Goal: Task Accomplishment & Management: Use online tool/utility

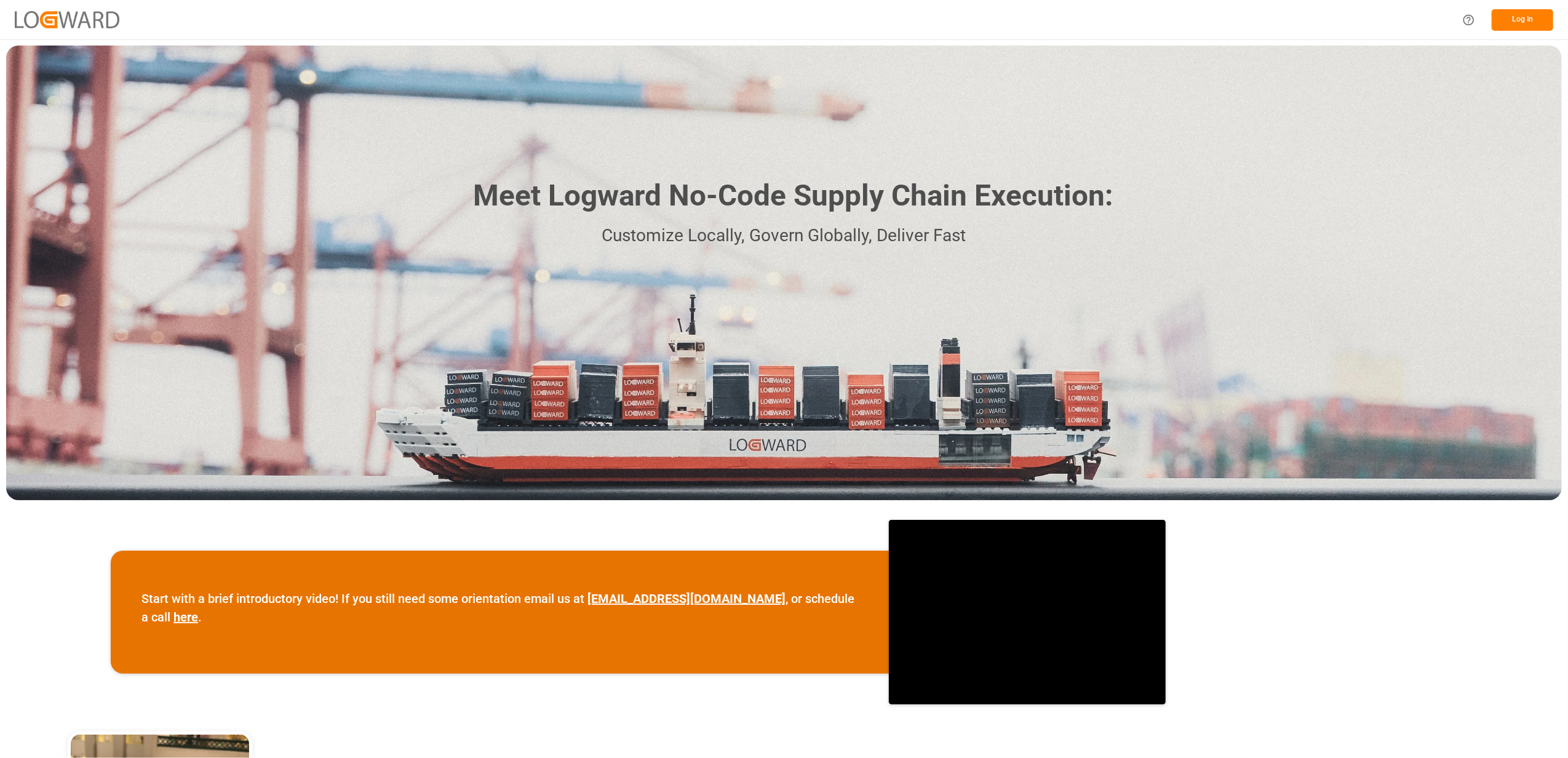
click at [1495, 20] on button "Log In" at bounding box center [1523, 20] width 62 height 21
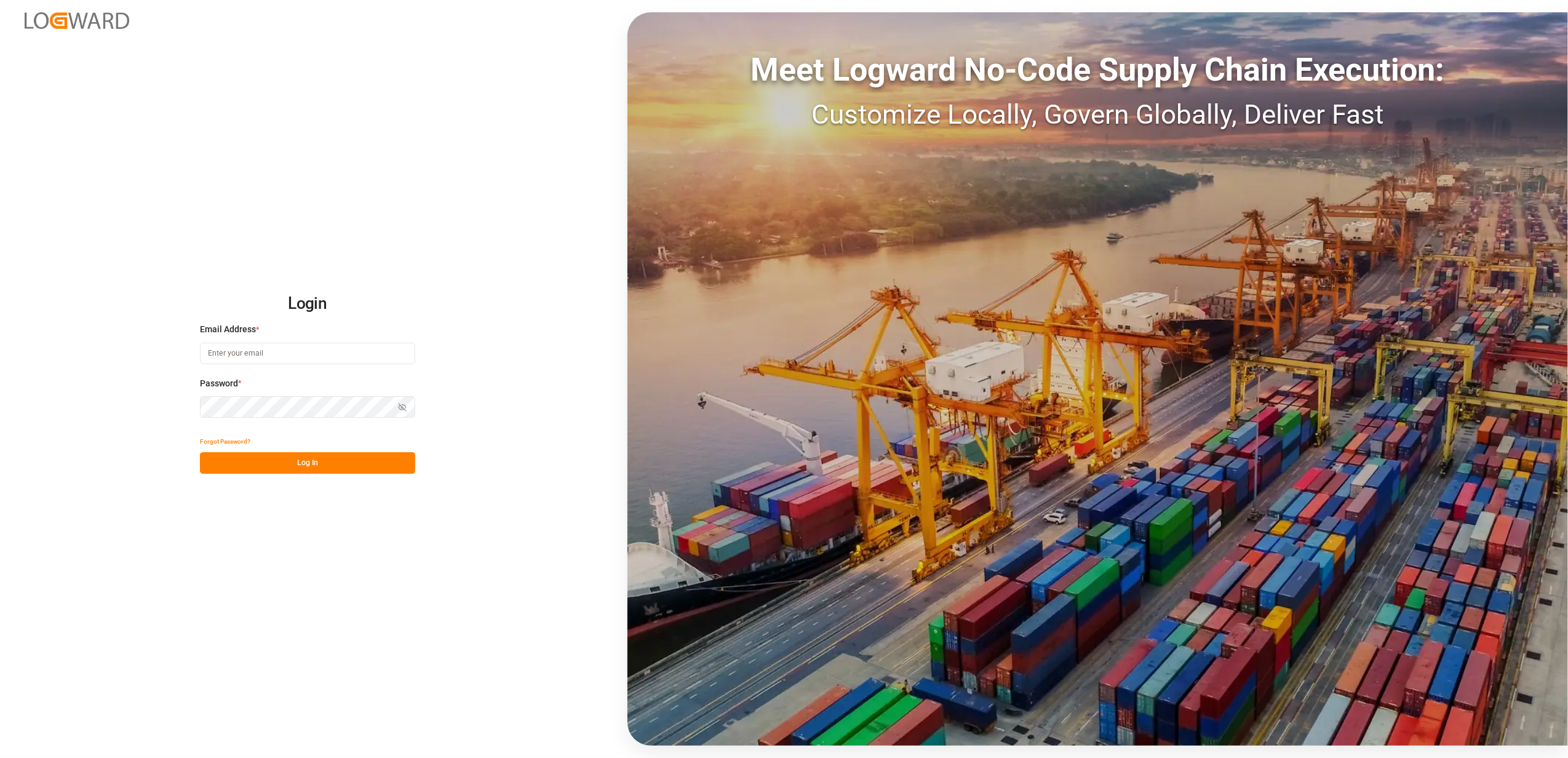
type input "felicia.bahr@melitta.de"
click at [276, 461] on button "Log In" at bounding box center [307, 463] width 215 height 21
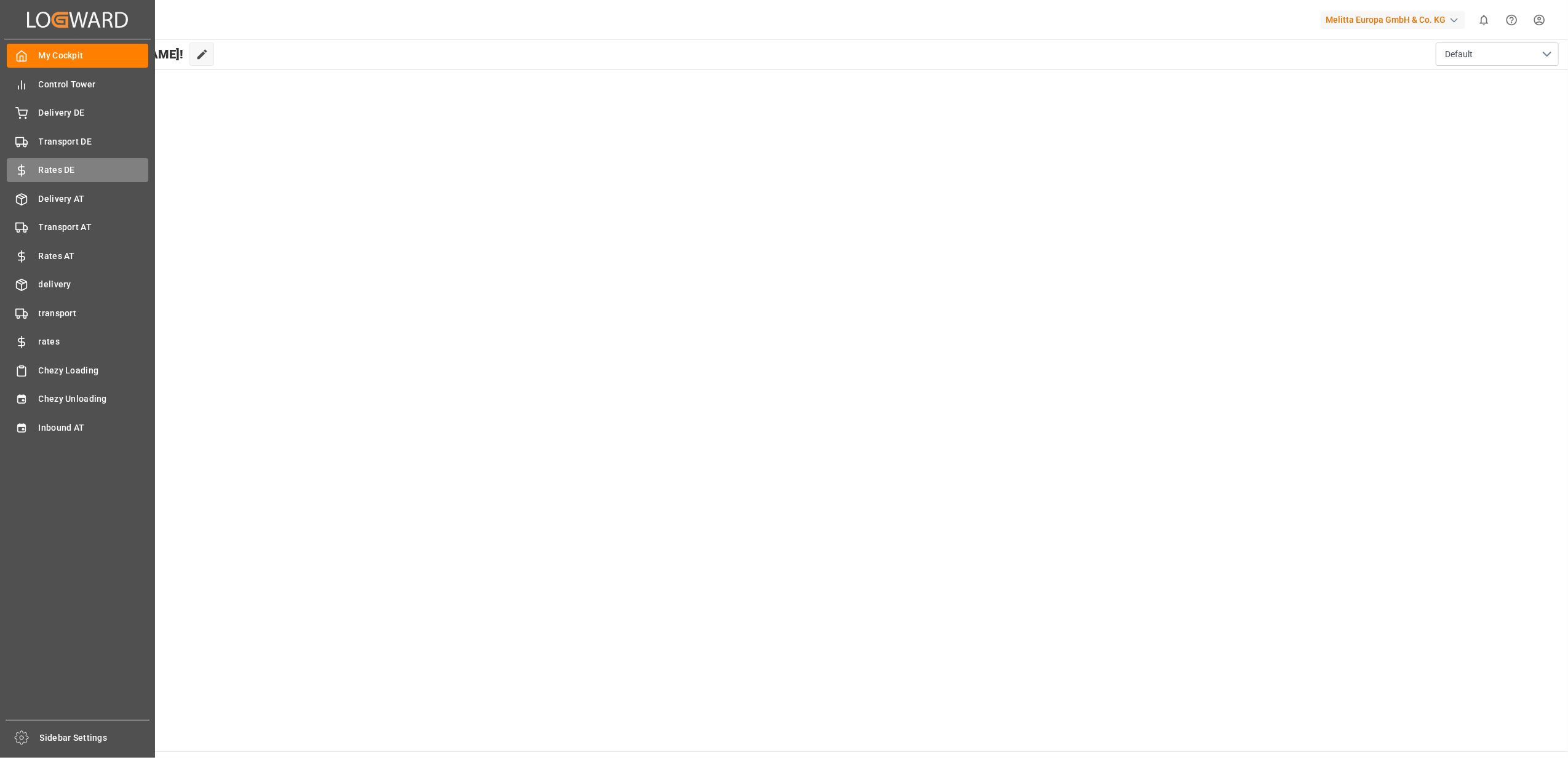
click at [63, 173] on span "Rates DE" at bounding box center [93, 170] width 111 height 13
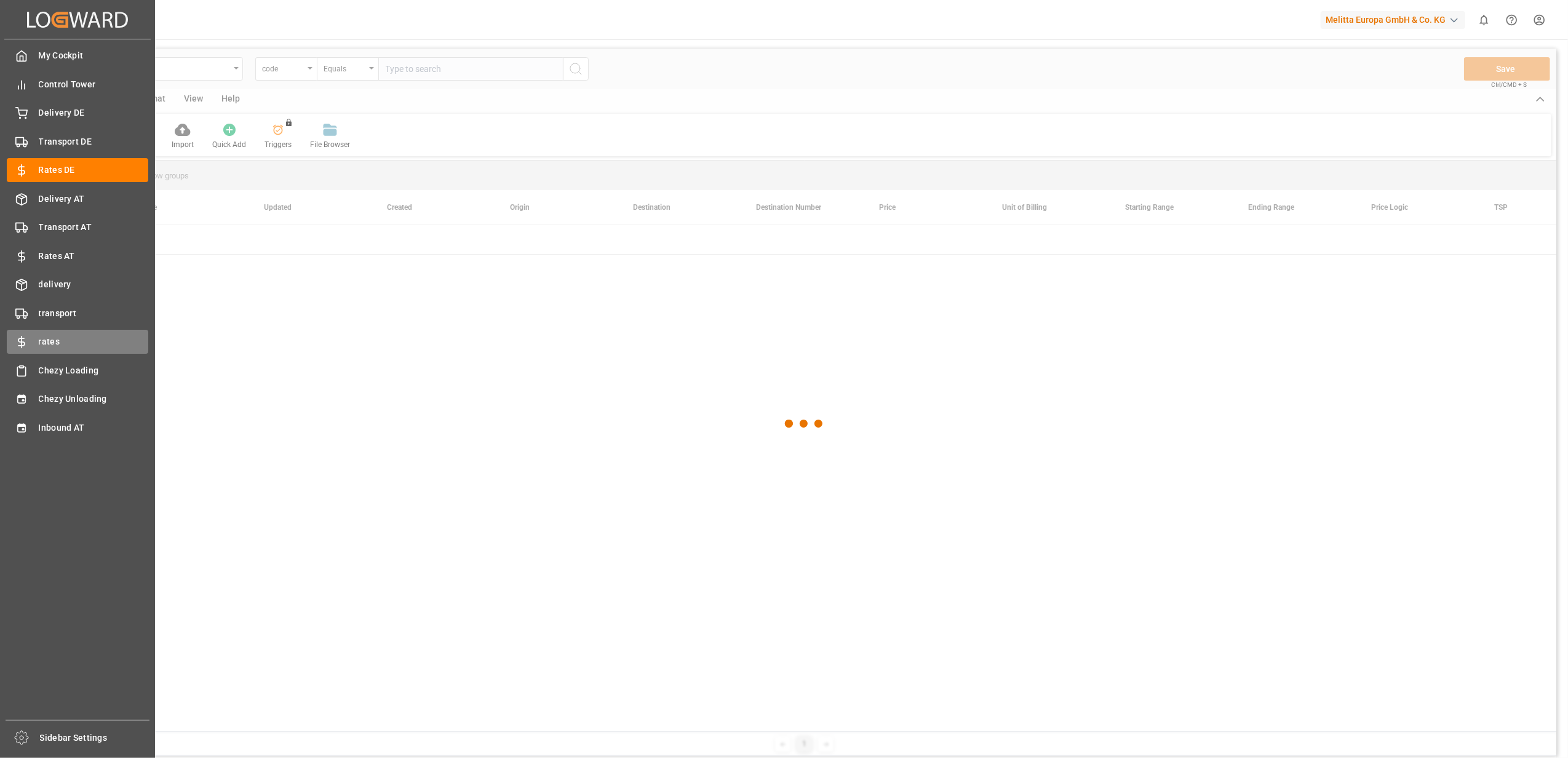
click at [55, 341] on span "rates" at bounding box center [93, 341] width 111 height 13
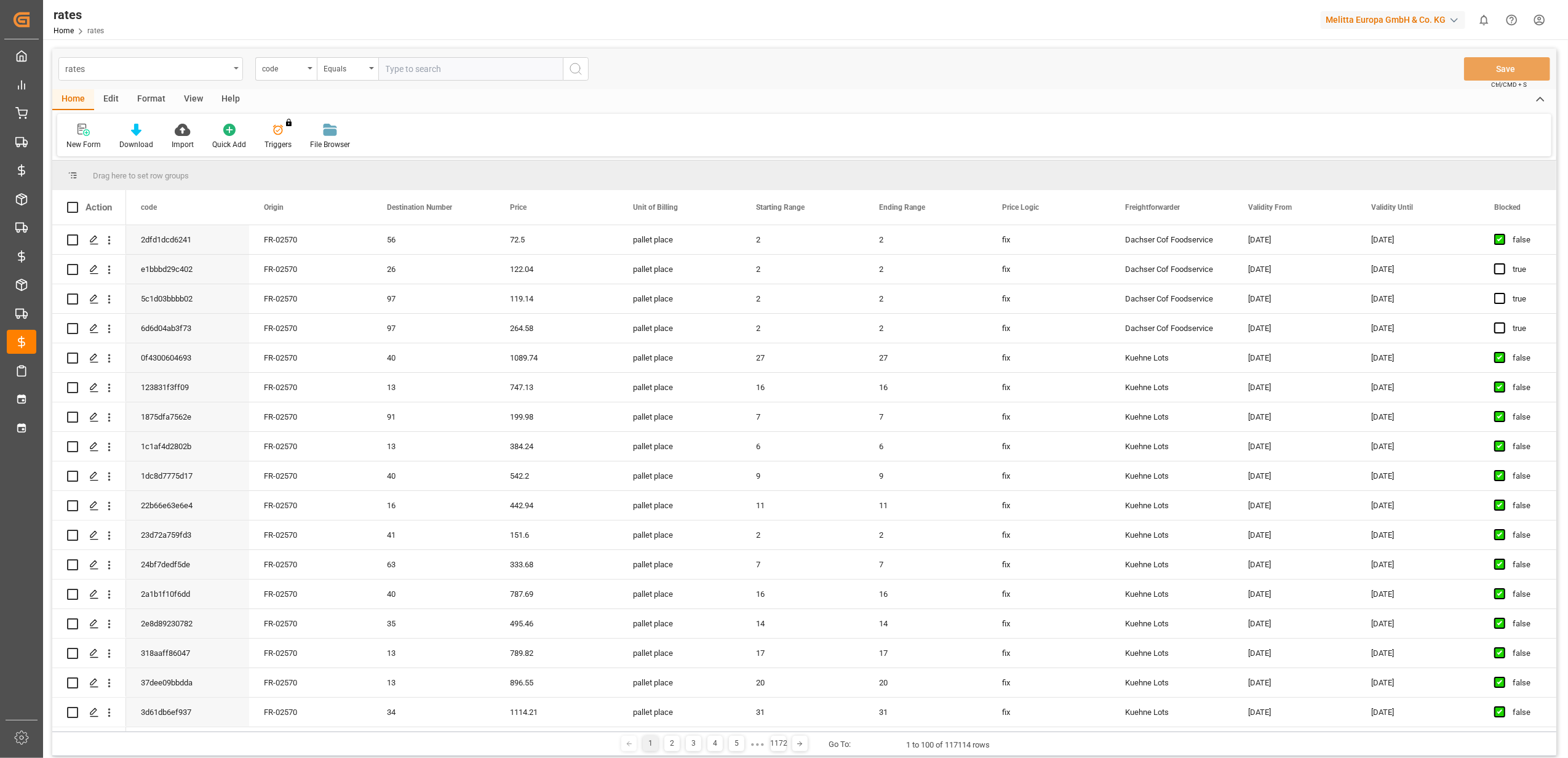
click at [206, 67] on div "rates" at bounding box center [147, 68] width 165 height 15
type input "diese"
click at [148, 173] on div "Diesel Floater Rate" at bounding box center [151, 177] width 183 height 26
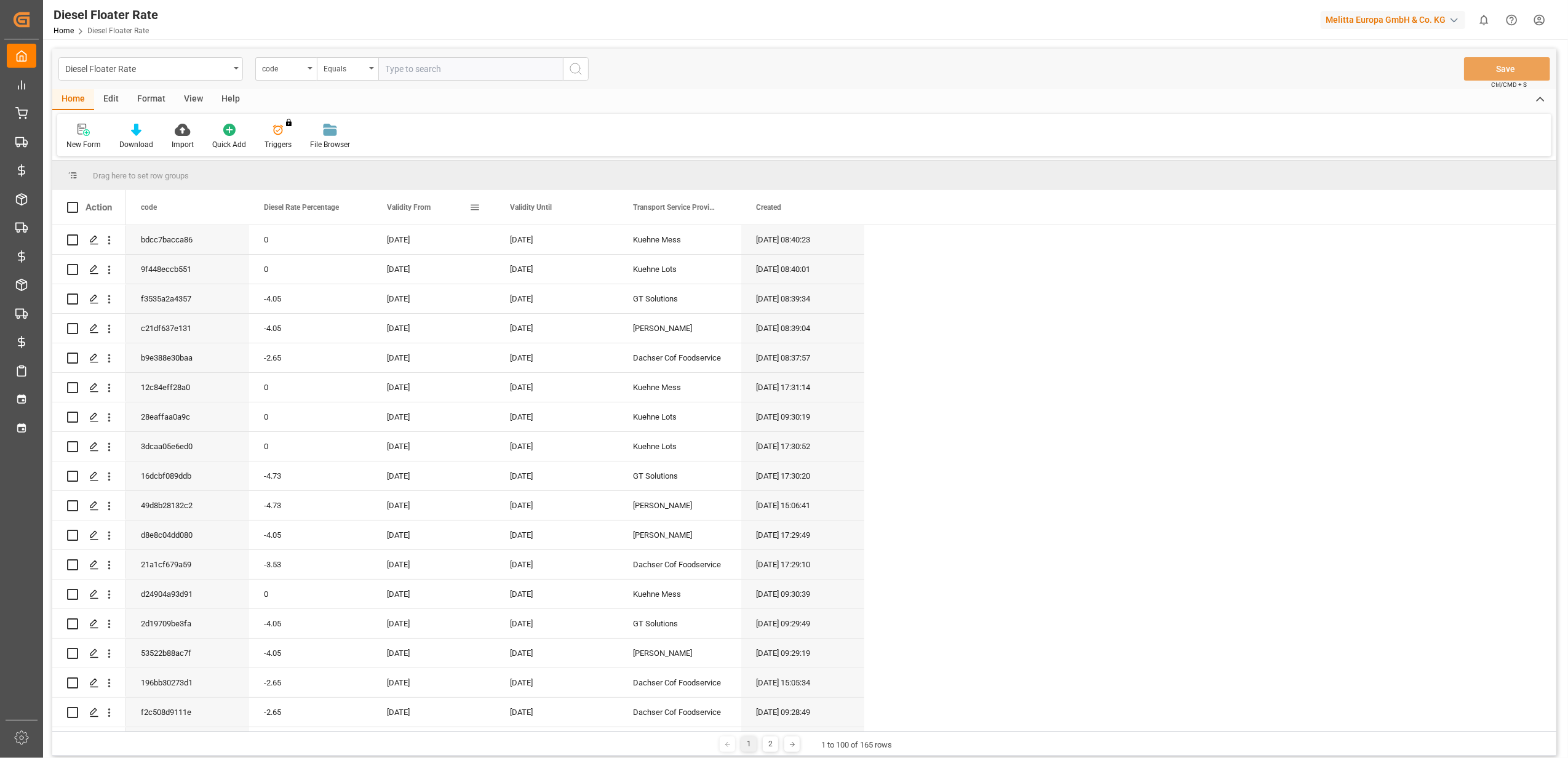
click at [409, 200] on div "Validity From" at bounding box center [428, 207] width 82 height 34
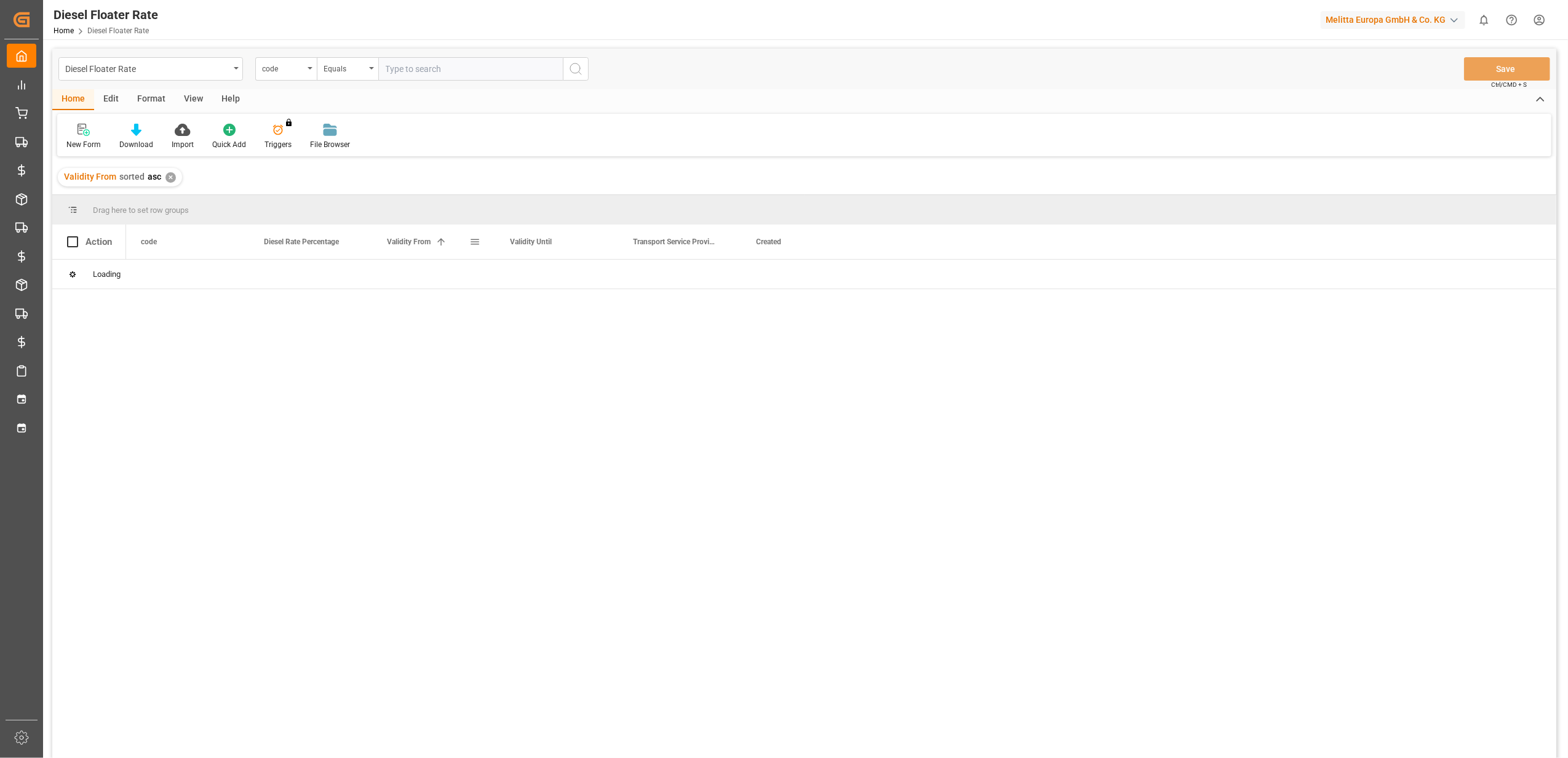
click at [440, 236] on span at bounding box center [440, 242] width 11 height 11
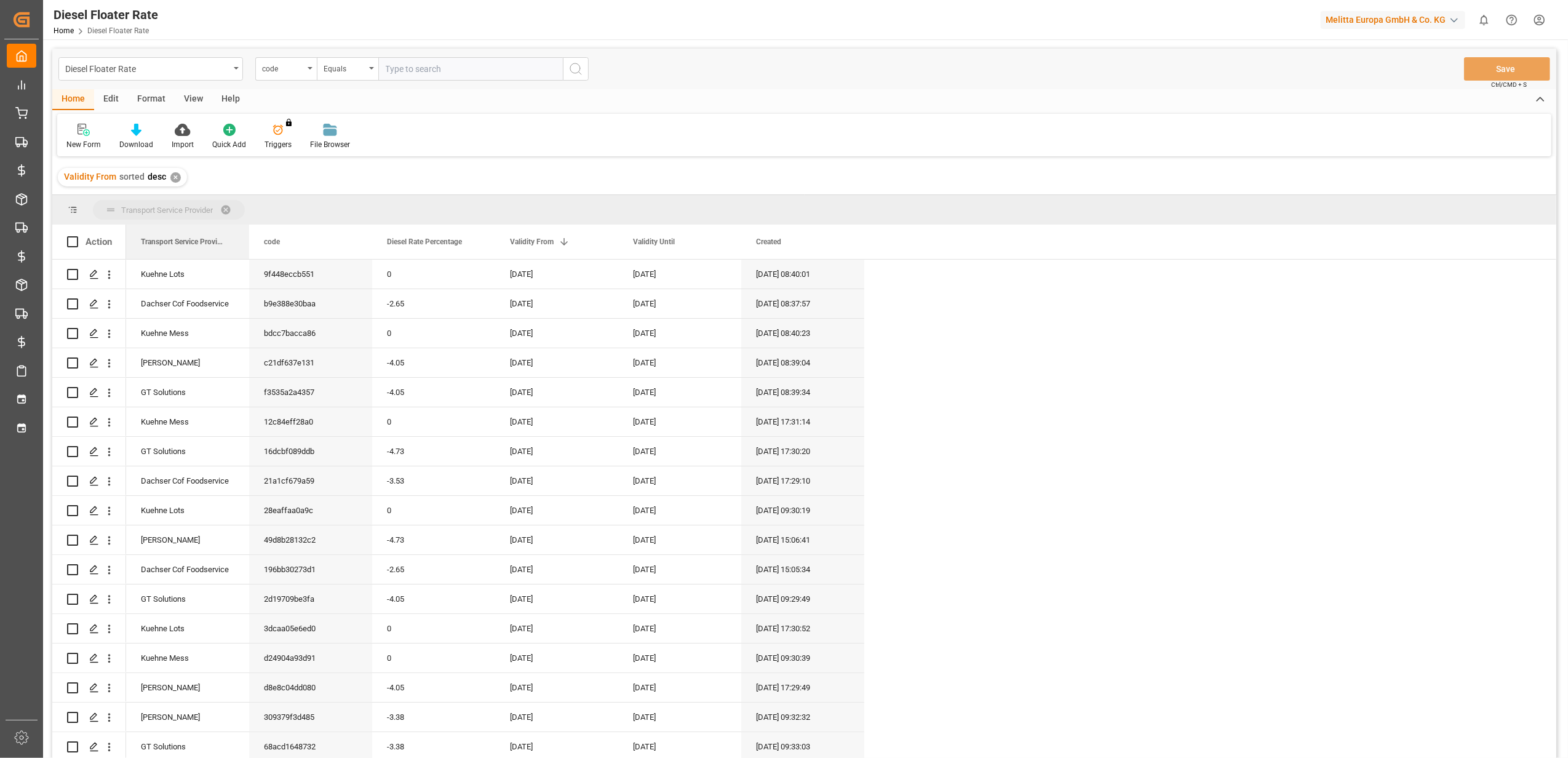
drag, startPoint x: 650, startPoint y: 252, endPoint x: 152, endPoint y: 206, distance: 500.1
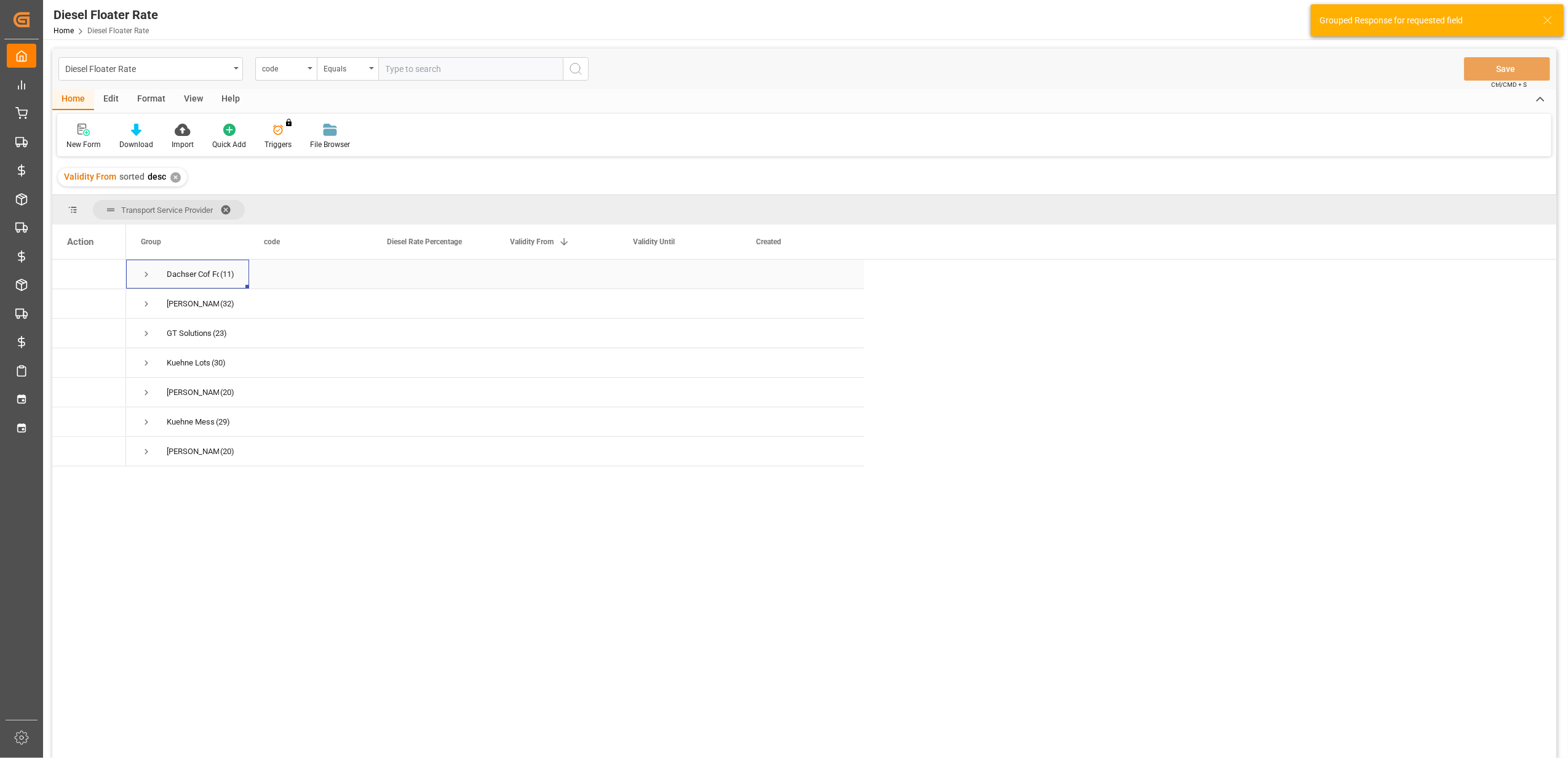
click at [149, 277] on span "Press SPACE to select this row." at bounding box center [146, 274] width 11 height 11
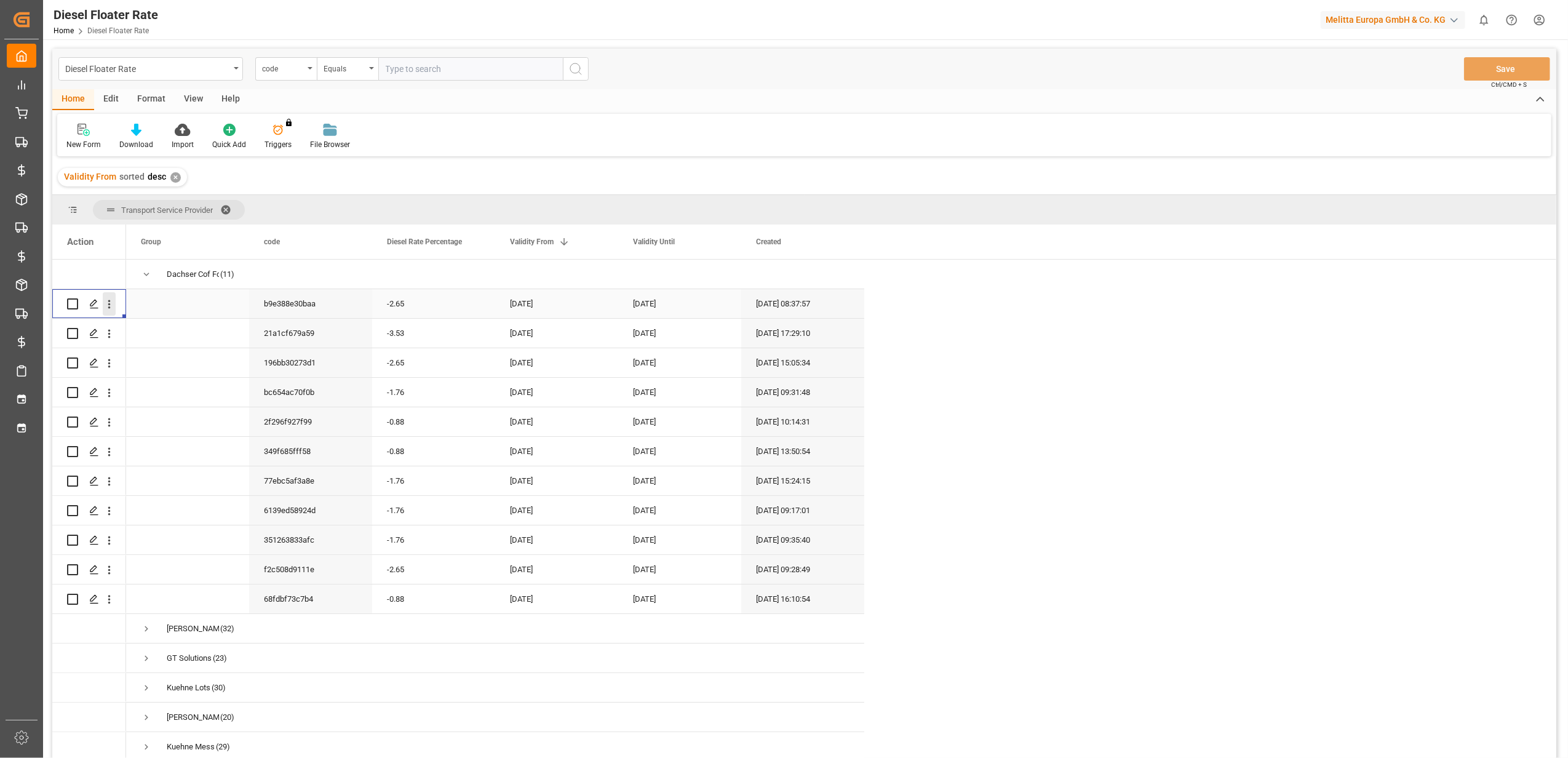
click at [112, 310] on icon "open menu" at bounding box center [109, 304] width 13 height 13
click at [155, 350] on span "Duplicate this row" at bounding box center [189, 355] width 114 height 11
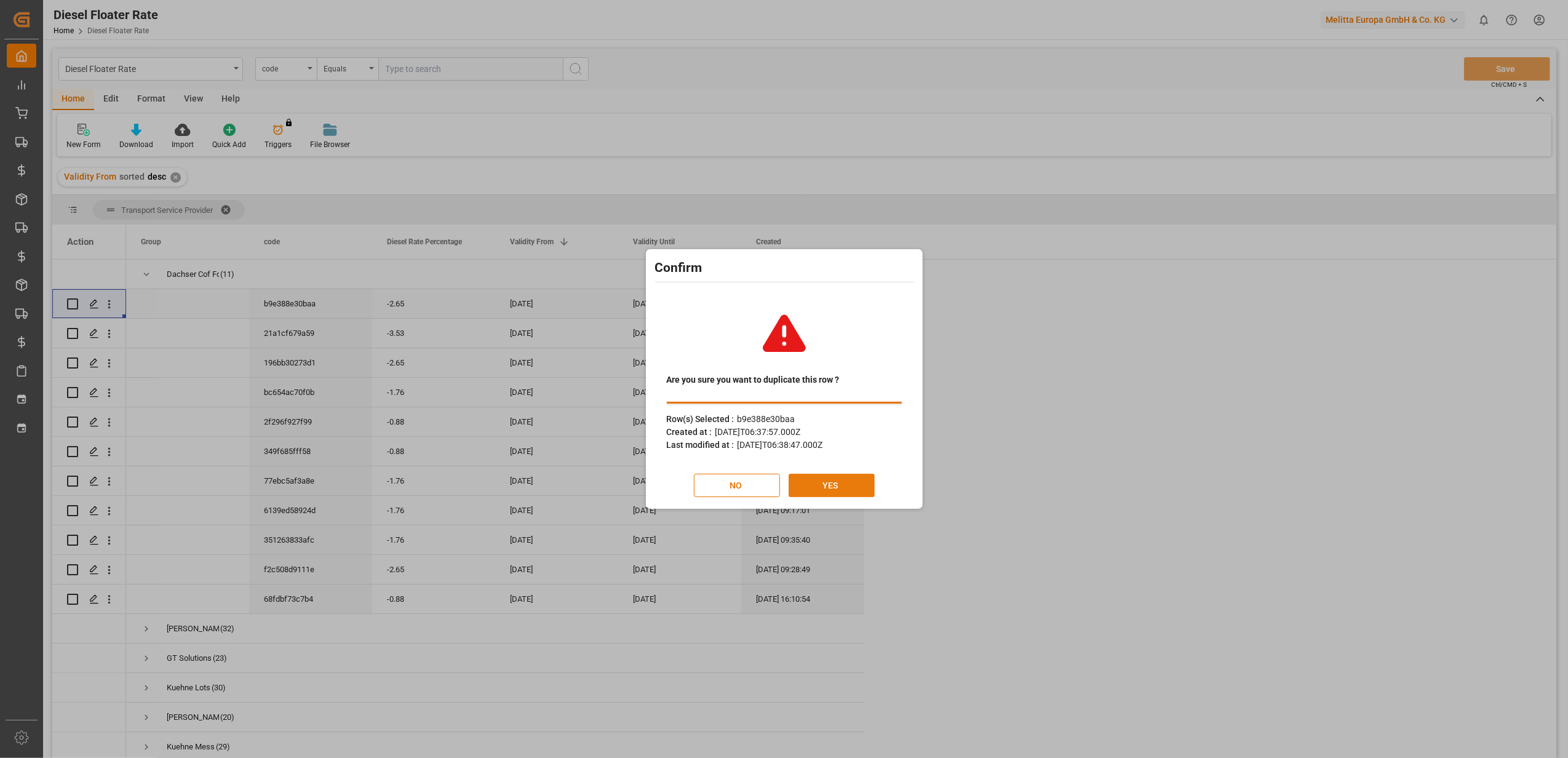
click at [838, 479] on button "YES" at bounding box center [832, 485] width 87 height 23
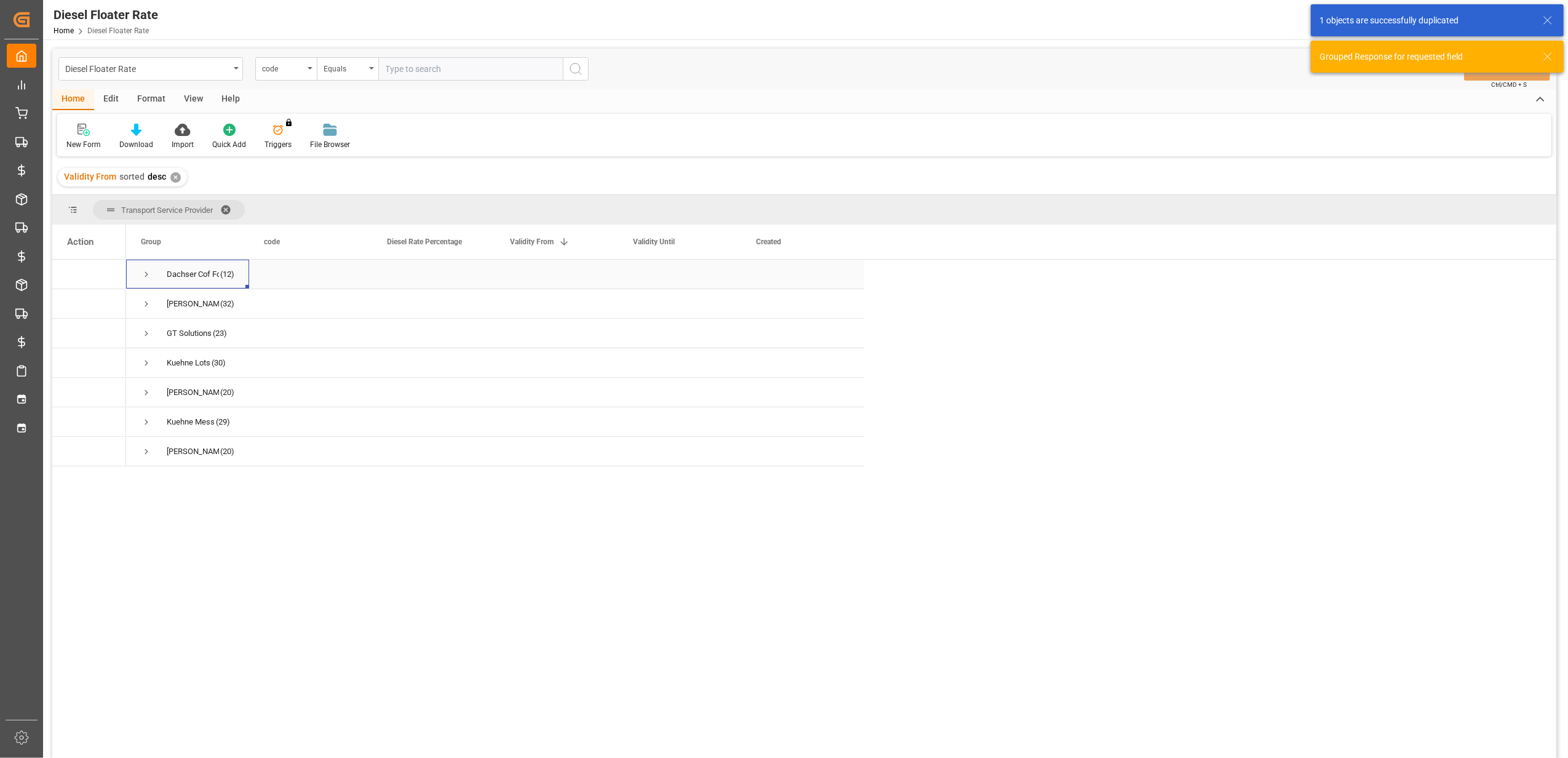
click at [145, 273] on span "Press SPACE to select this row." at bounding box center [146, 274] width 11 height 11
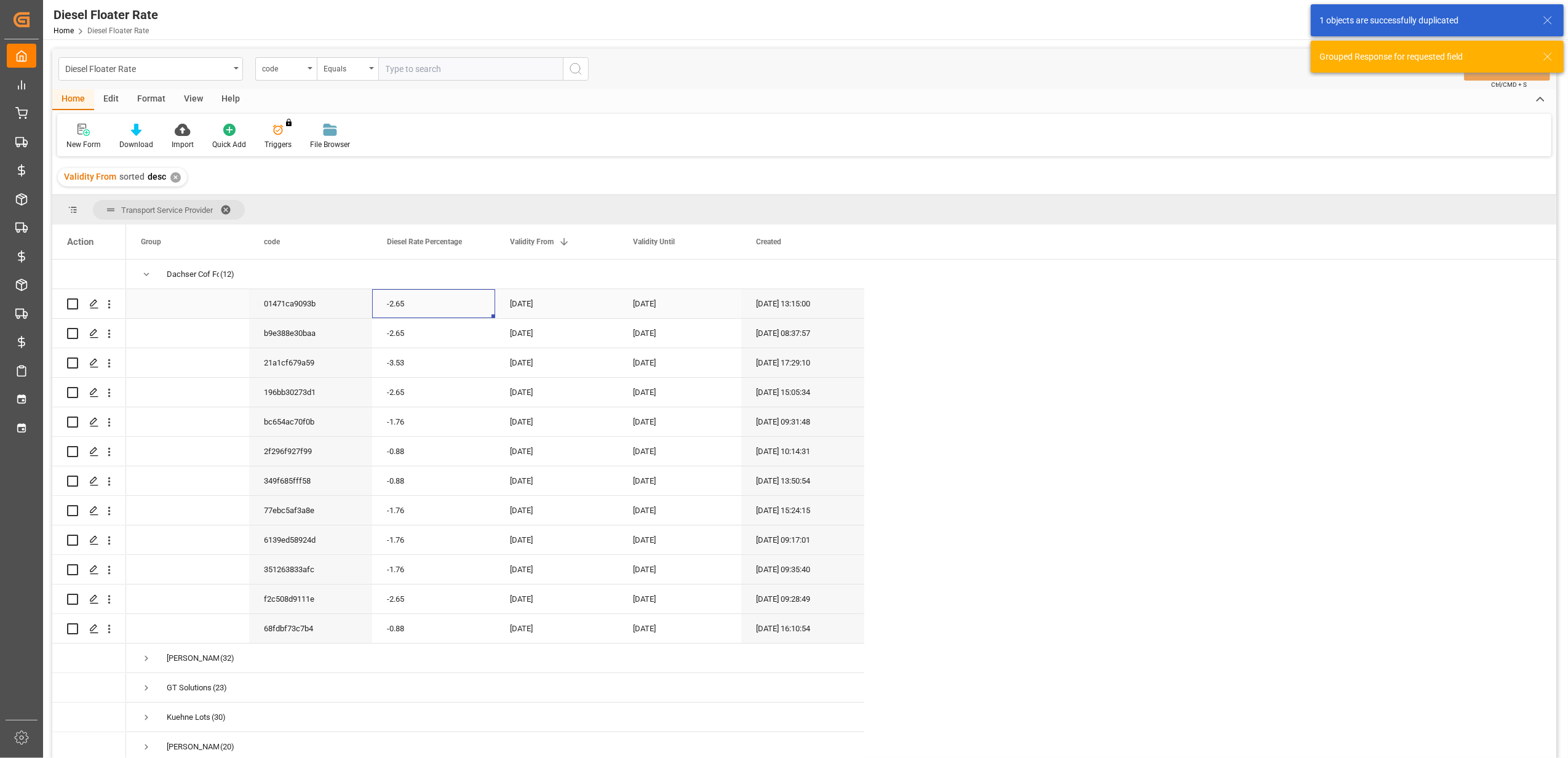
click at [404, 305] on div "-2.65" at bounding box center [434, 303] width 123 height 29
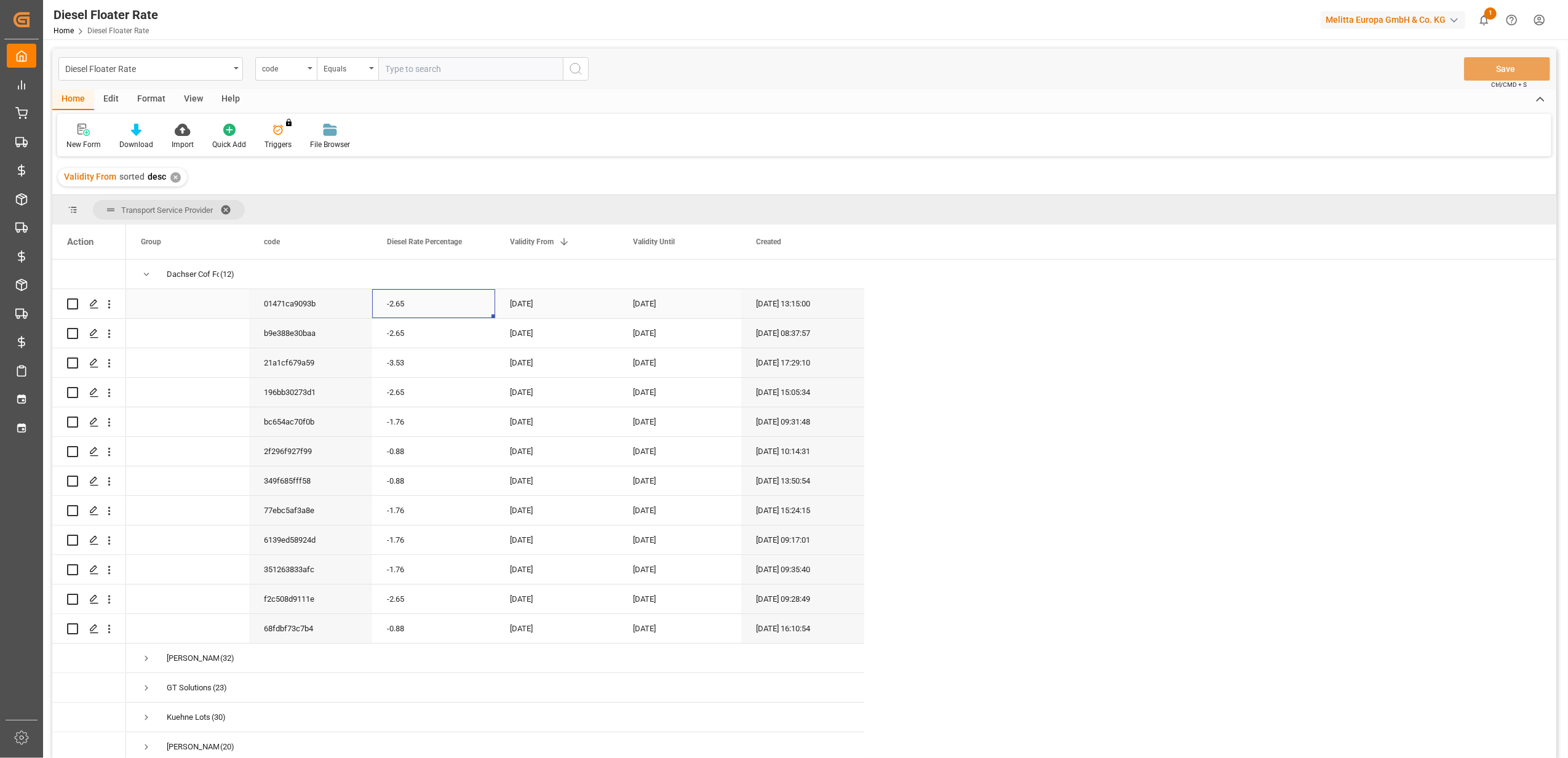
click at [440, 303] on div "-2.65" at bounding box center [434, 303] width 123 height 29
click at [440, 307] on input "-2.65" at bounding box center [434, 310] width 104 height 23
type input "NaN"
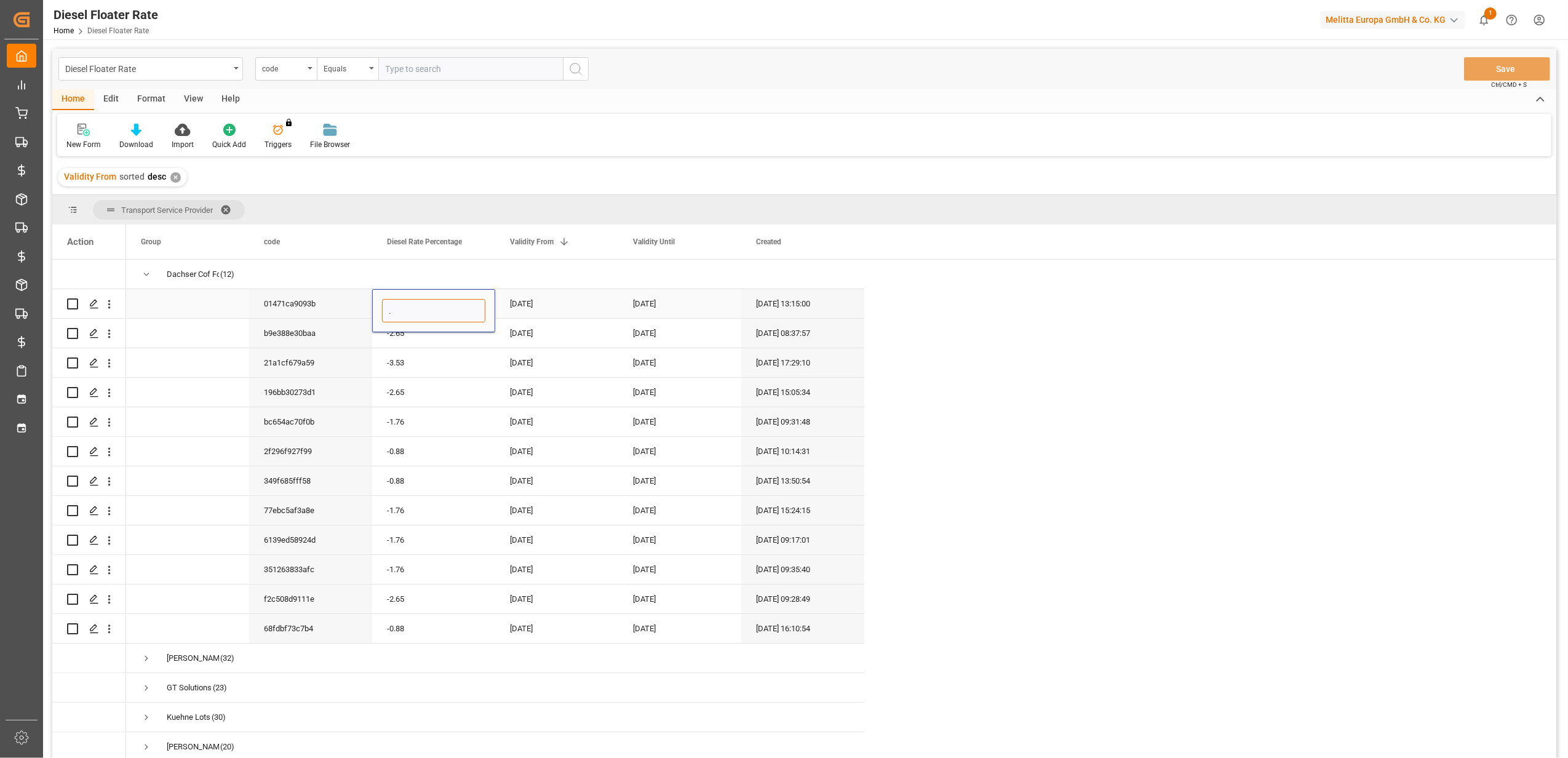
type input "NaN"
type input "-1.07"
click at [559, 310] on div "[DATE]" at bounding box center [557, 303] width 123 height 29
click at [646, 304] on div "[DATE]" at bounding box center [680, 303] width 123 height 29
click at [524, 295] on div "[DATE]" at bounding box center [557, 303] width 123 height 29
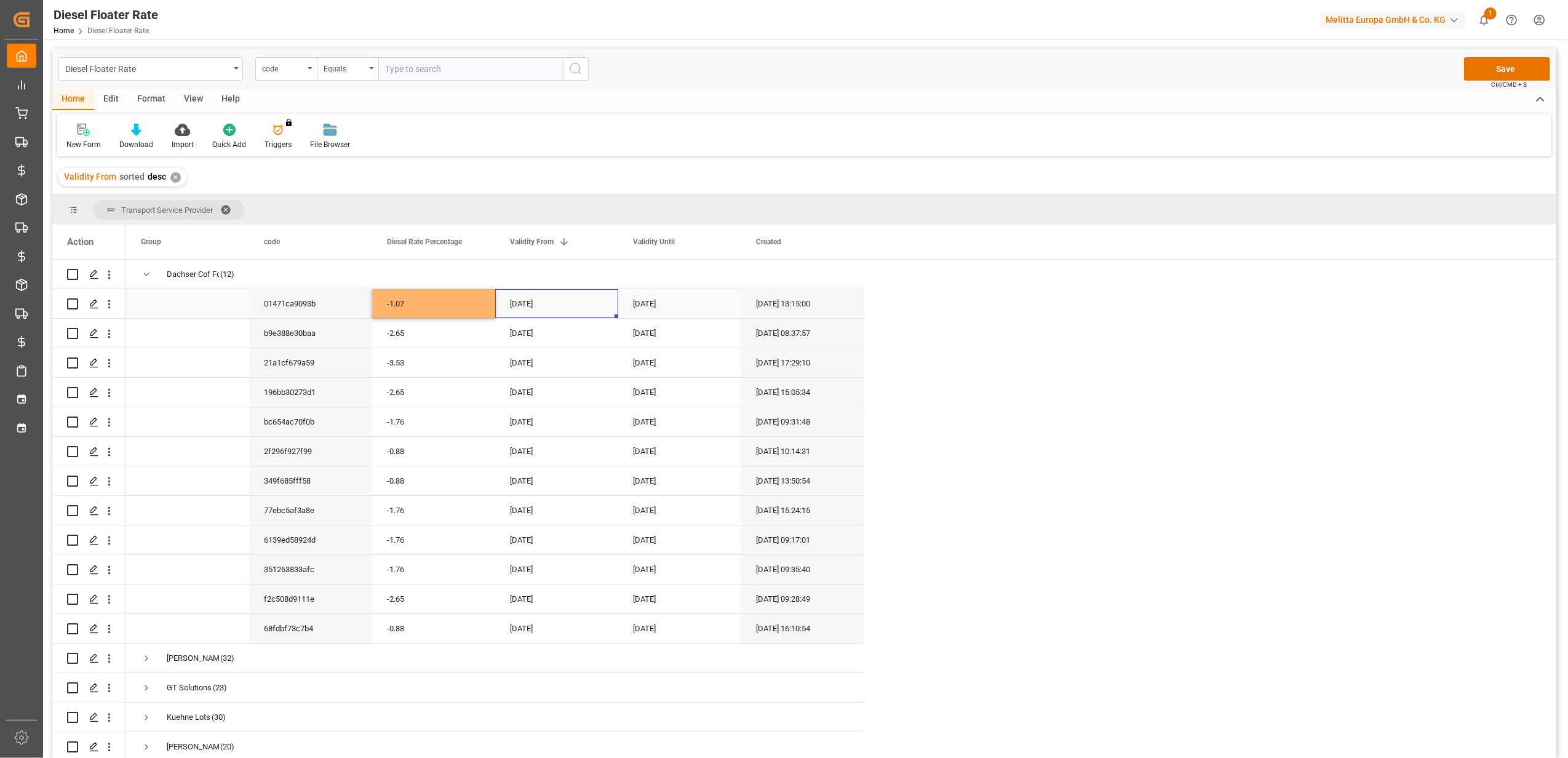
click at [542, 300] on div "[DATE]" at bounding box center [557, 303] width 123 height 29
click at [668, 344] on button "Next Month" at bounding box center [671, 344] width 8 height 8
click at [512, 387] on div "1 2 3 4 5 6 7" at bounding box center [594, 391] width 168 height 24
click at [517, 387] on div "1" at bounding box center [522, 391] width 15 height 15
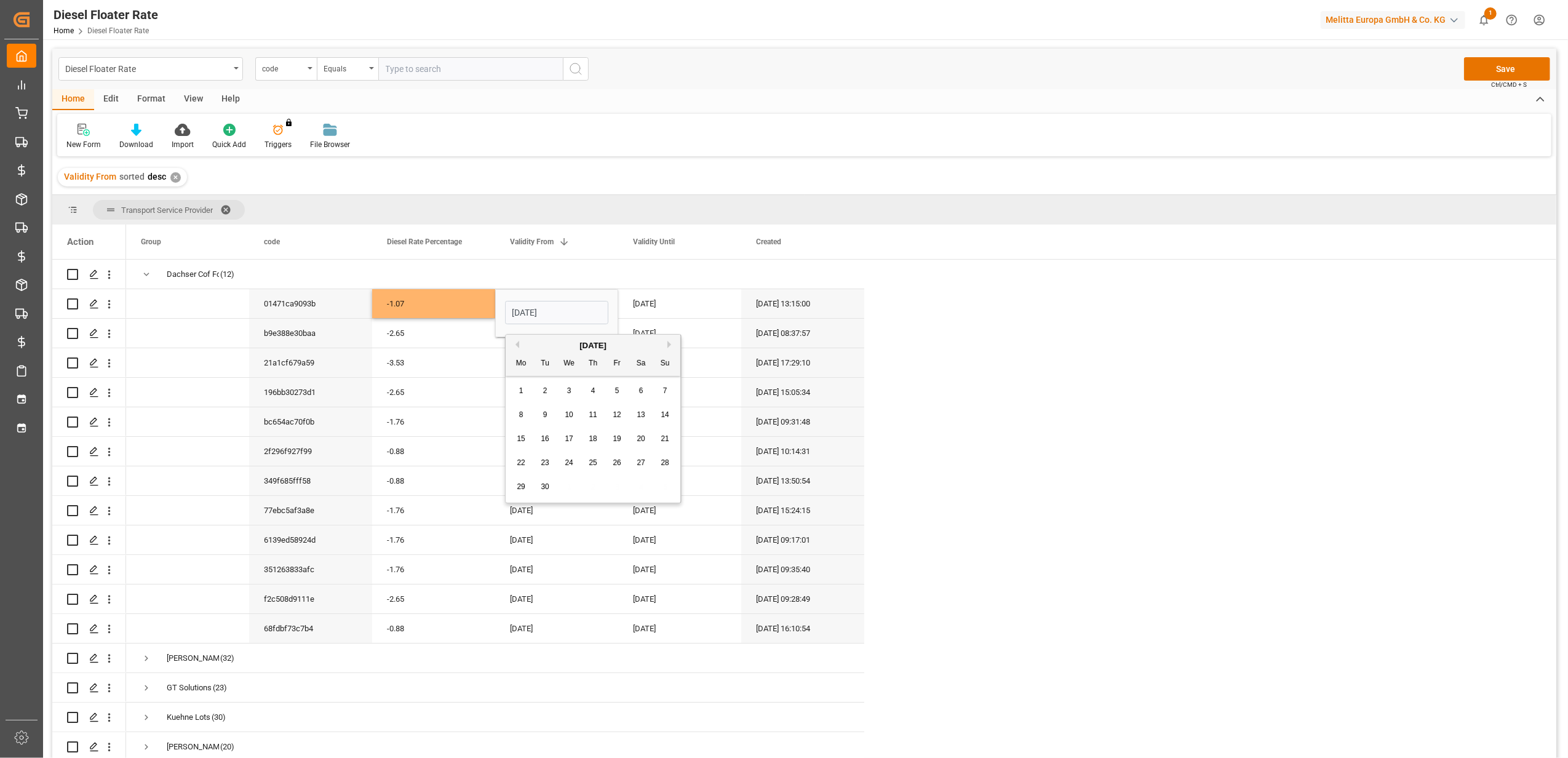
type input "[DATE]"
click at [649, 307] on div "[DATE]" at bounding box center [680, 303] width 123 height 29
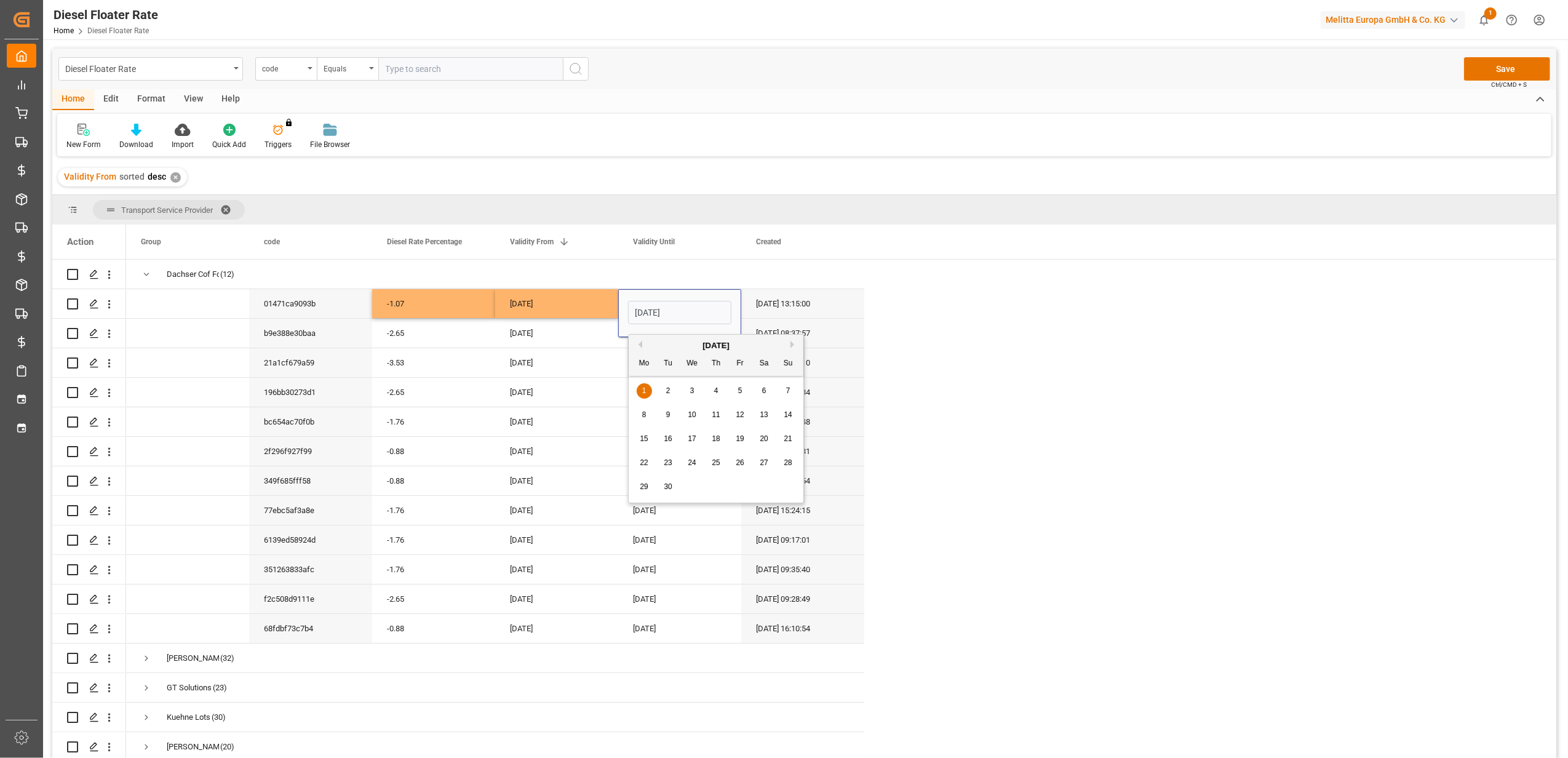
click at [668, 486] on span "30" at bounding box center [667, 486] width 8 height 9
type input "[DATE]"
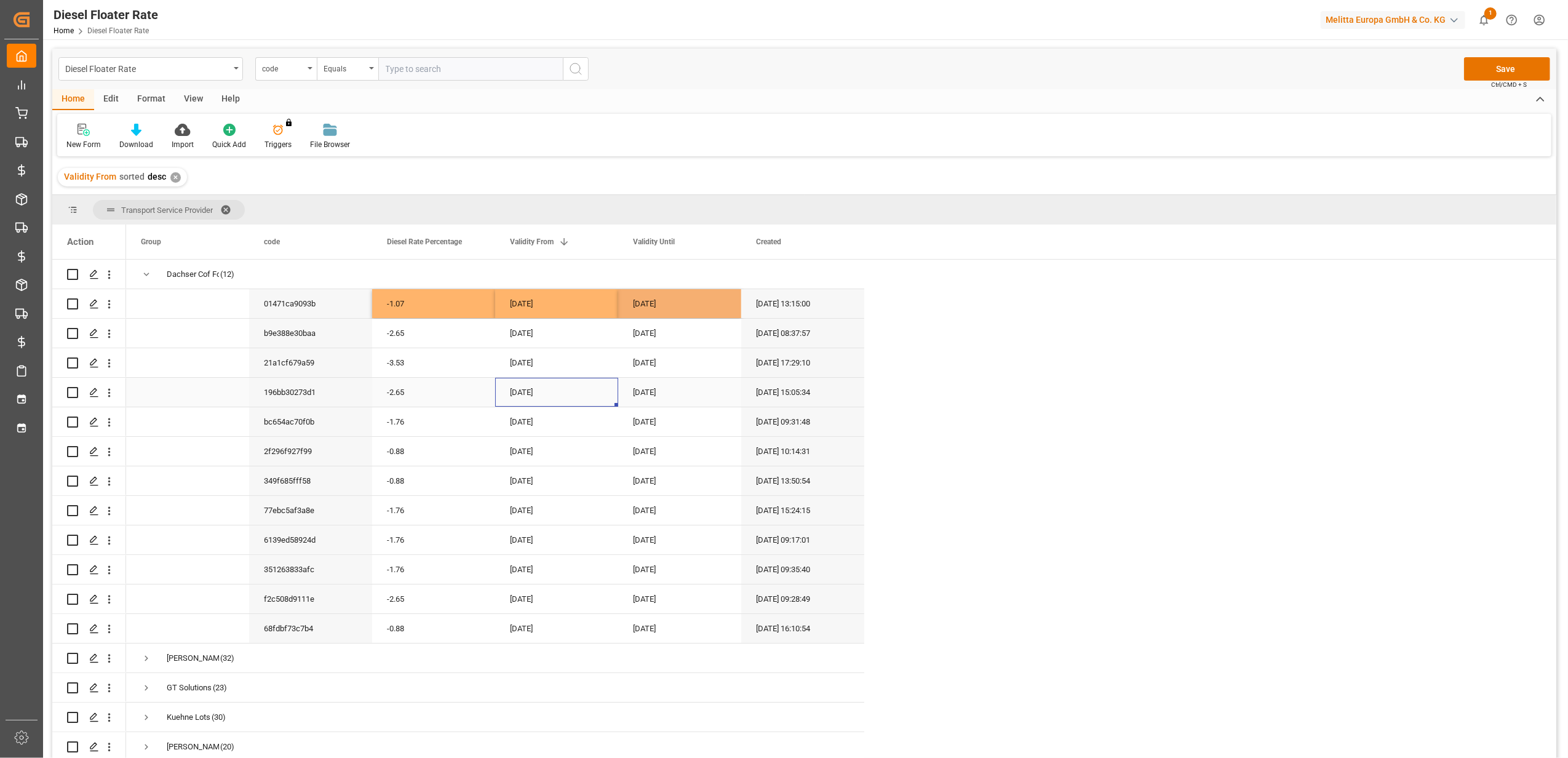
click at [616, 380] on div "[DATE]" at bounding box center [557, 392] width 123 height 29
click at [1507, 67] on button "Save" at bounding box center [1507, 69] width 87 height 23
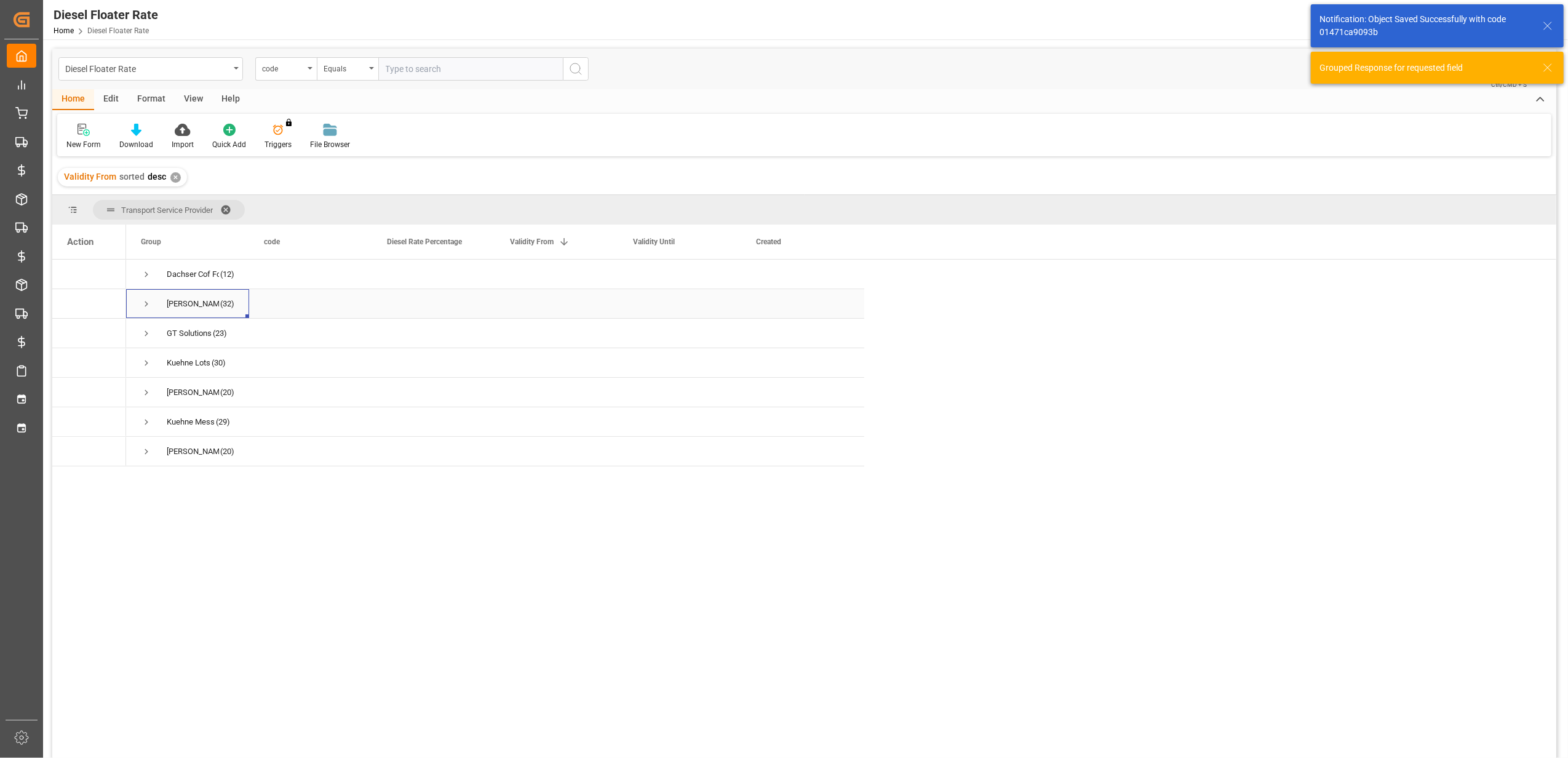
click at [145, 303] on span "Press SPACE to select this row." at bounding box center [146, 303] width 11 height 11
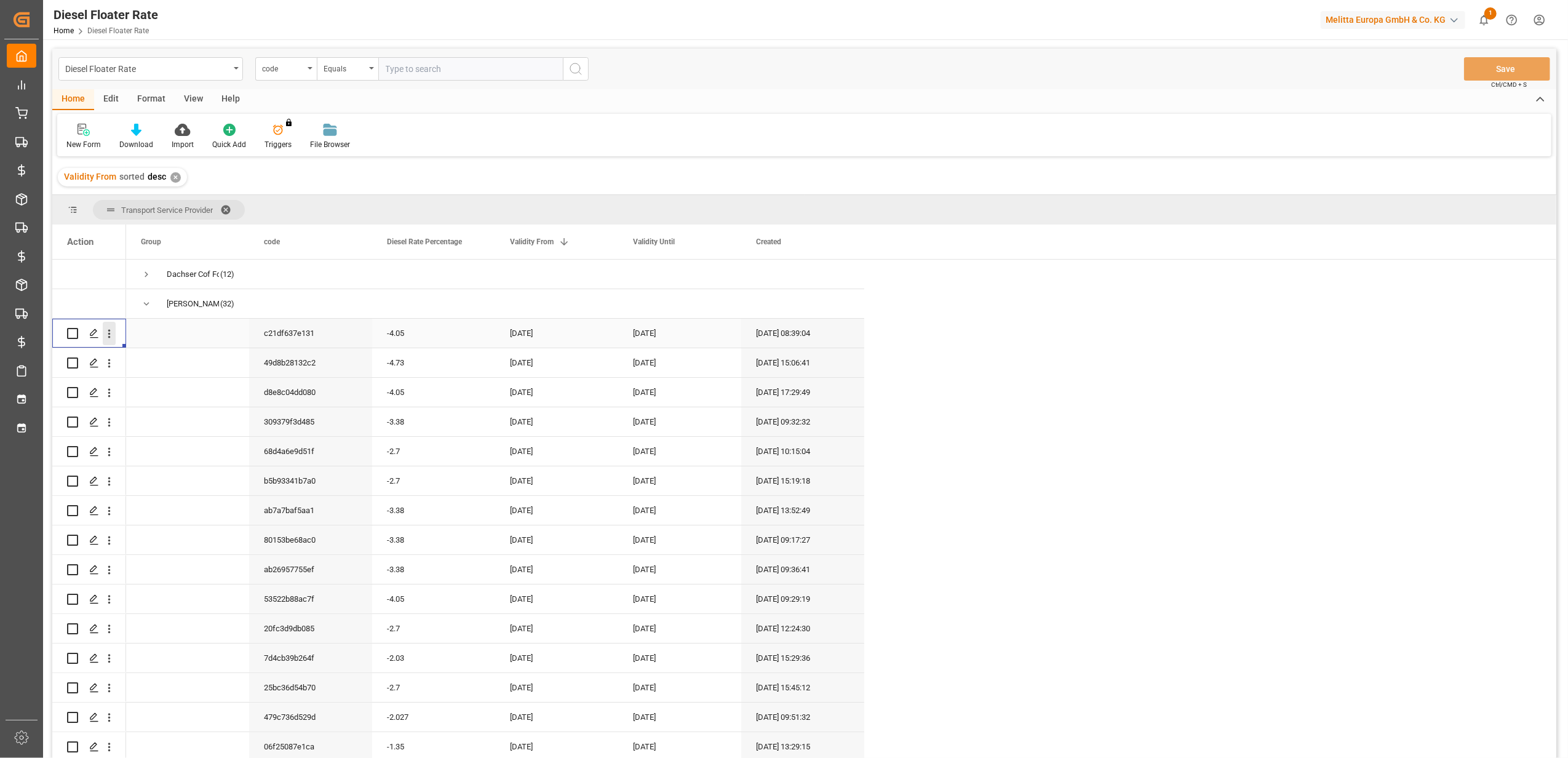
click at [111, 336] on icon "open menu" at bounding box center [109, 333] width 13 height 13
click at [153, 380] on span "Duplicate this row" at bounding box center [189, 384] width 114 height 11
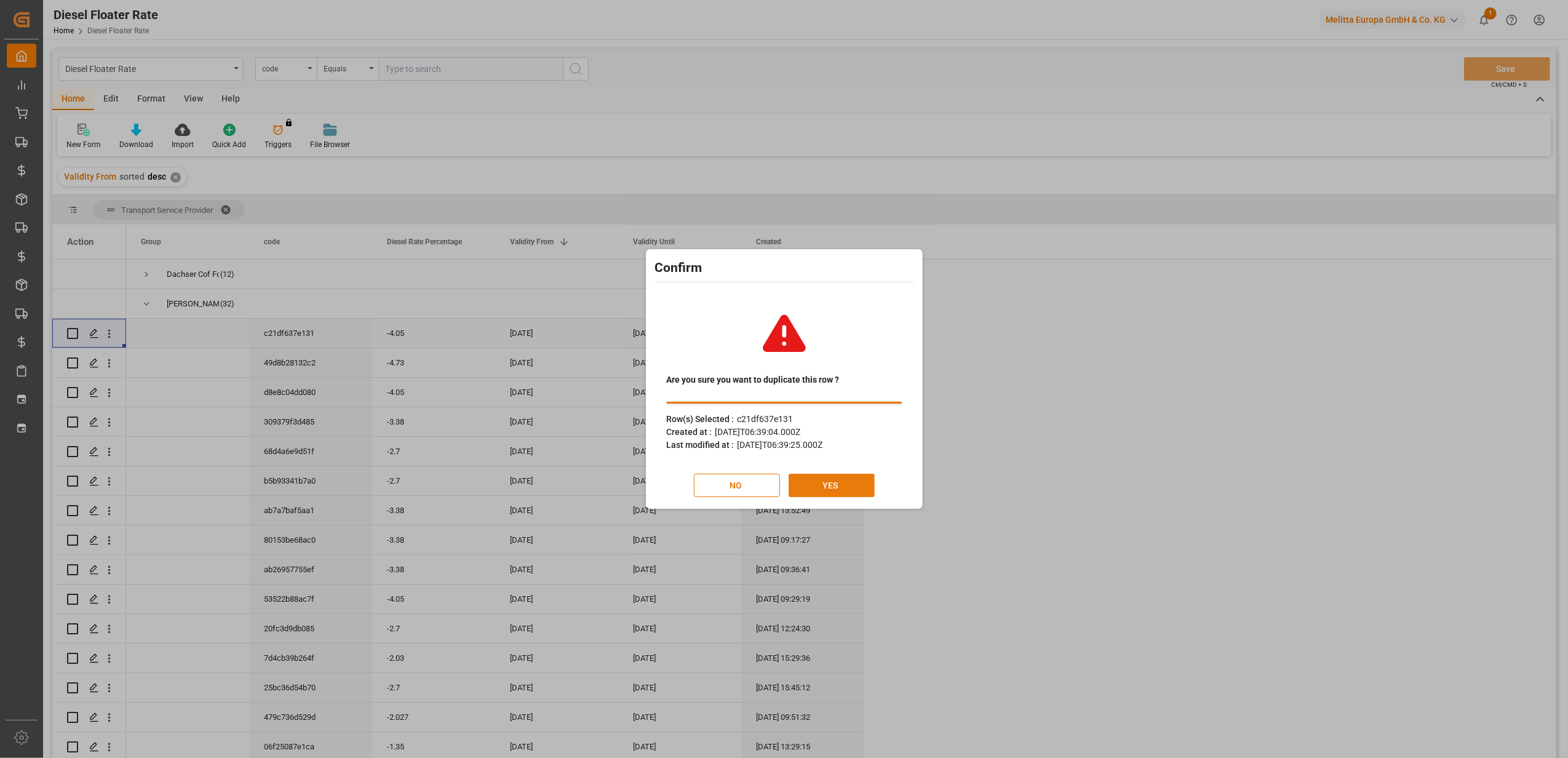
click at [842, 485] on button "YES" at bounding box center [832, 485] width 87 height 23
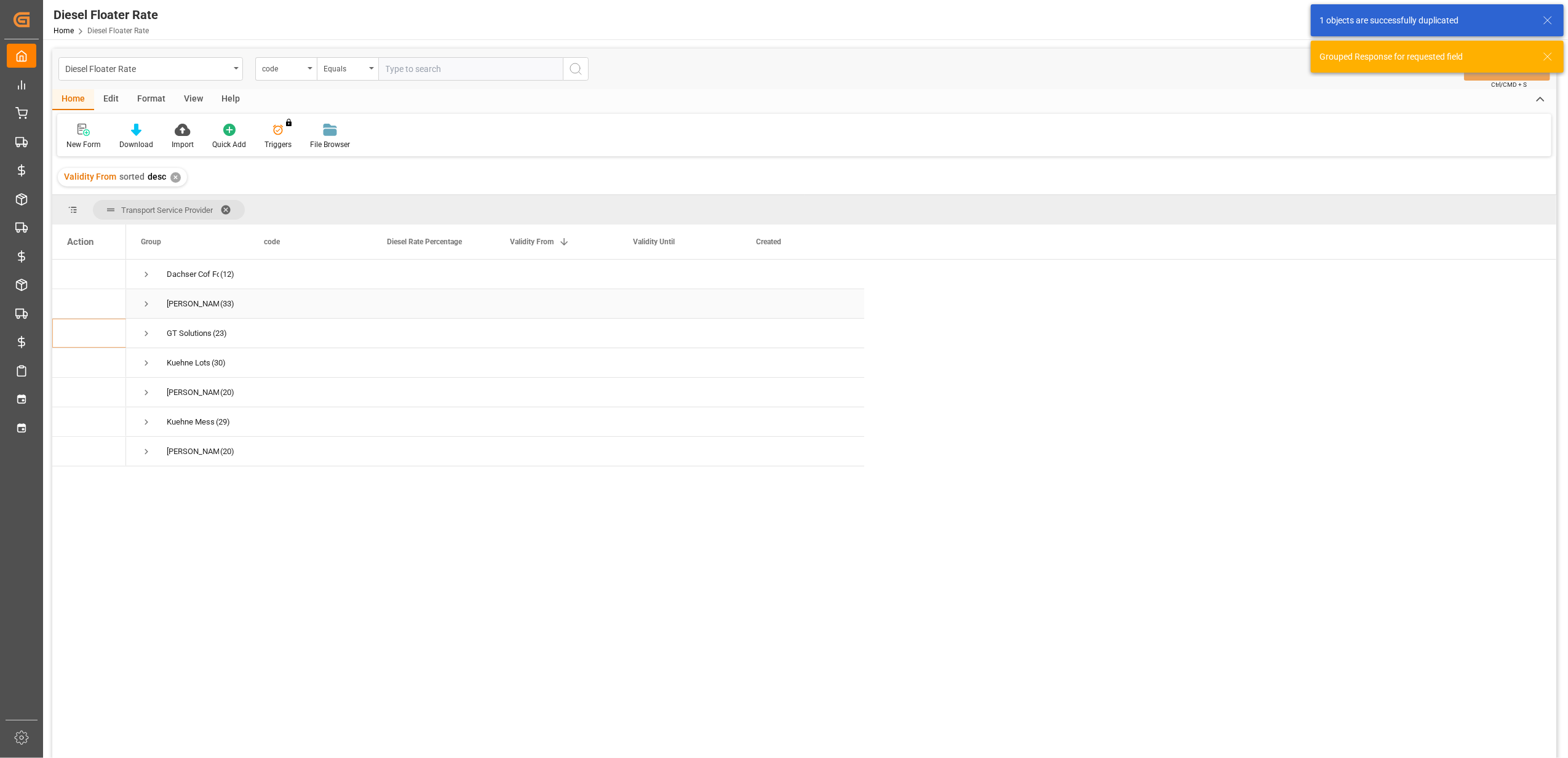
click at [148, 306] on span "Press SPACE to select this row." at bounding box center [146, 303] width 11 height 11
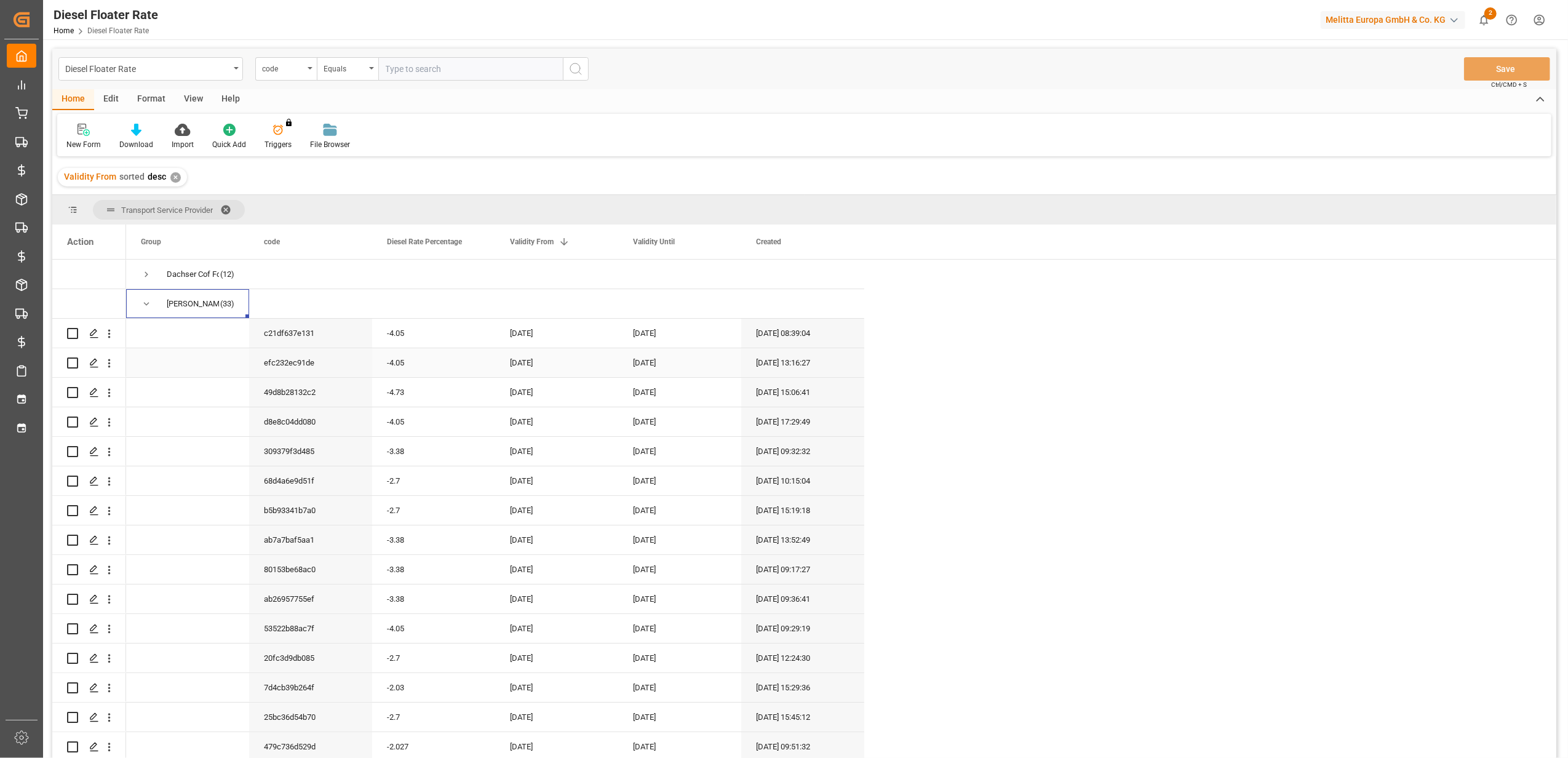
click at [421, 360] on div "-4.05" at bounding box center [434, 362] width 123 height 29
click at [410, 360] on div "-4.05" at bounding box center [434, 362] width 123 height 29
click at [404, 373] on input "-4.05" at bounding box center [434, 369] width 104 height 23
click at [394, 372] on input "-4.05" at bounding box center [434, 369] width 104 height 23
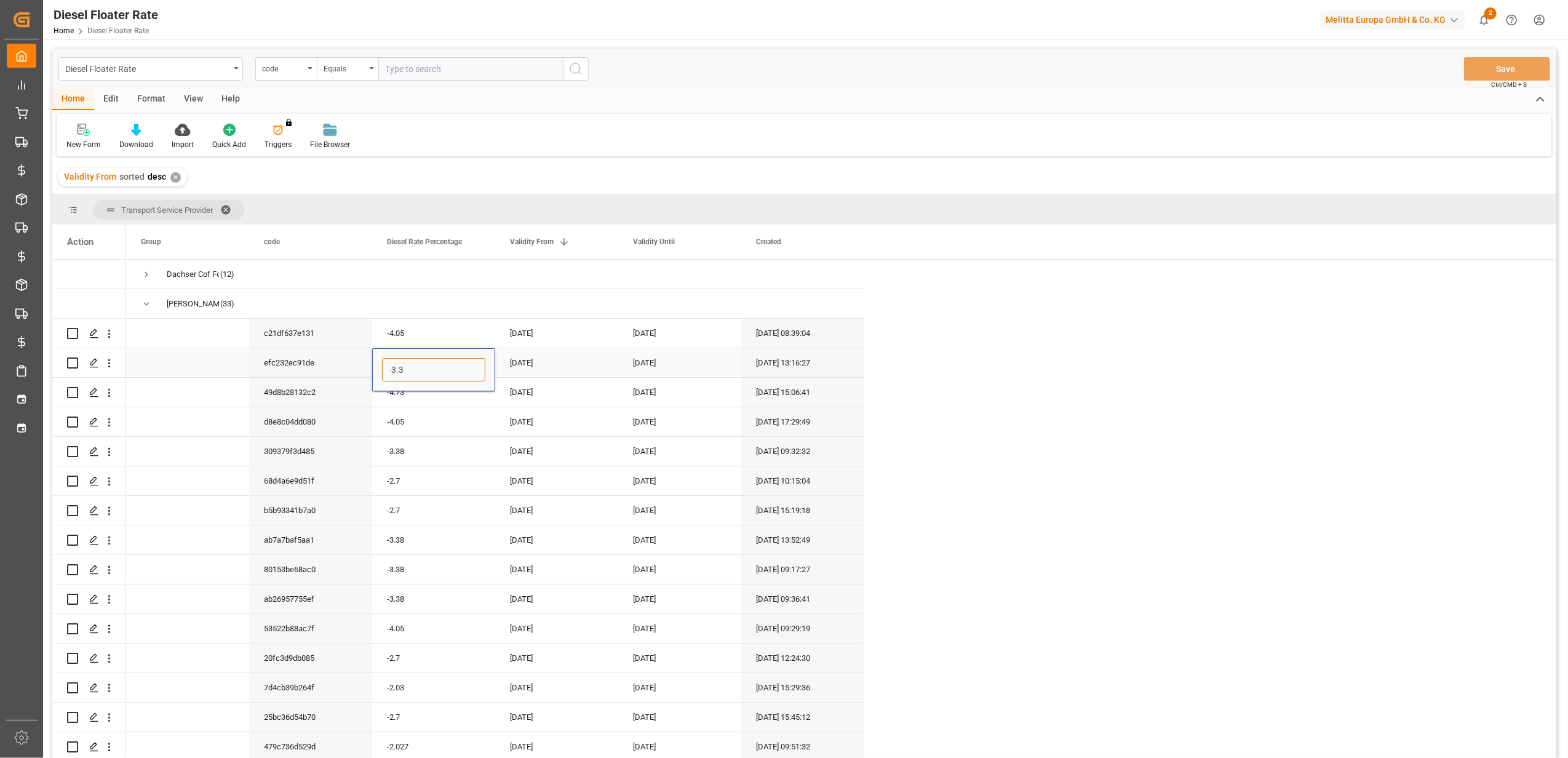
type input "-3.38"
click at [523, 353] on div "[DATE]" at bounding box center [557, 362] width 123 height 29
click at [539, 358] on div "[DATE]" at bounding box center [557, 362] width 123 height 29
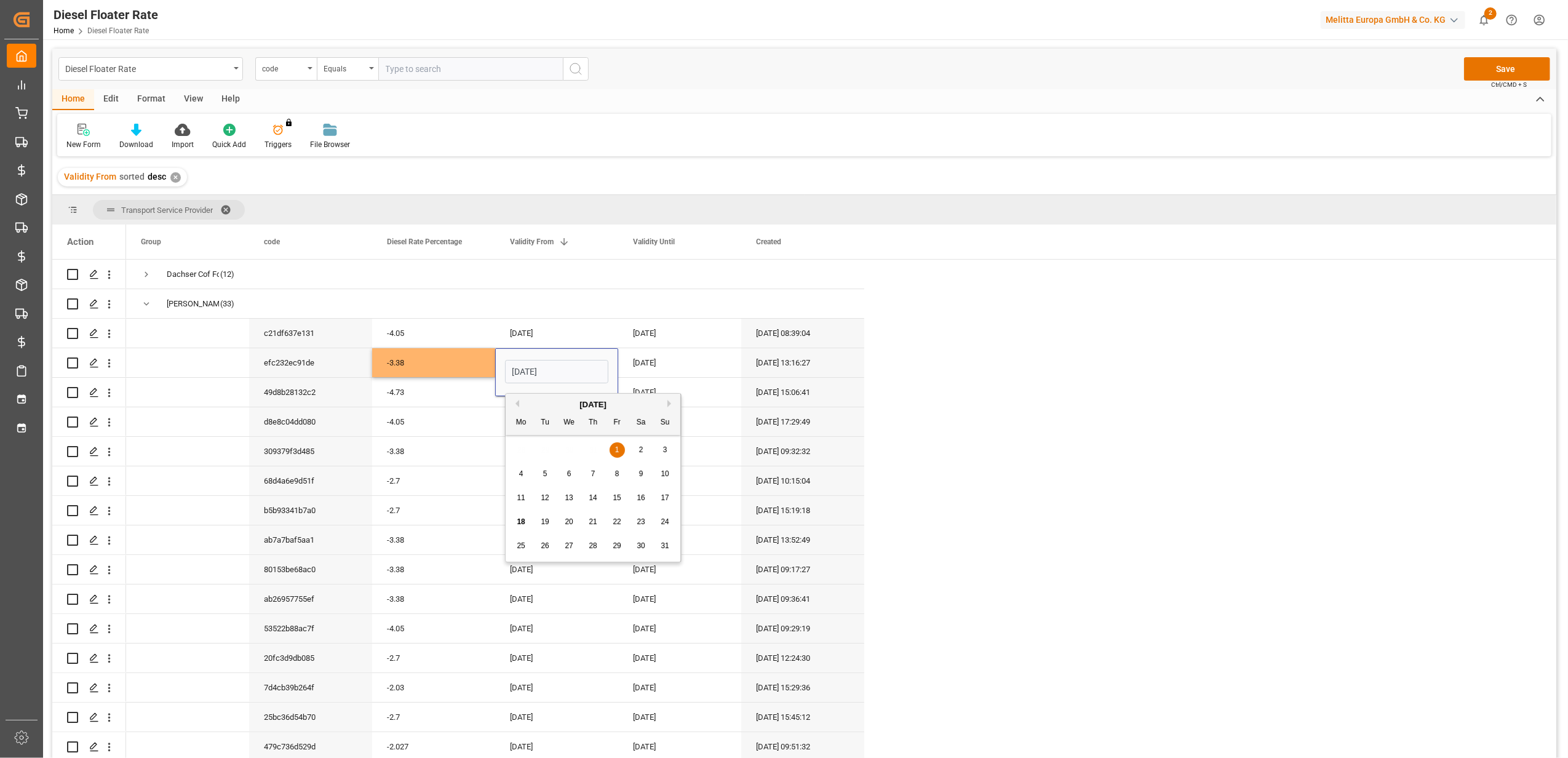
click at [667, 401] on div "[DATE]" at bounding box center [593, 404] width 175 height 12
click at [670, 404] on button "Next Month" at bounding box center [671, 403] width 8 height 8
click at [522, 446] on span "1" at bounding box center [521, 450] width 4 height 9
type input "[DATE]"
click at [667, 367] on div "[DATE]" at bounding box center [680, 362] width 123 height 29
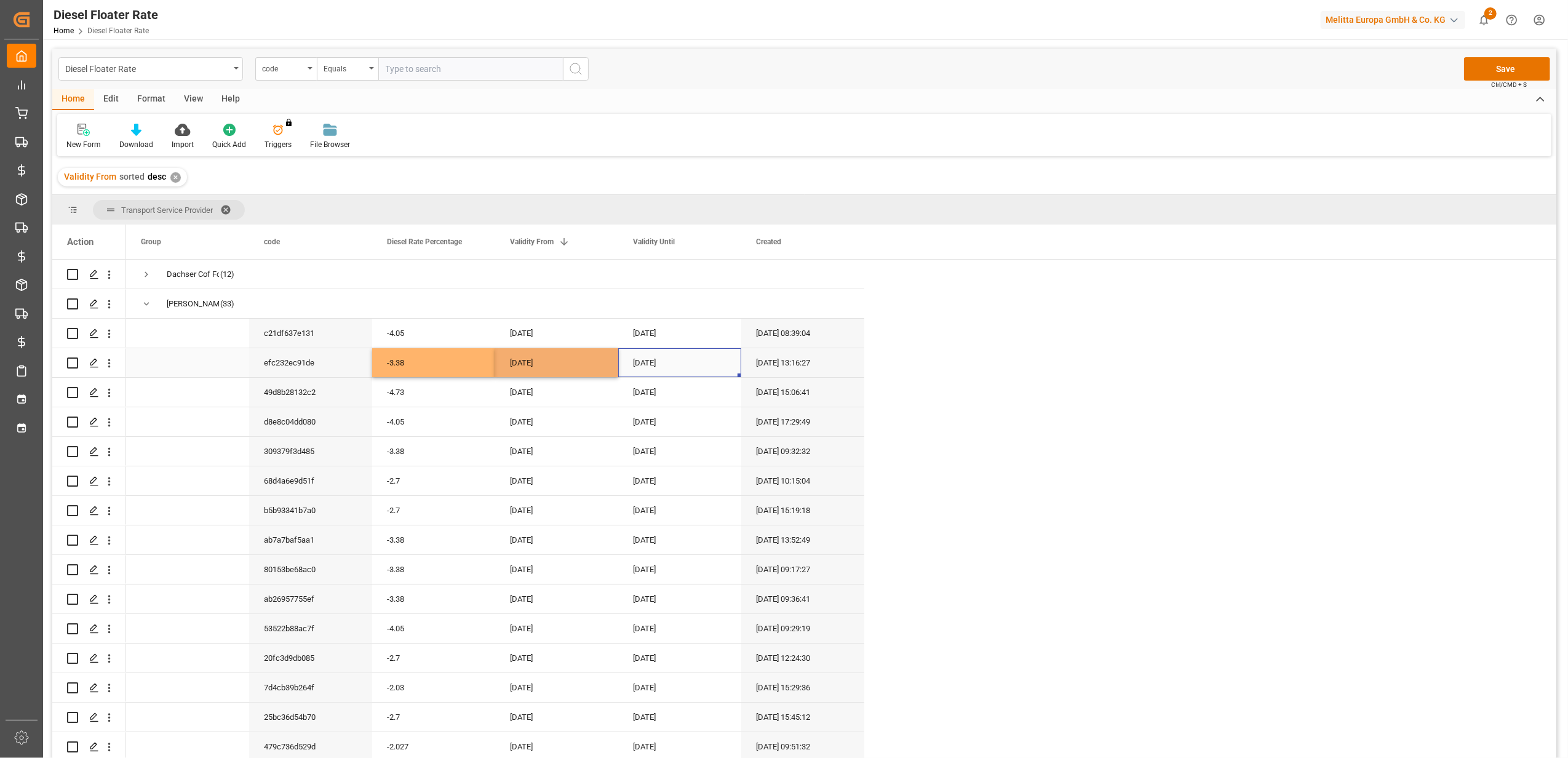
click at [667, 367] on div "[DATE]" at bounding box center [680, 362] width 123 height 29
click at [665, 541] on span "30" at bounding box center [667, 546] width 8 height 9
type input "[DATE]"
click at [591, 463] on div "[DATE]" at bounding box center [557, 451] width 123 height 29
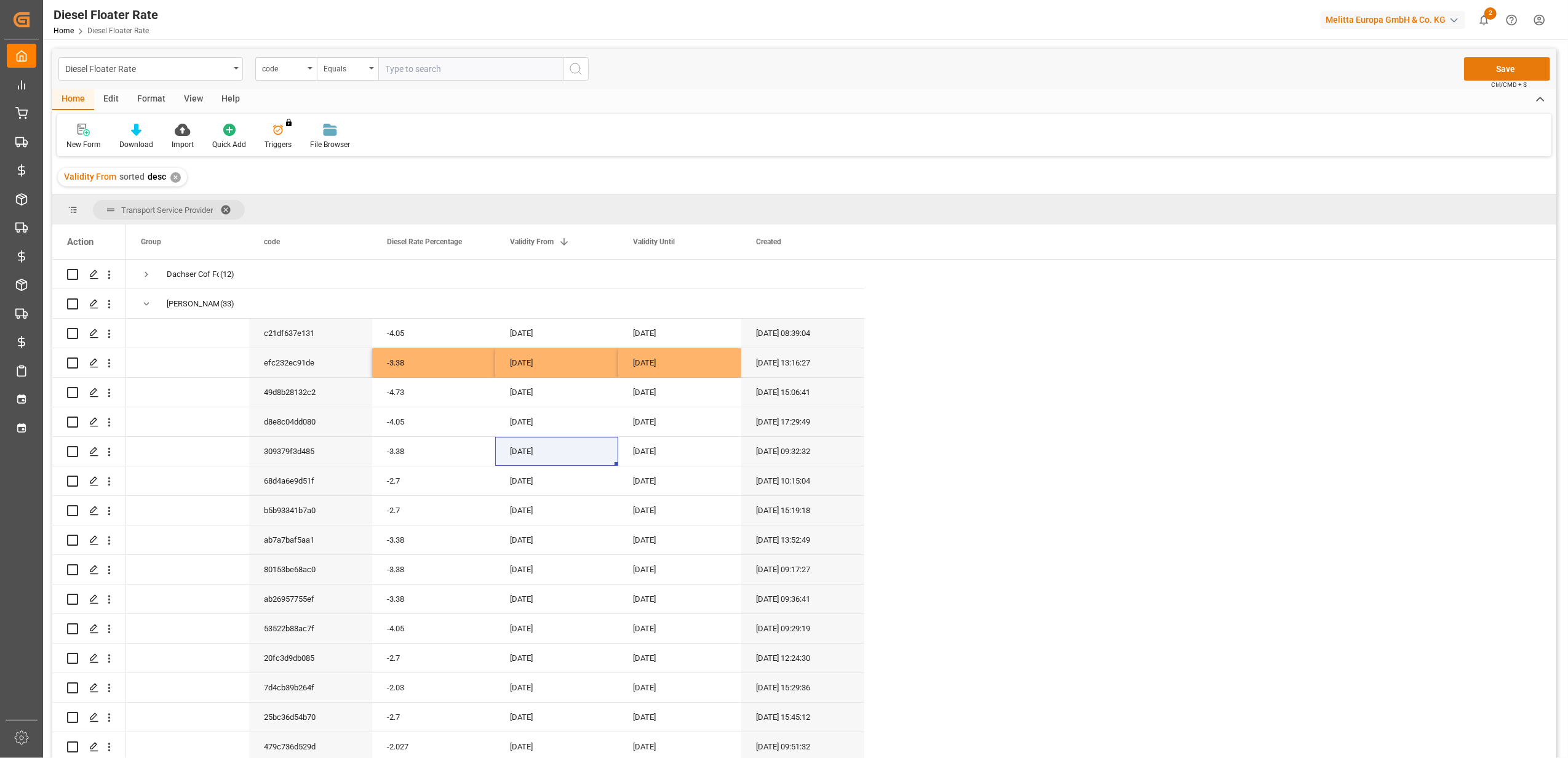
click at [1504, 60] on button "Save" at bounding box center [1507, 69] width 87 height 23
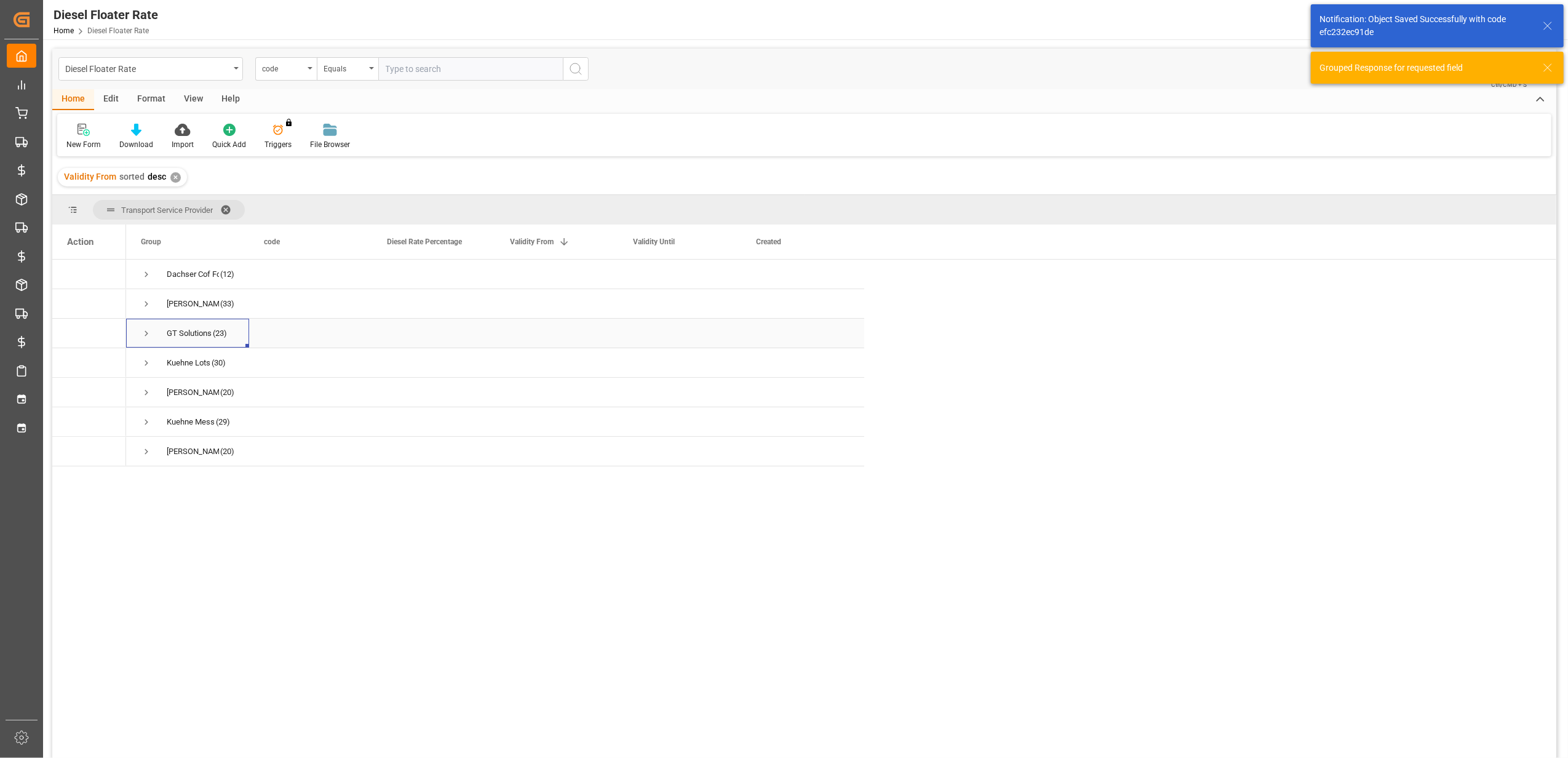
click at [146, 333] on span "Press SPACE to select this row." at bounding box center [146, 333] width 11 height 11
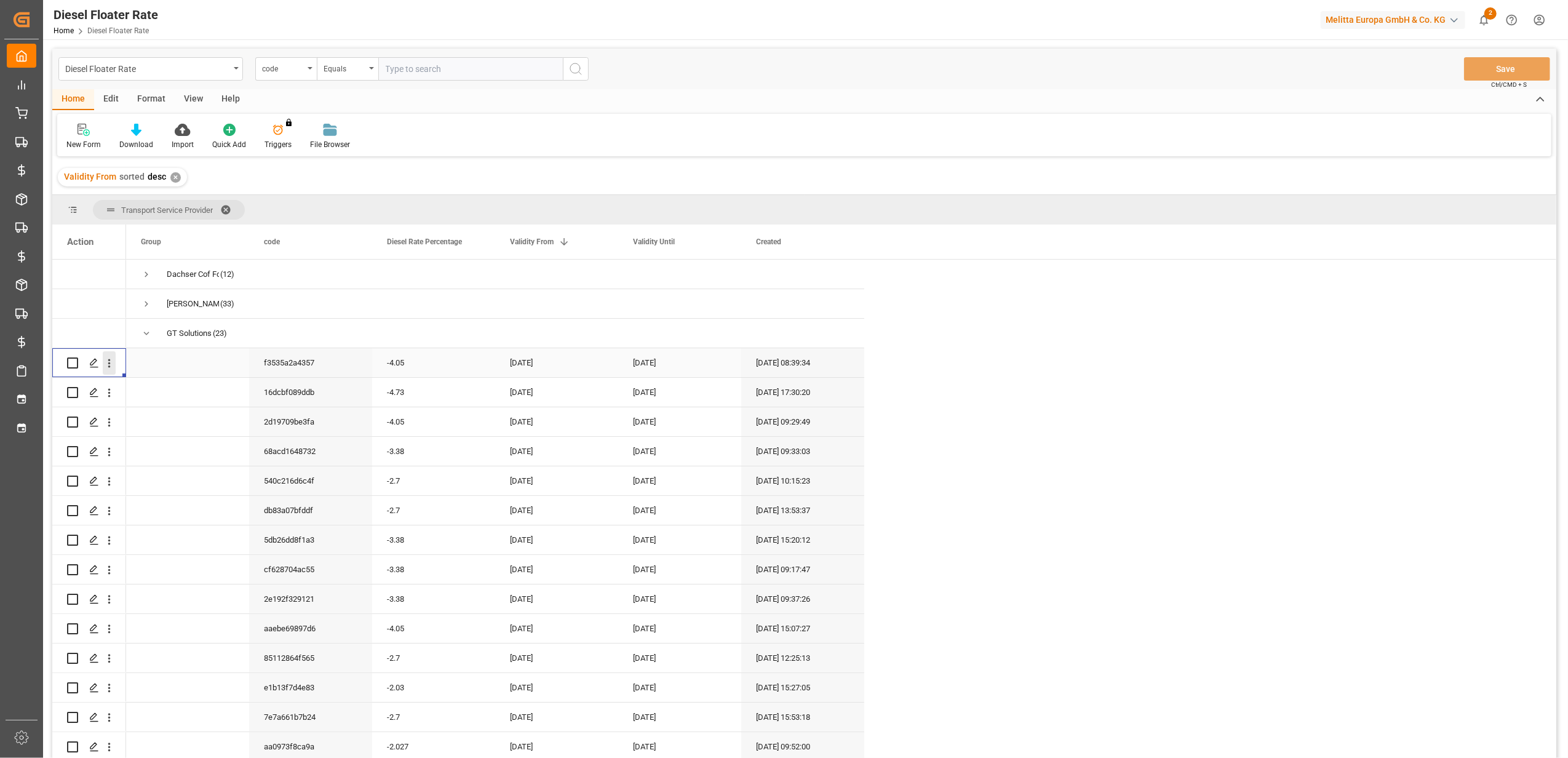
click at [113, 364] on icon "open menu" at bounding box center [109, 362] width 13 height 13
click at [152, 414] on span "Duplicate this row" at bounding box center [189, 414] width 114 height 11
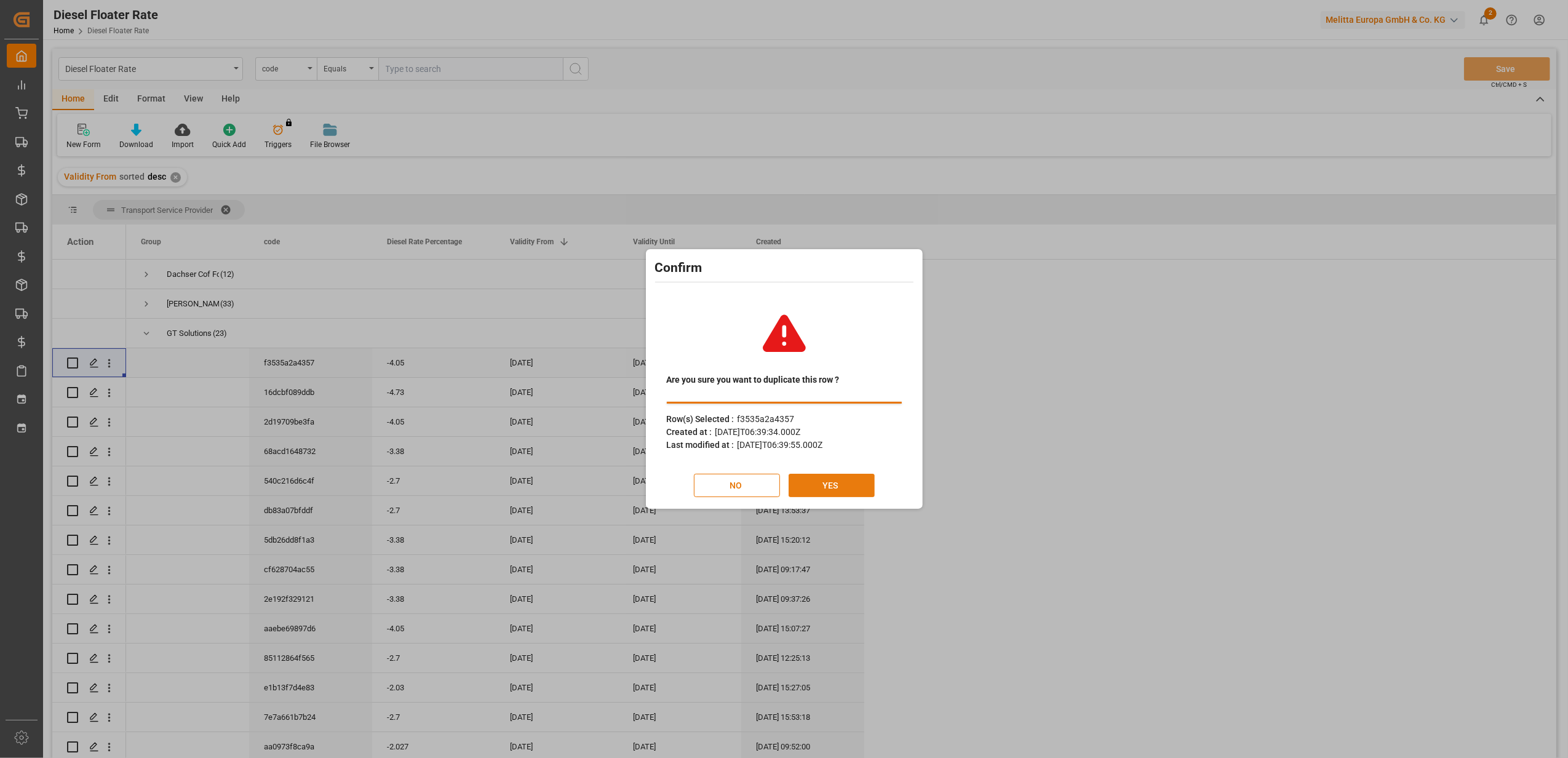
click at [826, 480] on button "YES" at bounding box center [832, 485] width 87 height 23
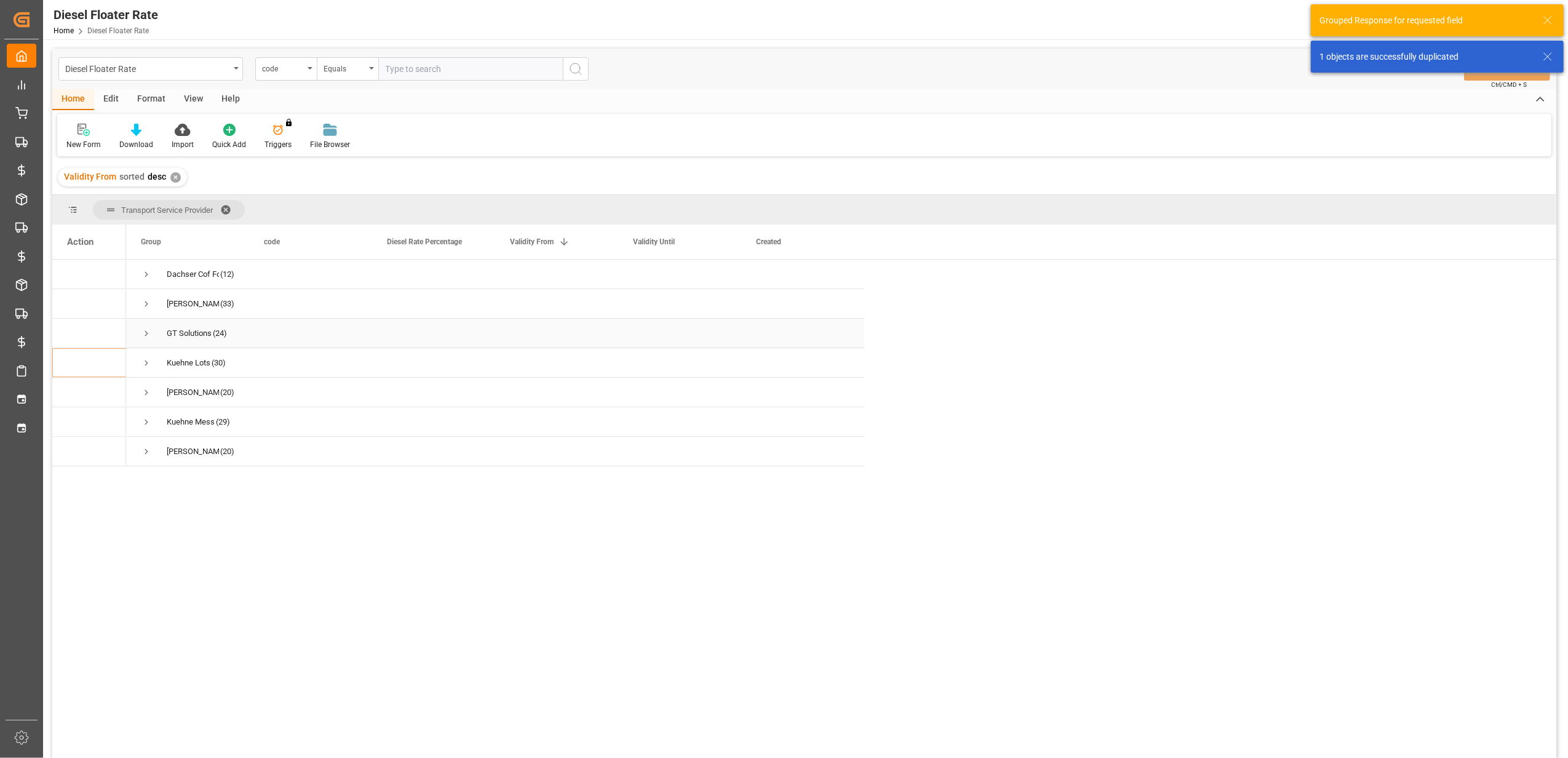
click at [145, 331] on span "Press SPACE to select this row." at bounding box center [146, 333] width 11 height 11
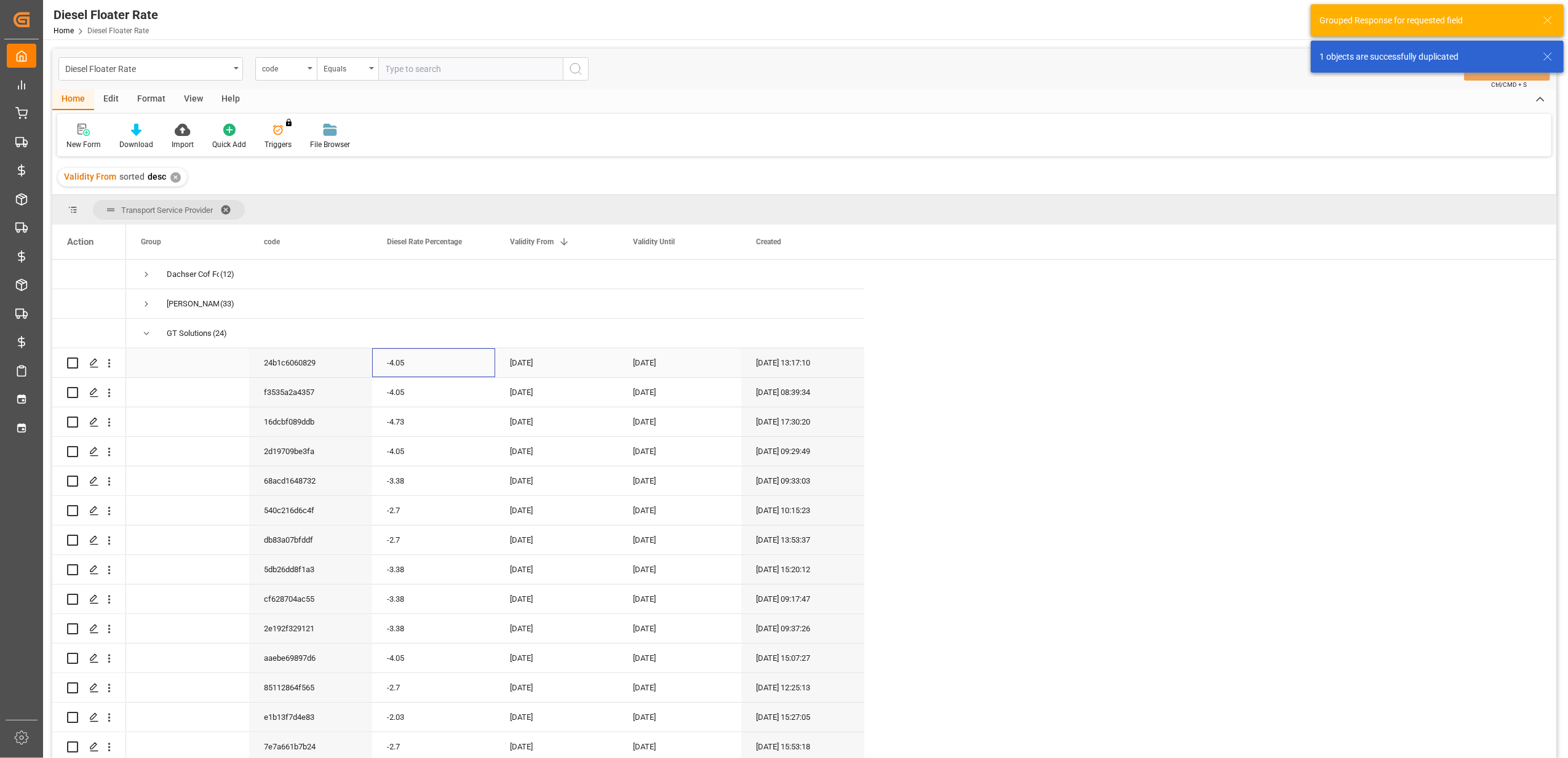
click at [424, 366] on div "-4.05" at bounding box center [434, 362] width 123 height 29
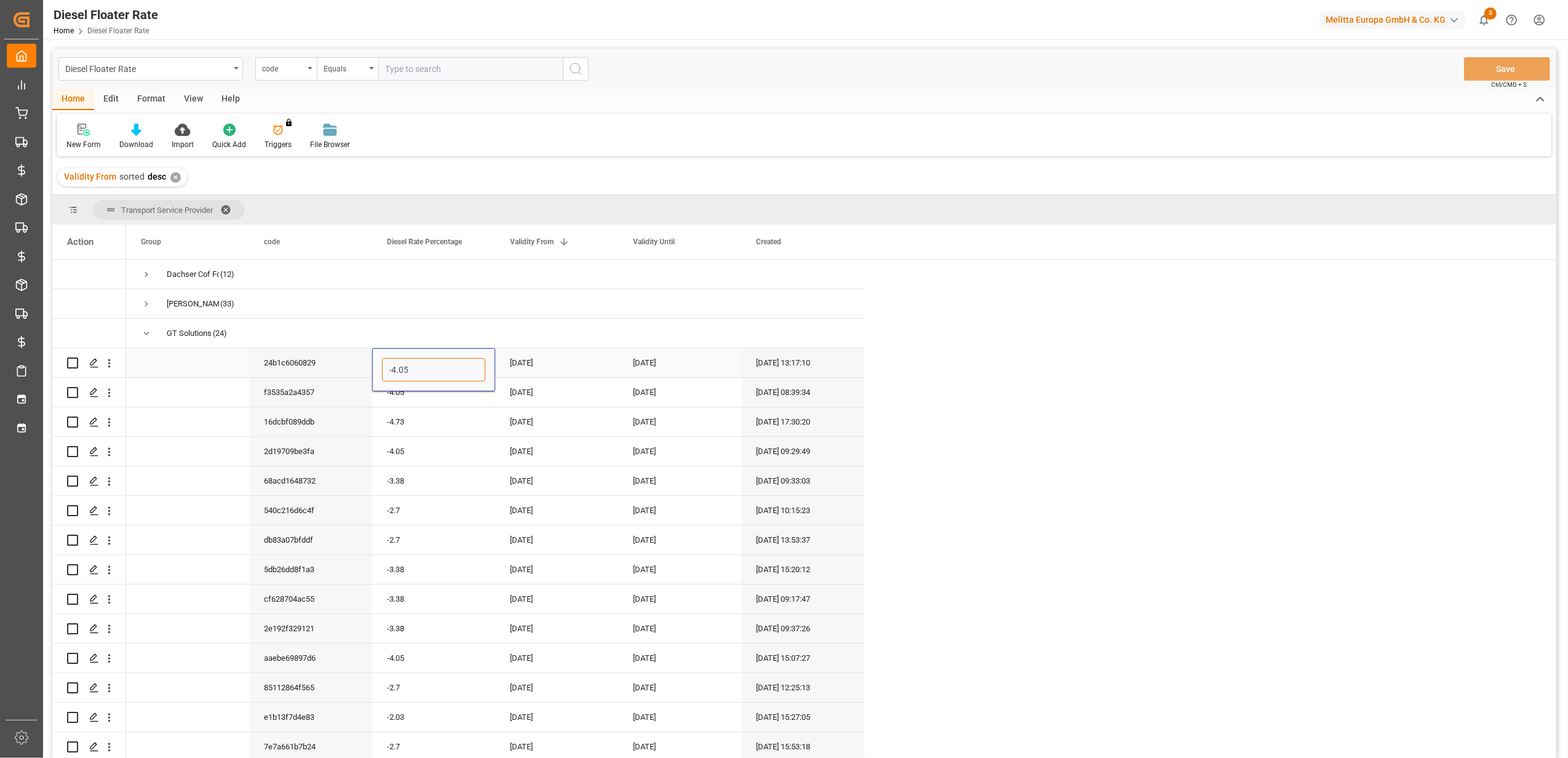
click at [394, 370] on input "-4.05" at bounding box center [434, 369] width 104 height 23
type input "-3.38"
click at [527, 364] on div "[DATE]" at bounding box center [557, 362] width 123 height 29
click at [536, 363] on div "[DATE]" at bounding box center [557, 362] width 123 height 29
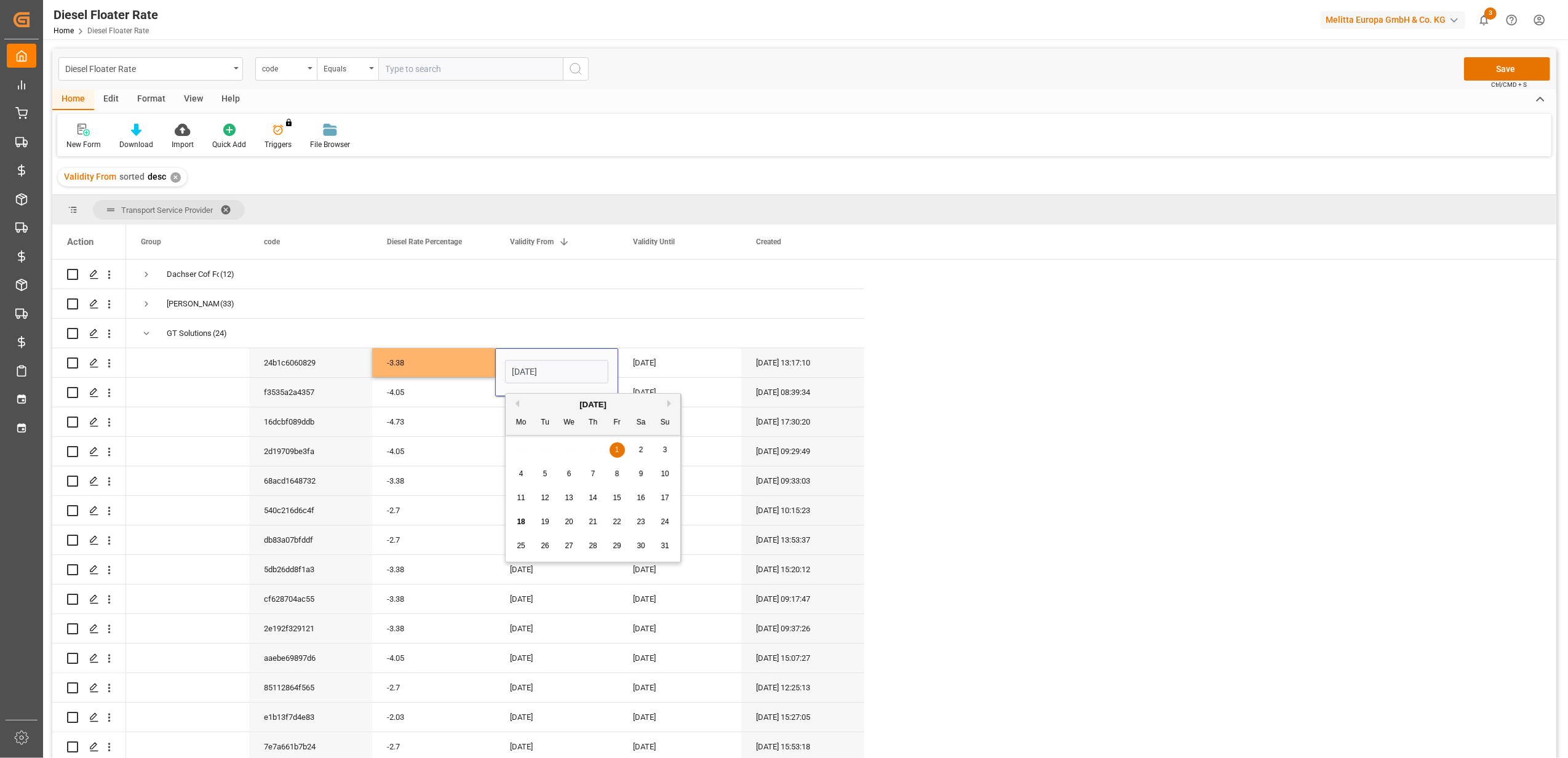
click at [671, 404] on button "Next Month" at bounding box center [671, 403] width 8 height 8
click at [516, 451] on div "1" at bounding box center [522, 450] width 15 height 15
type input "[DATE]"
click at [641, 367] on div "[DATE]" at bounding box center [680, 362] width 123 height 29
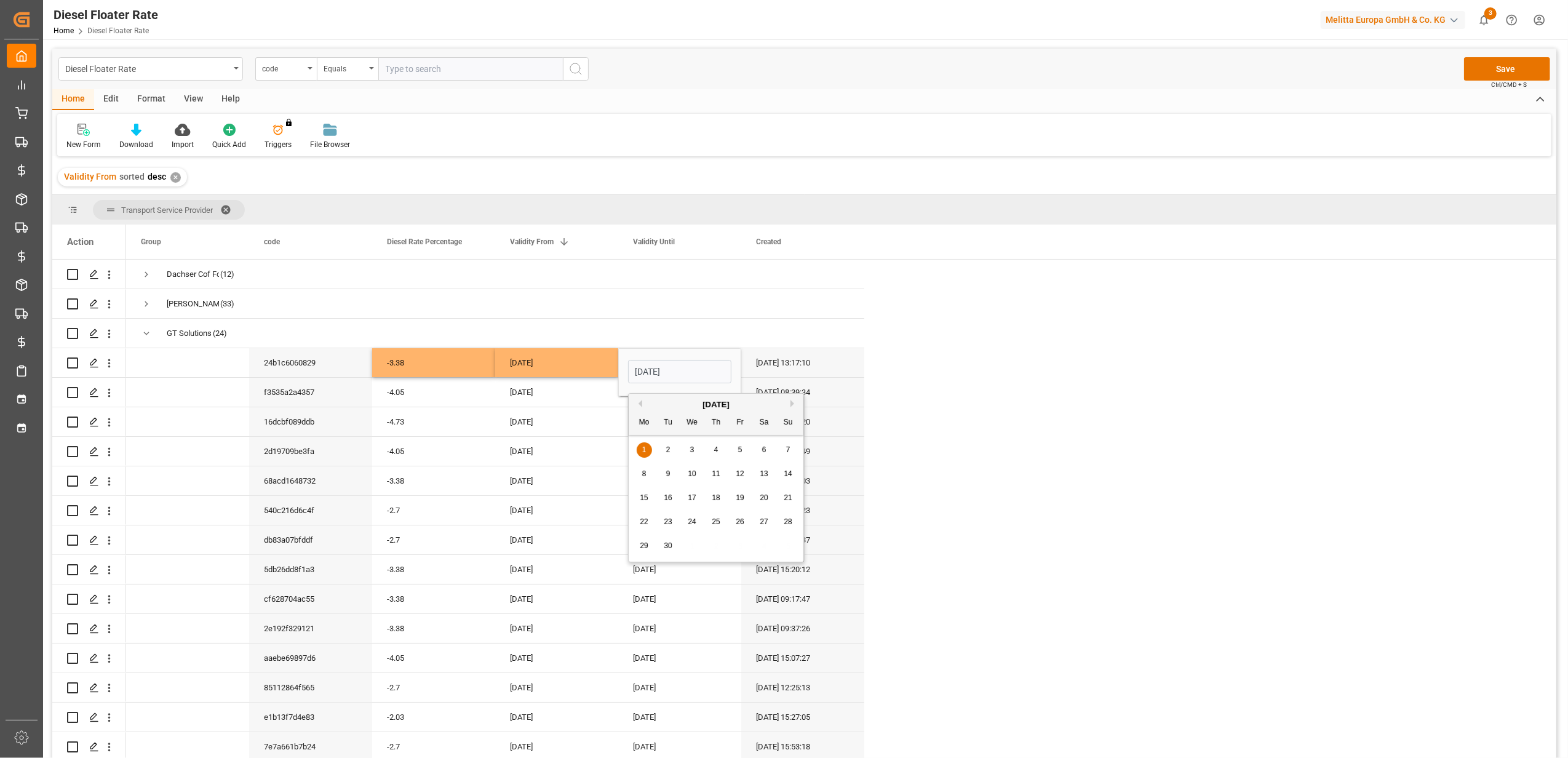
click at [793, 404] on button "Next Month" at bounding box center [794, 403] width 8 height 8
click at [638, 403] on button "Previous Month" at bounding box center [638, 403] width 8 height 8
click at [673, 545] on div "30" at bounding box center [668, 546] width 15 height 15
type input "[DATE]"
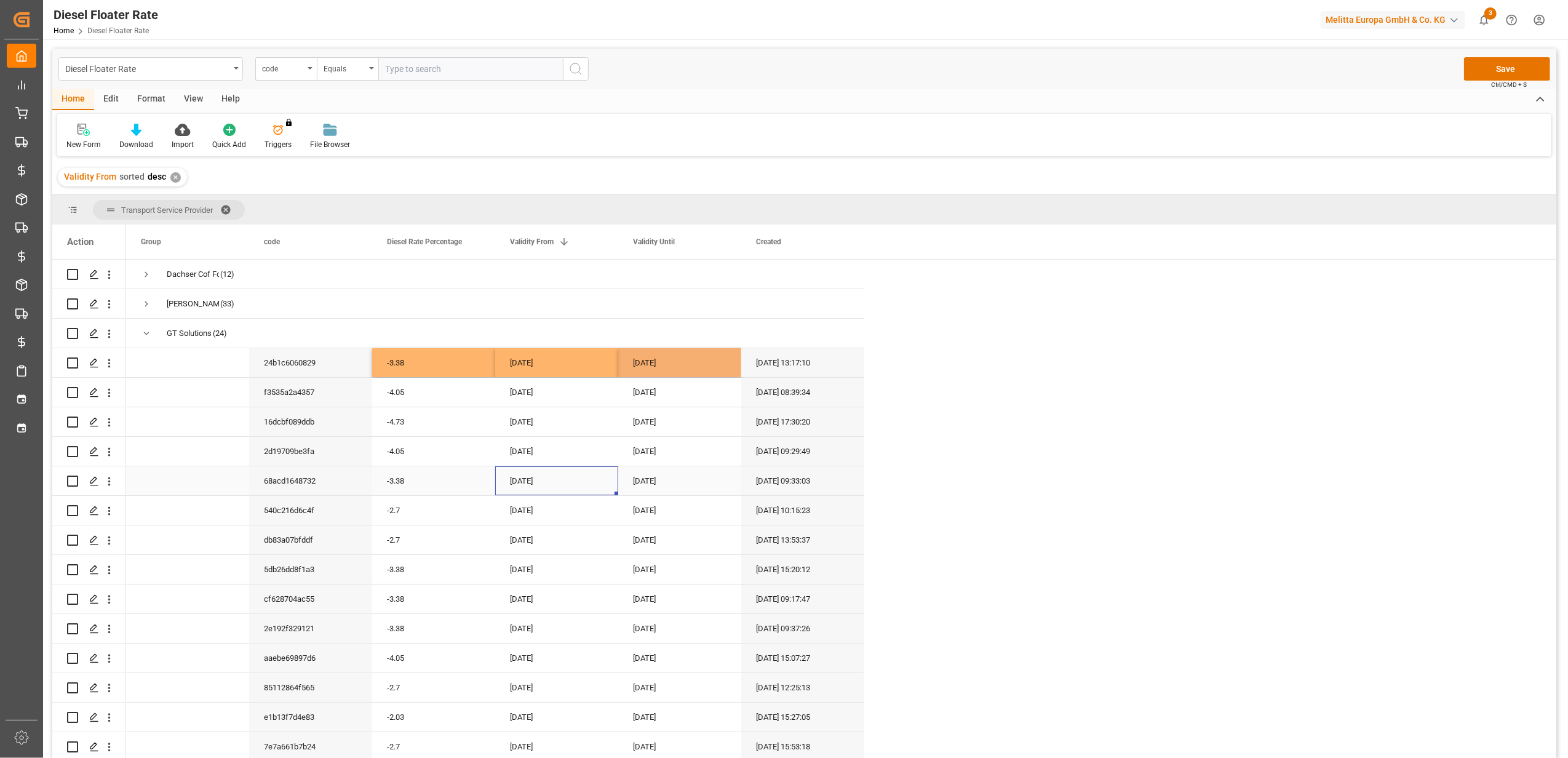
click at [599, 475] on div "[DATE]" at bounding box center [557, 480] width 123 height 29
click at [1507, 67] on button "Save" at bounding box center [1507, 69] width 87 height 23
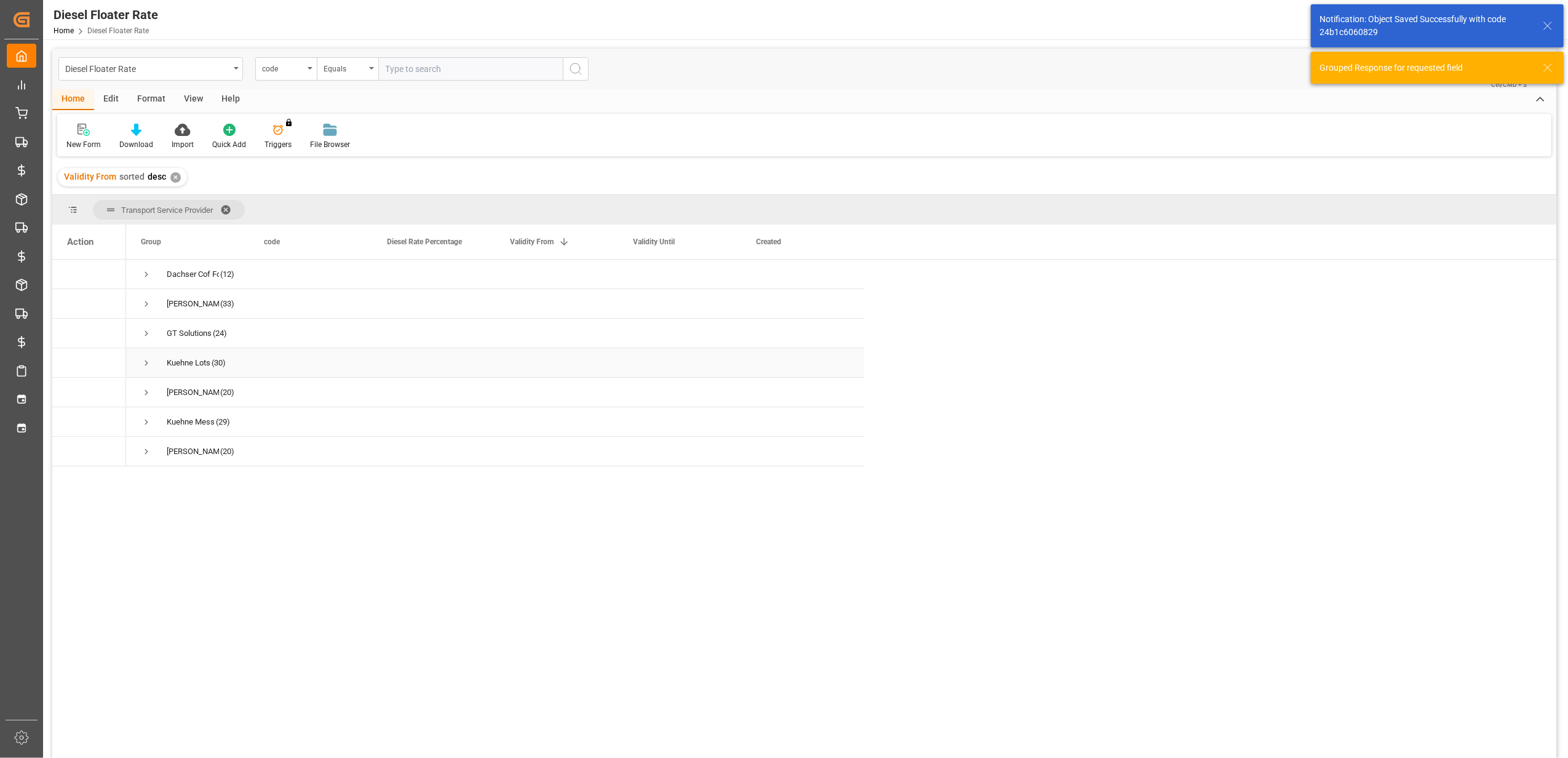
click at [141, 361] on div "Kuehne Lots (30)" at bounding box center [188, 362] width 123 height 29
click at [144, 363] on span "Press SPACE to select this row." at bounding box center [146, 362] width 11 height 11
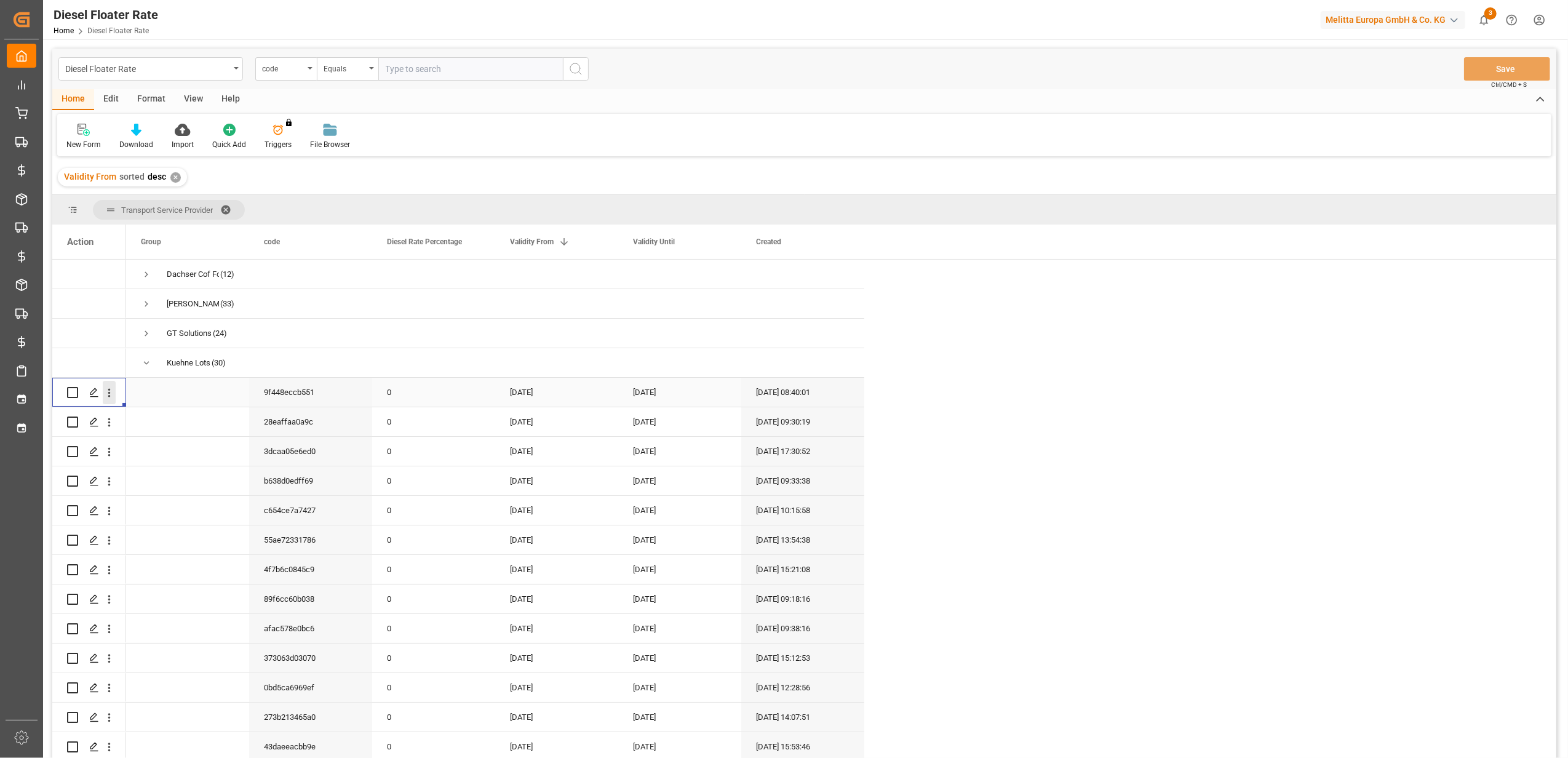
click at [107, 394] on icon "open menu" at bounding box center [109, 392] width 13 height 13
click at [144, 439] on span "Duplicate this row" at bounding box center [189, 443] width 114 height 11
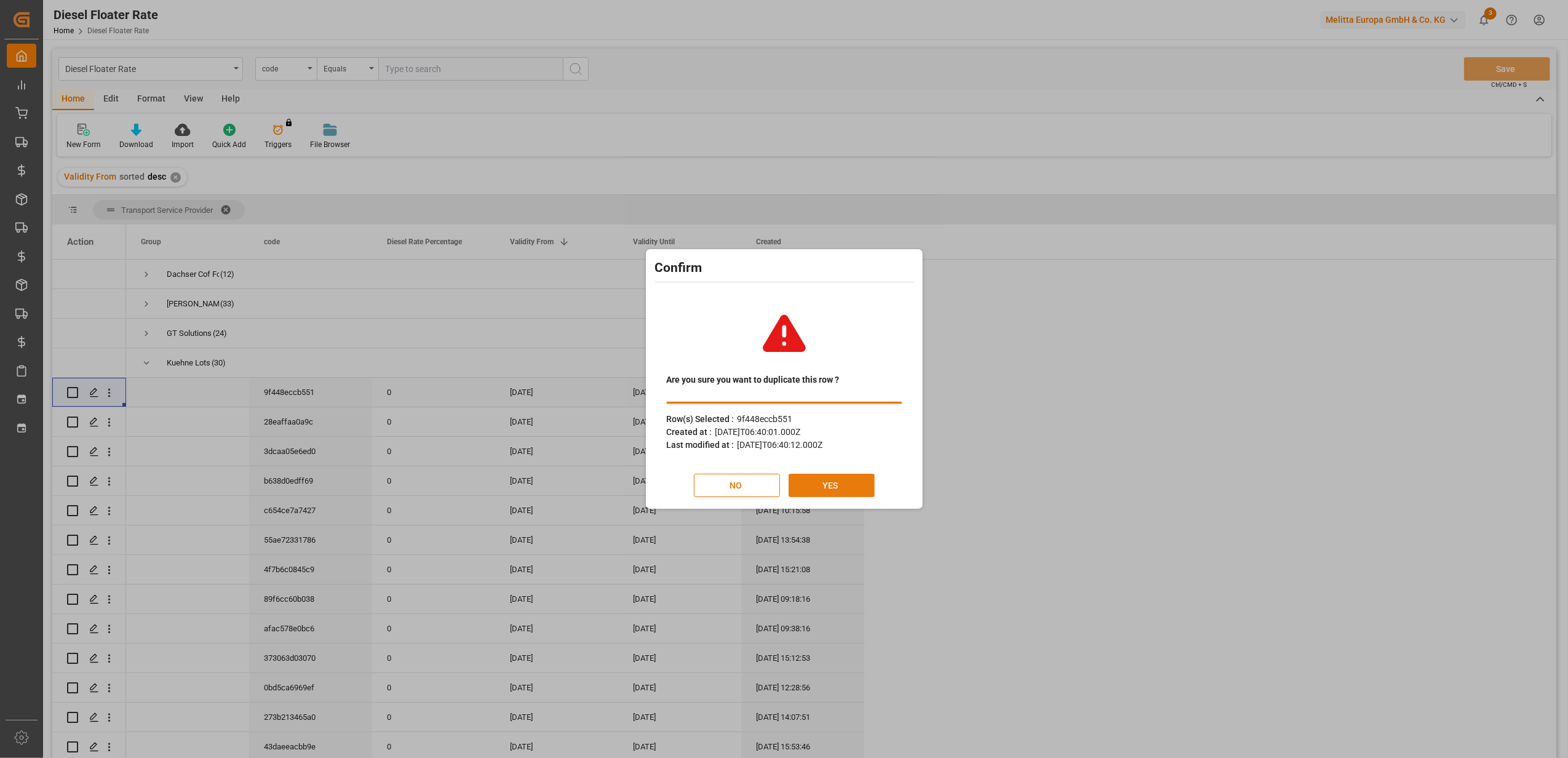
click at [806, 490] on button "YES" at bounding box center [832, 485] width 87 height 23
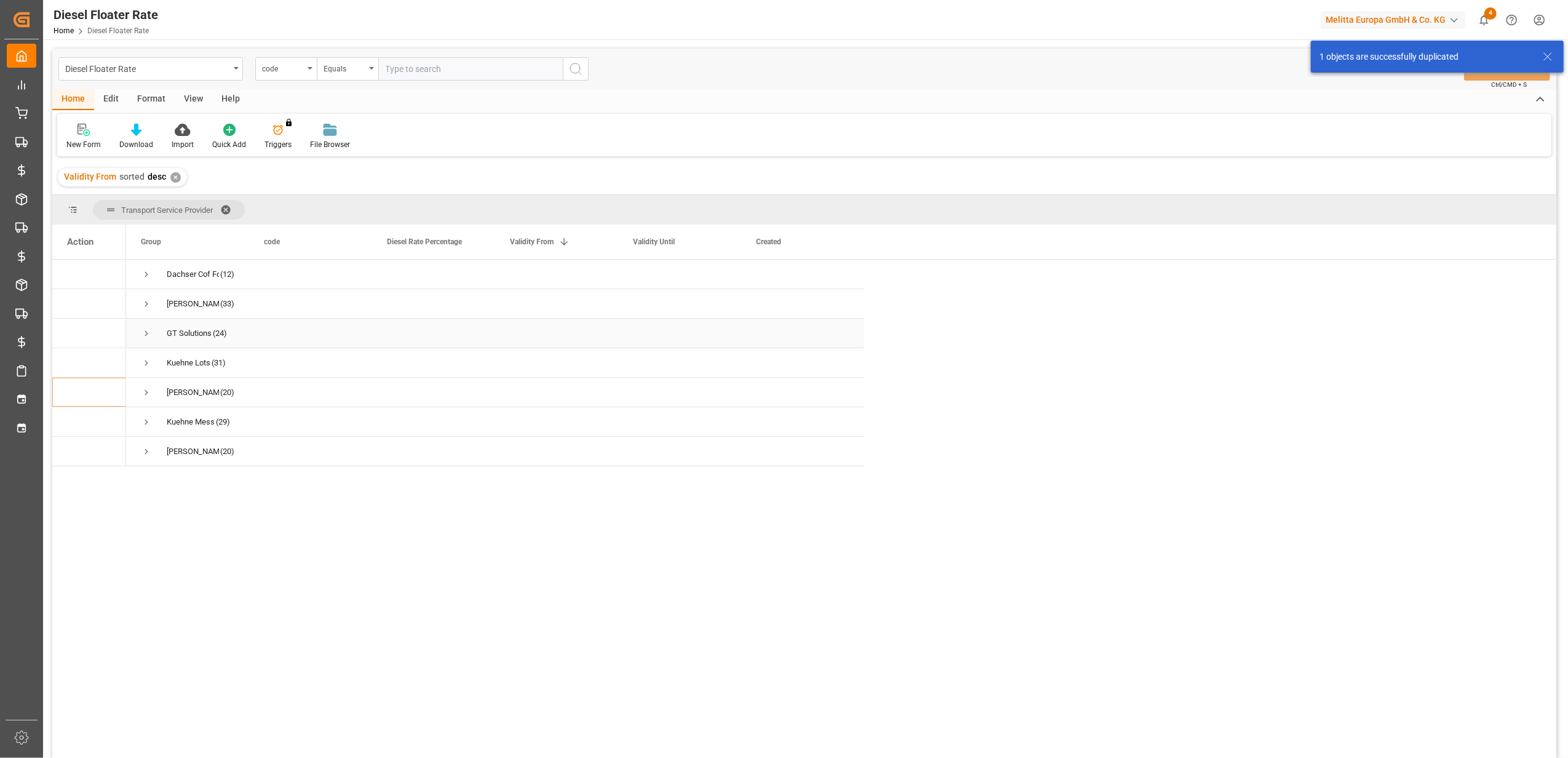
click at [143, 335] on span "Press SPACE to select this row." at bounding box center [146, 333] width 11 height 11
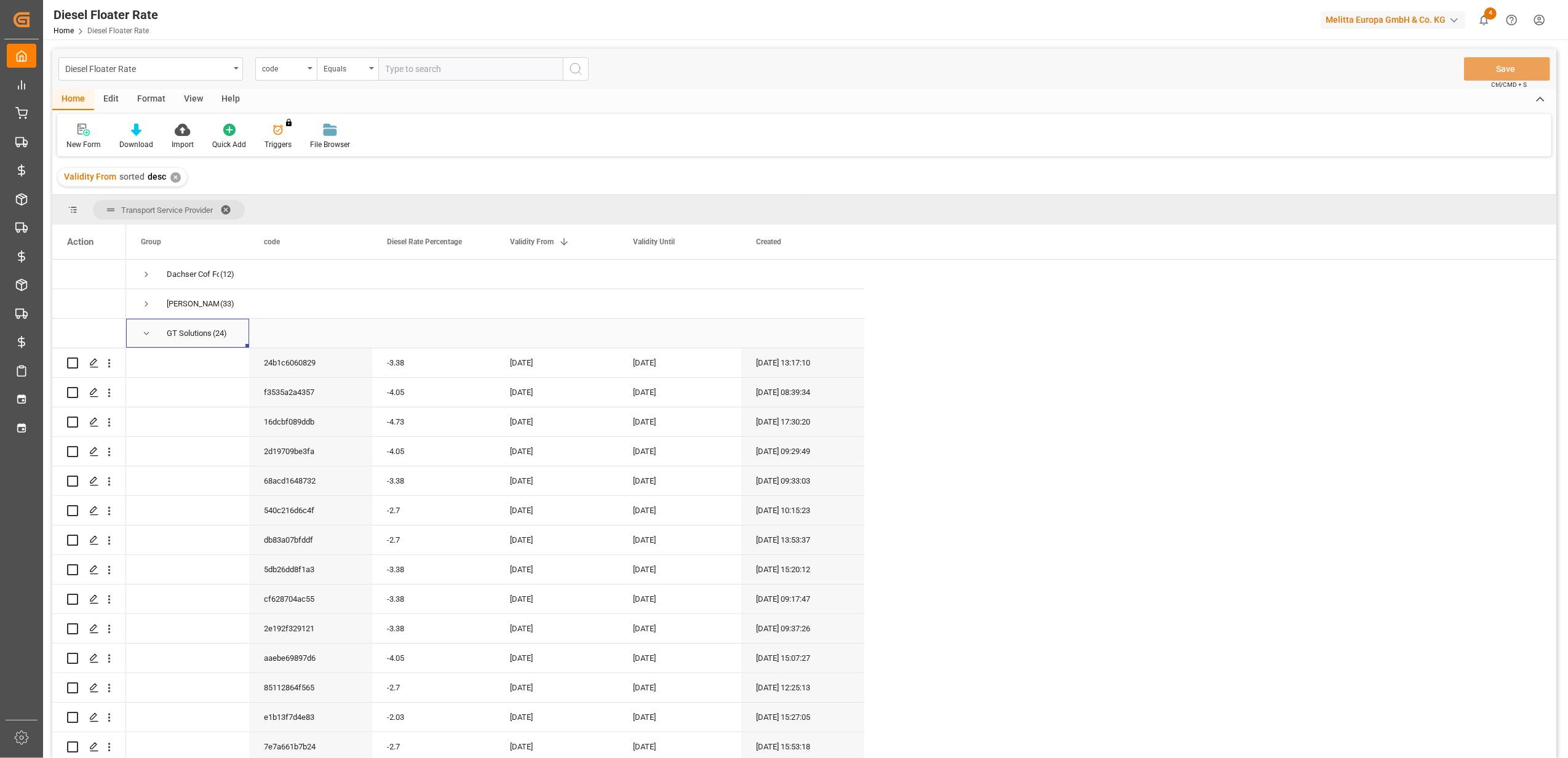
click at [143, 335] on span "Press SPACE to select this row." at bounding box center [146, 333] width 11 height 11
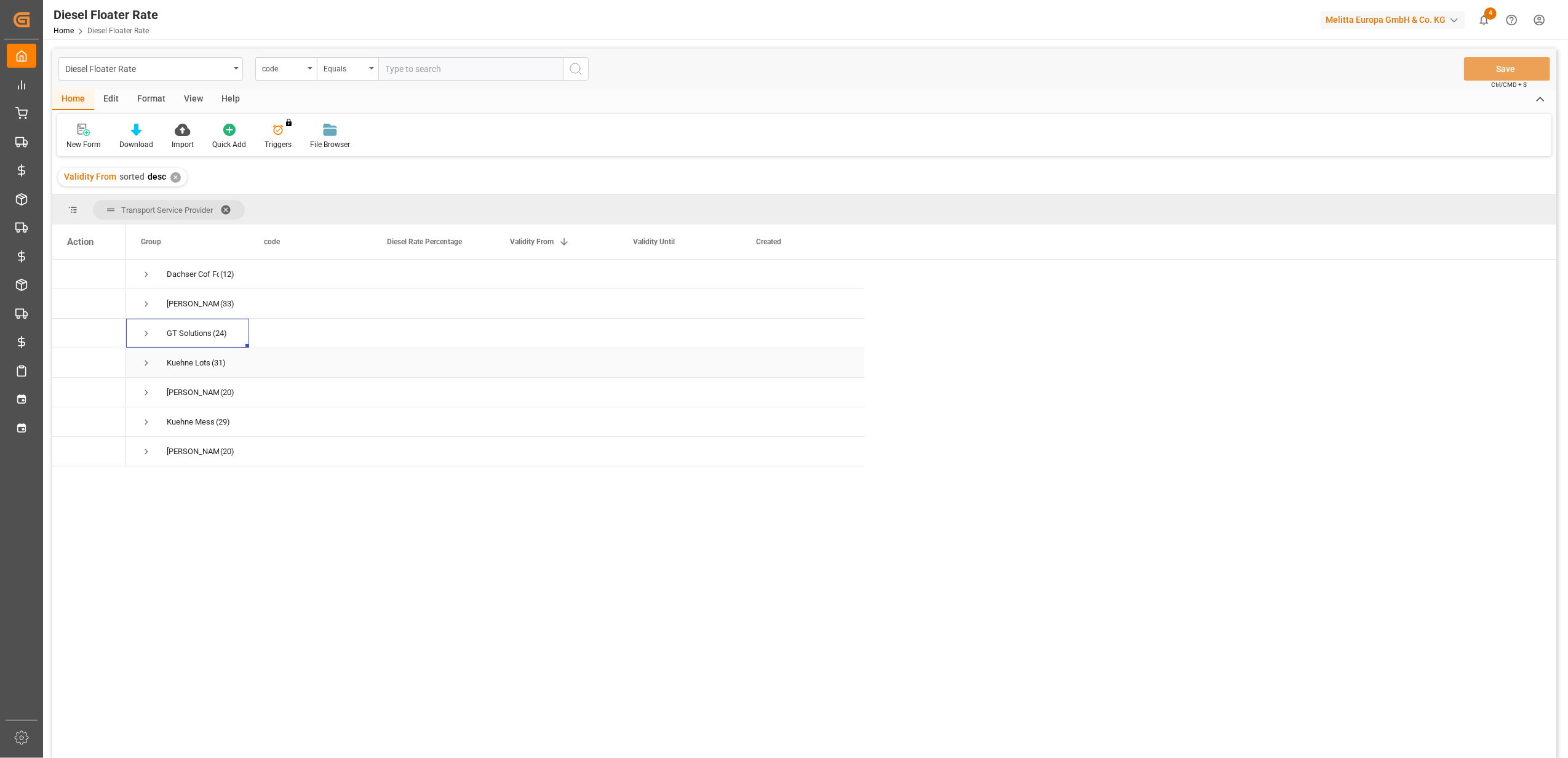
click at [143, 367] on span "Press SPACE to select this row." at bounding box center [146, 362] width 11 height 11
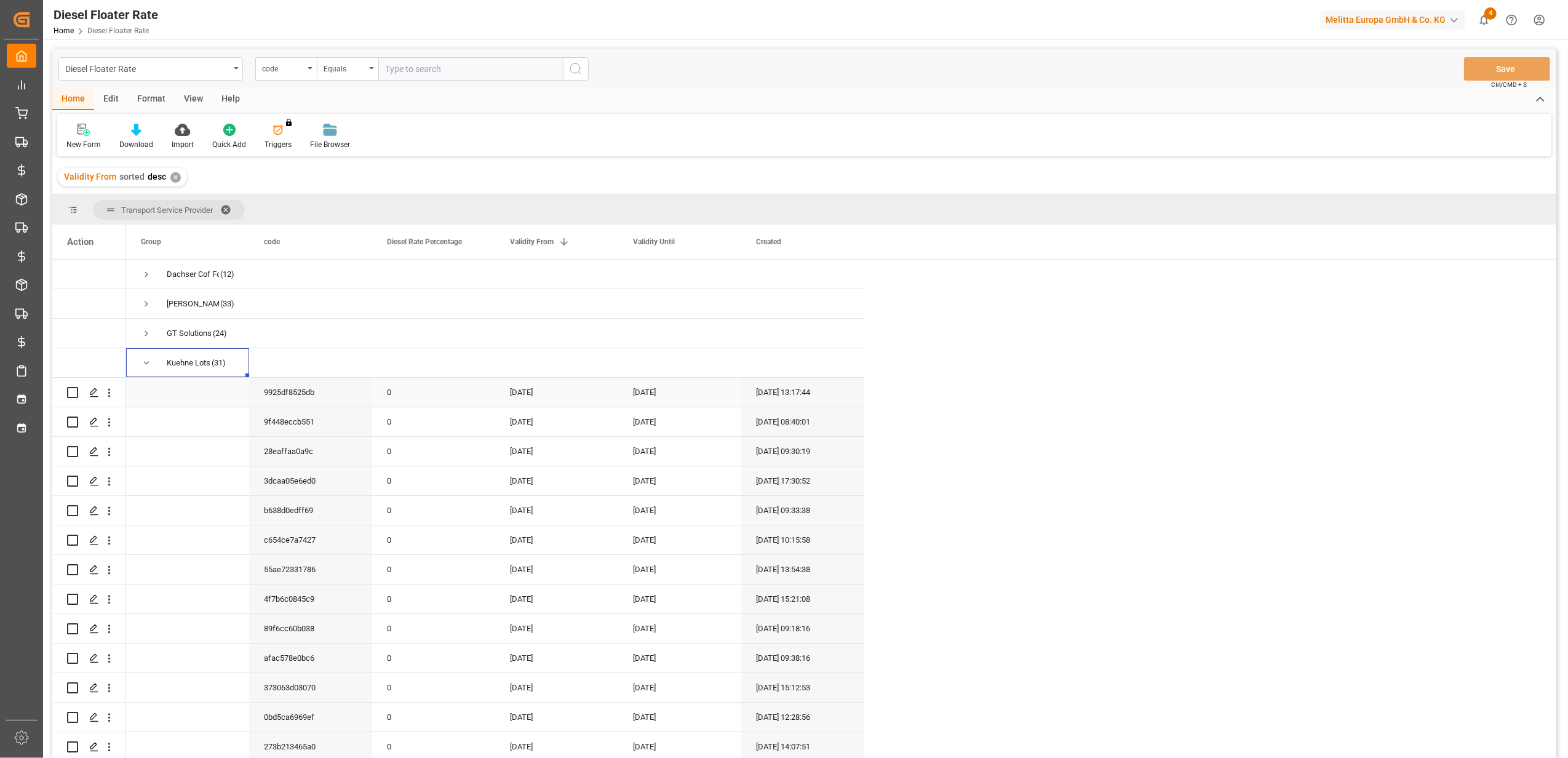
click at [527, 387] on div "[DATE]" at bounding box center [557, 392] width 123 height 29
click at [671, 434] on button "Next Month" at bounding box center [671, 433] width 8 height 8
click at [523, 478] on span "1" at bounding box center [521, 479] width 4 height 9
type input "[DATE]"
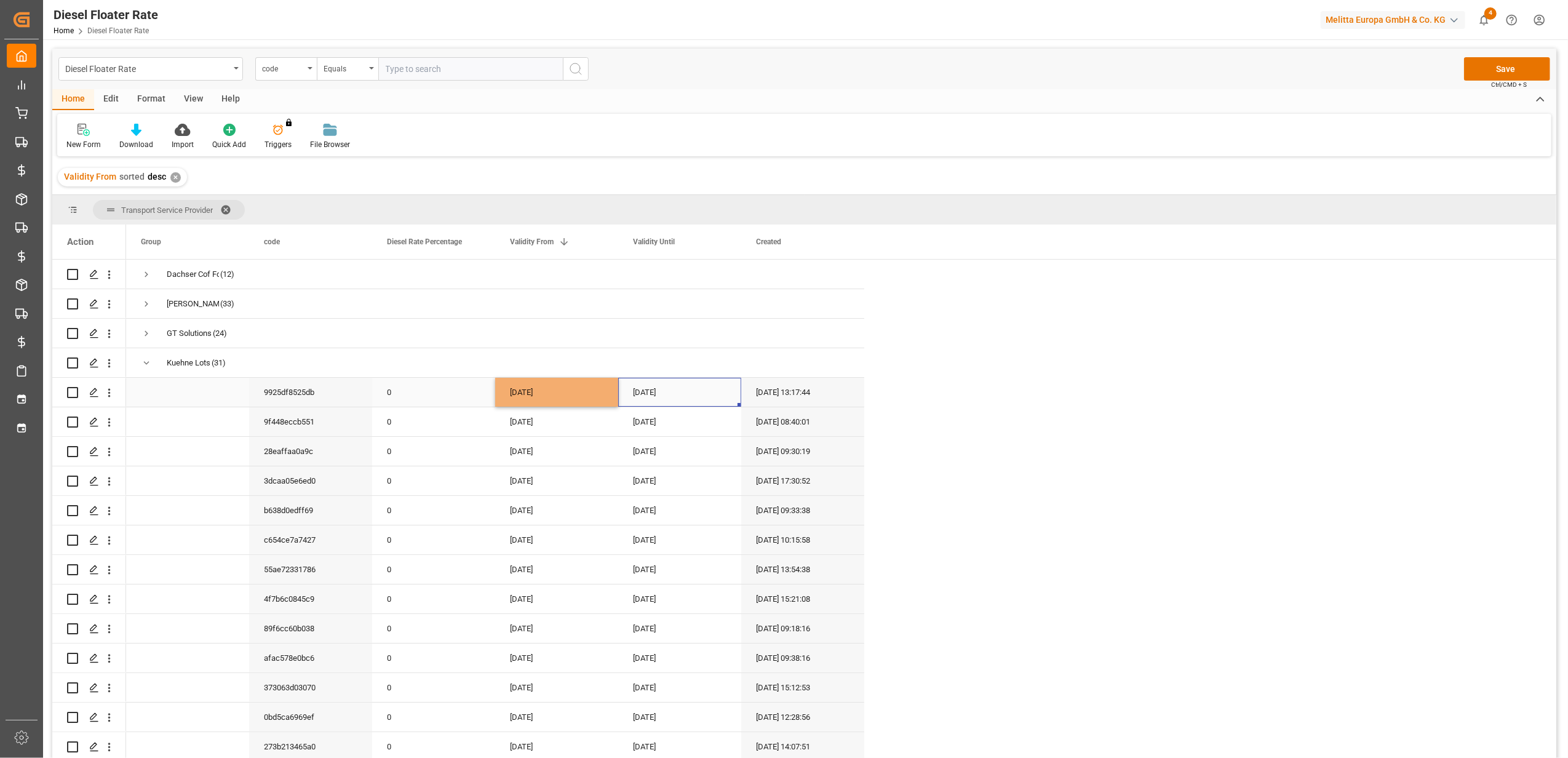
click at [655, 399] on div "[DATE]" at bounding box center [680, 392] width 123 height 29
click at [665, 571] on span "30" at bounding box center [667, 575] width 8 height 9
type input "[DATE]"
click at [573, 501] on div "[DATE]" at bounding box center [557, 510] width 123 height 29
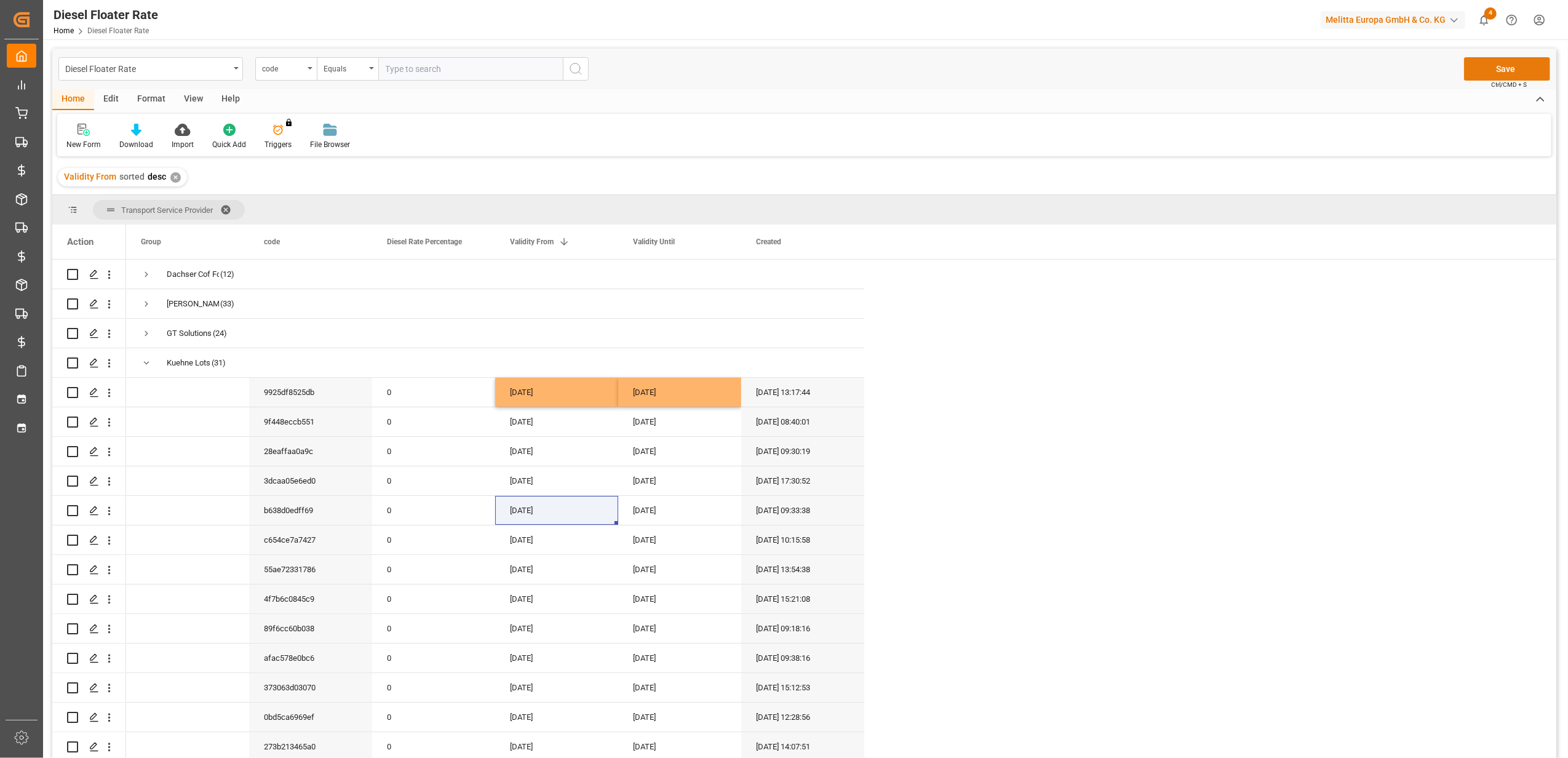
click at [1502, 64] on button "Save" at bounding box center [1507, 69] width 87 height 23
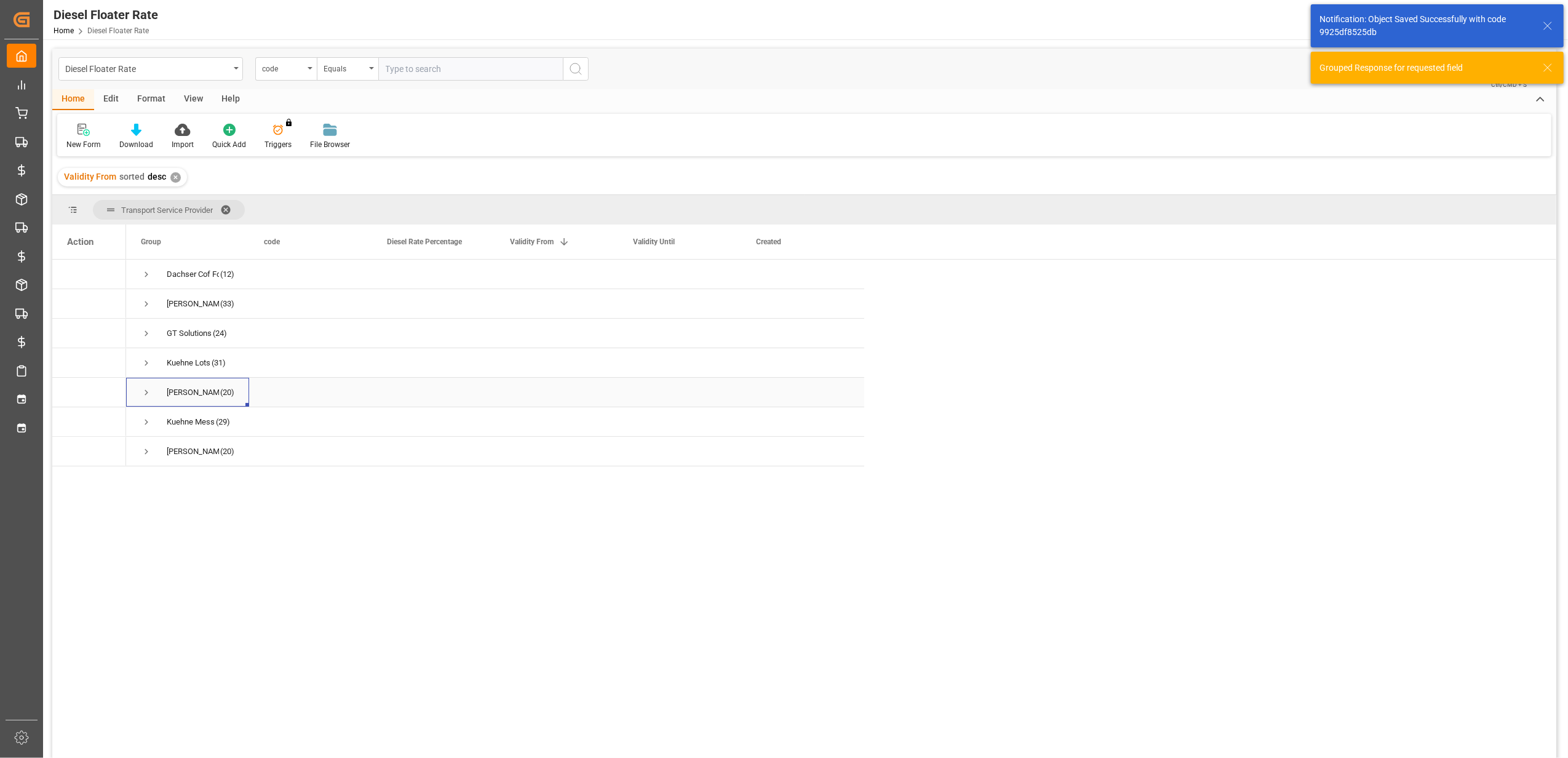
click at [145, 387] on span "Press SPACE to select this row." at bounding box center [146, 392] width 11 height 11
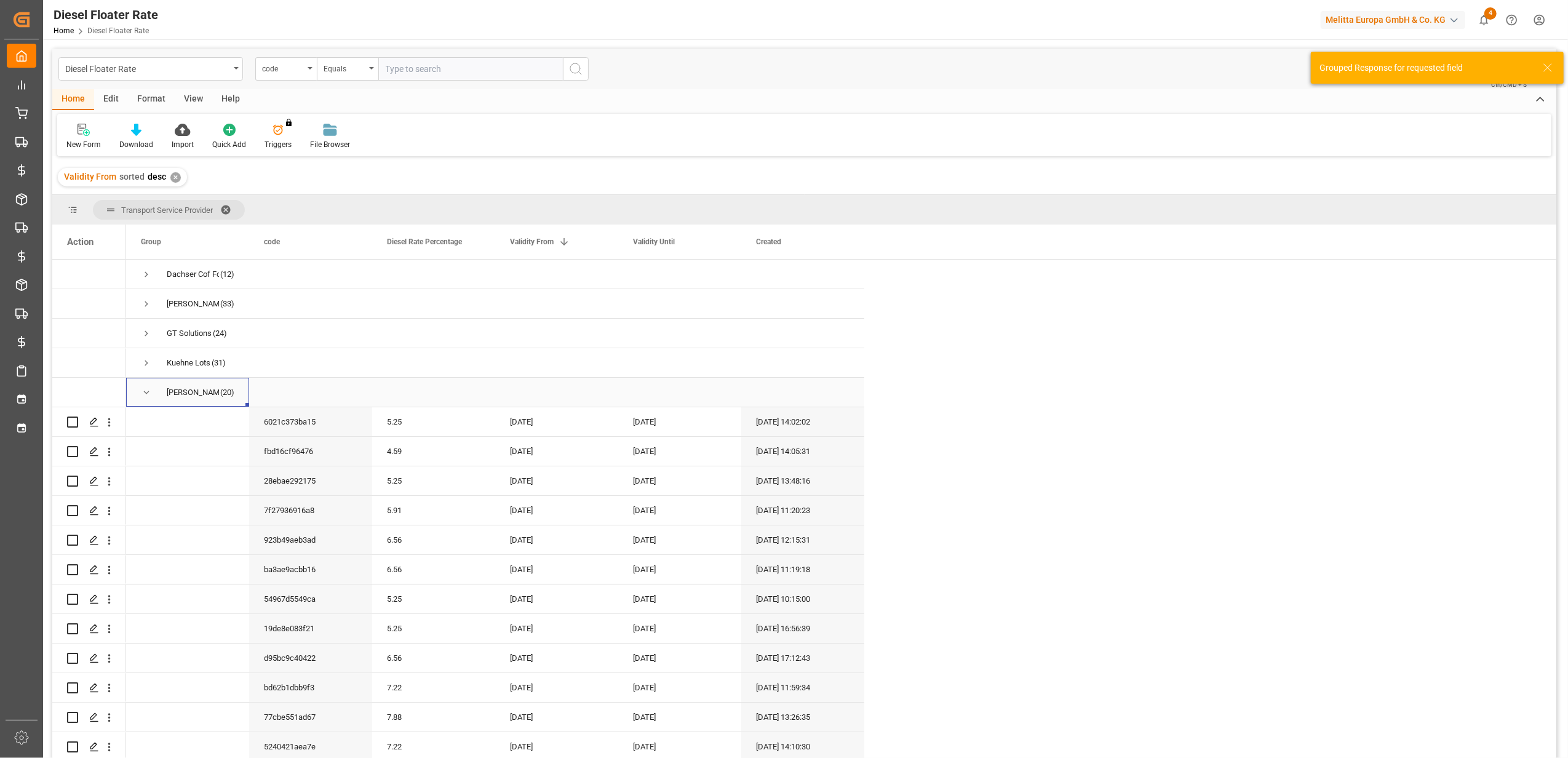
click at [146, 394] on span "Press SPACE to select this row." at bounding box center [146, 392] width 11 height 11
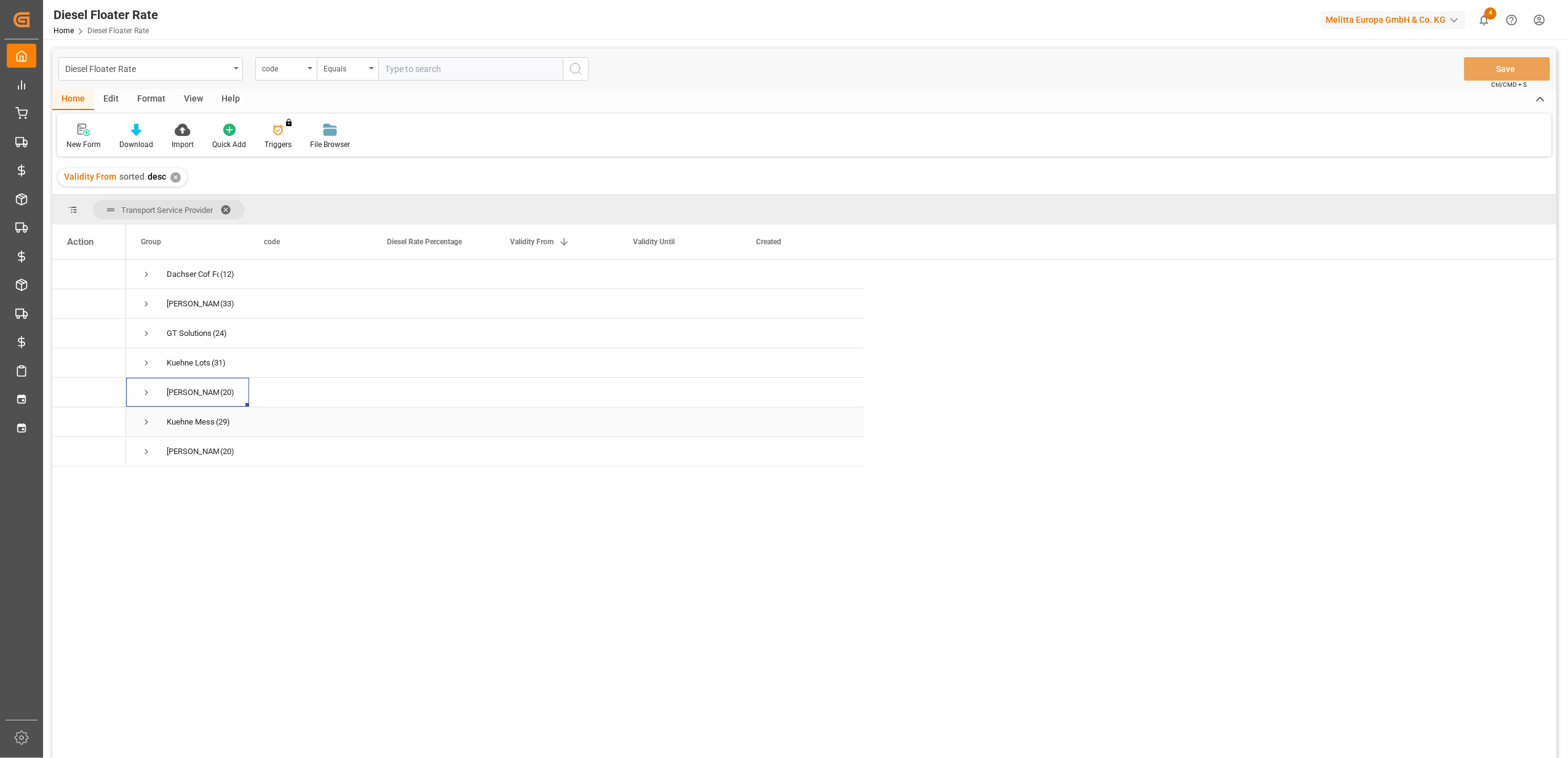
click at [146, 420] on span "Press SPACE to select this row." at bounding box center [146, 421] width 11 height 11
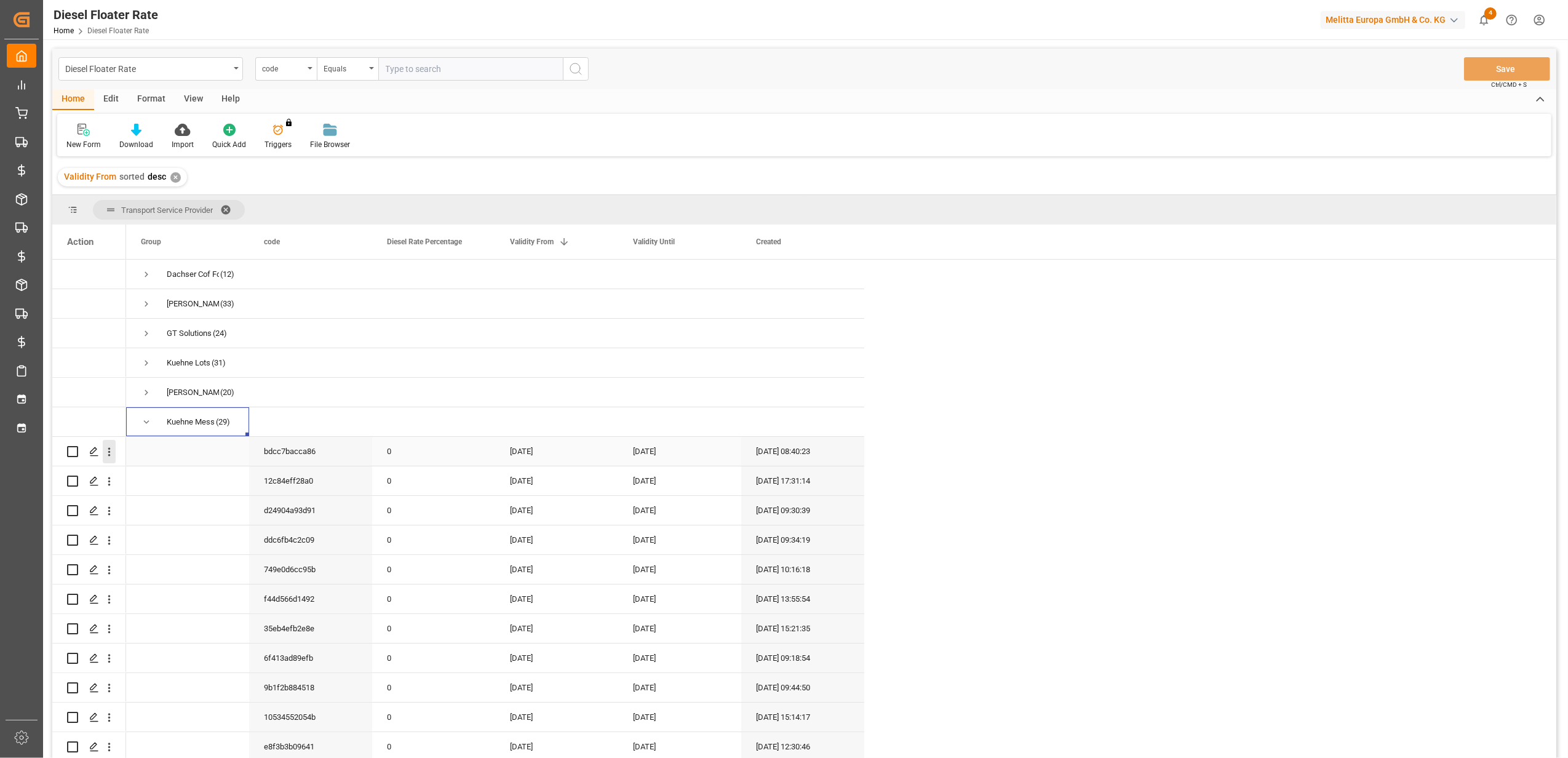
click at [110, 455] on icon "open menu" at bounding box center [109, 452] width 3 height 9
click at [185, 499] on span "Duplicate this row" at bounding box center [189, 502] width 114 height 11
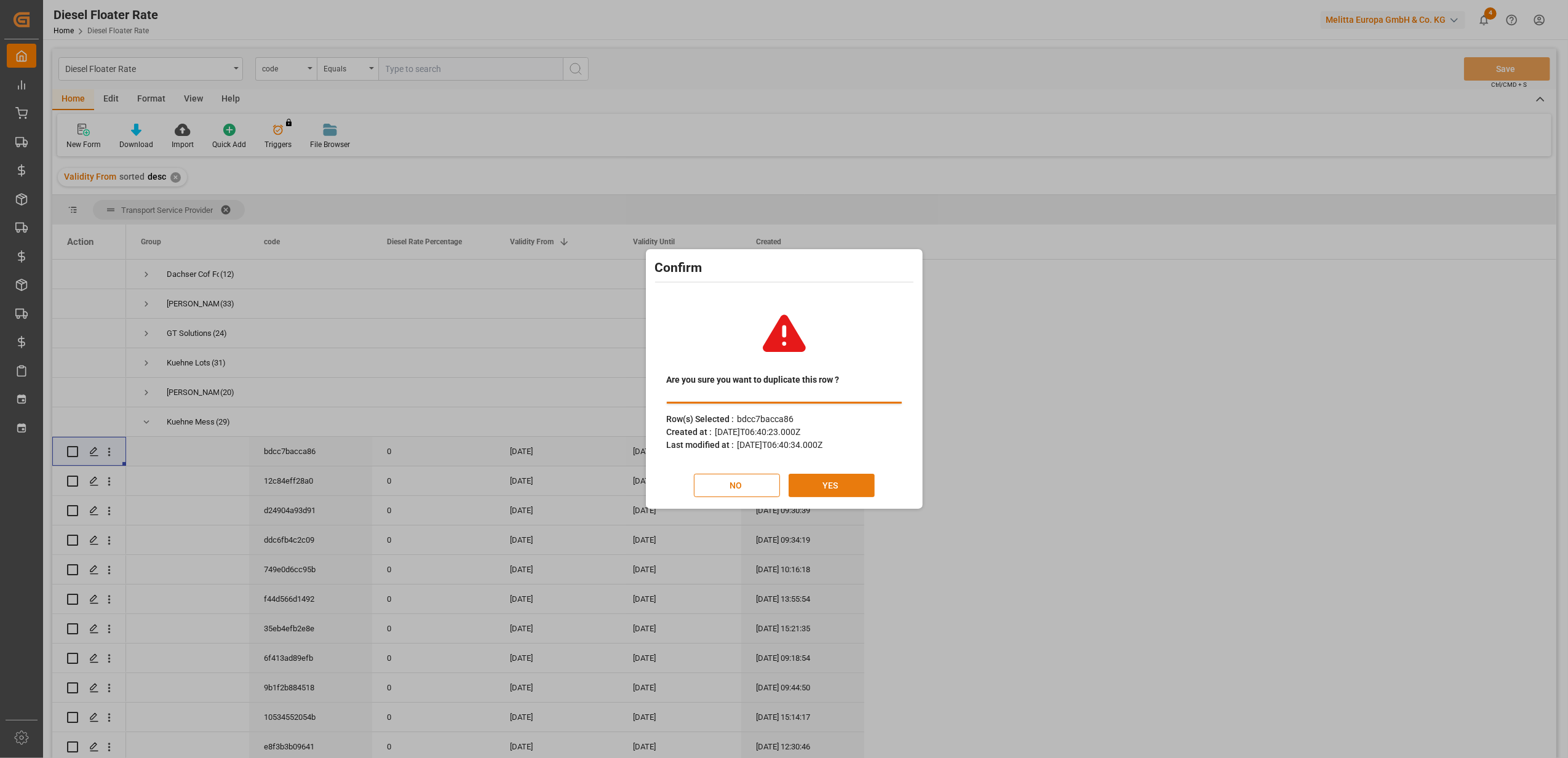
click at [840, 490] on button "YES" at bounding box center [832, 485] width 87 height 23
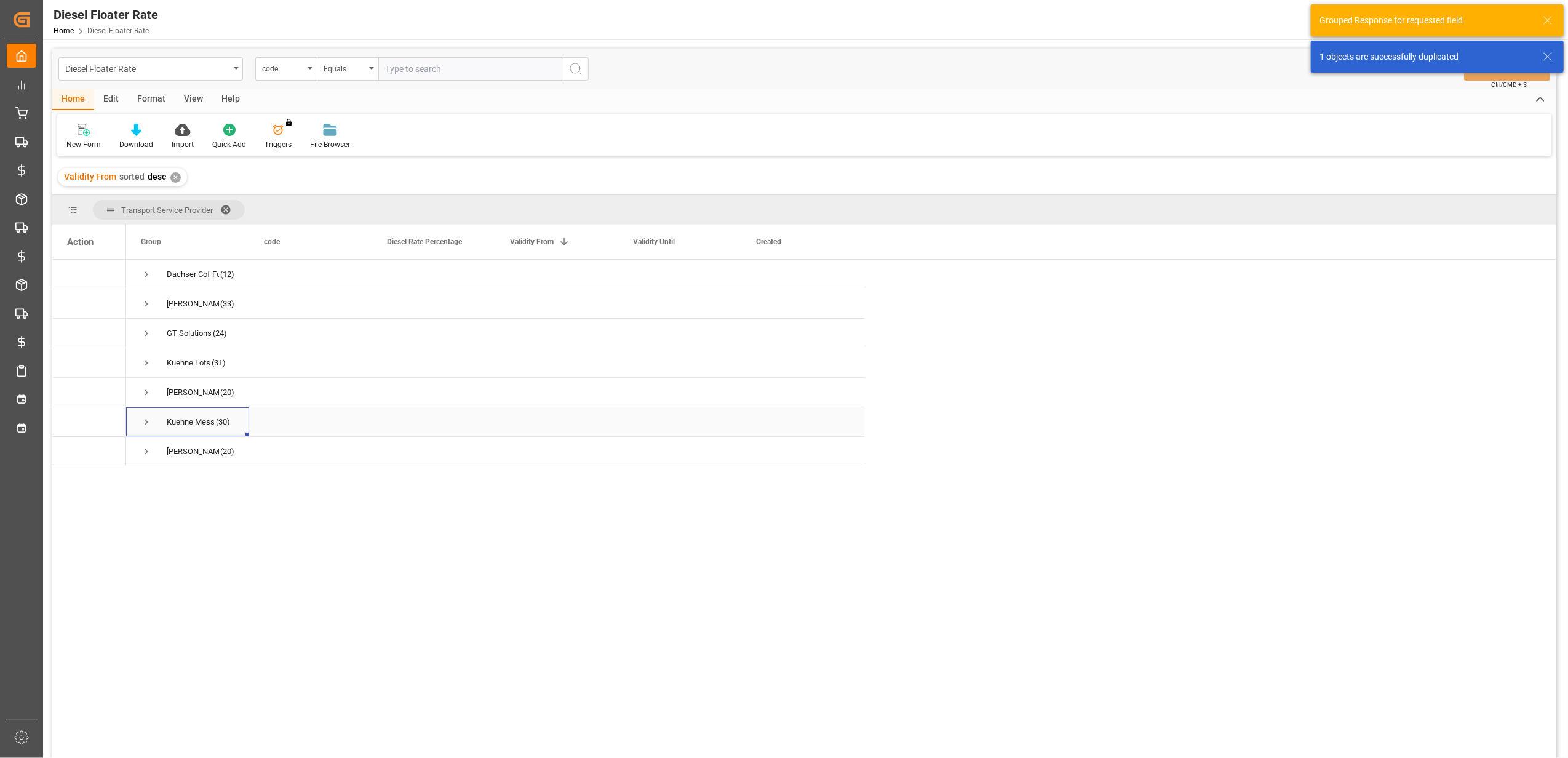
click at [147, 424] on span "Press SPACE to select this row." at bounding box center [146, 421] width 11 height 11
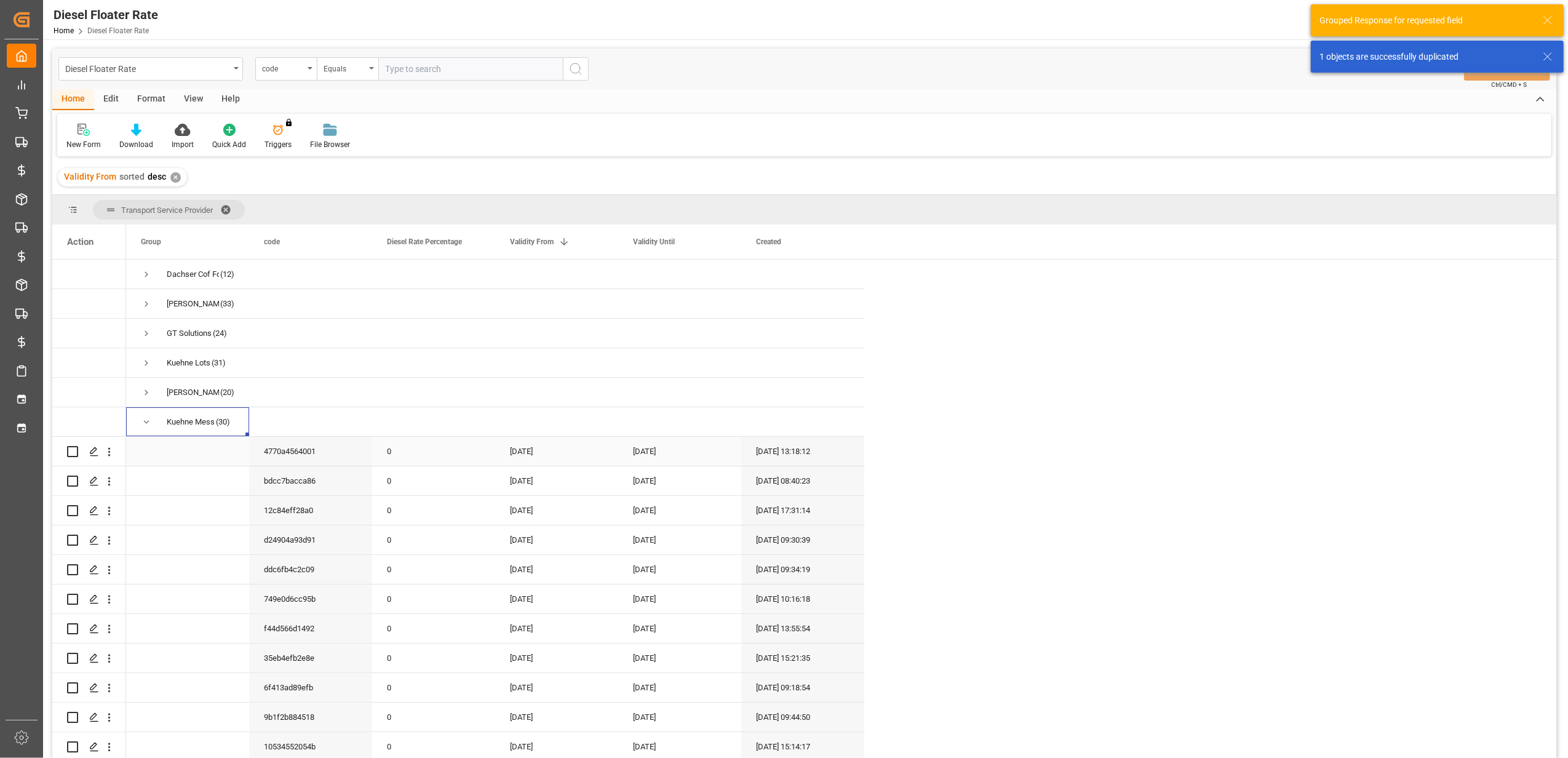
click at [537, 454] on div "[DATE]" at bounding box center [557, 451] width 123 height 29
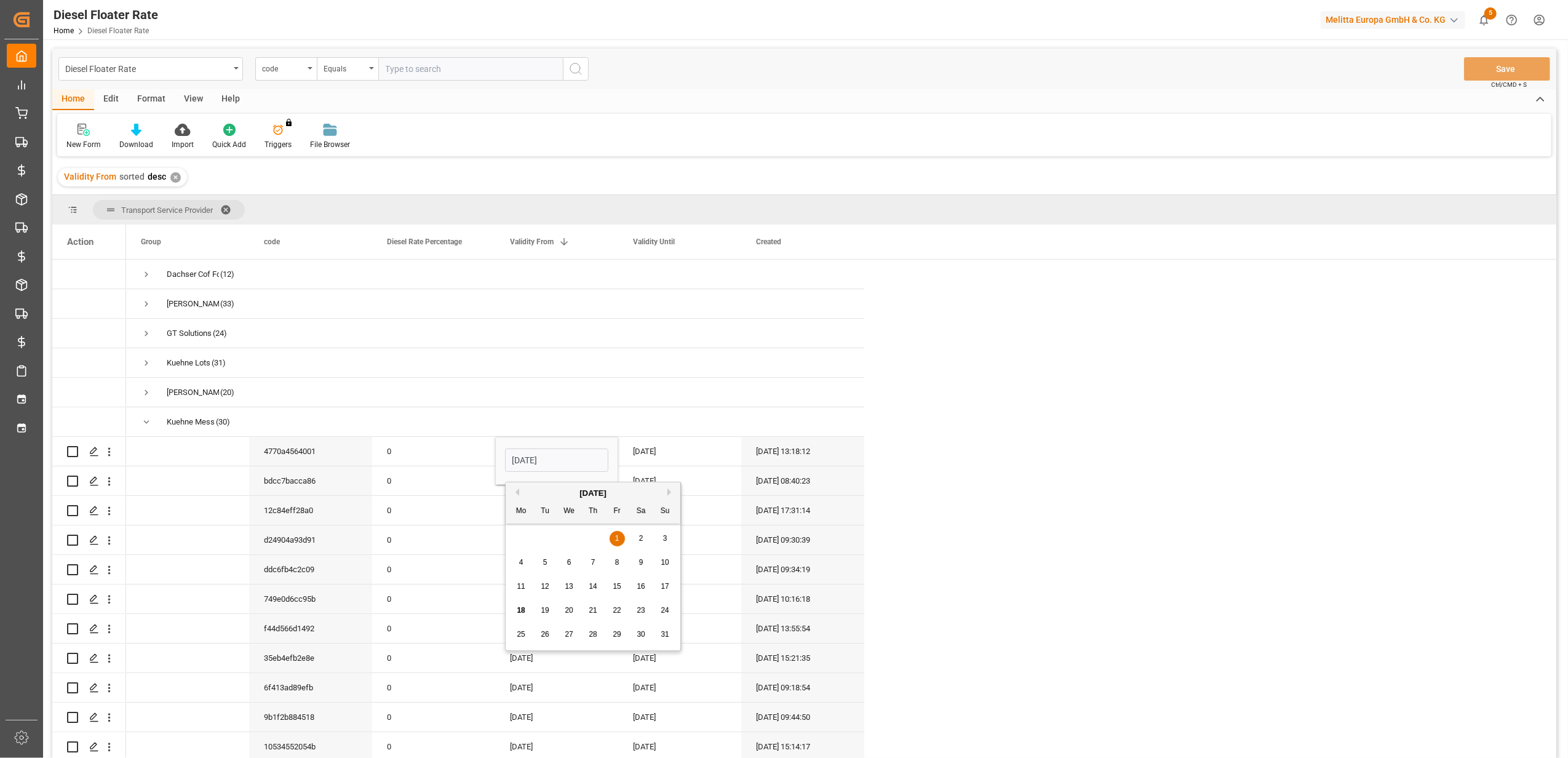
click at [670, 491] on button "Next Month" at bounding box center [671, 492] width 8 height 8
click at [520, 534] on span "1" at bounding box center [521, 538] width 4 height 9
type input "[DATE]"
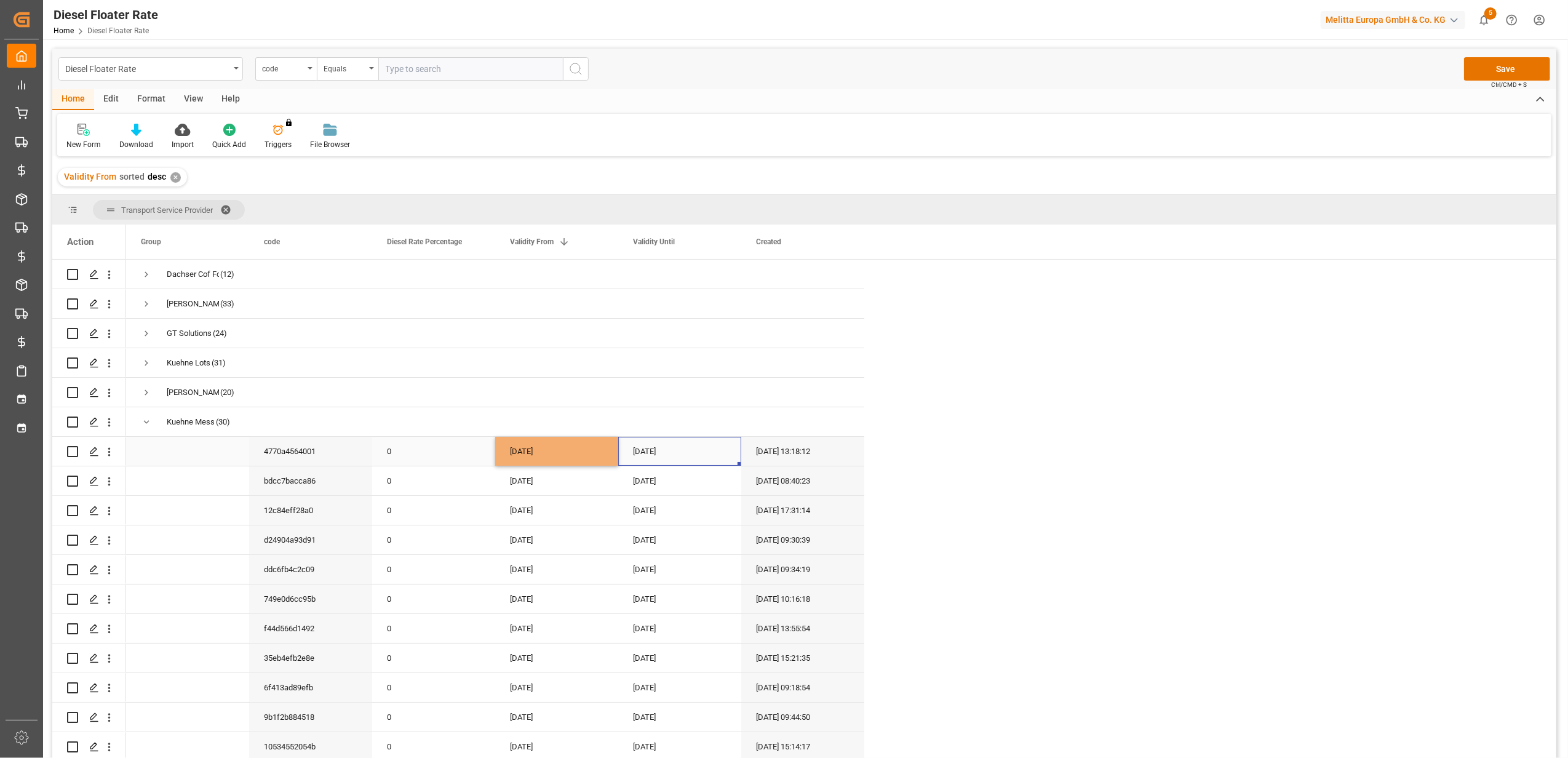
click at [641, 463] on div "[DATE]" at bounding box center [680, 451] width 123 height 29
click at [675, 634] on div "30" at bounding box center [668, 634] width 15 height 15
type input "[DATE]"
click at [550, 502] on div "[DATE]" at bounding box center [557, 510] width 123 height 29
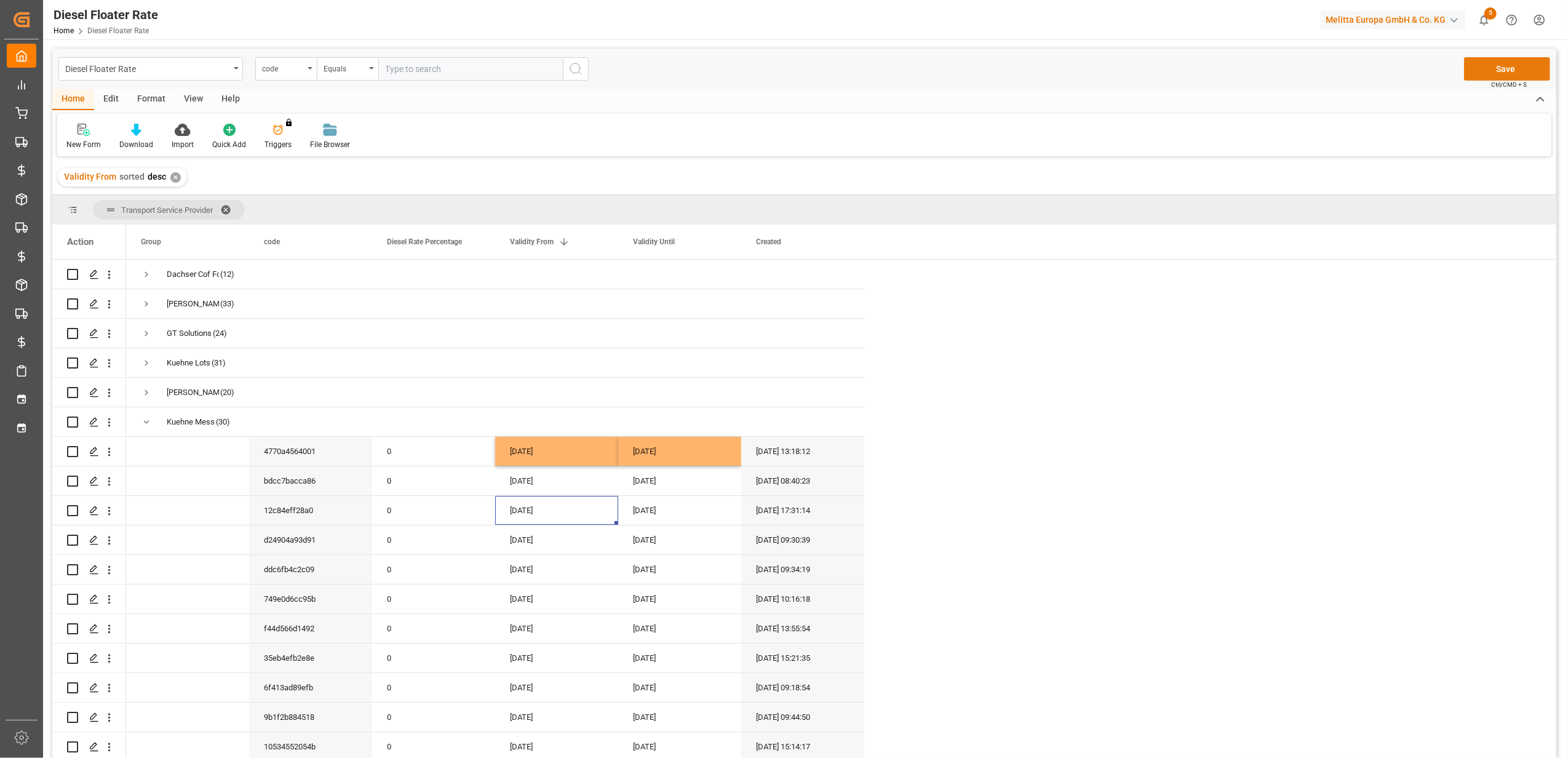
click at [1511, 68] on button "Save" at bounding box center [1507, 69] width 87 height 23
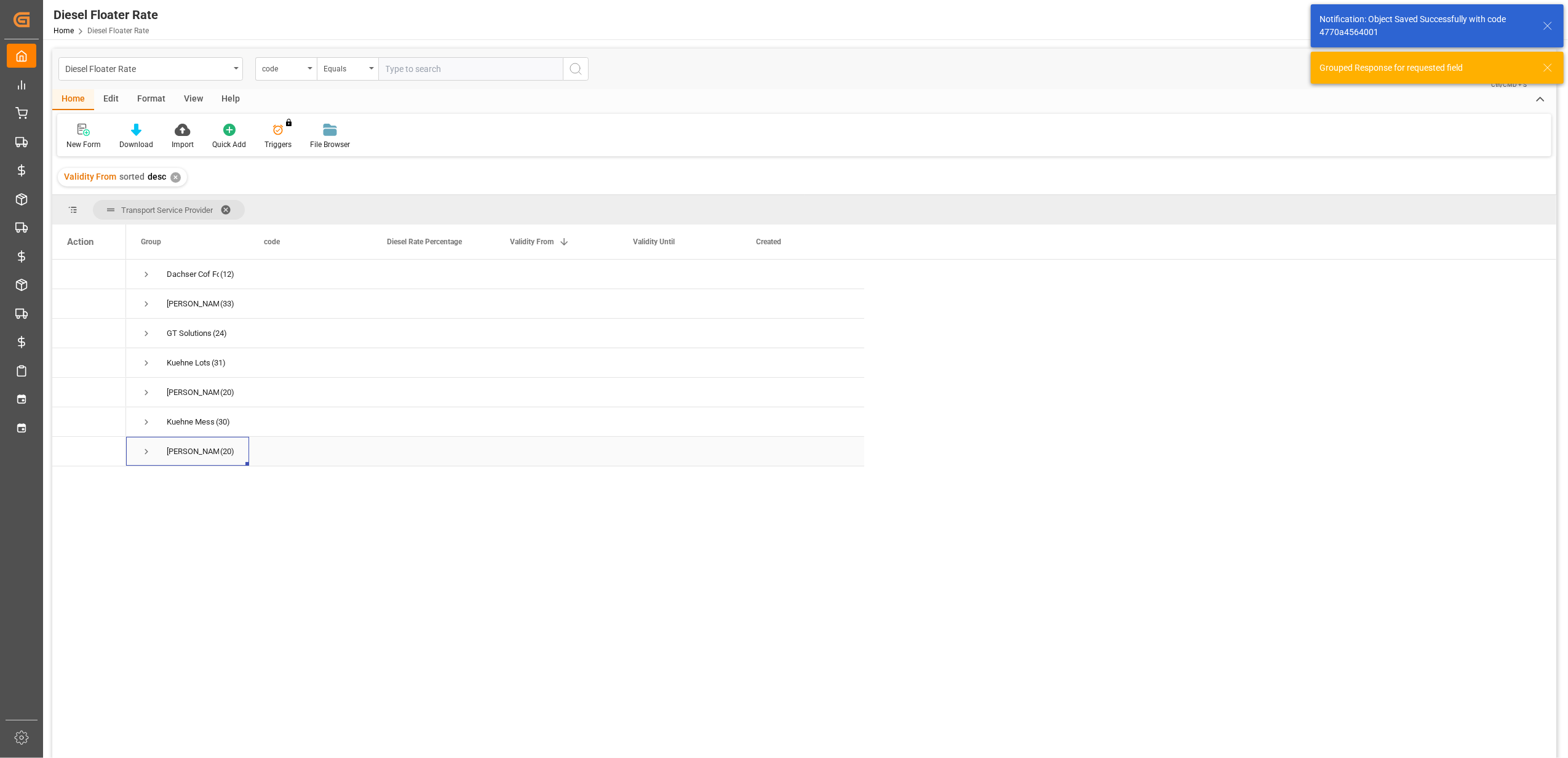
click at [143, 454] on span "Press SPACE to select this row." at bounding box center [146, 451] width 11 height 11
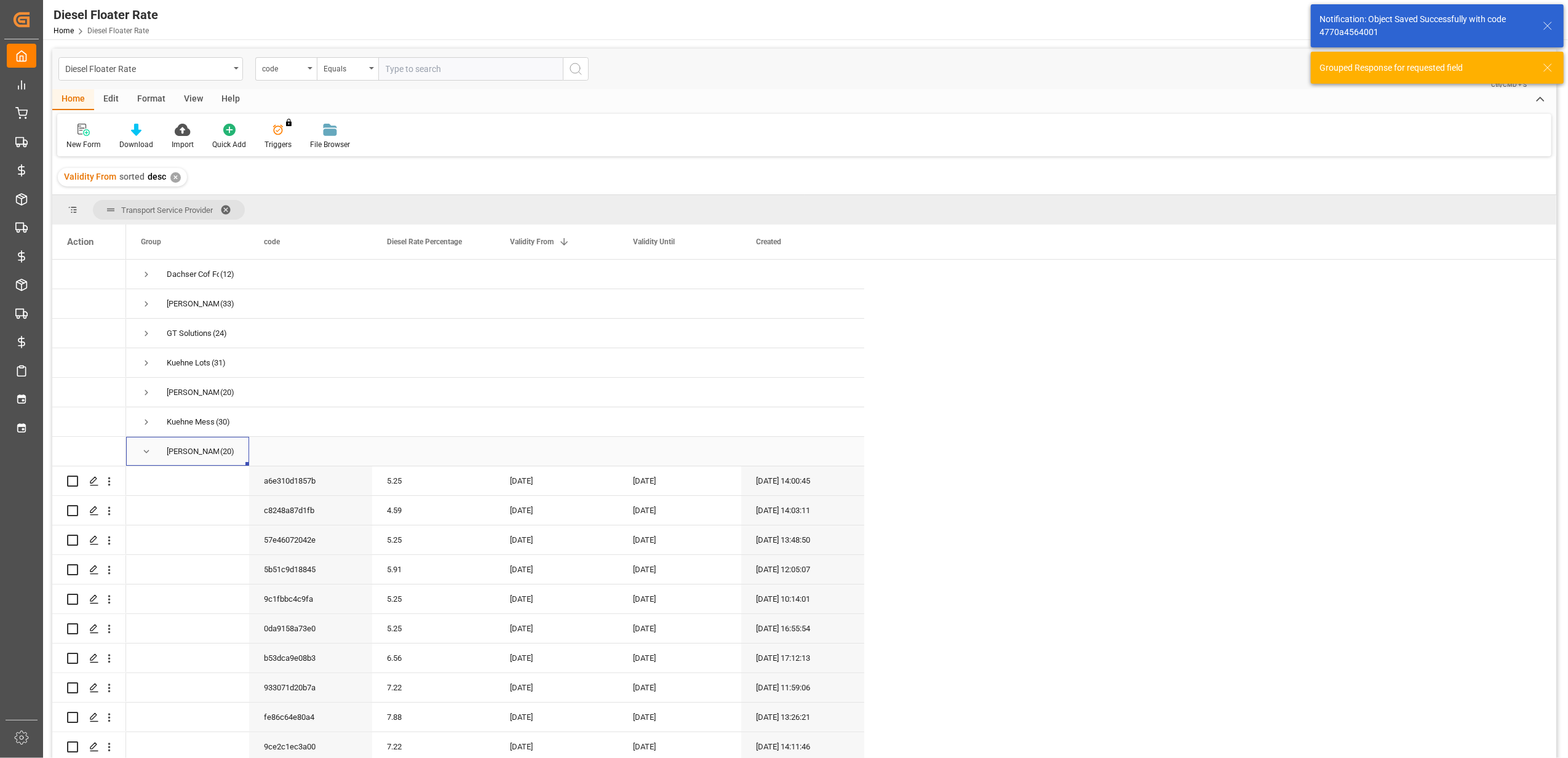
click at [143, 452] on span "Press SPACE to select this row." at bounding box center [146, 451] width 11 height 11
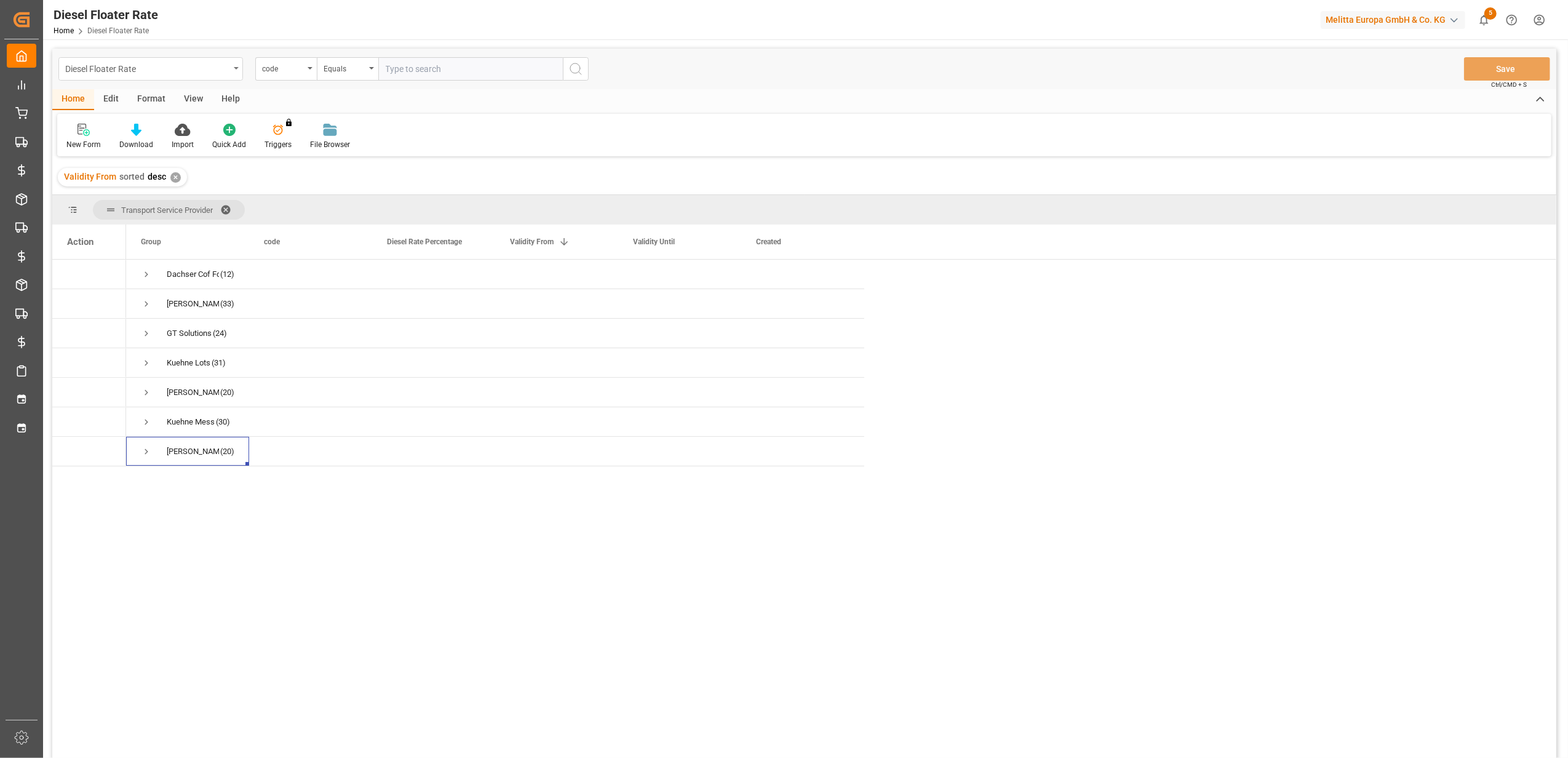
click at [147, 63] on div "Diesel Floater Rate" at bounding box center [147, 68] width 165 height 15
type input "diesel"
click at [139, 144] on div "Diesel Floater Rate DE" at bounding box center [151, 152] width 183 height 26
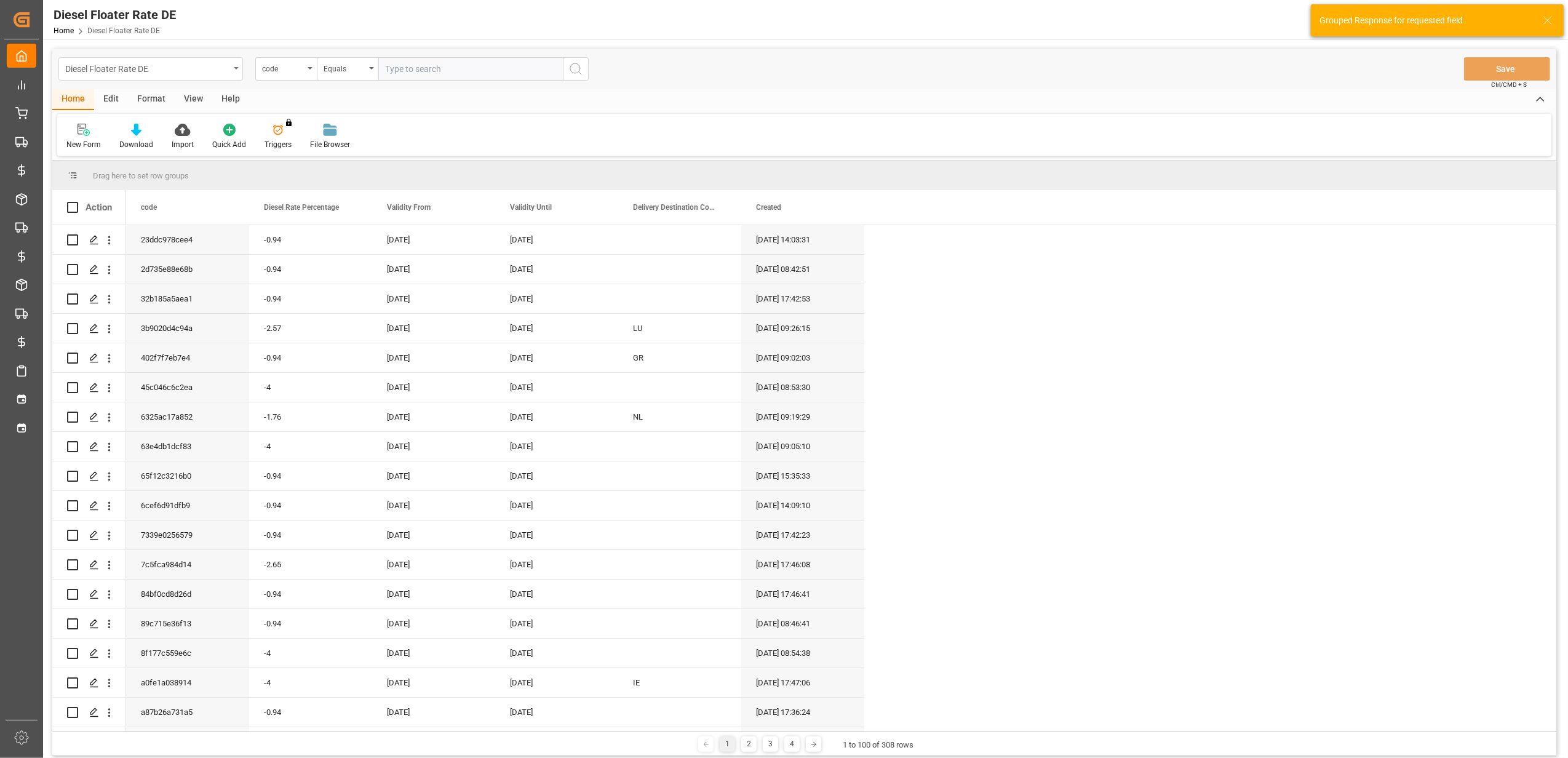
click at [224, 73] on div "Diesel Floater Rate DE" at bounding box center [147, 68] width 165 height 15
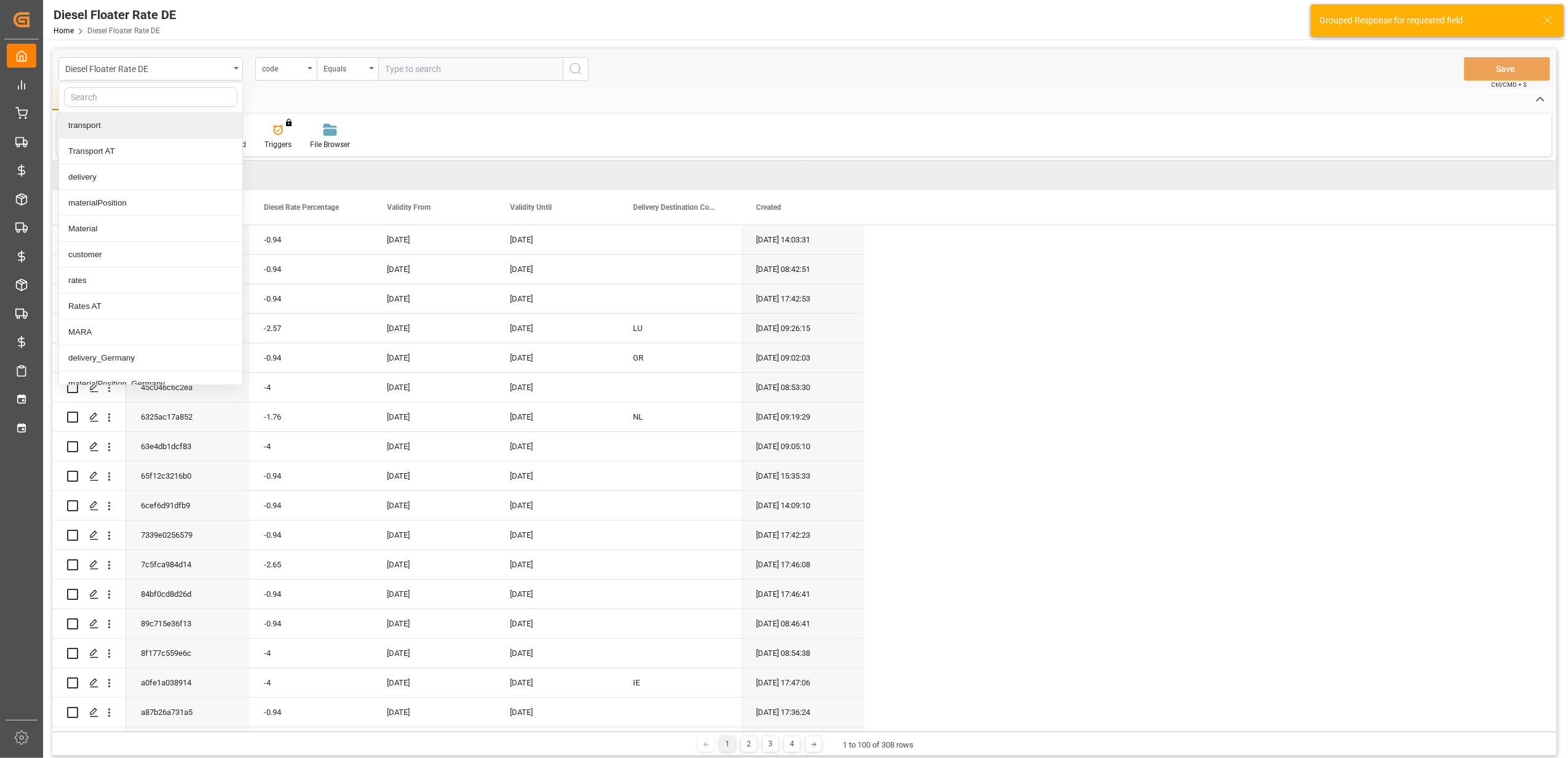
click at [134, 97] on input "text" at bounding box center [151, 97] width 173 height 20
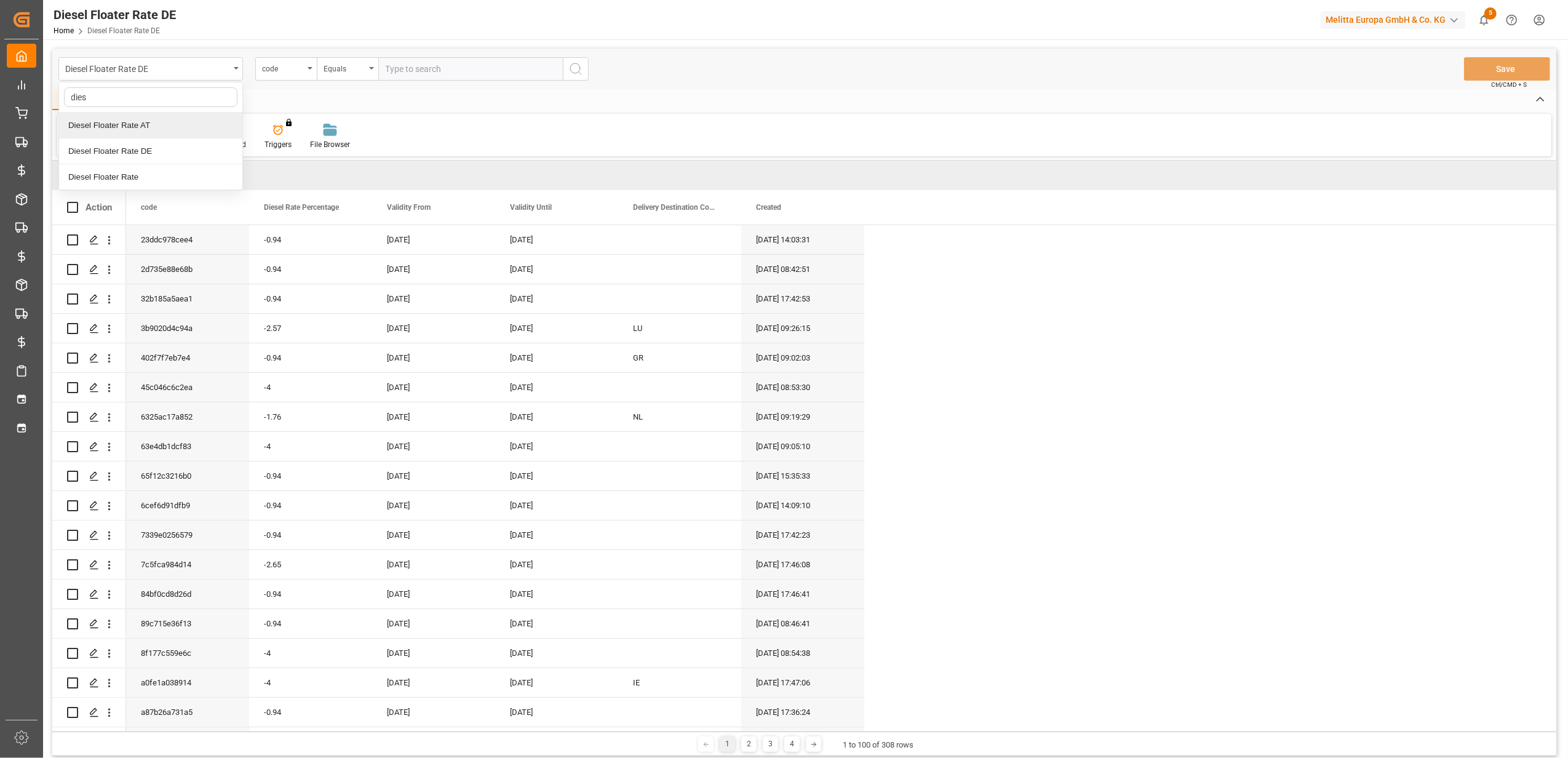
type input "diese"
click at [148, 122] on div "Diesel Floater Rate AT" at bounding box center [151, 125] width 183 height 26
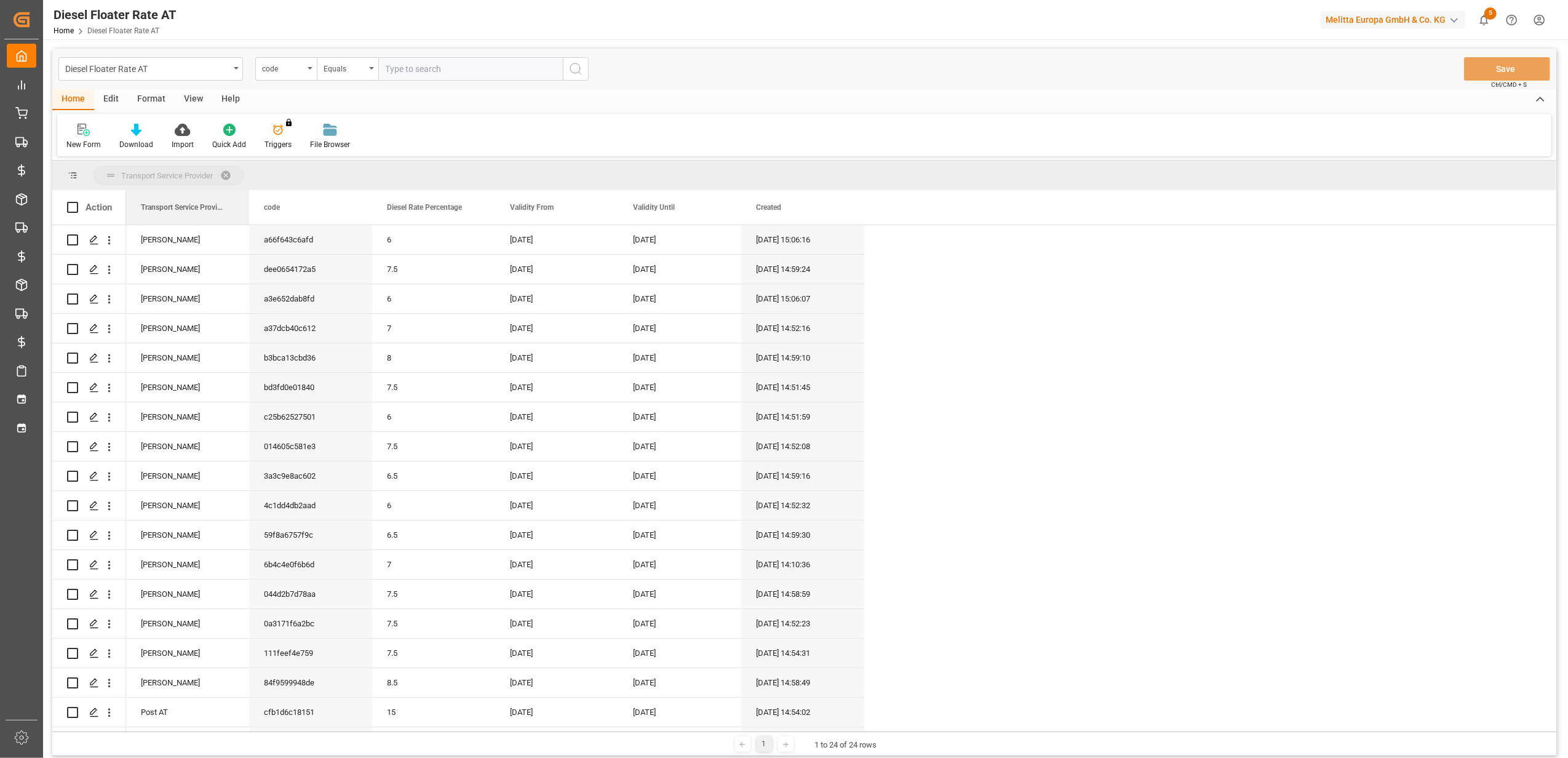
drag, startPoint x: 662, startPoint y: 208, endPoint x: 163, endPoint y: 167, distance: 500.7
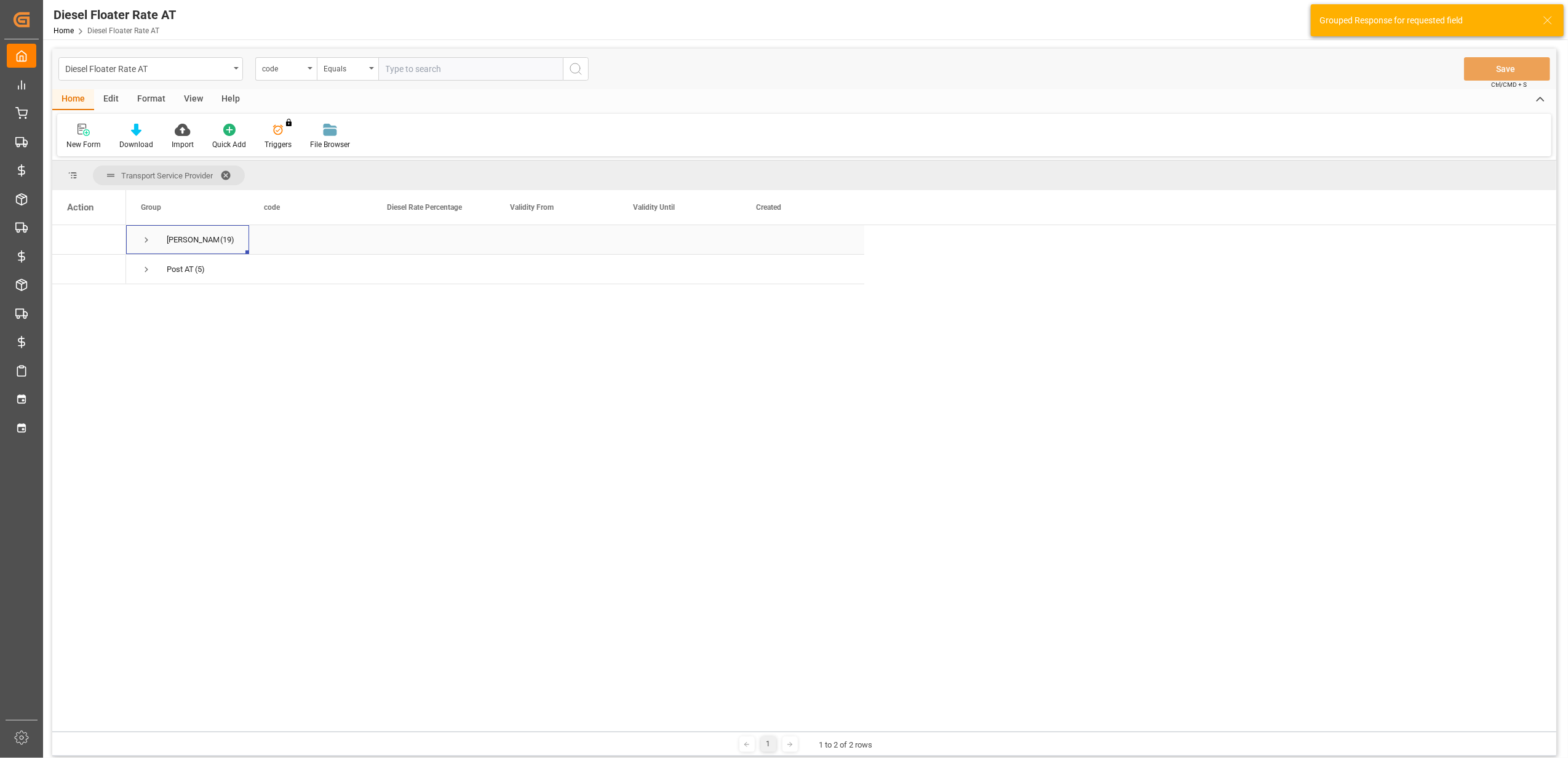
click at [145, 235] on span "Press SPACE to select this row." at bounding box center [146, 240] width 11 height 11
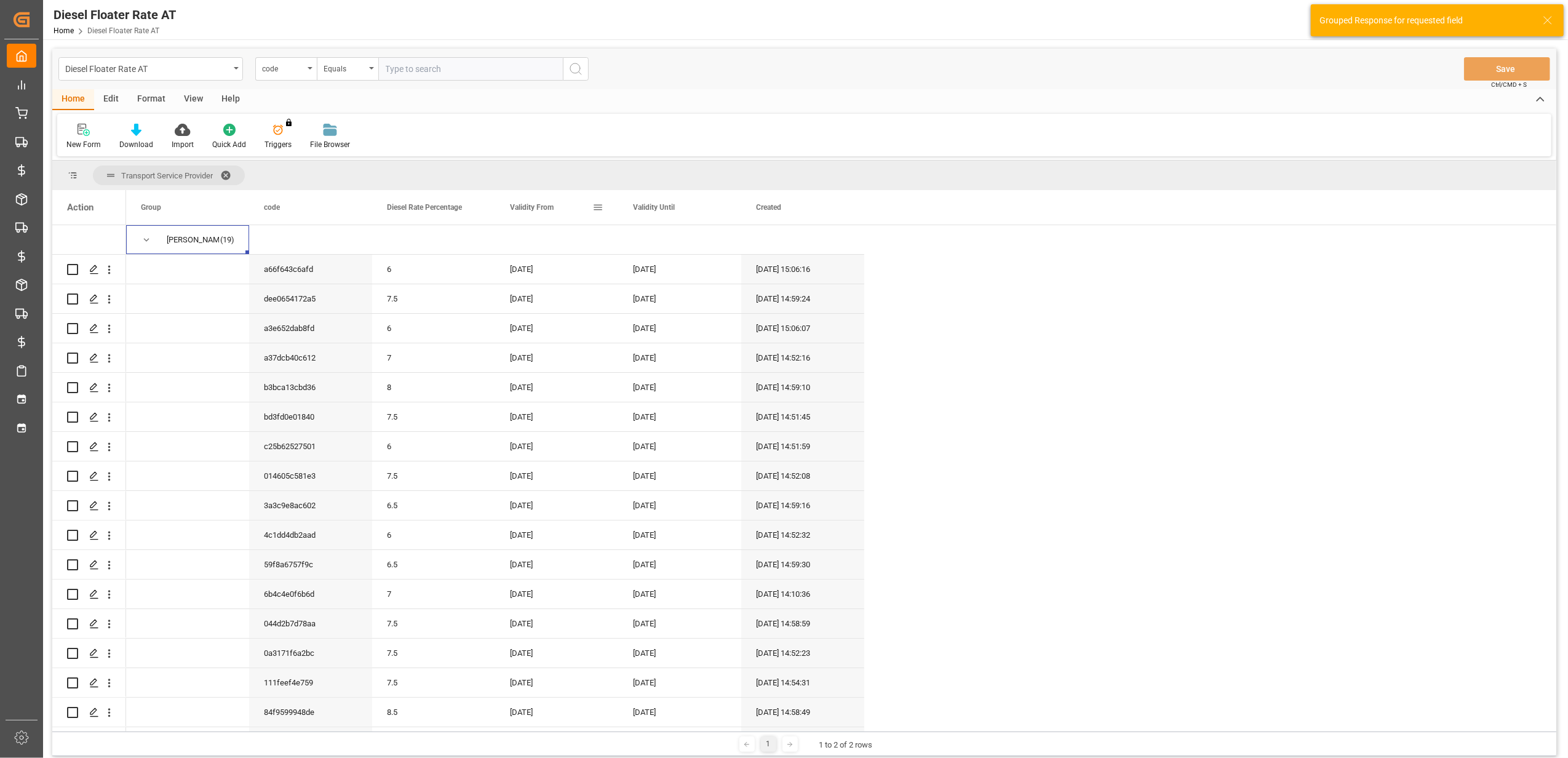
click at [542, 207] on span "Validity From" at bounding box center [531, 207] width 44 height 9
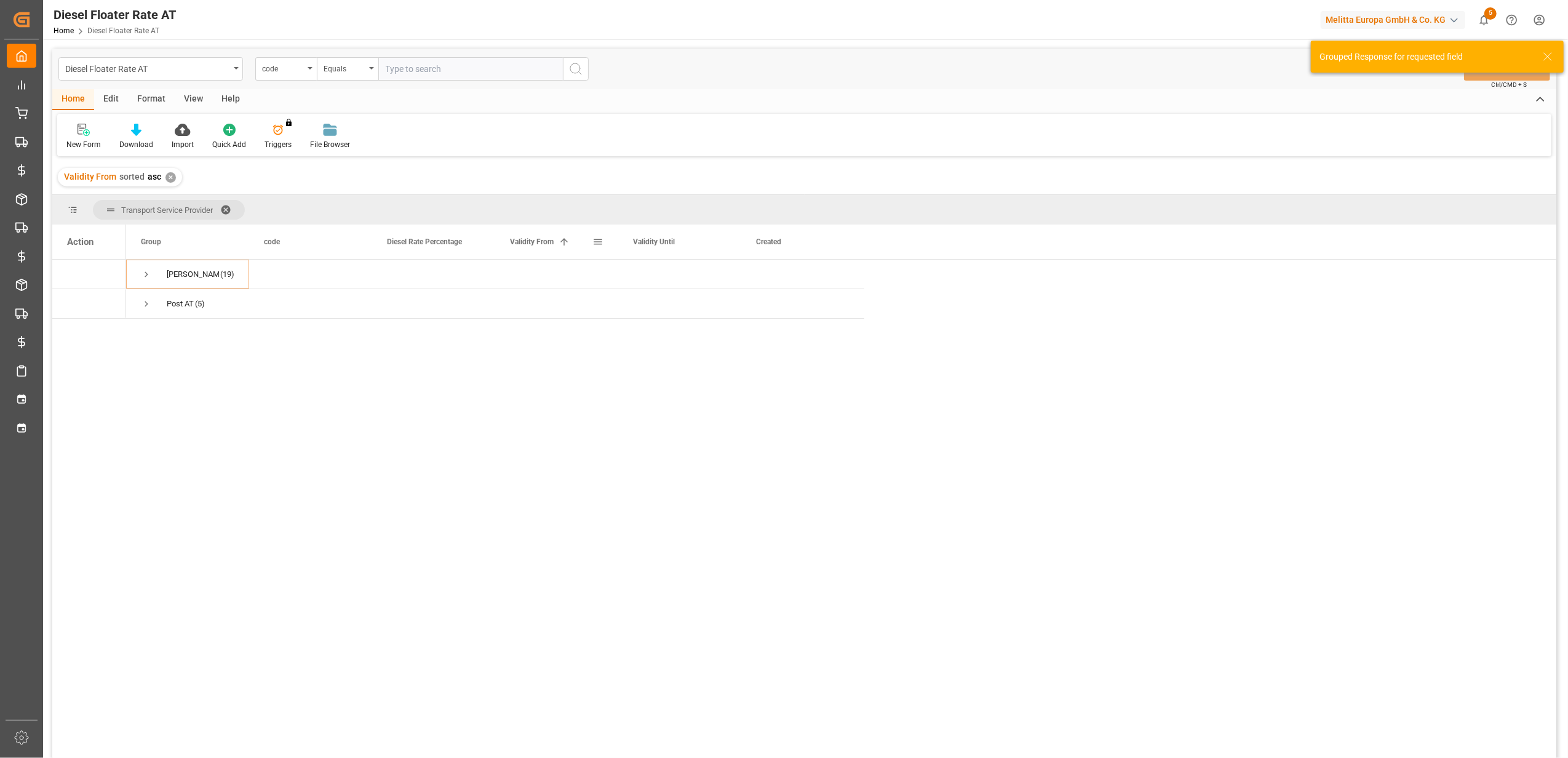
click at [540, 240] on span "Validity From" at bounding box center [531, 242] width 44 height 9
click at [148, 274] on span "Press SPACE to select this row." at bounding box center [146, 274] width 11 height 11
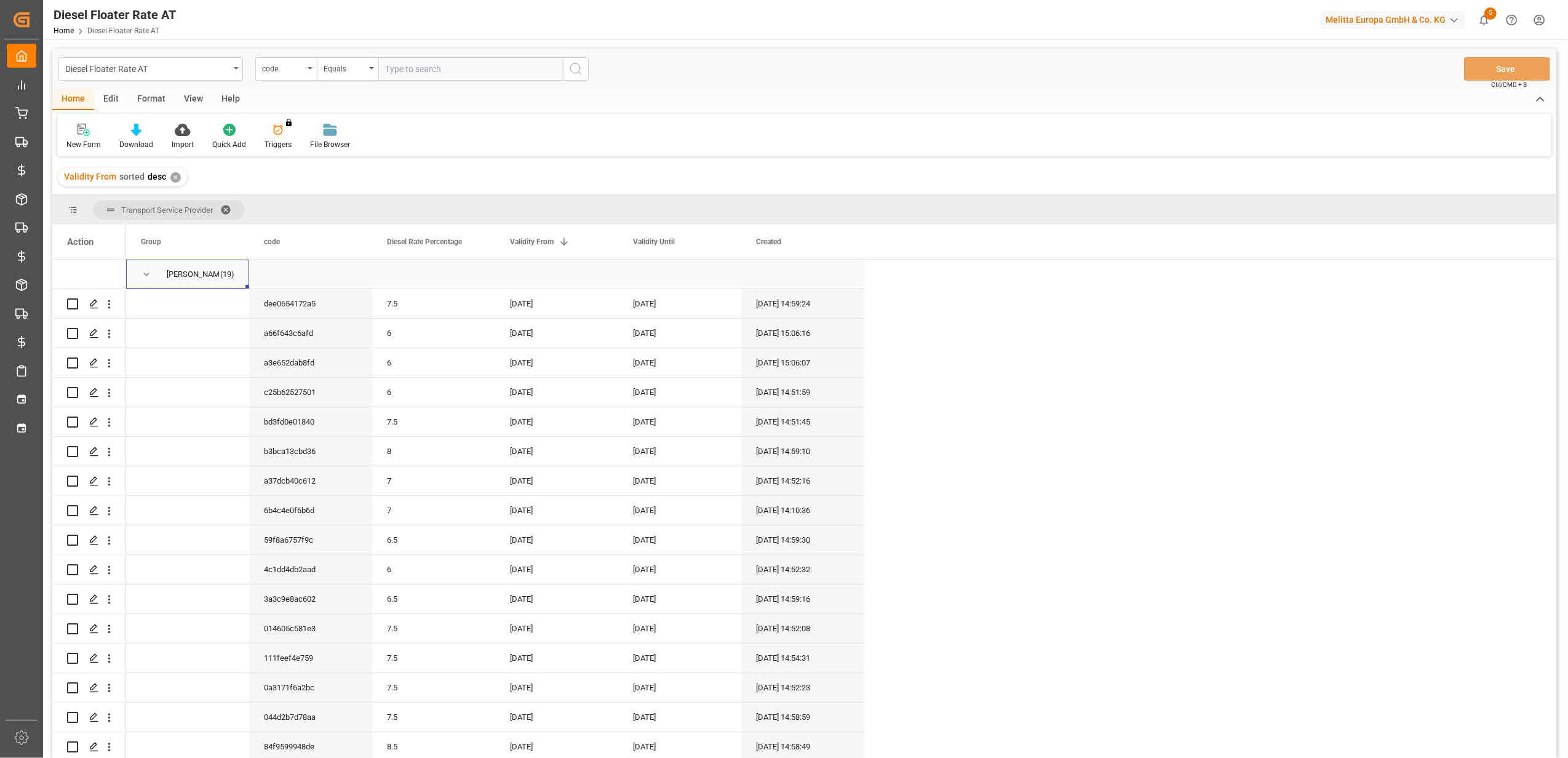
click at [147, 274] on span "Press SPACE to select this row." at bounding box center [146, 274] width 11 height 11
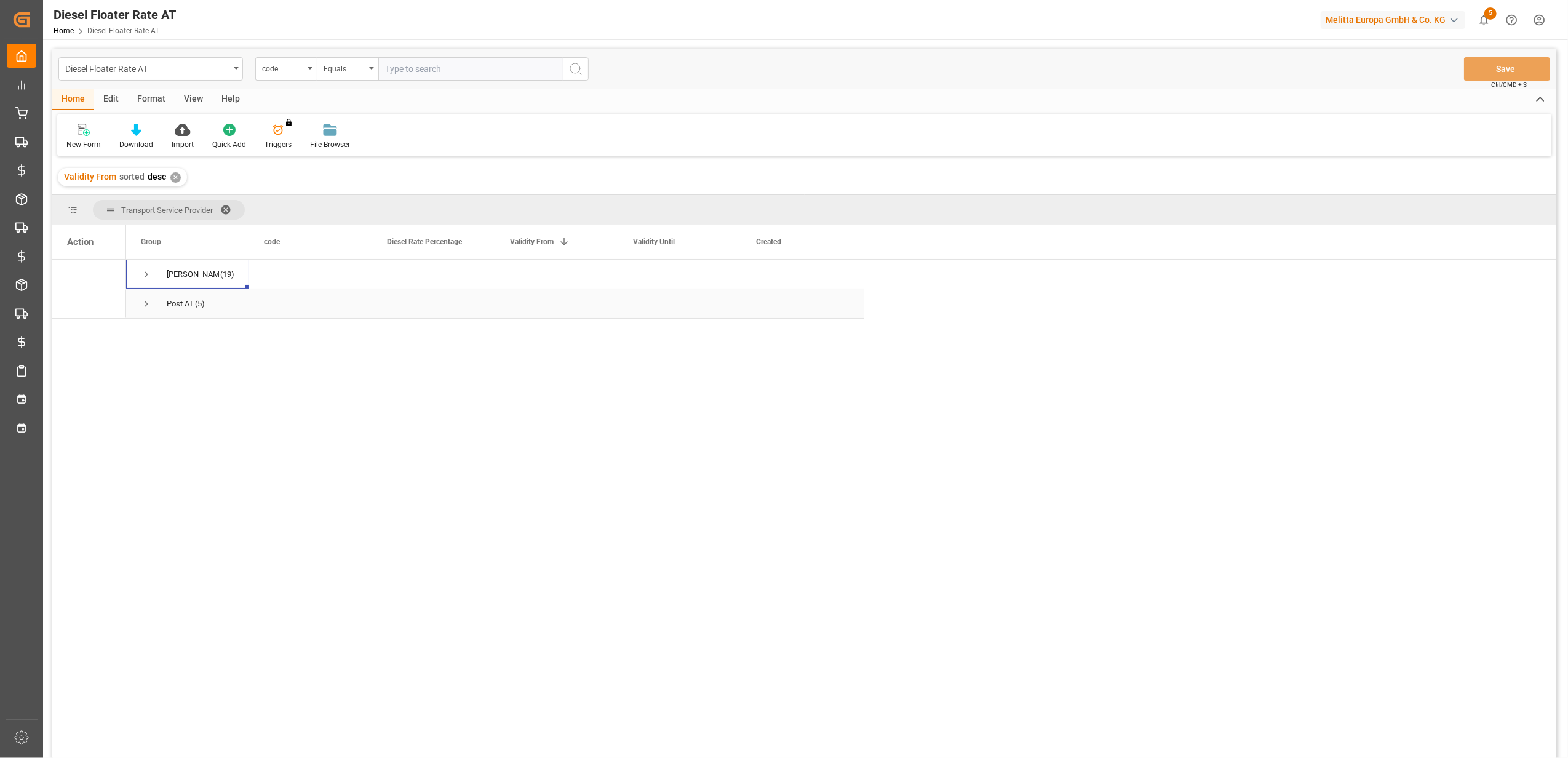
click at [148, 307] on span "Press SPACE to select this row." at bounding box center [146, 303] width 11 height 11
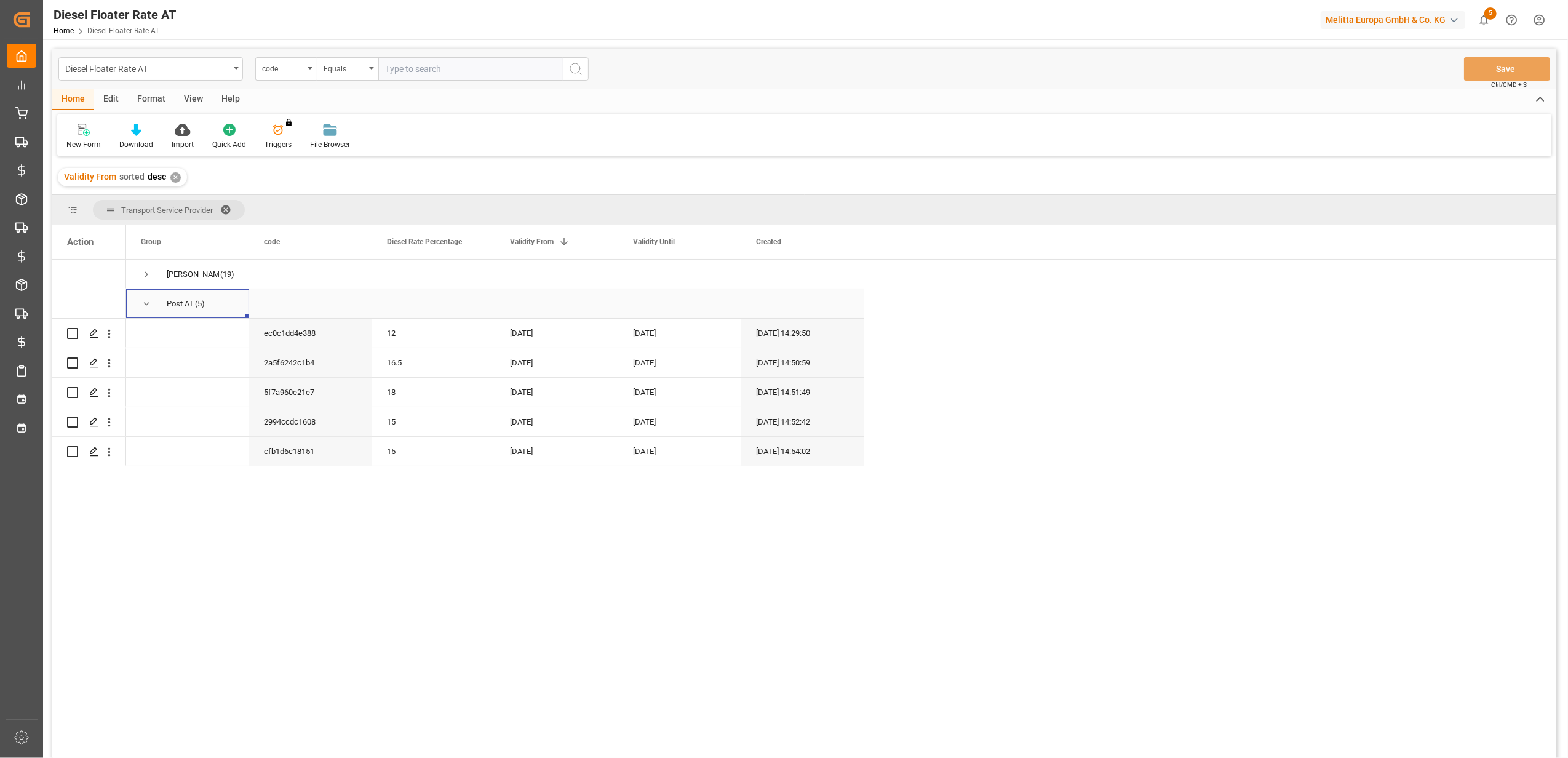
click at [144, 302] on span "Press SPACE to select this row." at bounding box center [146, 303] width 11 height 11
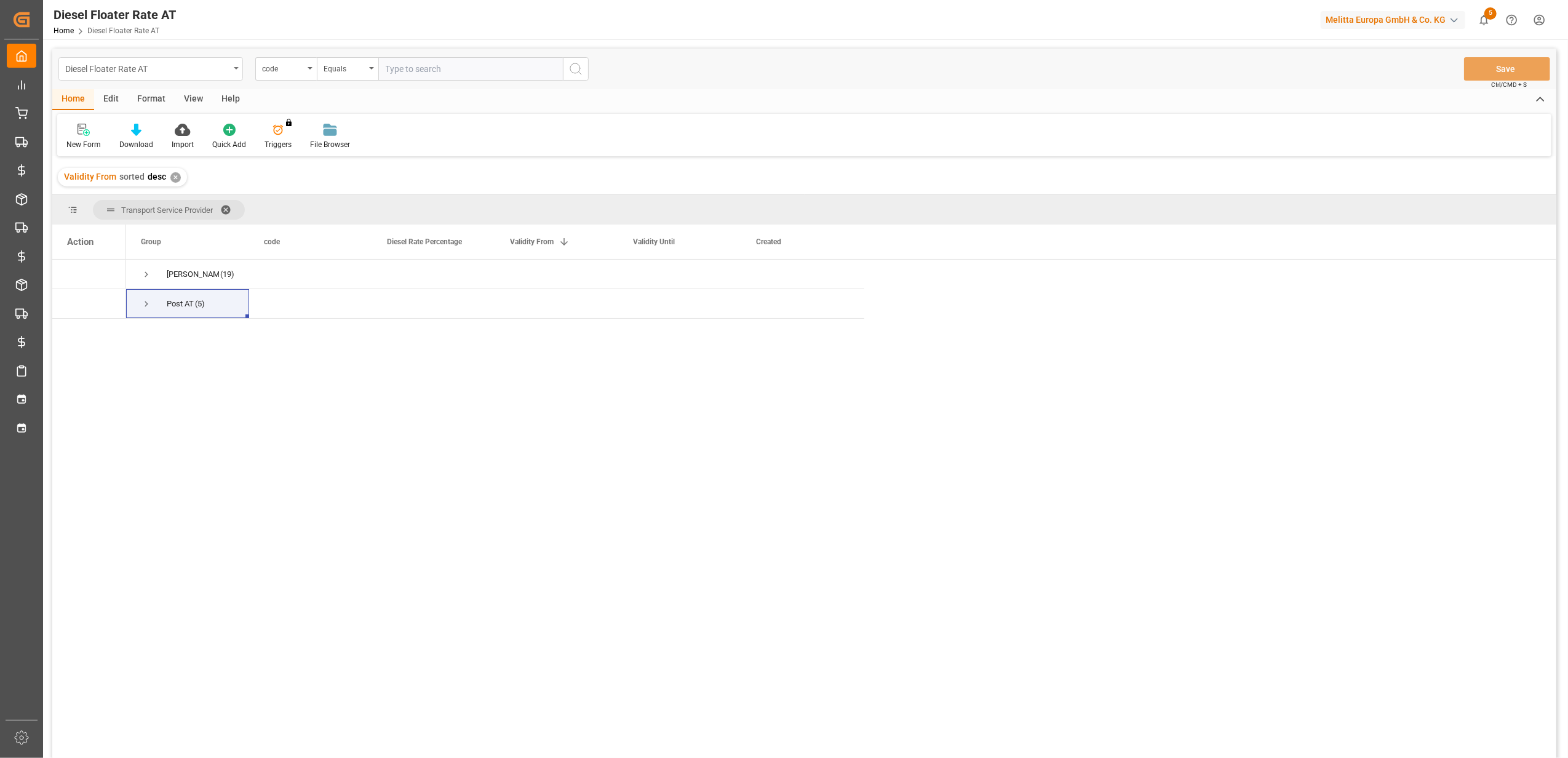
click at [231, 70] on div "Diesel Floater Rate AT" at bounding box center [150, 69] width 184 height 23
type input "diese"
click at [165, 151] on div "Diesel Floater Rate DE" at bounding box center [151, 152] width 183 height 26
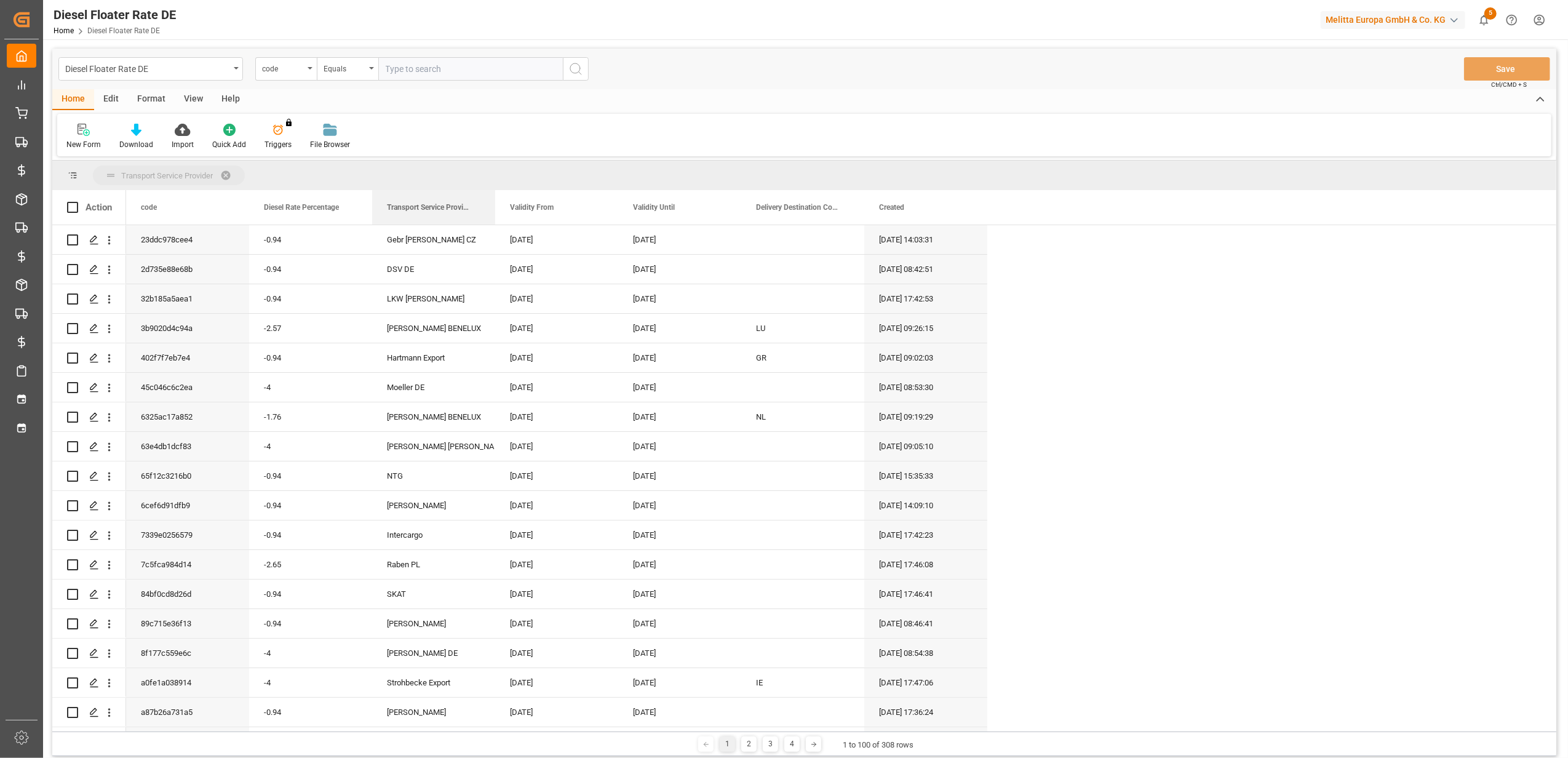
drag, startPoint x: 691, startPoint y: 209, endPoint x: 315, endPoint y: 178, distance: 377.3
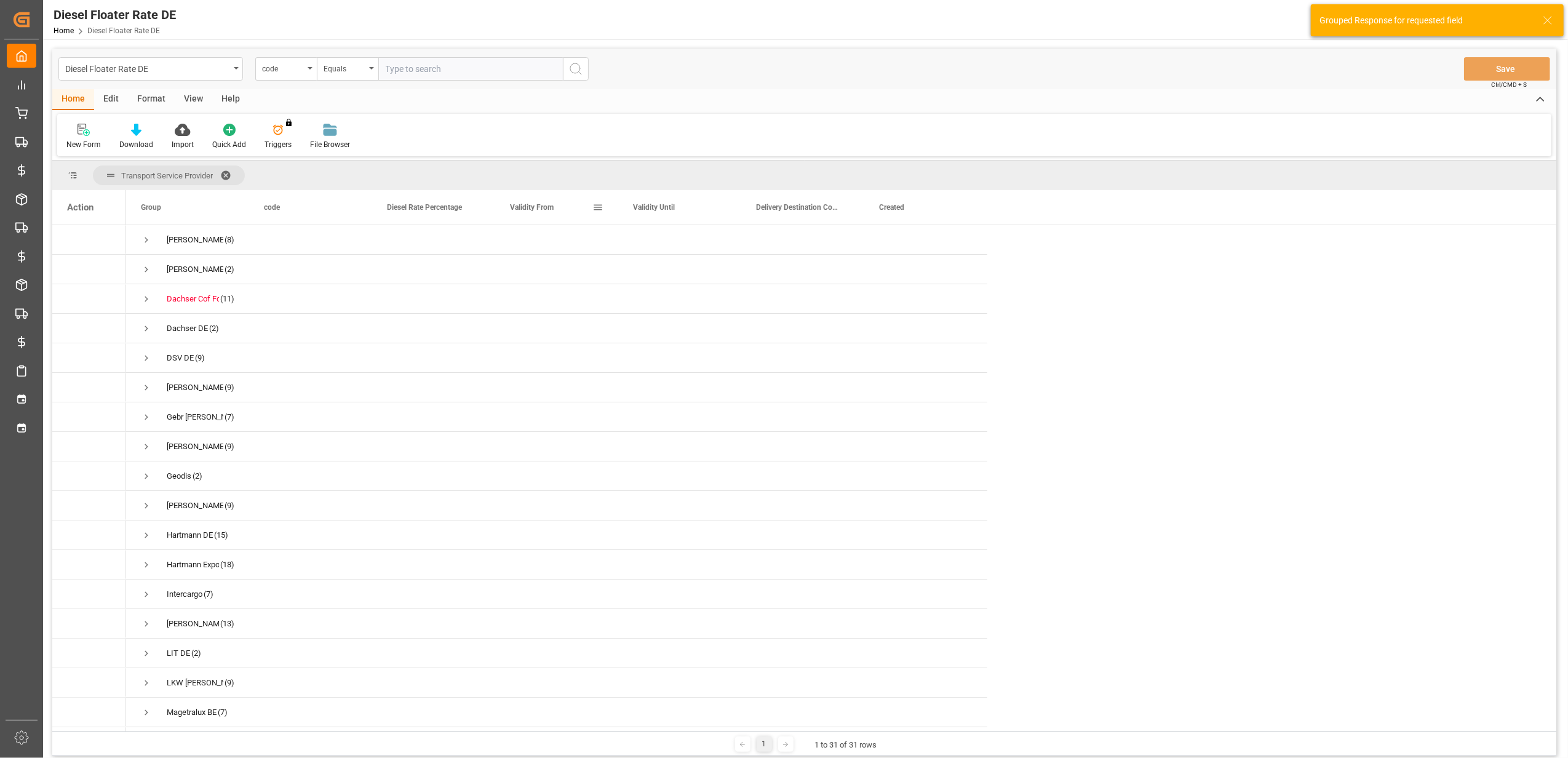
click at [553, 210] on span "Validity From" at bounding box center [531, 207] width 44 height 9
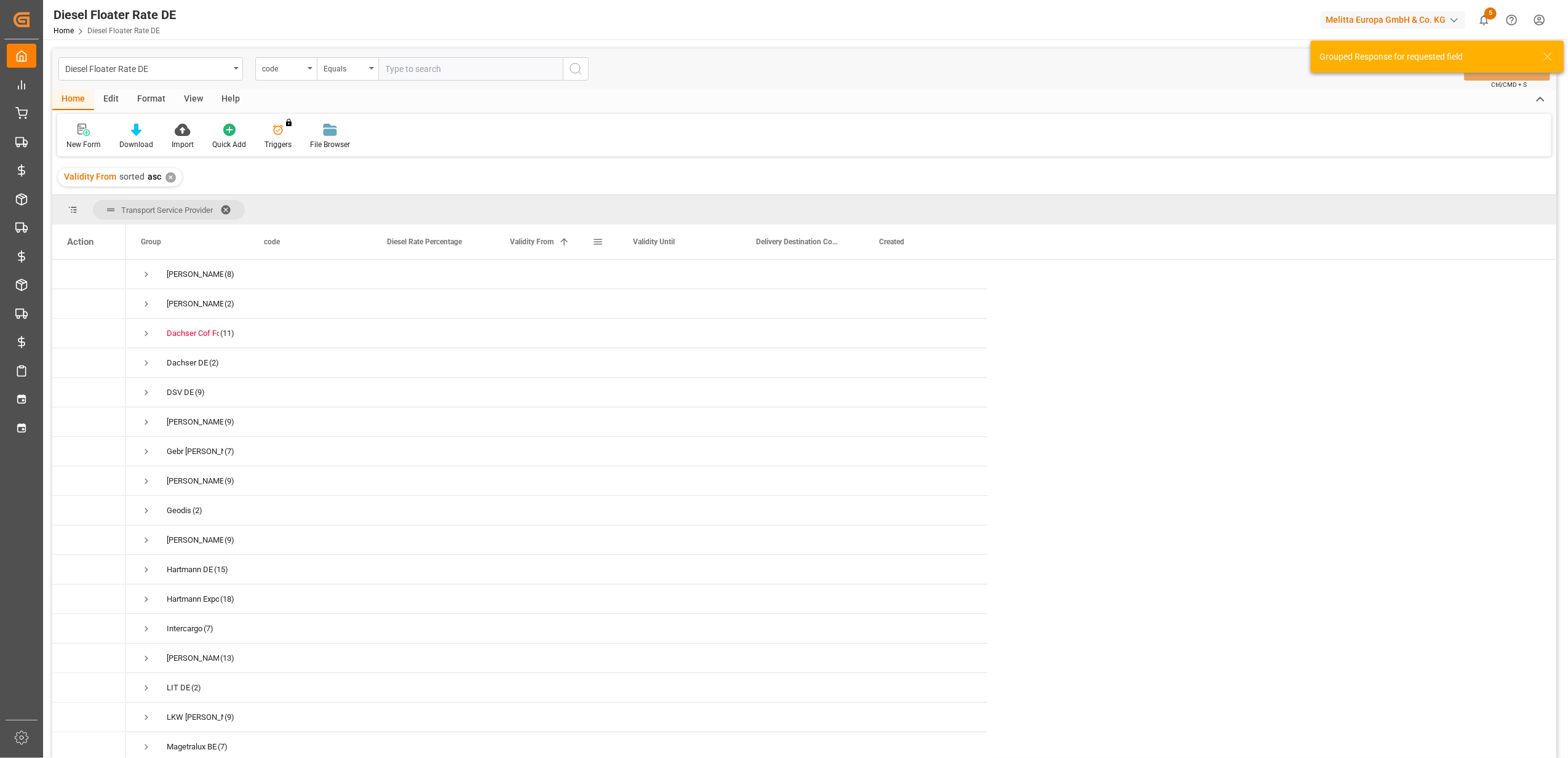
click at [544, 237] on span "Validity From" at bounding box center [531, 242] width 44 height 9
click at [141, 277] on span "Press SPACE to select this row." at bounding box center [146, 274] width 11 height 11
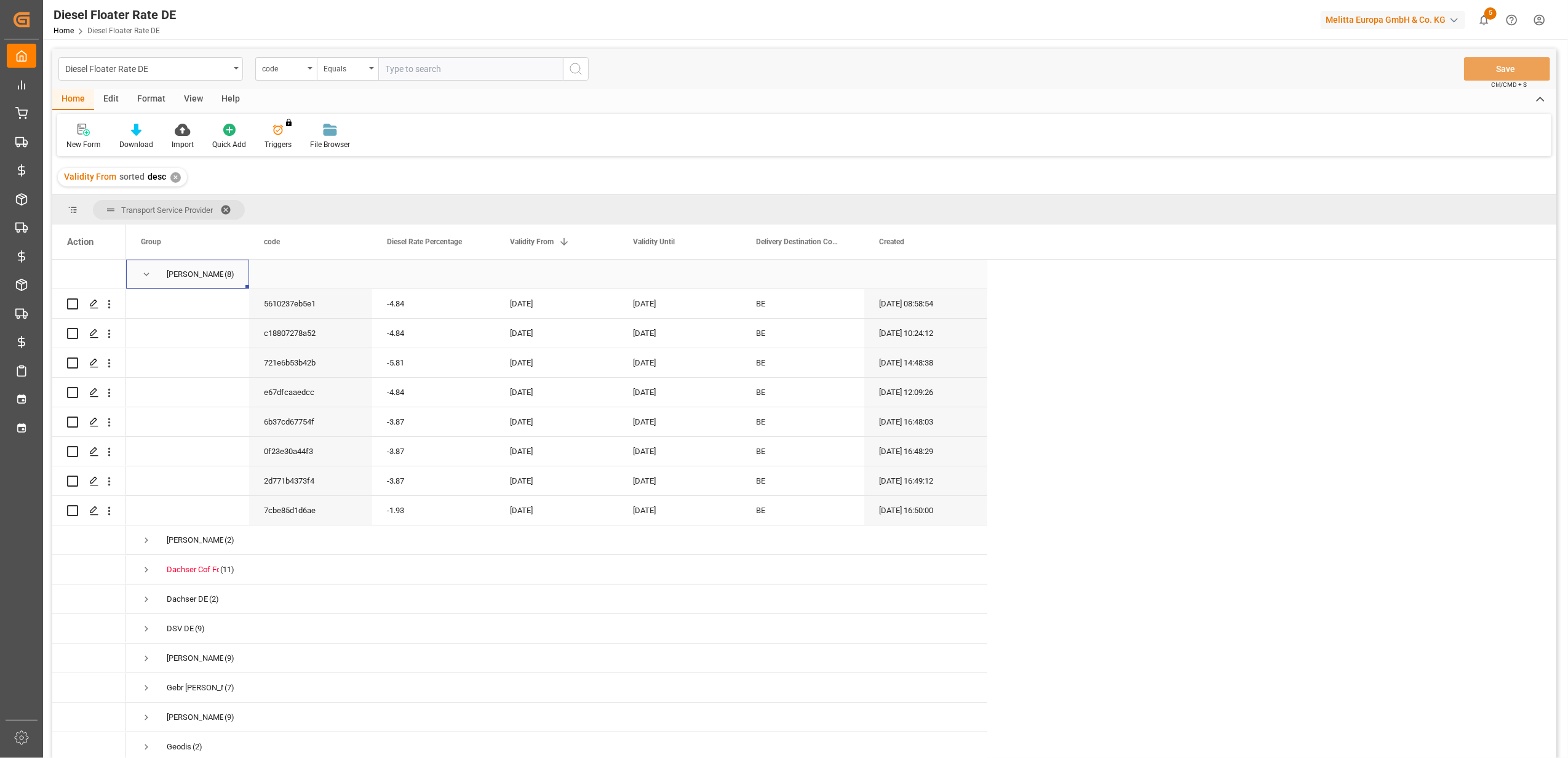
click at [141, 277] on span "Press SPACE to select this row." at bounding box center [146, 274] width 11 height 11
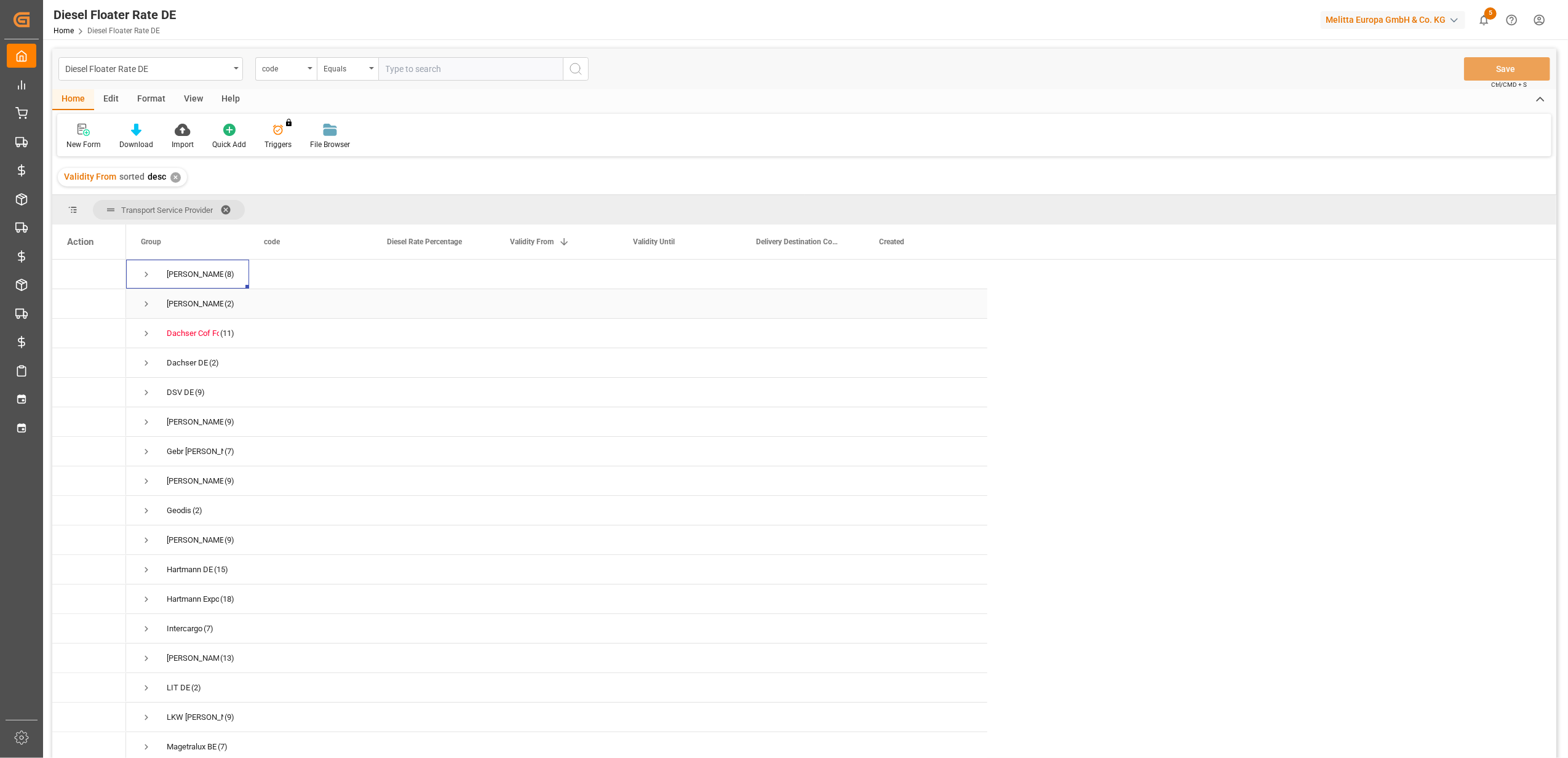
click at [147, 307] on span "Press SPACE to select this row." at bounding box center [146, 303] width 11 height 11
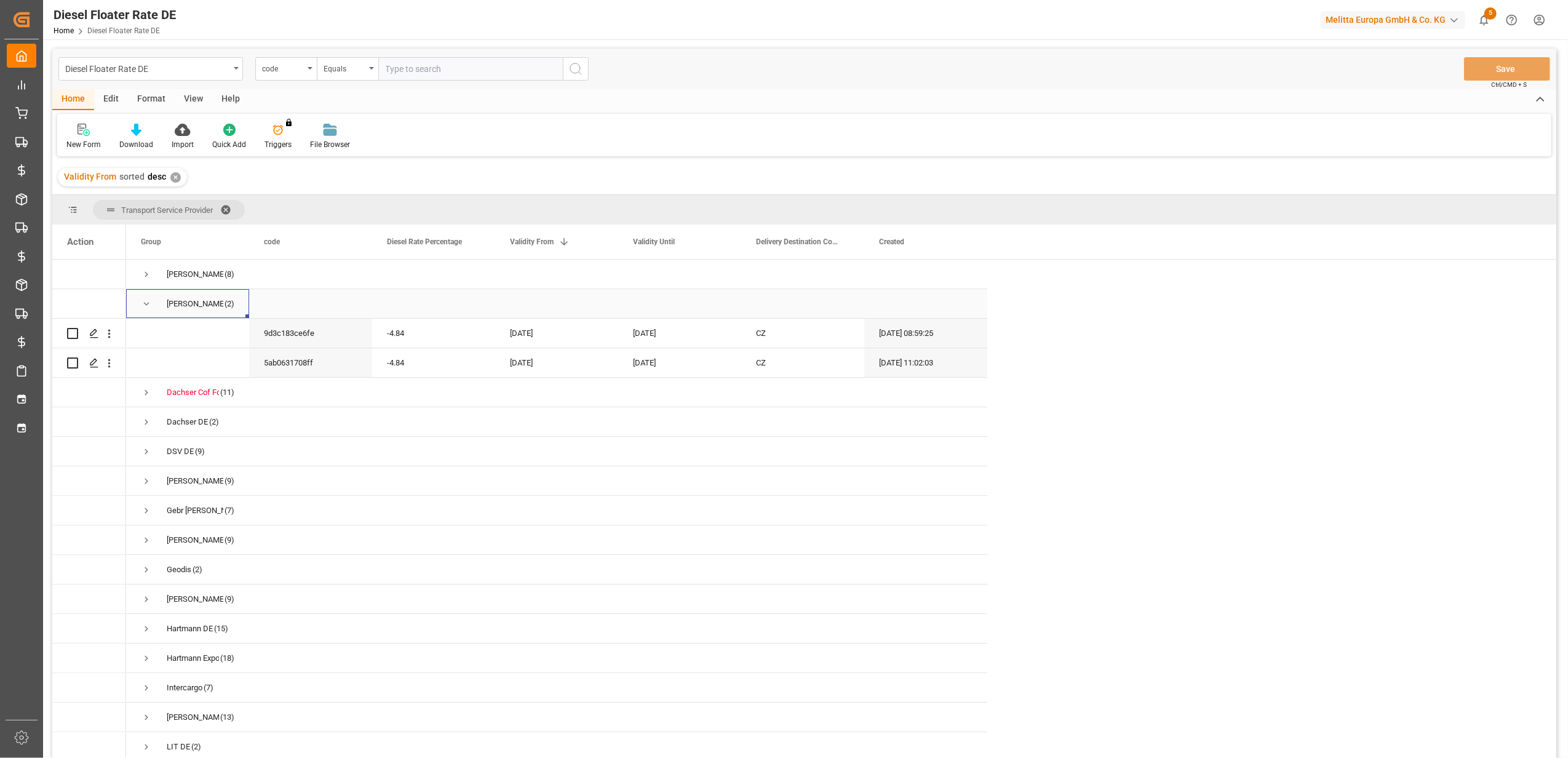
click at [147, 307] on span "Press SPACE to select this row." at bounding box center [146, 303] width 11 height 11
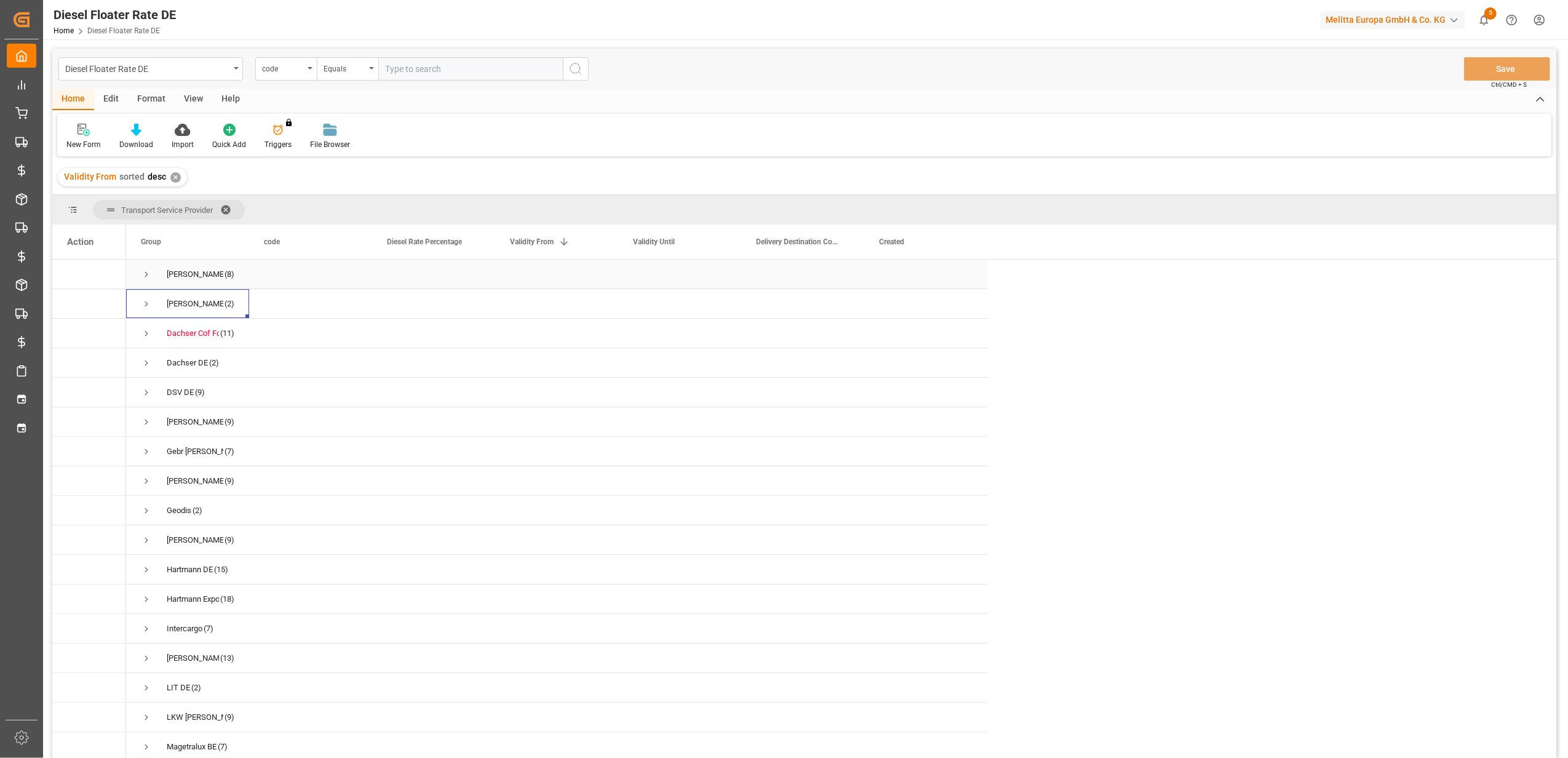
click at [143, 274] on span "Press SPACE to select this row." at bounding box center [146, 274] width 11 height 11
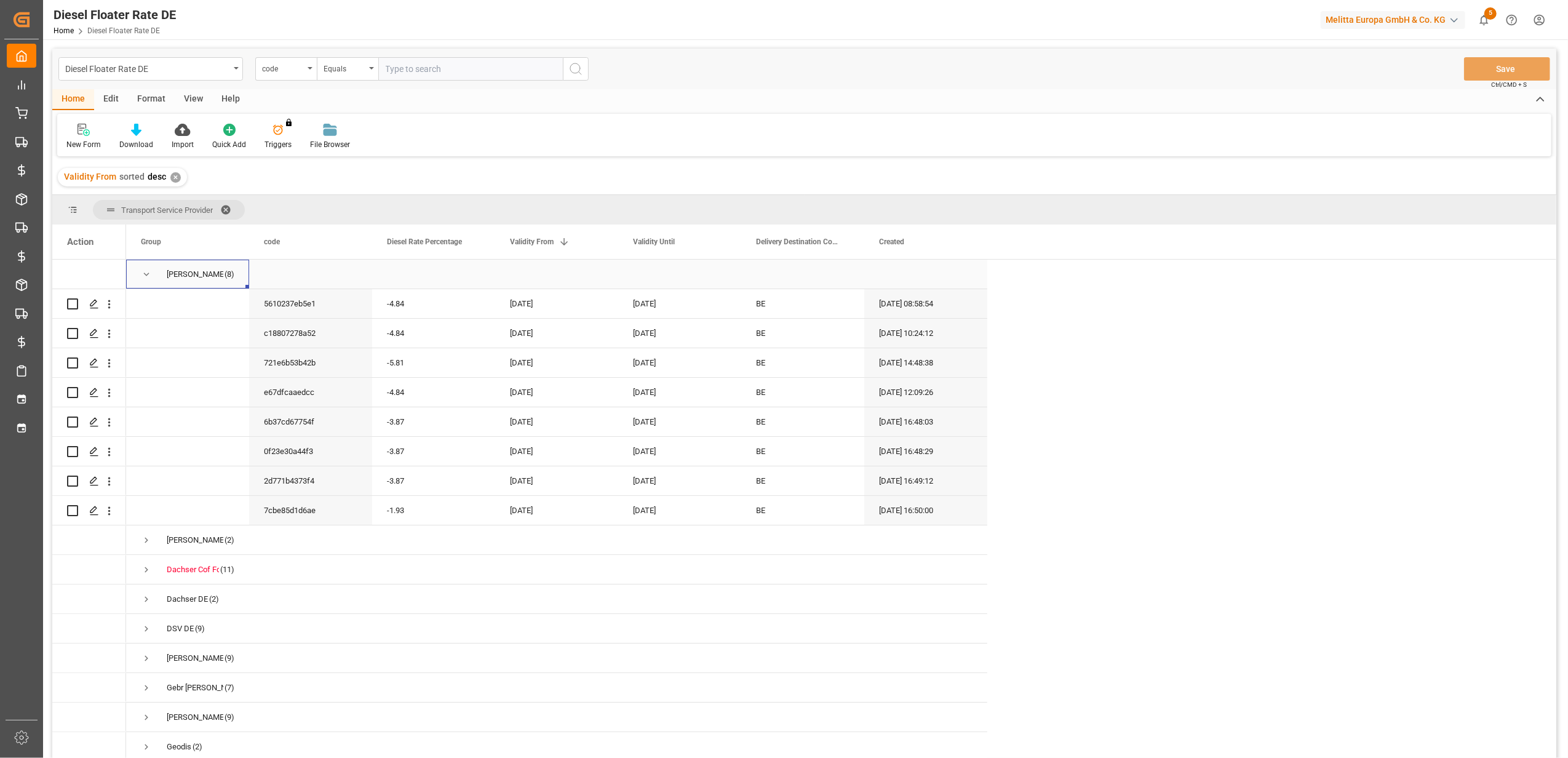
click at [143, 274] on span "Press SPACE to select this row." at bounding box center [146, 274] width 11 height 11
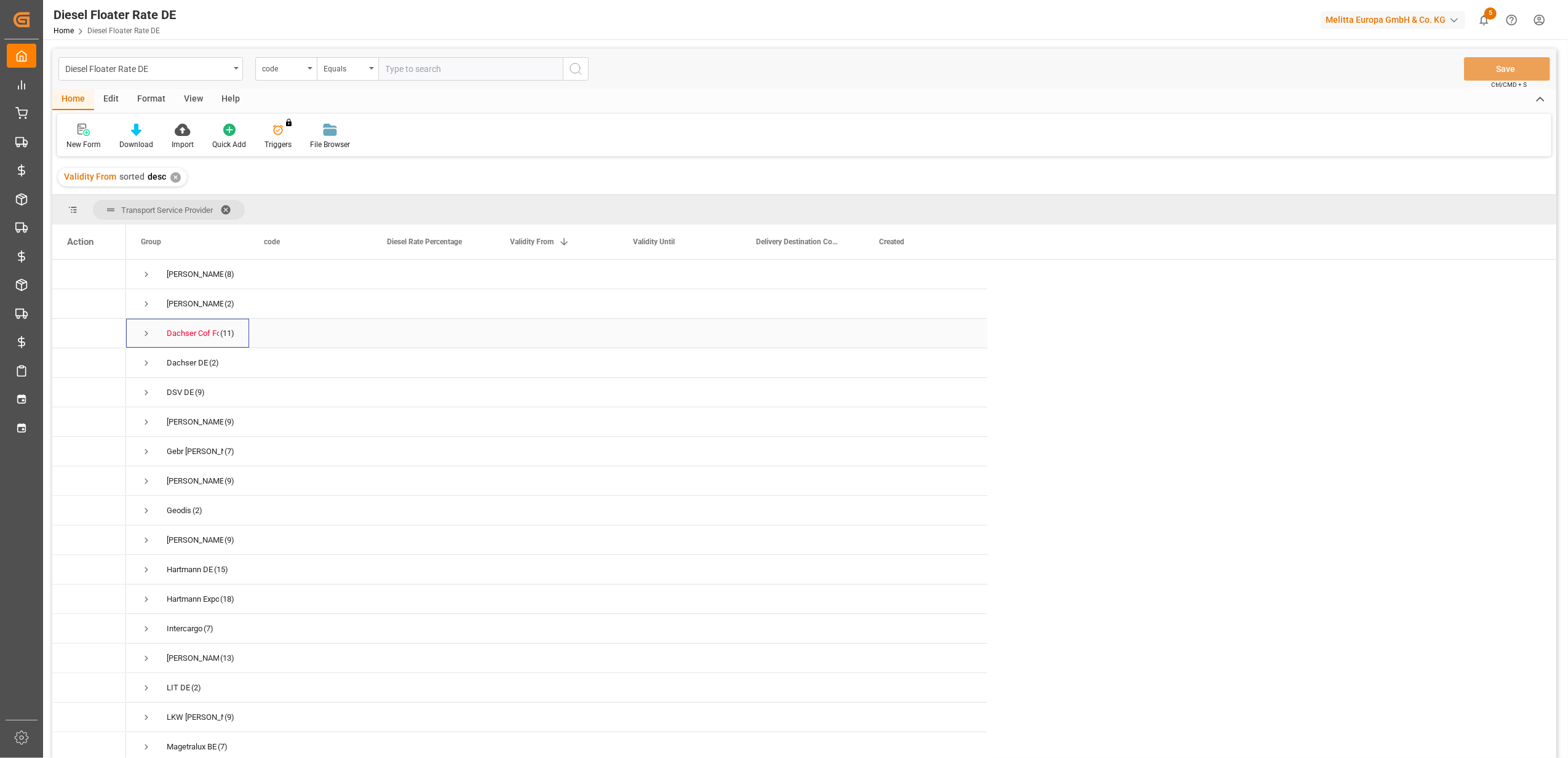
click at [143, 338] on span "Press SPACE to select this row." at bounding box center [146, 333] width 11 height 11
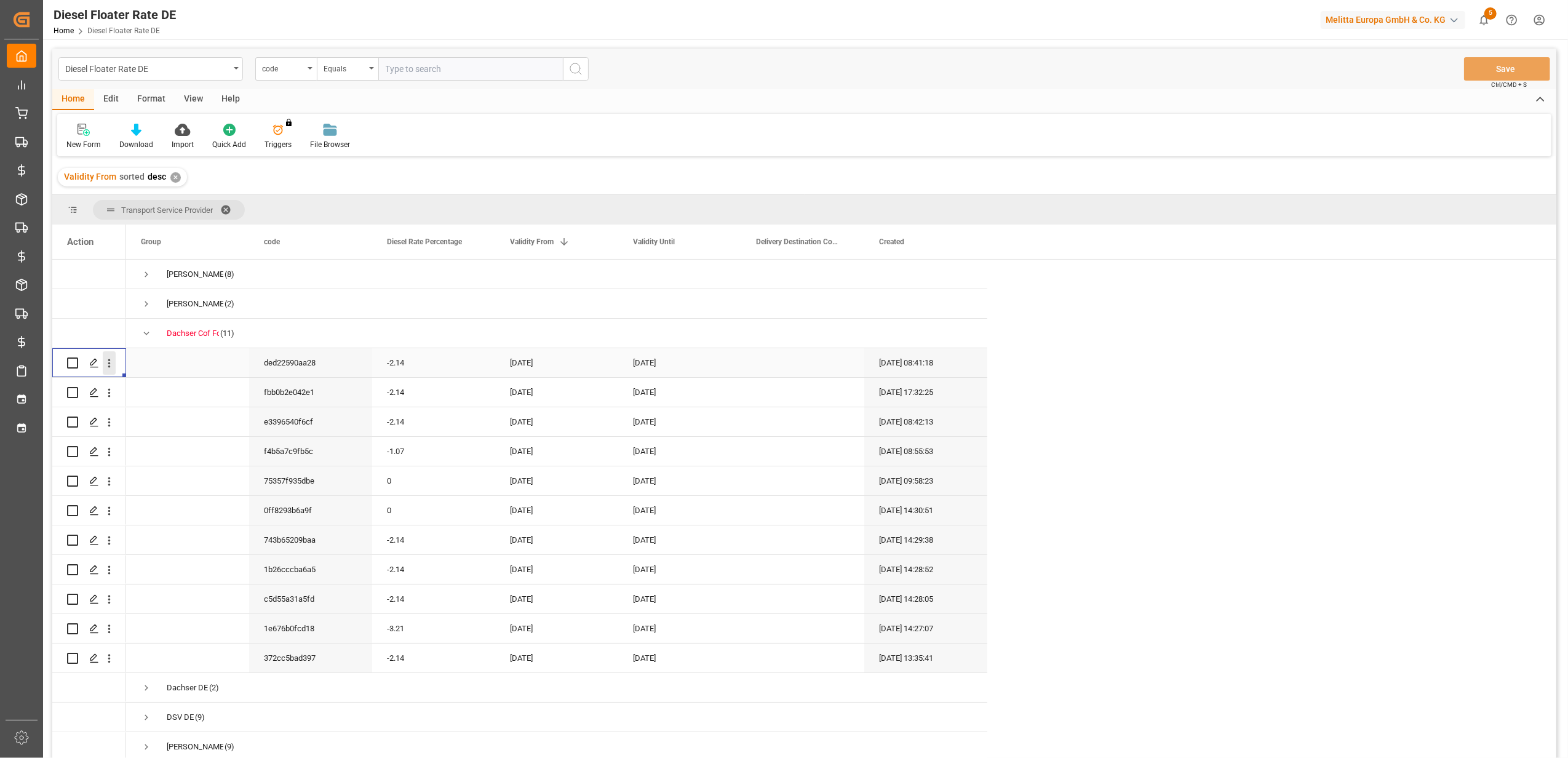
click at [112, 367] on icon "open menu" at bounding box center [109, 362] width 13 height 13
click at [143, 412] on span "Duplicate this row" at bounding box center [189, 414] width 114 height 11
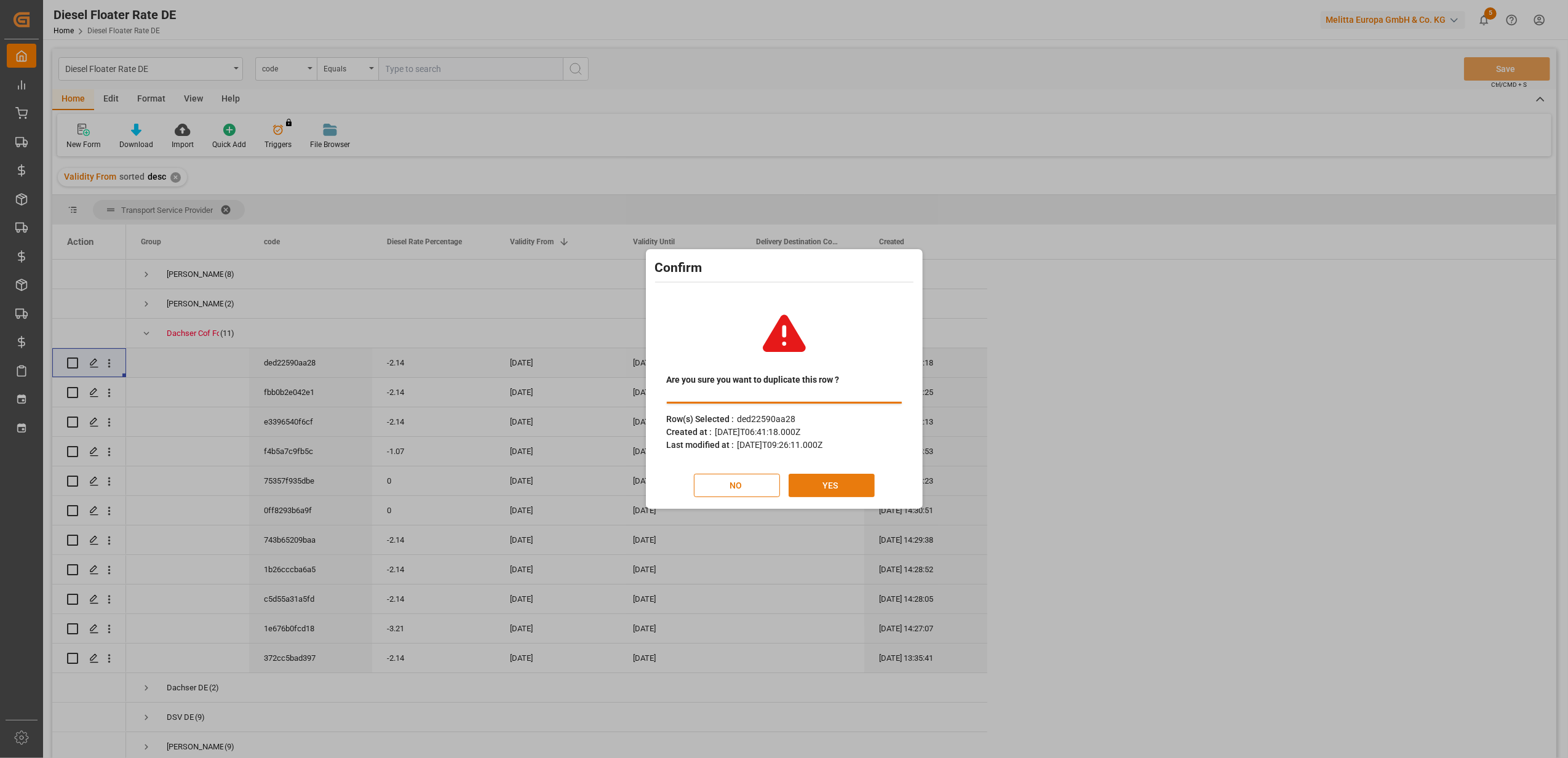
click at [840, 481] on button "YES" at bounding box center [832, 485] width 87 height 23
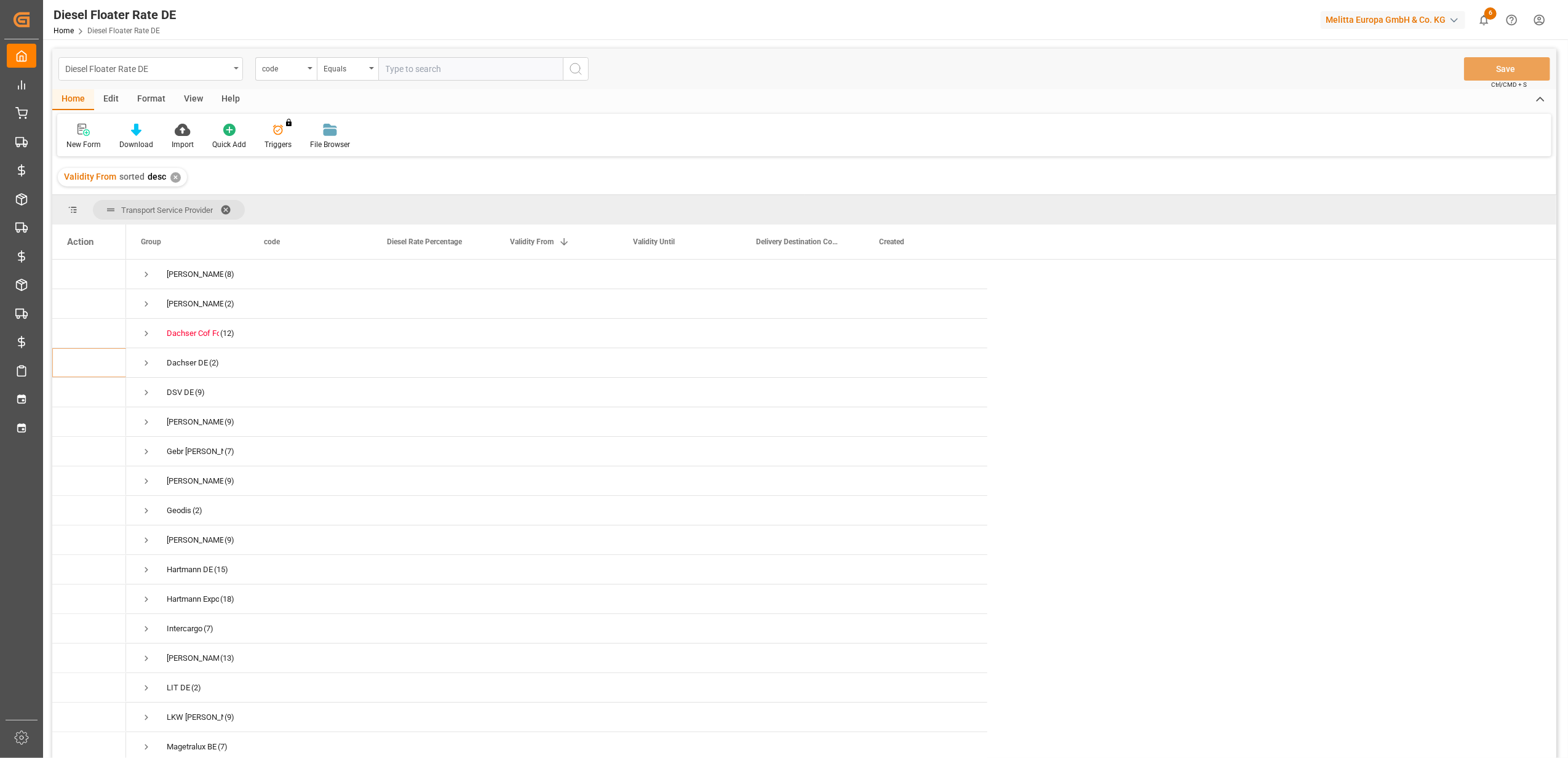
click at [211, 73] on div "Diesel Floater Rate DE" at bounding box center [147, 68] width 165 height 15
type input "d"
type input "dies"
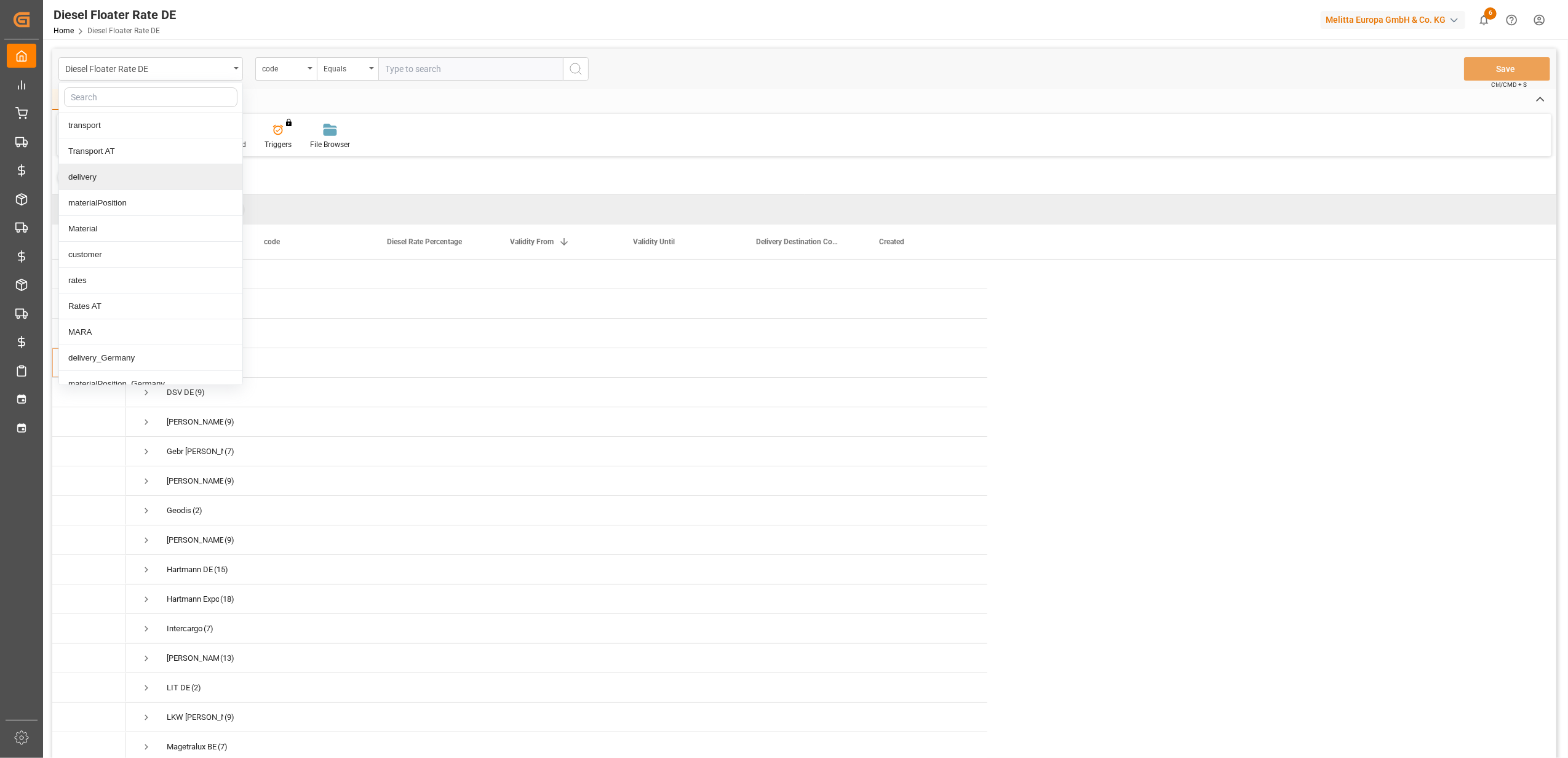
click at [160, 193] on div "Diesel Floater Rate DE transport Transport AT delivery materialPosition Materia…" at bounding box center [805, 420] width 1505 height 742
click at [102, 97] on input "text" at bounding box center [151, 97] width 173 height 20
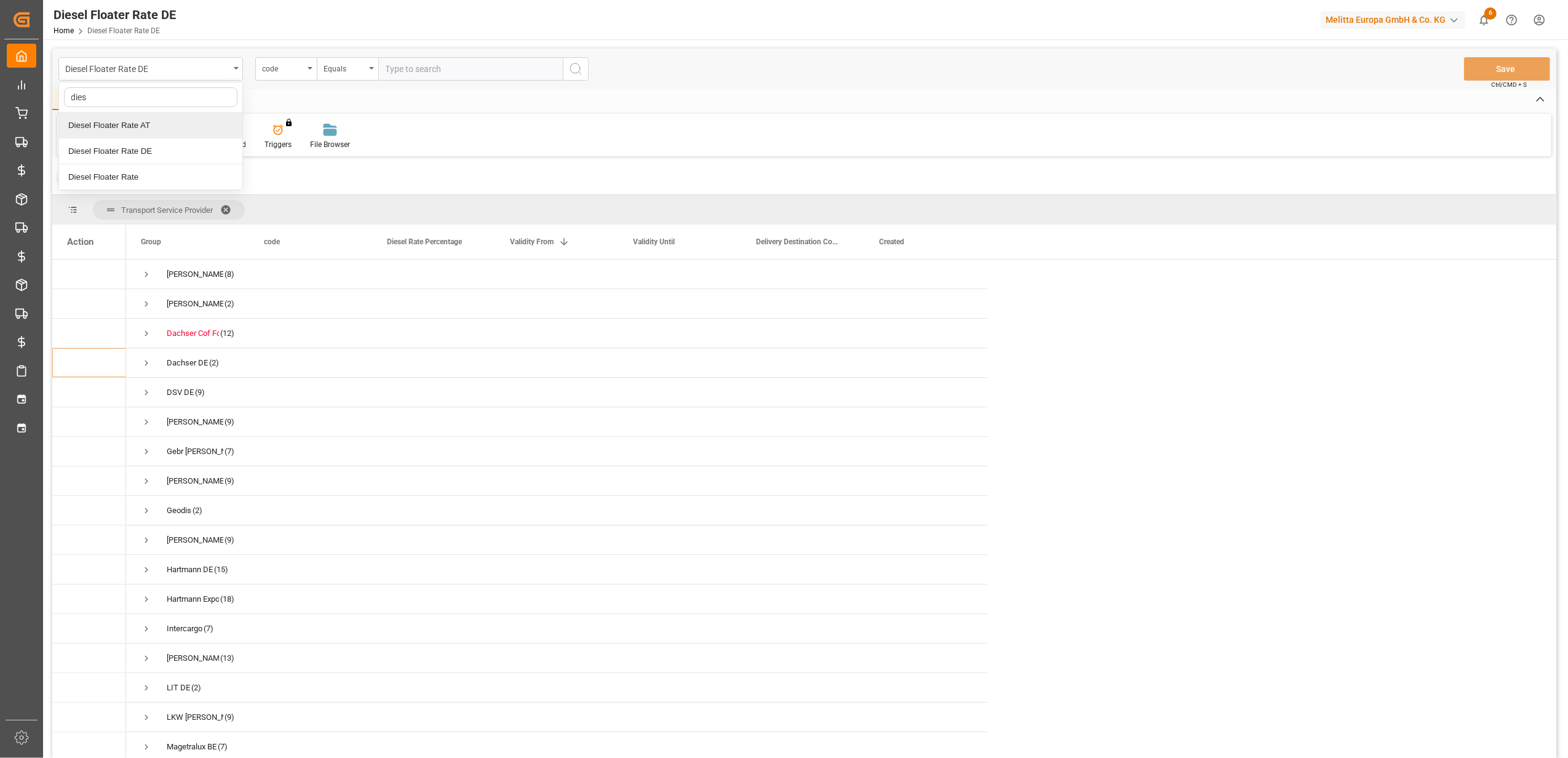
type input "diese"
click at [143, 169] on div "Diesel Floater Rate" at bounding box center [151, 177] width 183 height 26
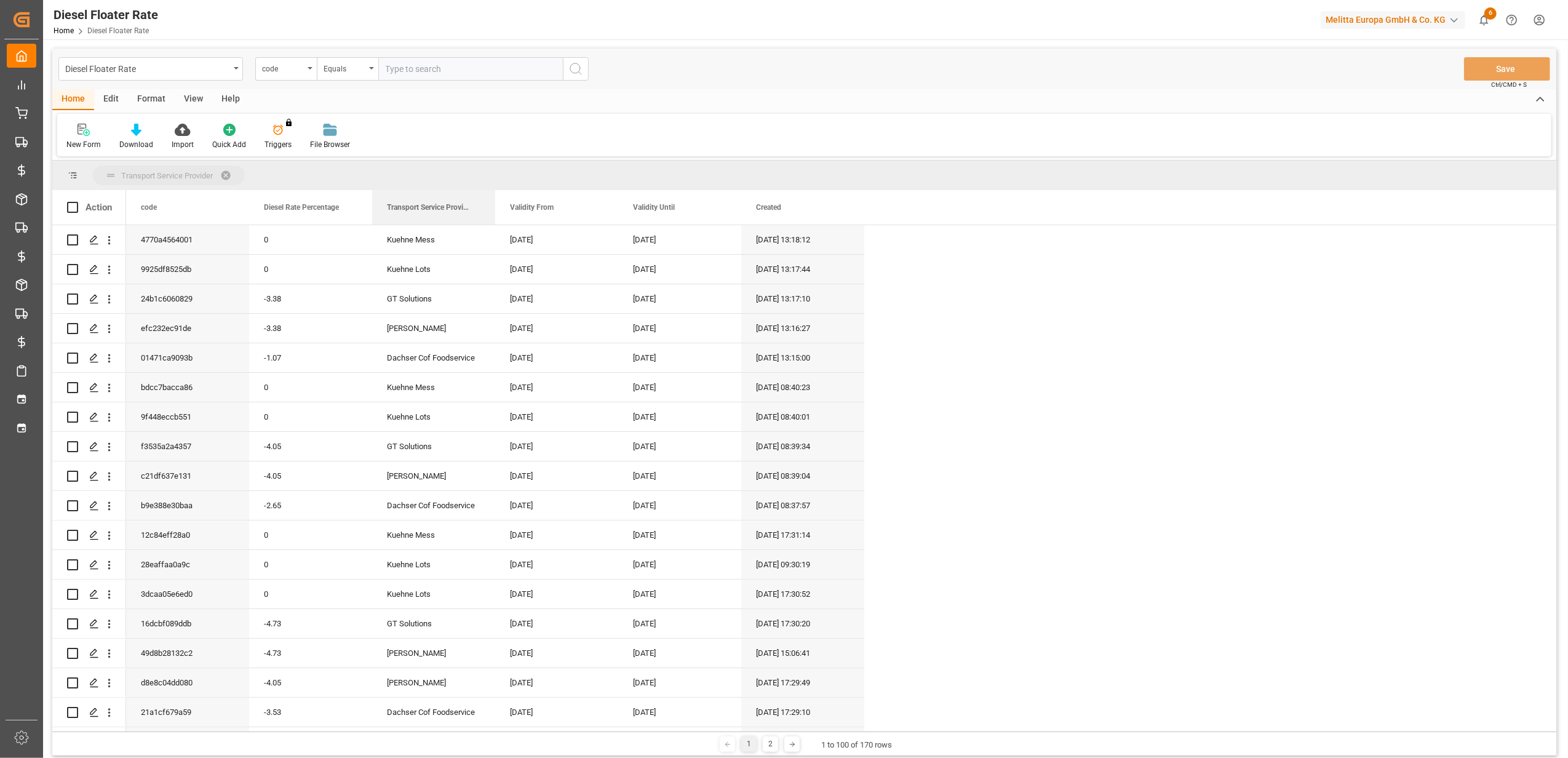
drag, startPoint x: 675, startPoint y: 206, endPoint x: 352, endPoint y: 170, distance: 325.0
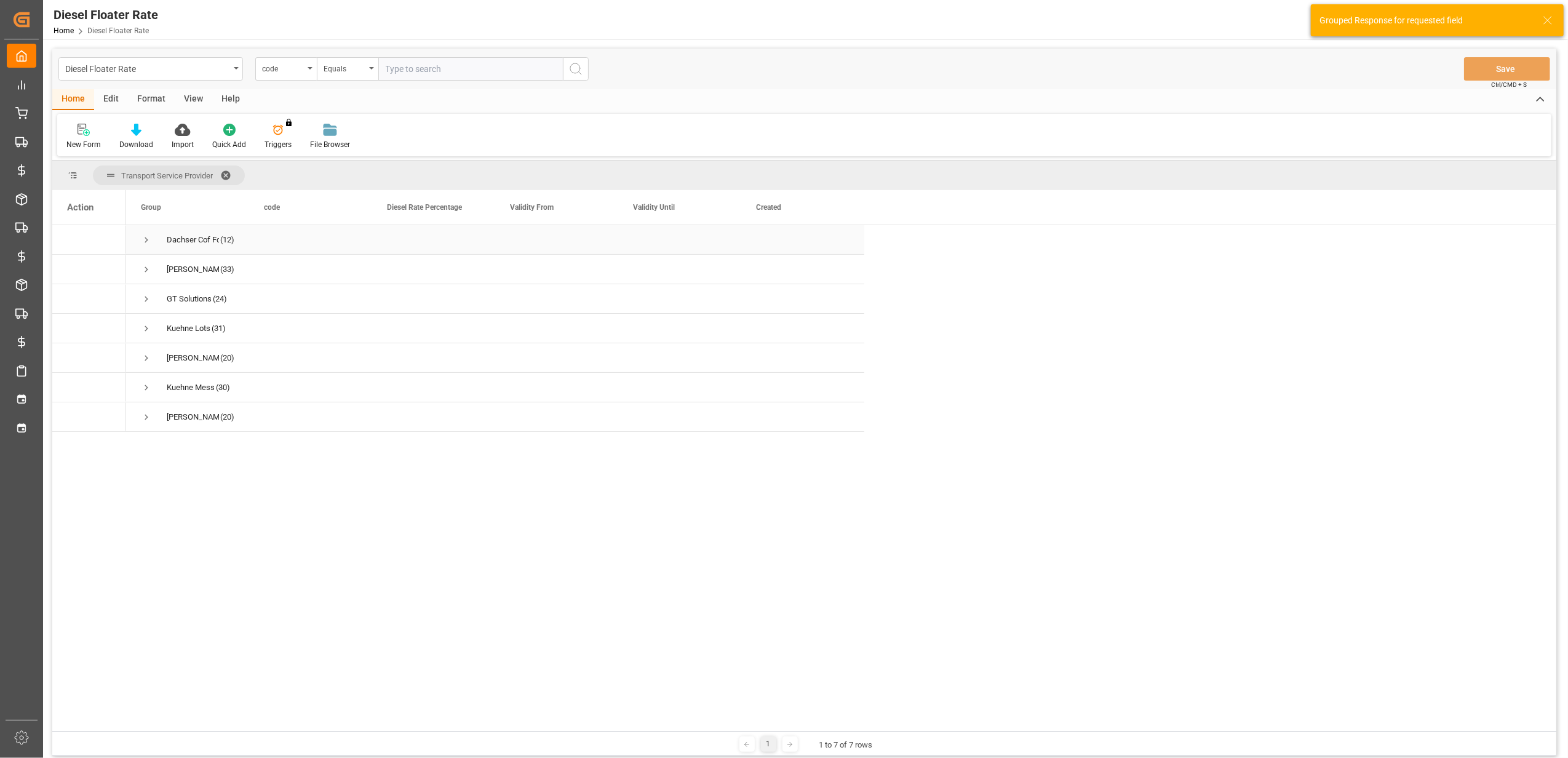
click at [147, 236] on span "Press SPACE to select this row." at bounding box center [146, 240] width 11 height 11
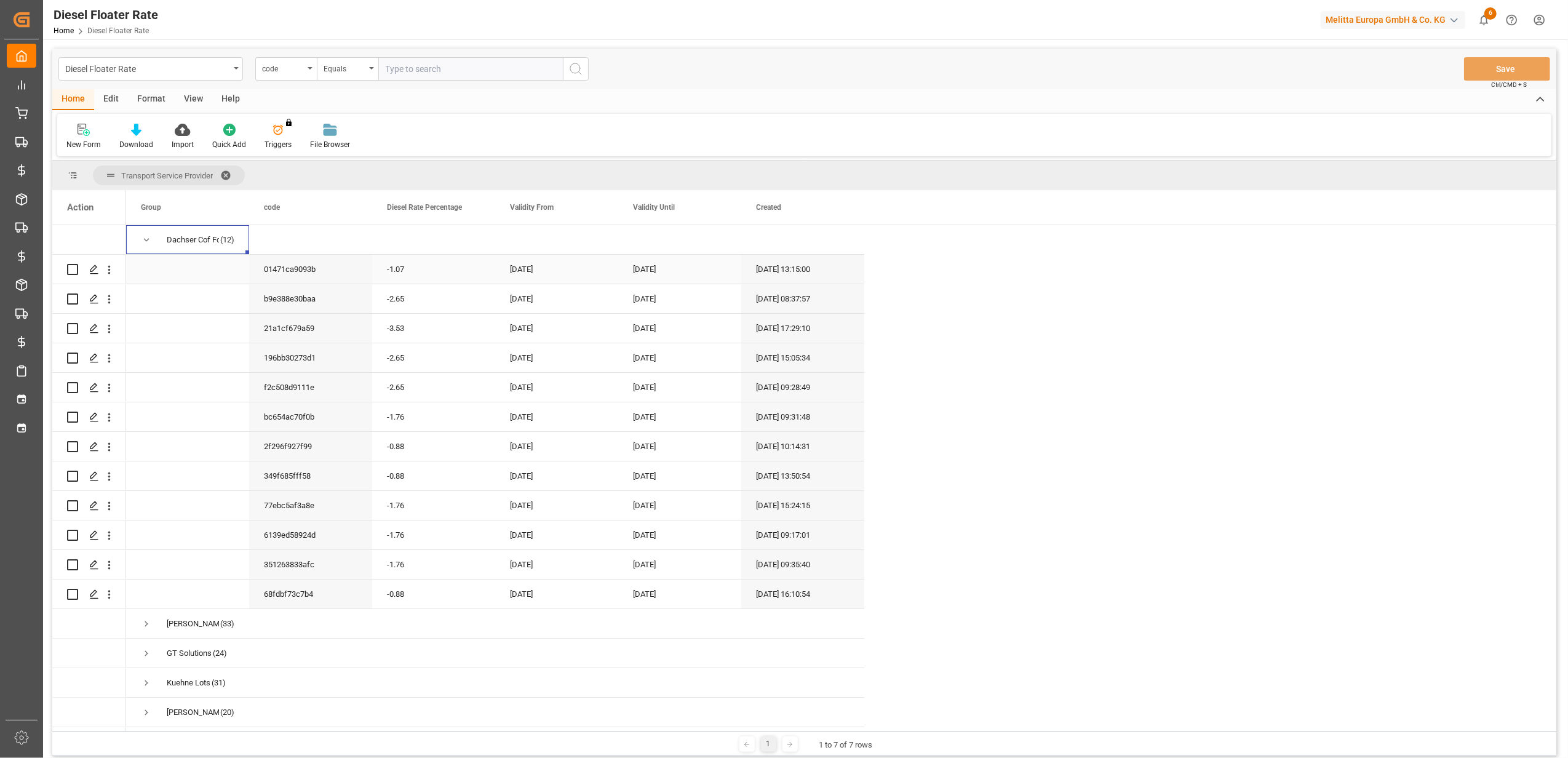
click at [406, 267] on div "-1.07" at bounding box center [434, 269] width 123 height 29
click at [414, 277] on input "-1.07" at bounding box center [434, 276] width 104 height 23
type input "-1.76"
click at [407, 320] on div "-3.53" at bounding box center [434, 328] width 123 height 29
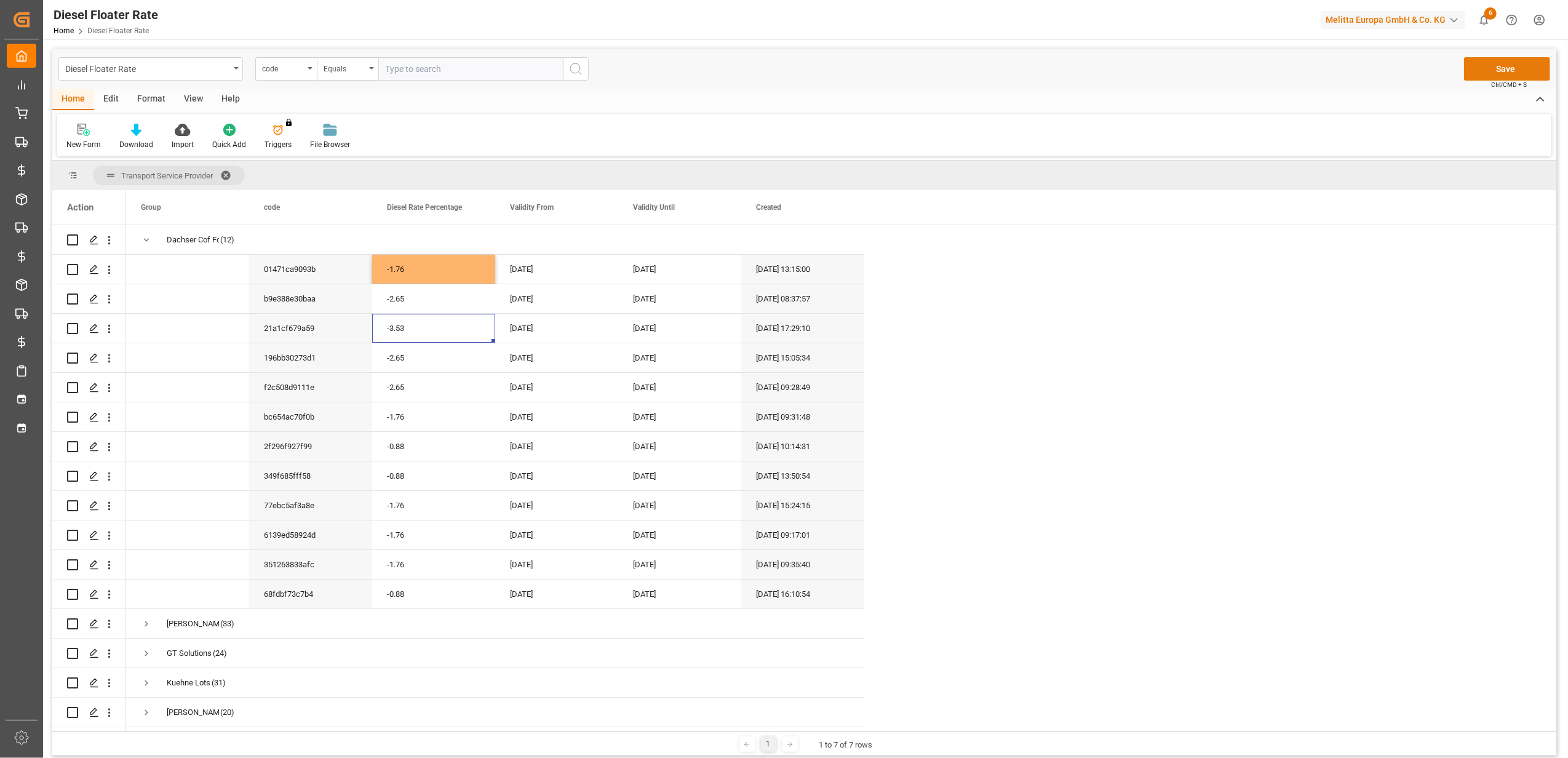
click at [1529, 64] on button "Save" at bounding box center [1507, 69] width 87 height 23
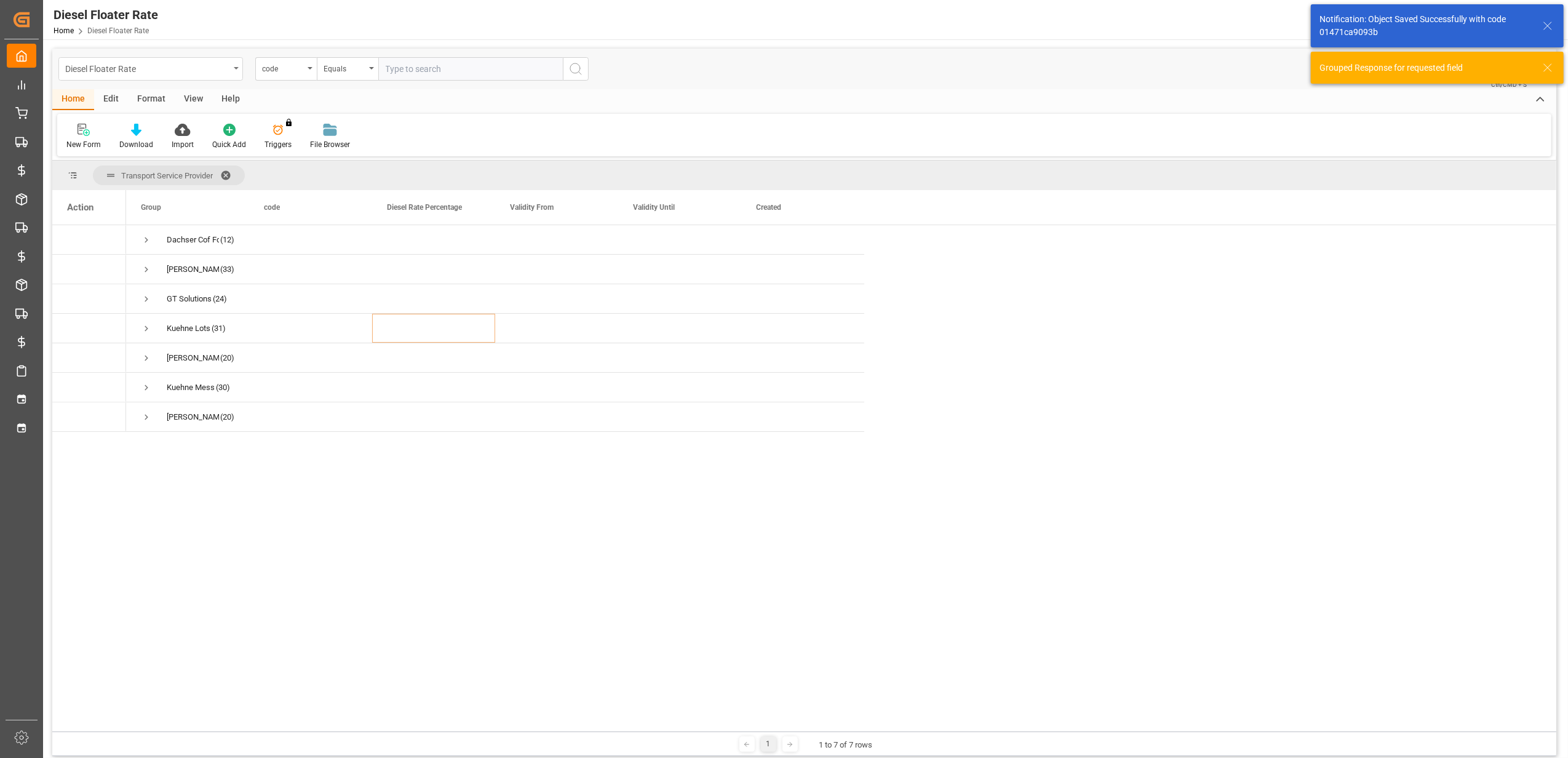
click at [215, 70] on div "Diesel Floater Rate" at bounding box center [147, 68] width 165 height 15
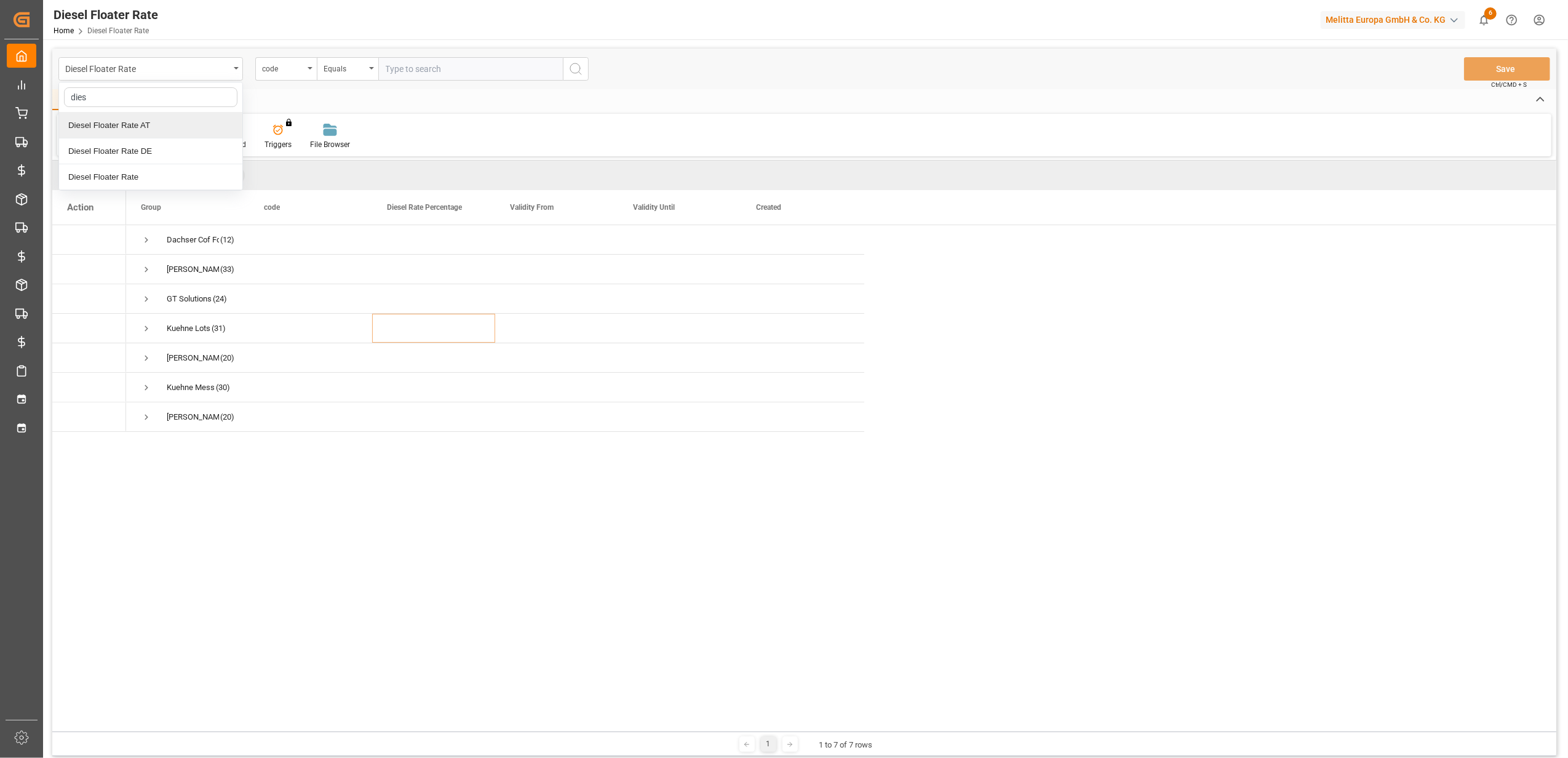
type input "diese"
click at [113, 172] on div "Diesel Floater Rate" at bounding box center [151, 177] width 183 height 26
click at [172, 68] on div "Diesel Floater Rate" at bounding box center [147, 68] width 165 height 15
type input "dies"
click at [138, 136] on div "Diesel Floater Rate AT" at bounding box center [151, 125] width 183 height 26
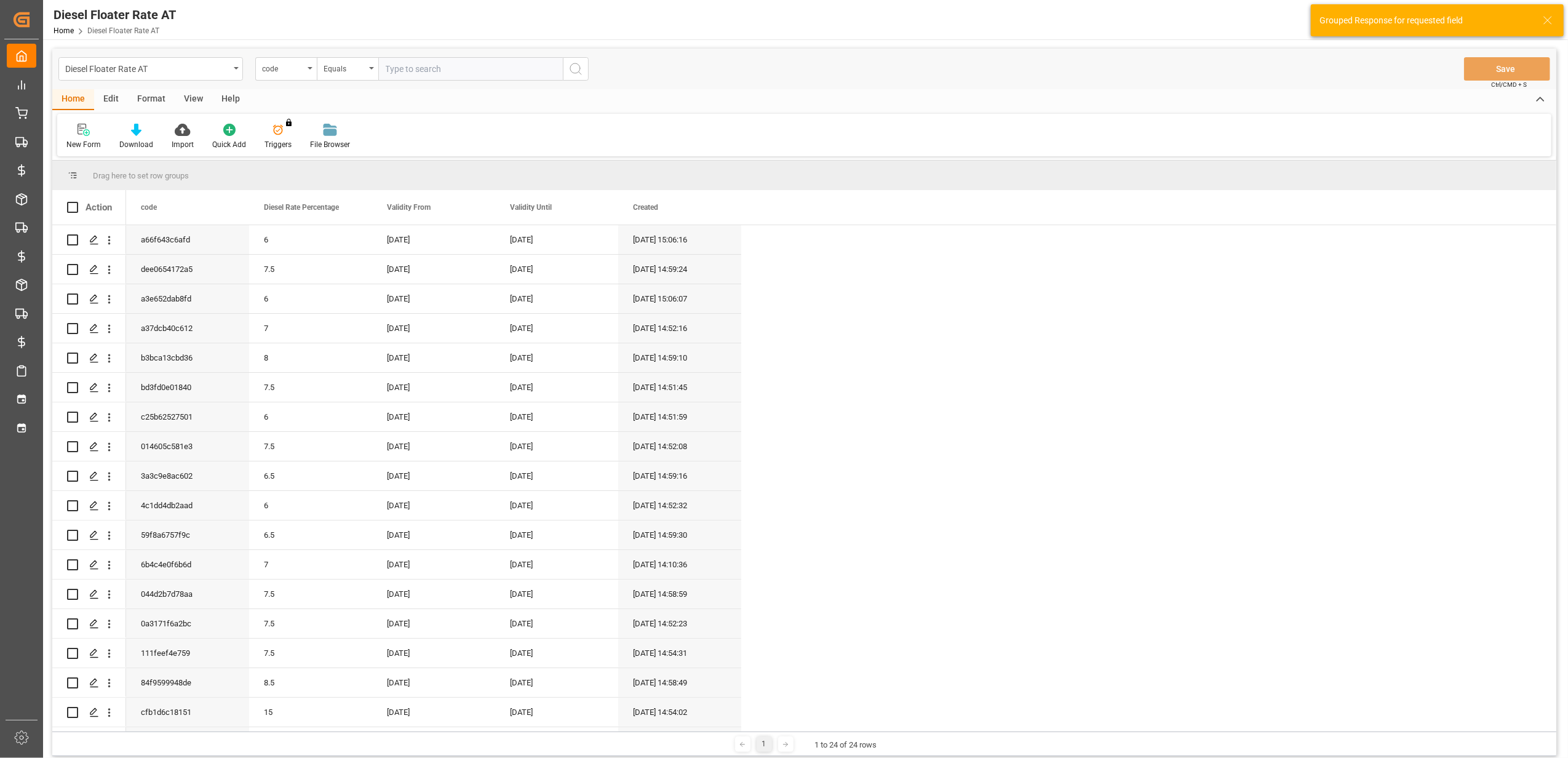
click at [171, 55] on div "Diesel Floater Rate AT code Equals Save Ctrl/CMD + S" at bounding box center [805, 69] width 1505 height 40
click at [178, 67] on div "Diesel Floater Rate AT" at bounding box center [147, 68] width 165 height 15
type input "dies"
click at [195, 149] on div "Diesel Floater Rate DE" at bounding box center [151, 152] width 183 height 26
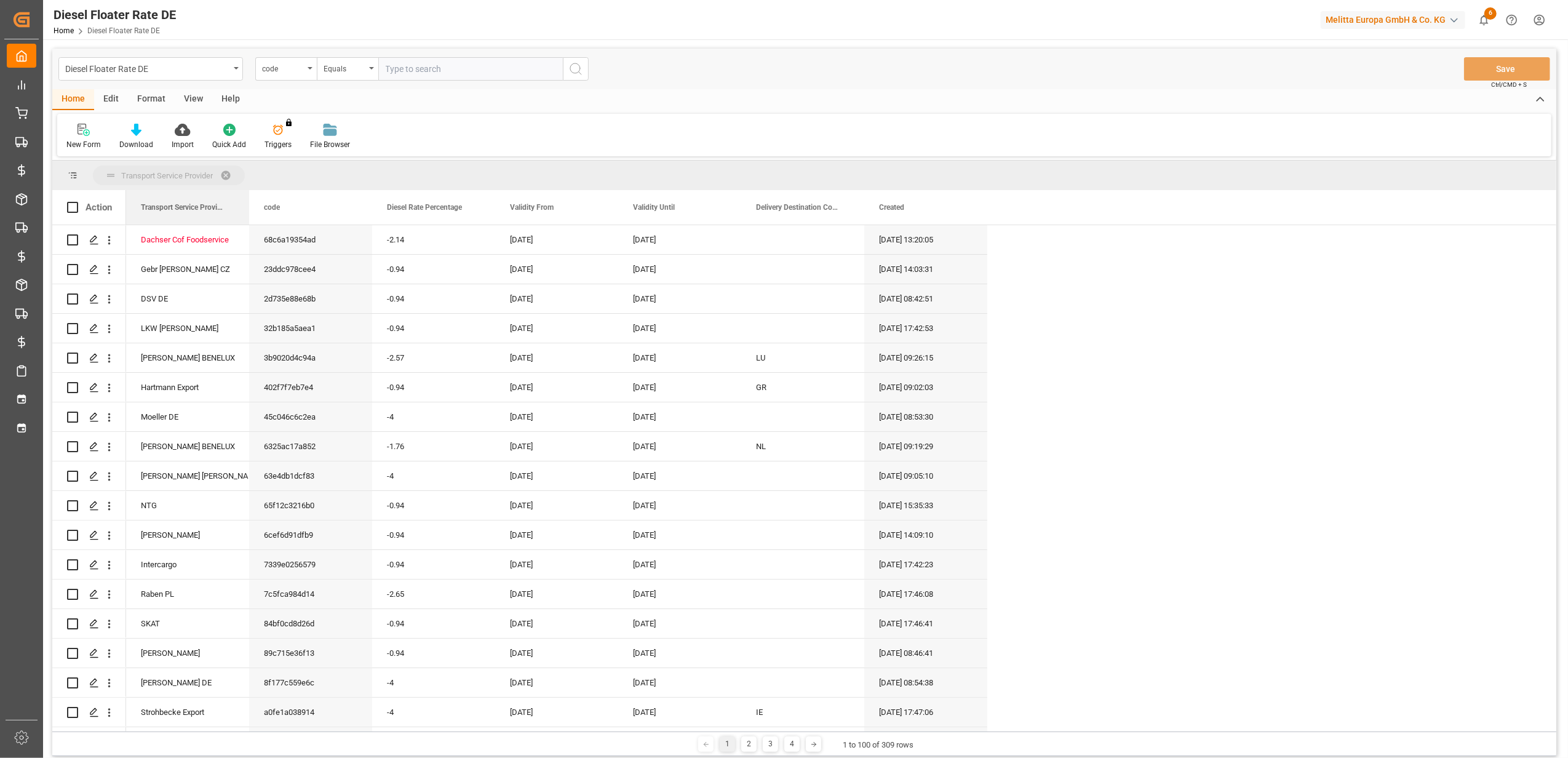
drag, startPoint x: 655, startPoint y: 217, endPoint x: 153, endPoint y: 178, distance: 503.5
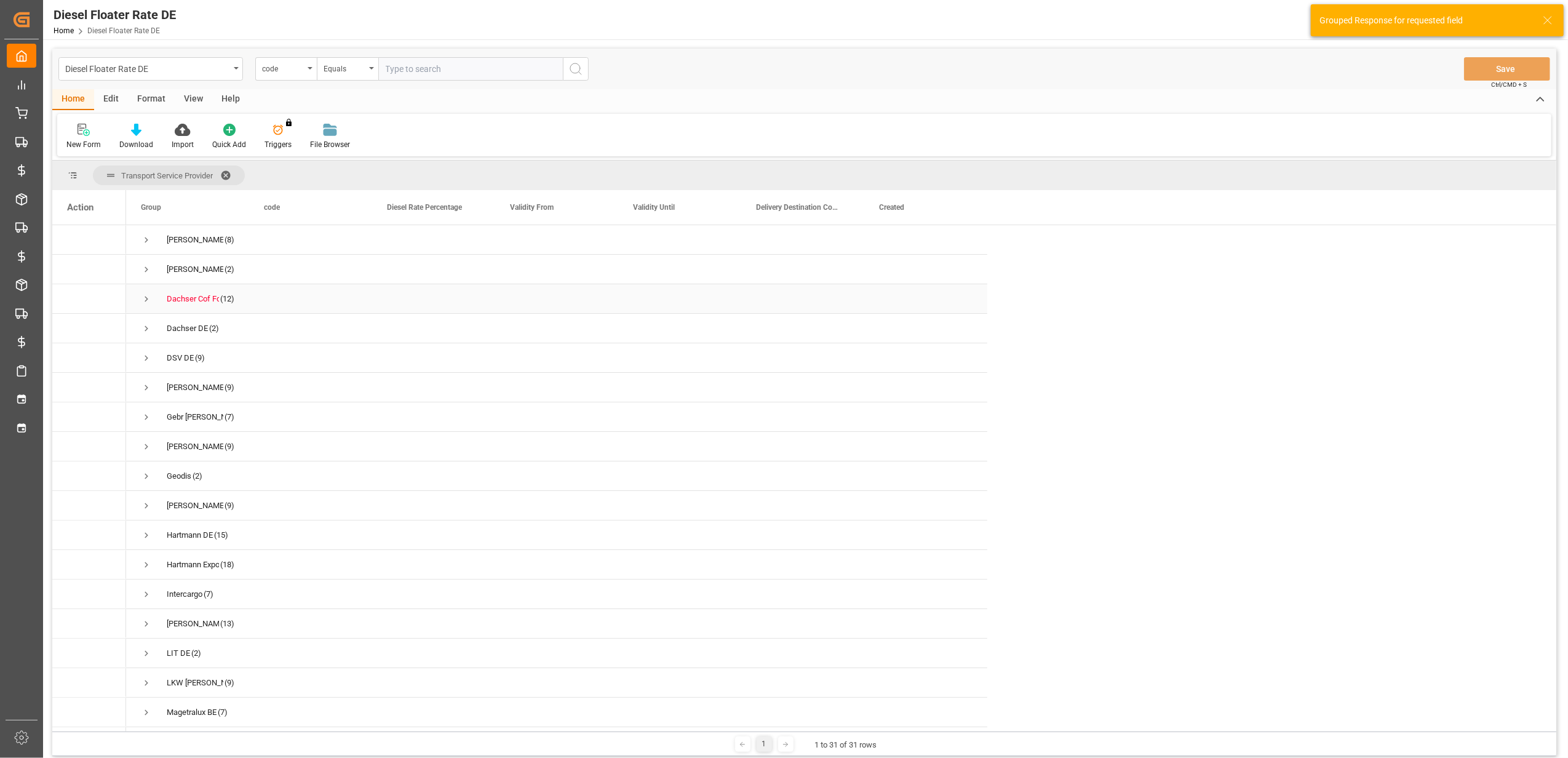
click at [145, 300] on span "Press SPACE to select this row." at bounding box center [146, 299] width 11 height 11
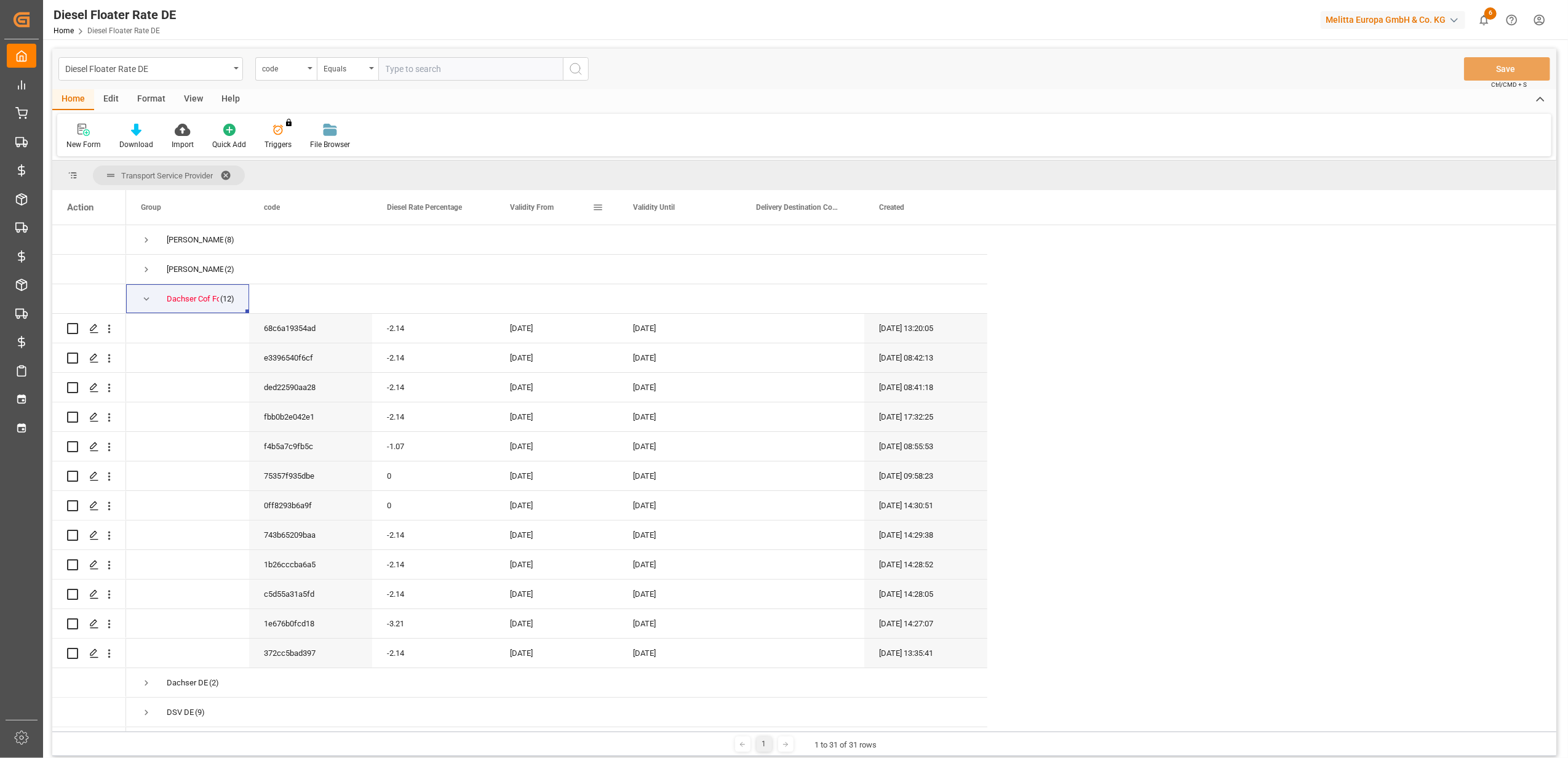
click at [554, 206] on div "Validity From" at bounding box center [551, 207] width 82 height 34
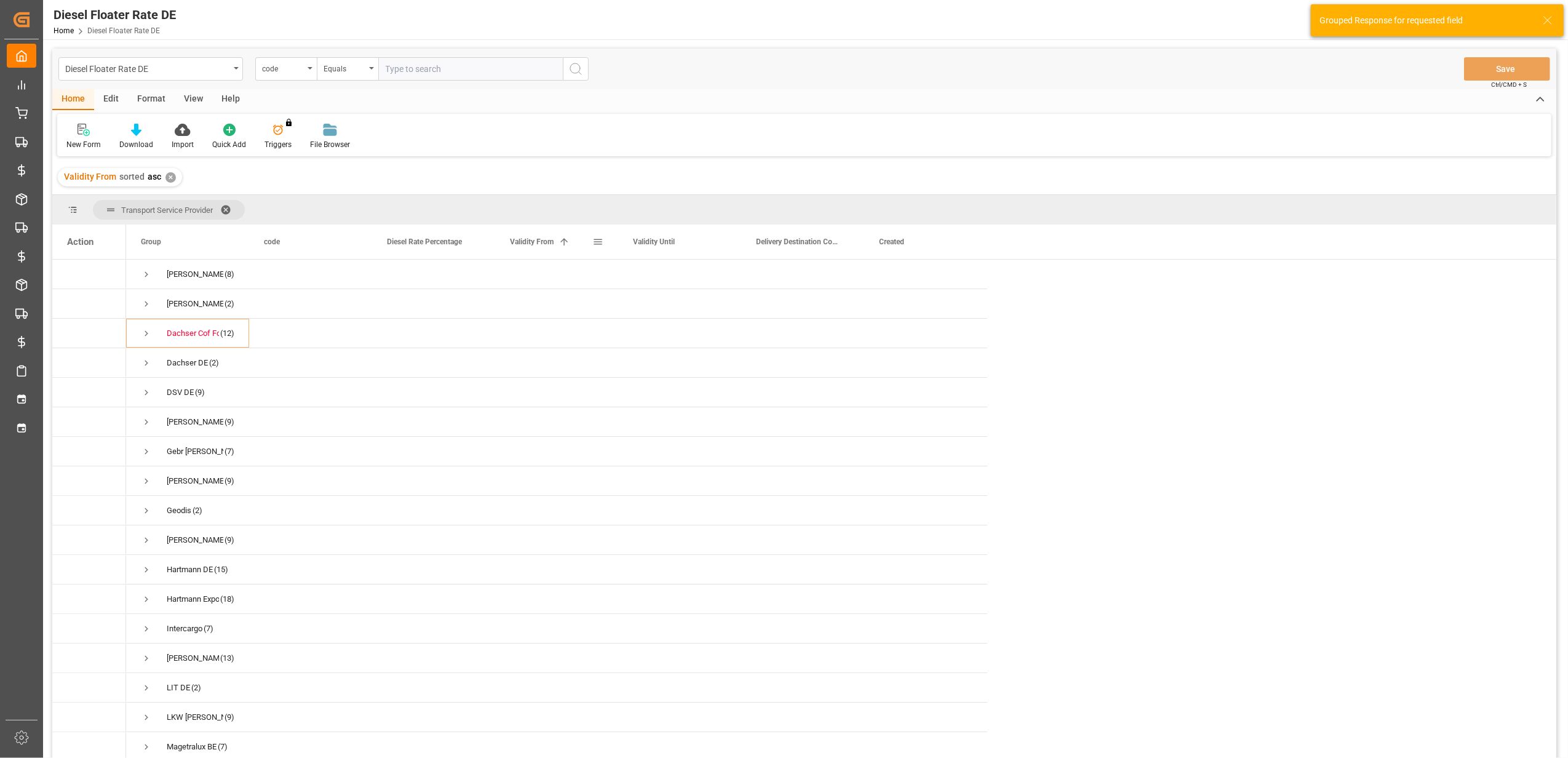
click at [548, 242] on span "Validity From" at bounding box center [531, 242] width 44 height 9
click at [143, 335] on span "Press SPACE to select this row." at bounding box center [146, 333] width 11 height 11
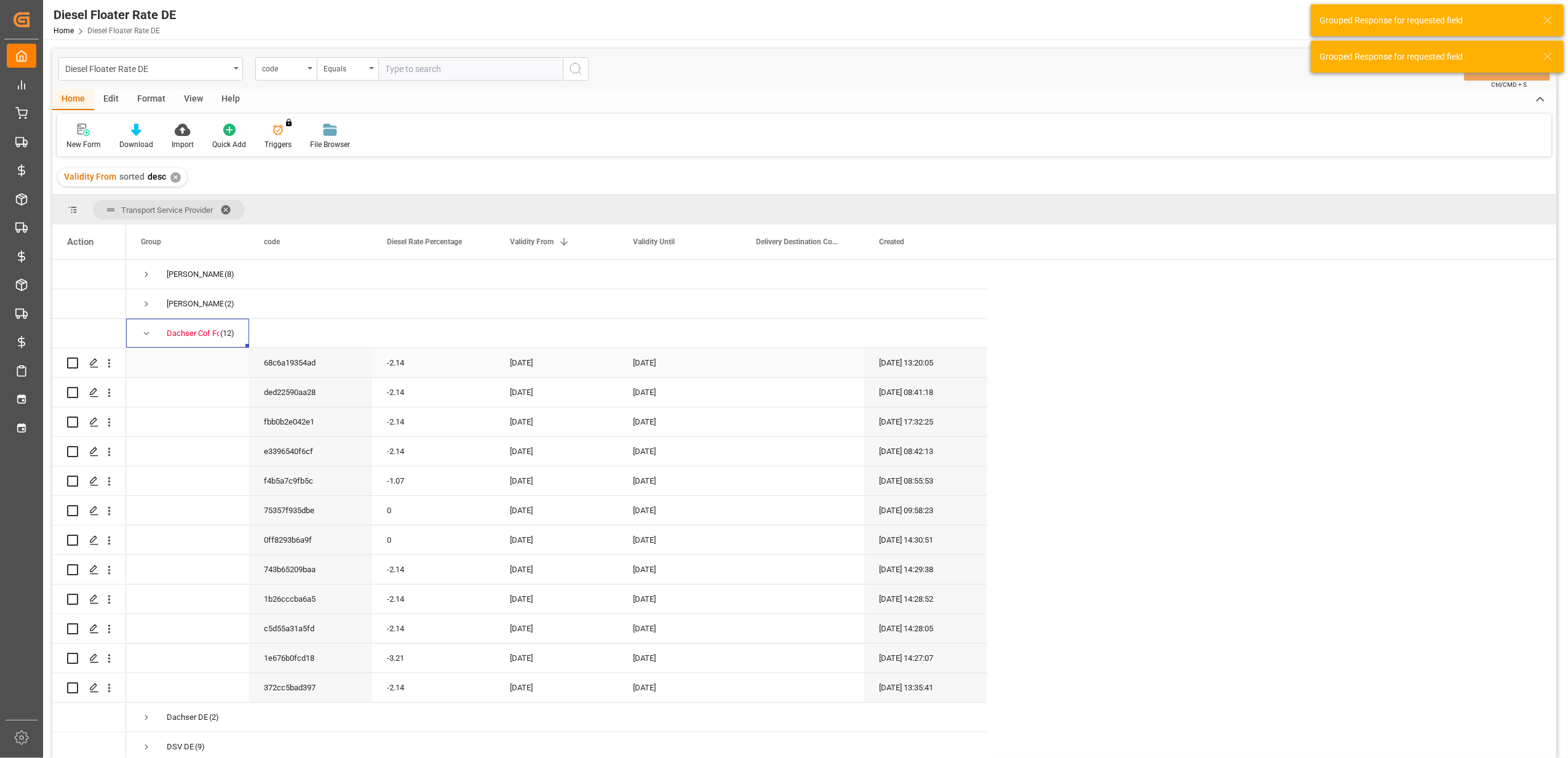
click at [542, 370] on div "[DATE]" at bounding box center [557, 362] width 123 height 29
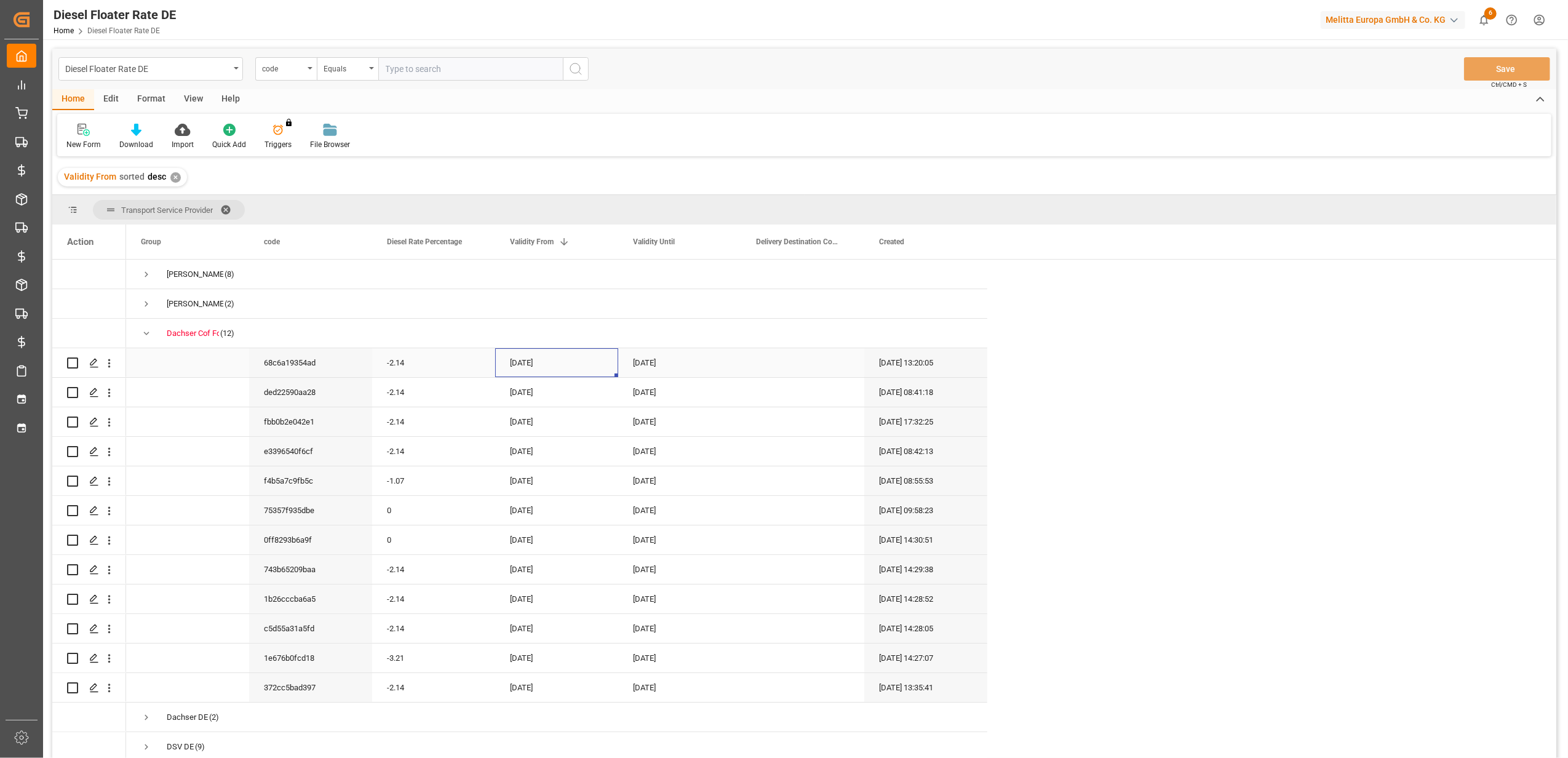
click at [428, 365] on div "-2.14" at bounding box center [434, 362] width 123 height 29
click at [394, 370] on input "-2.14" at bounding box center [434, 369] width 104 height 23
type input "-1.07"
click at [523, 355] on div "[DATE]" at bounding box center [557, 362] width 123 height 29
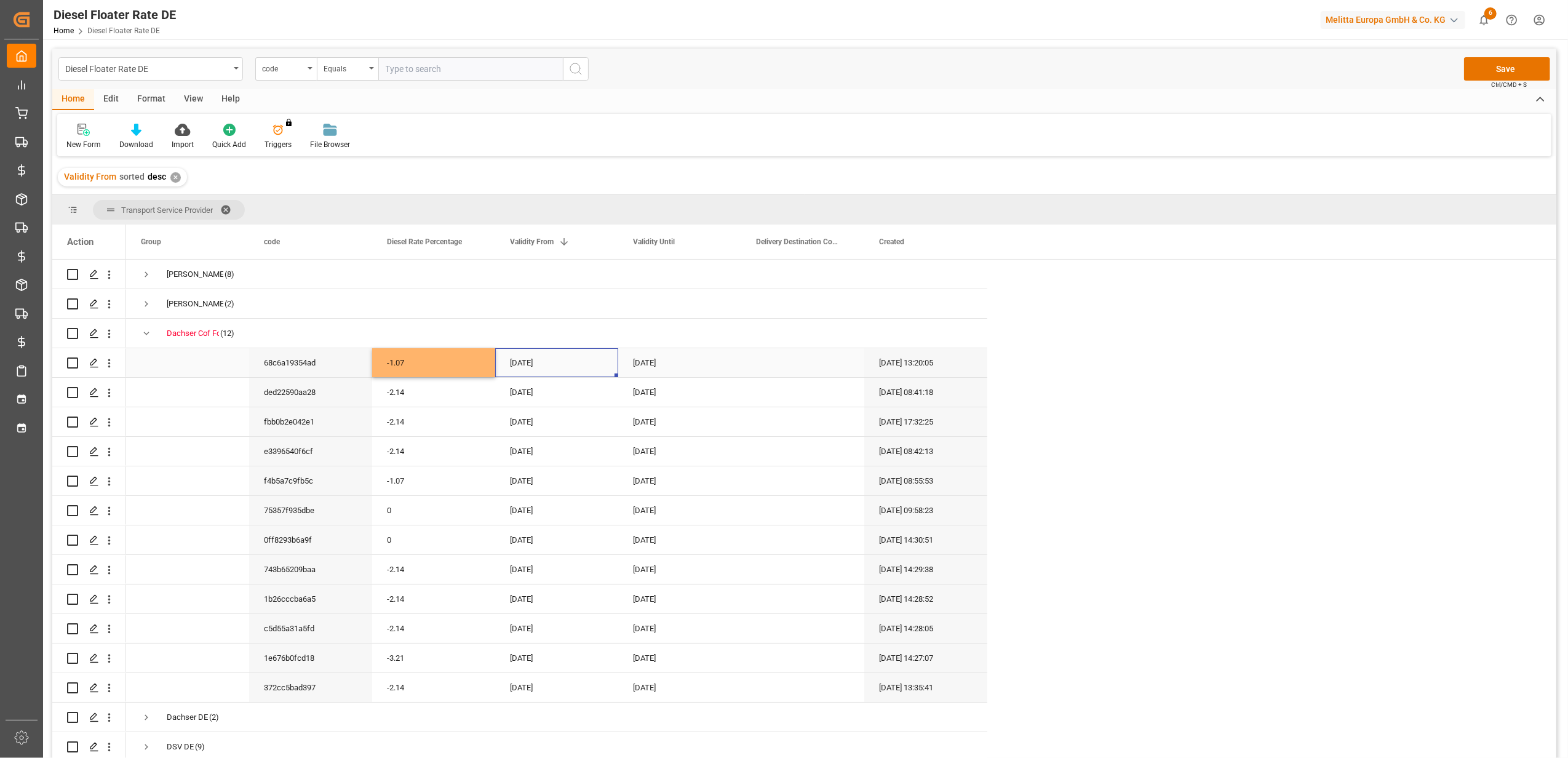
click at [566, 366] on div "[DATE]" at bounding box center [557, 362] width 123 height 29
click at [673, 403] on button "Next Month" at bounding box center [671, 403] width 8 height 8
click at [522, 445] on span "1" at bounding box center [521, 450] width 4 height 9
type input "[DATE]"
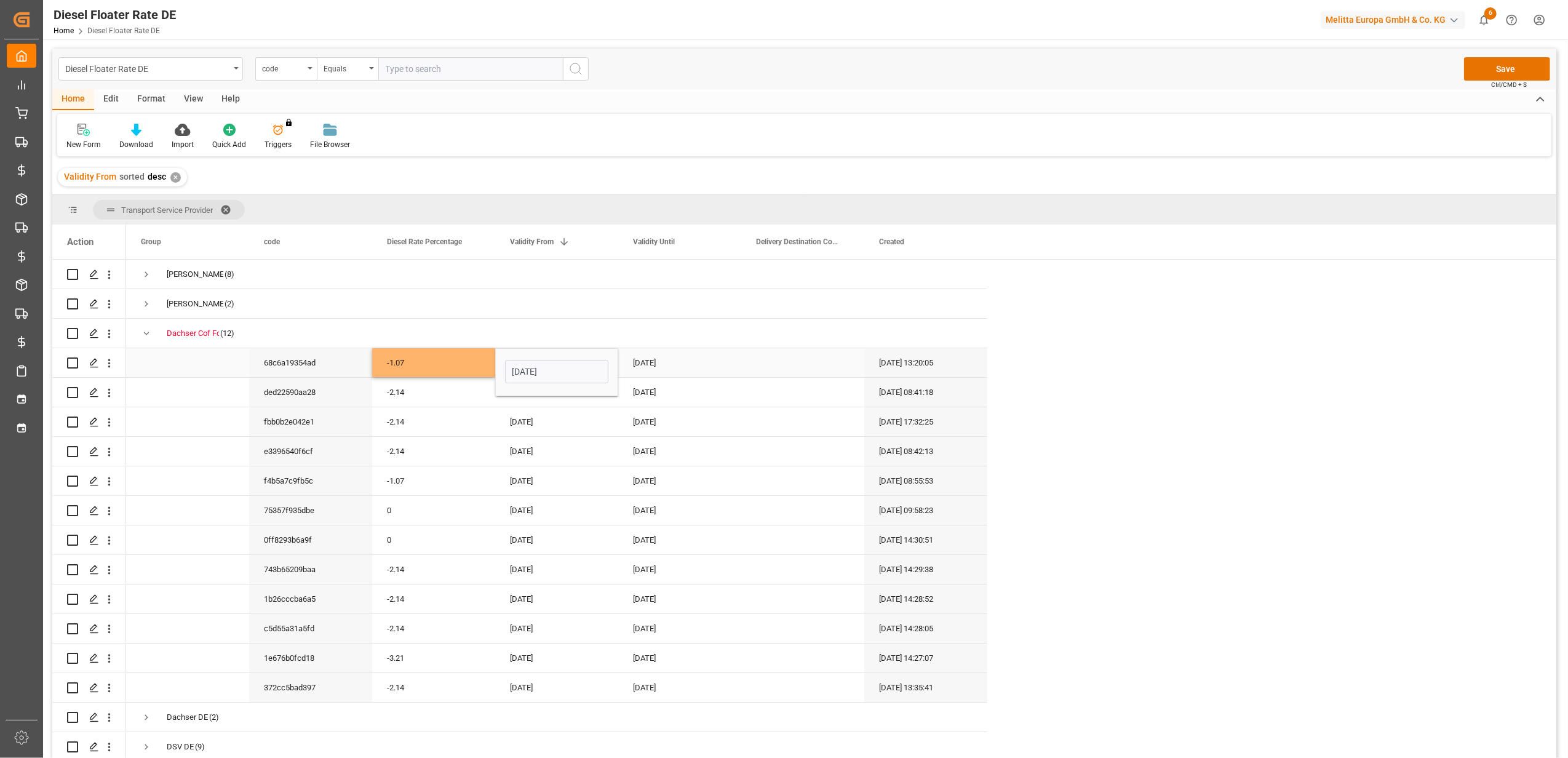
click at [662, 362] on div "[DATE]" at bounding box center [680, 362] width 123 height 29
click at [793, 403] on button "Next Month" at bounding box center [794, 403] width 8 height 8
click at [669, 544] on span "30" at bounding box center [667, 546] width 8 height 9
type input "[DATE]"
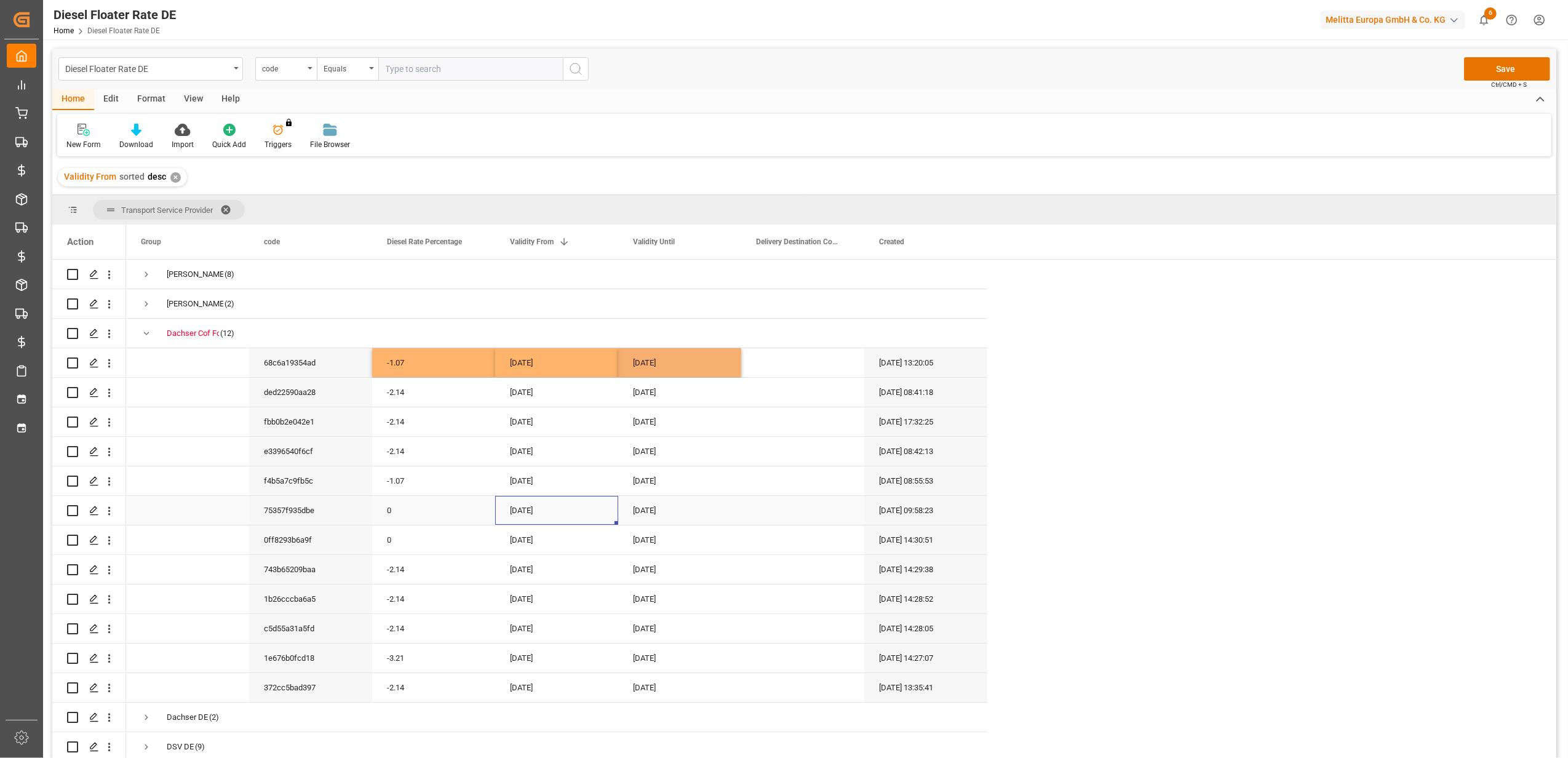
click at [613, 496] on div "[DATE]" at bounding box center [557, 510] width 123 height 29
click at [1493, 67] on button "Save" at bounding box center [1507, 69] width 87 height 23
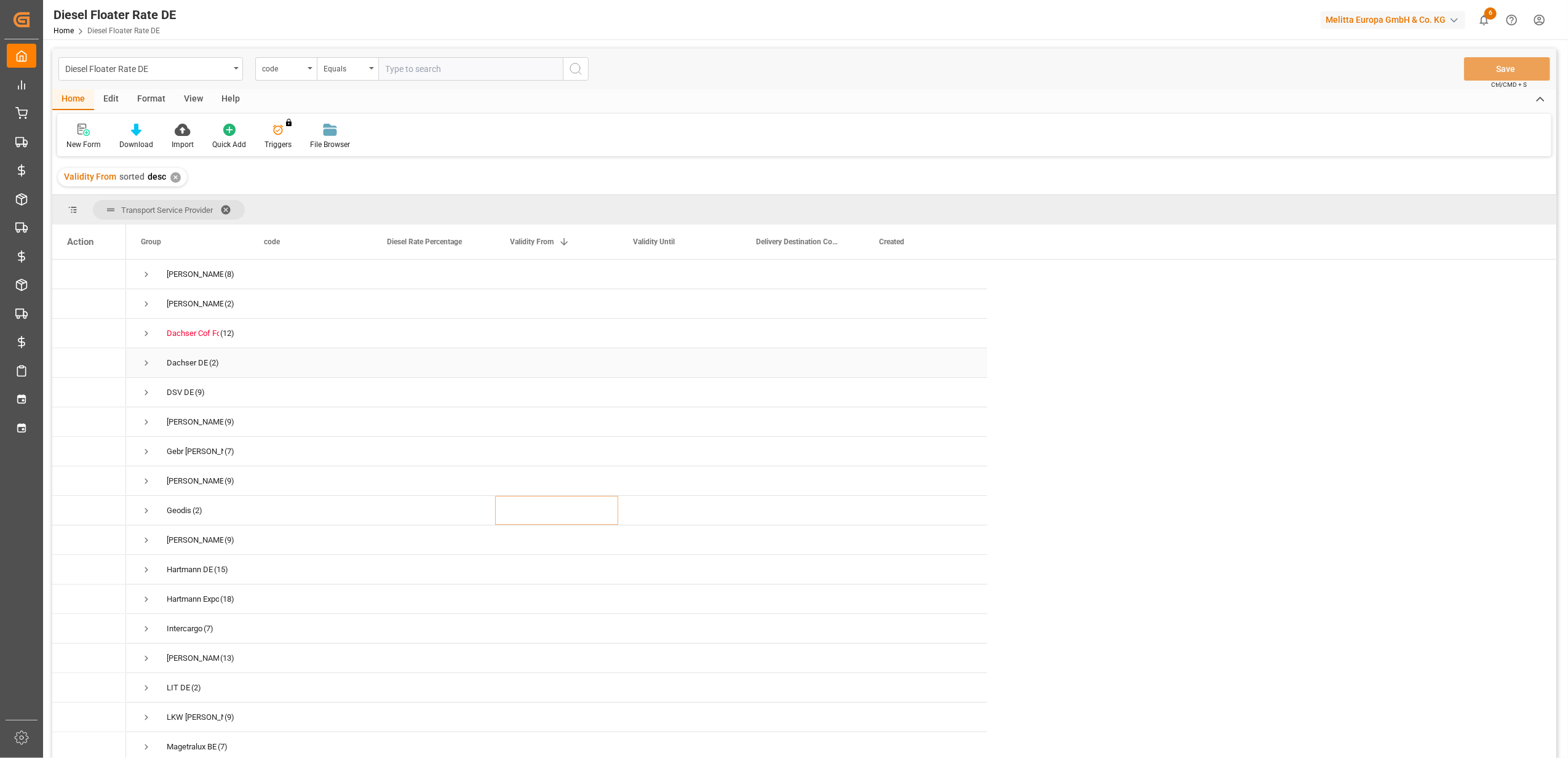
click at [147, 364] on span "Press SPACE to select this row." at bounding box center [146, 362] width 11 height 11
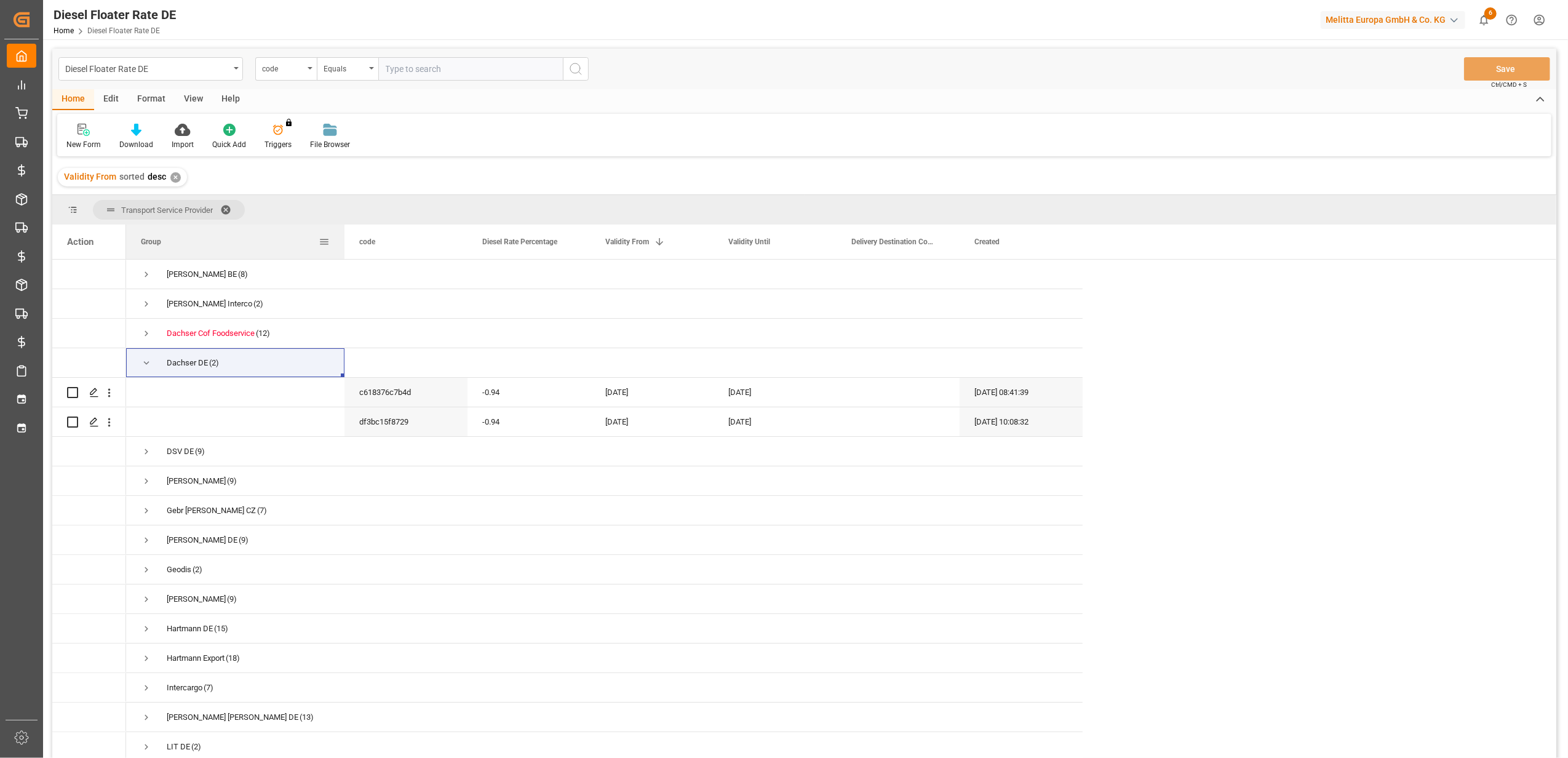
drag, startPoint x: 248, startPoint y: 242, endPoint x: 343, endPoint y: 236, distance: 95.2
click at [343, 236] on div at bounding box center [344, 242] width 5 height 34
click at [108, 391] on icon "open menu" at bounding box center [109, 392] width 13 height 13
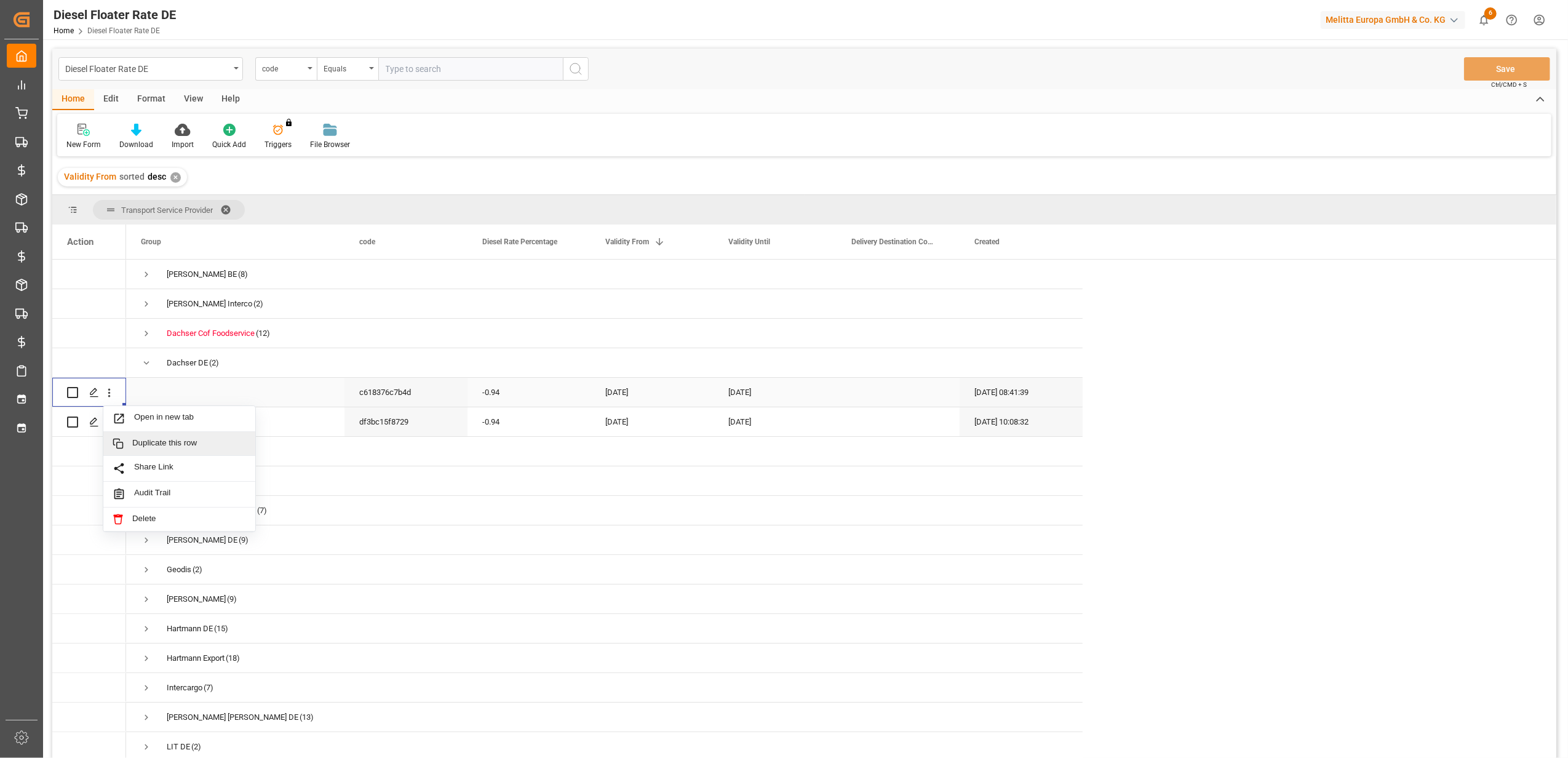
click at [153, 442] on span "Duplicate this row" at bounding box center [189, 443] width 114 height 11
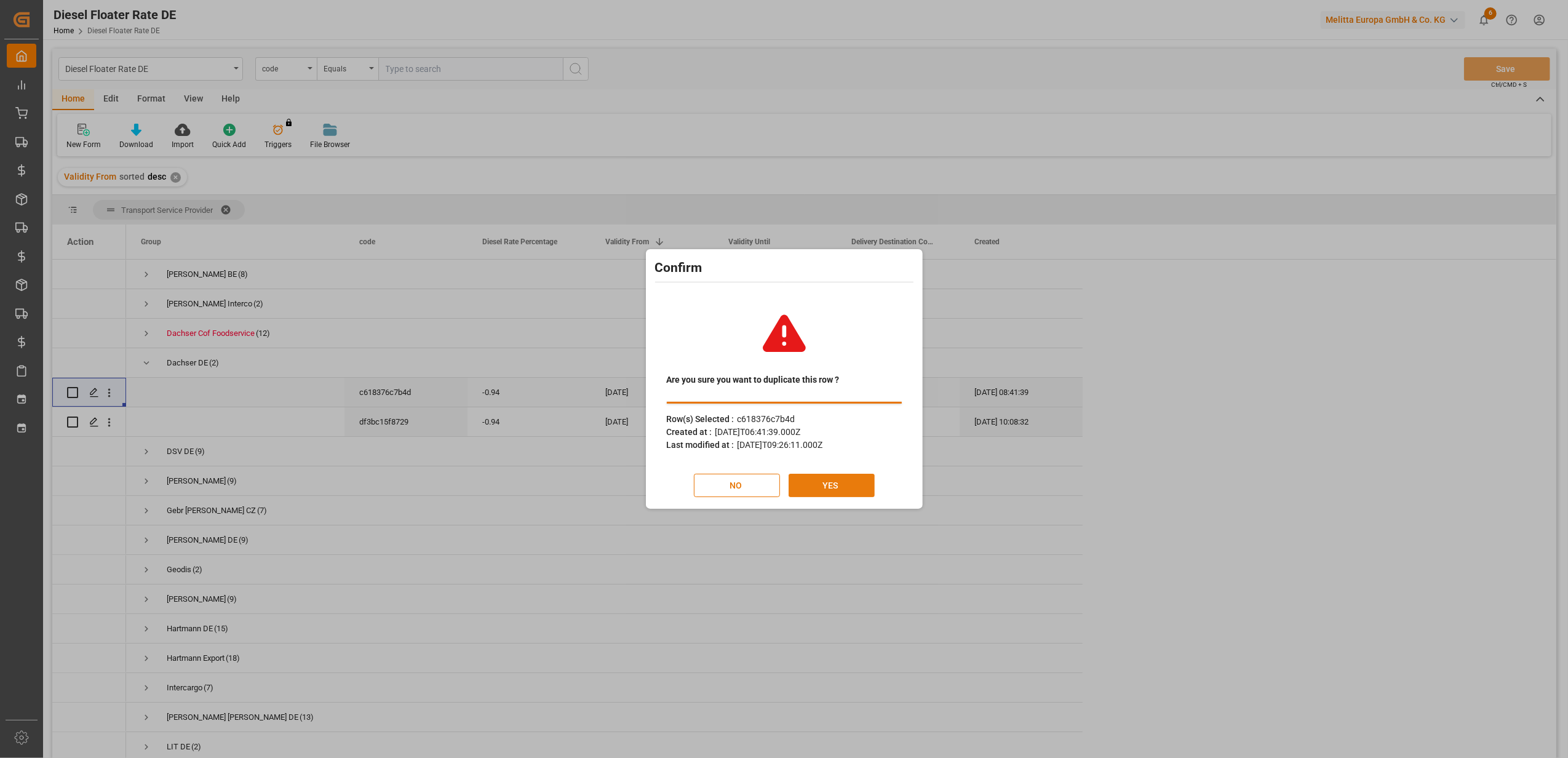
click at [840, 485] on button "YES" at bounding box center [832, 485] width 87 height 23
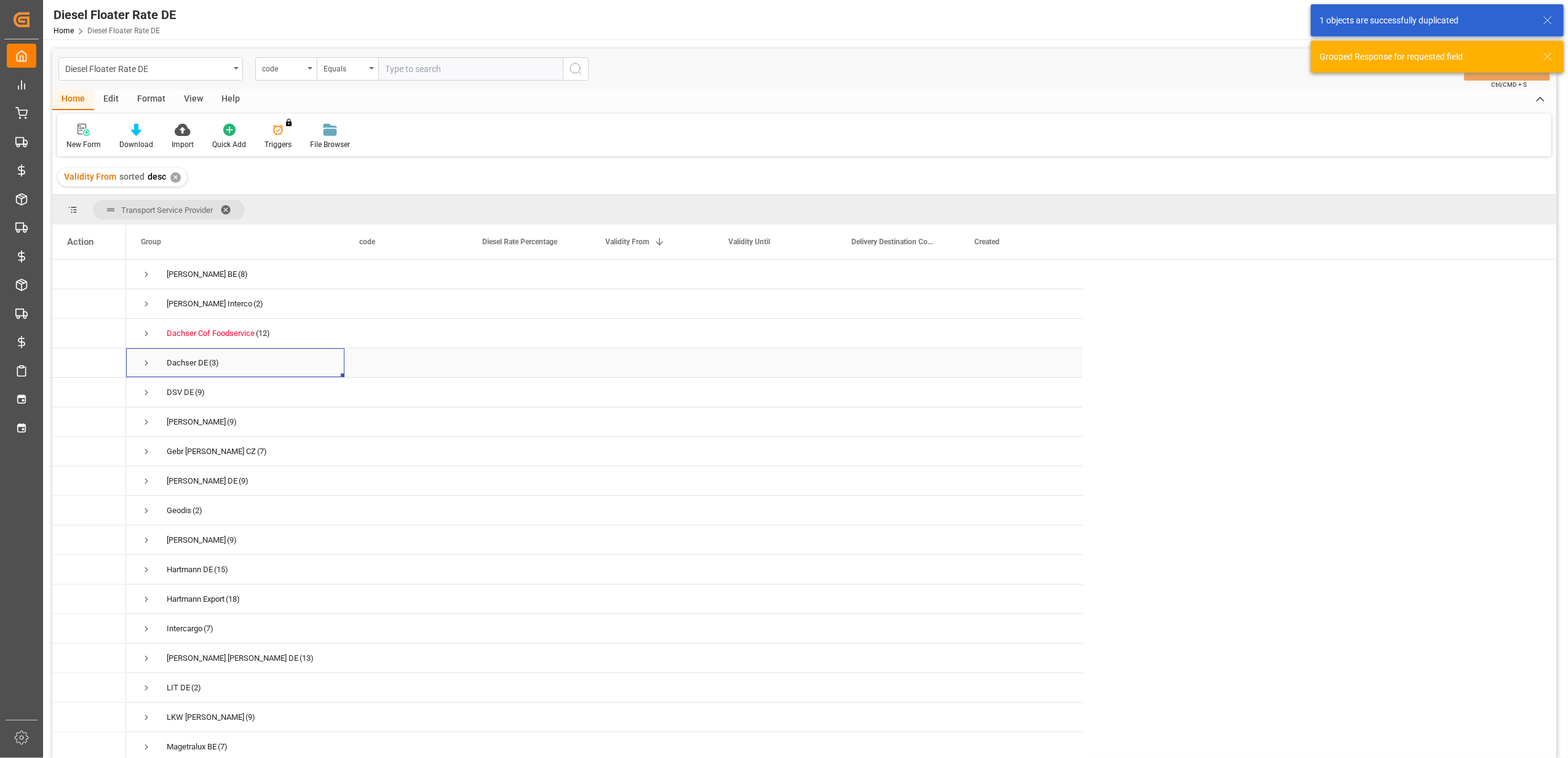
click at [145, 364] on span "Press SPACE to select this row." at bounding box center [146, 362] width 11 height 11
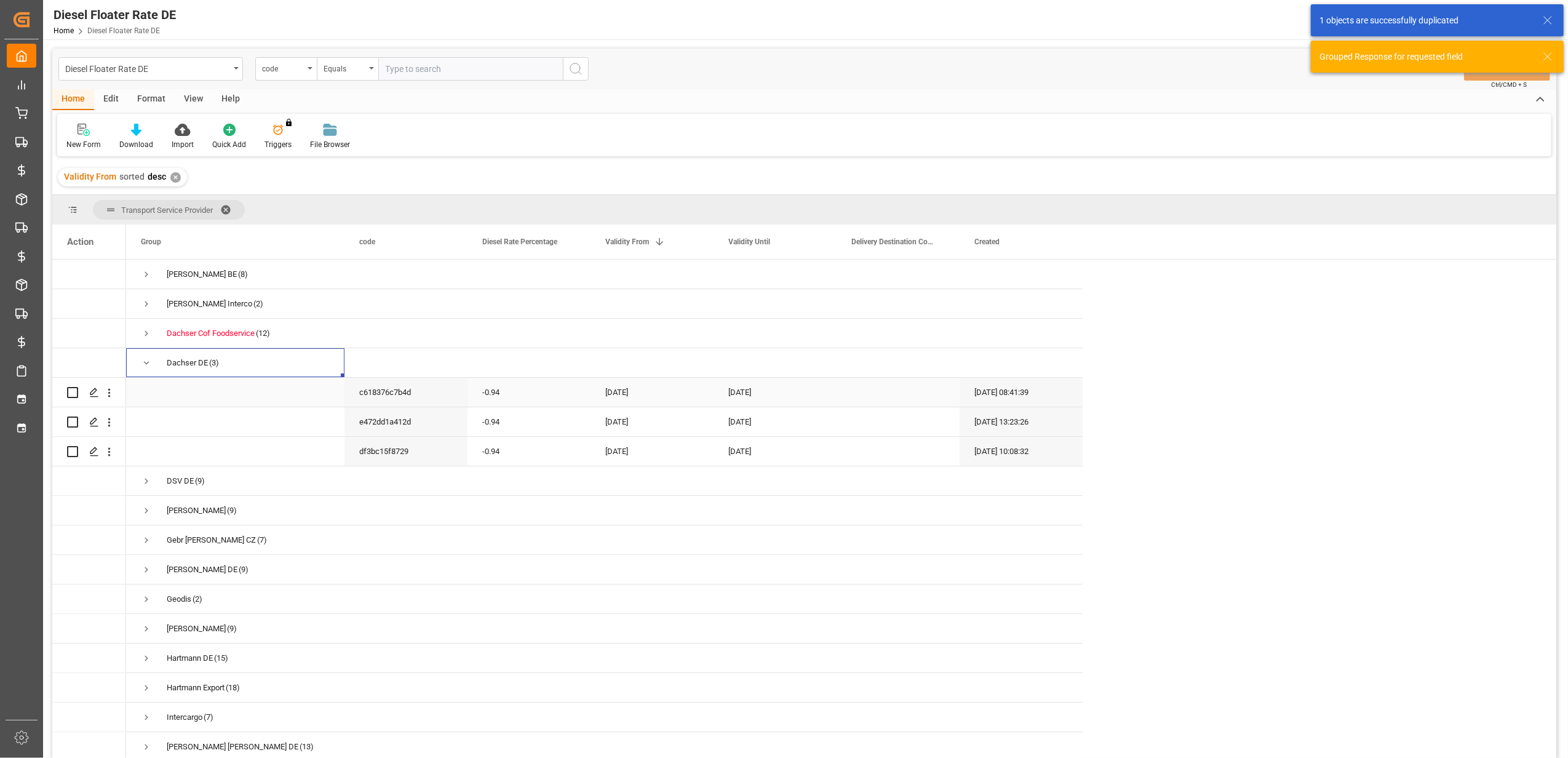
click at [533, 386] on div "-0.94" at bounding box center [530, 392] width 123 height 29
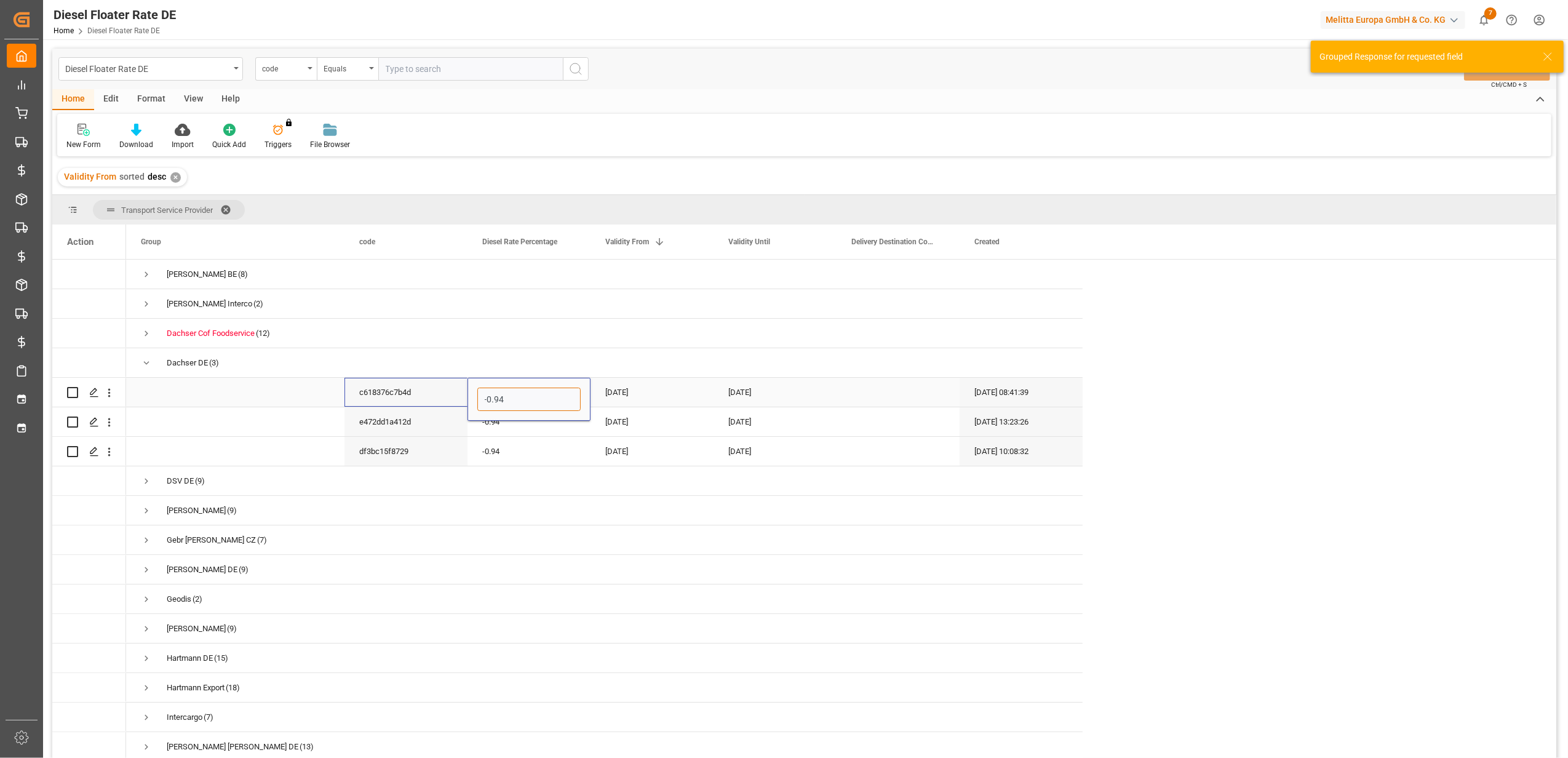
drag, startPoint x: 527, startPoint y: 392, endPoint x: 451, endPoint y: 395, distance: 76.1
click at [451, 395] on div "c618376c7b4d -0.94 01-08-2025 31-08-2025 17-07-2025 08:41:39" at bounding box center [604, 392] width 957 height 29
type input "0"
click at [635, 396] on div "[DATE]" at bounding box center [652, 392] width 123 height 29
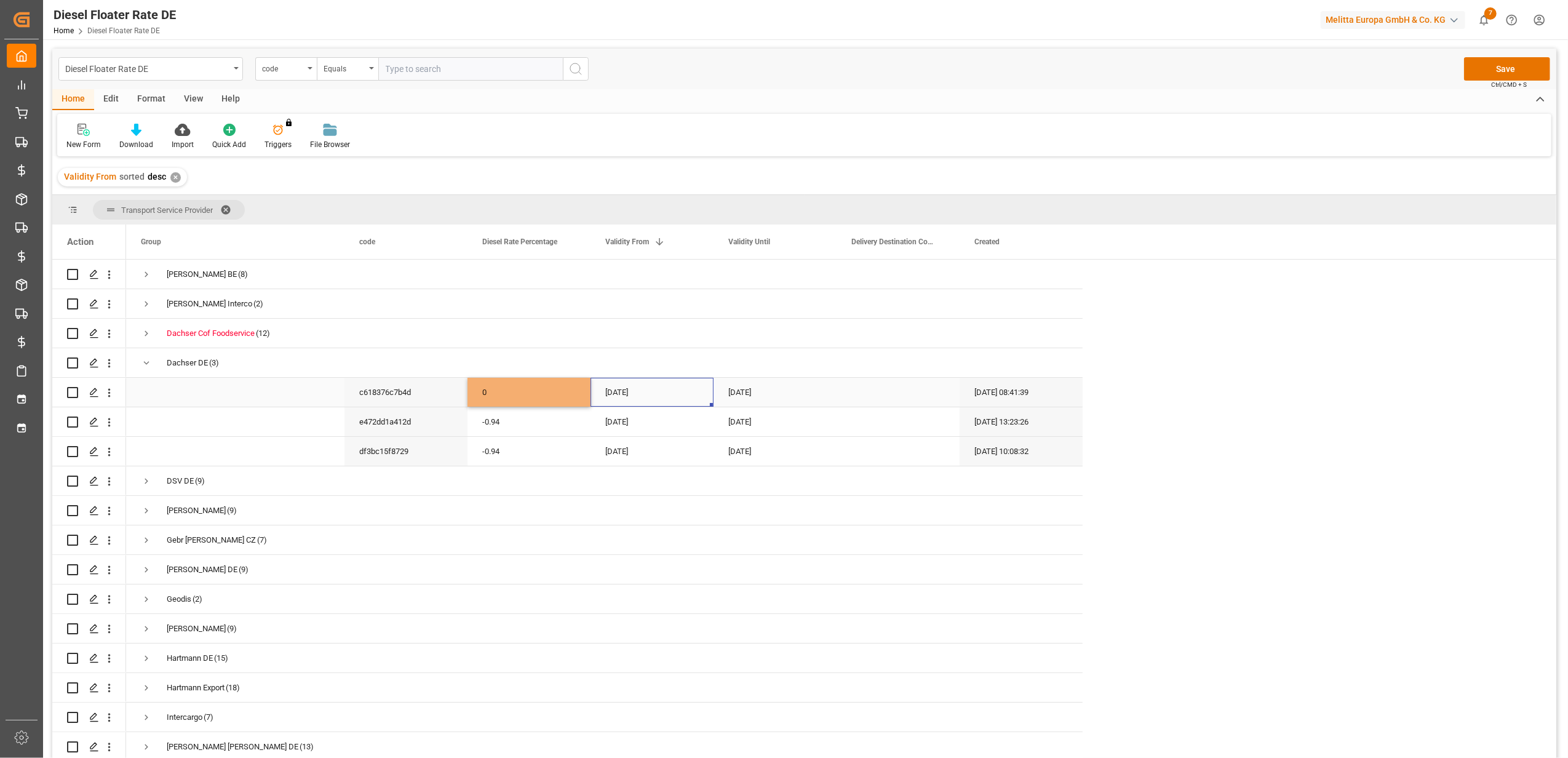
click at [680, 396] on div "[DATE]" at bounding box center [652, 392] width 123 height 29
click at [769, 432] on button "Next Month" at bounding box center [766, 433] width 8 height 8
click at [613, 473] on div "1" at bounding box center [617, 479] width 15 height 15
type input "[DATE]"
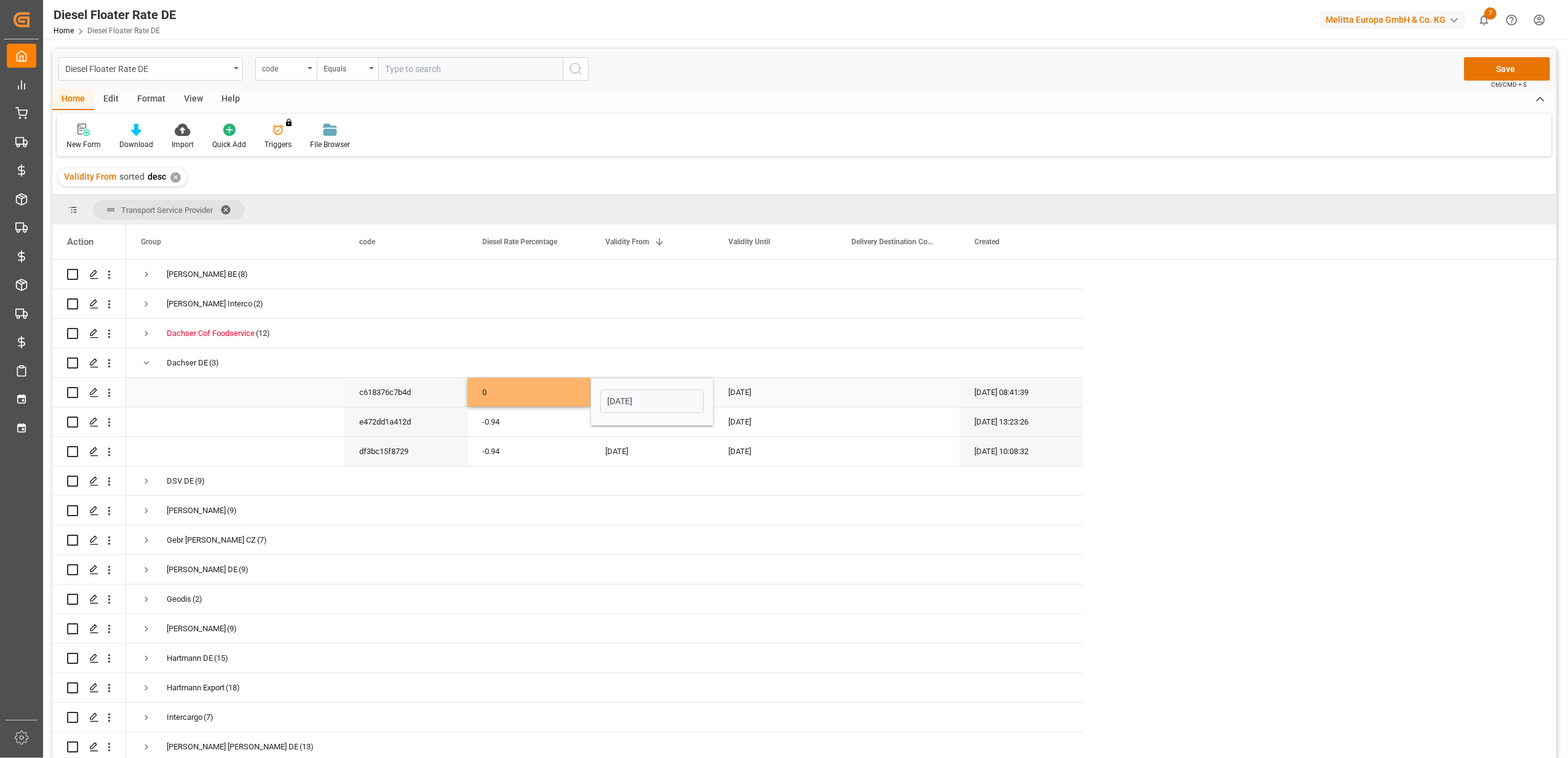
click at [759, 383] on div "[DATE]" at bounding box center [775, 392] width 123 height 29
click at [891, 431] on button "Next Month" at bounding box center [889, 433] width 8 height 8
click at [758, 571] on div "30" at bounding box center [764, 575] width 15 height 15
type input "[DATE]"
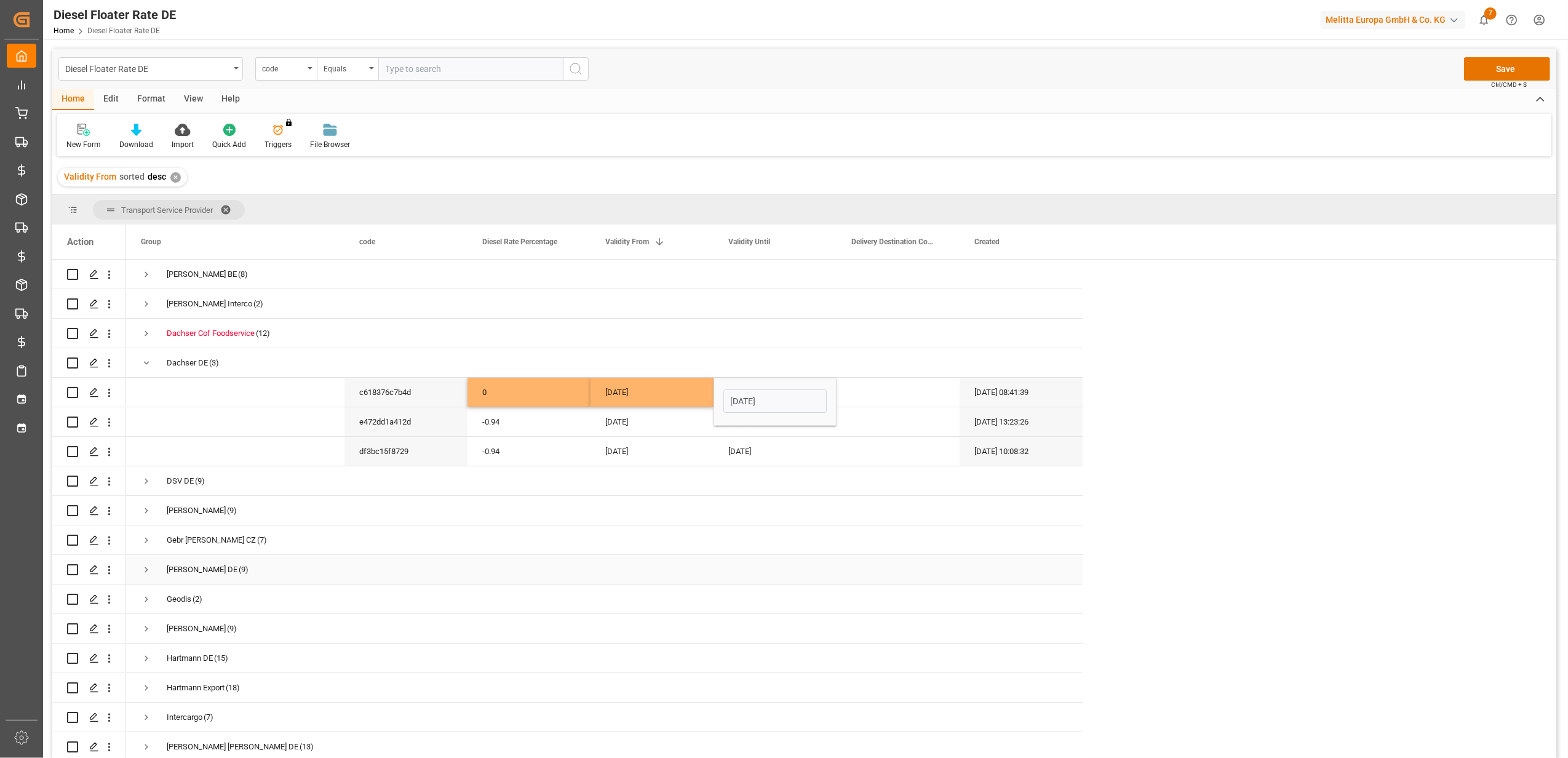
click at [674, 557] on div "Press SPACE to select this row." at bounding box center [652, 570] width 123 height 29
click at [150, 483] on span "Press SPACE to select this row." at bounding box center [146, 480] width 11 height 11
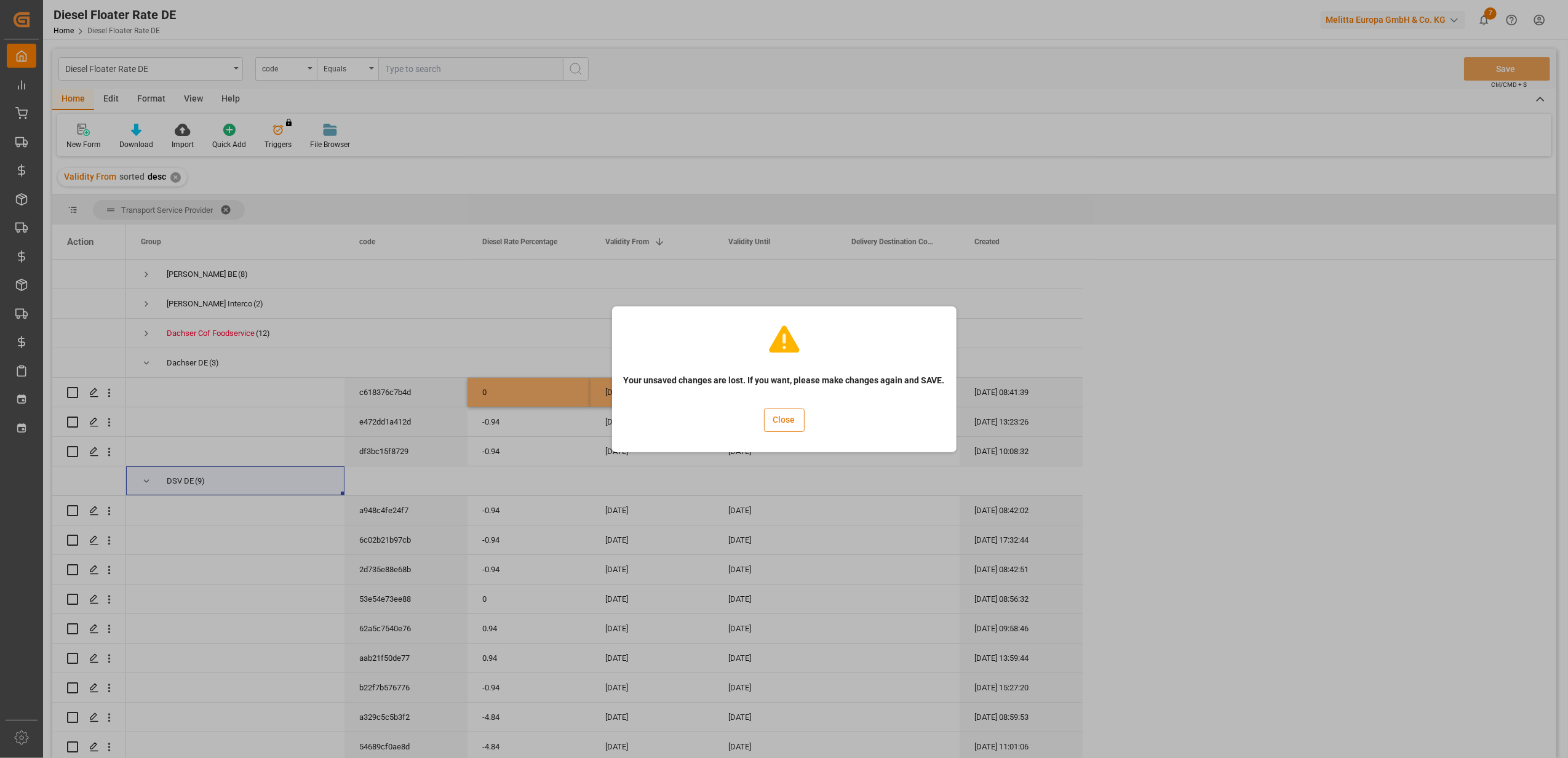
click at [791, 417] on button "Close" at bounding box center [784, 420] width 40 height 23
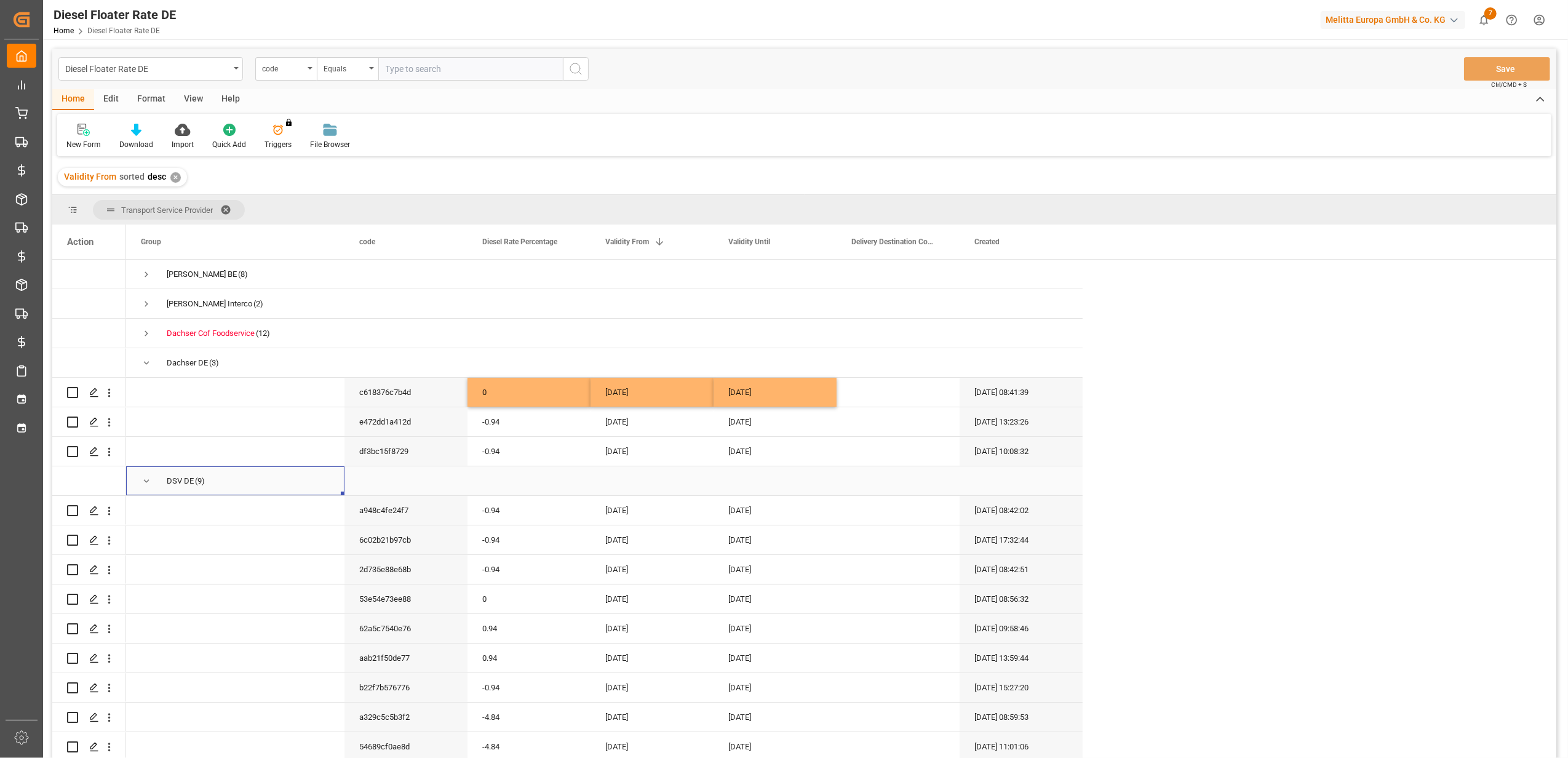
click at [146, 479] on span "Press SPACE to select this row." at bounding box center [146, 480] width 11 height 11
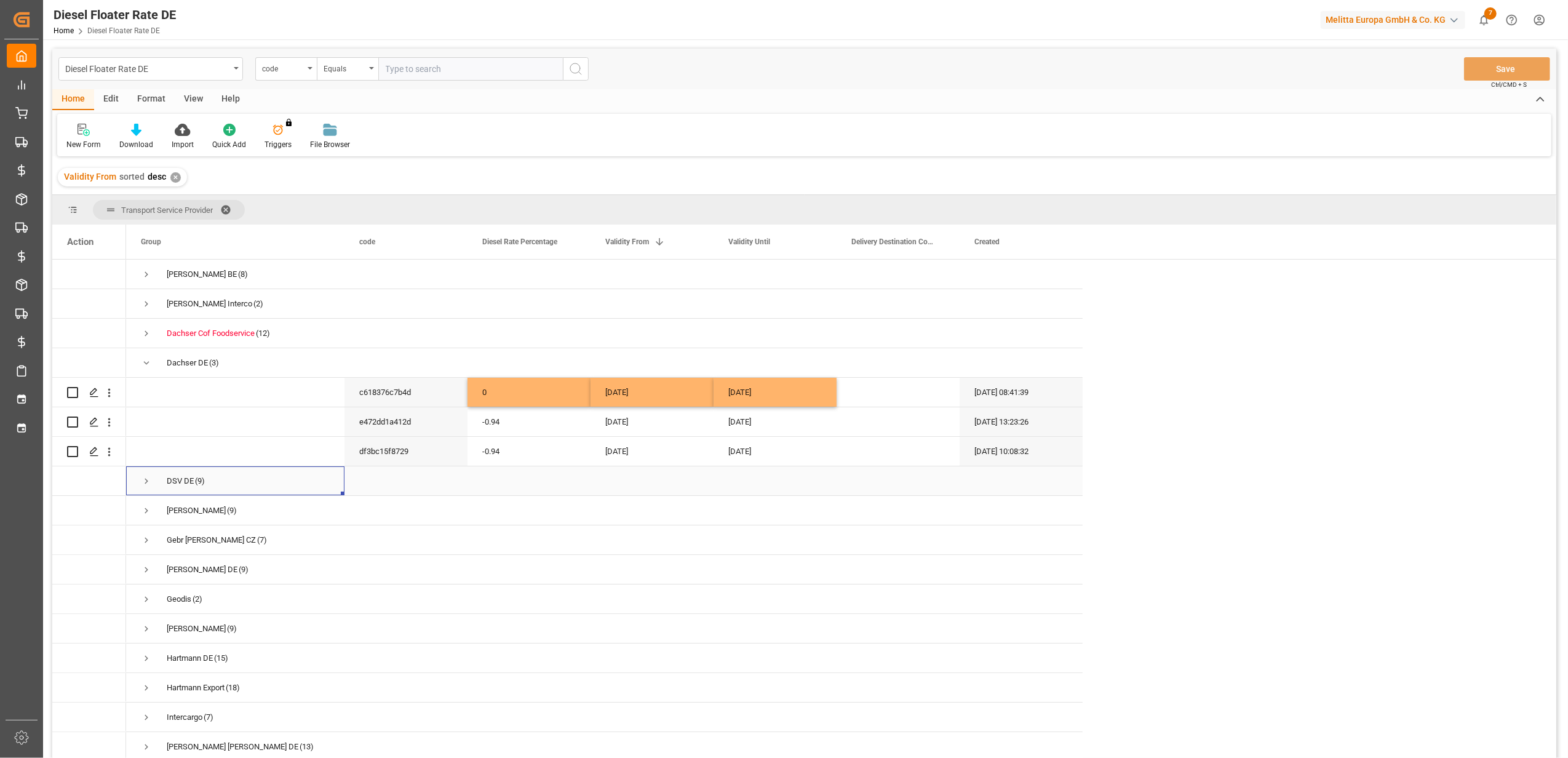
click at [146, 479] on span "Press SPACE to select this row." at bounding box center [146, 480] width 11 height 11
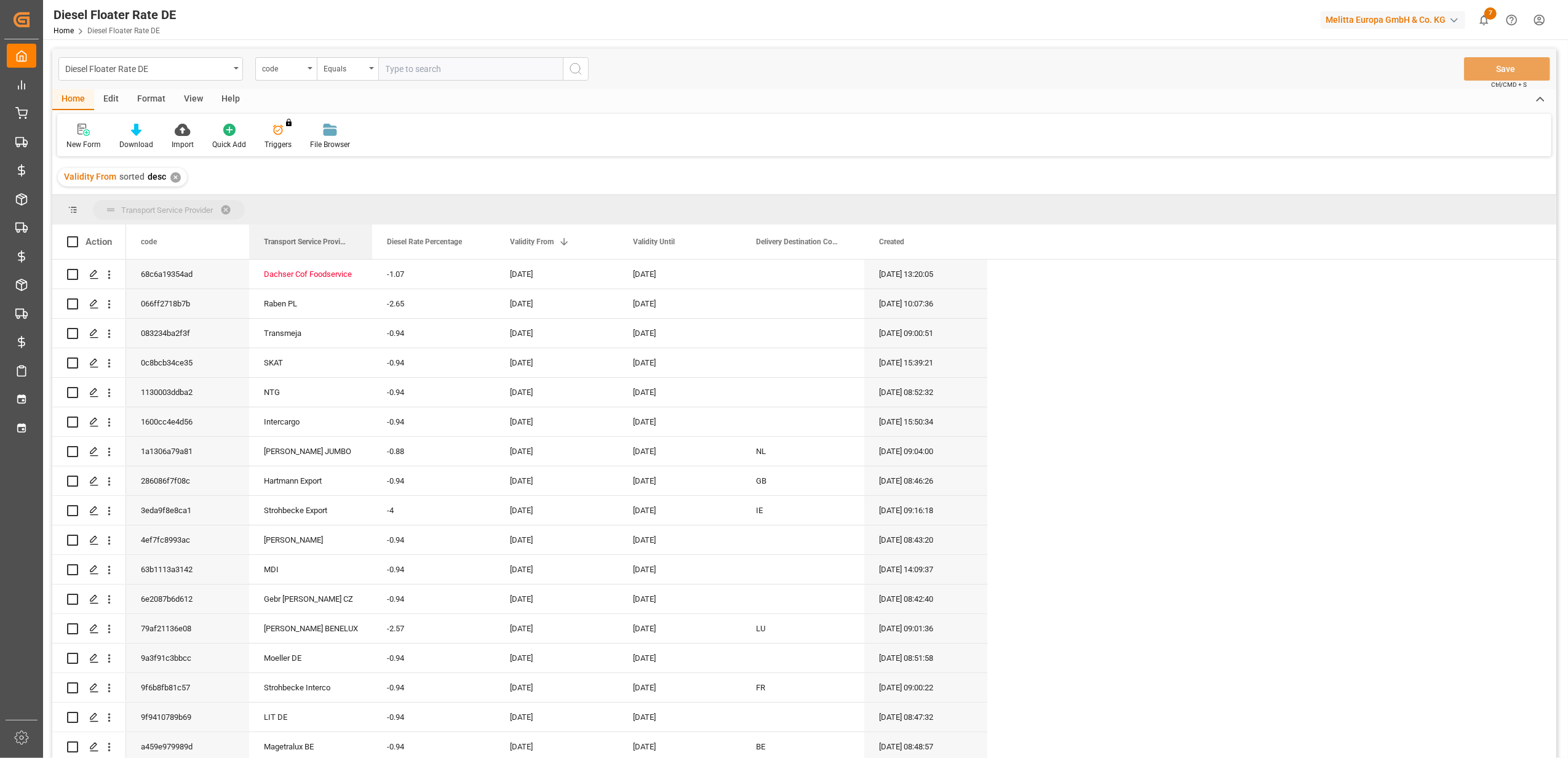
drag, startPoint x: 689, startPoint y: 237, endPoint x: 202, endPoint y: 197, distance: 488.6
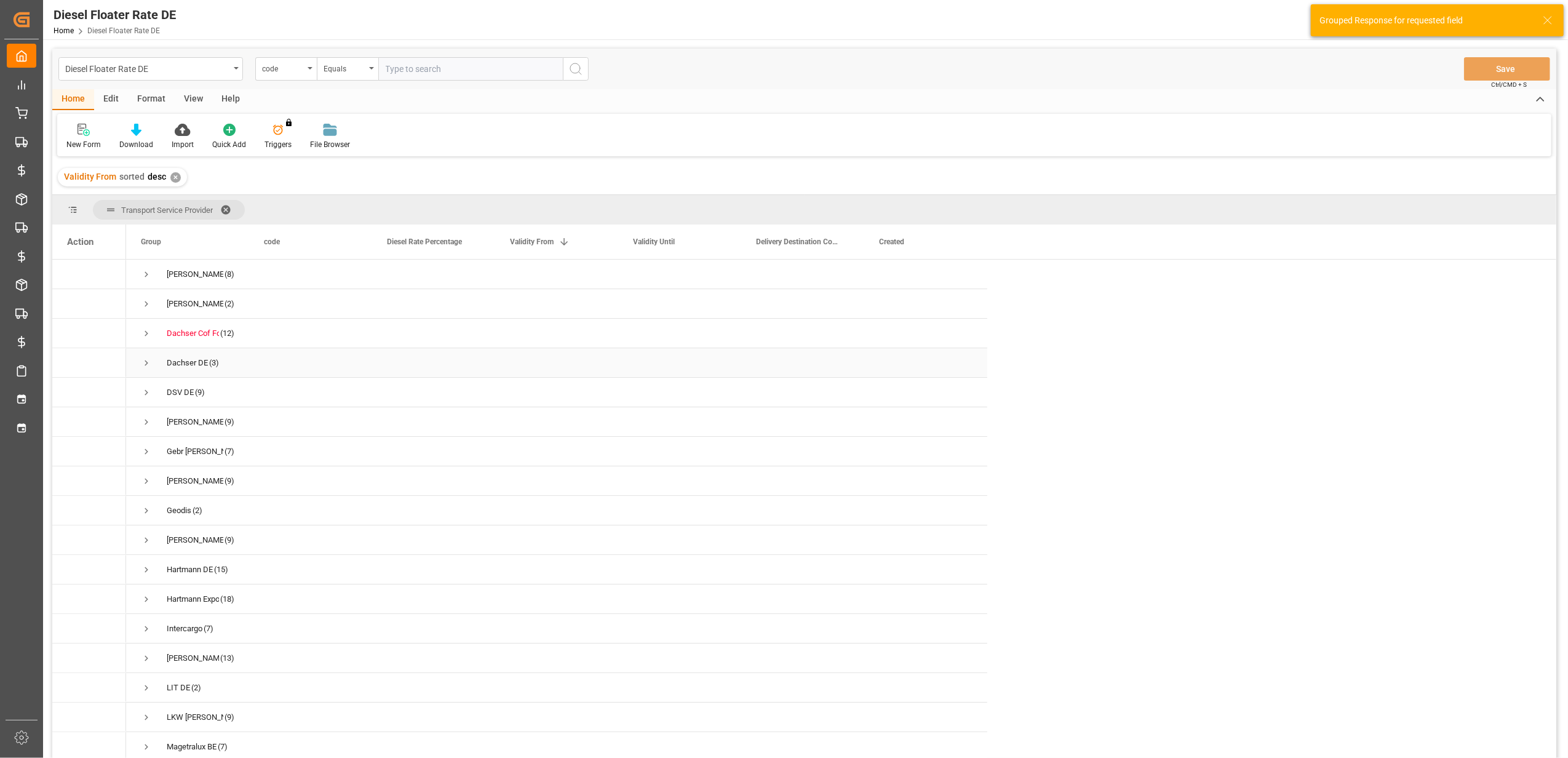
click at [149, 361] on span "Press SPACE to select this row." at bounding box center [146, 362] width 11 height 11
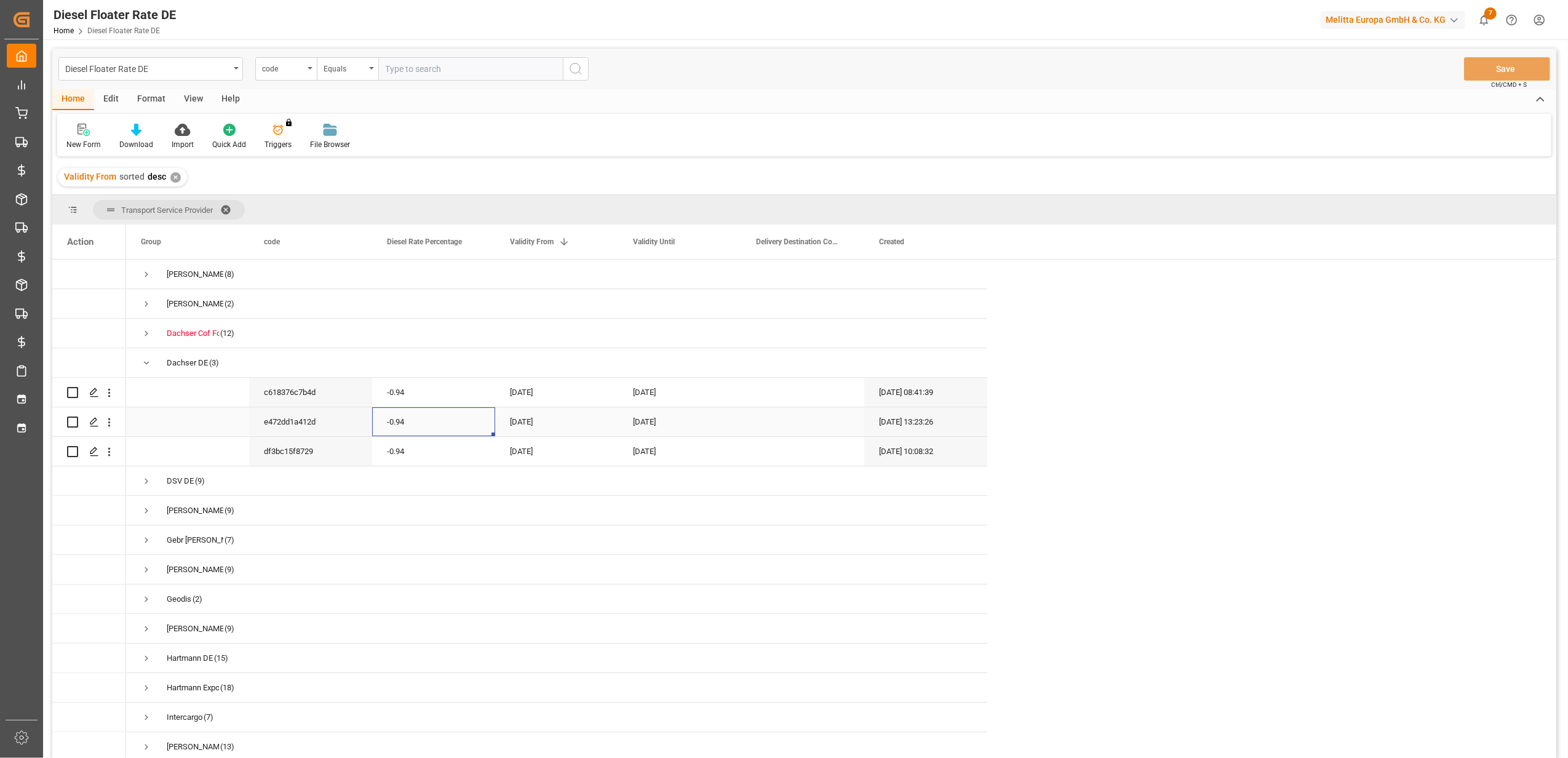
click at [420, 423] on div "-0.94" at bounding box center [434, 421] width 123 height 29
drag, startPoint x: 420, startPoint y: 423, endPoint x: 378, endPoint y: 431, distance: 42.8
click at [378, 431] on div "-0.94" at bounding box center [434, 428] width 123 height 43
type input "0"
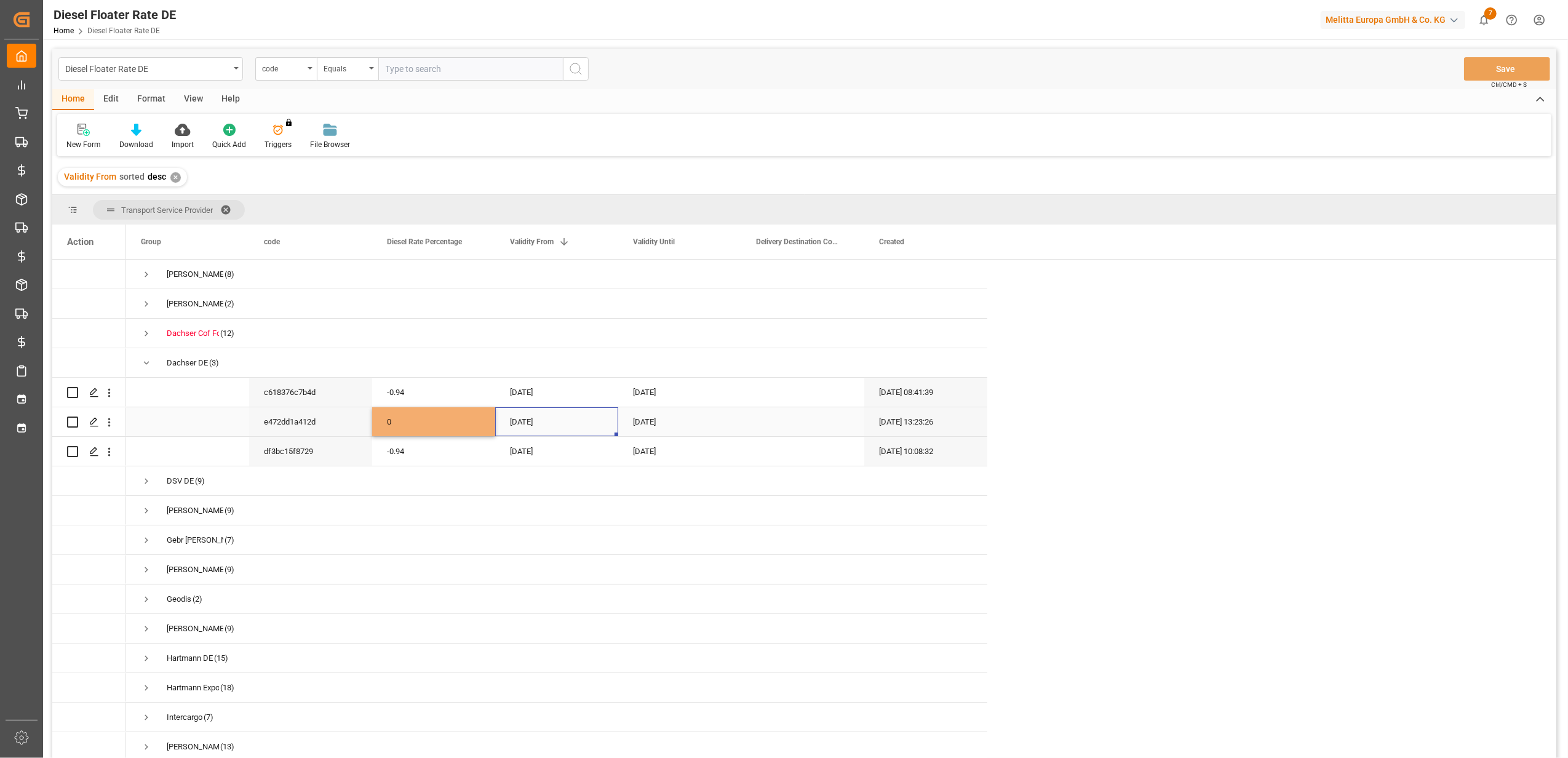
click at [539, 417] on div "[DATE]" at bounding box center [557, 421] width 123 height 29
click at [588, 421] on div "[DATE]" at bounding box center [557, 421] width 123 height 29
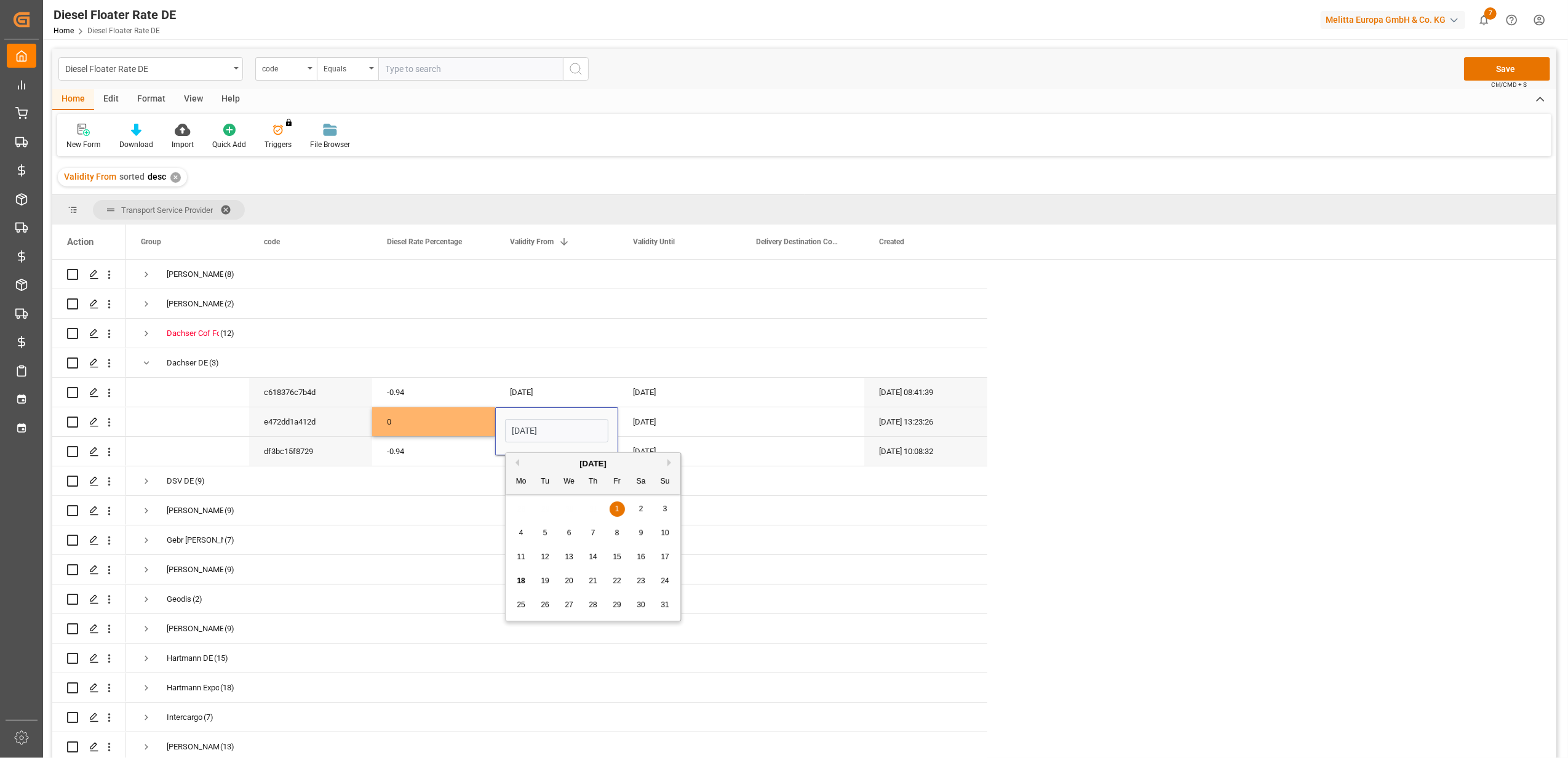
click at [671, 466] on button "Next Month" at bounding box center [671, 463] width 8 height 8
click at [527, 504] on div "1" at bounding box center [522, 509] width 15 height 15
type input "[DATE]"
click at [658, 411] on div "[DATE]" at bounding box center [680, 421] width 123 height 29
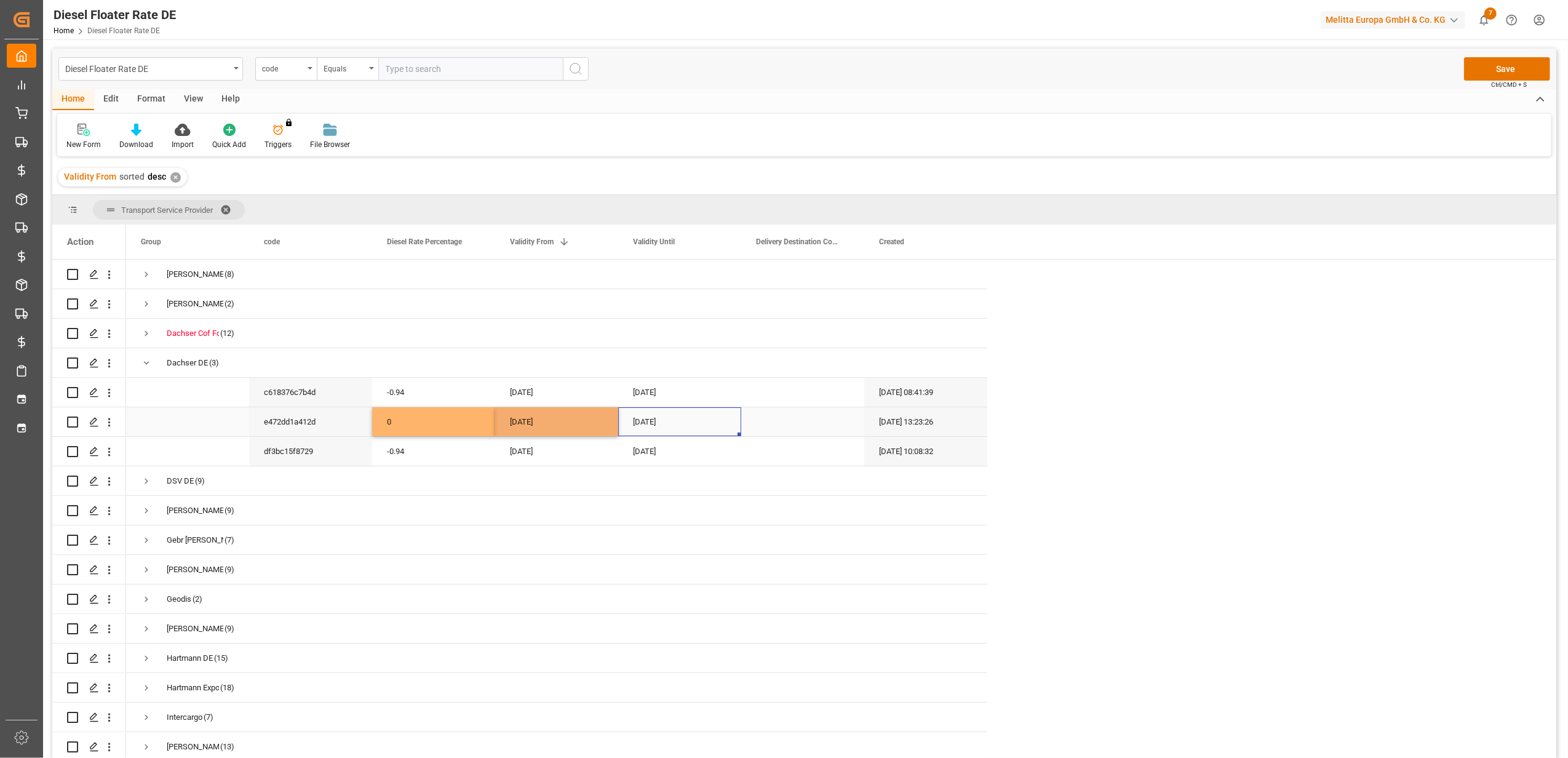
click at [658, 411] on div "[DATE]" at bounding box center [680, 421] width 123 height 29
click at [793, 463] on button "Next Month" at bounding box center [794, 463] width 8 height 8
click at [662, 603] on div "30" at bounding box center [668, 605] width 15 height 15
type input "[DATE]"
click at [537, 532] on div "Press SPACE to select this row." at bounding box center [557, 540] width 123 height 29
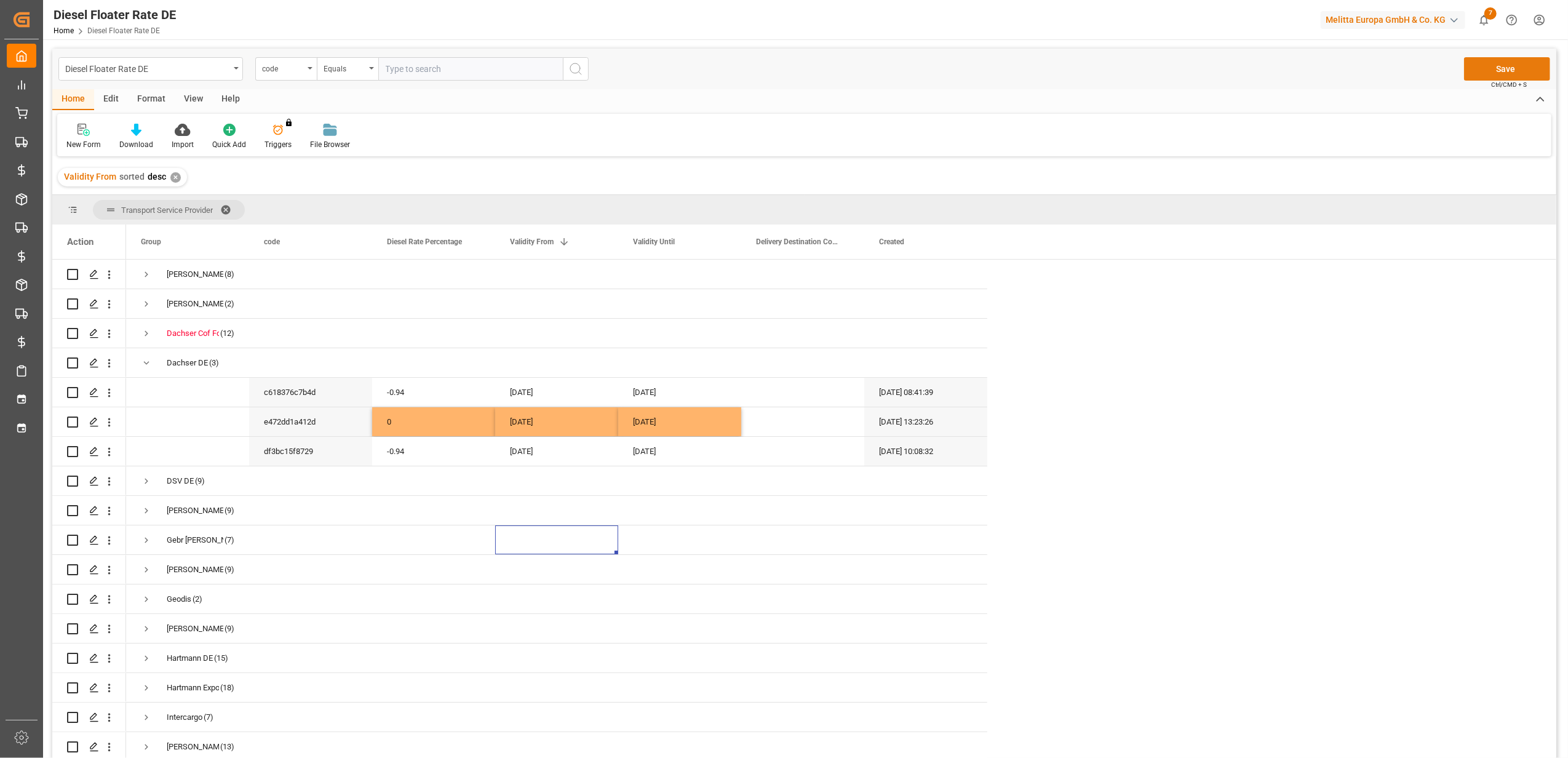
click at [1481, 65] on button "Save" at bounding box center [1507, 69] width 87 height 23
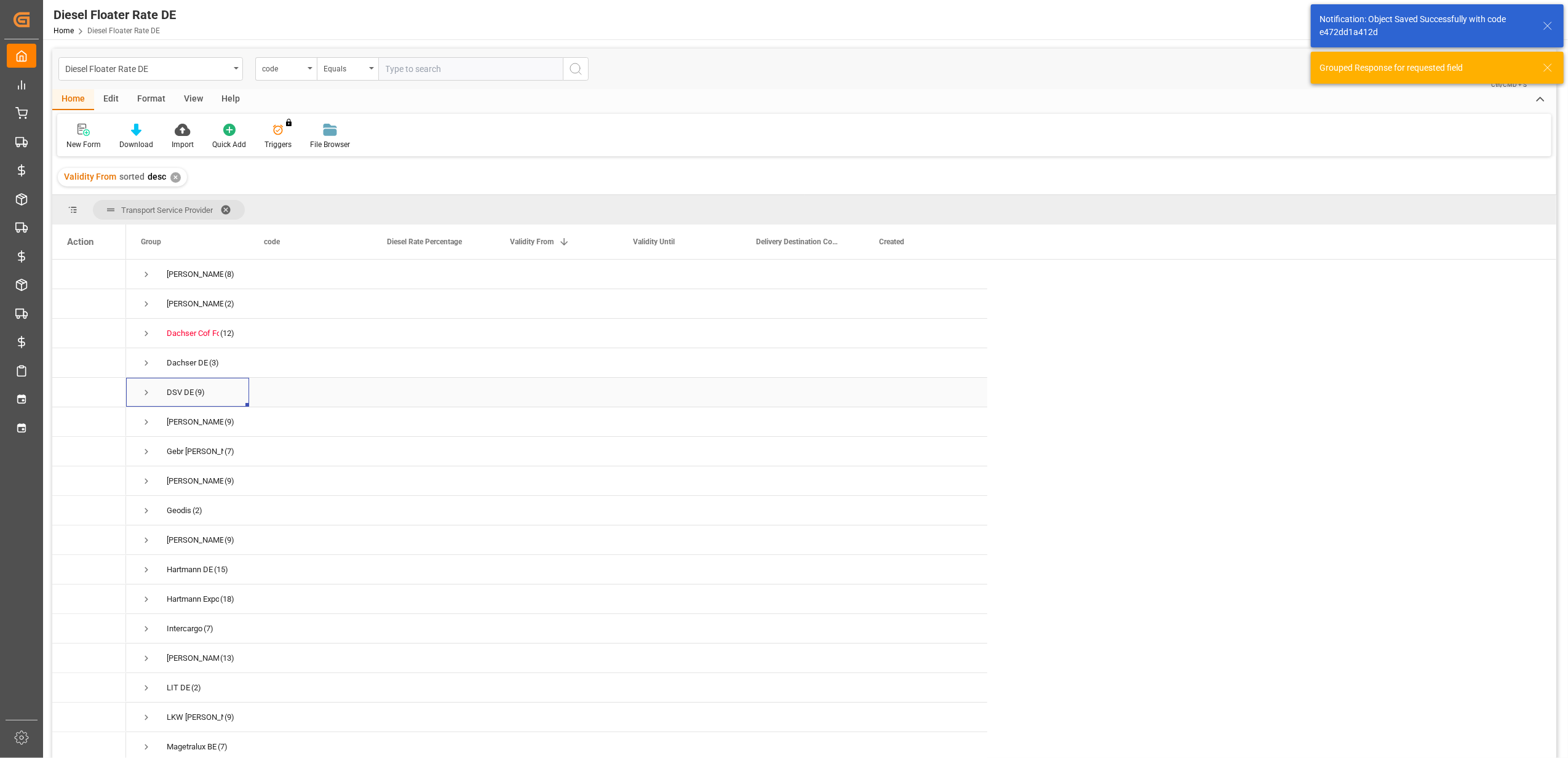
click at [146, 391] on span "Press SPACE to select this row." at bounding box center [146, 392] width 11 height 11
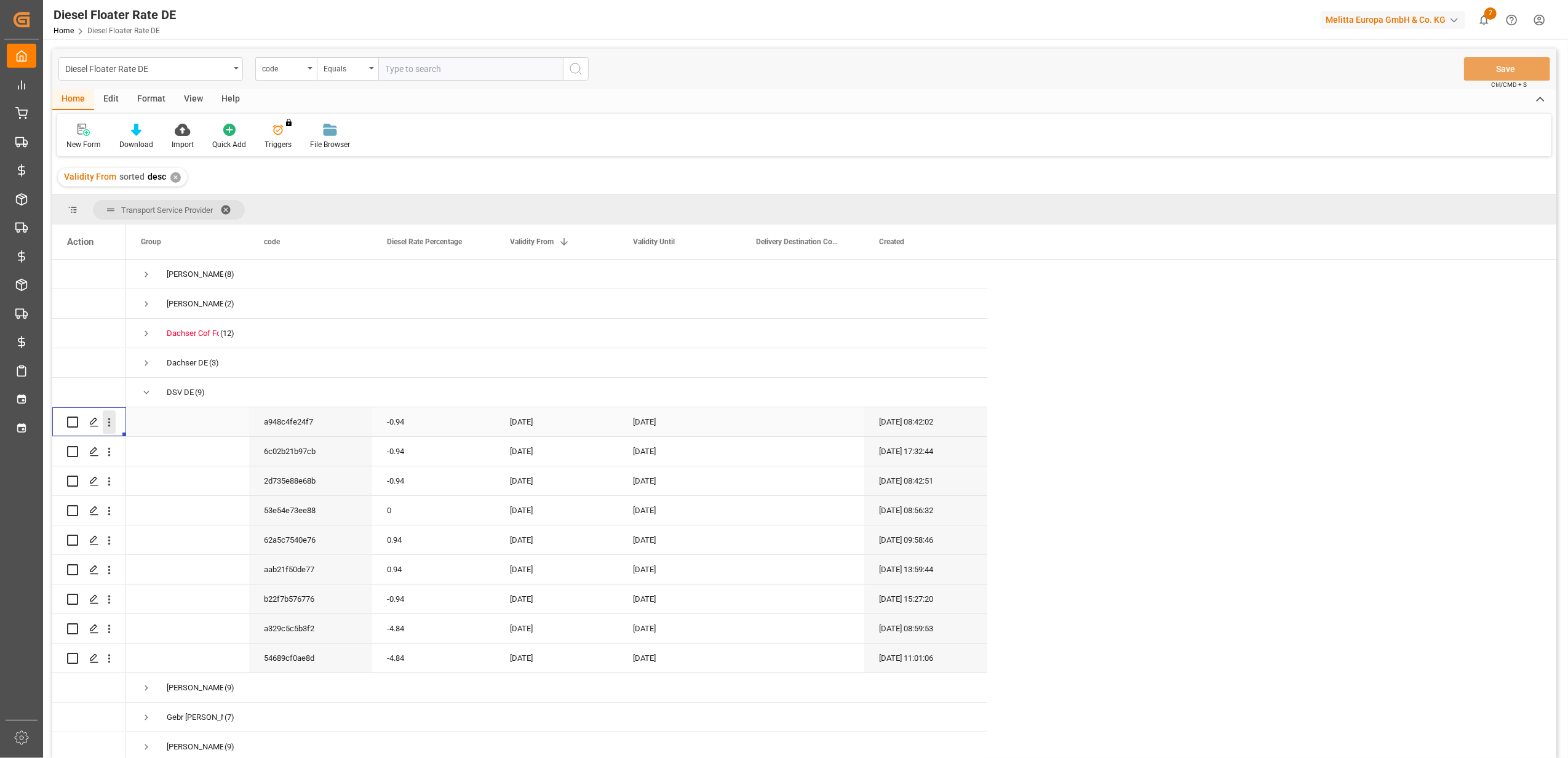
click at [107, 421] on icon "open menu" at bounding box center [109, 421] width 13 height 13
click at [133, 476] on span "Duplicate this row" at bounding box center [189, 473] width 114 height 11
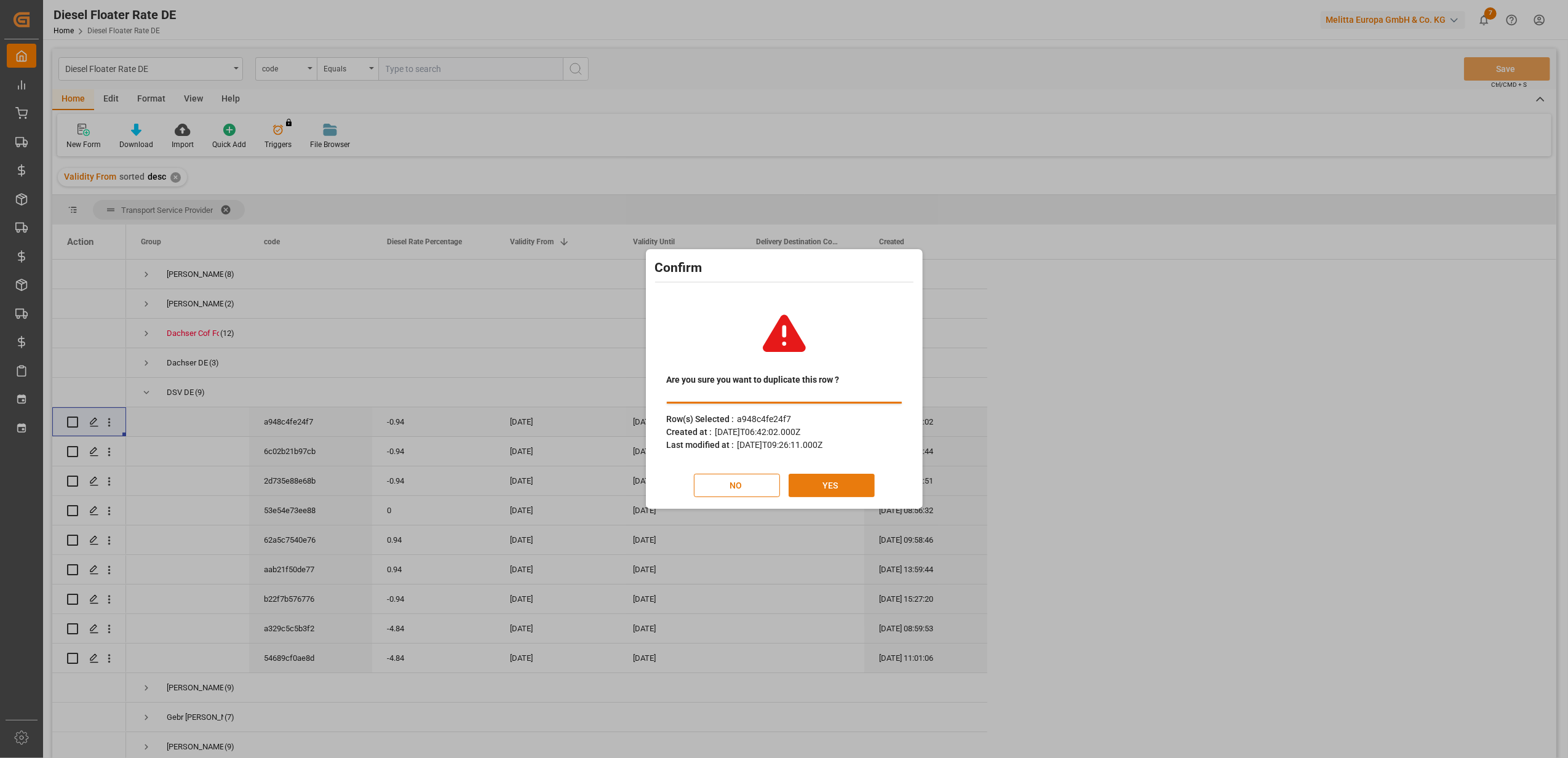
click at [830, 483] on button "YES" at bounding box center [832, 485] width 87 height 23
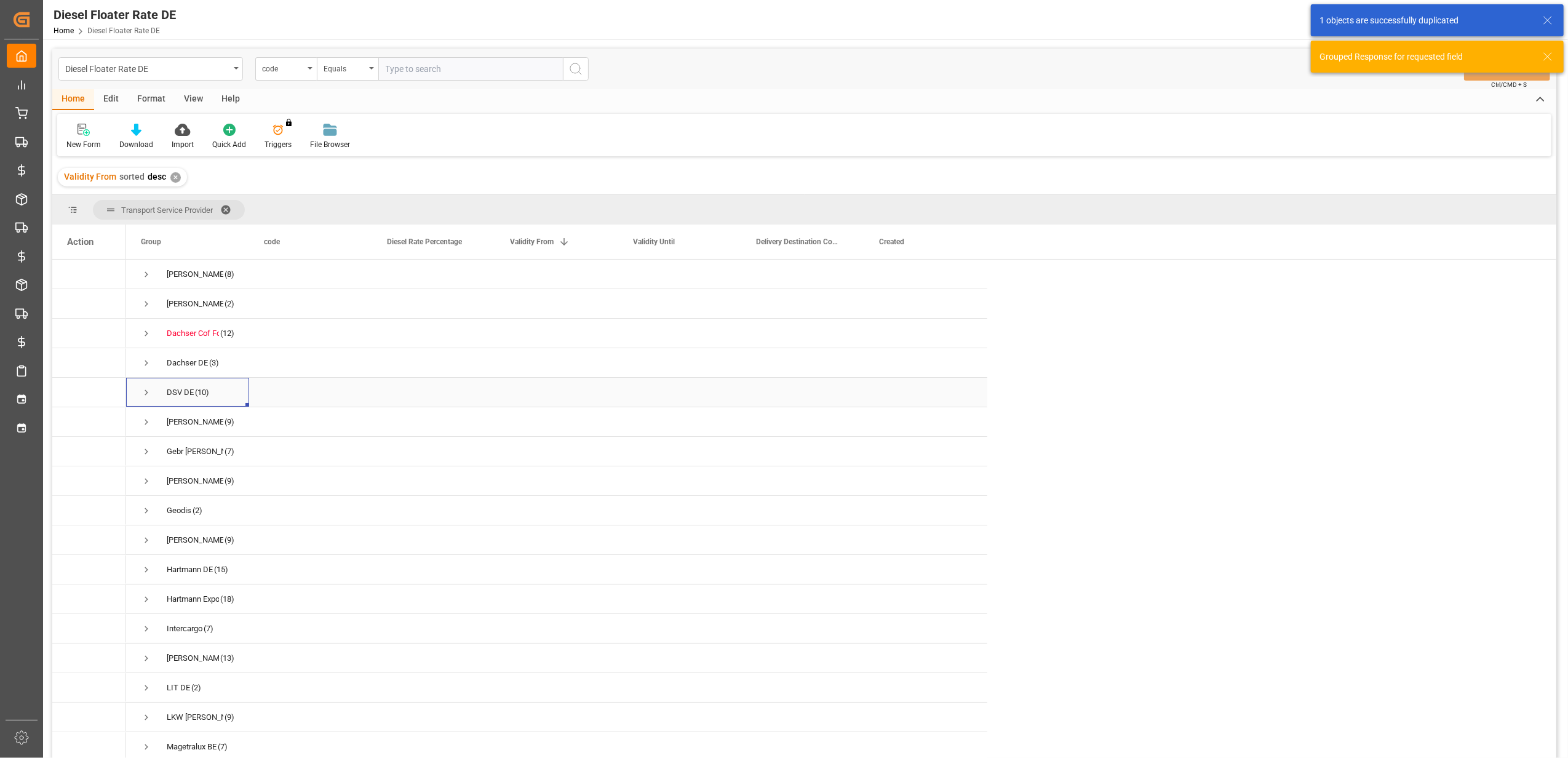
click at [148, 392] on span "Press SPACE to select this row." at bounding box center [146, 392] width 11 height 11
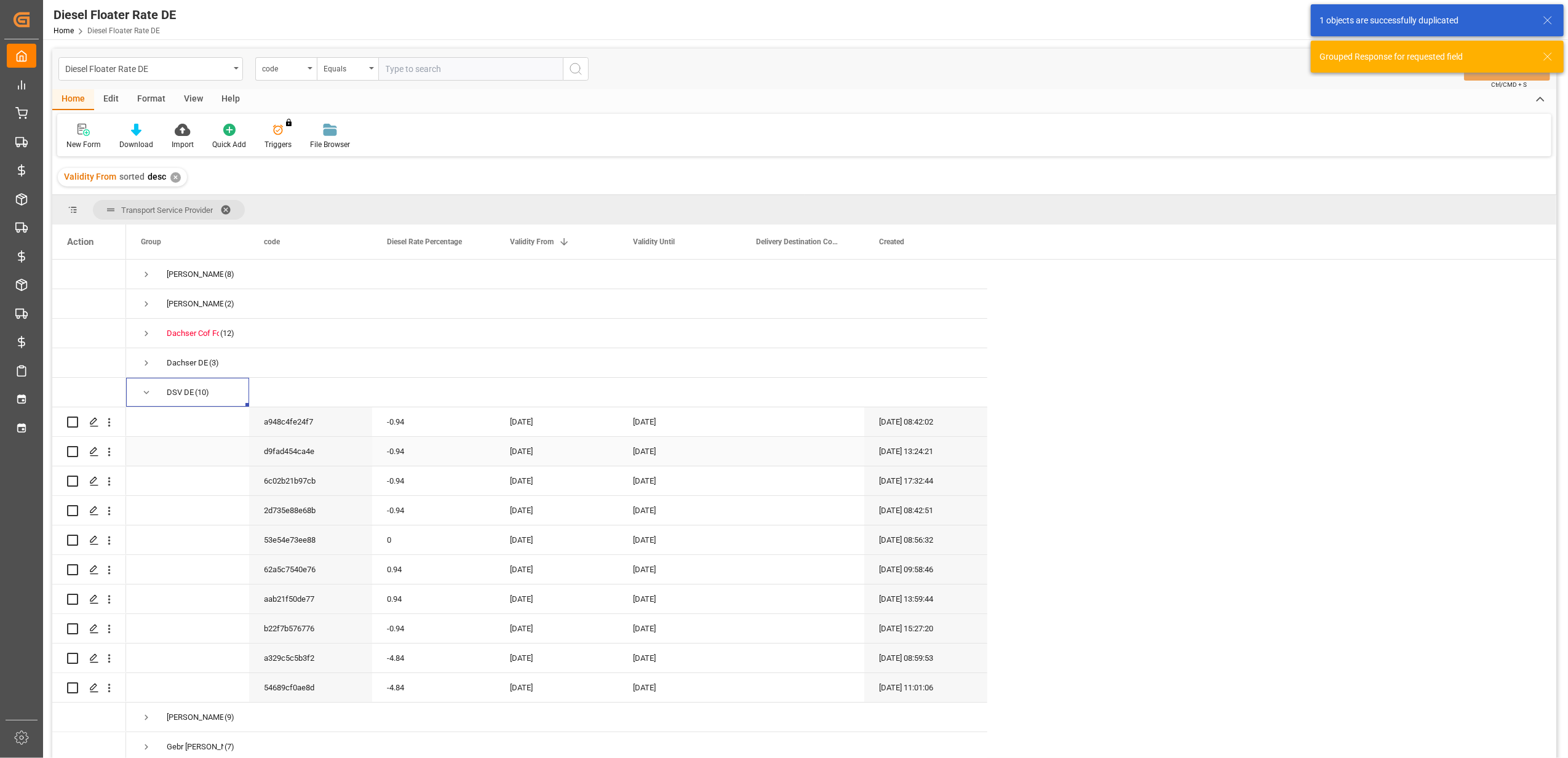
click at [424, 448] on div "-0.94" at bounding box center [434, 451] width 123 height 29
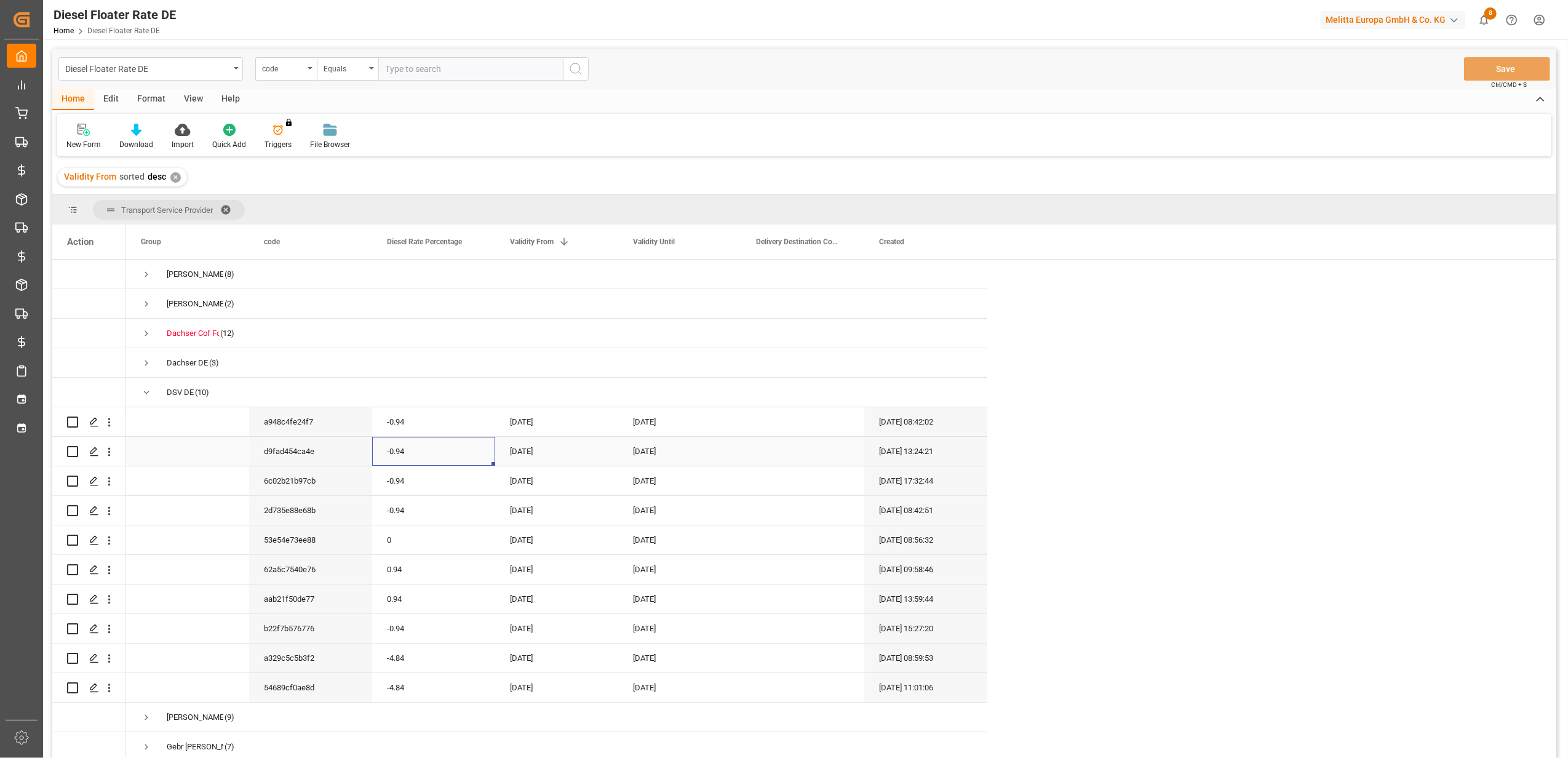
click at [424, 448] on div "-0.94" at bounding box center [434, 451] width 123 height 29
drag, startPoint x: 424, startPoint y: 458, endPoint x: 372, endPoint y: 457, distance: 52.0
click at [372, 457] on div "-0.94" at bounding box center [434, 458] width 123 height 43
type input "0"
click at [560, 454] on div "[DATE]" at bounding box center [557, 451] width 123 height 29
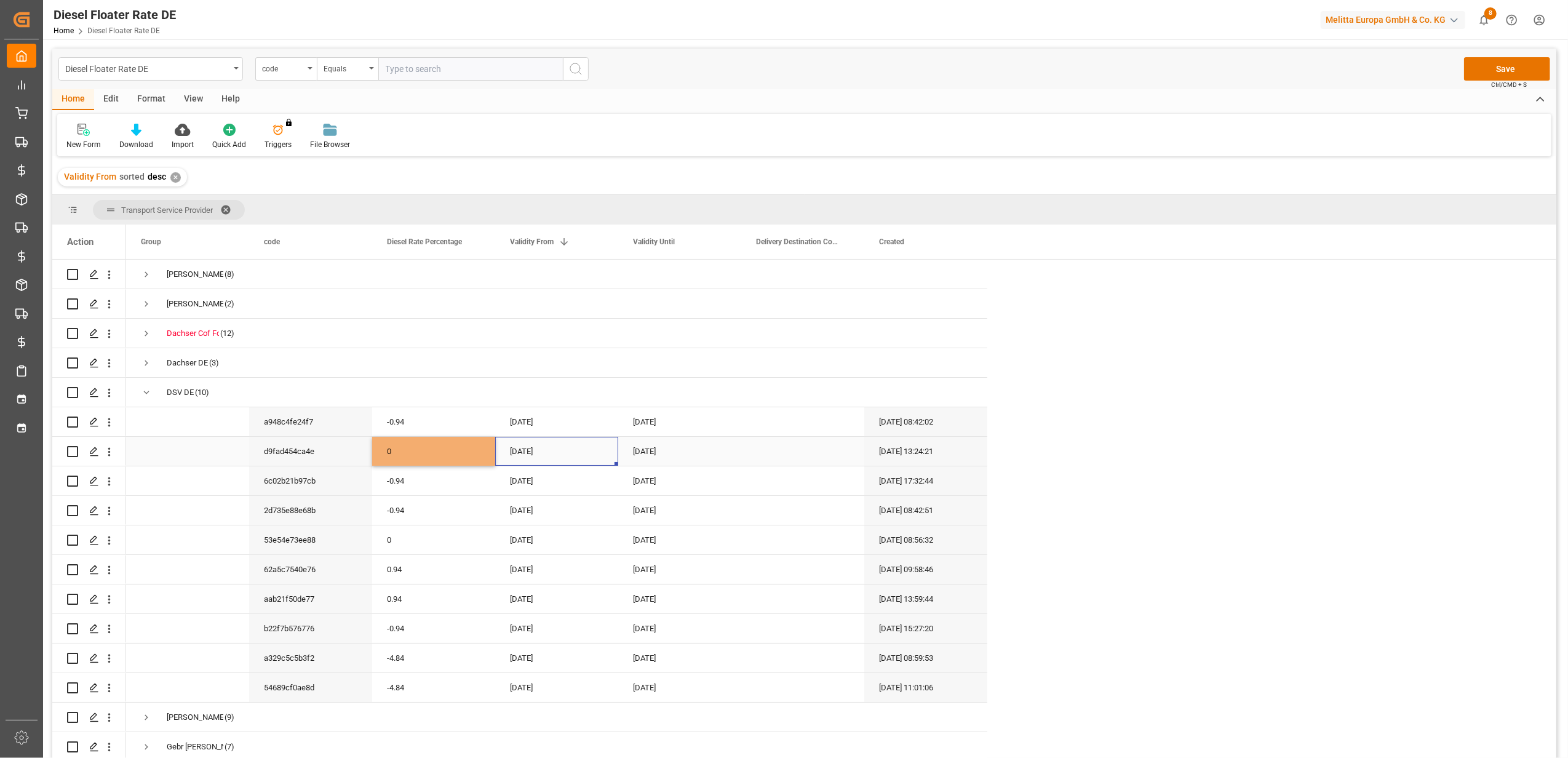
click at [560, 454] on div "[DATE]" at bounding box center [557, 451] width 123 height 29
click at [671, 491] on button "Next Month" at bounding box center [671, 492] width 8 height 8
click at [527, 537] on div "1" at bounding box center [522, 538] width 15 height 15
type input "[DATE]"
click at [654, 452] on div "[DATE]" at bounding box center [680, 451] width 123 height 29
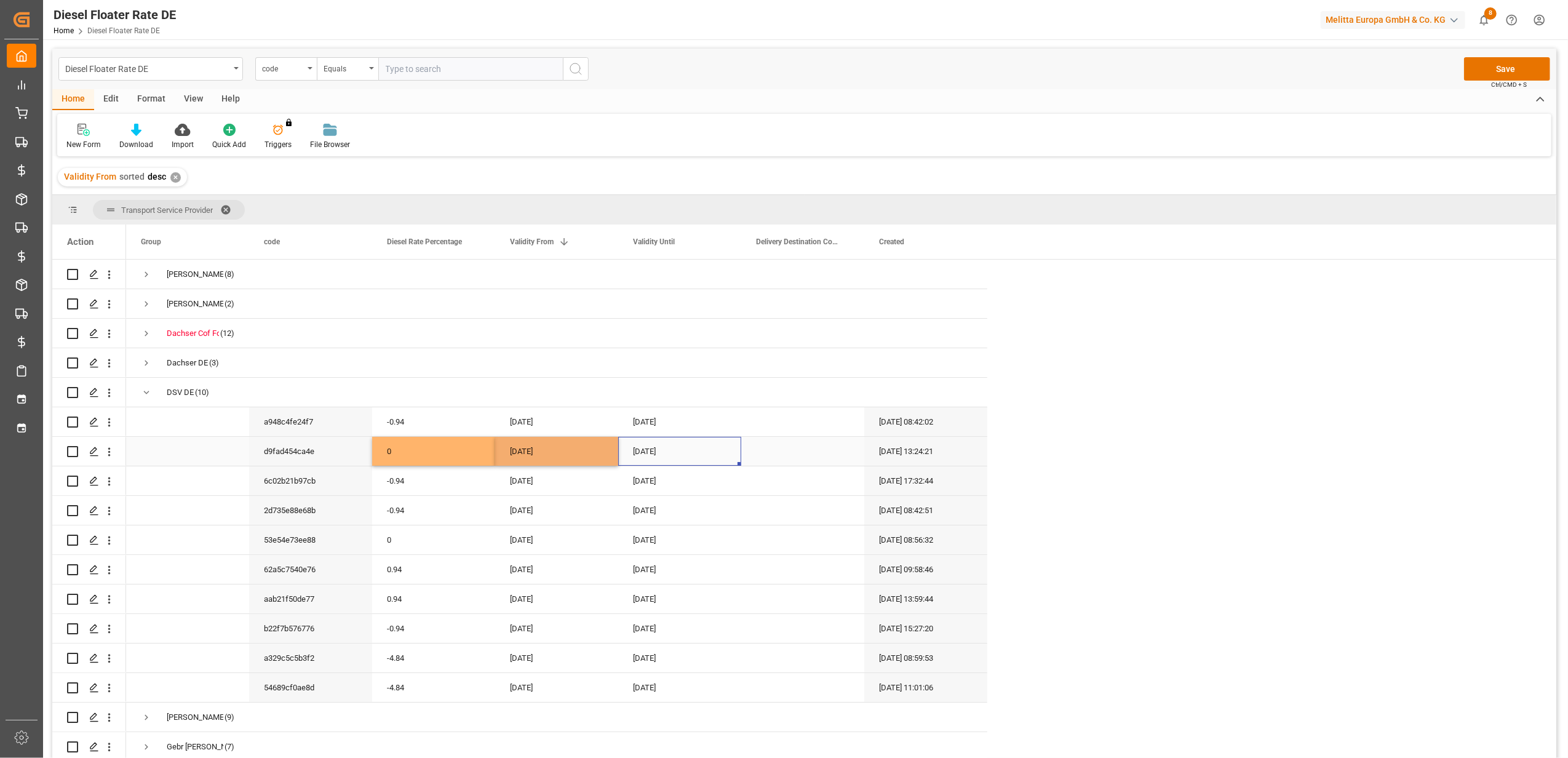
click at [654, 452] on div "[DATE]" at bounding box center [680, 451] width 123 height 29
click at [795, 493] on button "Next Month" at bounding box center [794, 492] width 8 height 8
click at [668, 634] on span "30" at bounding box center [667, 634] width 8 height 9
type input "[DATE]"
click at [558, 574] on div "[DATE]" at bounding box center [557, 570] width 123 height 29
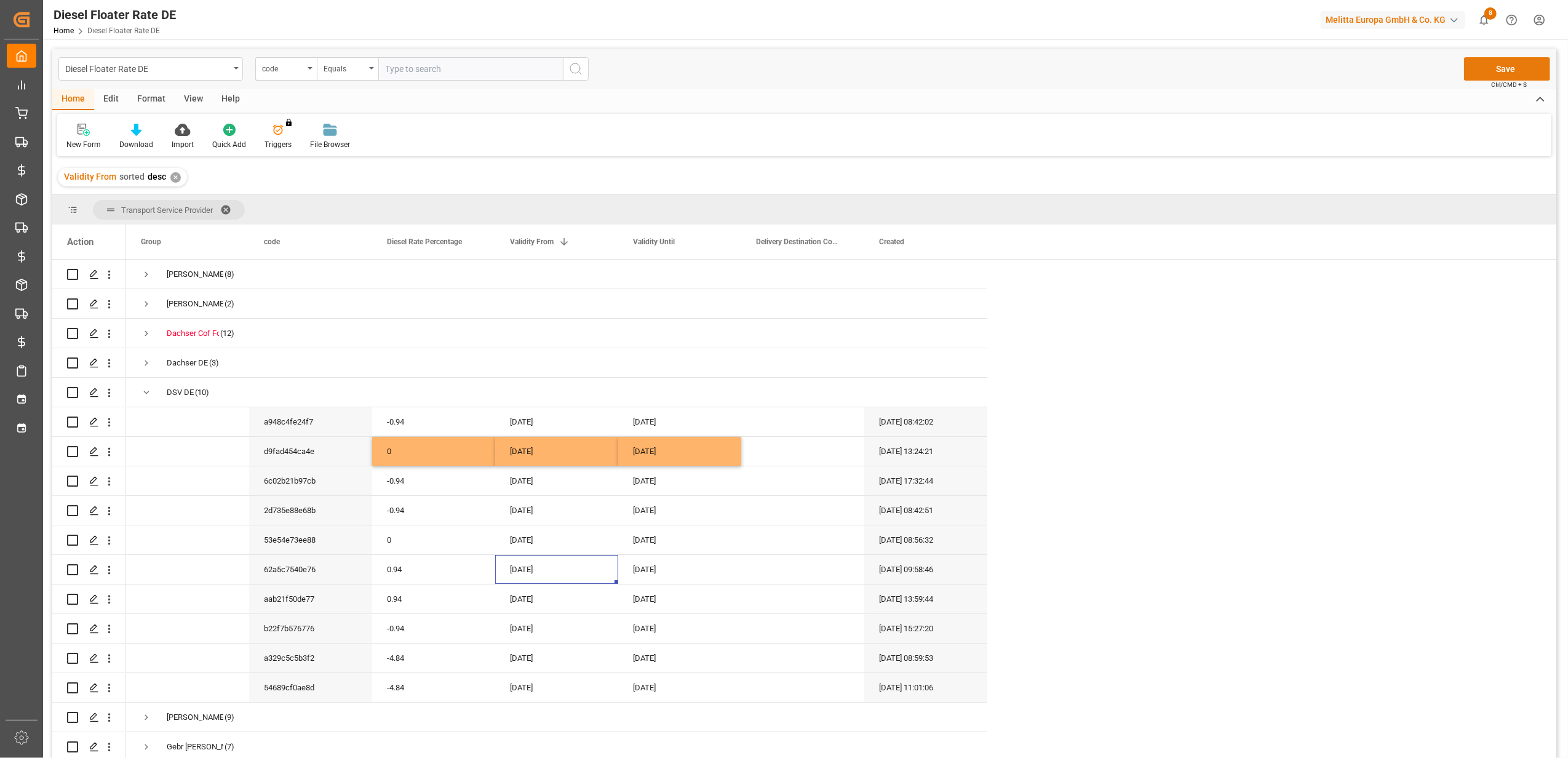
click at [1517, 63] on button "Save" at bounding box center [1507, 69] width 87 height 23
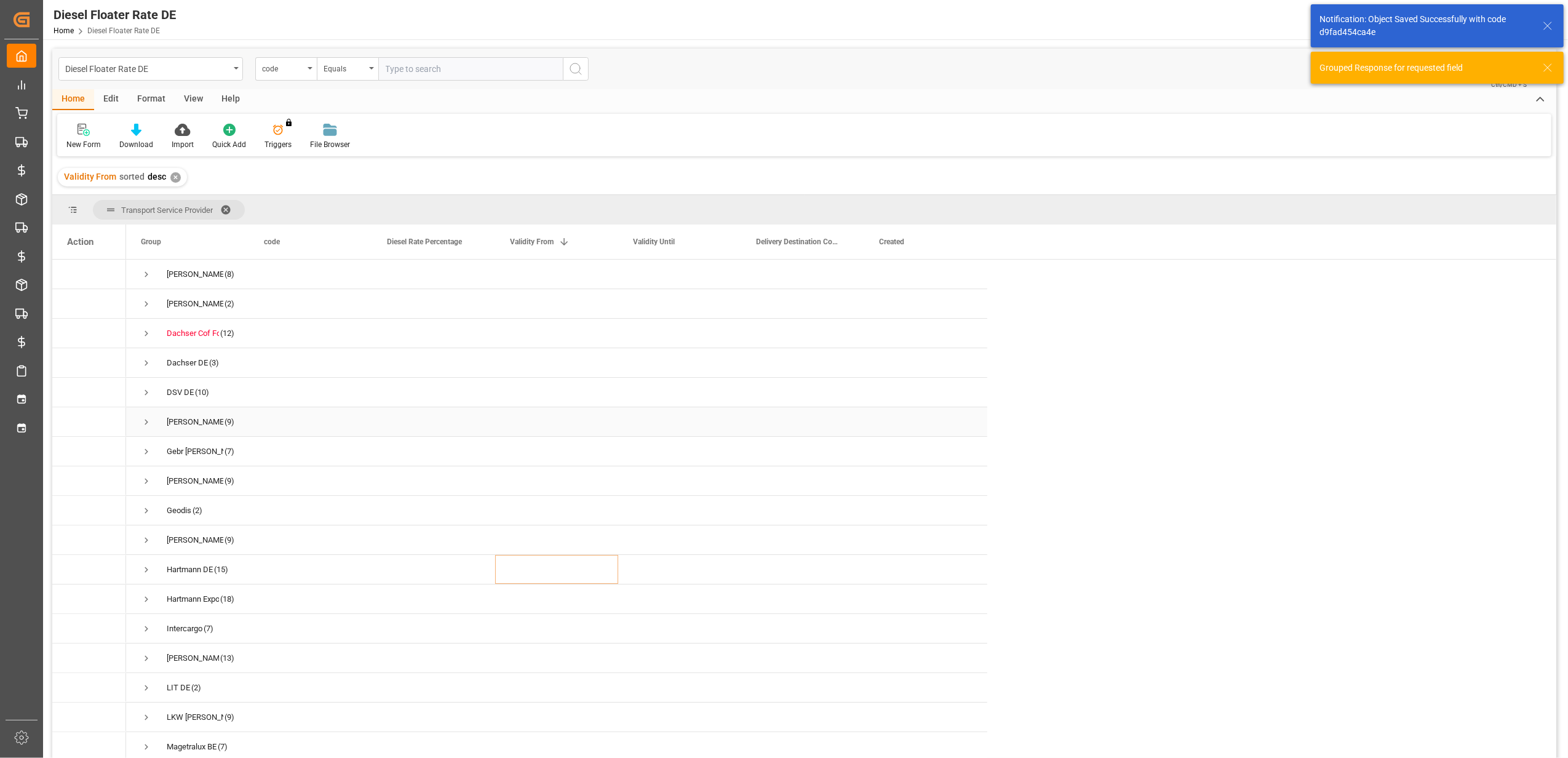
click at [146, 415] on span "Press SPACE to select this row." at bounding box center [146, 421] width 11 height 28
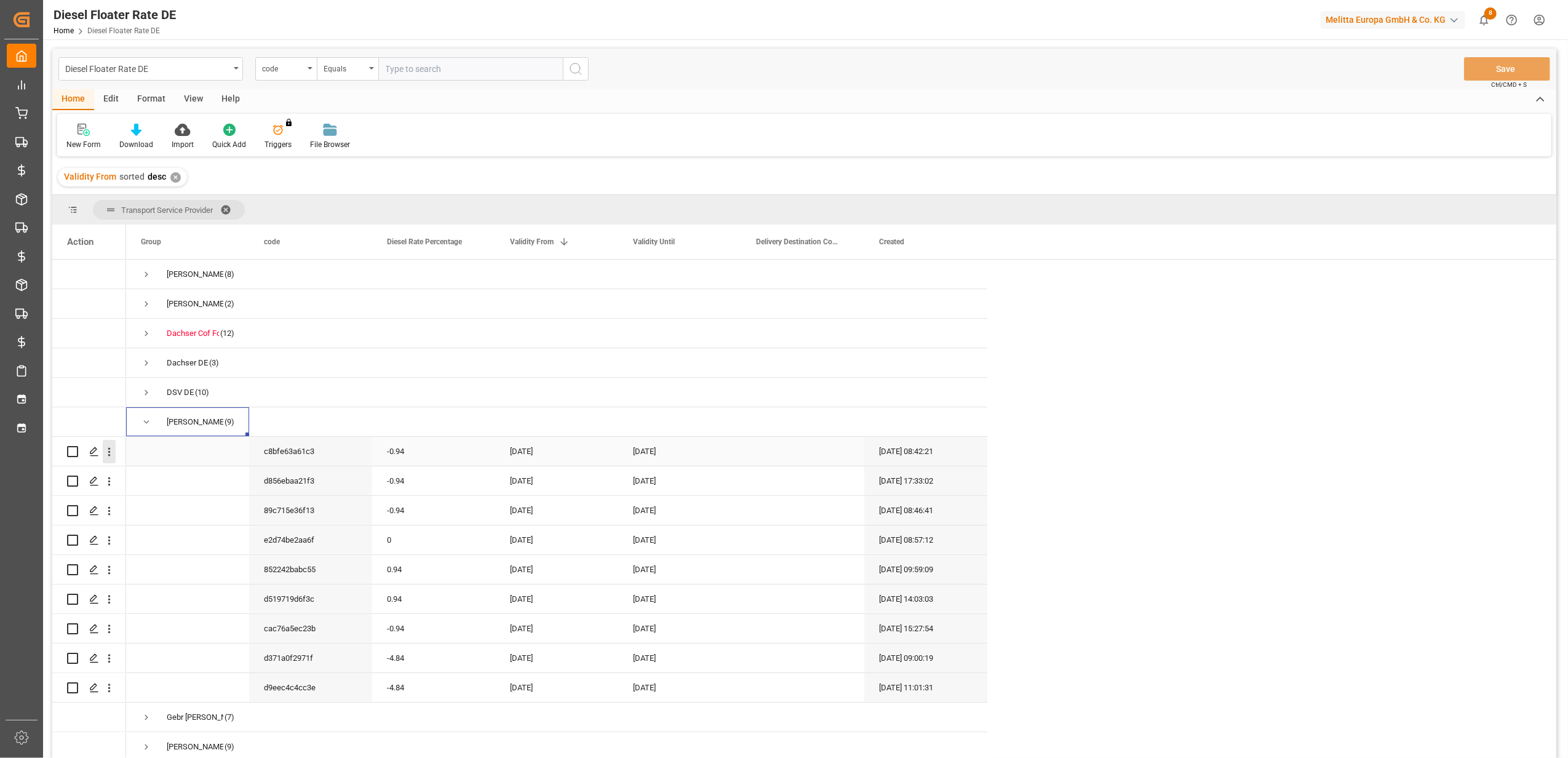
click at [111, 454] on icon "open menu" at bounding box center [109, 451] width 13 height 13
click at [165, 501] on span "Duplicate this row" at bounding box center [189, 502] width 114 height 11
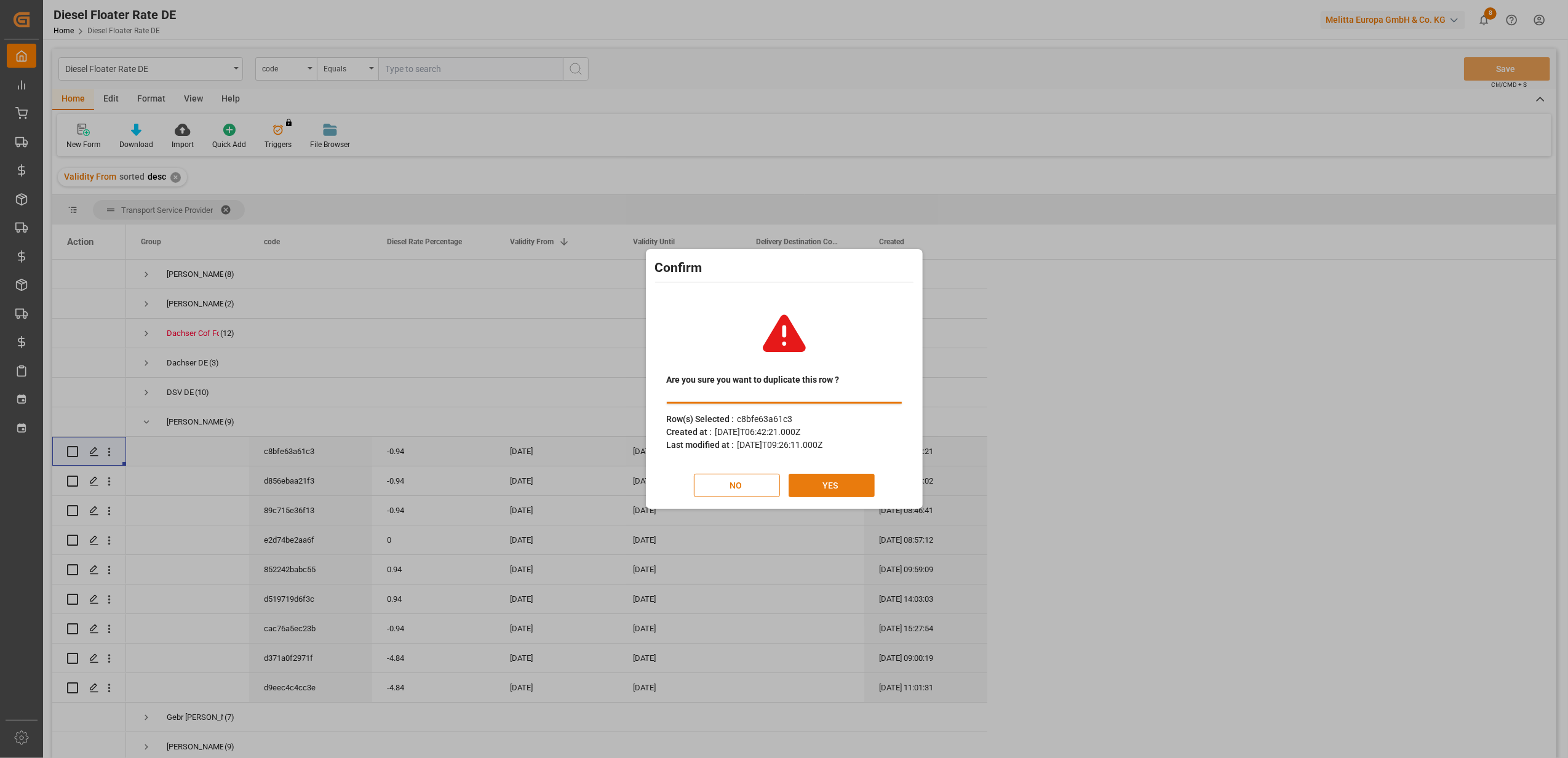
click at [837, 492] on button "YES" at bounding box center [832, 485] width 87 height 23
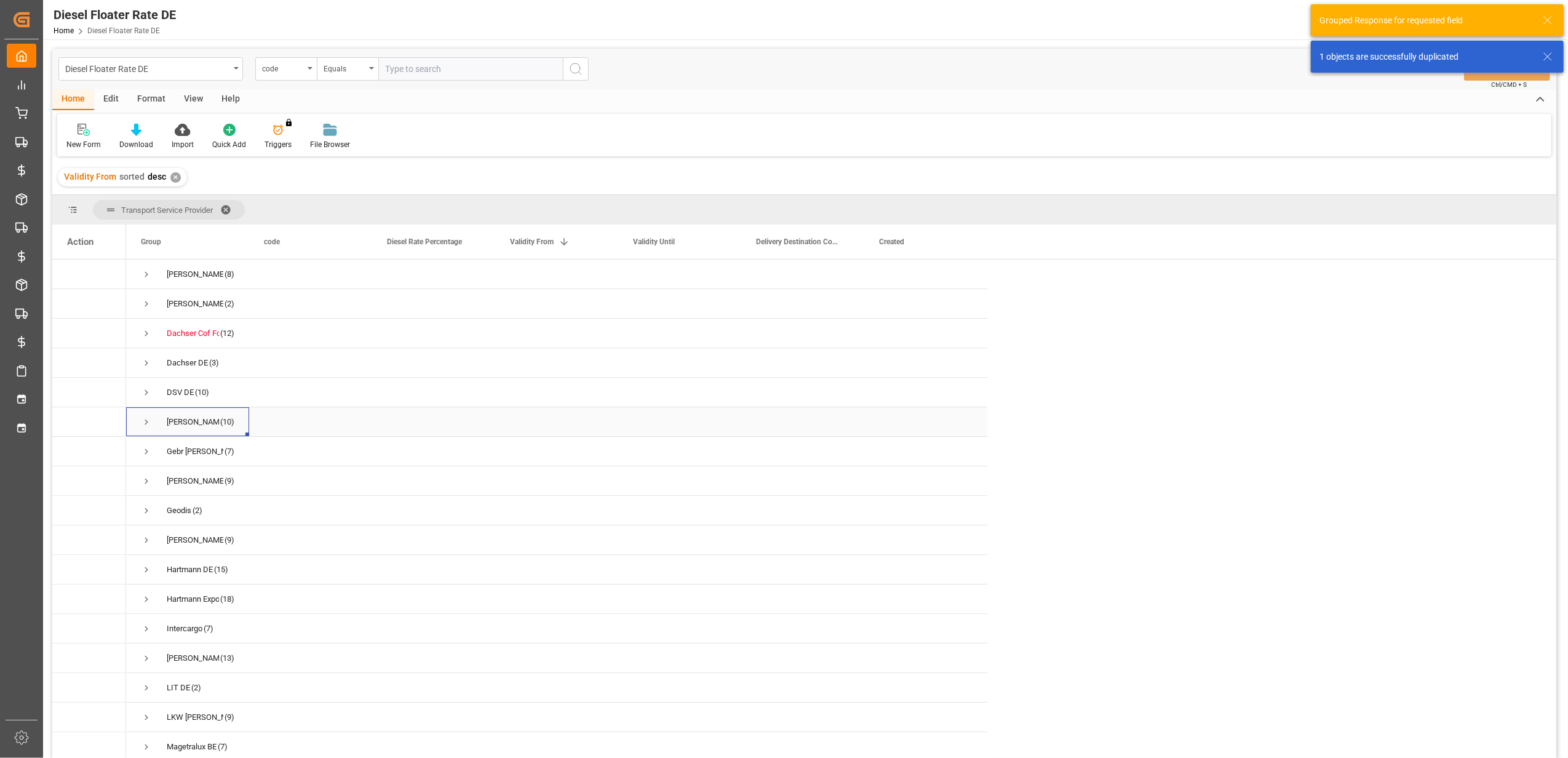
click at [145, 423] on span "Press SPACE to select this row." at bounding box center [146, 421] width 11 height 11
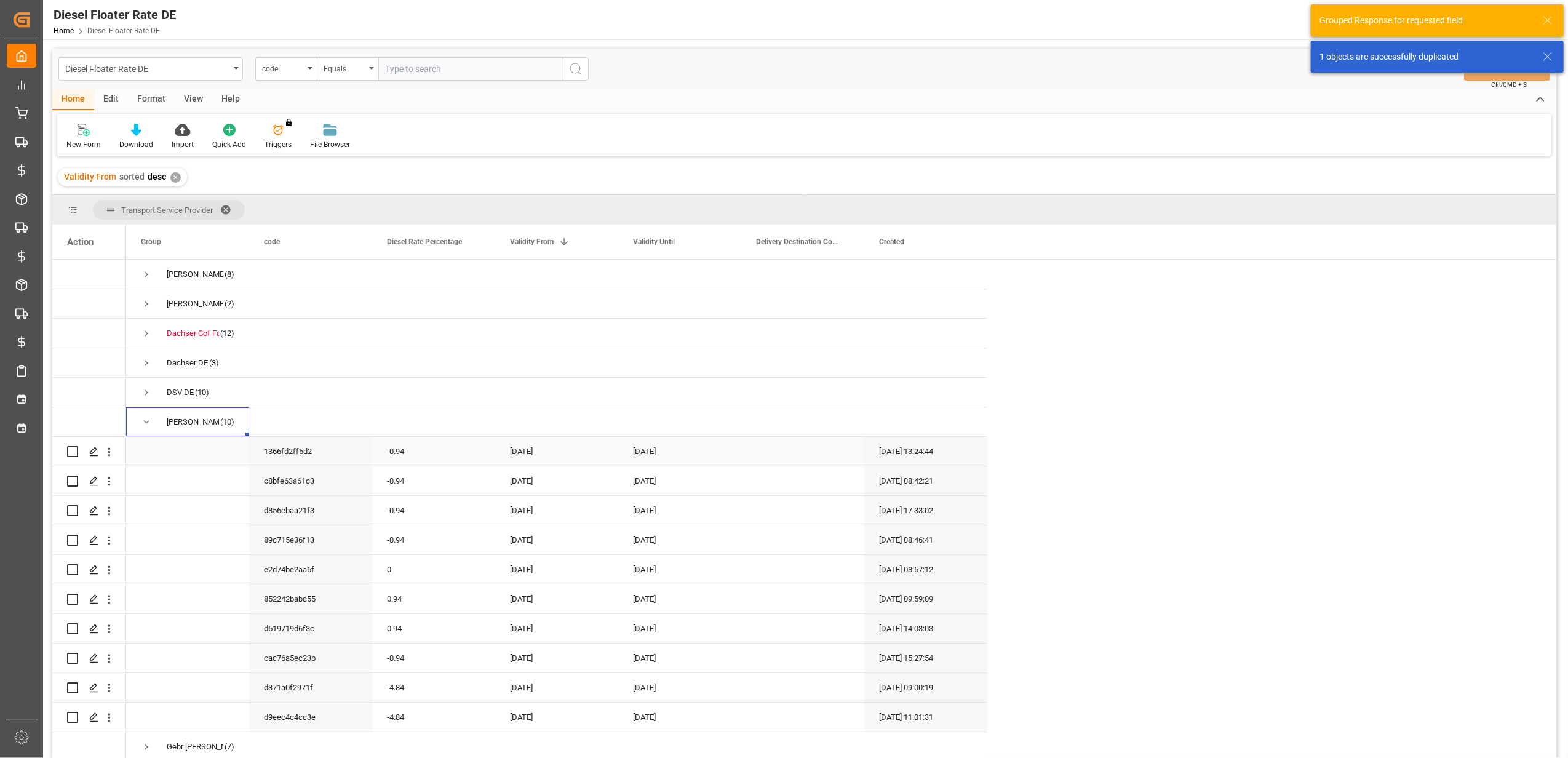
click at [461, 461] on div "-0.94" at bounding box center [434, 451] width 123 height 29
drag, startPoint x: 461, startPoint y: 461, endPoint x: 372, endPoint y: 466, distance: 89.1
click at [372, 466] on div "-0.94" at bounding box center [434, 458] width 123 height 43
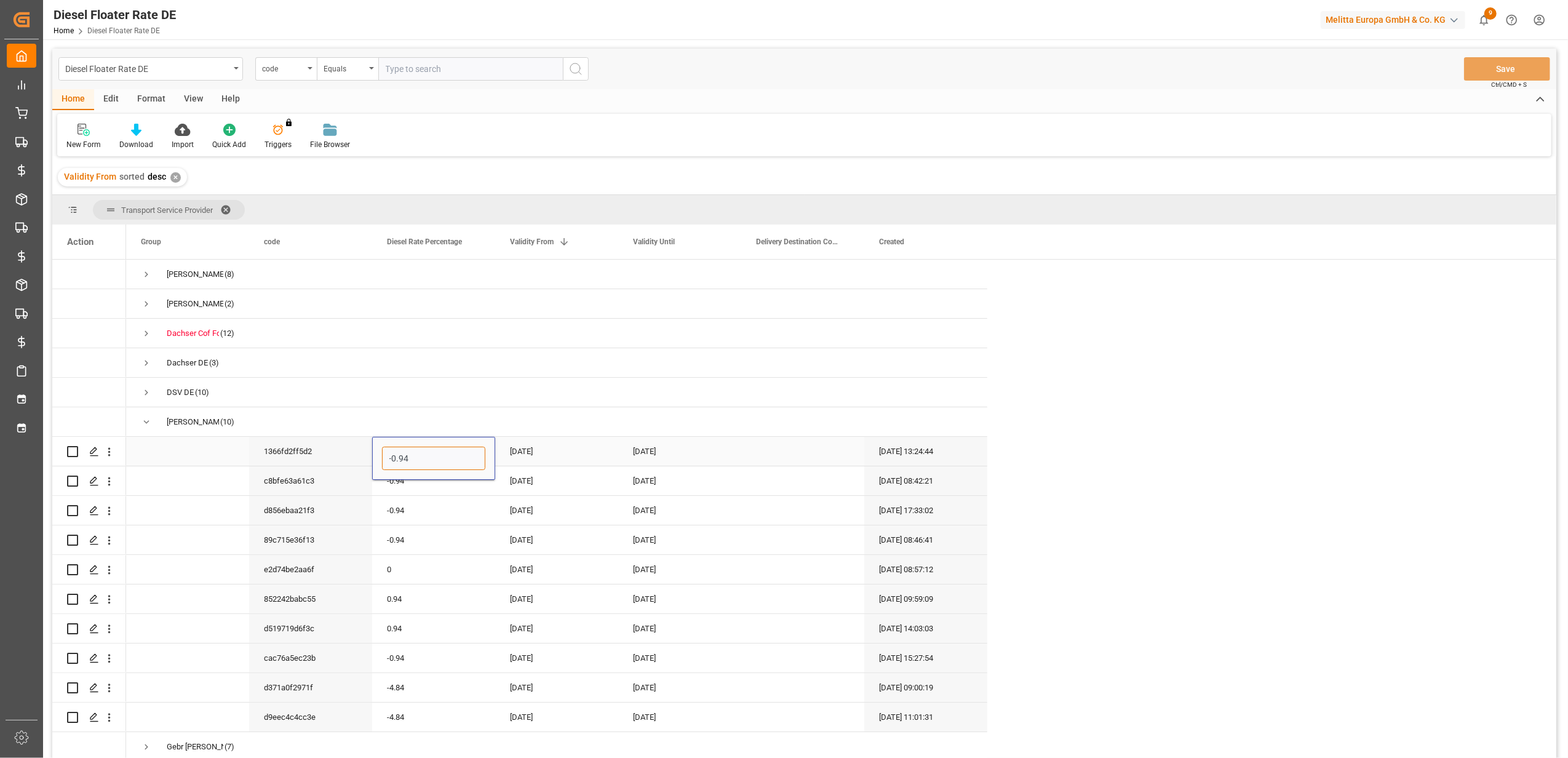
type input "0"
click at [542, 454] on div "[DATE]" at bounding box center [557, 451] width 123 height 29
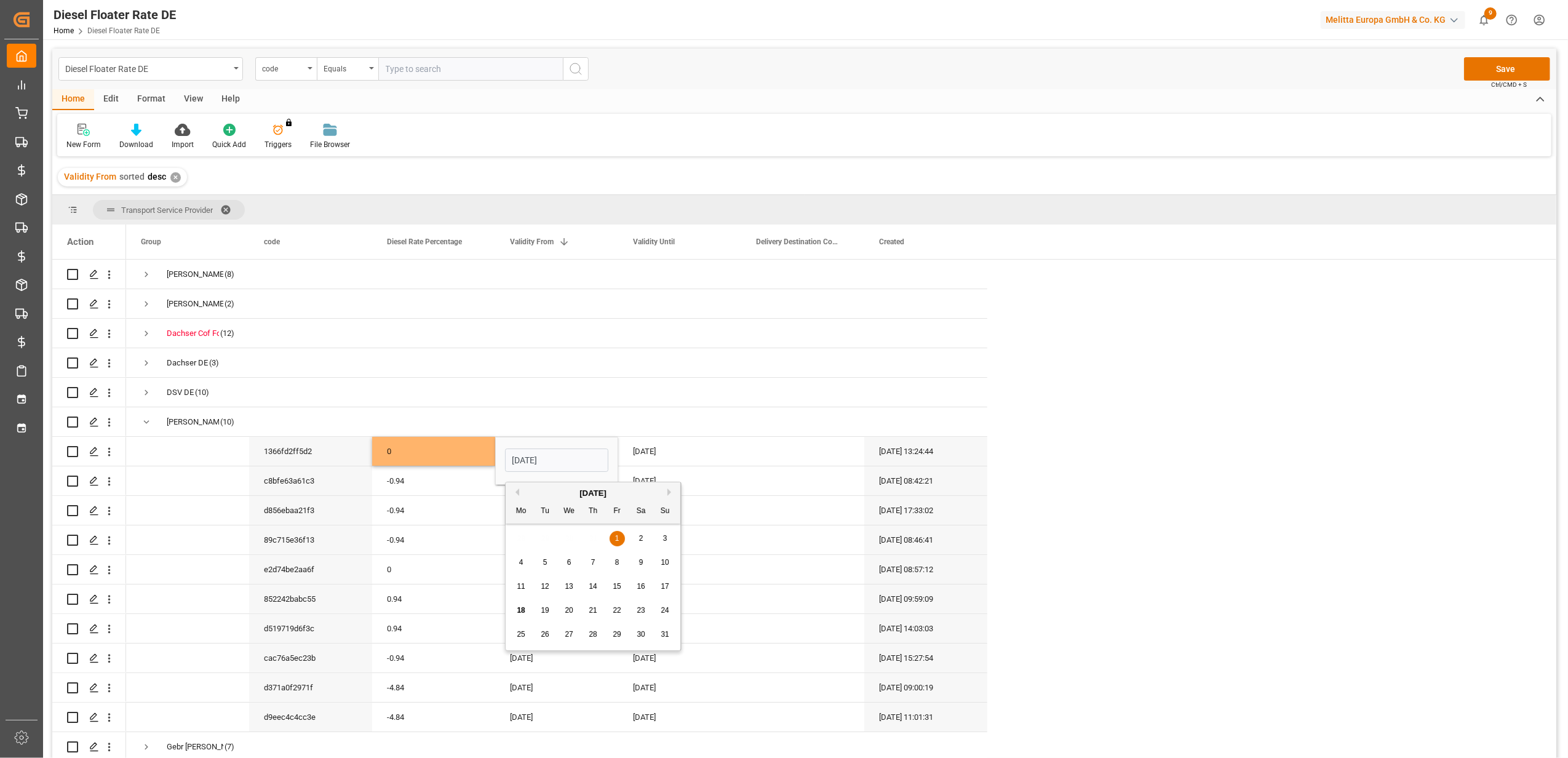
click at [668, 492] on button "Next Month" at bounding box center [671, 492] width 8 height 8
click at [517, 536] on div "1" at bounding box center [522, 538] width 15 height 15
type input "[DATE]"
click at [651, 453] on div "[DATE]" at bounding box center [680, 451] width 123 height 29
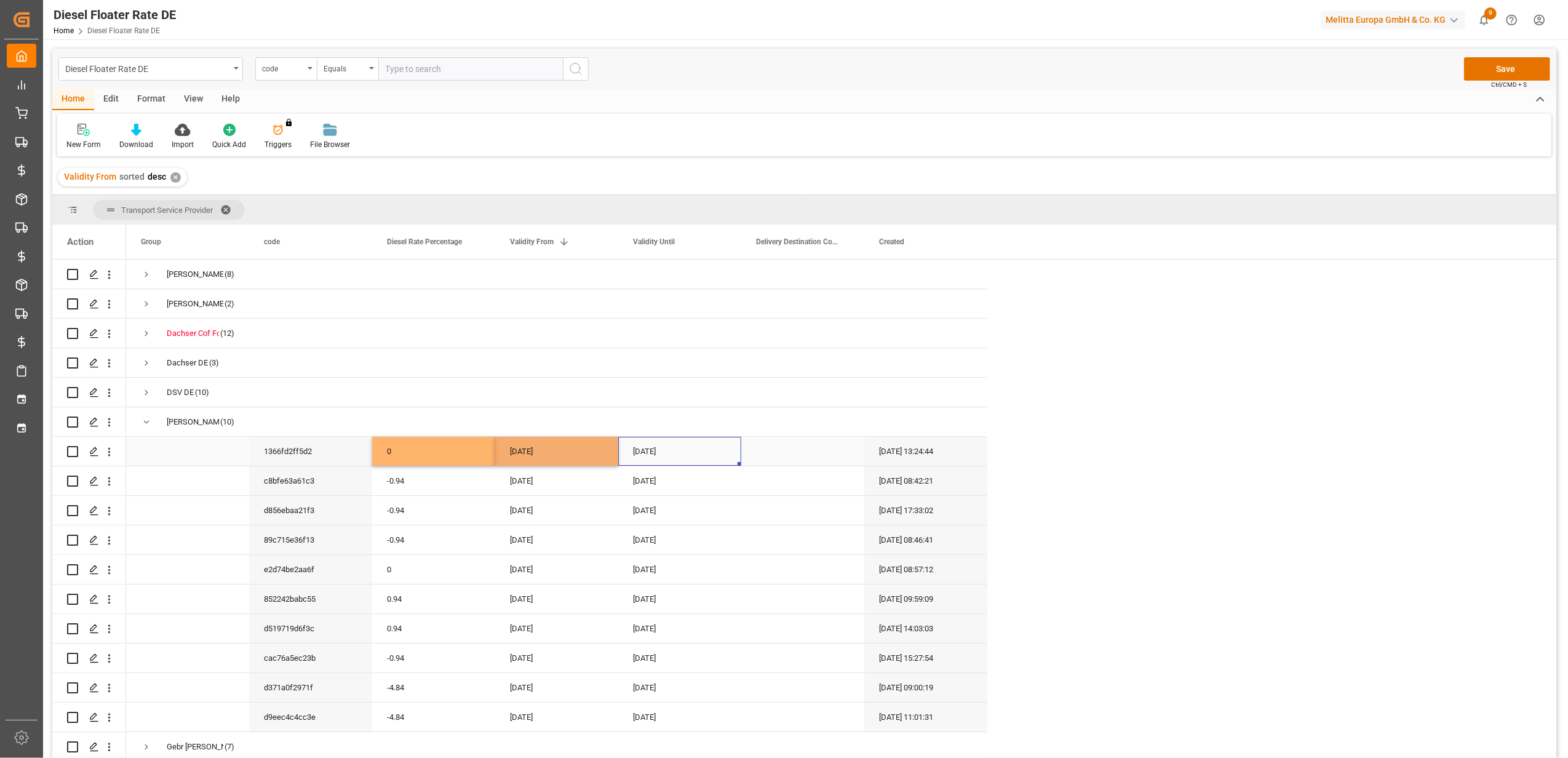
click at [651, 453] on div "[DATE]" at bounding box center [680, 451] width 123 height 29
click at [798, 493] on button "Next Month" at bounding box center [794, 492] width 8 height 8
click at [671, 636] on span "30" at bounding box center [667, 634] width 8 height 9
type input "[DATE]"
click at [551, 549] on div "[DATE]" at bounding box center [557, 540] width 123 height 29
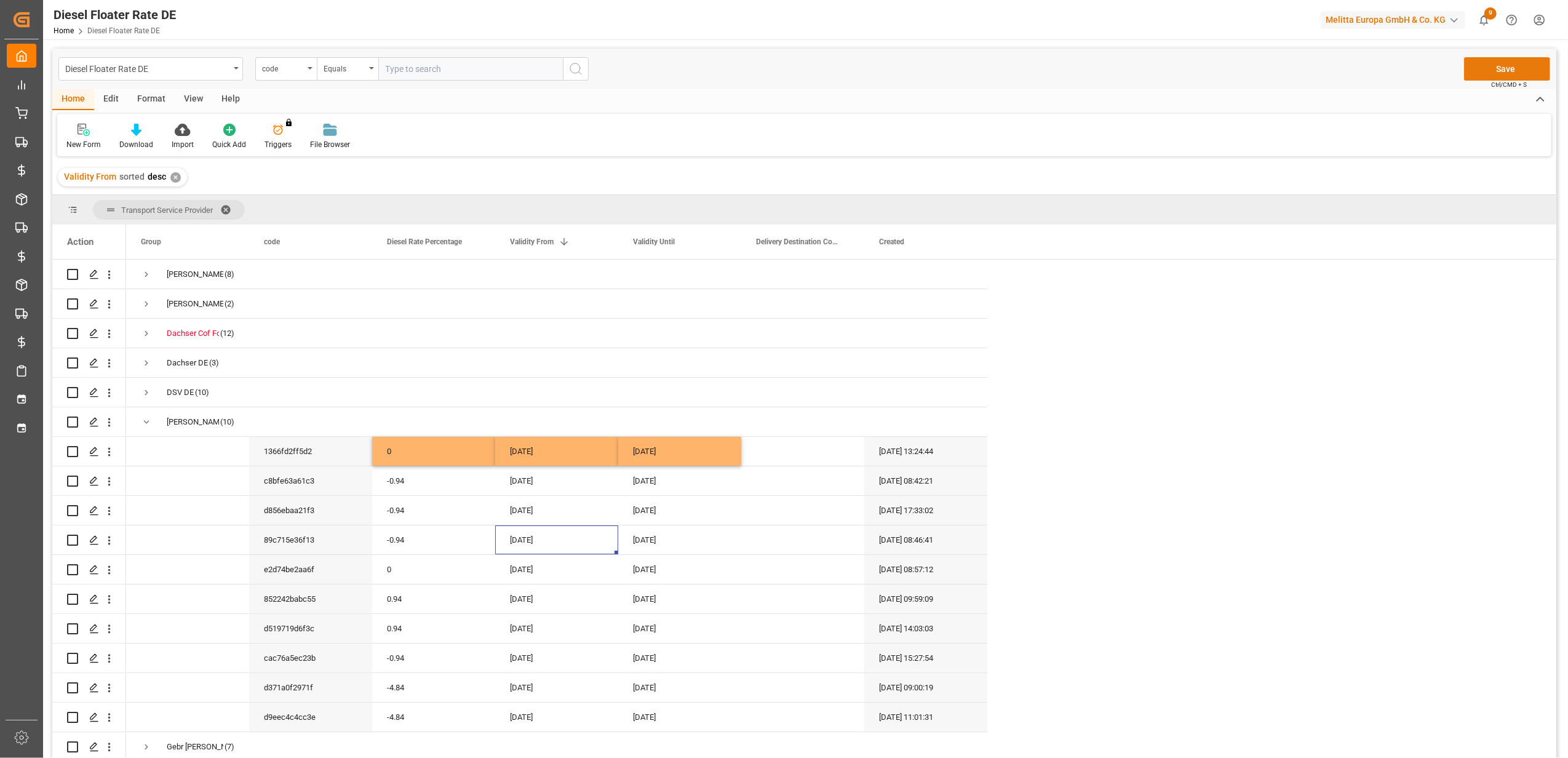
click at [1483, 64] on button "Save" at bounding box center [1507, 69] width 87 height 23
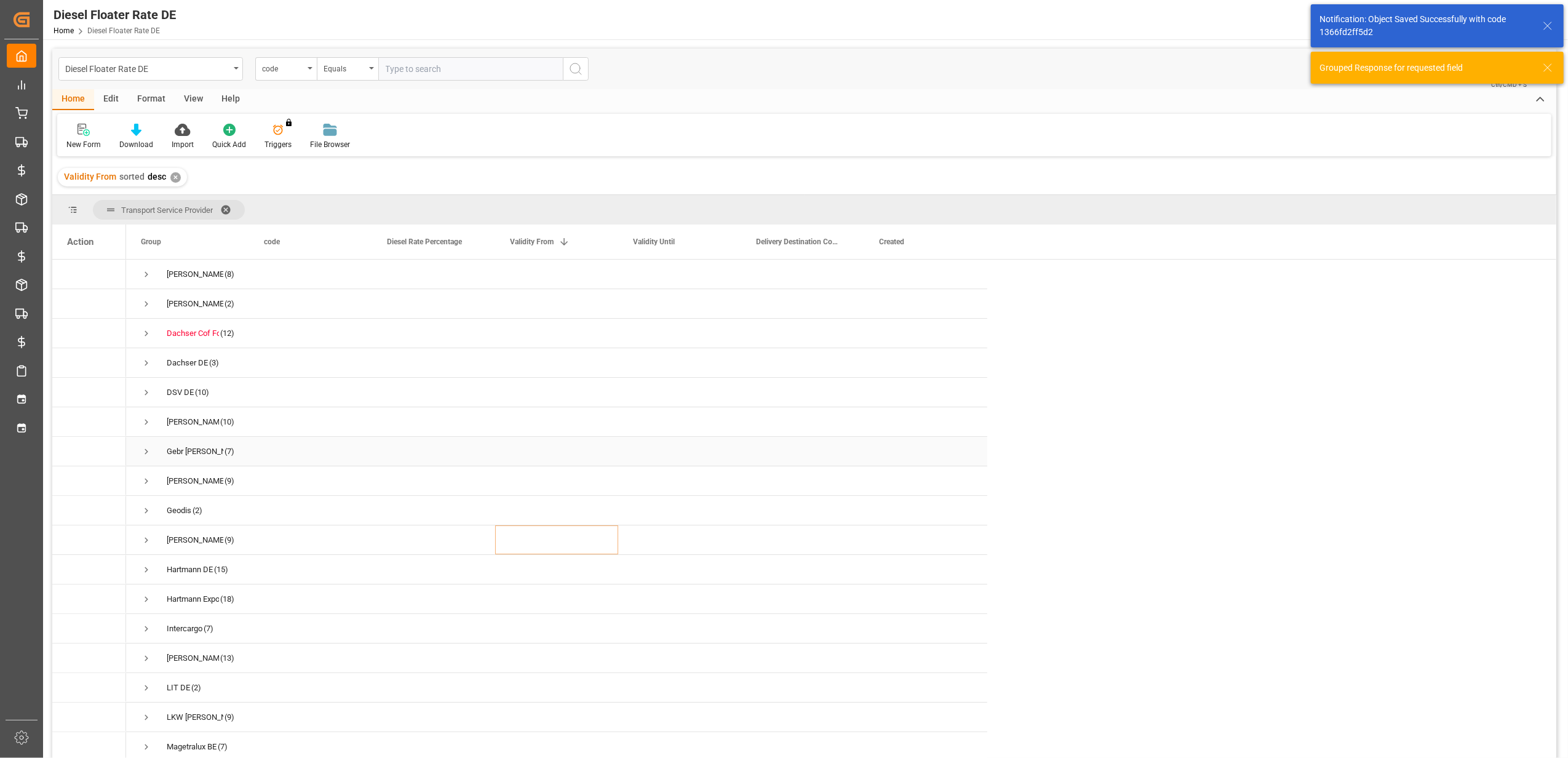
click at [141, 445] on div "Gebr Weiss CZ (7)" at bounding box center [188, 451] width 123 height 29
click at [147, 451] on span "Press SPACE to select this row." at bounding box center [146, 451] width 11 height 11
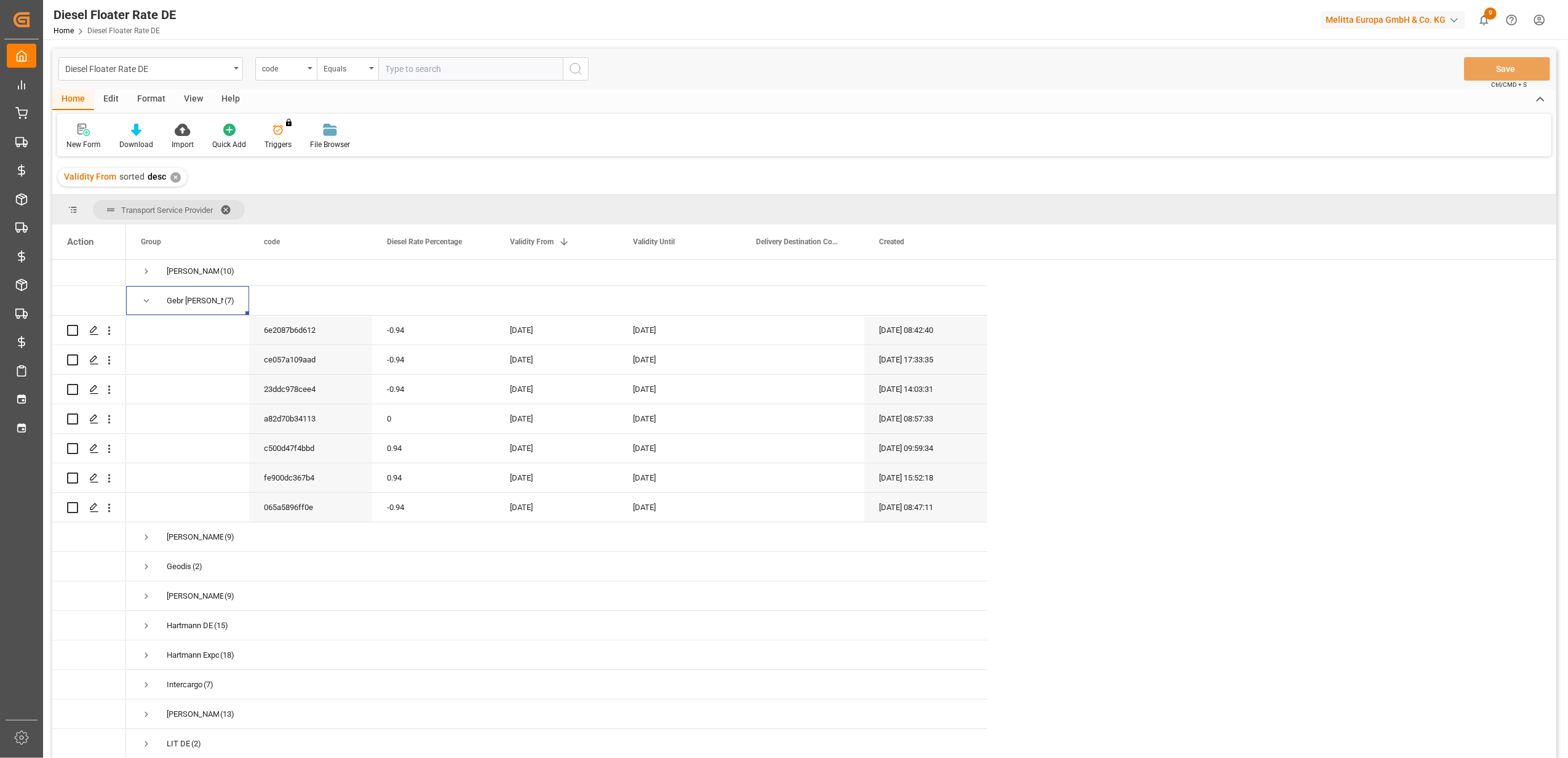
scroll to position [164, 0]
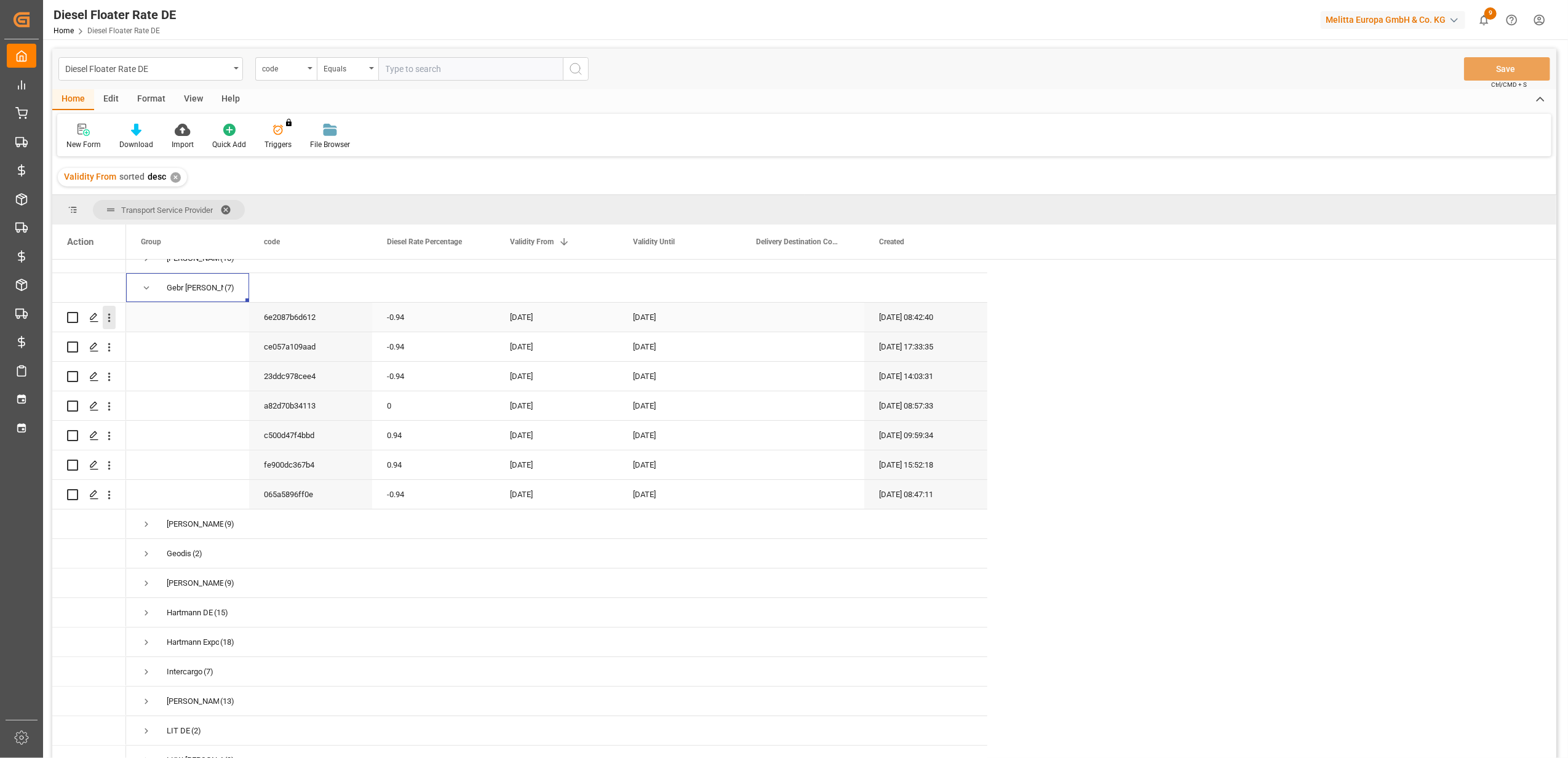
click at [116, 318] on icon "open menu" at bounding box center [109, 317] width 13 height 13
click at [165, 366] on span "Duplicate this row" at bounding box center [189, 368] width 114 height 11
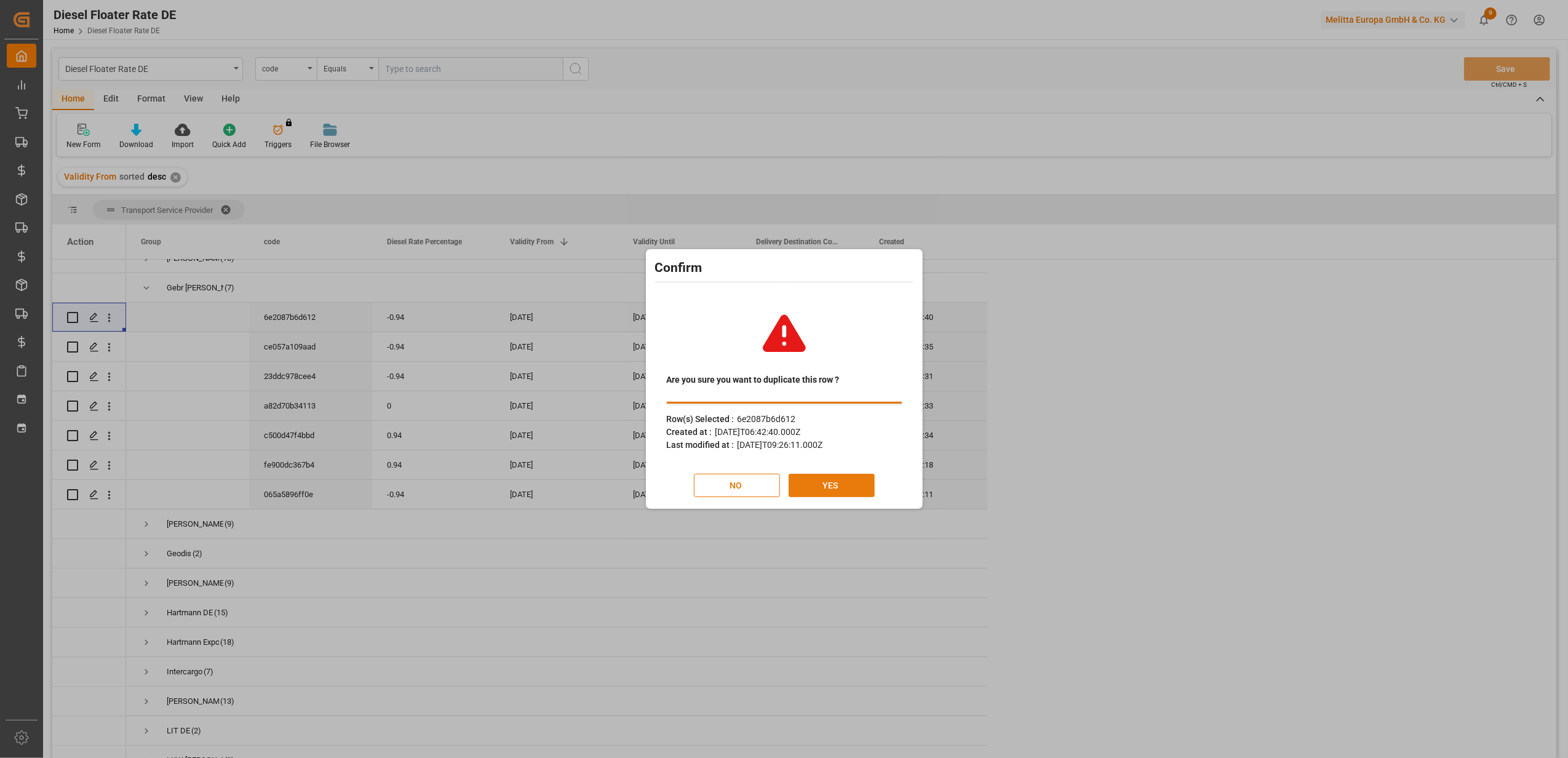
click at [821, 482] on button "YES" at bounding box center [832, 485] width 87 height 23
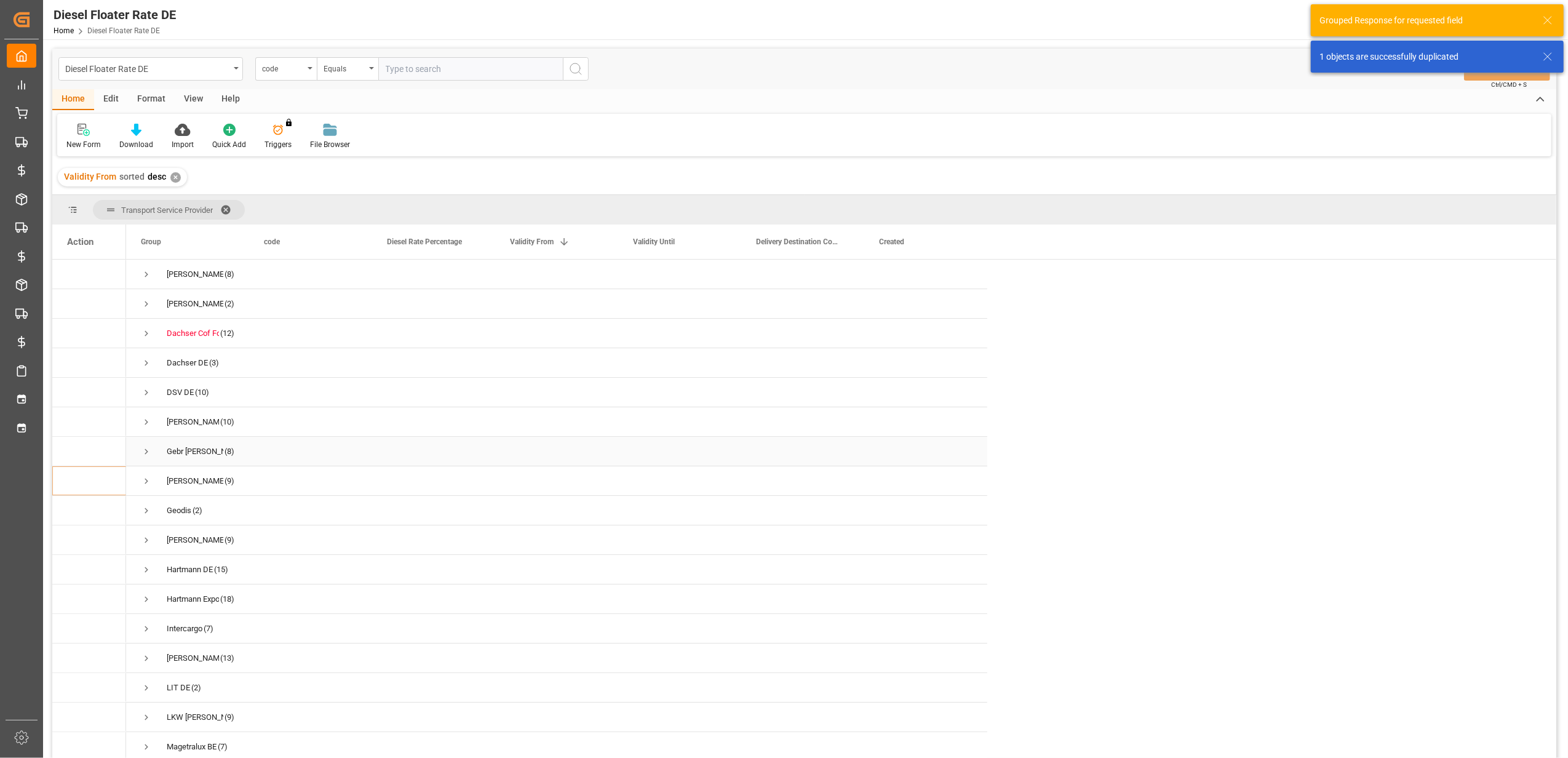
click at [150, 452] on span "Press SPACE to select this row." at bounding box center [146, 451] width 11 height 11
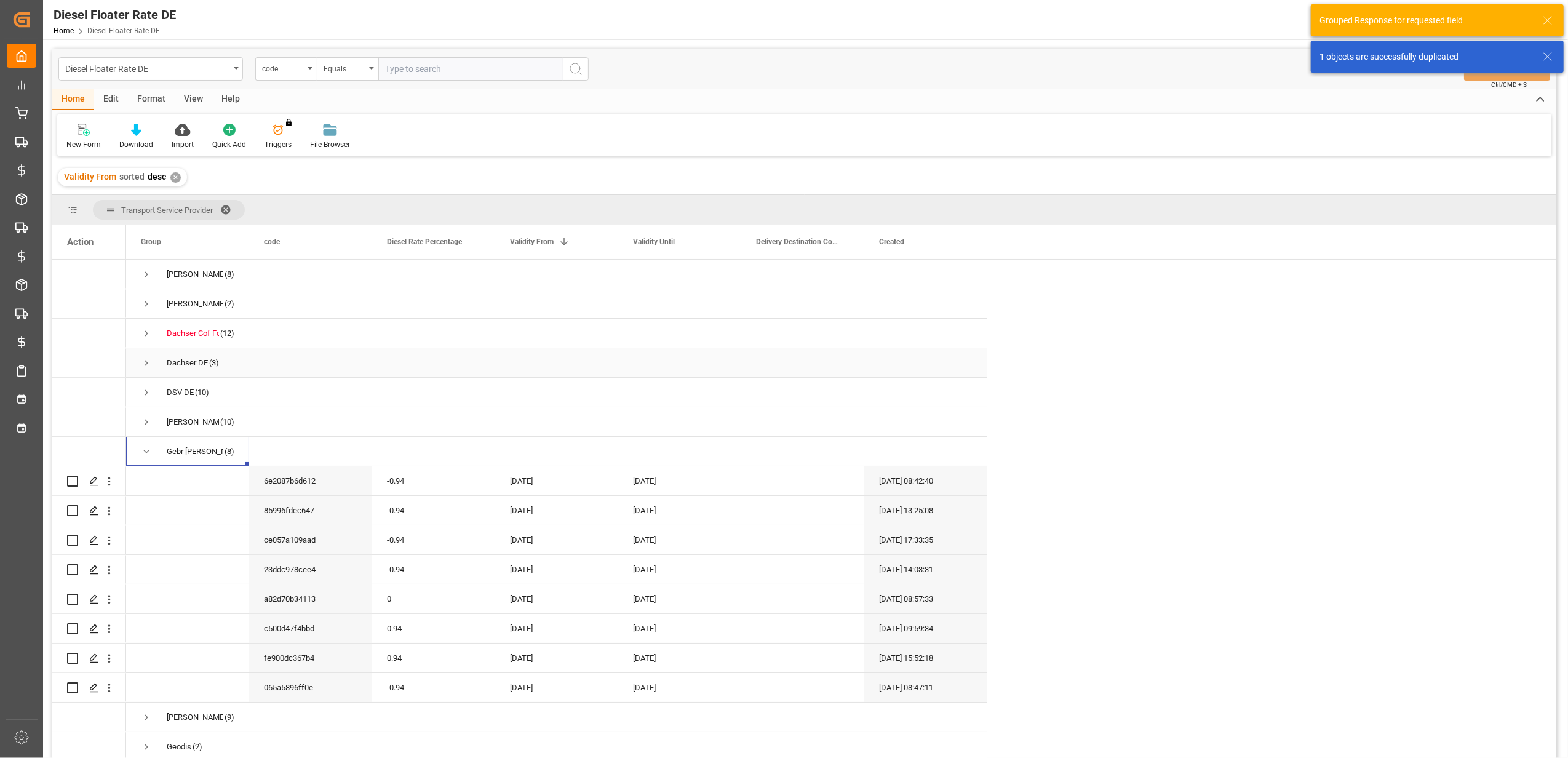
scroll to position [82, 0]
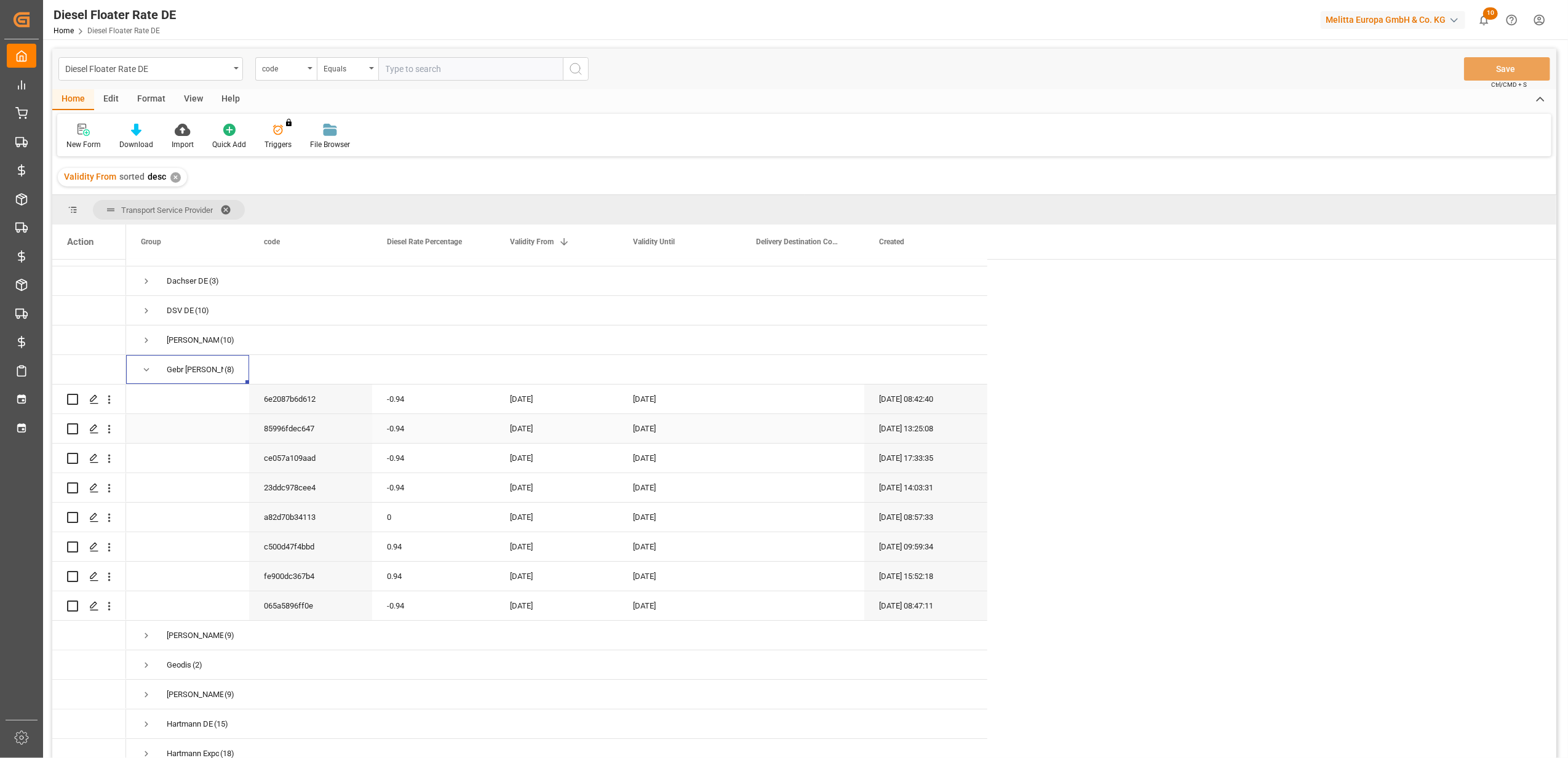
click at [426, 423] on div "-0.94" at bounding box center [434, 428] width 123 height 29
drag, startPoint x: 458, startPoint y: 434, endPoint x: 348, endPoint y: 437, distance: 110.0
click at [348, 437] on div "85996fdec647 -0.94 01-08-2025 31-08-2025 18-08-2025 13:25:08" at bounding box center [556, 428] width 861 height 29
type input "0"
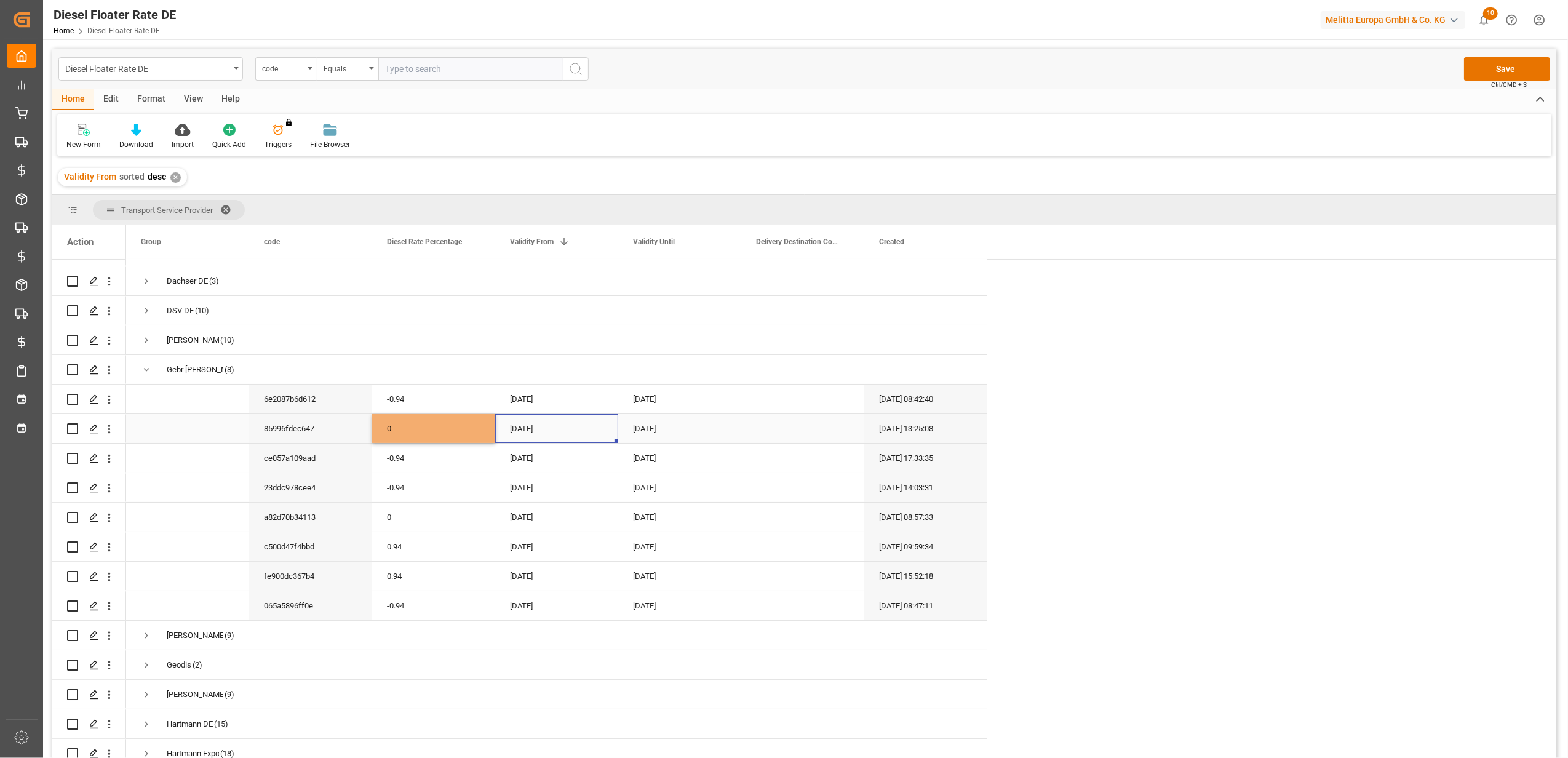
click at [542, 434] on div "[DATE]" at bounding box center [557, 428] width 123 height 29
click at [670, 463] on button "Next Month" at bounding box center [671, 465] width 8 height 8
click at [518, 510] on div "1" at bounding box center [522, 511] width 15 height 15
type input "[DATE]"
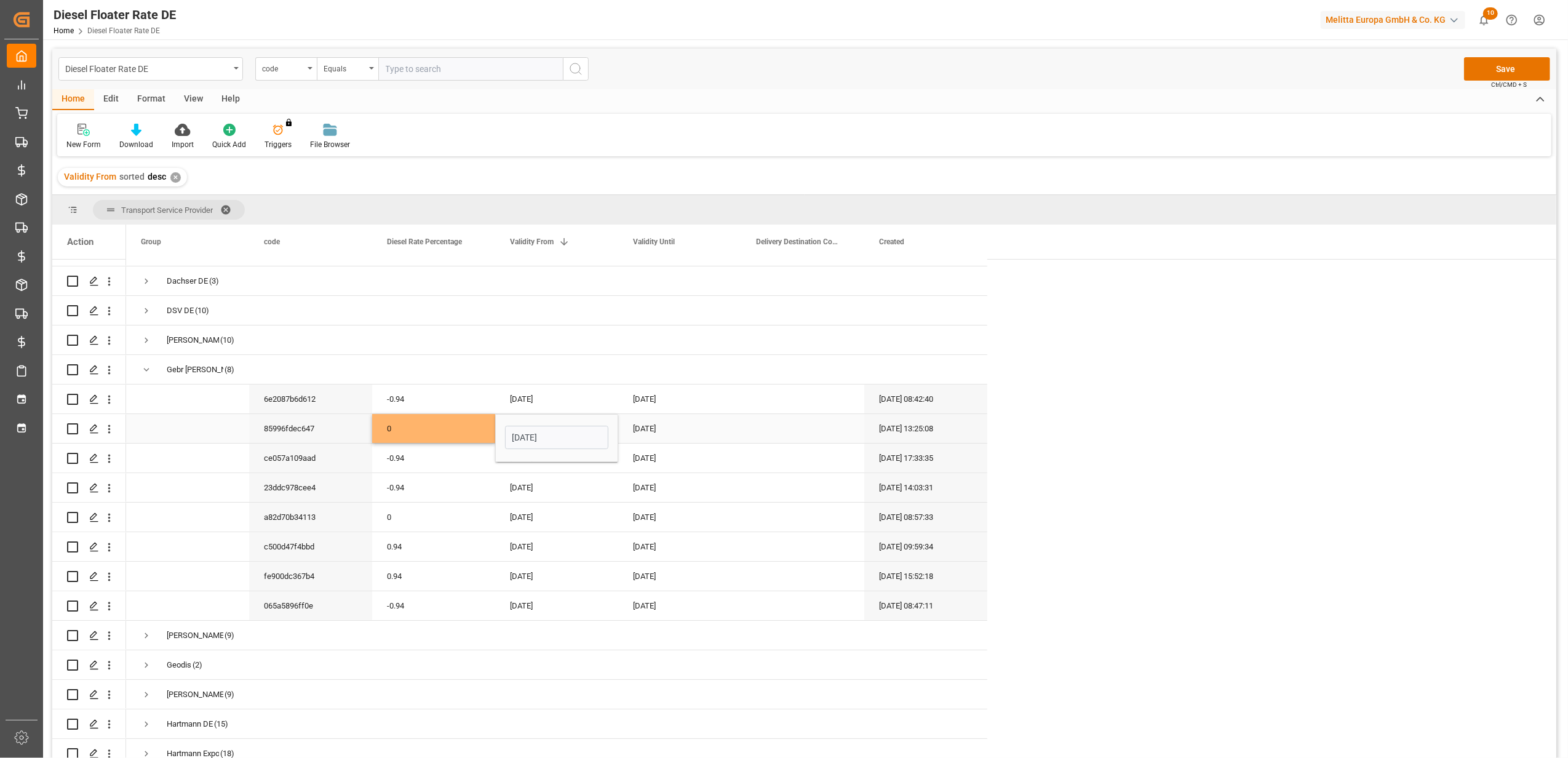
click at [660, 424] on div "[DATE]" at bounding box center [680, 428] width 123 height 29
click at [791, 463] on button "Next Month" at bounding box center [794, 465] width 8 height 8
click at [643, 508] on span "1" at bounding box center [644, 511] width 4 height 9
drag, startPoint x: 707, startPoint y: 434, endPoint x: 619, endPoint y: 433, distance: 88.0
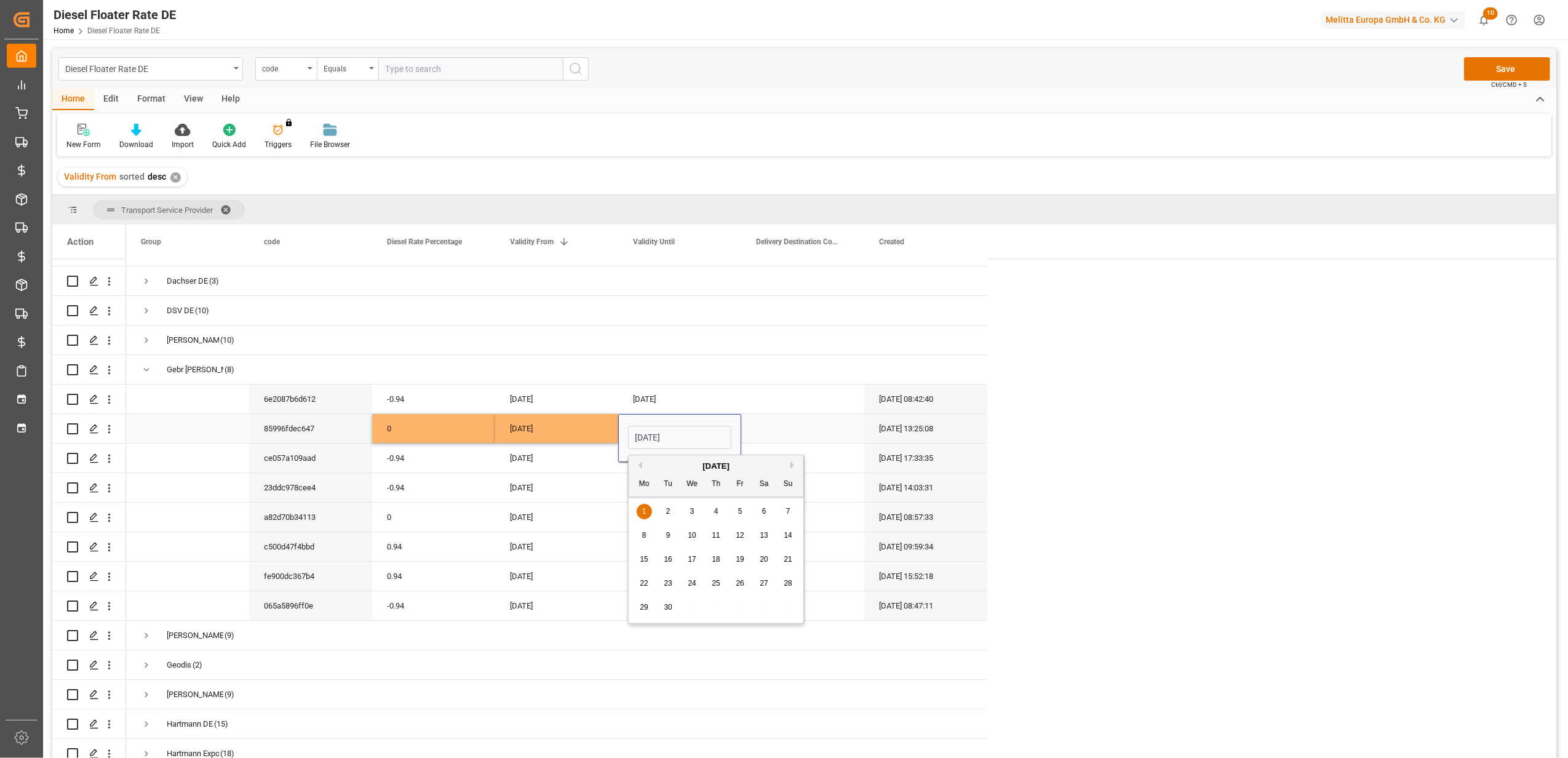
click at [619, 433] on div "[DATE]" at bounding box center [680, 438] width 123 height 48
click at [668, 606] on span "30" at bounding box center [667, 607] width 8 height 9
type input "[DATE]"
click at [823, 355] on div "Press SPACE to select this row." at bounding box center [803, 369] width 123 height 29
click at [1478, 74] on button "Save" at bounding box center [1507, 69] width 87 height 23
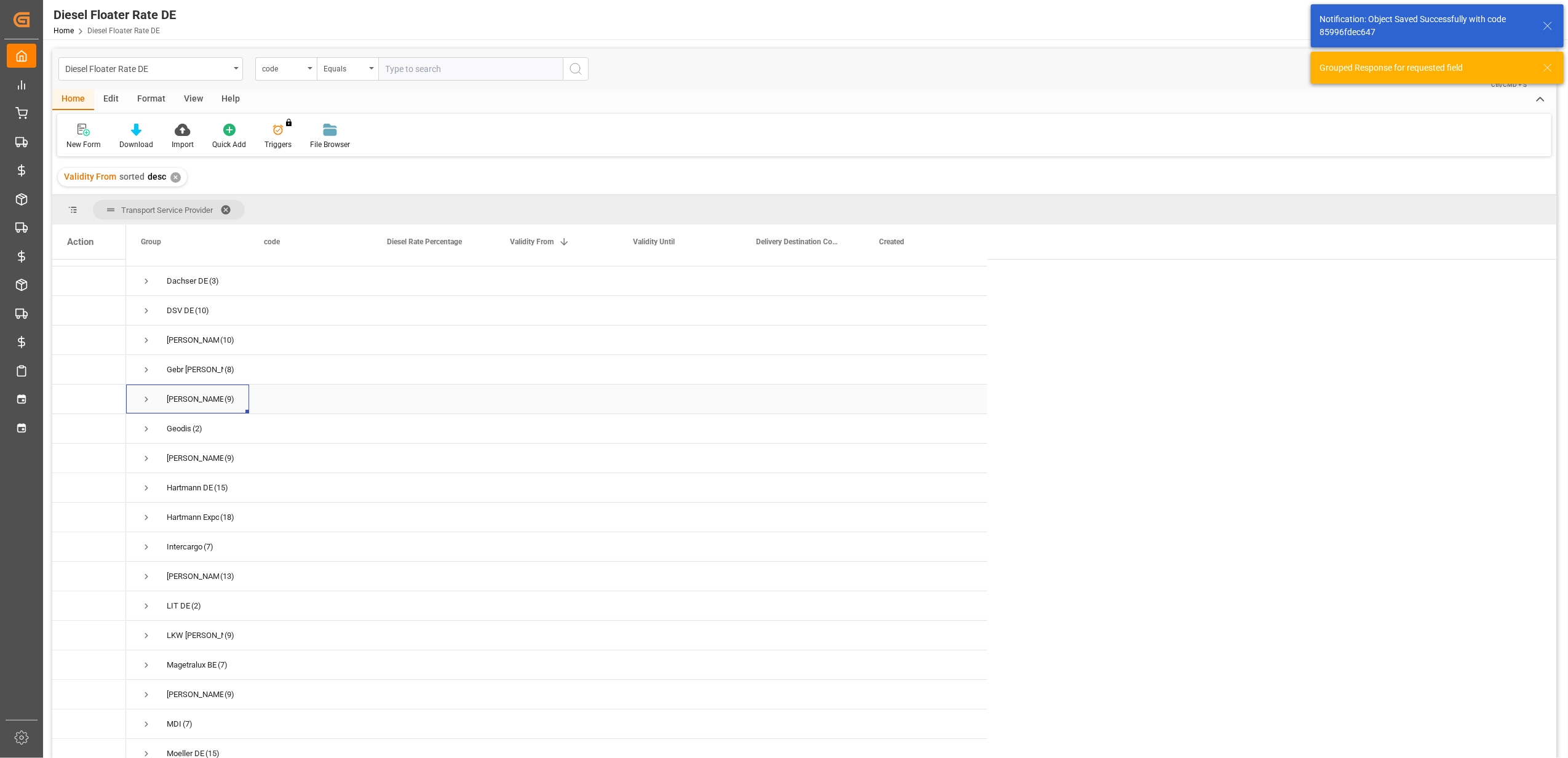
click at [148, 394] on span "Press SPACE to select this row." at bounding box center [146, 399] width 11 height 11
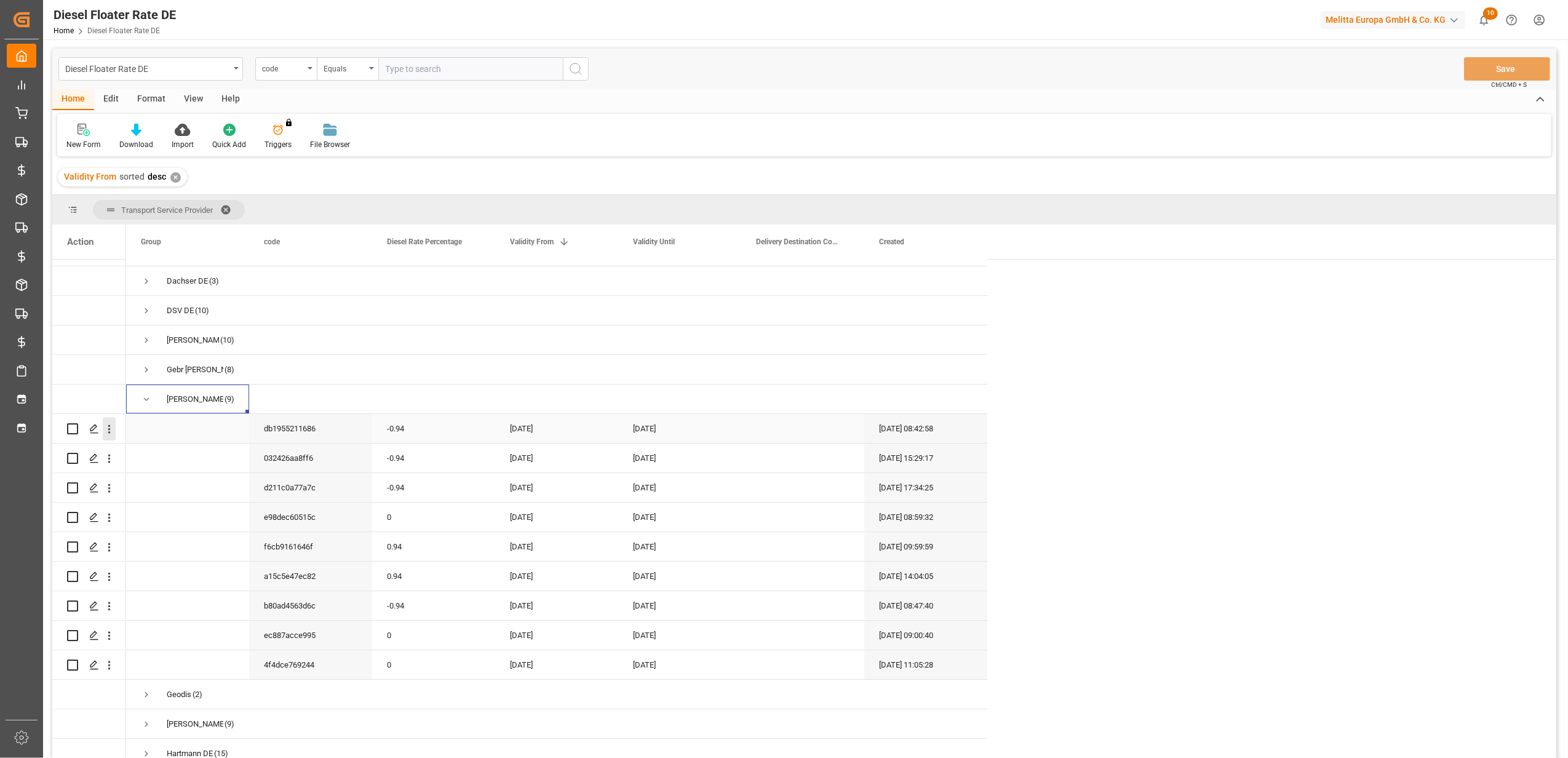
click at [109, 429] on icon "open menu" at bounding box center [109, 429] width 3 height 9
click at [156, 474] on span "Duplicate this row" at bounding box center [189, 480] width 114 height 11
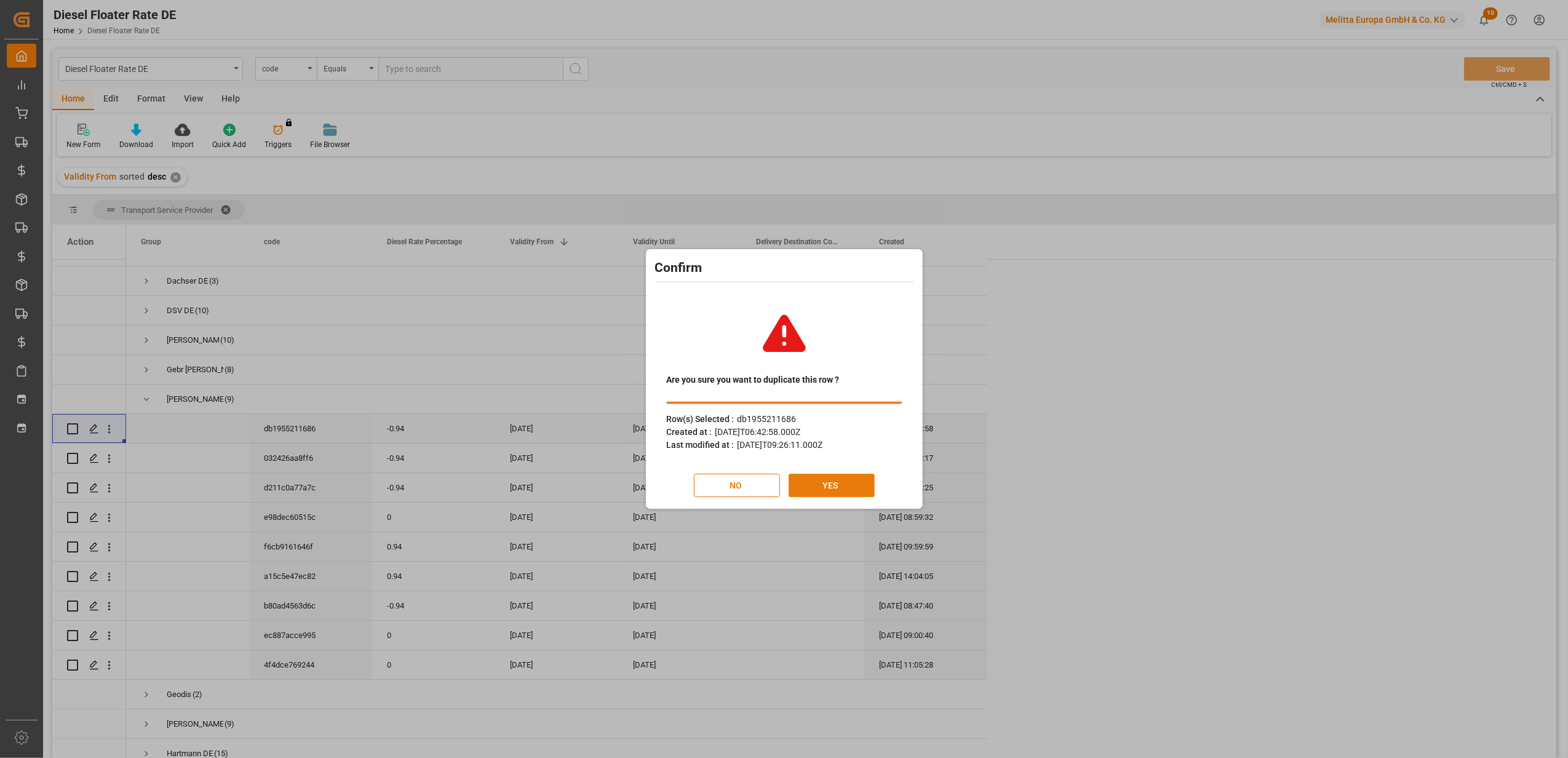
click at [839, 486] on button "YES" at bounding box center [832, 485] width 87 height 23
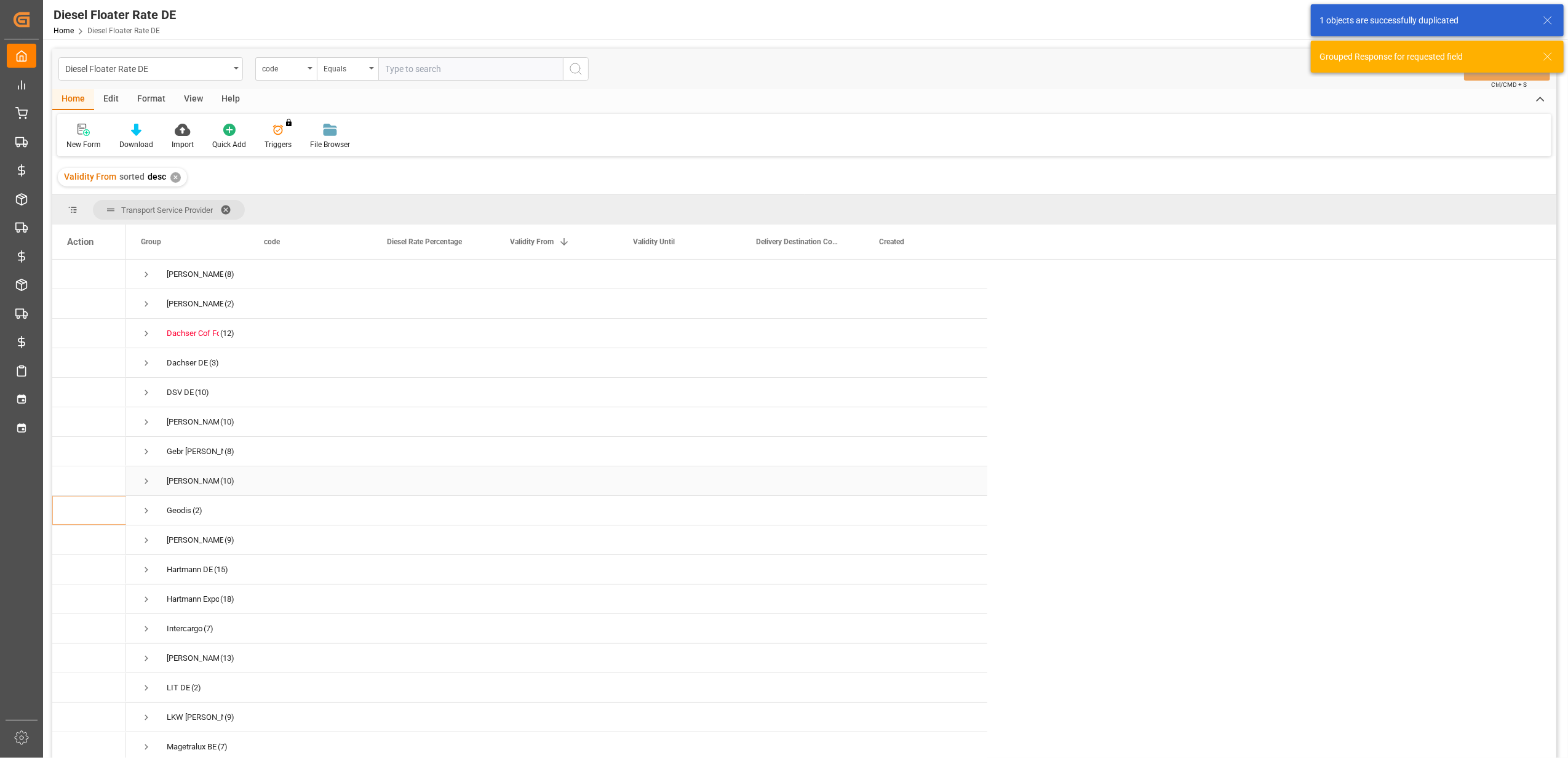
click at [144, 481] on span "Press SPACE to select this row." at bounding box center [146, 480] width 11 height 11
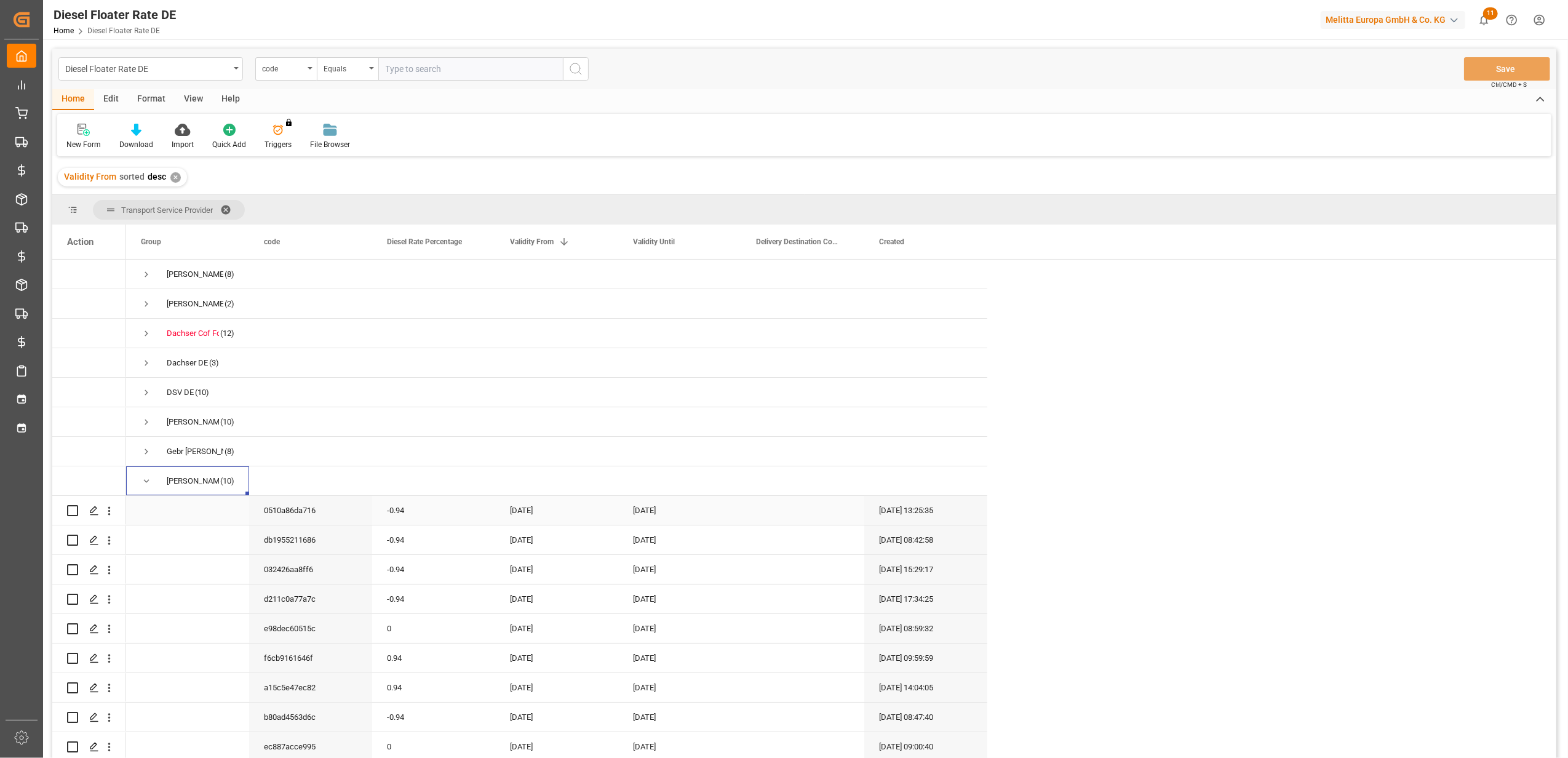
click at [424, 514] on div "-0.94" at bounding box center [434, 510] width 123 height 29
drag, startPoint x: 424, startPoint y: 514, endPoint x: 368, endPoint y: 515, distance: 56.0
click at [368, 515] on div "0510a86da716 -0.94 01-08-2025 31-08-2025 18-08-2025 13:25:35" at bounding box center [556, 510] width 861 height 29
type input "0"
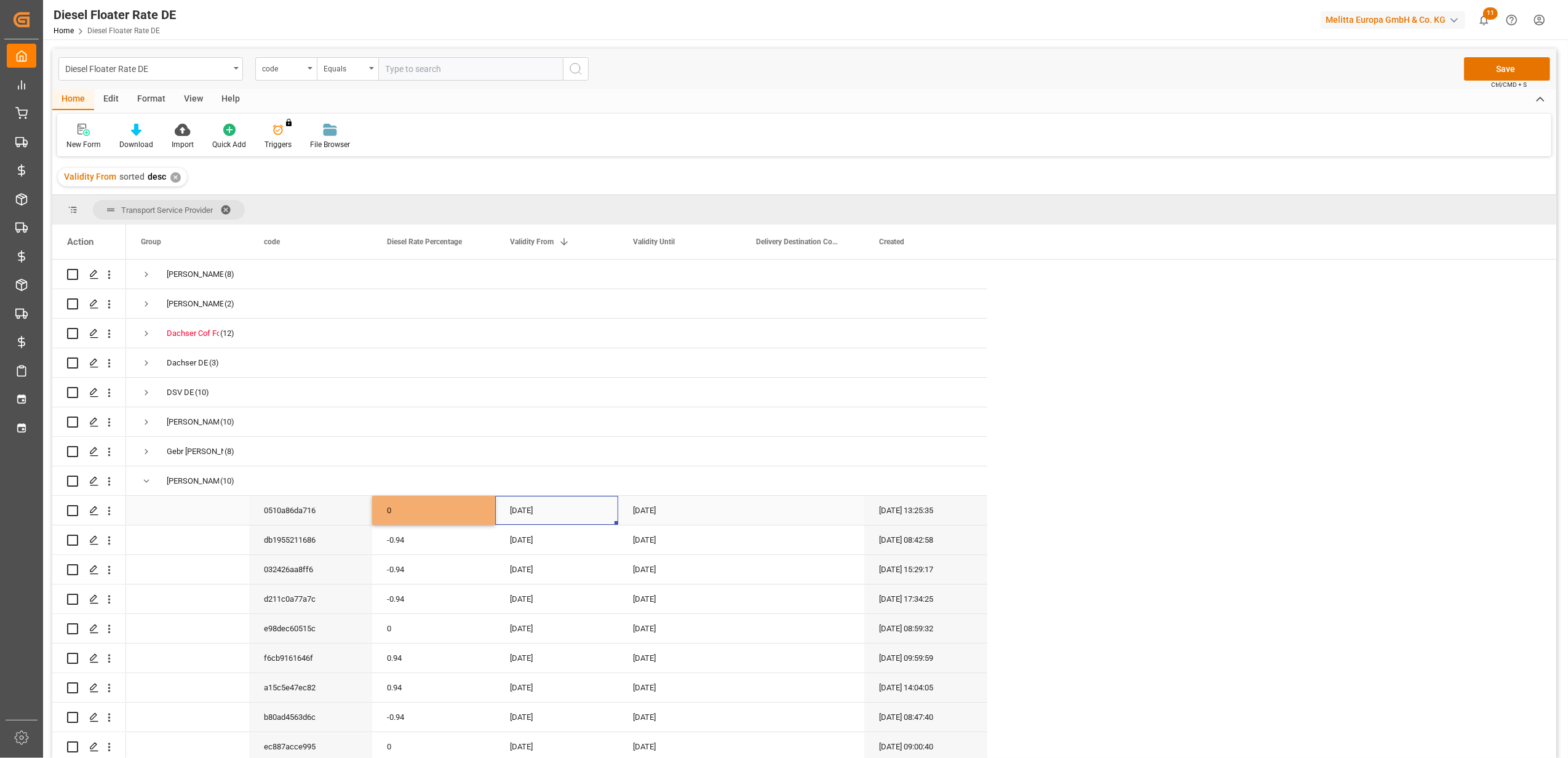
click at [542, 510] on div "[DATE]" at bounding box center [557, 510] width 123 height 29
click at [670, 552] on button "Next Month" at bounding box center [671, 551] width 8 height 8
click at [519, 599] on span "1" at bounding box center [521, 597] width 4 height 9
type input "[DATE]"
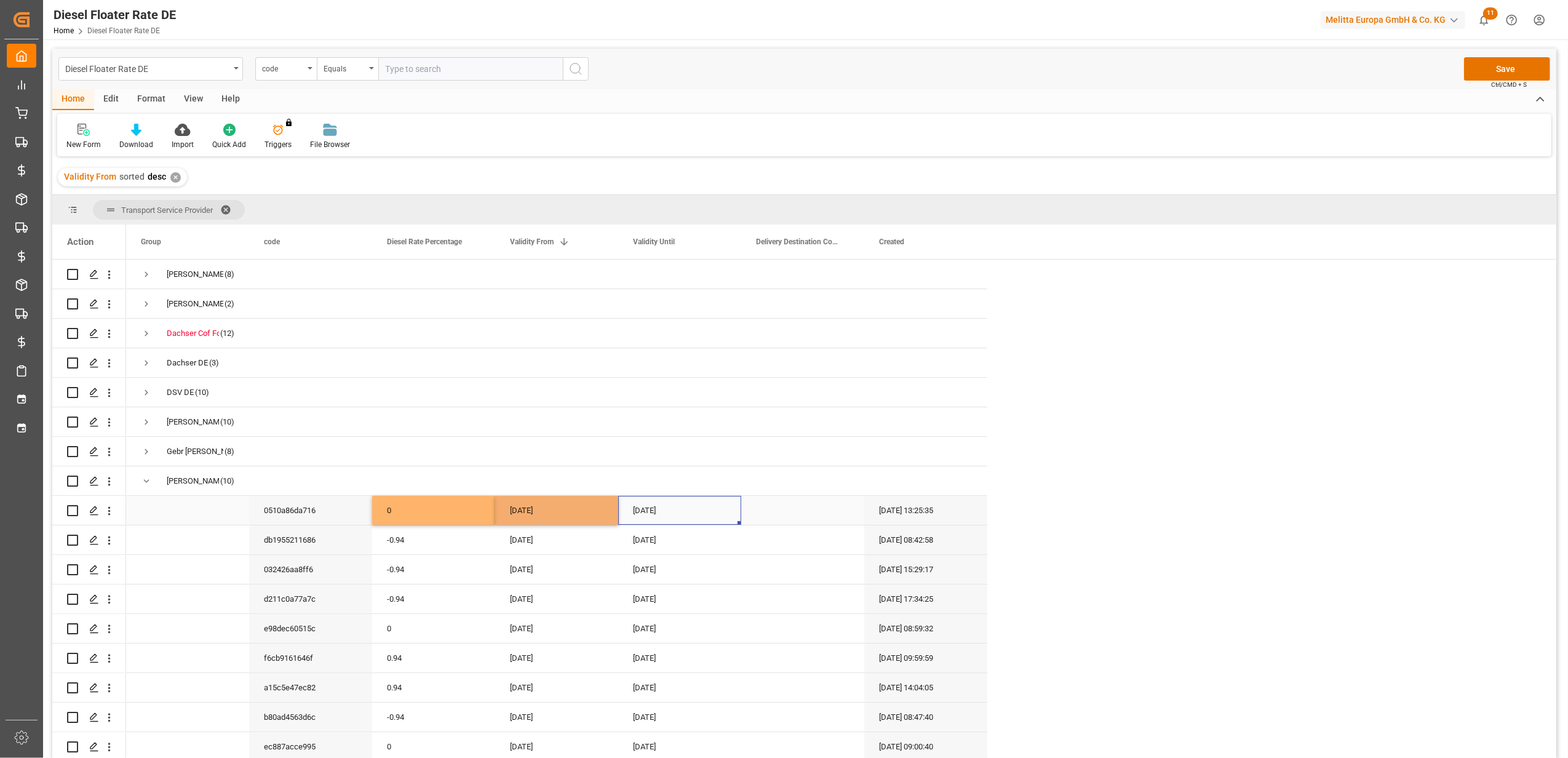
click at [634, 514] on div "[DATE]" at bounding box center [680, 510] width 123 height 29
click at [791, 551] on button "Next Month" at bounding box center [794, 551] width 8 height 8
click at [668, 696] on span "30" at bounding box center [667, 693] width 8 height 9
type input "[DATE]"
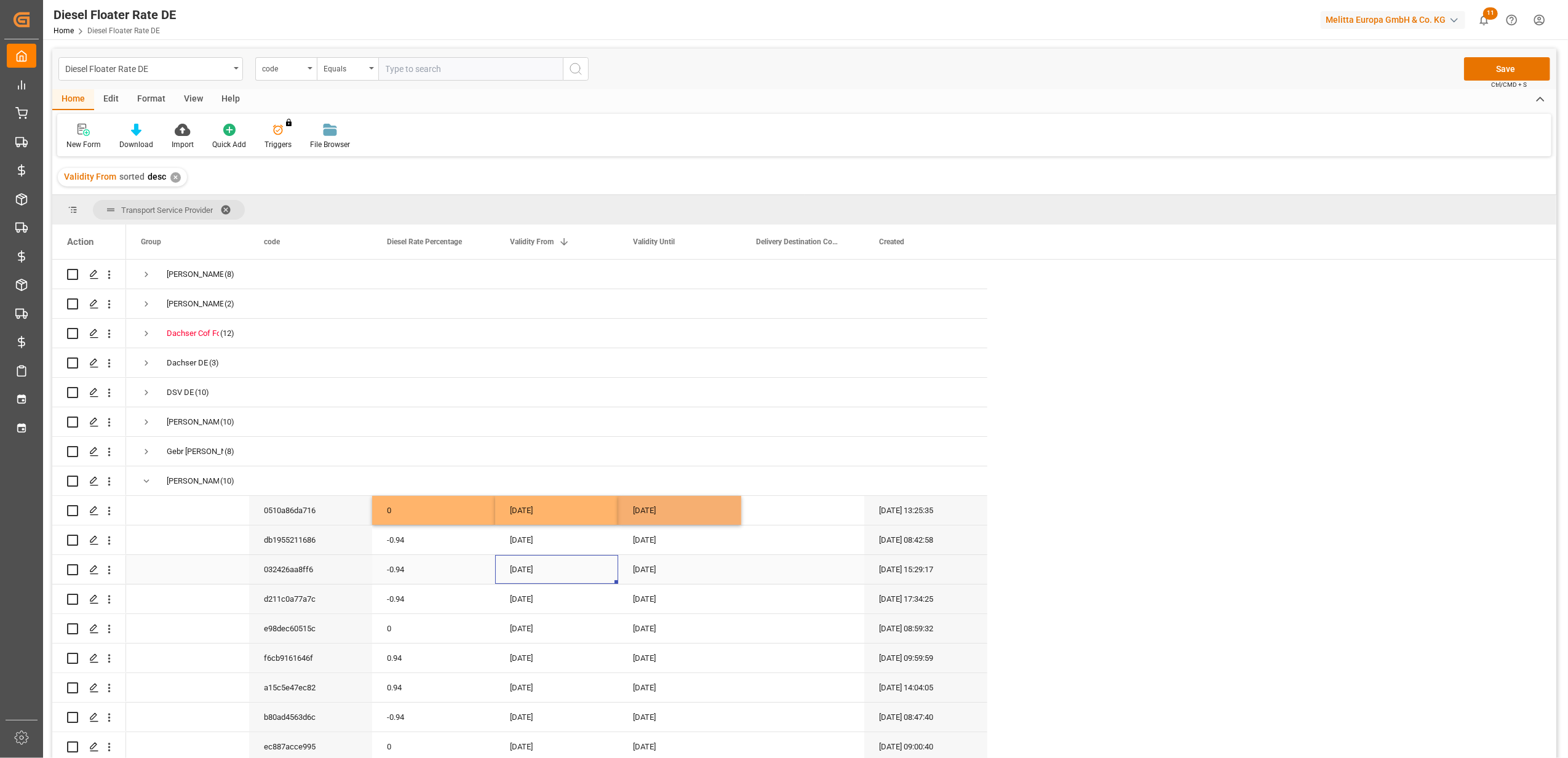
click at [557, 578] on div "[DATE]" at bounding box center [557, 570] width 123 height 29
click at [1492, 72] on button "Save" at bounding box center [1507, 69] width 87 height 23
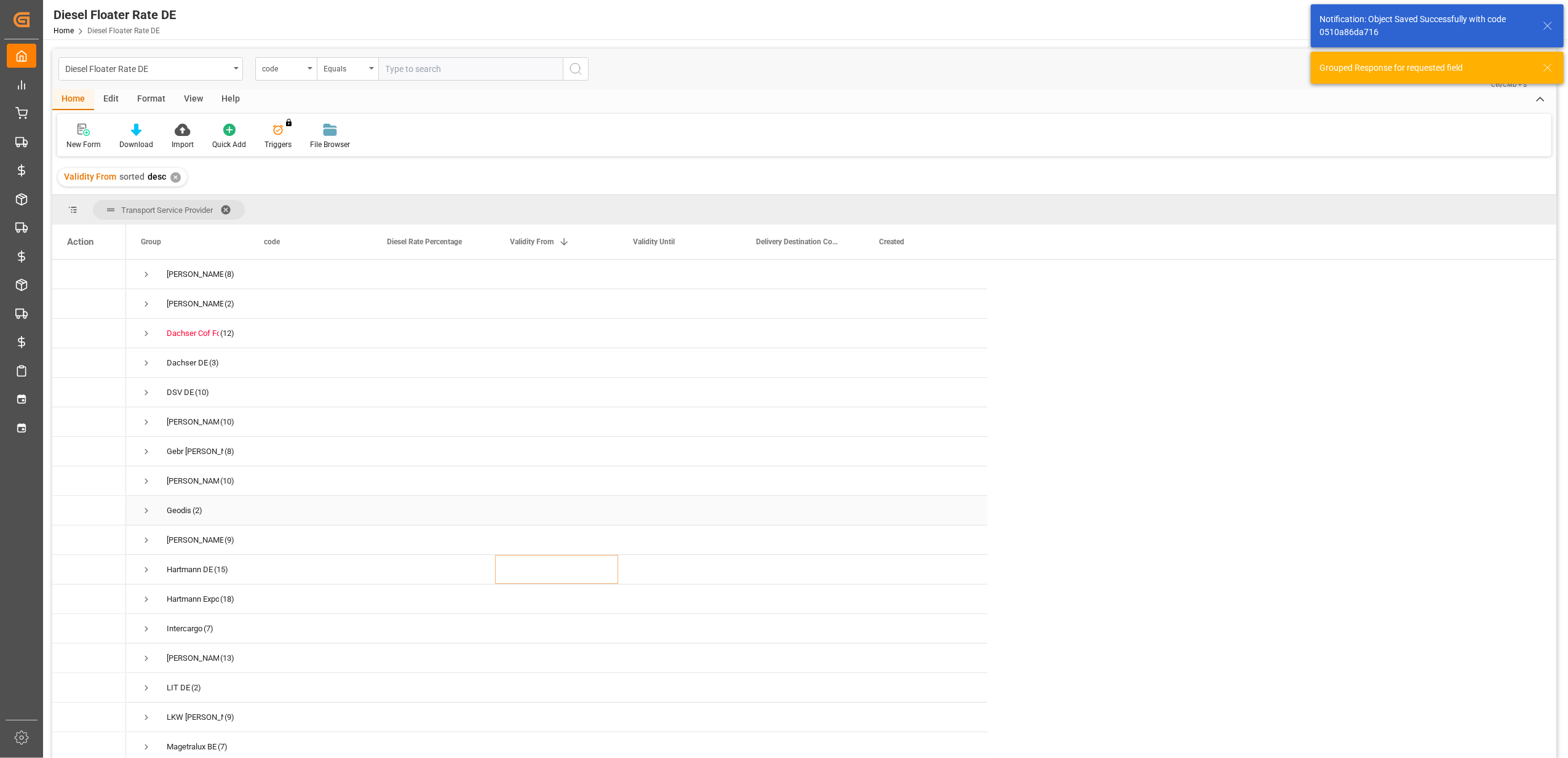
click at [149, 510] on span "Press SPACE to select this row." at bounding box center [146, 510] width 11 height 11
click at [148, 510] on span "Press SPACE to select this row." at bounding box center [146, 510] width 11 height 11
click at [147, 533] on span "Press SPACE to select this row." at bounding box center [146, 540] width 11 height 28
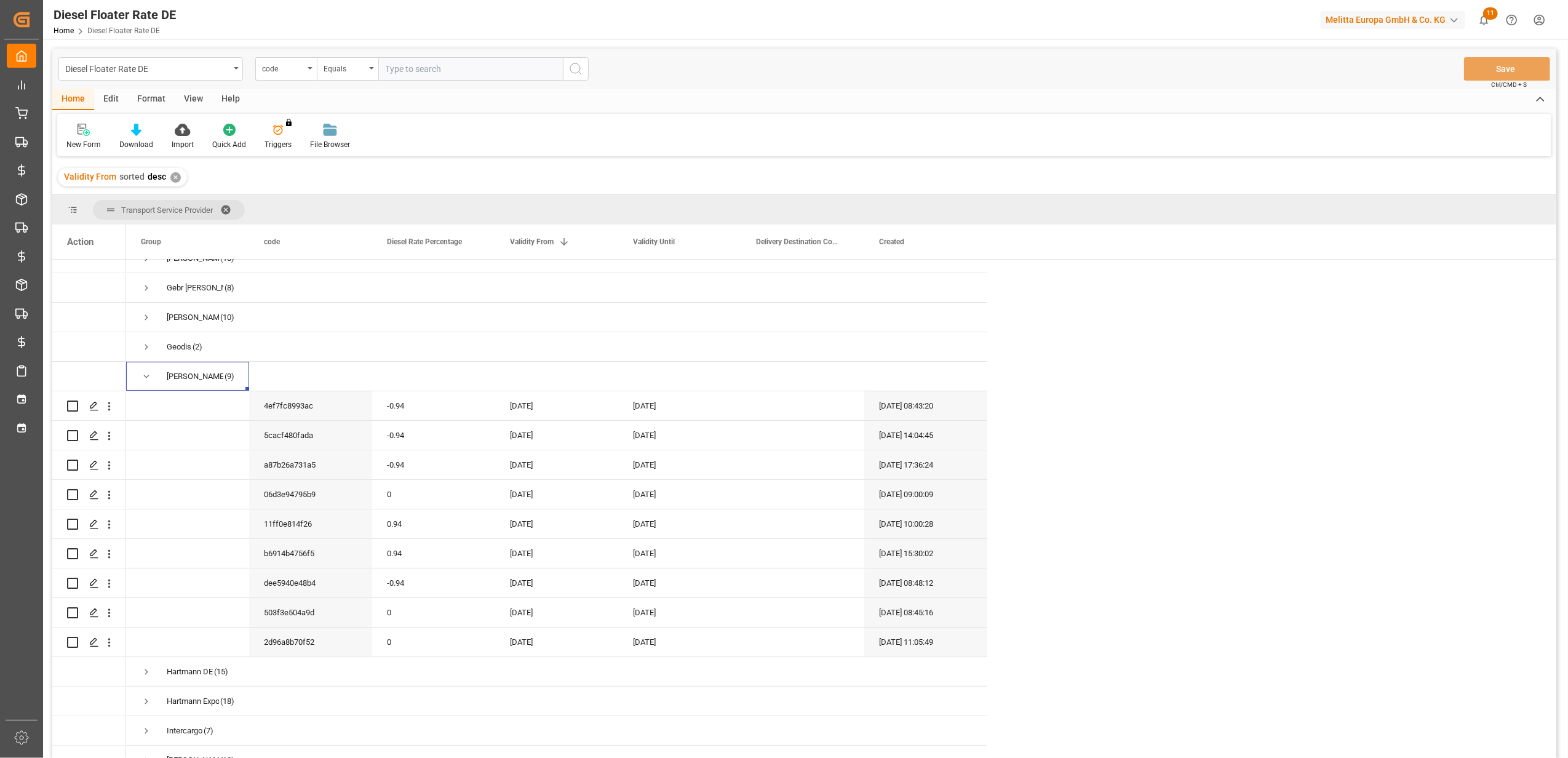
scroll to position [246, 0]
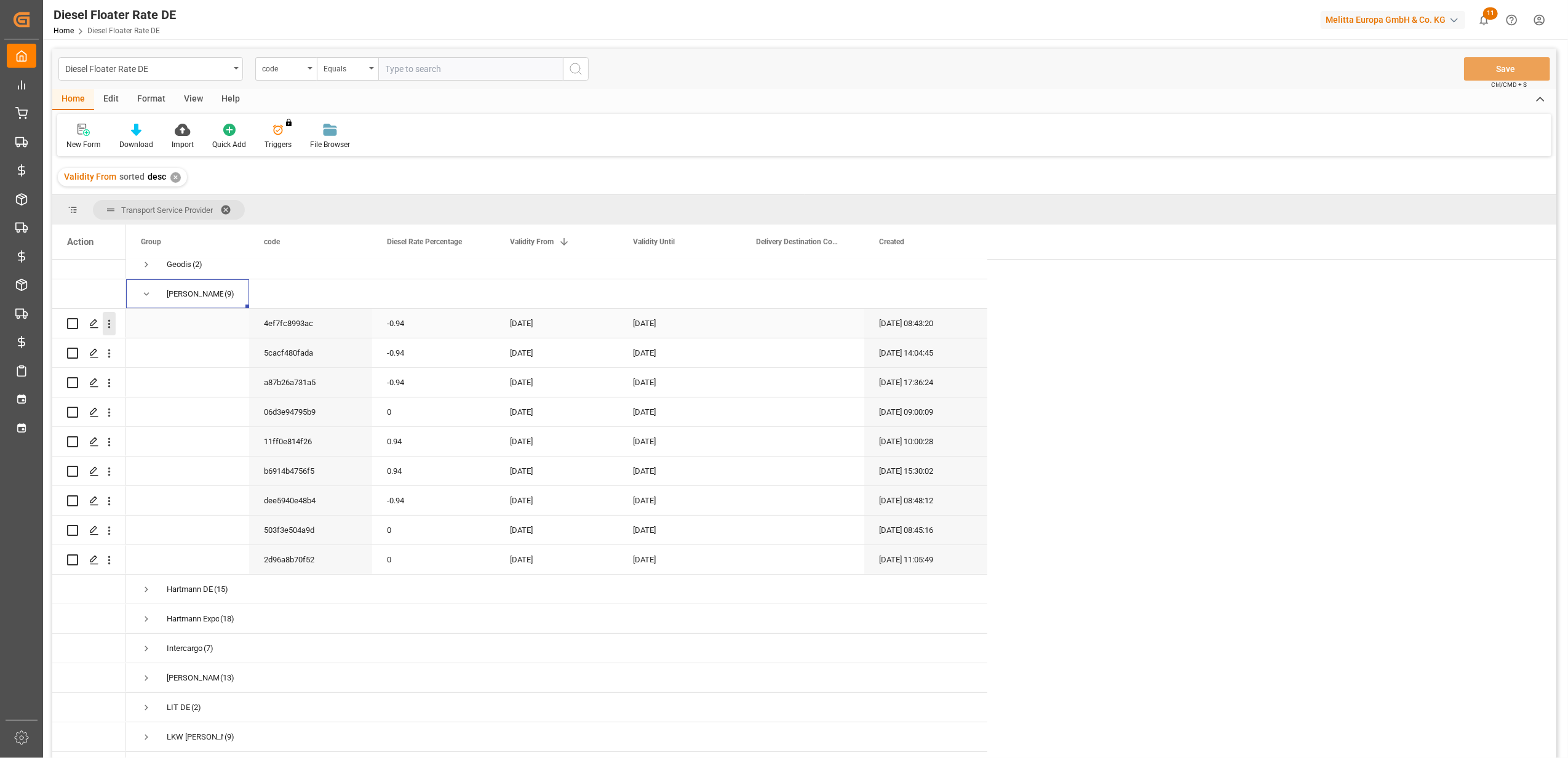
click at [112, 323] on icon "open menu" at bounding box center [109, 324] width 13 height 13
click at [175, 375] on span "Duplicate this row" at bounding box center [189, 374] width 114 height 11
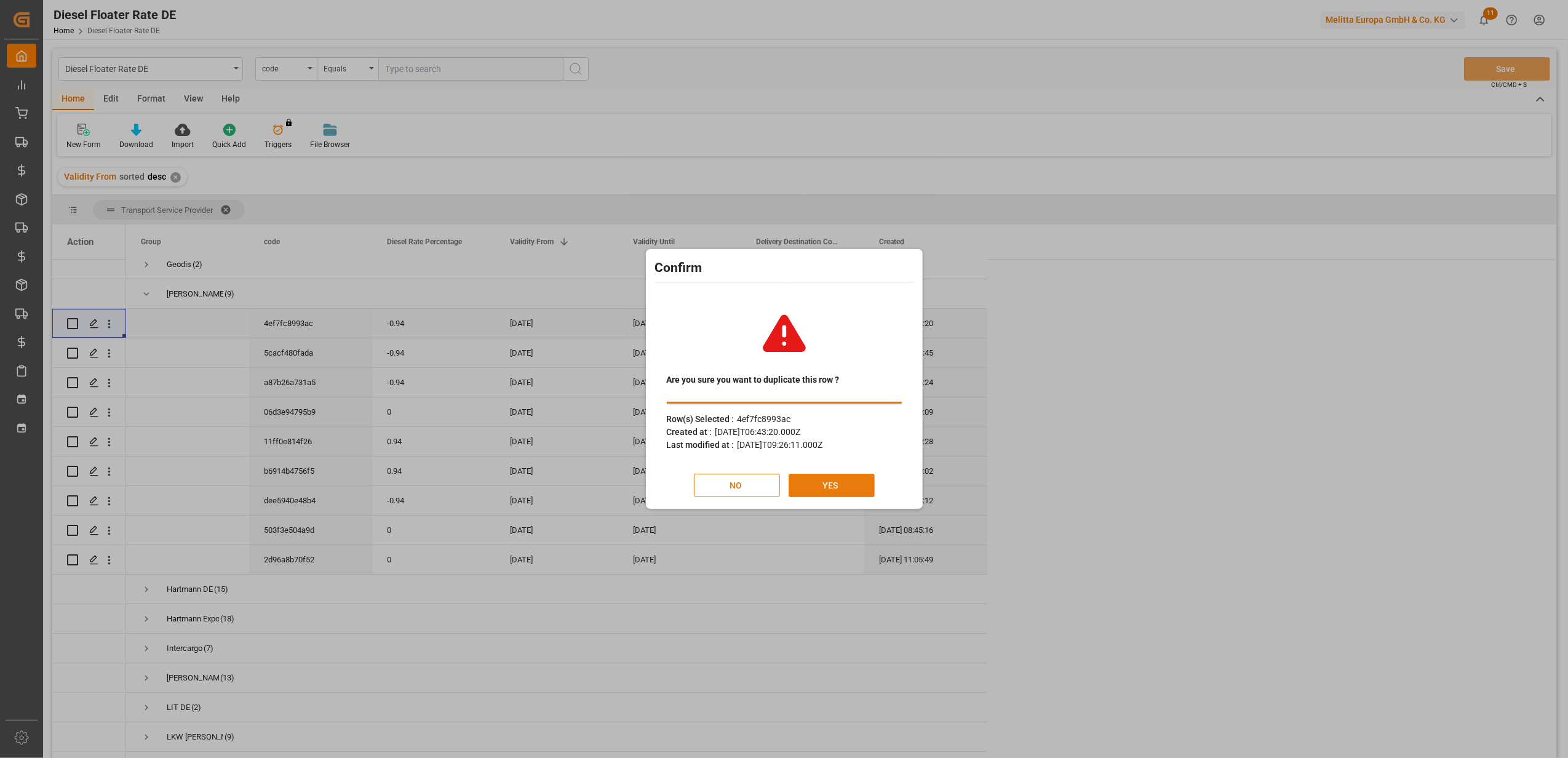
click at [820, 477] on button "YES" at bounding box center [832, 485] width 87 height 23
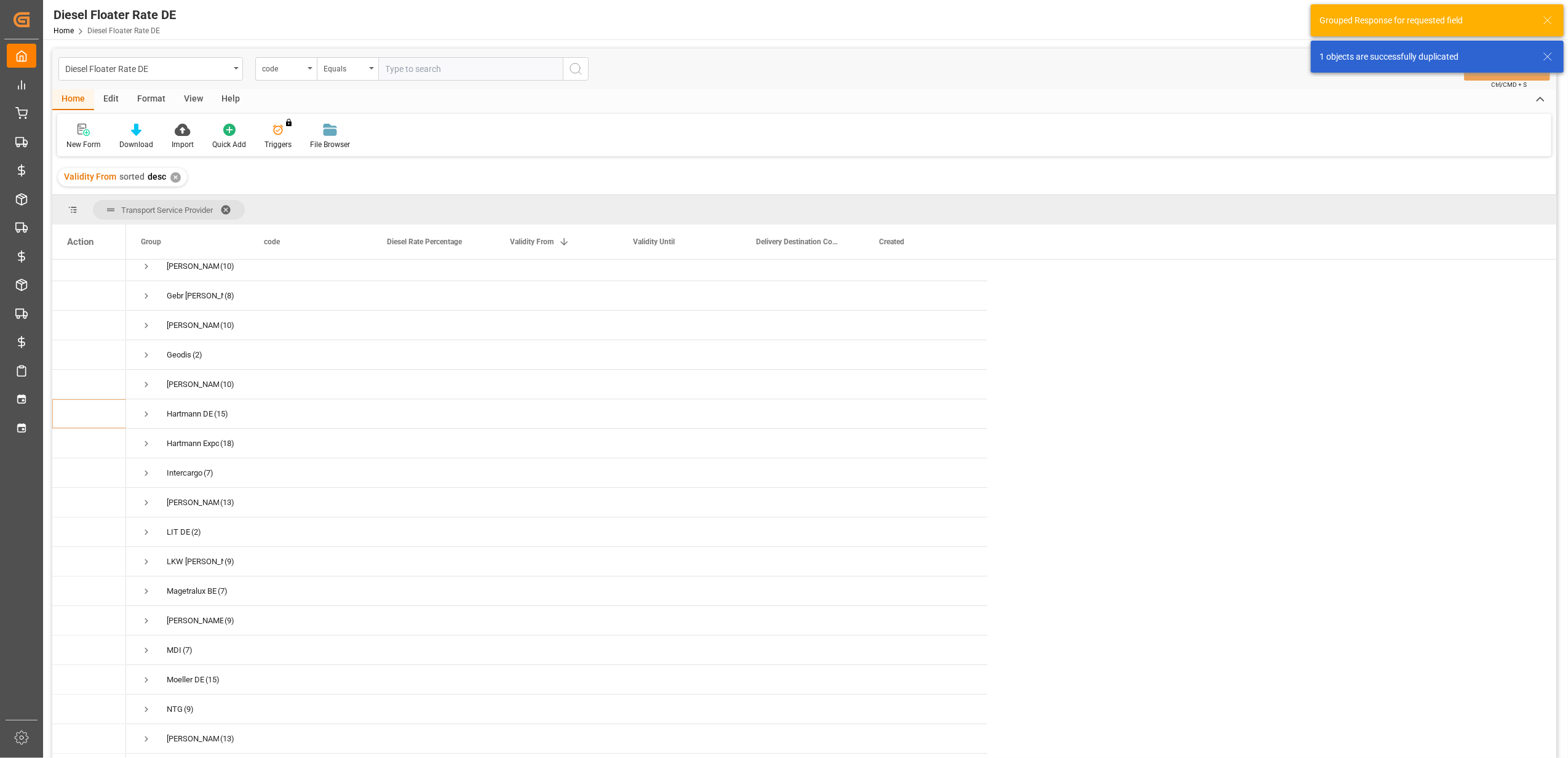
scroll to position [164, 0]
click at [150, 372] on span "Press SPACE to select this row." at bounding box center [146, 376] width 11 height 11
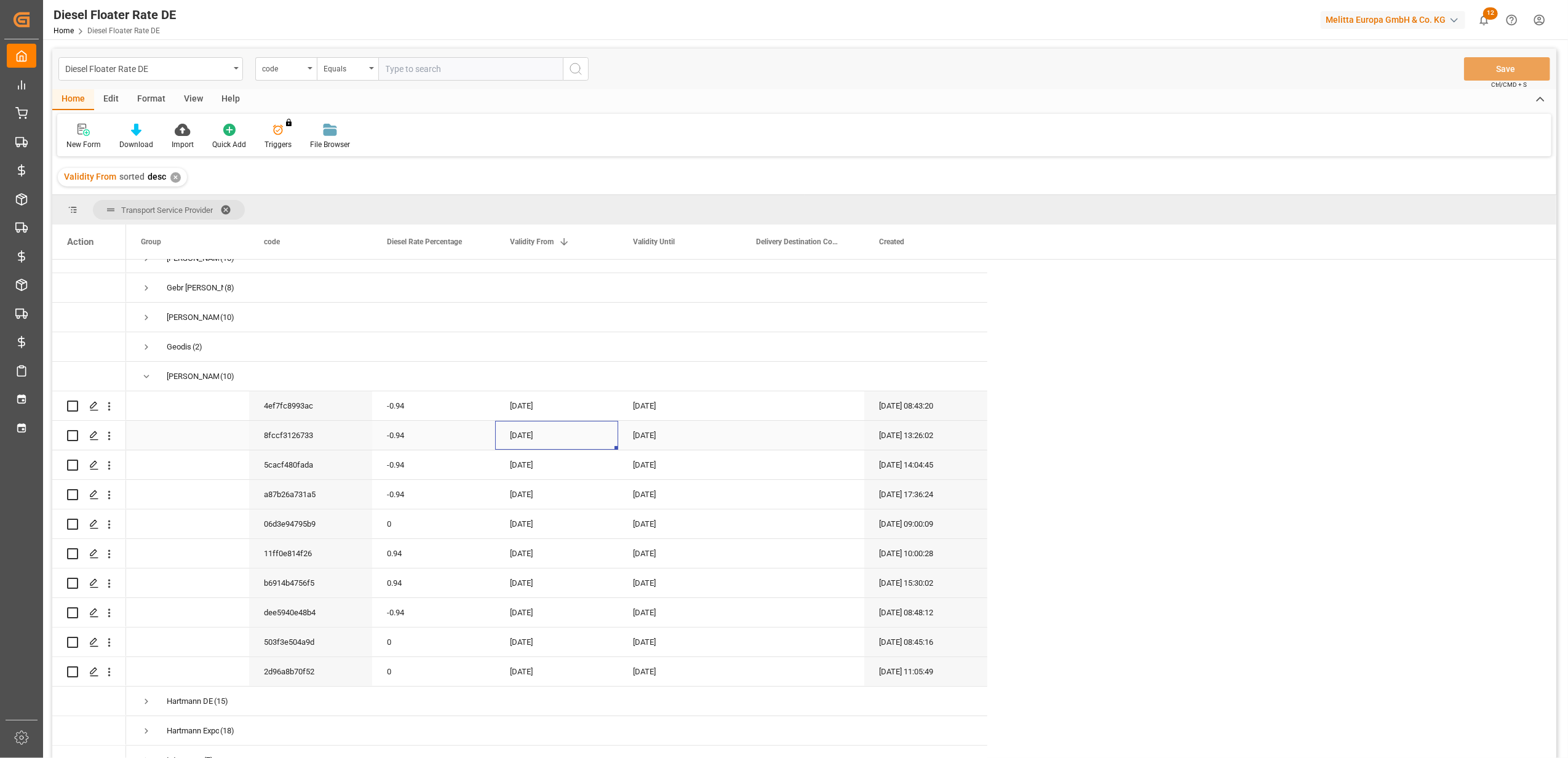
click at [527, 428] on div "[DATE]" at bounding box center [557, 435] width 123 height 29
click at [670, 474] on button "Next Month" at bounding box center [671, 471] width 8 height 8
click at [527, 519] on div "1" at bounding box center [522, 517] width 15 height 15
type input "[DATE]"
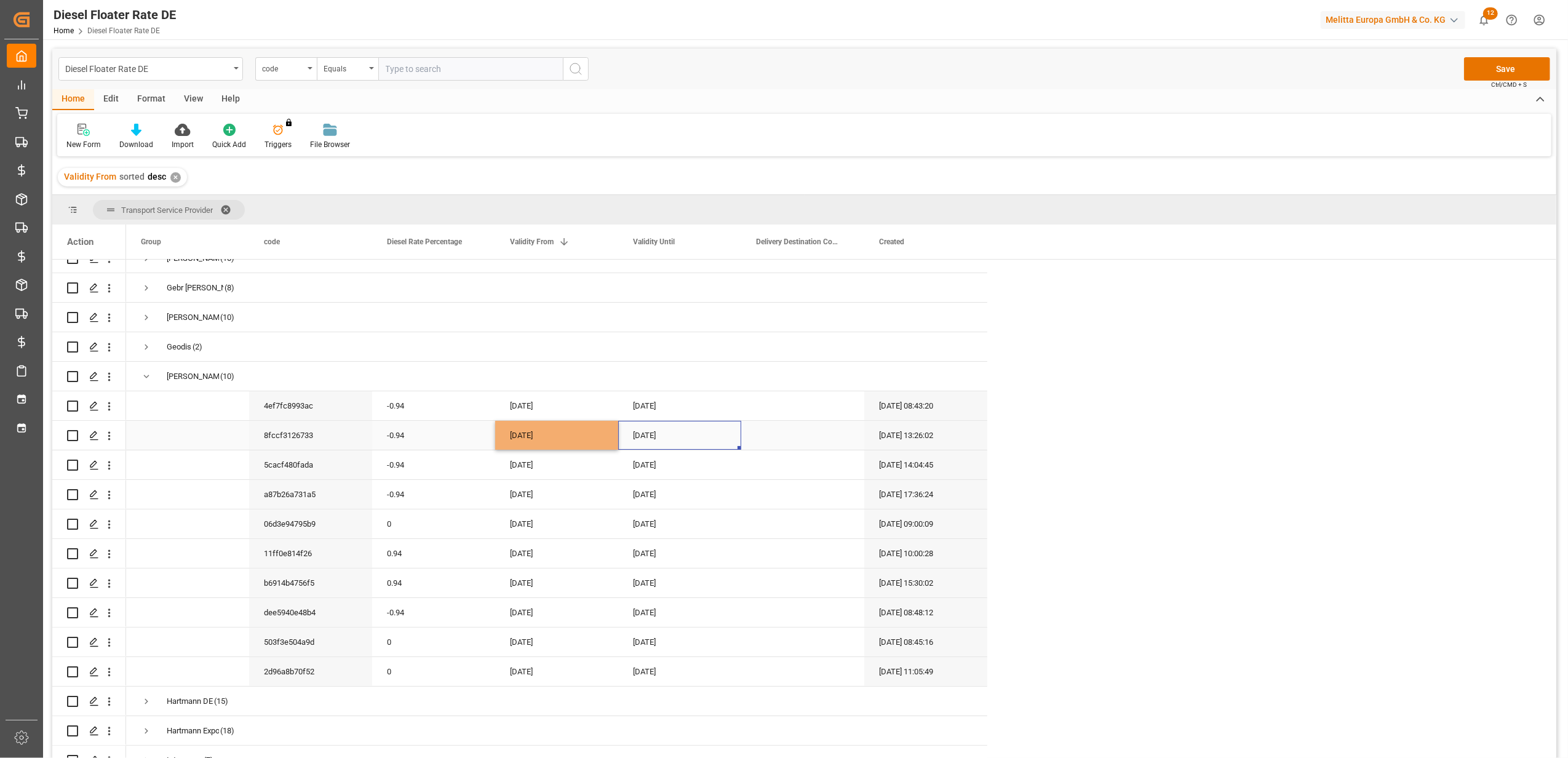
click at [643, 434] on div "[DATE]" at bounding box center [680, 435] width 123 height 29
click at [793, 470] on button "Next Month" at bounding box center [794, 471] width 8 height 8
click at [665, 608] on div "30" at bounding box center [668, 613] width 15 height 15
type input "[DATE]"
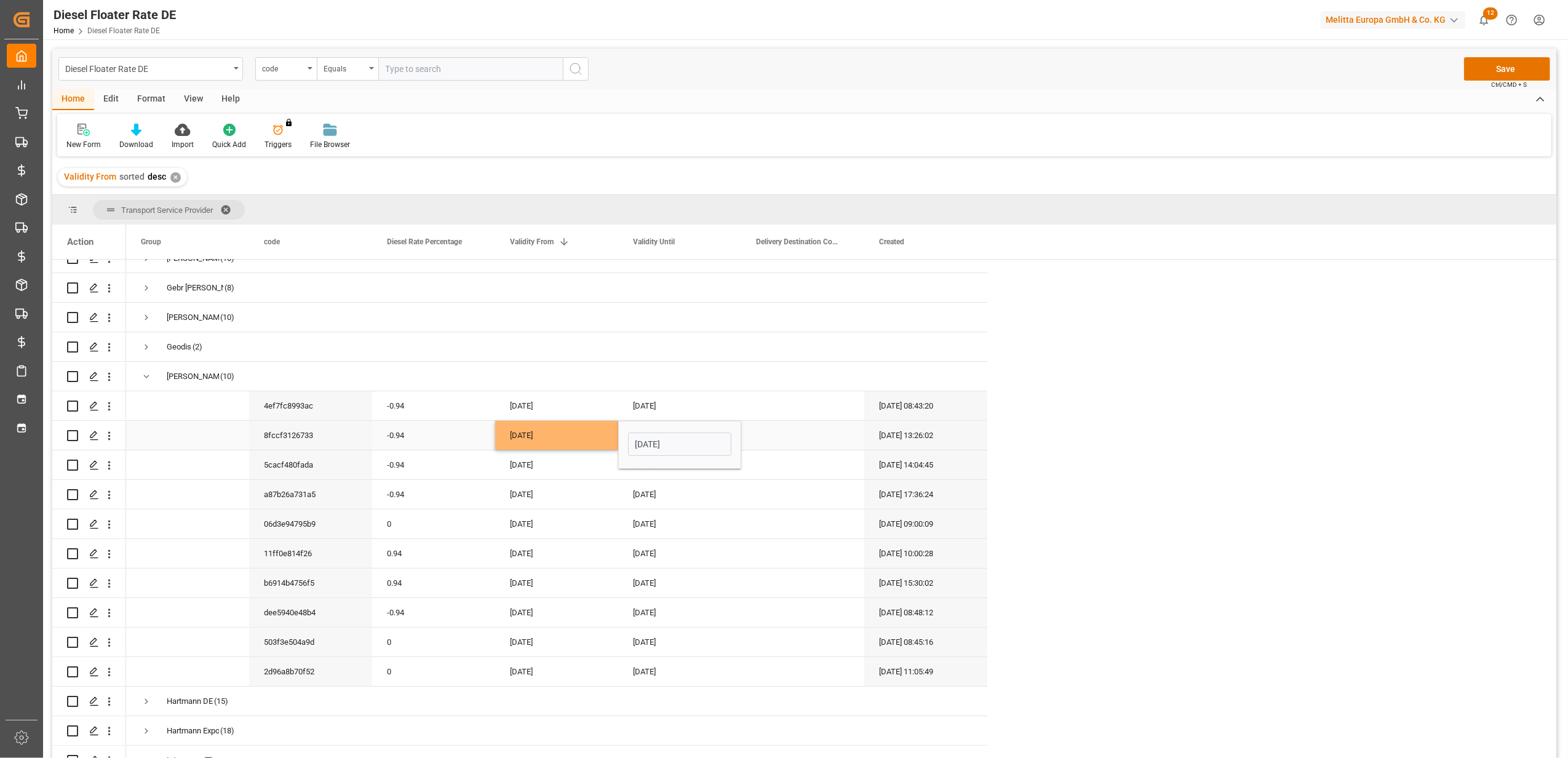
click at [451, 421] on div "-0.94" at bounding box center [434, 435] width 123 height 29
drag, startPoint x: 452, startPoint y: 431, endPoint x: 384, endPoint y: 446, distance: 69.6
click at [384, 446] on input "-0.94" at bounding box center [434, 442] width 104 height 23
type input "0"
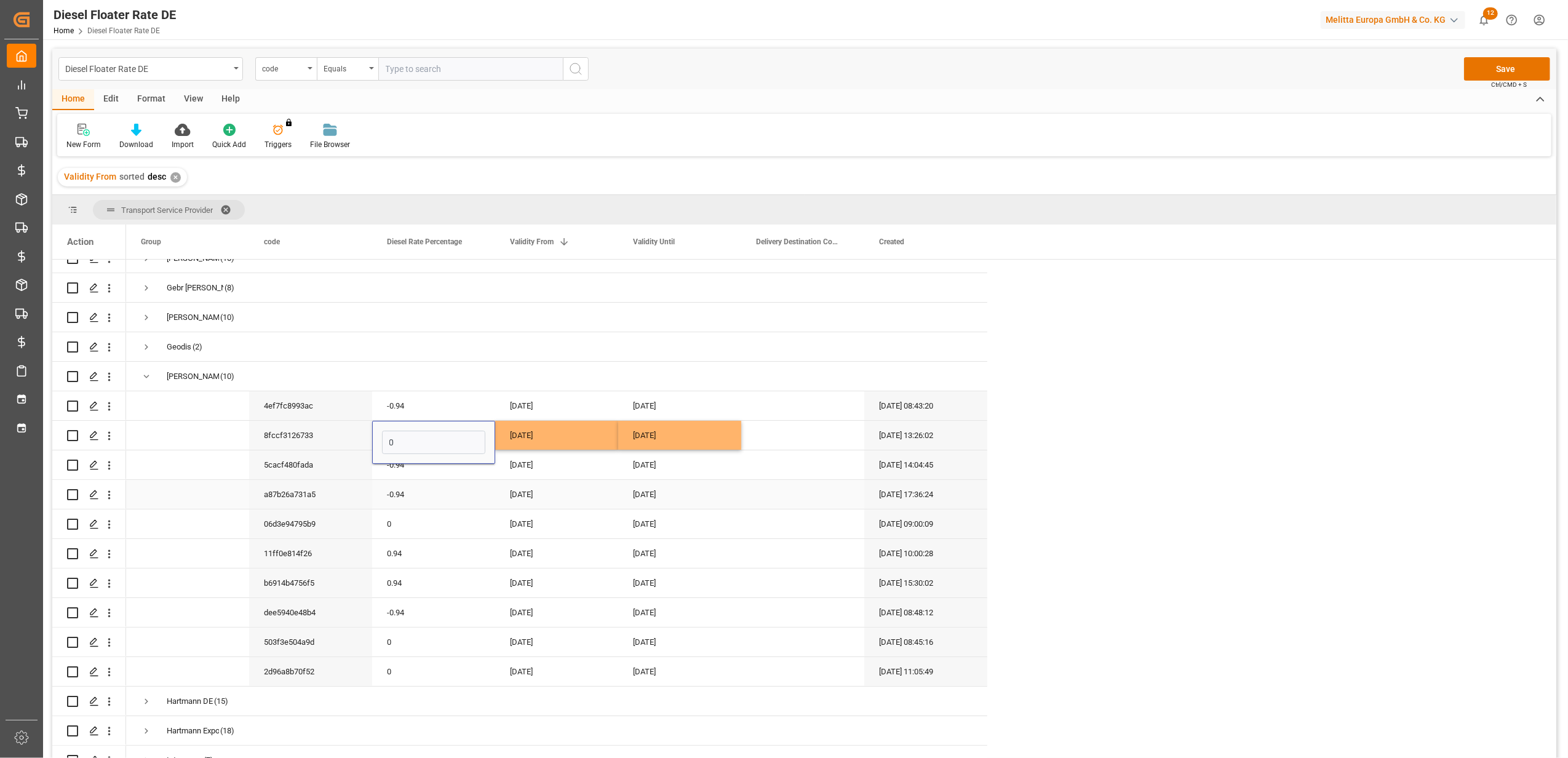
click at [496, 485] on div "[DATE]" at bounding box center [557, 494] width 123 height 29
click at [1512, 71] on button "Save" at bounding box center [1507, 69] width 87 height 23
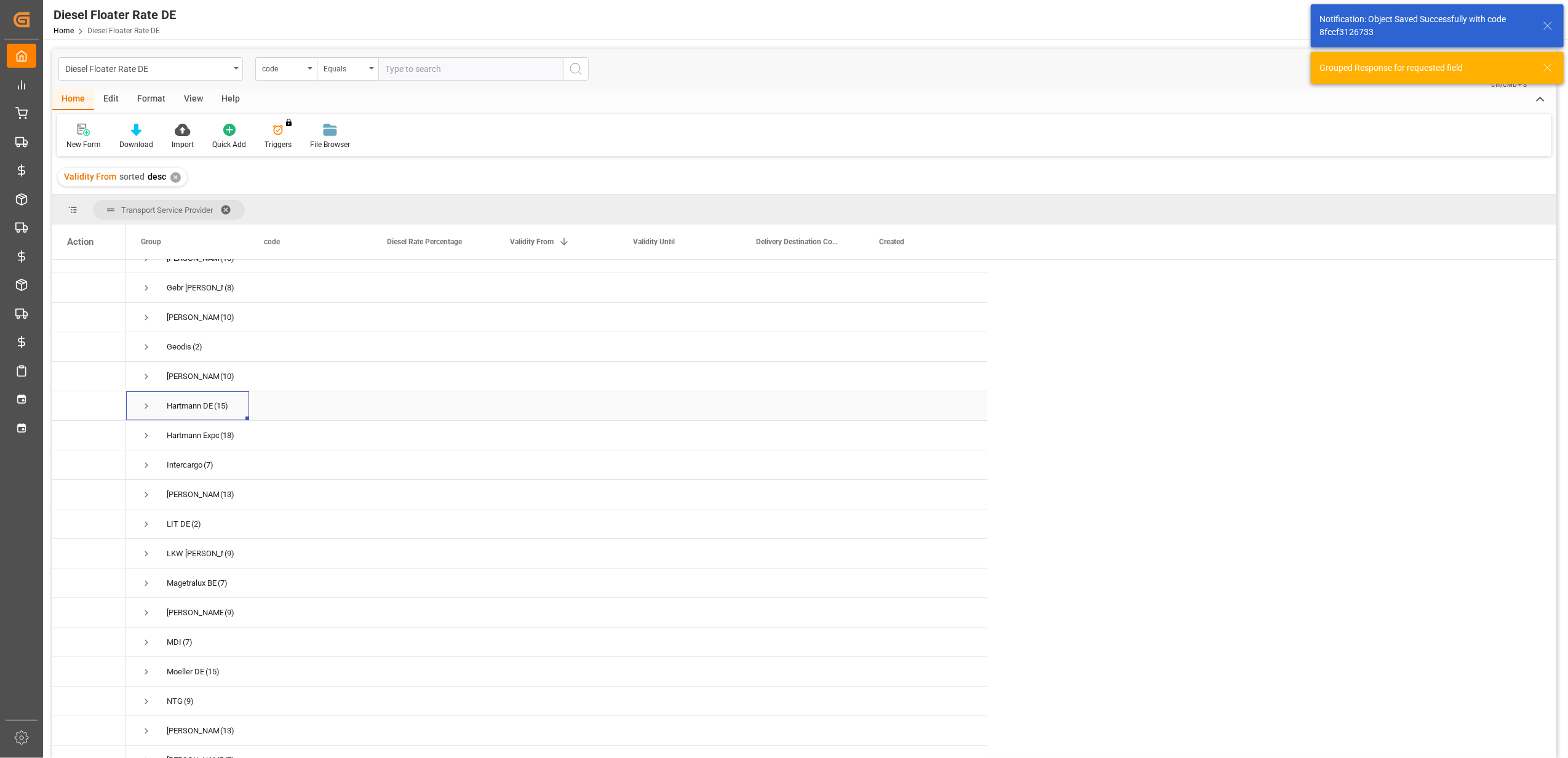
click at [147, 402] on span "Press SPACE to select this row." at bounding box center [146, 405] width 11 height 11
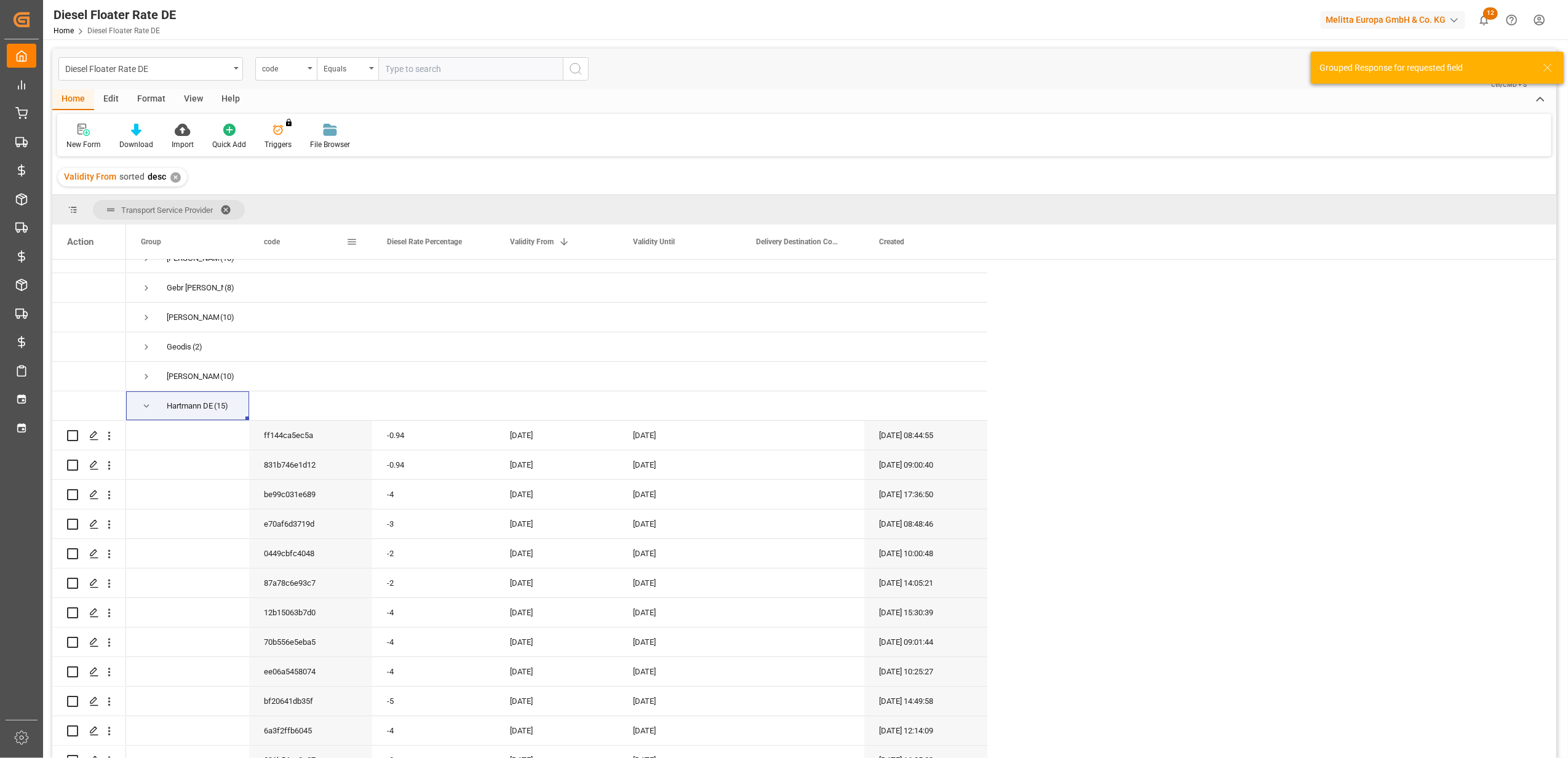
drag, startPoint x: 250, startPoint y: 244, endPoint x: 298, endPoint y: 250, distance: 48.4
click at [298, 250] on div "code" at bounding box center [311, 242] width 123 height 34
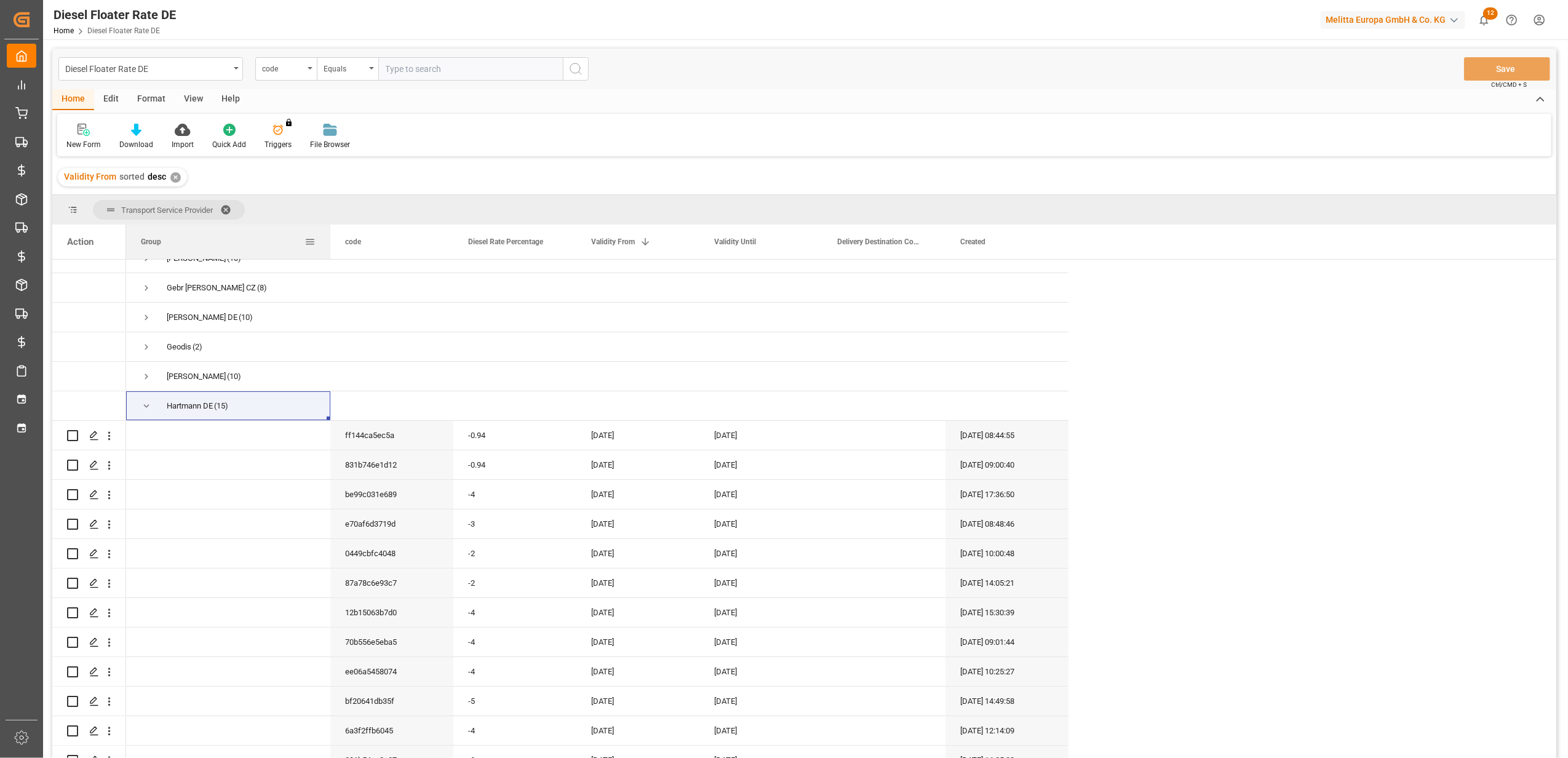
drag, startPoint x: 247, startPoint y: 241, endPoint x: 343, endPoint y: 252, distance: 96.6
click at [332, 242] on div at bounding box center [331, 242] width 5 height 34
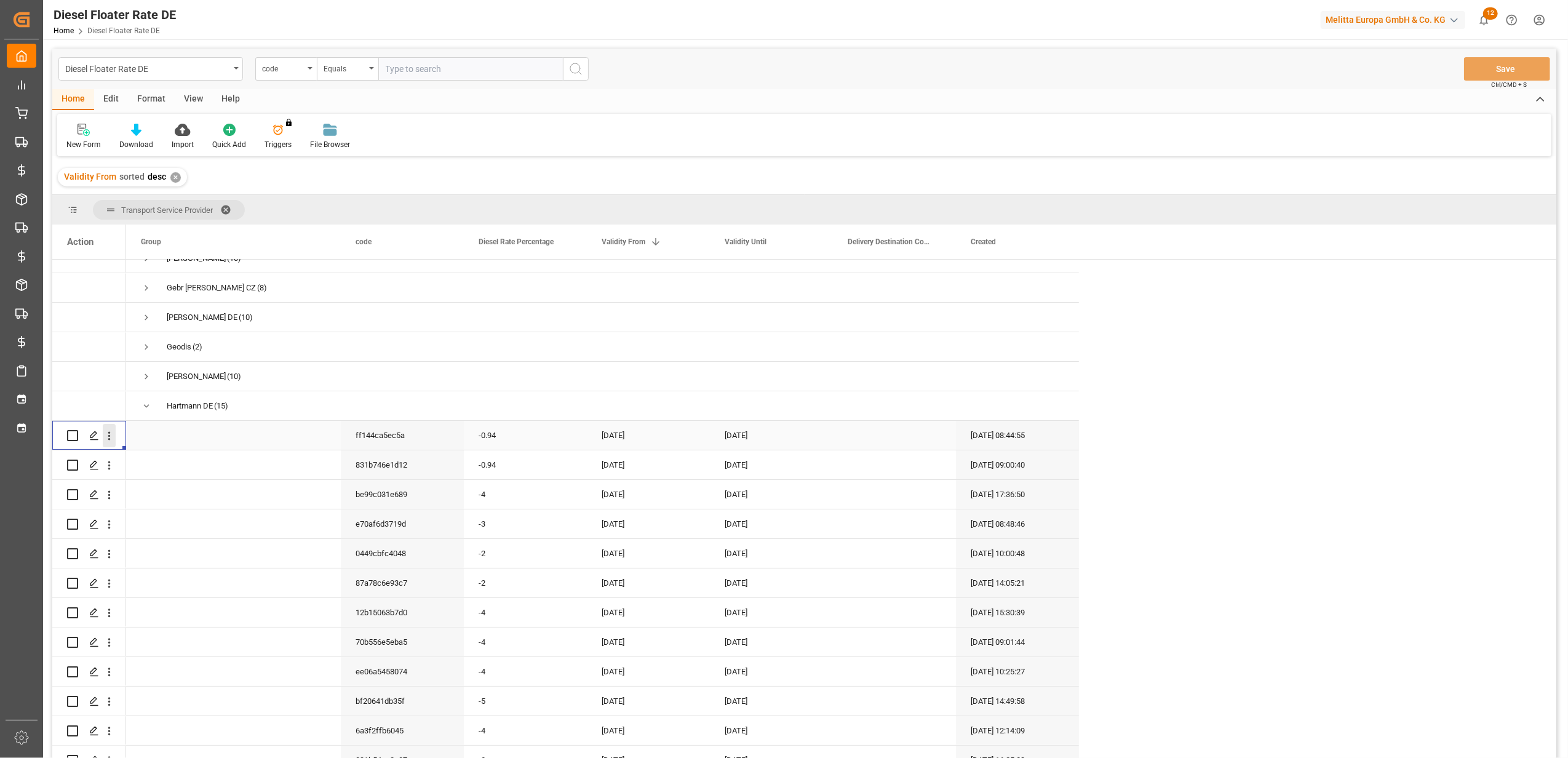
click at [114, 434] on icon "open menu" at bounding box center [109, 435] width 13 height 13
click at [133, 475] on div "Duplicate this row" at bounding box center [179, 486] width 152 height 24
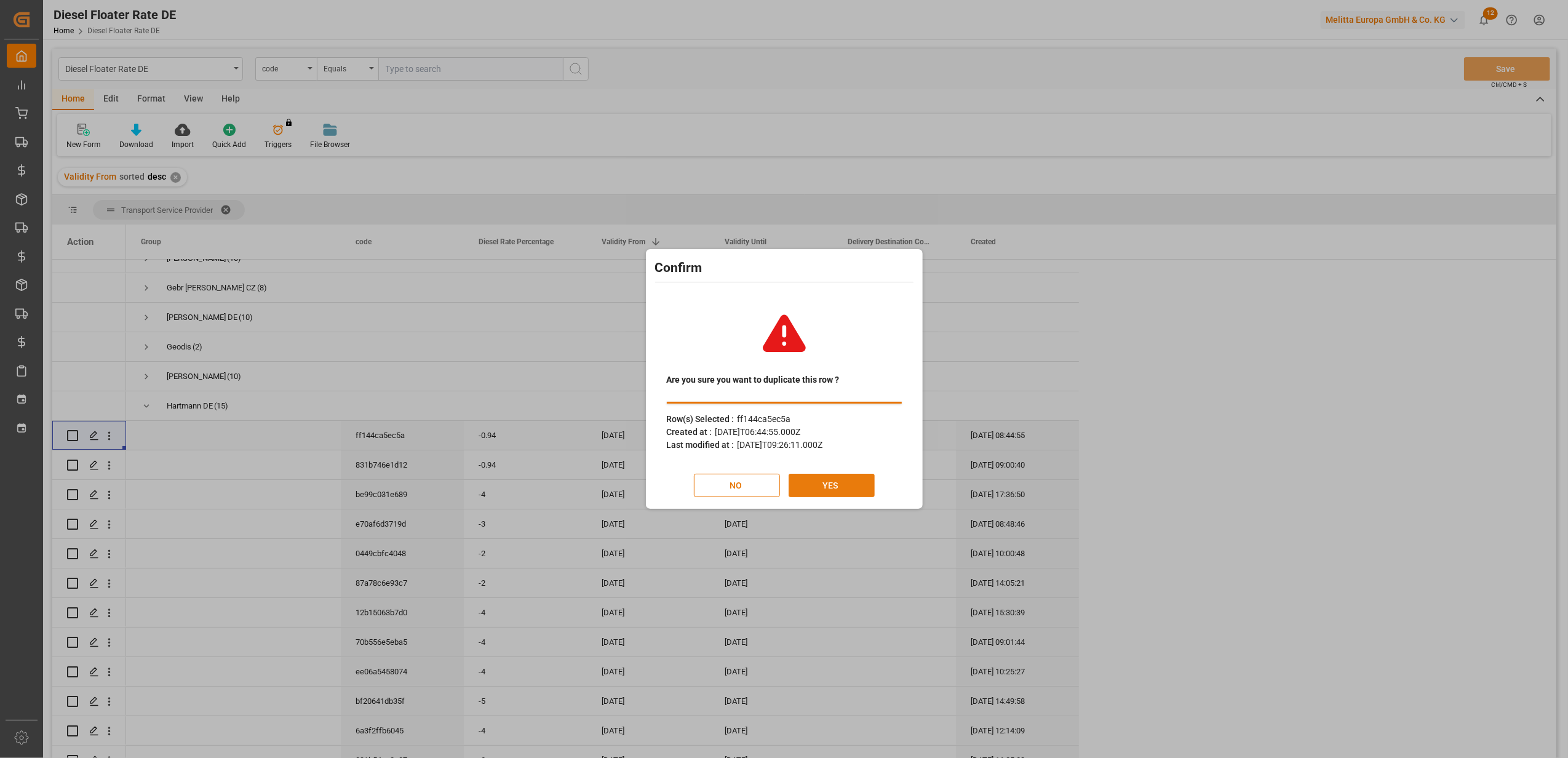
click at [793, 480] on button "YES" at bounding box center [832, 485] width 87 height 23
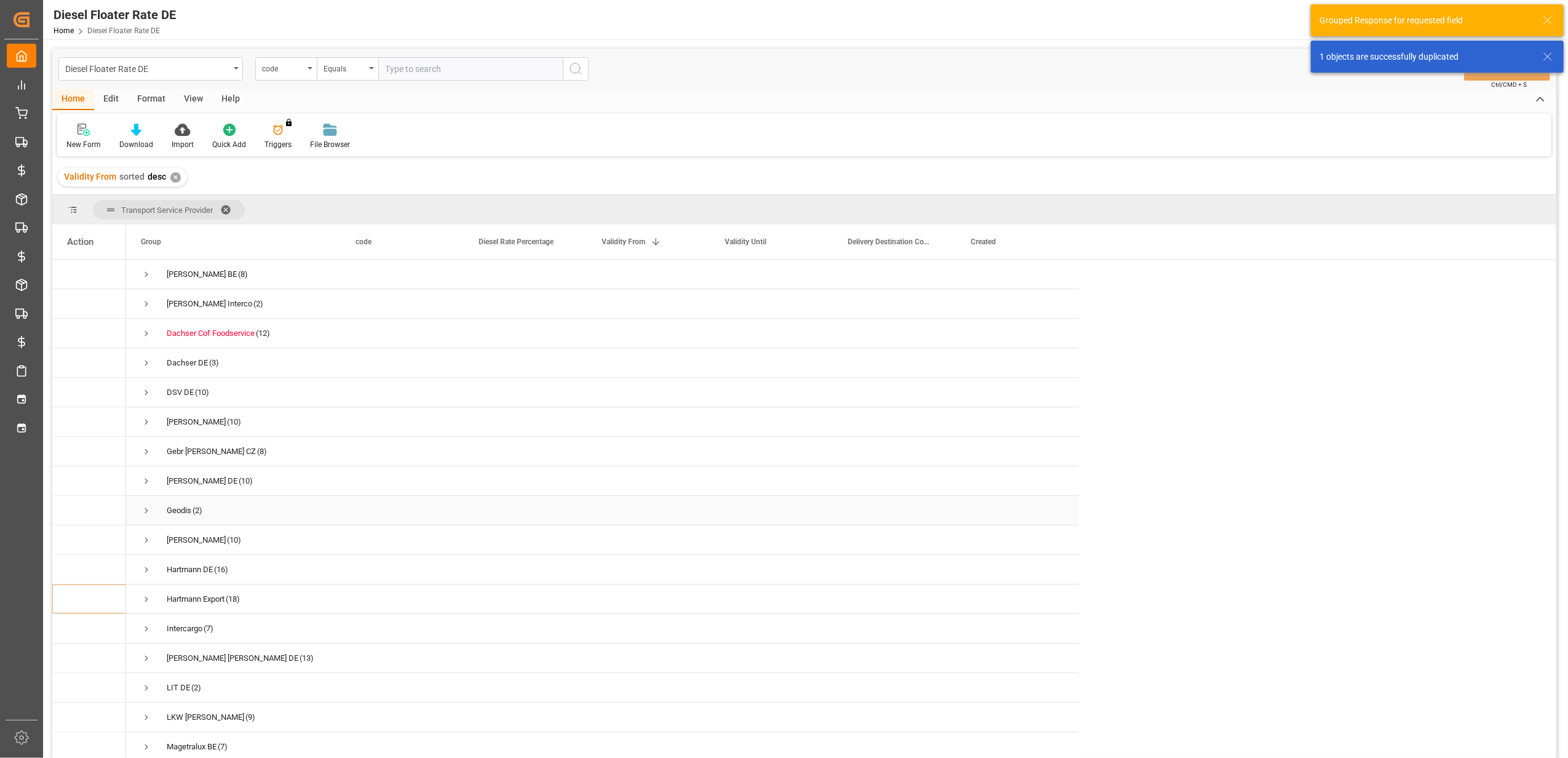
scroll to position [3, 0]
click at [143, 564] on span "Press SPACE to select this row." at bounding box center [146, 569] width 11 height 11
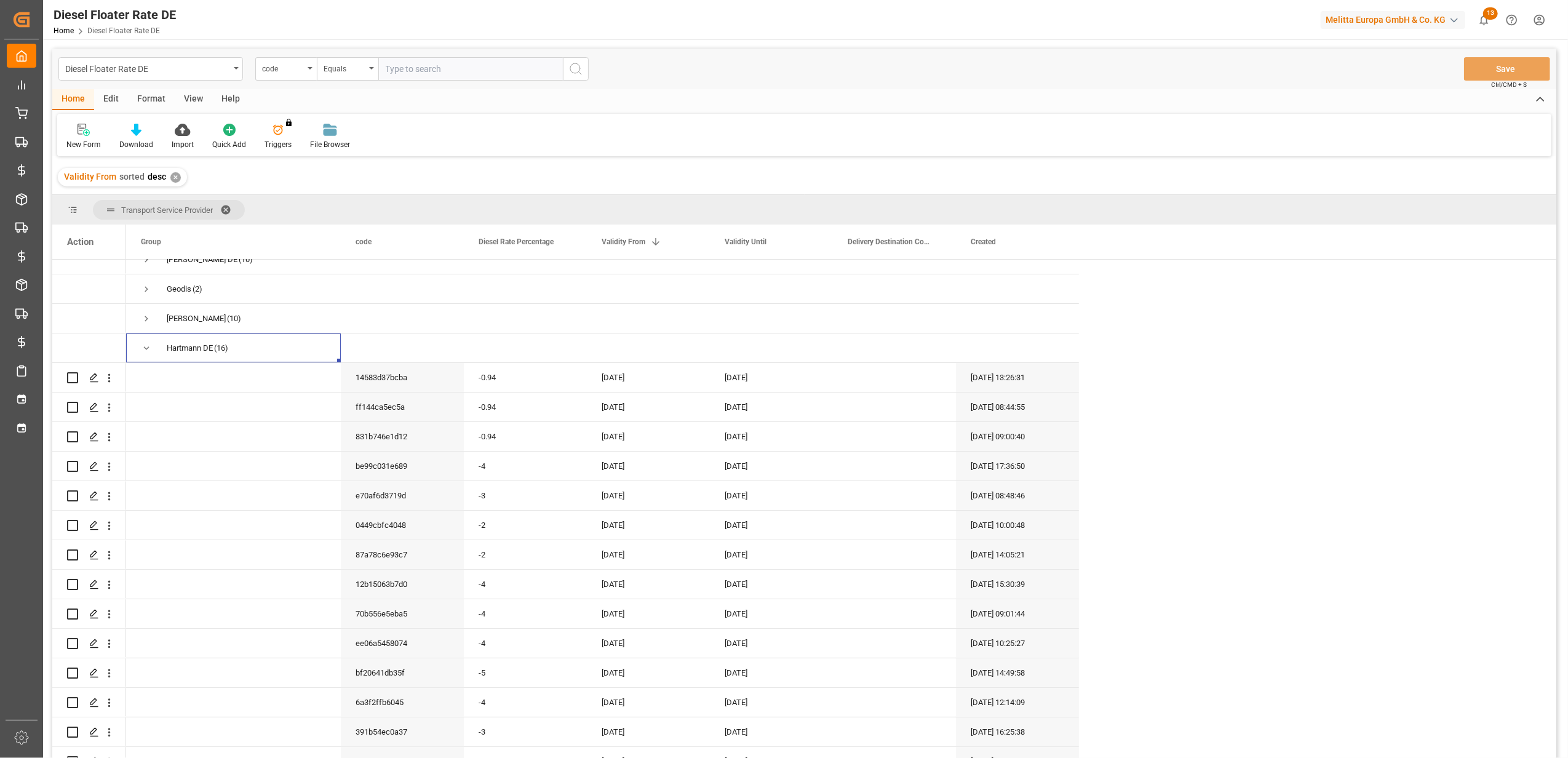
scroll to position [246, 0]
click at [513, 352] on div "-0.94" at bounding box center [525, 353] width 123 height 29
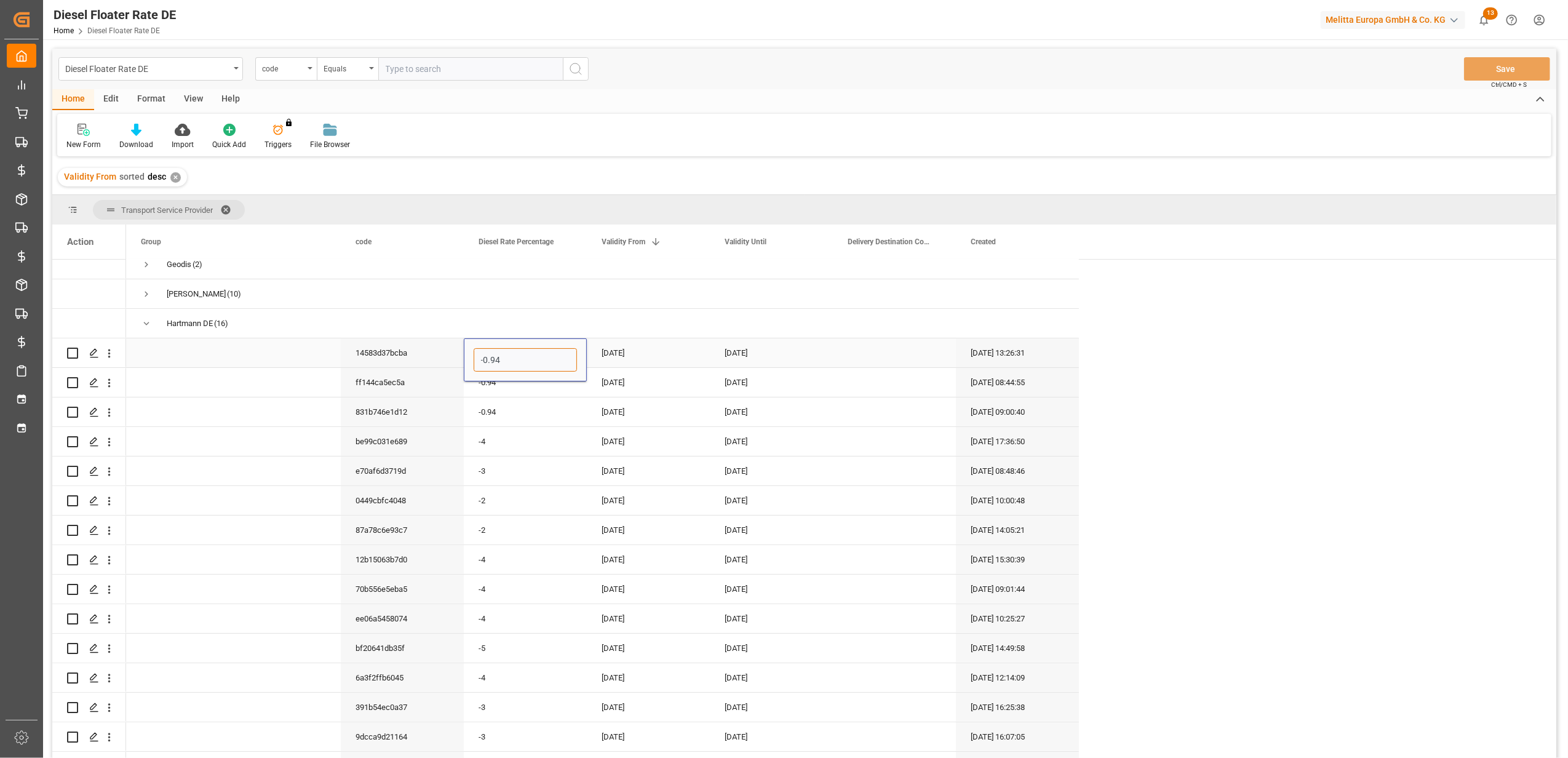
drag, startPoint x: 513, startPoint y: 352, endPoint x: 473, endPoint y: 357, distance: 40.3
click at [474, 357] on input "-0.94" at bounding box center [525, 359] width 104 height 23
type input "0"
click at [653, 350] on div "[DATE]" at bounding box center [649, 353] width 123 height 29
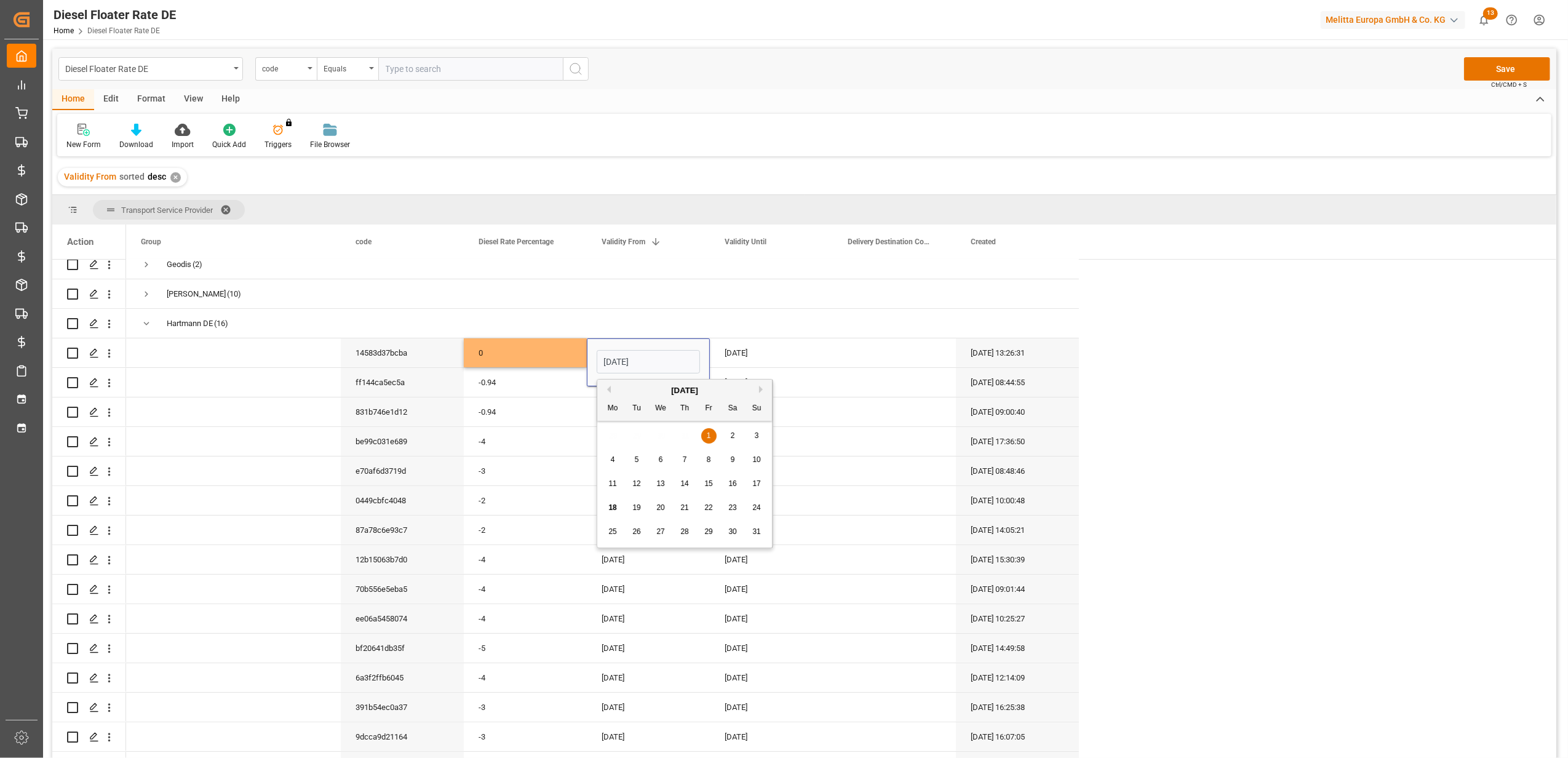
click at [763, 387] on button "Next Month" at bounding box center [763, 389] width 8 height 8
click at [617, 437] on div "1" at bounding box center [613, 435] width 15 height 15
type input "[DATE]"
click at [806, 341] on div "[DATE]" at bounding box center [772, 353] width 123 height 29
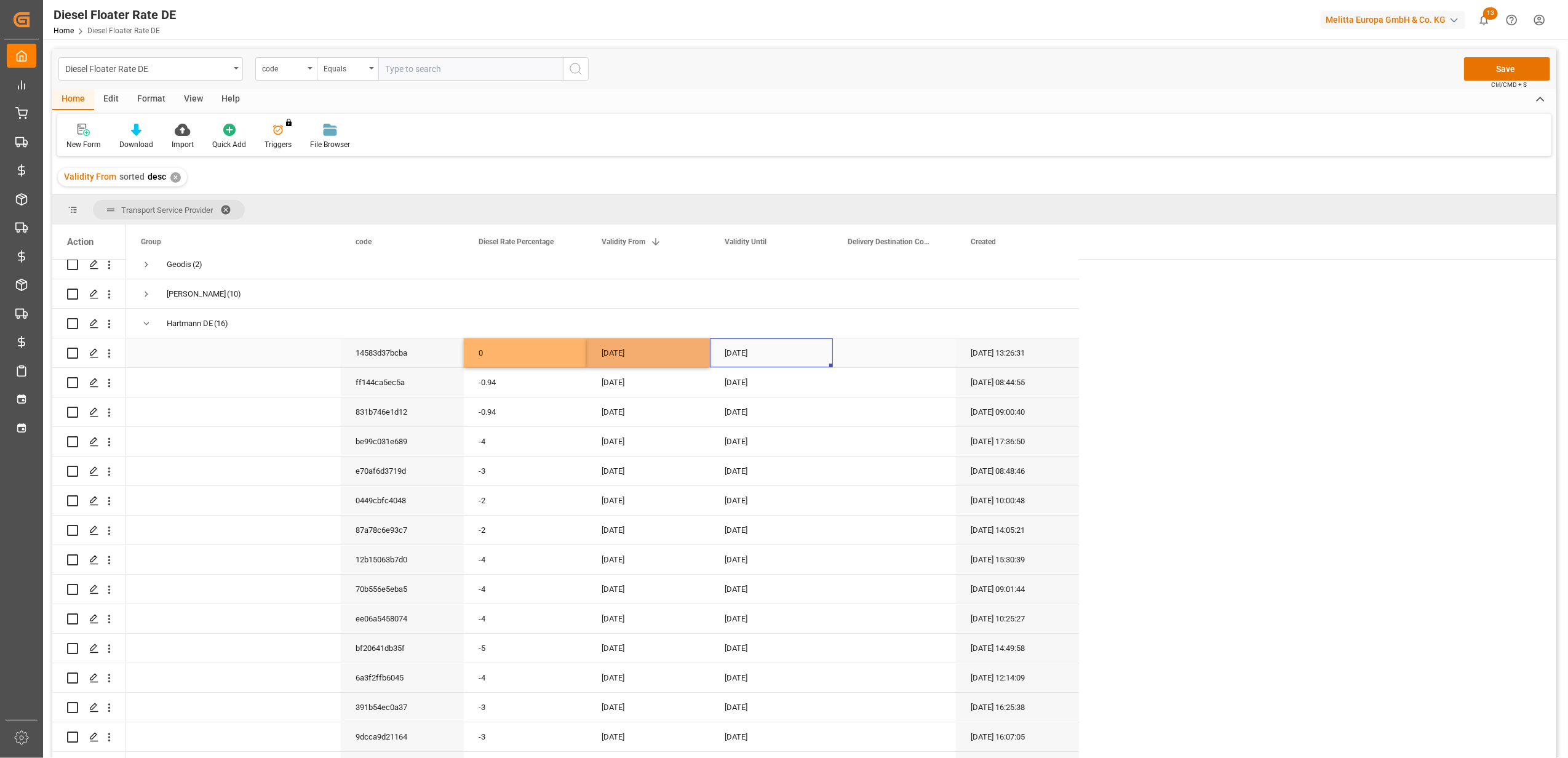
click at [795, 346] on div "[DATE]" at bounding box center [772, 353] width 123 height 29
click at [787, 352] on div "[DATE]" at bounding box center [772, 353] width 123 height 29
click at [886, 390] on button "Next Month" at bounding box center [886, 389] width 8 height 8
click at [757, 527] on span "30" at bounding box center [759, 531] width 8 height 9
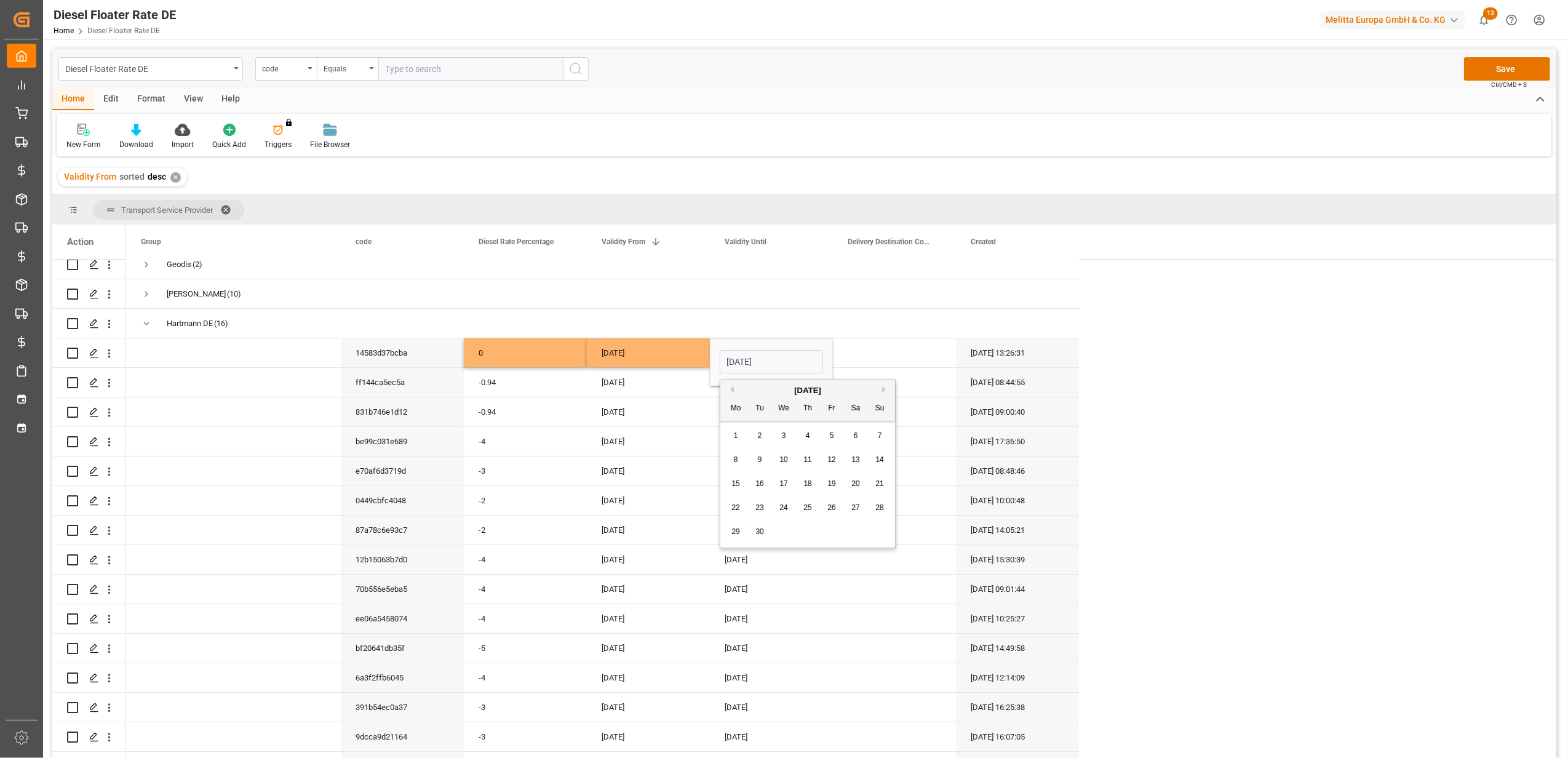
type input "[DATE]"
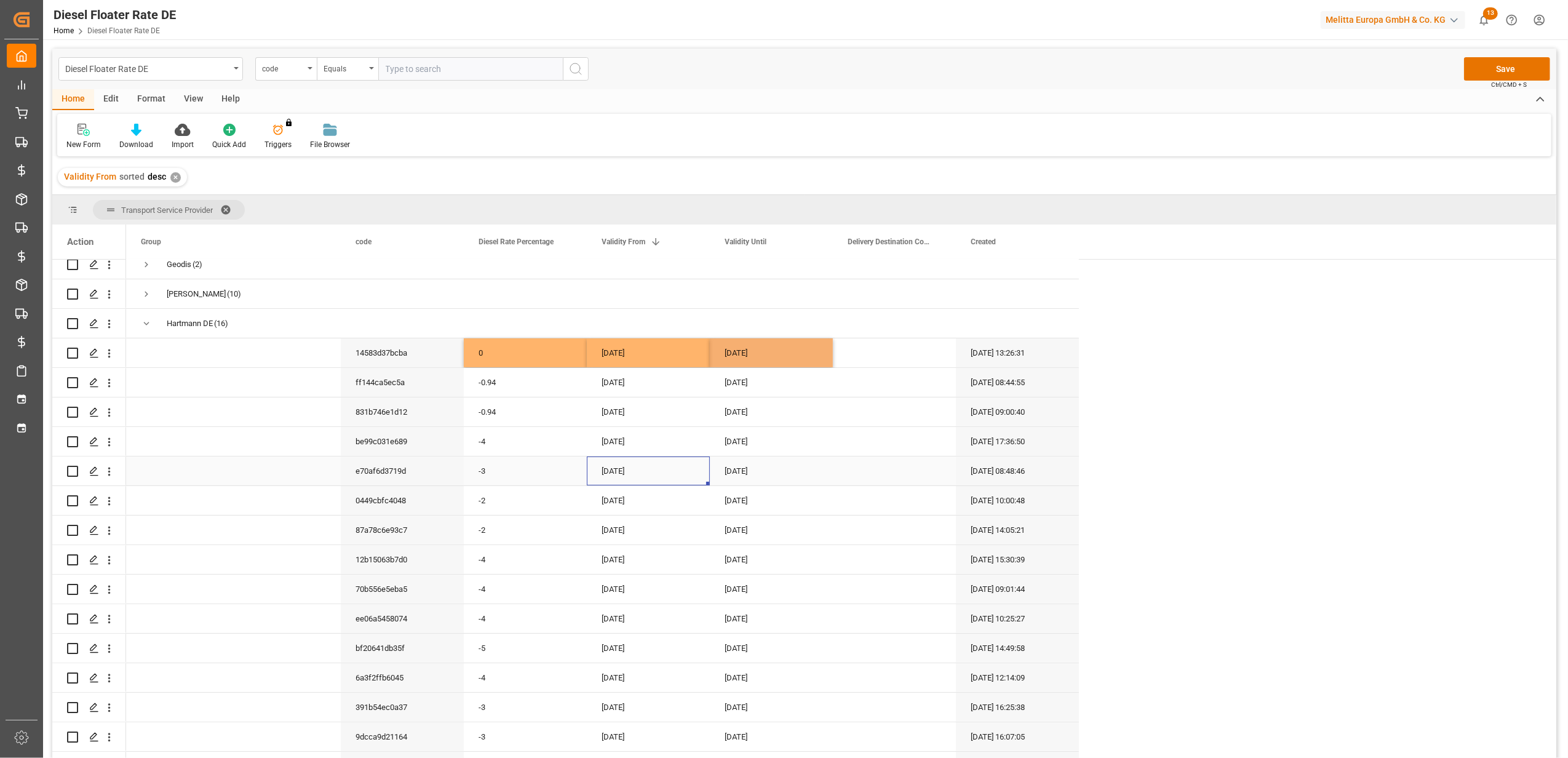
click at [678, 457] on div "[DATE]" at bounding box center [649, 471] width 123 height 29
click at [1501, 59] on button "Save" at bounding box center [1507, 69] width 87 height 23
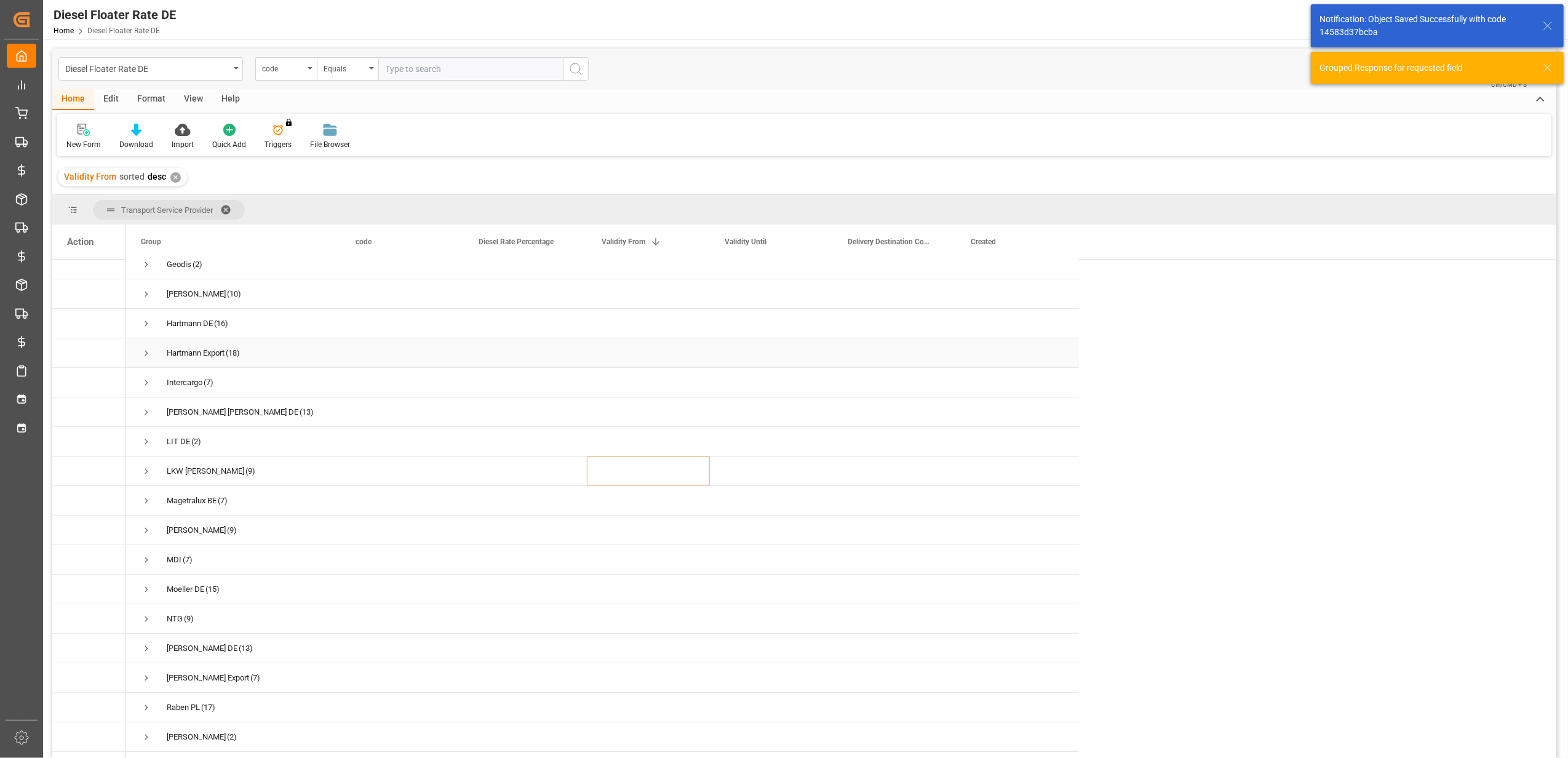
click at [144, 350] on span "Press SPACE to select this row." at bounding box center [146, 353] width 11 height 11
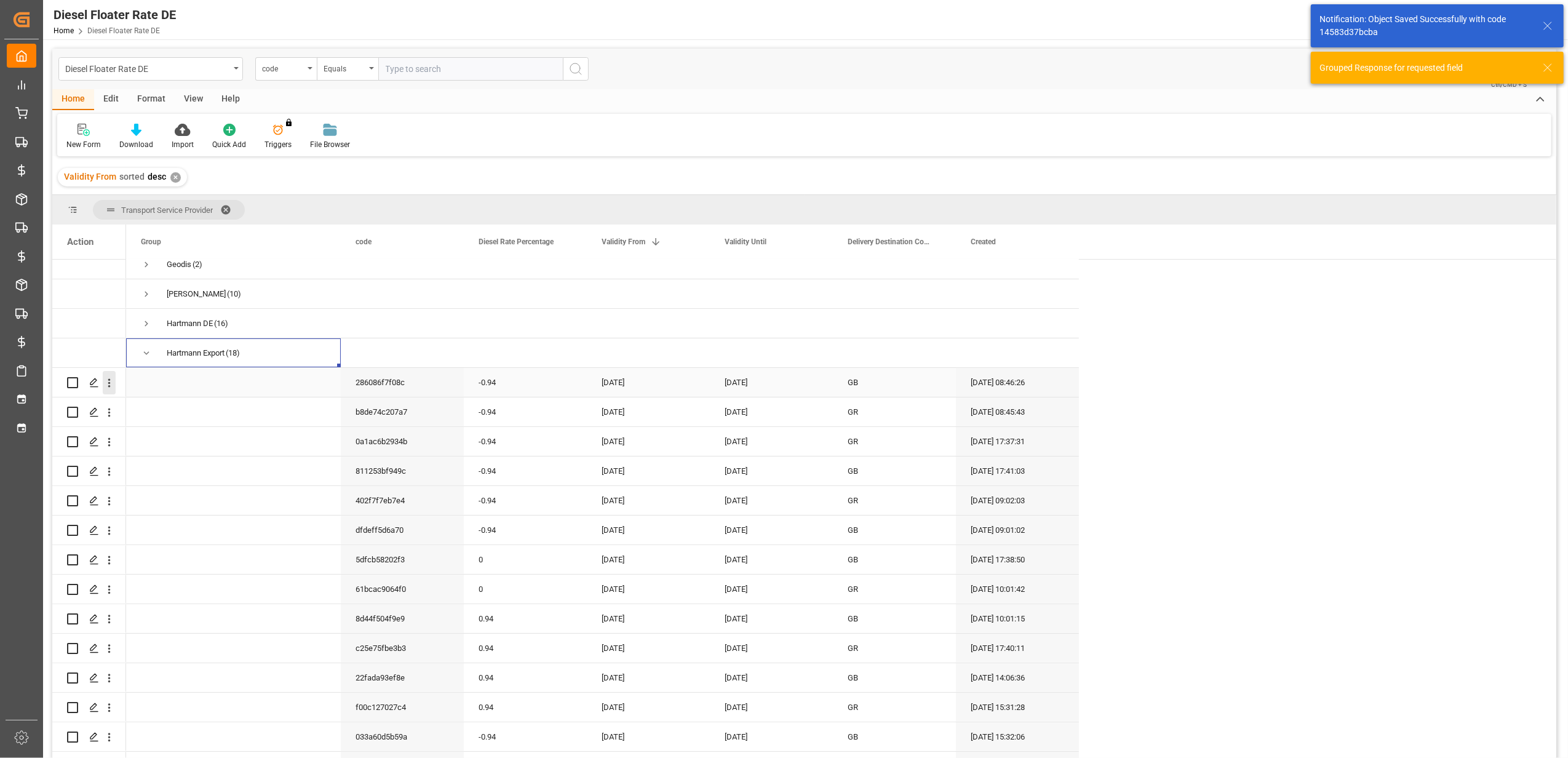
click at [114, 382] on icon "open menu" at bounding box center [109, 382] width 13 height 13
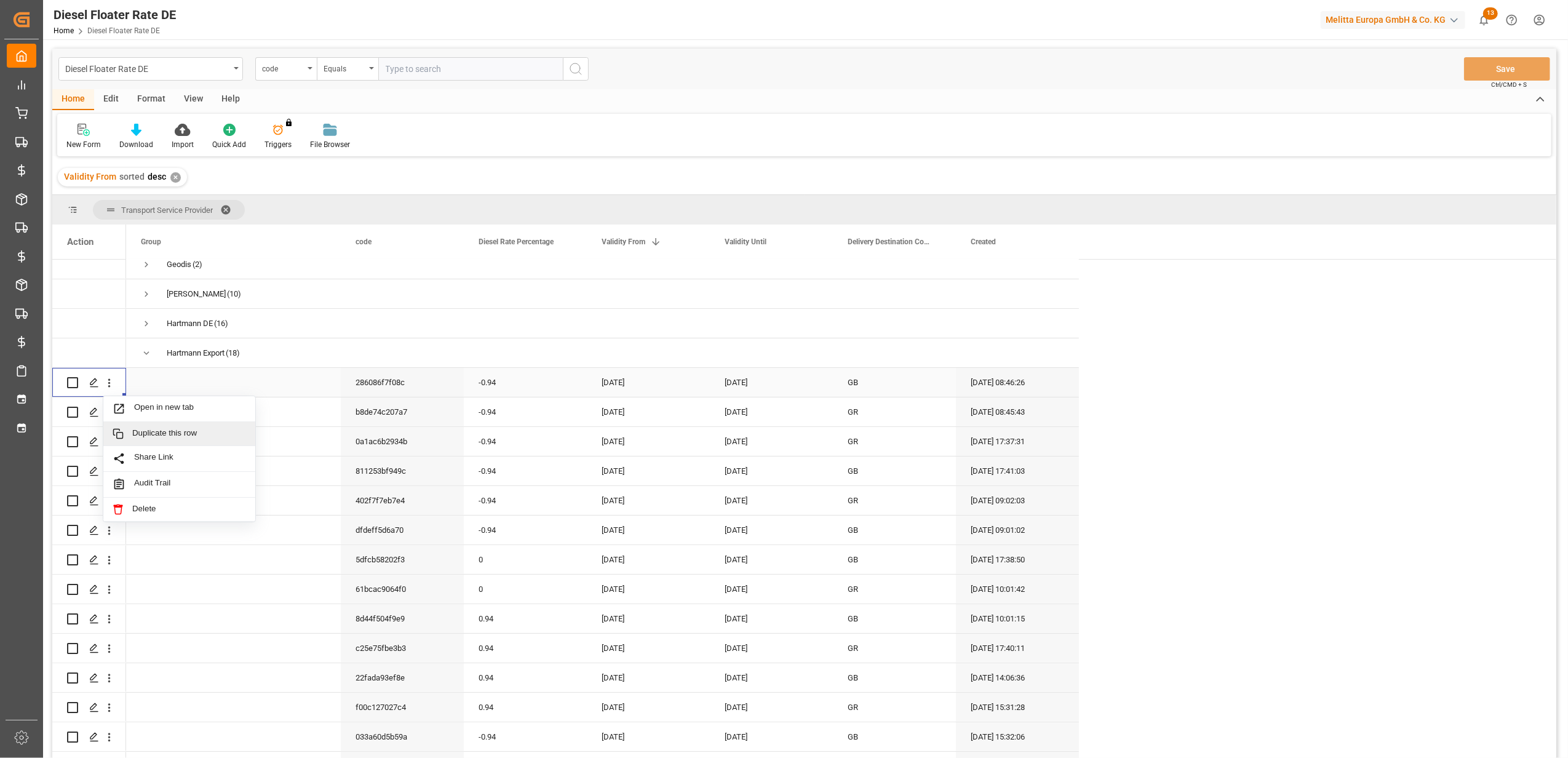
click at [166, 433] on span "Duplicate this row" at bounding box center [189, 433] width 114 height 11
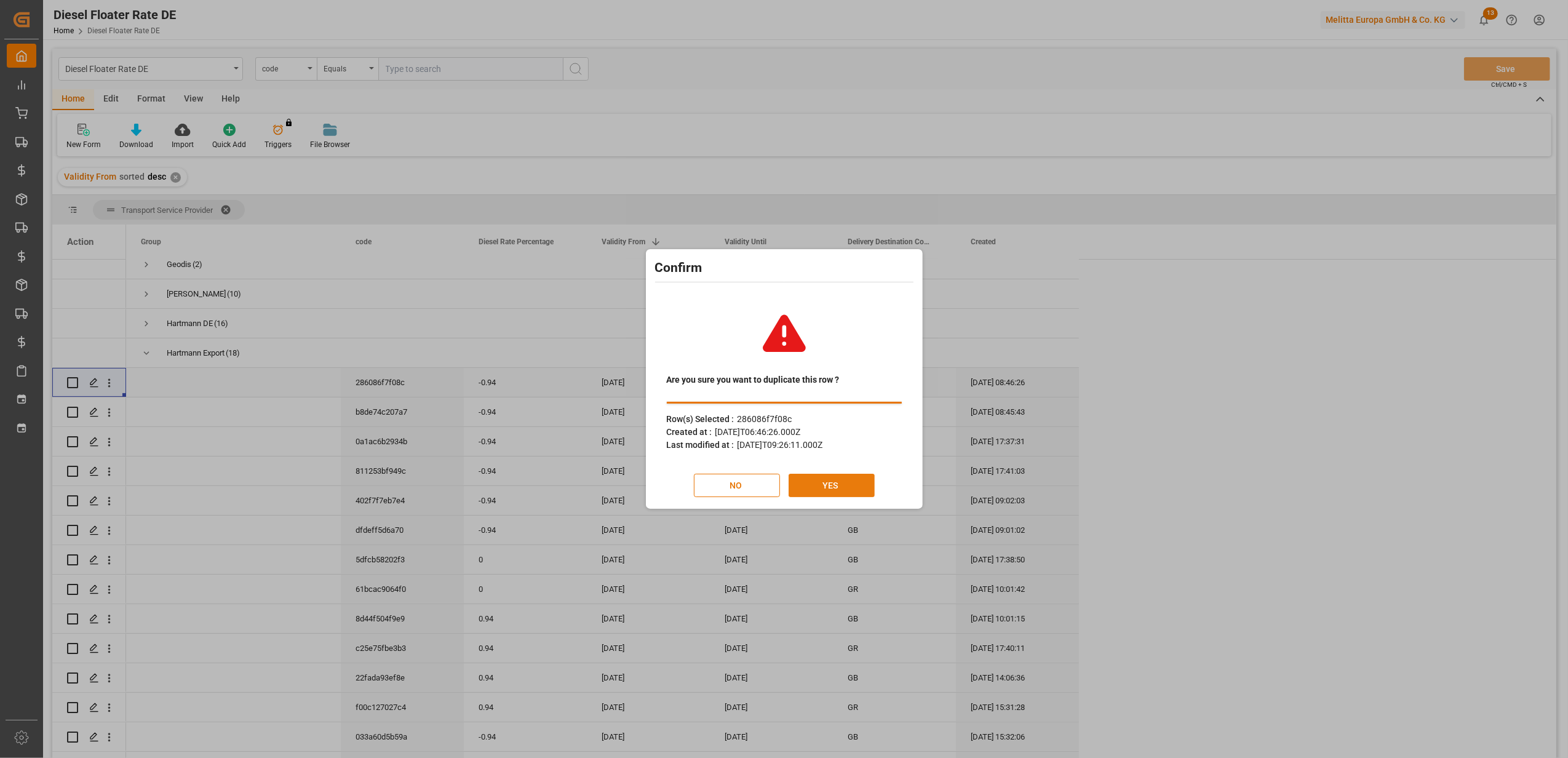
click at [823, 478] on button "YES" at bounding box center [832, 485] width 87 height 23
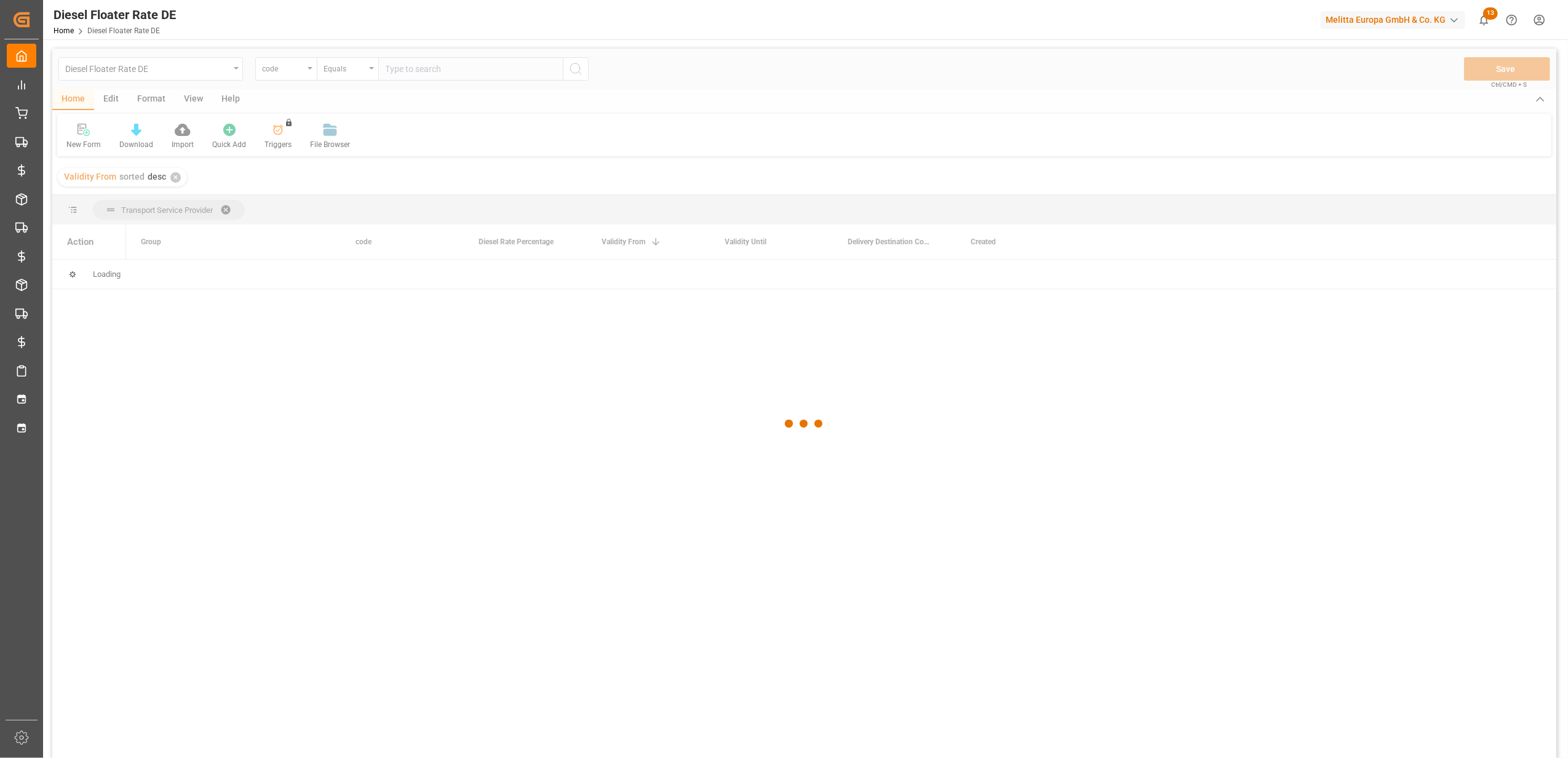
scroll to position [0, 0]
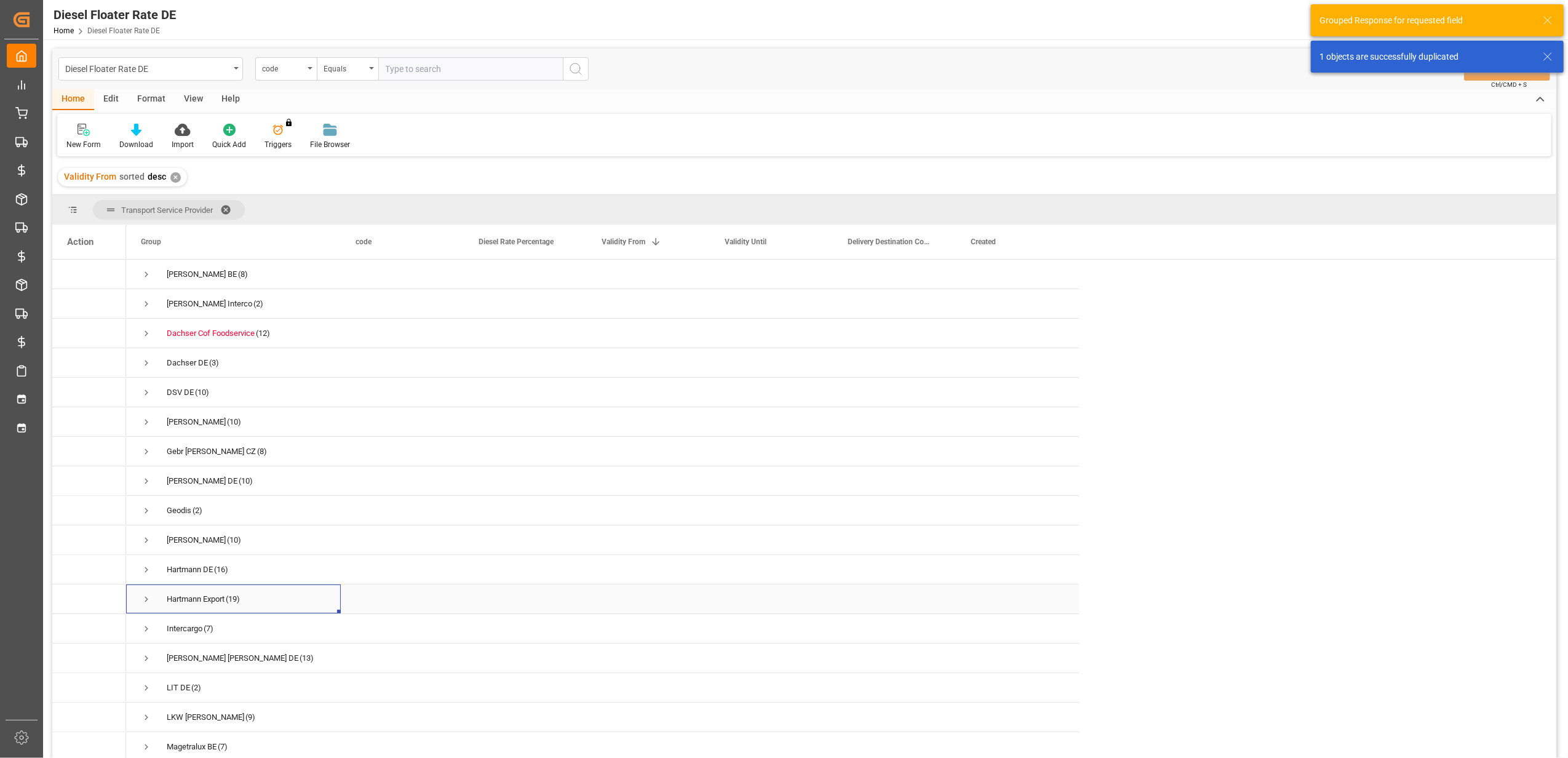
click at [143, 598] on span "Press SPACE to select this row." at bounding box center [146, 599] width 11 height 11
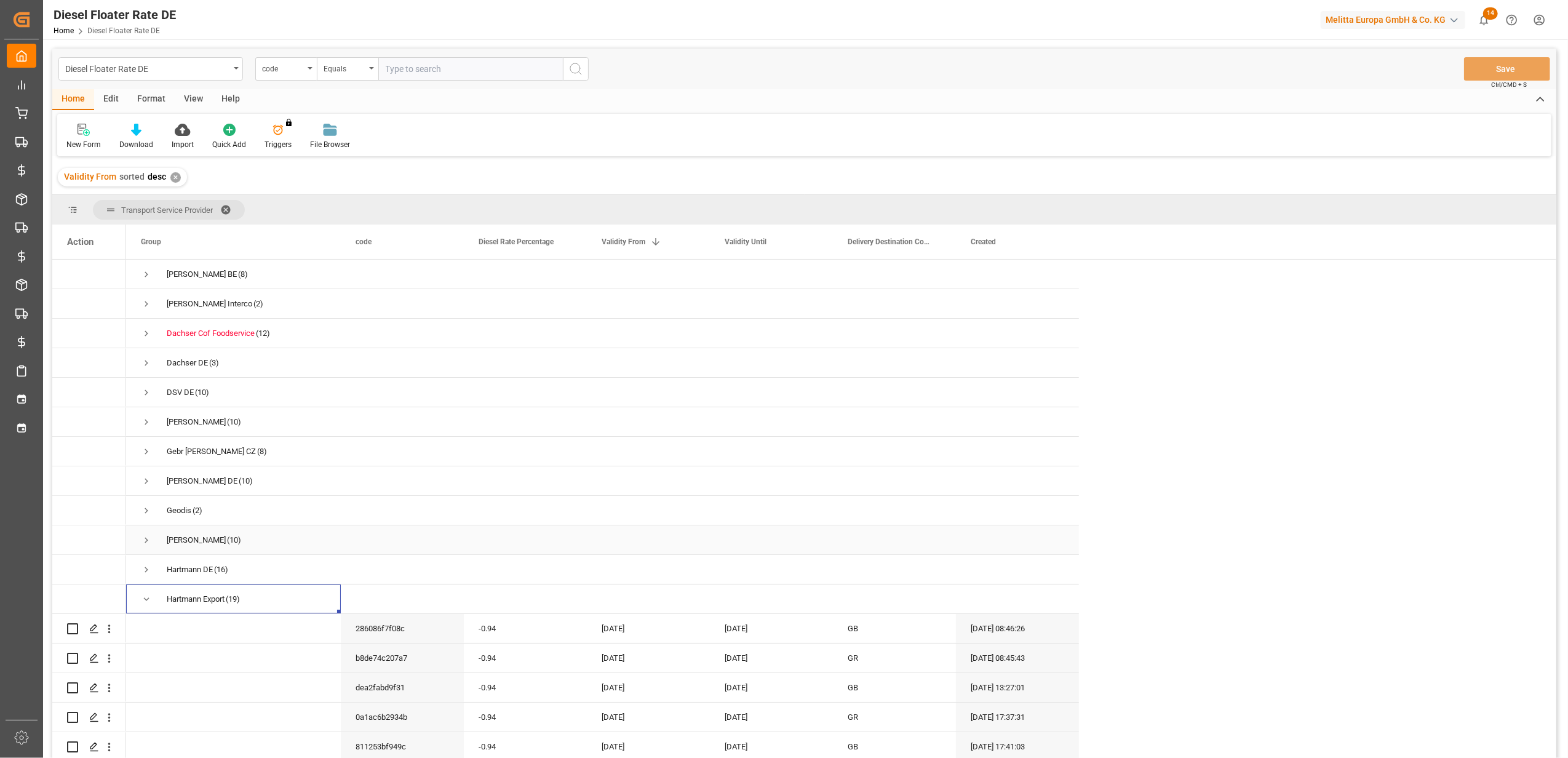
scroll to position [3, 0]
click at [614, 680] on div "[DATE]" at bounding box center [649, 688] width 123 height 29
click at [763, 510] on button "Next Month" at bounding box center [763, 510] width 8 height 8
click at [614, 554] on span "1" at bounding box center [613, 556] width 4 height 9
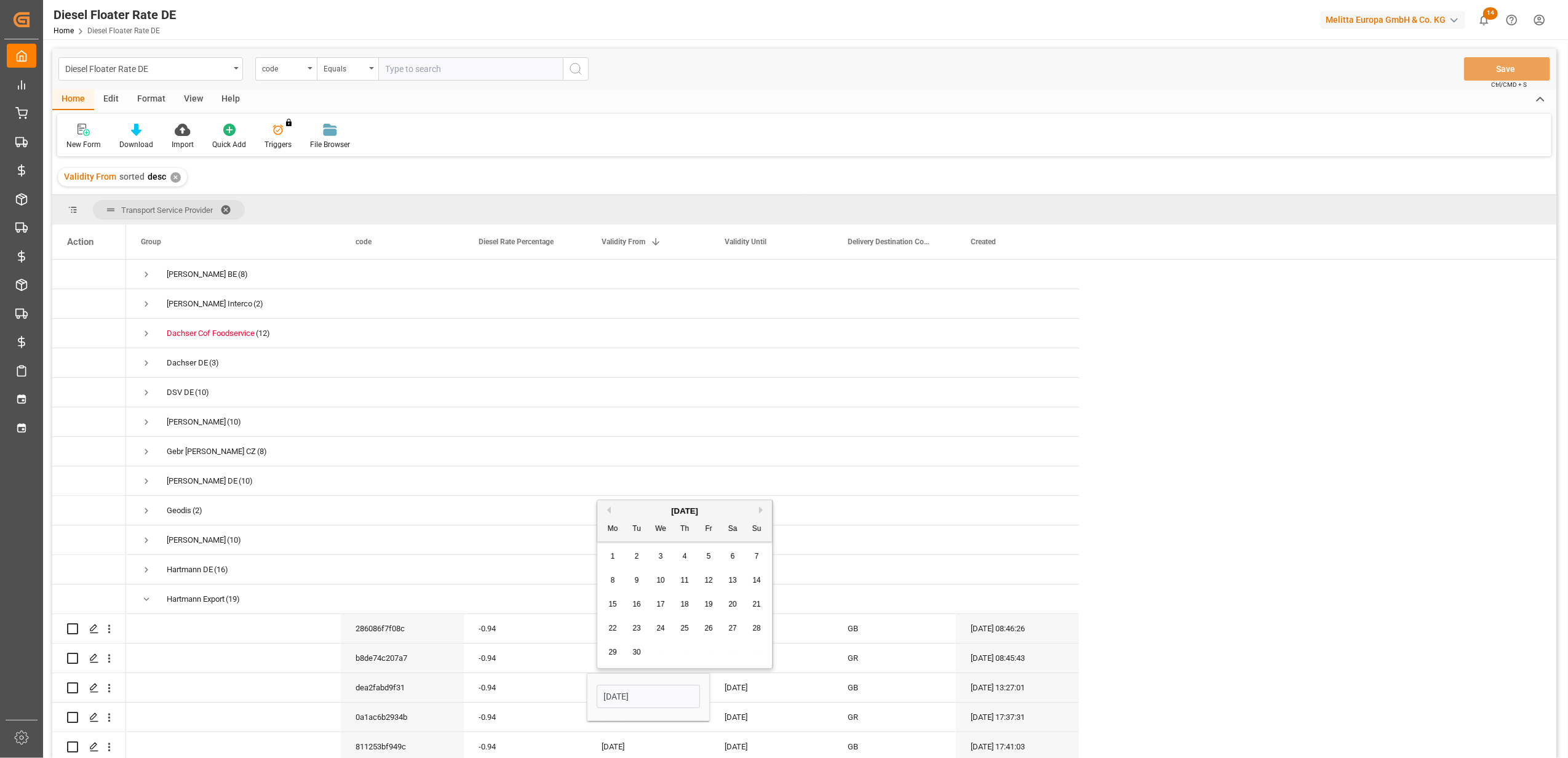
type input "[DATE]"
click at [761, 682] on div "[DATE]" at bounding box center [772, 688] width 123 height 29
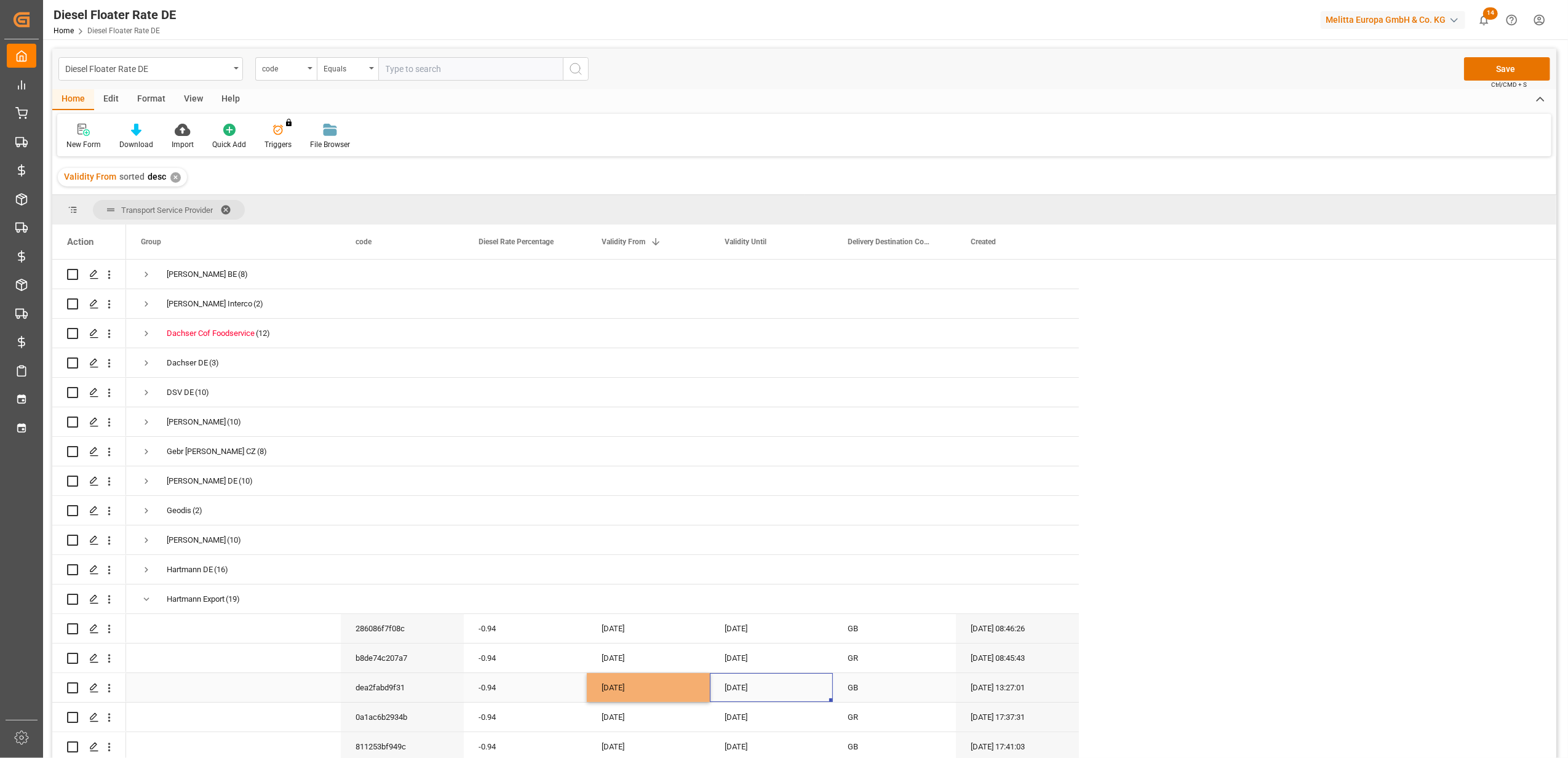
click at [761, 682] on div "[DATE]" at bounding box center [772, 688] width 123 height 29
click at [884, 512] on button "Next Month" at bounding box center [886, 510] width 8 height 8
click at [757, 650] on span "30" at bounding box center [759, 652] width 8 height 9
type input "[DATE]"
click at [525, 686] on div "-0.94" at bounding box center [525, 688] width 123 height 29
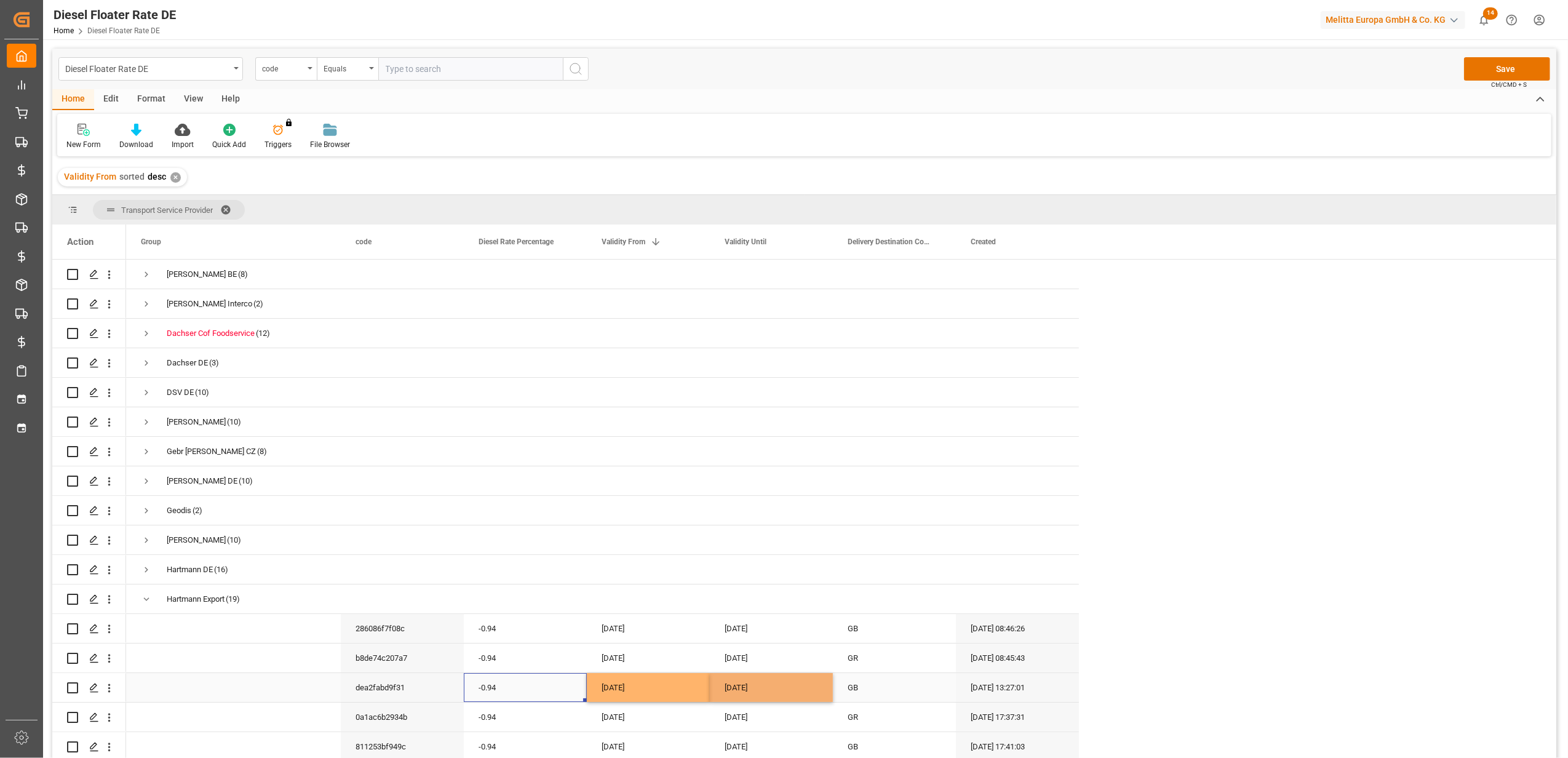
click at [525, 686] on div "-0.94" at bounding box center [525, 688] width 123 height 29
drag, startPoint x: 525, startPoint y: 686, endPoint x: 470, endPoint y: 686, distance: 55.0
click at [470, 686] on div "-0.94" at bounding box center [525, 695] width 123 height 43
type input "0"
click at [483, 643] on div "-0.94" at bounding box center [525, 658] width 123 height 29
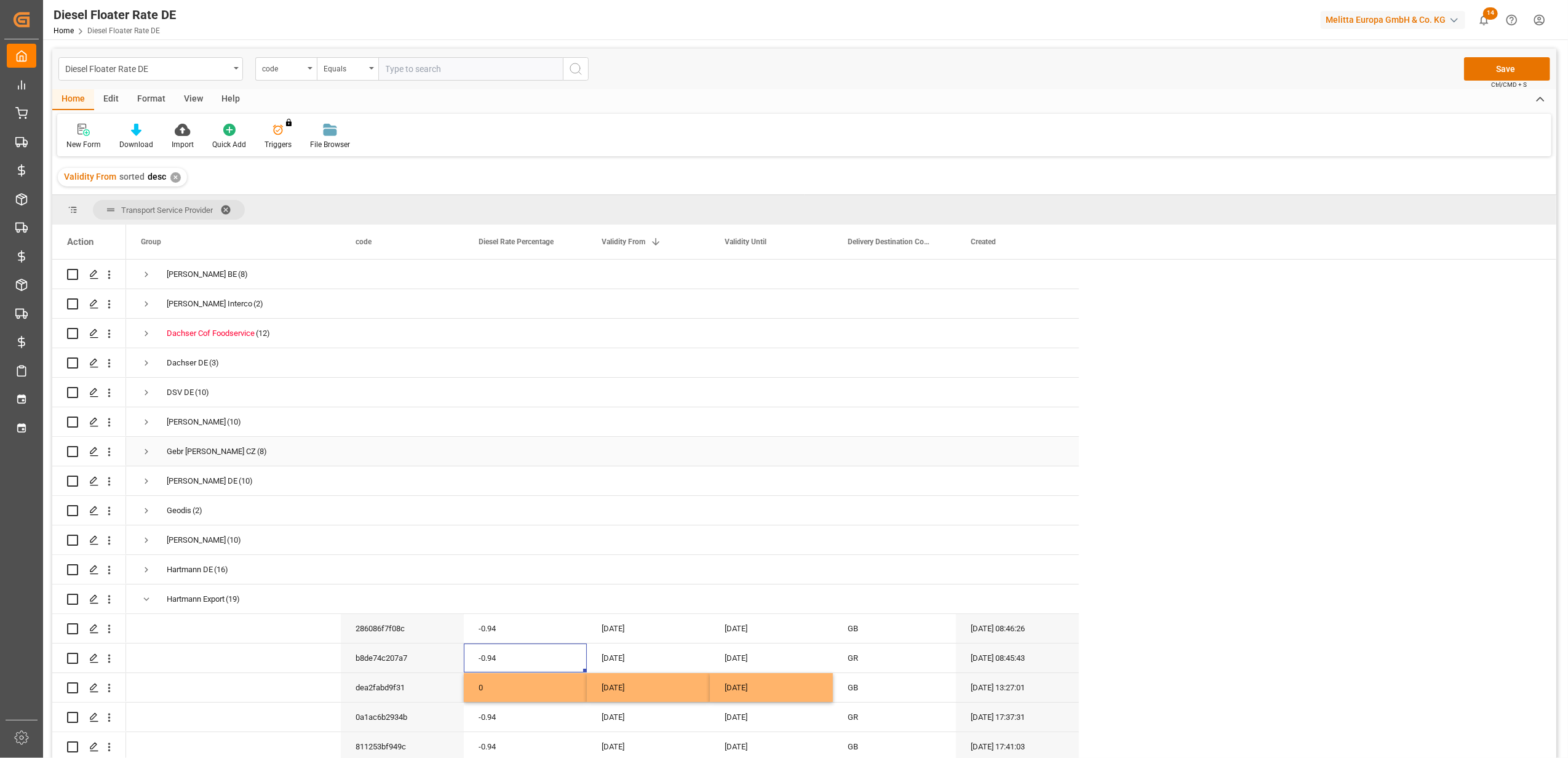
scroll to position [82, 0]
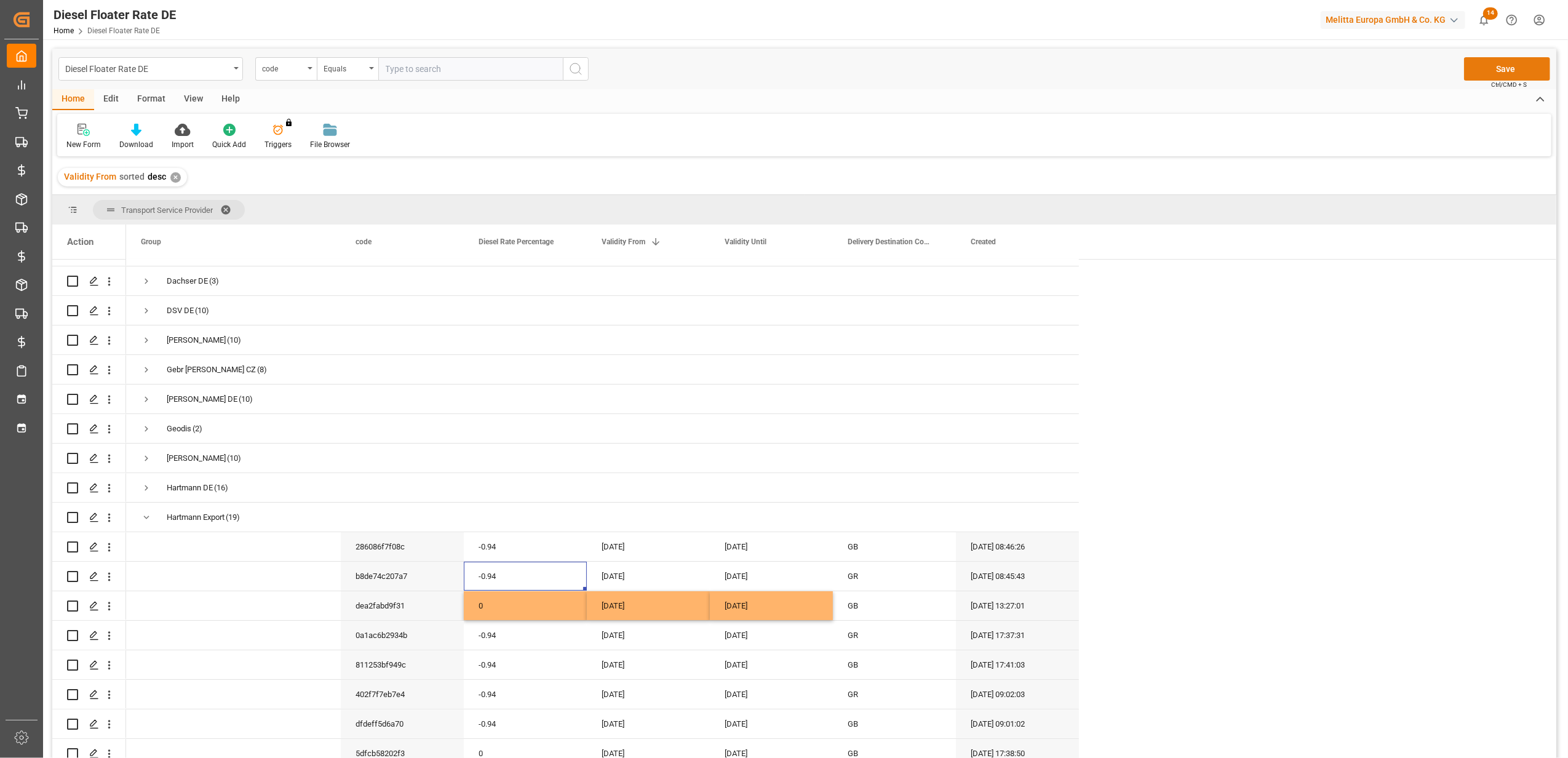
click at [1492, 69] on button "Save" at bounding box center [1507, 69] width 87 height 23
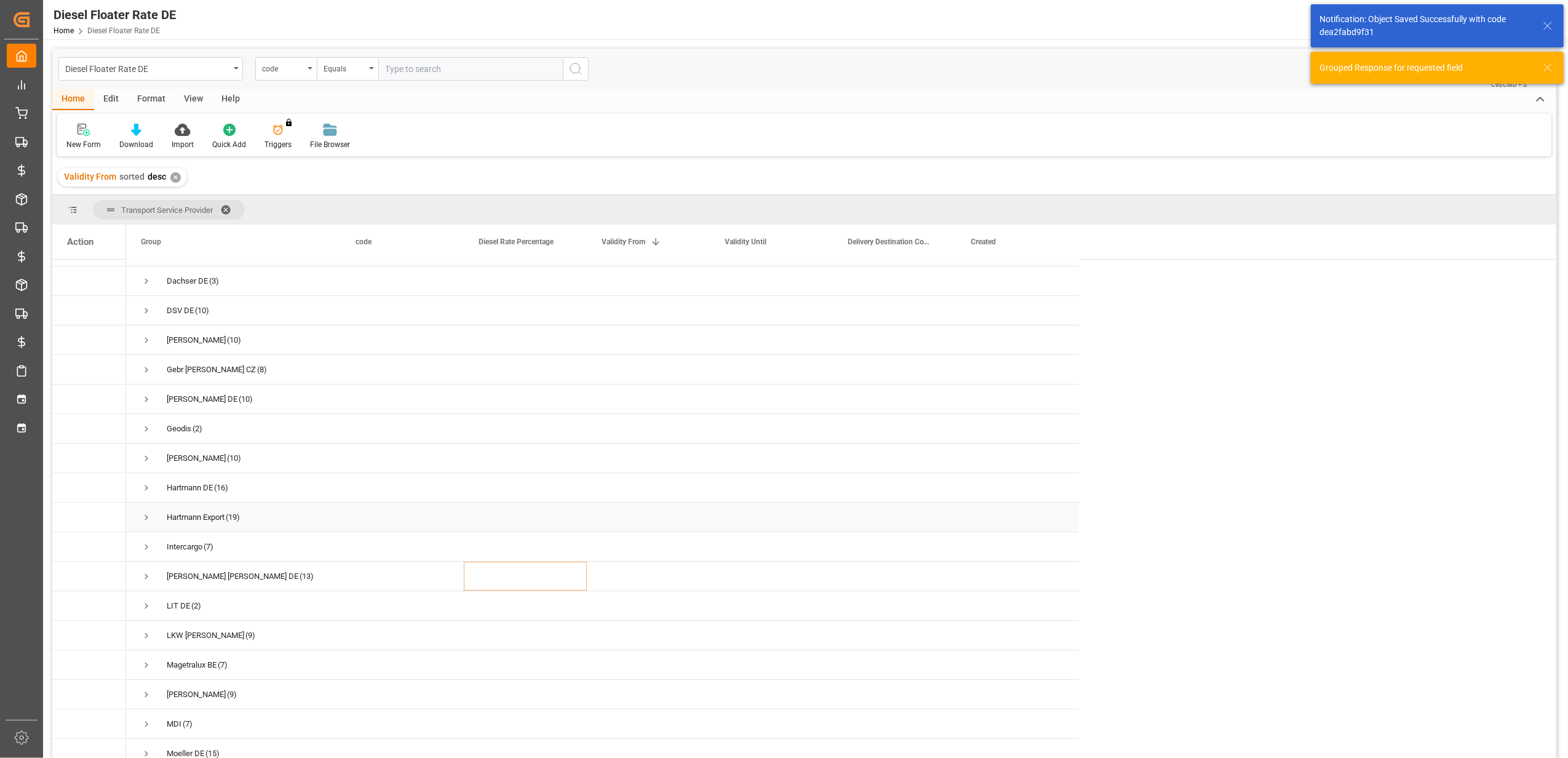
click at [145, 515] on span "Press SPACE to select this row." at bounding box center [146, 516] width 11 height 11
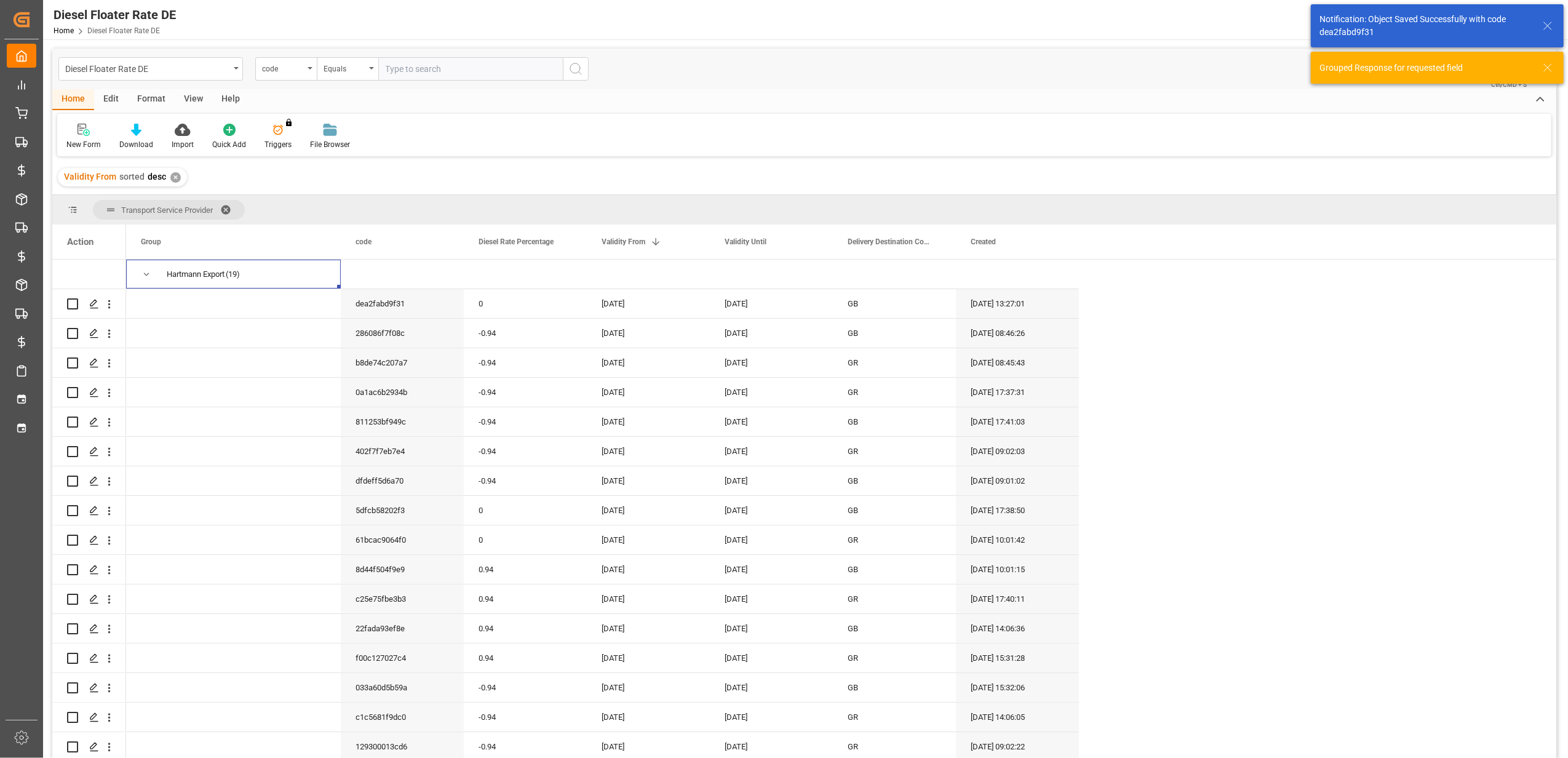
scroll to position [328, 0]
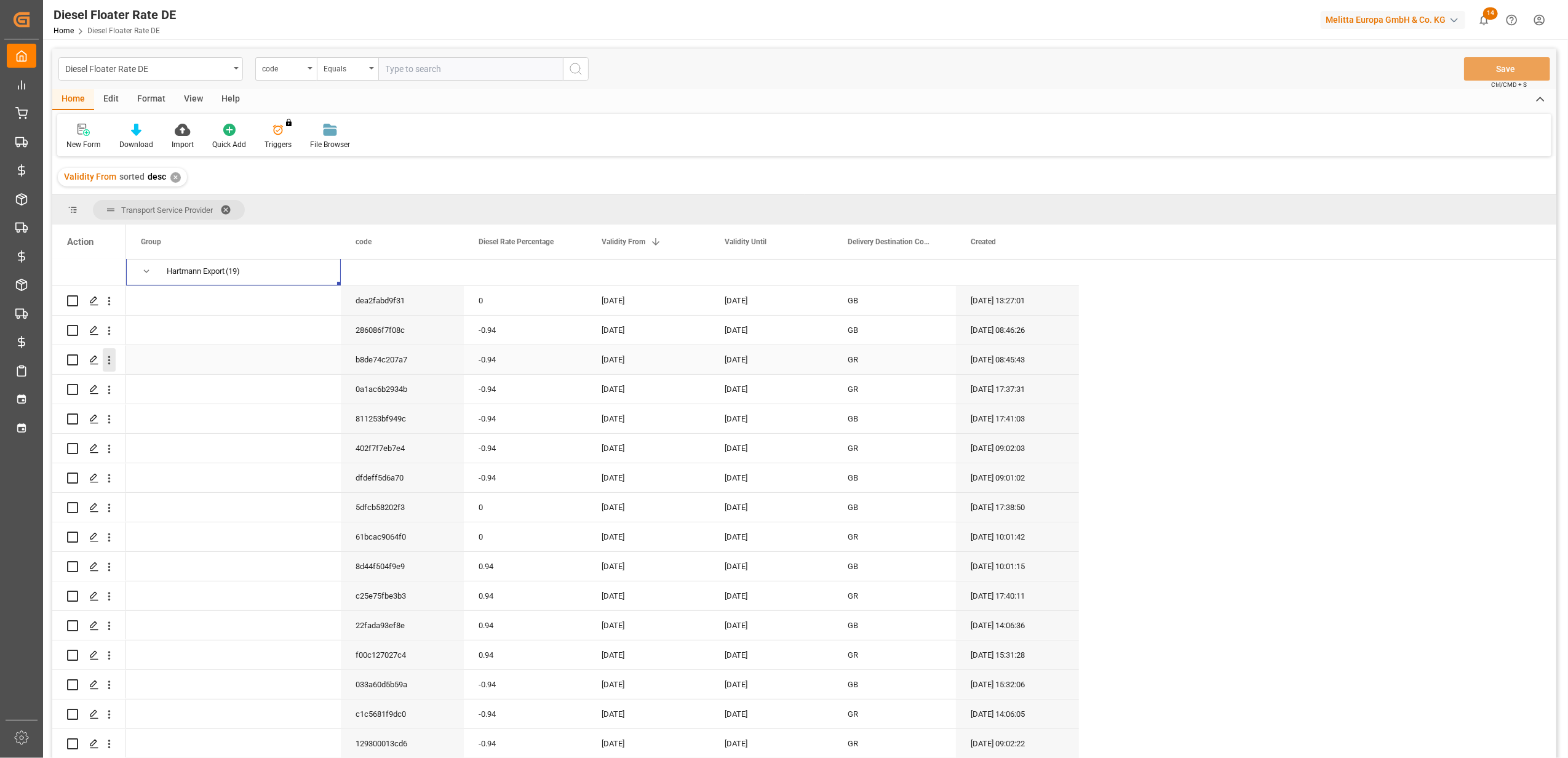
click at [106, 361] on icon "open menu" at bounding box center [109, 360] width 13 height 13
click at [158, 415] on span "Duplicate this row" at bounding box center [189, 410] width 114 height 11
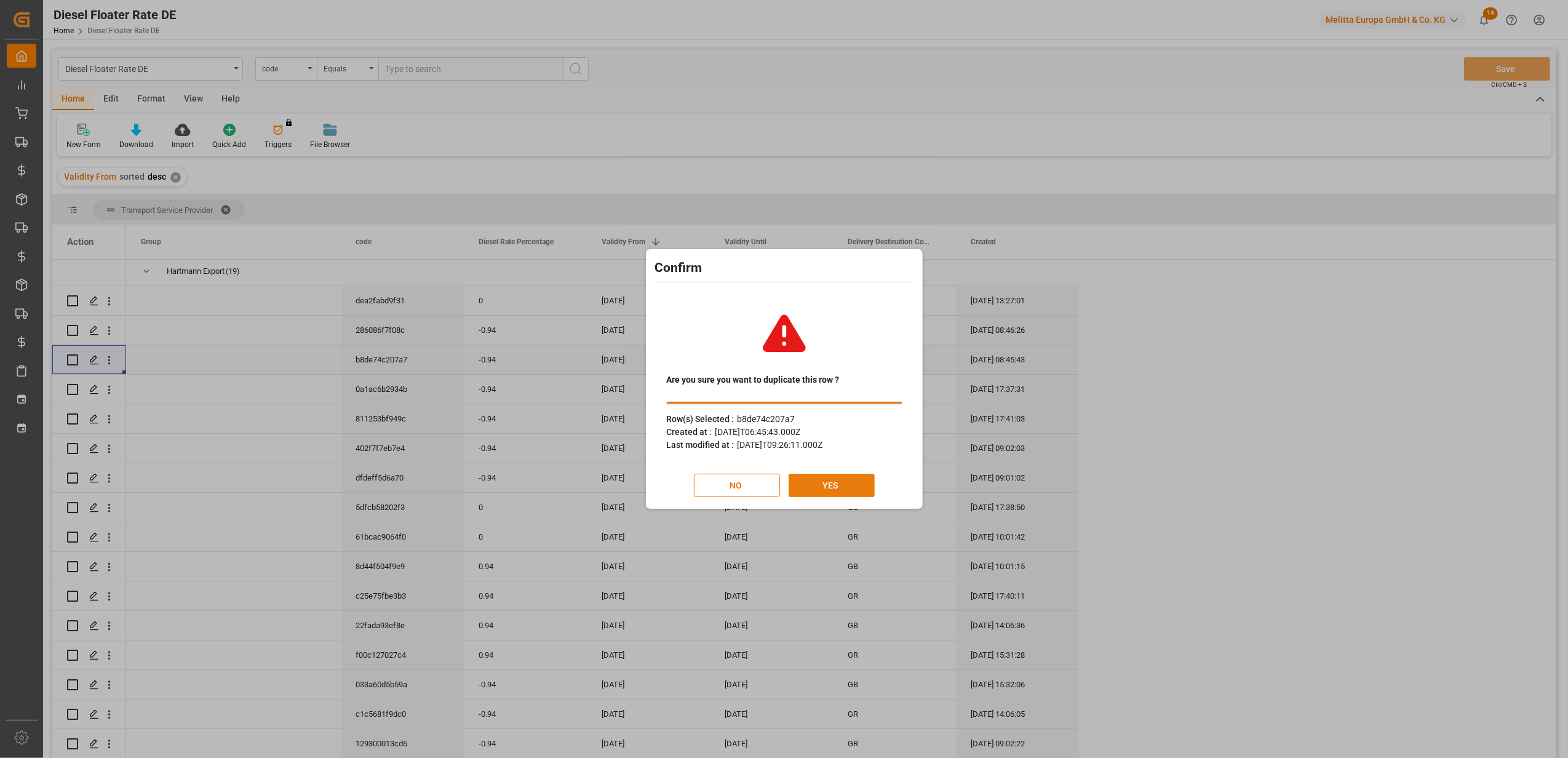
click at [822, 486] on button "YES" at bounding box center [832, 485] width 87 height 23
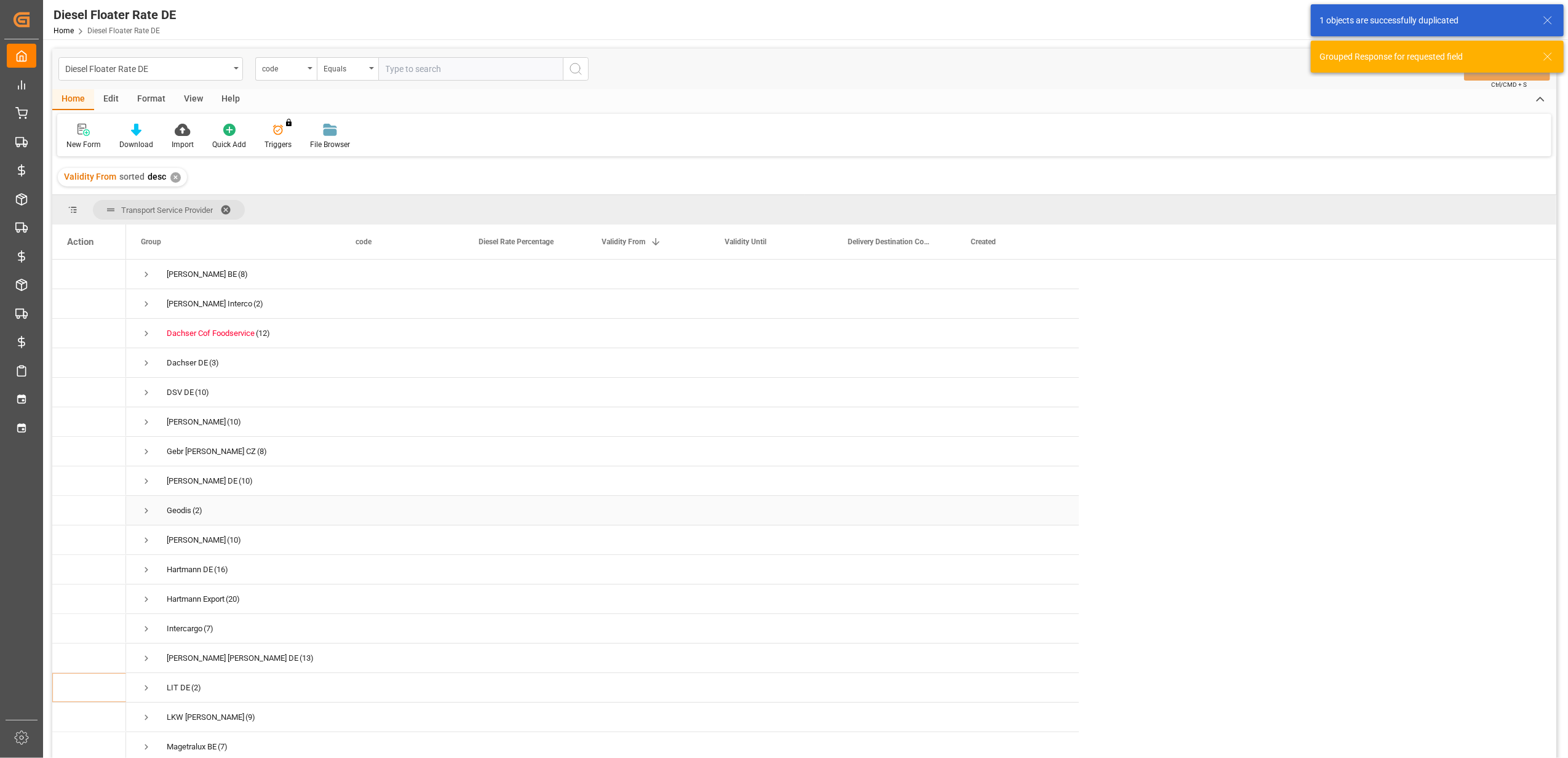
scroll to position [3, 0]
click at [143, 594] on span "Press SPACE to select this row." at bounding box center [146, 599] width 11 height 11
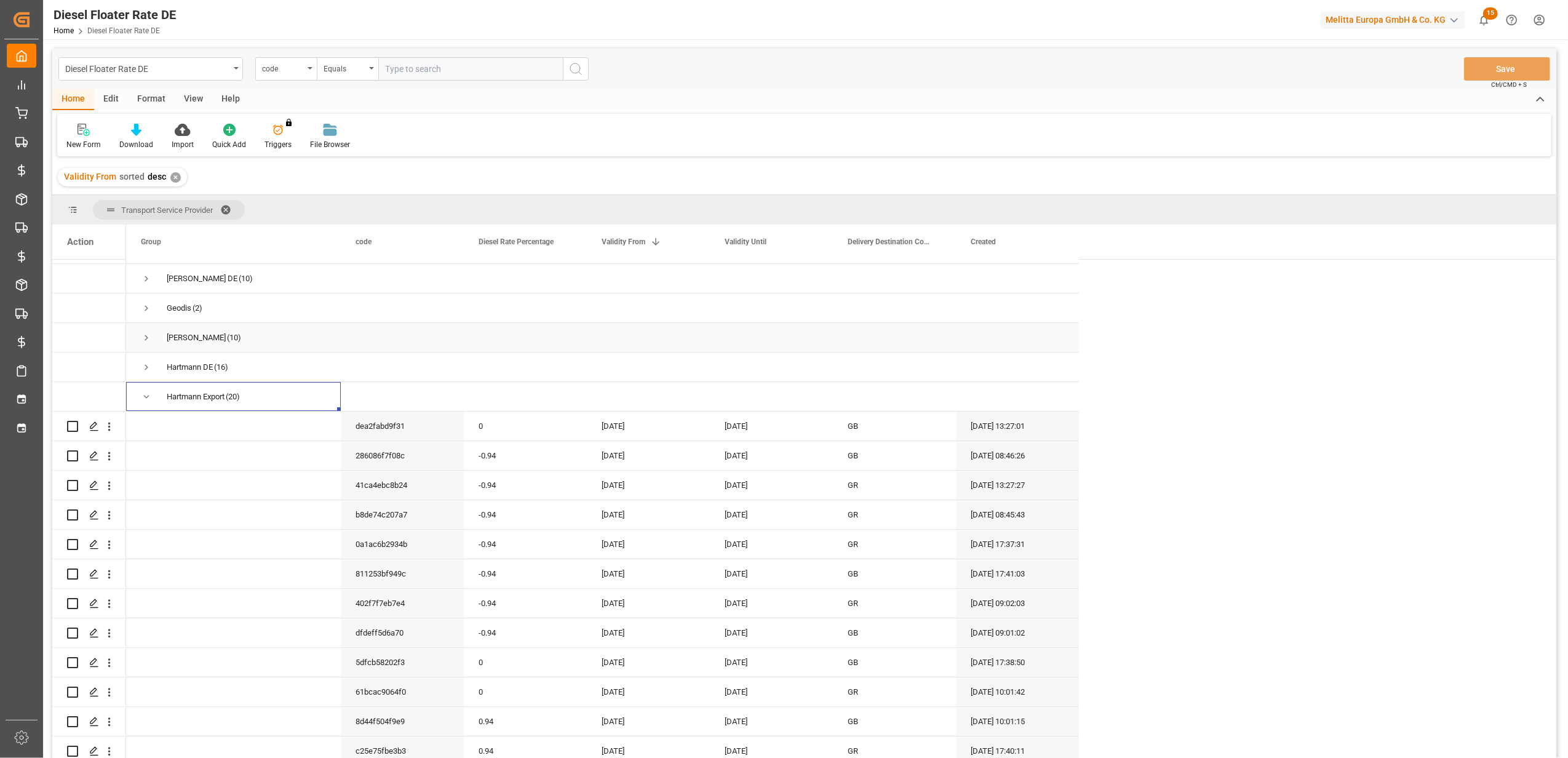
scroll to position [246, 0]
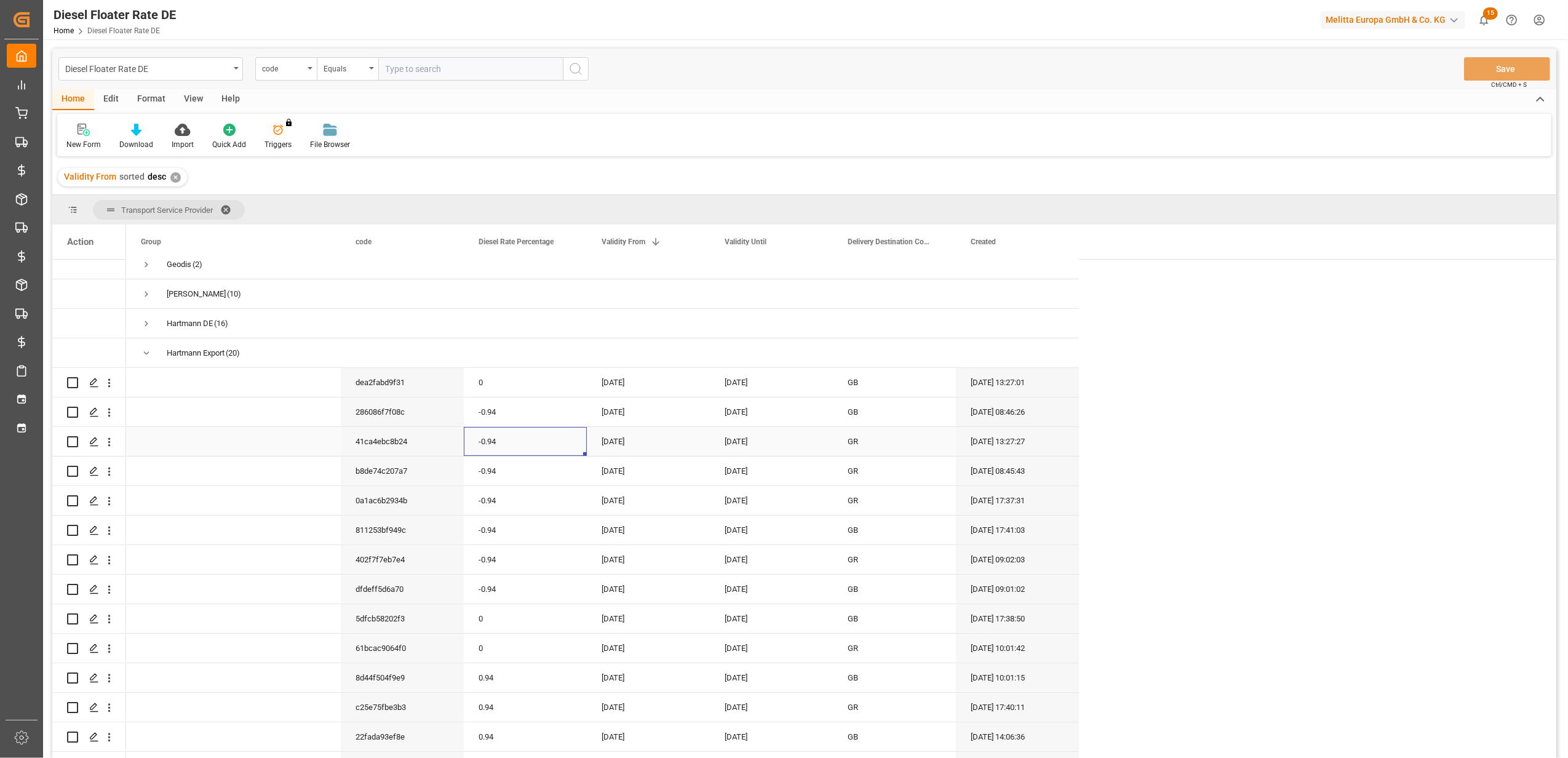
click at [507, 436] on div "-0.94" at bounding box center [525, 441] width 123 height 29
drag, startPoint x: 512, startPoint y: 438, endPoint x: 454, endPoint y: 446, distance: 58.5
click at [454, 446] on div "41ca4ebc8b24 -0.94 01-08-2025 31-08-2025 GR 18-08-2025 13:27:27" at bounding box center [602, 441] width 953 height 29
type input "0"
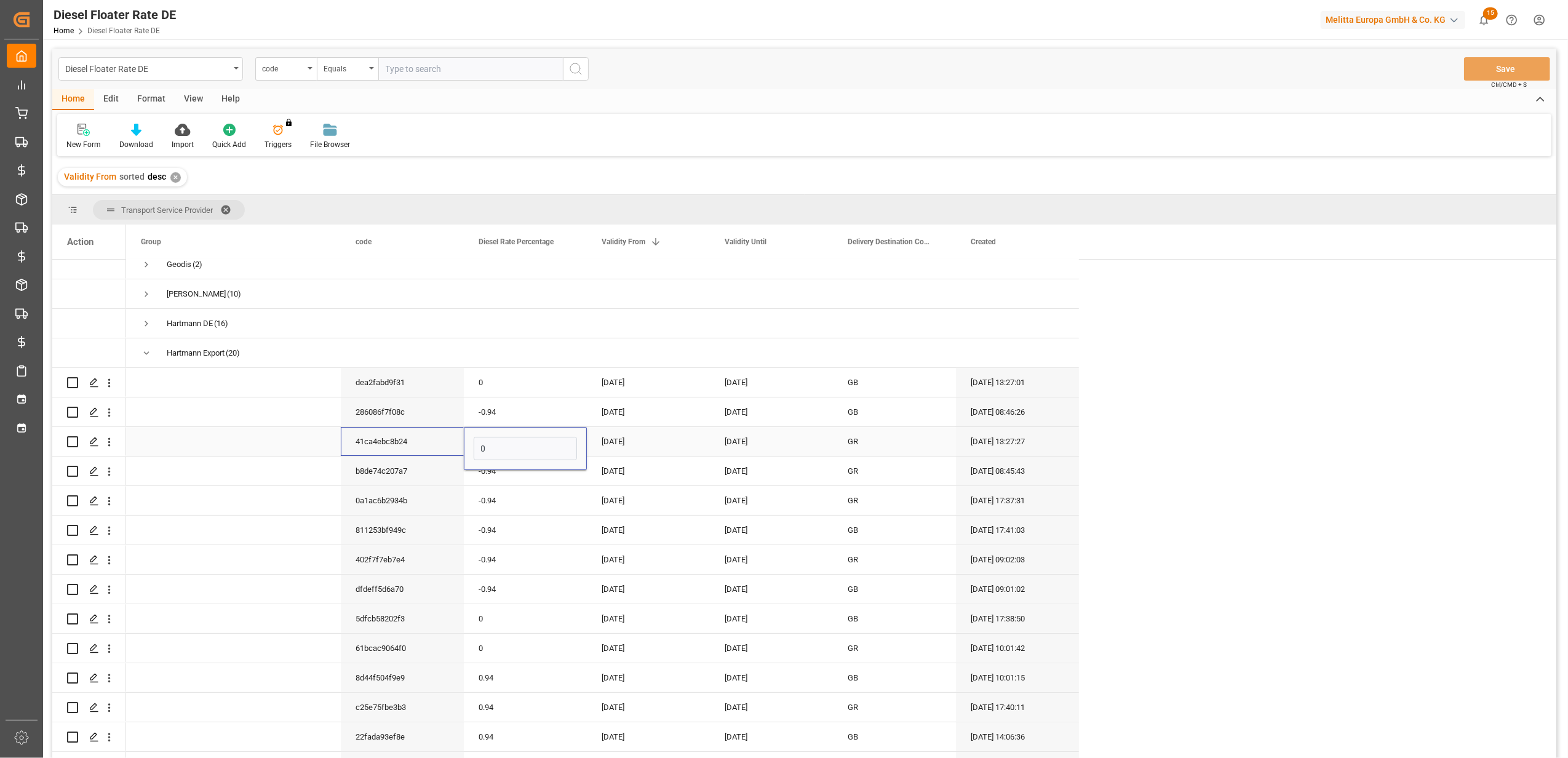
click at [649, 449] on div "[DATE]" at bounding box center [649, 441] width 123 height 29
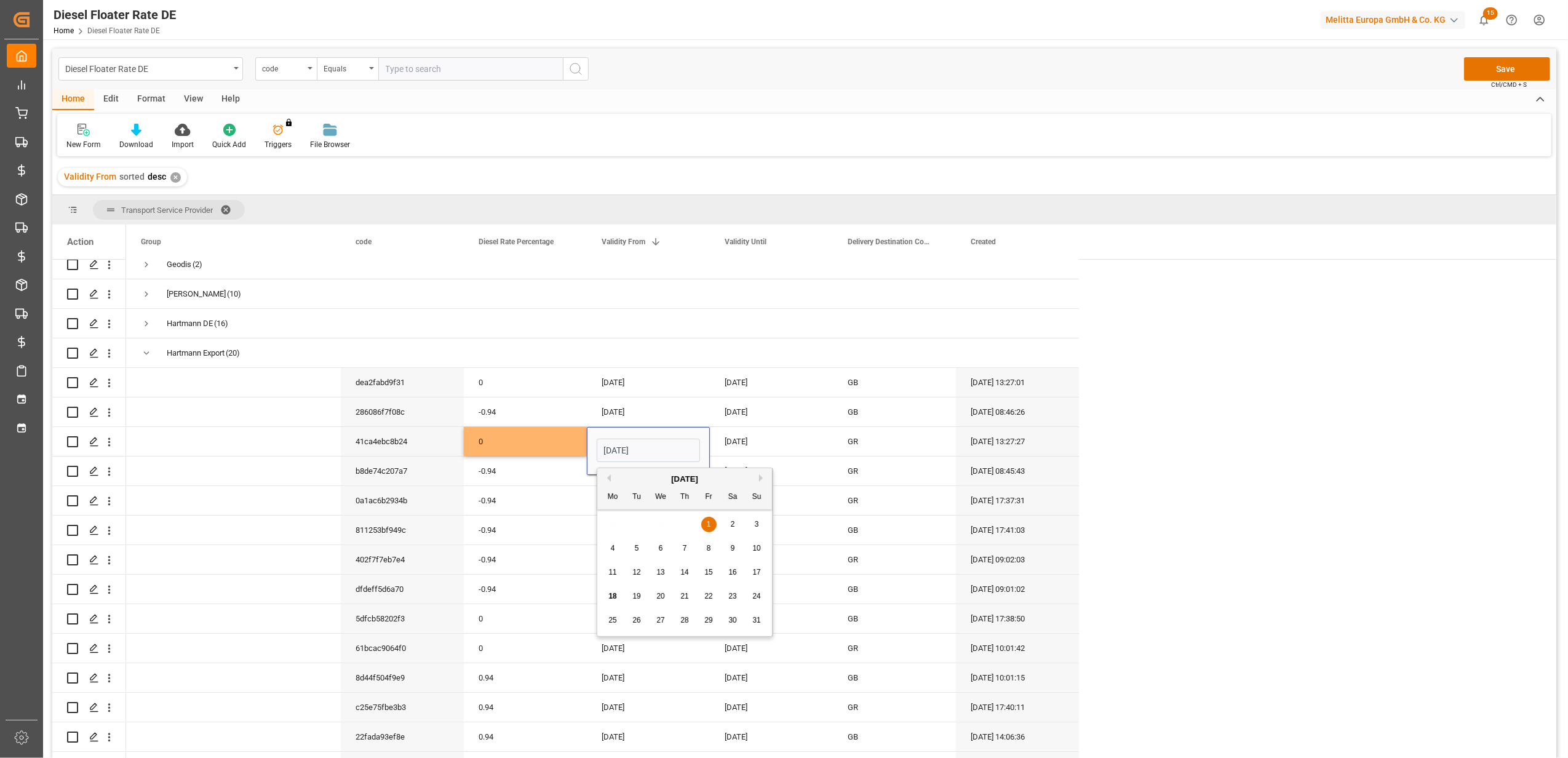
click at [757, 476] on div "[DATE]" at bounding box center [685, 479] width 175 height 12
click at [761, 480] on button "Next Month" at bounding box center [763, 478] width 8 height 8
click at [617, 525] on div "1" at bounding box center [613, 524] width 15 height 15
type input "[DATE]"
click at [805, 441] on div "[DATE]" at bounding box center [772, 441] width 123 height 29
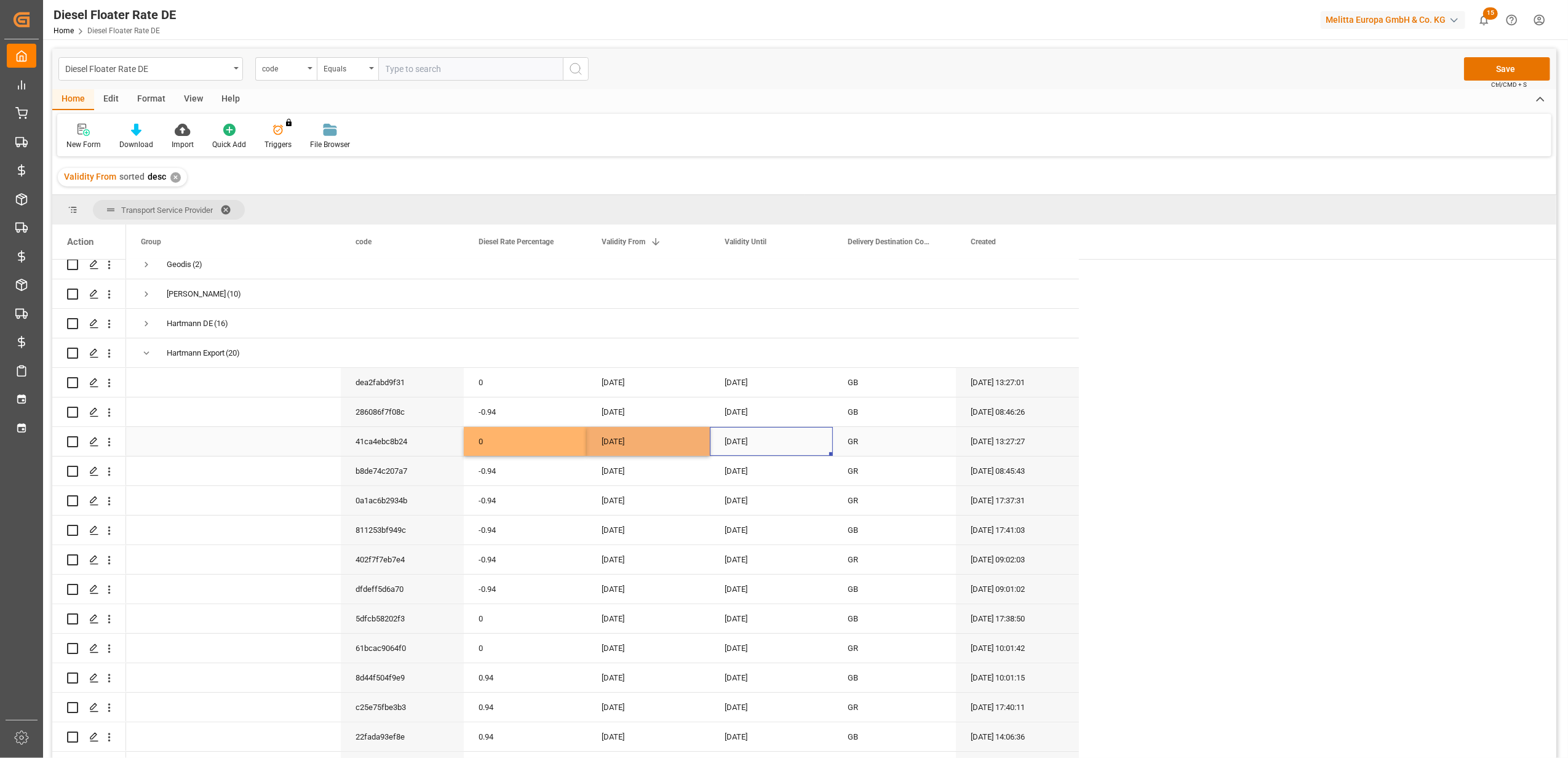
click at [805, 441] on div "[DATE]" at bounding box center [772, 441] width 123 height 29
click at [887, 477] on button "Next Month" at bounding box center [886, 478] width 8 height 8
click at [757, 625] on div "30" at bounding box center [760, 620] width 15 height 15
type input "[DATE]"
click at [661, 554] on div "[DATE]" at bounding box center [649, 559] width 123 height 29
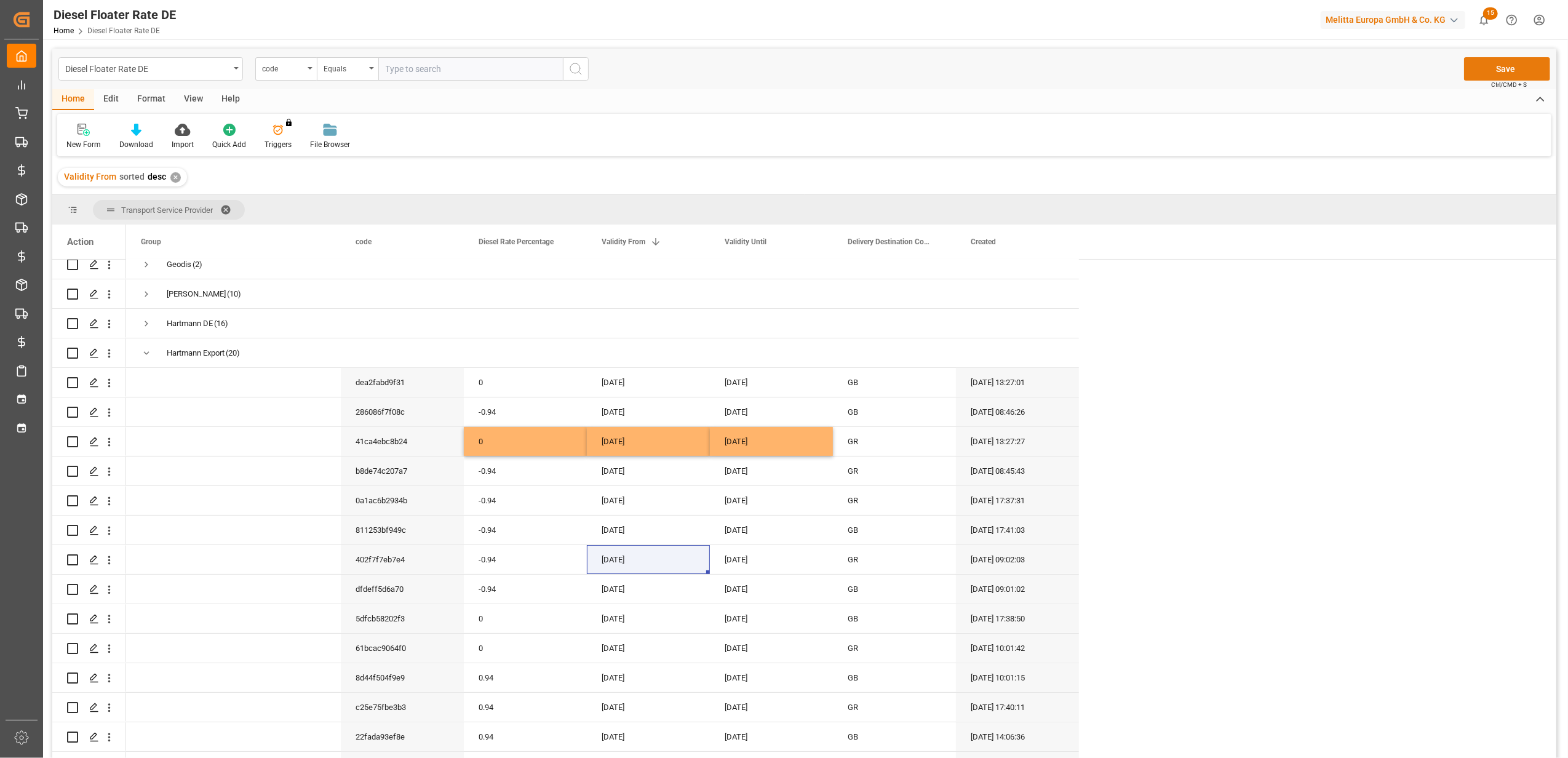
click at [1492, 60] on button "Save" at bounding box center [1507, 69] width 87 height 23
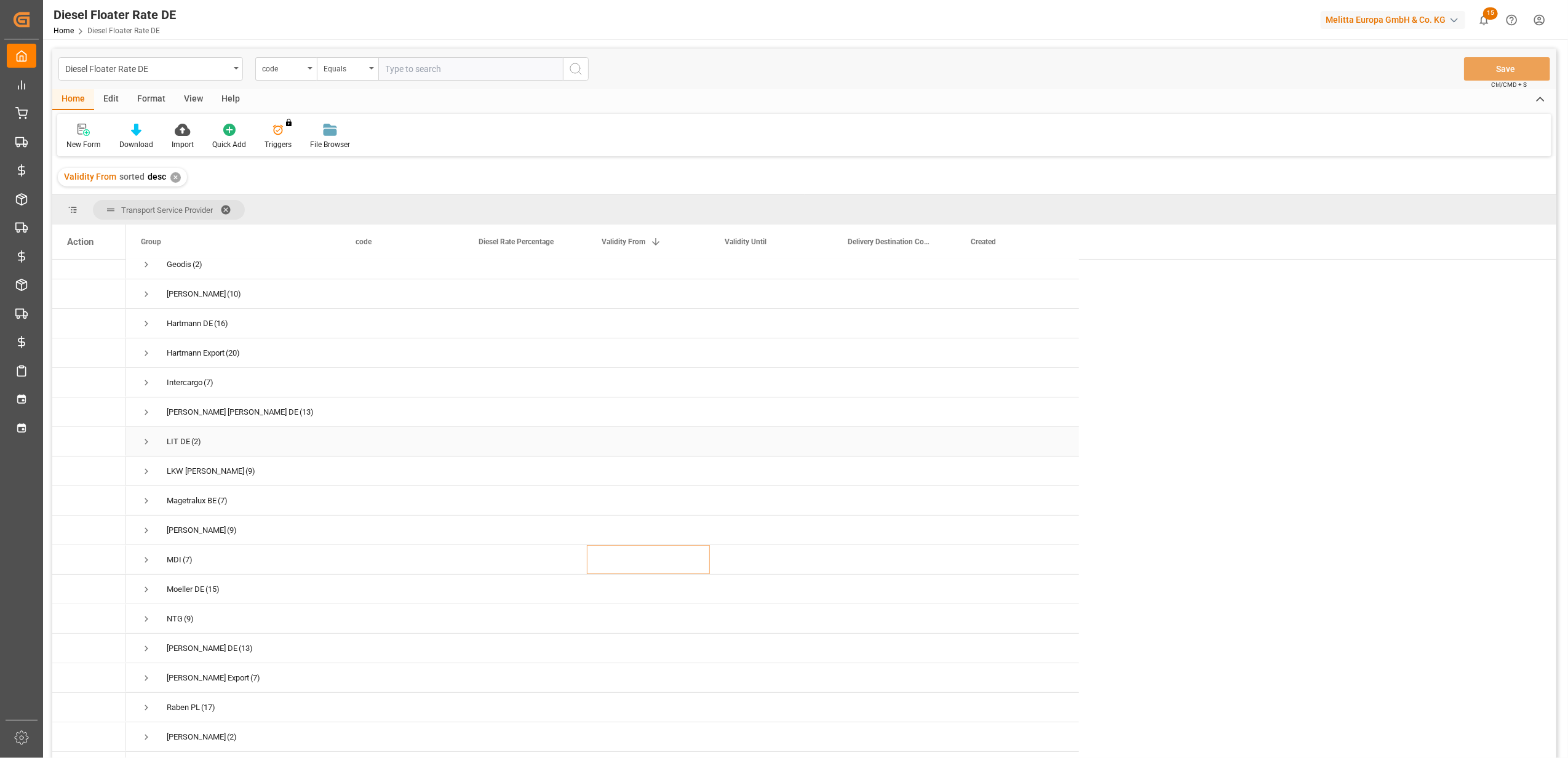
scroll to position [328, 0]
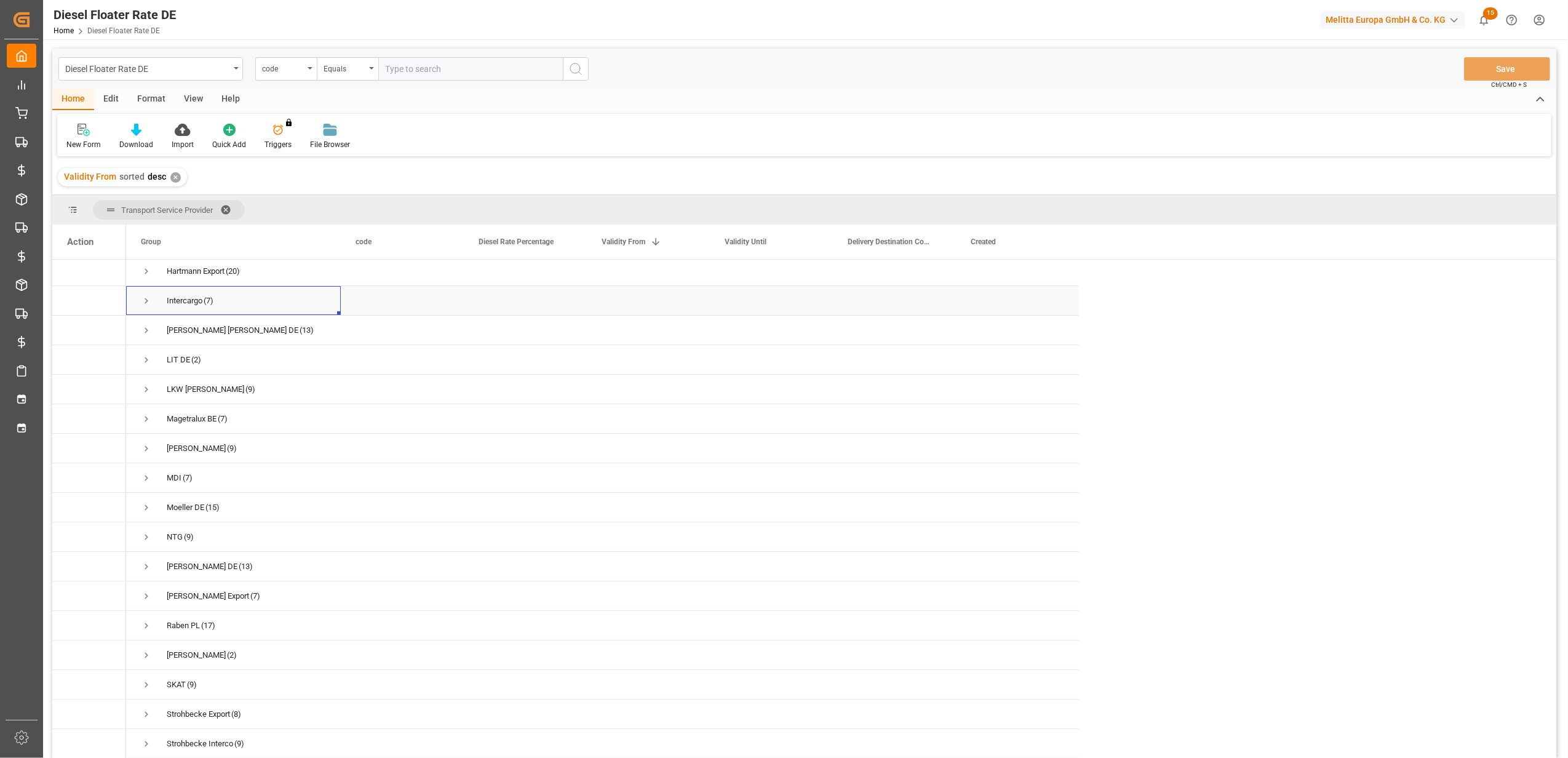
click at [147, 301] on span "Press SPACE to select this row." at bounding box center [146, 301] width 11 height 11
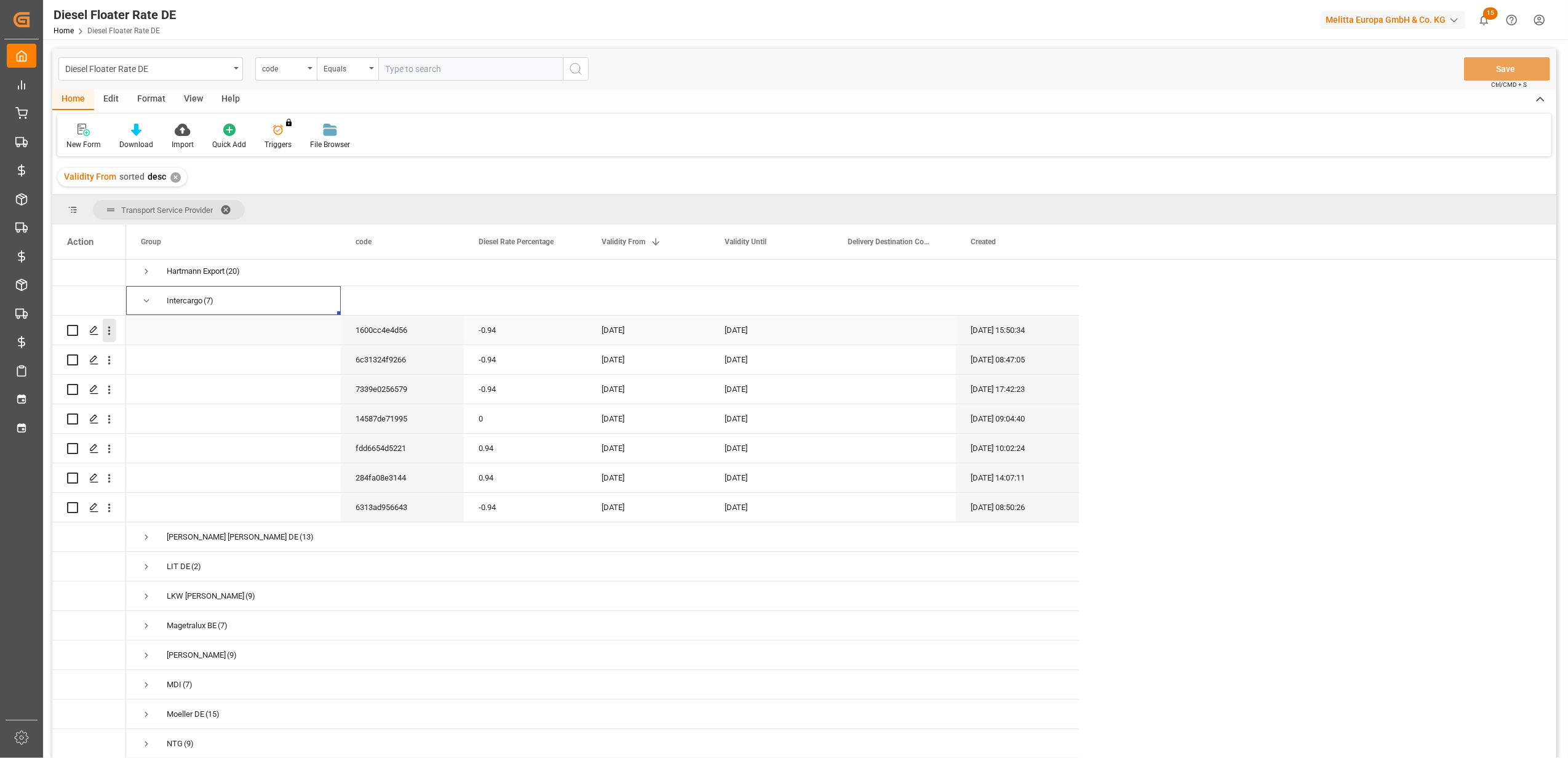
click at [113, 331] on icon "open menu" at bounding box center [109, 330] width 13 height 13
click at [212, 386] on span "Duplicate this row" at bounding box center [189, 381] width 114 height 11
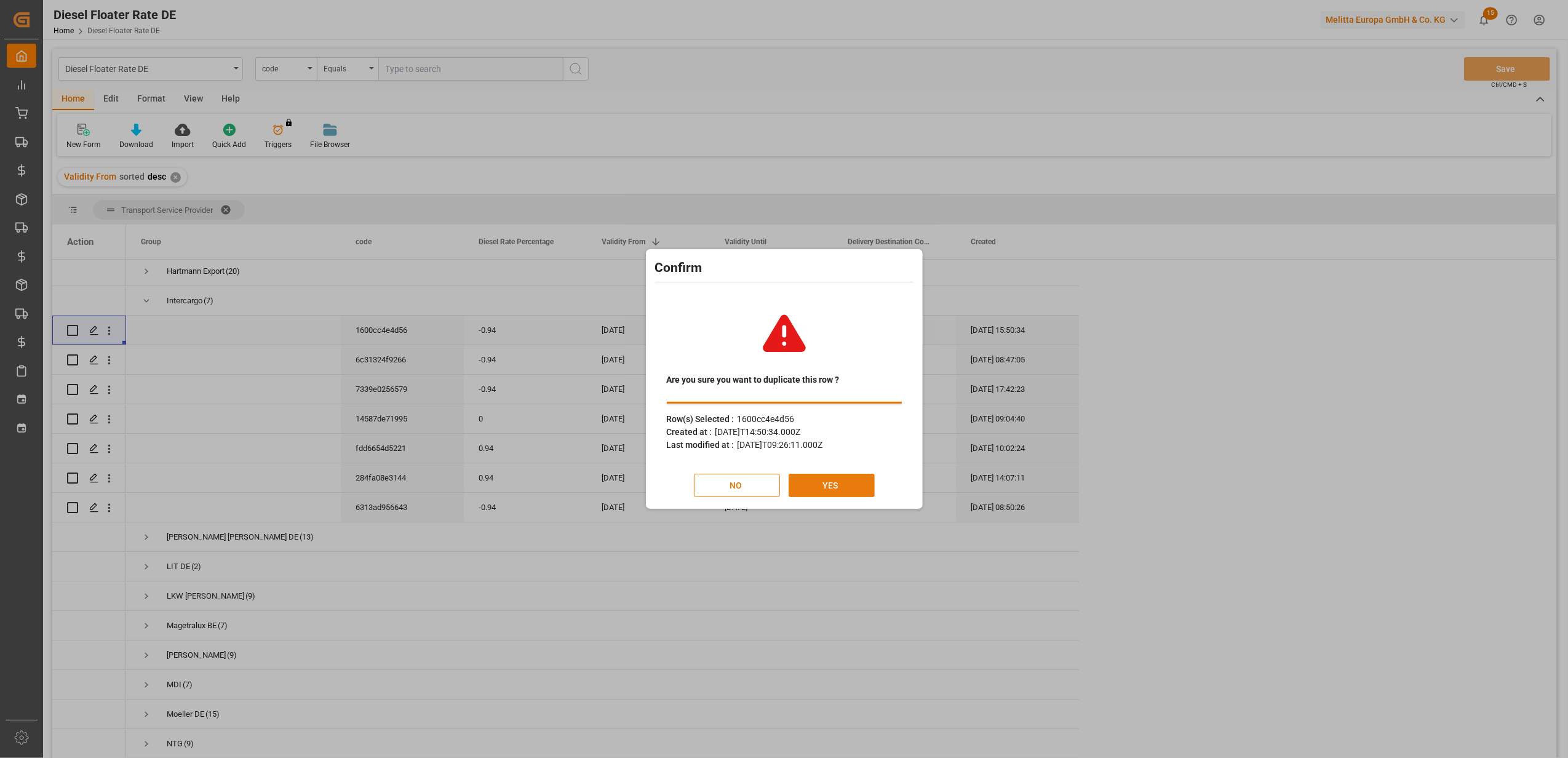
click at [827, 482] on button "YES" at bounding box center [832, 485] width 87 height 23
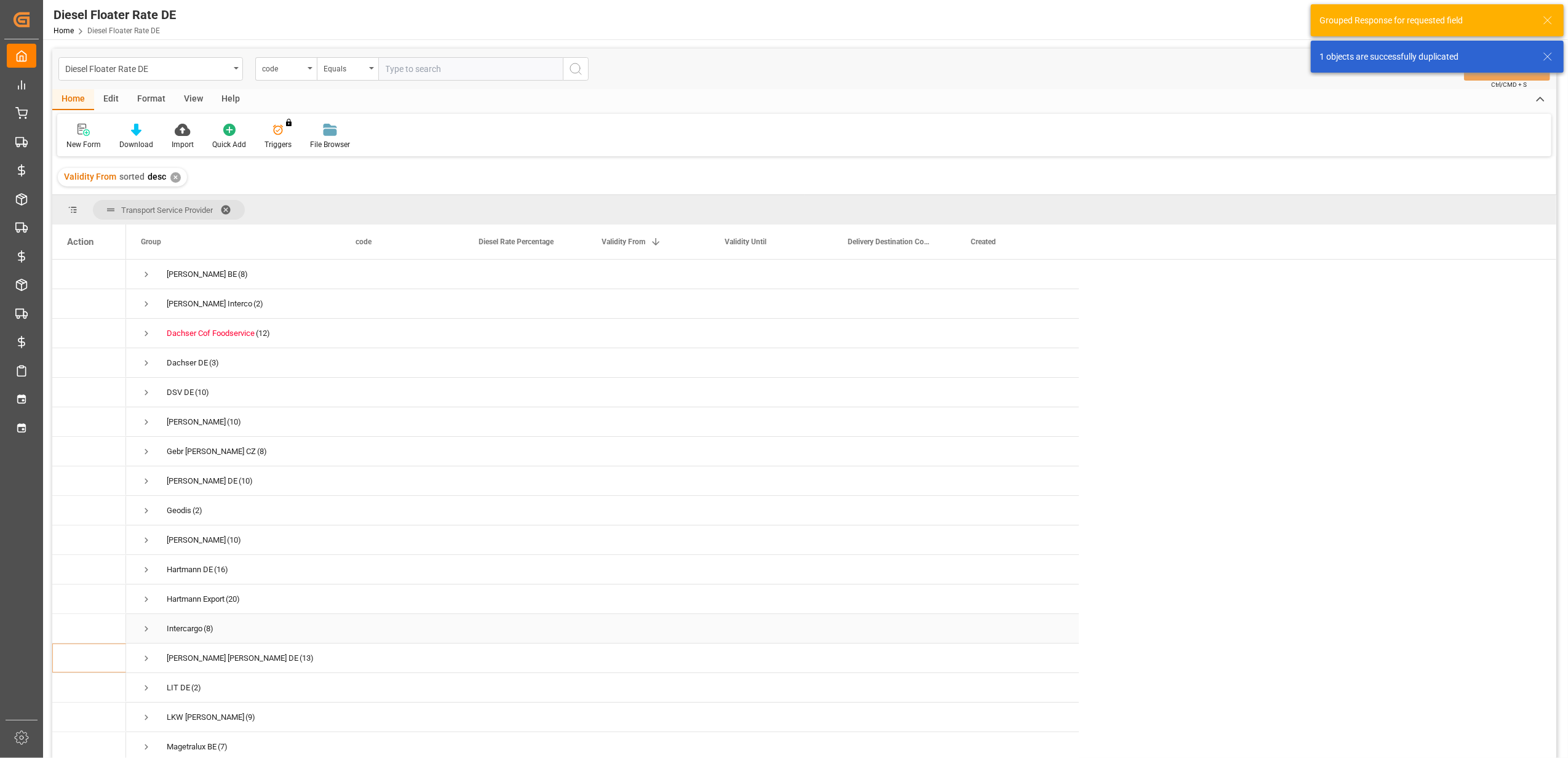
click at [152, 623] on span "Press SPACE to select this row." at bounding box center [146, 628] width 11 height 11
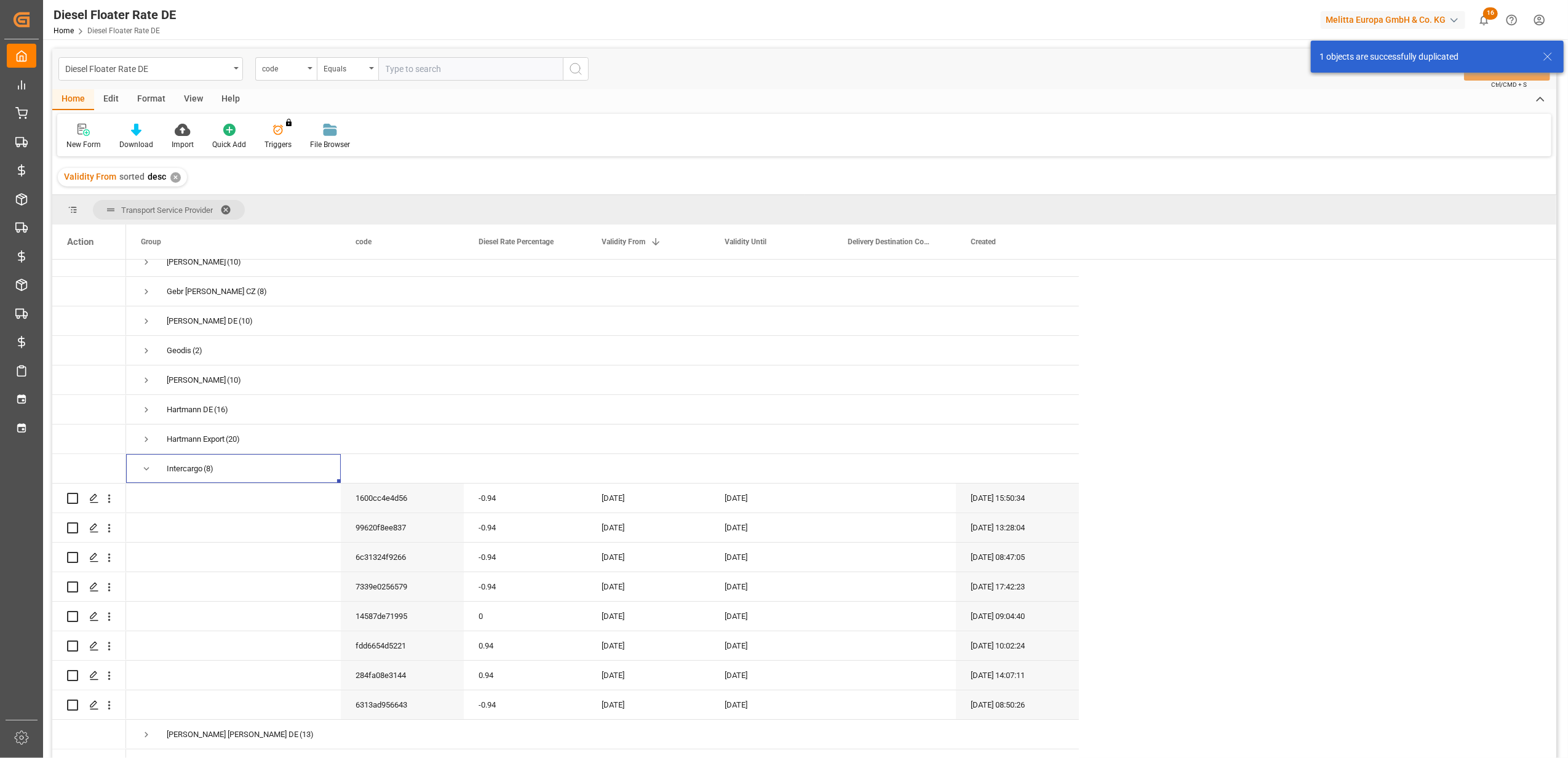
scroll to position [164, 0]
click at [510, 517] on div "-0.94" at bounding box center [525, 524] width 123 height 29
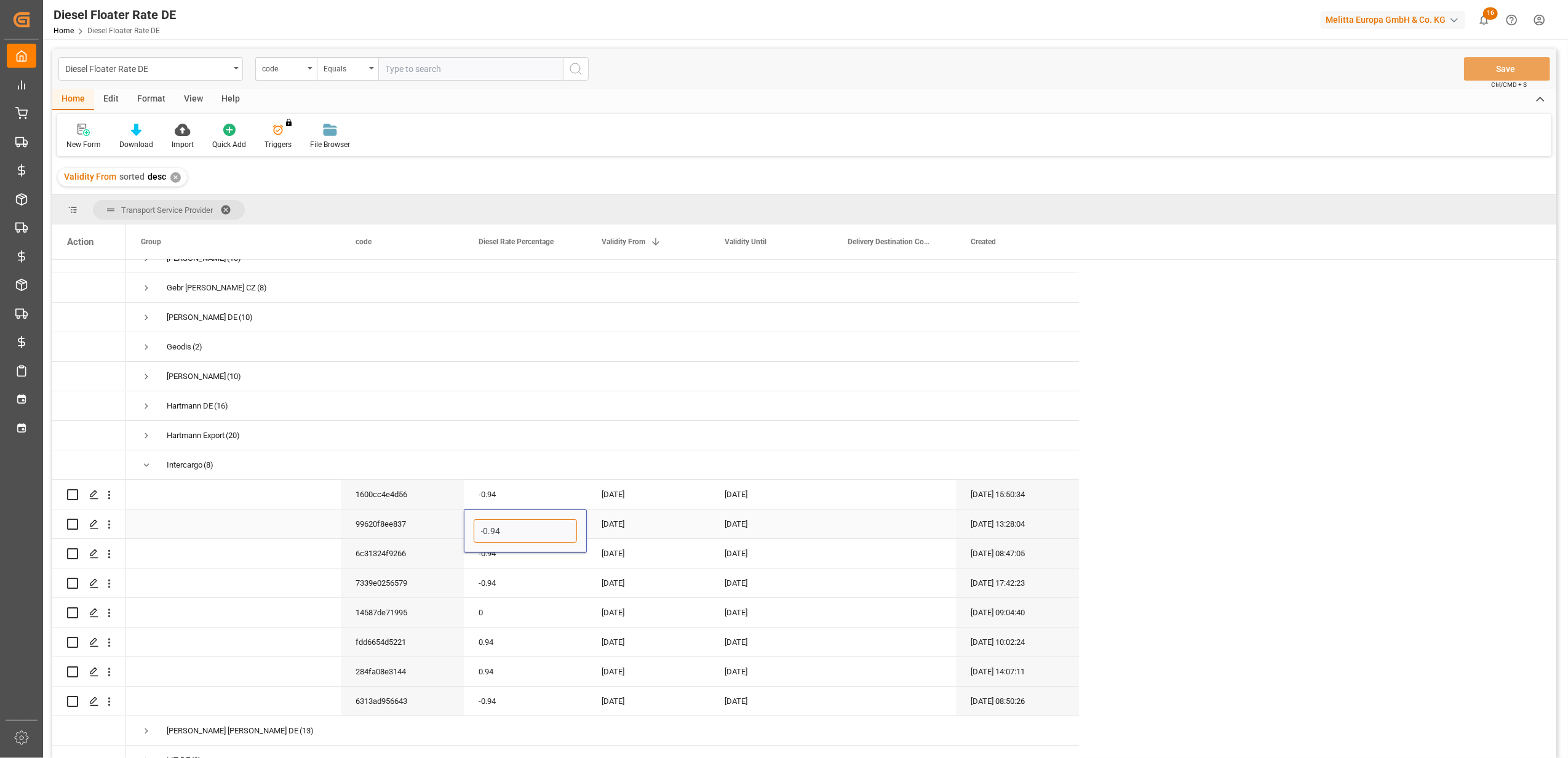
drag, startPoint x: 515, startPoint y: 520, endPoint x: 477, endPoint y: 532, distance: 39.8
click at [477, 532] on input "-0.94" at bounding box center [525, 530] width 104 height 23
type input "0"
click at [662, 527] on div "[DATE]" at bounding box center [649, 524] width 123 height 29
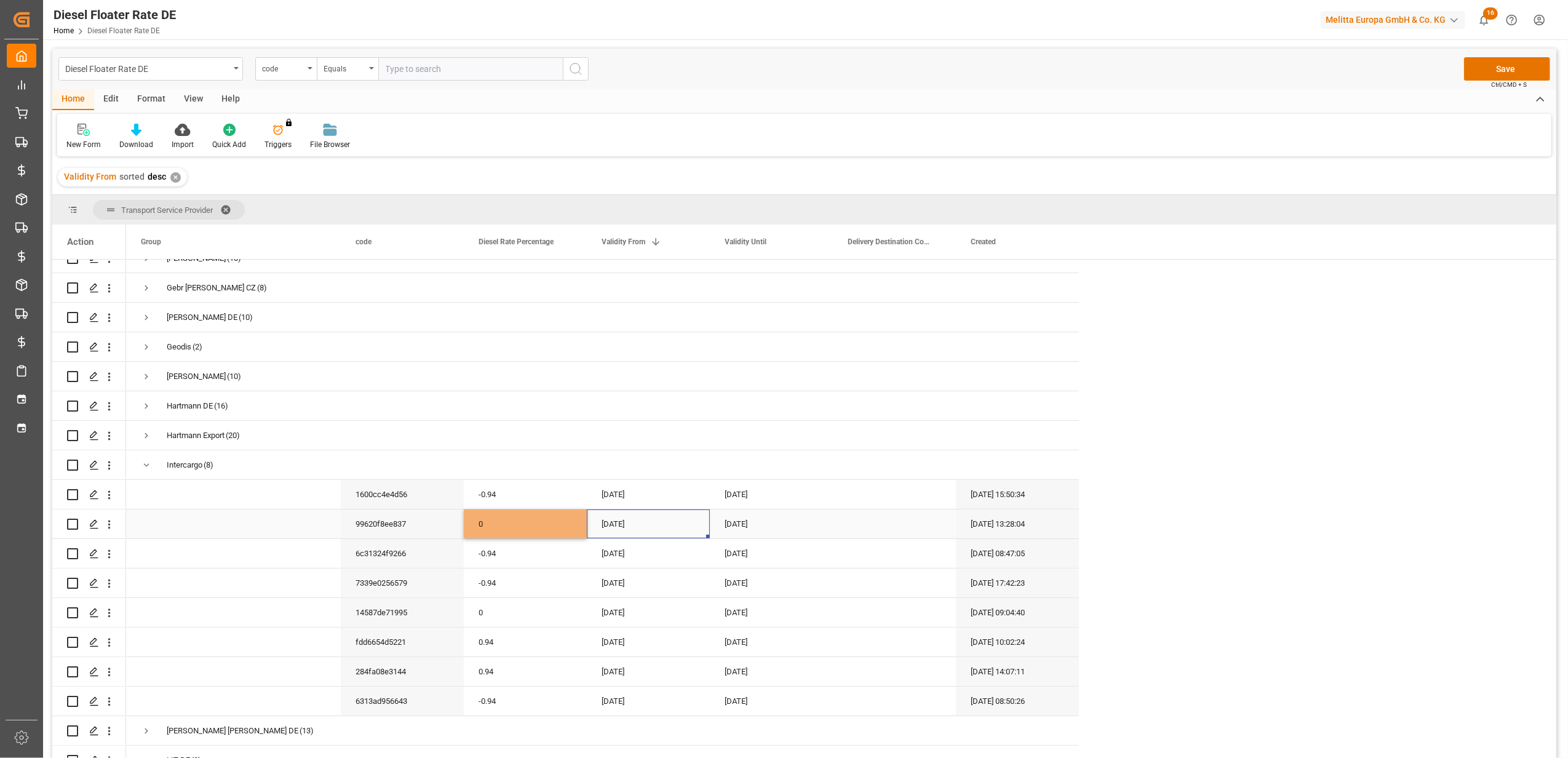
click at [662, 527] on div "[DATE]" at bounding box center [649, 524] width 123 height 29
click at [763, 561] on button "Next Month" at bounding box center [763, 559] width 8 height 8
click at [620, 604] on div "1" at bounding box center [613, 606] width 15 height 15
type input "[DATE]"
click at [741, 527] on div "[DATE]" at bounding box center [772, 524] width 123 height 29
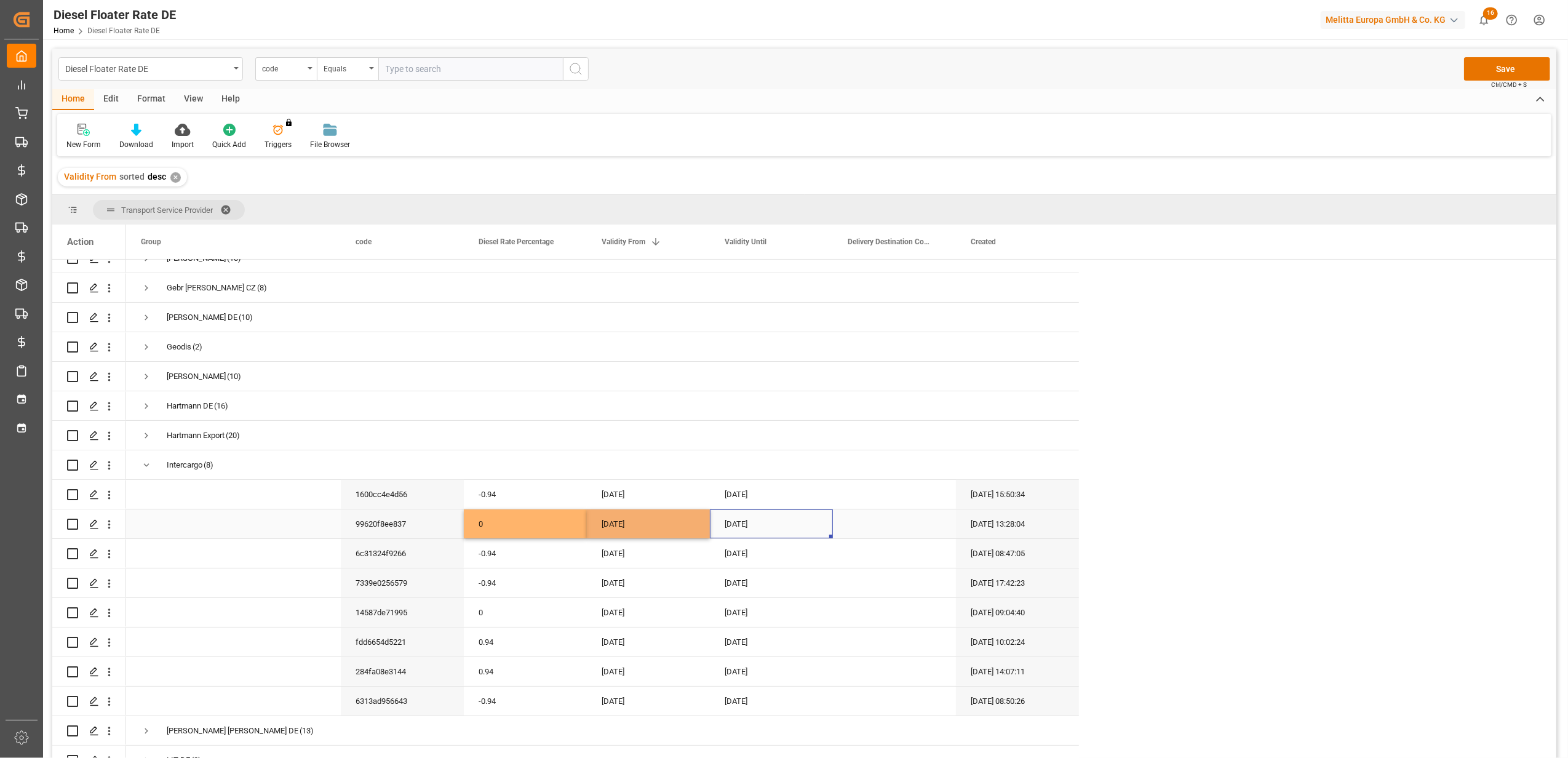
click at [741, 527] on div "[DATE]" at bounding box center [772, 524] width 123 height 29
click at [885, 558] on button "Next Month" at bounding box center [886, 559] width 8 height 8
click at [759, 704] on span "30" at bounding box center [759, 701] width 8 height 9
type input "[DATE]"
click at [704, 603] on div "[DATE]" at bounding box center [649, 612] width 123 height 29
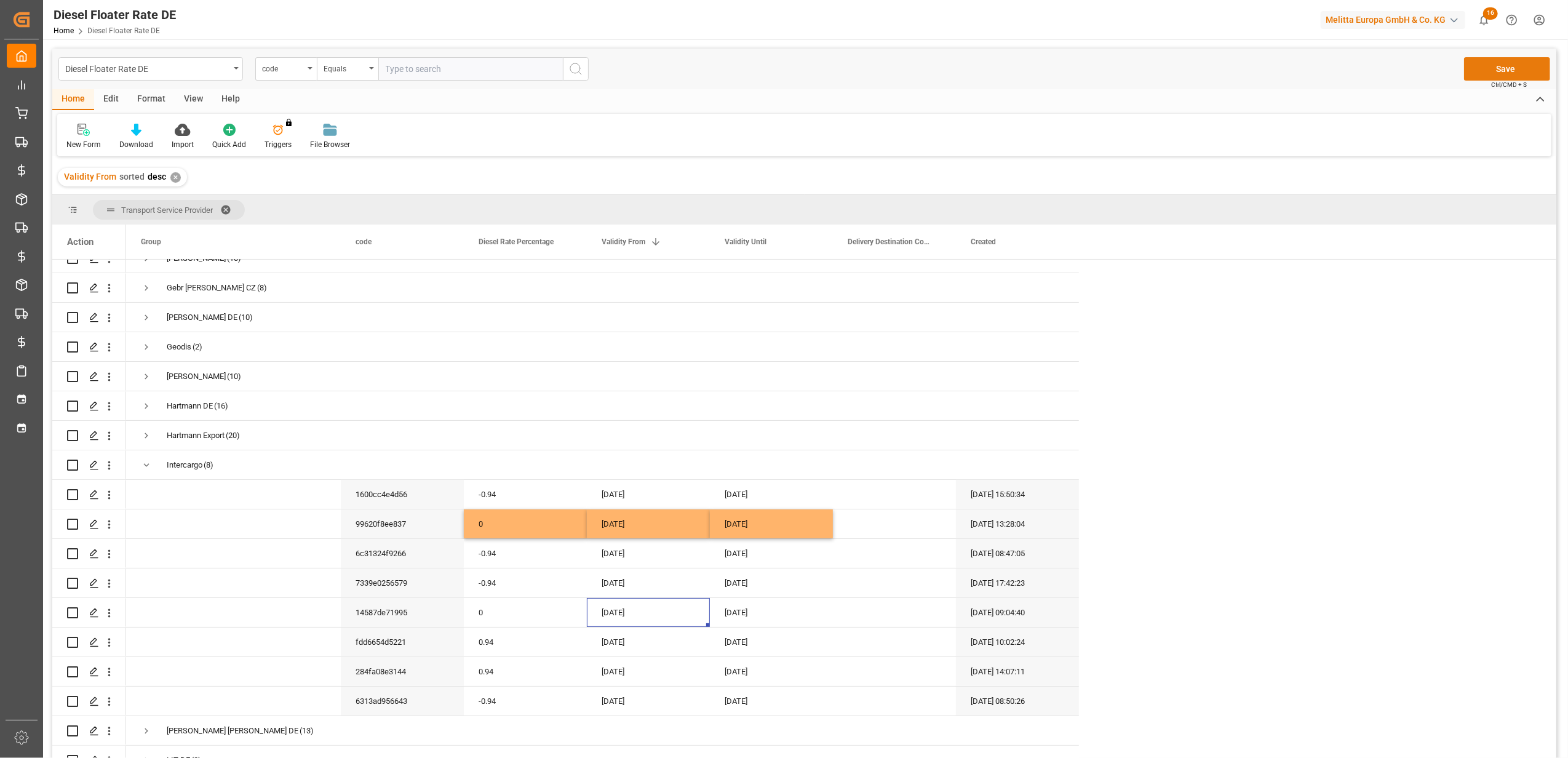
click at [1503, 63] on button "Save" at bounding box center [1507, 69] width 87 height 23
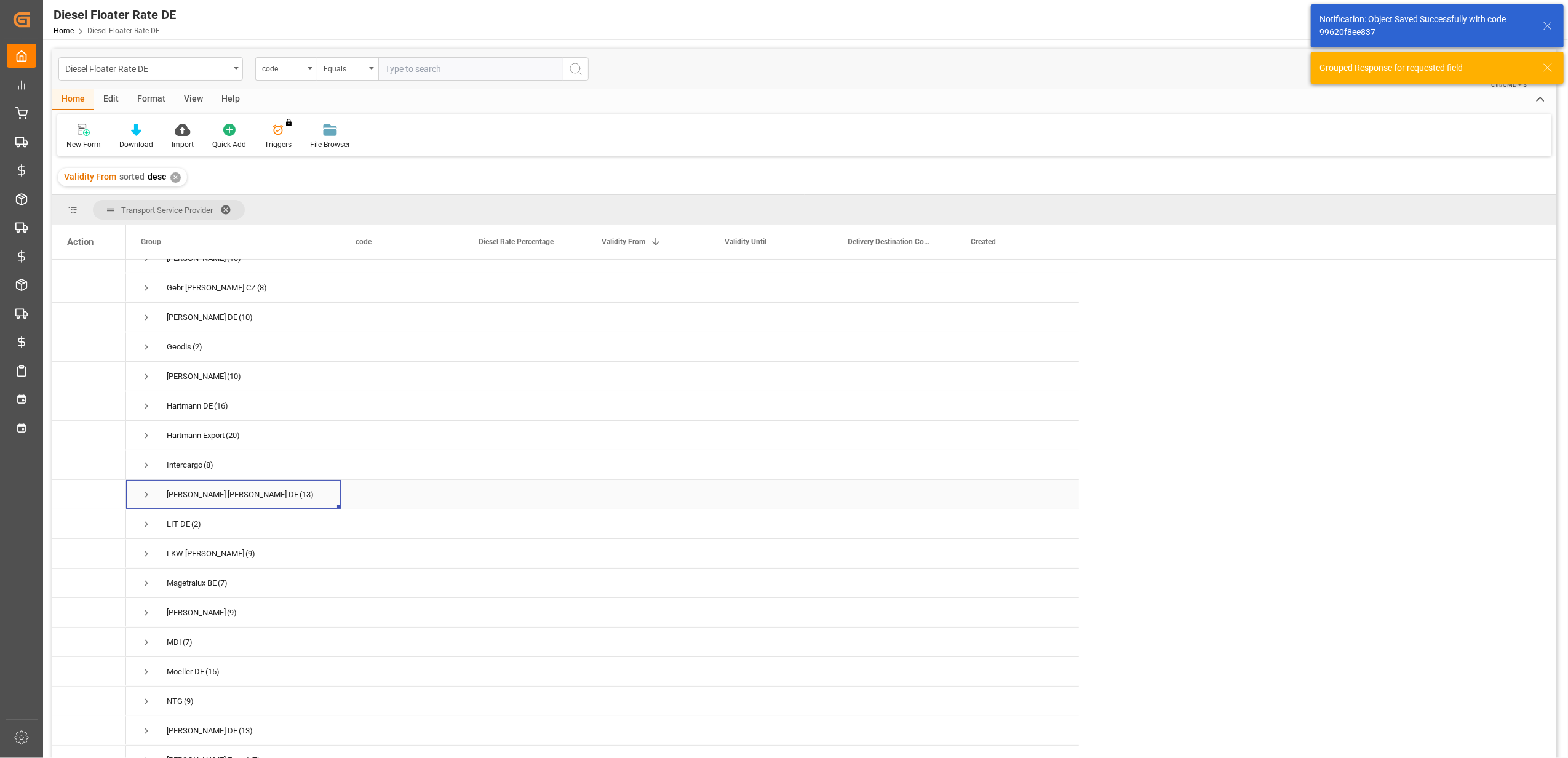
click at [143, 489] on span "Press SPACE to select this row." at bounding box center [146, 494] width 11 height 11
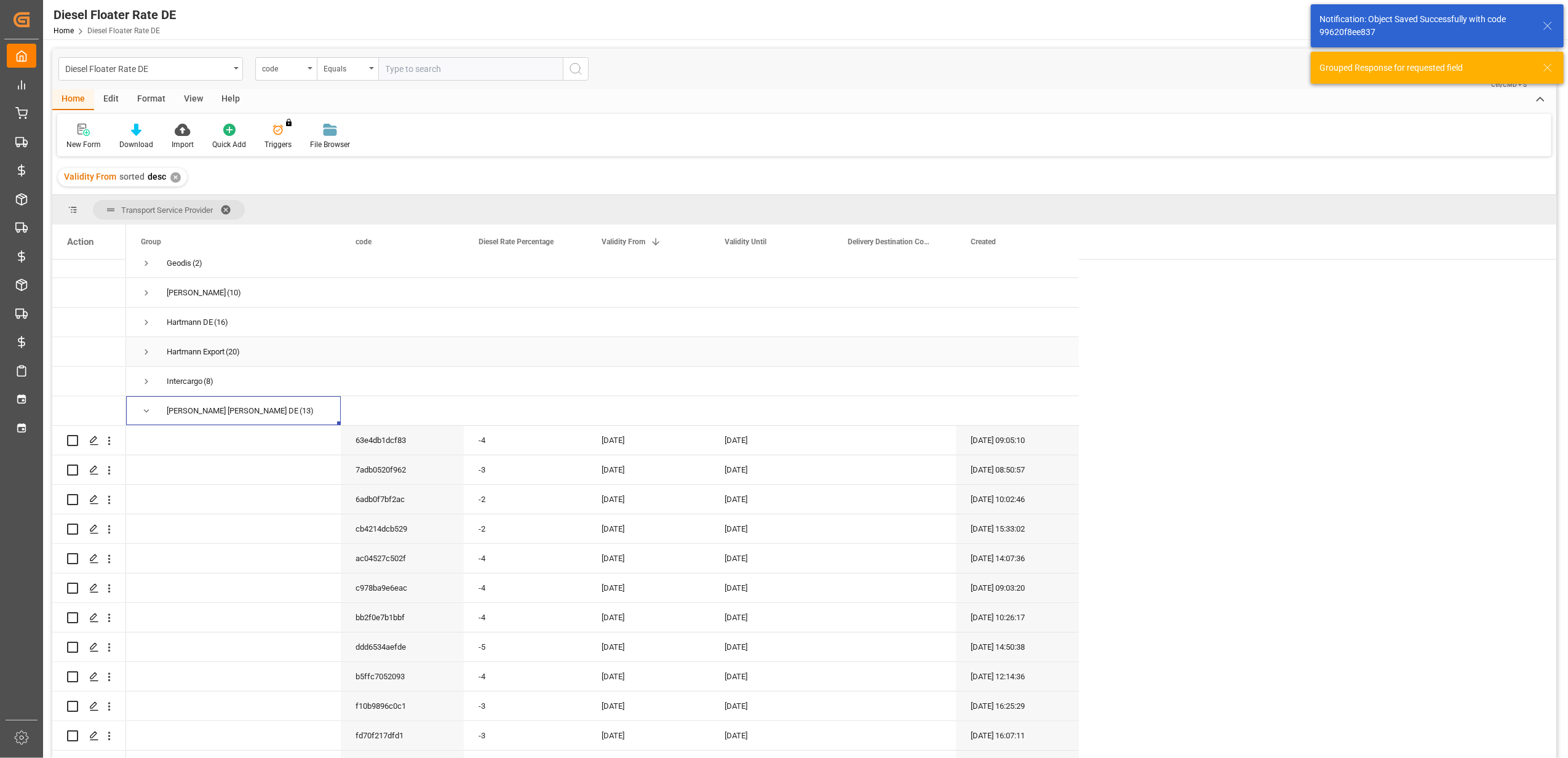
scroll to position [328, 0]
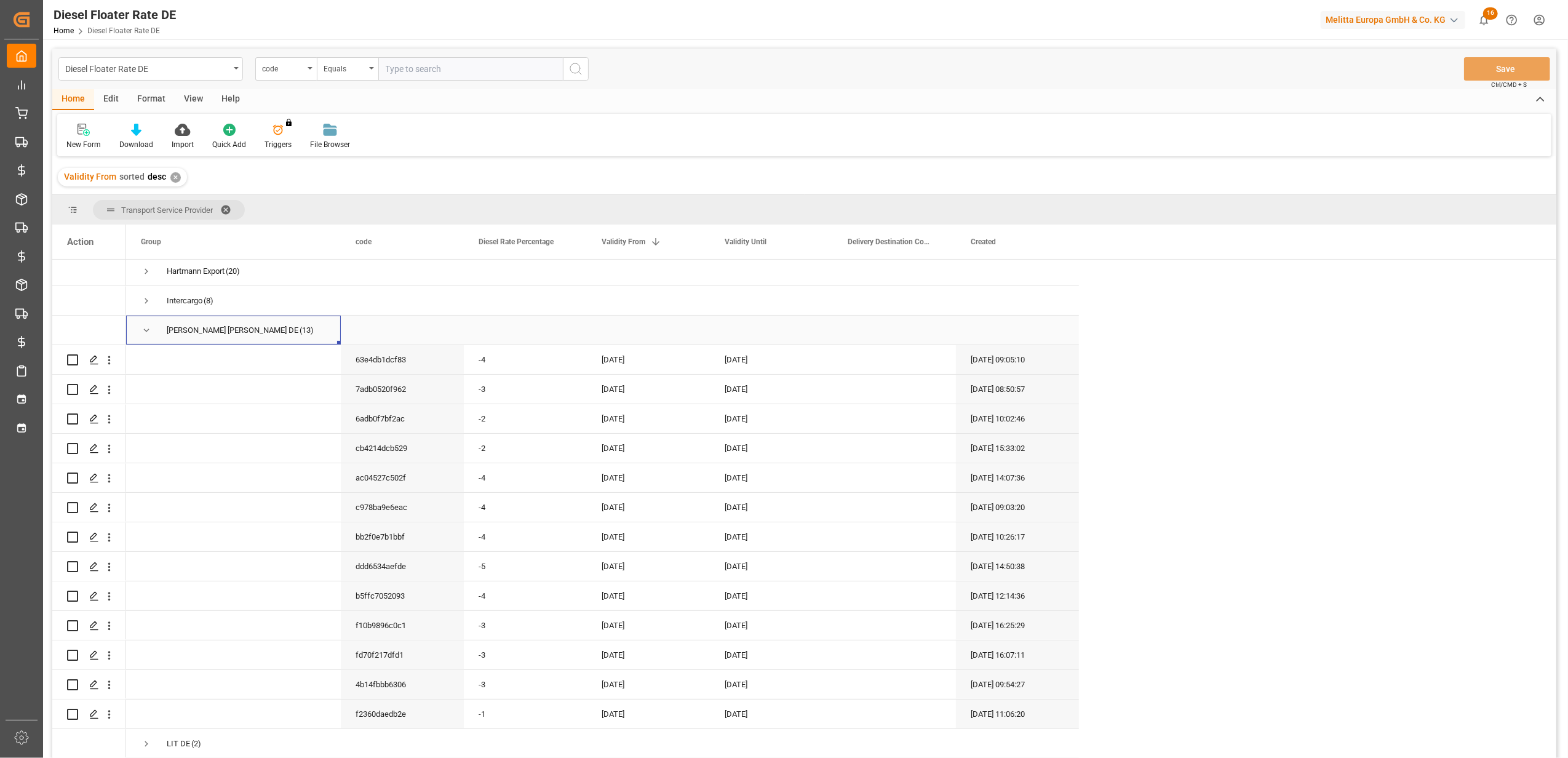
click at [147, 325] on span "Press SPACE to select this row." at bounding box center [146, 330] width 11 height 11
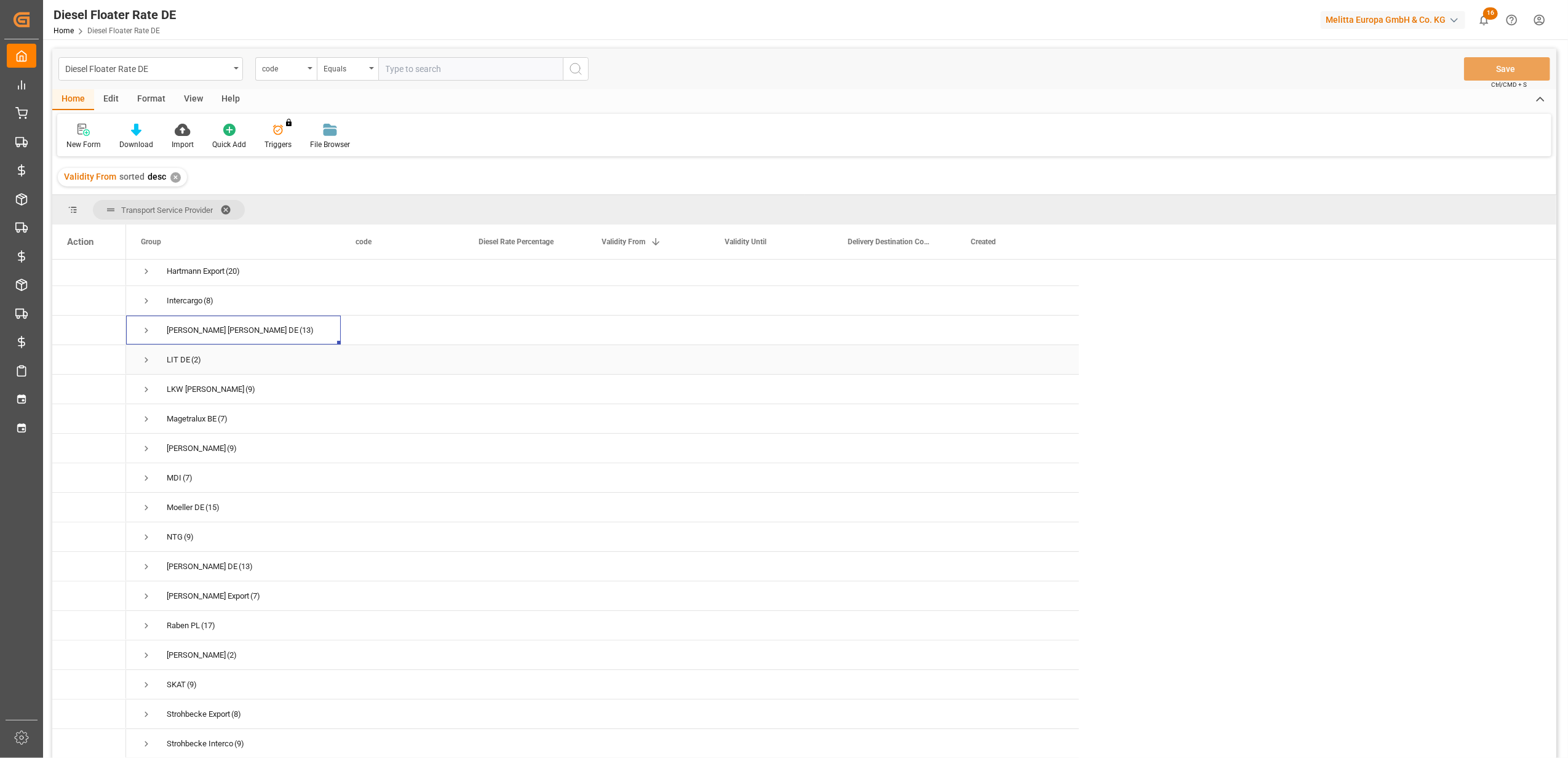
click at [141, 360] on span "Press SPACE to select this row." at bounding box center [146, 360] width 11 height 11
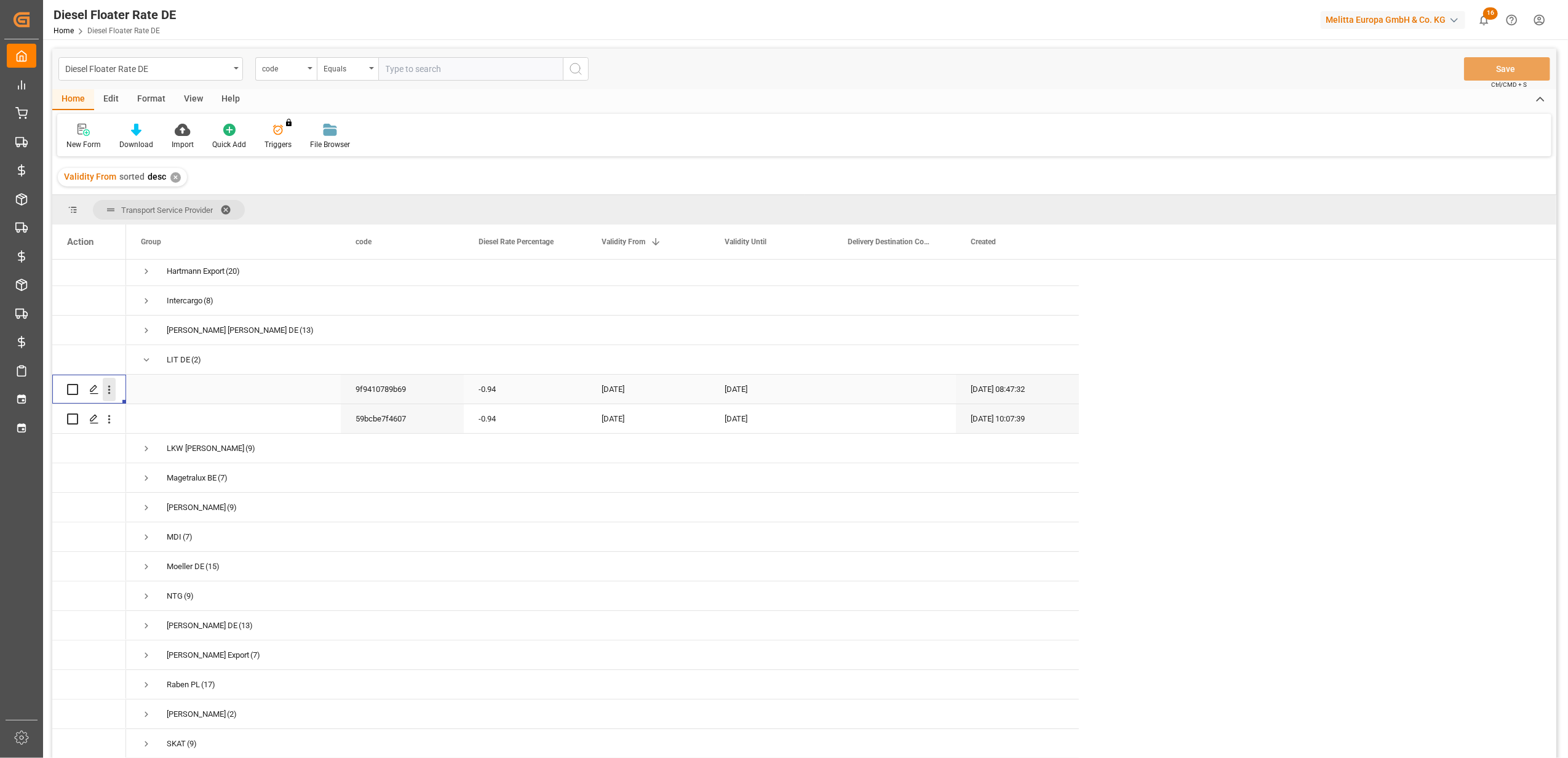
click at [111, 387] on icon "open menu" at bounding box center [109, 389] width 13 height 13
click at [143, 432] on div "Duplicate this row" at bounding box center [179, 440] width 152 height 24
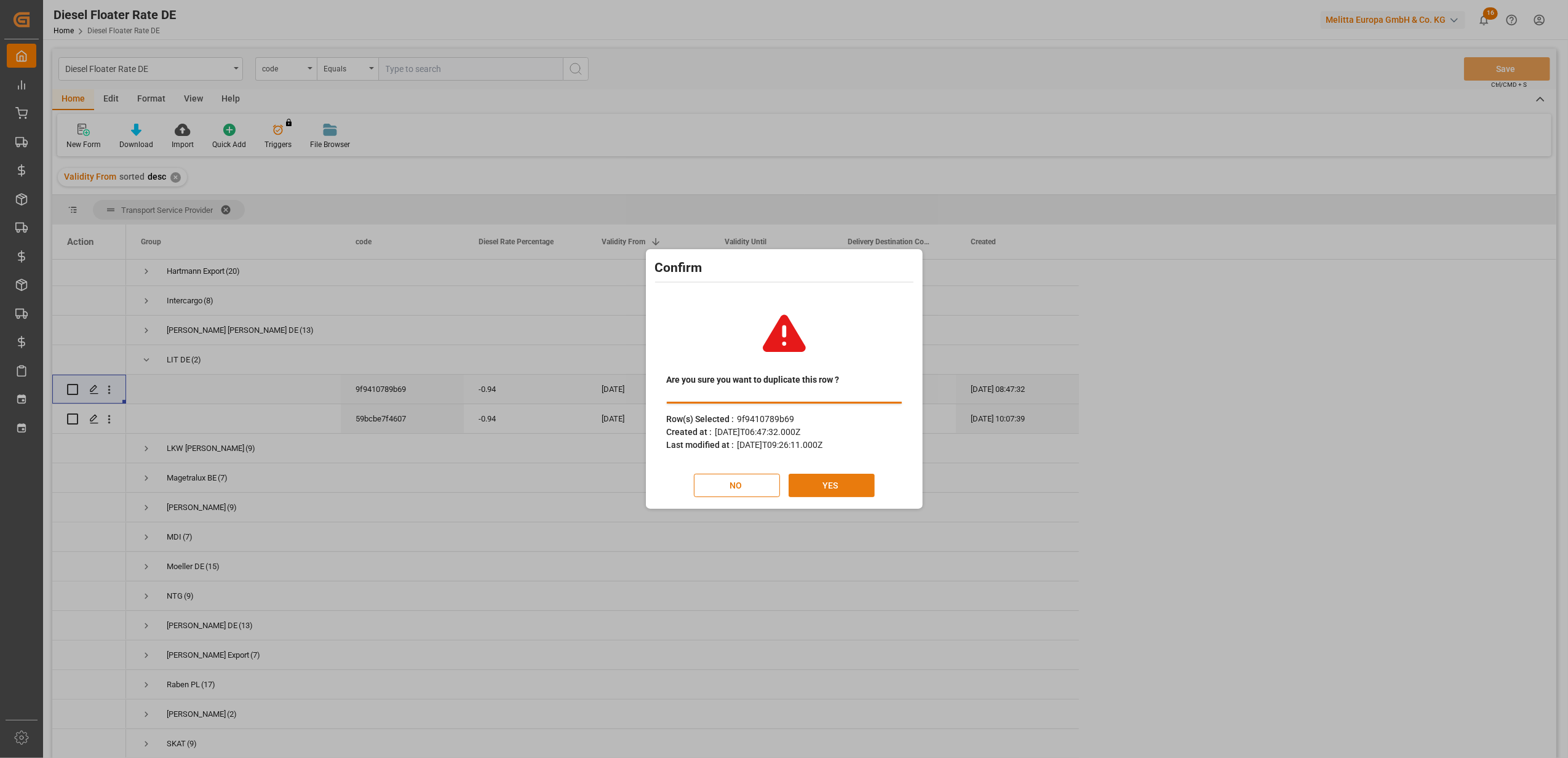
click at [830, 481] on button "YES" at bounding box center [832, 485] width 87 height 23
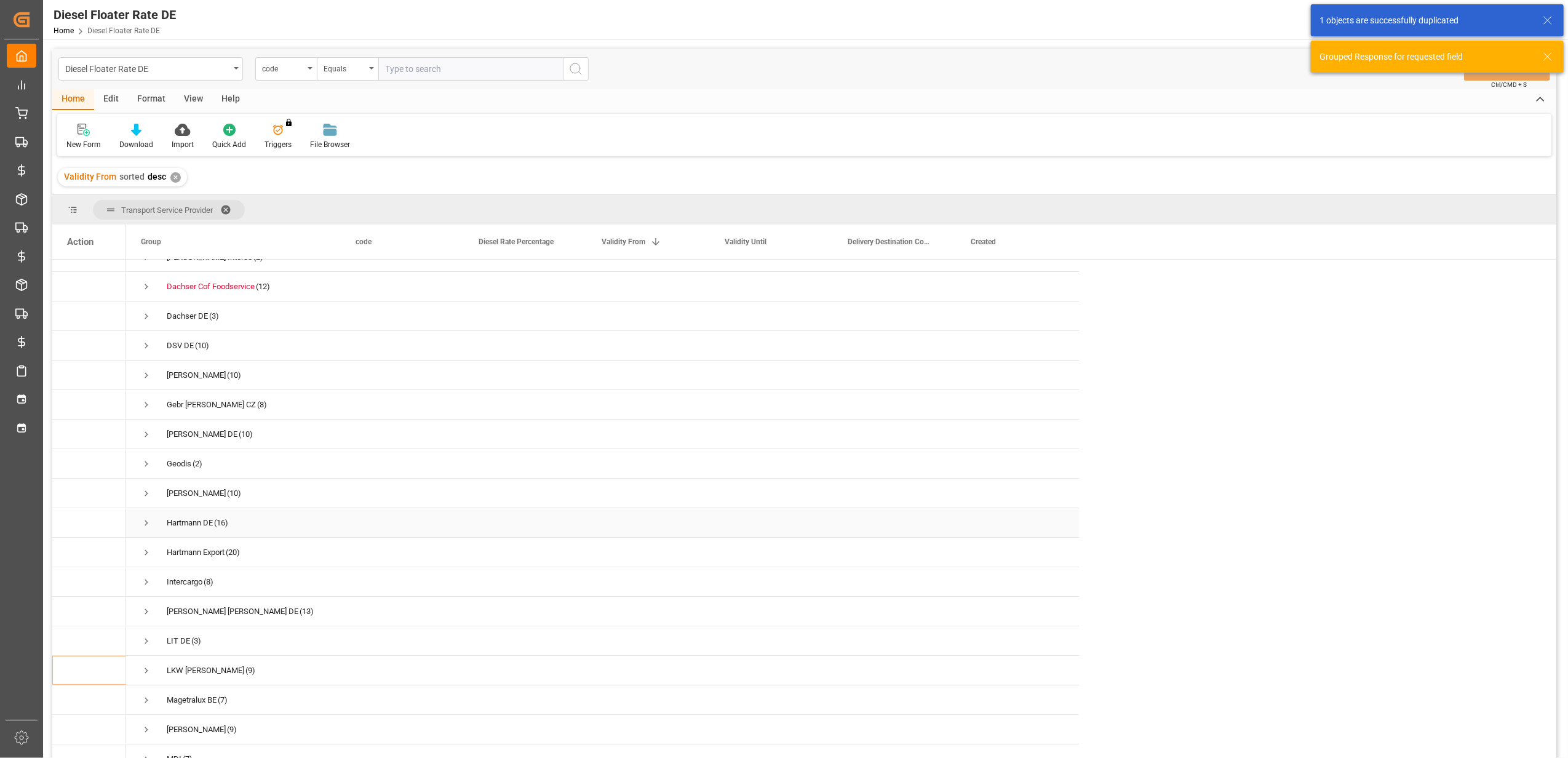
scroll to position [82, 0]
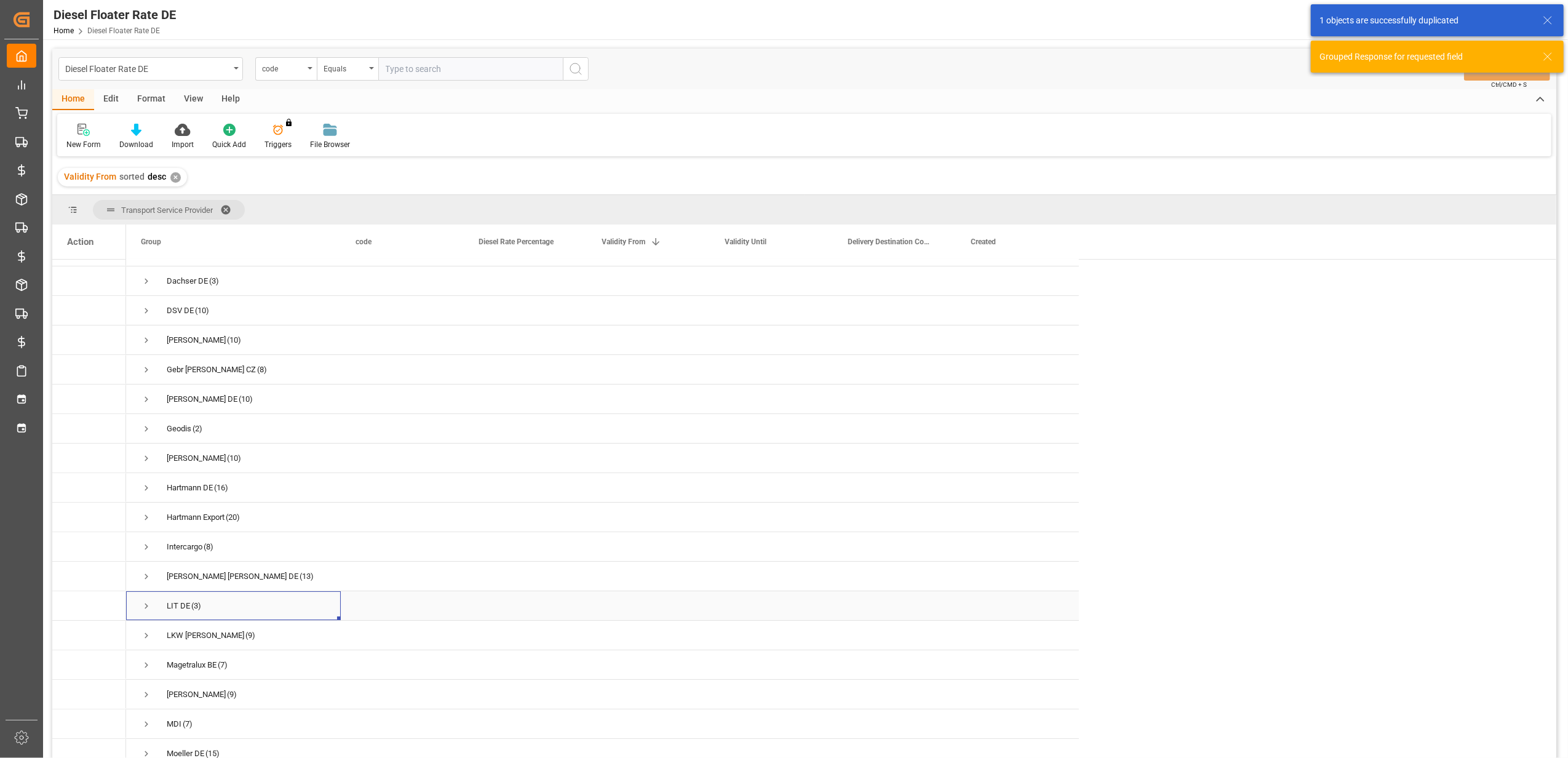
click at [147, 600] on span "Press SPACE to select this row." at bounding box center [146, 606] width 11 height 11
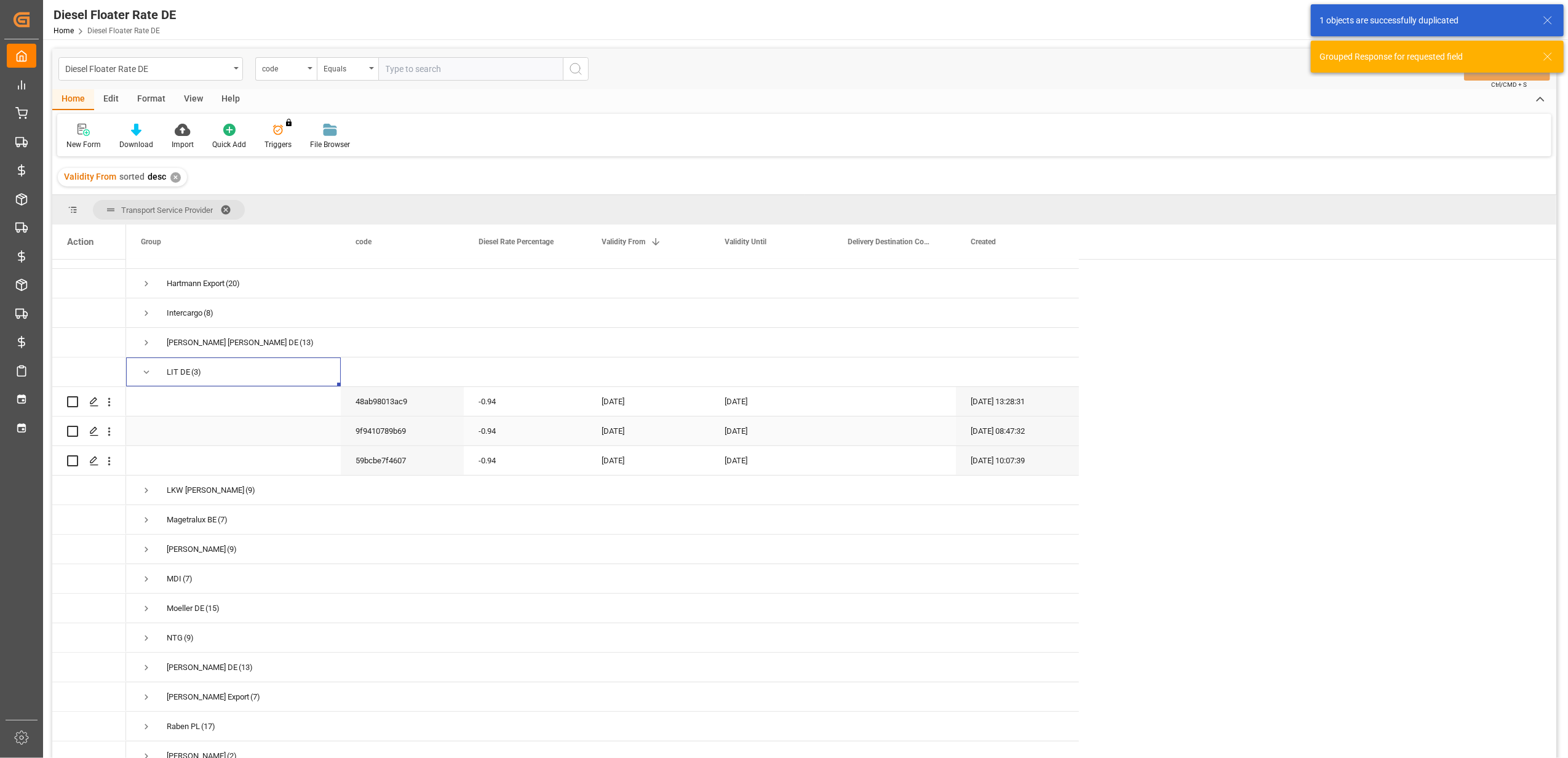
scroll to position [328, 0]
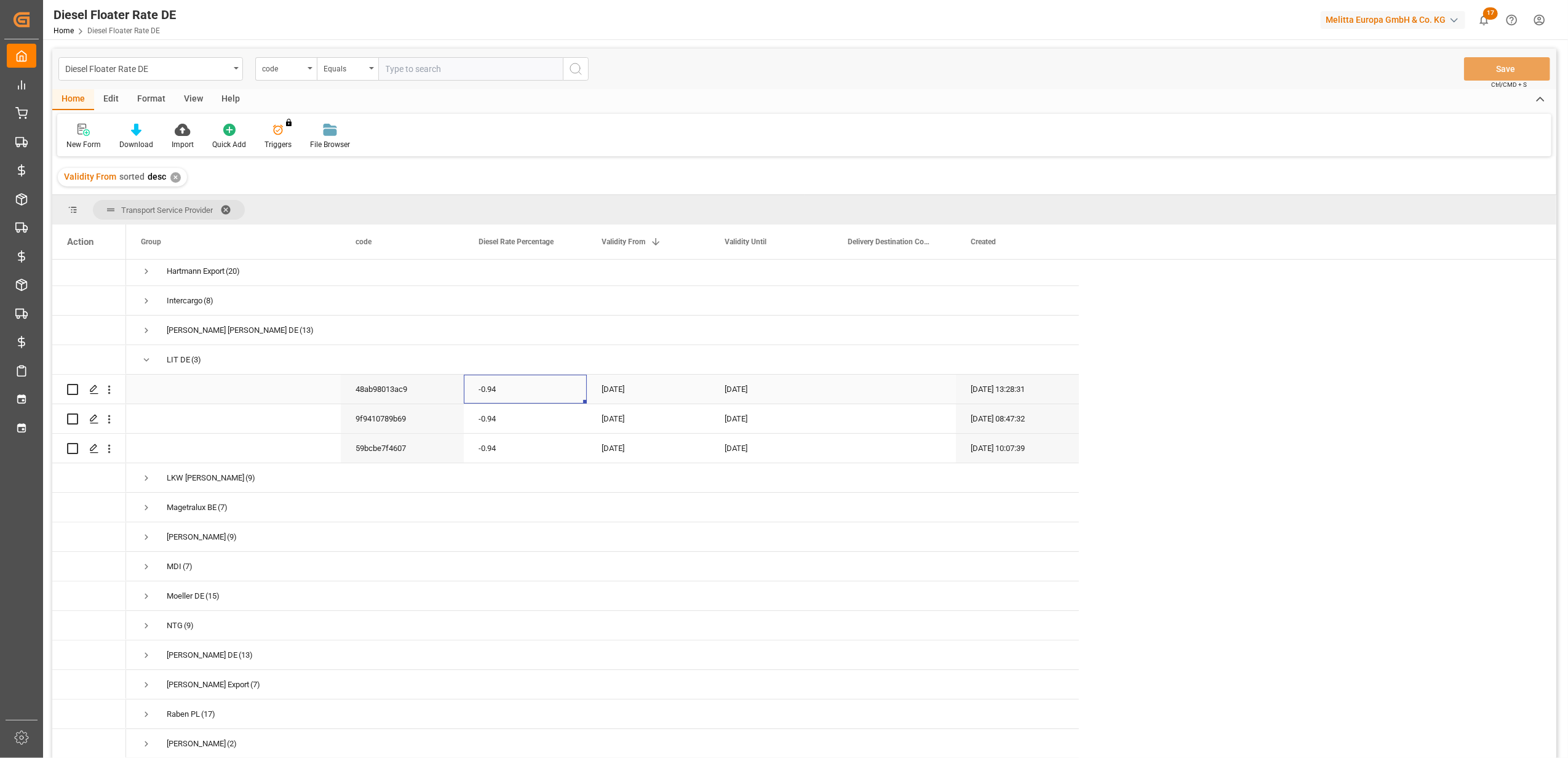
click at [551, 391] on div "-0.94" at bounding box center [525, 389] width 123 height 29
drag, startPoint x: 536, startPoint y: 389, endPoint x: 427, endPoint y: 401, distance: 109.7
click at [427, 401] on div "Alaine BE (8) Alaine Interco (2) Dachser Cof Foodservice (12) Dachser DE (3) DS…" at bounding box center [602, 433] width 953 height 1004
type input "0"
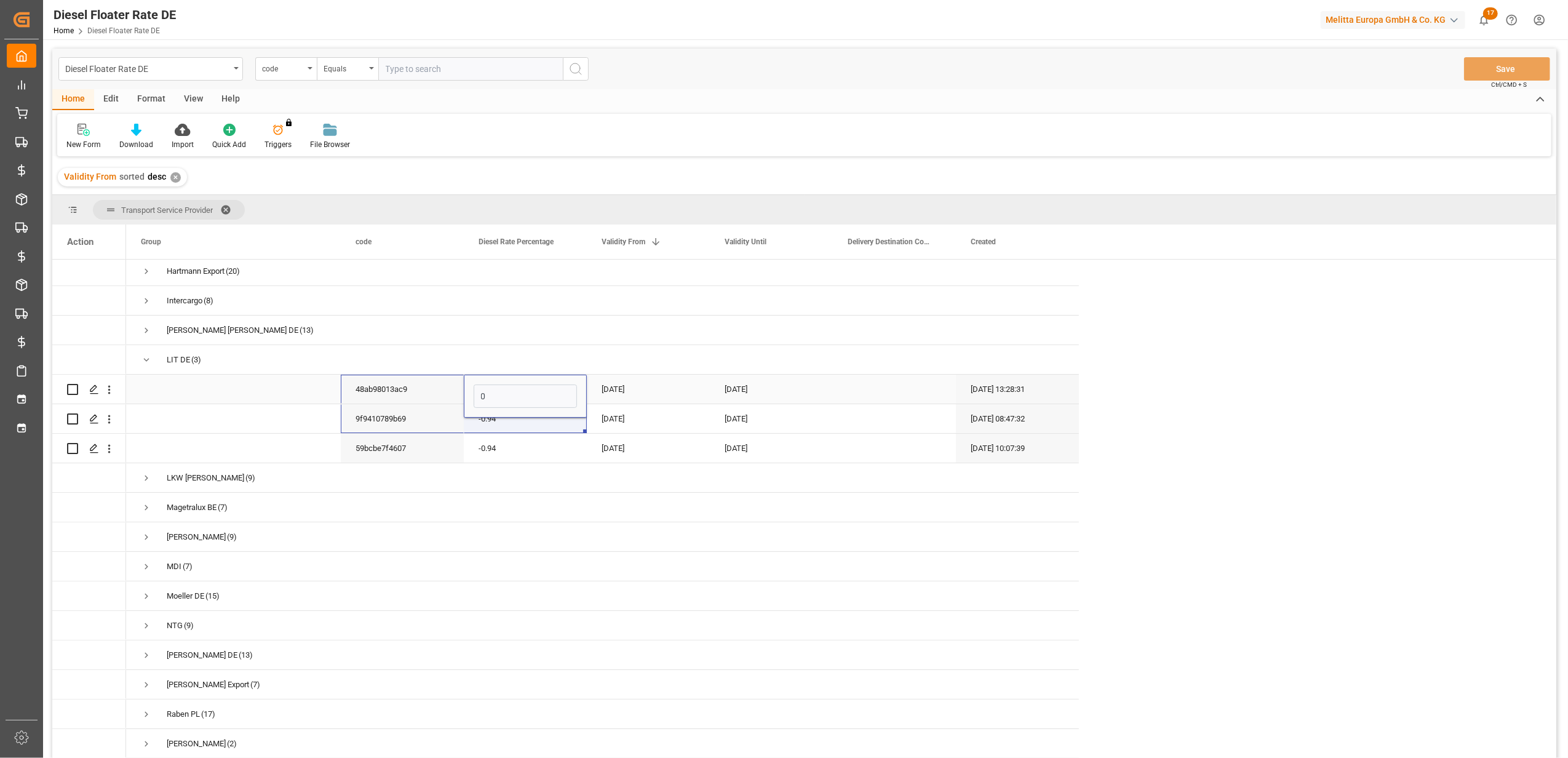
click at [641, 392] on div "[DATE]" at bounding box center [649, 389] width 123 height 29
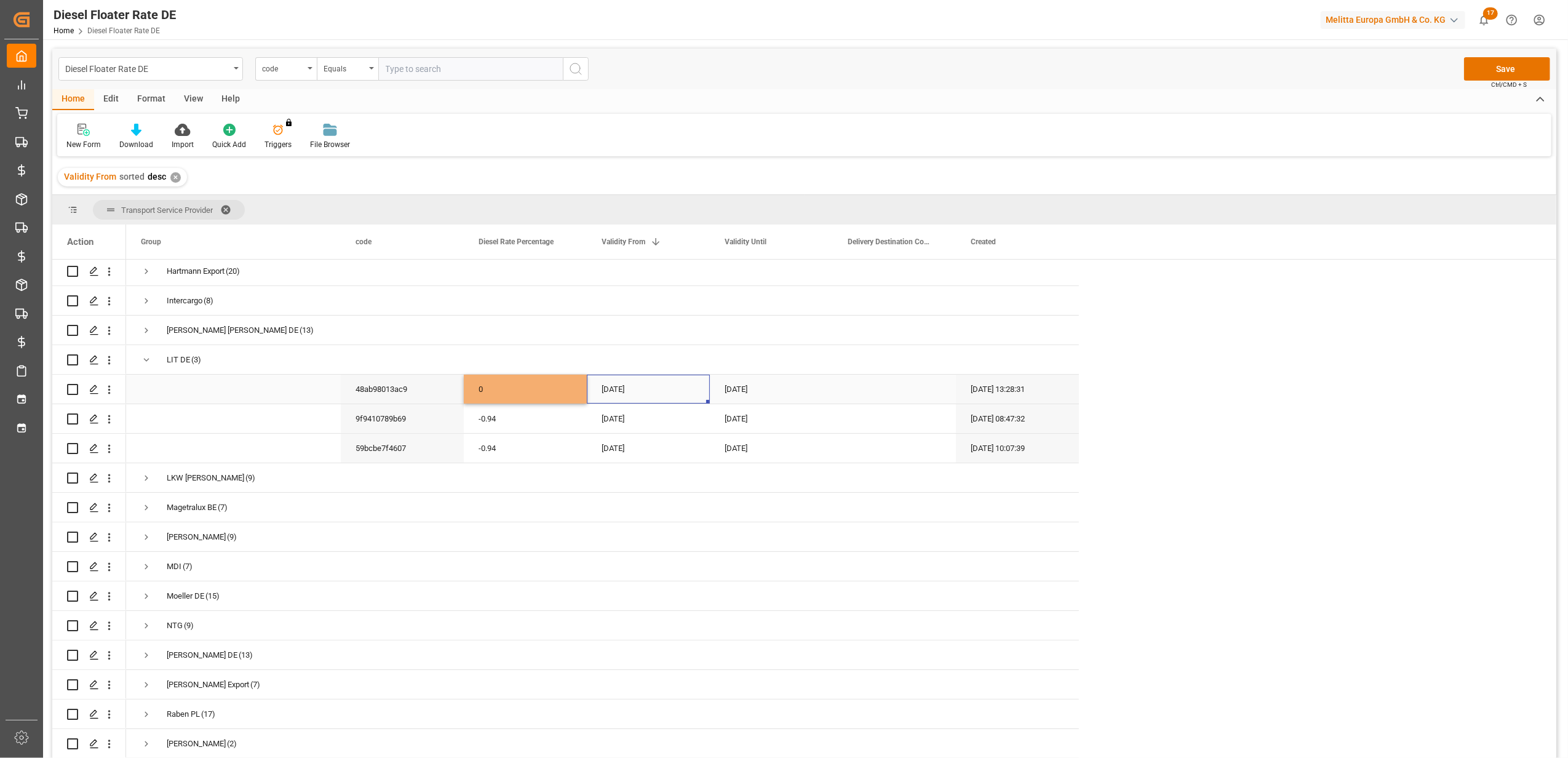
click at [641, 392] on div "[DATE]" at bounding box center [649, 389] width 123 height 29
click at [763, 423] on button "Next Month" at bounding box center [763, 426] width 8 height 8
click at [615, 469] on div "1" at bounding box center [613, 472] width 15 height 15
type input "[DATE]"
click at [756, 386] on div "[DATE]" at bounding box center [772, 389] width 123 height 29
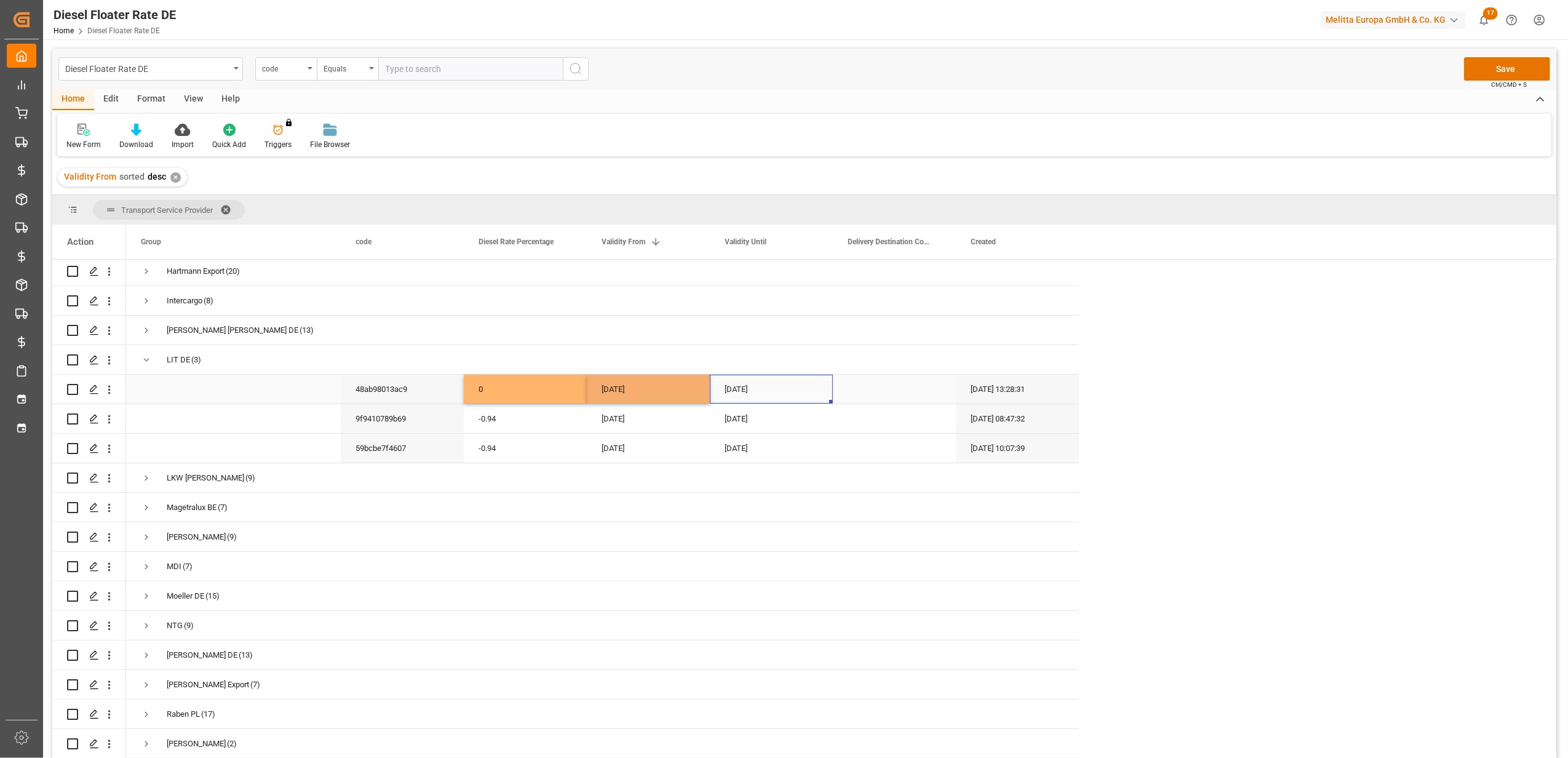
click at [756, 386] on div "[DATE]" at bounding box center [772, 389] width 123 height 29
click at [884, 423] on button "Next Month" at bounding box center [886, 426] width 8 height 8
click at [763, 567] on span "30" at bounding box center [759, 568] width 8 height 9
type input "[DATE]"
click at [634, 454] on div "[DATE]" at bounding box center [649, 448] width 123 height 29
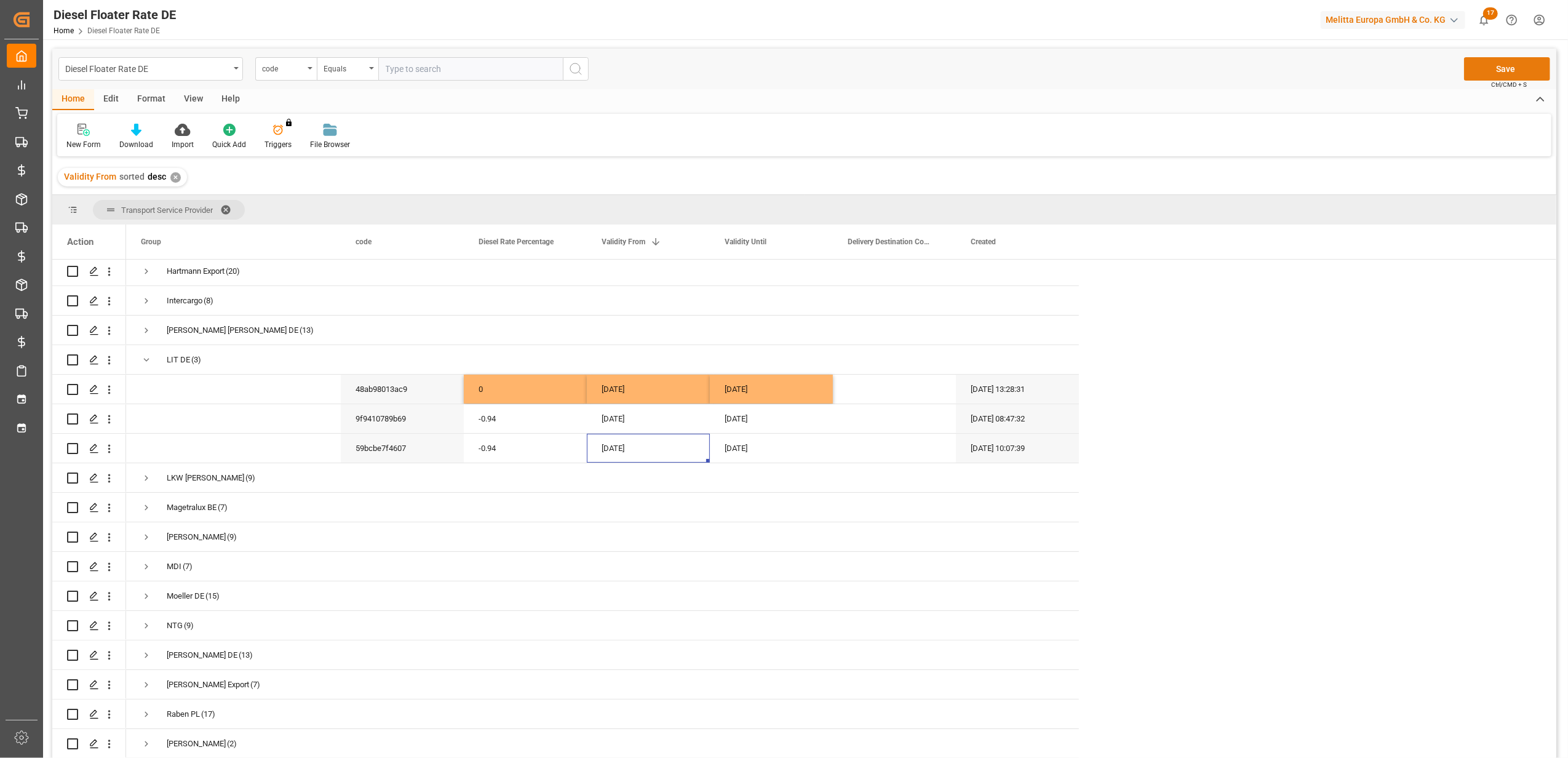
click at [1479, 63] on button "Save" at bounding box center [1507, 69] width 87 height 23
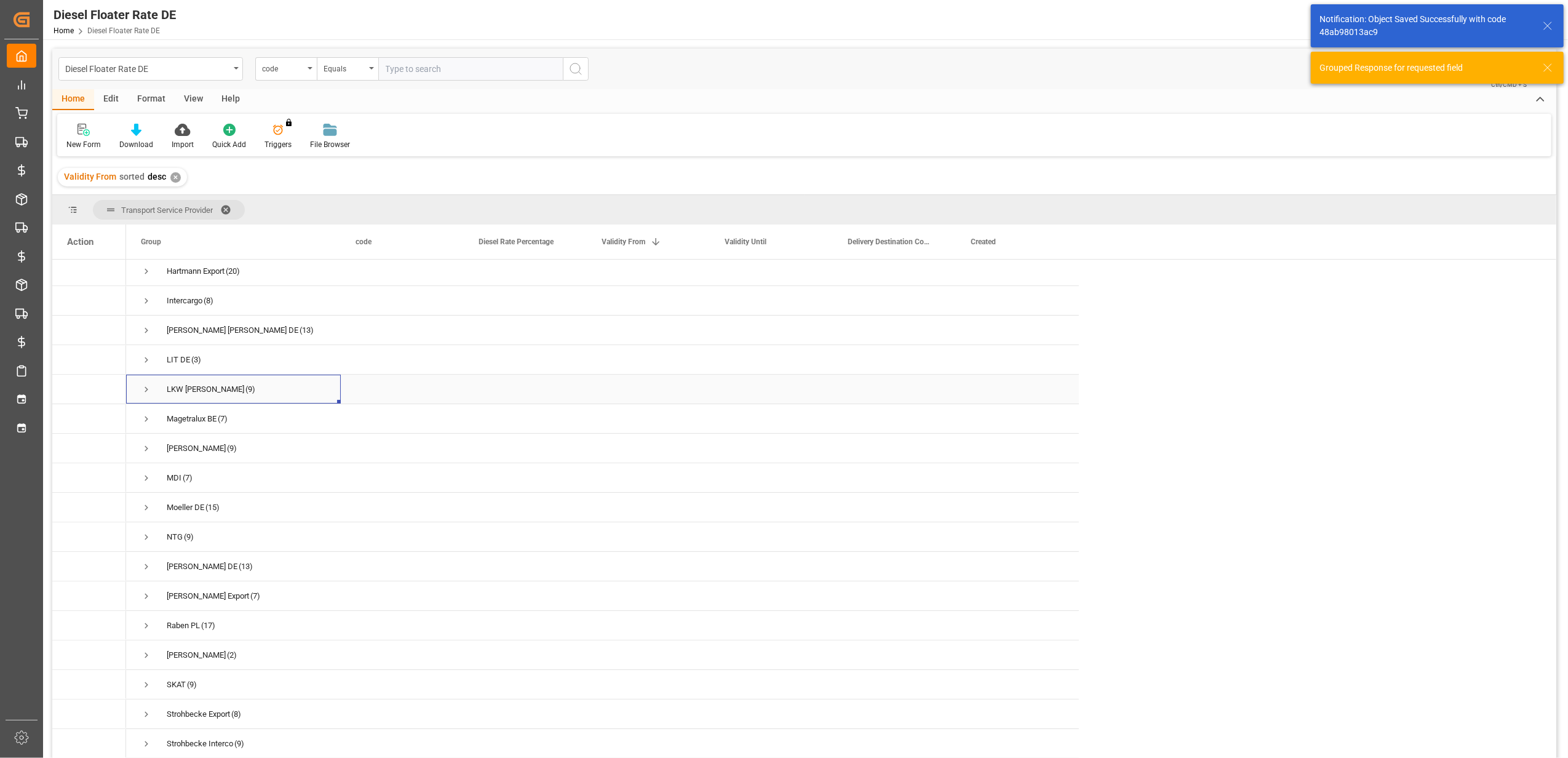
click at [149, 385] on span "Press SPACE to select this row." at bounding box center [146, 389] width 11 height 11
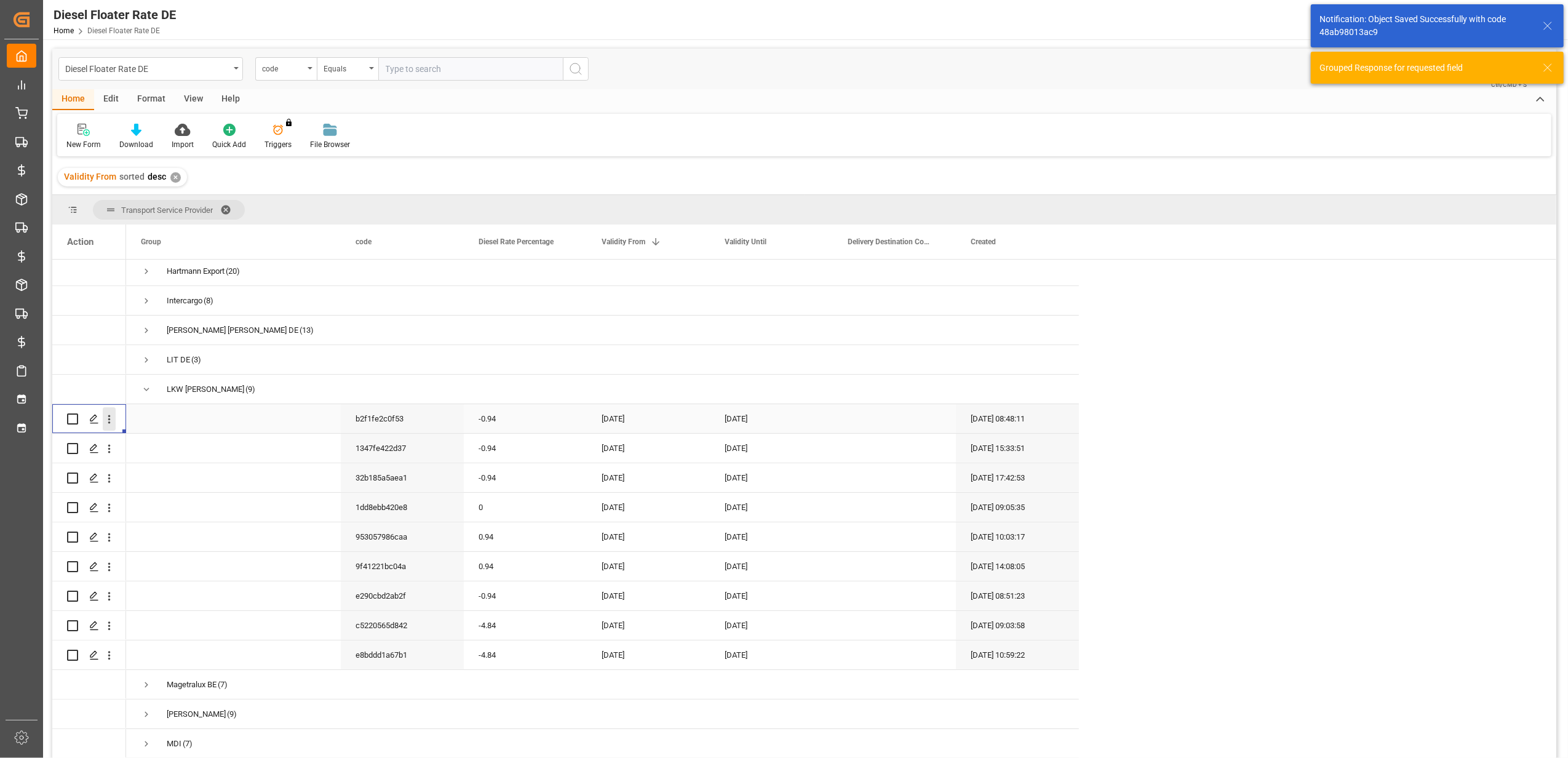
click at [109, 417] on icon "open menu" at bounding box center [109, 419] width 13 height 13
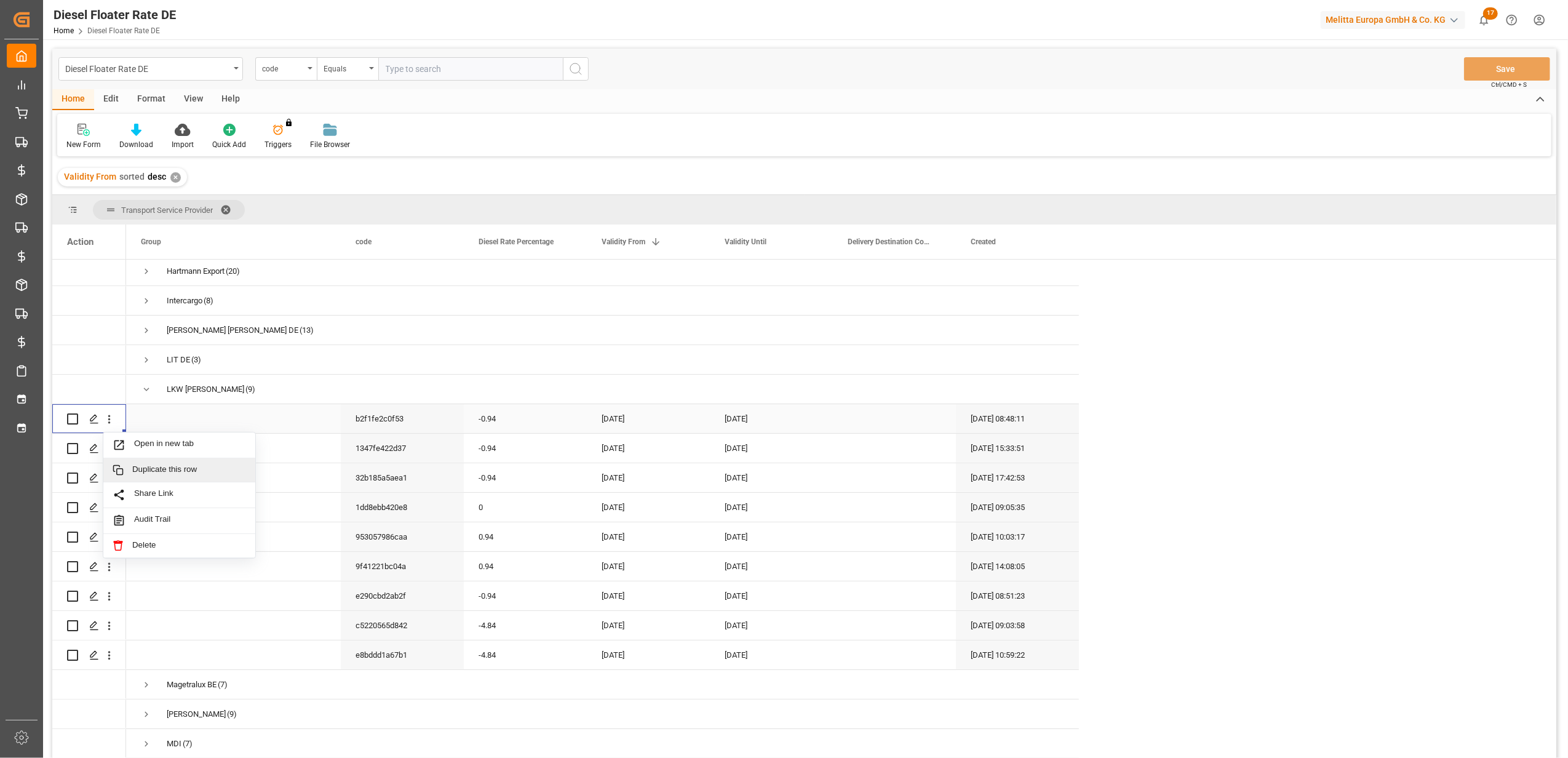
click at [190, 466] on span "Duplicate this row" at bounding box center [189, 469] width 114 height 11
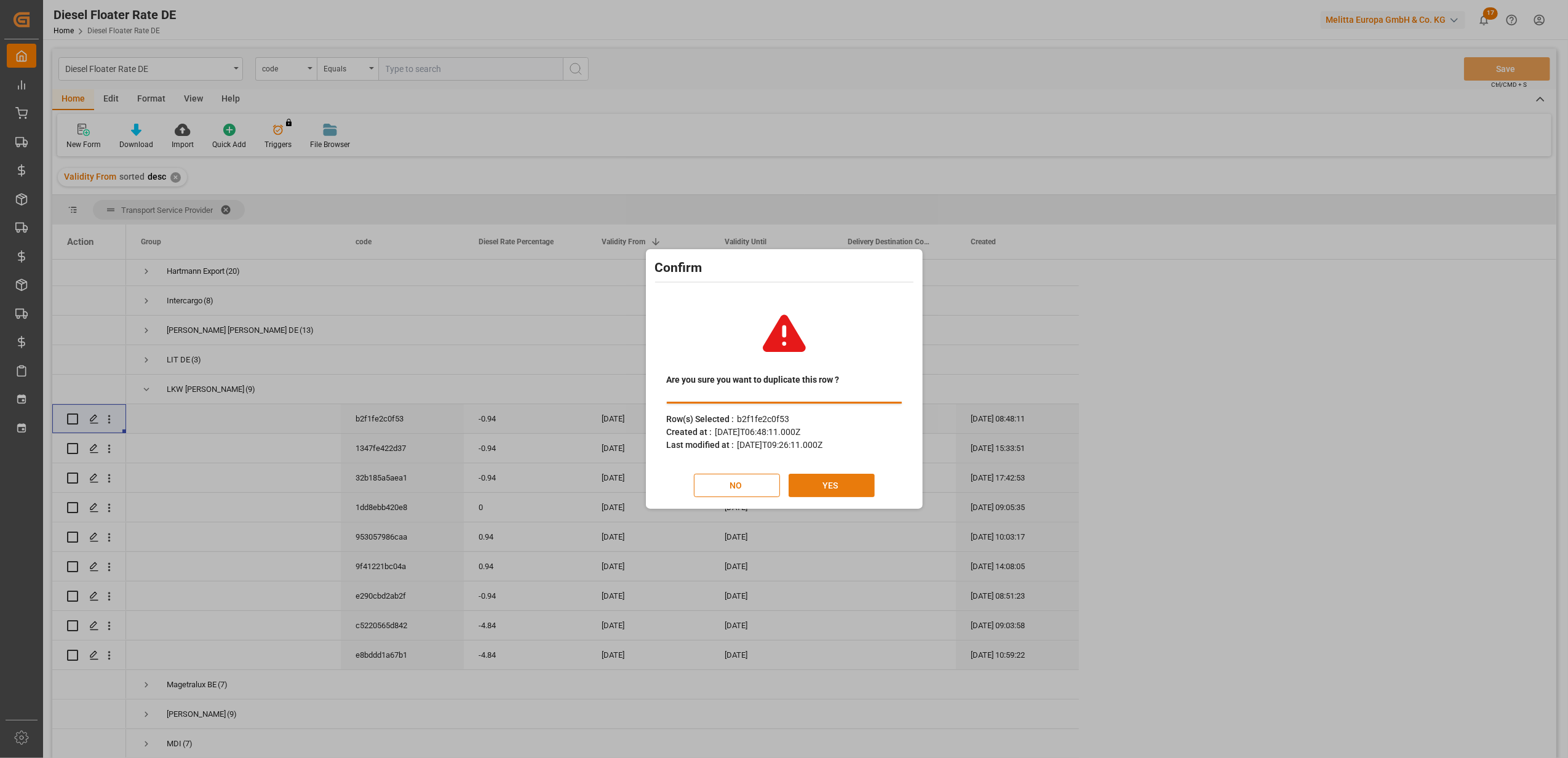
click at [802, 478] on button "YES" at bounding box center [832, 485] width 87 height 23
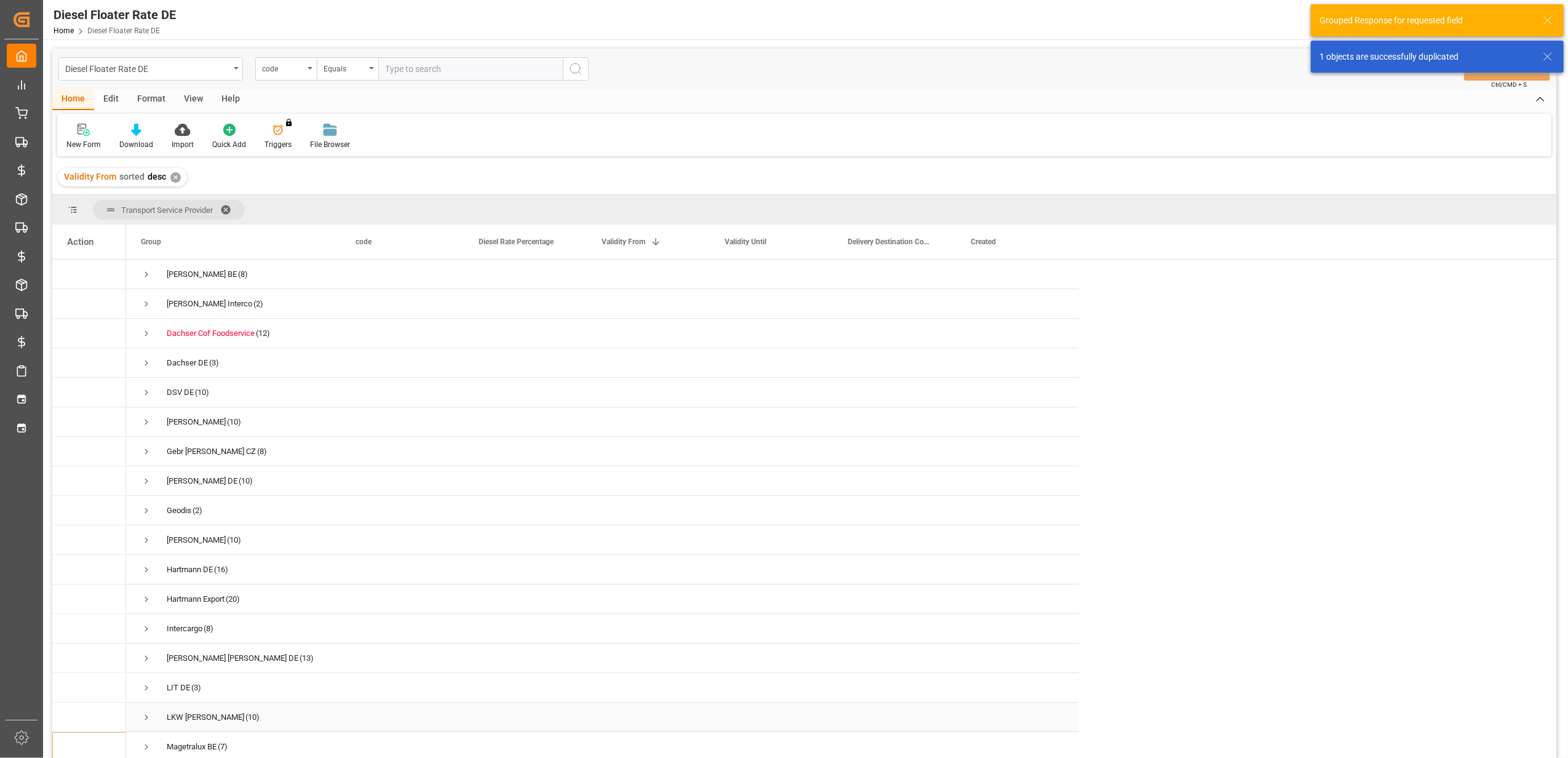
click at [144, 717] on span "Press SPACE to select this row." at bounding box center [146, 717] width 11 height 11
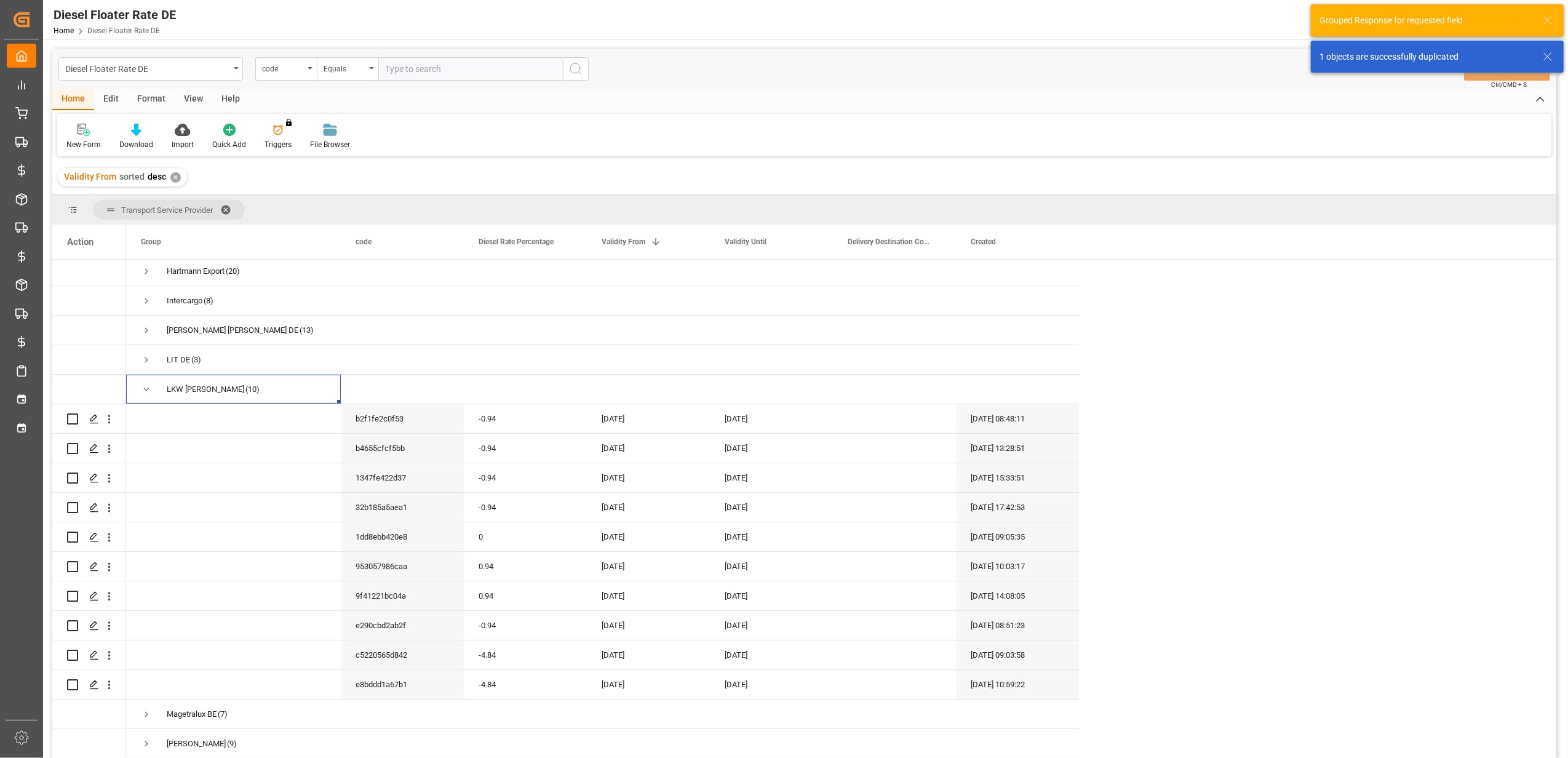
scroll to position [409, 0]
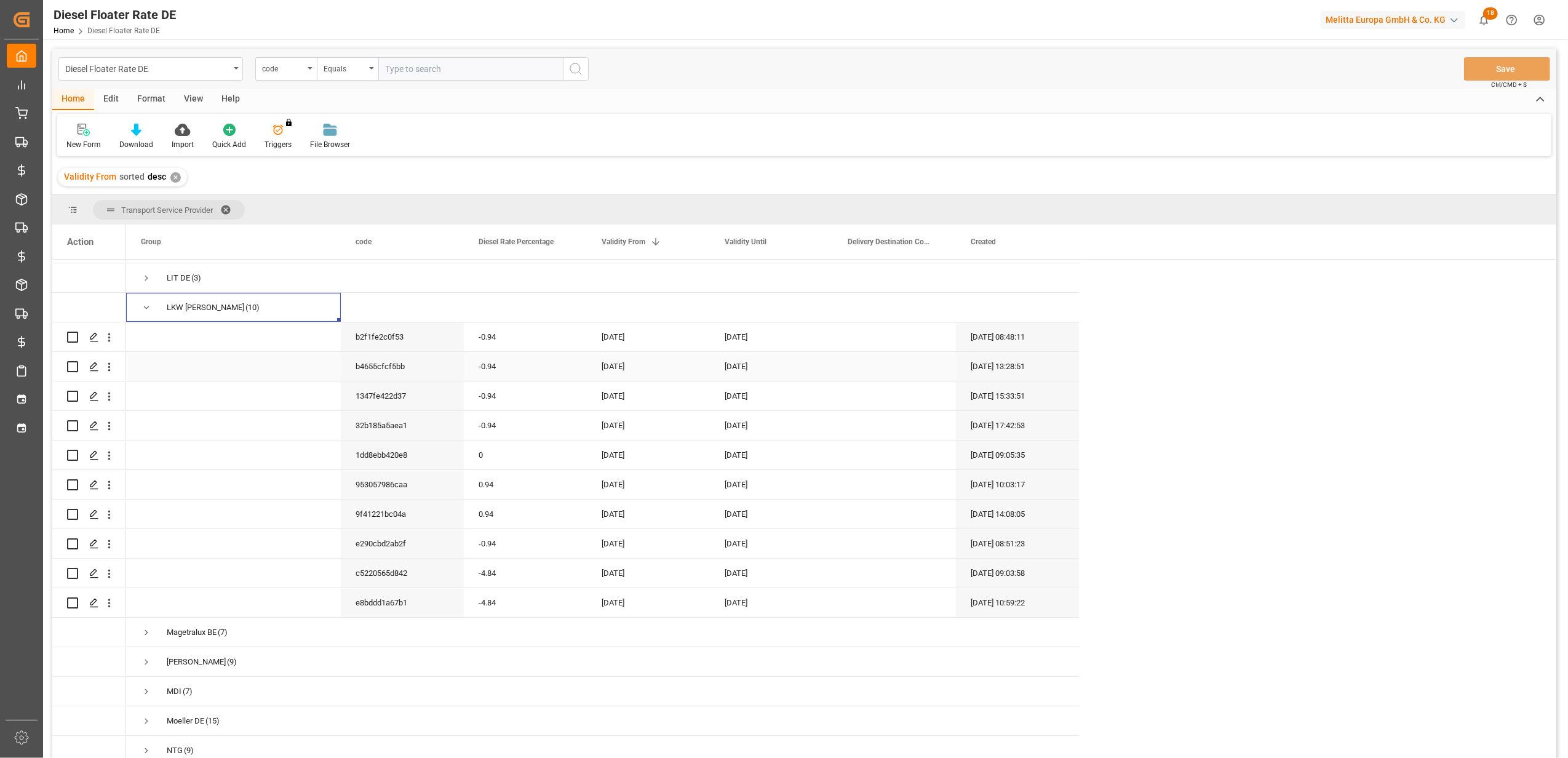
click at [494, 366] on div "-0.94" at bounding box center [525, 367] width 123 height 29
drag, startPoint x: 494, startPoint y: 366, endPoint x: 466, endPoint y: 376, distance: 29.7
click at [466, 376] on div "-0.94" at bounding box center [525, 373] width 123 height 43
type input "0"
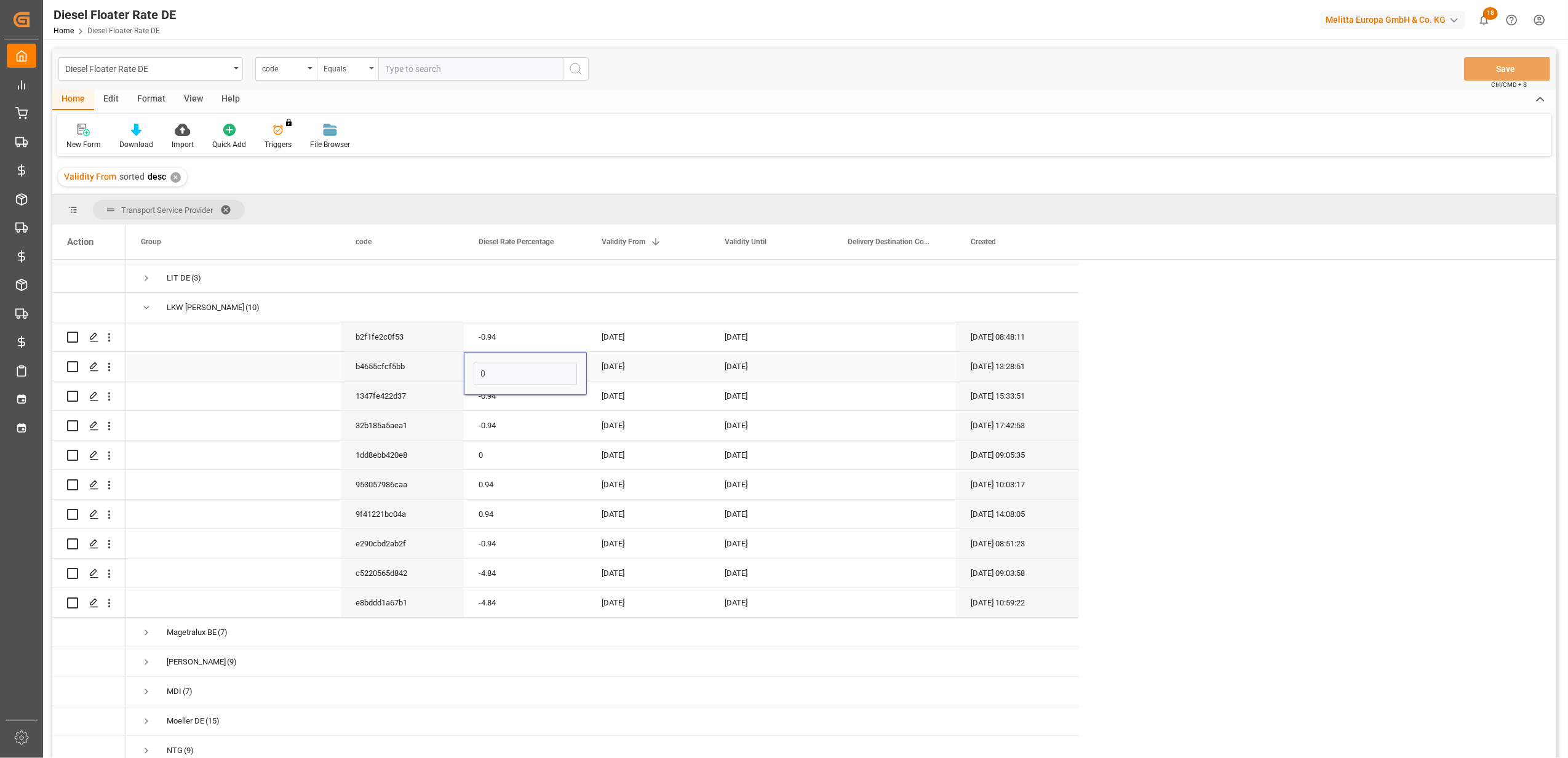
click at [628, 360] on div "[DATE]" at bounding box center [649, 367] width 123 height 29
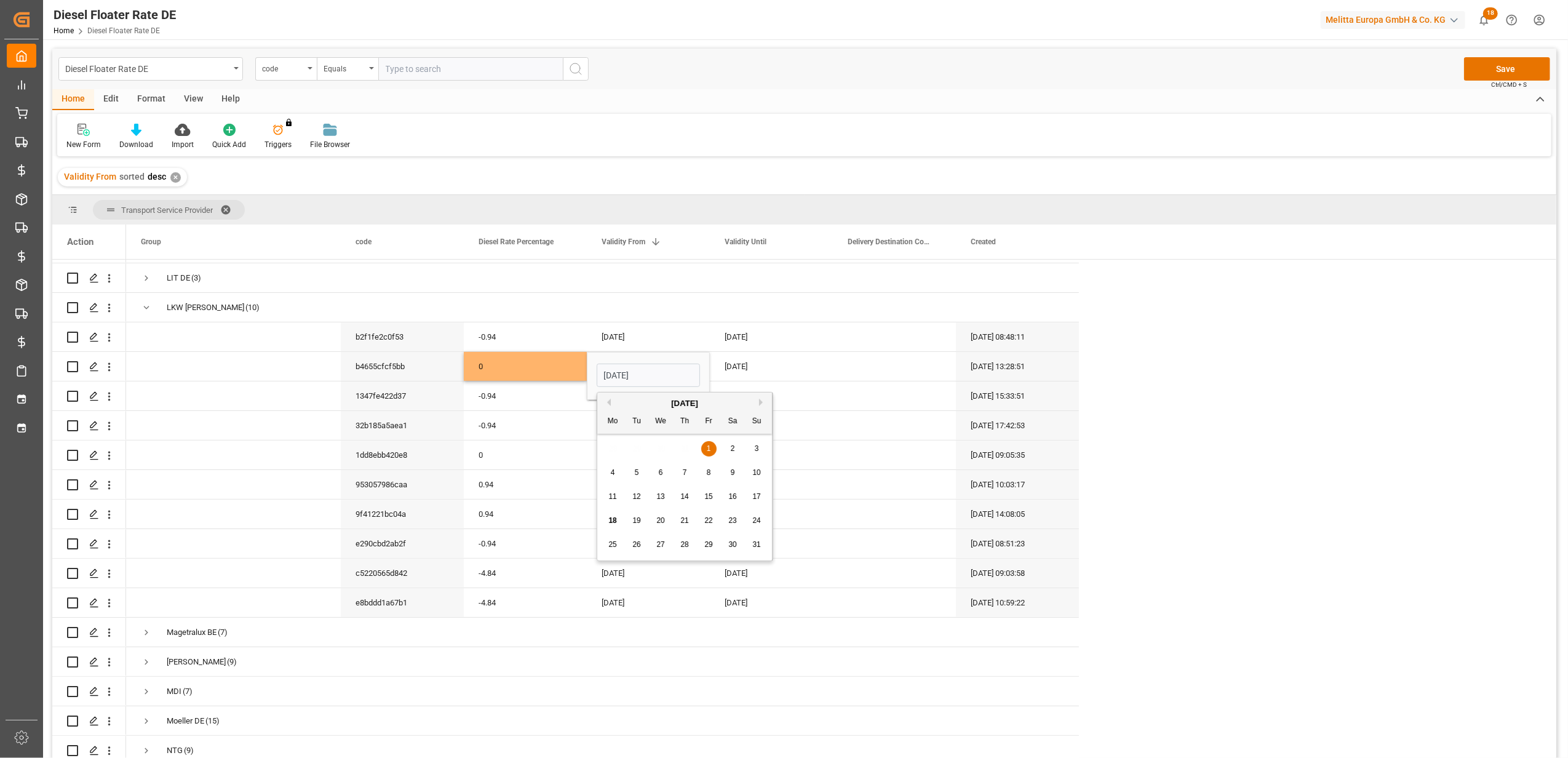
click at [761, 402] on button "Next Month" at bounding box center [763, 402] width 8 height 8
click at [613, 441] on div "1 2 3 4 5 6 7" at bounding box center [685, 449] width 168 height 24
click at [613, 449] on span "1" at bounding box center [613, 448] width 4 height 9
type input "[DATE]"
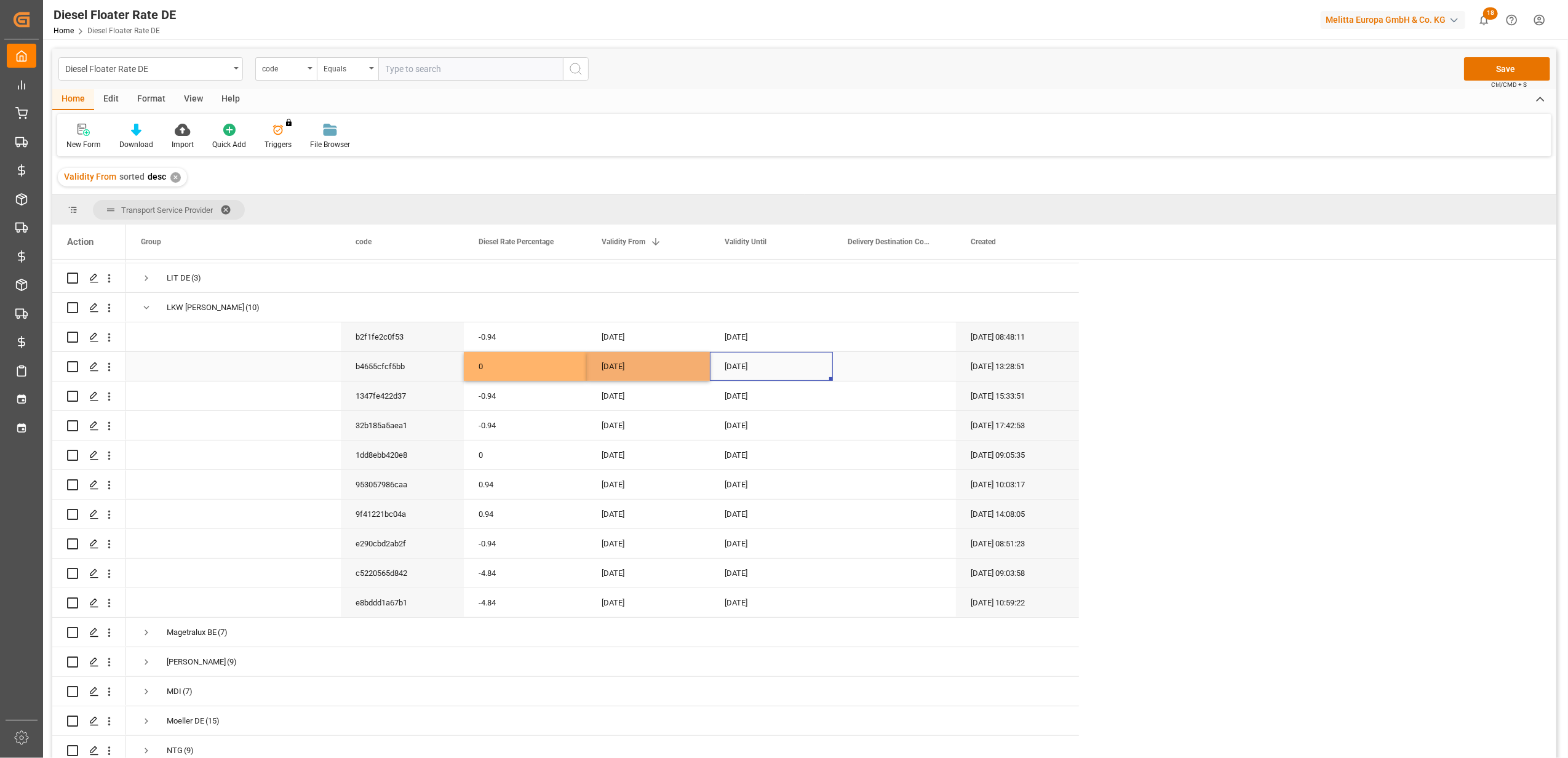
click at [739, 360] on div "[DATE]" at bounding box center [772, 367] width 123 height 29
click at [883, 403] on button "Next Month" at bounding box center [886, 402] width 8 height 8
click at [761, 546] on span "30" at bounding box center [759, 544] width 8 height 9
type input "[DATE]"
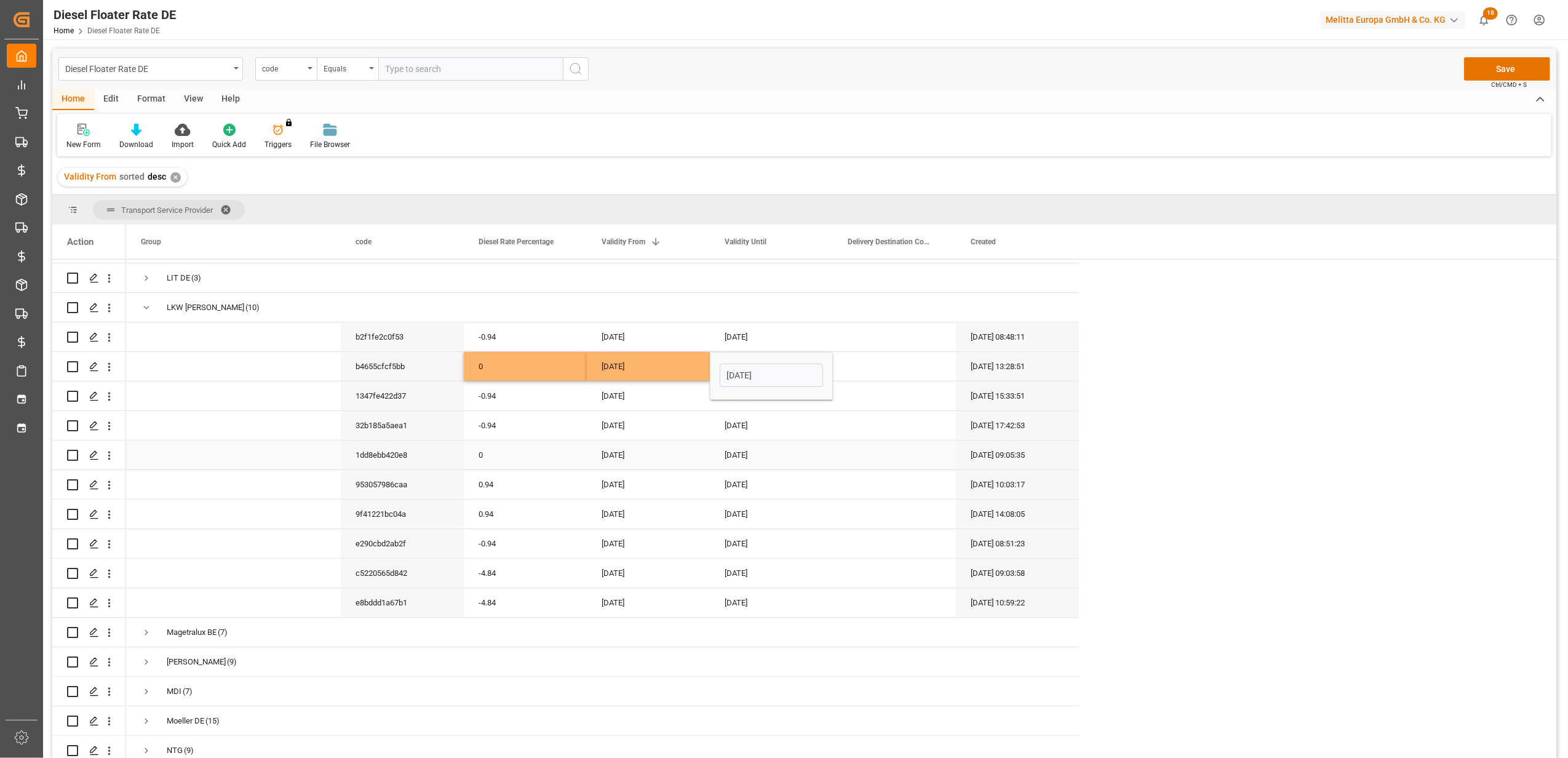
click at [643, 444] on div "[DATE]" at bounding box center [649, 455] width 123 height 29
click at [1499, 64] on button "Save" at bounding box center [1507, 69] width 87 height 23
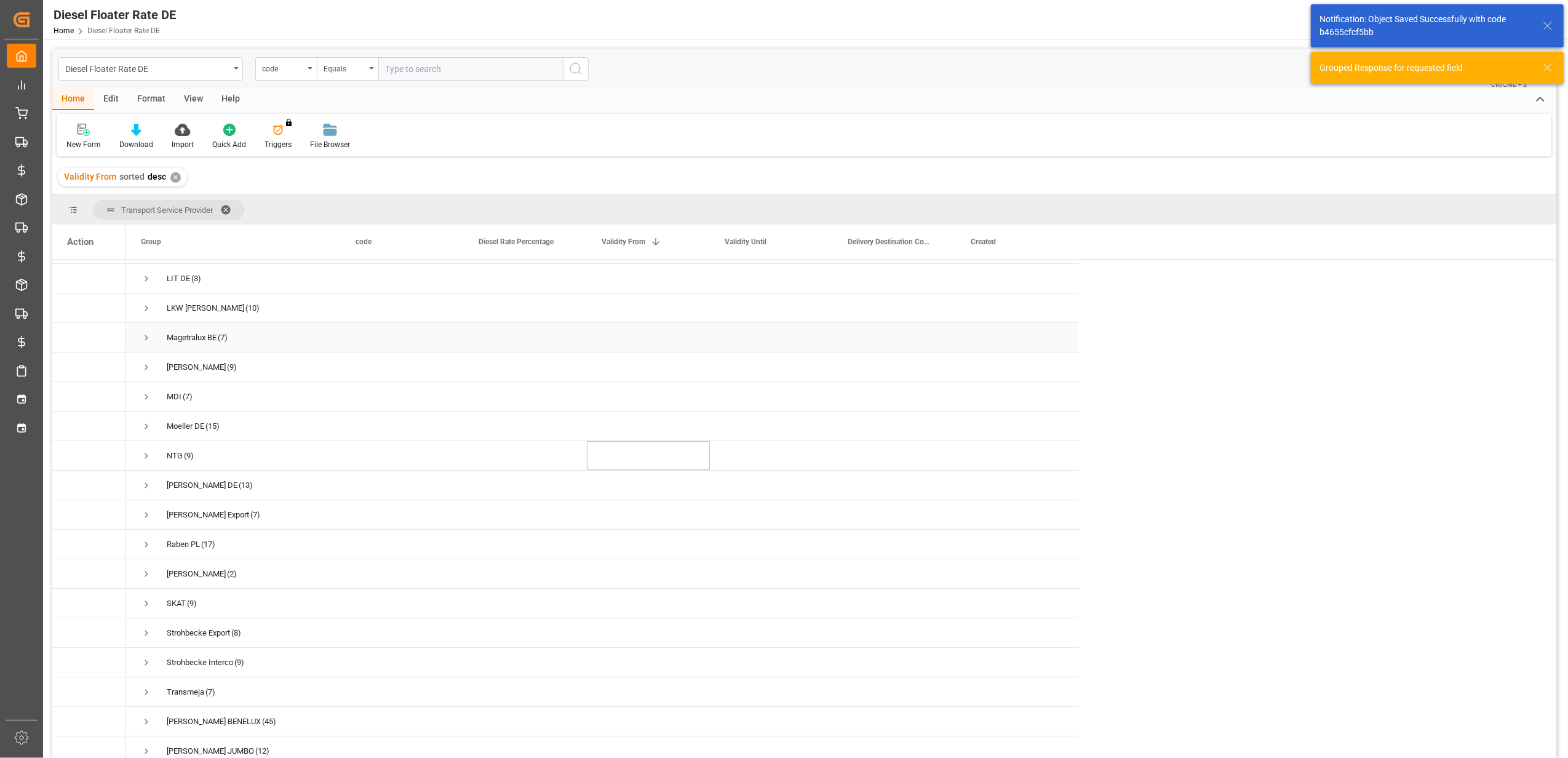
click at [145, 335] on span "Press SPACE to select this row." at bounding box center [146, 337] width 11 height 11
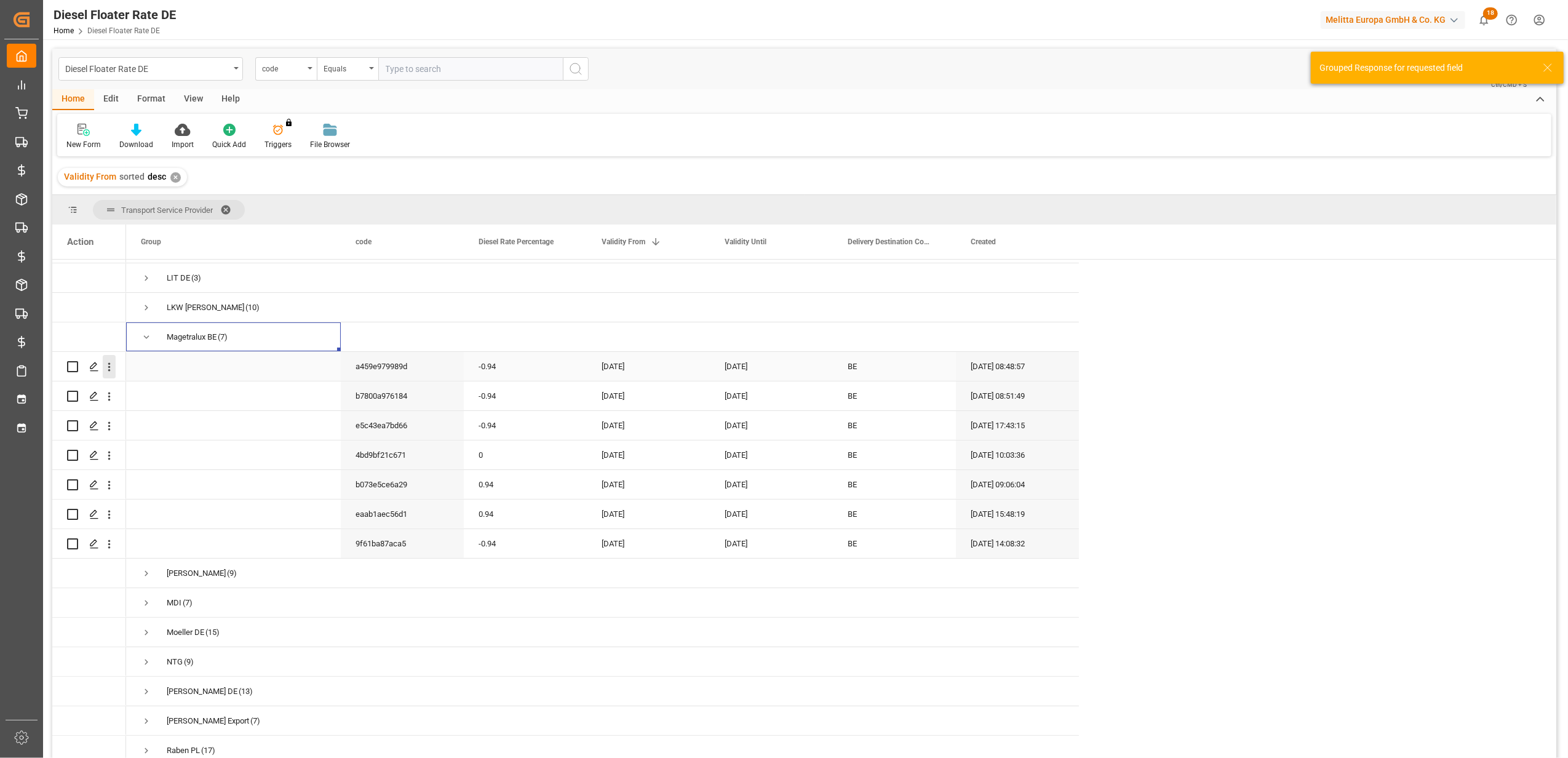
click at [111, 362] on icon "open menu" at bounding box center [109, 367] width 13 height 13
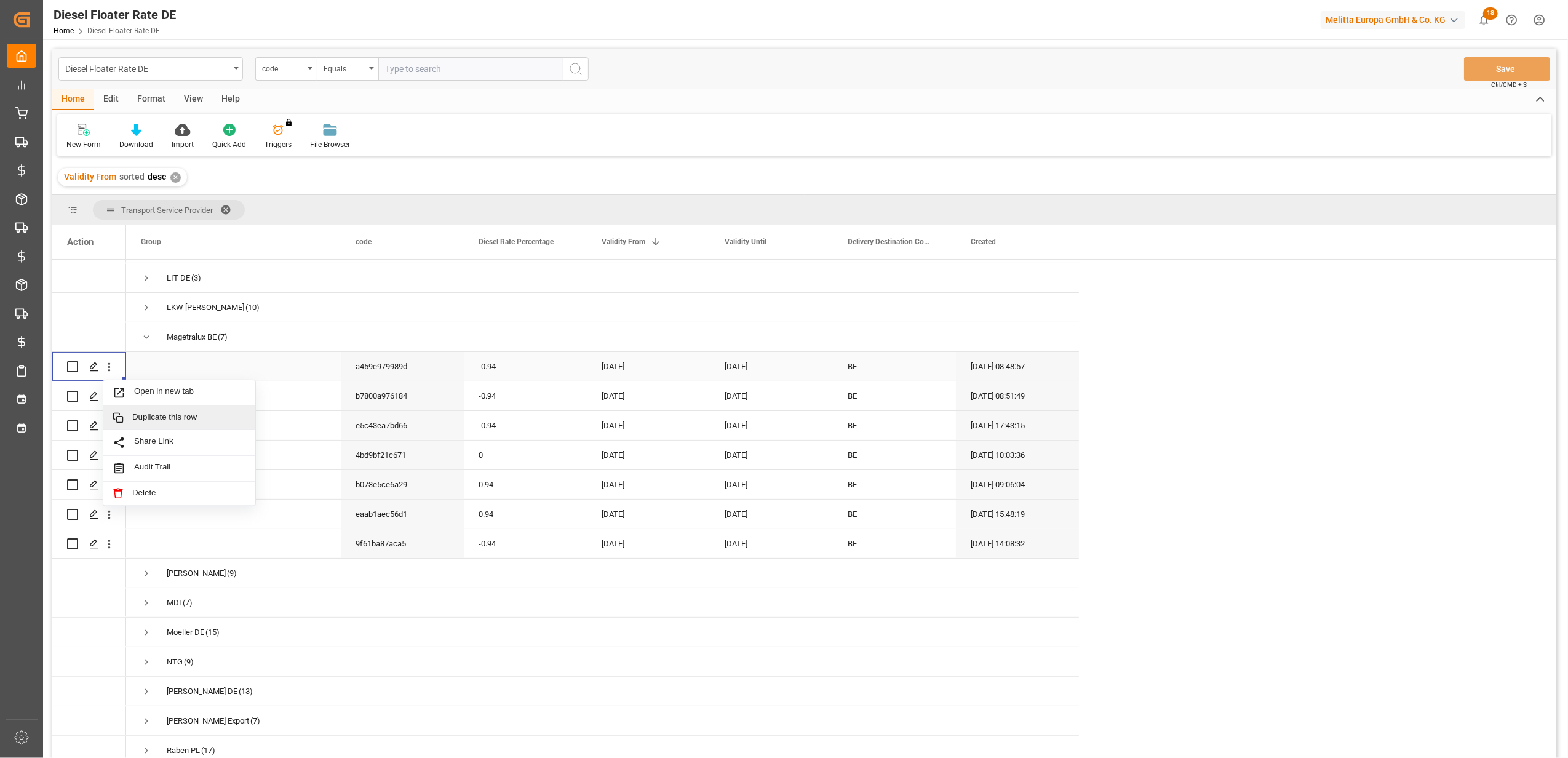
click at [181, 420] on span "Duplicate this row" at bounding box center [189, 417] width 114 height 11
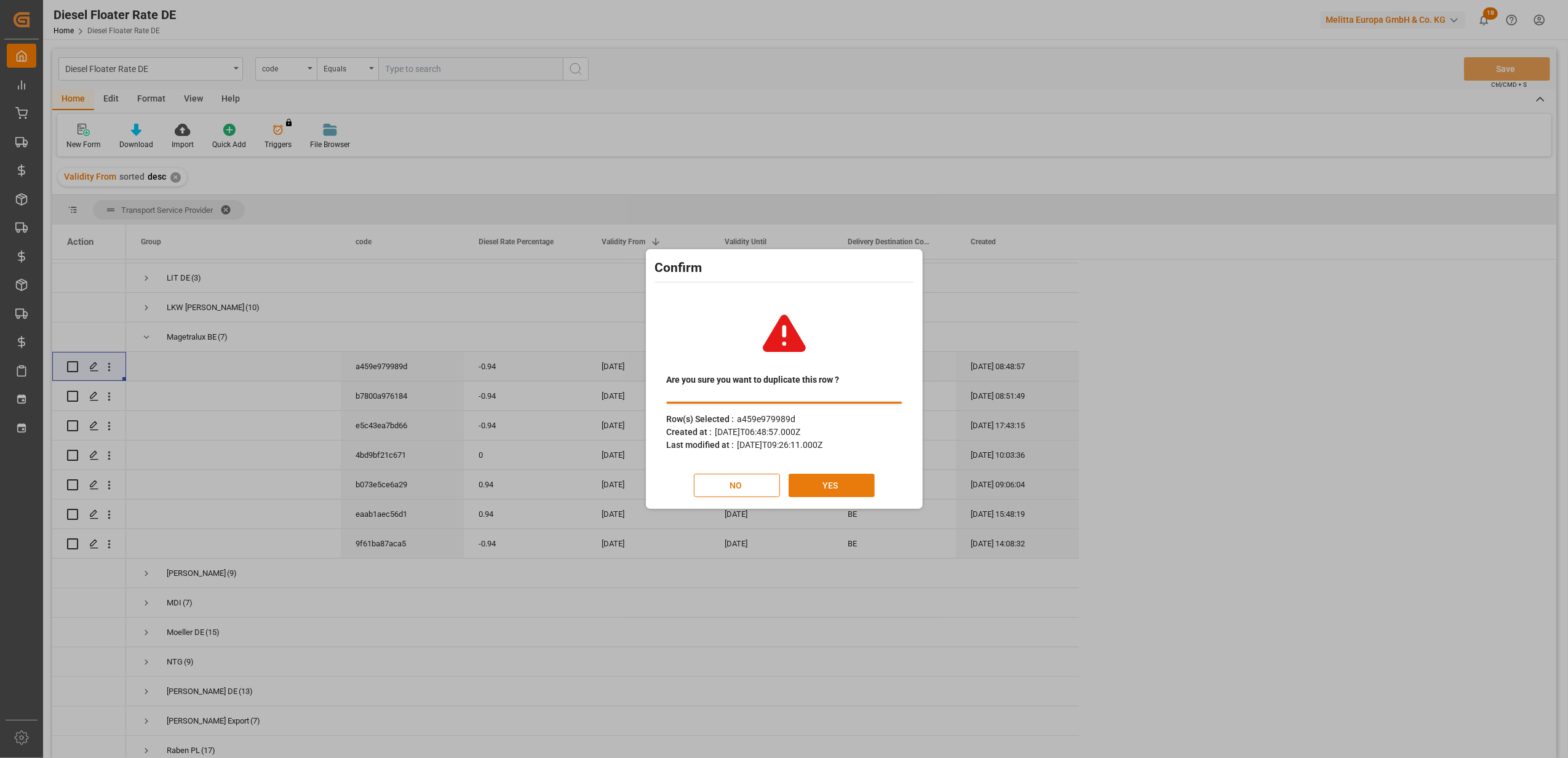
click at [813, 479] on button "YES" at bounding box center [832, 485] width 87 height 23
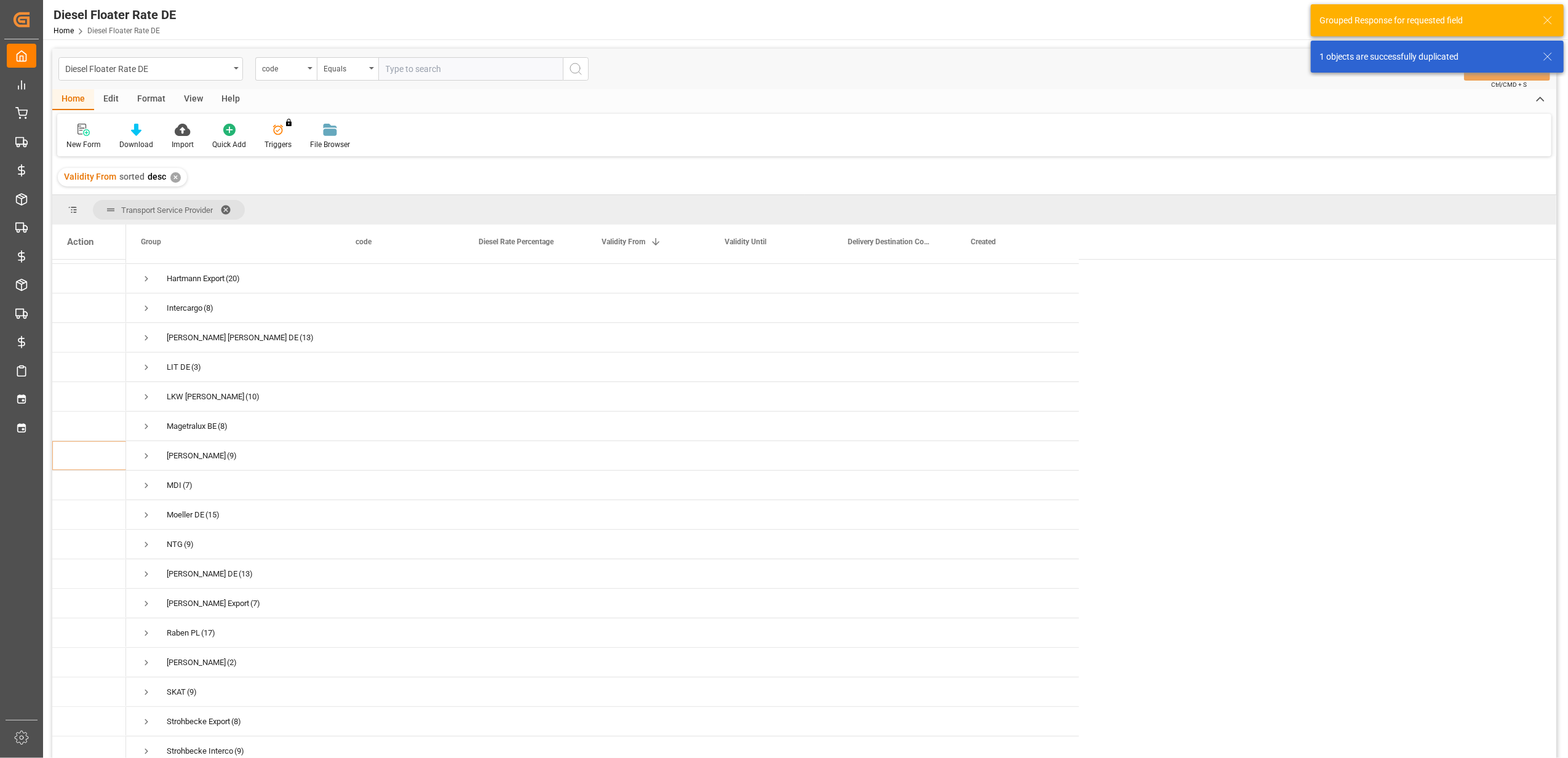
scroll to position [328, 0]
click at [149, 414] on span "Press SPACE to select this row." at bounding box center [146, 419] width 11 height 11
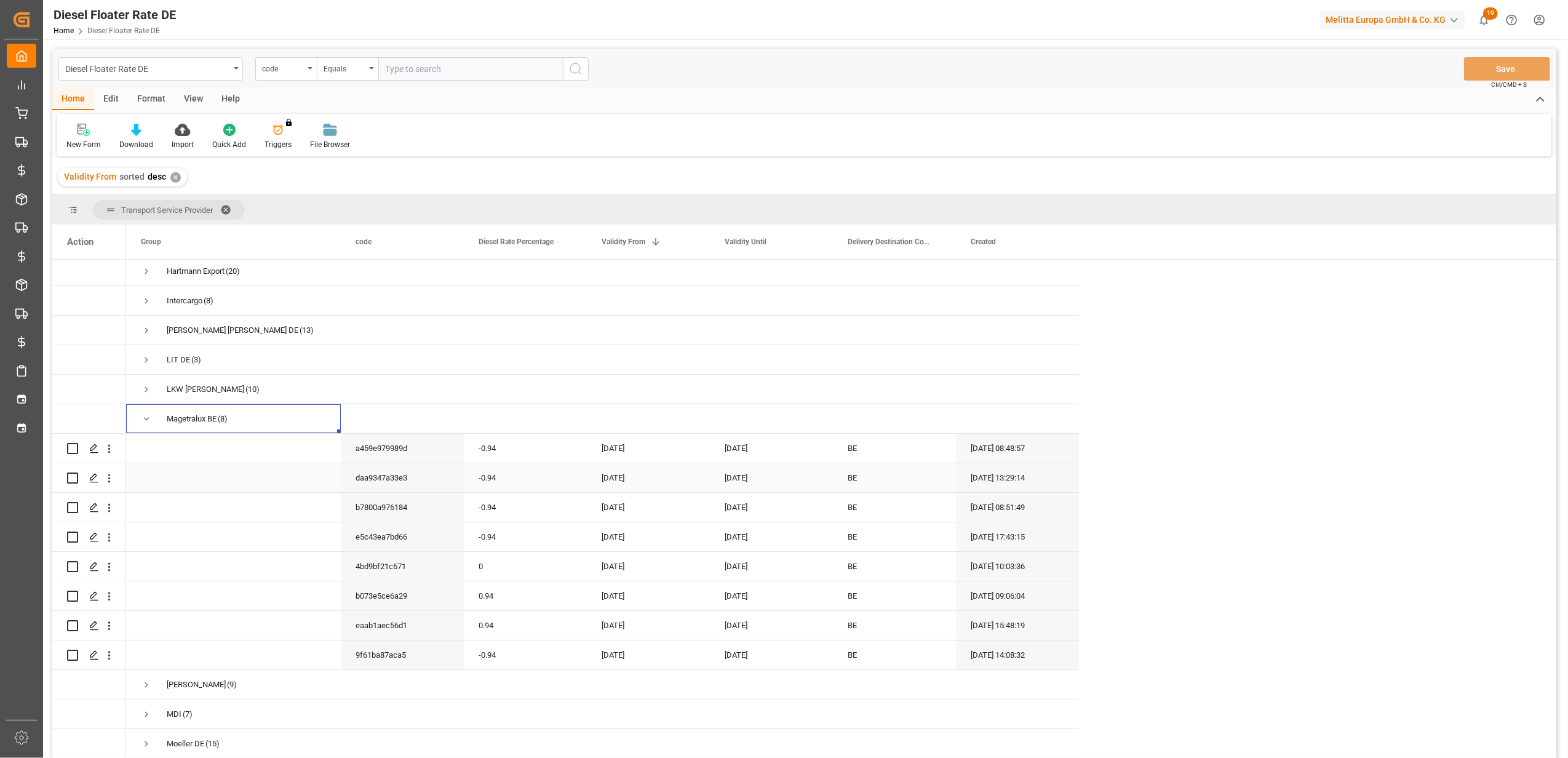
click at [528, 468] on div "-0.94" at bounding box center [525, 478] width 123 height 29
drag, startPoint x: 520, startPoint y: 476, endPoint x: 470, endPoint y: 486, distance: 51.0
click at [470, 486] on div "-0.94" at bounding box center [525, 485] width 123 height 43
type input "0"
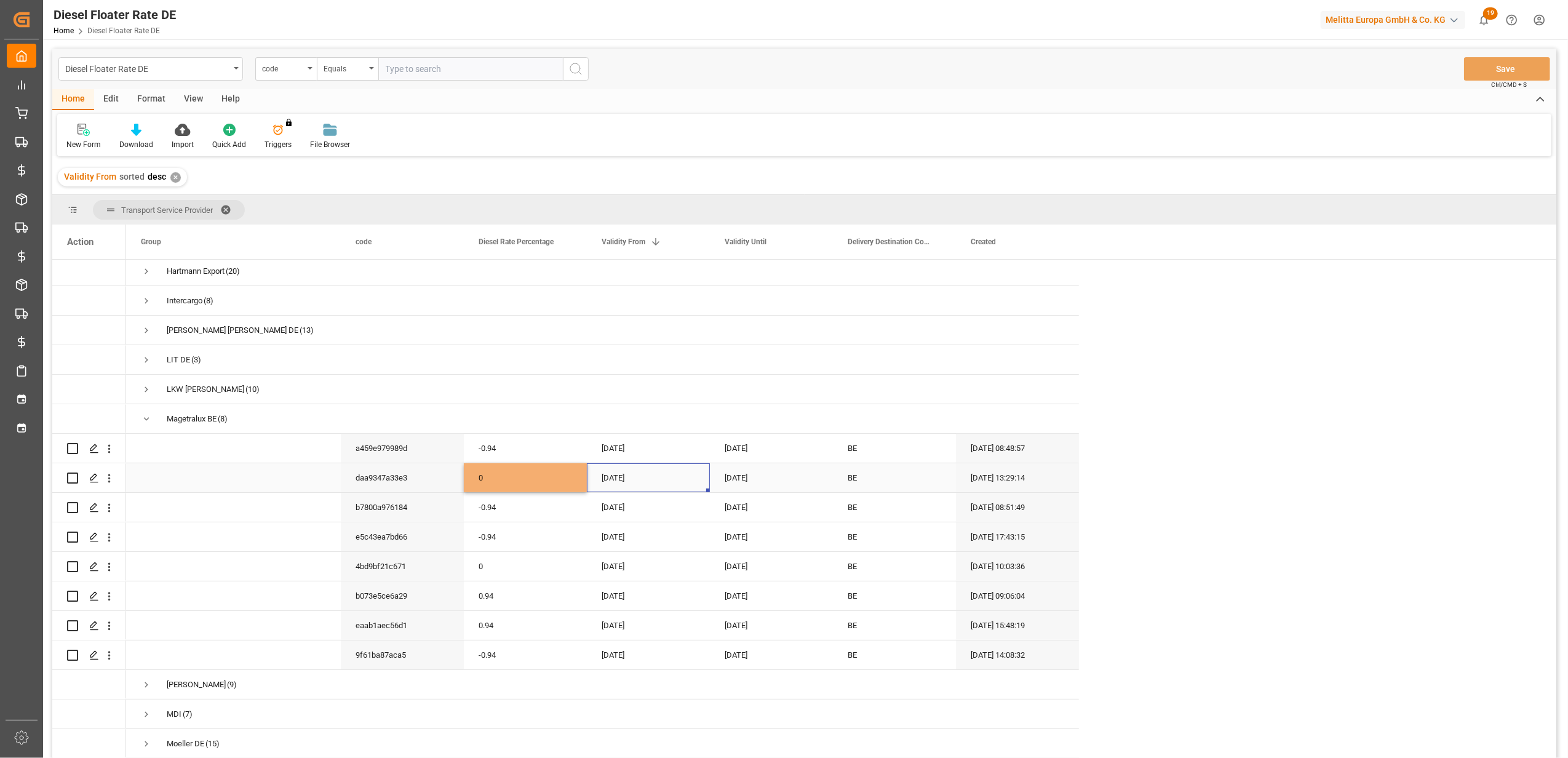
click at [625, 476] on div "[DATE]" at bounding box center [649, 478] width 123 height 29
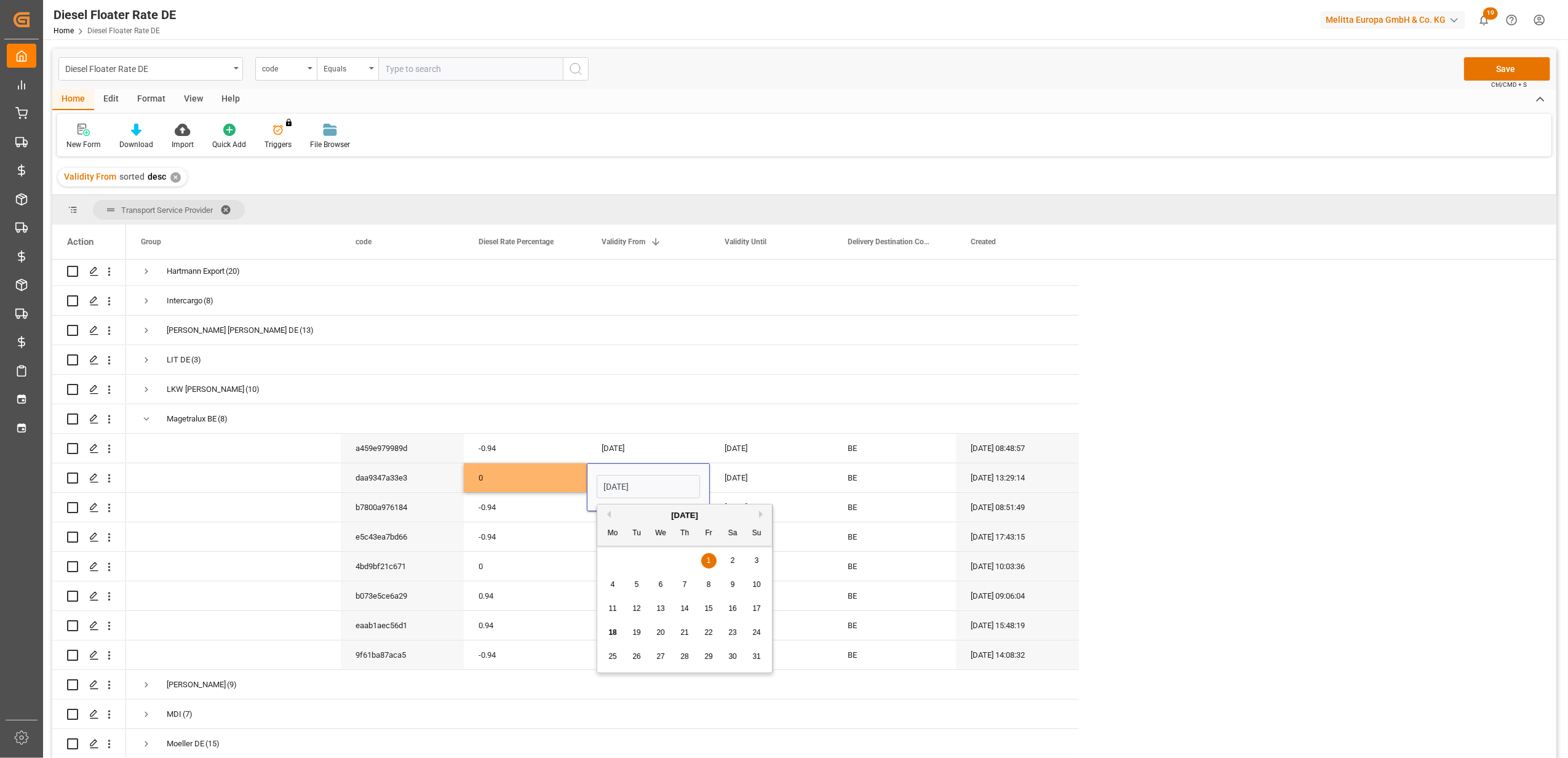
click at [757, 511] on div "[DATE]" at bounding box center [685, 516] width 175 height 12
click at [761, 514] on button "Next Month" at bounding box center [763, 514] width 8 height 8
click at [618, 558] on div "1" at bounding box center [613, 560] width 15 height 15
type input "[DATE]"
click at [727, 478] on div "[DATE]" at bounding box center [772, 478] width 123 height 29
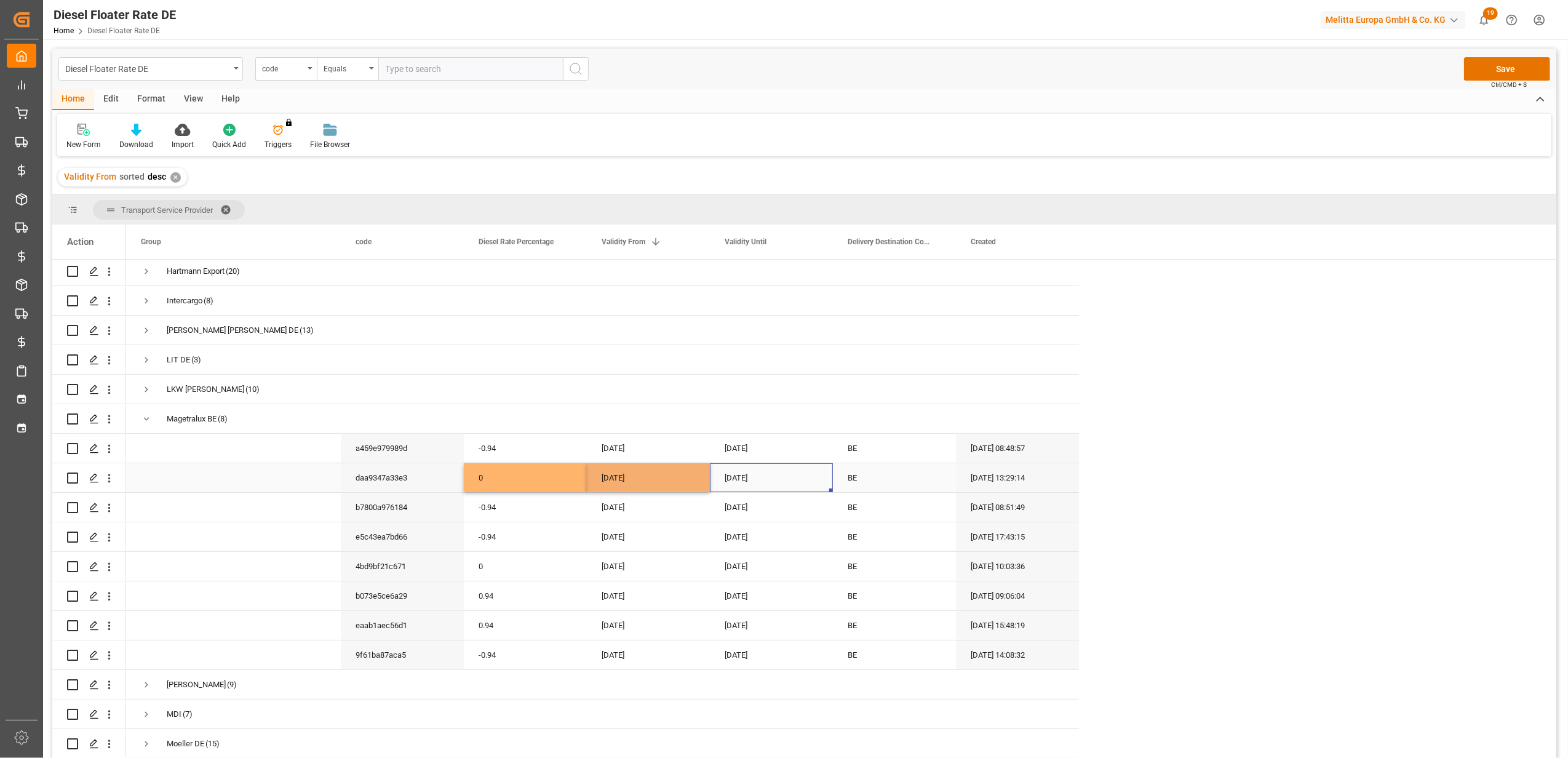
click at [727, 478] on div "[DATE]" at bounding box center [772, 478] width 123 height 29
click at [886, 513] on button "Next Month" at bounding box center [886, 514] width 8 height 8
click at [759, 660] on span "30" at bounding box center [759, 656] width 8 height 9
type input "[DATE]"
click at [671, 567] on div "[DATE]" at bounding box center [649, 566] width 123 height 29
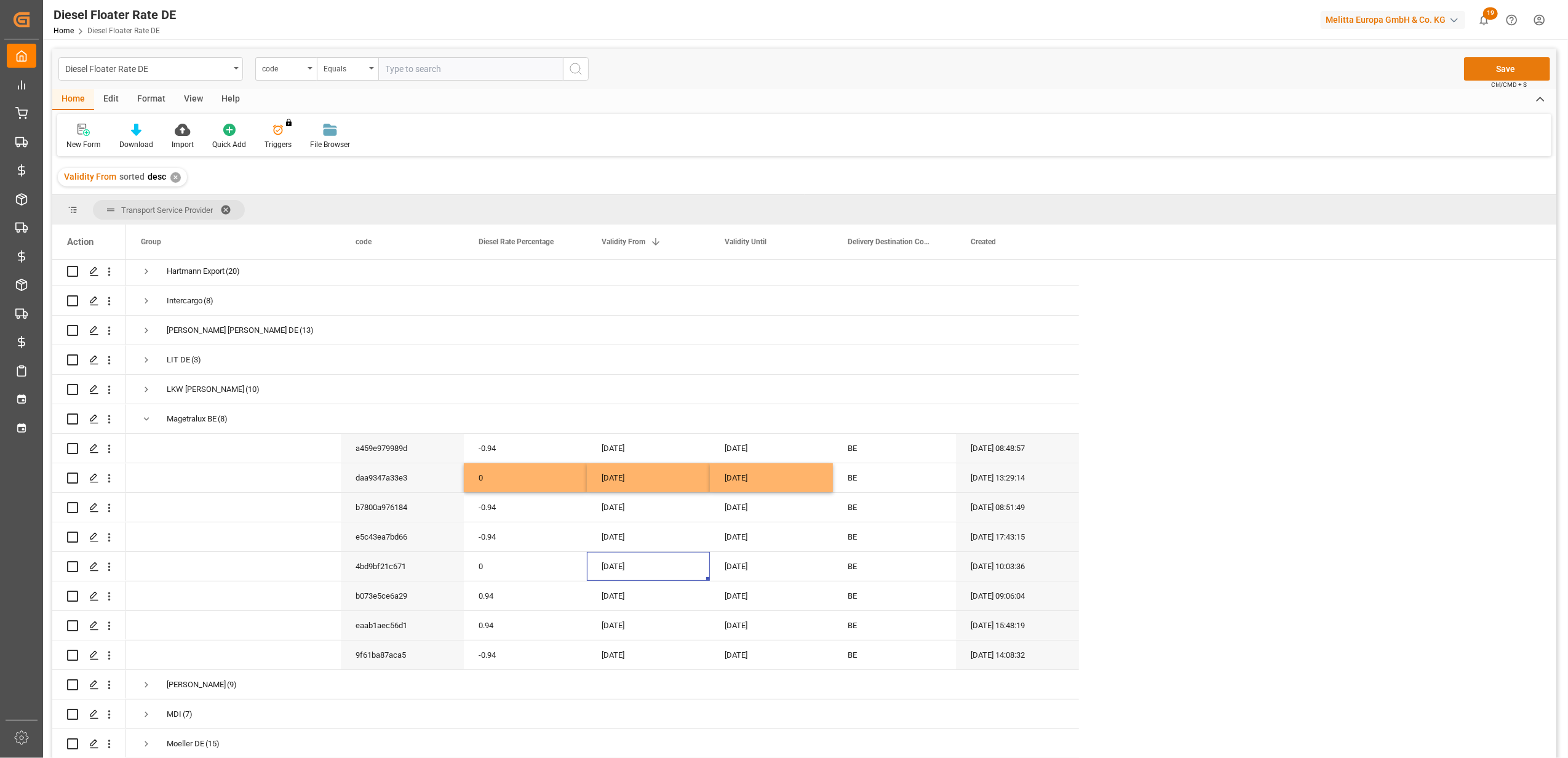
click at [1470, 67] on button "Save" at bounding box center [1507, 69] width 87 height 23
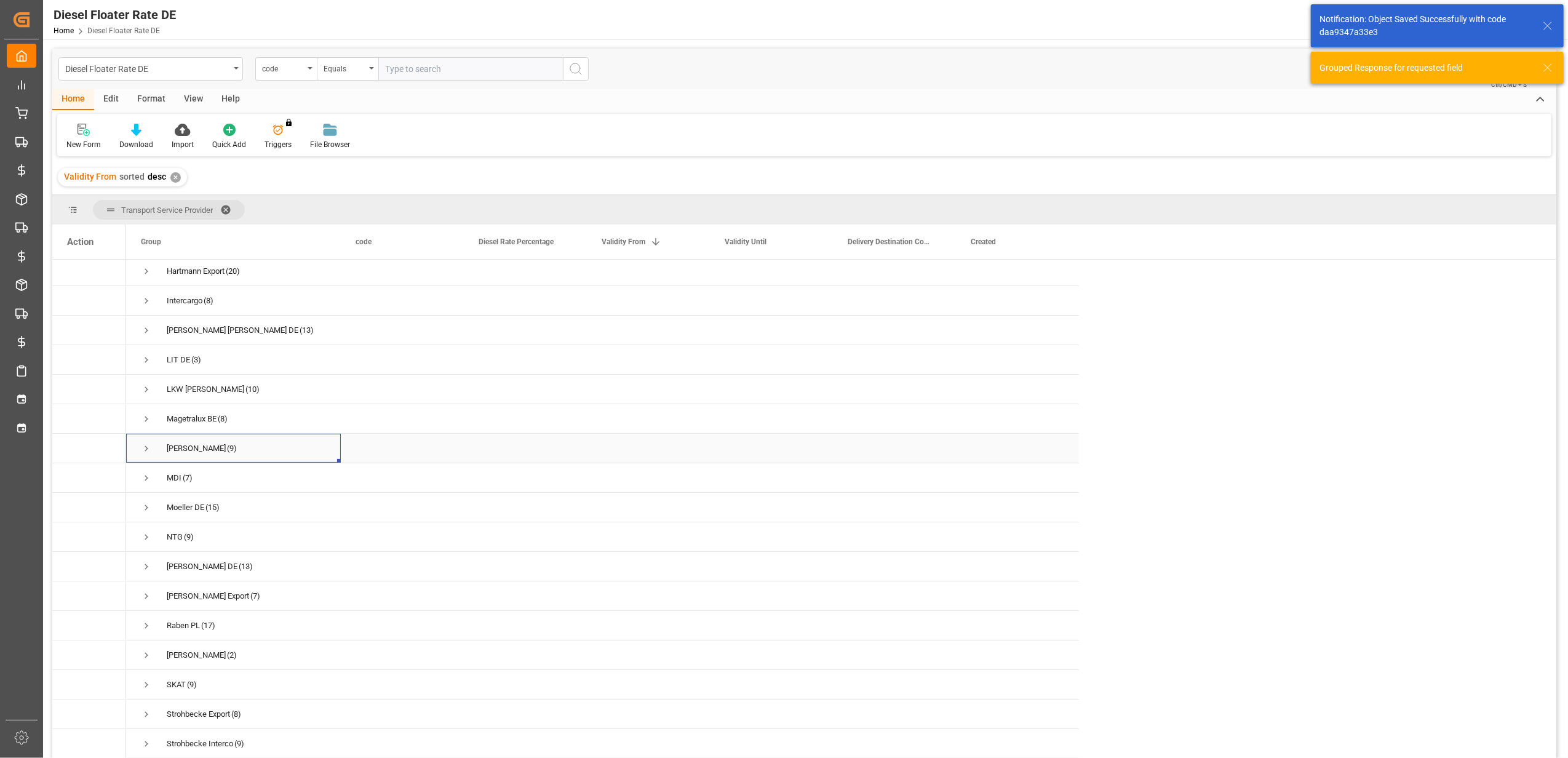
click at [146, 443] on span "Press SPACE to select this row." at bounding box center [146, 448] width 11 height 11
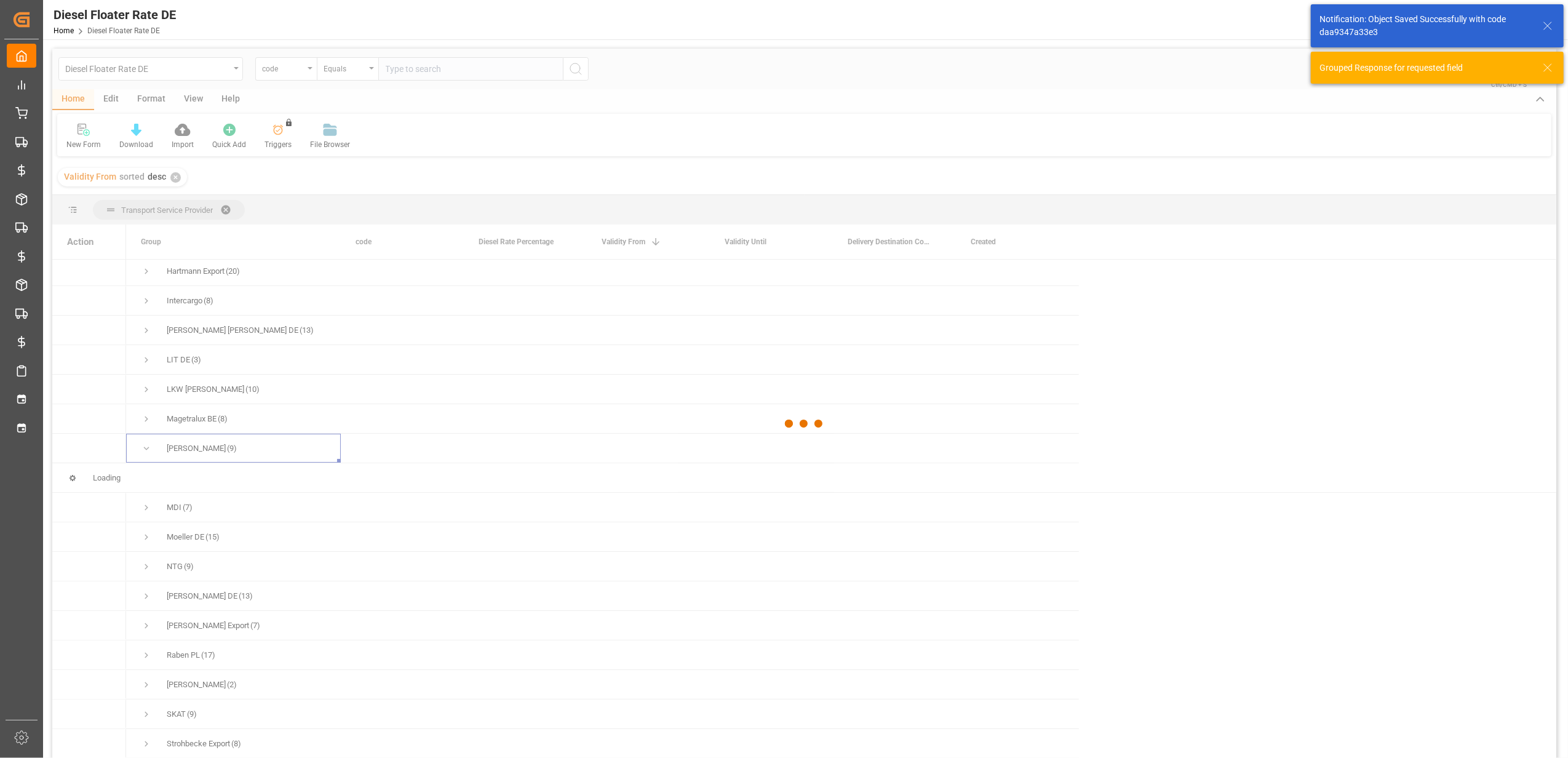
scroll to position [82, 0]
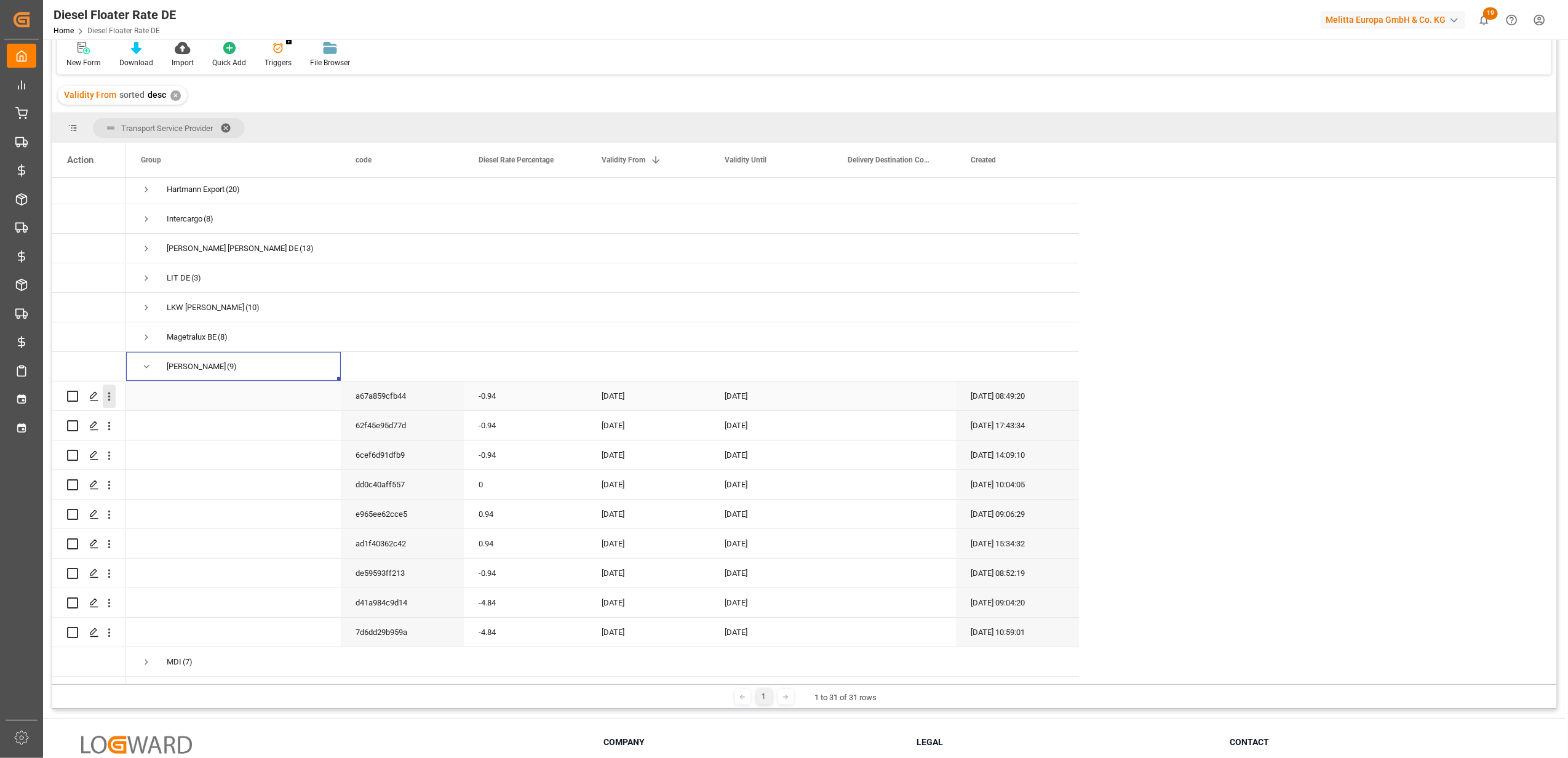
click at [115, 399] on icon "open menu" at bounding box center [109, 396] width 13 height 13
click at [146, 445] on span "Duplicate this row" at bounding box center [189, 447] width 114 height 11
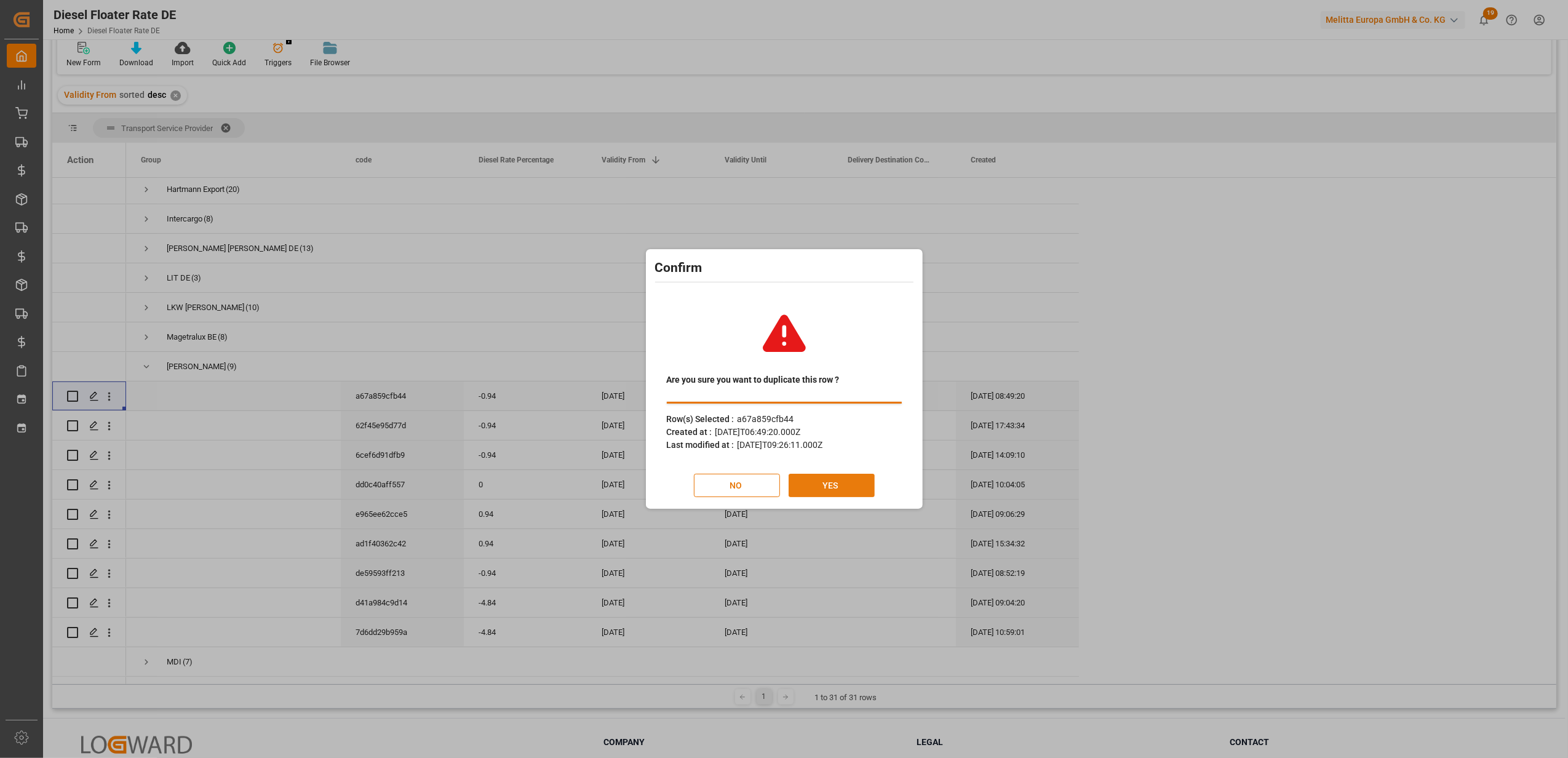
click at [804, 486] on button "YES" at bounding box center [832, 485] width 87 height 23
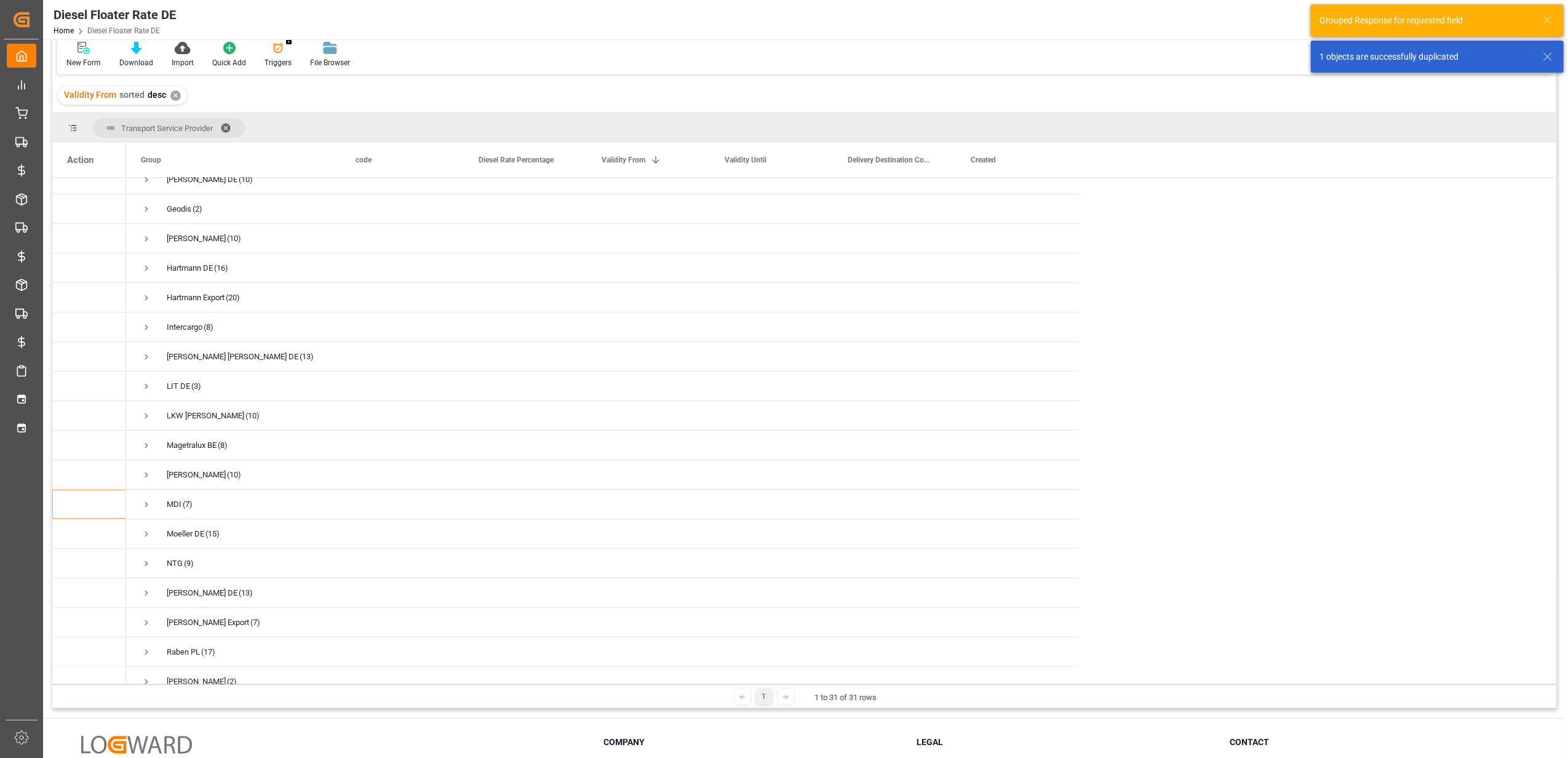
scroll to position [328, 0]
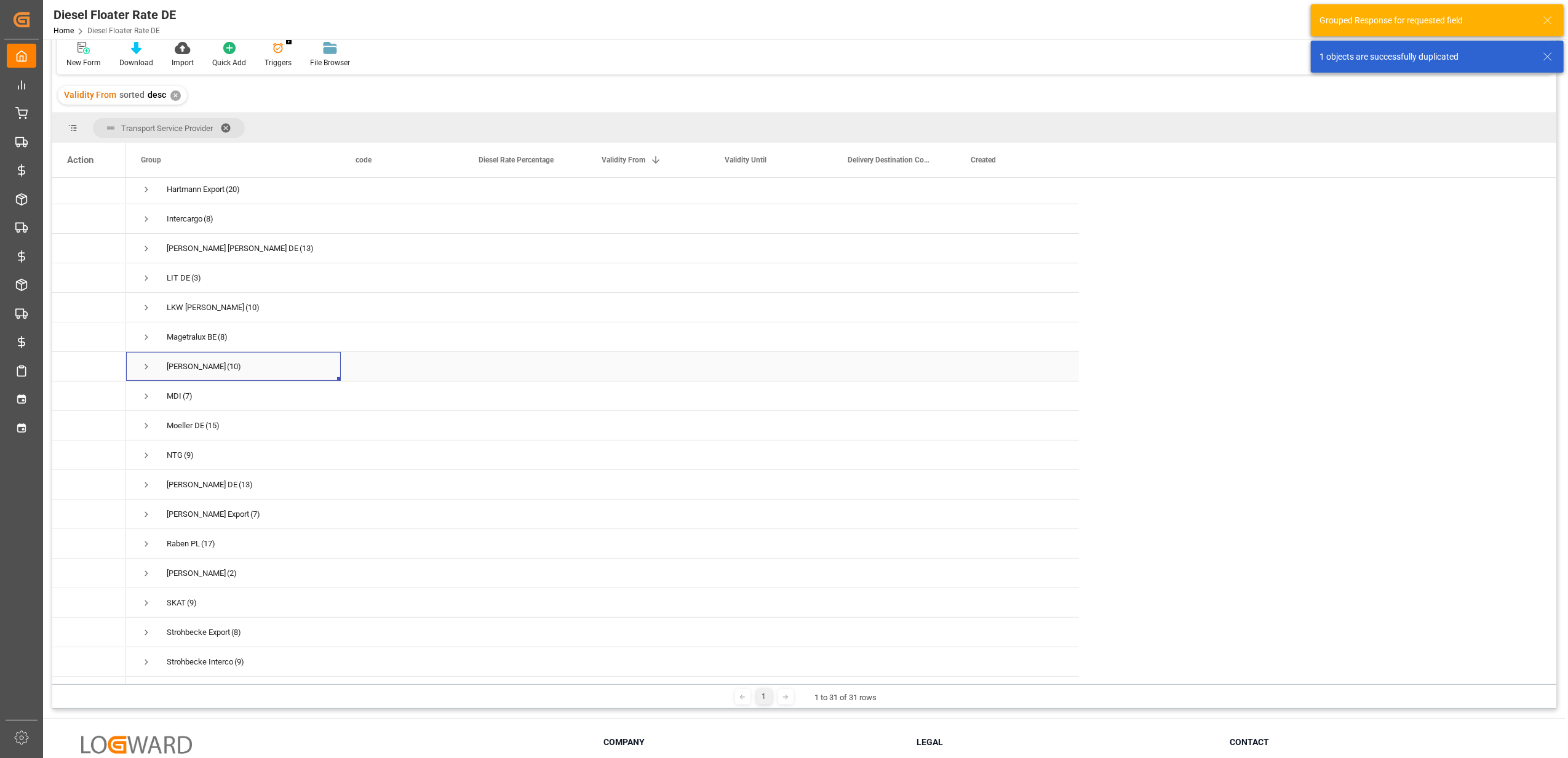
click at [145, 361] on span "Press SPACE to select this row." at bounding box center [146, 367] width 11 height 11
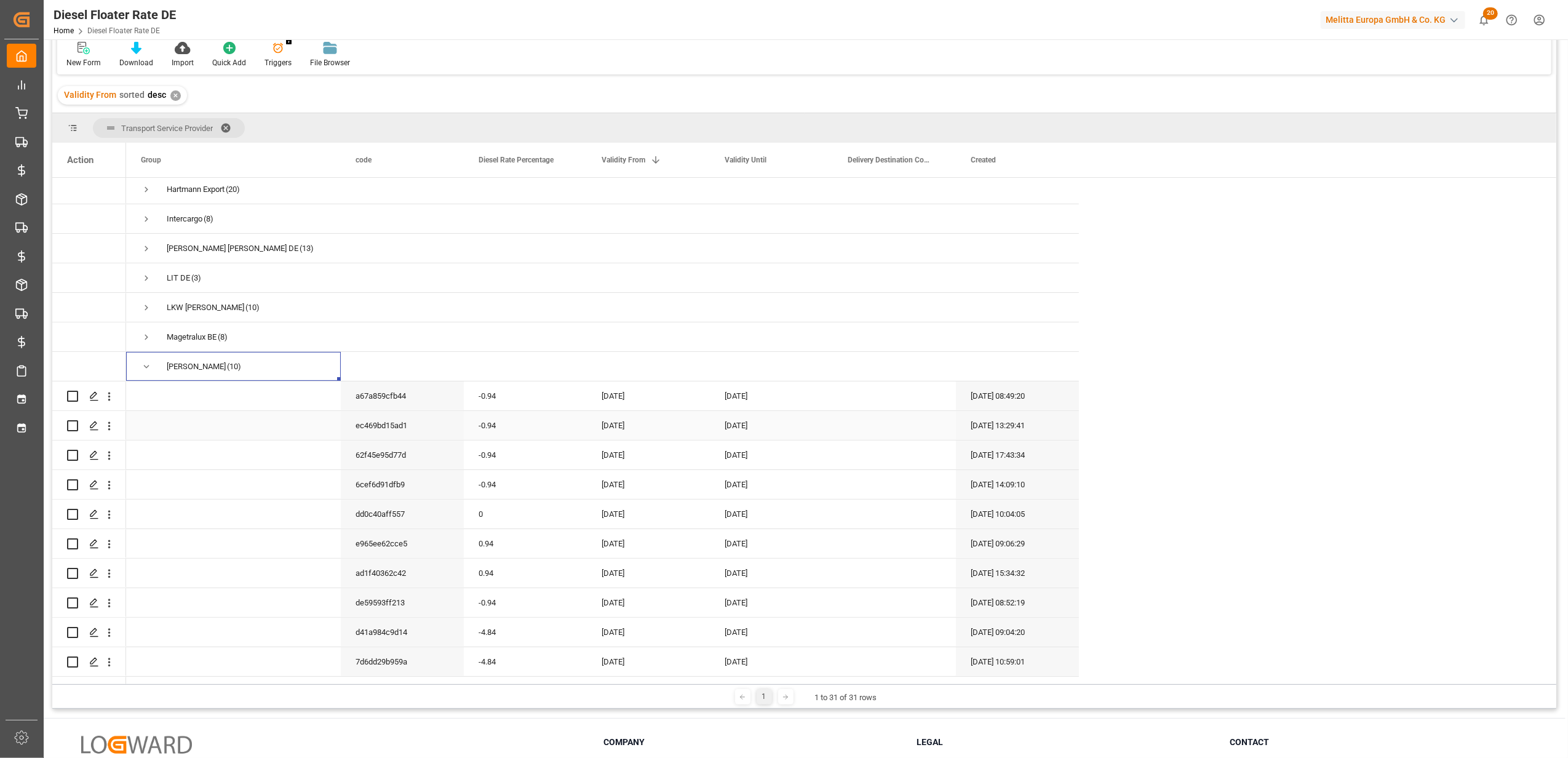
click at [536, 411] on div "-0.94" at bounding box center [525, 426] width 123 height 29
drag, startPoint x: 534, startPoint y: 424, endPoint x: 458, endPoint y: 427, distance: 76.1
click at [458, 427] on div "ec469bd15ad1 -0.94 01-08-2025 31-08-2025 18-08-2025 13:29:41" at bounding box center [602, 426] width 953 height 29
type input "0"
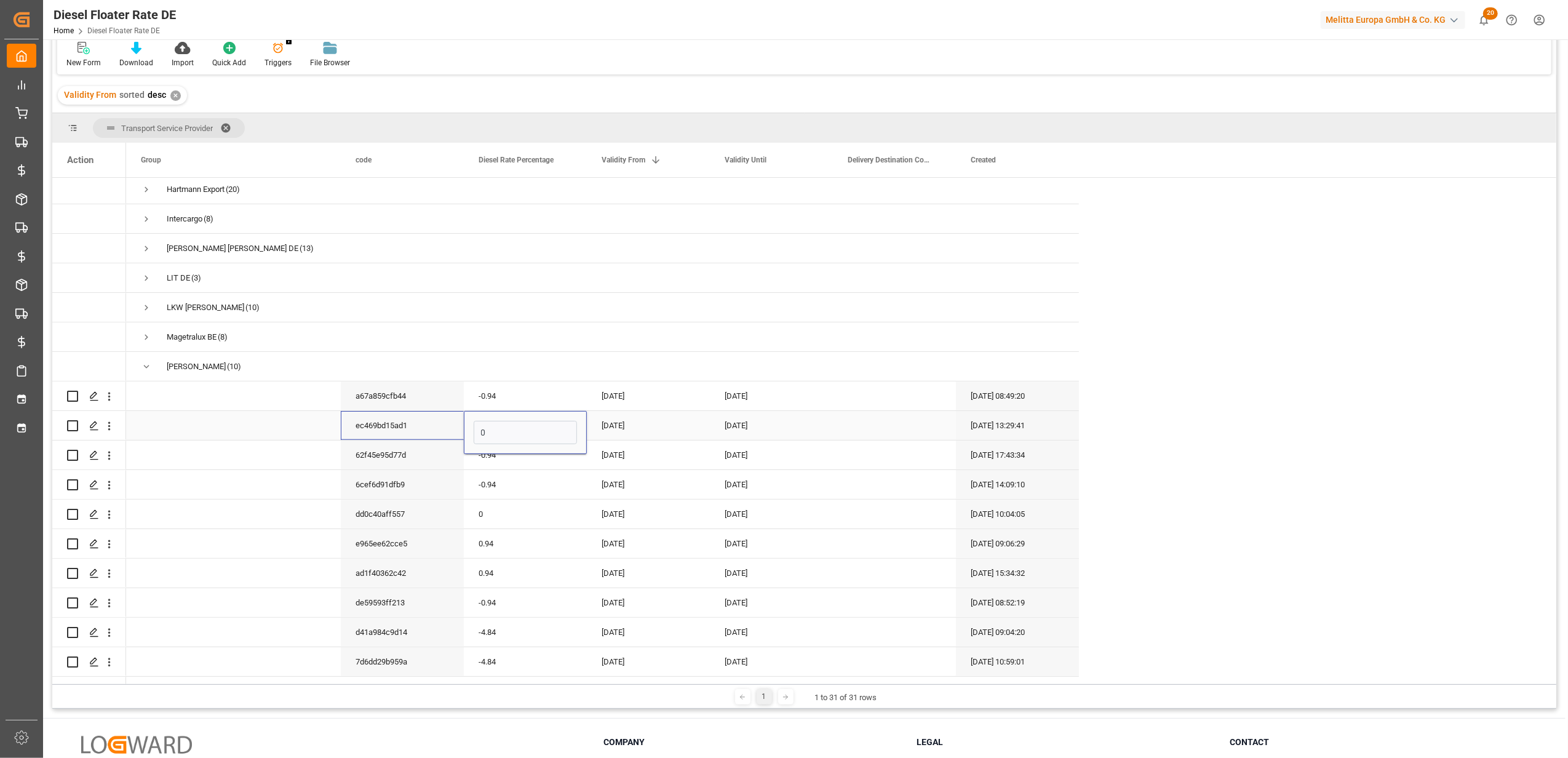
click at [636, 420] on div "[DATE]" at bounding box center [649, 426] width 123 height 29
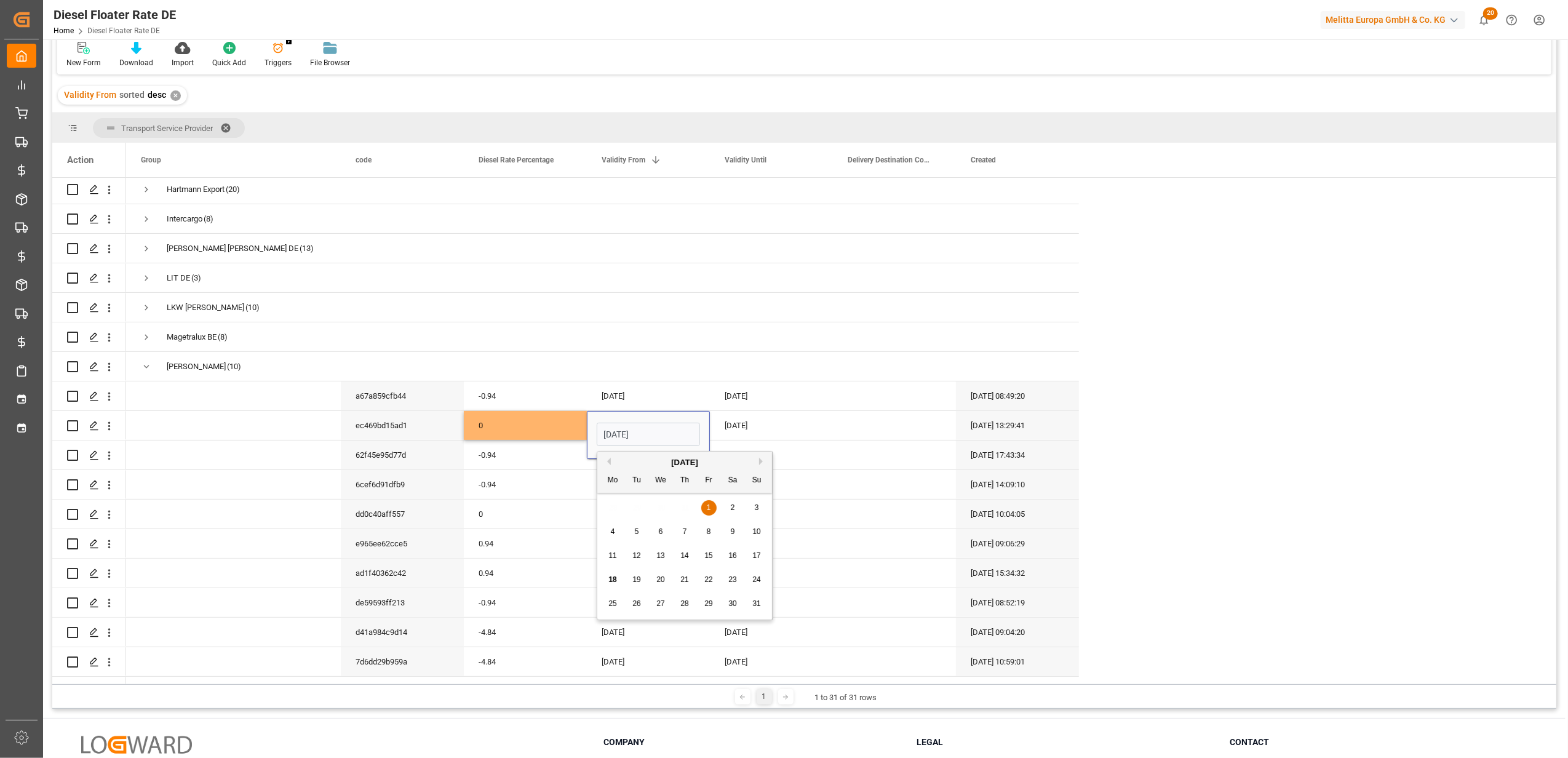
click at [765, 463] on button "Next Month" at bounding box center [763, 461] width 8 height 8
click at [611, 507] on span "1" at bounding box center [613, 507] width 4 height 9
type input "[DATE]"
click at [750, 424] on div "[DATE]" at bounding box center [772, 426] width 123 height 29
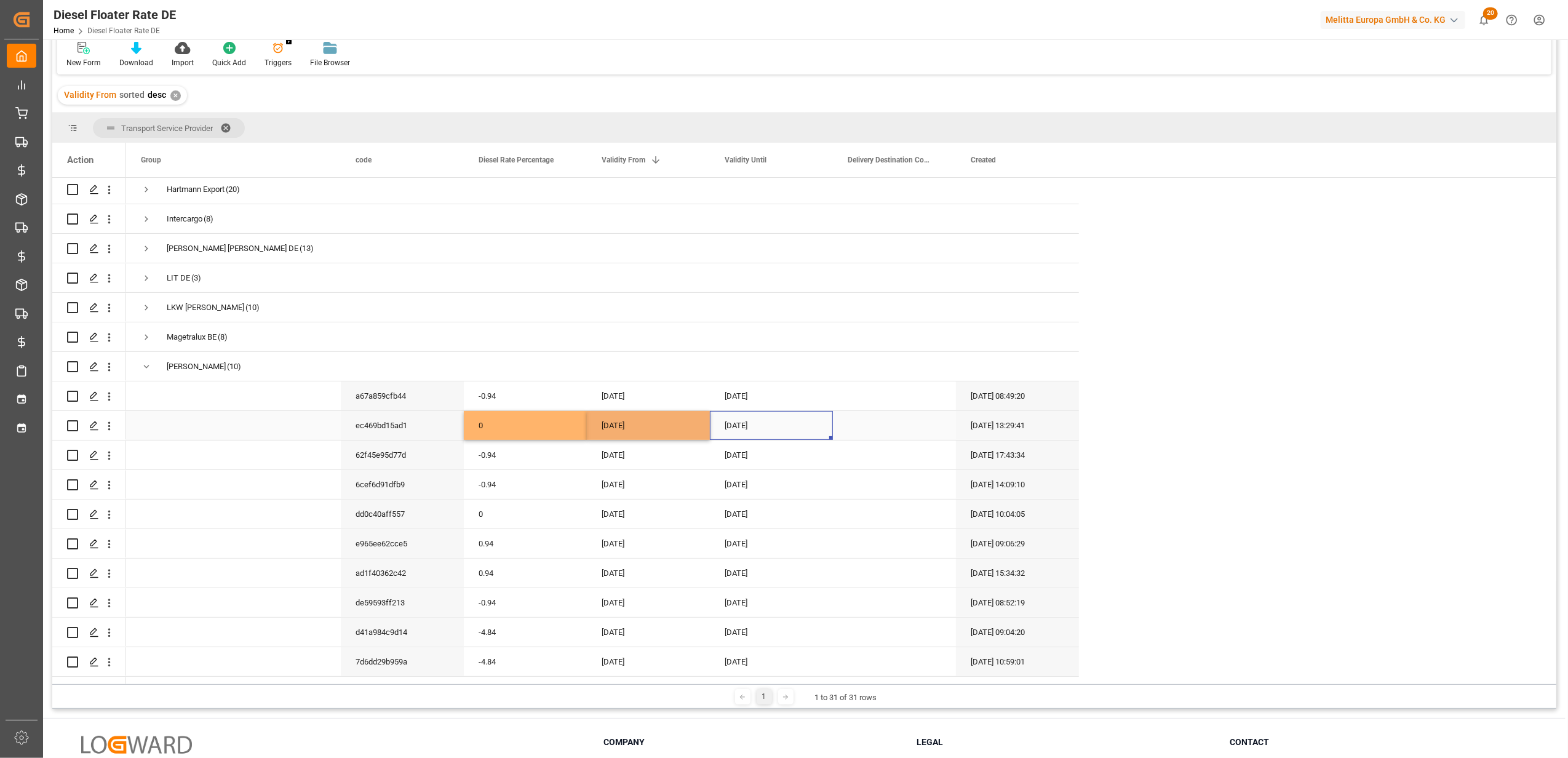
click at [750, 424] on div "[DATE]" at bounding box center [772, 426] width 123 height 29
click at [885, 463] on button "Next Month" at bounding box center [886, 461] width 8 height 8
click at [763, 610] on div "30" at bounding box center [760, 604] width 15 height 15
type input "[DATE]"
click at [739, 510] on div "[DATE]" at bounding box center [772, 514] width 123 height 29
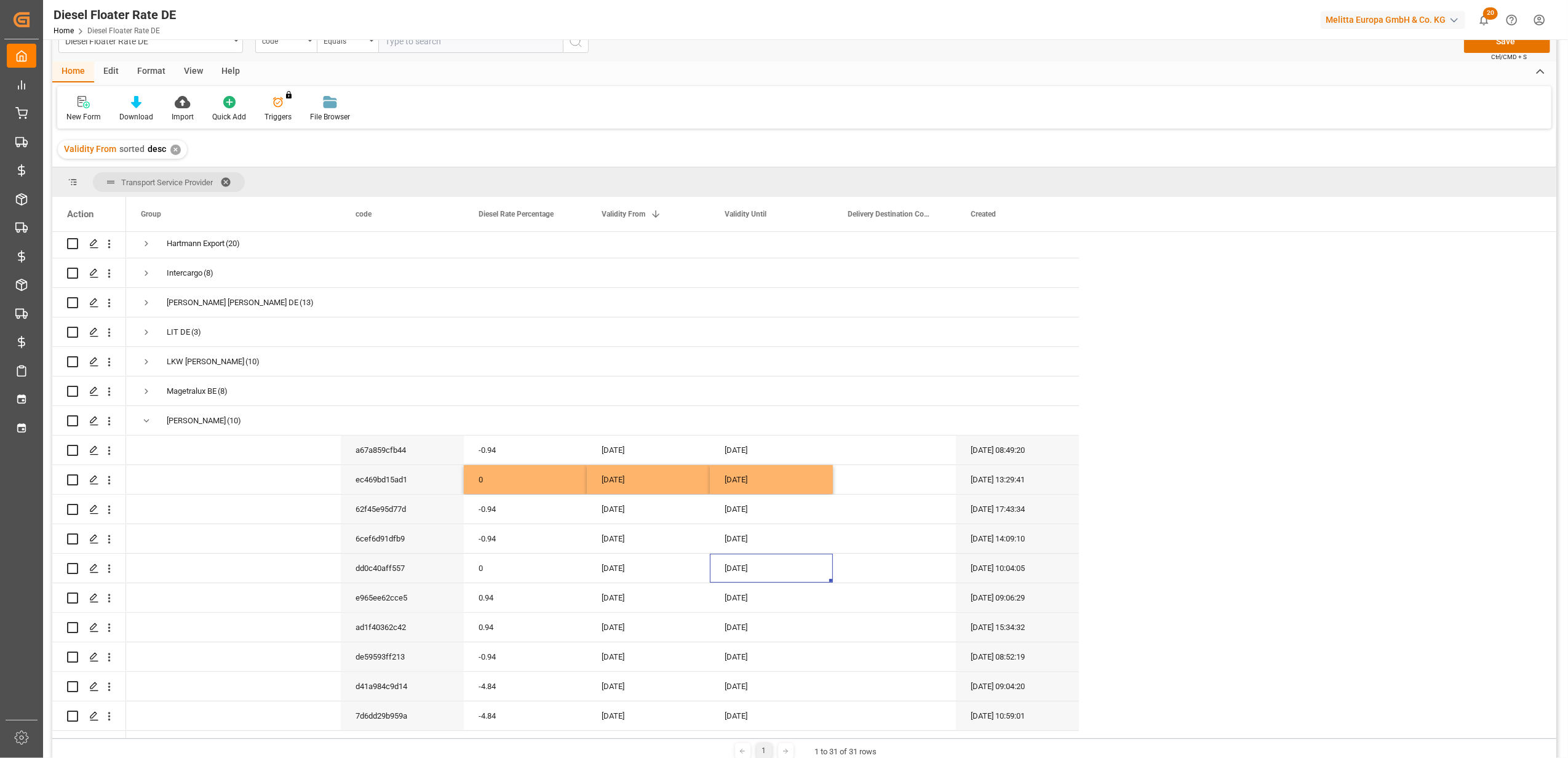
scroll to position [0, 0]
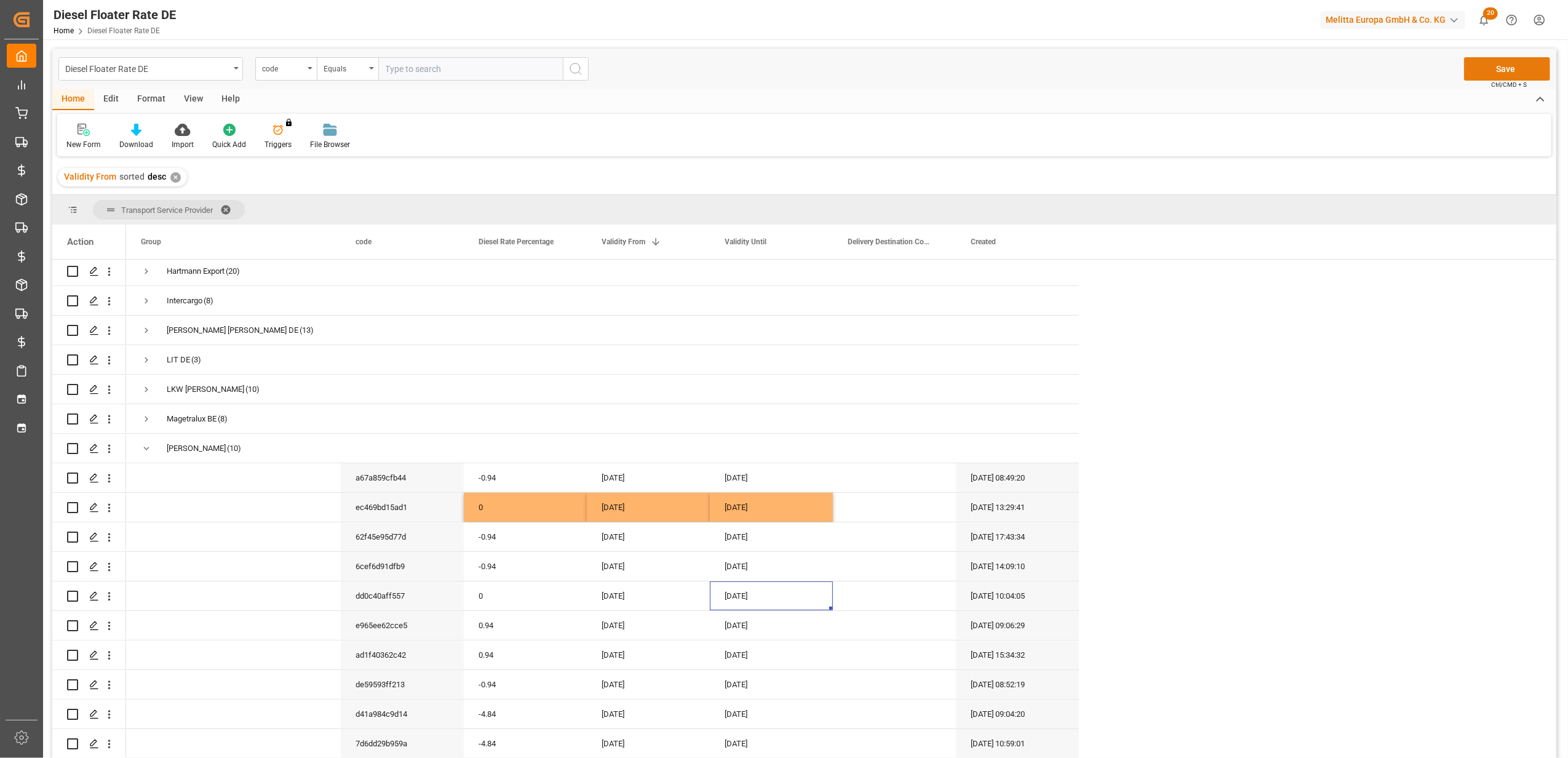
click at [1509, 68] on button "Save" at bounding box center [1507, 69] width 87 height 23
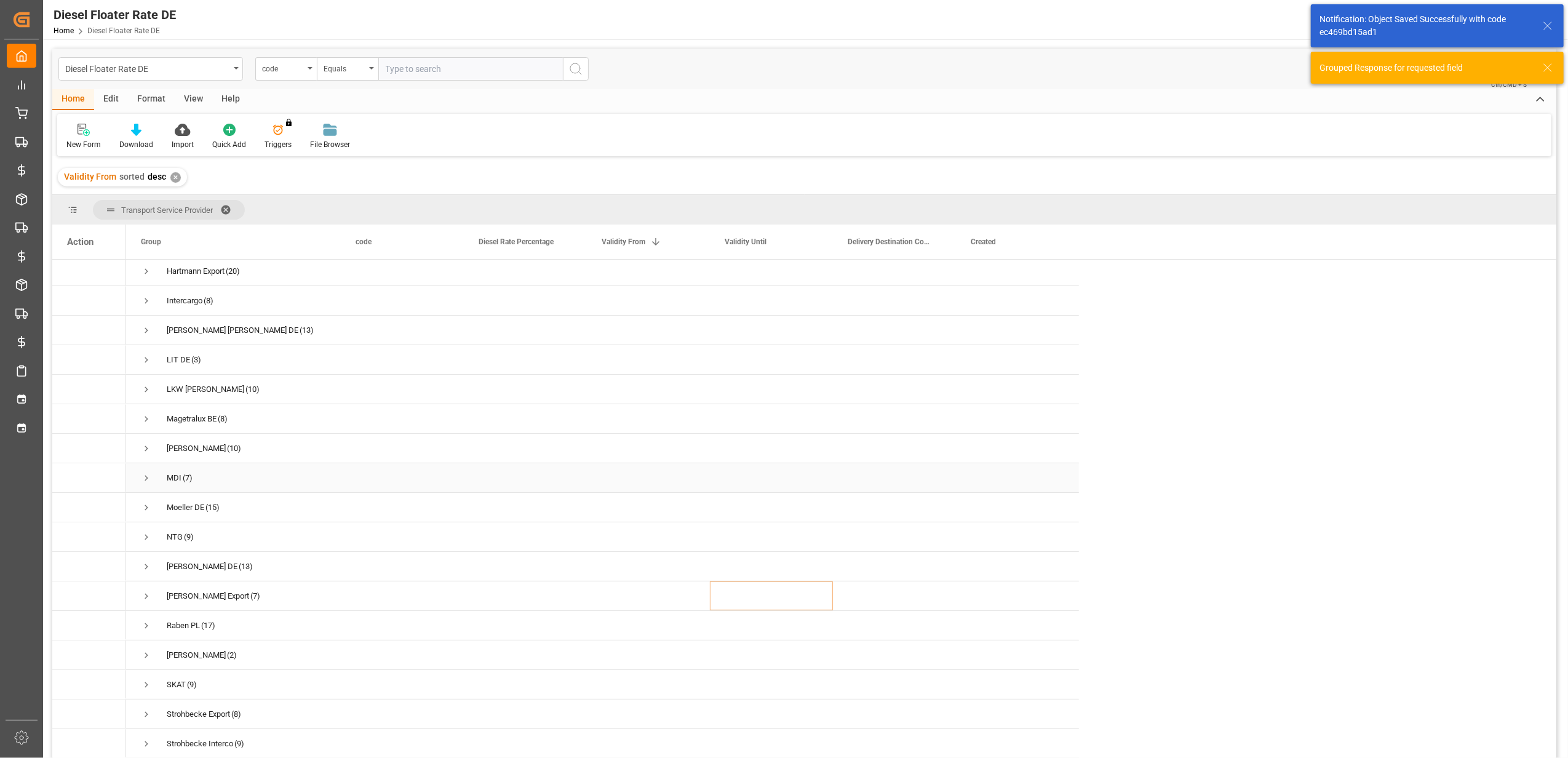
click at [148, 477] on span "Press SPACE to select this row." at bounding box center [146, 477] width 11 height 11
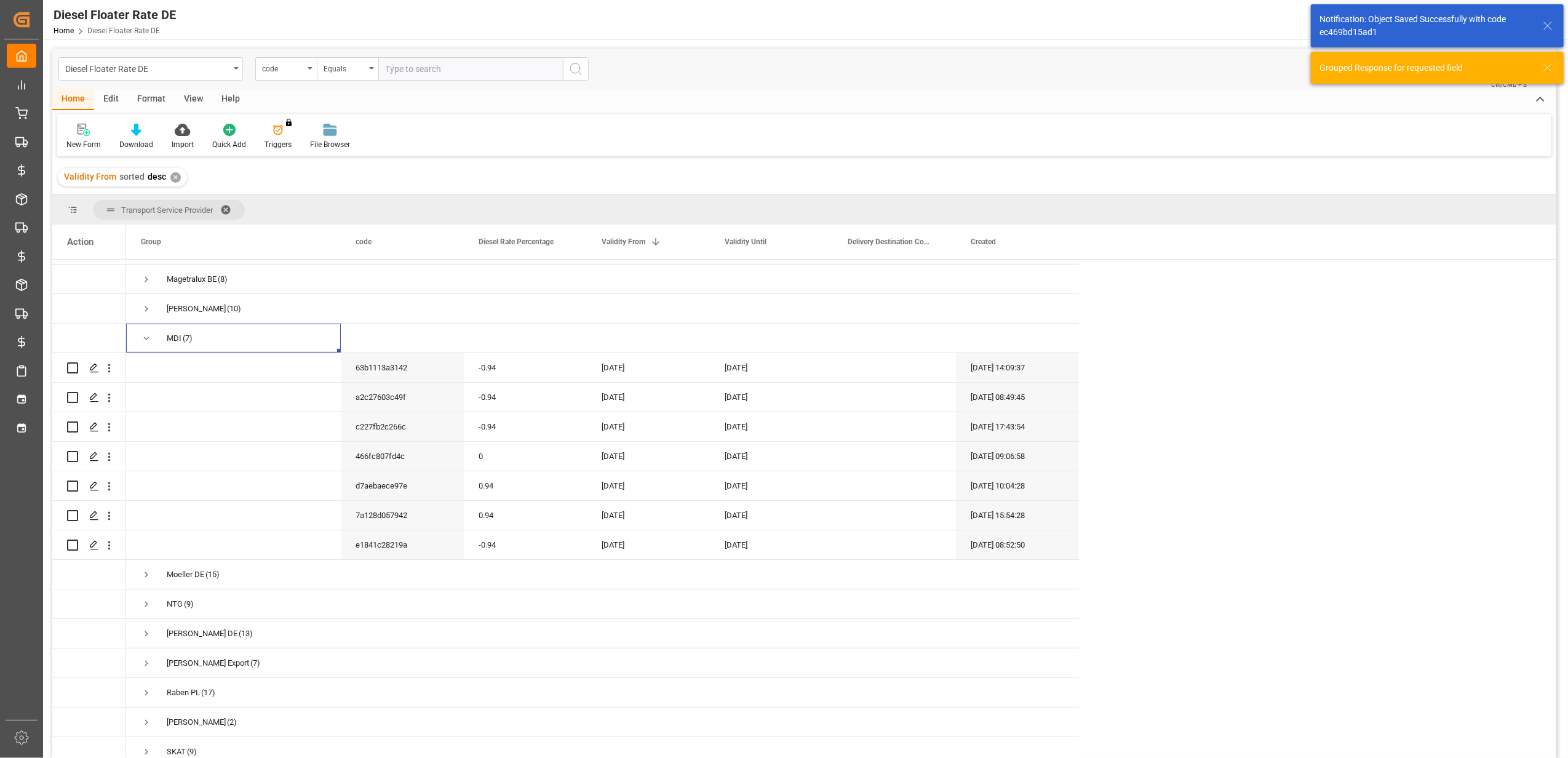
scroll to position [492, 0]
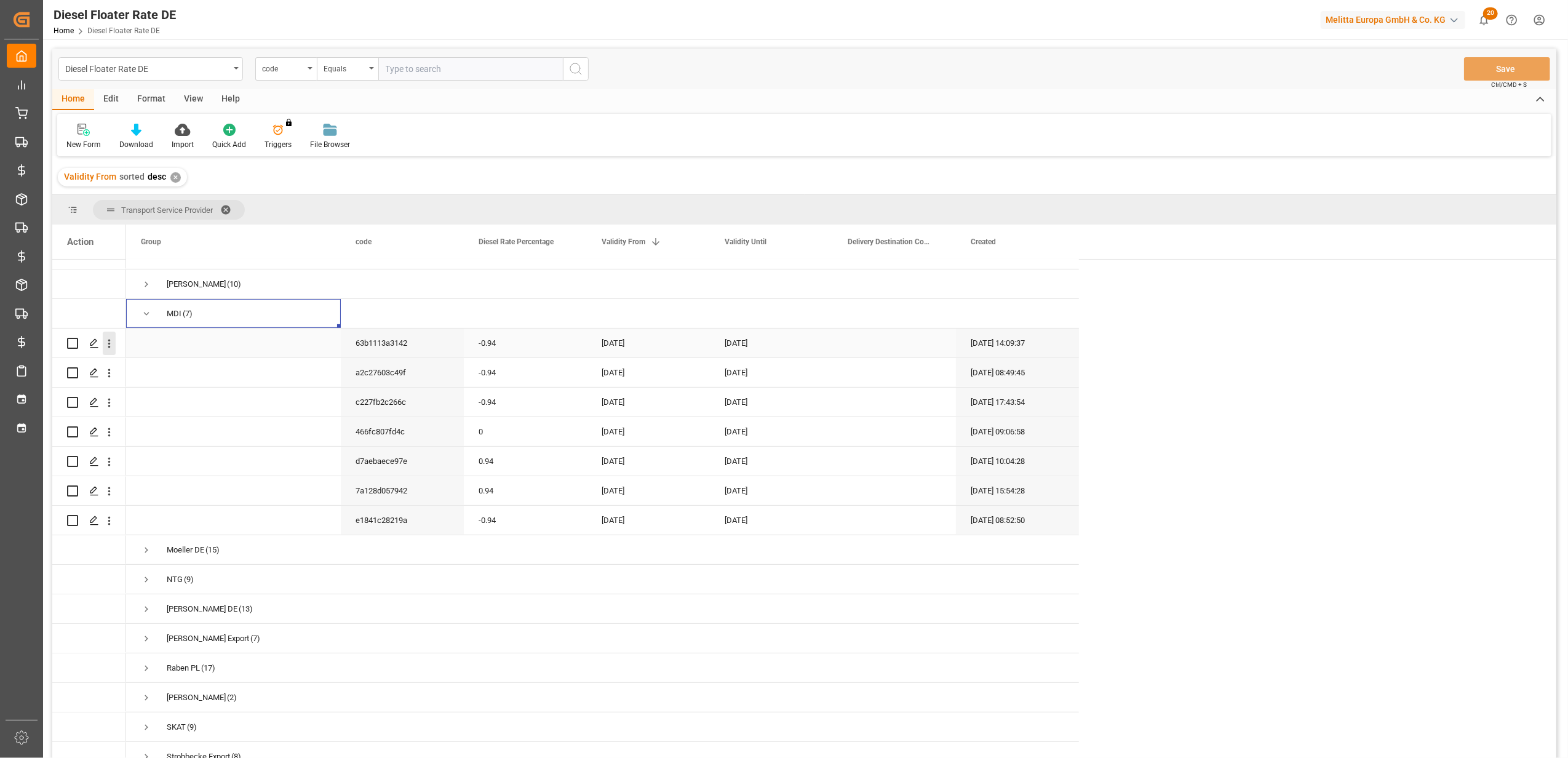
click at [113, 341] on icon "open menu" at bounding box center [109, 343] width 13 height 13
click at [147, 391] on span "Duplicate this row" at bounding box center [189, 394] width 114 height 11
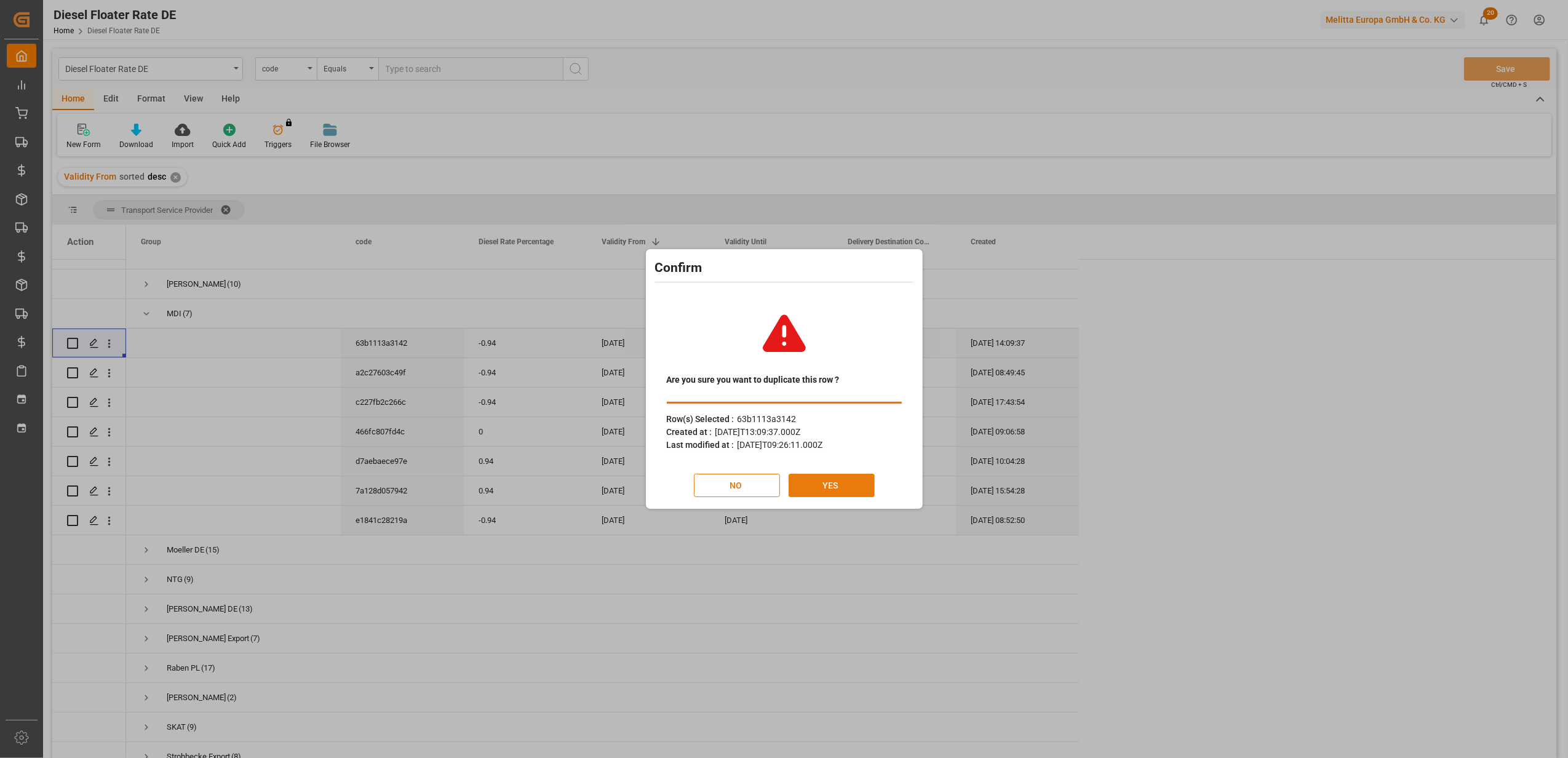
click at [813, 474] on button "YES" at bounding box center [832, 485] width 87 height 23
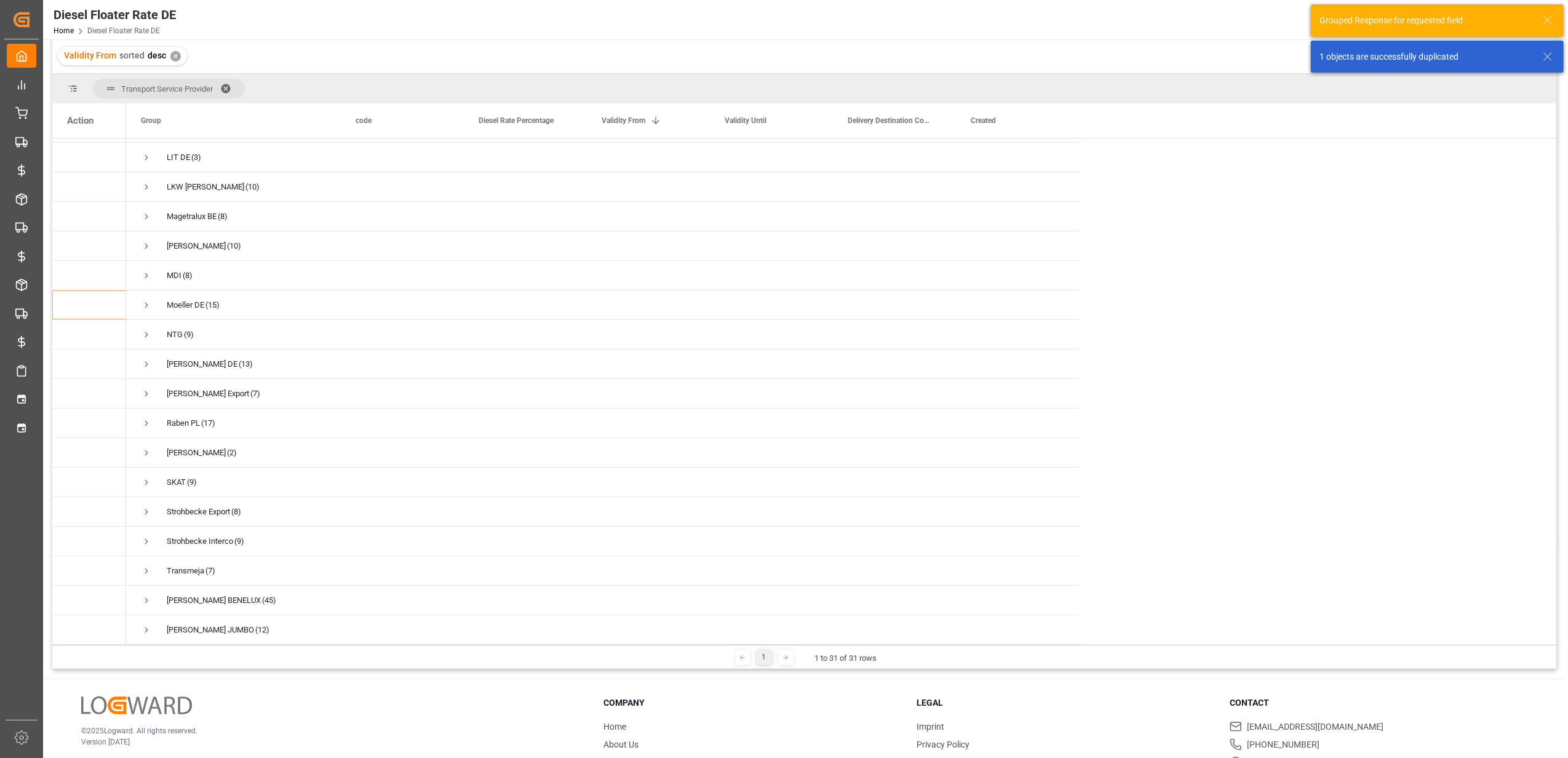
scroll to position [82, 0]
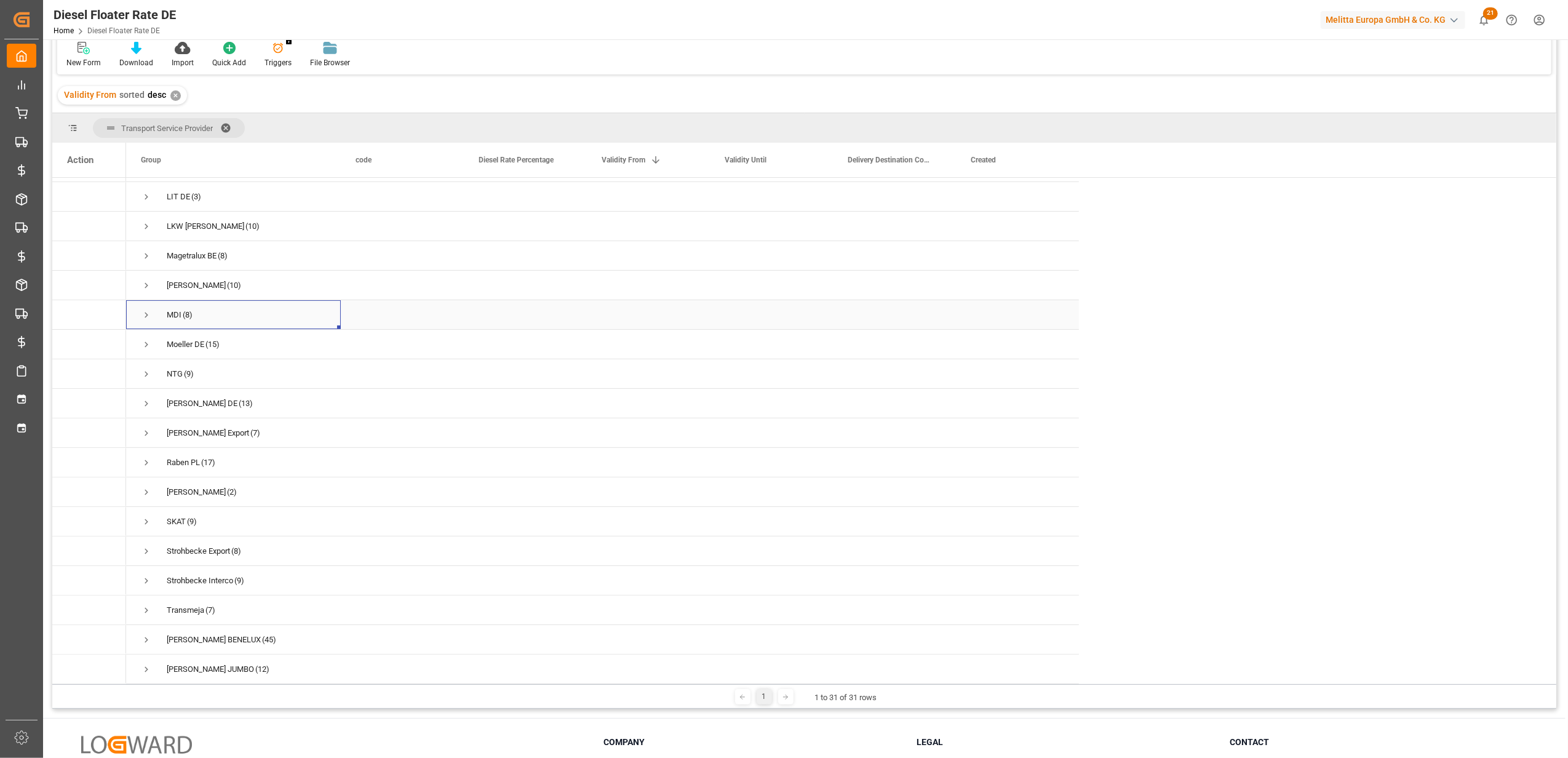
click at [151, 309] on span "Press SPACE to select this row." at bounding box center [146, 314] width 11 height 11
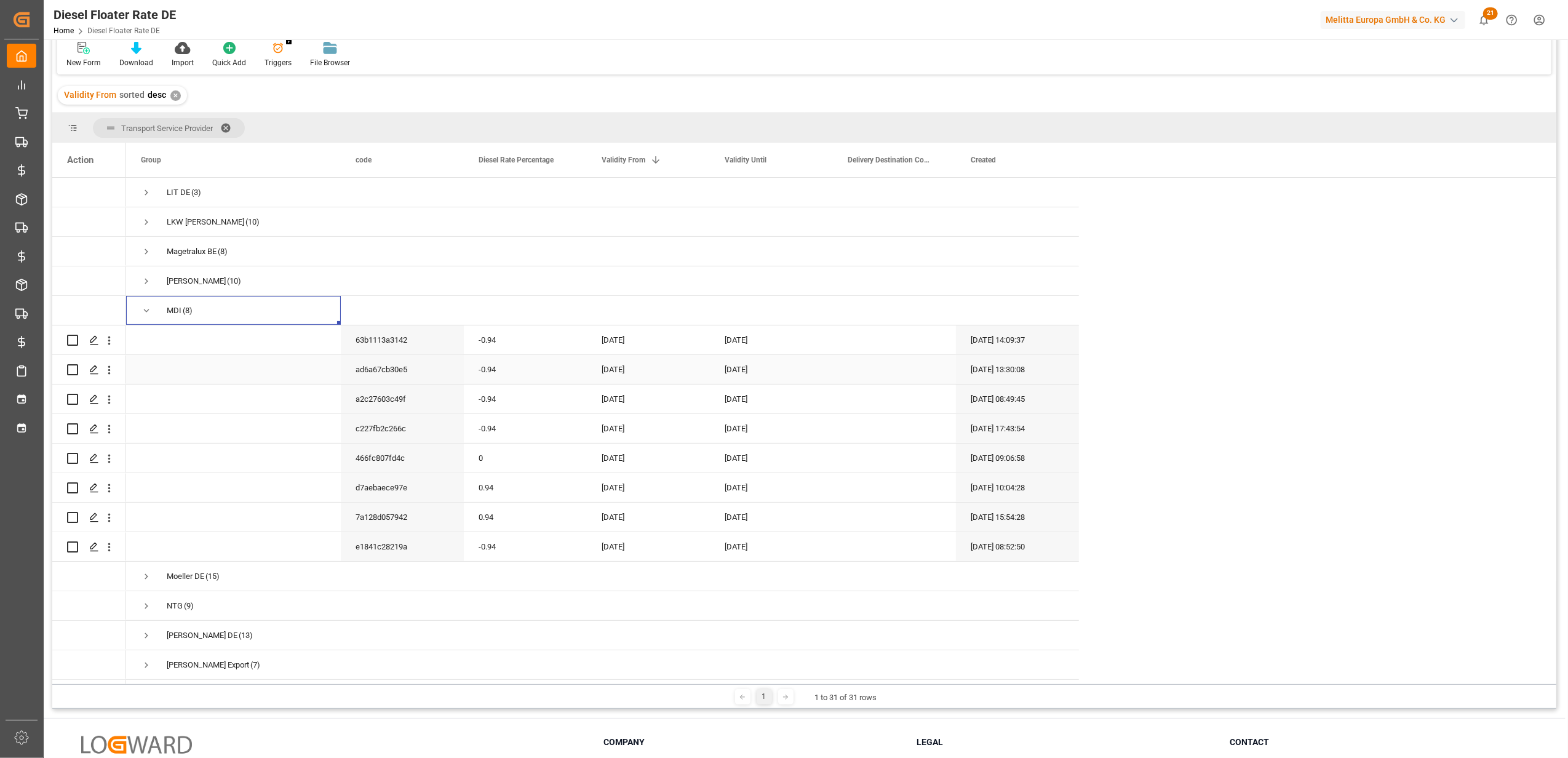
click at [524, 361] on div "-0.94" at bounding box center [525, 369] width 123 height 29
drag, startPoint x: 513, startPoint y: 370, endPoint x: 468, endPoint y: 372, distance: 45.0
click at [468, 372] on div "-0.94" at bounding box center [525, 376] width 123 height 43
type input "0"
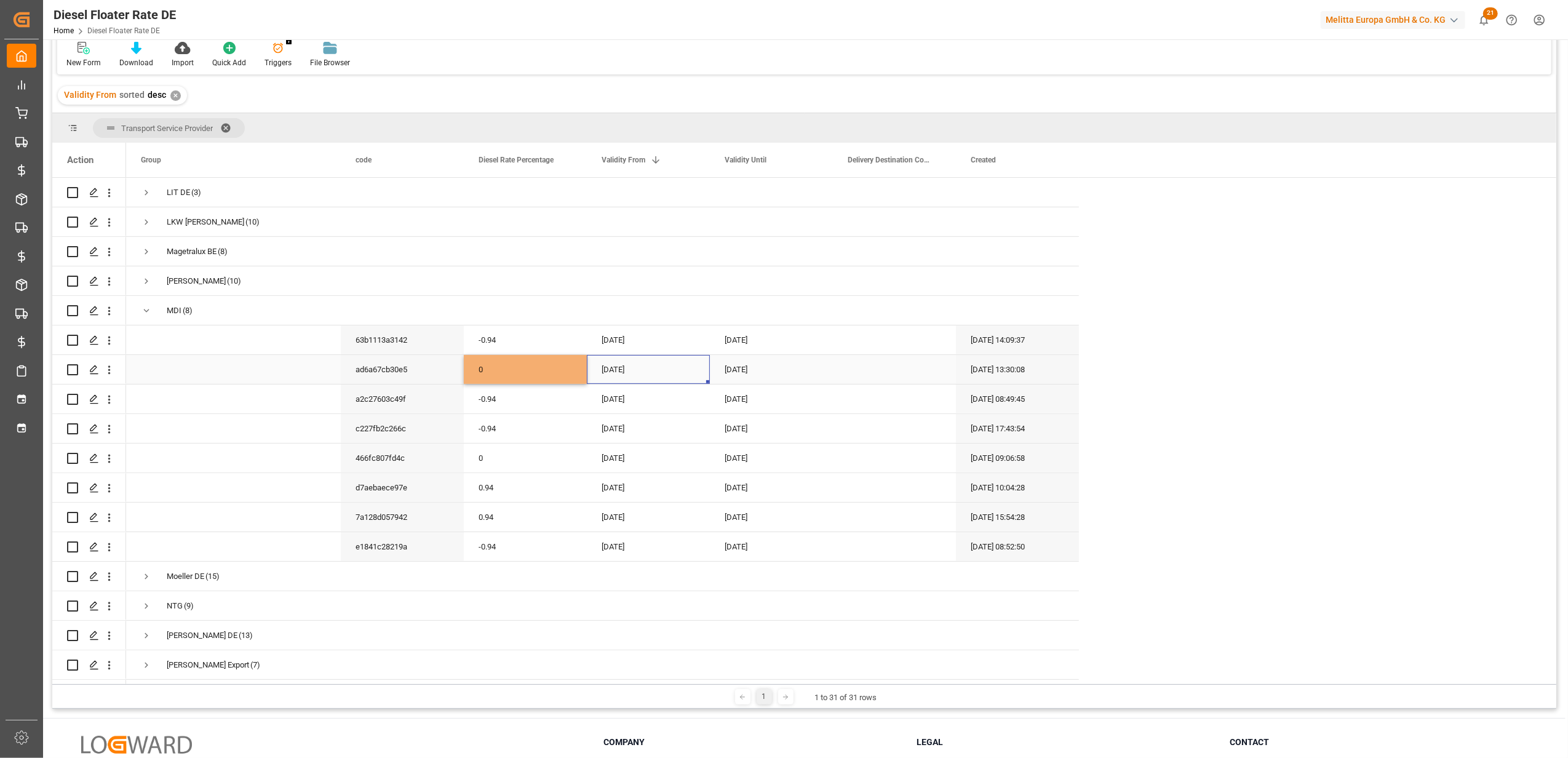
click at [612, 372] on div "01-08-2025" at bounding box center [649, 369] width 123 height 29
click at [765, 404] on button "Next Month" at bounding box center [763, 406] width 8 height 8
click at [611, 451] on span "1" at bounding box center [613, 452] width 4 height 9
type input "01-09-2025"
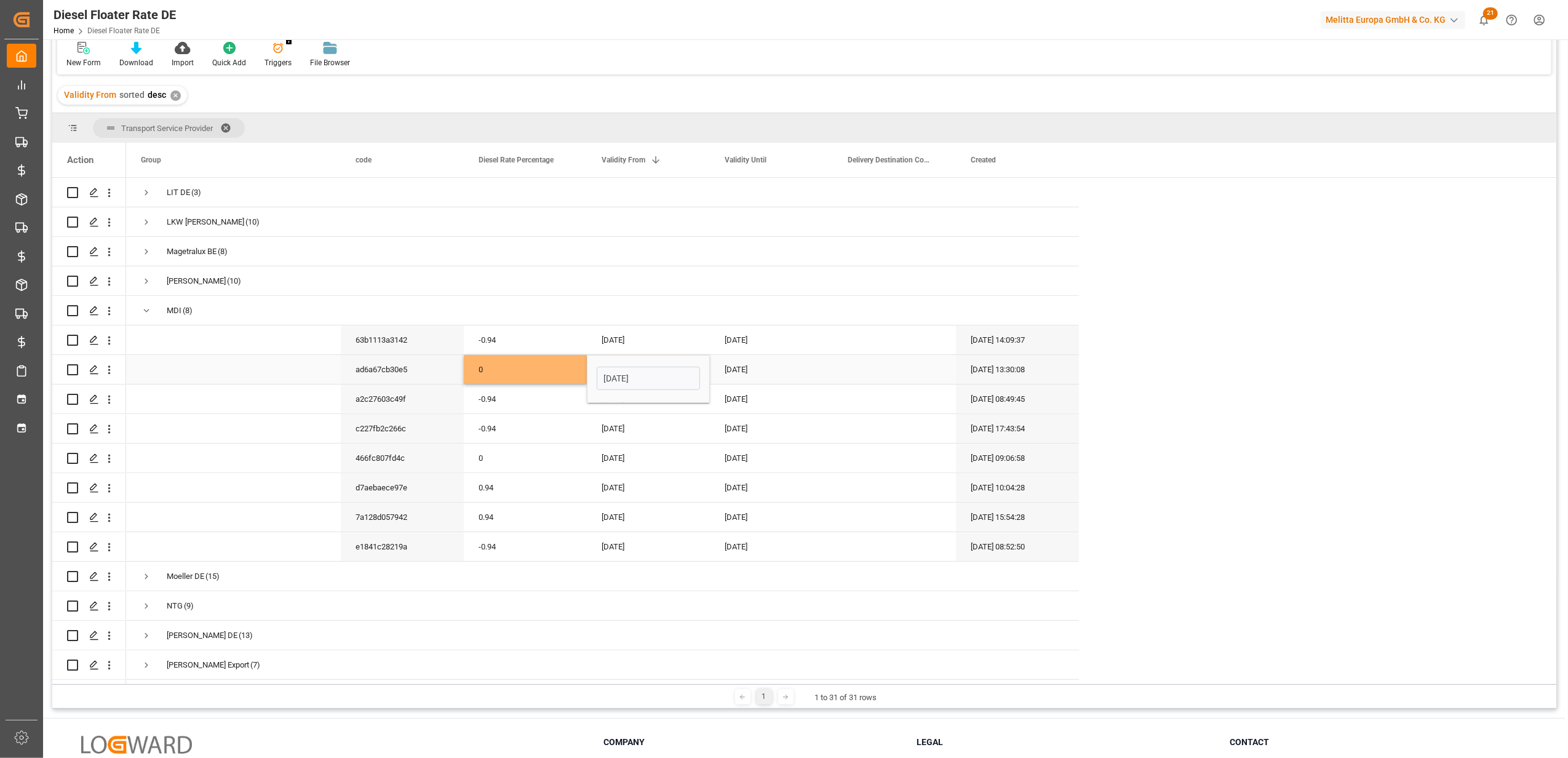
click at [732, 367] on div "31-08-2025" at bounding box center [772, 369] width 123 height 29
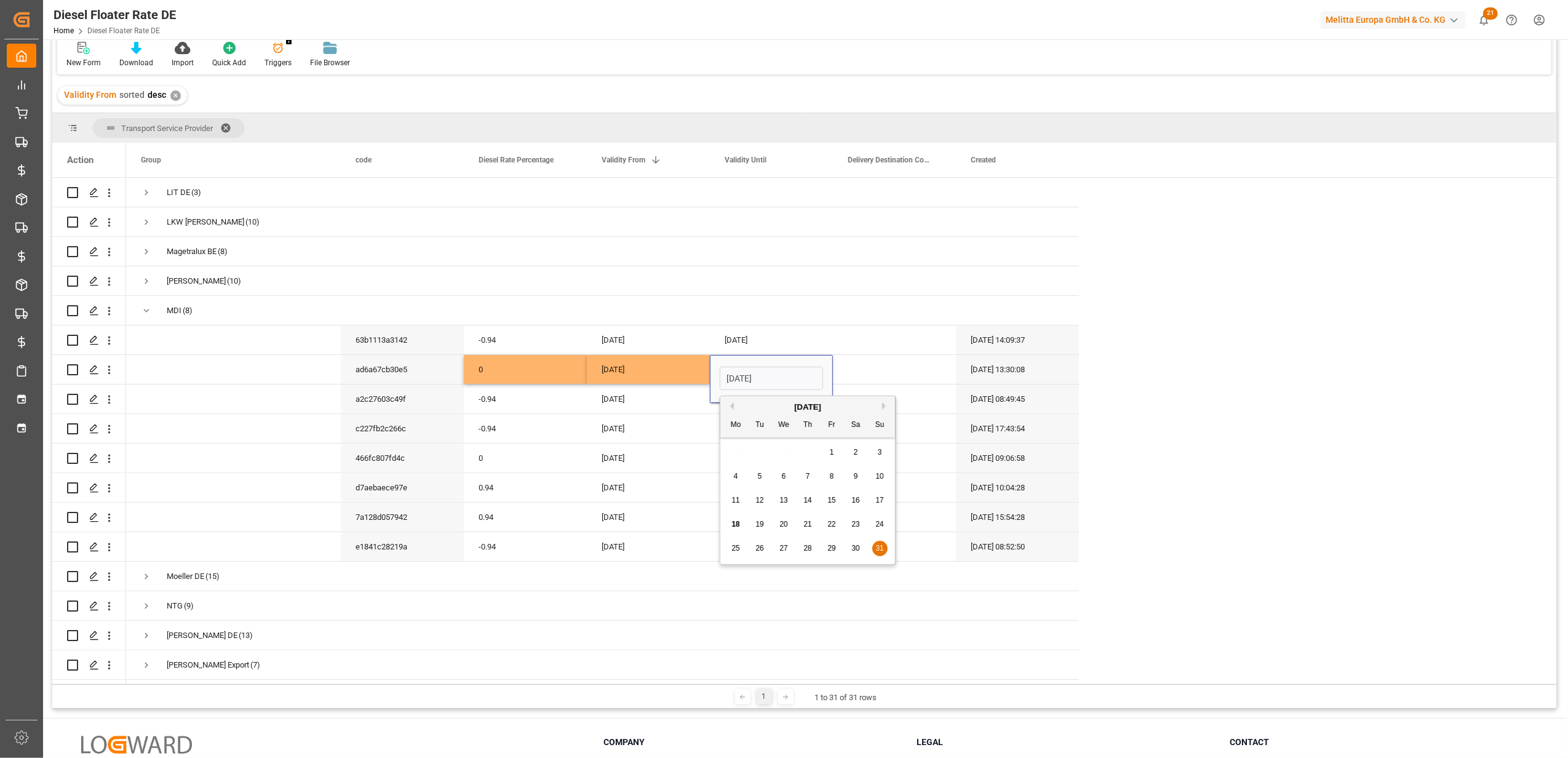
click at [887, 407] on button "Next Month" at bounding box center [886, 406] width 8 height 8
click at [757, 551] on span "30" at bounding box center [759, 548] width 8 height 9
type input "30-09-2025"
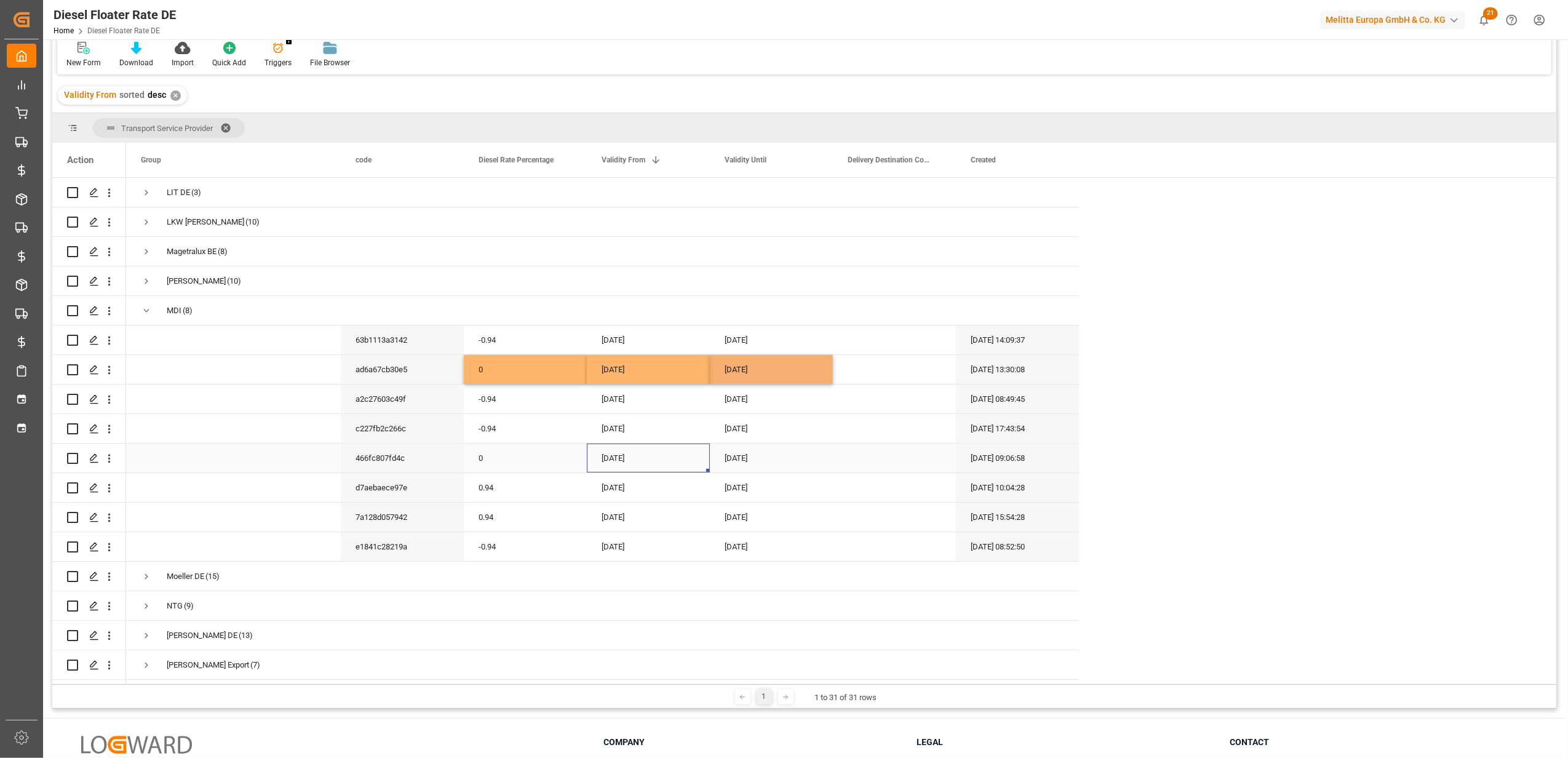
click at [643, 456] on div "01-05-2025" at bounding box center [649, 458] width 123 height 29
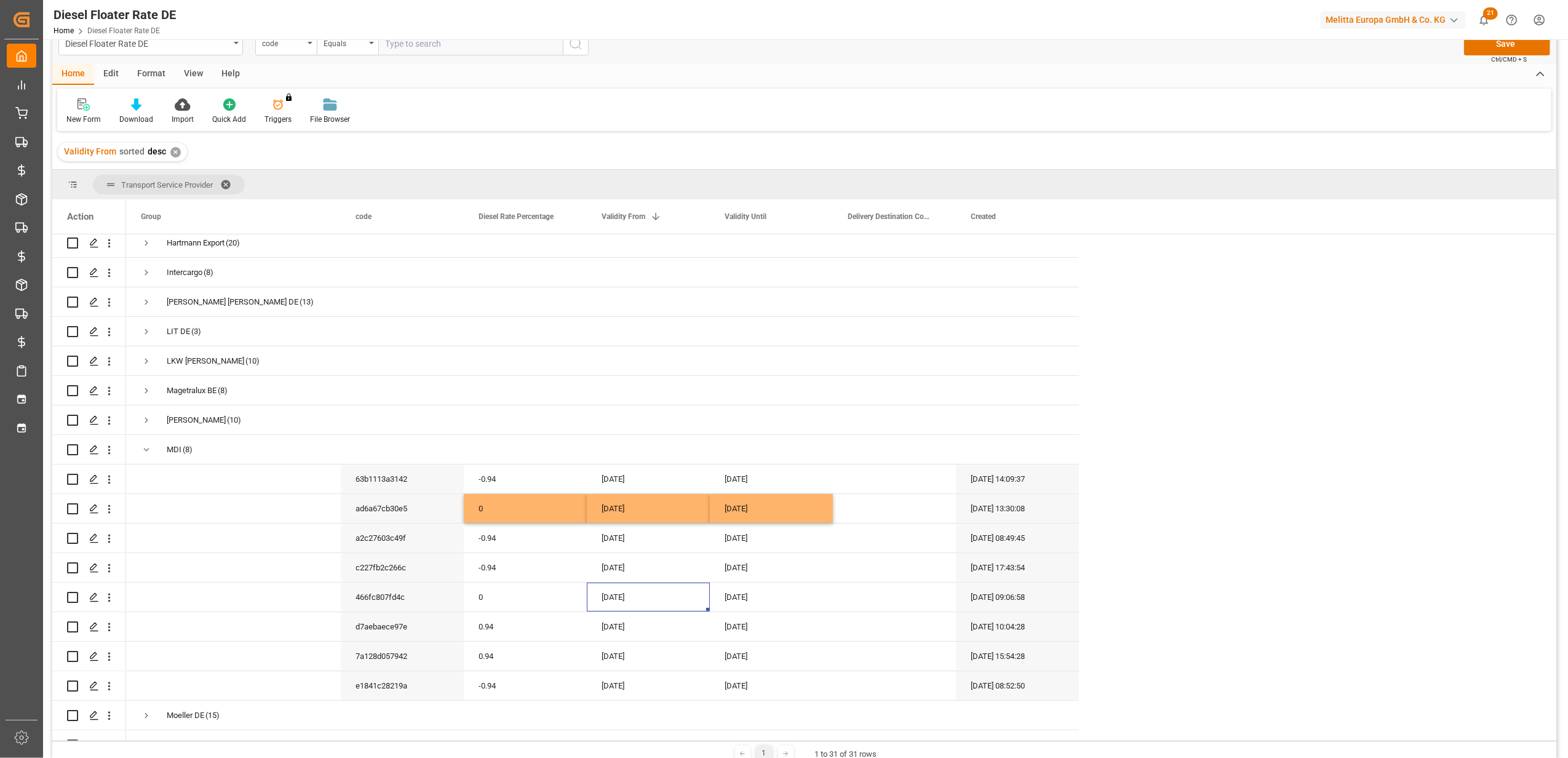
scroll to position [0, 0]
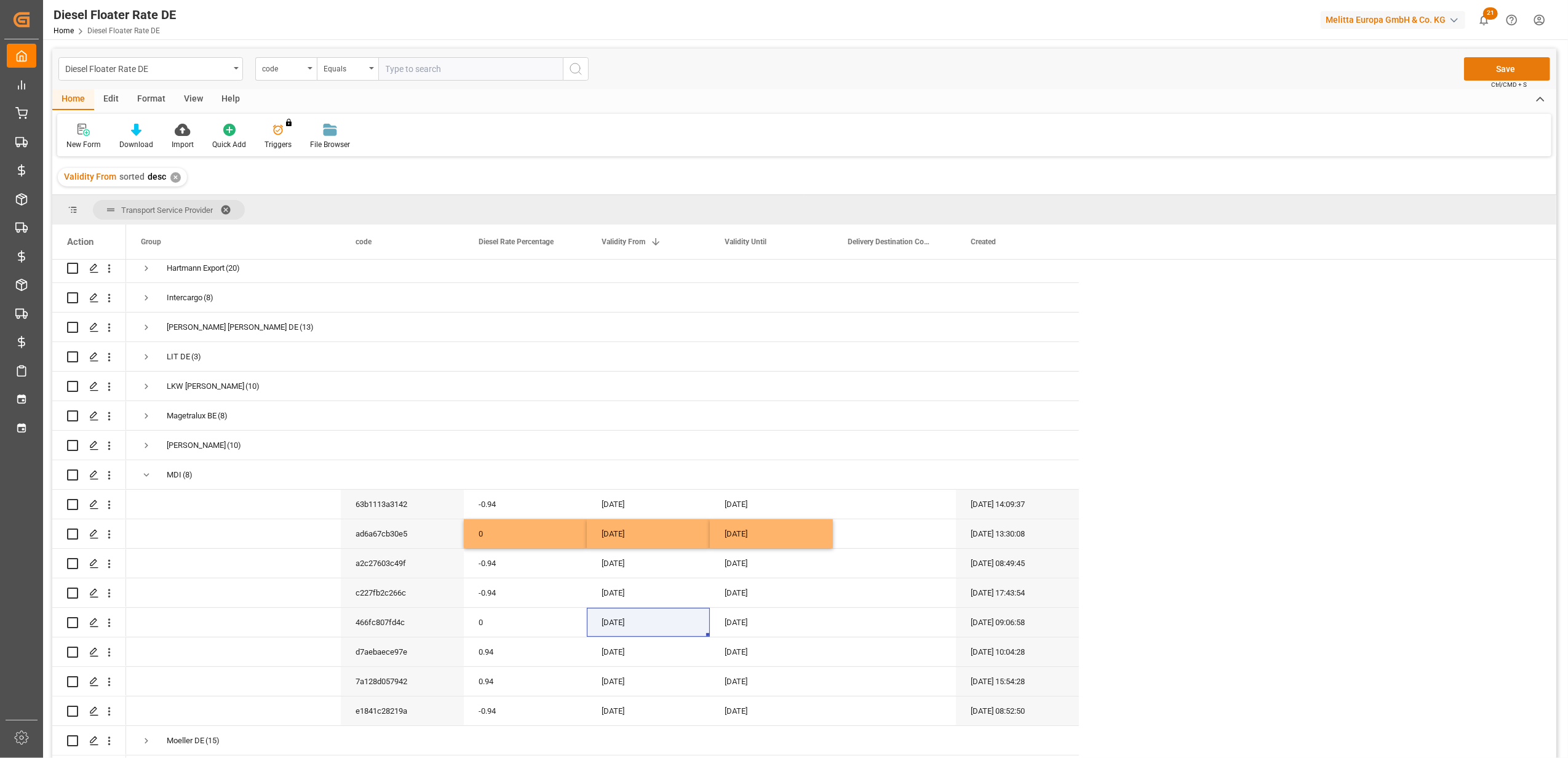
click at [1526, 63] on button "Save" at bounding box center [1507, 69] width 87 height 23
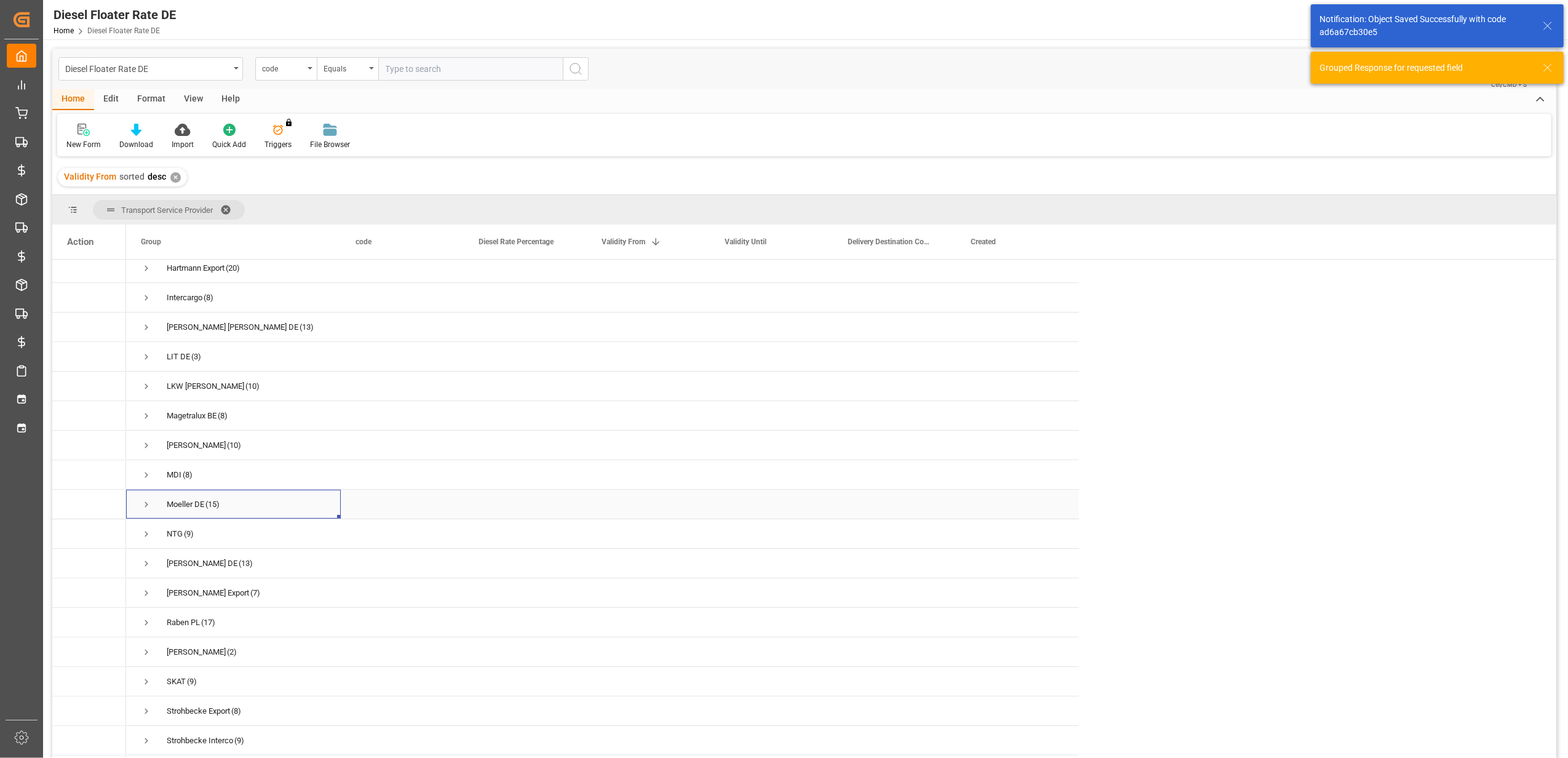
click at [146, 505] on span "Press SPACE to select this row." at bounding box center [146, 504] width 11 height 11
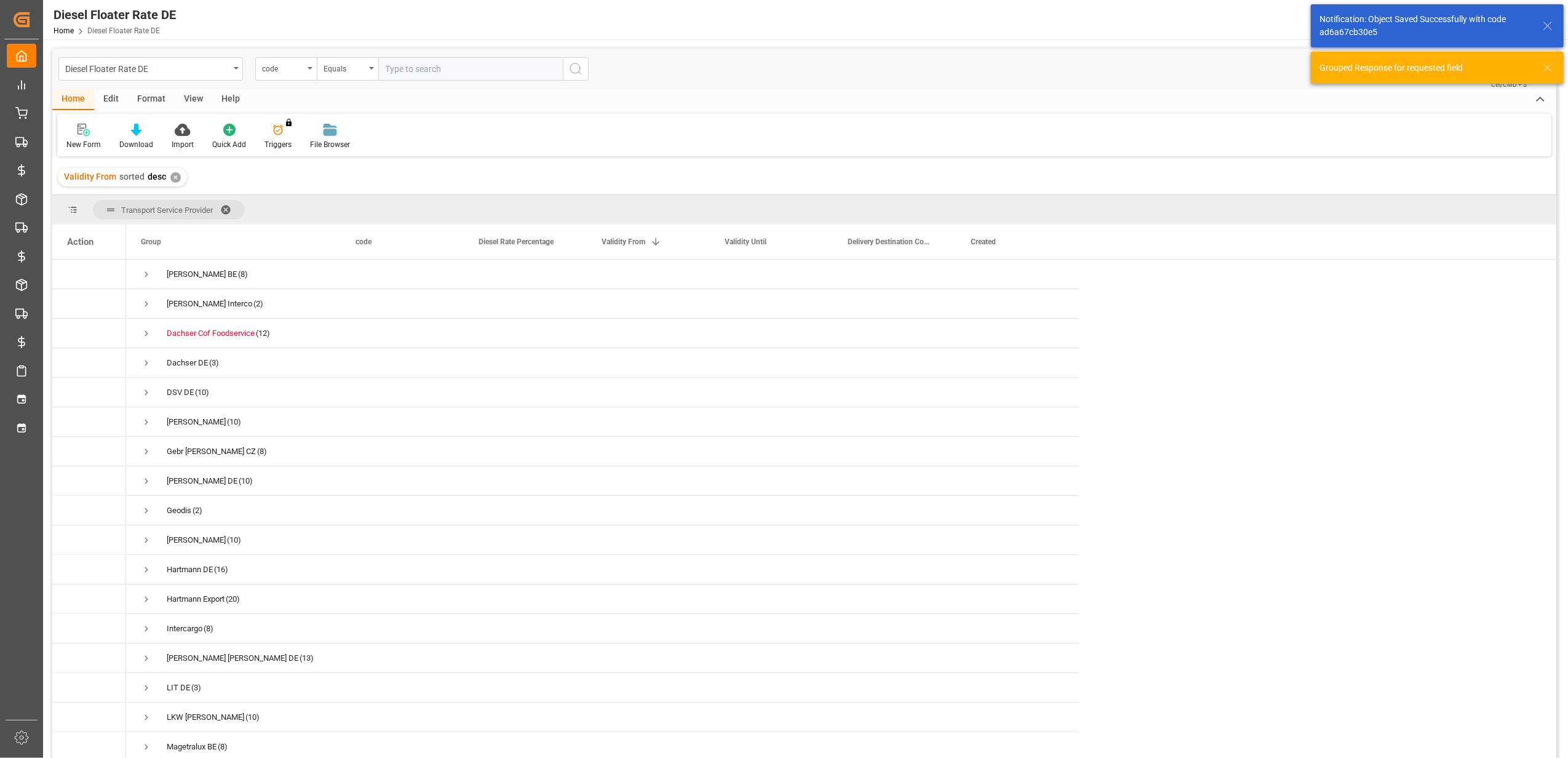
scroll to position [3, 0]
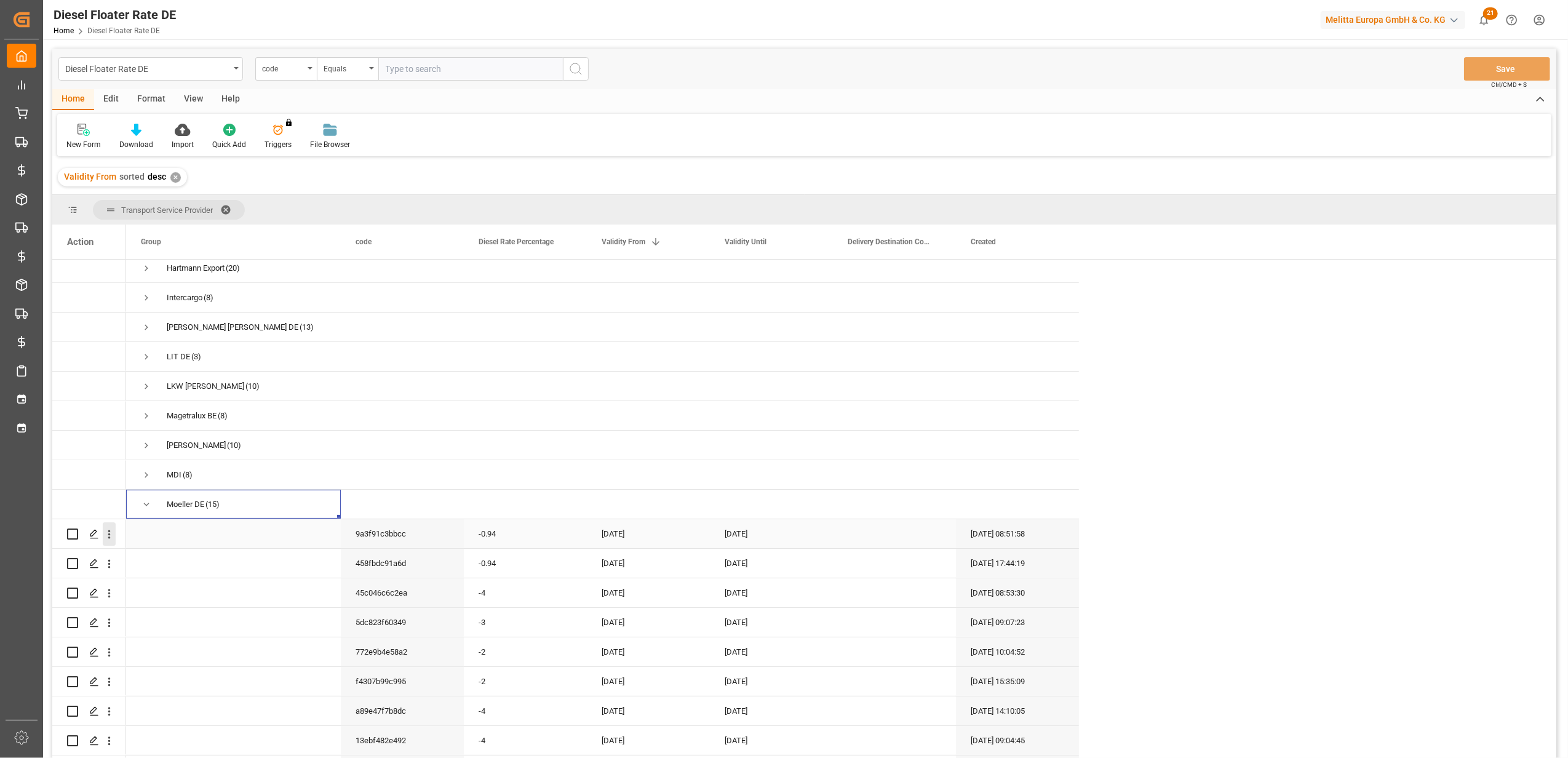
click at [112, 537] on icon "open menu" at bounding box center [109, 534] width 13 height 13
click at [135, 579] on span "Duplicate this row" at bounding box center [189, 584] width 114 height 11
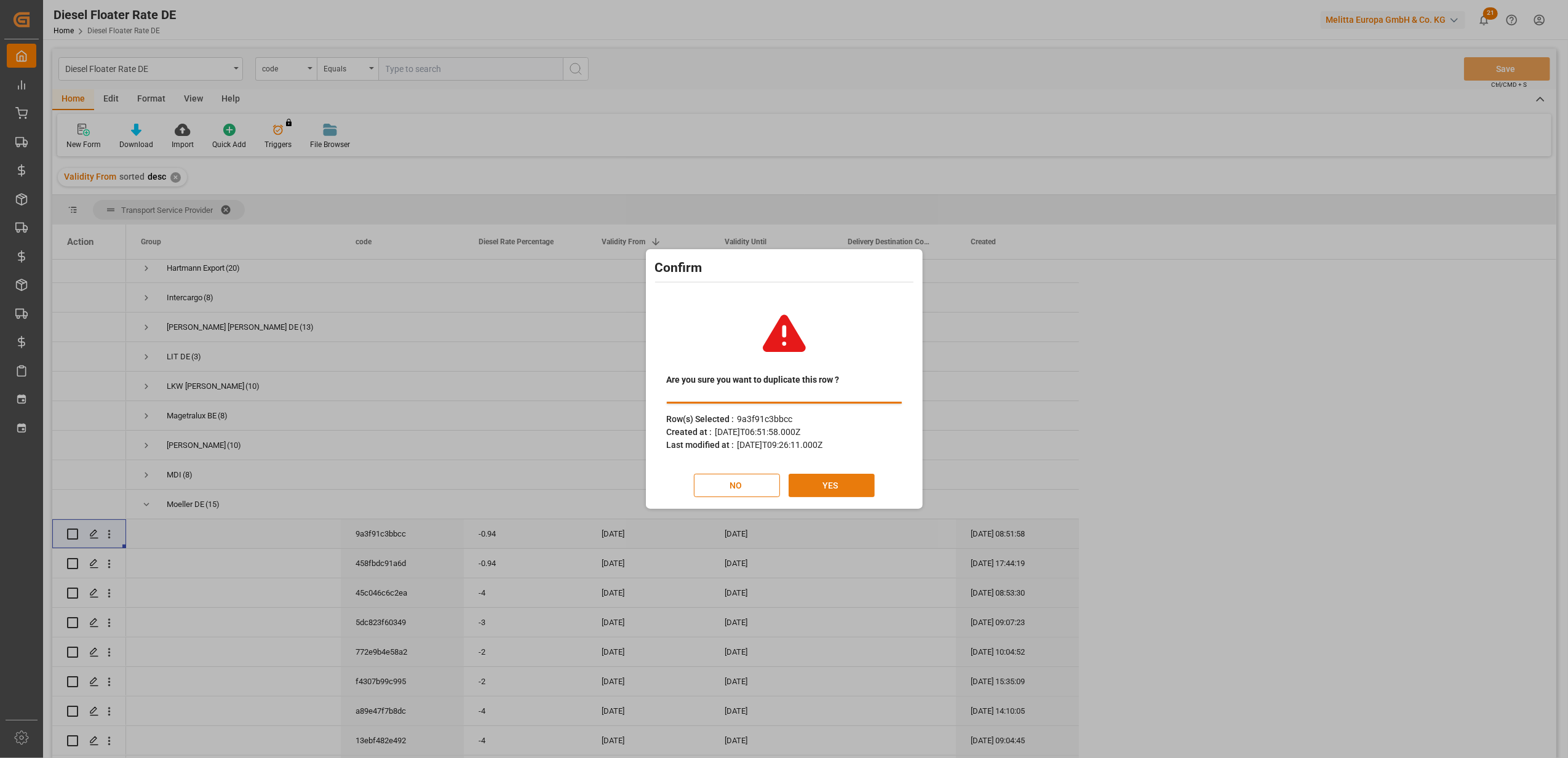
click at [815, 483] on button "YES" at bounding box center [832, 485] width 87 height 23
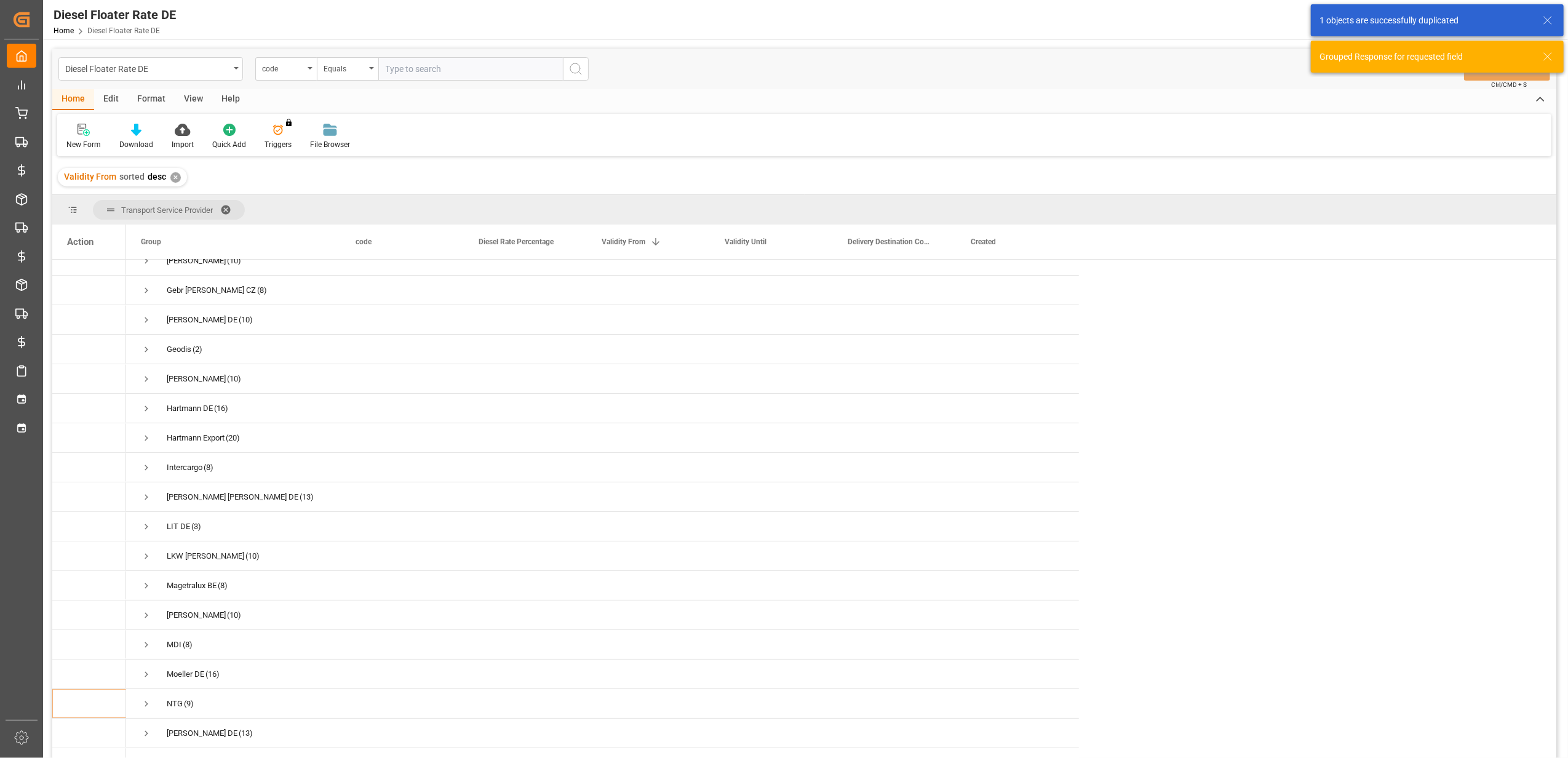
scroll to position [164, 0]
click at [145, 667] on span "Press SPACE to select this row." at bounding box center [146, 671] width 11 height 11
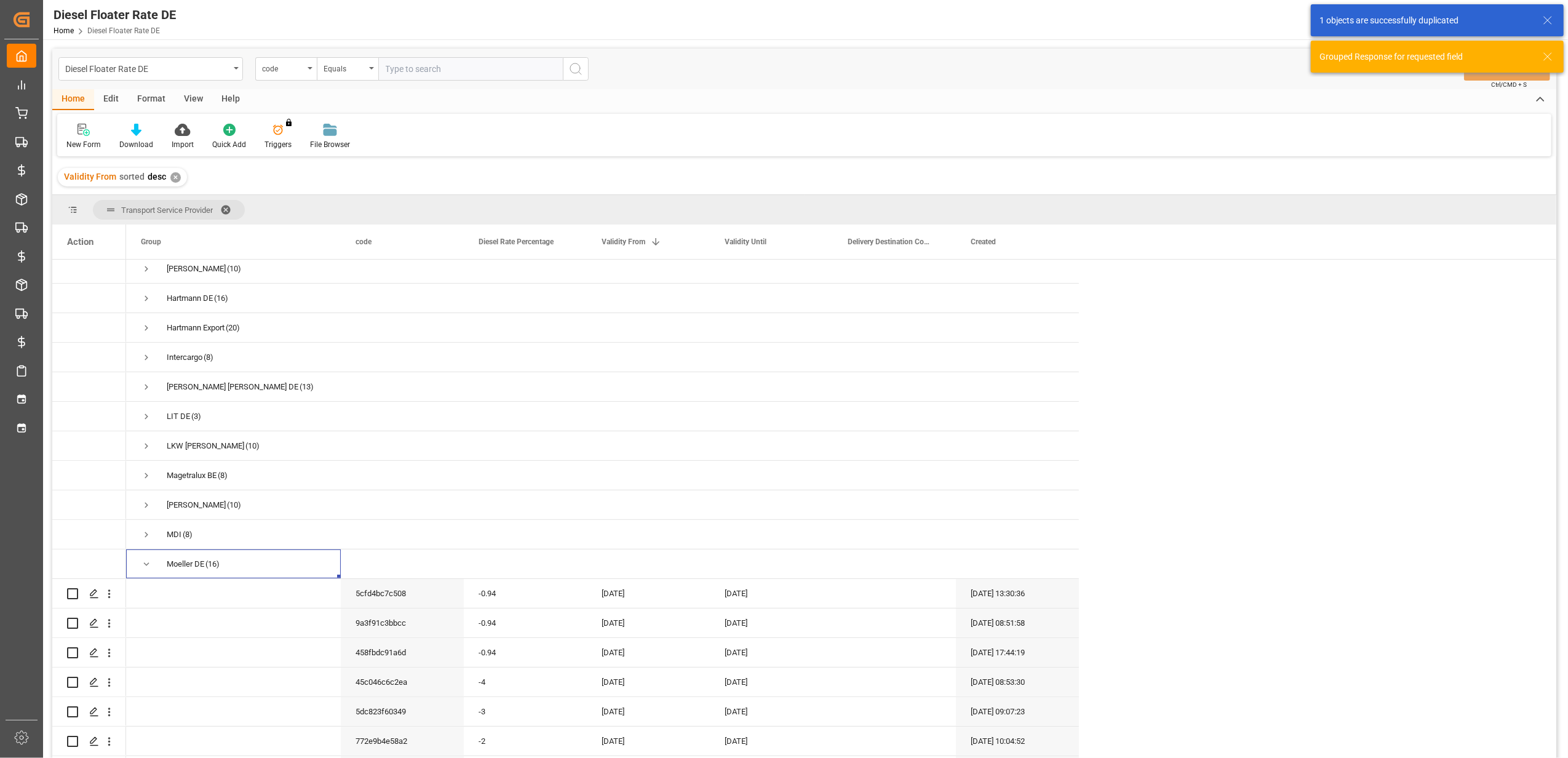
scroll to position [328, 0]
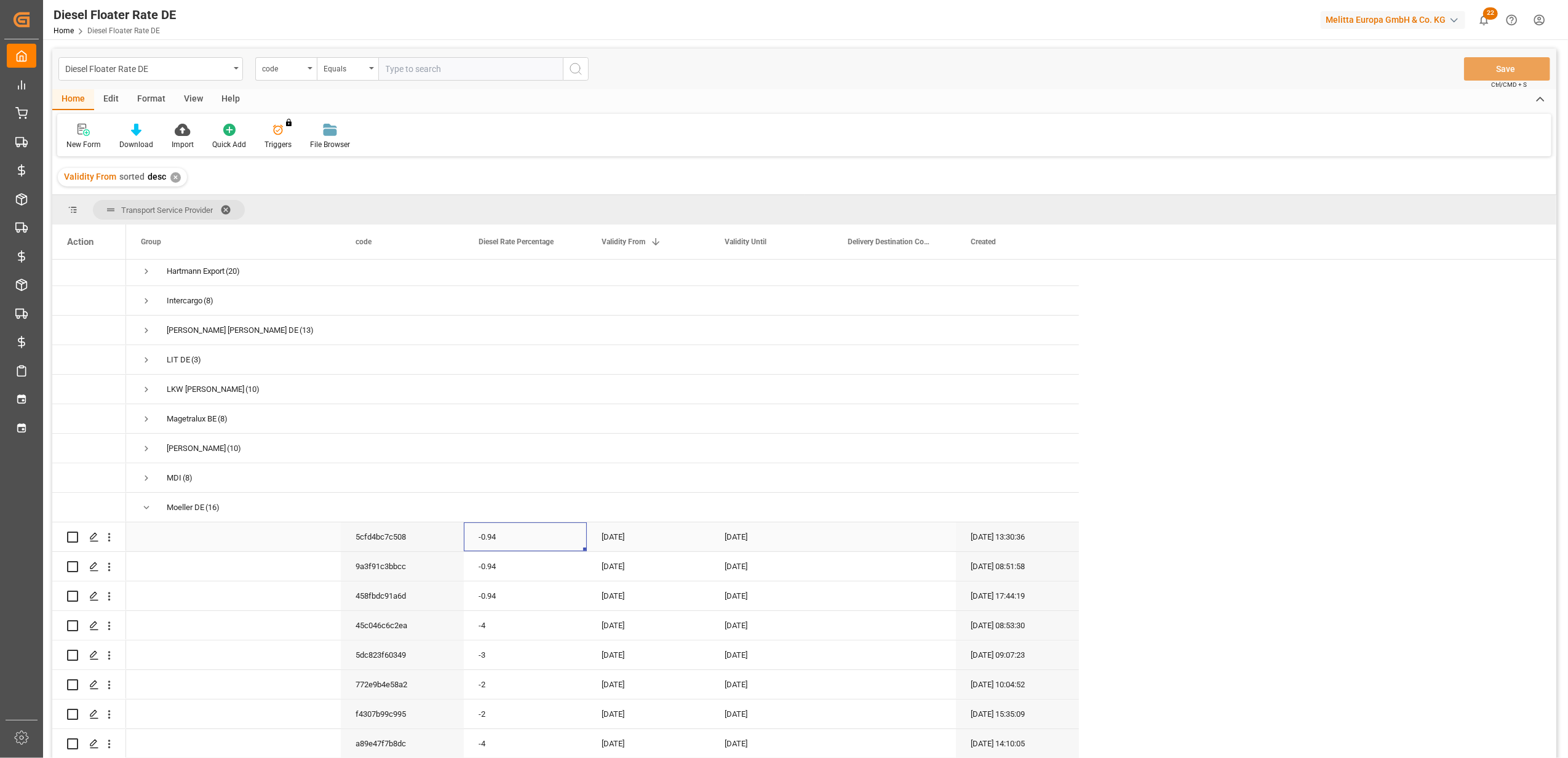
click at [560, 535] on div "-0.94" at bounding box center [525, 537] width 123 height 29
drag, startPoint x: 560, startPoint y: 535, endPoint x: 488, endPoint y: 541, distance: 72.2
click at [488, 541] on input "-0.94" at bounding box center [525, 543] width 104 height 23
type input "0"
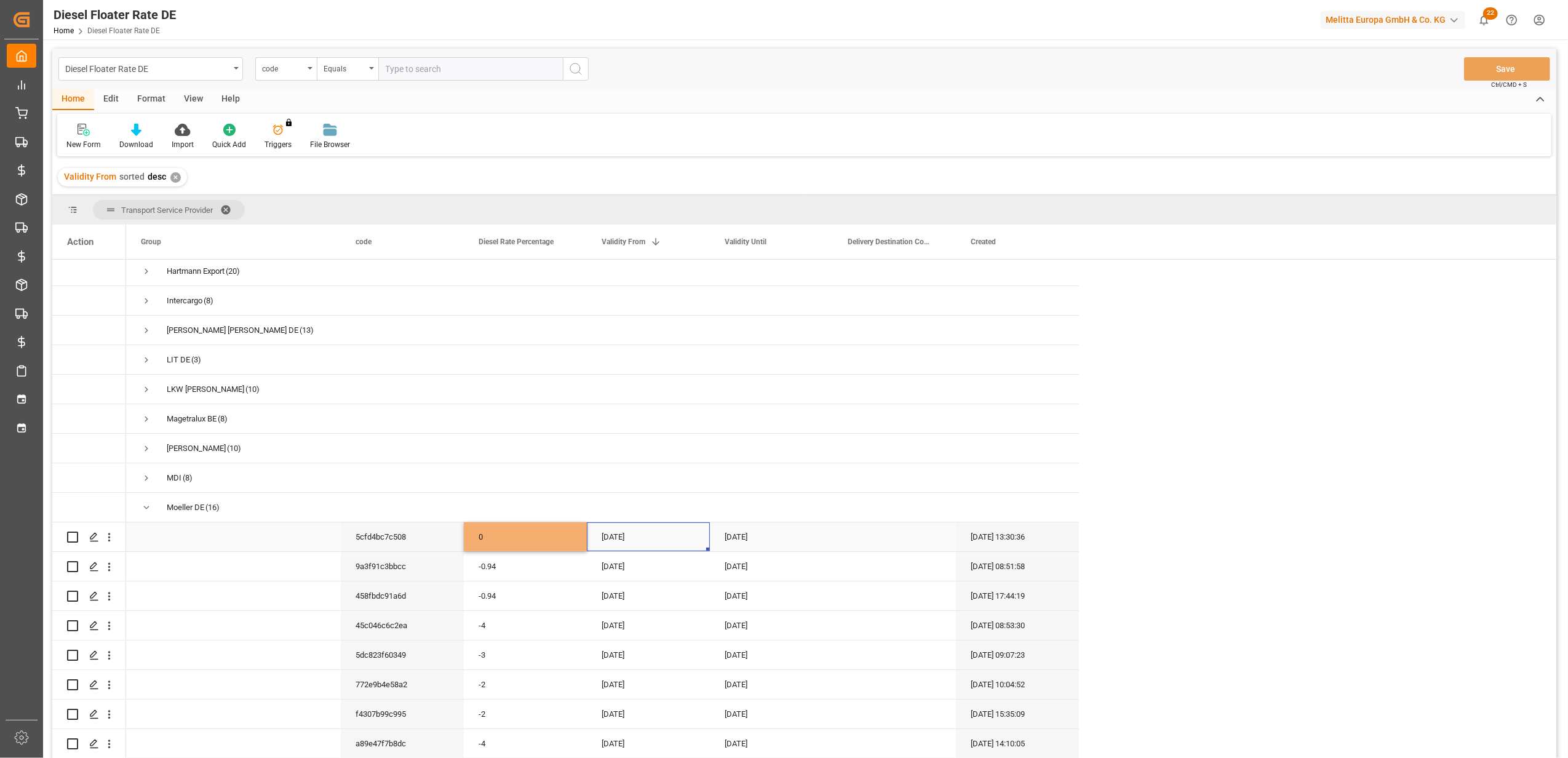
click at [645, 535] on div "[DATE]" at bounding box center [649, 537] width 123 height 29
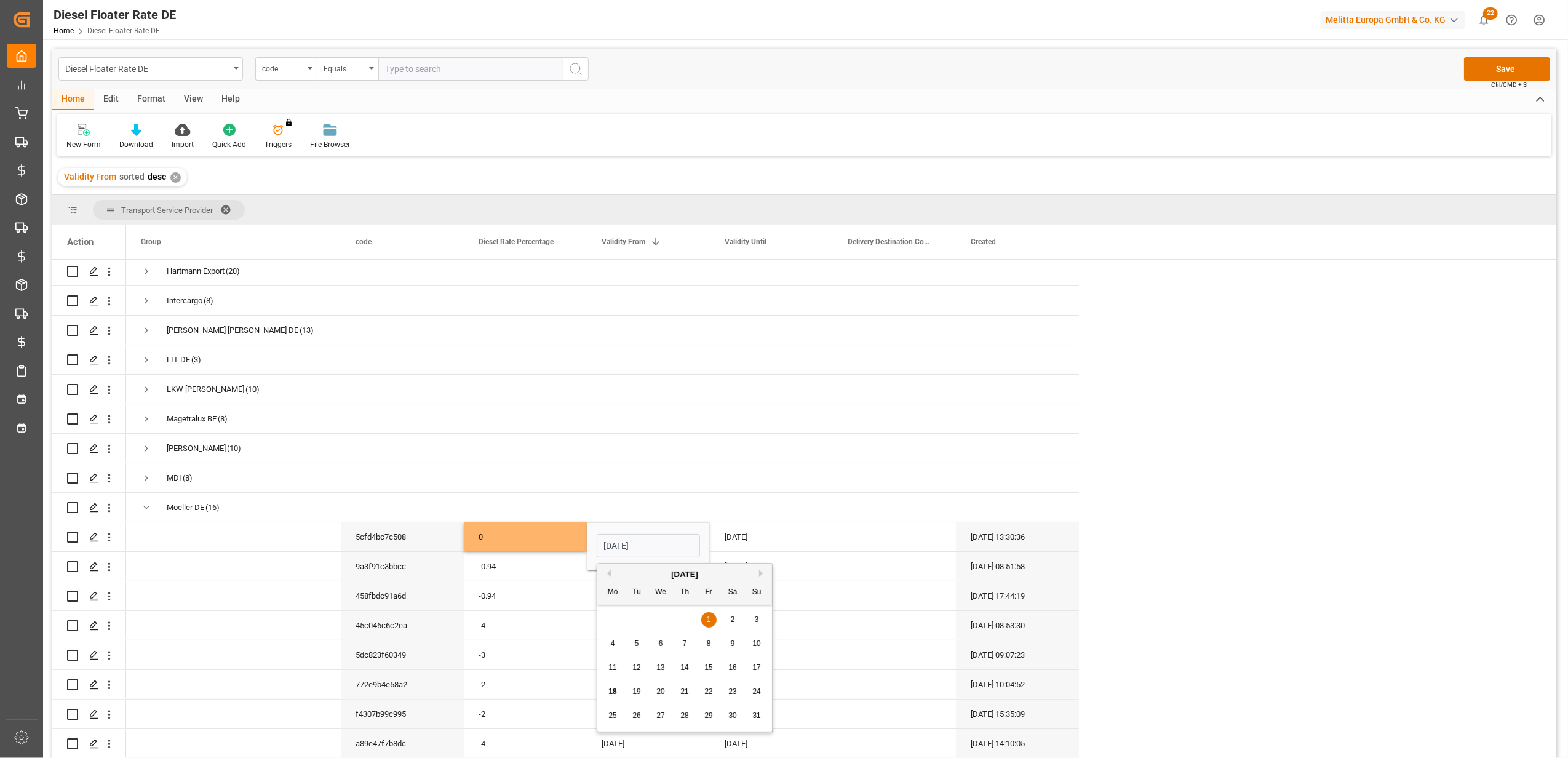
click at [766, 570] on button "Next Month" at bounding box center [763, 573] width 8 height 8
click at [616, 618] on div "1" at bounding box center [613, 619] width 15 height 15
type input "[DATE]"
click at [765, 534] on div "[DATE]" at bounding box center [772, 537] width 123 height 29
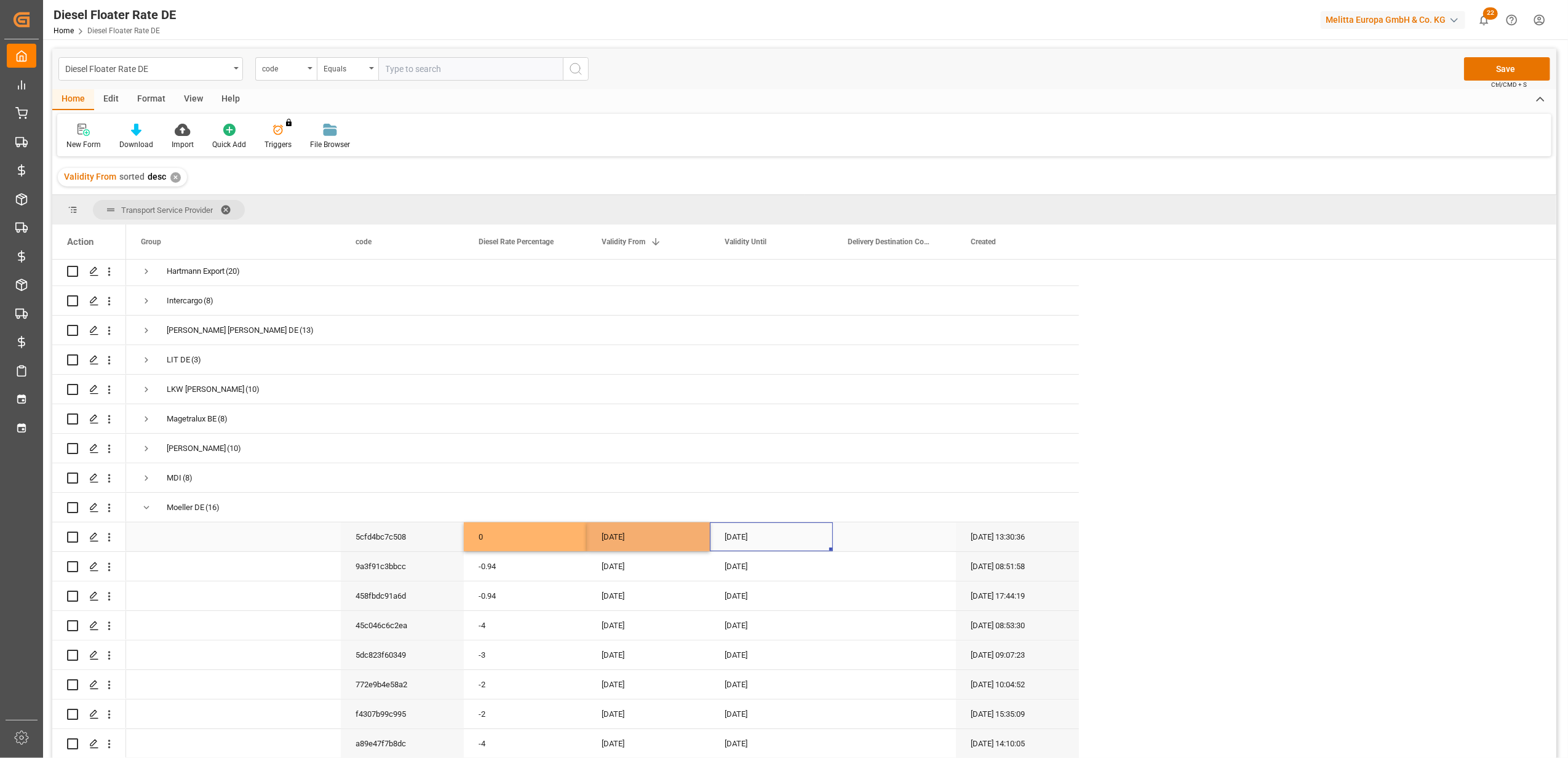
click at [765, 534] on div "[DATE]" at bounding box center [772, 537] width 123 height 29
click at [884, 574] on button "Next Month" at bounding box center [886, 573] width 8 height 8
click at [743, 618] on div "1" at bounding box center [736, 619] width 15 height 15
click at [781, 542] on input "[DATE]" at bounding box center [771, 545] width 104 height 23
click at [763, 713] on span "30" at bounding box center [759, 715] width 8 height 9
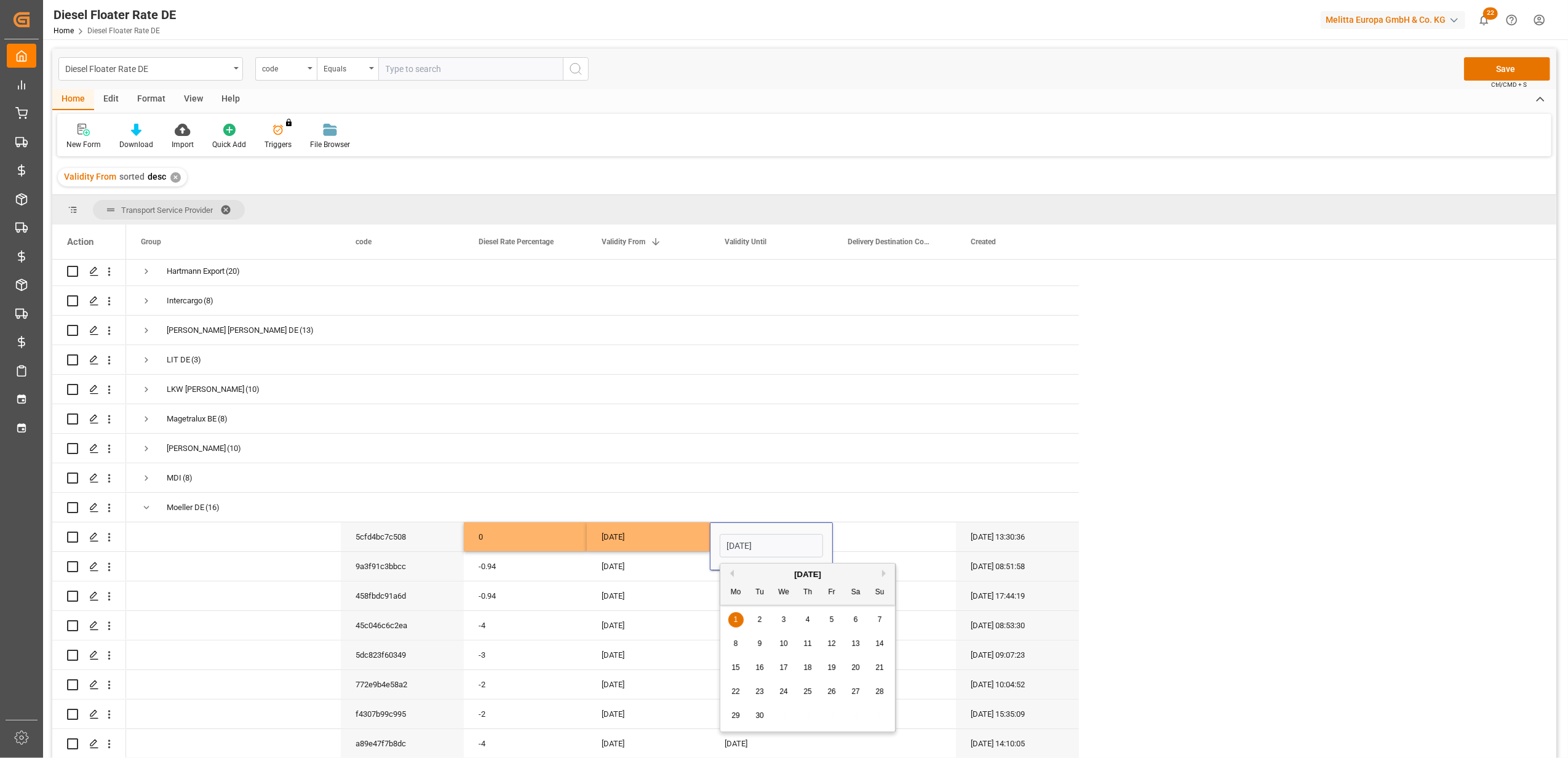
type input "[DATE]"
click at [697, 616] on div "[DATE]" at bounding box center [649, 625] width 123 height 29
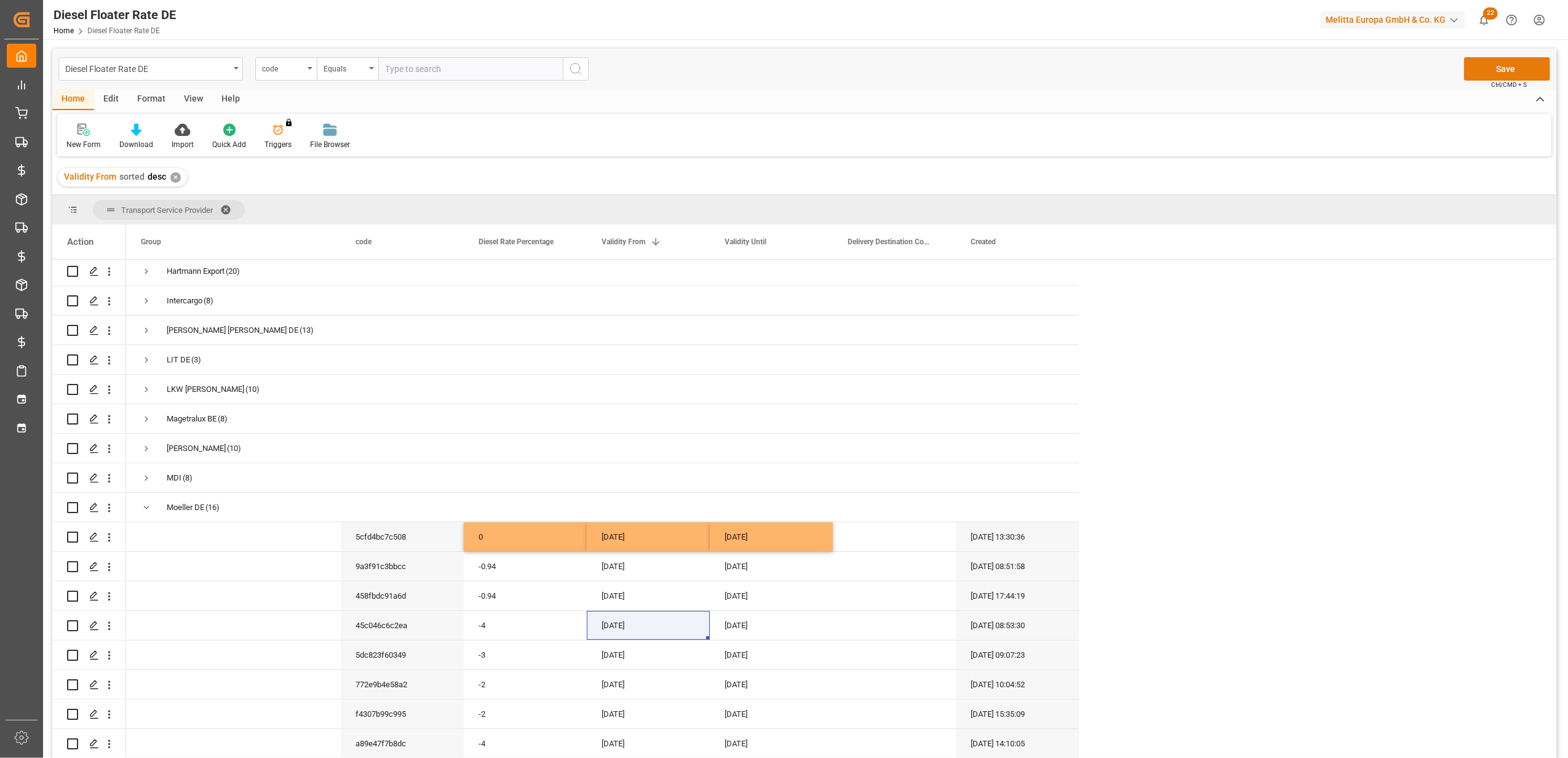
click at [1489, 59] on button "Save" at bounding box center [1507, 69] width 87 height 23
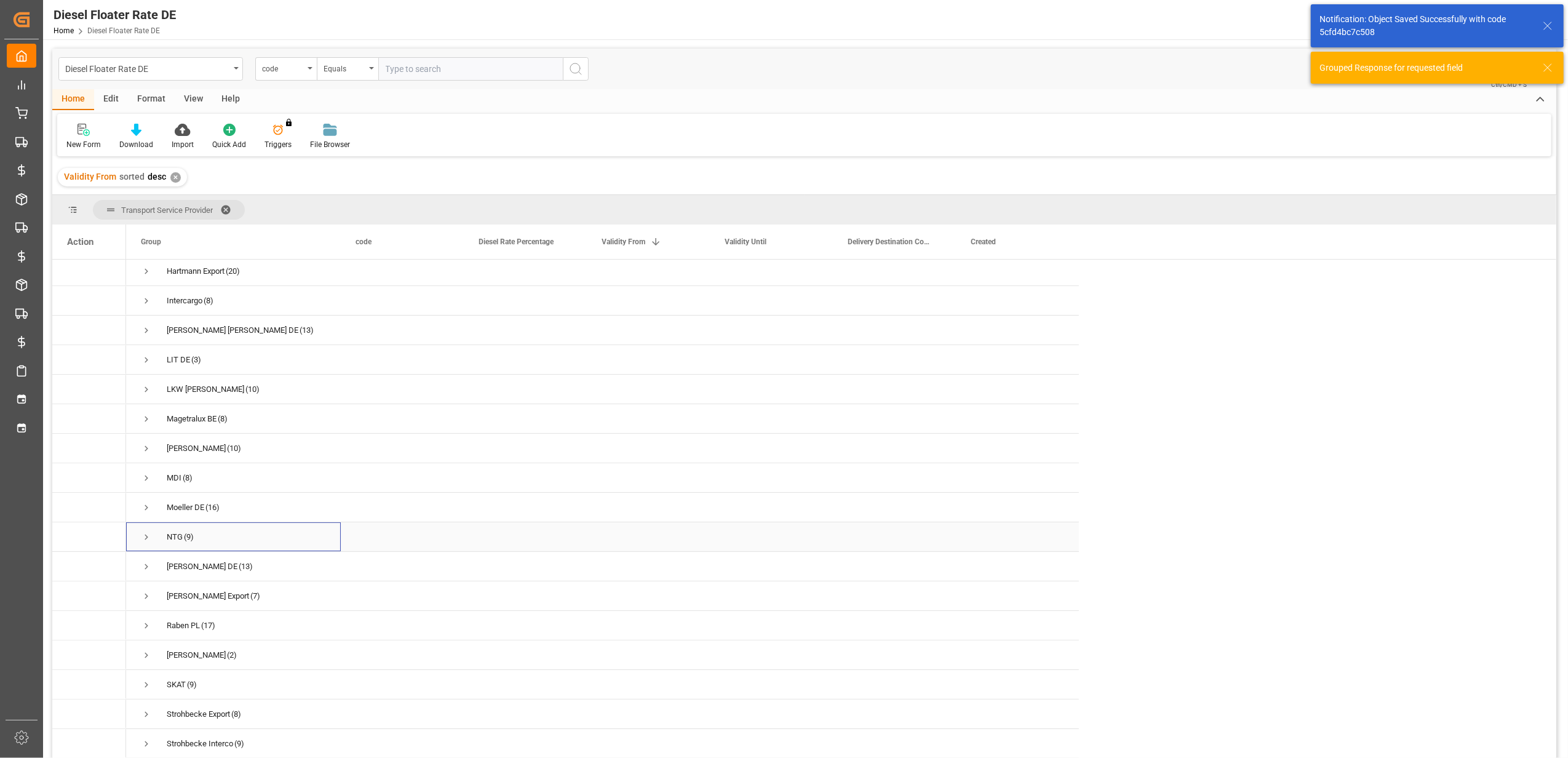
click at [143, 542] on span "Press SPACE to select this row." at bounding box center [146, 536] width 11 height 28
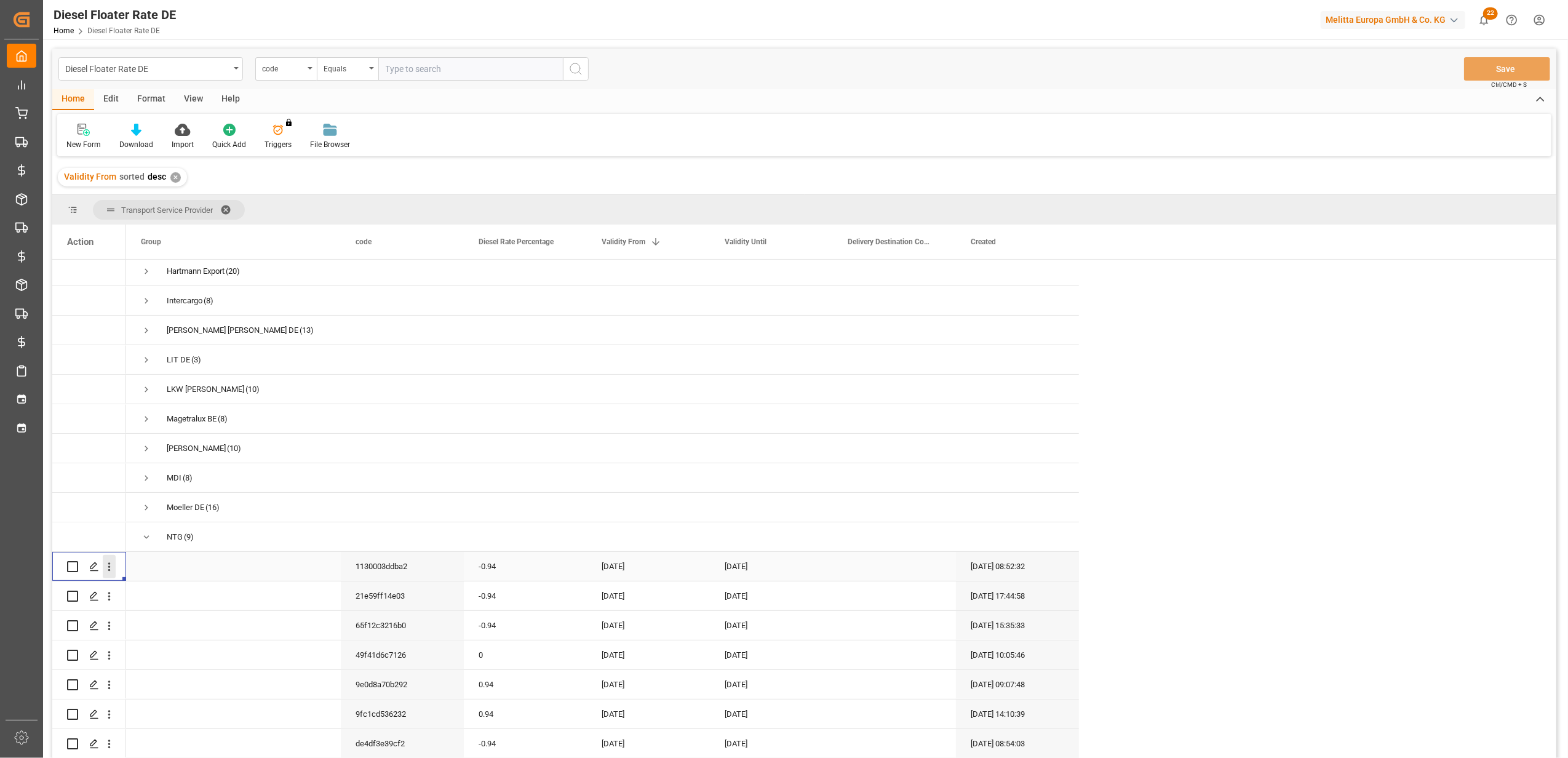
click at [106, 564] on icon "open menu" at bounding box center [109, 566] width 13 height 13
click at [185, 612] on span "Duplicate this row" at bounding box center [189, 617] width 114 height 11
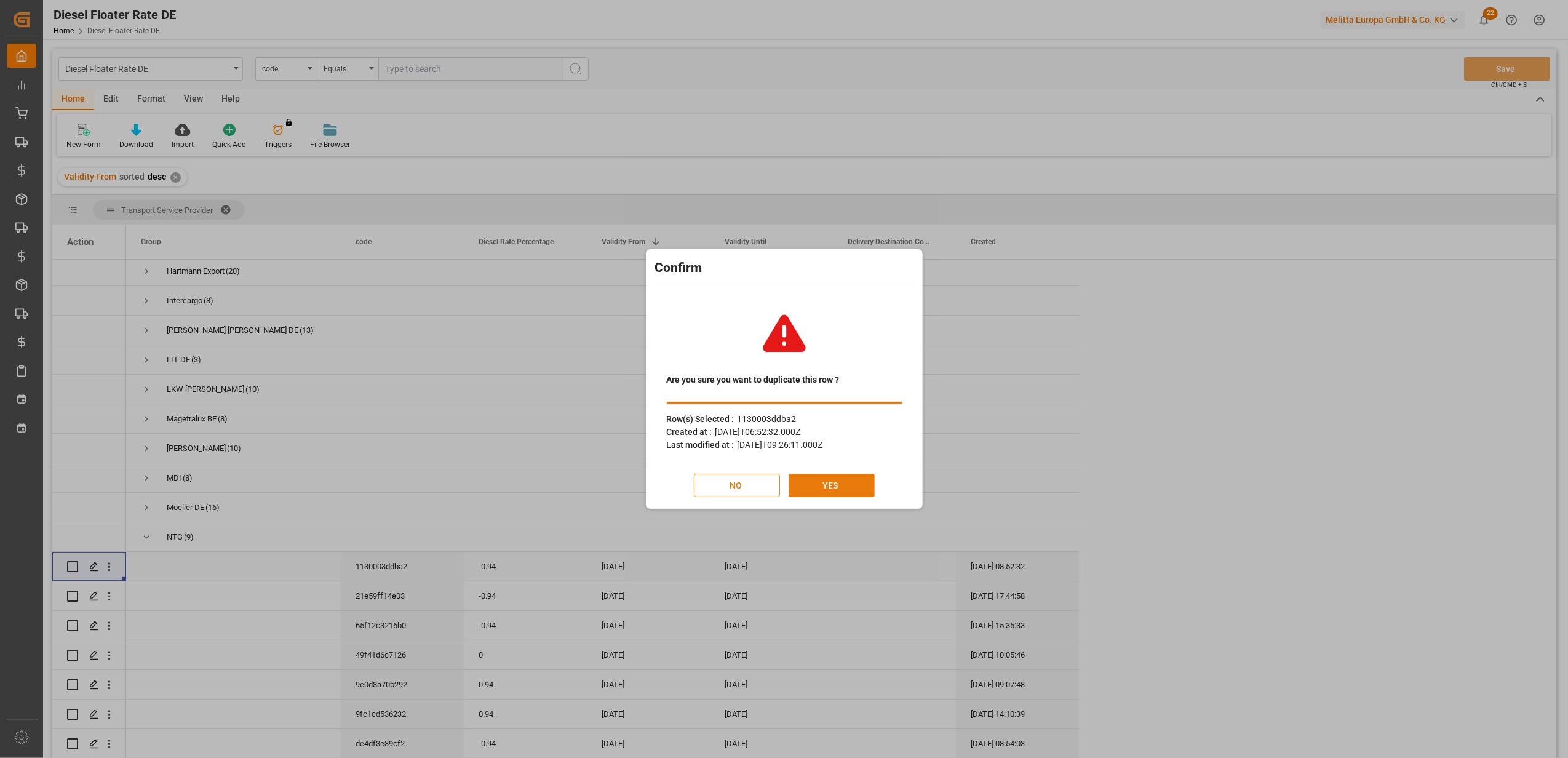
click at [809, 480] on button "YES" at bounding box center [832, 485] width 87 height 23
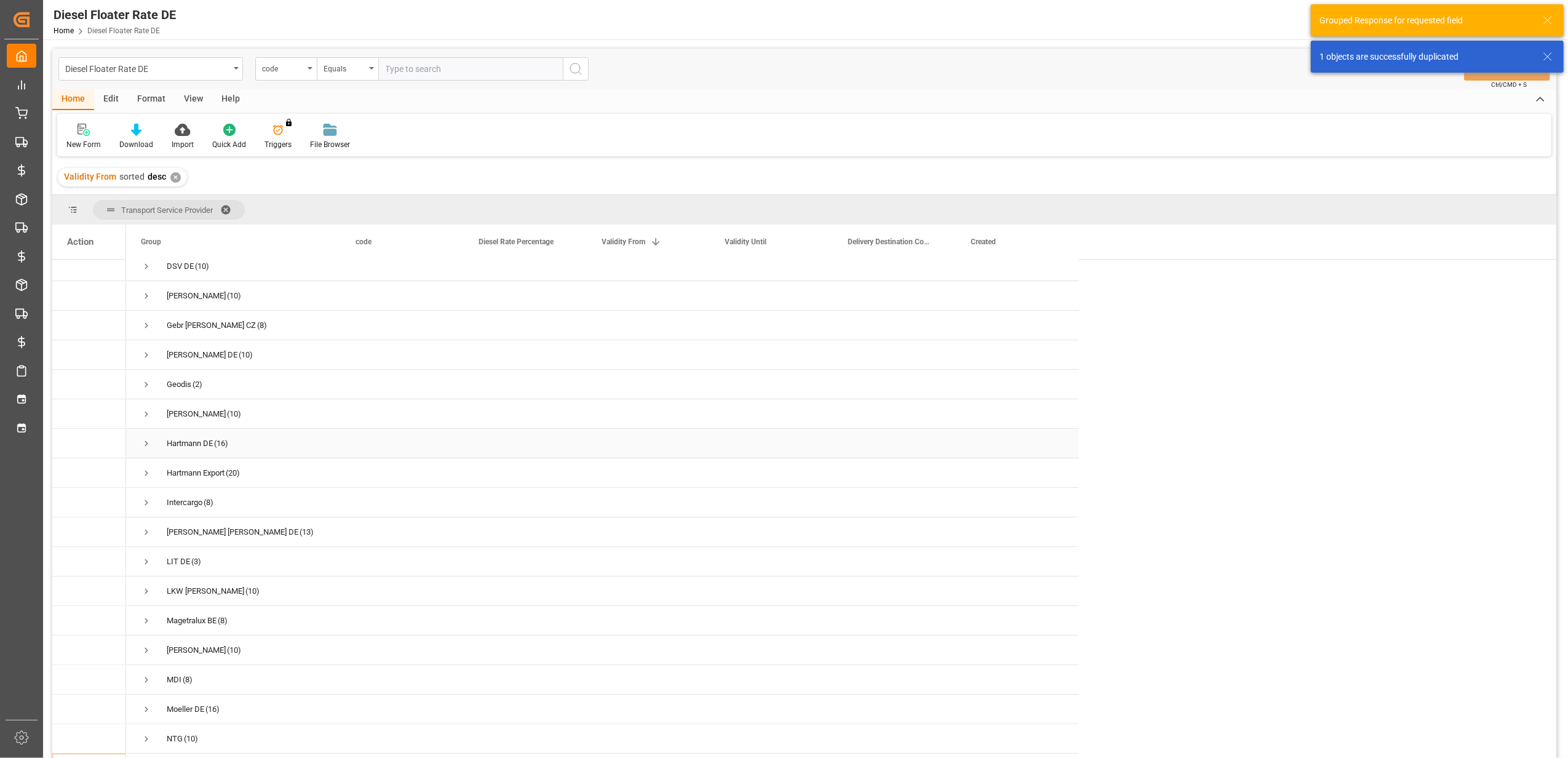
scroll to position [164, 0]
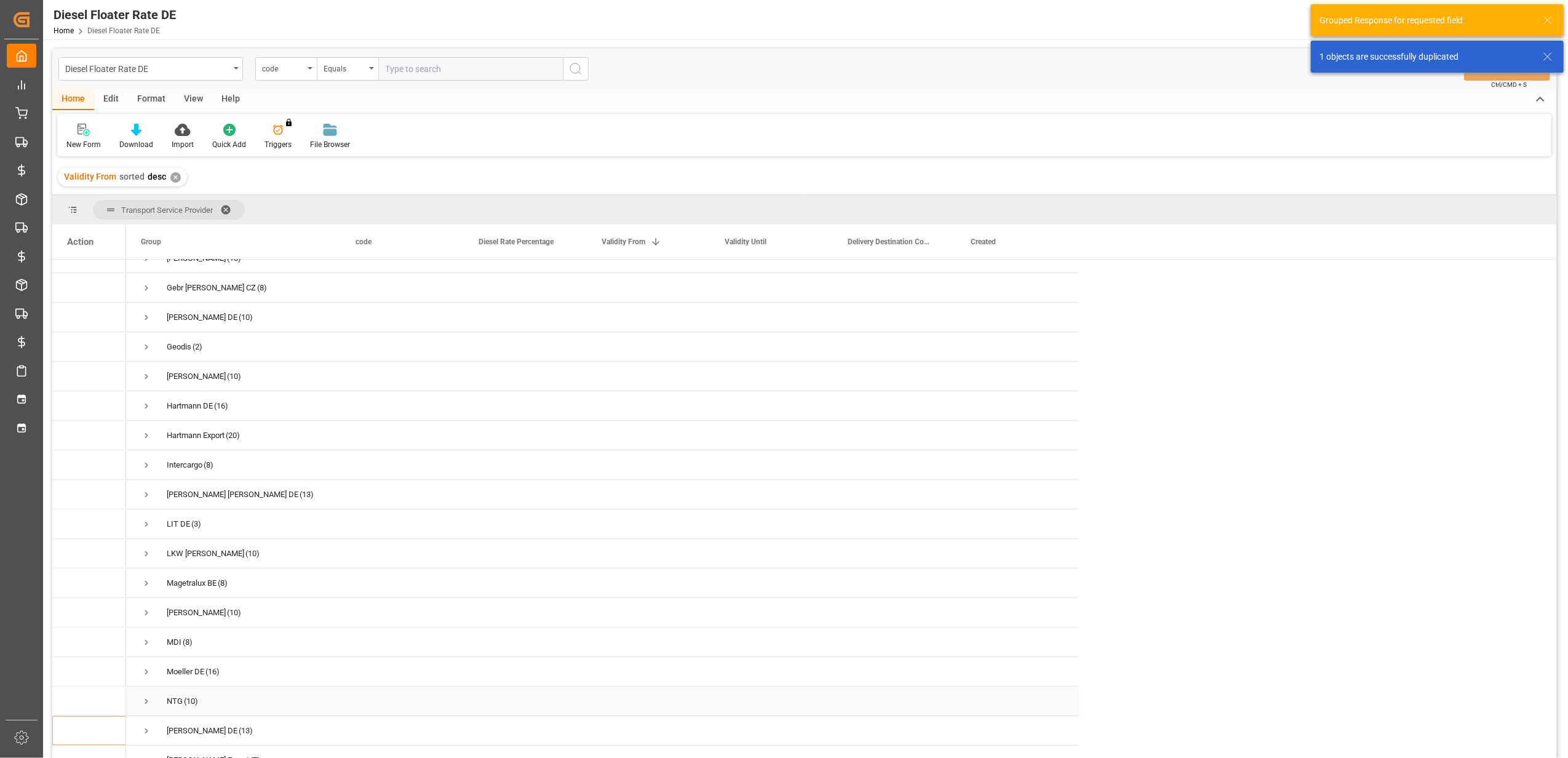
click at [141, 695] on span "Press SPACE to select this row." at bounding box center [146, 701] width 11 height 11
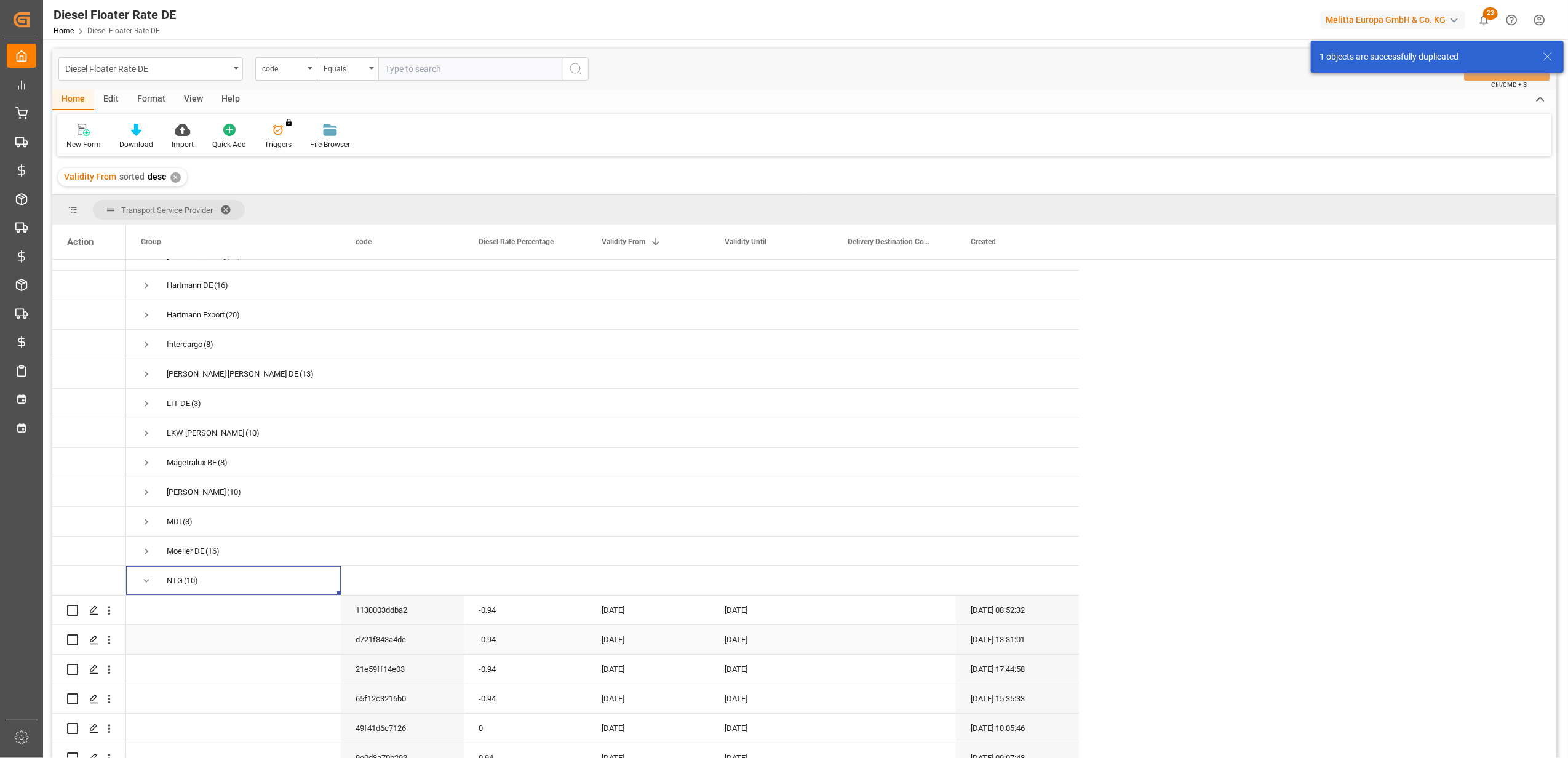
scroll to position [328, 0]
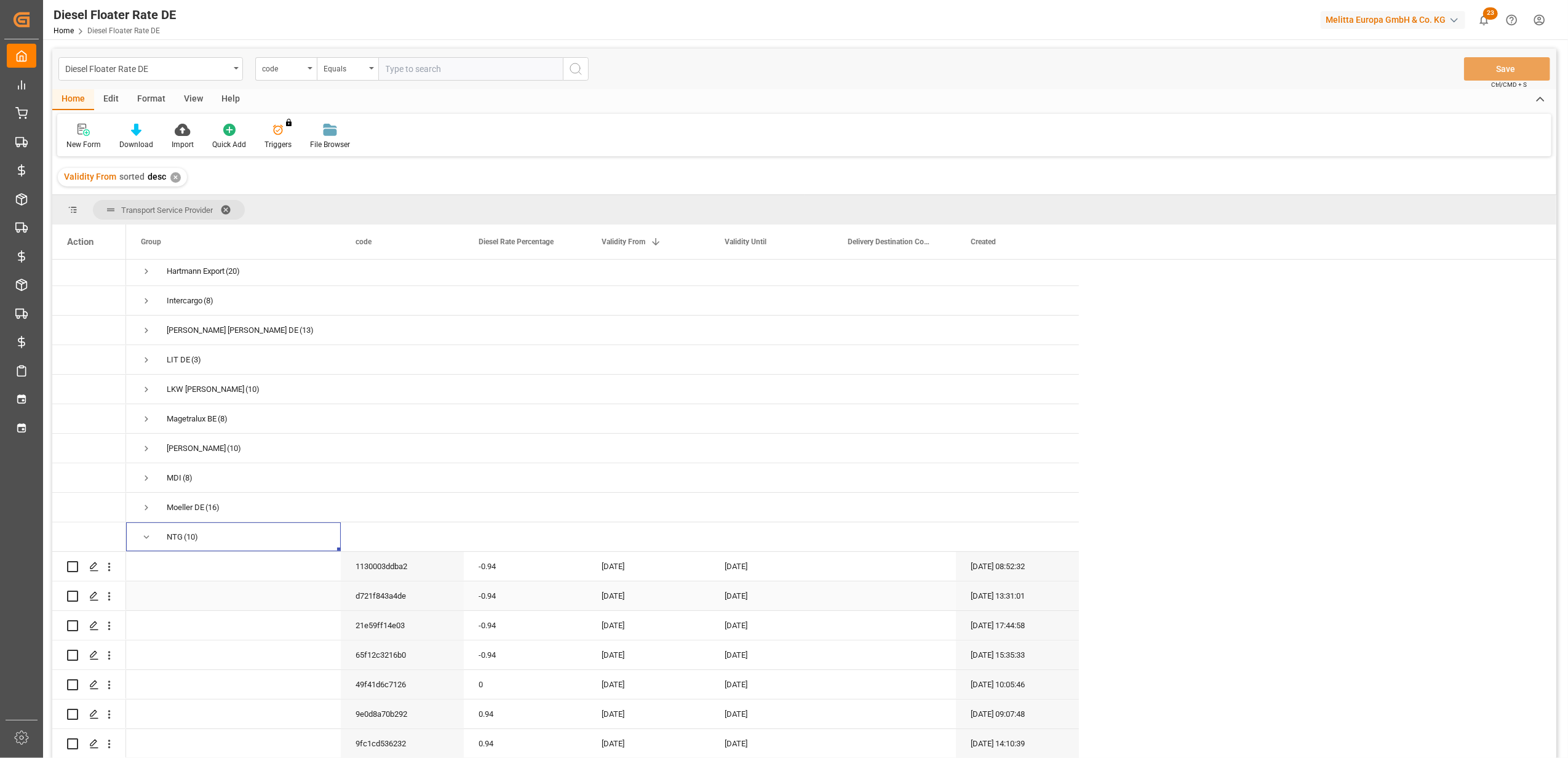
click at [506, 593] on div "-0.94" at bounding box center [525, 596] width 123 height 29
drag, startPoint x: 514, startPoint y: 593, endPoint x: 446, endPoint y: 606, distance: 69.2
click at [446, 606] on div "d721f843a4de -0.94 [DATE] [DATE] [DATE] 13:31:01" at bounding box center [602, 596] width 953 height 29
type input "0"
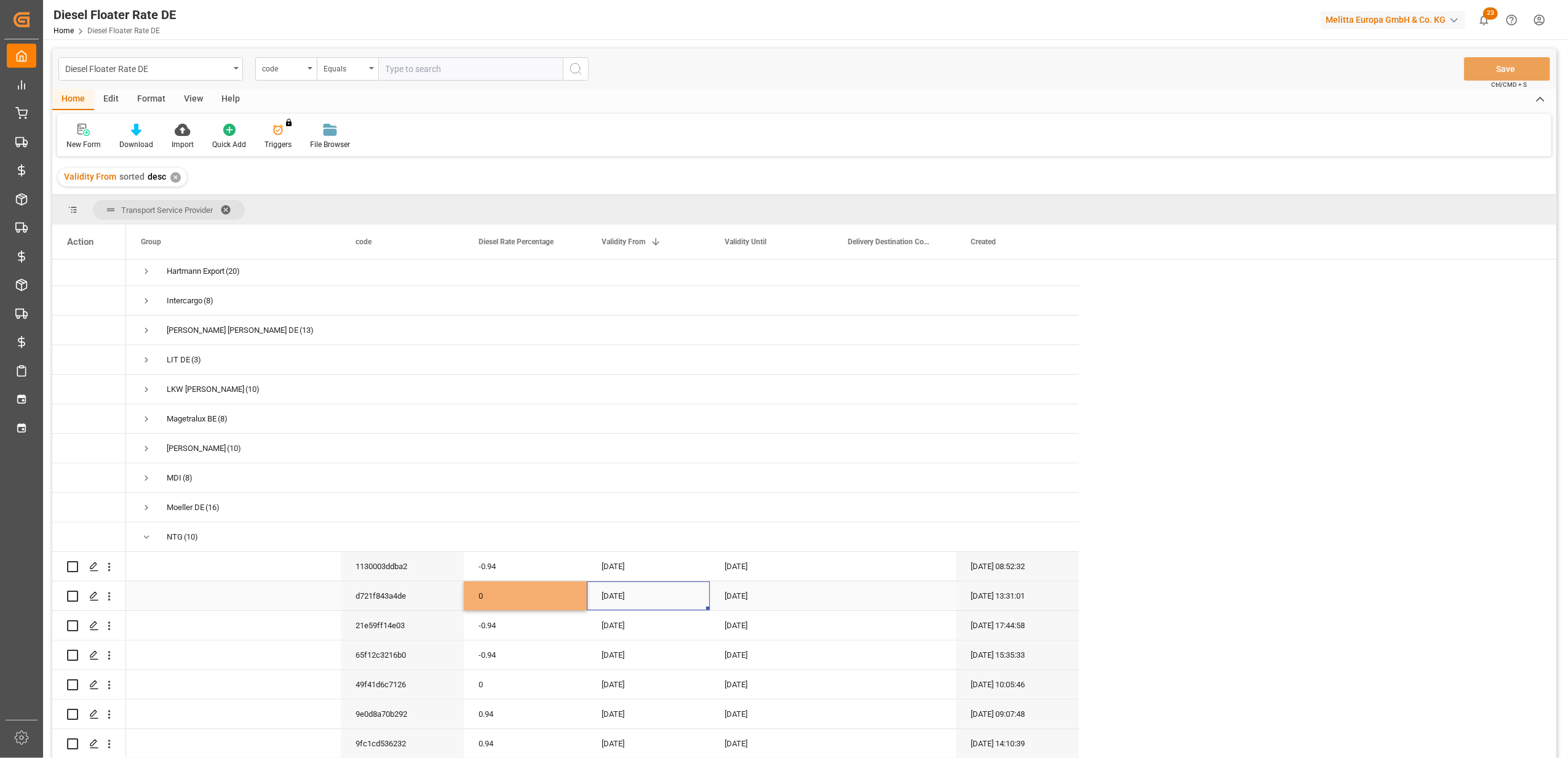
click at [619, 589] on div "[DATE]" at bounding box center [649, 596] width 123 height 29
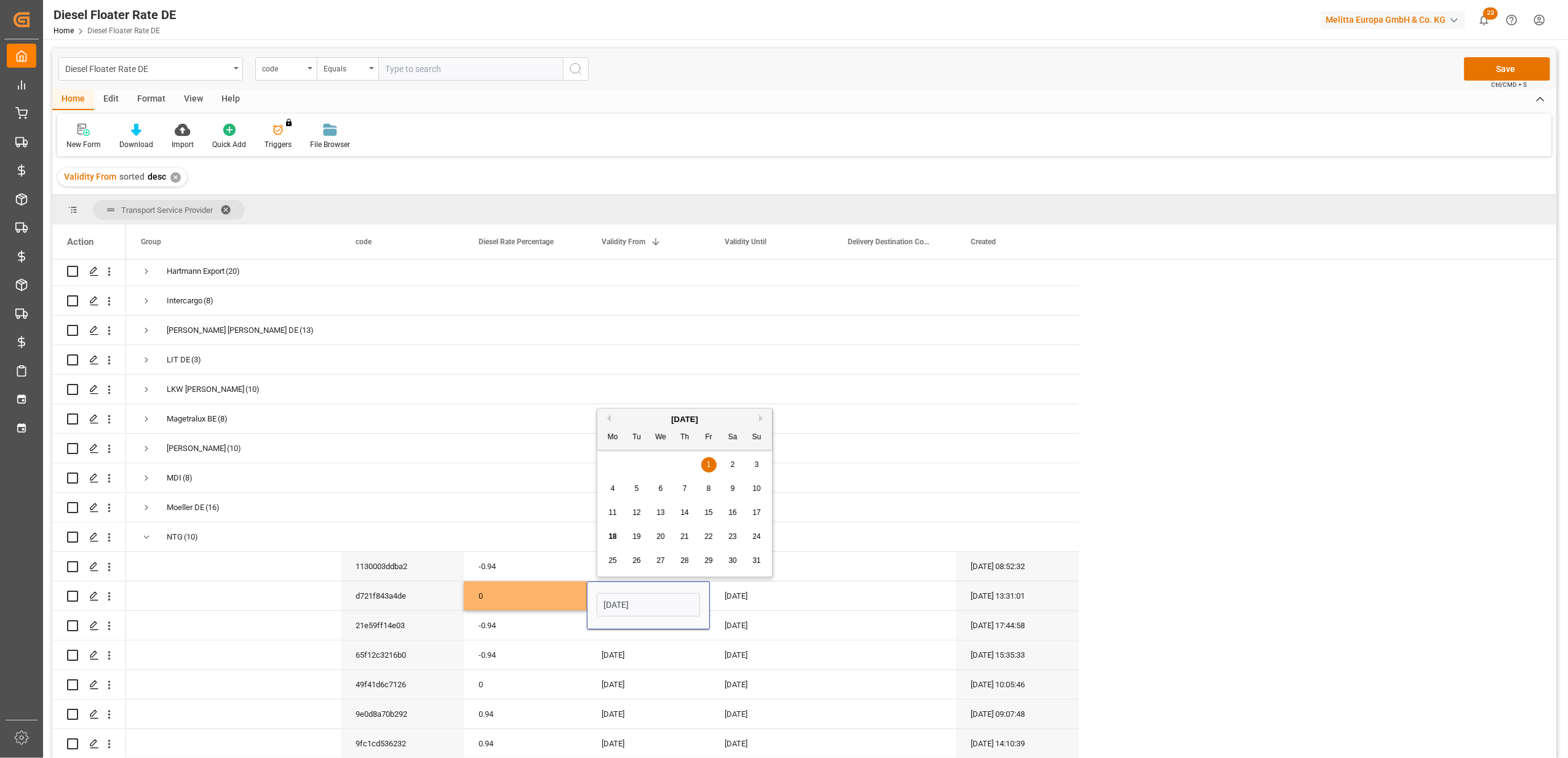
click at [764, 420] on button "Next Month" at bounding box center [763, 418] width 8 height 8
click at [618, 459] on div "1" at bounding box center [613, 464] width 15 height 15
type input "[DATE]"
click at [739, 597] on div "[DATE]" at bounding box center [772, 596] width 123 height 29
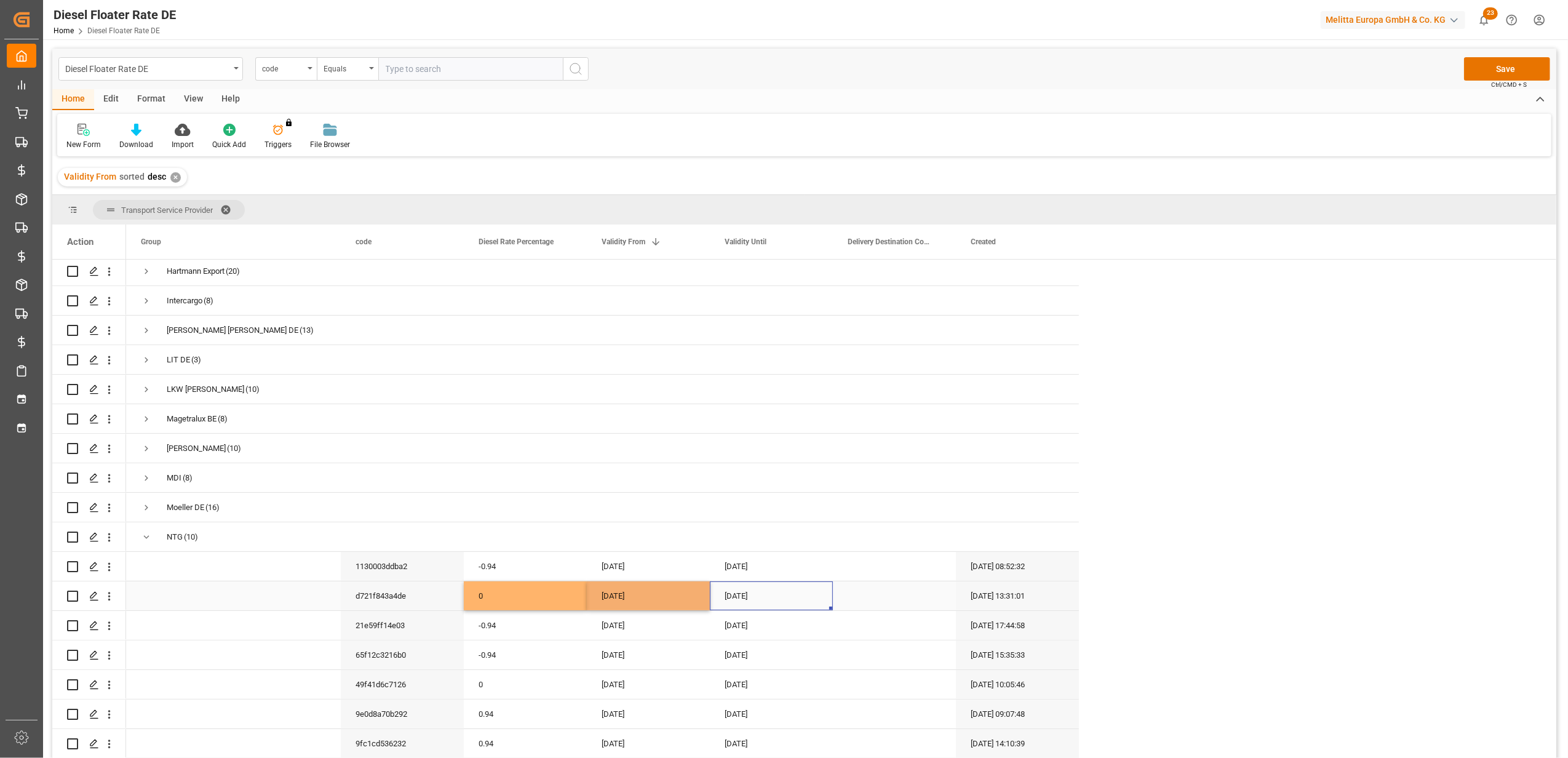
click at [739, 597] on div "[DATE]" at bounding box center [772, 596] width 123 height 29
click at [884, 419] on button "Next Month" at bounding box center [886, 418] width 8 height 8
click at [759, 564] on span "30" at bounding box center [759, 560] width 8 height 9
type input "[DATE]"
click at [651, 594] on div "[DATE]" at bounding box center [649, 596] width 123 height 29
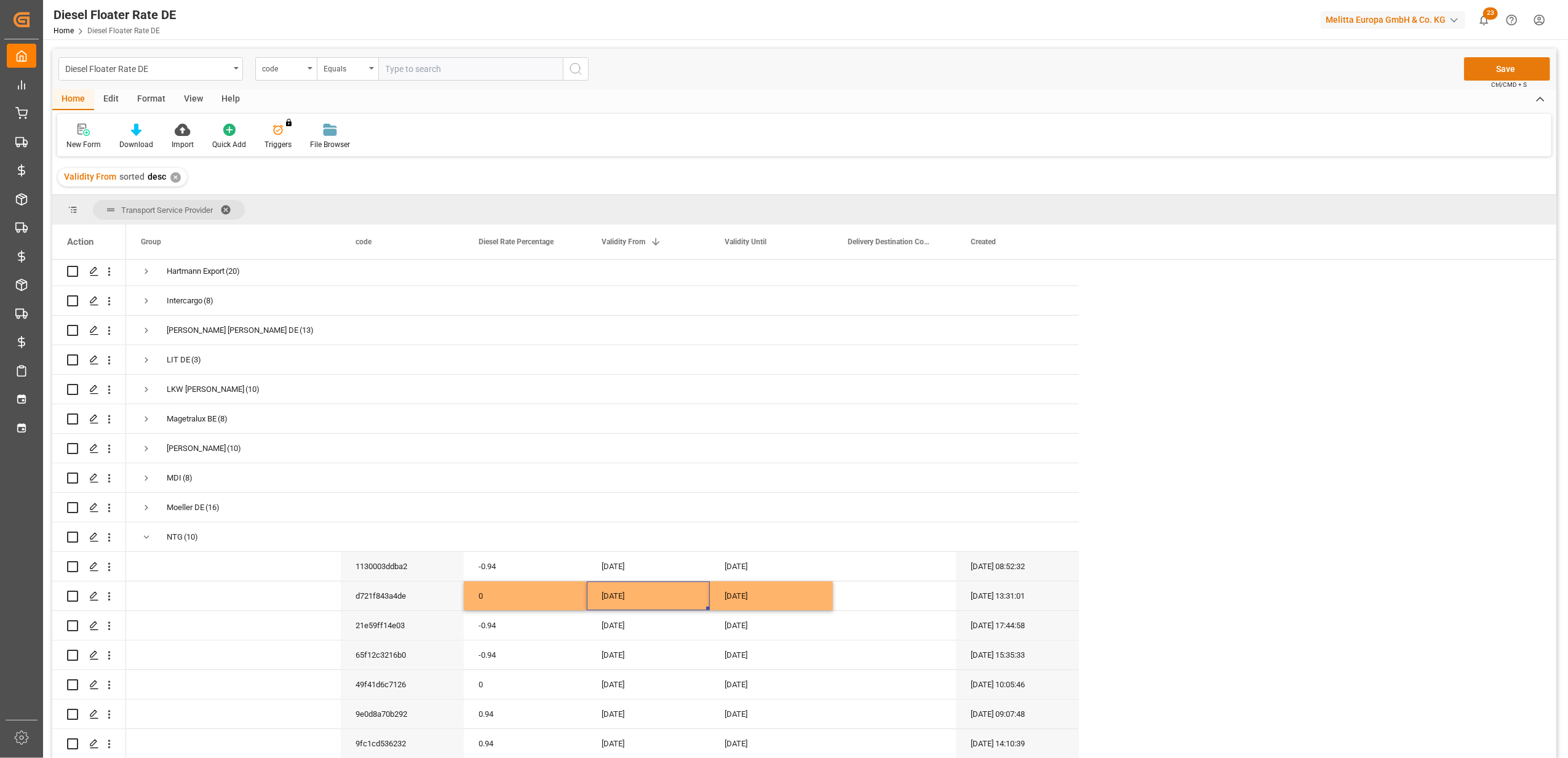
click at [1489, 60] on button "Save" at bounding box center [1507, 69] width 87 height 23
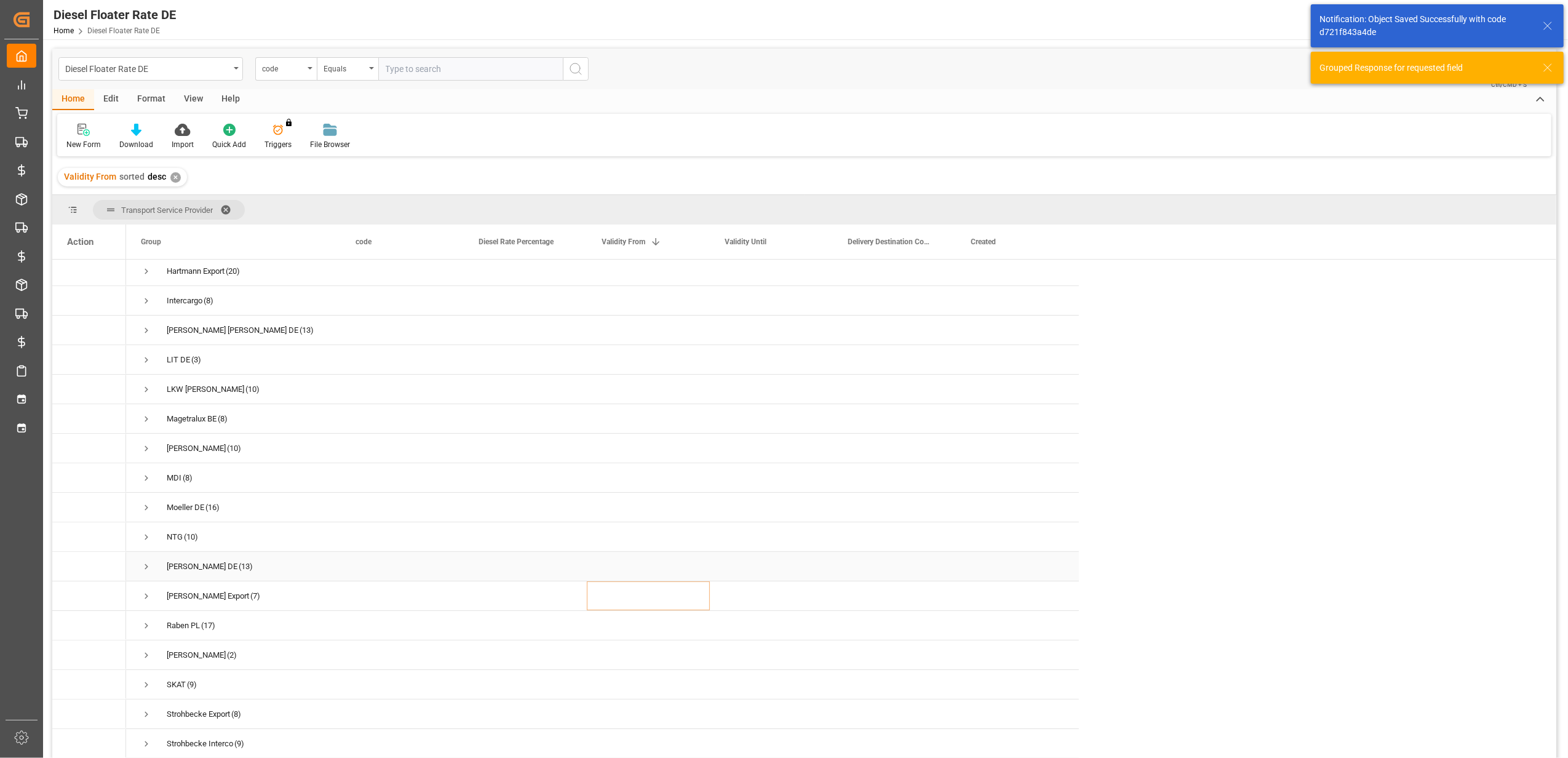
click at [143, 562] on span "Press SPACE to select this row." at bounding box center [146, 566] width 11 height 11
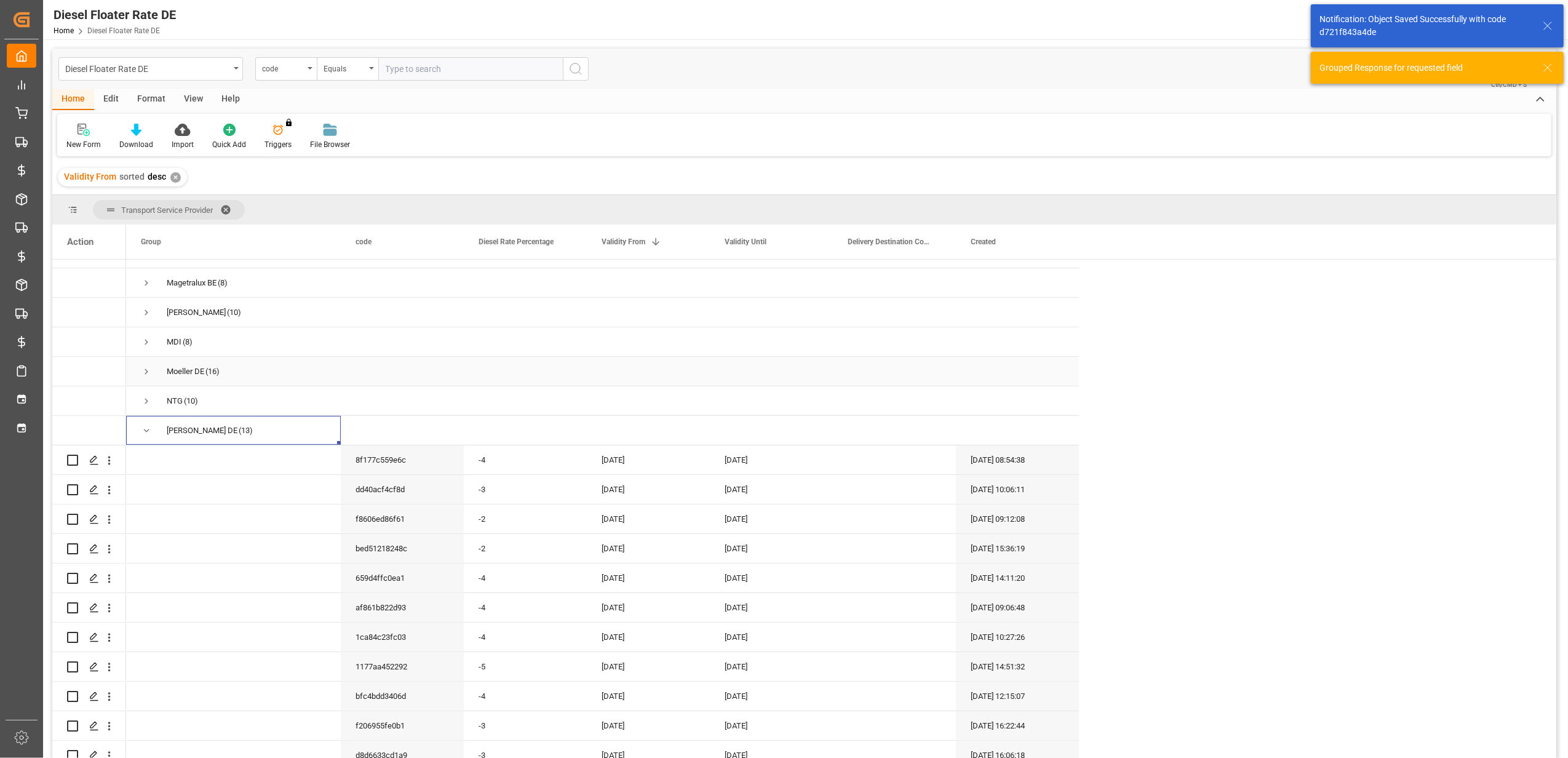
scroll to position [492, 0]
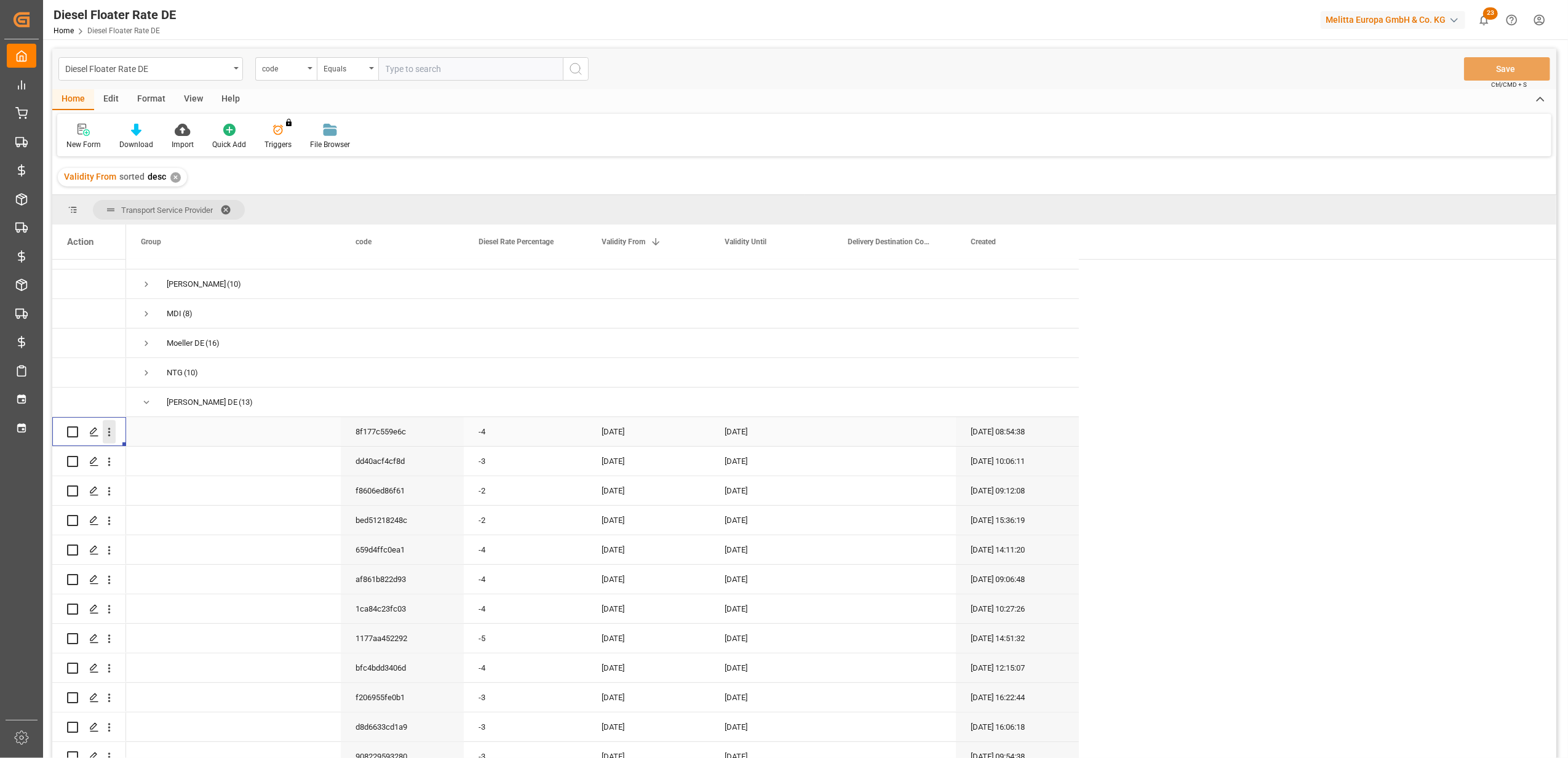
click at [115, 427] on icon "open menu" at bounding box center [109, 432] width 13 height 13
click at [148, 485] on span "Duplicate this row" at bounding box center [189, 482] width 114 height 11
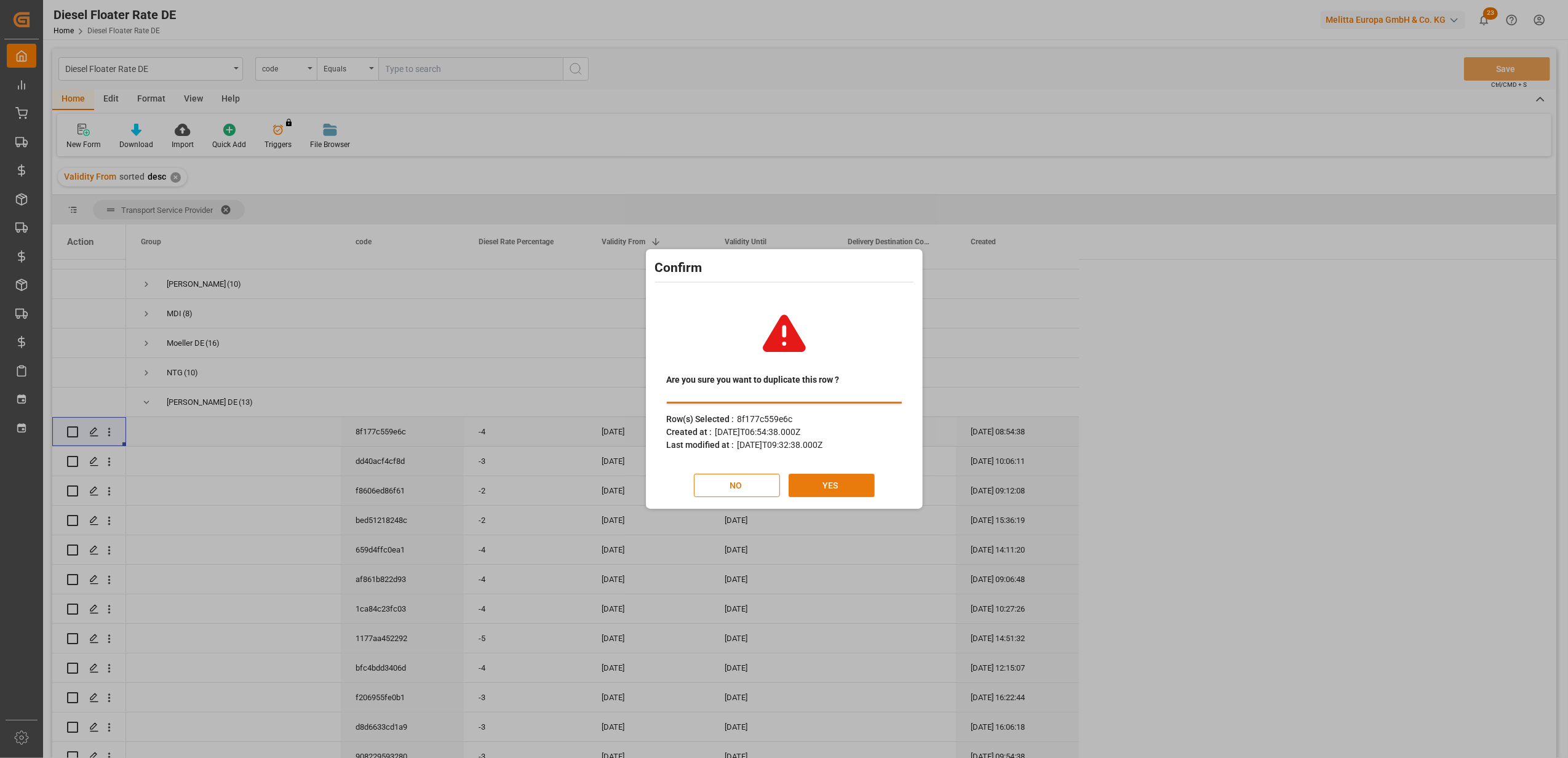
click at [862, 483] on button "YES" at bounding box center [832, 485] width 87 height 23
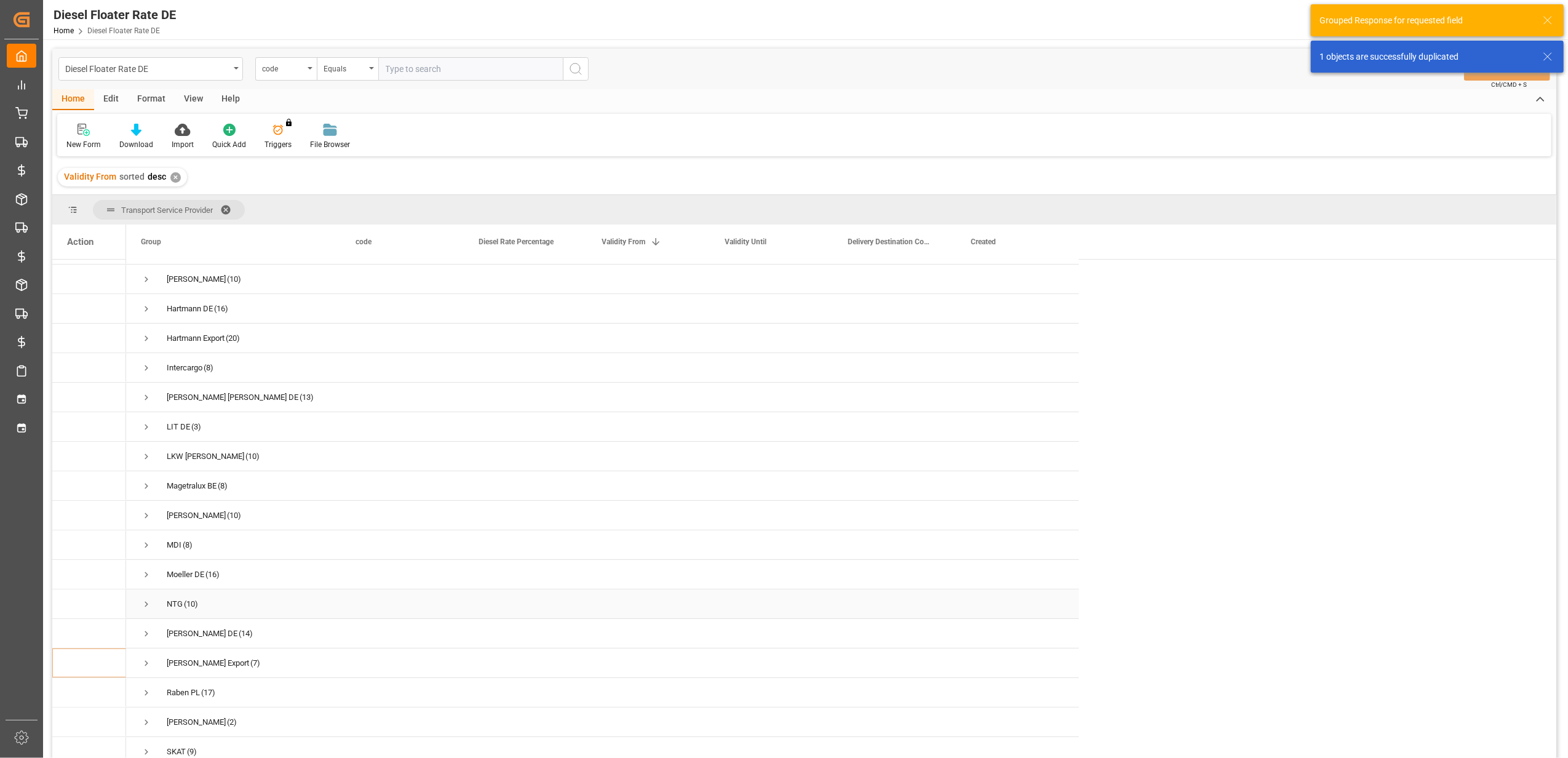
scroll to position [409, 0]
click at [148, 480] on span "Press SPACE to select this row." at bounding box center [146, 485] width 11 height 11
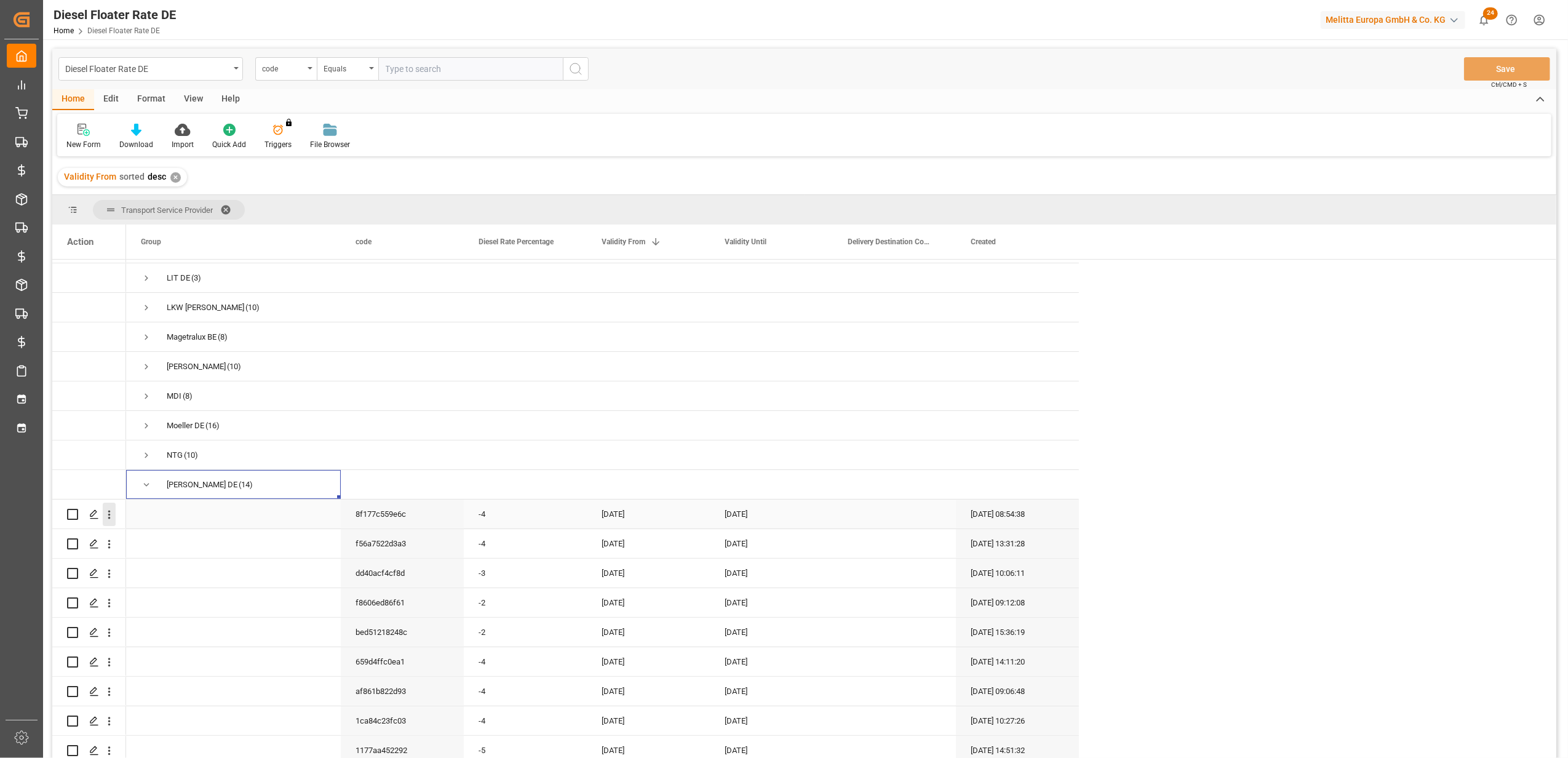
click at [112, 511] on icon "open menu" at bounding box center [109, 514] width 13 height 13
click at [159, 641] on span "Delete" at bounding box center [189, 641] width 114 height 11
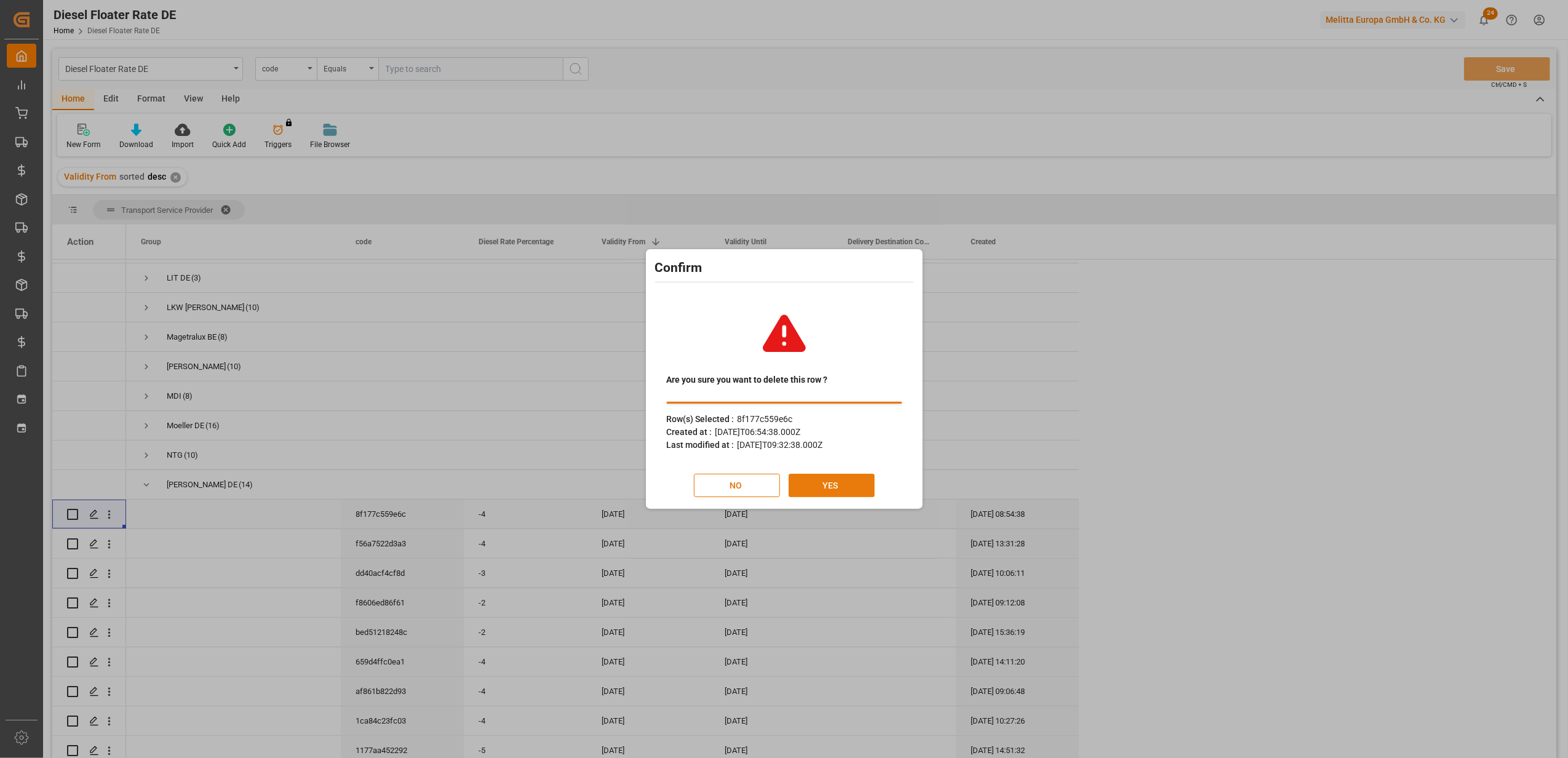
click at [830, 486] on button "YES" at bounding box center [832, 485] width 87 height 23
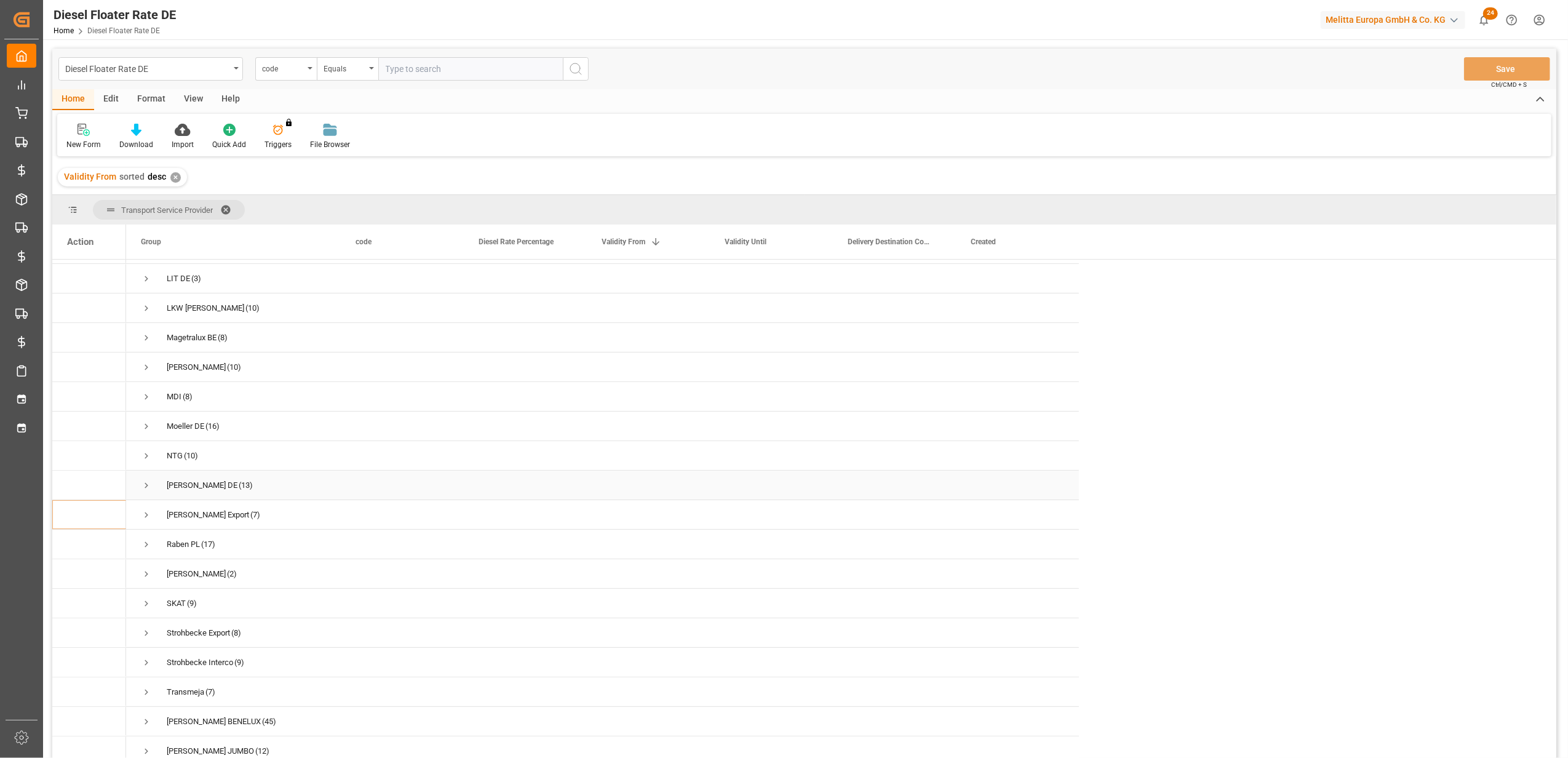
click at [151, 486] on span "Press SPACE to select this row." at bounding box center [146, 485] width 11 height 11
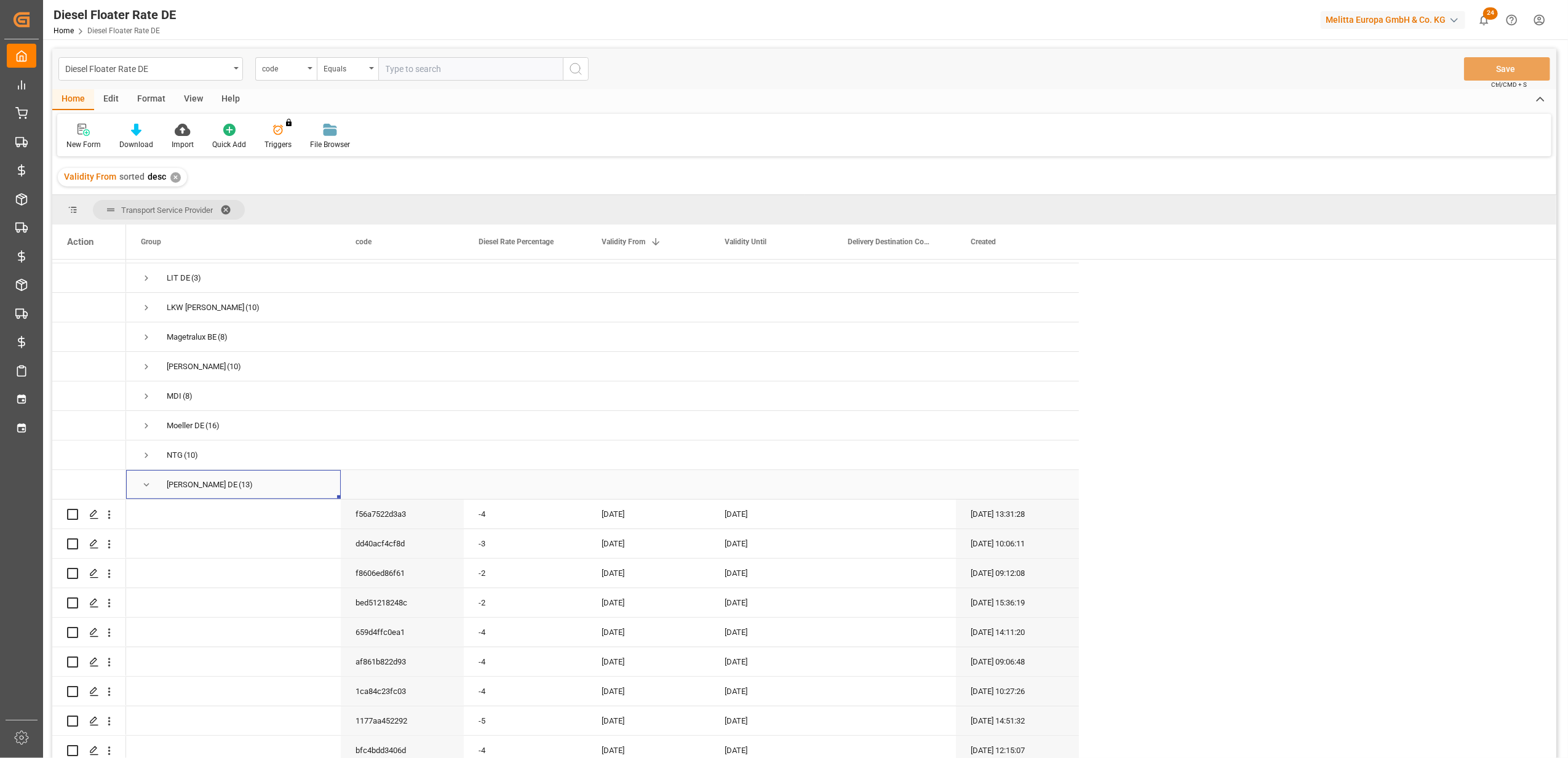
click at [147, 486] on span "Press SPACE to select this row." at bounding box center [146, 484] width 11 height 11
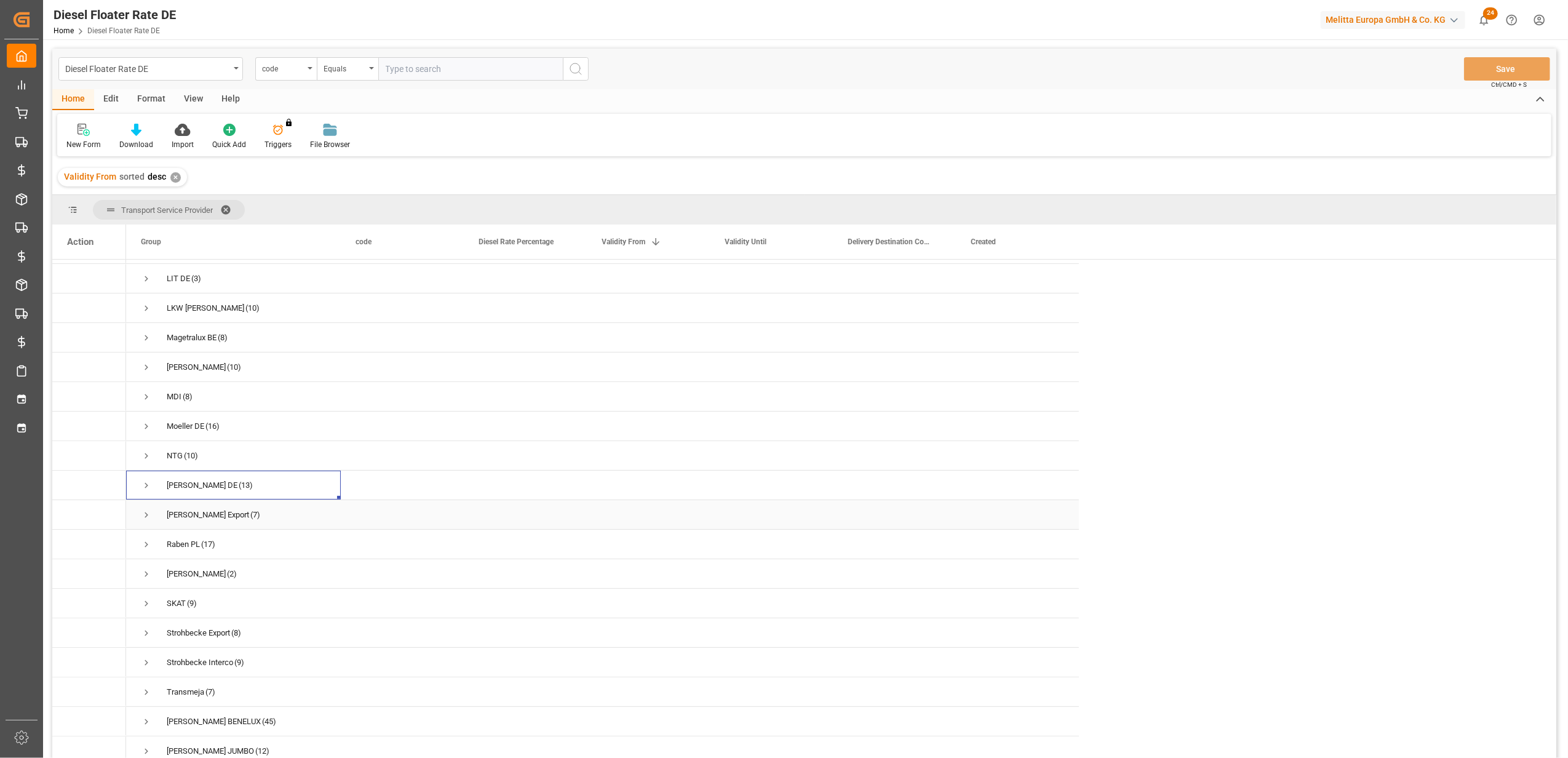
click at [141, 510] on span "Press SPACE to select this row." at bounding box center [146, 515] width 11 height 11
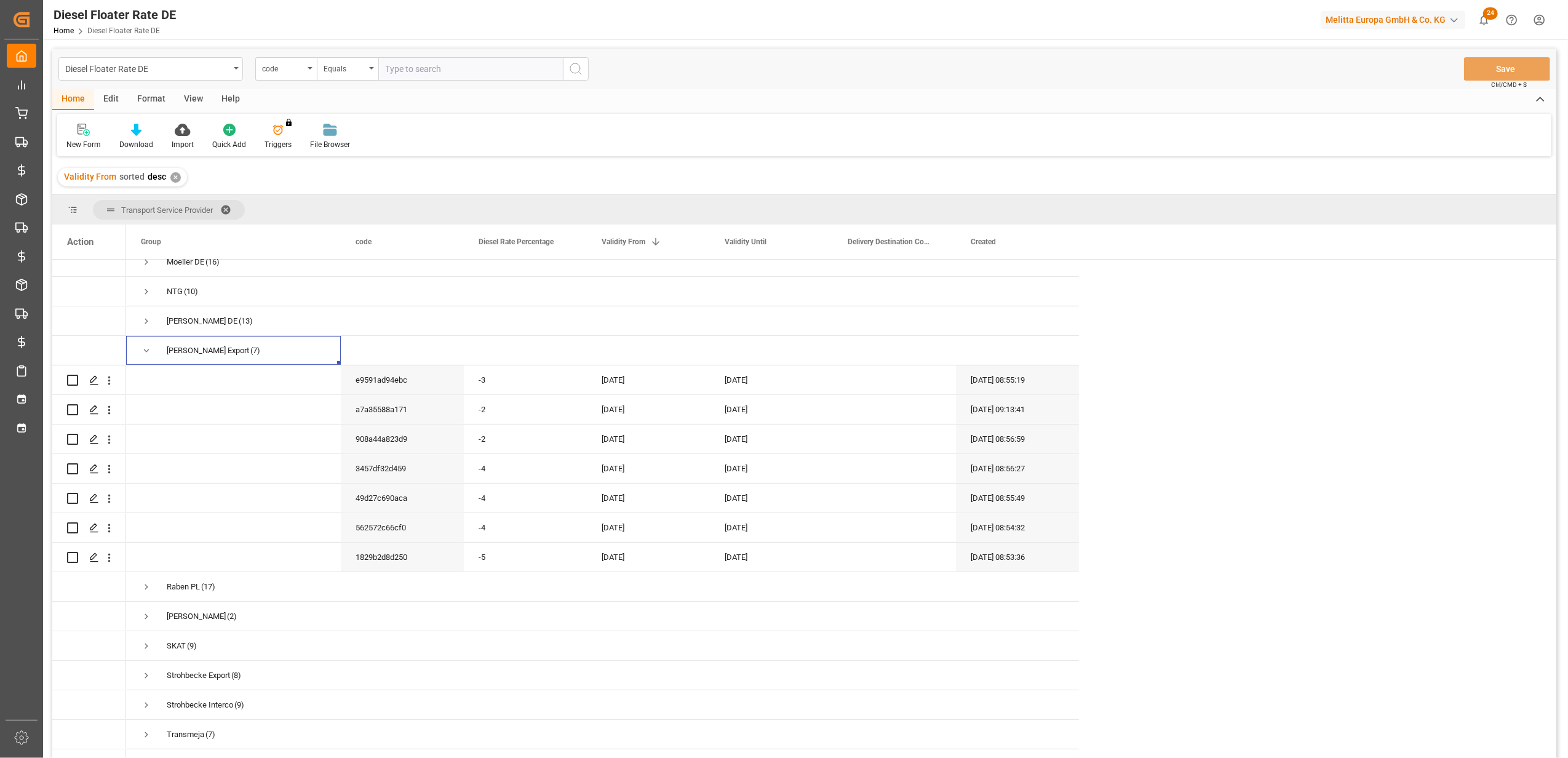
scroll to position [574, 0]
click at [116, 379] on icon "open menu" at bounding box center [109, 379] width 13 height 13
click at [1189, 376] on div "[PERSON_NAME] BE (8) [PERSON_NAME] Interco (2) Dachser Cof Foodservice (12) Dac…" at bounding box center [841, 247] width 1431 height 1122
click at [147, 345] on span "Press SPACE to select this row." at bounding box center [146, 349] width 11 height 11
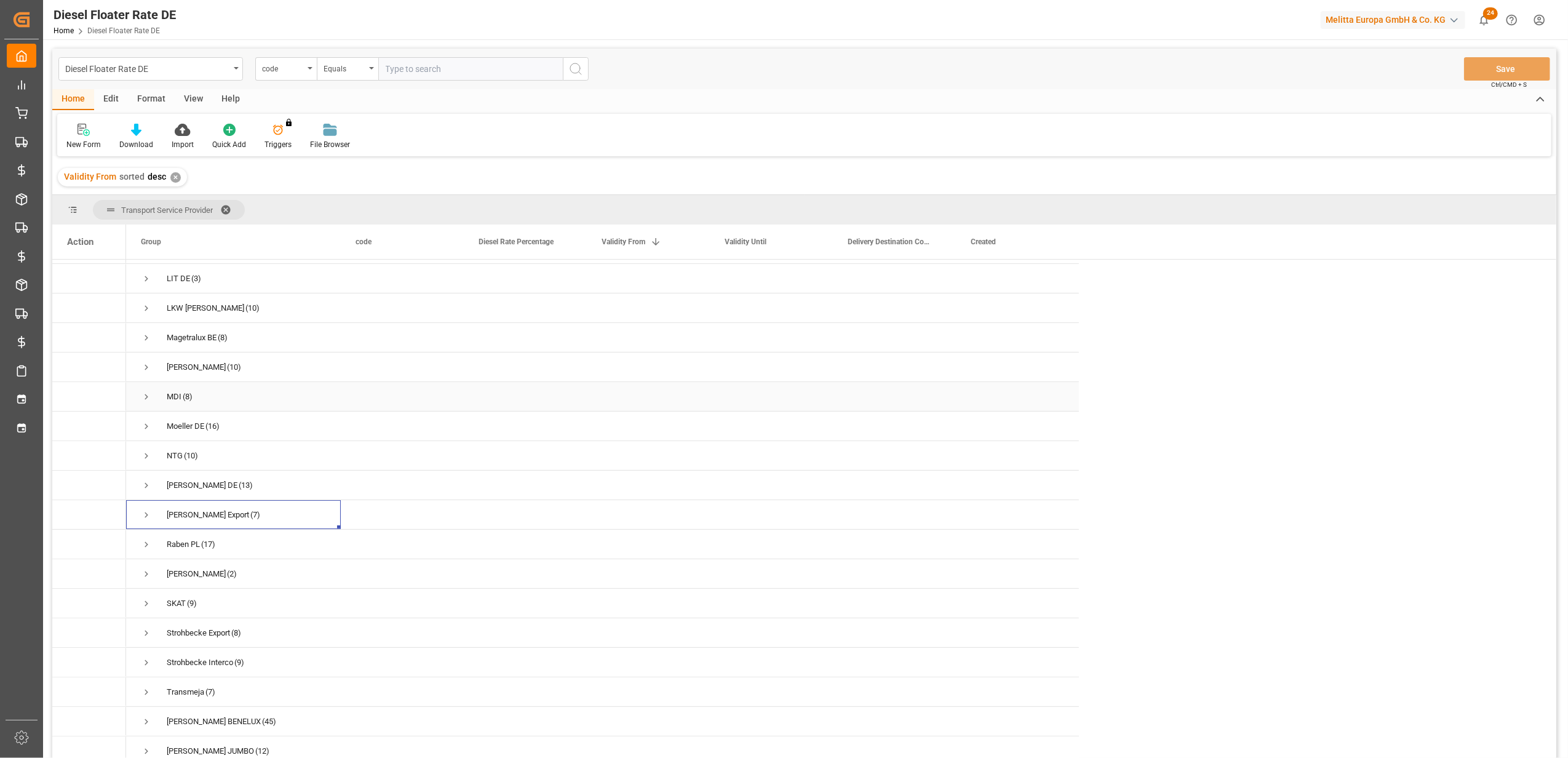
scroll to position [414, 0]
click at [141, 539] on span "Press SPACE to select this row." at bounding box center [146, 544] width 11 height 11
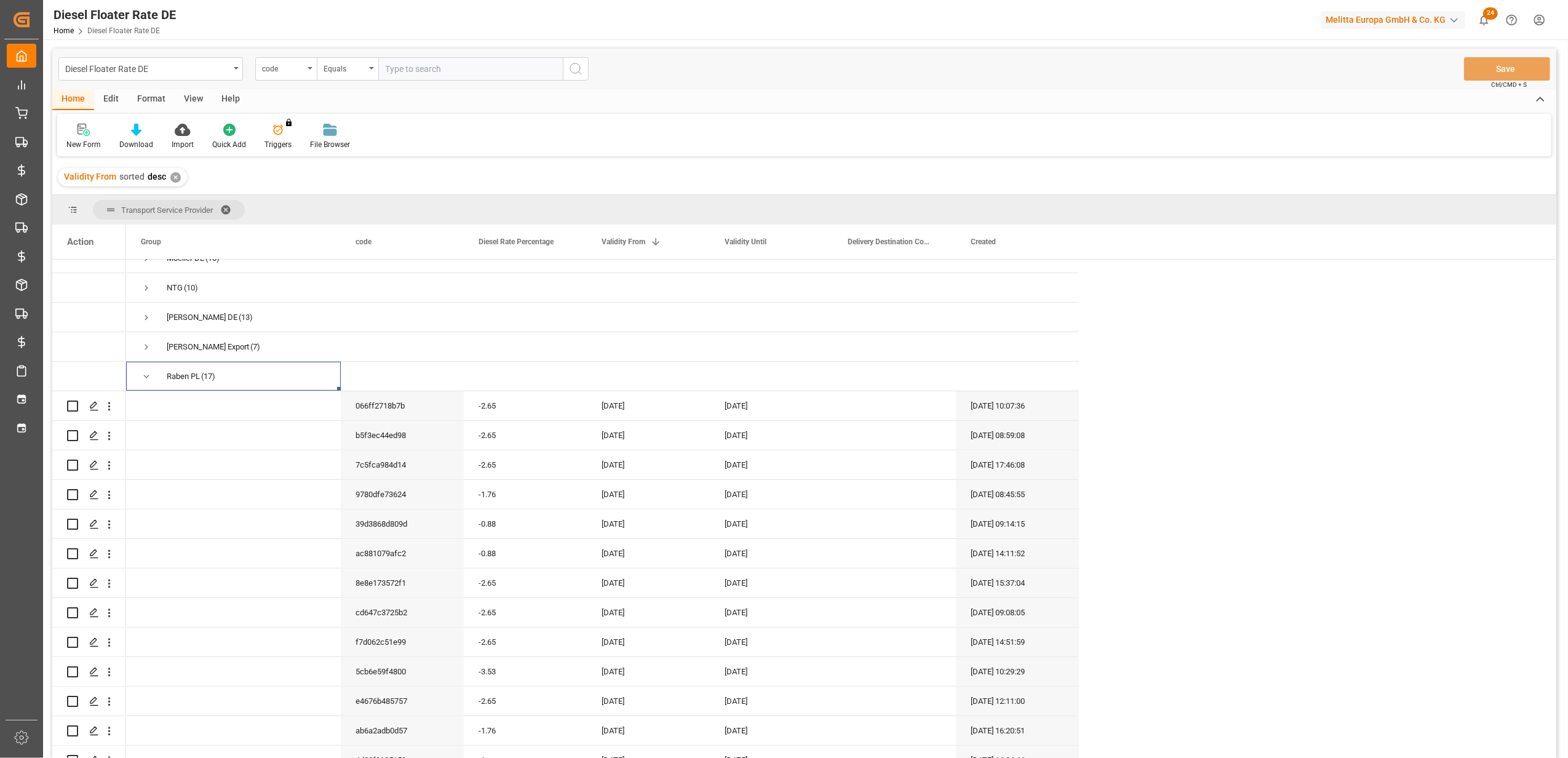
scroll to position [660, 0]
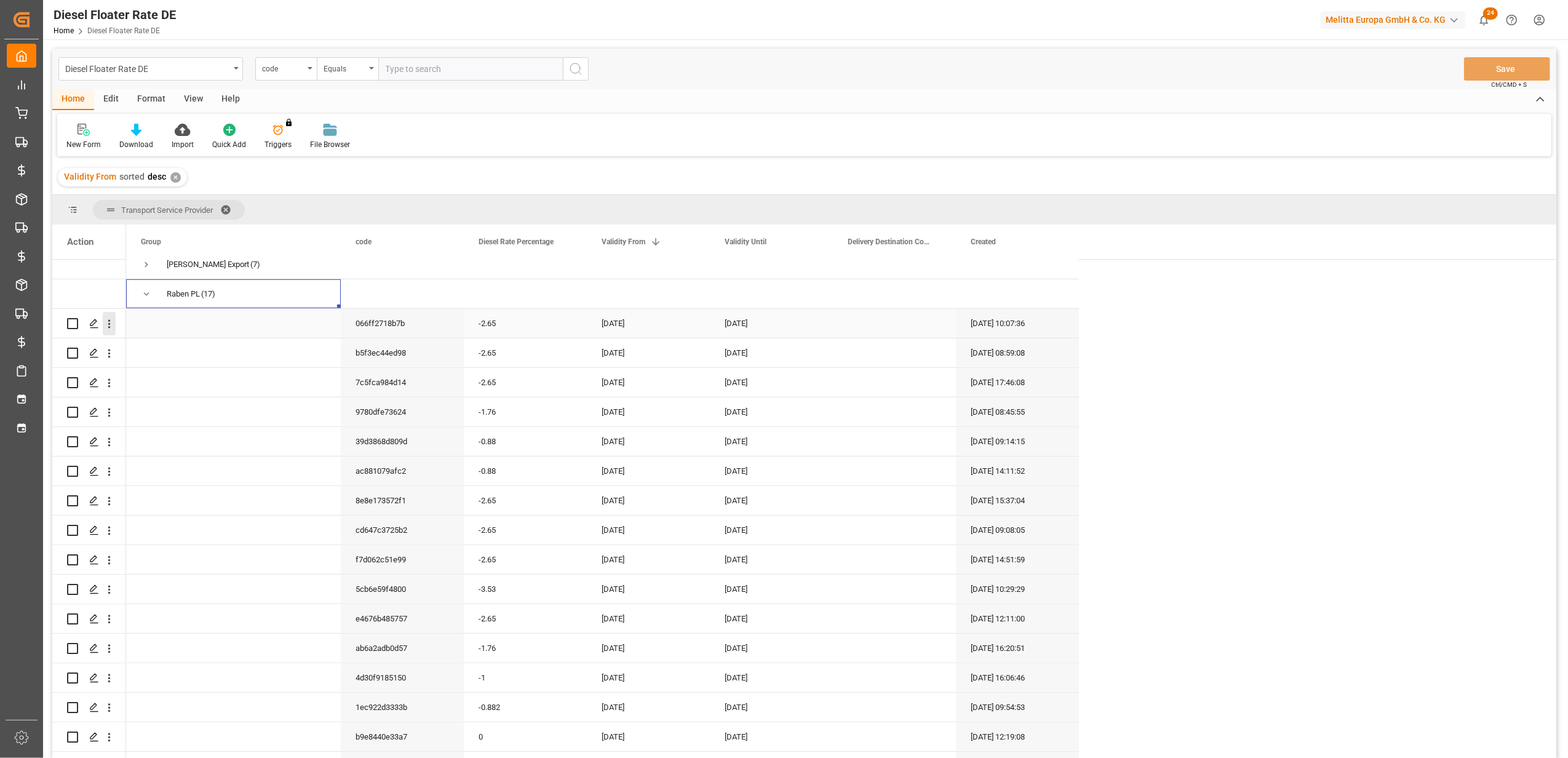
click at [108, 321] on icon "open menu" at bounding box center [109, 324] width 13 height 13
click at [125, 373] on span "Press SPACE to select this row." at bounding box center [122, 374] width 20 height 11
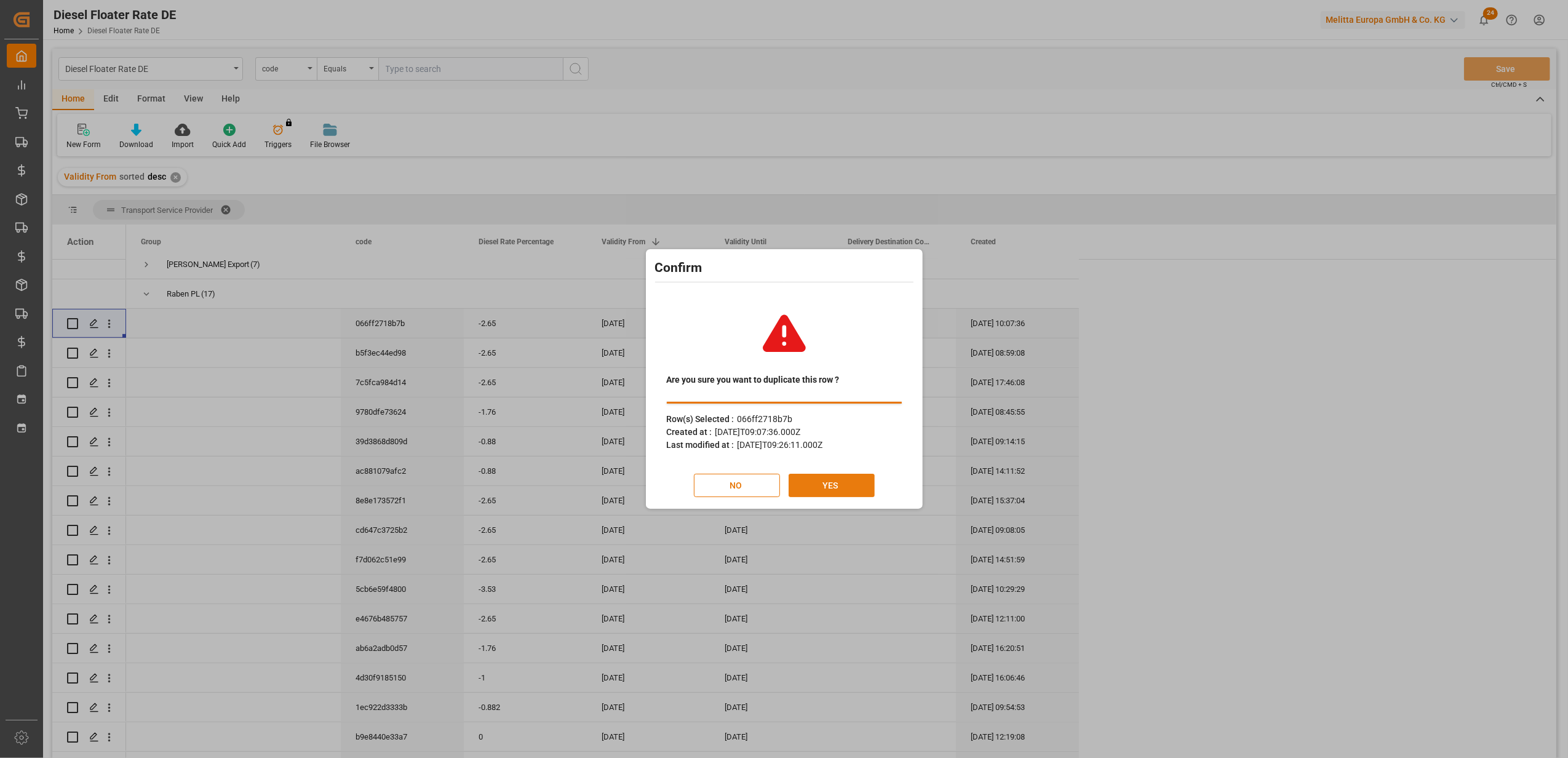
click at [846, 487] on button "YES" at bounding box center [832, 485] width 87 height 23
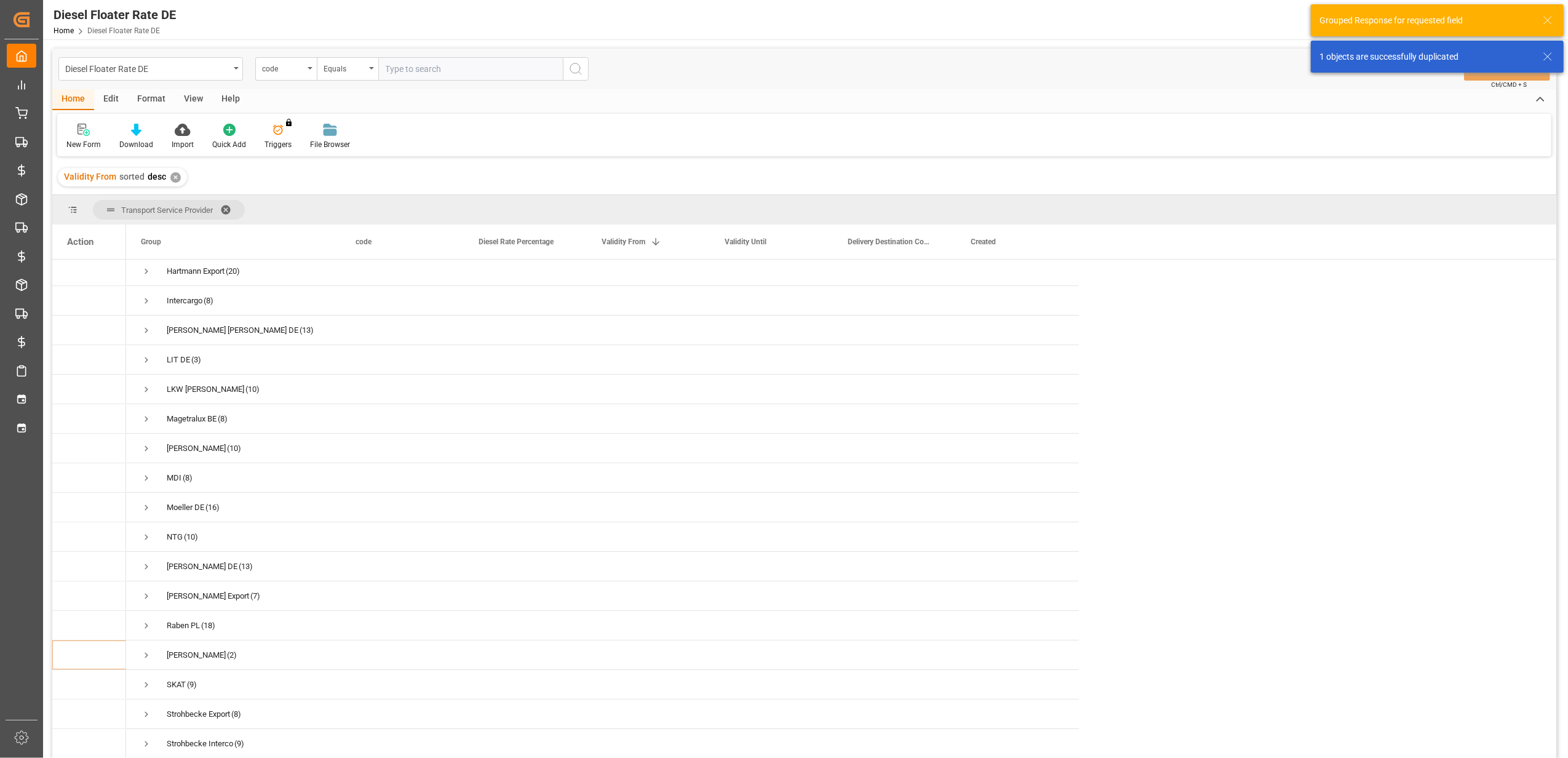
scroll to position [414, 0]
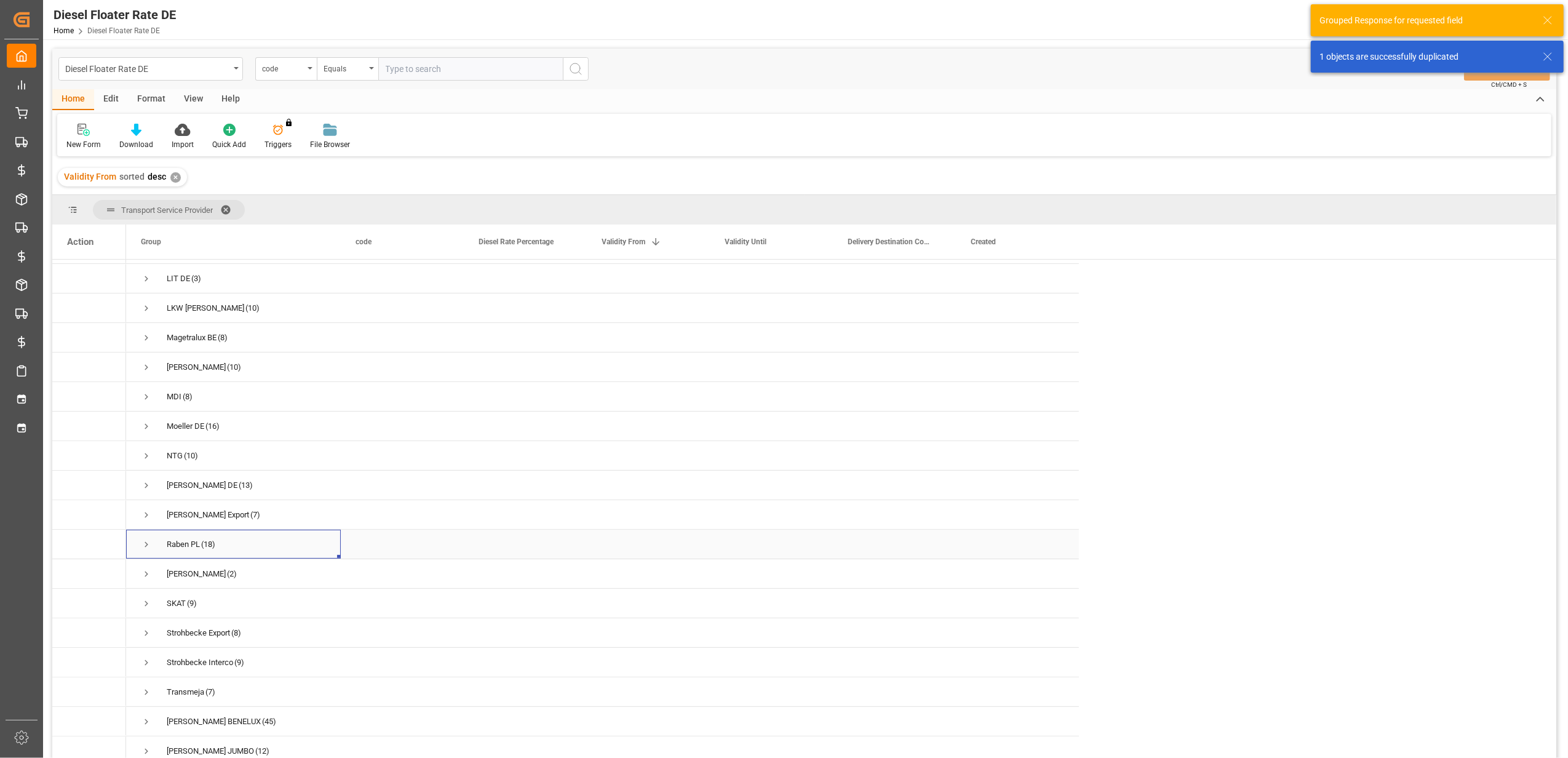
click at [143, 539] on span "Press SPACE to select this row." at bounding box center [146, 544] width 11 height 11
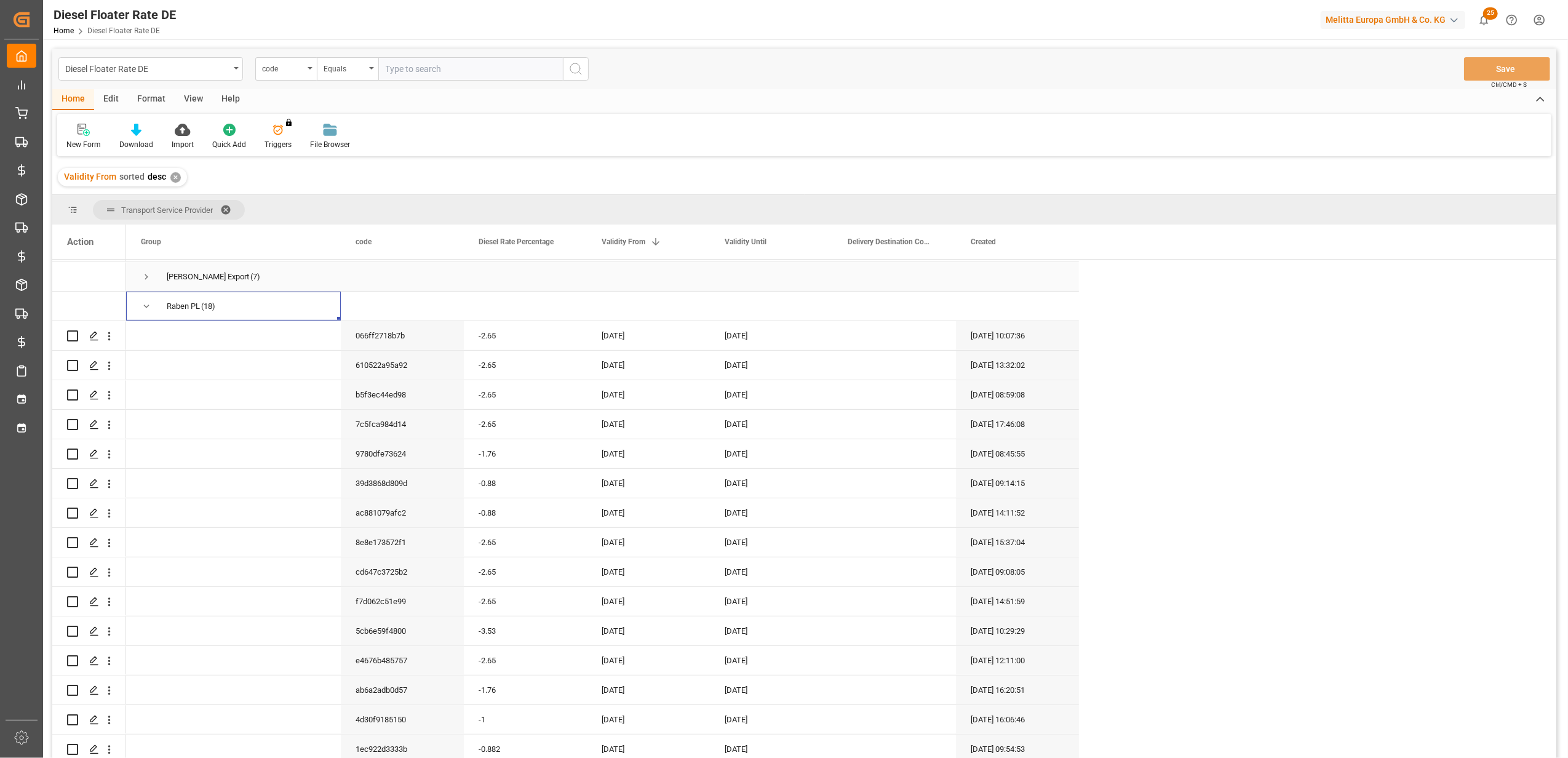
scroll to position [660, 0]
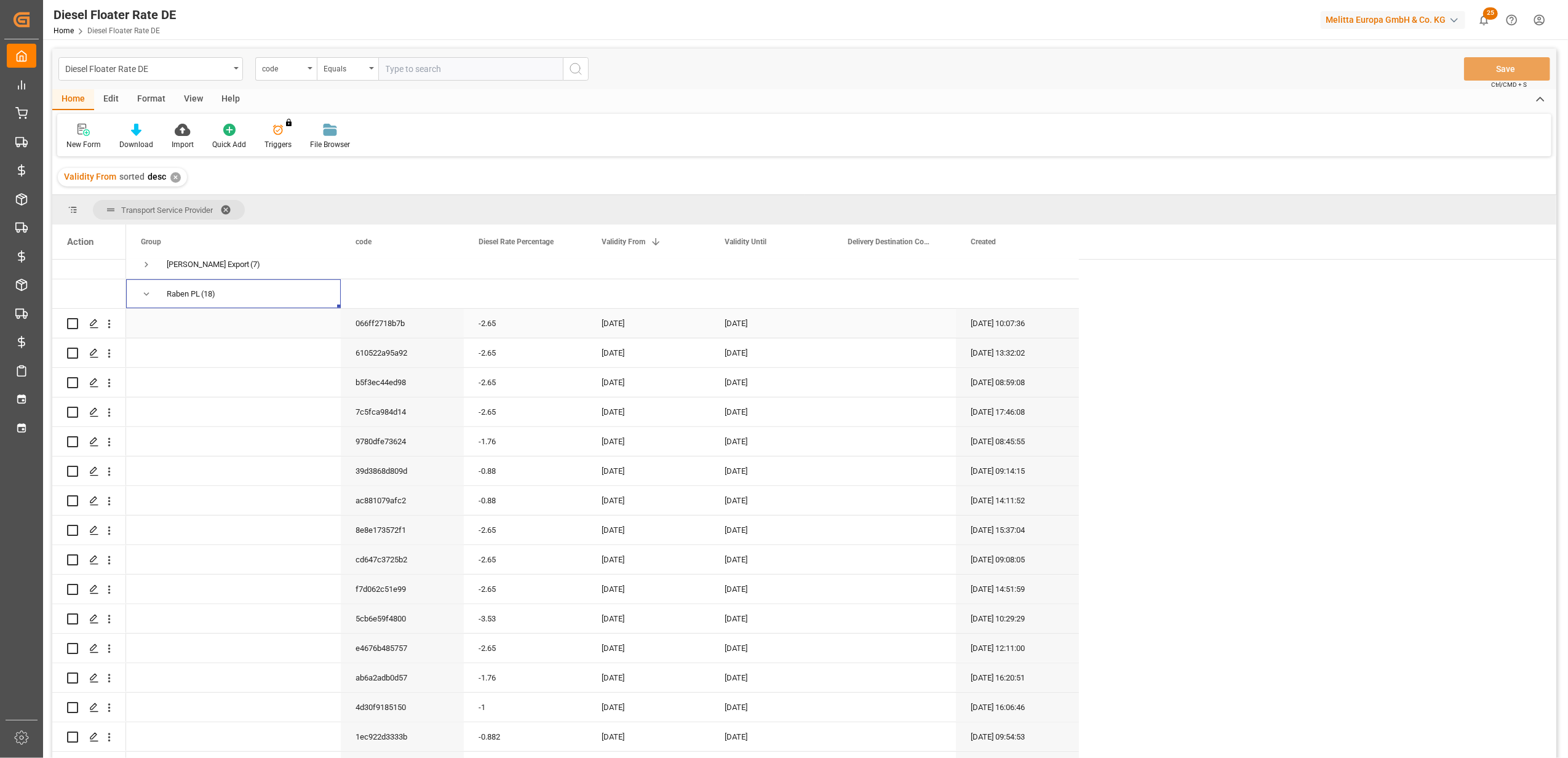
click at [518, 322] on div "-2.65" at bounding box center [525, 323] width 123 height 29
click at [514, 324] on input "-2.65" at bounding box center [525, 330] width 104 height 23
click at [486, 327] on input "-2.65" at bounding box center [525, 330] width 104 height 23
type input "-1.76"
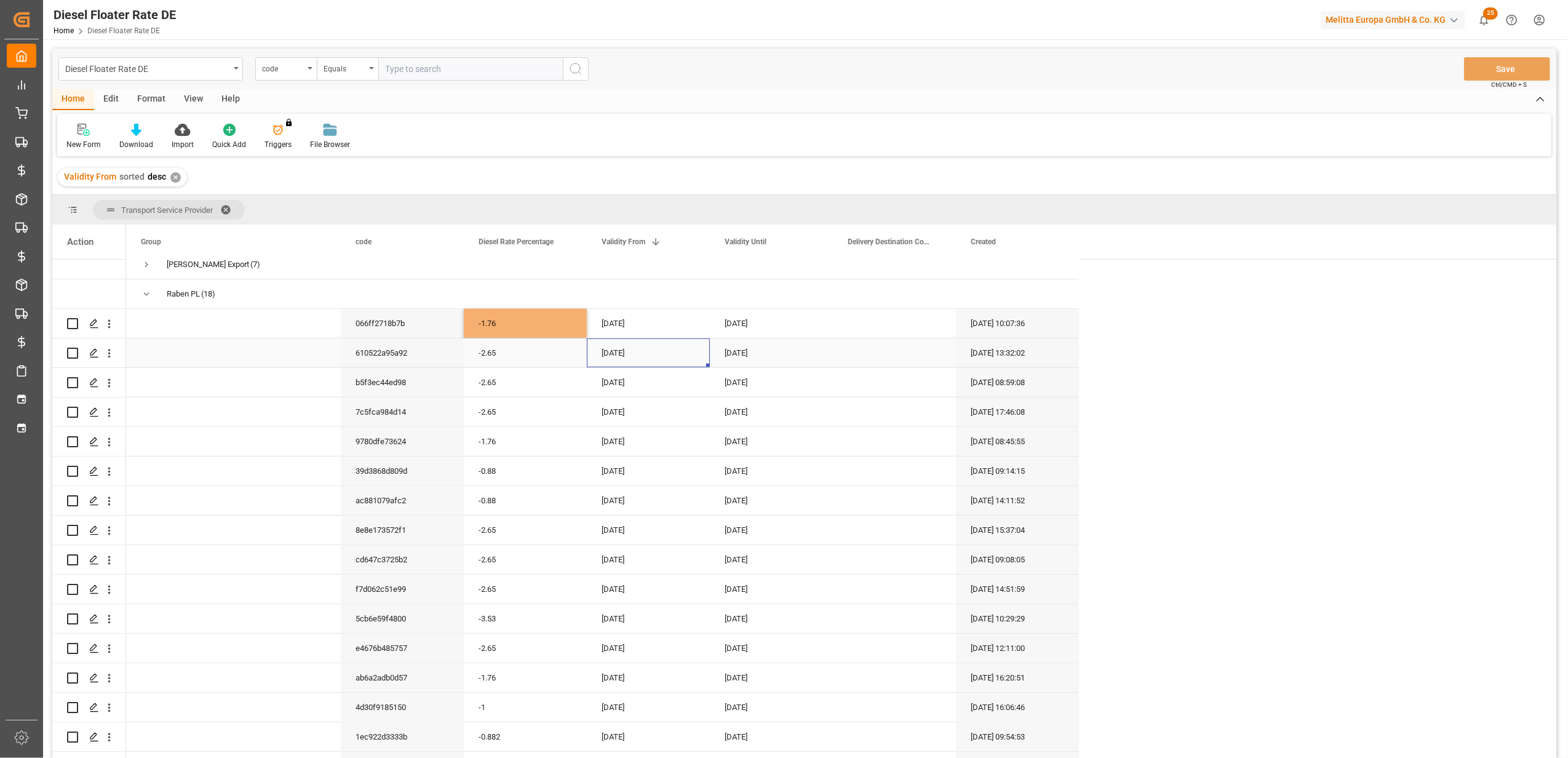
click at [650, 338] on div "[DATE]" at bounding box center [649, 353] width 123 height 29
click at [655, 319] on div "[DATE]" at bounding box center [649, 323] width 123 height 29
click at [763, 360] on button "Next Month" at bounding box center [763, 360] width 8 height 8
click at [613, 406] on span "1" at bounding box center [613, 406] width 4 height 9
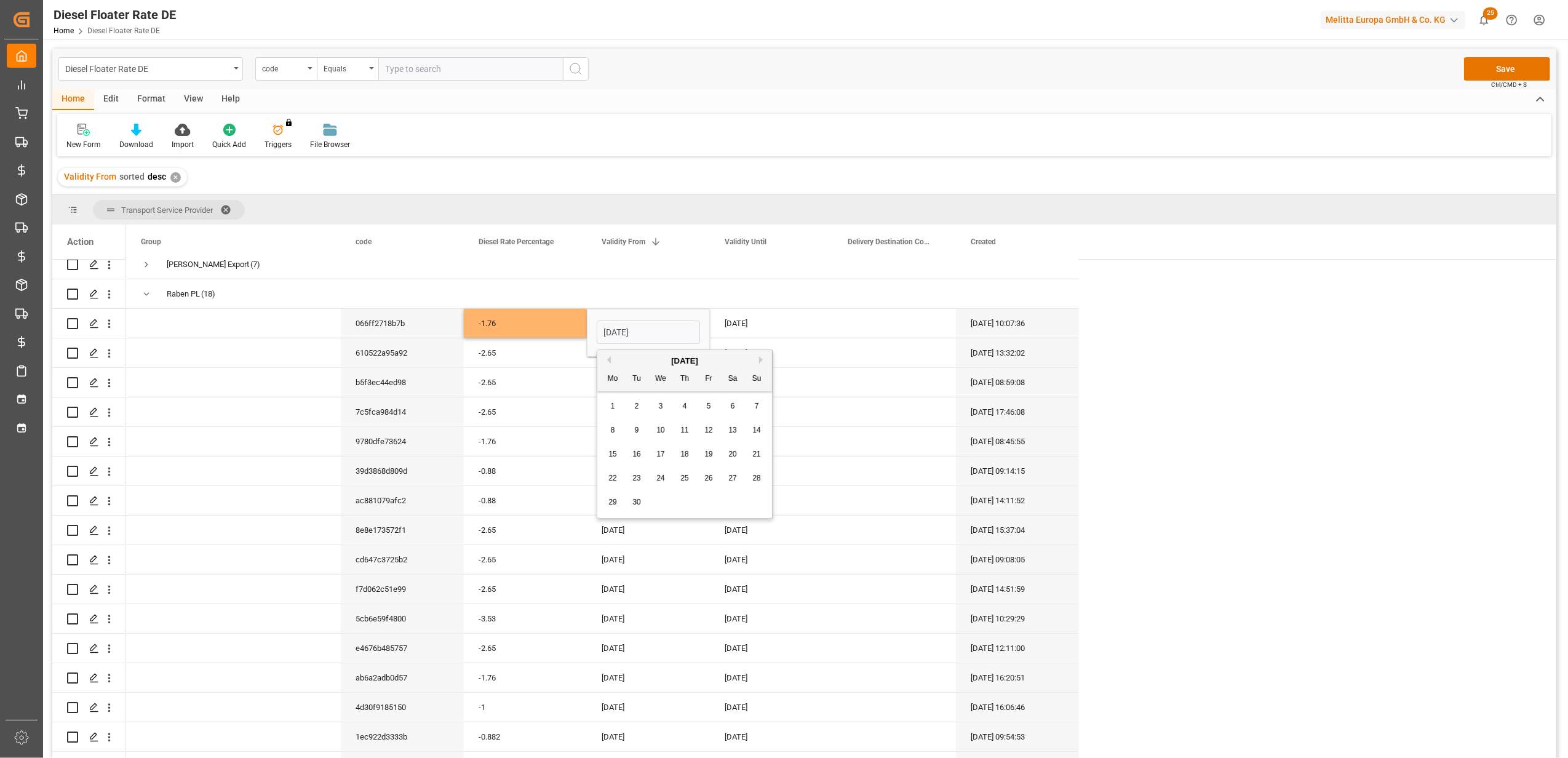
type input "[DATE]"
click at [761, 315] on div "[DATE]" at bounding box center [772, 323] width 123 height 29
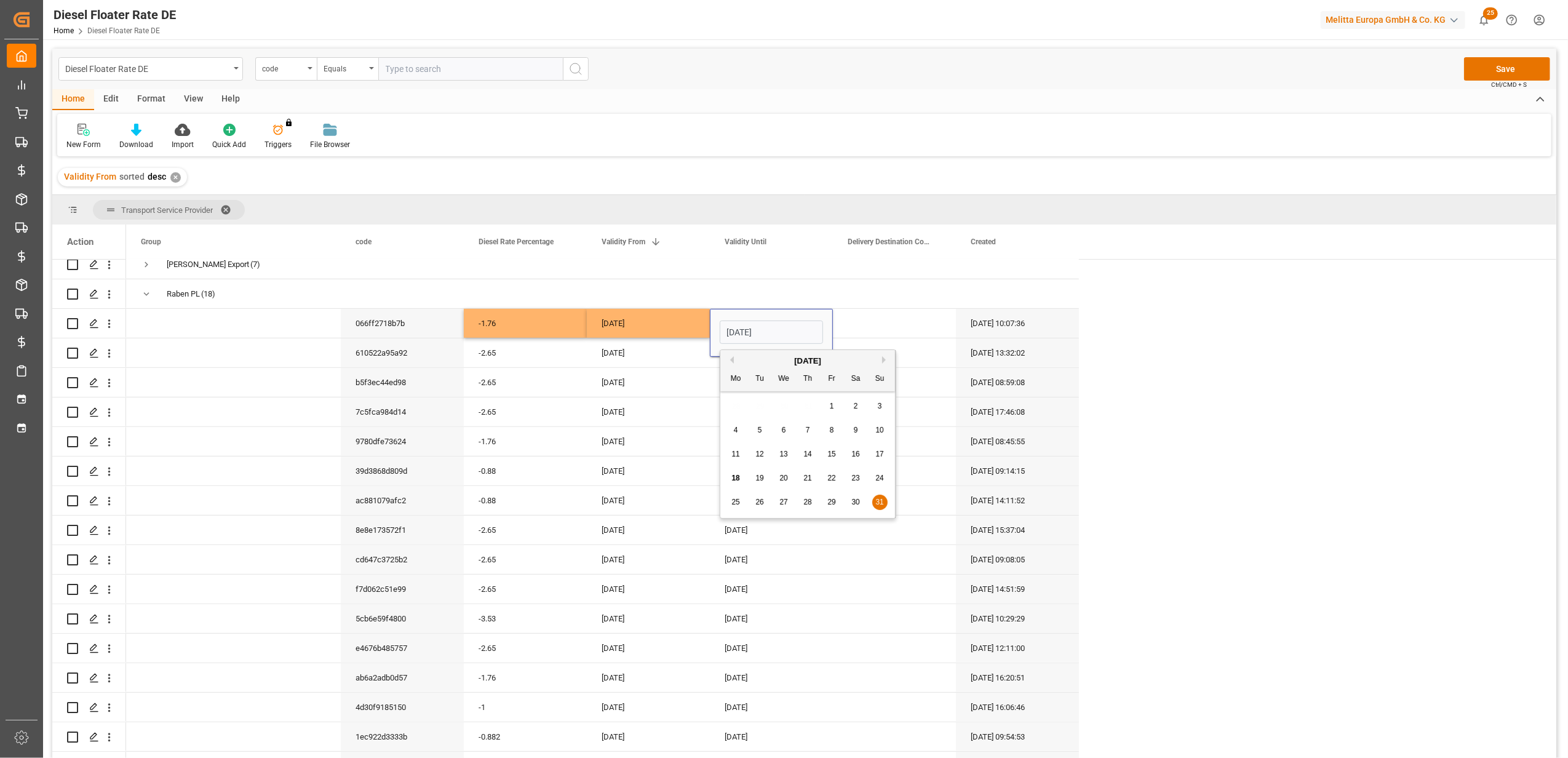
click at [887, 359] on button "Next Month" at bounding box center [886, 360] width 8 height 8
click at [769, 501] on div "29 30 1 2 3 4 5" at bounding box center [808, 502] width 168 height 24
click at [758, 503] on span "30" at bounding box center [759, 502] width 8 height 9
type input "[DATE]"
click at [709, 427] on div "[DATE]" at bounding box center [649, 441] width 123 height 29
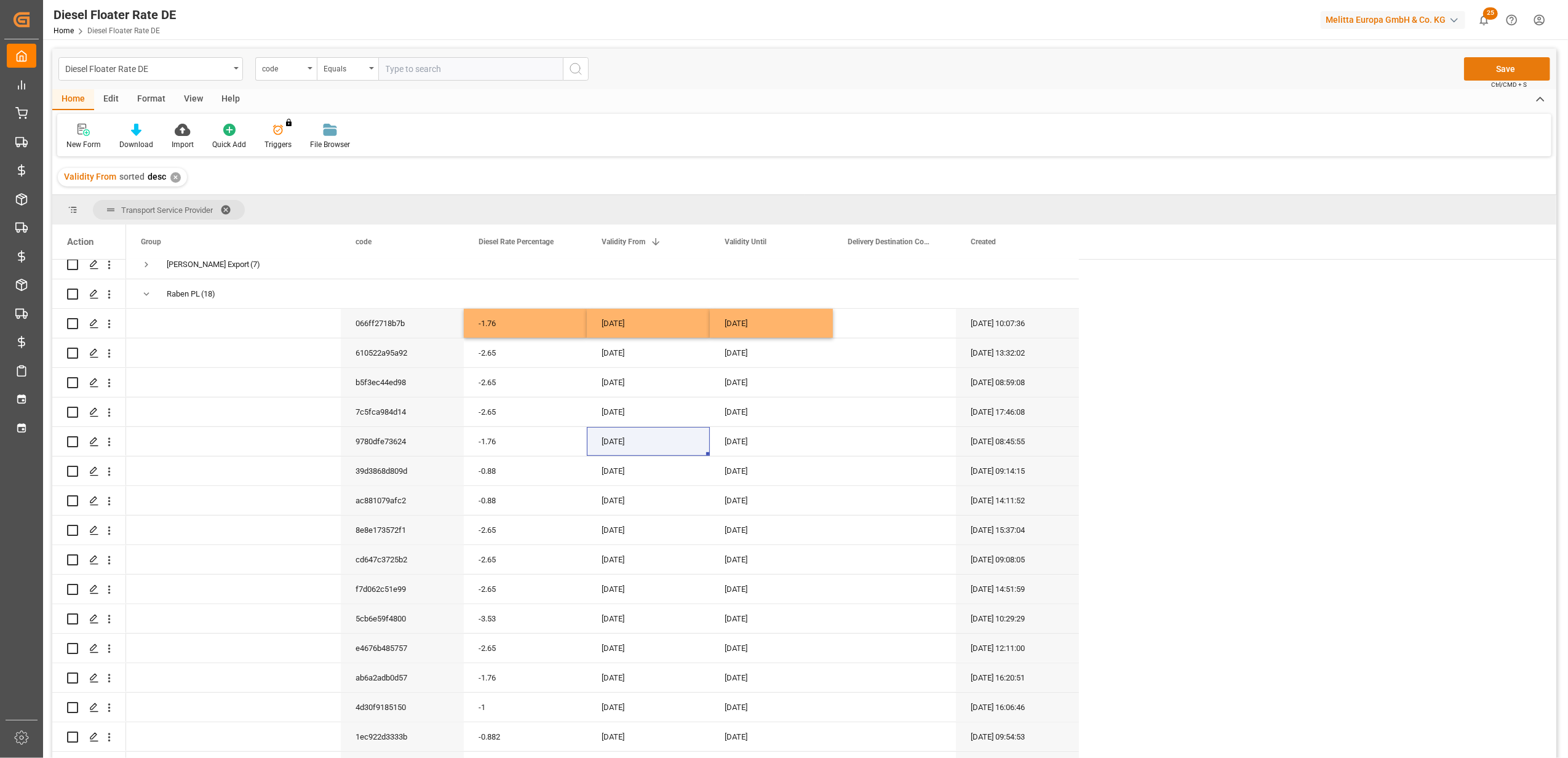
click at [1497, 67] on button "Save" at bounding box center [1507, 69] width 87 height 23
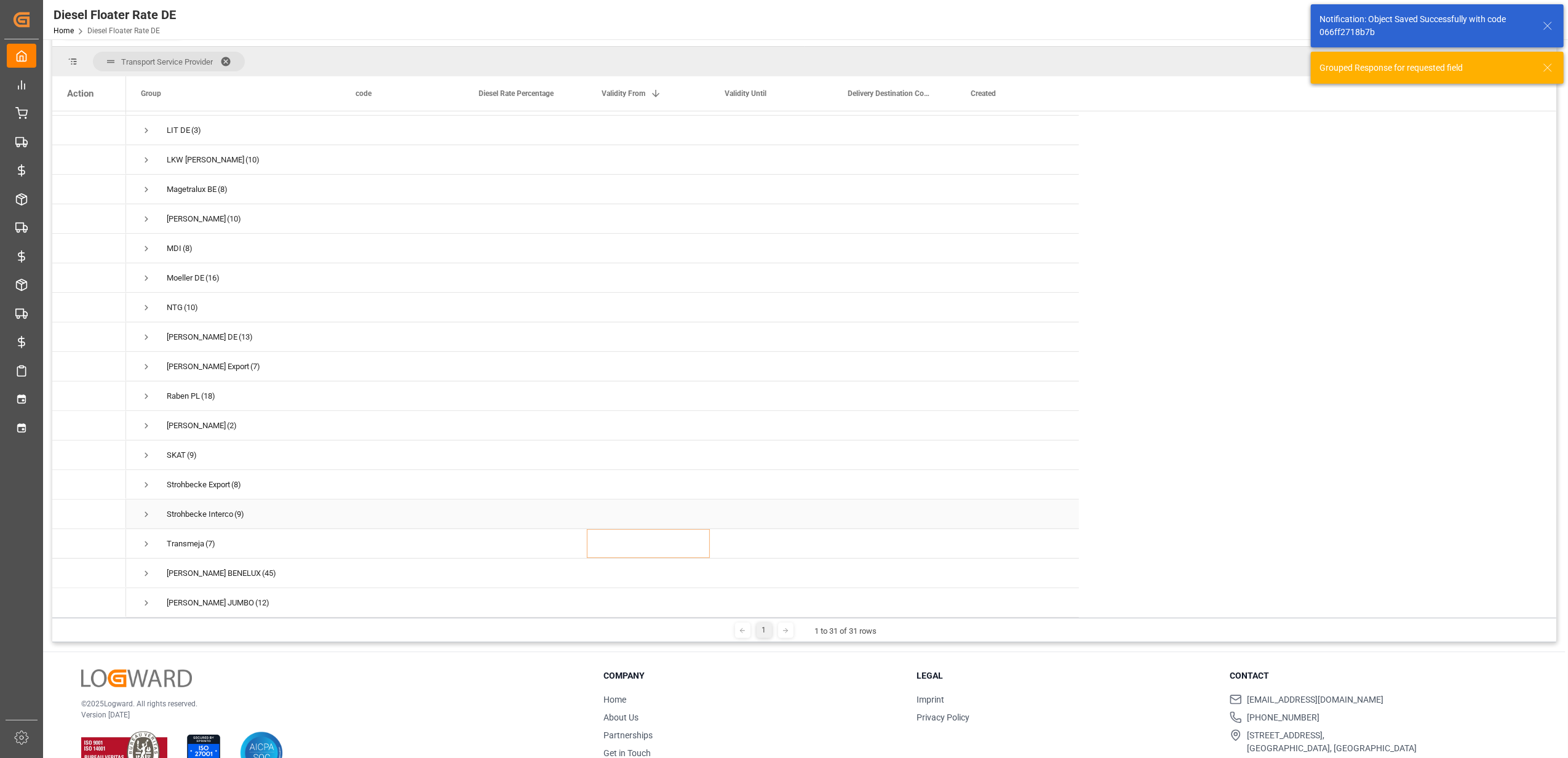
scroll to position [164, 0]
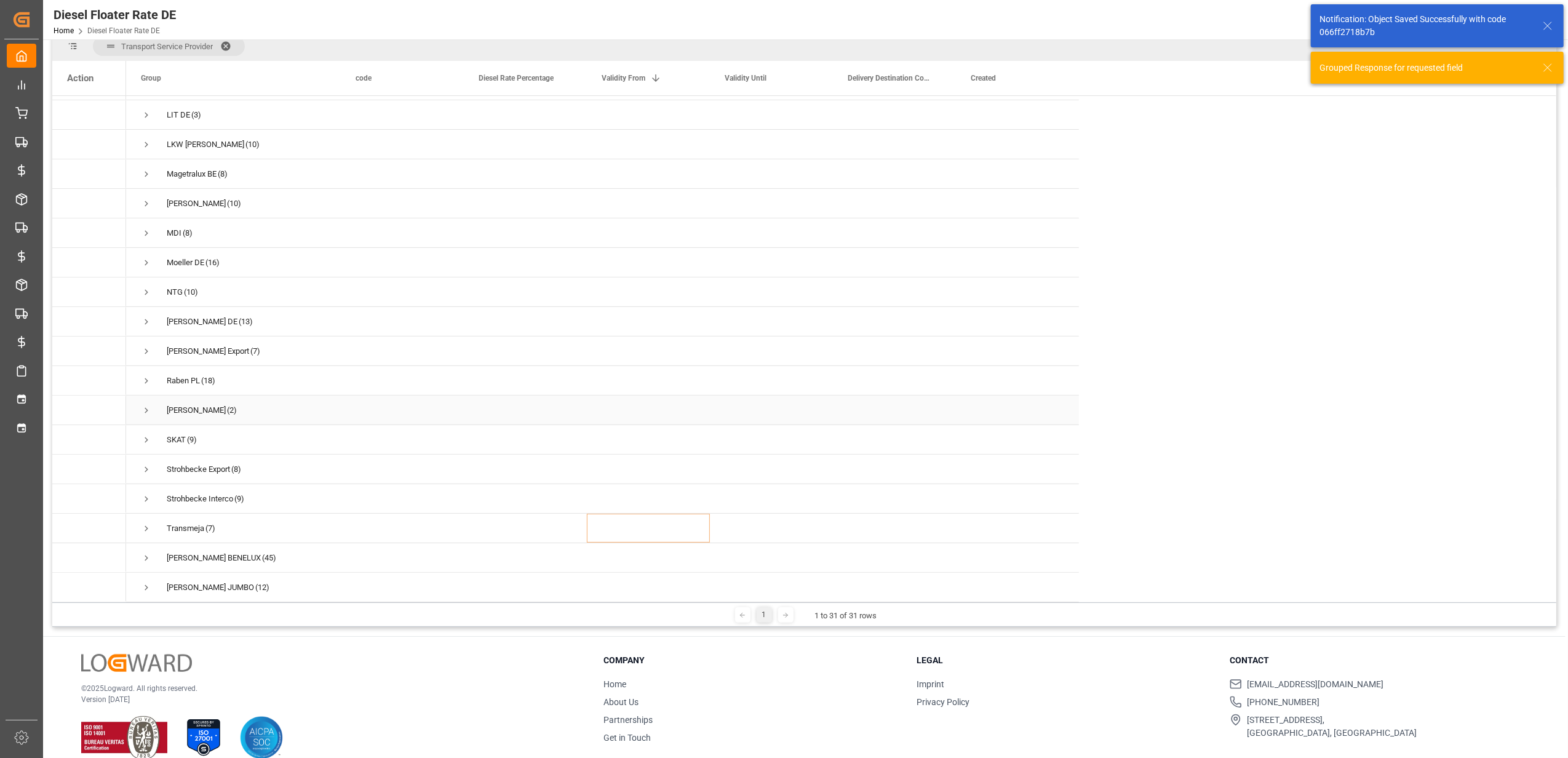
click at [145, 404] on span "Press SPACE to select this row." at bounding box center [146, 409] width 11 height 11
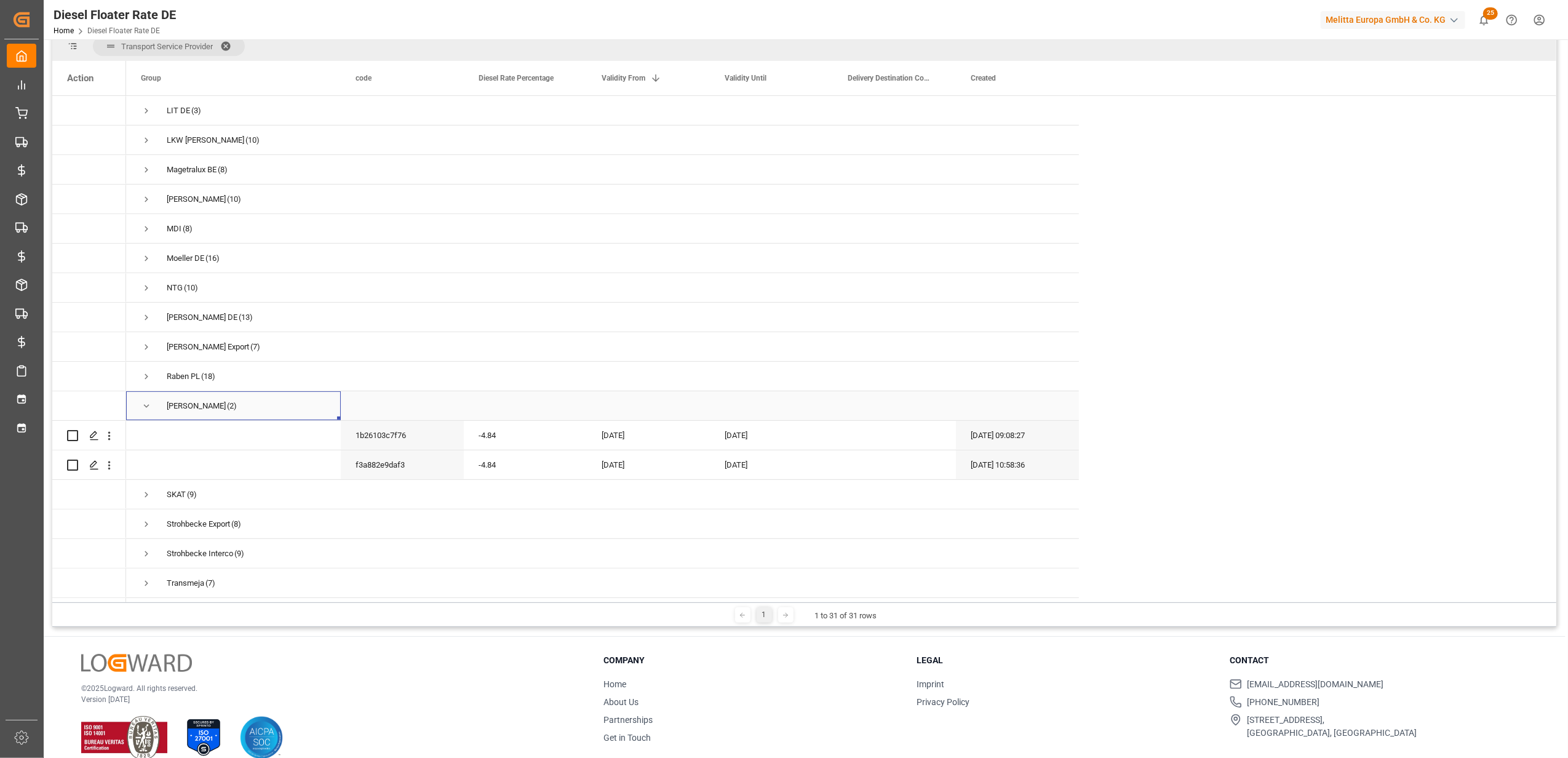
click at [145, 403] on span "Press SPACE to select this row." at bounding box center [146, 405] width 11 height 11
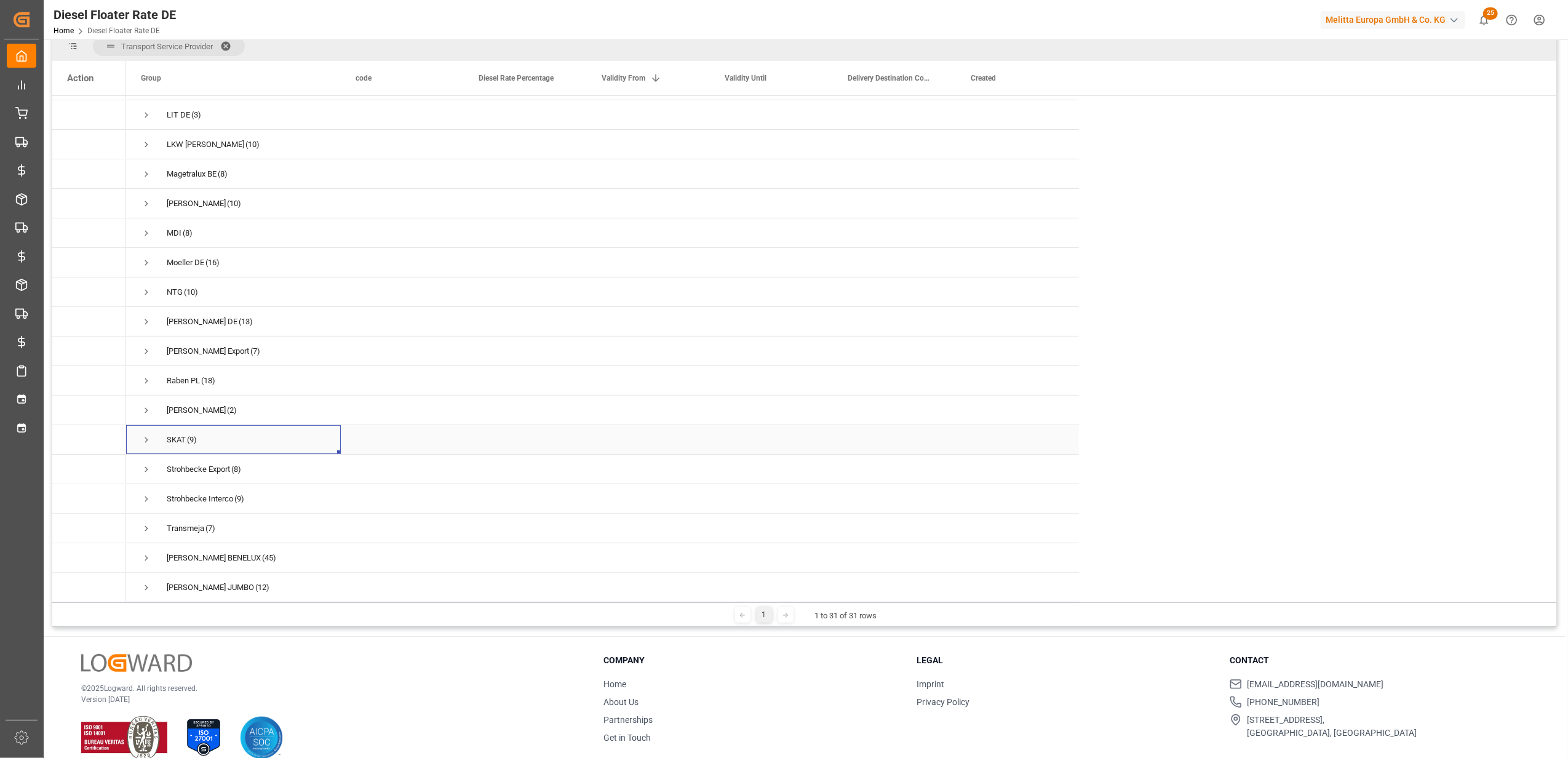
click at [149, 434] on span "Press SPACE to select this row." at bounding box center [146, 439] width 11 height 11
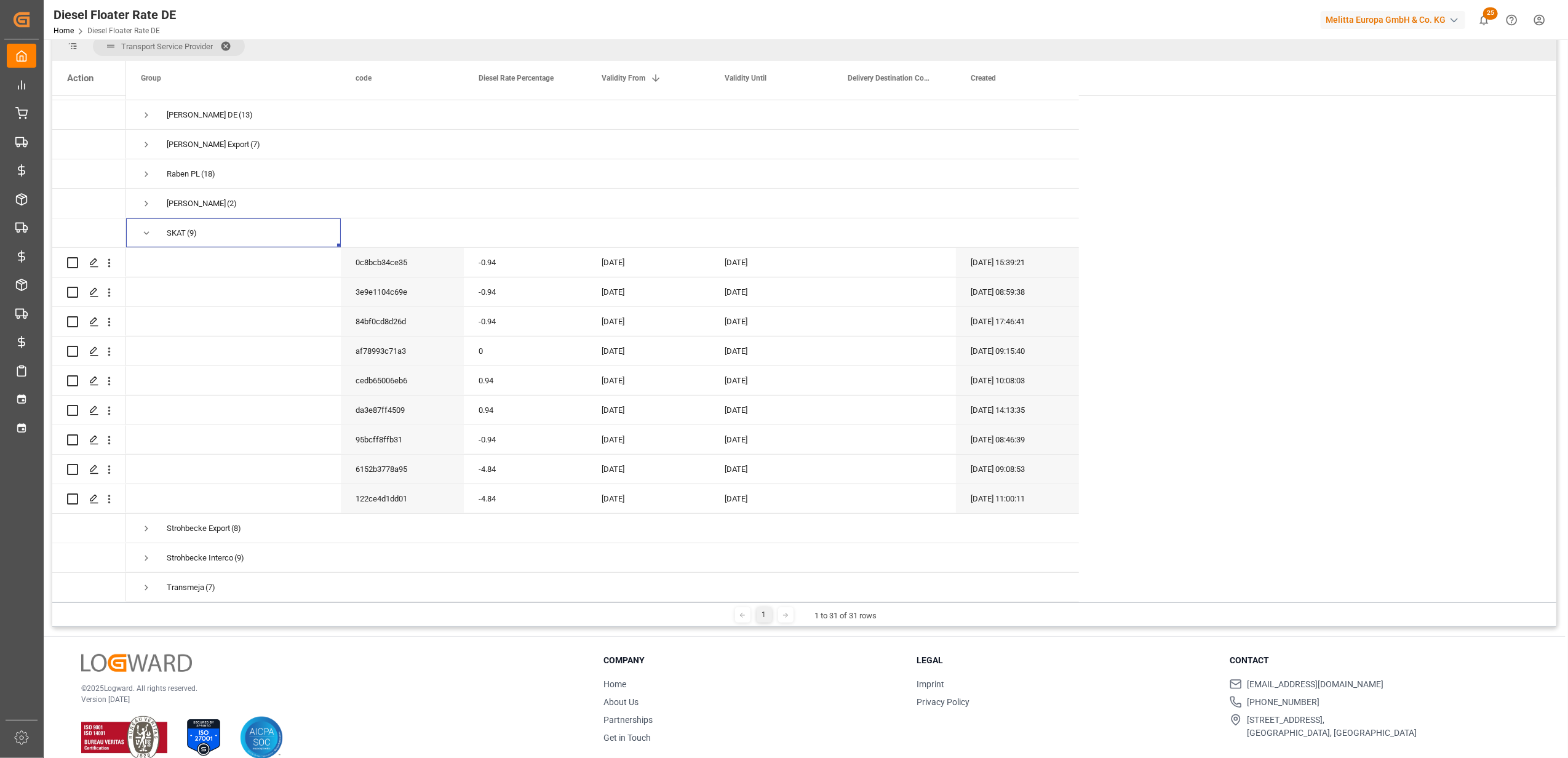
scroll to position [679, 0]
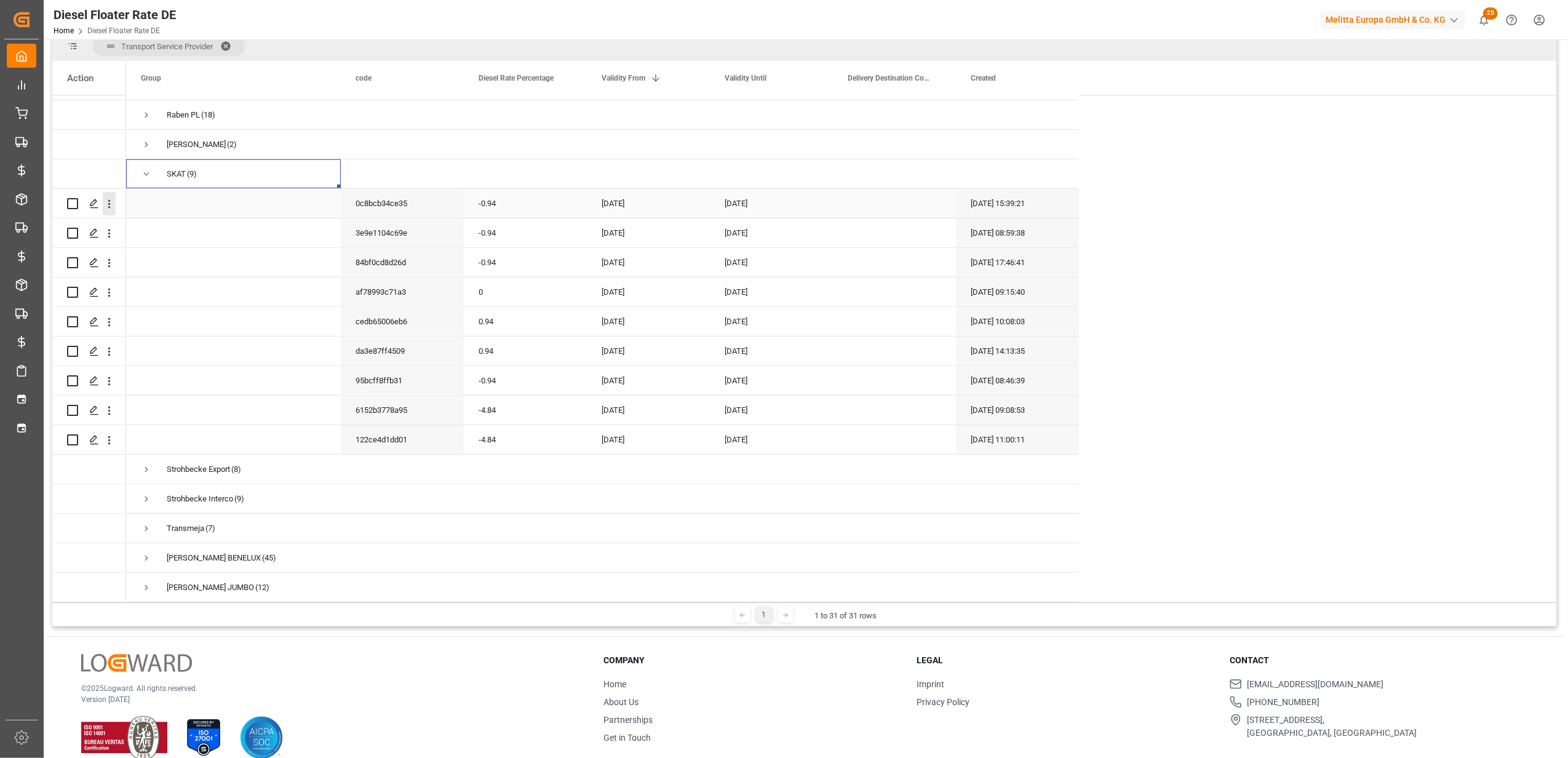
click at [113, 202] on icon "open menu" at bounding box center [109, 203] width 13 height 13
click at [152, 249] on span "Duplicate this row" at bounding box center [189, 254] width 114 height 11
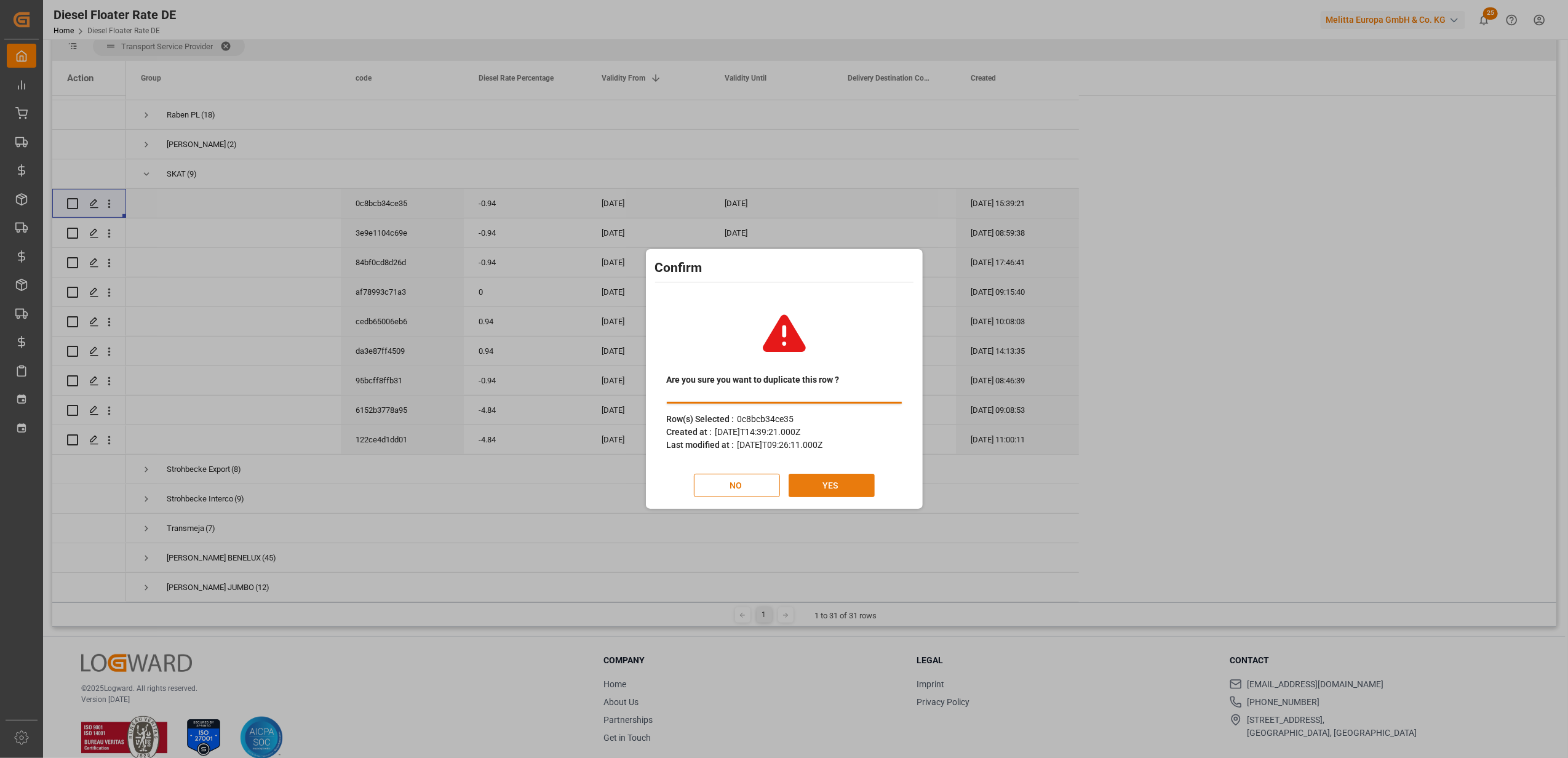
click at [839, 487] on button "YES" at bounding box center [832, 485] width 87 height 23
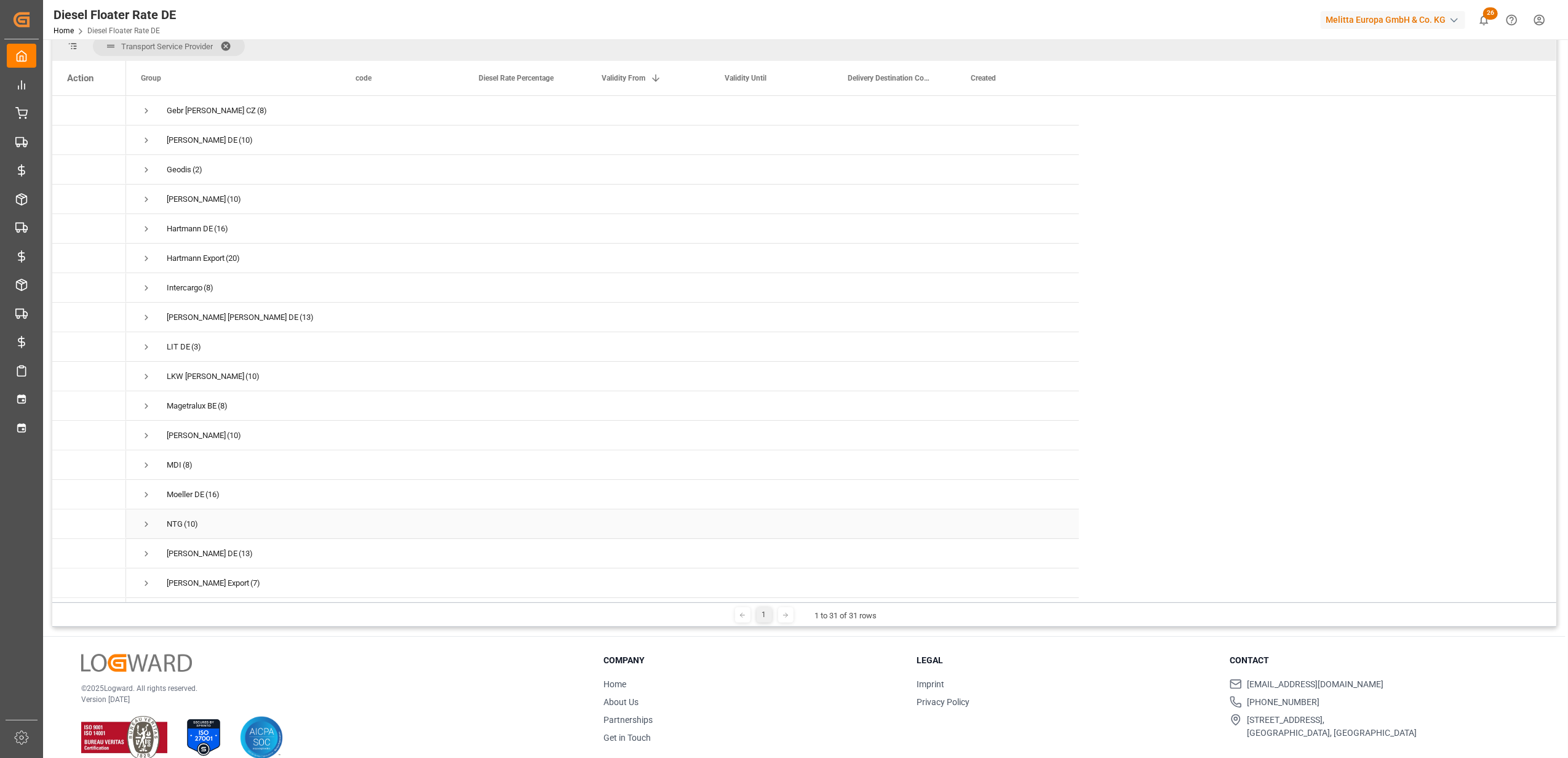
scroll to position [328, 0]
click at [143, 516] on span "Press SPACE to select this row." at bounding box center [146, 521] width 11 height 11
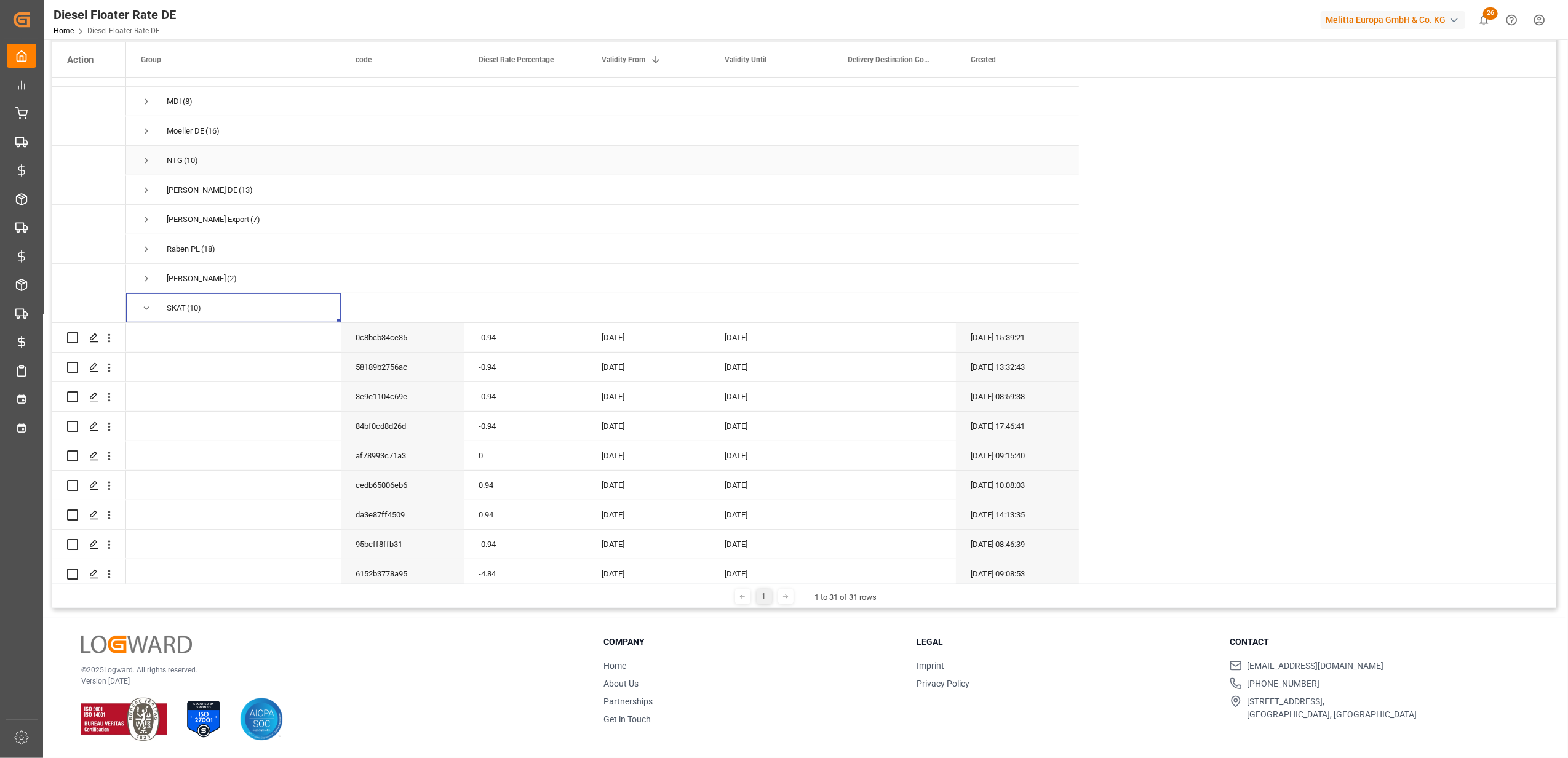
scroll to position [655, 0]
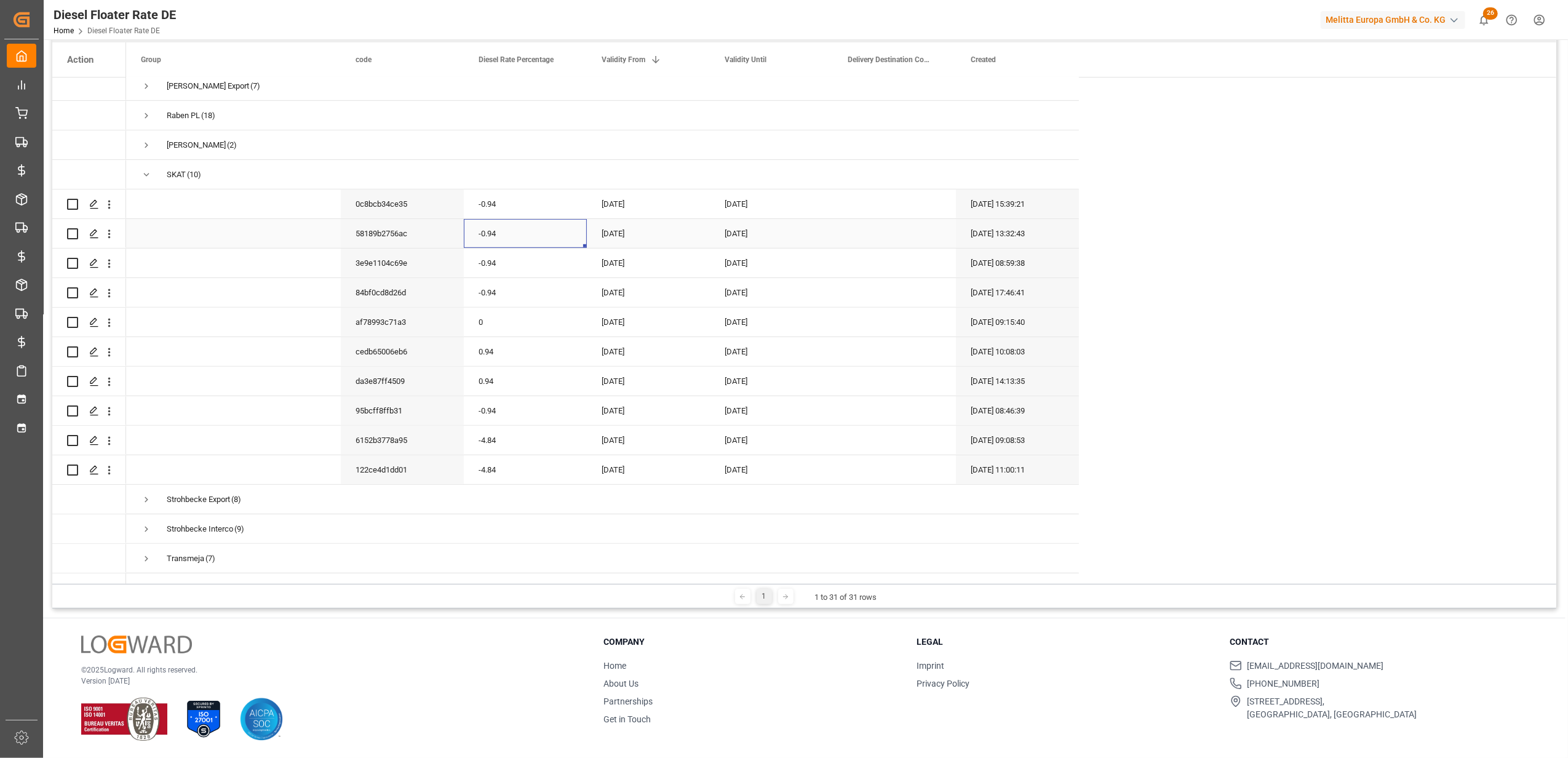
click at [486, 225] on div "-0.94" at bounding box center [525, 234] width 123 height 29
drag, startPoint x: 516, startPoint y: 240, endPoint x: 476, endPoint y: 243, distance: 40.1
click at [476, 243] on input "-0.94" at bounding box center [525, 240] width 104 height 23
type input "0"
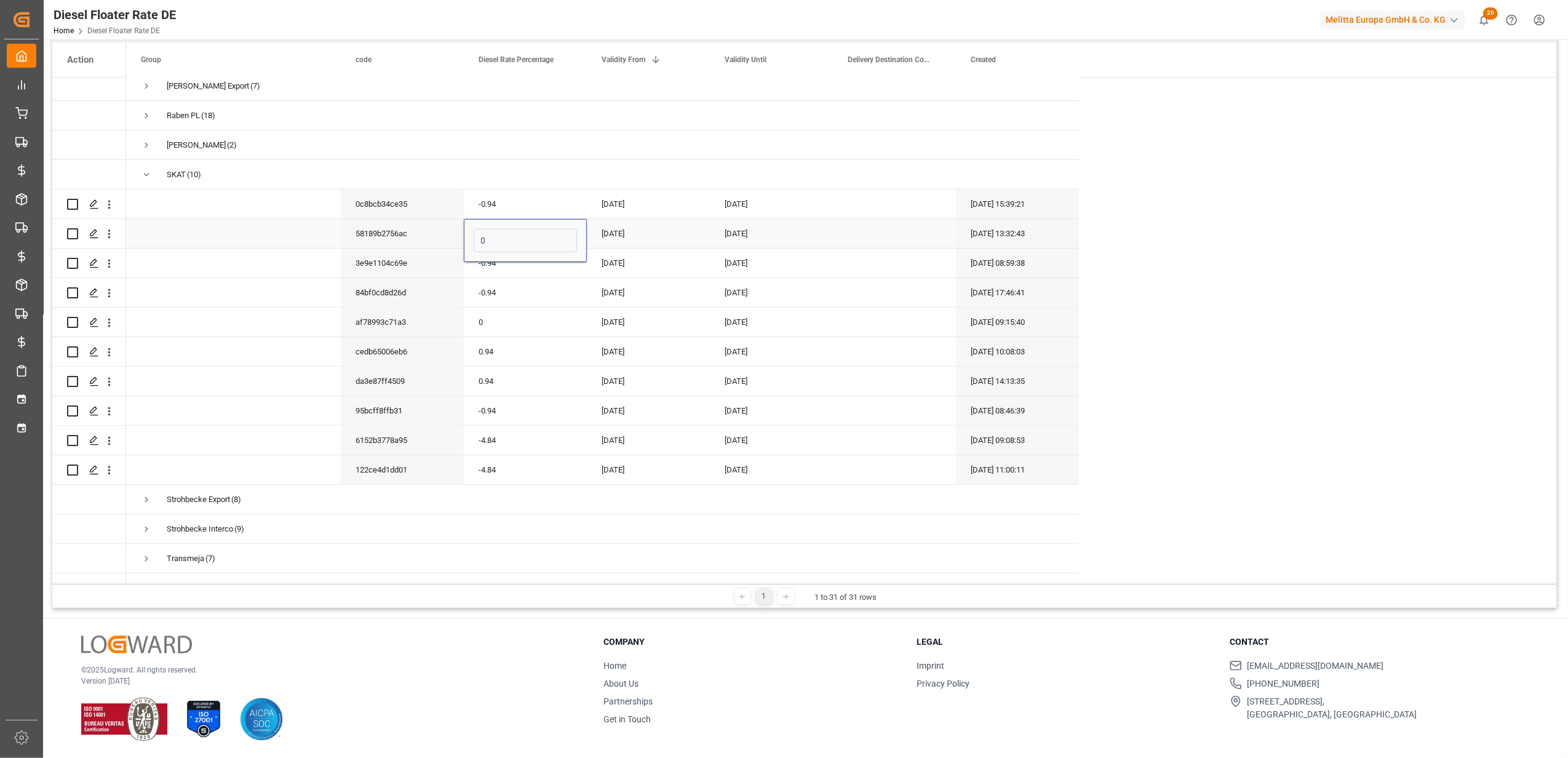
click at [613, 230] on div "[DATE]" at bounding box center [649, 234] width 123 height 29
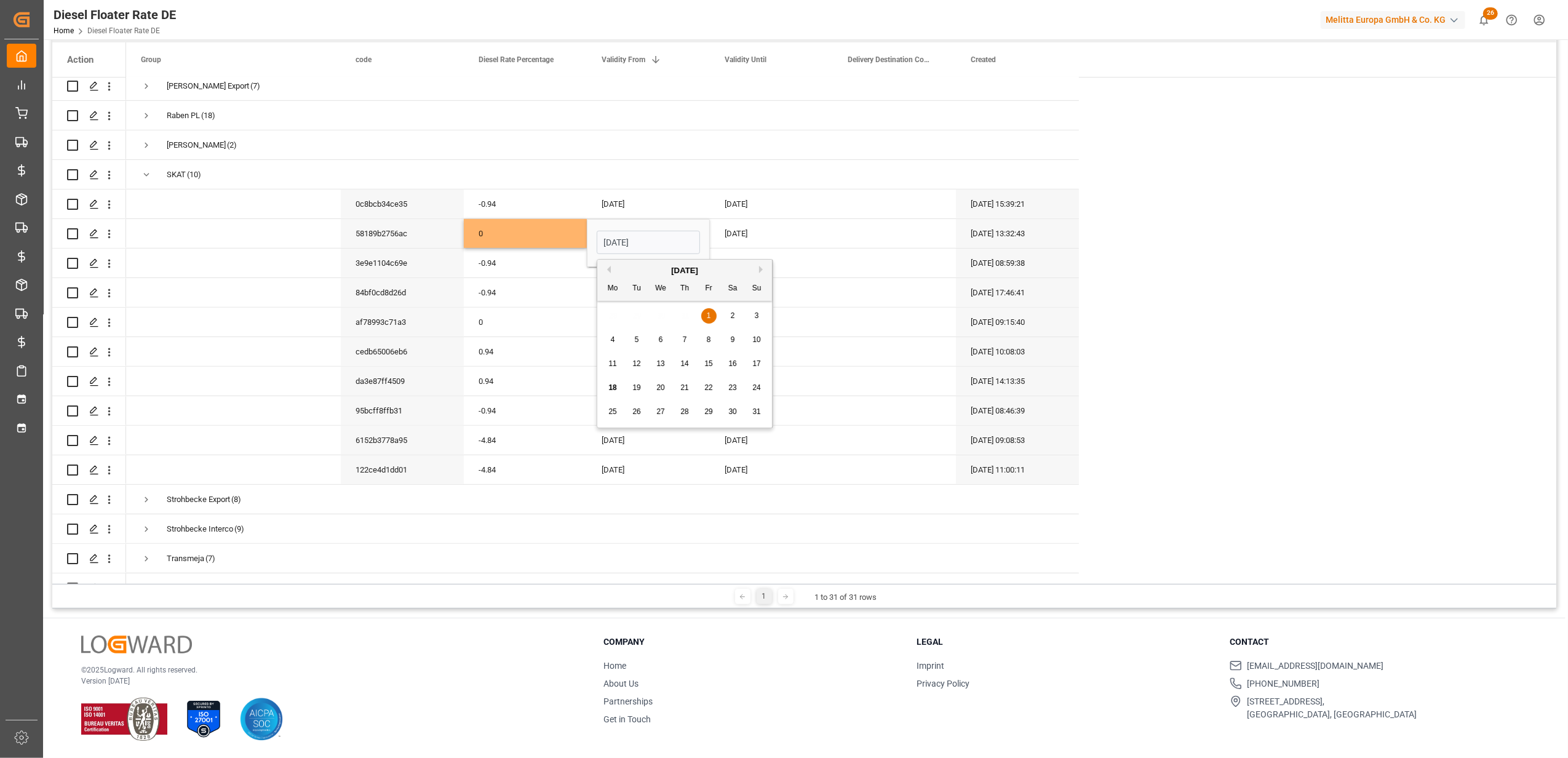
click at [762, 271] on button "Next Month" at bounding box center [763, 269] width 8 height 8
click at [607, 313] on div "1" at bounding box center [613, 315] width 15 height 15
type input "[DATE]"
click at [715, 224] on div "[DATE]" at bounding box center [772, 234] width 123 height 29
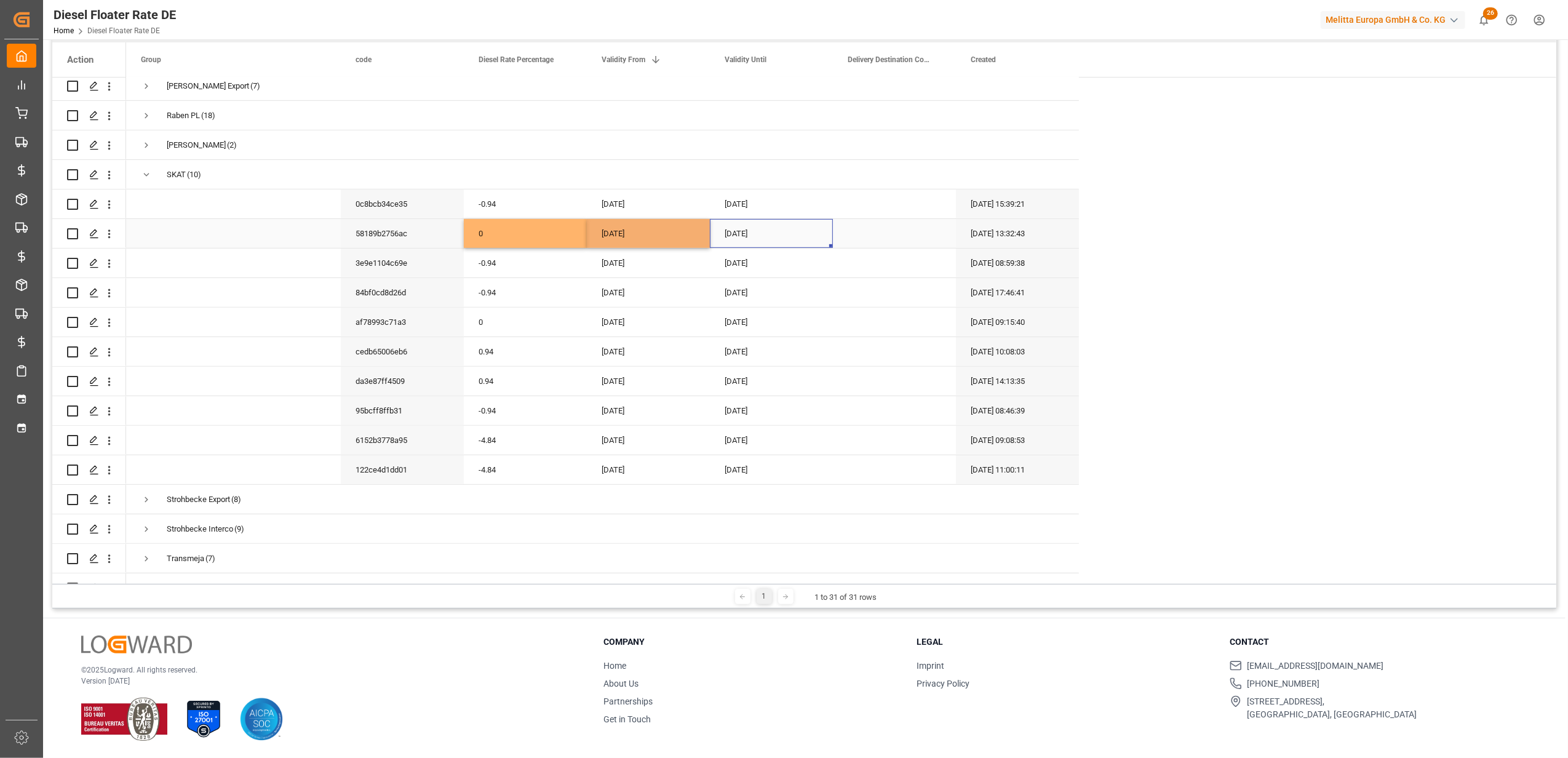
click at [715, 225] on div "[DATE]" at bounding box center [772, 234] width 123 height 29
click at [887, 270] on button "Next Month" at bounding box center [886, 269] width 8 height 8
click at [736, 313] on span "1" at bounding box center [736, 315] width 4 height 9
type input "[DATE]"
click at [702, 301] on div "[DATE]" at bounding box center [649, 293] width 123 height 29
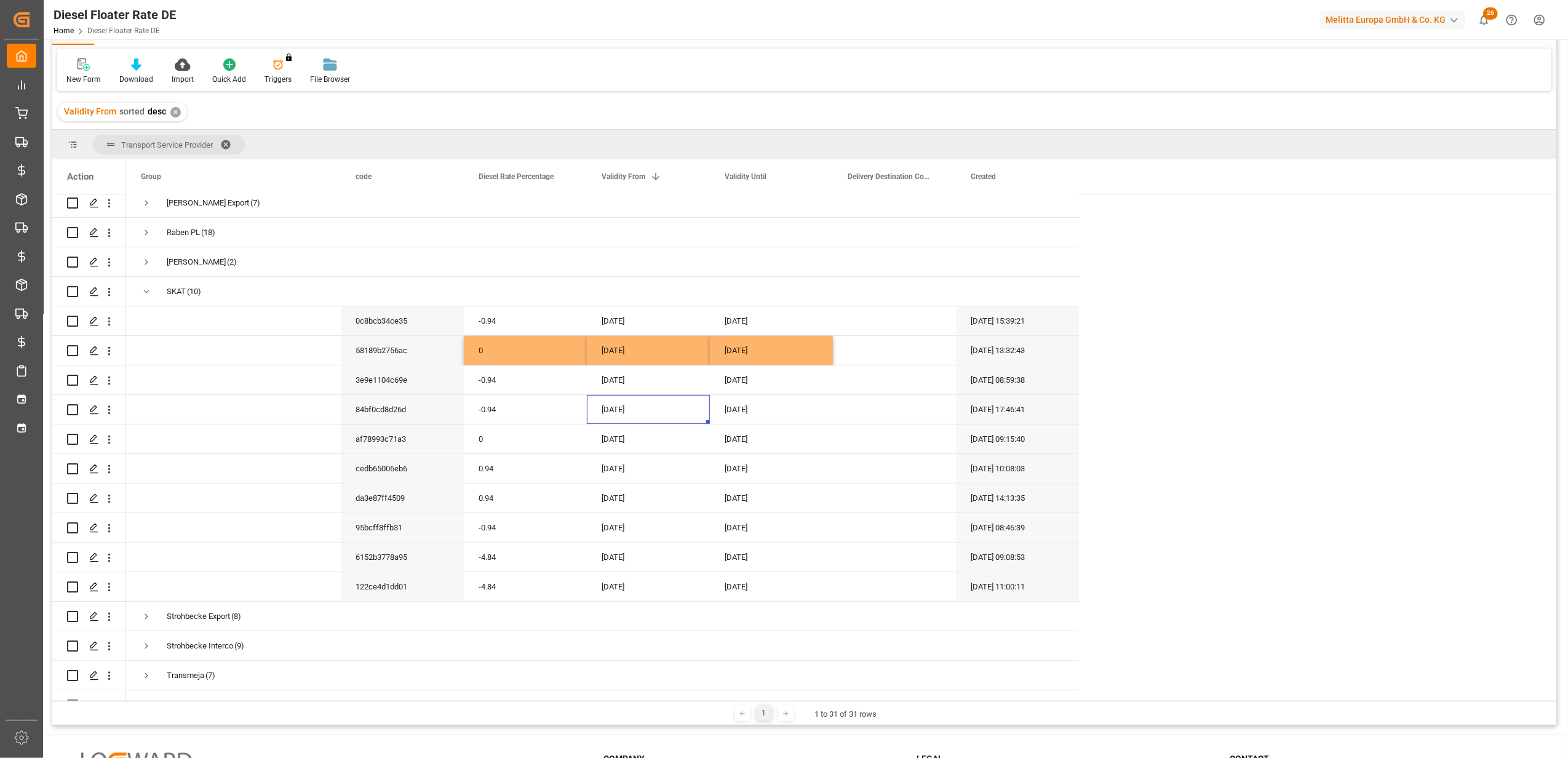
scroll to position [18, 0]
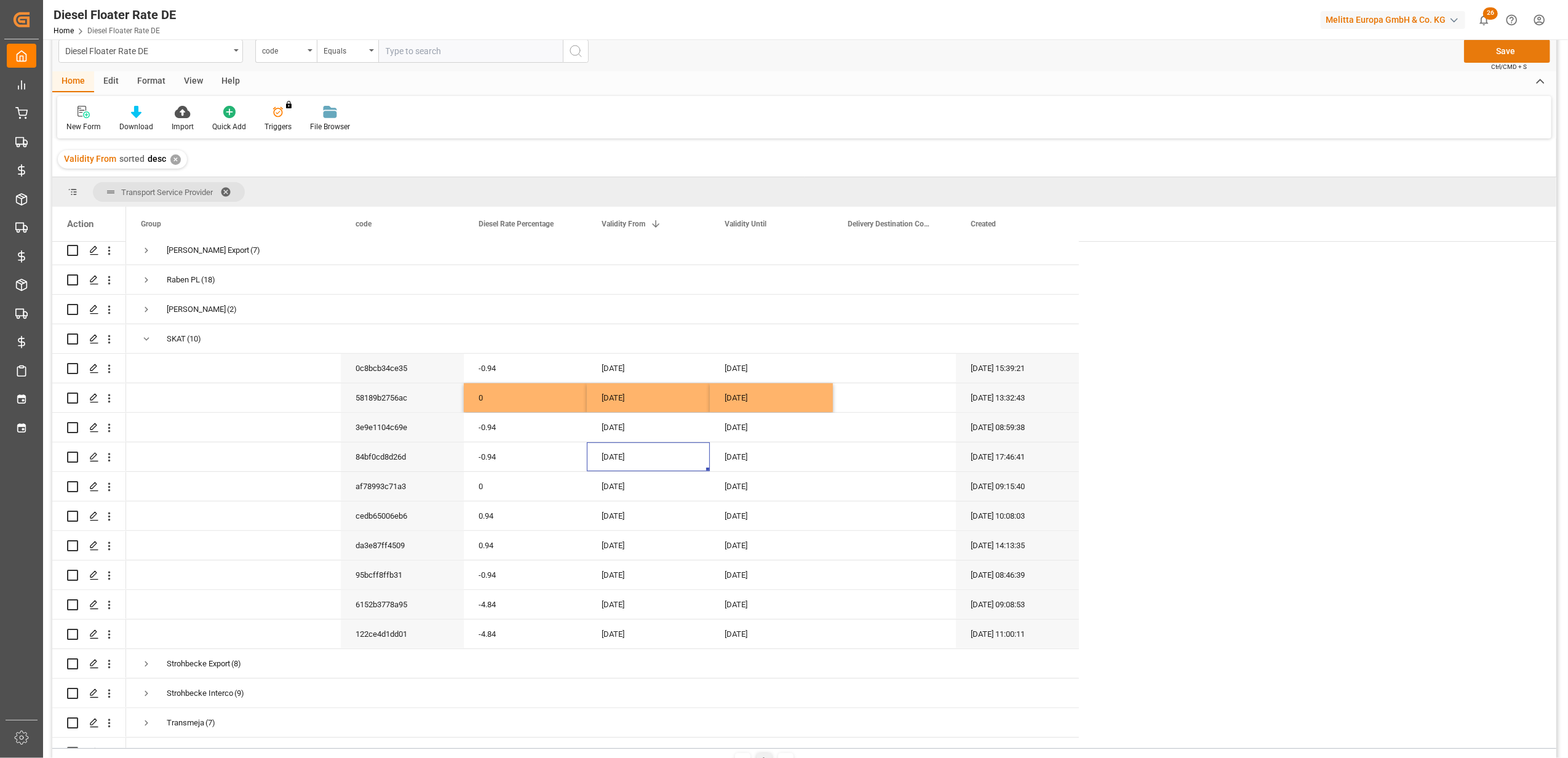
click at [1511, 45] on button "Save" at bounding box center [1507, 51] width 87 height 23
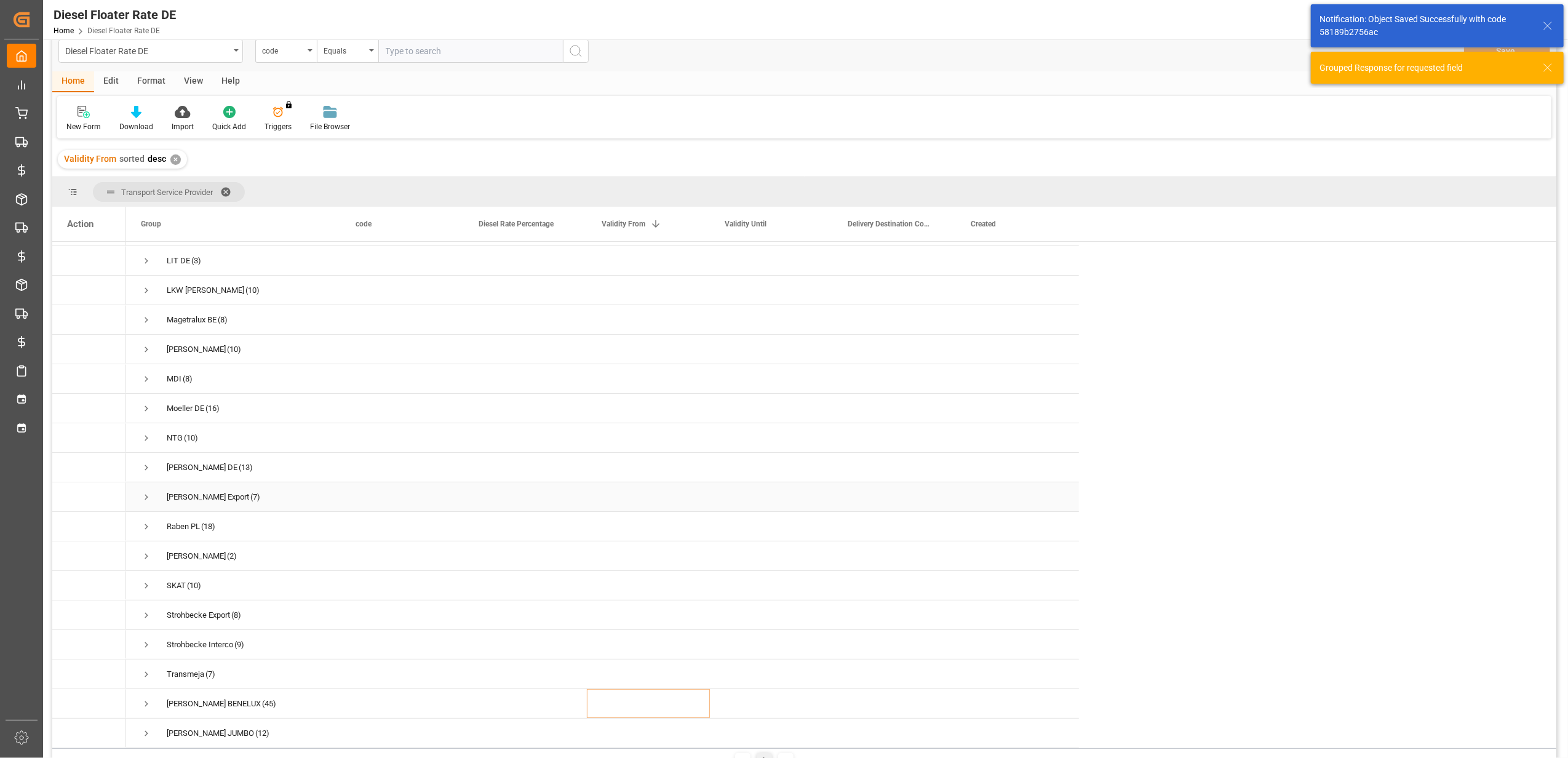
scroll to position [99, 0]
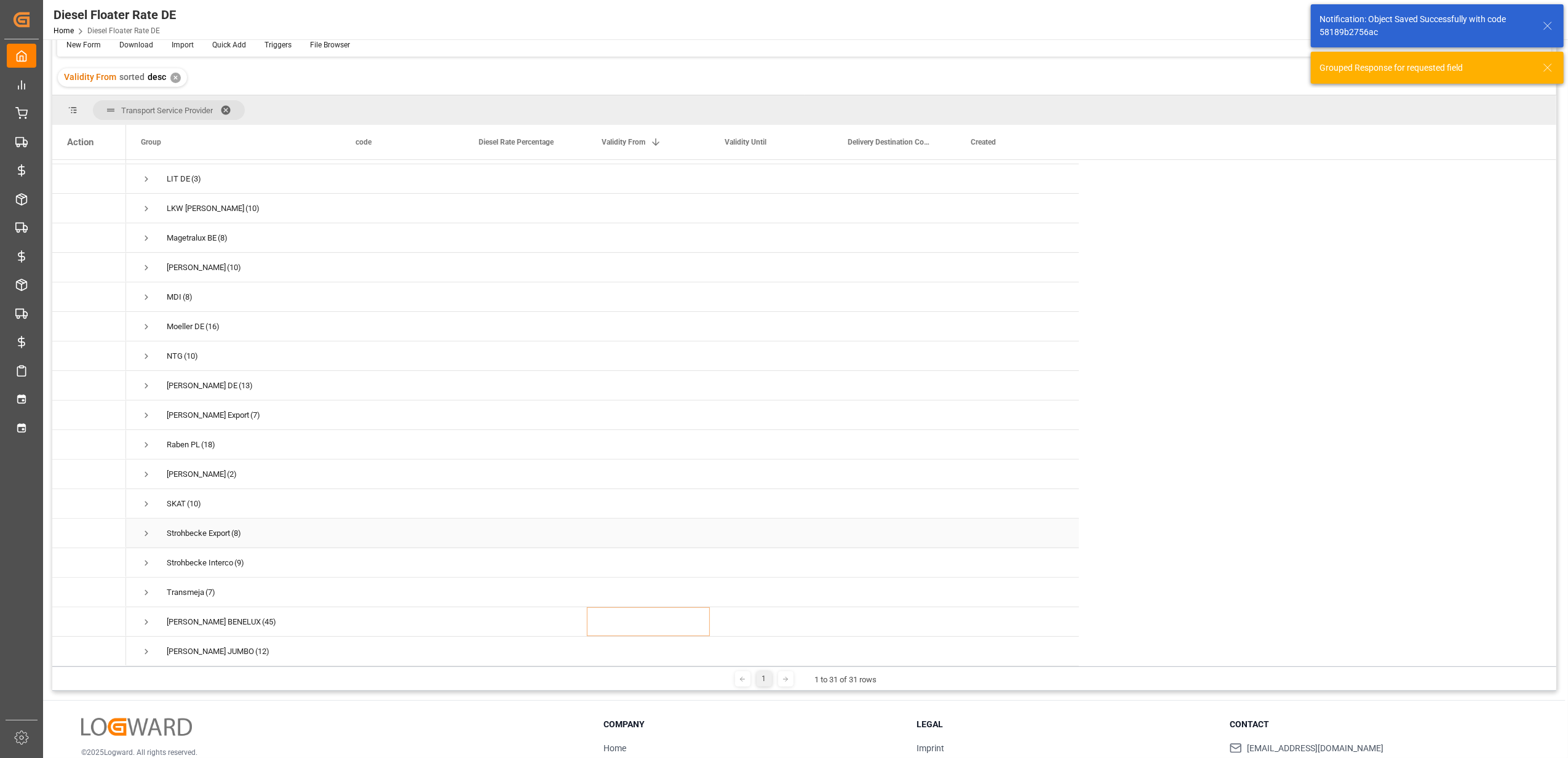
click at [147, 528] on span "Press SPACE to select this row." at bounding box center [146, 533] width 11 height 11
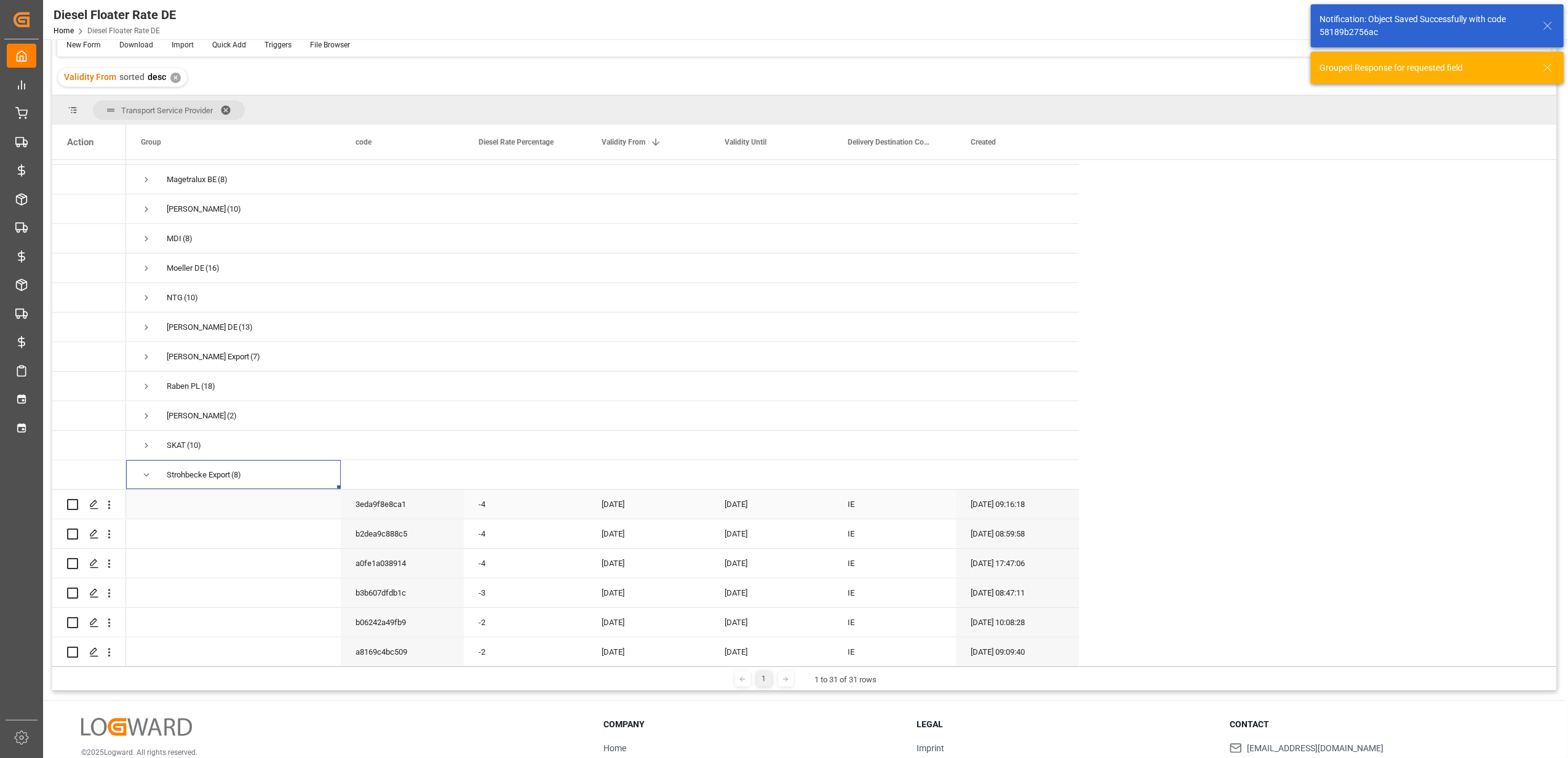
scroll to position [495, 0]
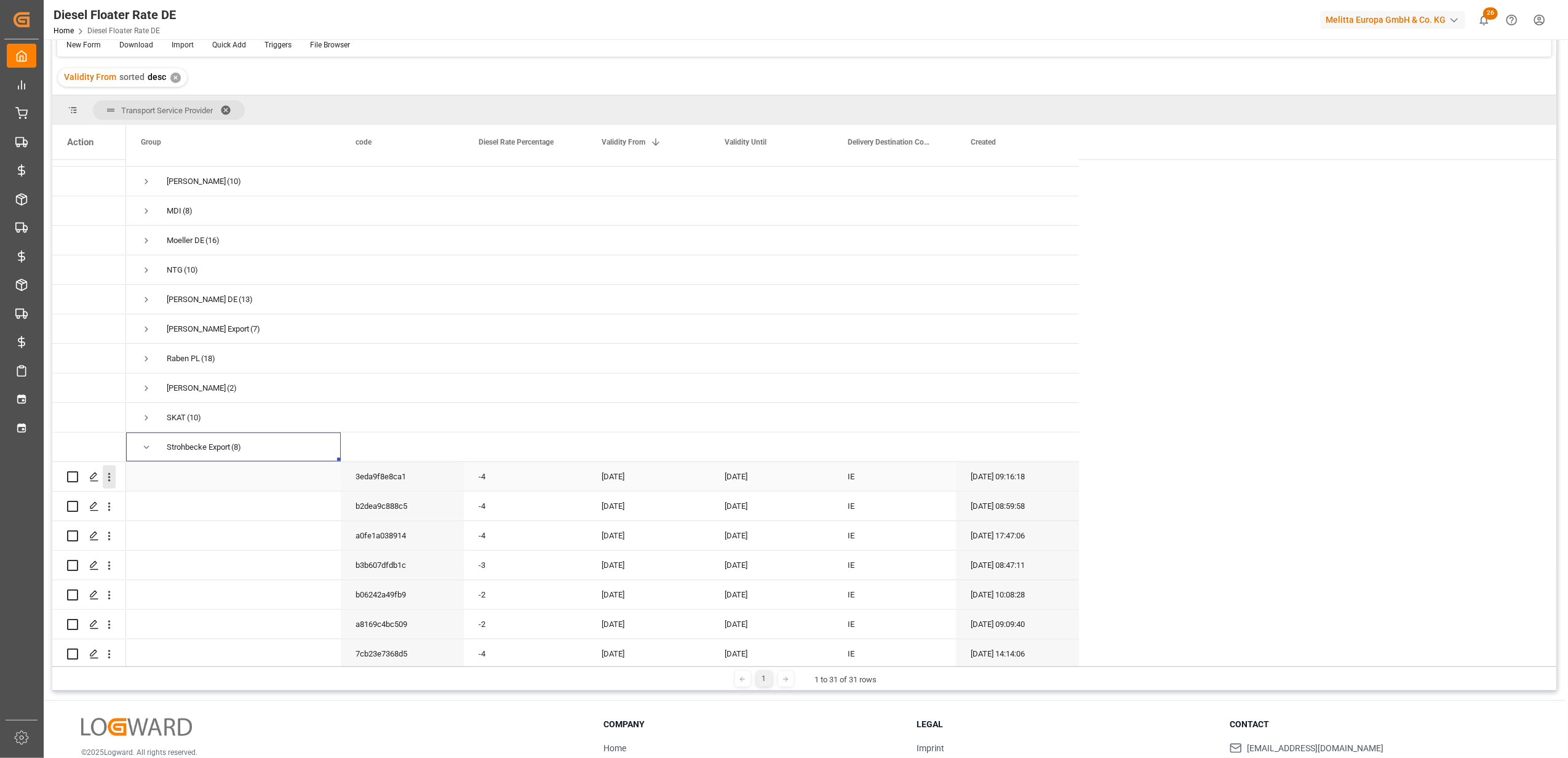
click at [114, 474] on icon "open menu" at bounding box center [109, 476] width 13 height 13
click at [163, 520] on div "Duplicate this row" at bounding box center [179, 528] width 152 height 24
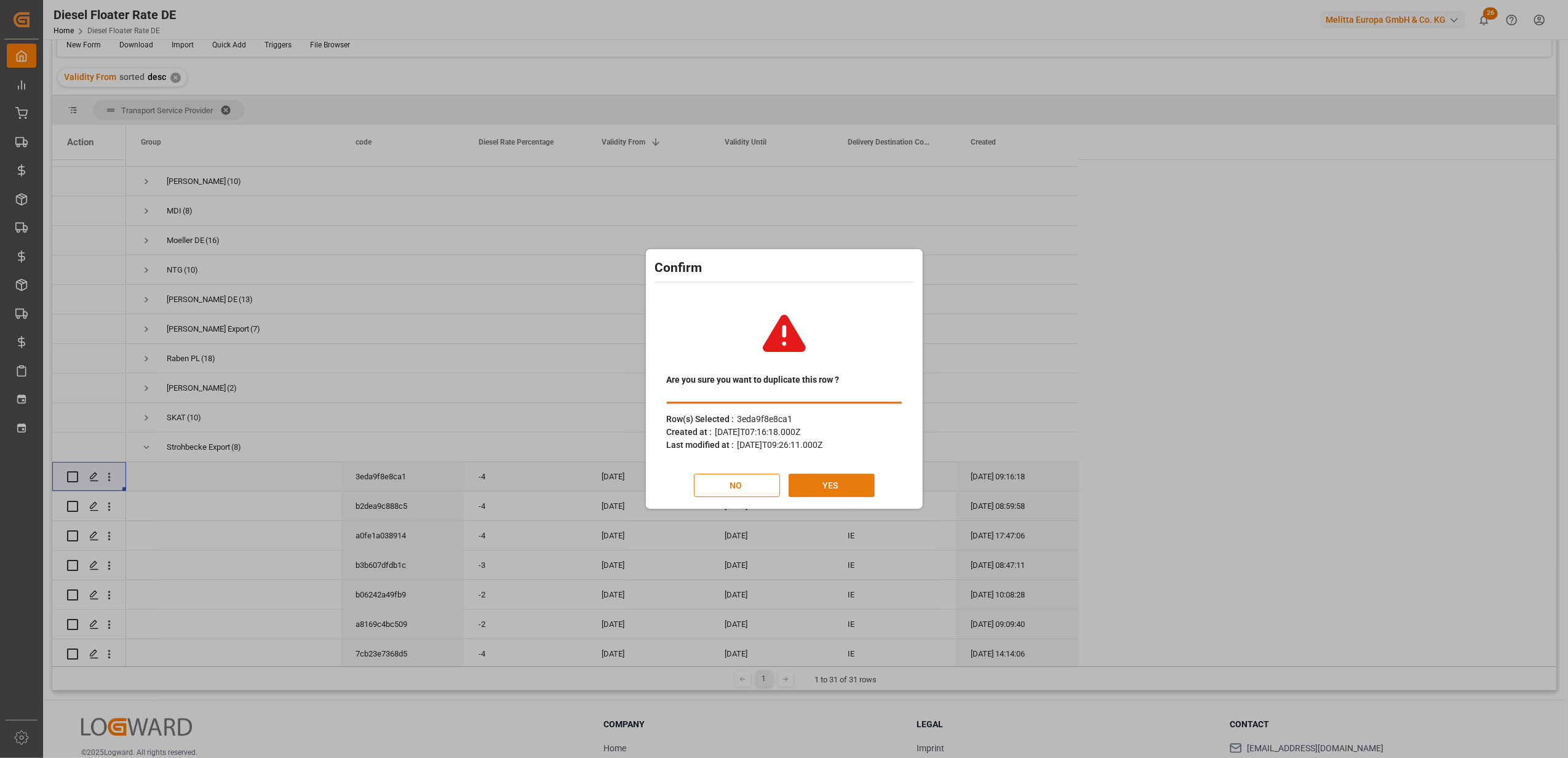
click at [866, 486] on button "YES" at bounding box center [832, 485] width 87 height 23
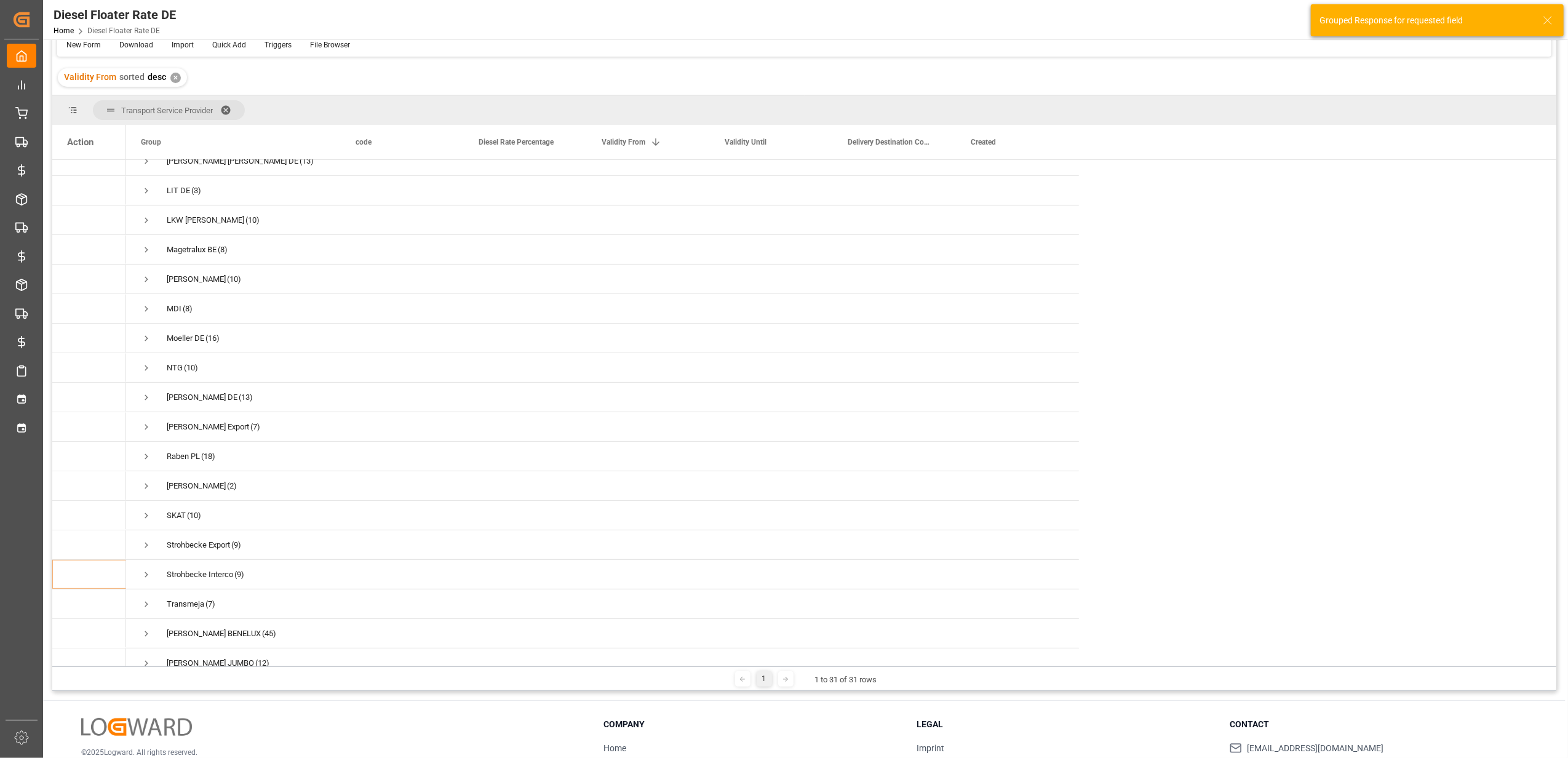
scroll to position [414, 0]
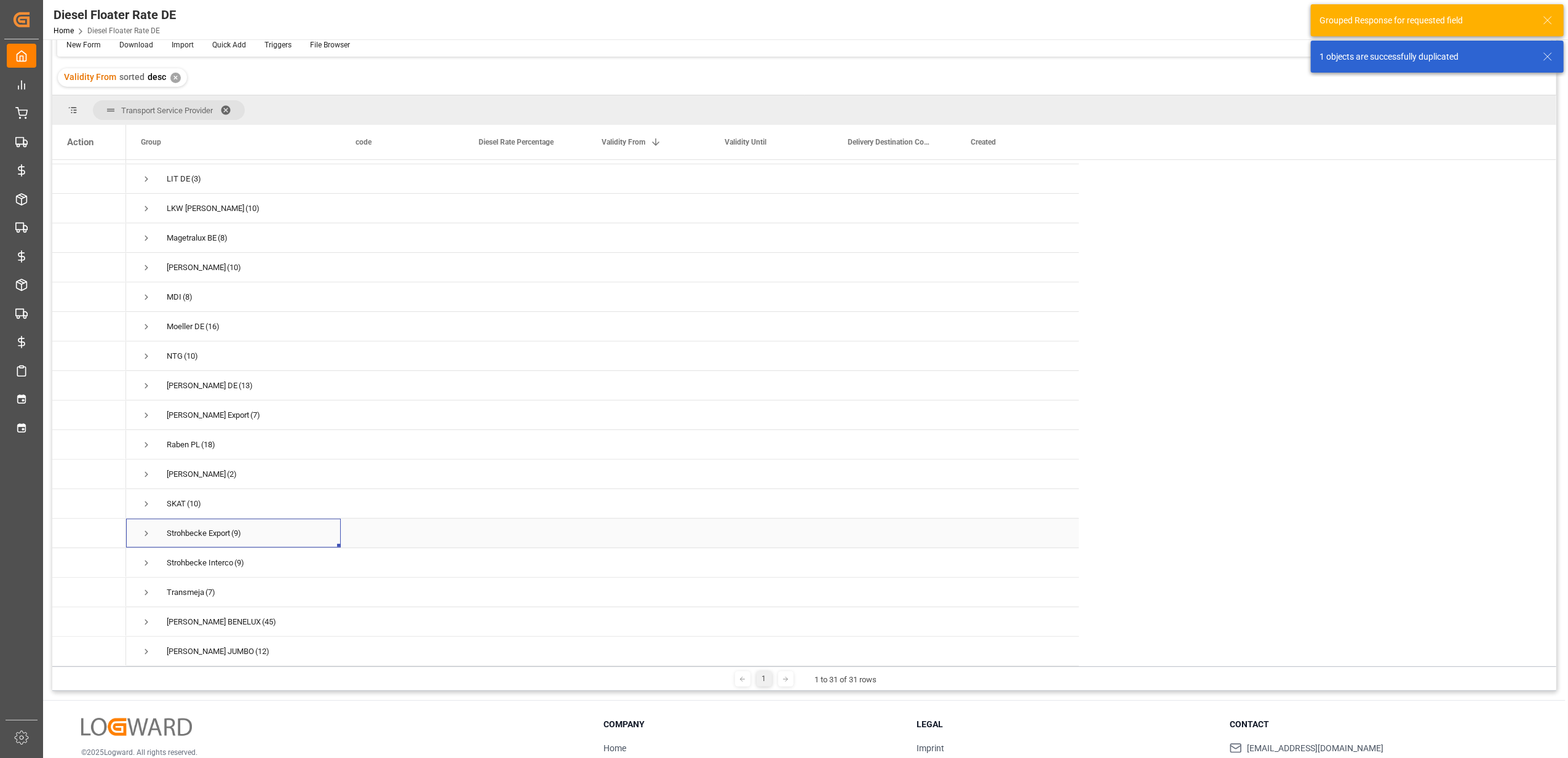
click at [149, 528] on span "Press SPACE to select this row." at bounding box center [146, 533] width 11 height 11
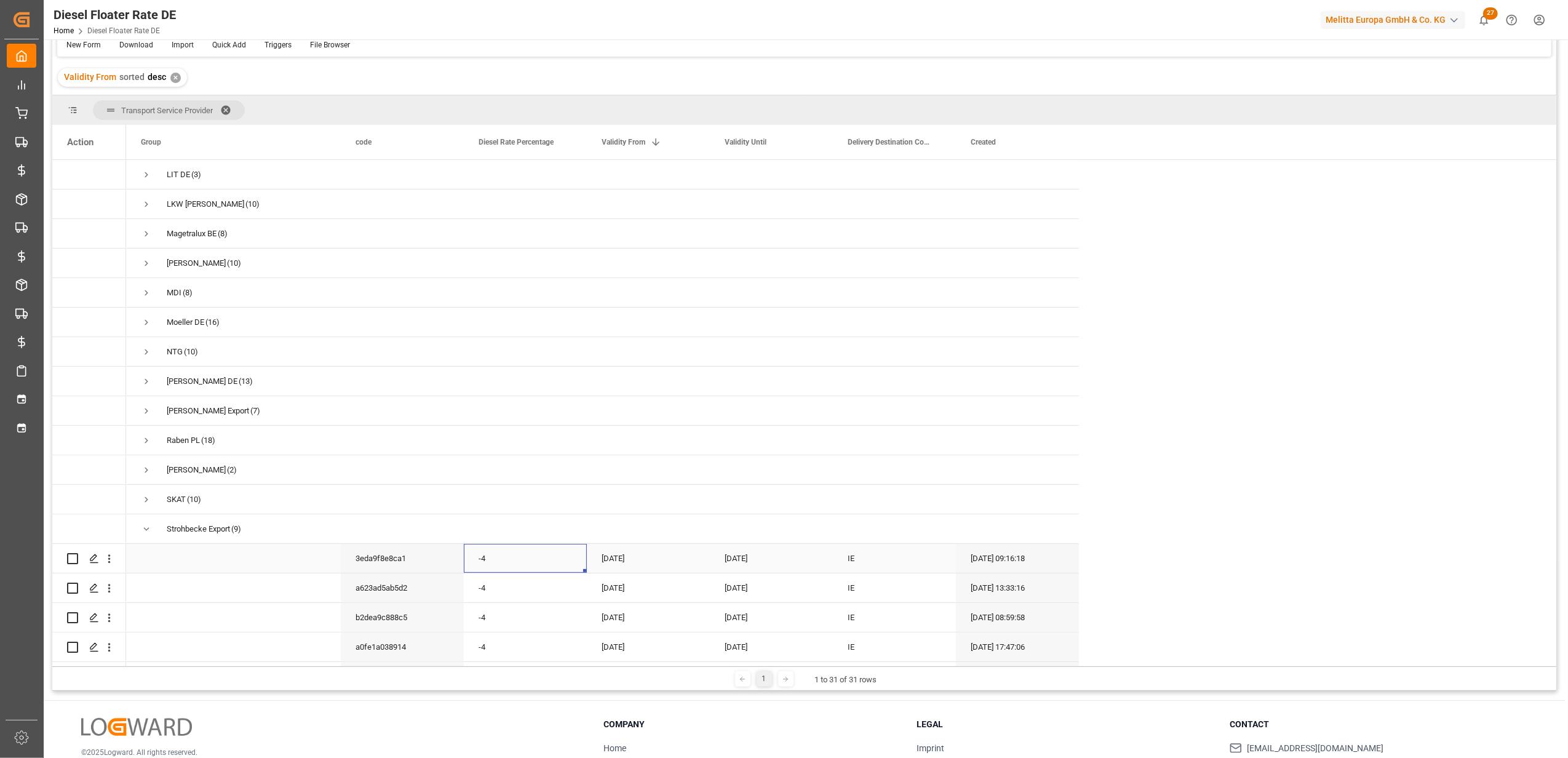
click at [534, 555] on div "-4" at bounding box center [525, 558] width 123 height 29
click at [534, 556] on input "-4" at bounding box center [525, 564] width 104 height 23
type input "-3"
click at [627, 557] on div "[DATE]" at bounding box center [649, 558] width 123 height 29
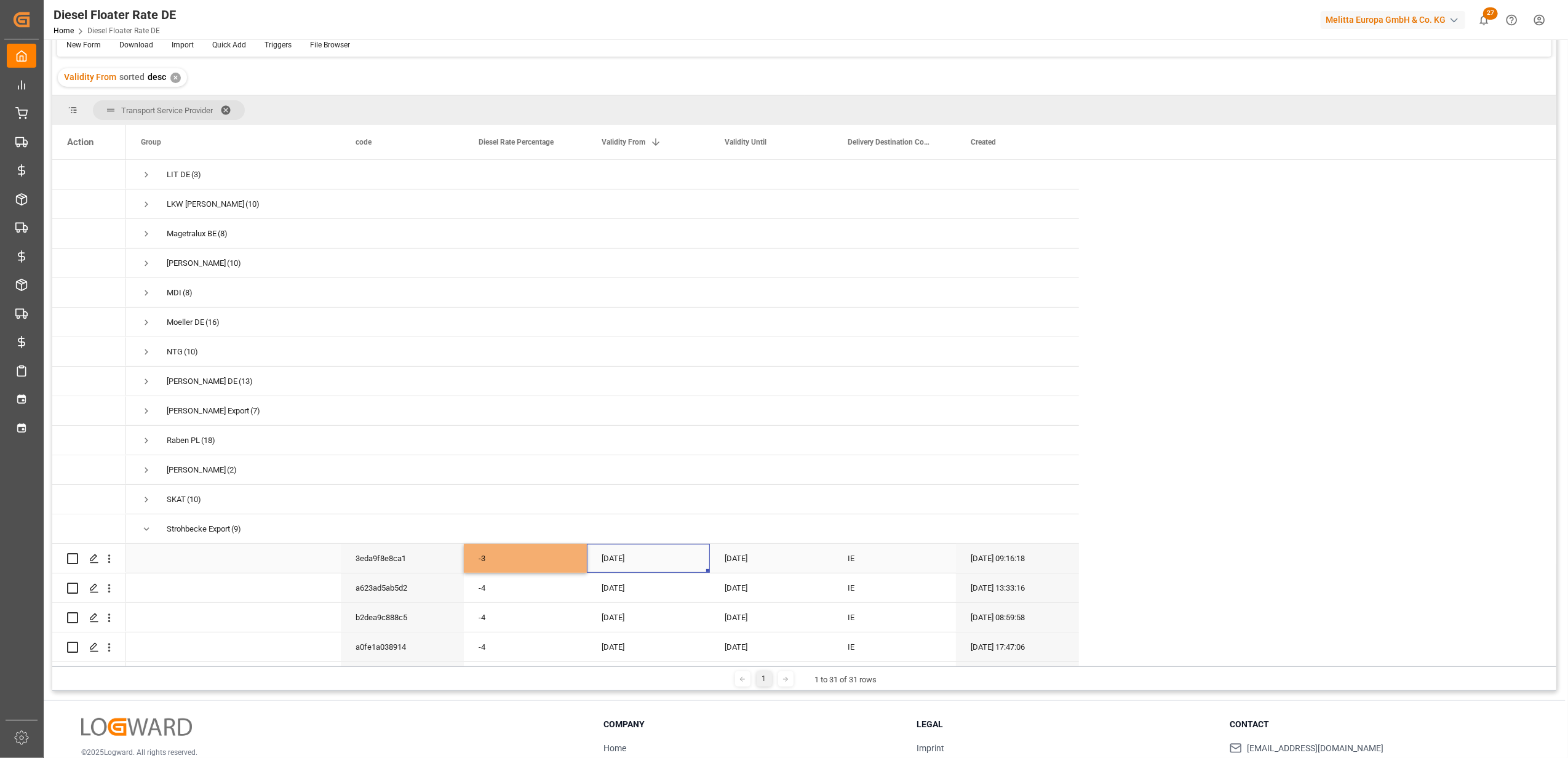
click at [627, 557] on div "[DATE]" at bounding box center [649, 558] width 123 height 29
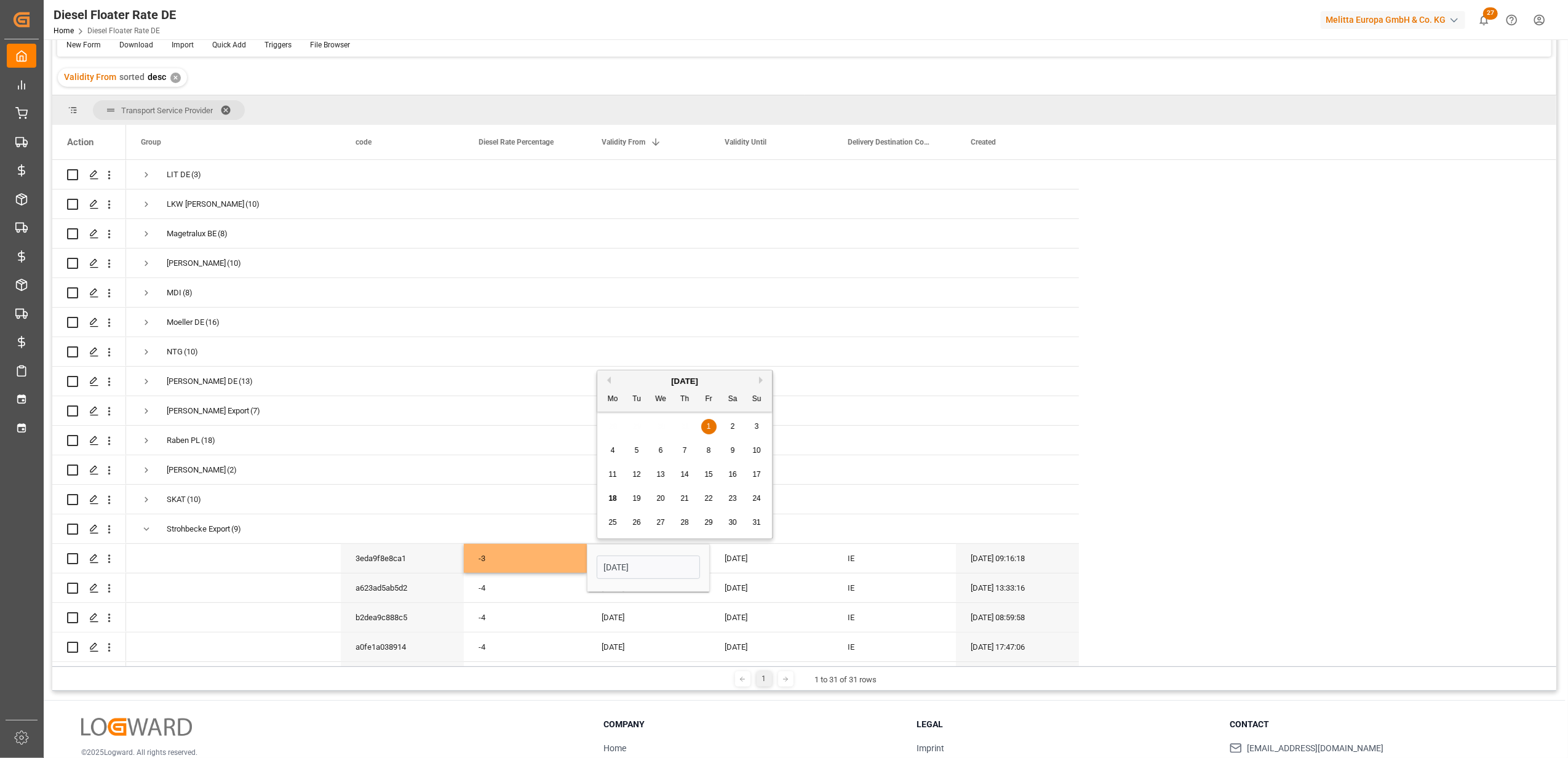
click at [763, 383] on button "Next Month" at bounding box center [763, 379] width 8 height 8
click at [619, 426] on div "1" at bounding box center [613, 427] width 15 height 15
type input "[DATE]"
click at [741, 552] on div "[DATE]" at bounding box center [772, 558] width 123 height 29
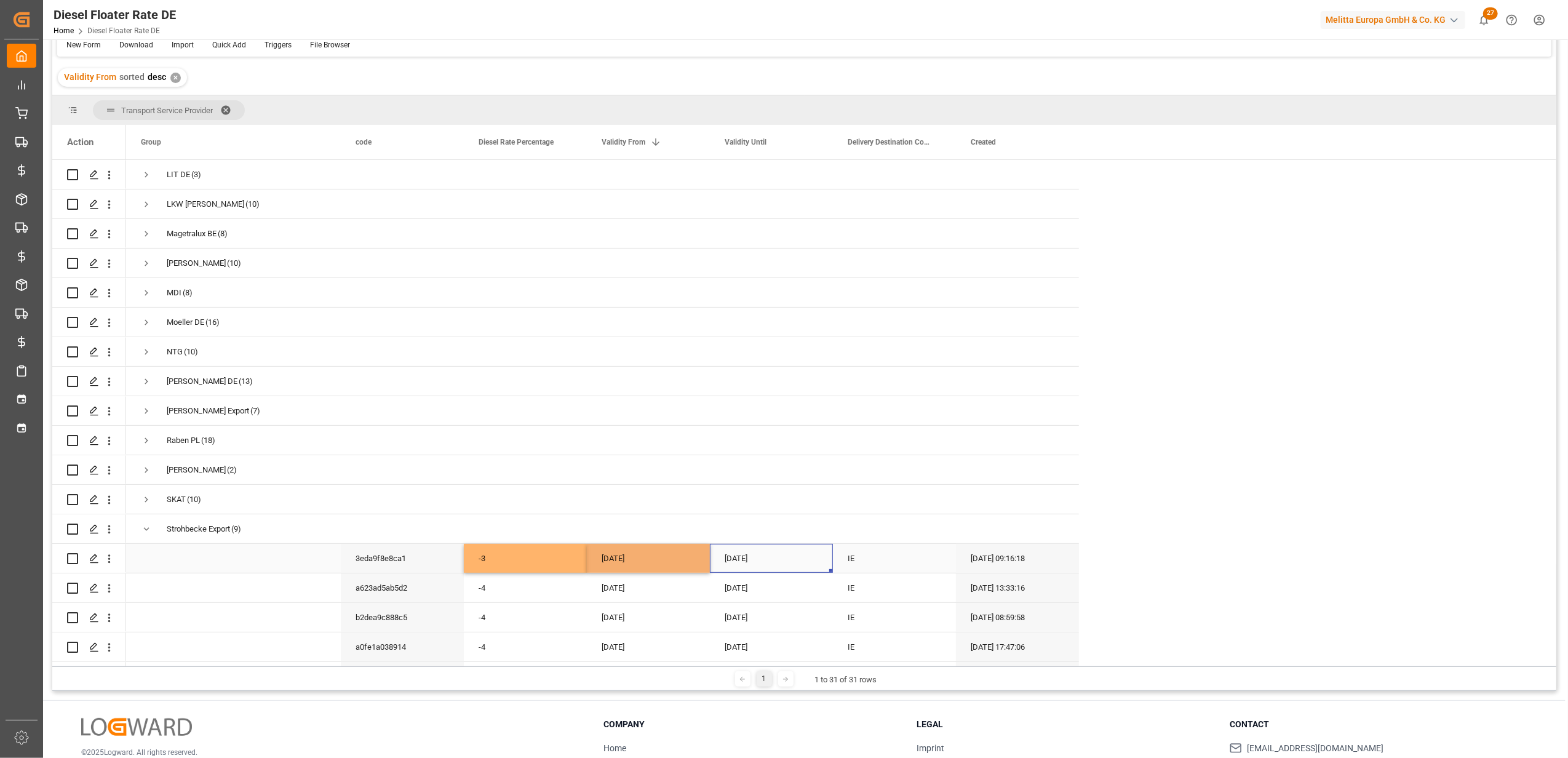
click at [741, 552] on div "[DATE]" at bounding box center [772, 558] width 123 height 29
click at [887, 379] on button "Next Month" at bounding box center [886, 379] width 8 height 8
click at [756, 522] on span "30" at bounding box center [759, 522] width 8 height 9
type input "[DATE]"
click at [880, 561] on div "IE" at bounding box center [895, 558] width 123 height 29
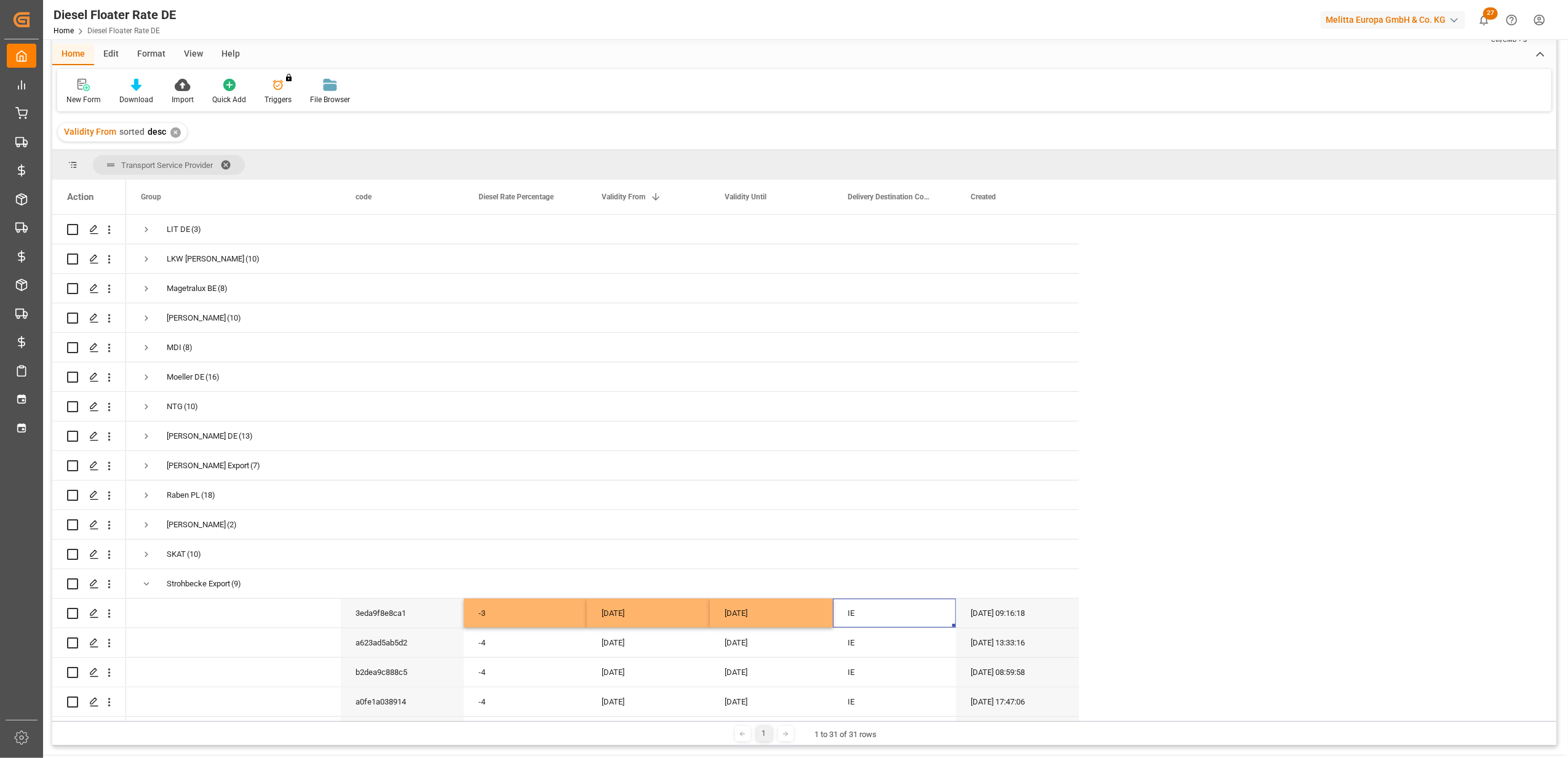
scroll to position [18, 0]
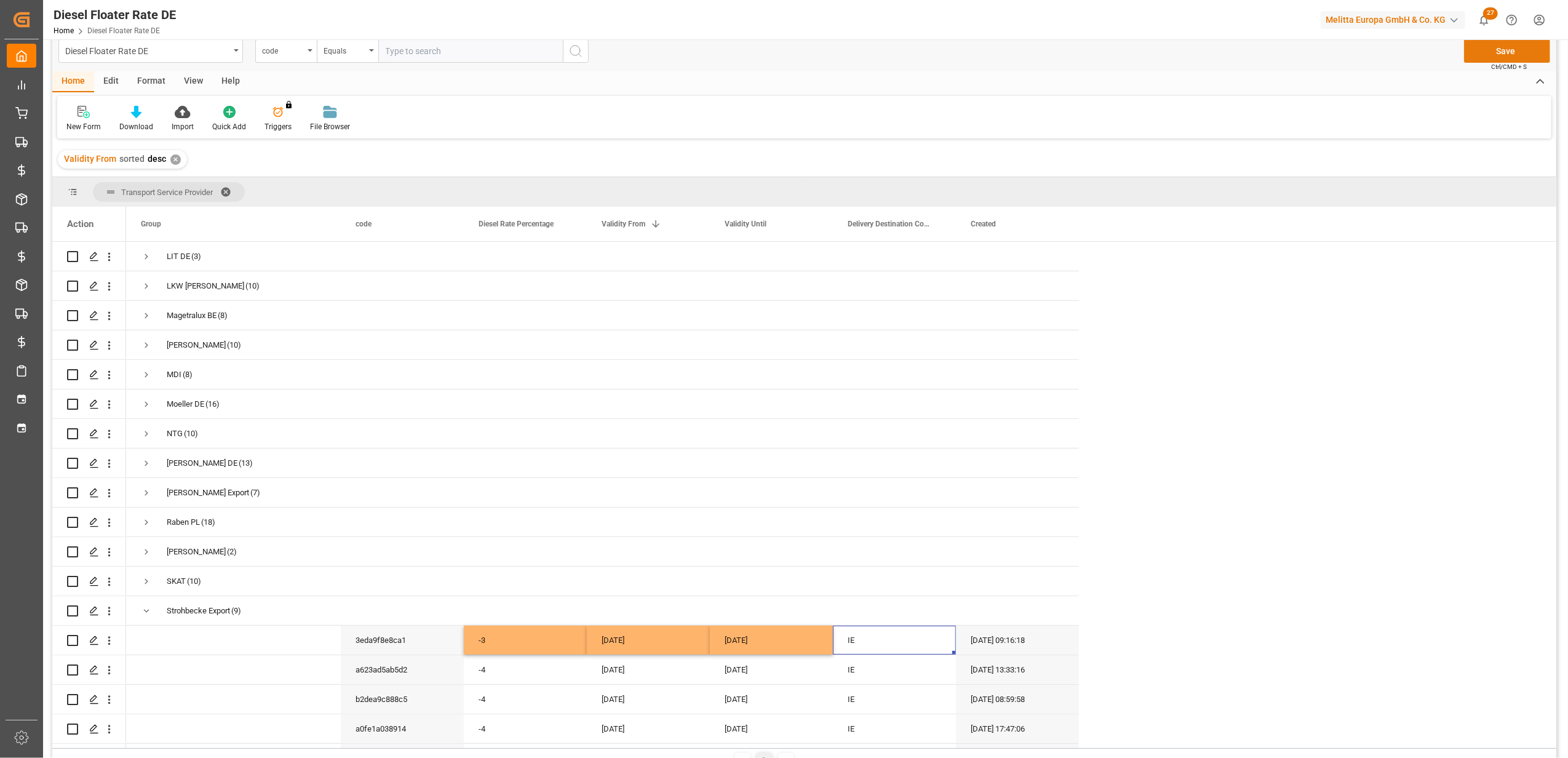
click at [1501, 45] on button "Save" at bounding box center [1507, 51] width 87 height 23
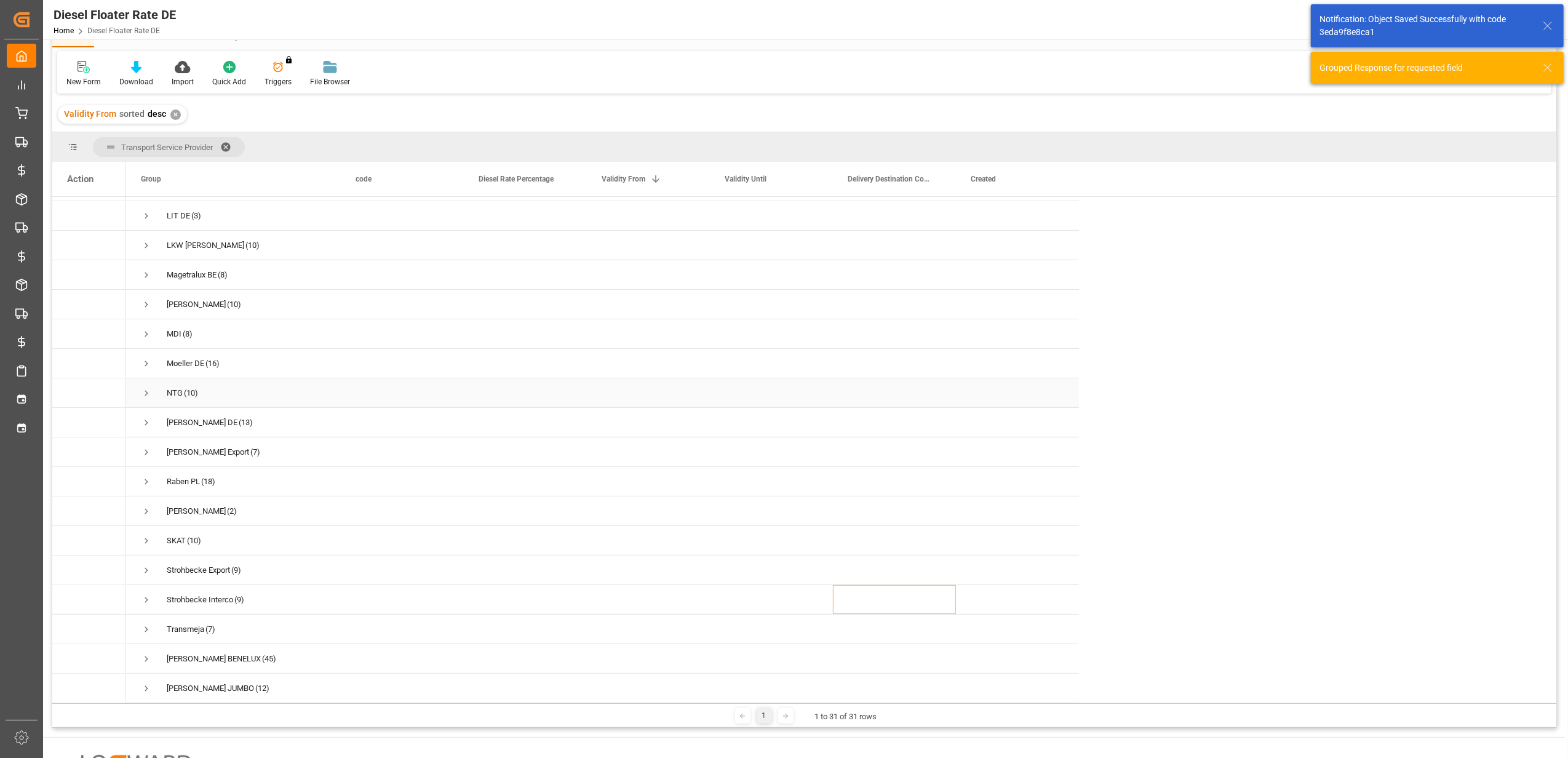
scroll to position [99, 0]
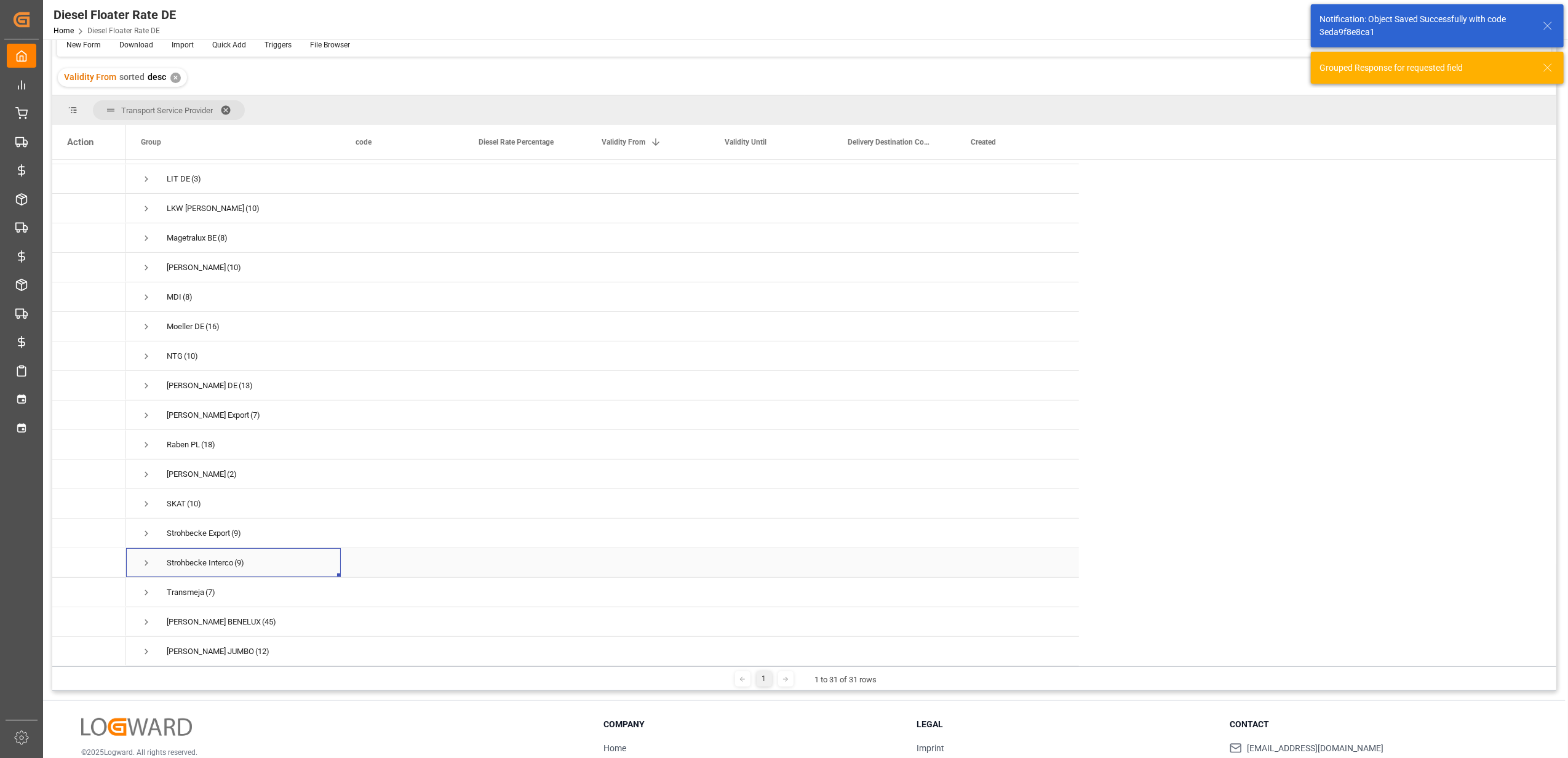
click at [151, 558] on span "Press SPACE to select this row." at bounding box center [146, 563] width 11 height 11
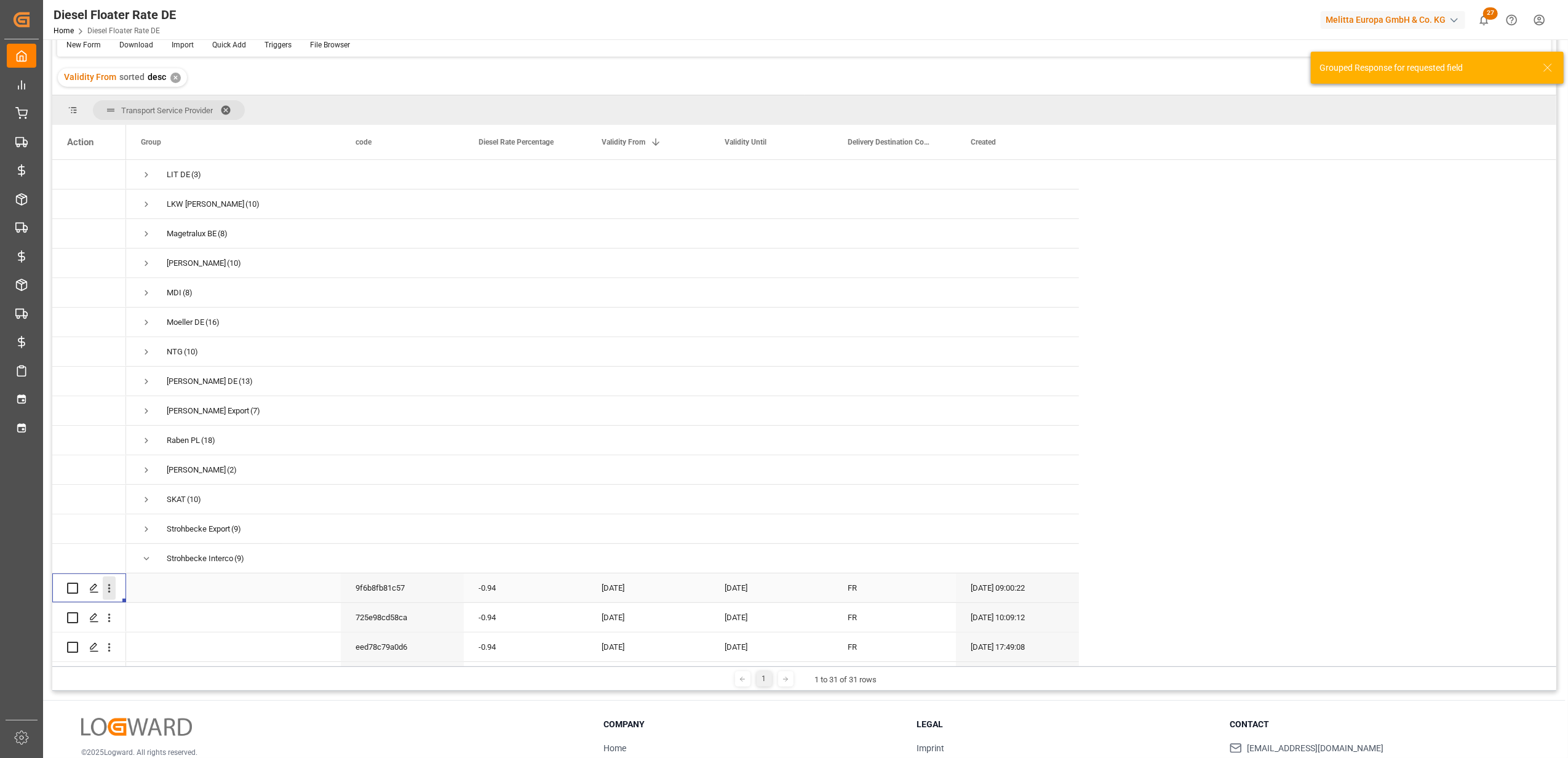
click at [109, 586] on icon "open menu" at bounding box center [109, 588] width 13 height 13
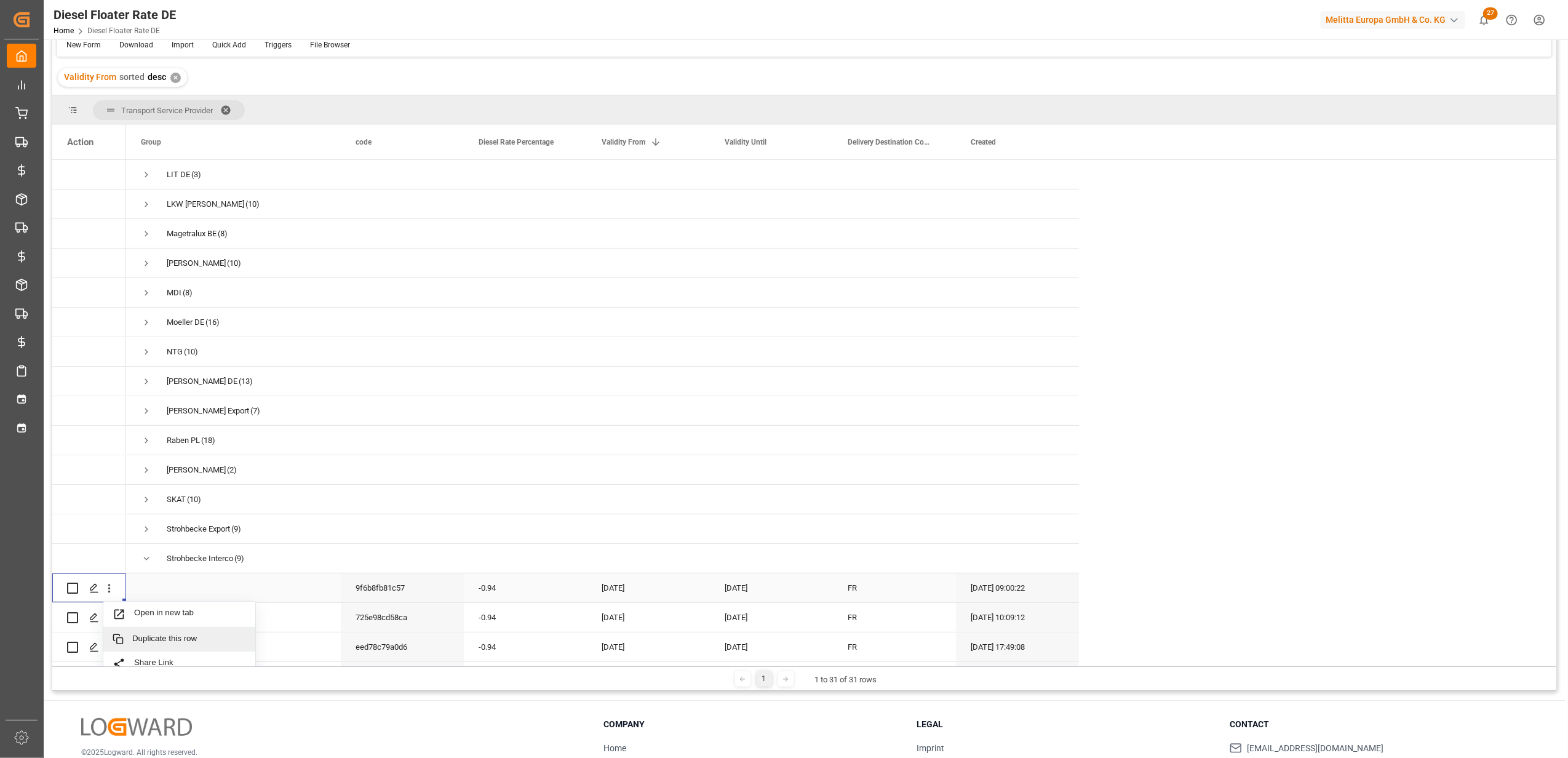
click at [141, 631] on div "Duplicate this row" at bounding box center [179, 639] width 152 height 24
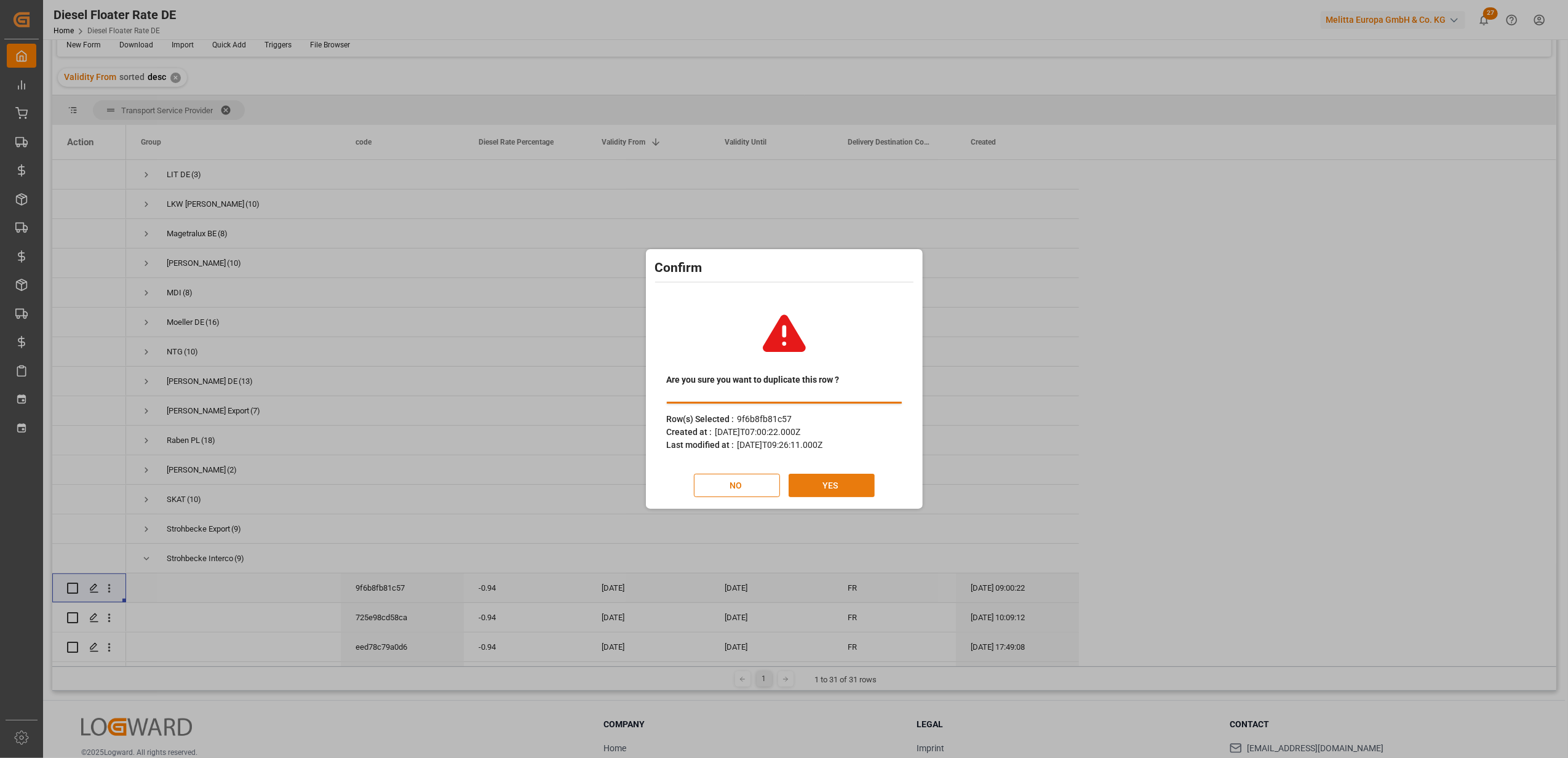
click at [821, 480] on button "YES" at bounding box center [832, 485] width 87 height 23
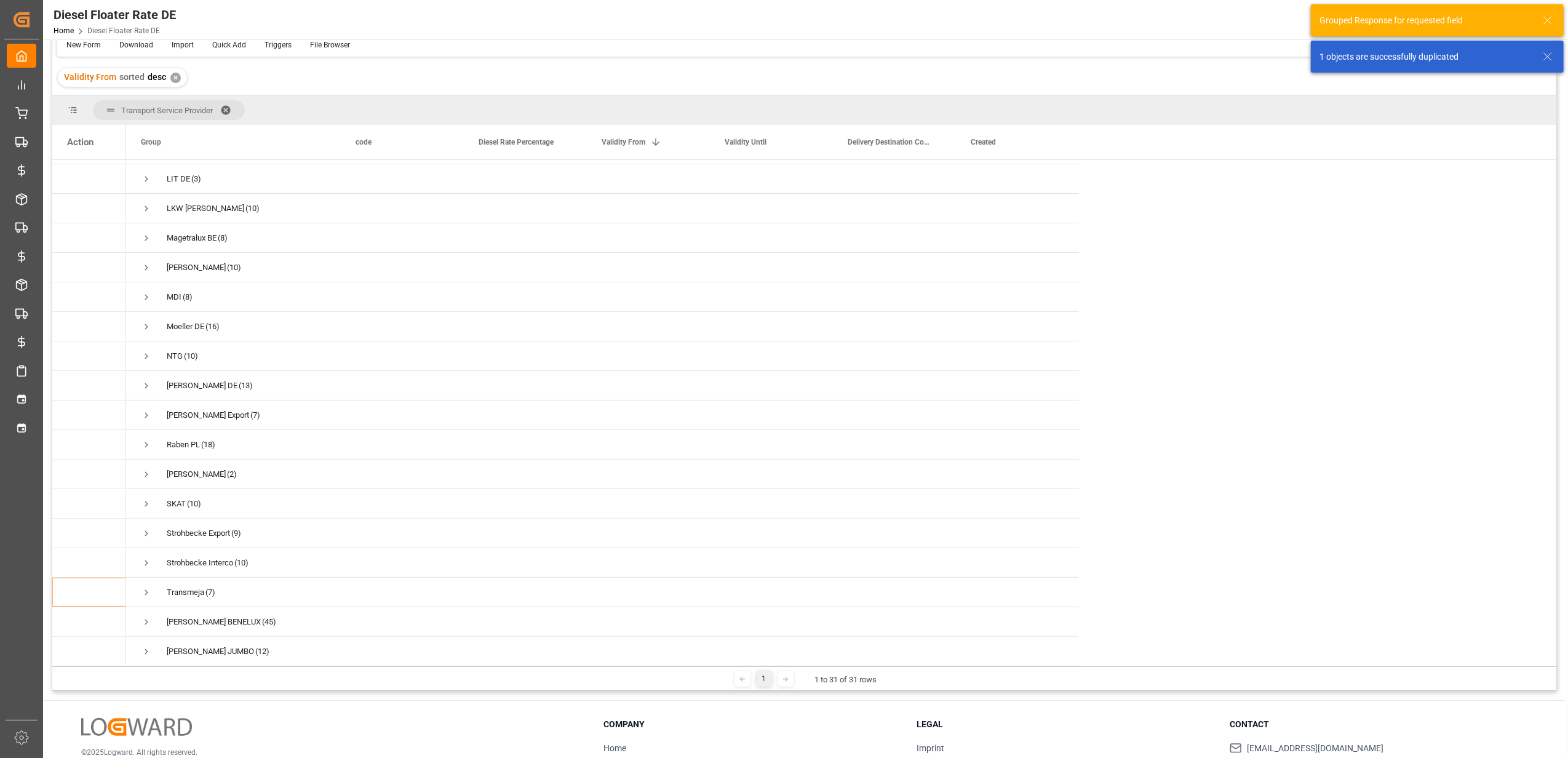
scroll to position [414, 0]
click at [141, 552] on div "Strohbecke Interco (10)" at bounding box center [233, 563] width 215 height 29
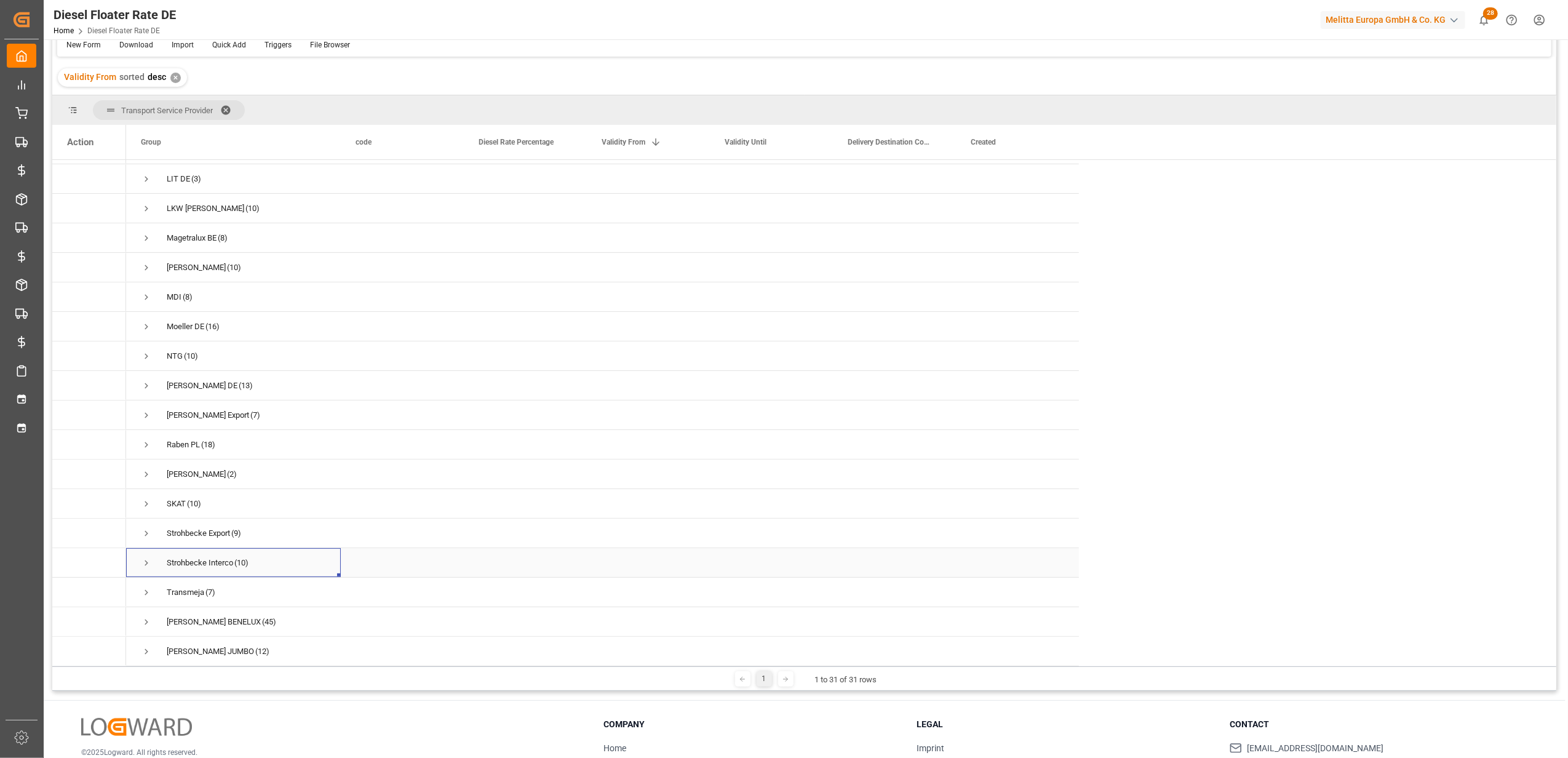
click at [147, 558] on span "Press SPACE to select this row." at bounding box center [146, 563] width 11 height 11
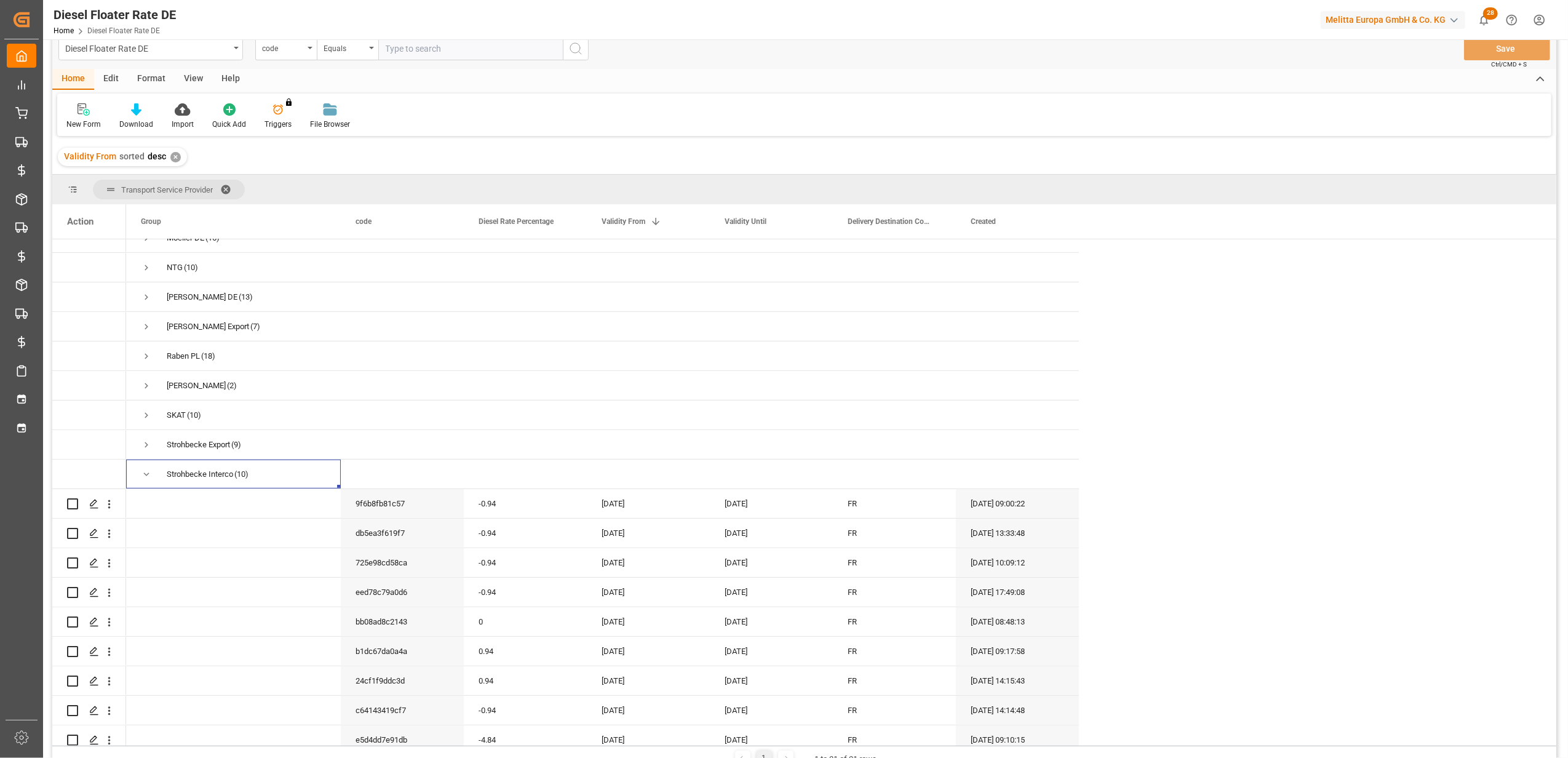
scroll to position [18, 0]
click at [512, 521] on div "-0.94" at bounding box center [525, 535] width 123 height 29
drag, startPoint x: 512, startPoint y: 534, endPoint x: 466, endPoint y: 537, distance: 46.1
click at [466, 537] on div "-0.94" at bounding box center [525, 542] width 123 height 43
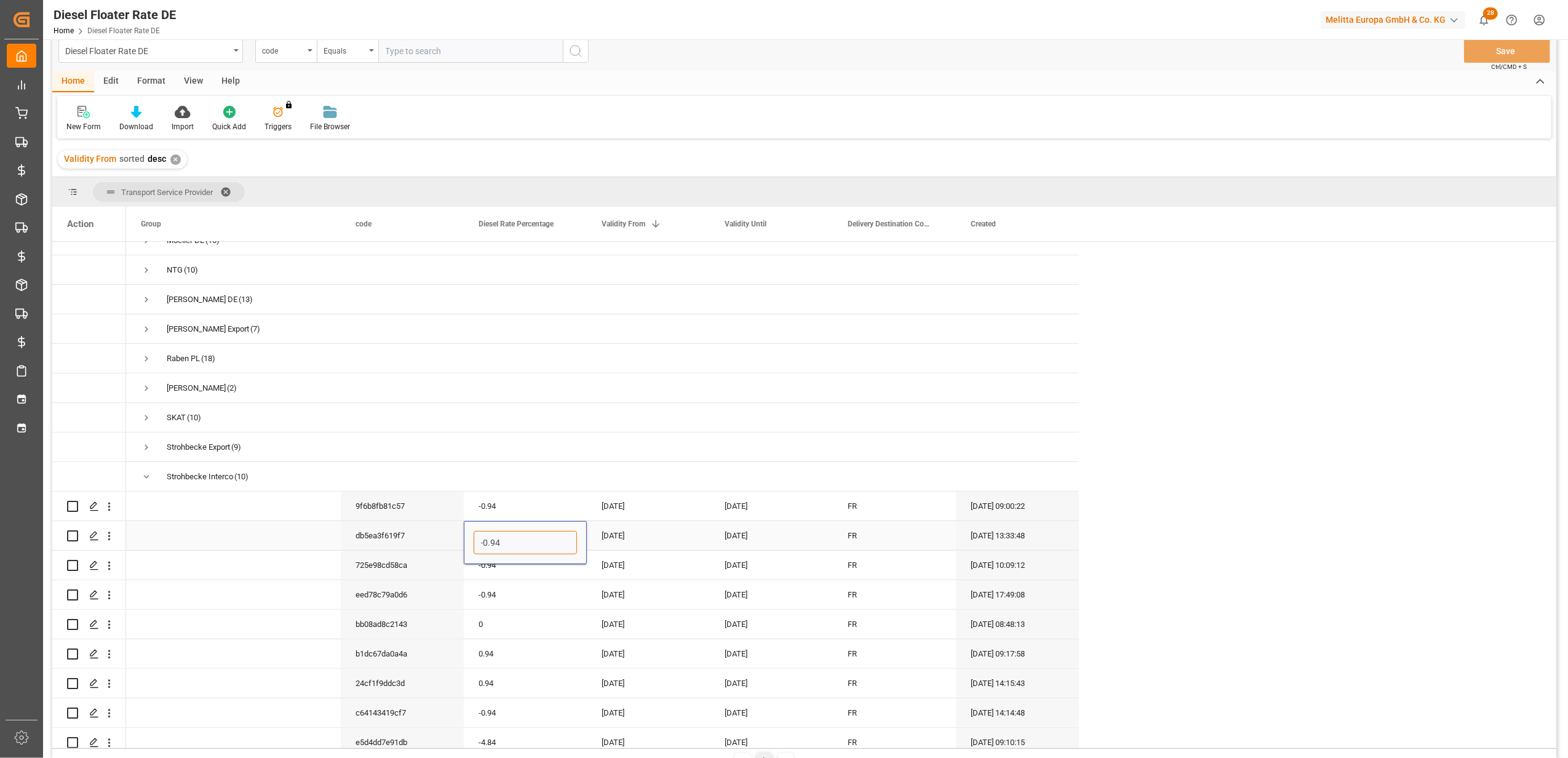
type input "0"
click at [619, 529] on div "[DATE]" at bounding box center [649, 535] width 123 height 29
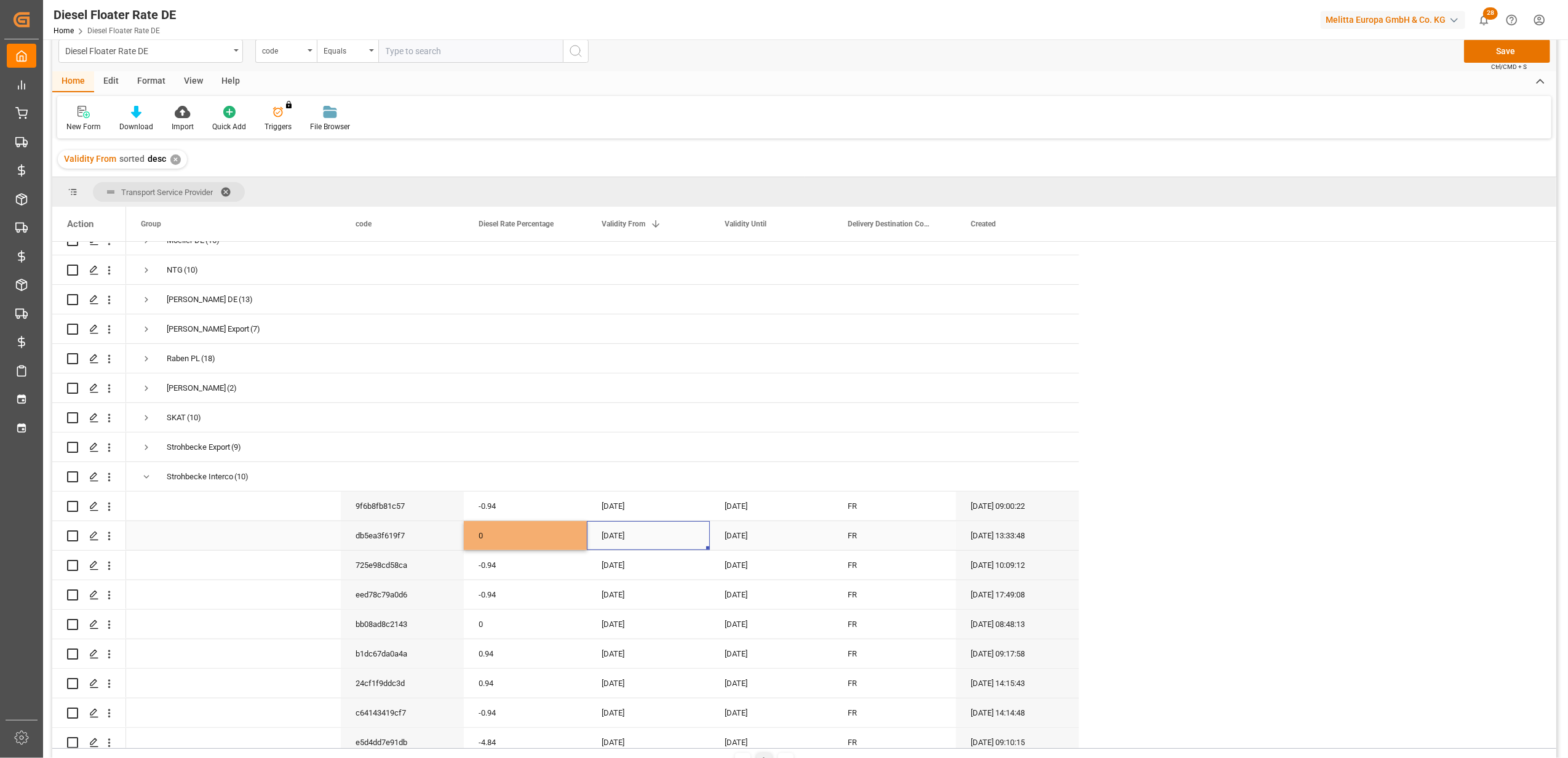
click at [619, 529] on div "[DATE]" at bounding box center [649, 535] width 123 height 29
click at [761, 570] on button "Next Month" at bounding box center [763, 571] width 8 height 8
click at [618, 618] on div "1" at bounding box center [613, 618] width 15 height 15
type input "[DATE]"
click at [751, 544] on div "[DATE]" at bounding box center [772, 535] width 123 height 29
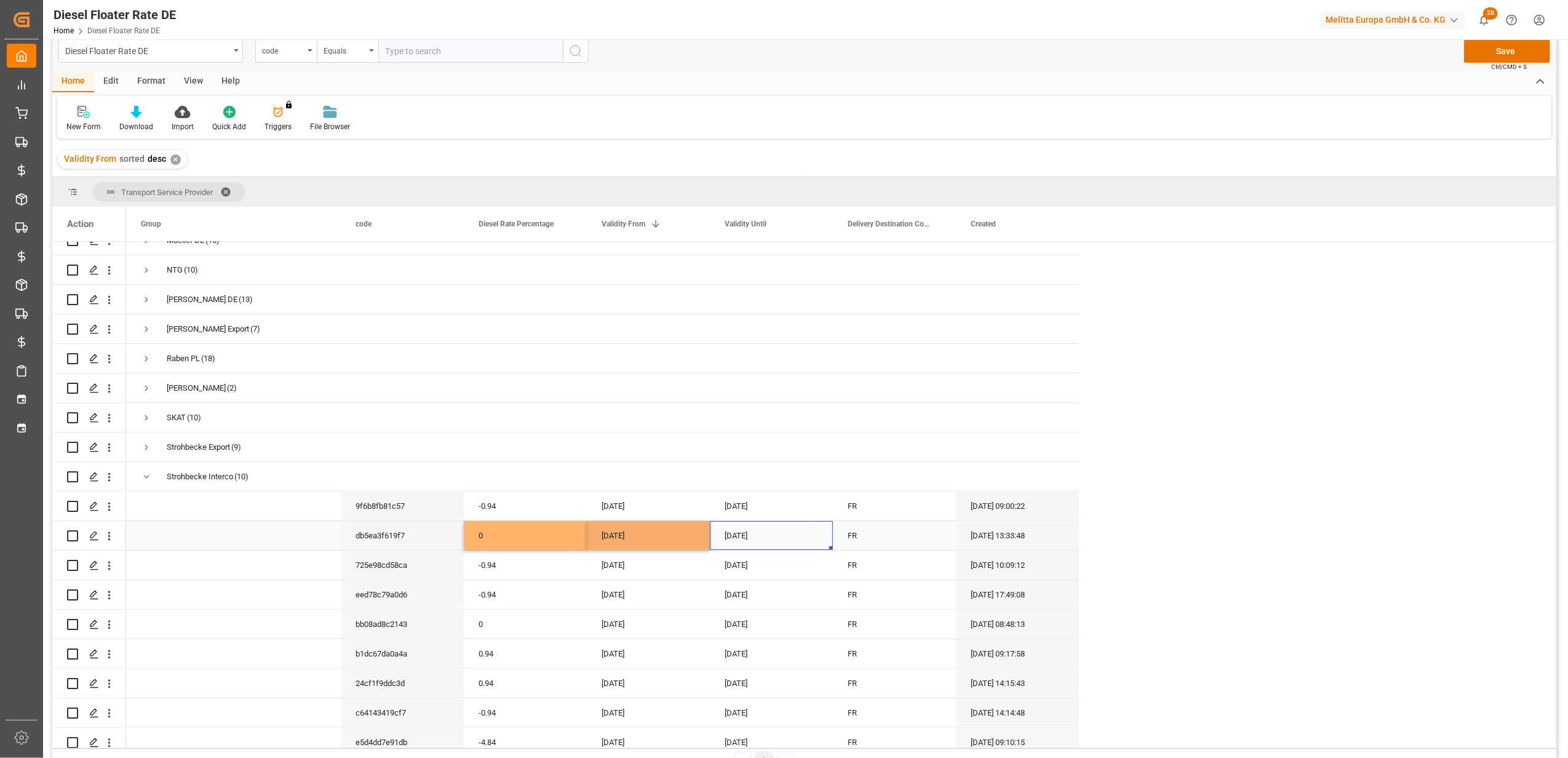
click at [761, 534] on div "[DATE]" at bounding box center [772, 535] width 123 height 29
click at [886, 569] on button "Next Month" at bounding box center [886, 571] width 8 height 8
click at [762, 713] on span "30" at bounding box center [759, 713] width 8 height 9
type input "[DATE]"
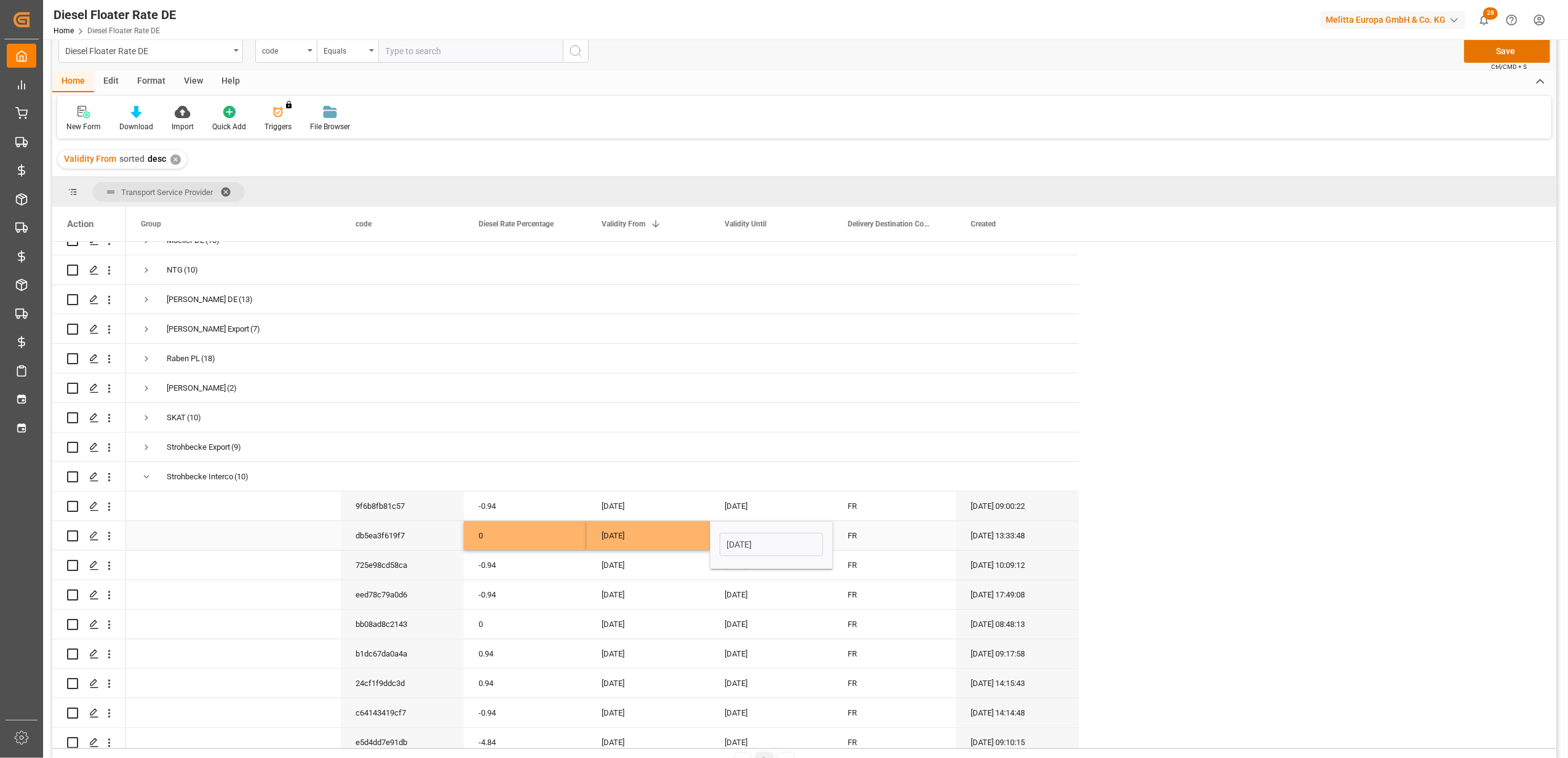
click at [883, 524] on div "FR" at bounding box center [895, 535] width 123 height 29
click at [1484, 45] on button "Save" at bounding box center [1507, 51] width 87 height 23
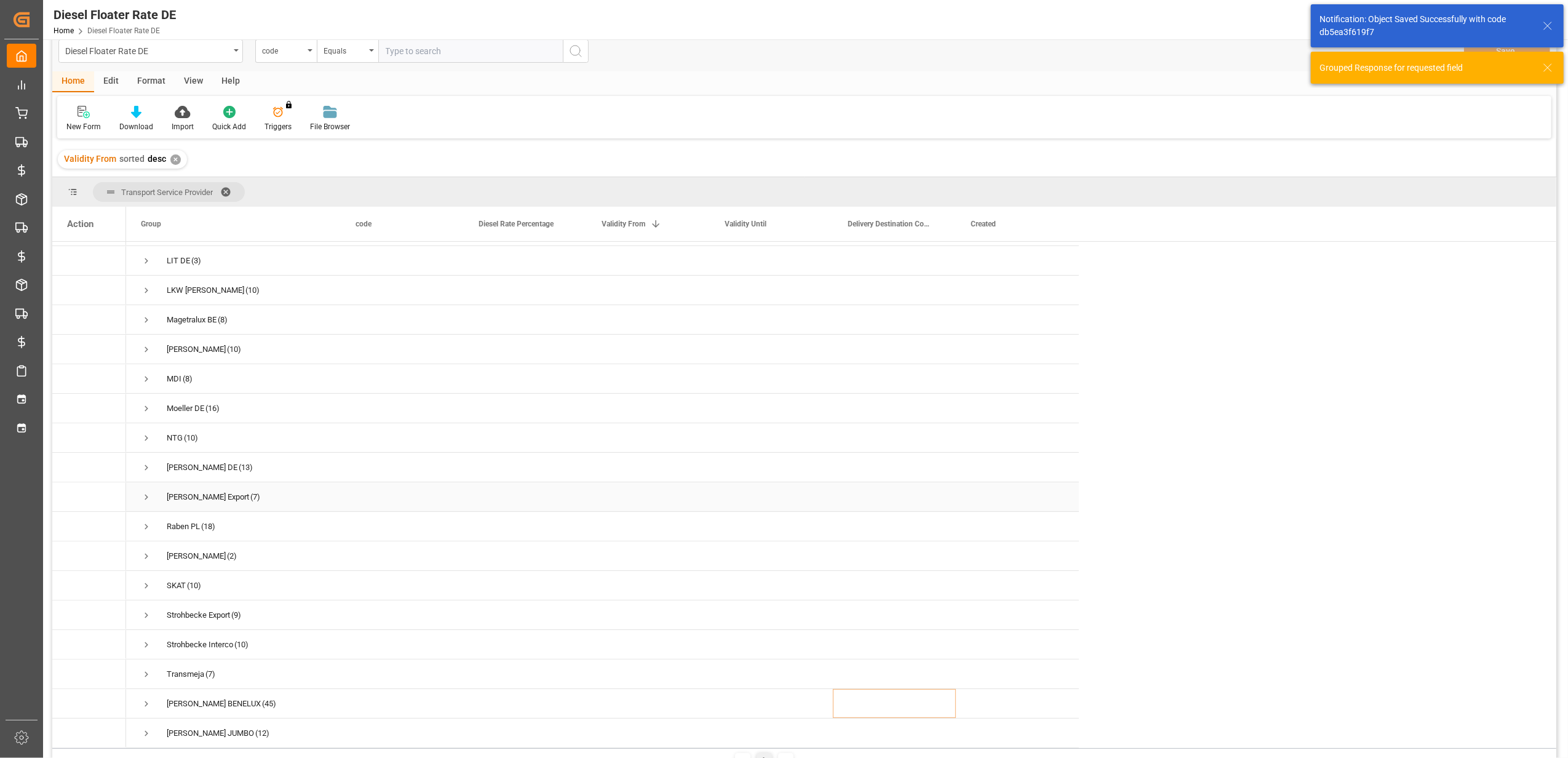
scroll to position [414, 0]
click at [151, 660] on span "Press SPACE to select this row." at bounding box center [146, 673] width 11 height 28
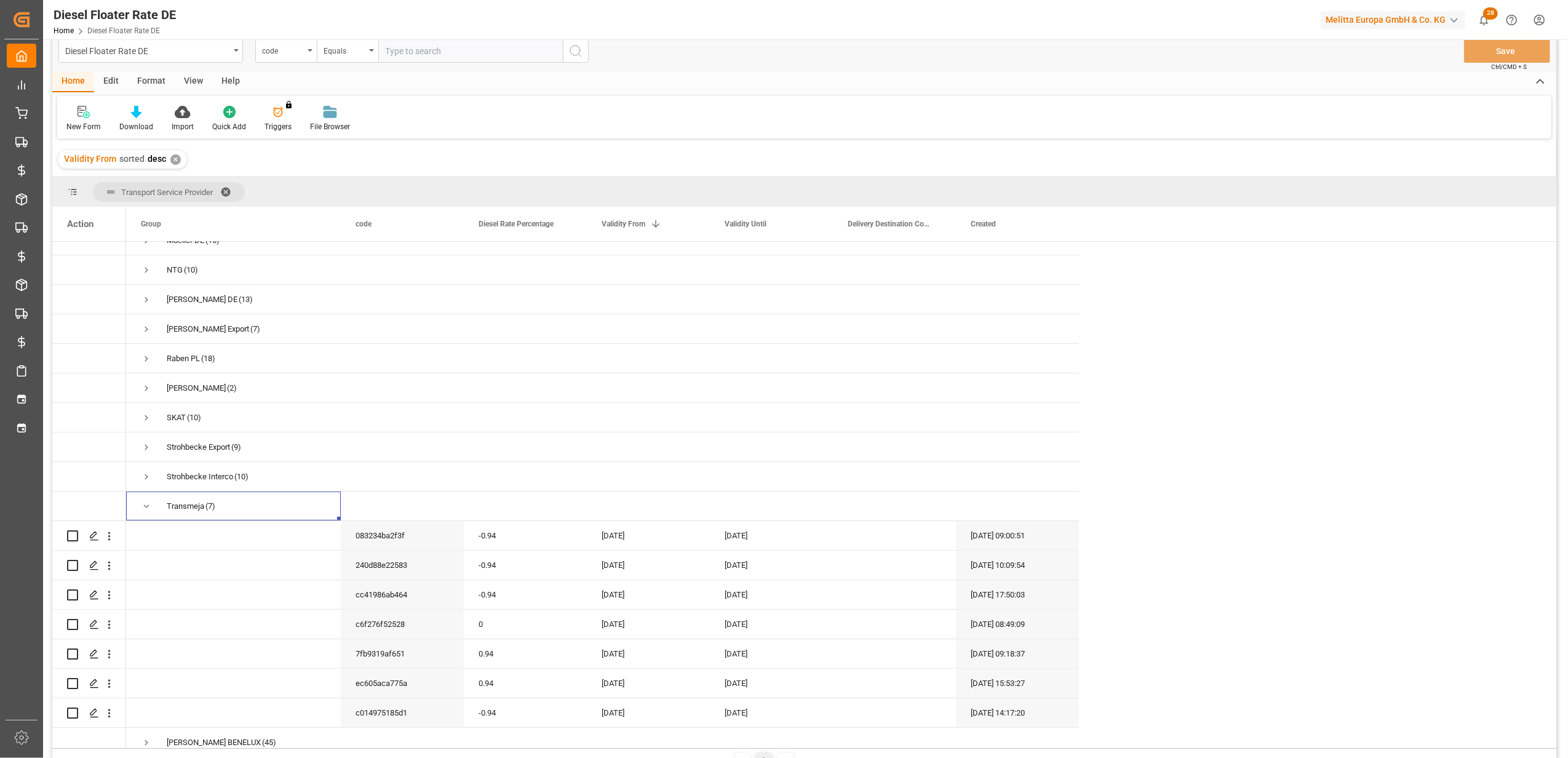
scroll to position [620, 0]
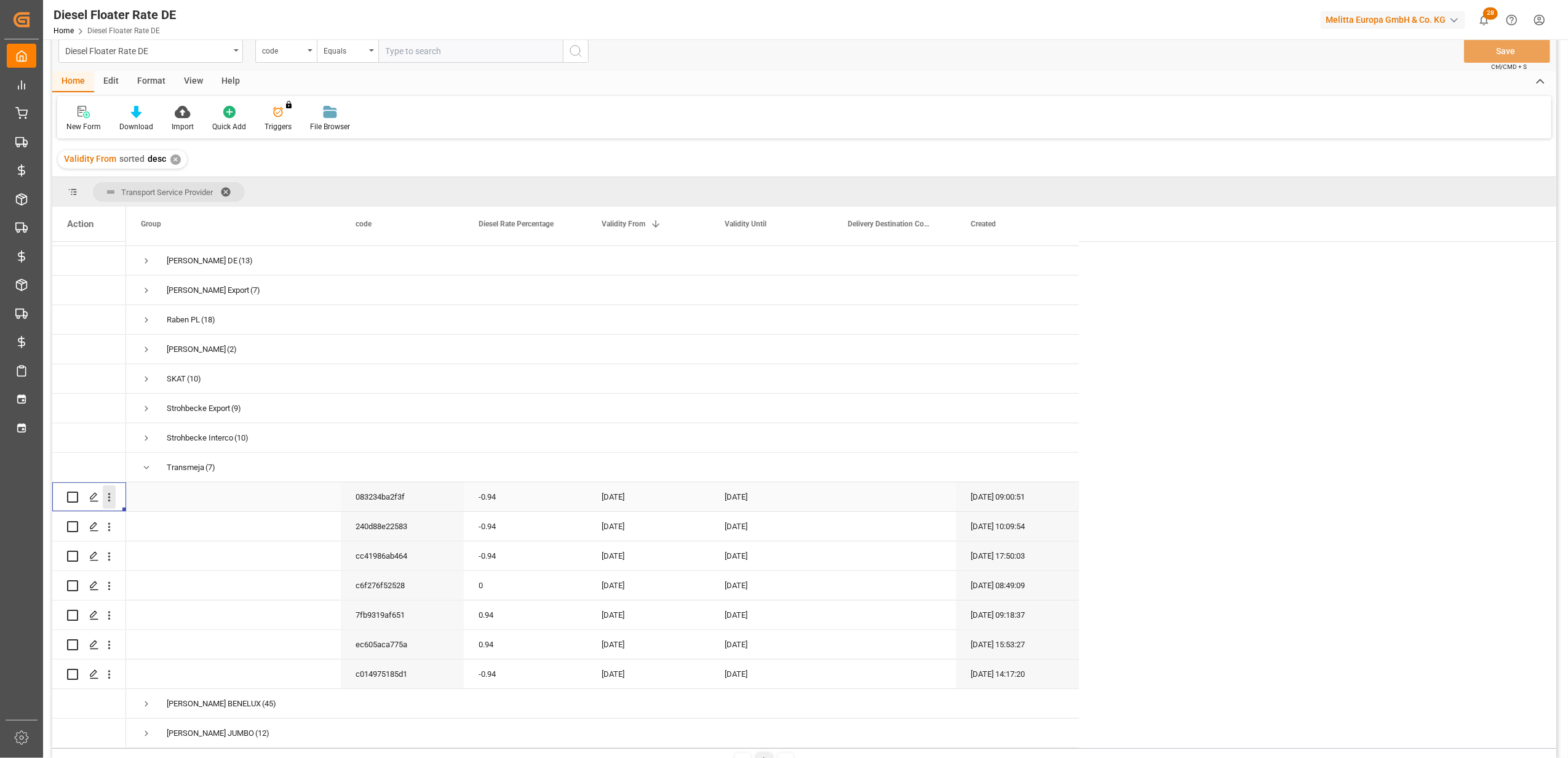
click at [114, 495] on icon "open menu" at bounding box center [109, 497] width 13 height 13
click at [160, 542] on span "Duplicate this row" at bounding box center [189, 547] width 114 height 11
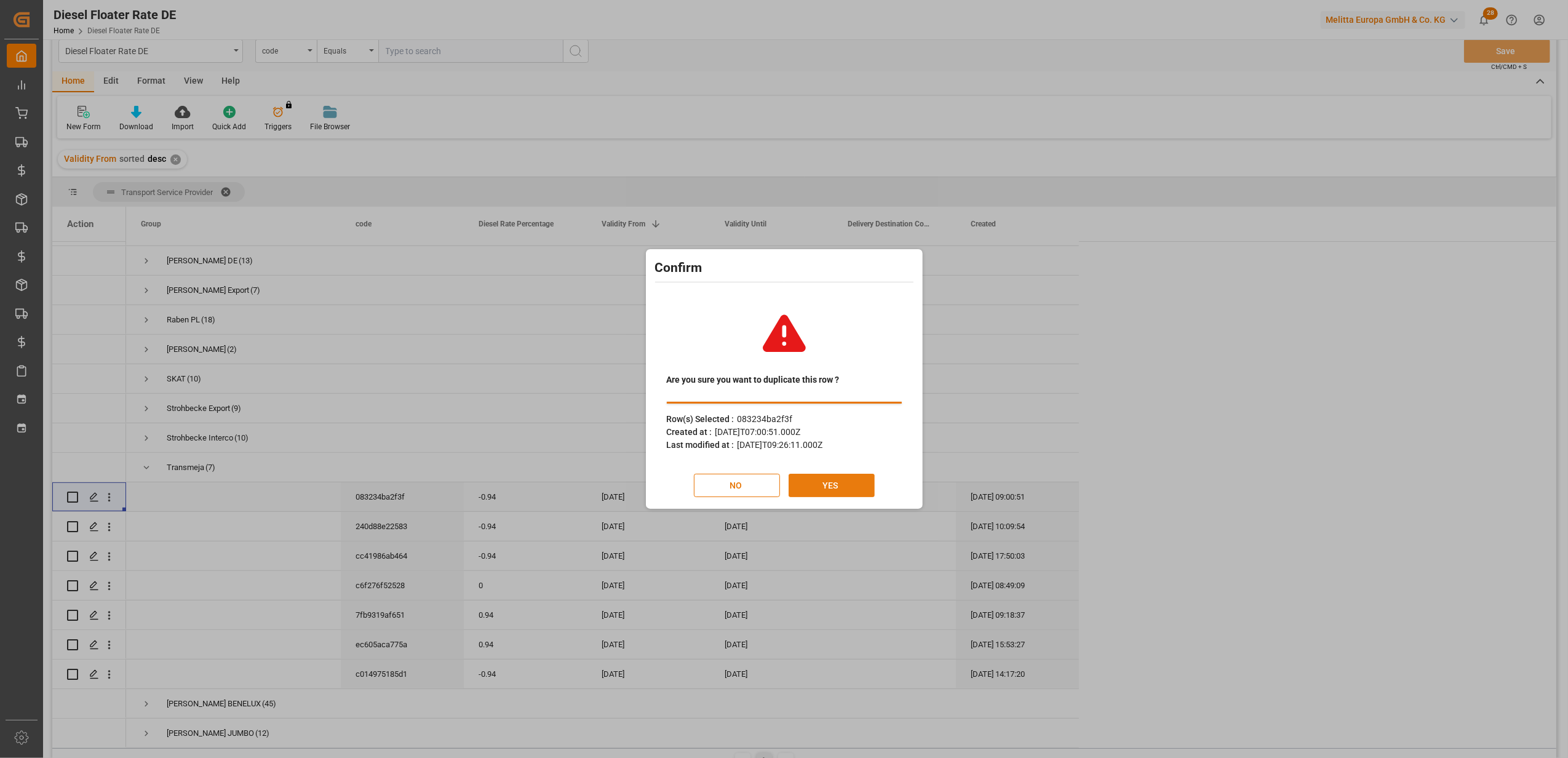
click at [820, 490] on button "YES" at bounding box center [832, 485] width 87 height 23
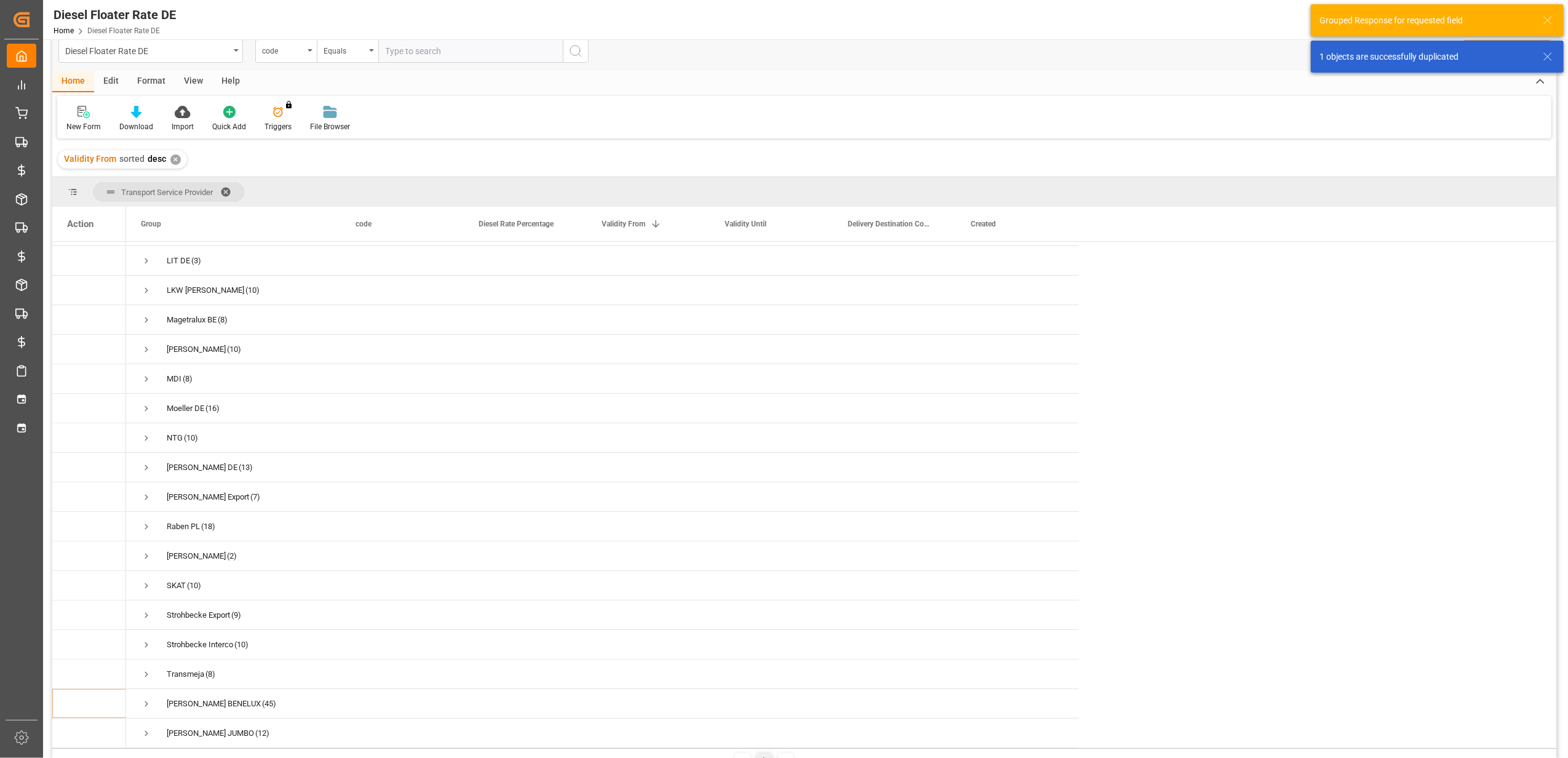
scroll to position [414, 0]
click at [147, 669] on span "Press SPACE to select this row." at bounding box center [146, 674] width 11 height 11
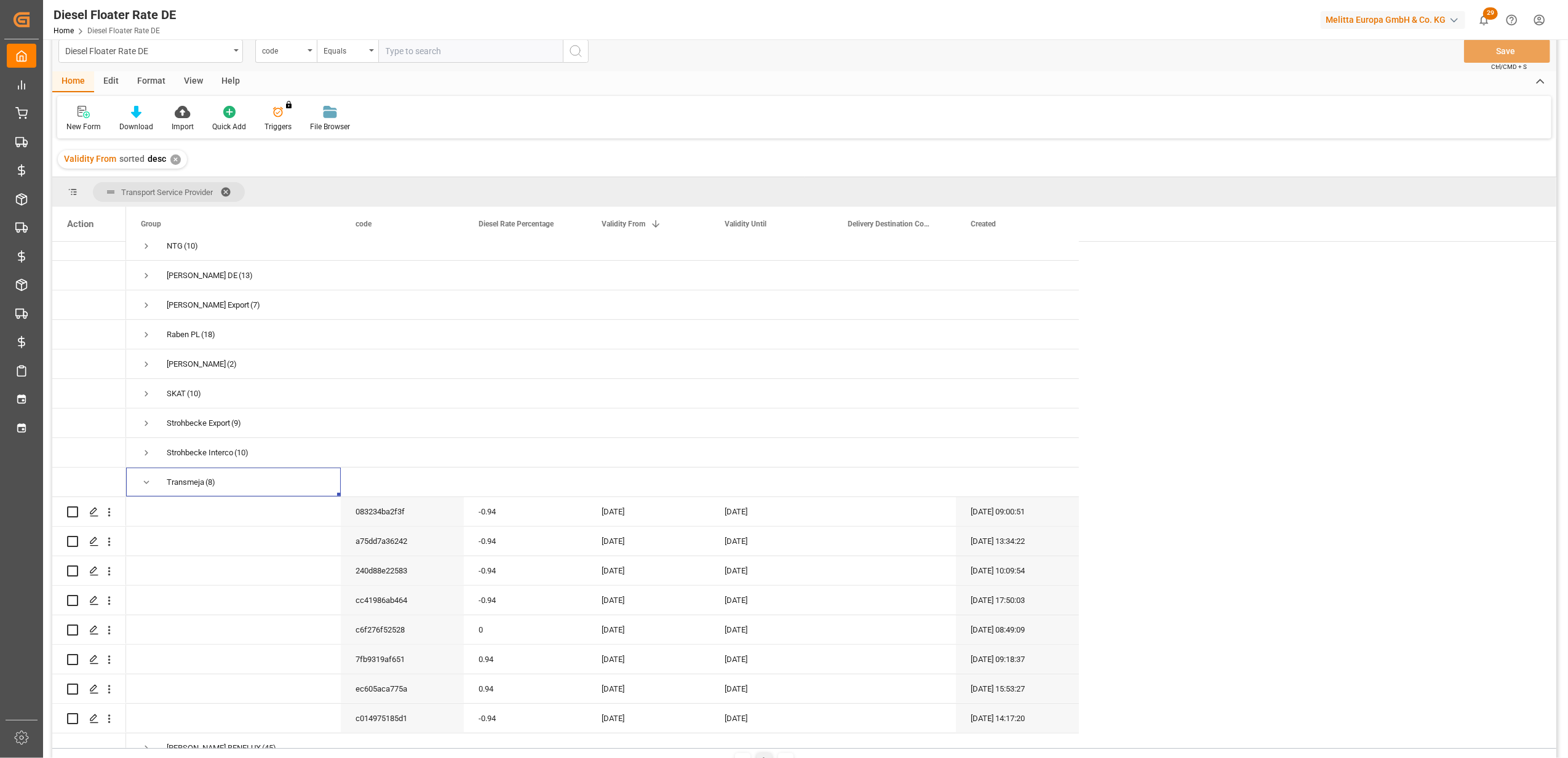
scroll to position [649, 0]
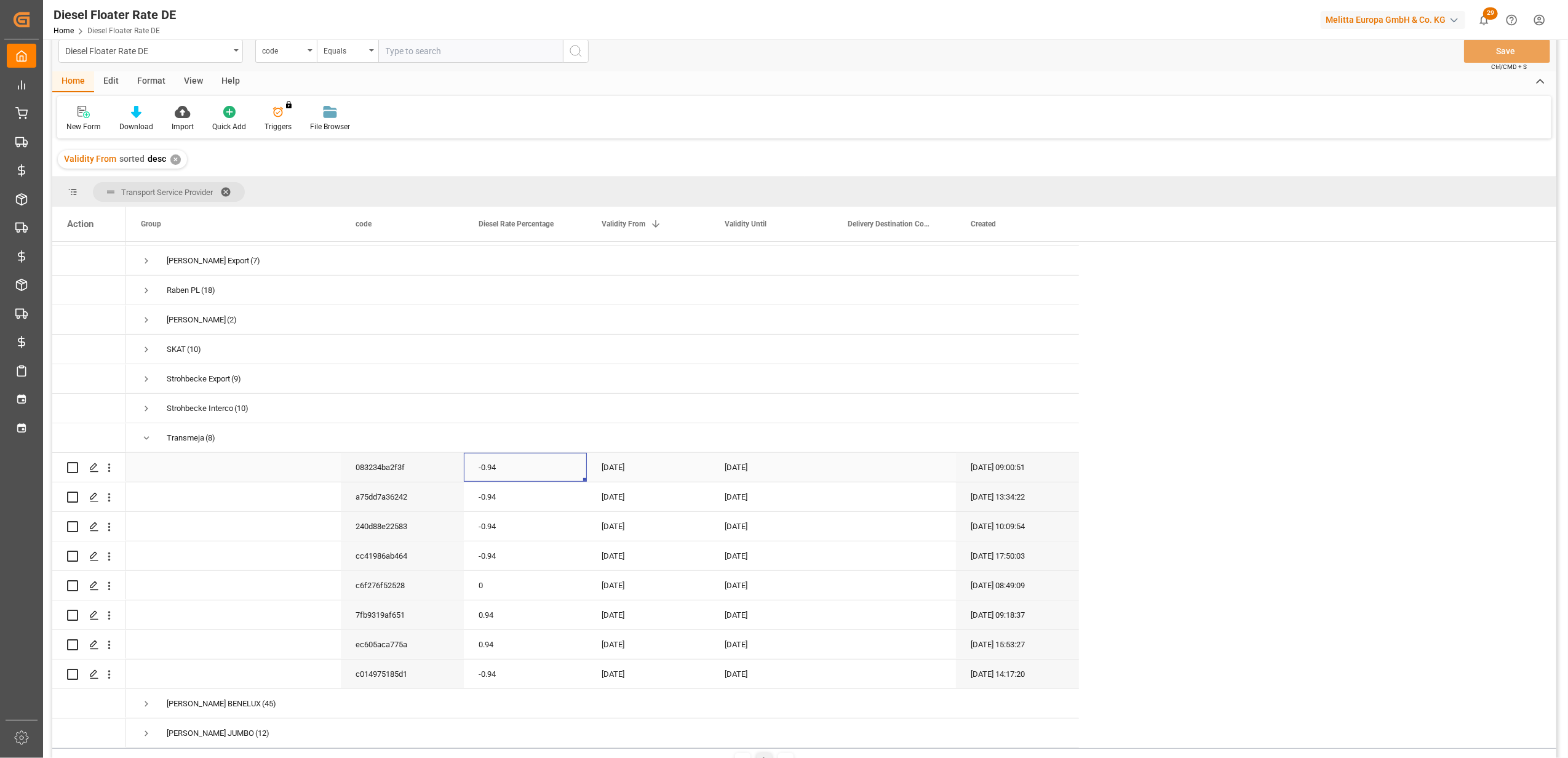
click at [530, 461] on div "-0.94" at bounding box center [525, 467] width 123 height 29
drag, startPoint x: 530, startPoint y: 461, endPoint x: 472, endPoint y: 475, distance: 59.7
click at [472, 475] on div "-0.94" at bounding box center [525, 474] width 123 height 43
type input "0"
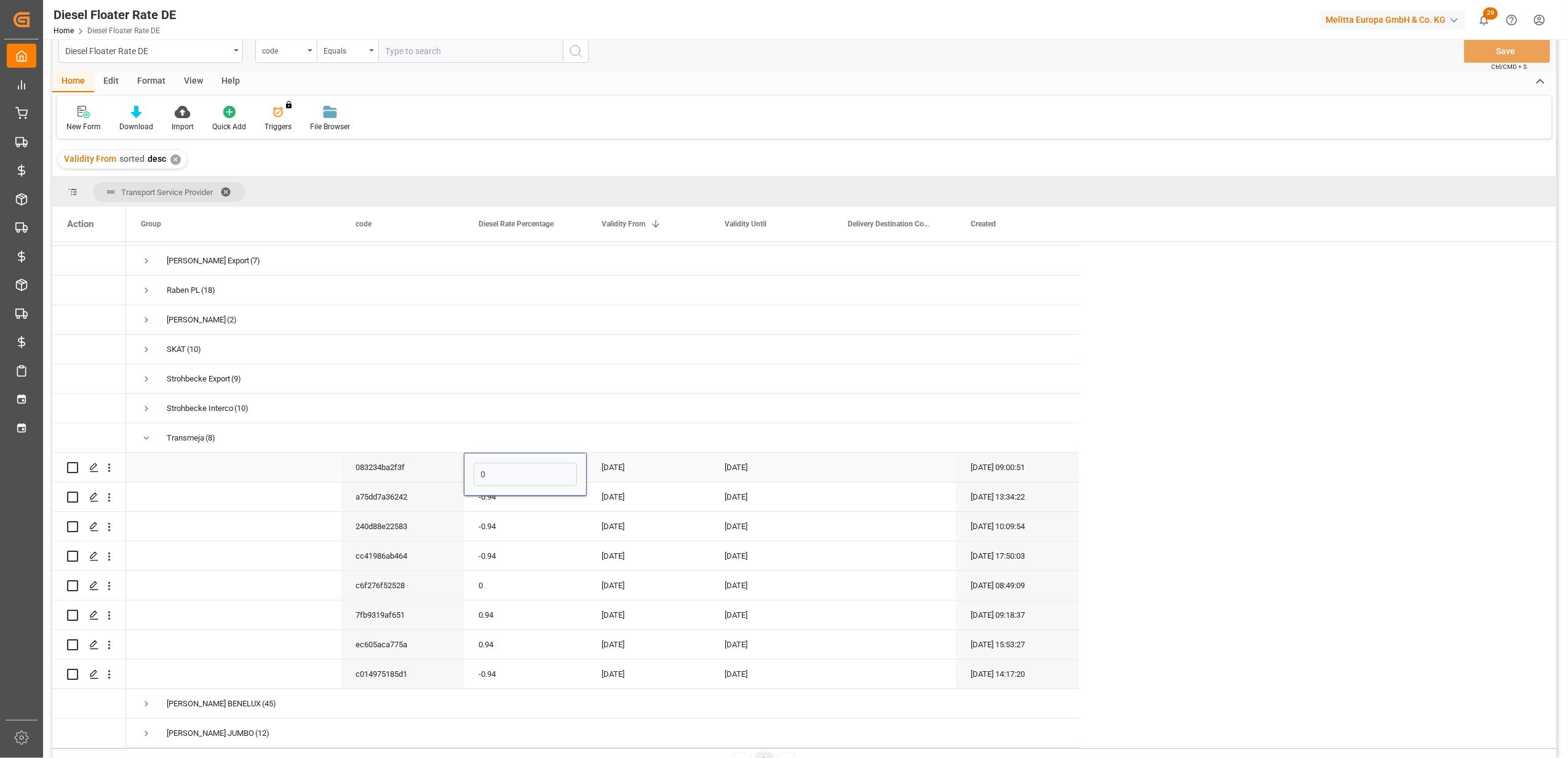
click at [610, 461] on div "[DATE]" at bounding box center [649, 467] width 123 height 29
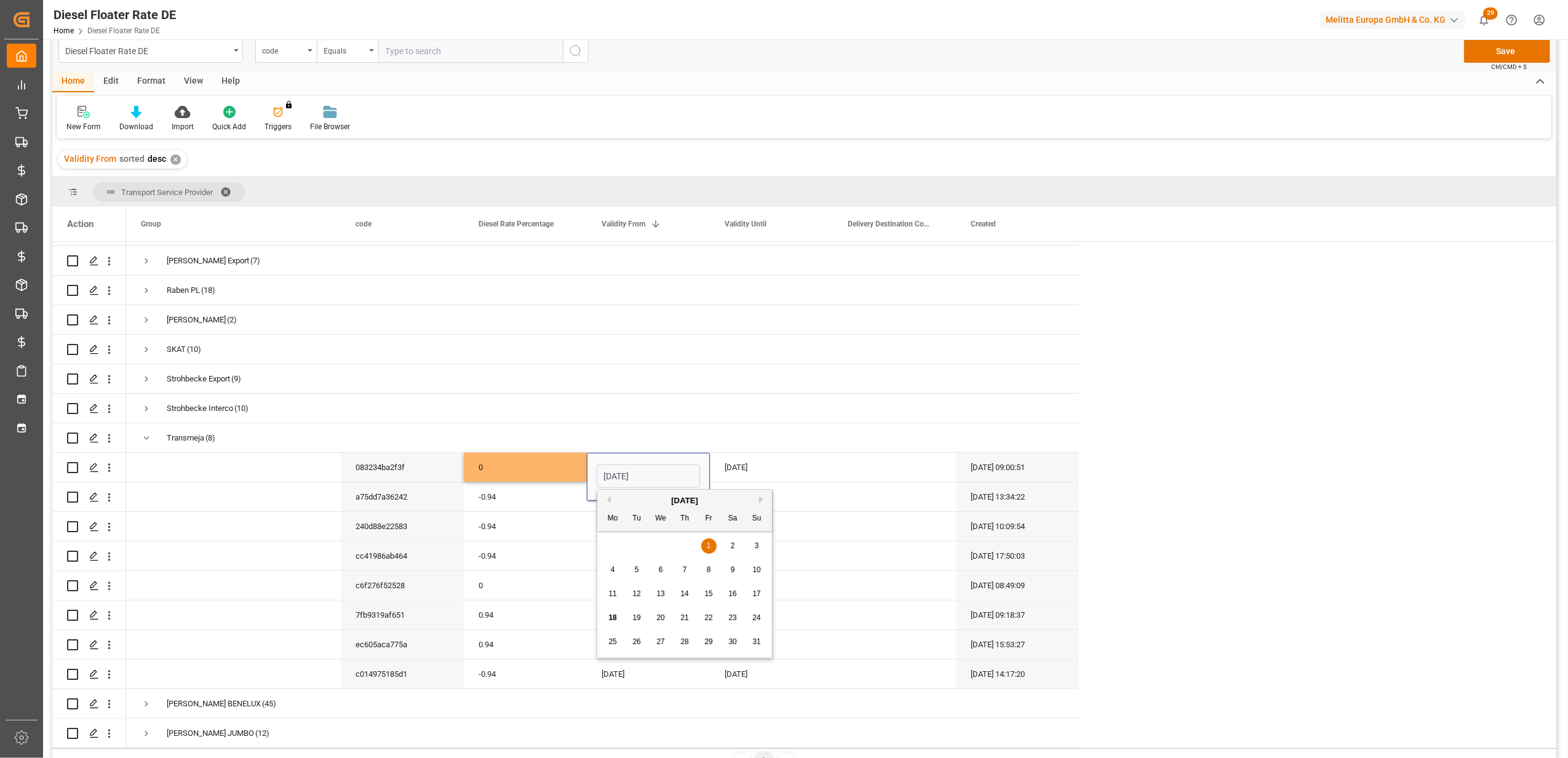
click at [764, 502] on button "Next Month" at bounding box center [763, 499] width 8 height 8
click at [614, 544] on span "1" at bounding box center [613, 546] width 4 height 9
type input "[DATE]"
click at [743, 452] on div "[DATE]" at bounding box center [772, 467] width 123 height 29
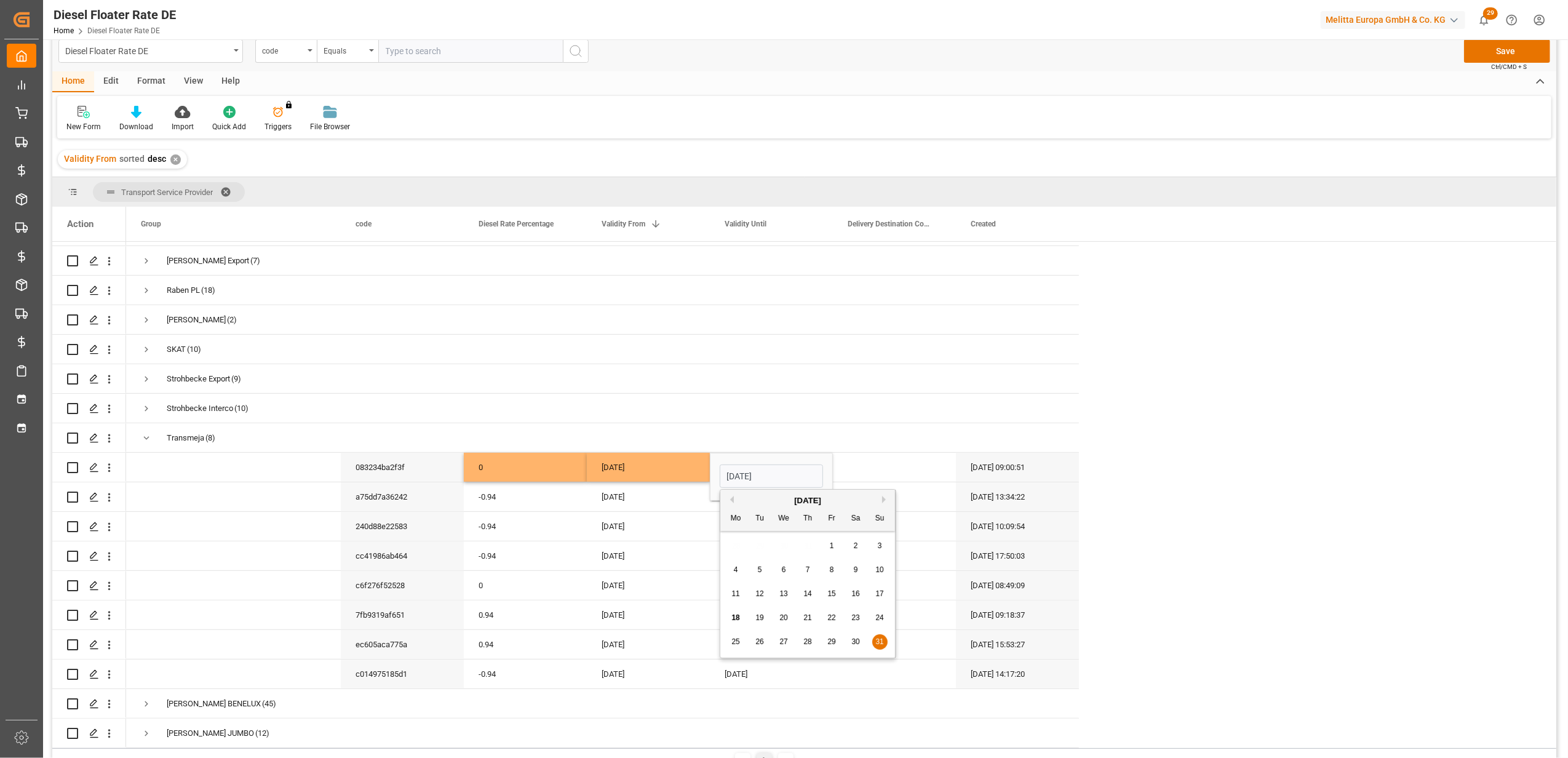
click at [884, 503] on button "Next Month" at bounding box center [886, 499] width 8 height 8
click at [767, 647] on div "30" at bounding box center [760, 642] width 15 height 15
type input "[DATE]"
click at [670, 570] on div "[DATE]" at bounding box center [649, 585] width 123 height 29
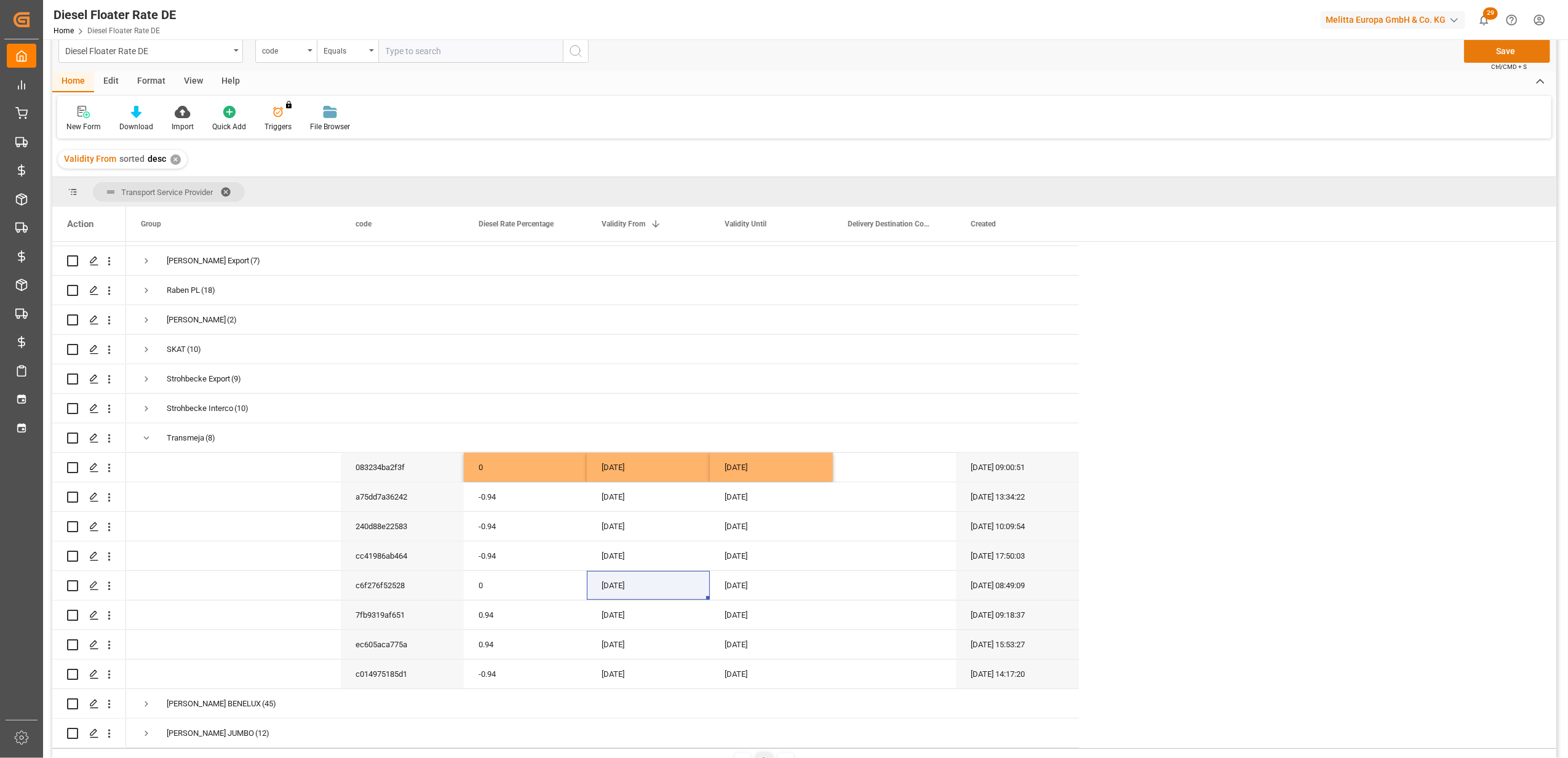
click at [1511, 51] on button "Save" at bounding box center [1507, 51] width 87 height 23
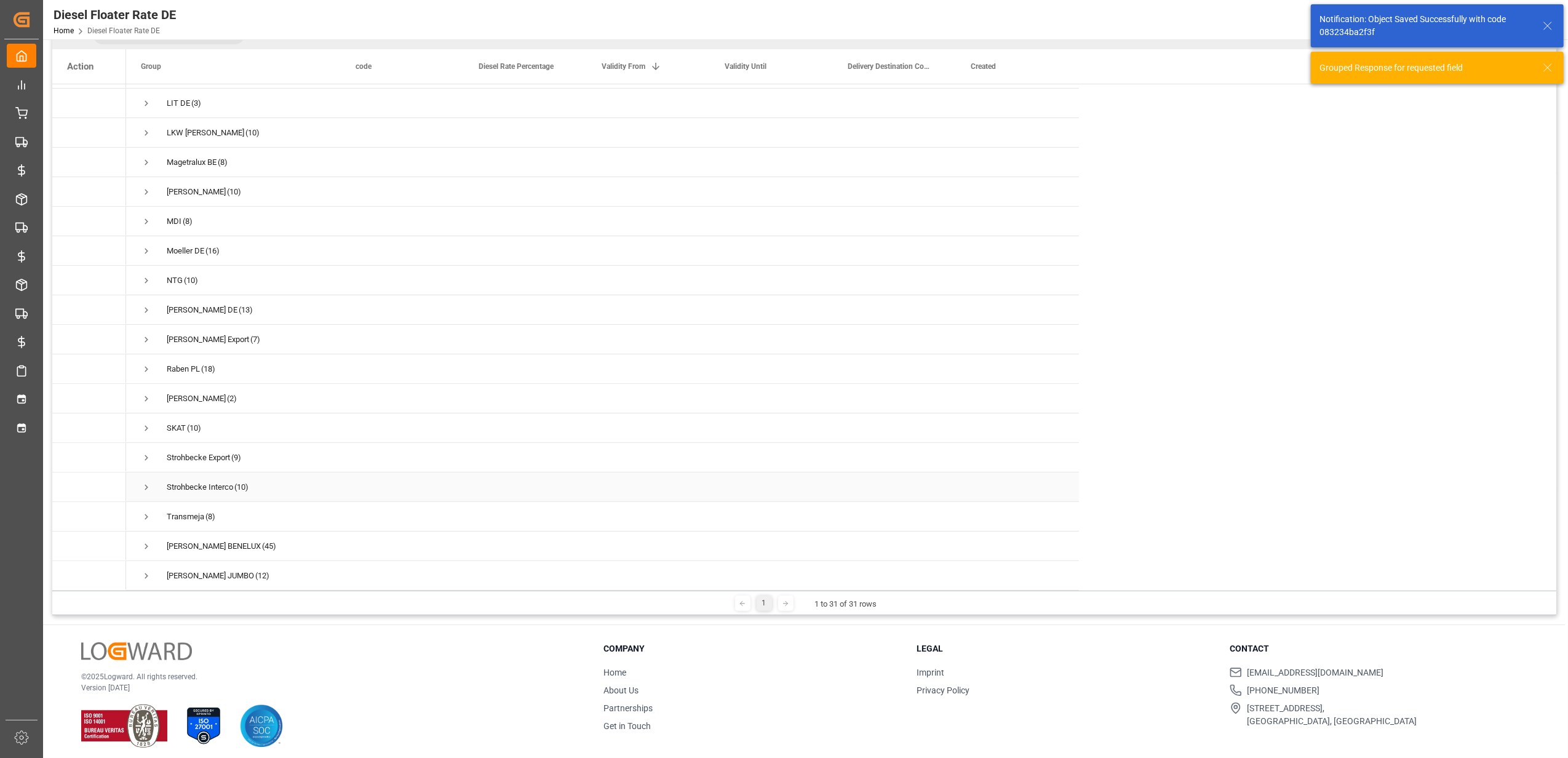
scroll to position [182, 0]
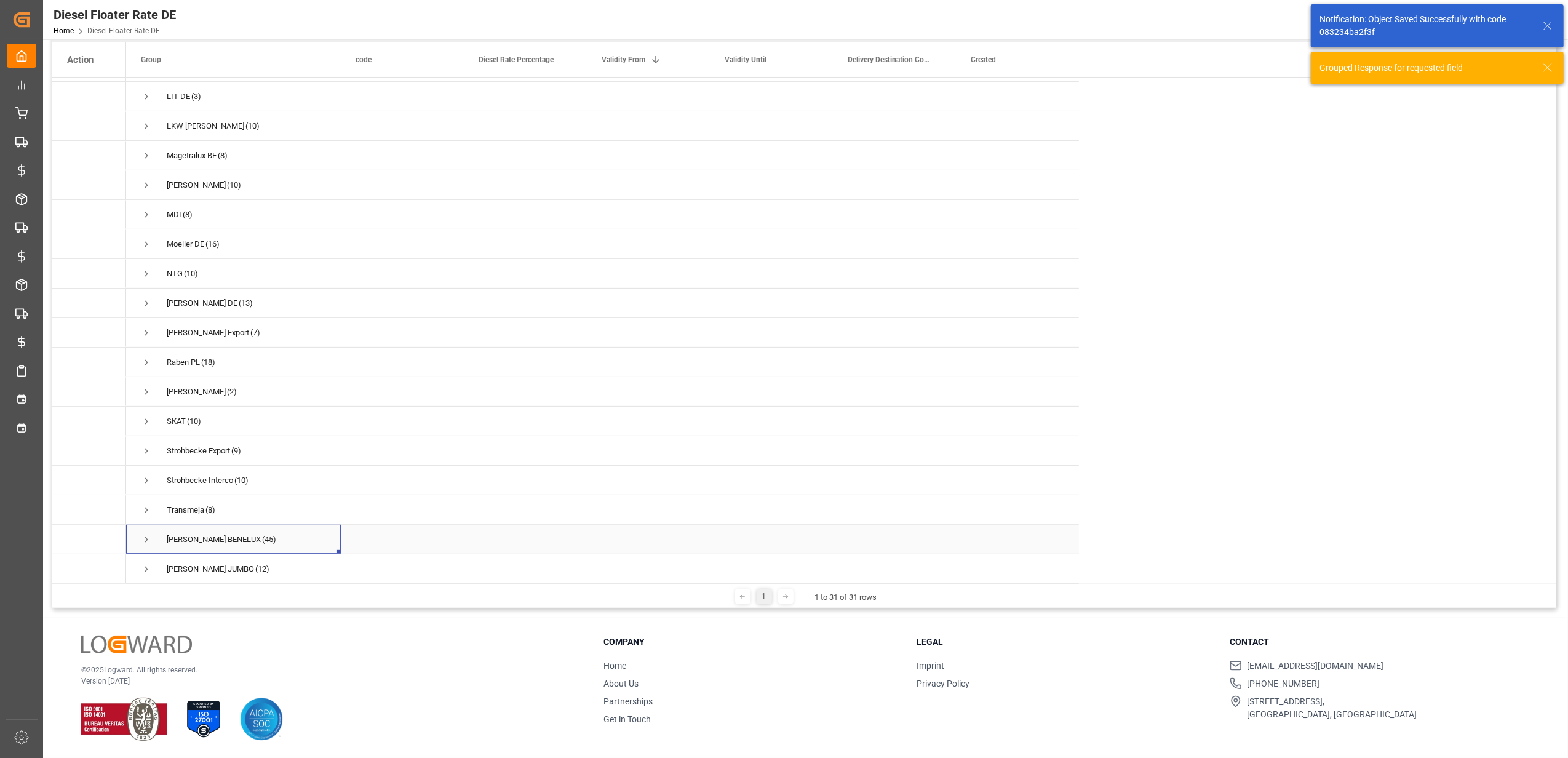
click at [143, 534] on span "Press SPACE to select this row." at bounding box center [146, 539] width 11 height 11
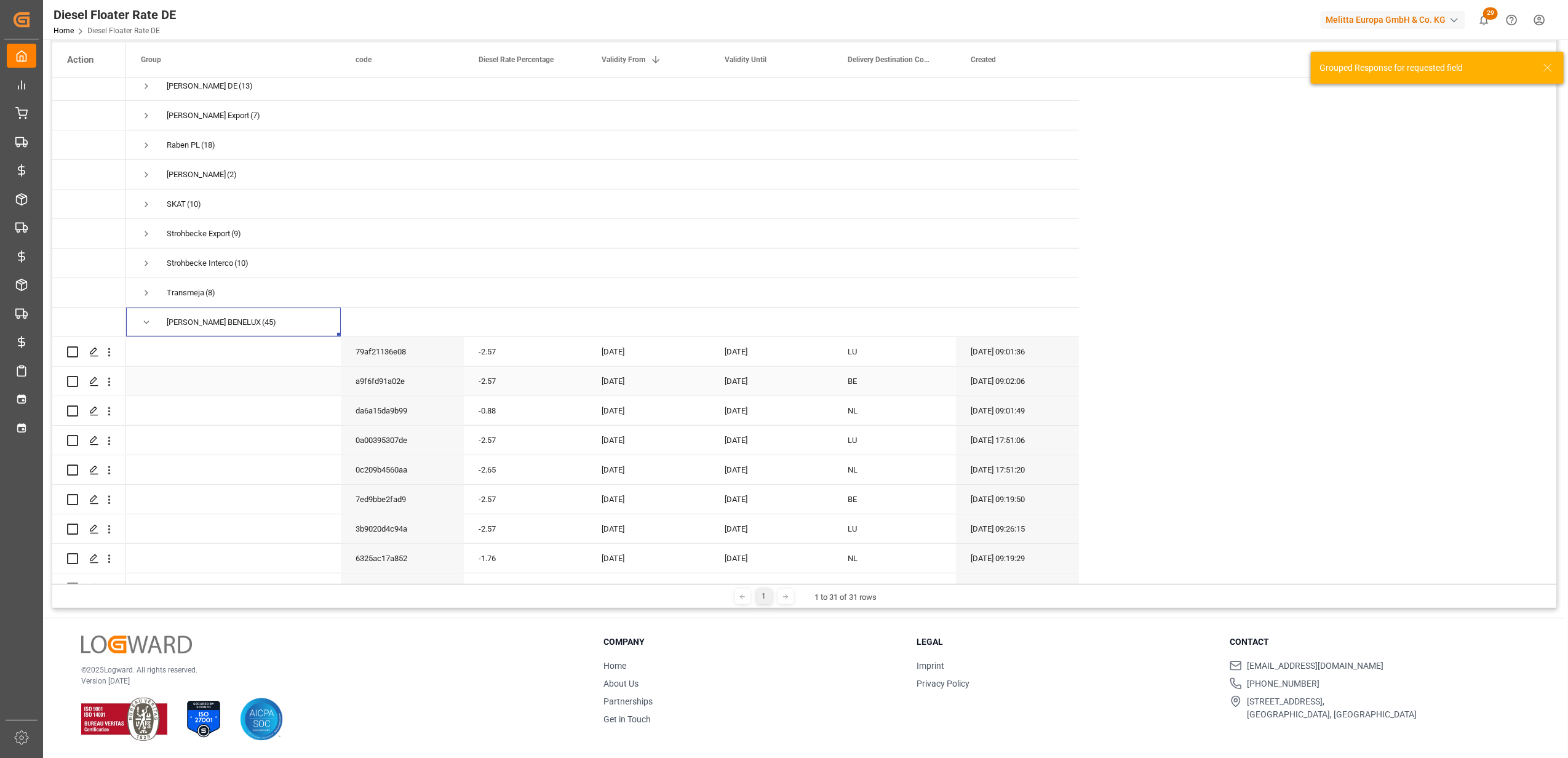
scroll to position [660, 0]
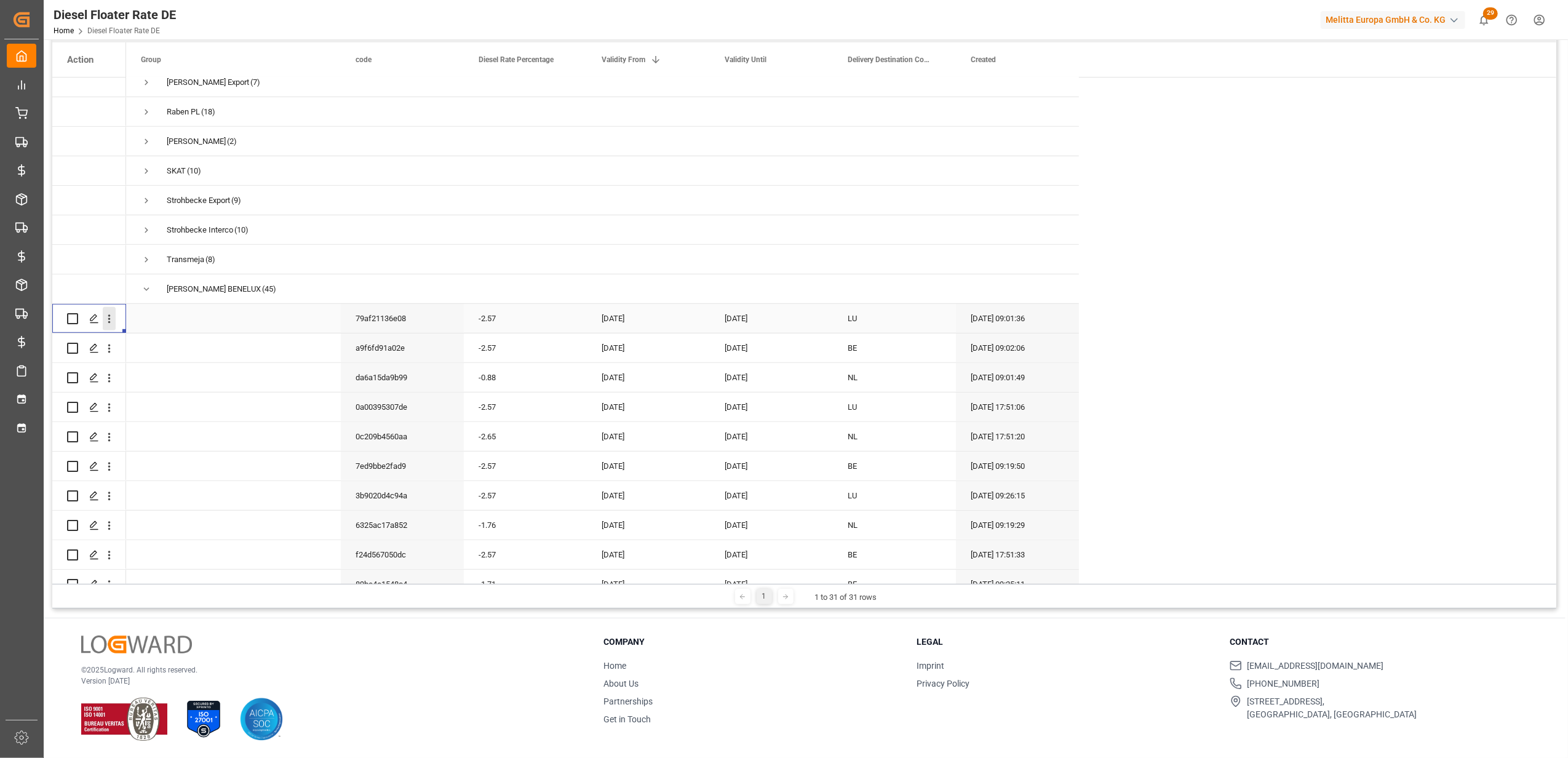
click at [114, 319] on icon "open menu" at bounding box center [109, 319] width 13 height 13
click at [130, 376] on div "Duplicate this row" at bounding box center [179, 370] width 152 height 24
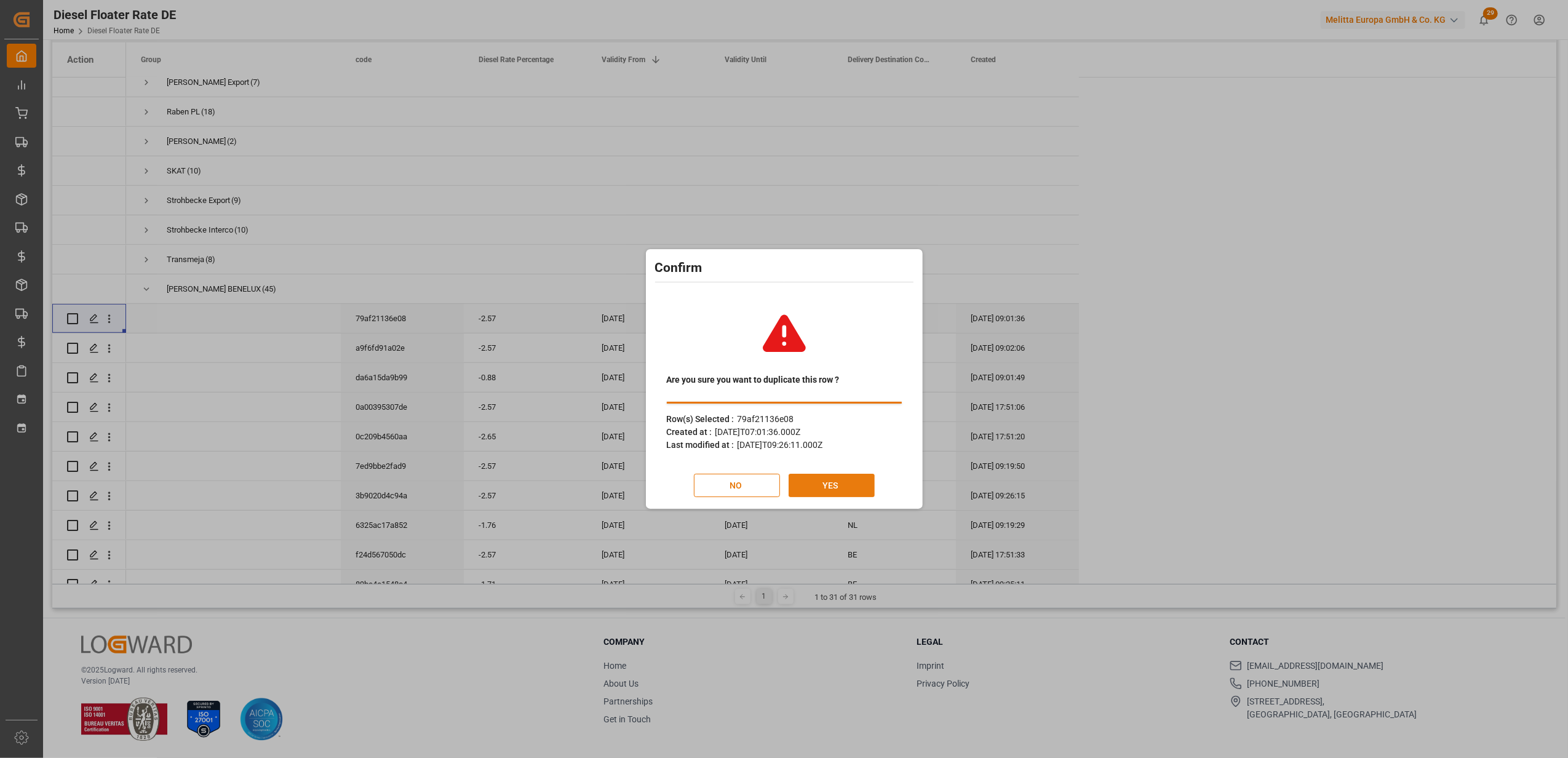
click at [837, 485] on button "YES" at bounding box center [832, 485] width 87 height 23
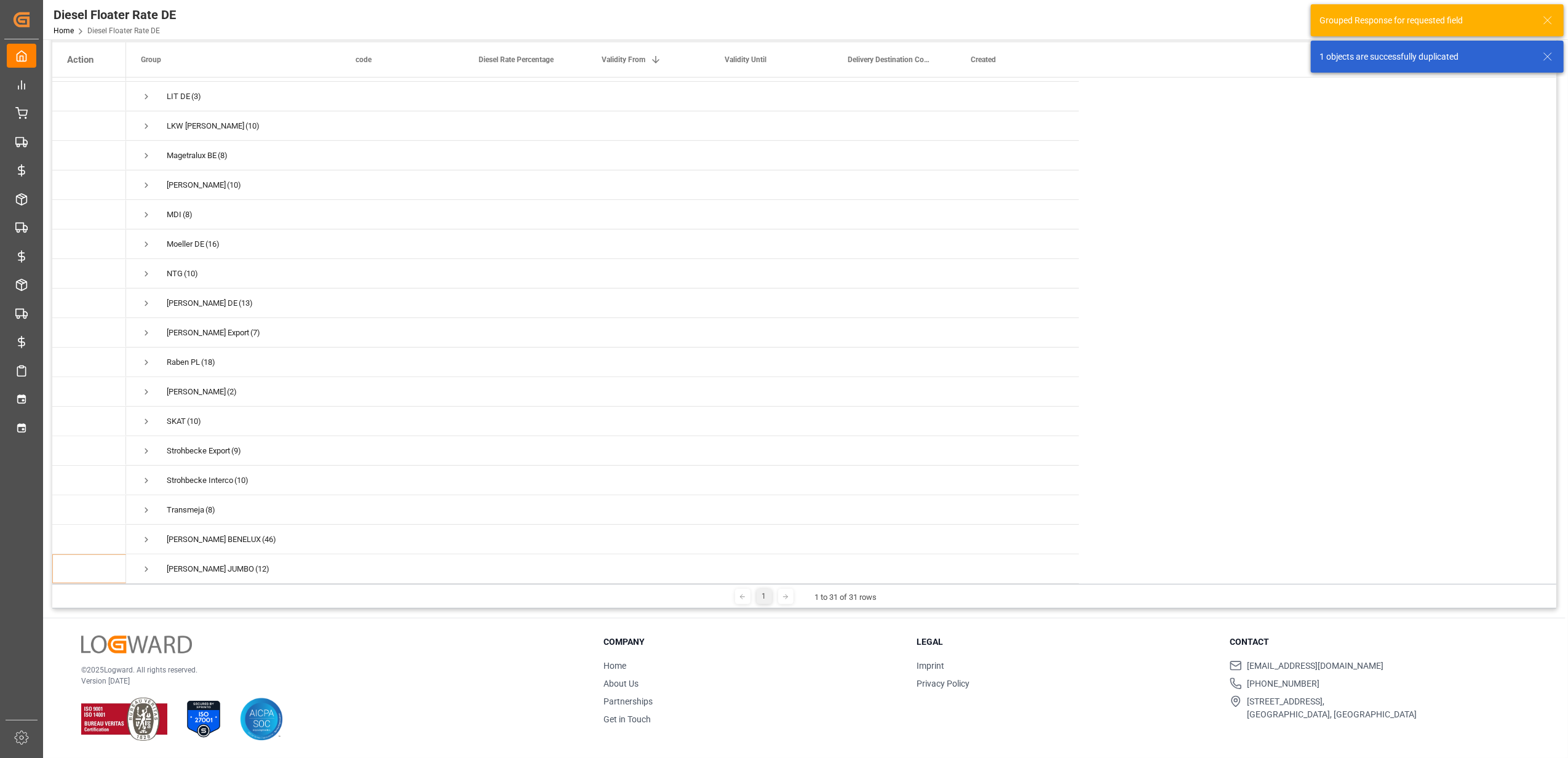
scroll to position [3, 0]
click at [145, 535] on span "Press SPACE to select this row." at bounding box center [146, 539] width 11 height 11
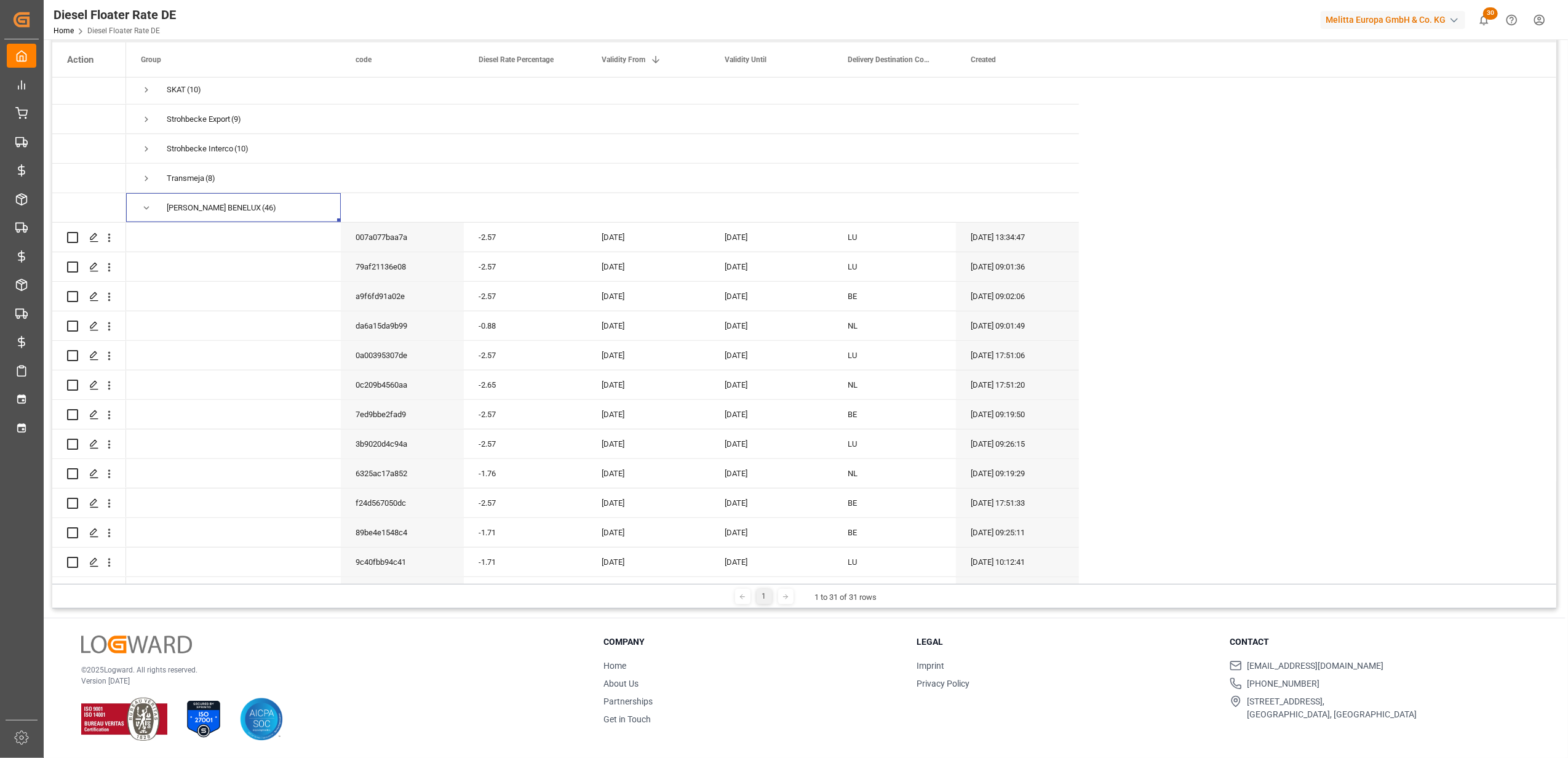
scroll to position [741, 0]
click at [110, 295] on icon "open menu" at bounding box center [109, 296] width 3 height 9
click at [144, 352] on span "Duplicate this row" at bounding box center [189, 347] width 114 height 11
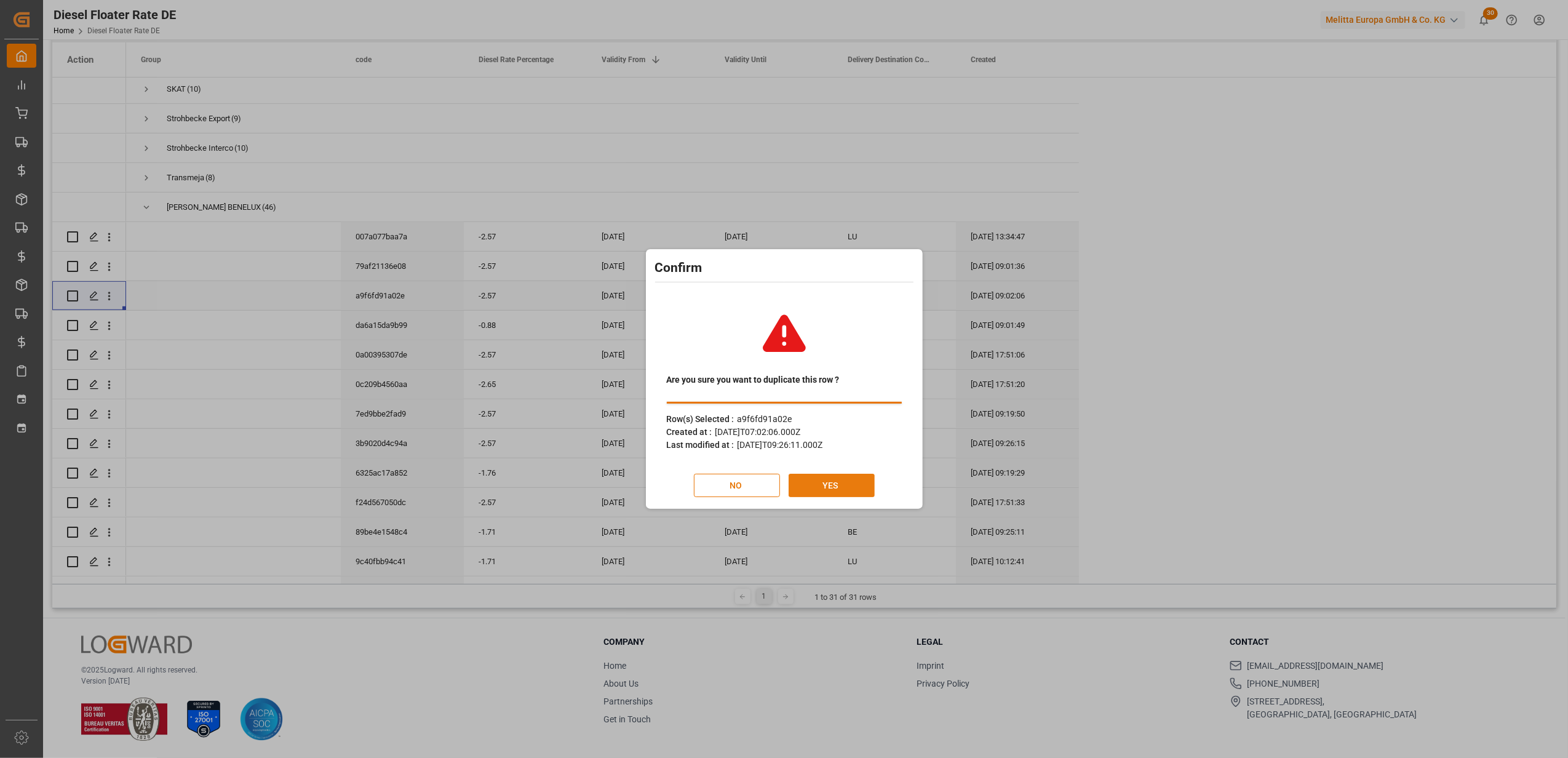
click at [833, 481] on button "YES" at bounding box center [832, 485] width 87 height 23
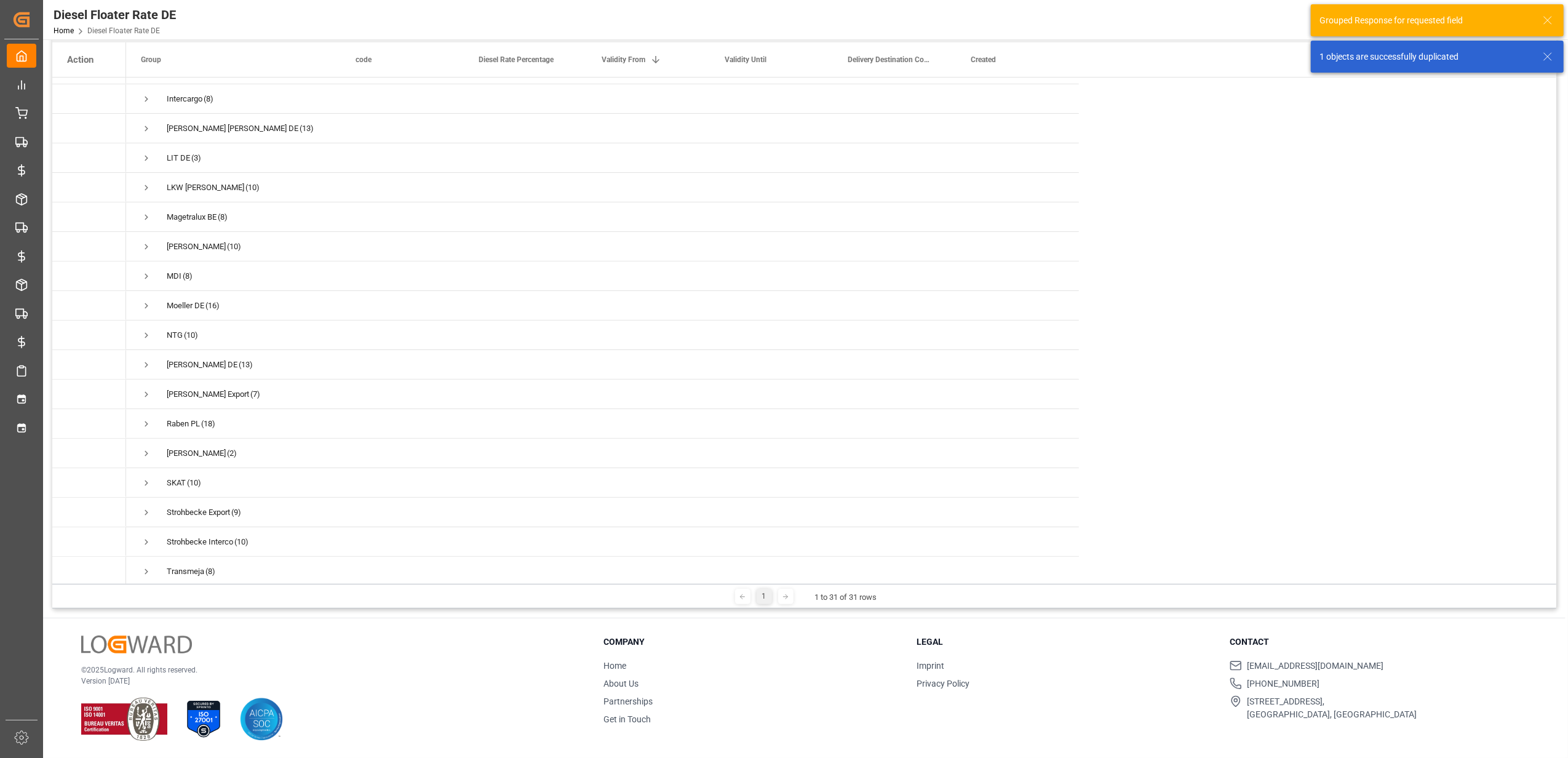
scroll to position [414, 0]
click at [147, 534] on span "Press SPACE to select this row." at bounding box center [146, 539] width 11 height 11
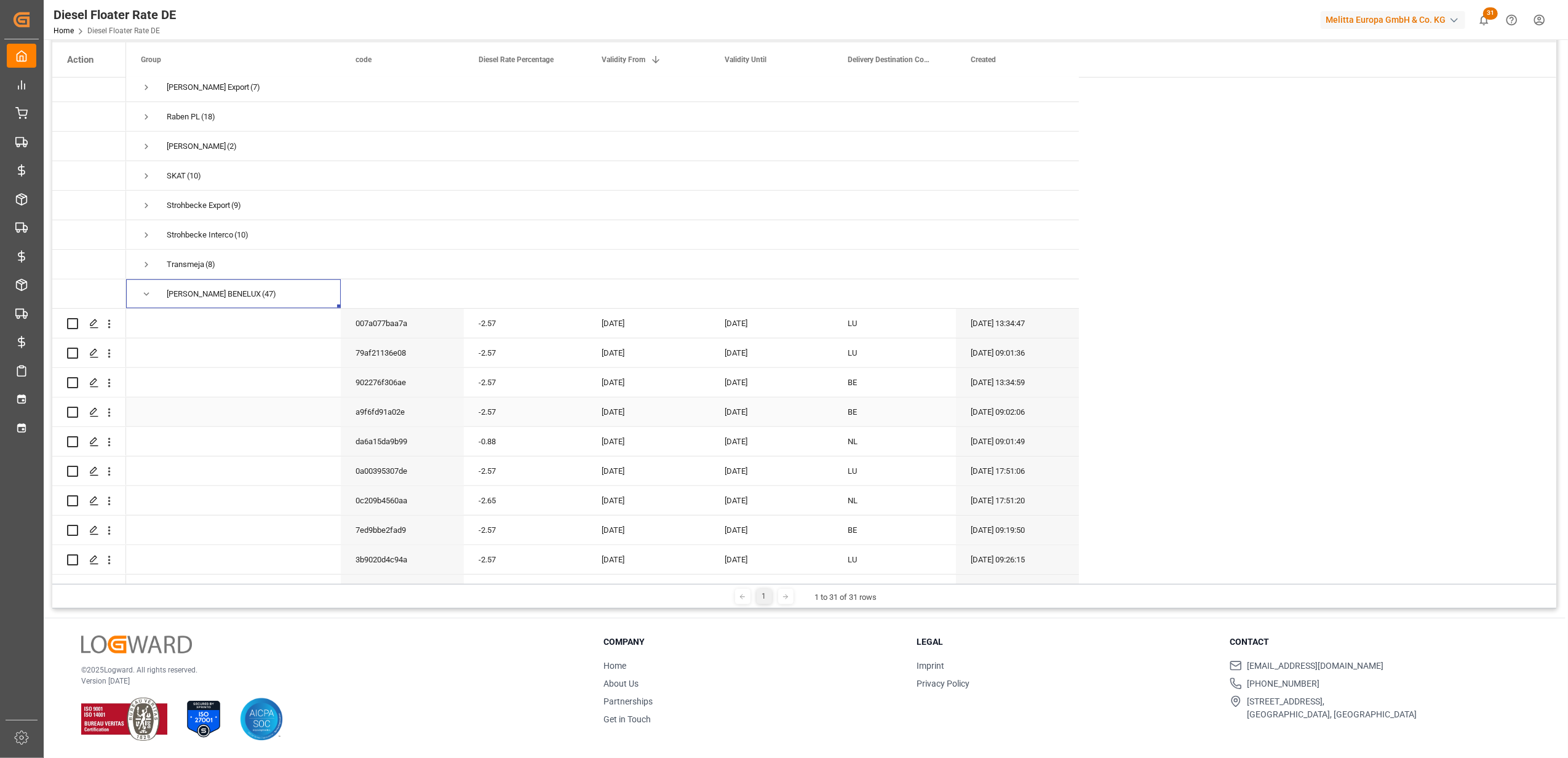
scroll to position [741, 0]
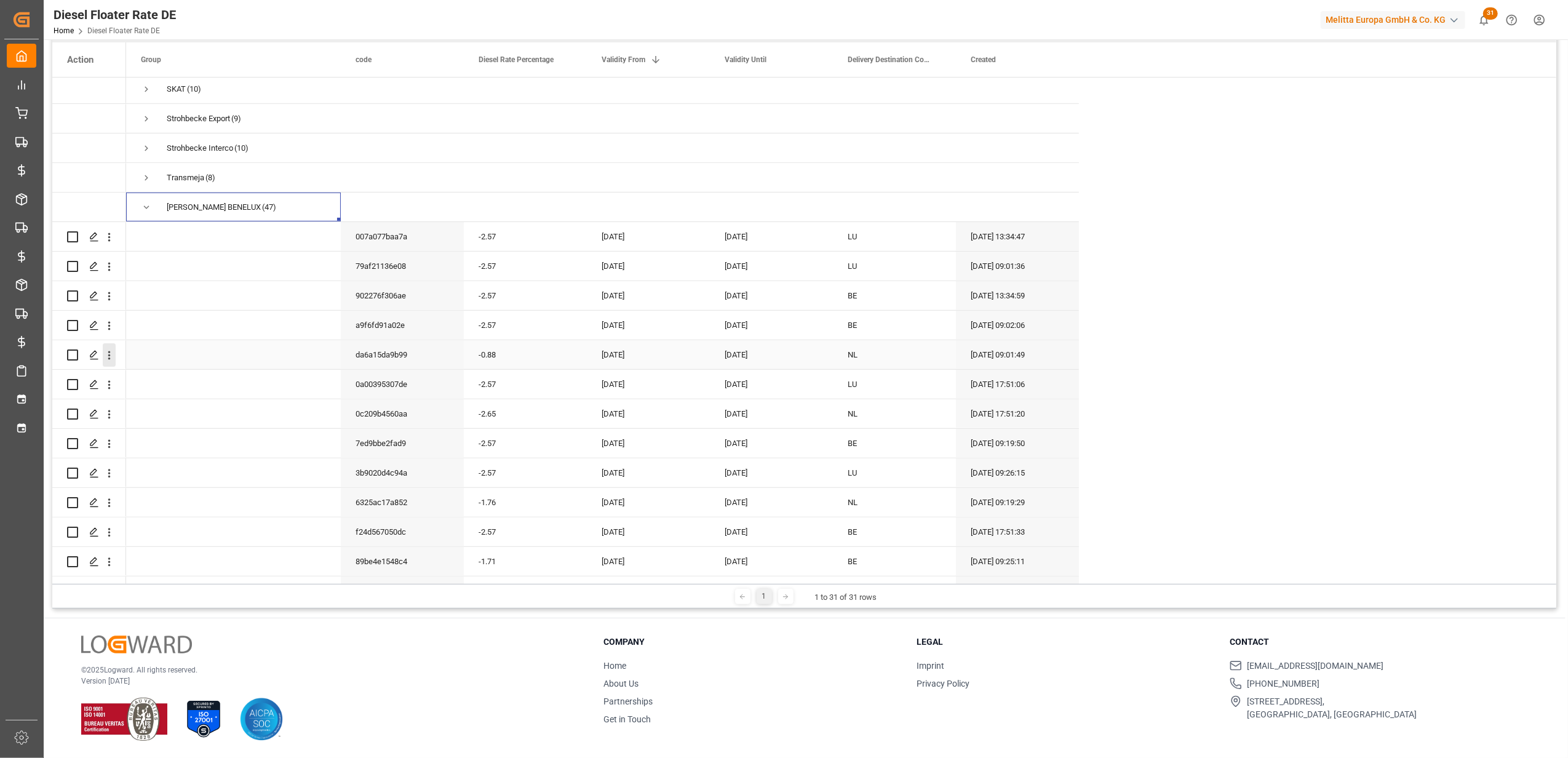
click at [113, 355] on icon "open menu" at bounding box center [109, 355] width 13 height 13
click at [143, 403] on span "Duplicate this row" at bounding box center [189, 405] width 114 height 11
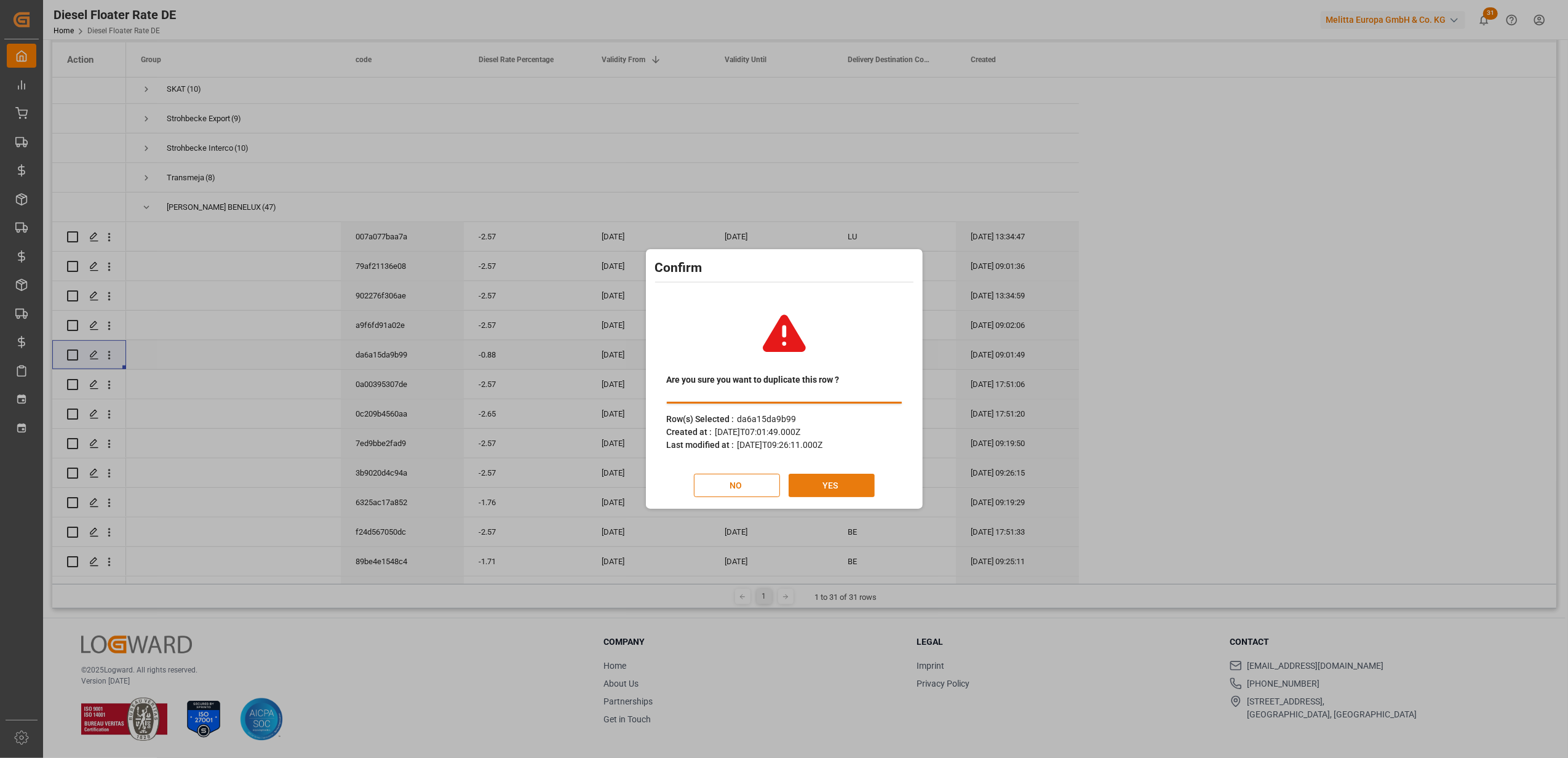
click at [839, 480] on button "YES" at bounding box center [832, 485] width 87 height 23
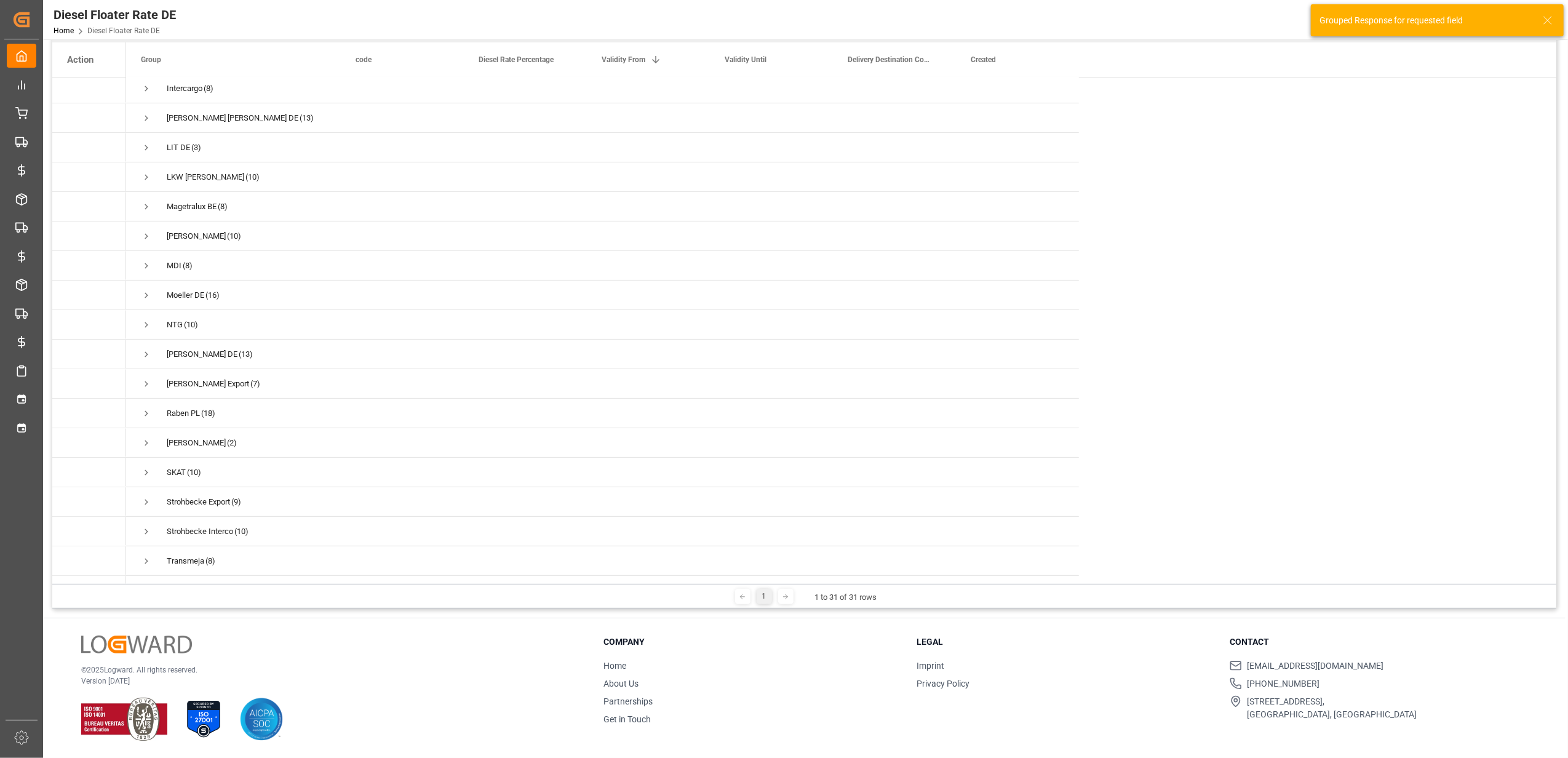
scroll to position [414, 0]
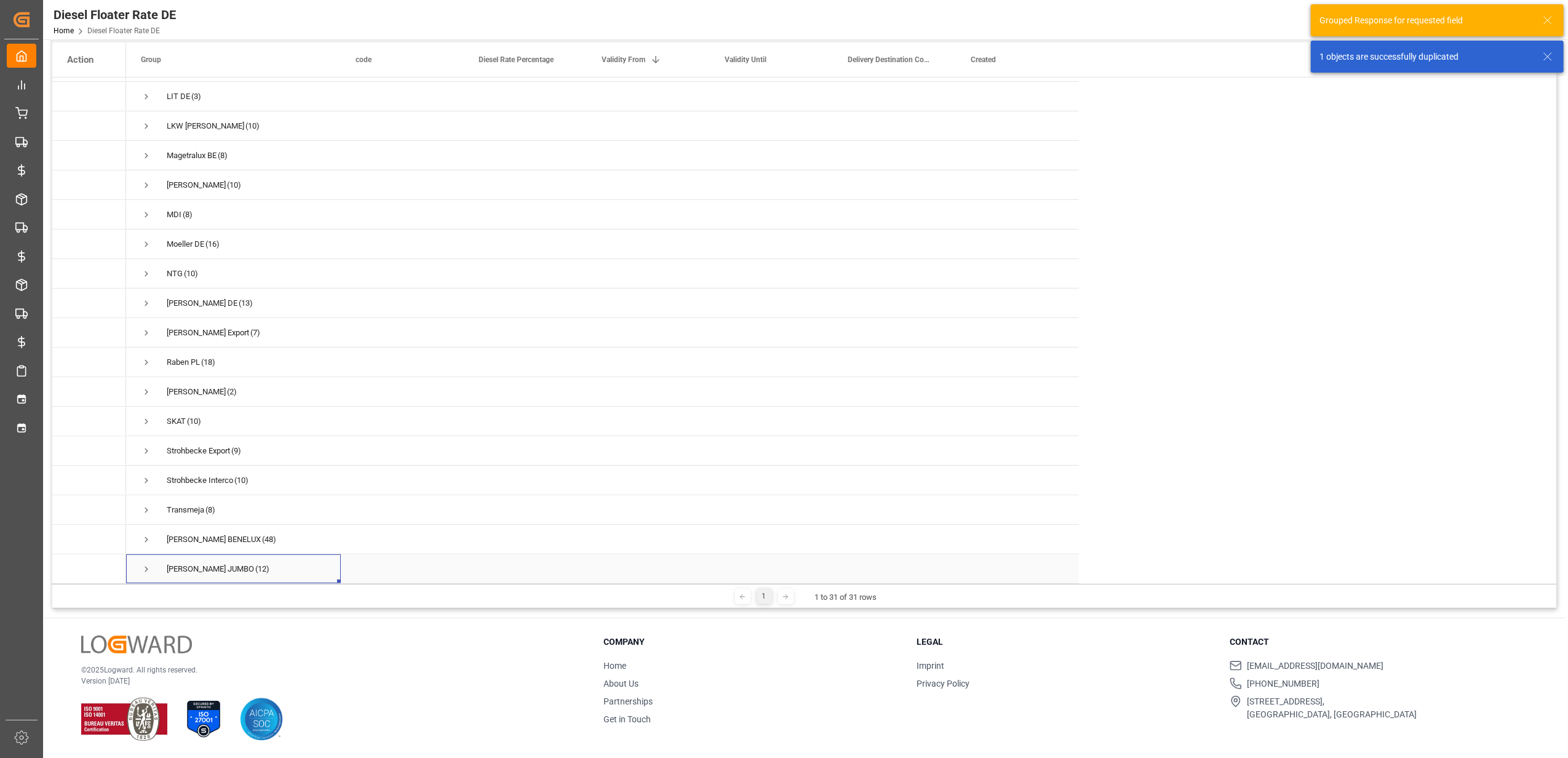
click at [139, 558] on div "Van Rooijen JUMBO (12)" at bounding box center [233, 569] width 215 height 29
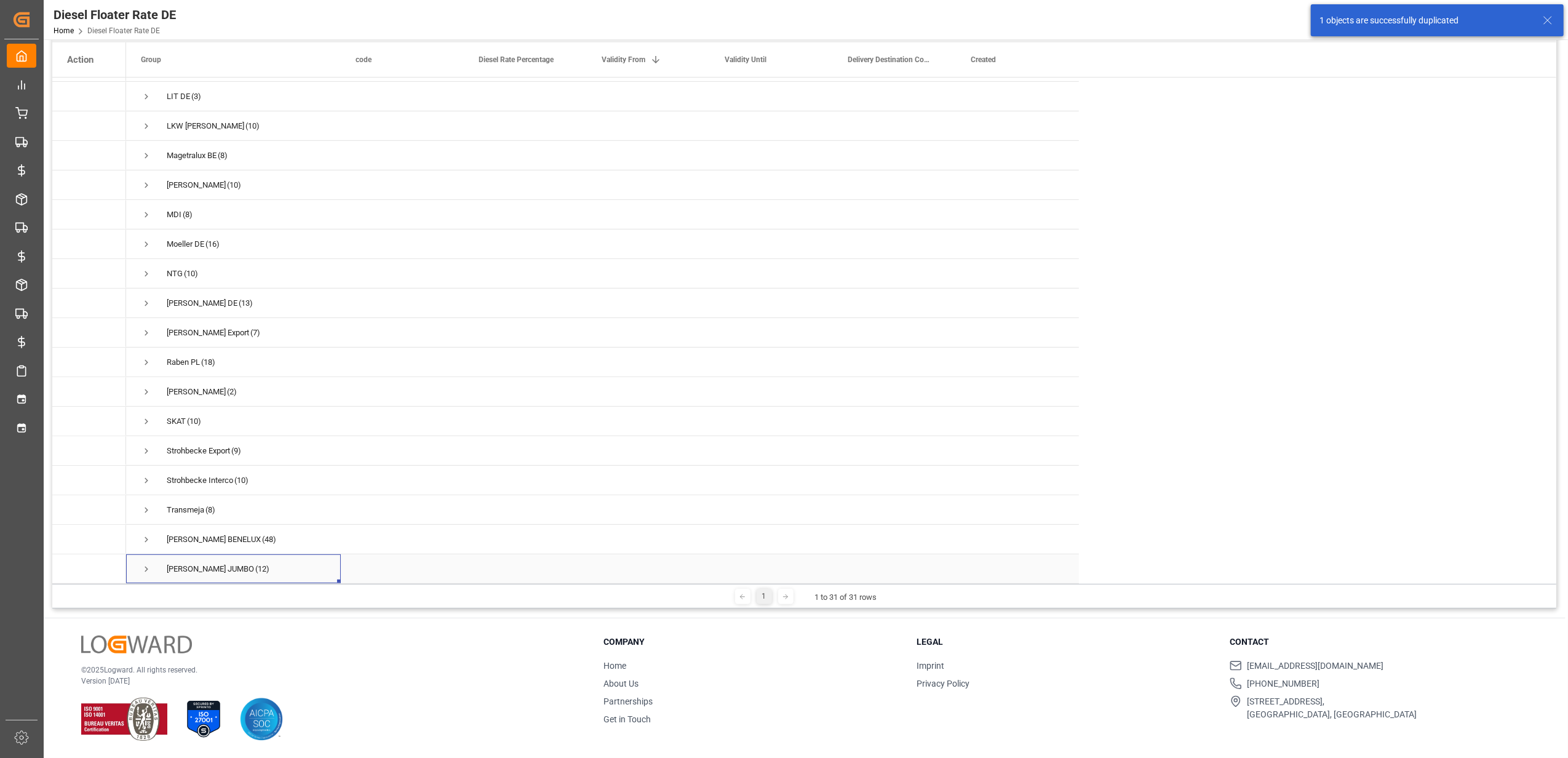
click at [148, 564] on span "Press SPACE to select this row." at bounding box center [146, 569] width 11 height 11
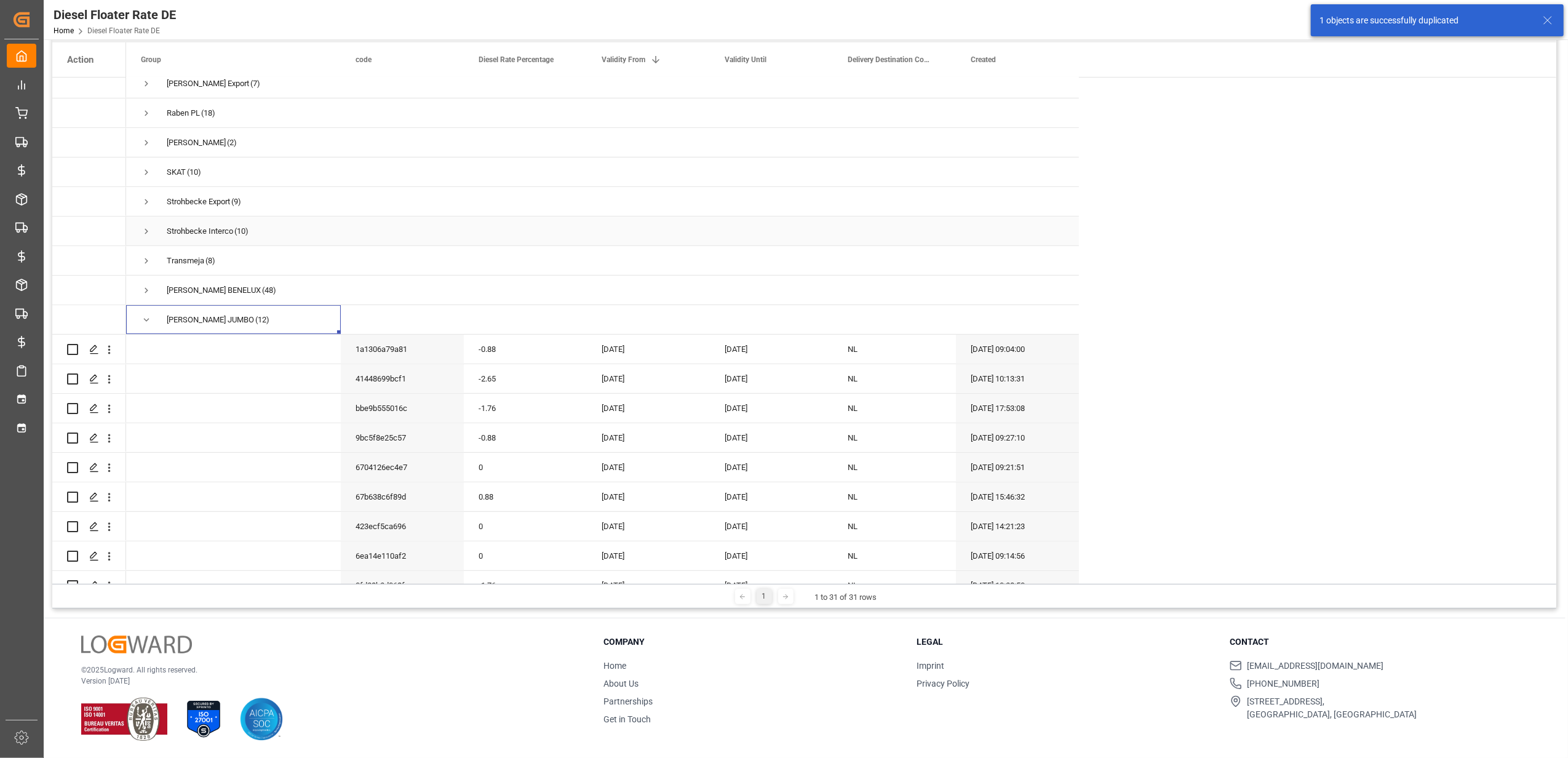
scroll to position [660, 0]
click at [107, 348] on icon "open menu" at bounding box center [109, 348] width 13 height 13
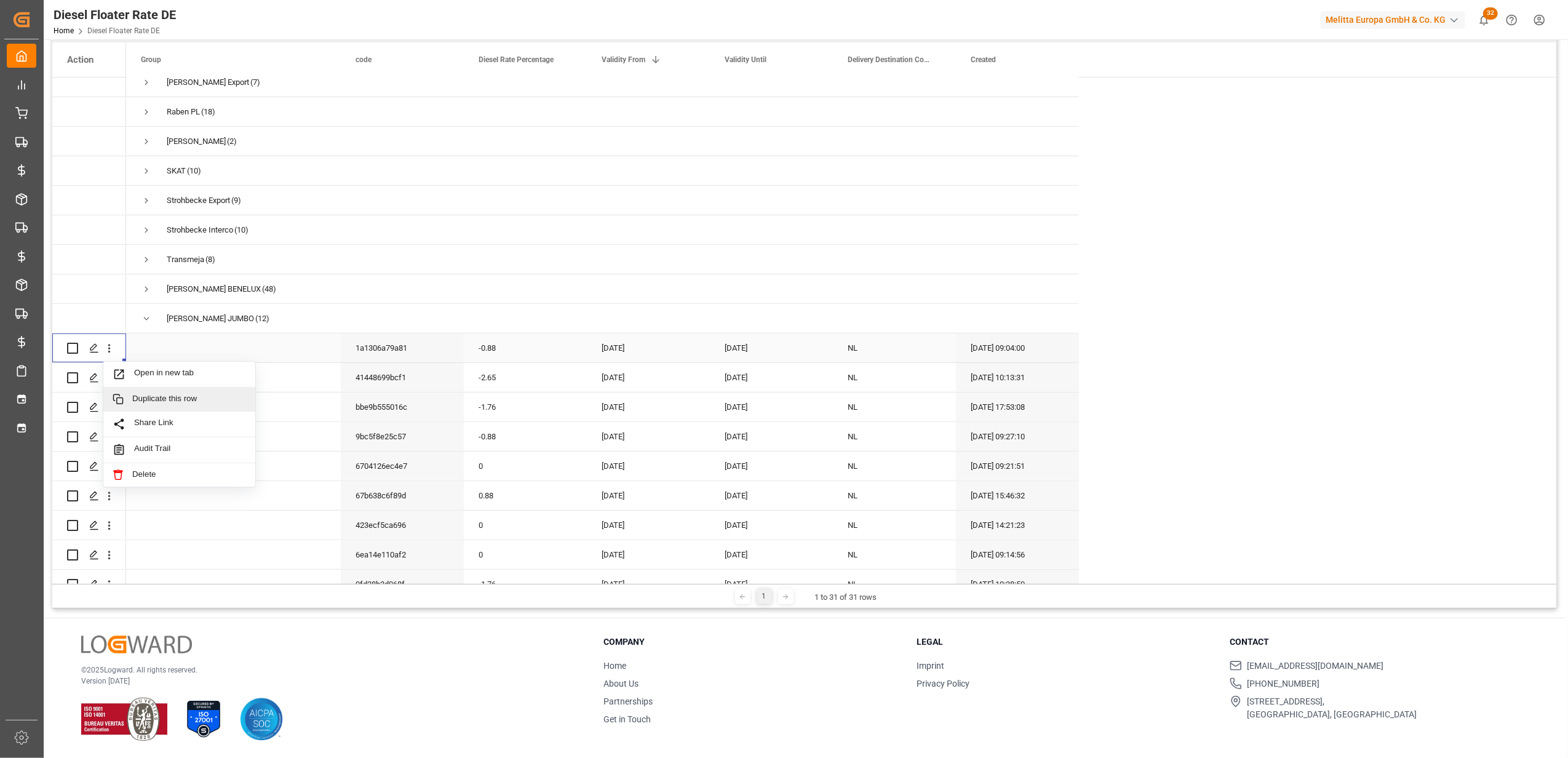
click at [212, 395] on span "Duplicate this row" at bounding box center [189, 399] width 114 height 11
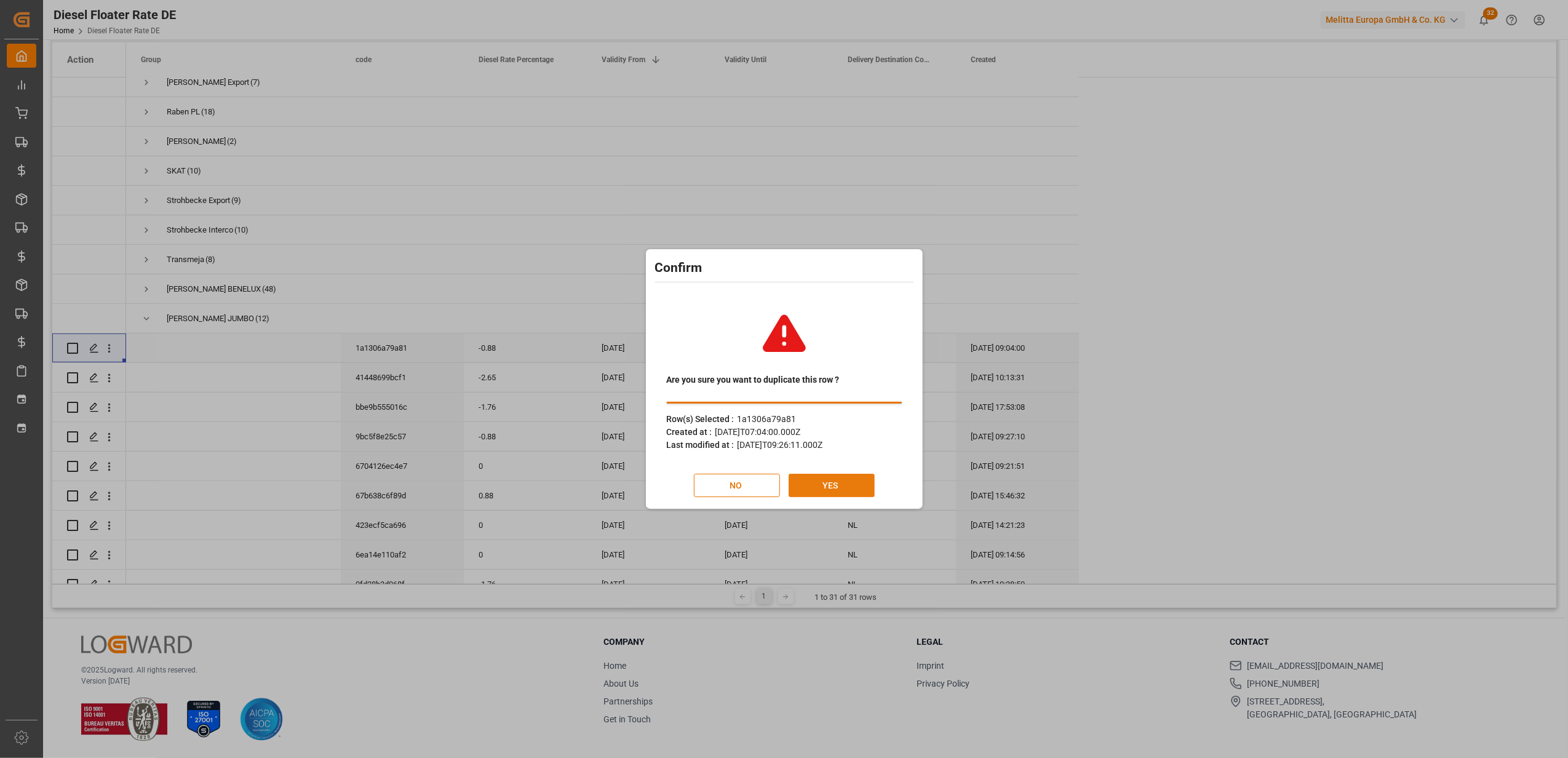
click at [838, 481] on button "YES" at bounding box center [832, 485] width 87 height 23
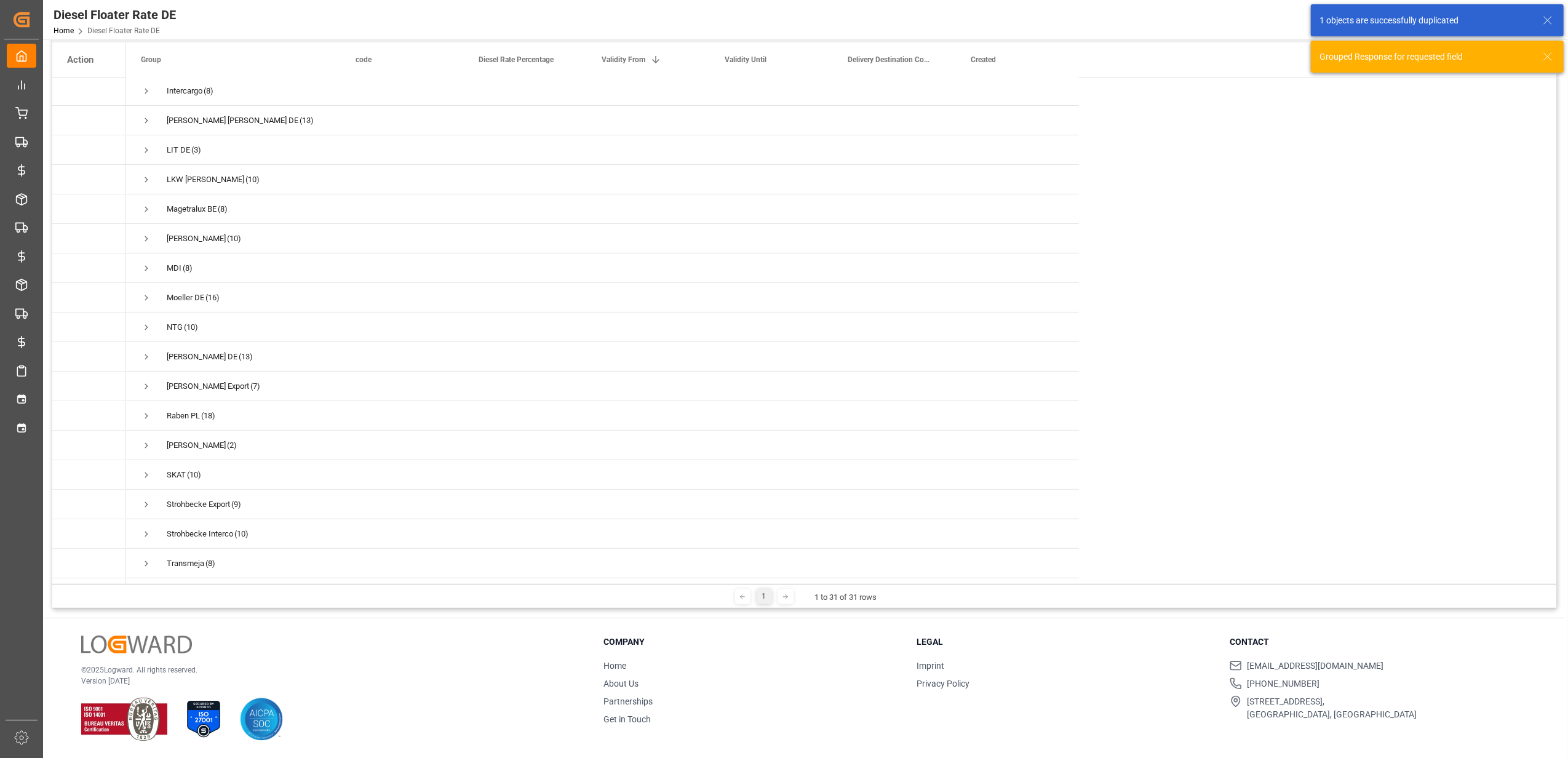
scroll to position [414, 0]
click at [153, 558] on span "Van Rooijen JUMBO (13)" at bounding box center [233, 569] width 185 height 27
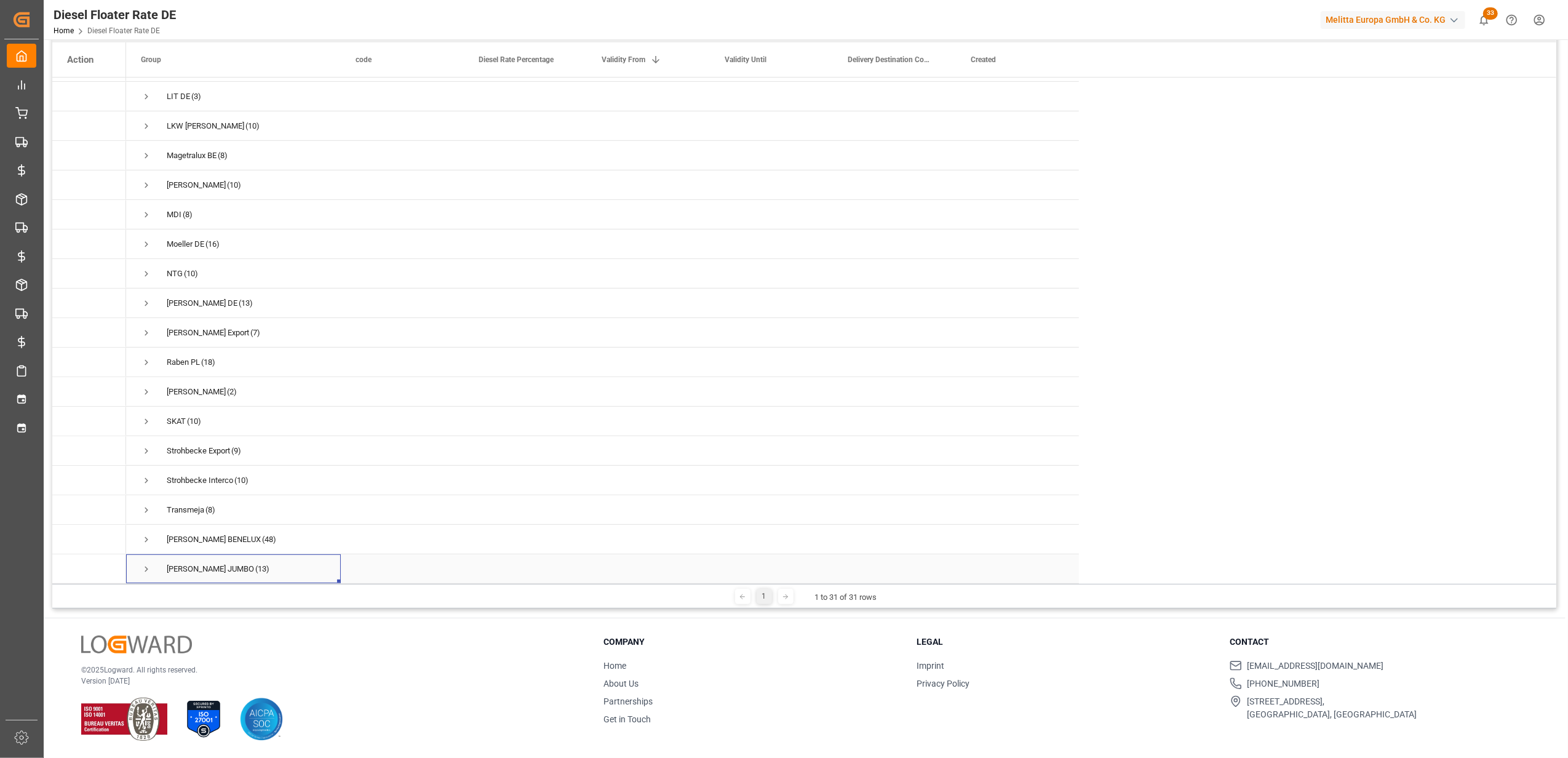
click at [145, 564] on span "Press SPACE to select this row." at bounding box center [146, 569] width 11 height 11
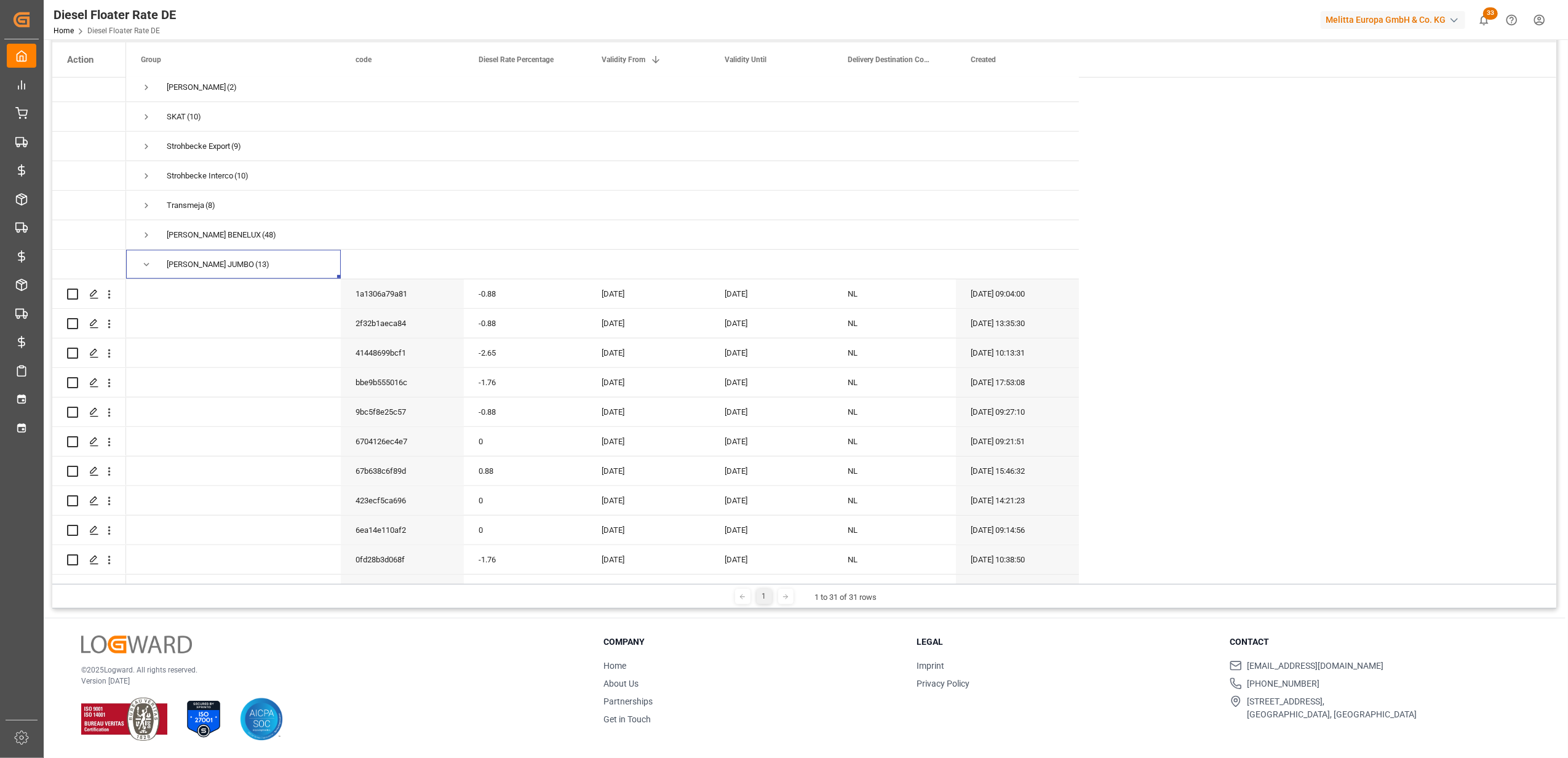
scroll to position [741, 0]
click at [146, 202] on span "Press SPACE to select this row." at bounding box center [146, 207] width 11 height 11
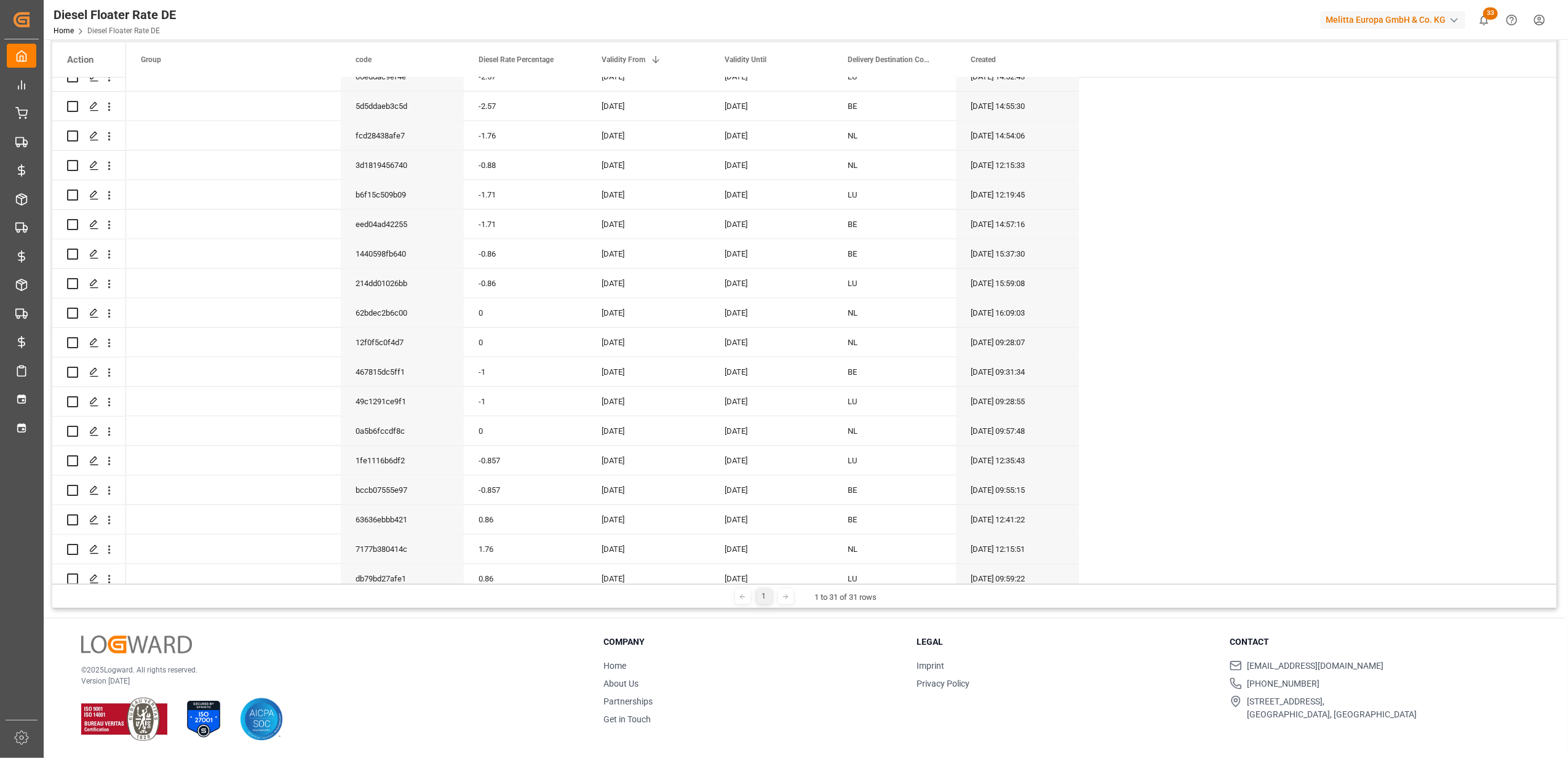
scroll to position [2135, 0]
click at [611, 285] on div "[DATE]" at bounding box center [649, 289] width 123 height 29
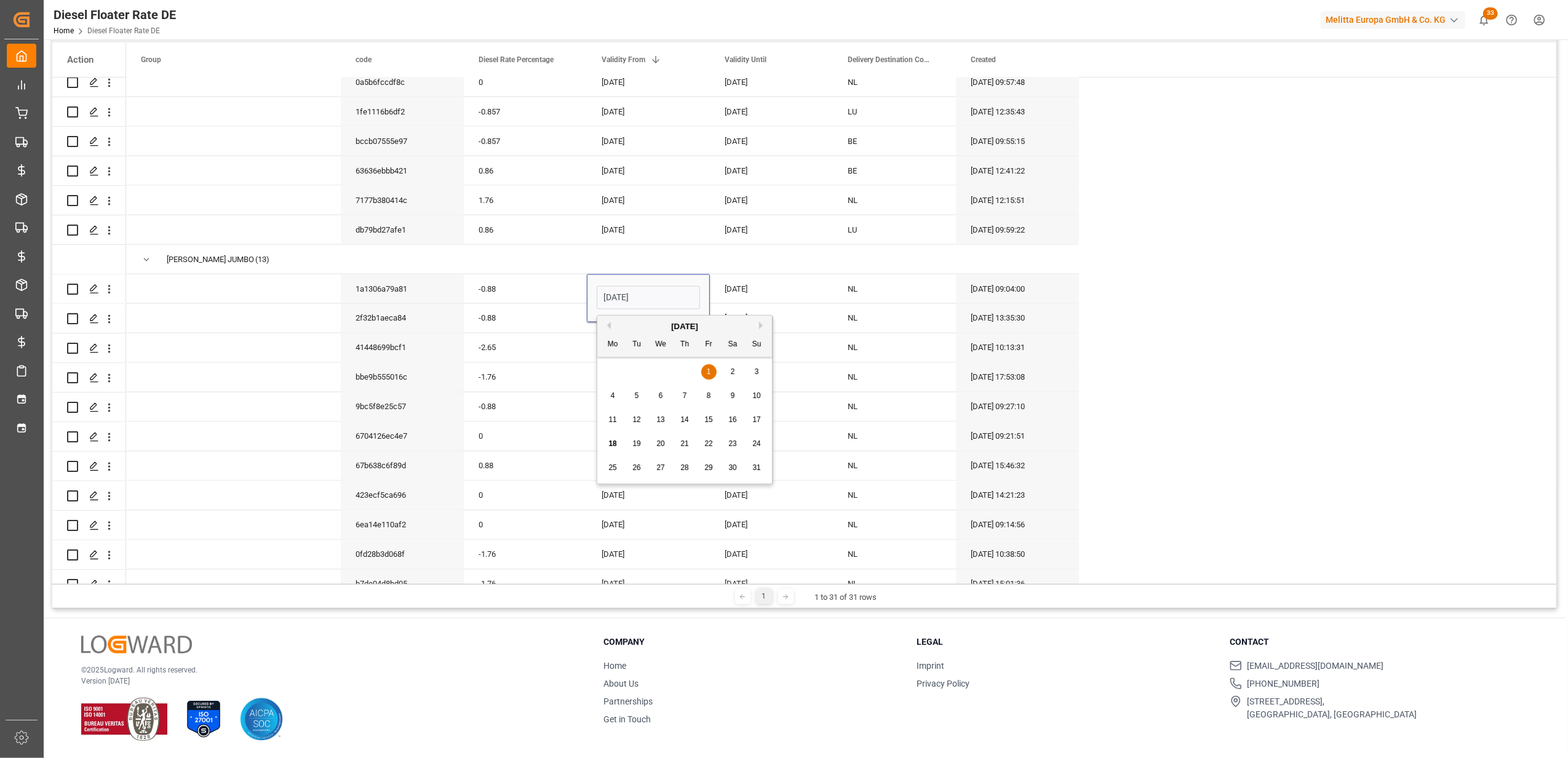
click at [762, 325] on button "Next Month" at bounding box center [763, 325] width 8 height 8
click at [619, 370] on div "1" at bounding box center [613, 372] width 15 height 15
type input "[DATE]"
click at [763, 286] on div "[DATE]" at bounding box center [772, 289] width 123 height 29
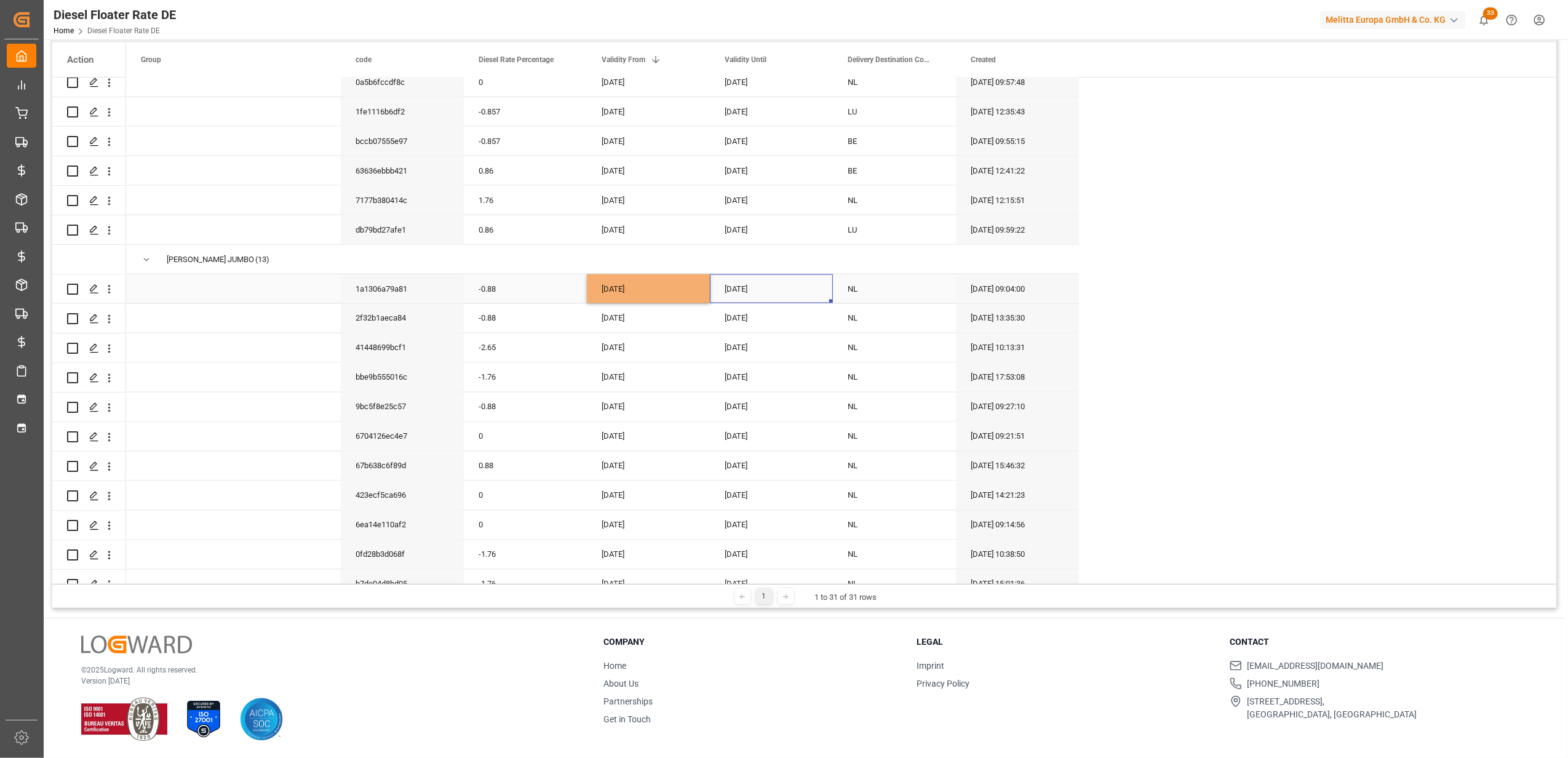
click at [763, 286] on div "[DATE]" at bounding box center [772, 289] width 123 height 29
click at [887, 324] on button "Next Month" at bounding box center [886, 325] width 8 height 8
click at [754, 465] on div "30" at bounding box center [760, 468] width 15 height 15
type input "[DATE]"
click at [551, 339] on div "-2.65" at bounding box center [525, 348] width 123 height 29
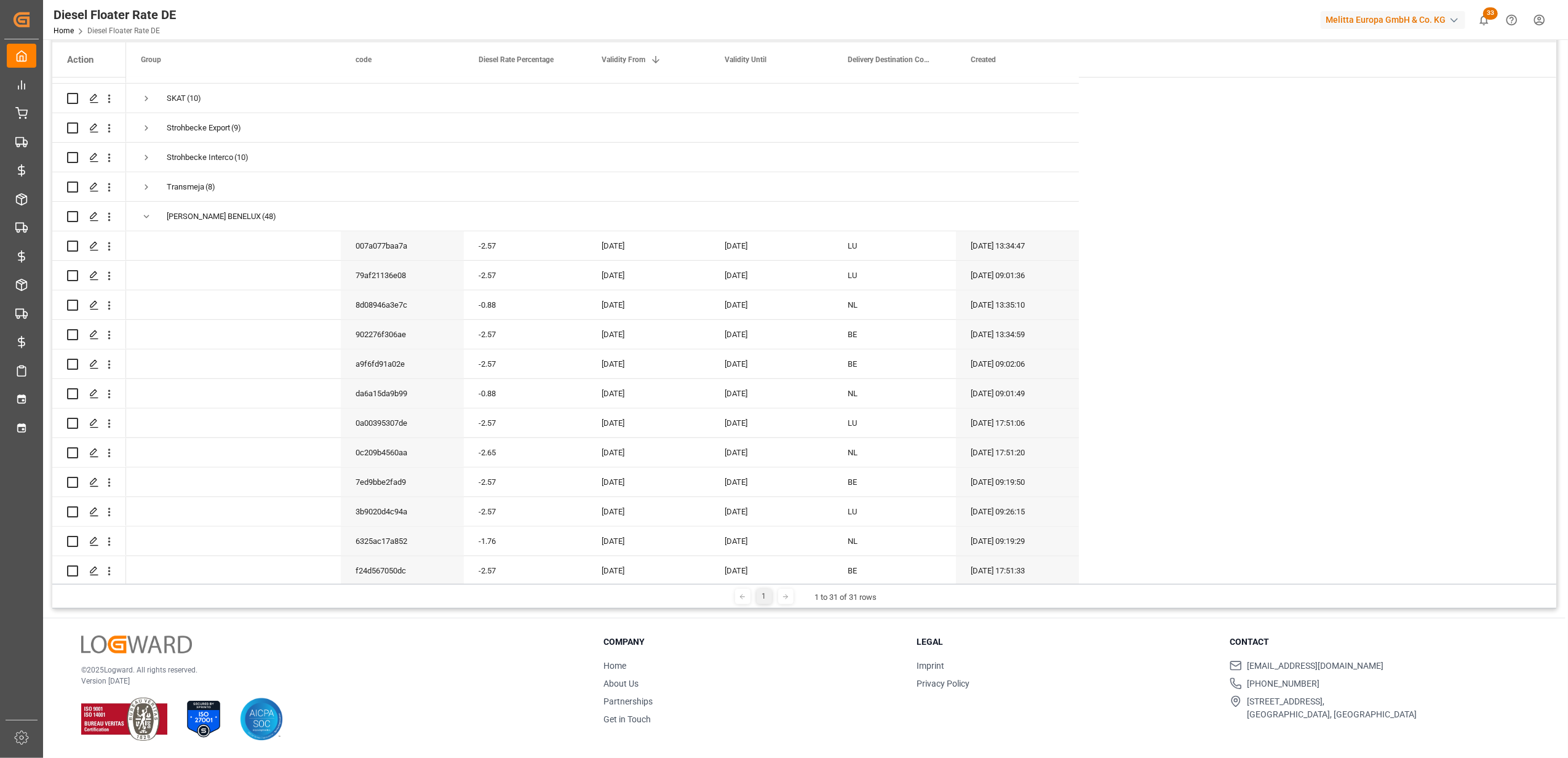
scroll to position [660, 0]
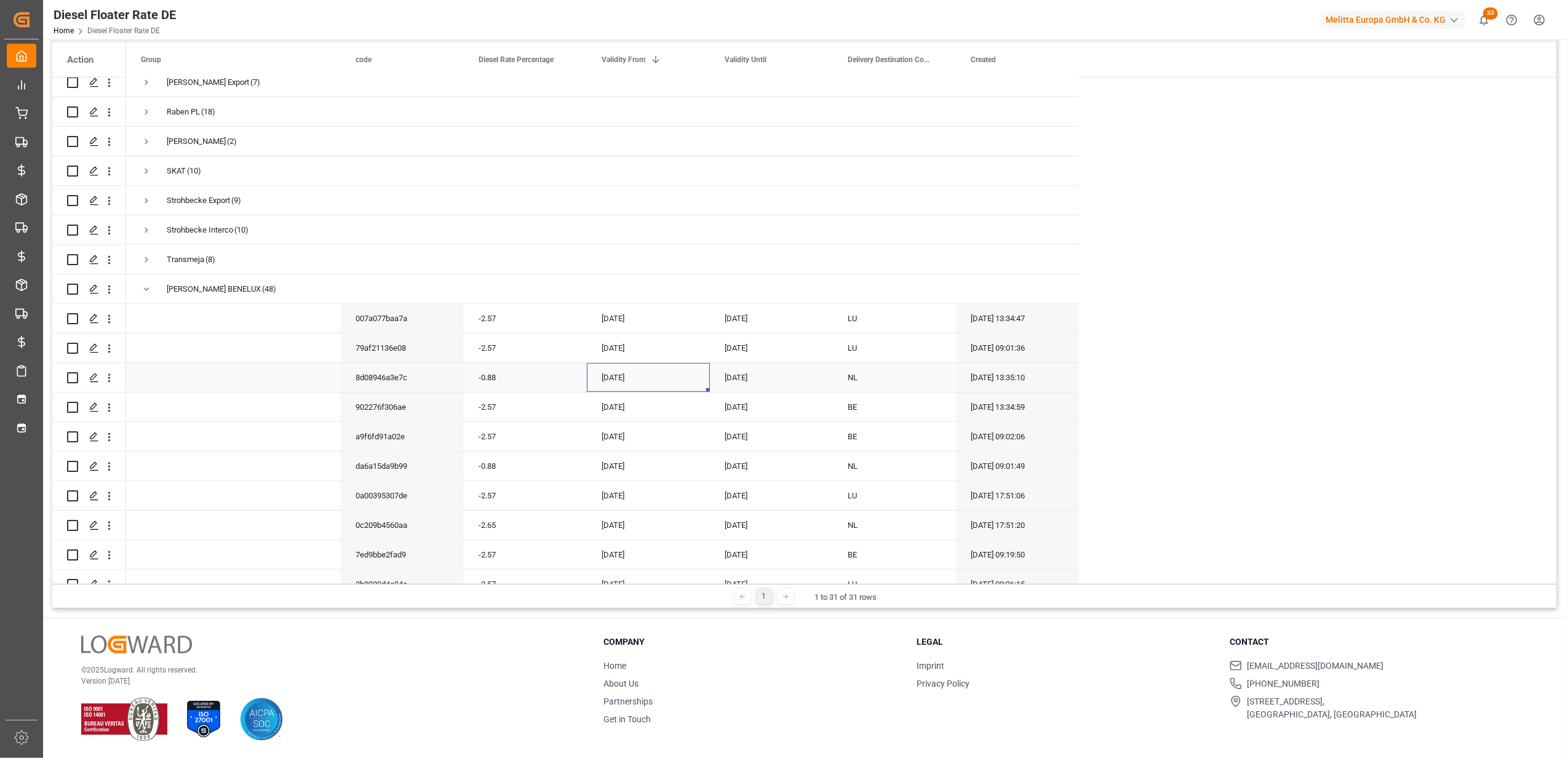
click at [643, 382] on div "[DATE]" at bounding box center [649, 378] width 123 height 29
click at [761, 416] on button "Next Month" at bounding box center [763, 418] width 8 height 8
click at [617, 466] on div "1" at bounding box center [613, 464] width 15 height 15
type input "[DATE]"
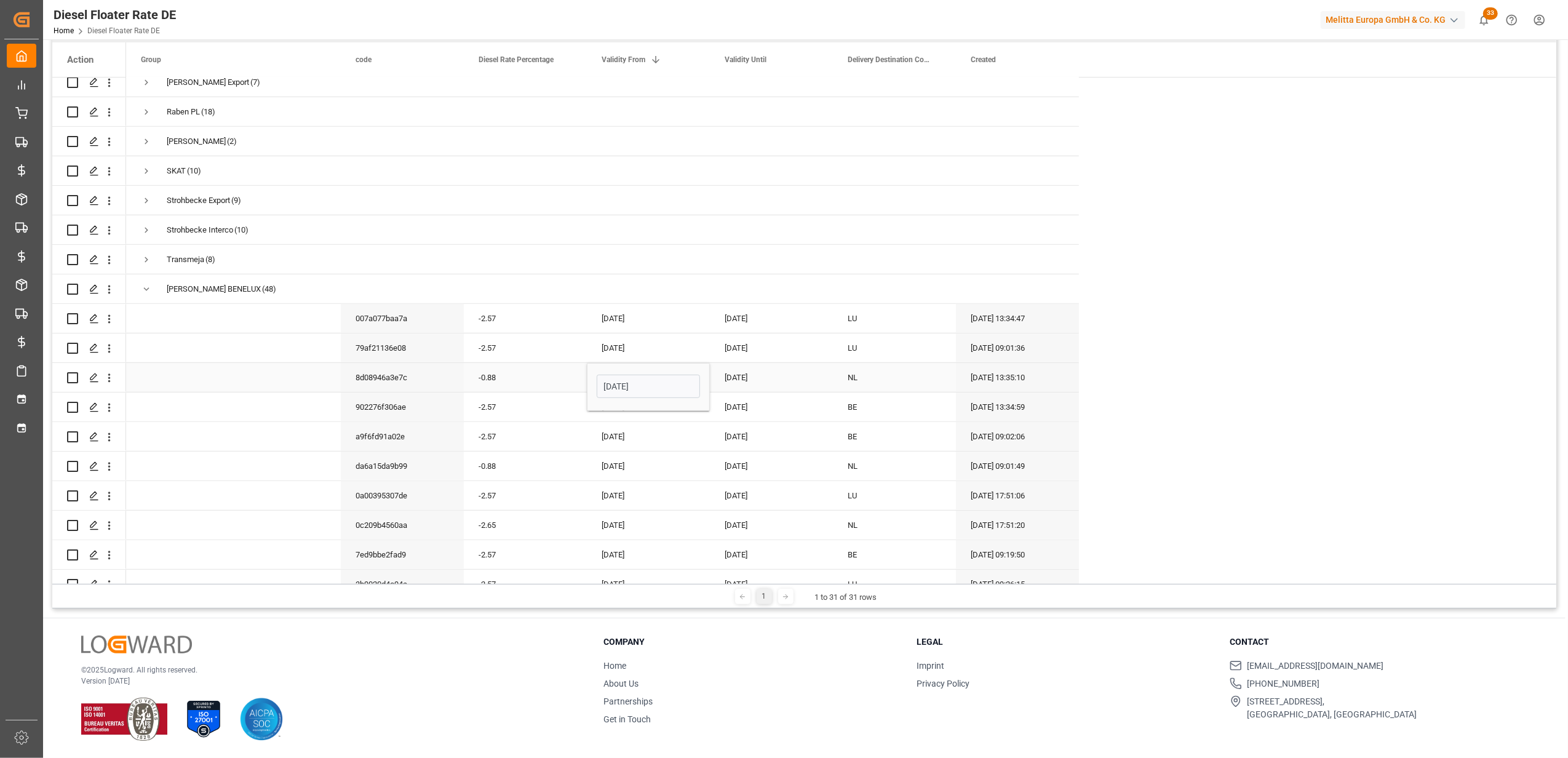
click at [724, 374] on div "[DATE]" at bounding box center [772, 378] width 123 height 29
click at [884, 417] on button "Next Month" at bounding box center [886, 418] width 8 height 8
click at [754, 557] on div "30" at bounding box center [760, 560] width 15 height 15
type input "[DATE]"
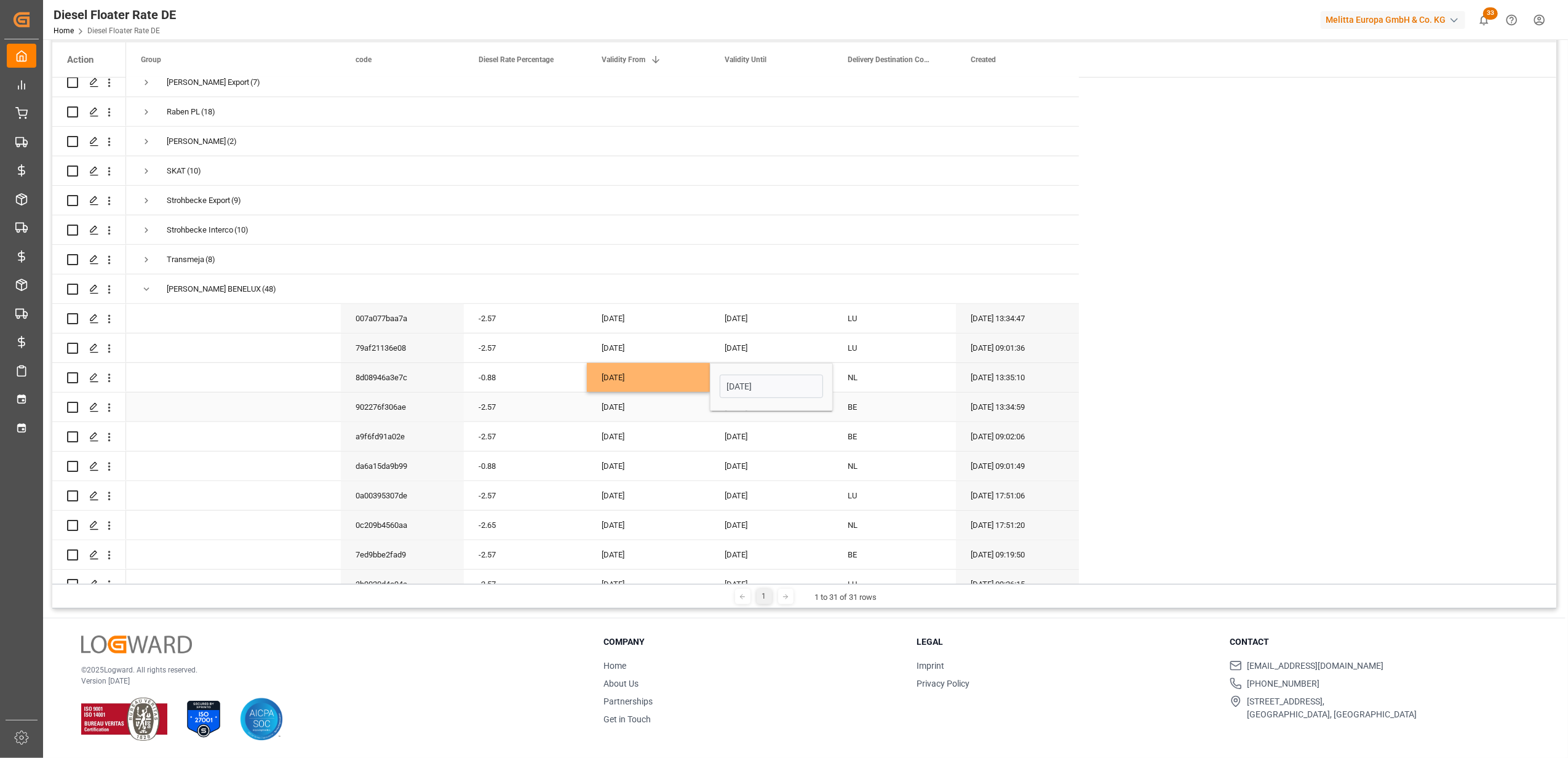
click at [643, 411] on div "[DATE]" at bounding box center [649, 407] width 123 height 29
click at [641, 411] on div "[DATE]" at bounding box center [649, 407] width 123 height 29
click at [763, 445] on button "Next Month" at bounding box center [763, 447] width 8 height 8
click at [612, 488] on div "1" at bounding box center [613, 494] width 15 height 15
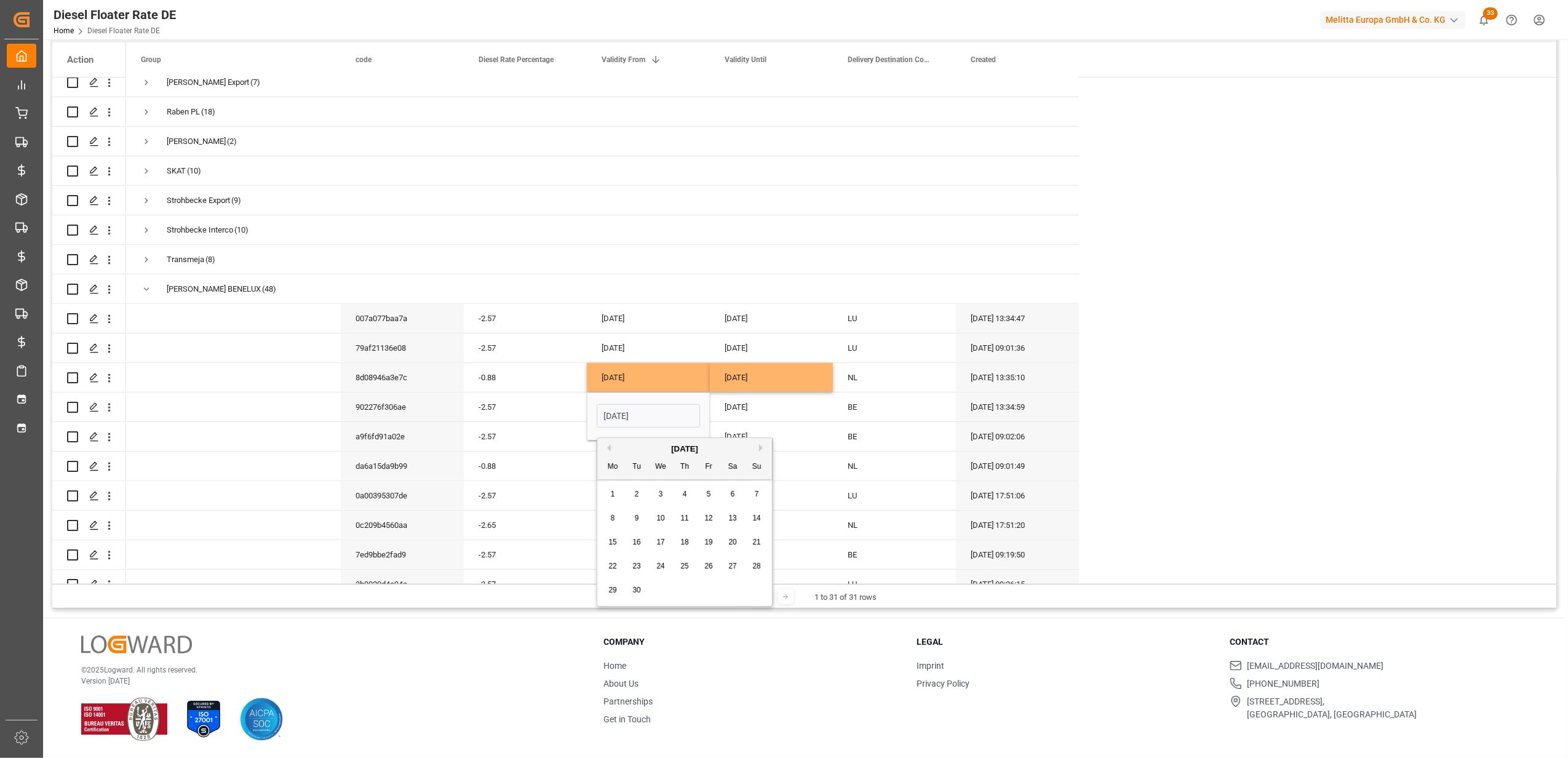
type input "[DATE]"
click at [745, 385] on div "[DATE]" at bounding box center [772, 378] width 123 height 29
click at [745, 407] on div "[DATE]" at bounding box center [772, 407] width 123 height 29
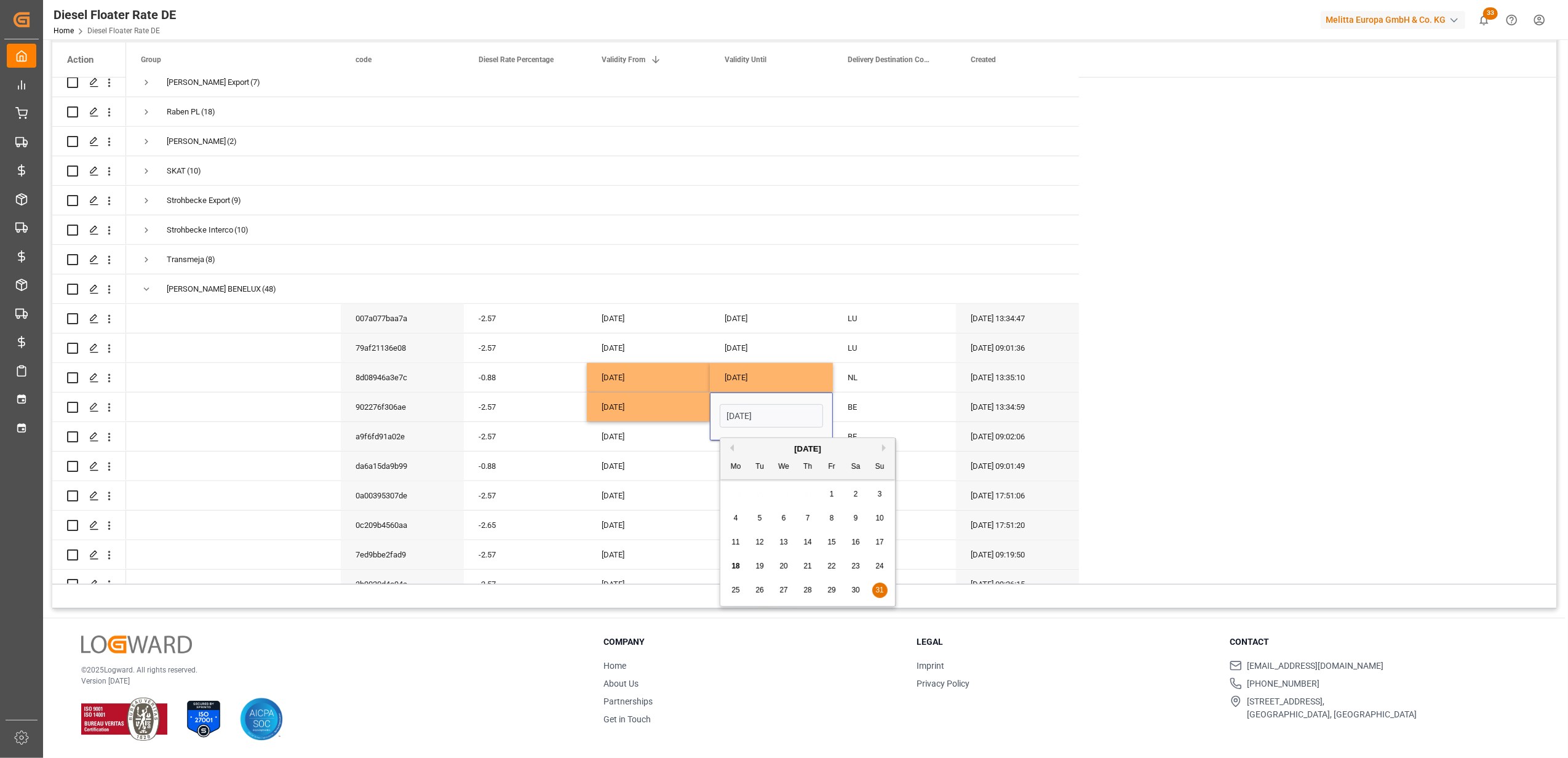
click at [885, 448] on button "Next Month" at bounding box center [886, 447] width 8 height 8
click at [761, 593] on span "30" at bounding box center [759, 590] width 8 height 9
type input "[DATE]"
click at [560, 403] on div "-2.57" at bounding box center [525, 407] width 123 height 29
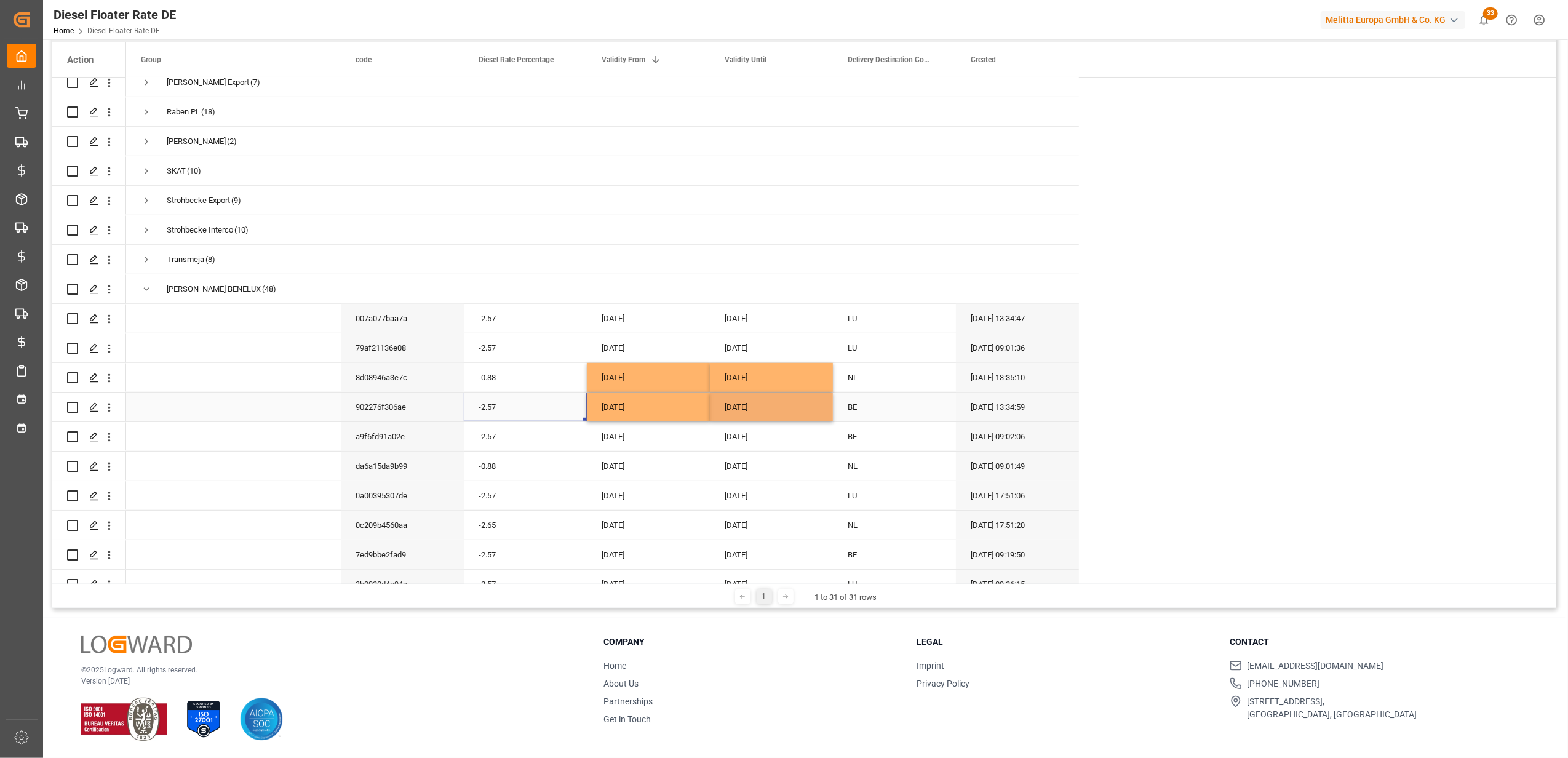
click at [560, 403] on div "-2.57" at bounding box center [525, 407] width 123 height 29
drag, startPoint x: 523, startPoint y: 420, endPoint x: 488, endPoint y: 421, distance: 35.0
click at [488, 421] on input "-2.57" at bounding box center [525, 414] width 104 height 23
click at [486, 416] on input "-2.57" at bounding box center [525, 414] width 104 height 23
type input "-1.71"
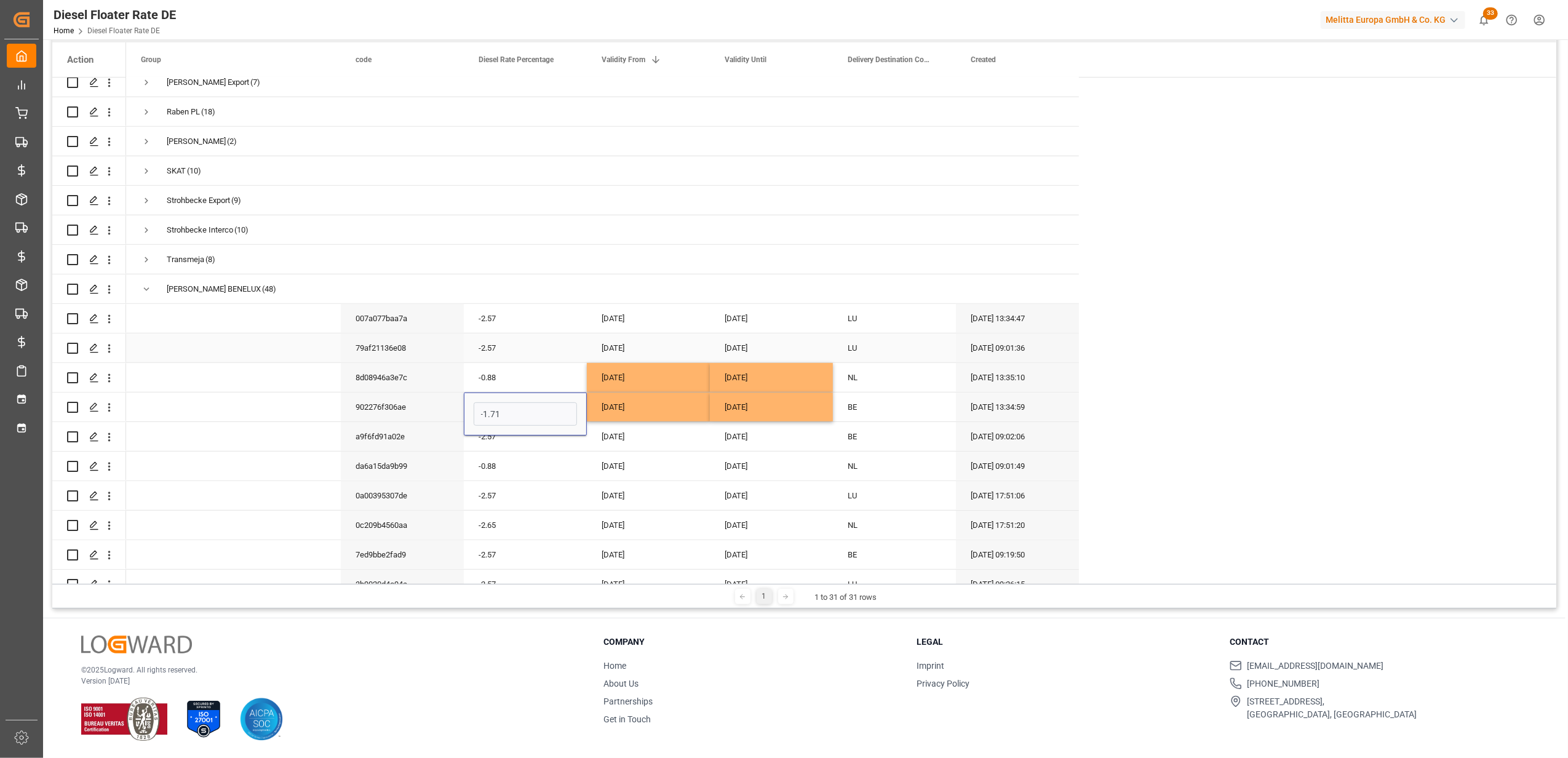
click at [525, 355] on div "-2.57" at bounding box center [525, 348] width 123 height 29
click at [536, 313] on div "-2.57" at bounding box center [525, 319] width 123 height 29
click at [516, 328] on input "-2.57" at bounding box center [525, 325] width 104 height 23
click at [491, 326] on input "-2.57" at bounding box center [525, 325] width 104 height 23
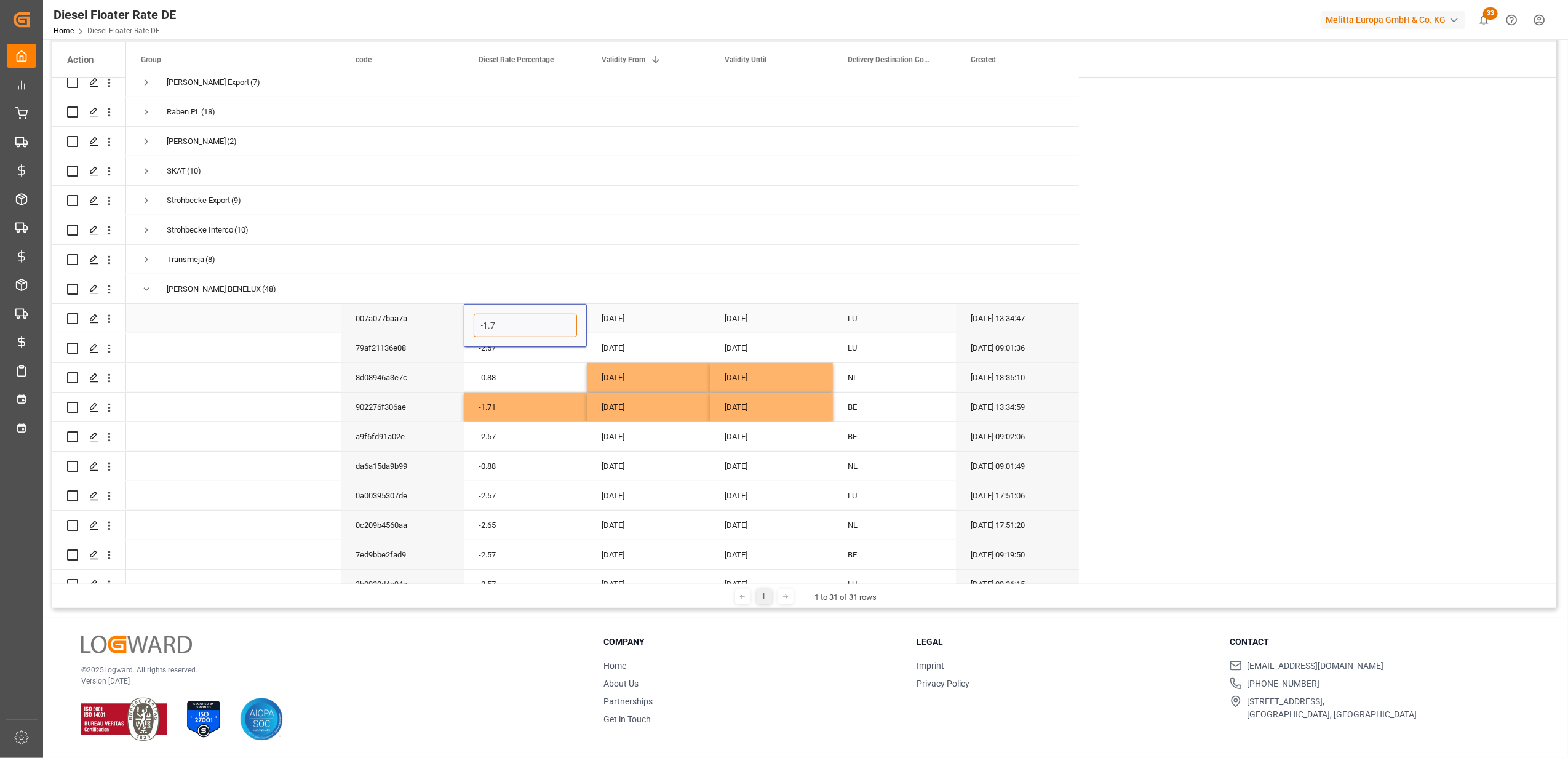
type input "-1.71"
click at [618, 316] on div "[DATE]" at bounding box center [649, 319] width 123 height 29
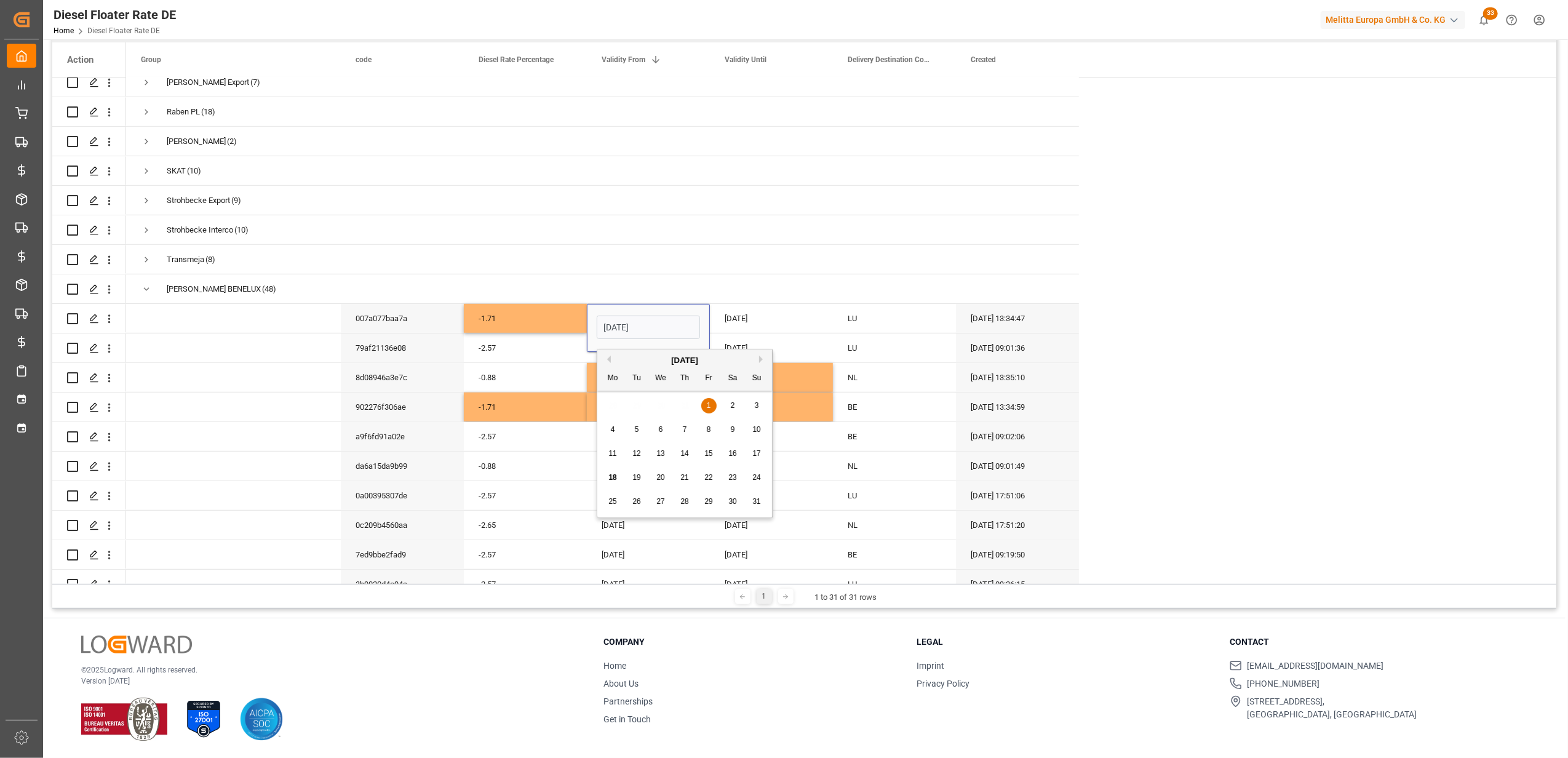
click at [763, 359] on button "Next Month" at bounding box center [763, 359] width 8 height 8
click at [612, 407] on span "1" at bounding box center [613, 405] width 4 height 9
type input "01-09-2025"
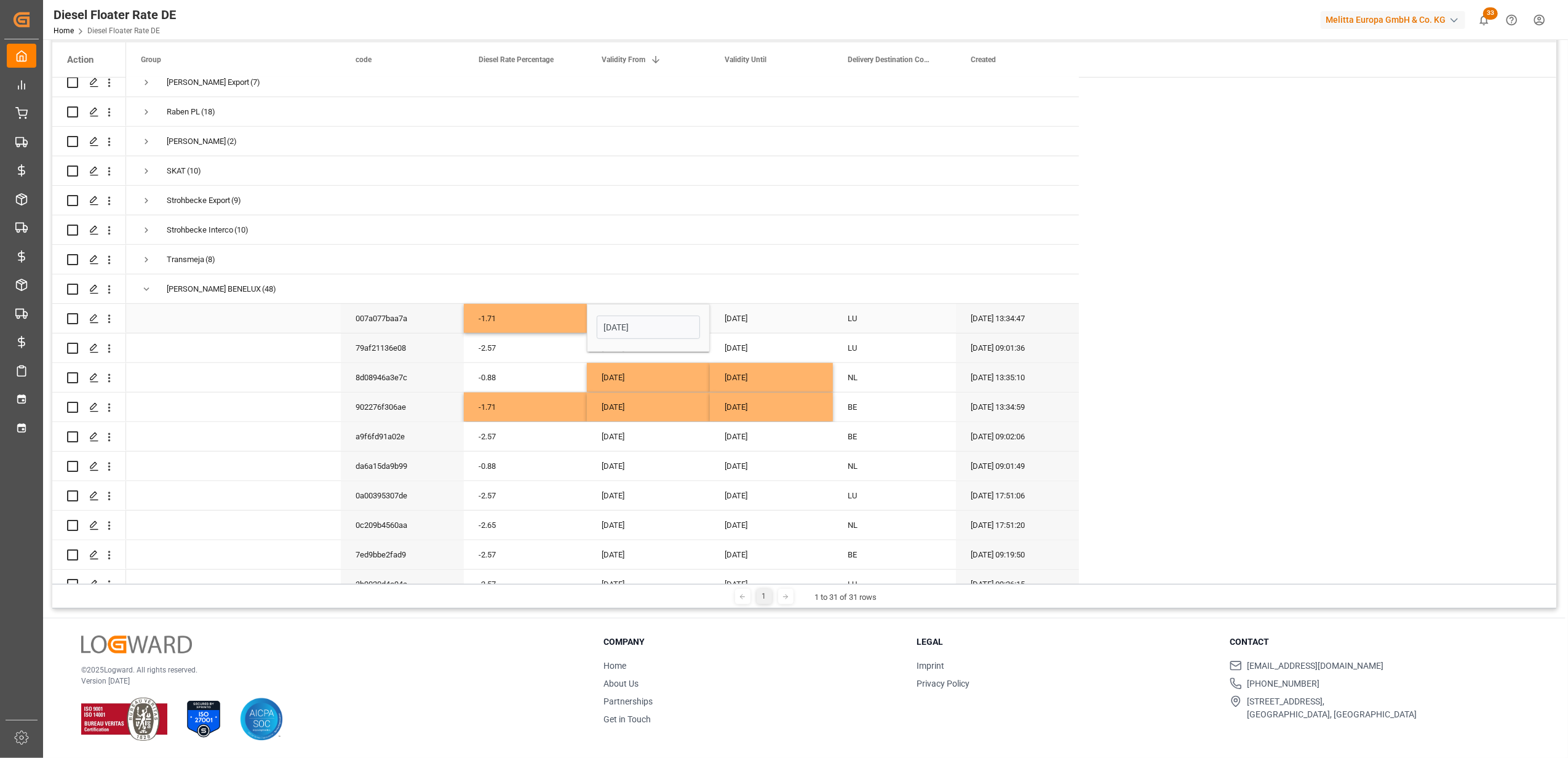
click at [726, 330] on div "31-08-2025" at bounding box center [772, 319] width 123 height 29
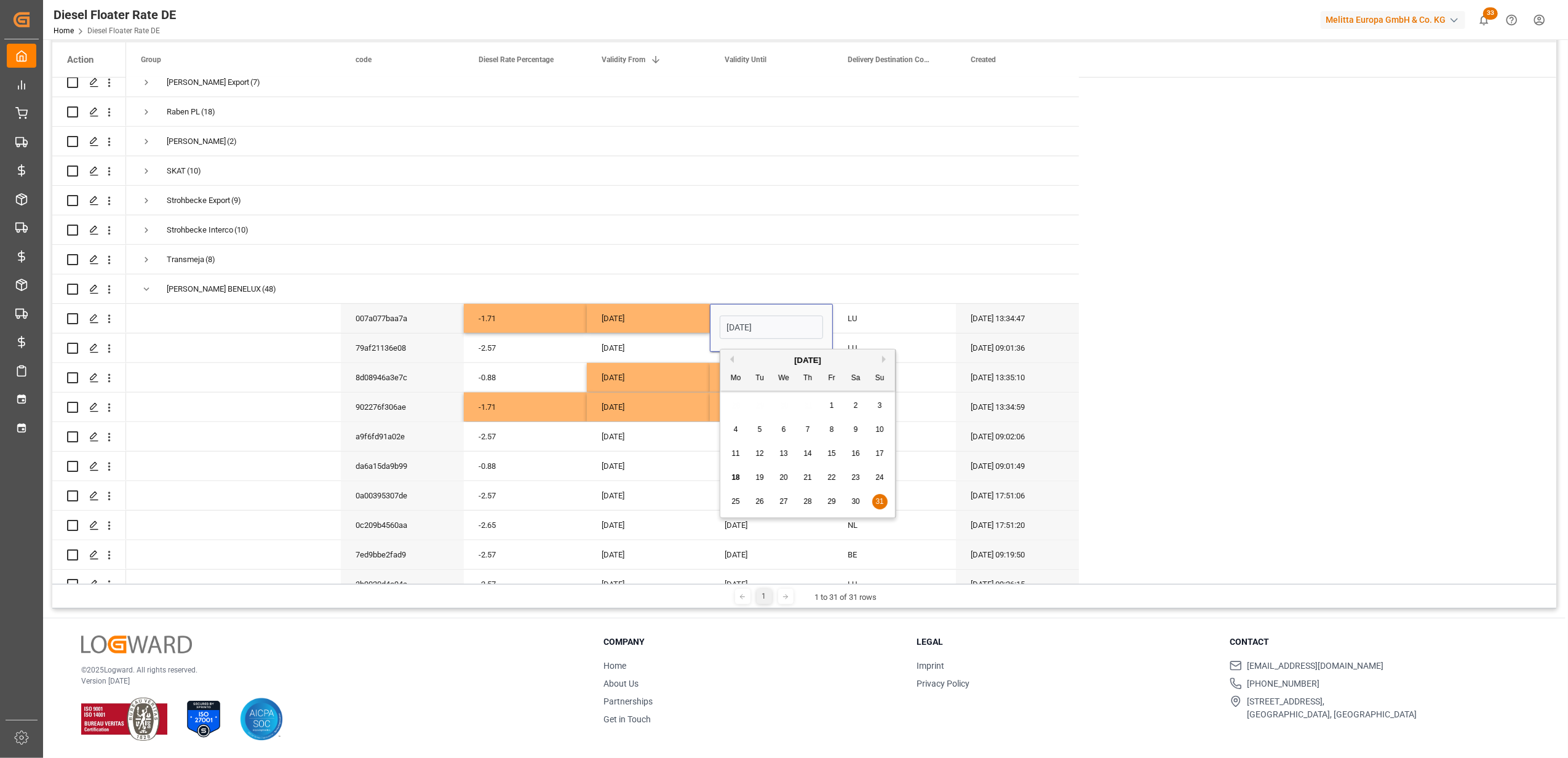
click at [887, 361] on button "Next Month" at bounding box center [886, 359] width 8 height 8
click at [751, 503] on div "29 30 1 2 3 4 5" at bounding box center [808, 502] width 168 height 24
click at [758, 501] on span "30" at bounding box center [759, 501] width 8 height 9
type input "30-09-2025"
click at [697, 472] on div "01-08-2025" at bounding box center [649, 466] width 123 height 29
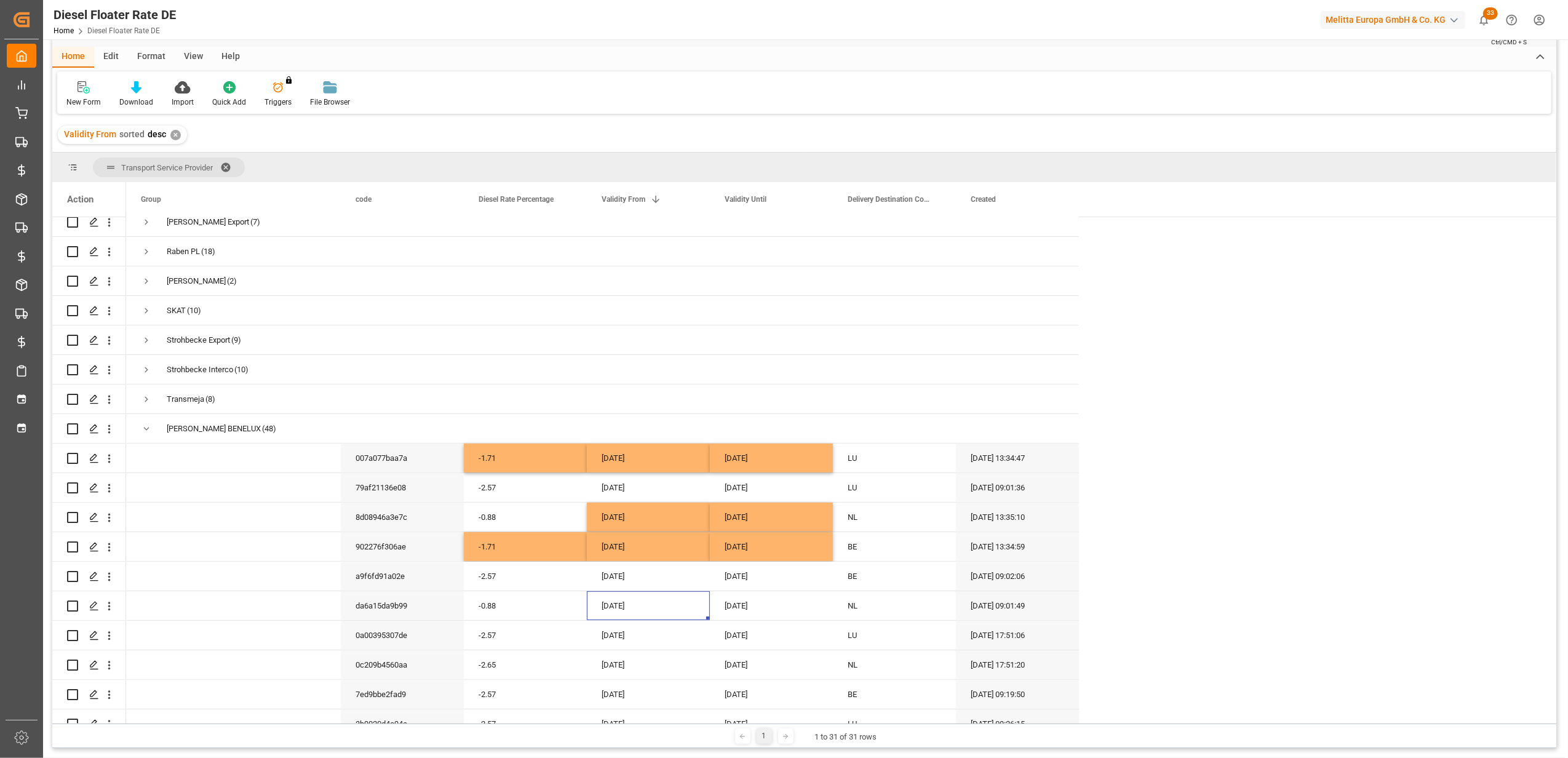
scroll to position [18, 0]
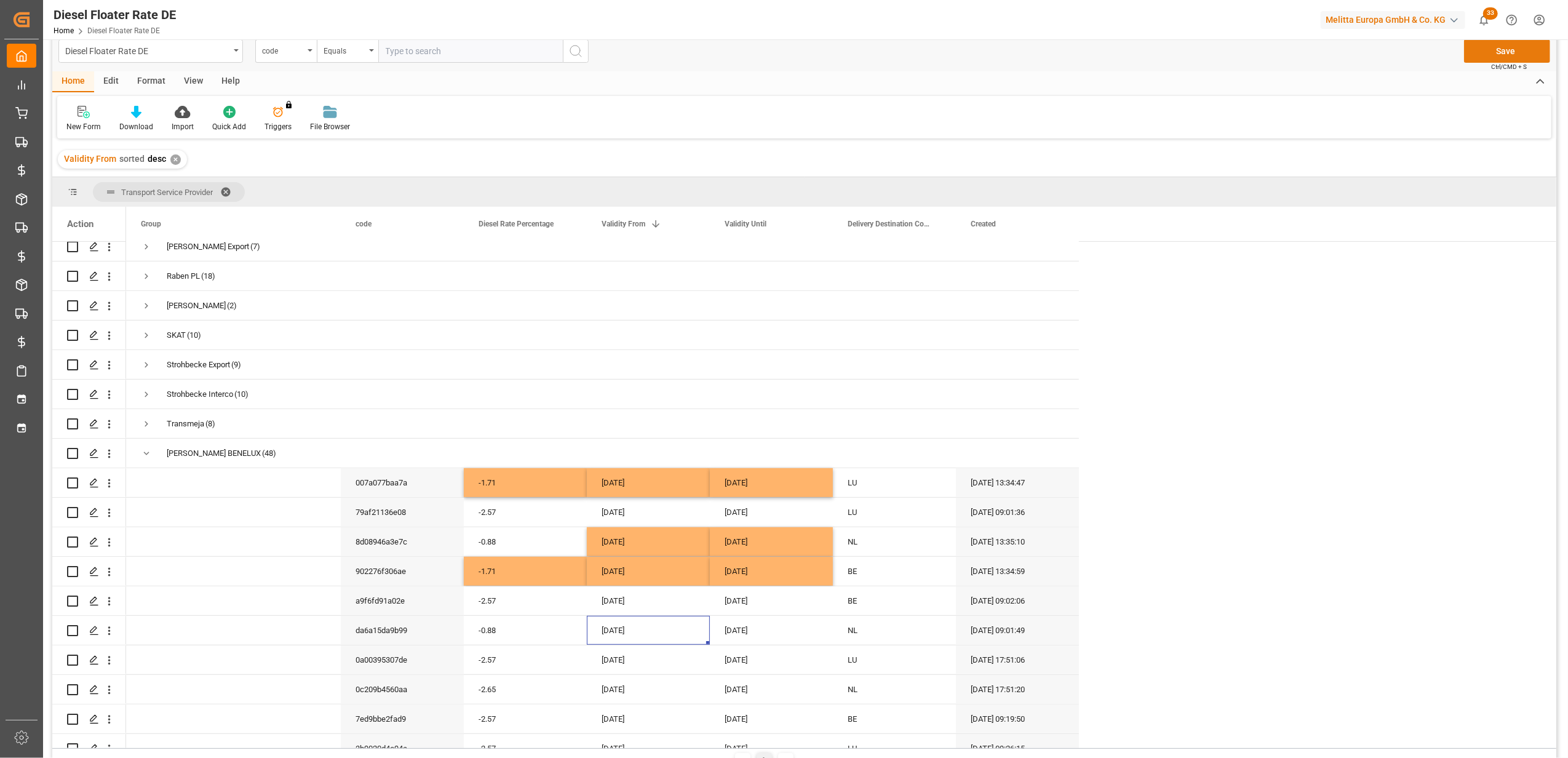
click at [1514, 50] on button "Save" at bounding box center [1507, 51] width 87 height 23
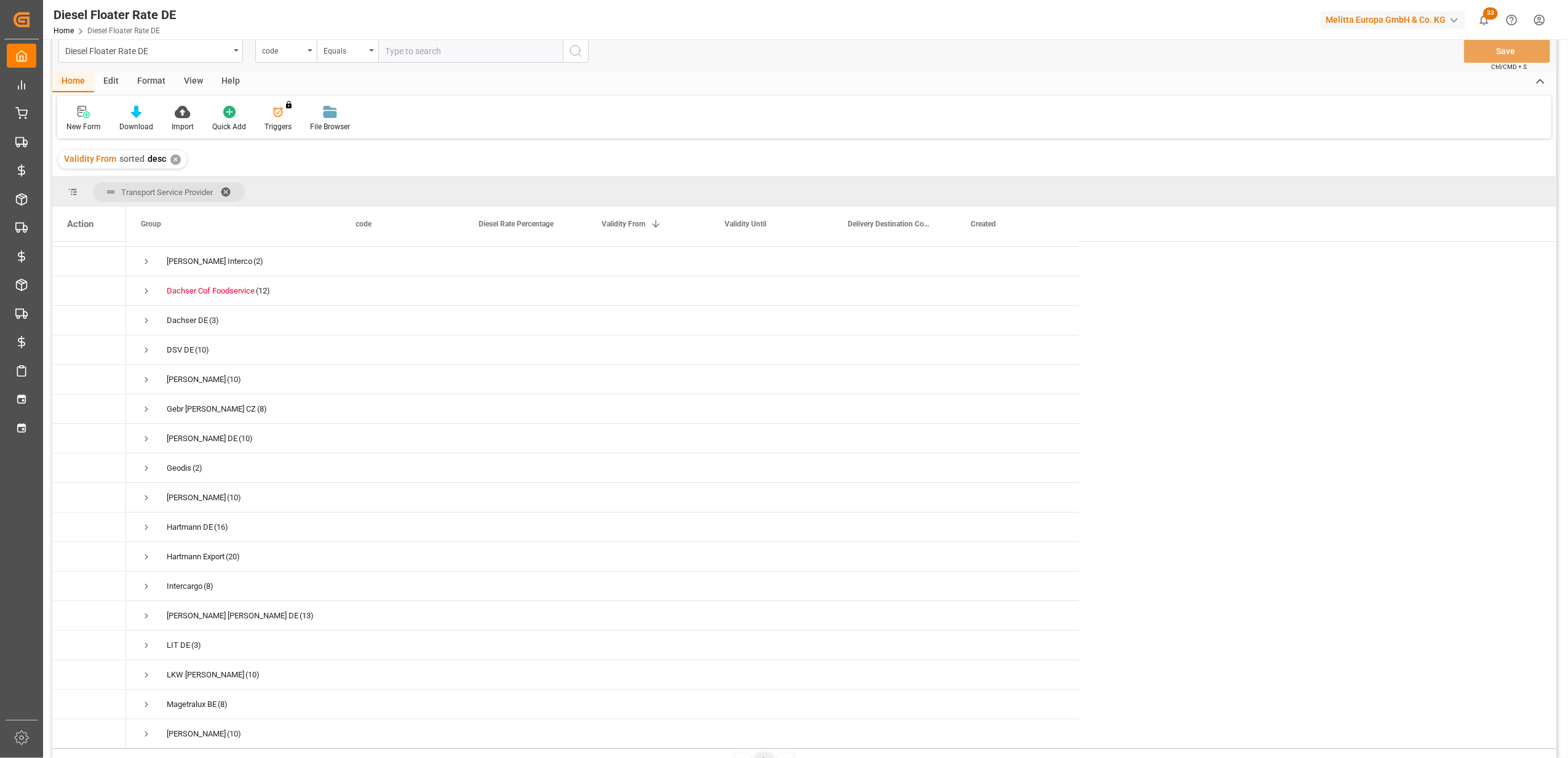
scroll to position [0, 0]
click at [149, 313] on span "Press SPACE to select this row." at bounding box center [146, 315] width 11 height 11
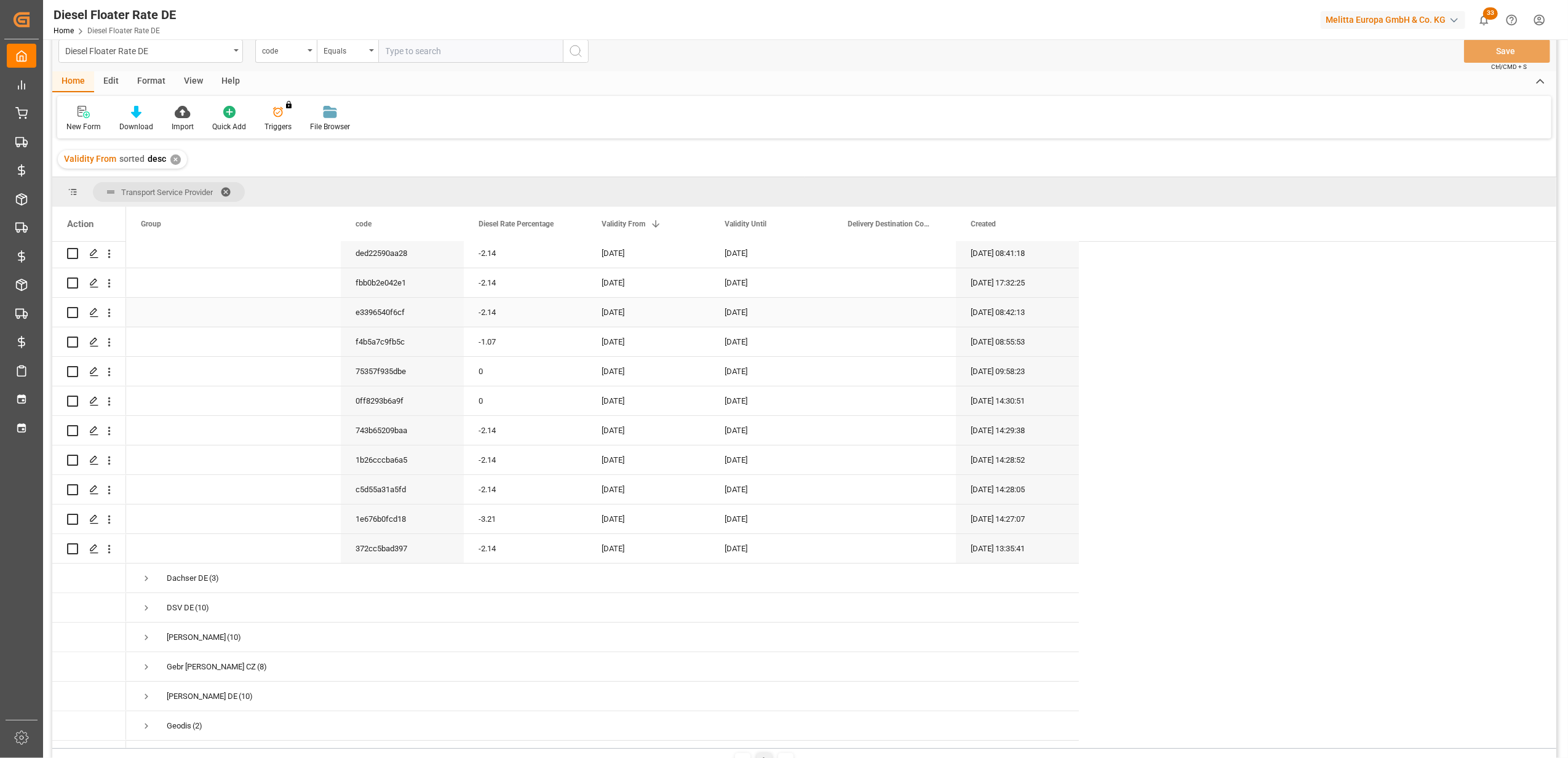
scroll to position [164, 0]
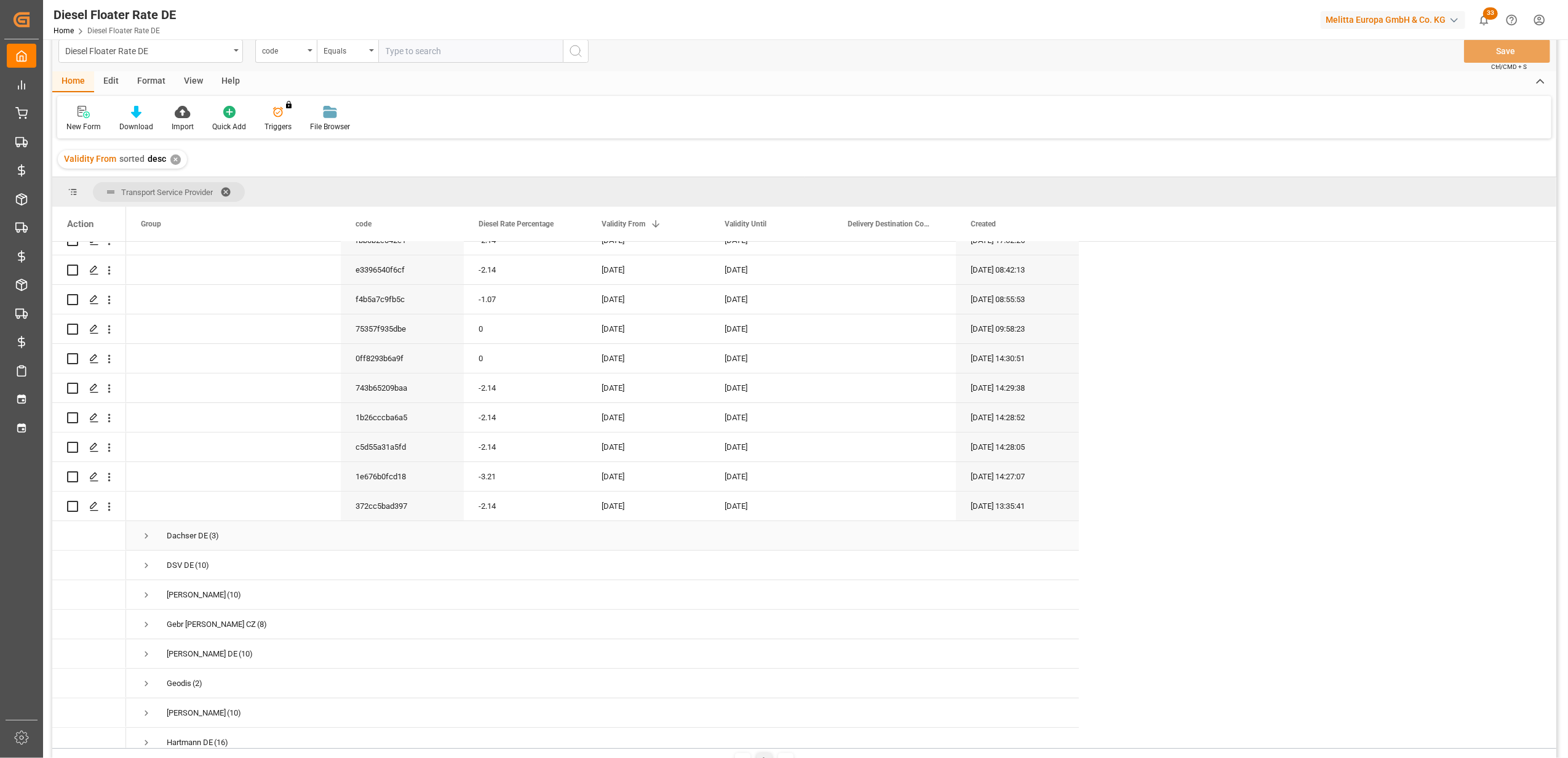
click at [144, 532] on span "Press SPACE to select this row." at bounding box center [146, 535] width 11 height 11
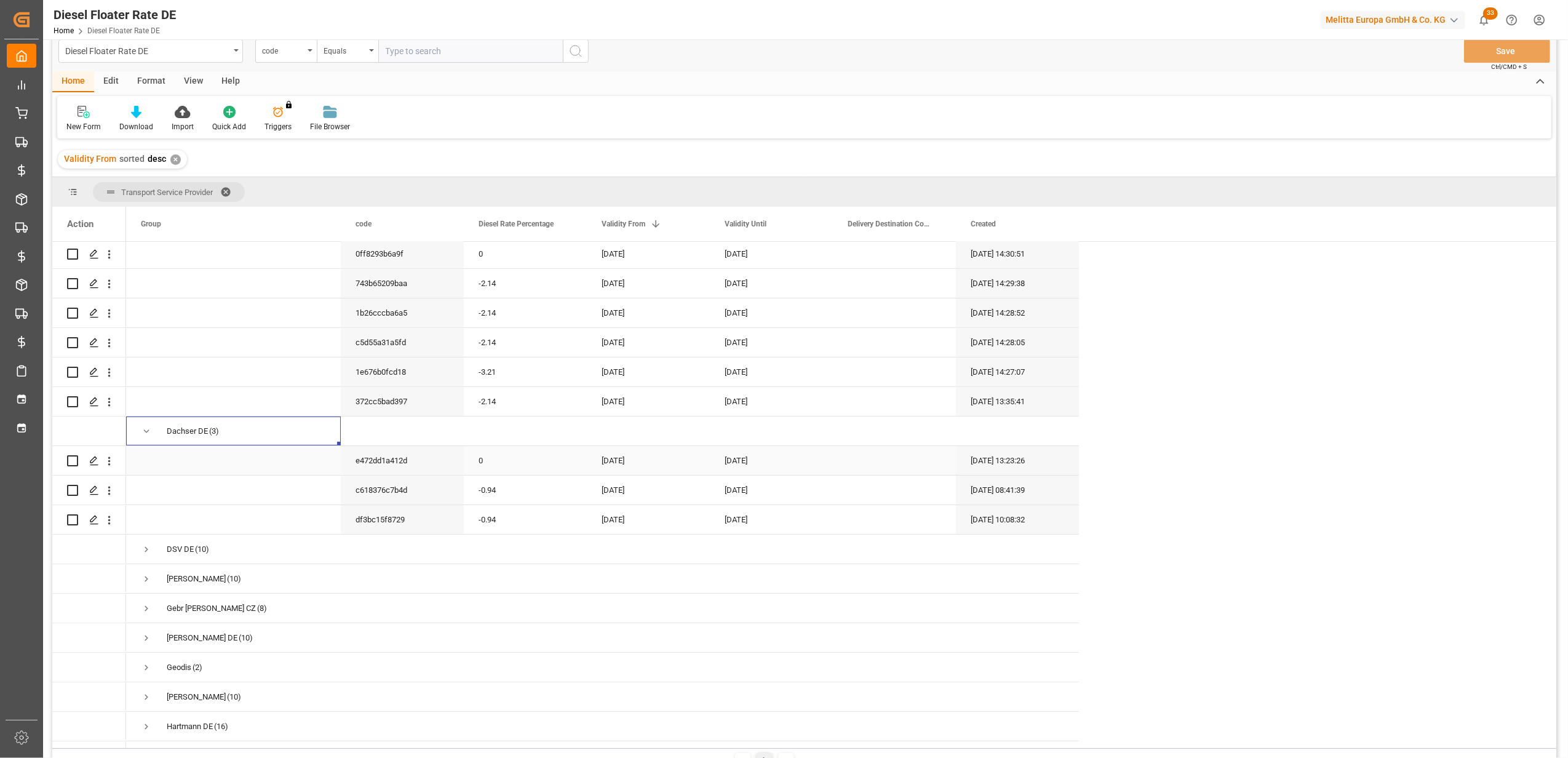
scroll to position [328, 0]
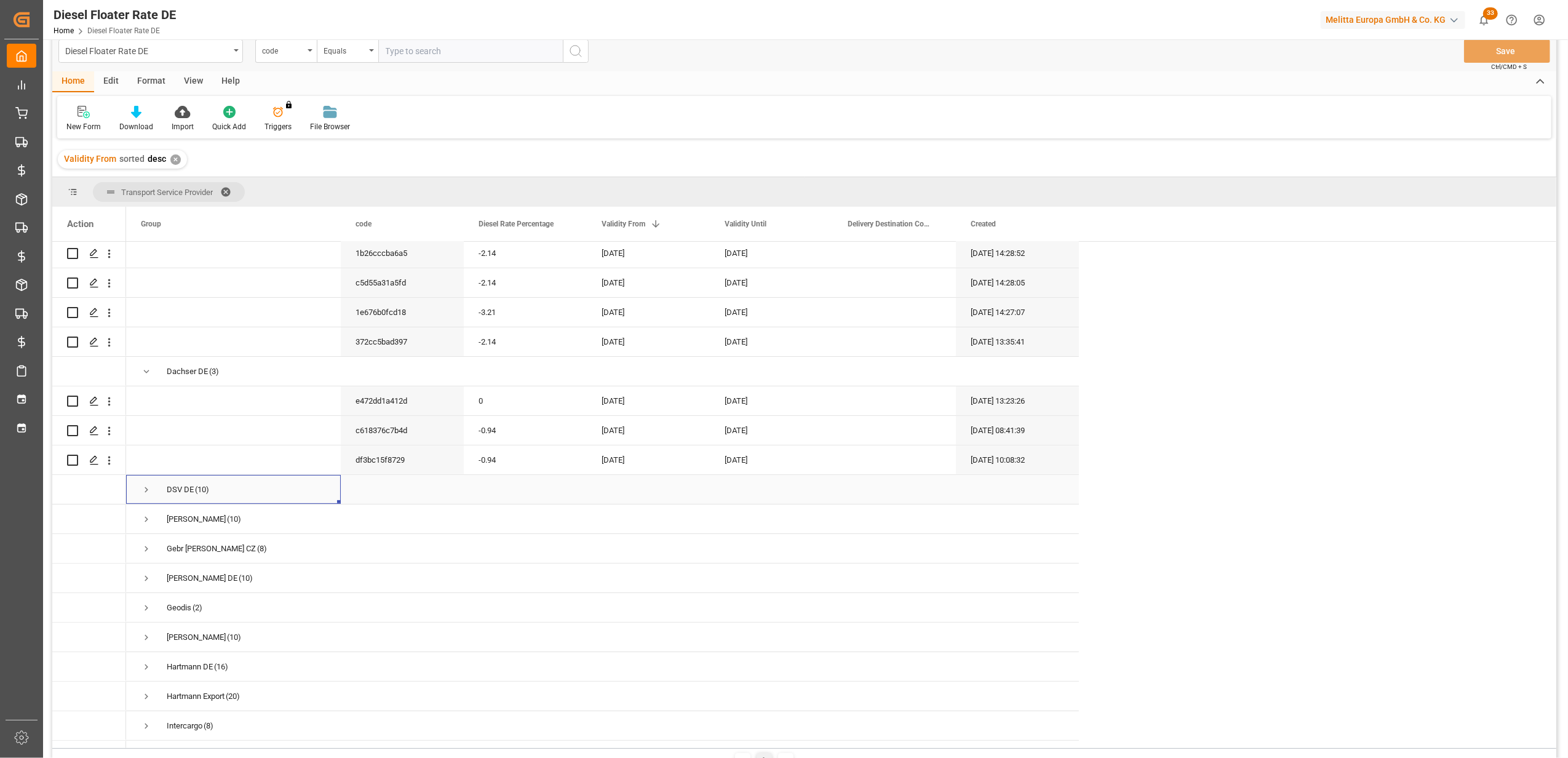
click at [229, 482] on span "DSV DE (10)" at bounding box center [233, 489] width 185 height 27
click at [145, 484] on span "Press SPACE to select this row." at bounding box center [146, 489] width 11 height 11
click at [147, 481] on span "Press SPACE to select this row." at bounding box center [146, 486] width 11 height 11
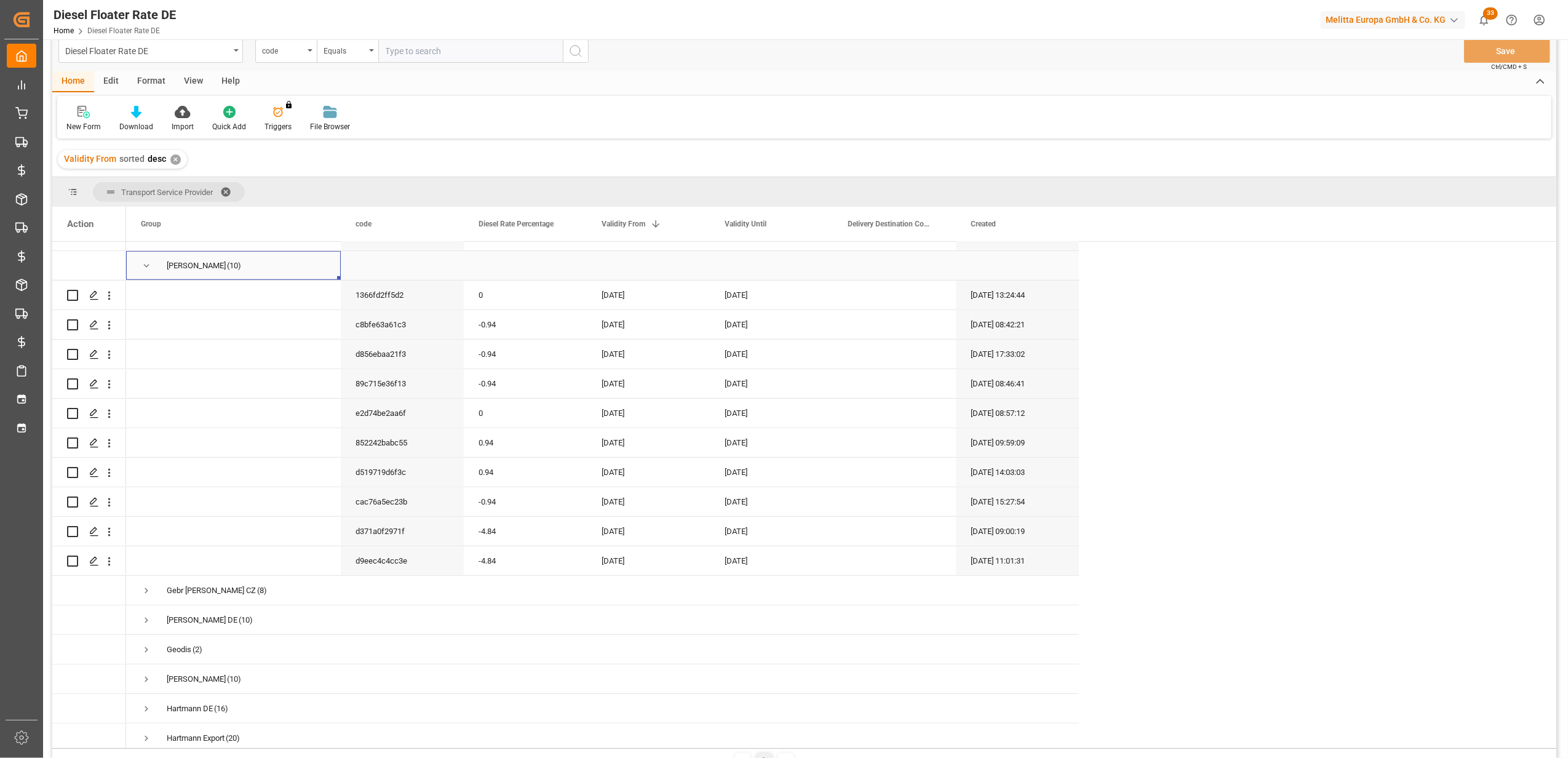
scroll to position [902, 0]
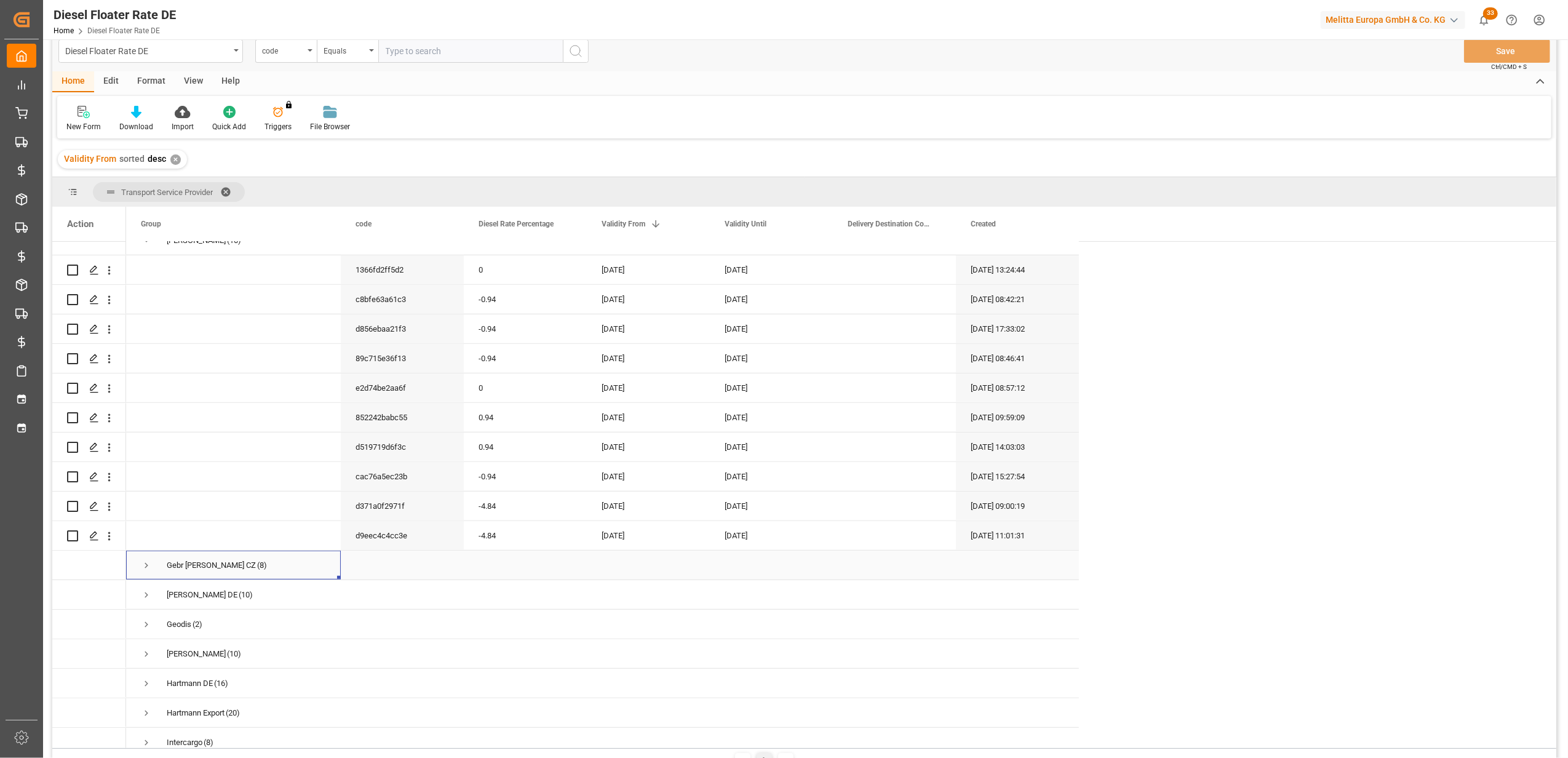
click at [147, 559] on span "Press SPACE to select this row." at bounding box center [146, 564] width 11 height 11
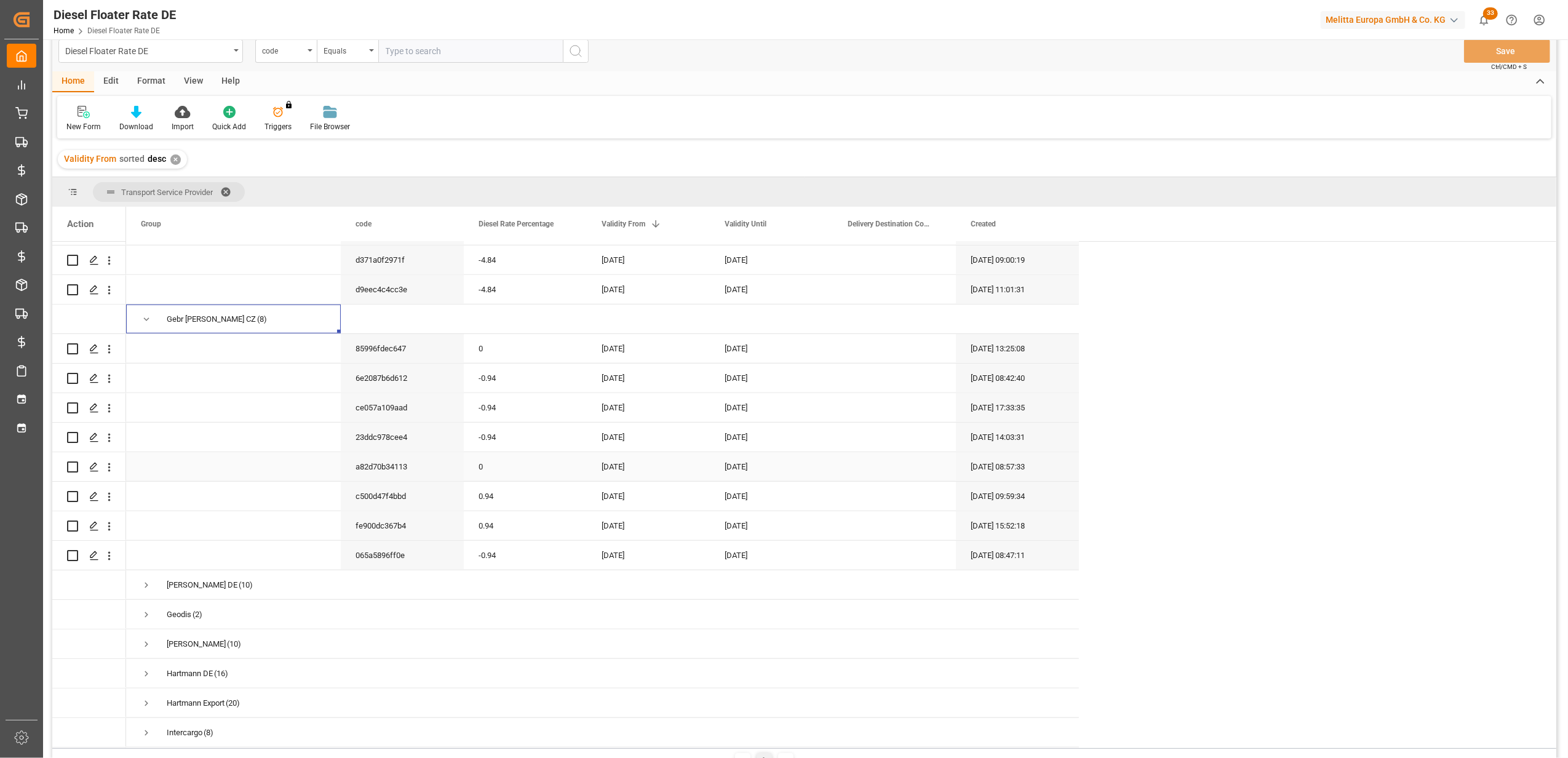
scroll to position [1230, 0]
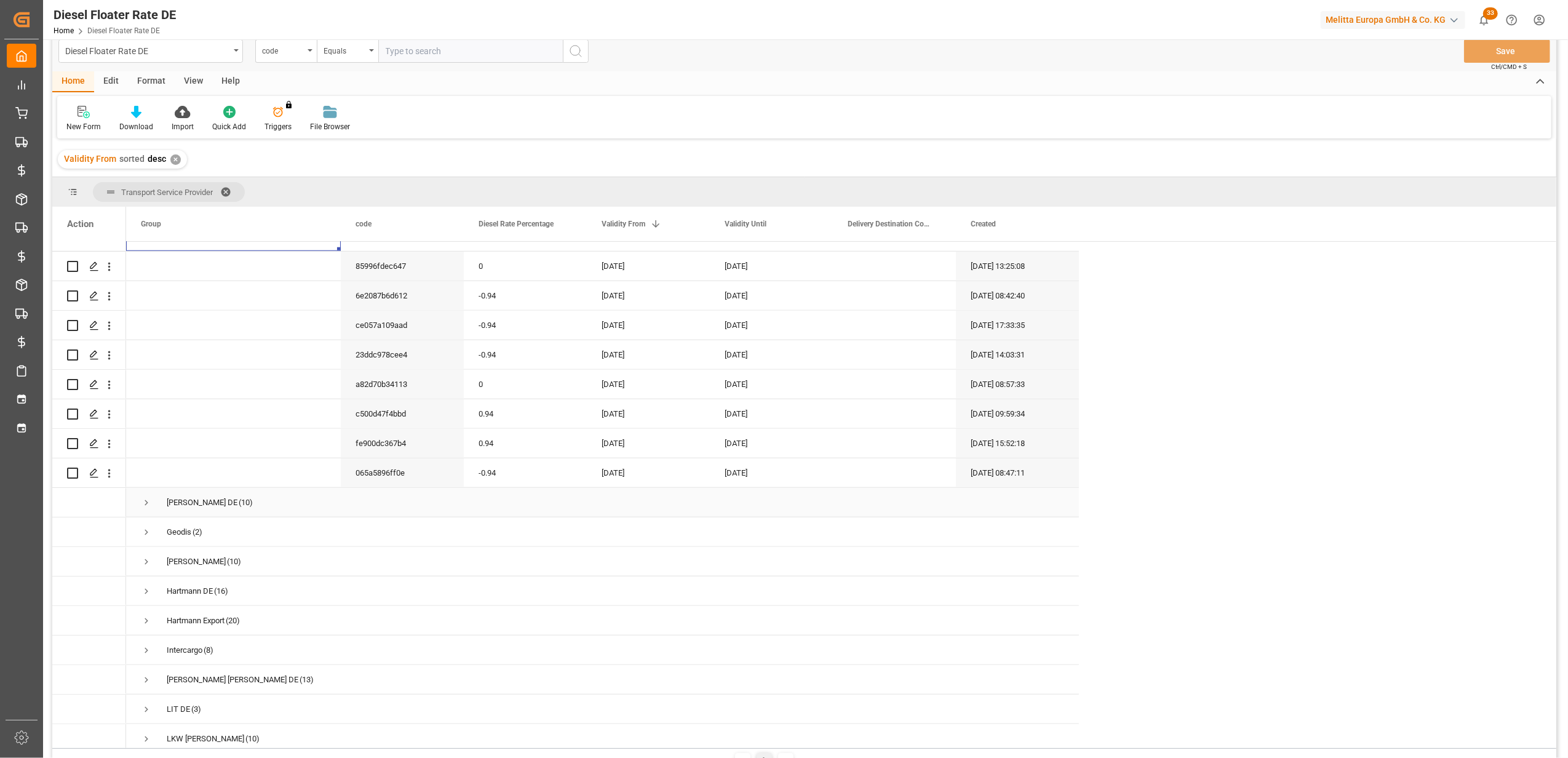
click at [148, 497] on span "Press SPACE to select this row." at bounding box center [146, 502] width 11 height 11
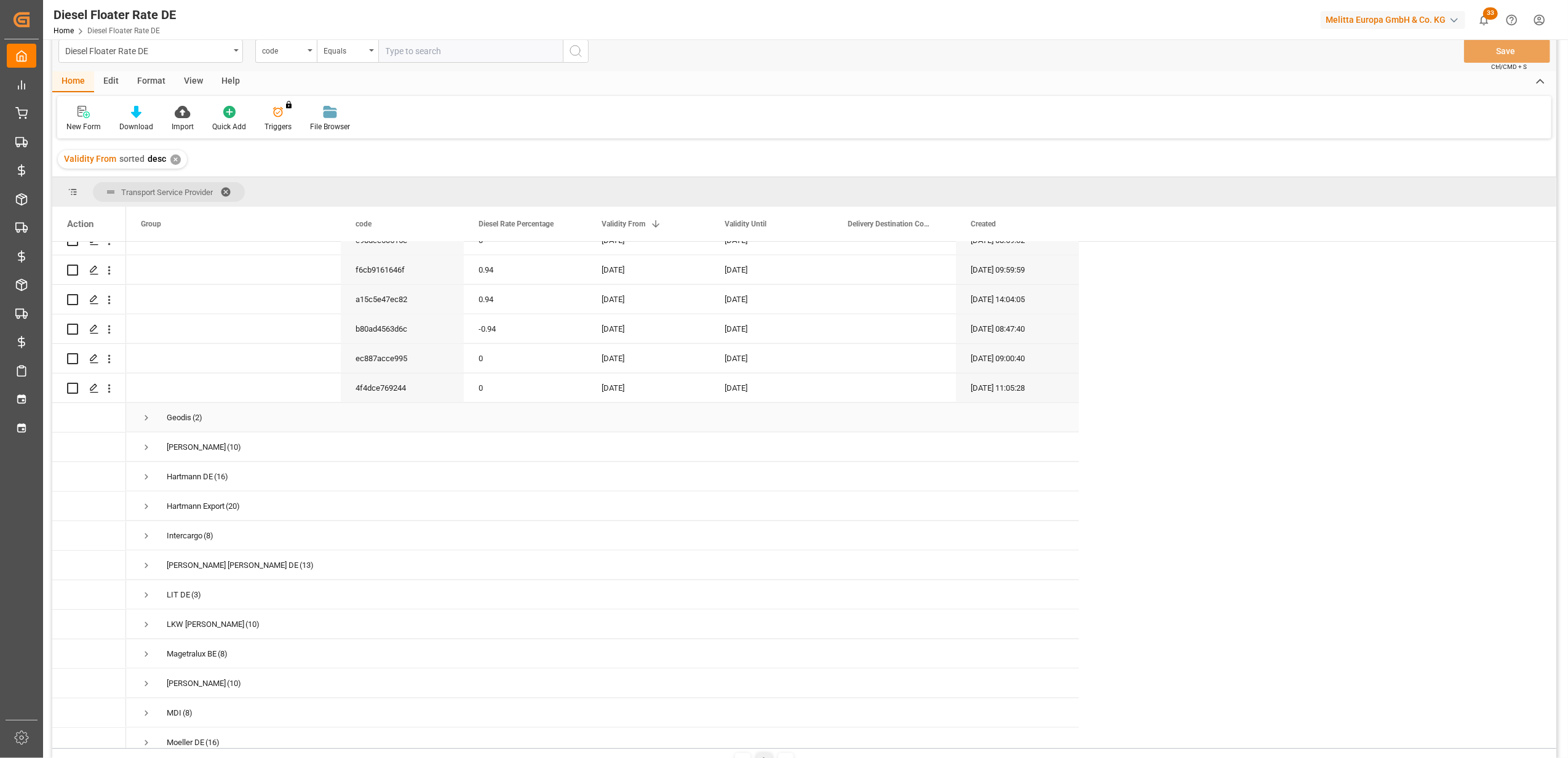
click at [143, 415] on span "Press SPACE to select this row." at bounding box center [146, 417] width 11 height 11
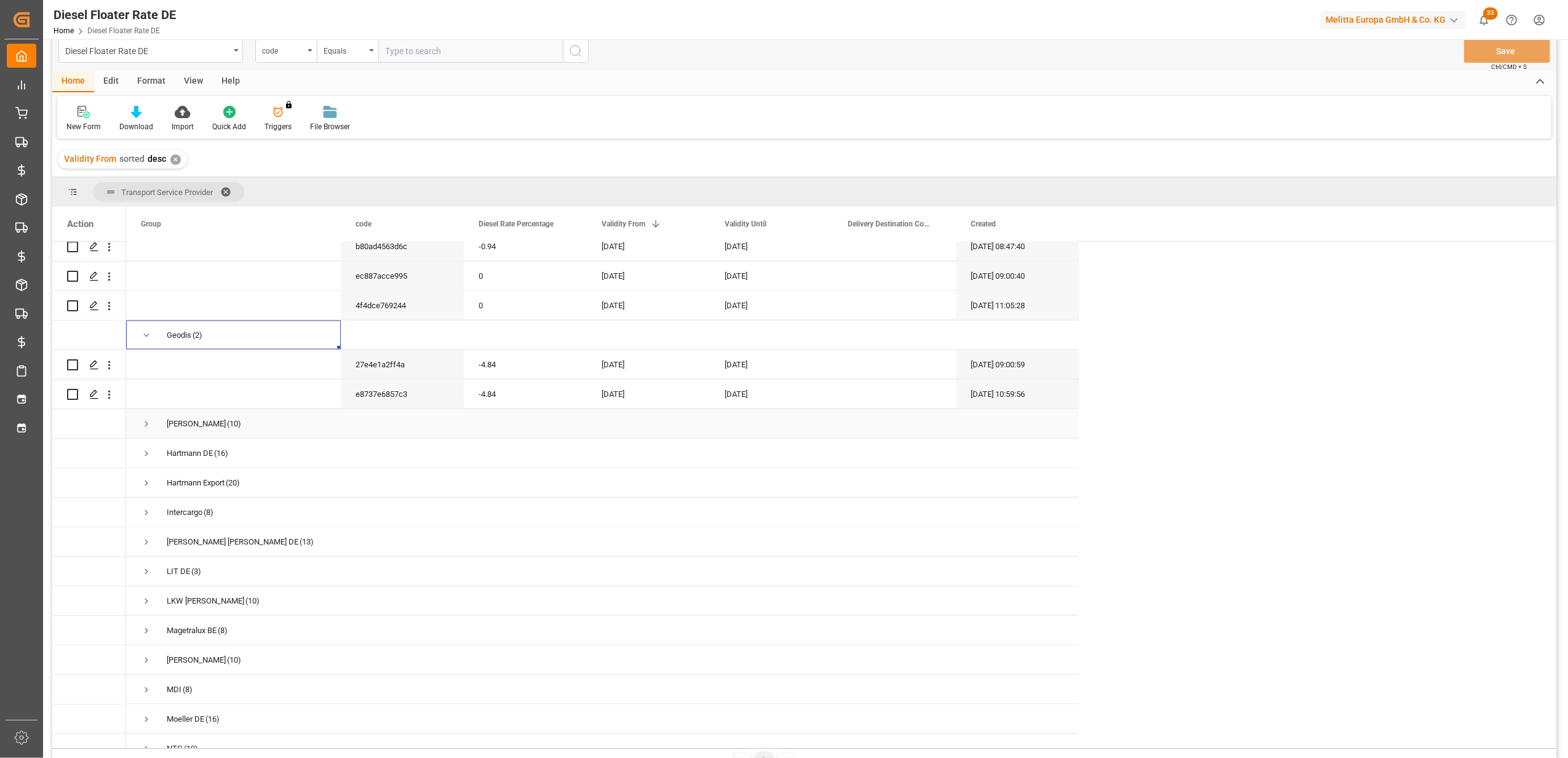
click at [146, 420] on span "Press SPACE to select this row." at bounding box center [146, 423] width 11 height 11
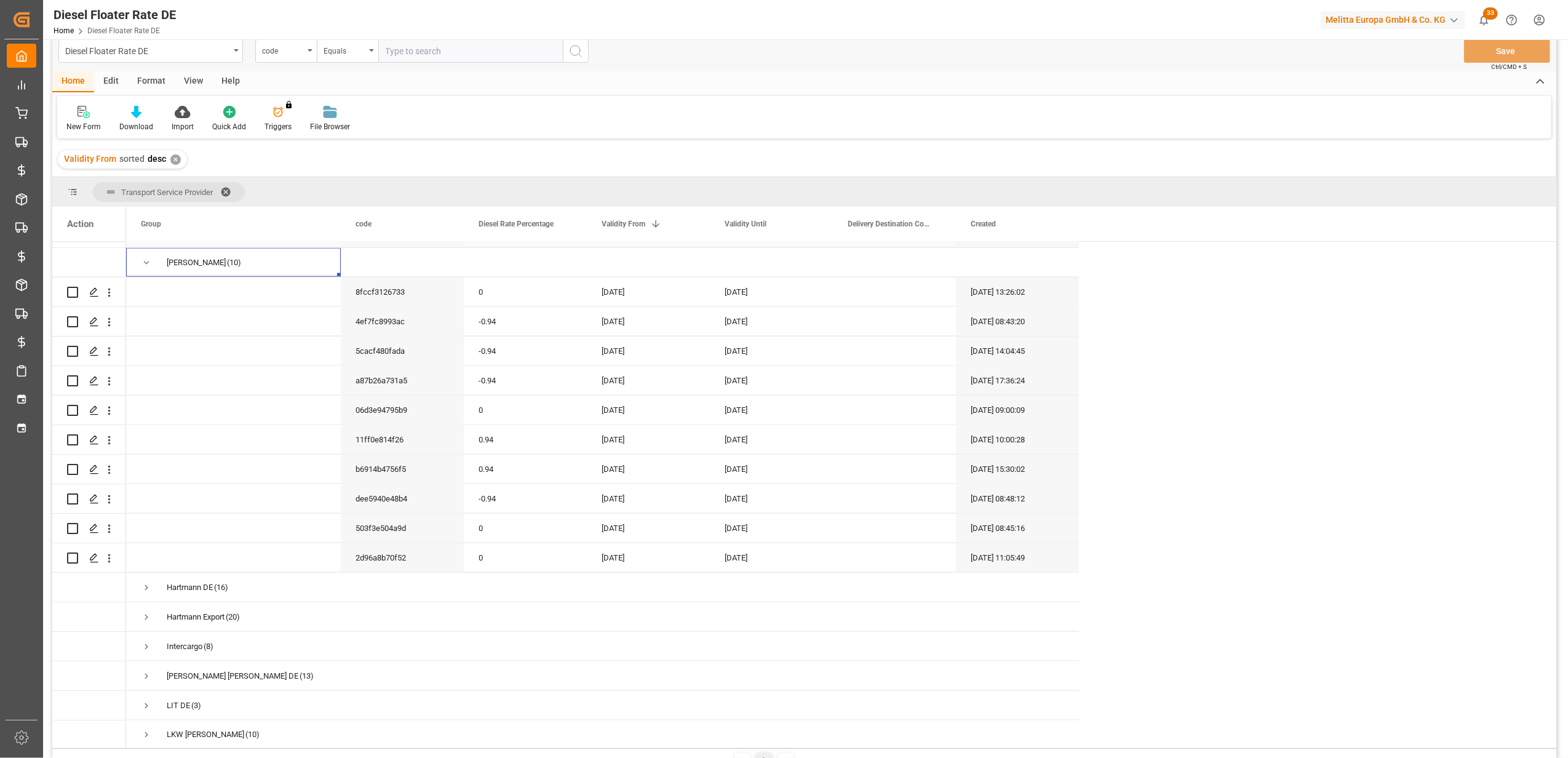
scroll to position [1886, 0]
click at [150, 579] on span "Press SPACE to select this row." at bounding box center [146, 584] width 11 height 11
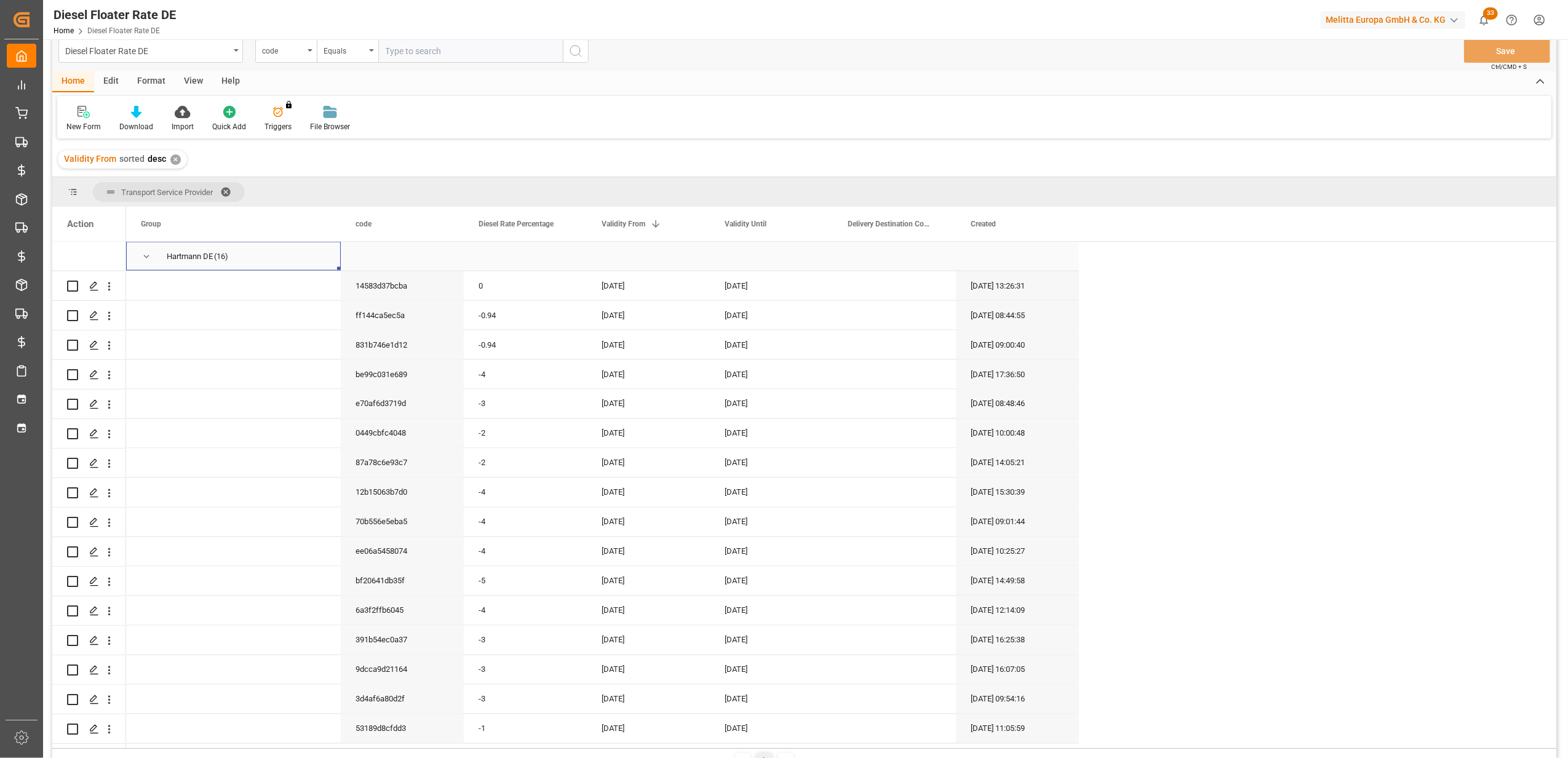
scroll to position [2296, 0]
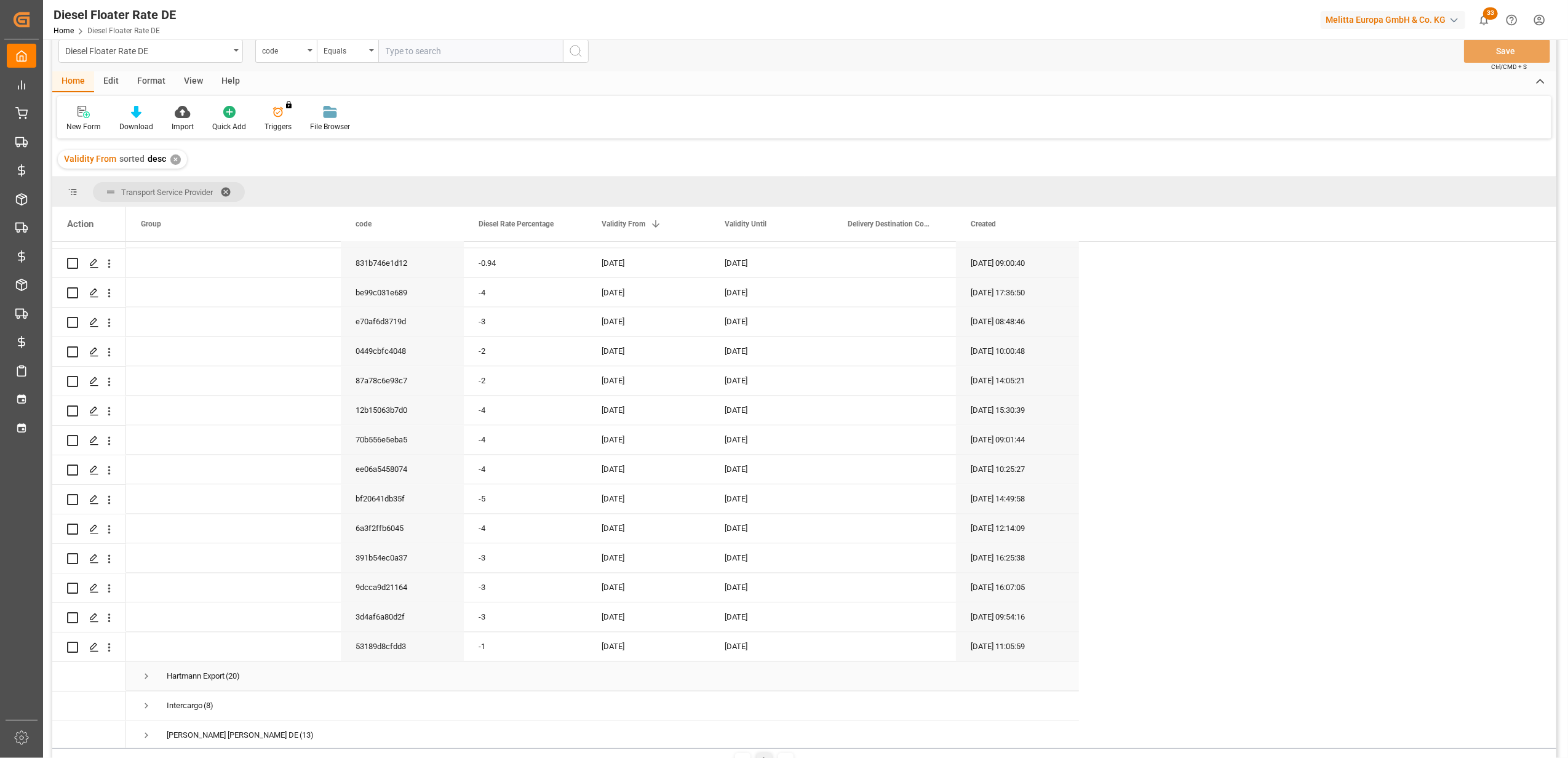
click at [148, 671] on span "Press SPACE to select this row." at bounding box center [146, 676] width 11 height 11
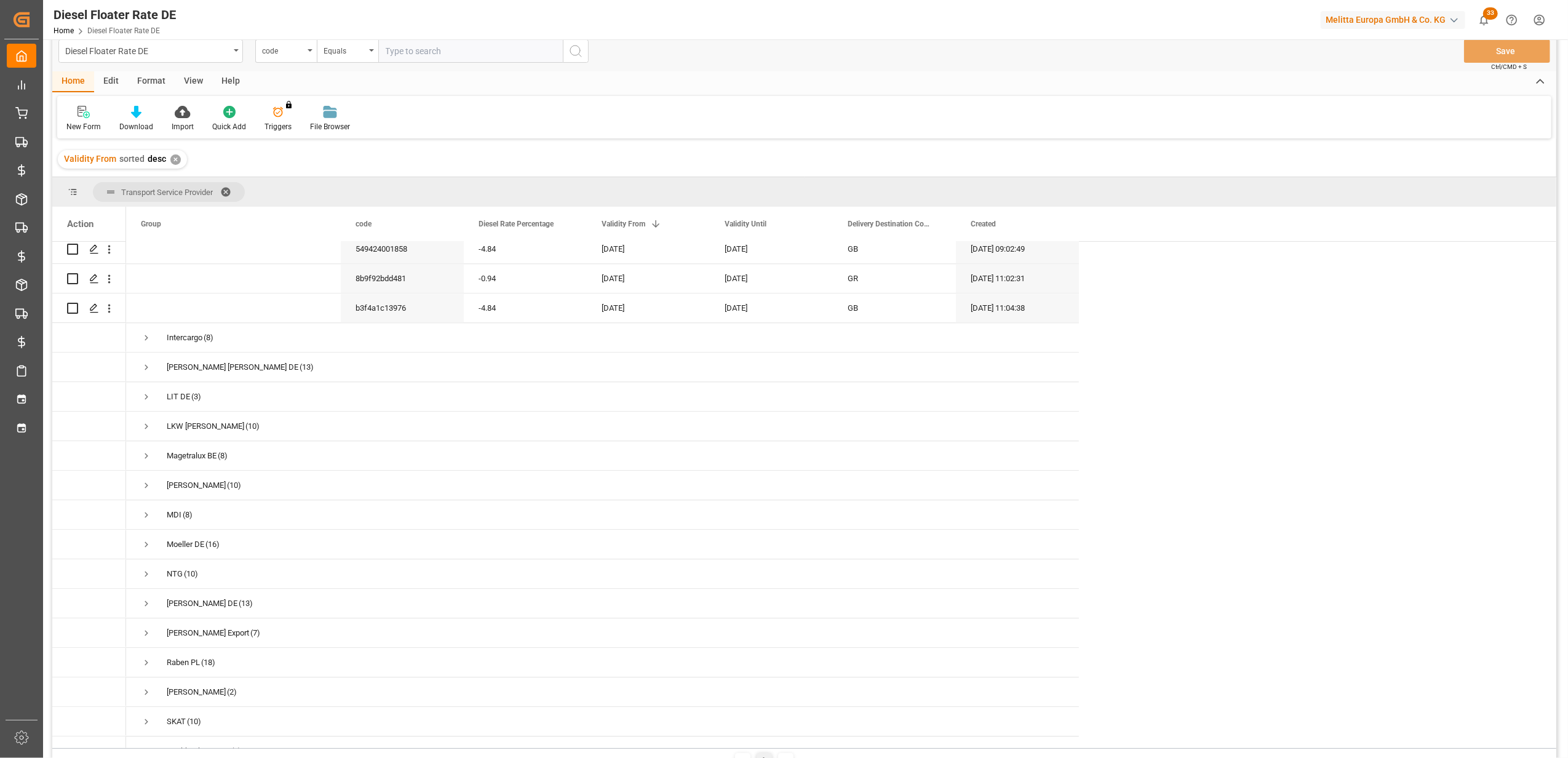
scroll to position [3231, 0]
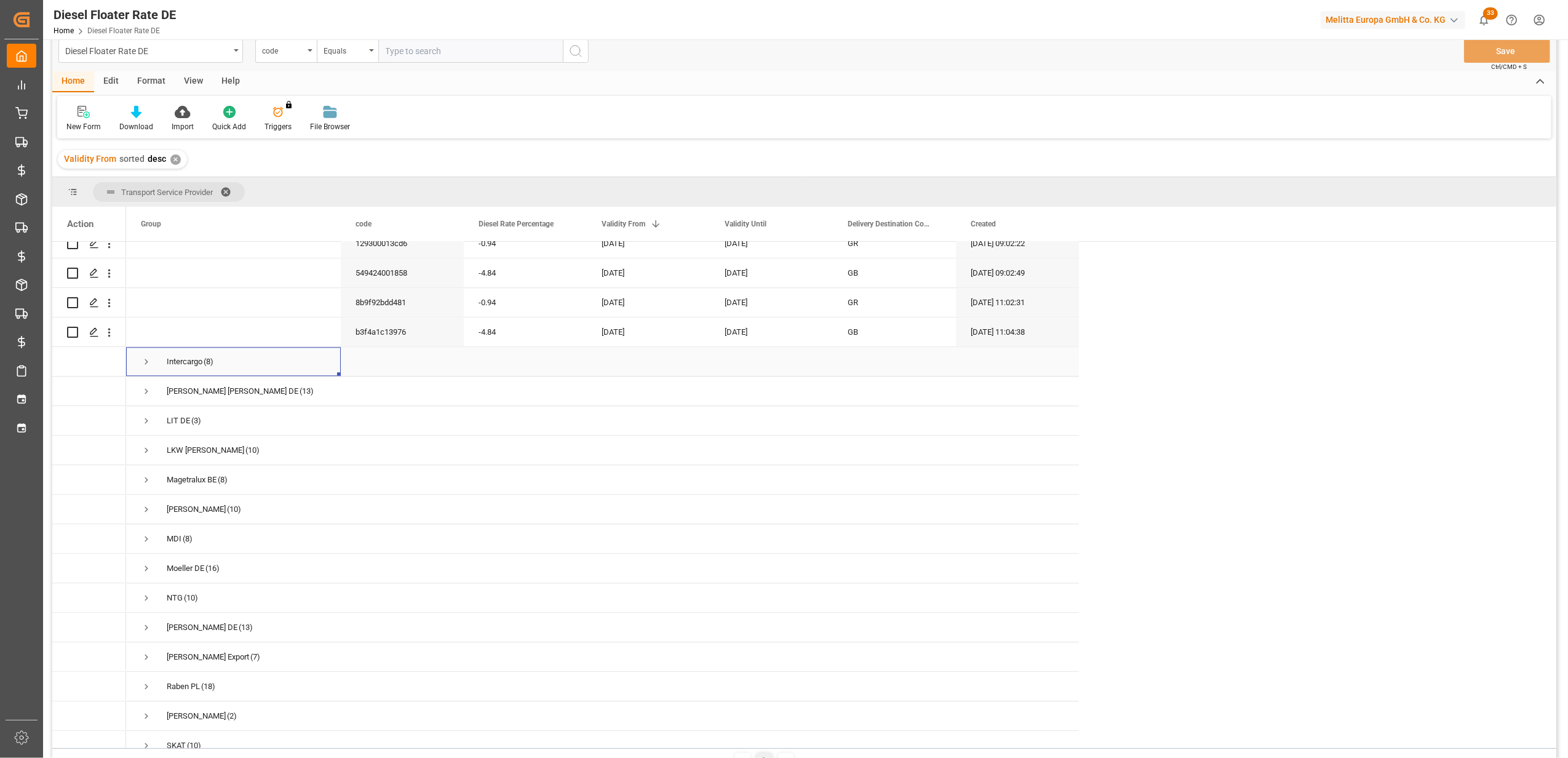
click at [143, 363] on span "Press SPACE to select this row." at bounding box center [146, 361] width 11 height 11
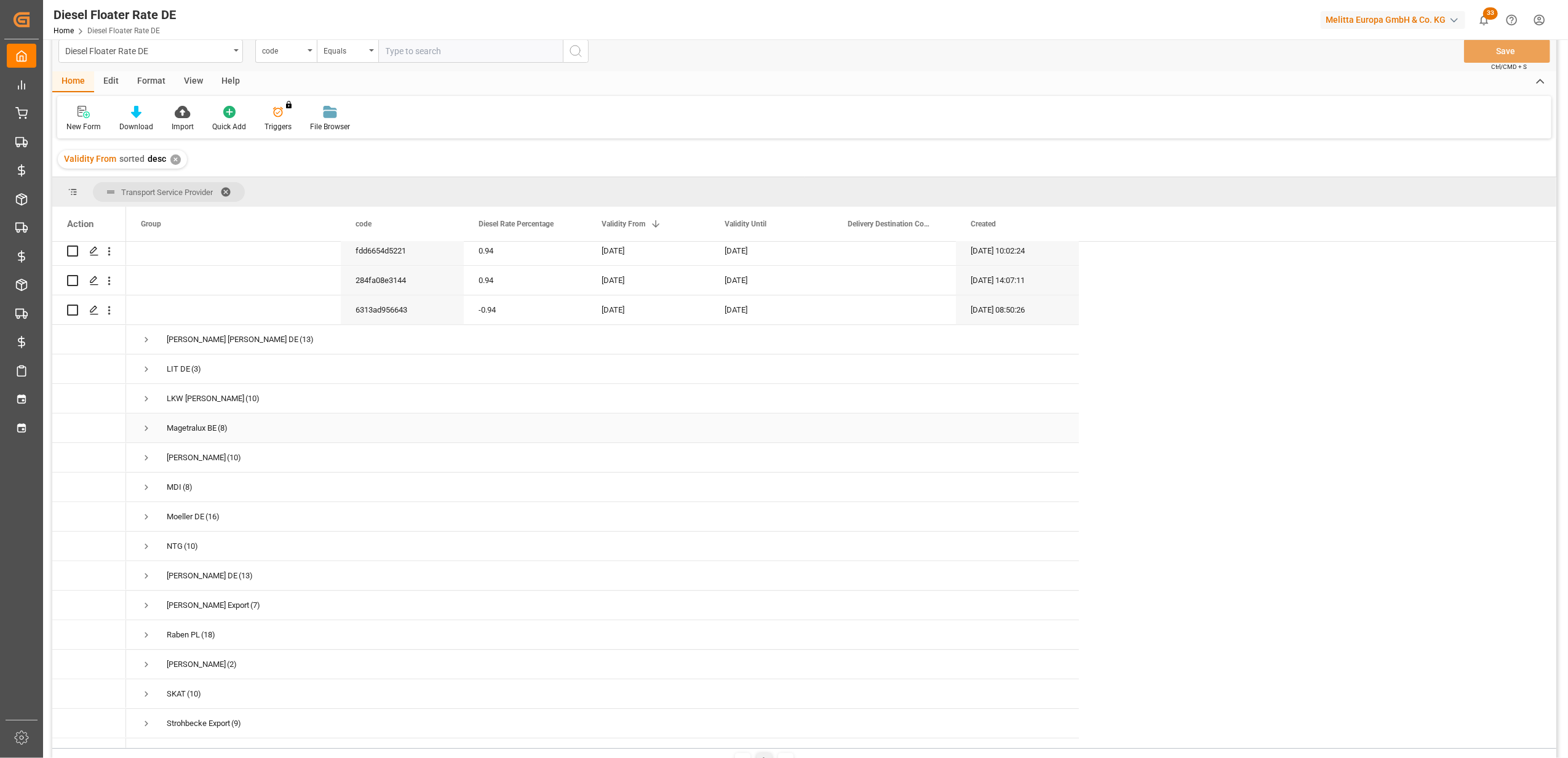
scroll to position [3559, 0]
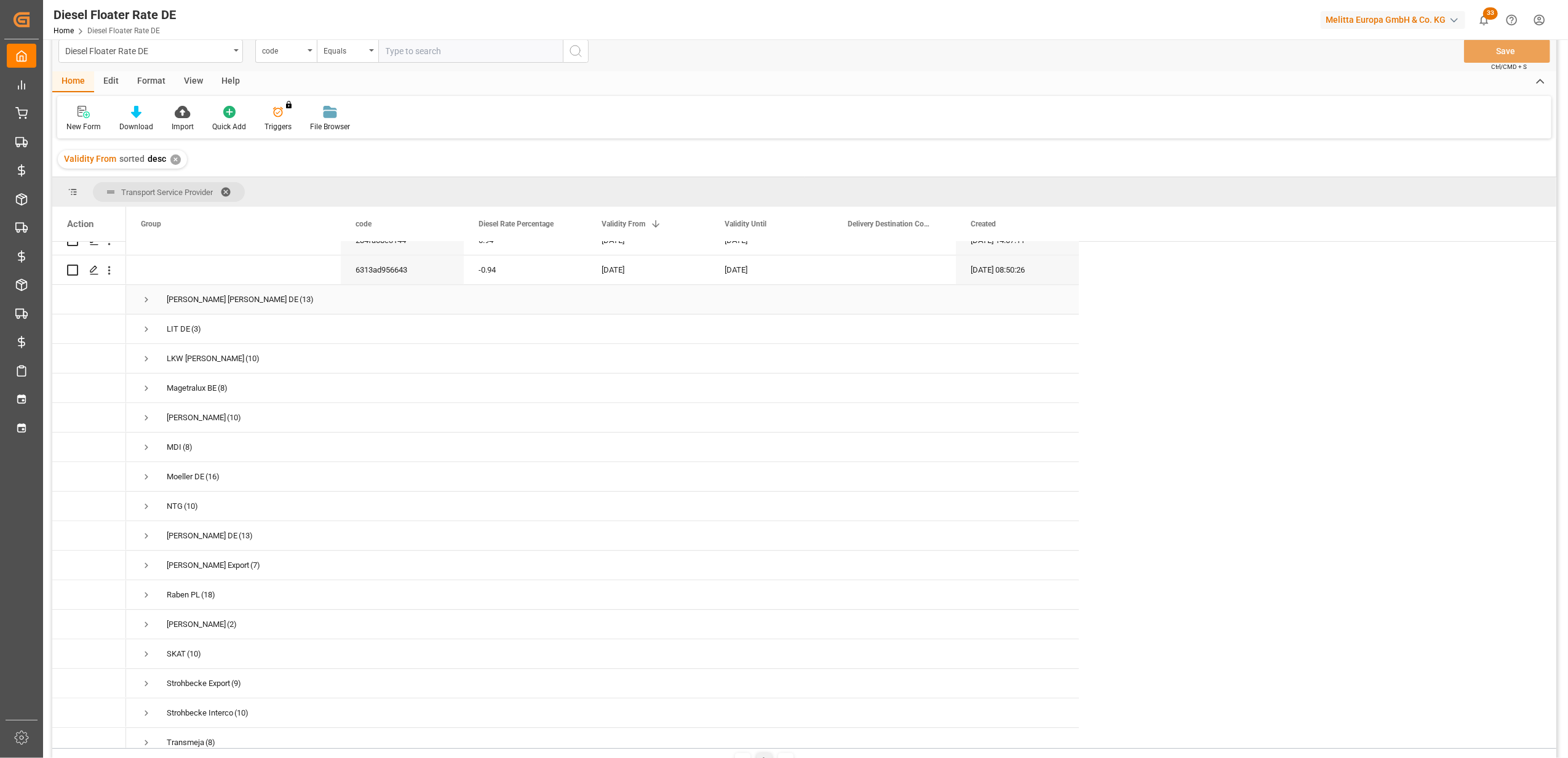
click at [143, 294] on span "Press SPACE to select this row." at bounding box center [146, 299] width 11 height 11
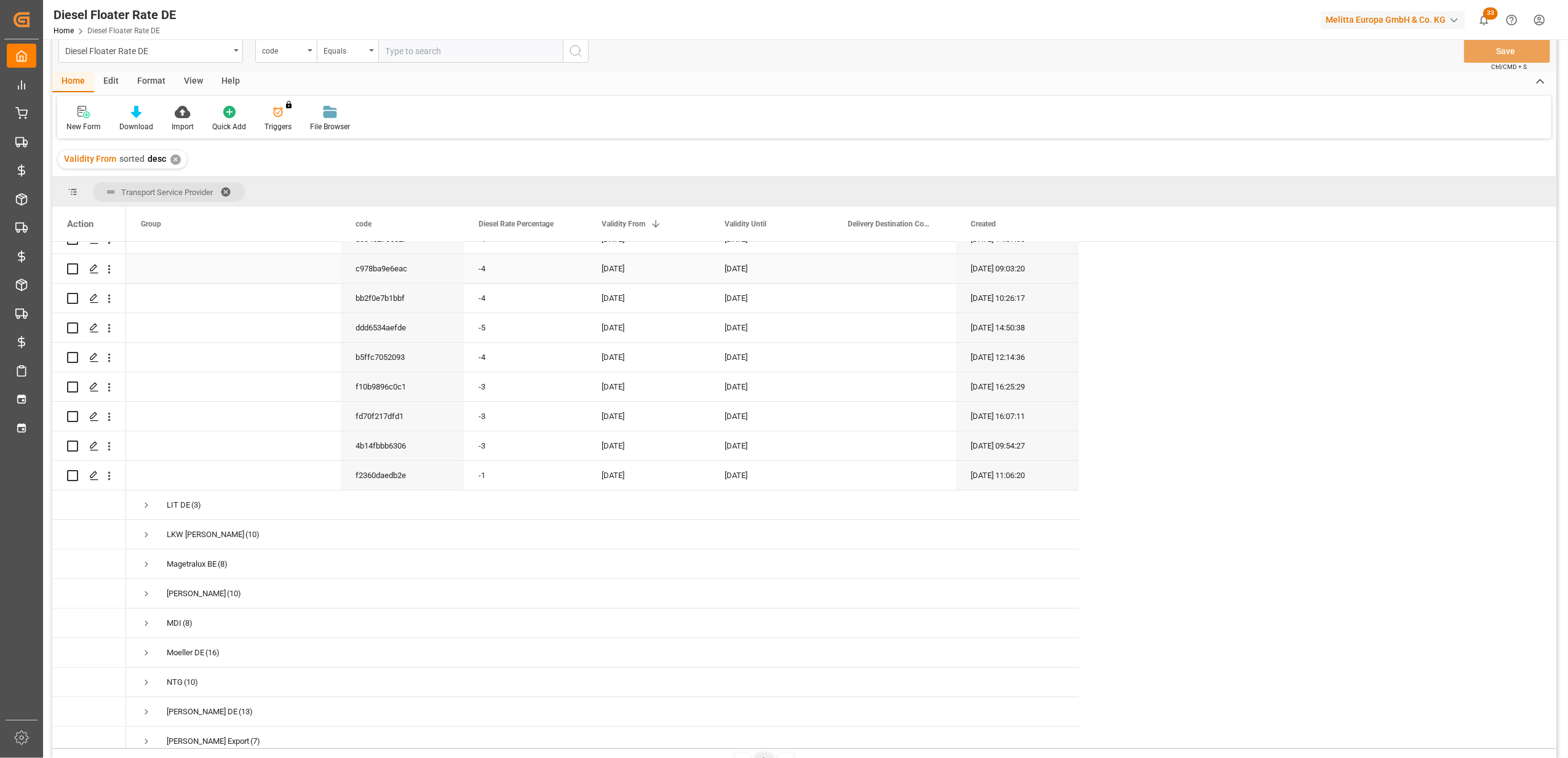
scroll to position [3805, 0]
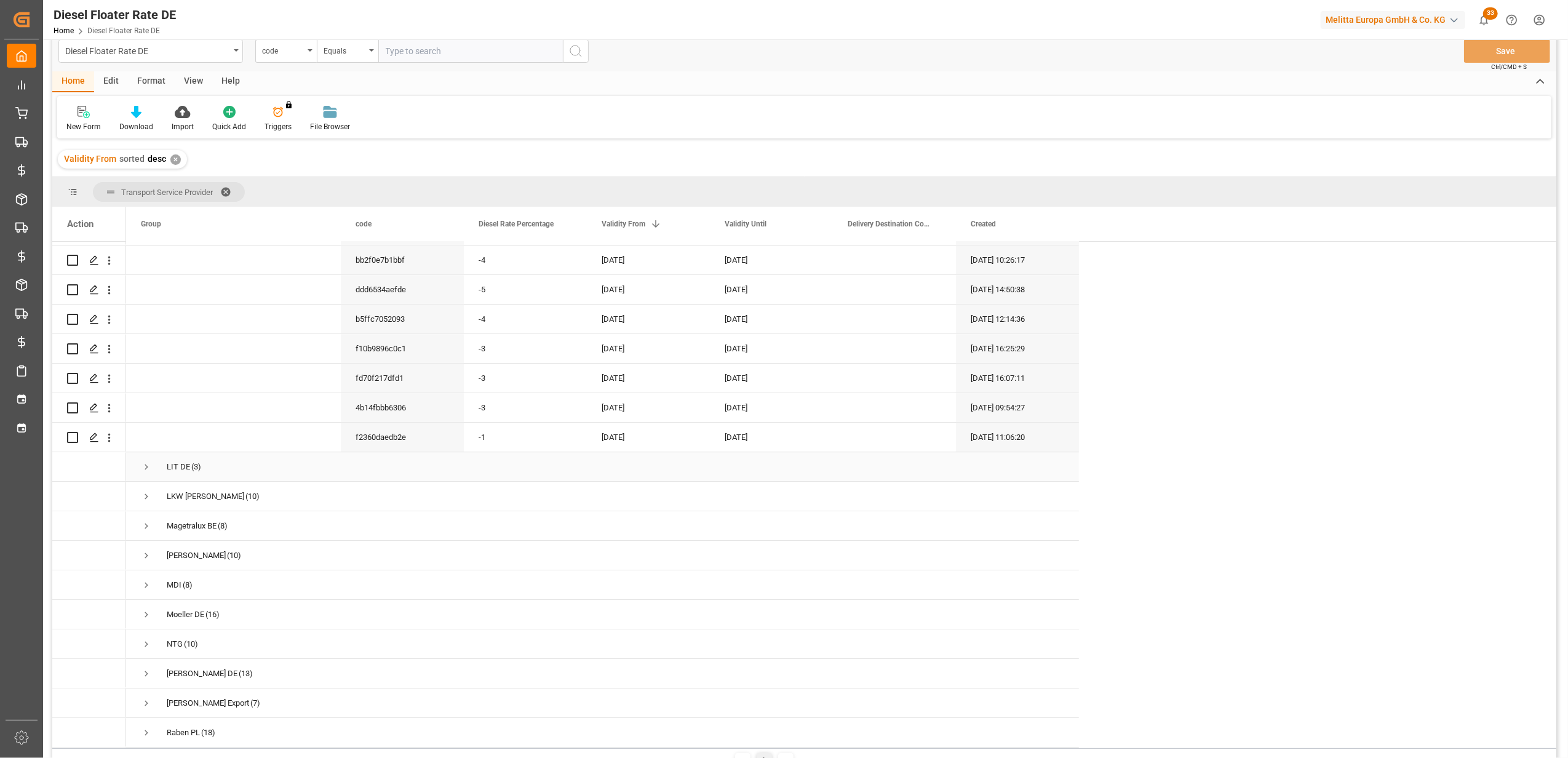
click at [143, 462] on span "Press SPACE to select this row." at bounding box center [146, 467] width 11 height 11
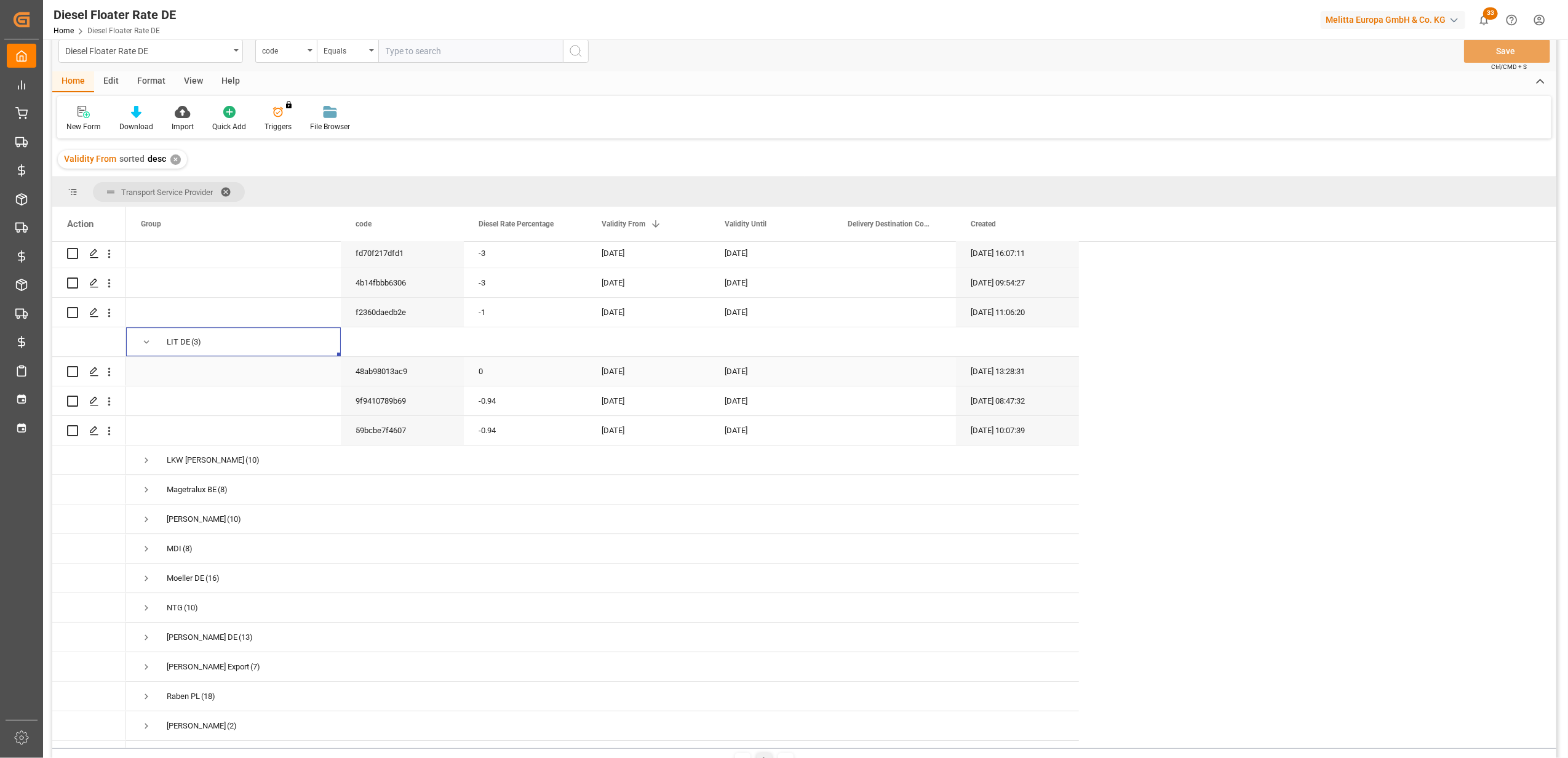
scroll to position [3969, 0]
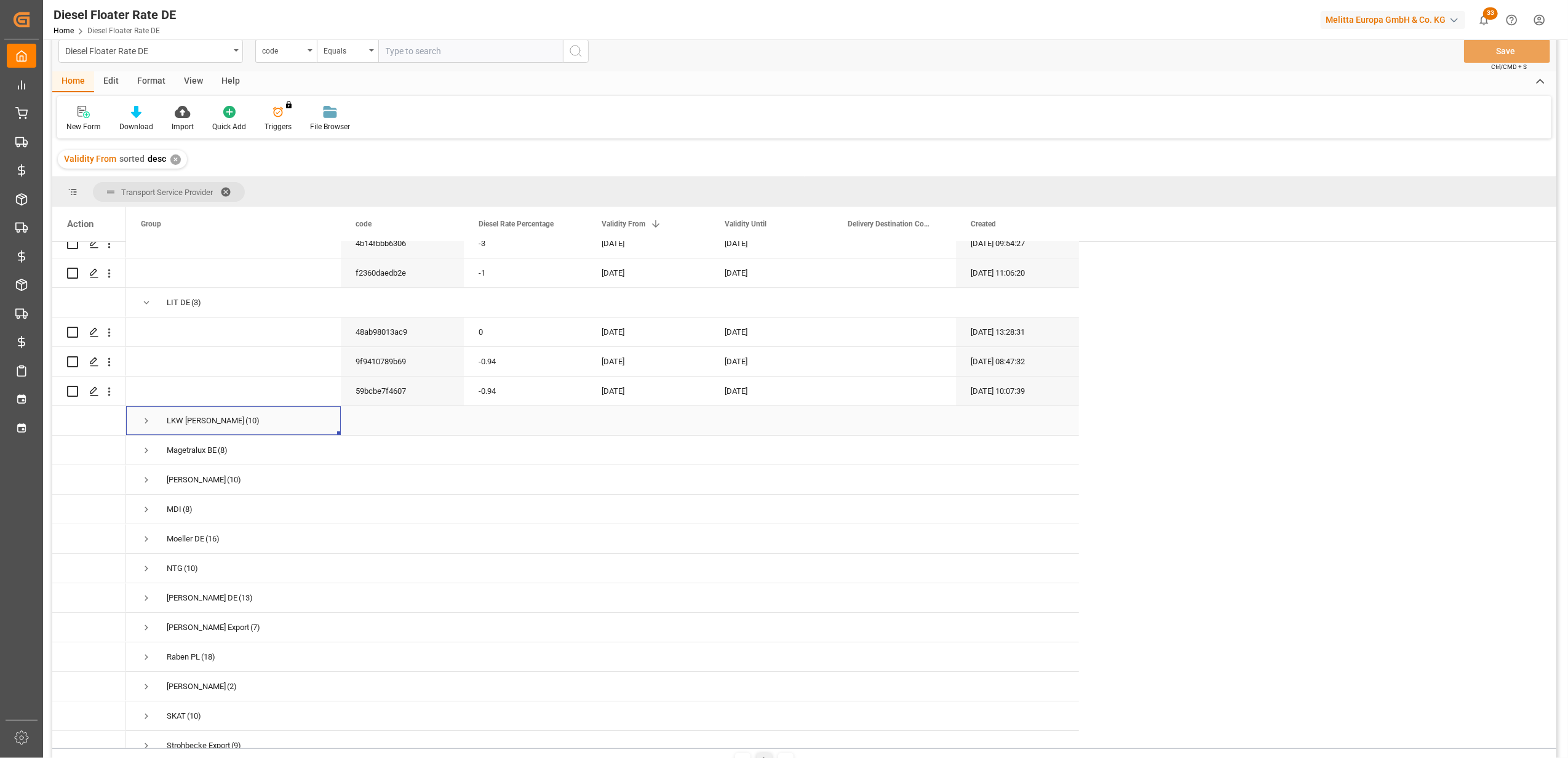
click at [147, 417] on span "Press SPACE to select this row." at bounding box center [146, 421] width 11 height 11
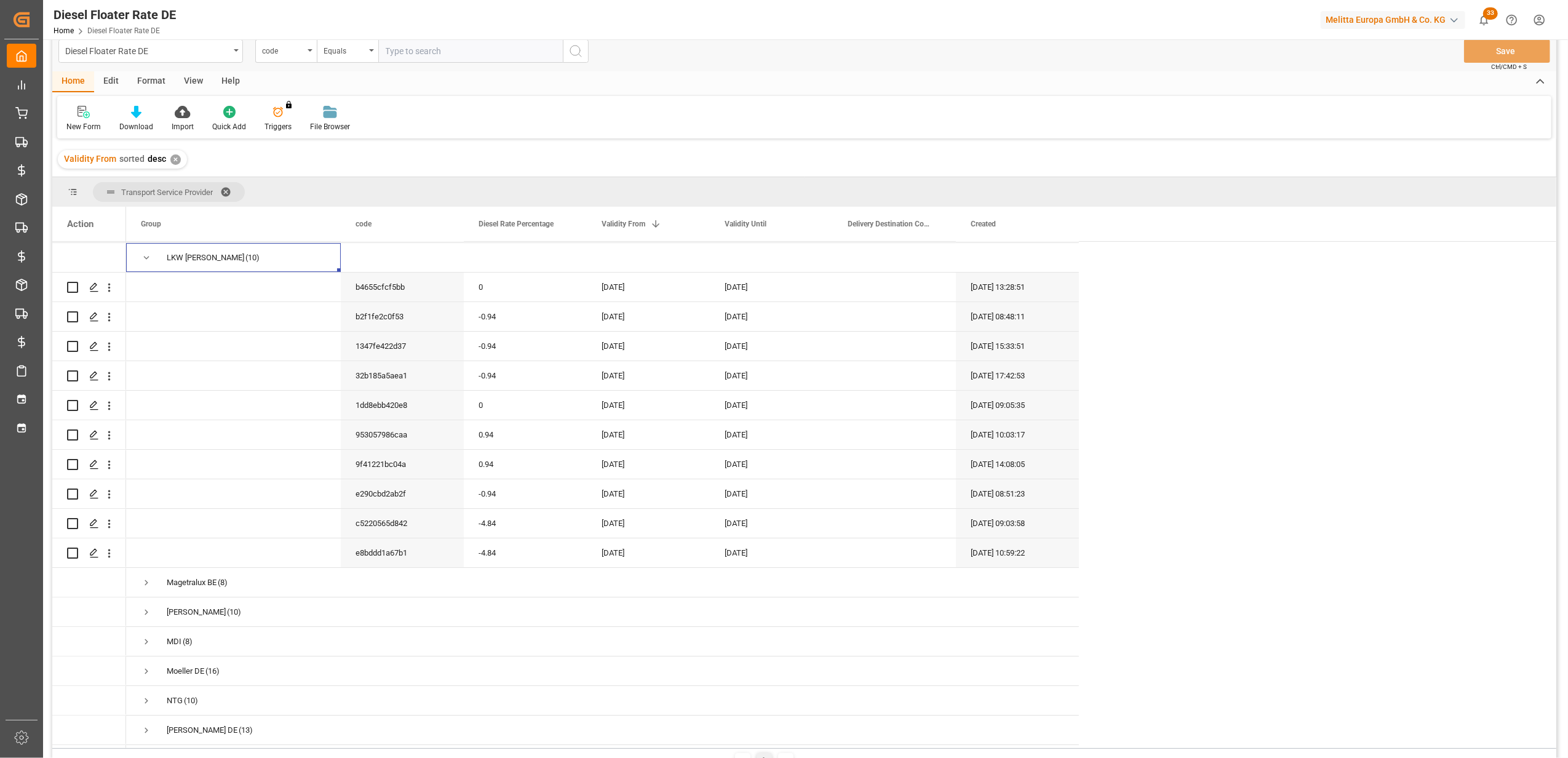
scroll to position [4133, 0]
click at [146, 576] on span "Press SPACE to select this row." at bounding box center [146, 581] width 11 height 11
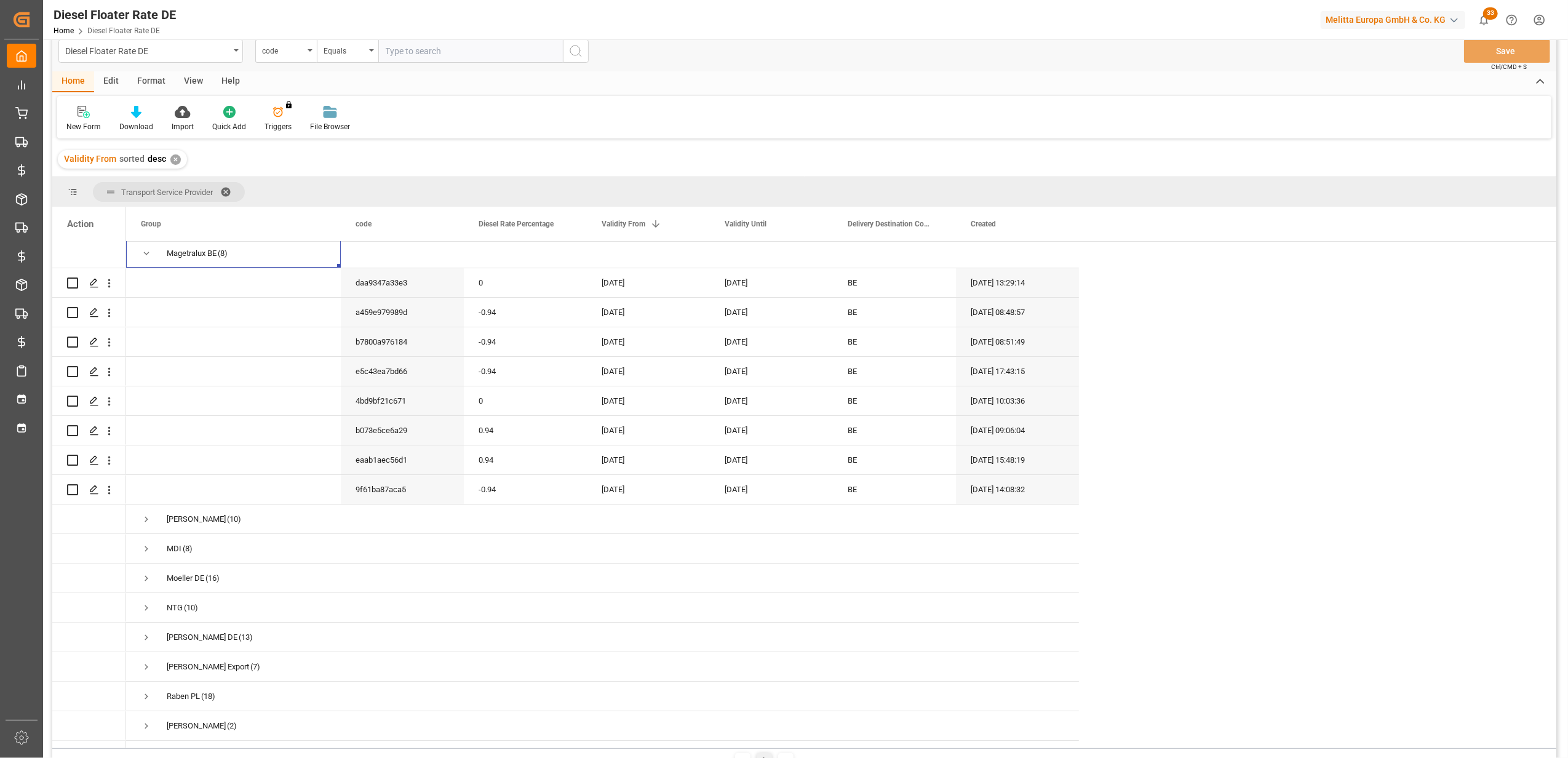
scroll to position [4543, 0]
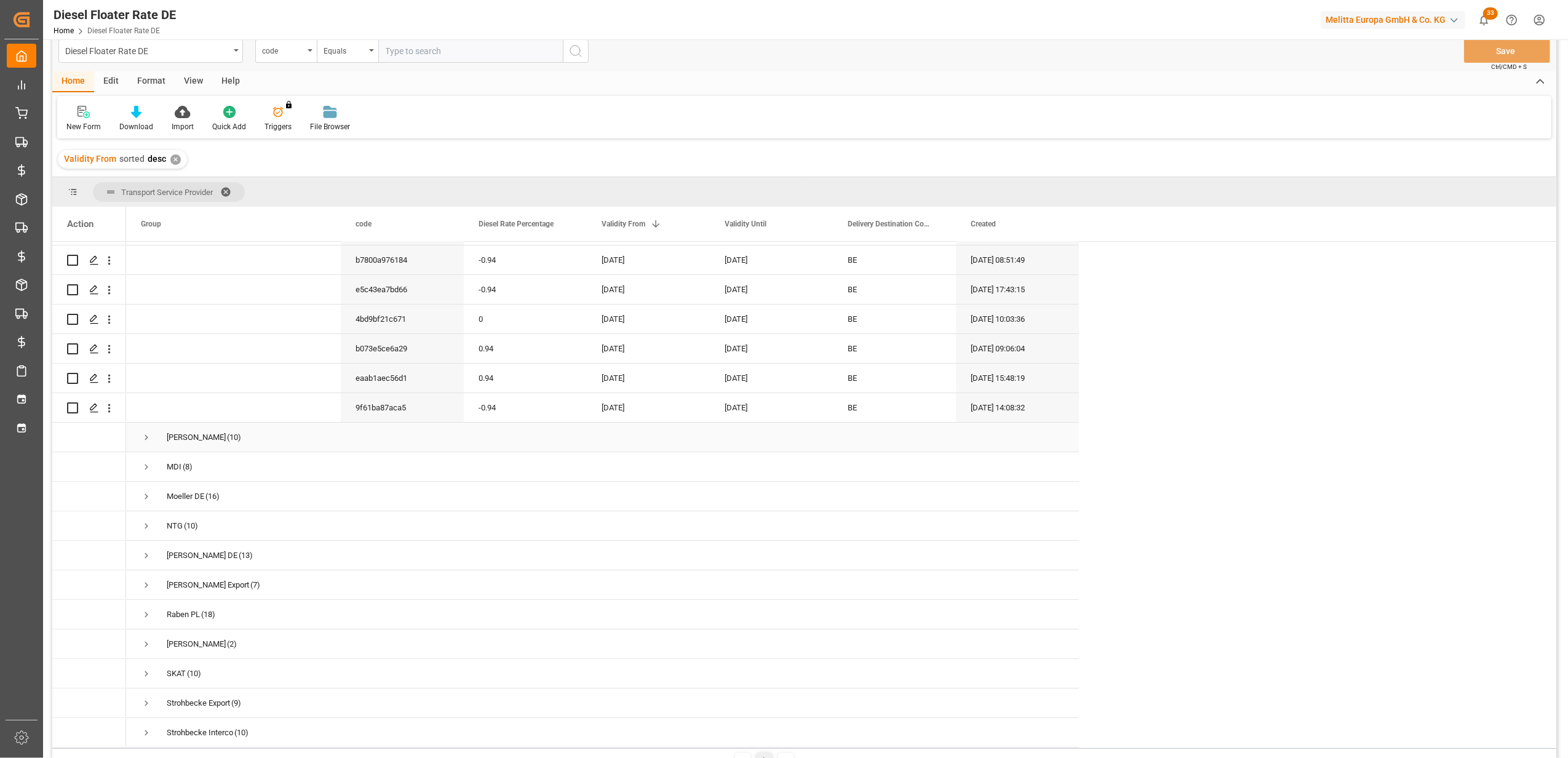
click at [143, 433] on span "Press SPACE to select this row." at bounding box center [146, 437] width 11 height 11
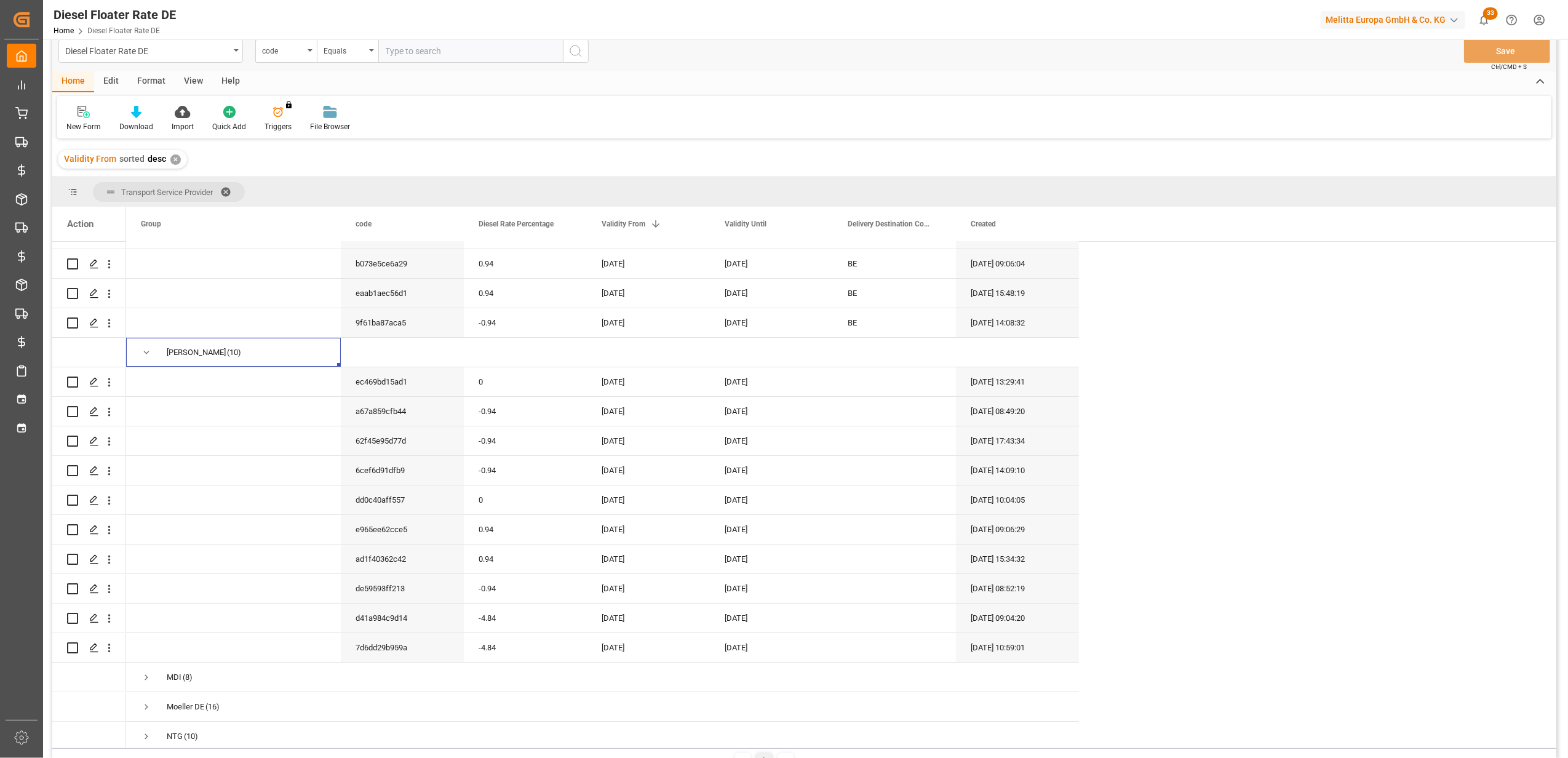
scroll to position [4706, 0]
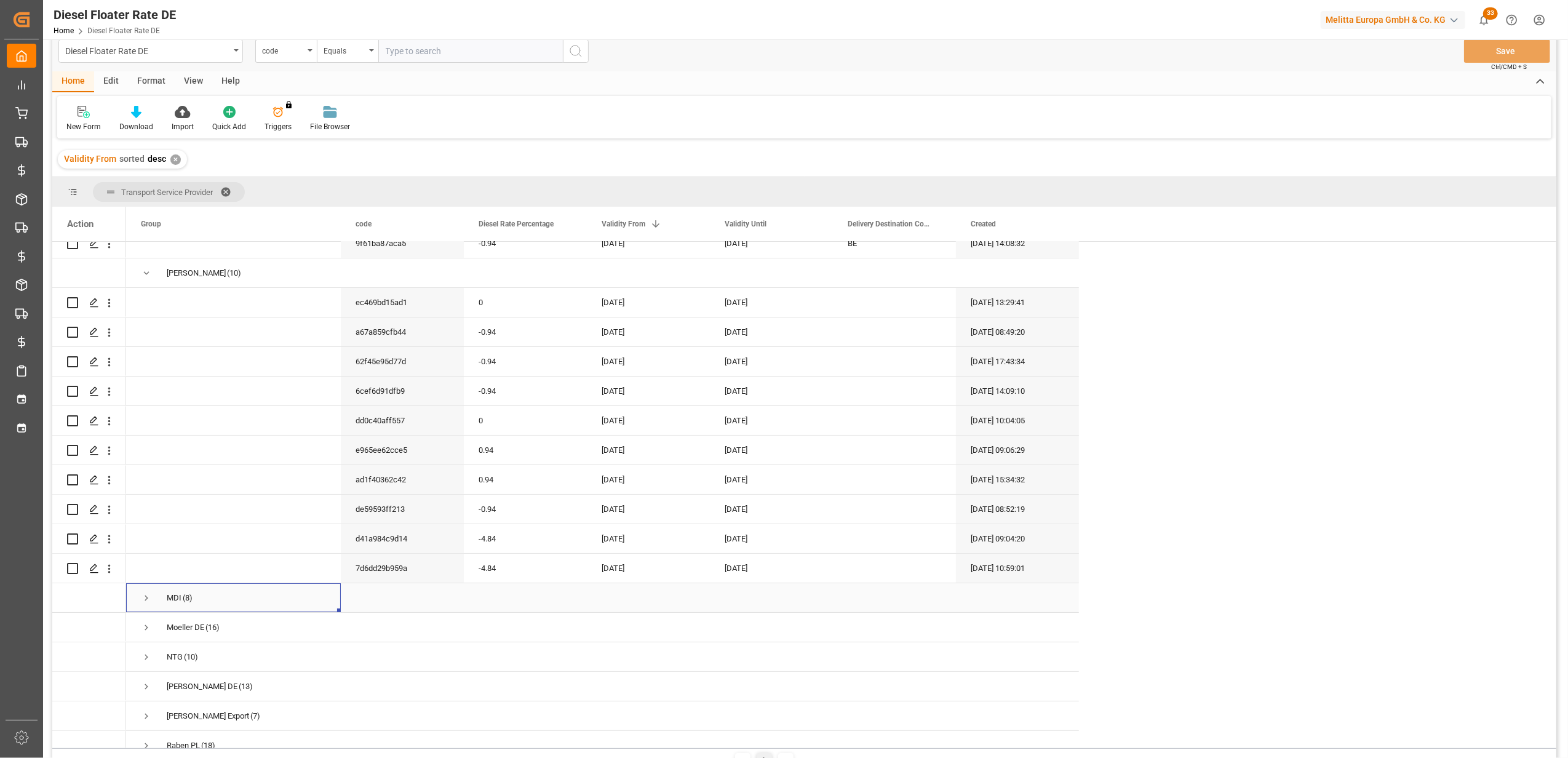
click at [149, 595] on span "Press SPACE to select this row." at bounding box center [146, 597] width 11 height 11
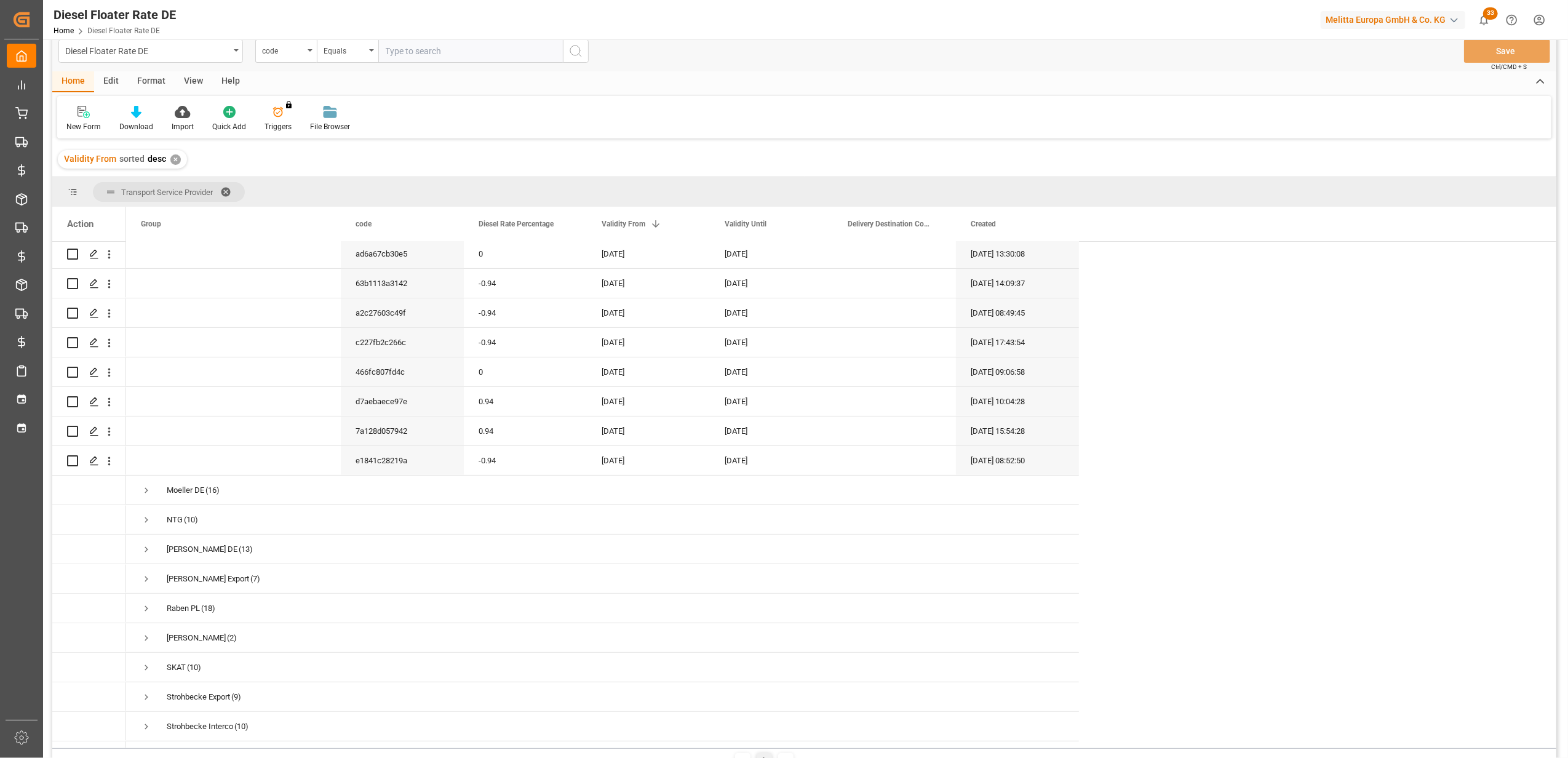
scroll to position [5117, 0]
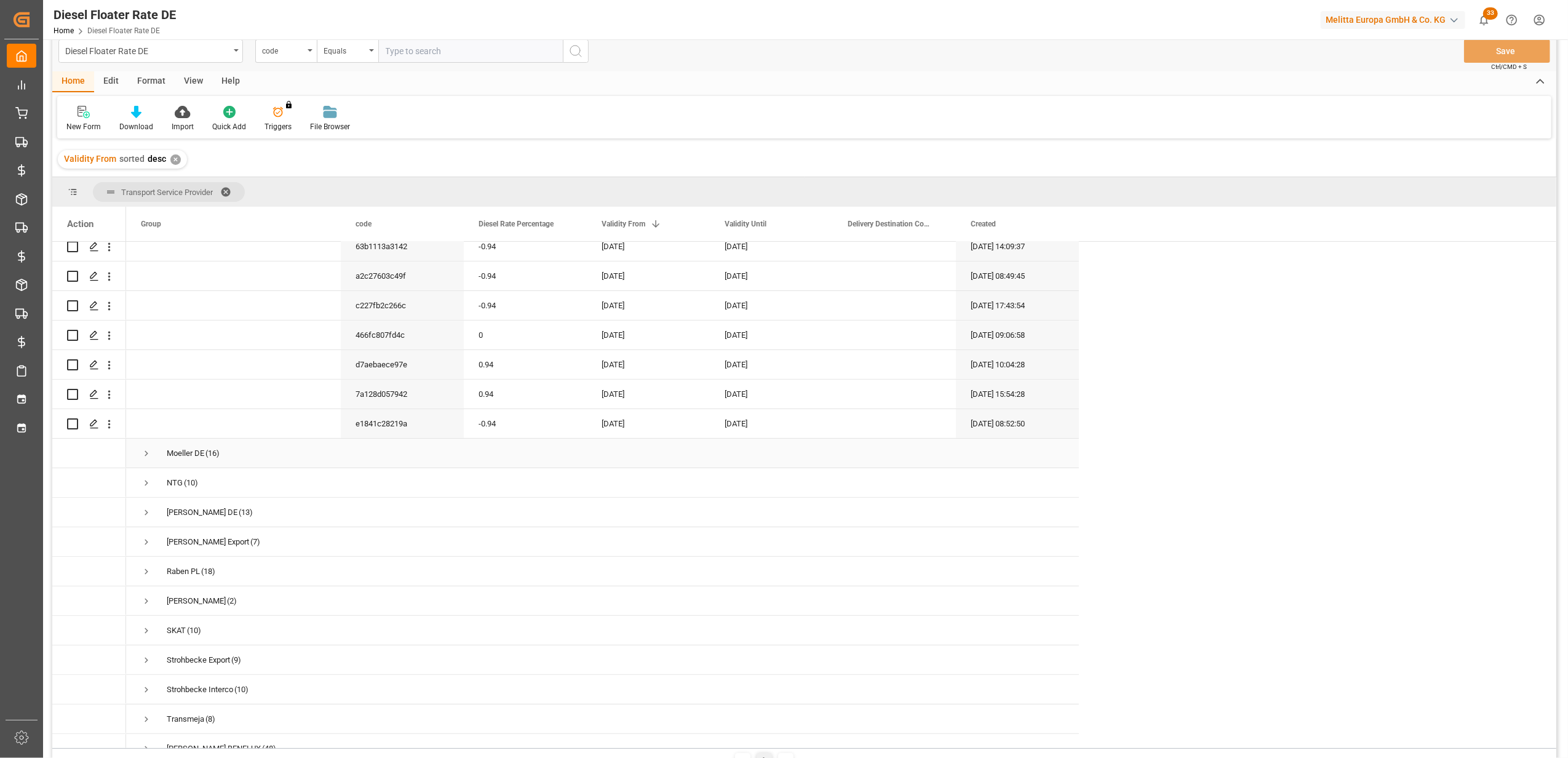
click at [145, 448] on span "Press SPACE to select this row." at bounding box center [146, 453] width 11 height 11
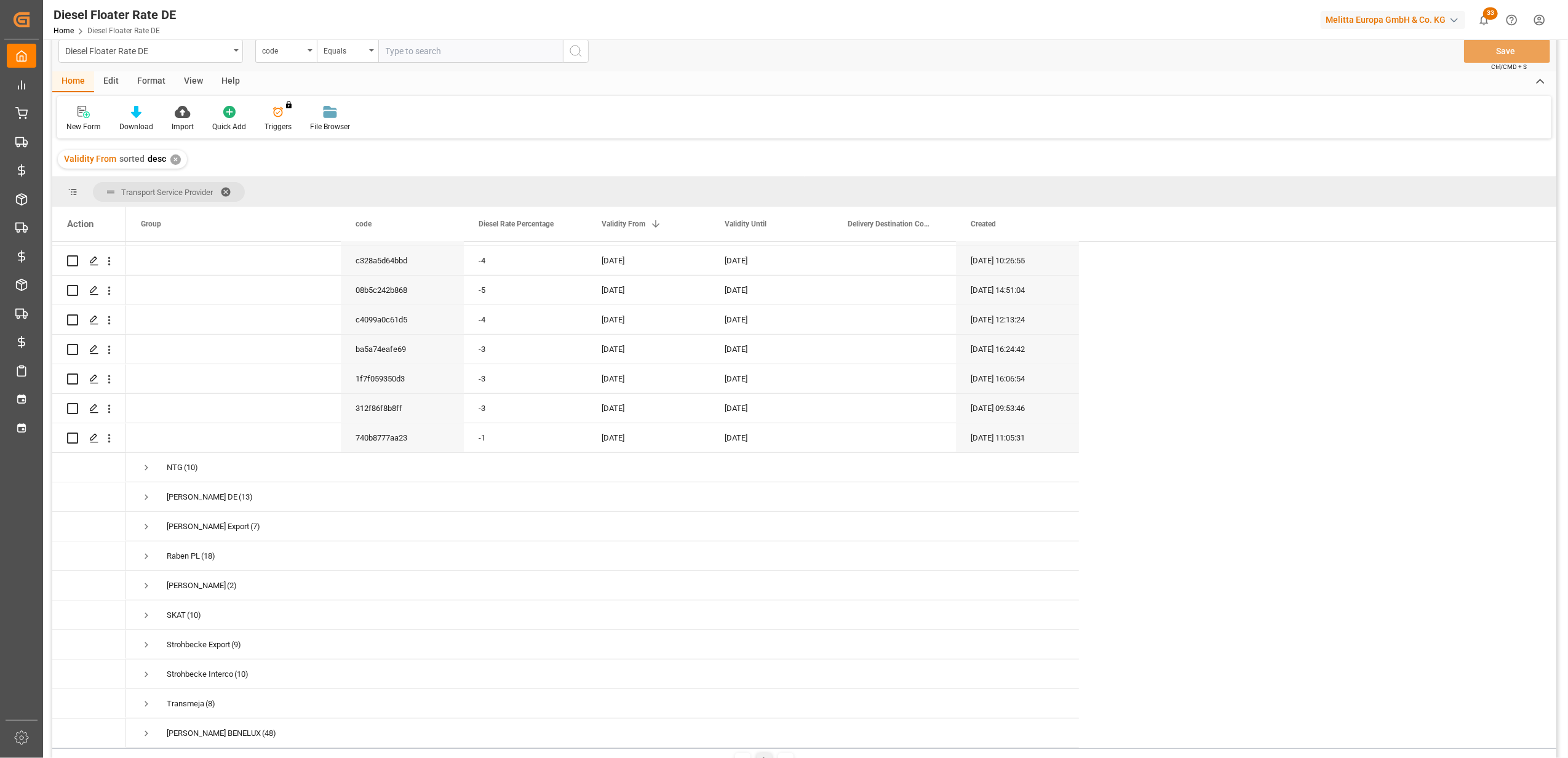
scroll to position [5638, 0]
click at [149, 433] on span "Press SPACE to select this row." at bounding box center [146, 438] width 11 height 11
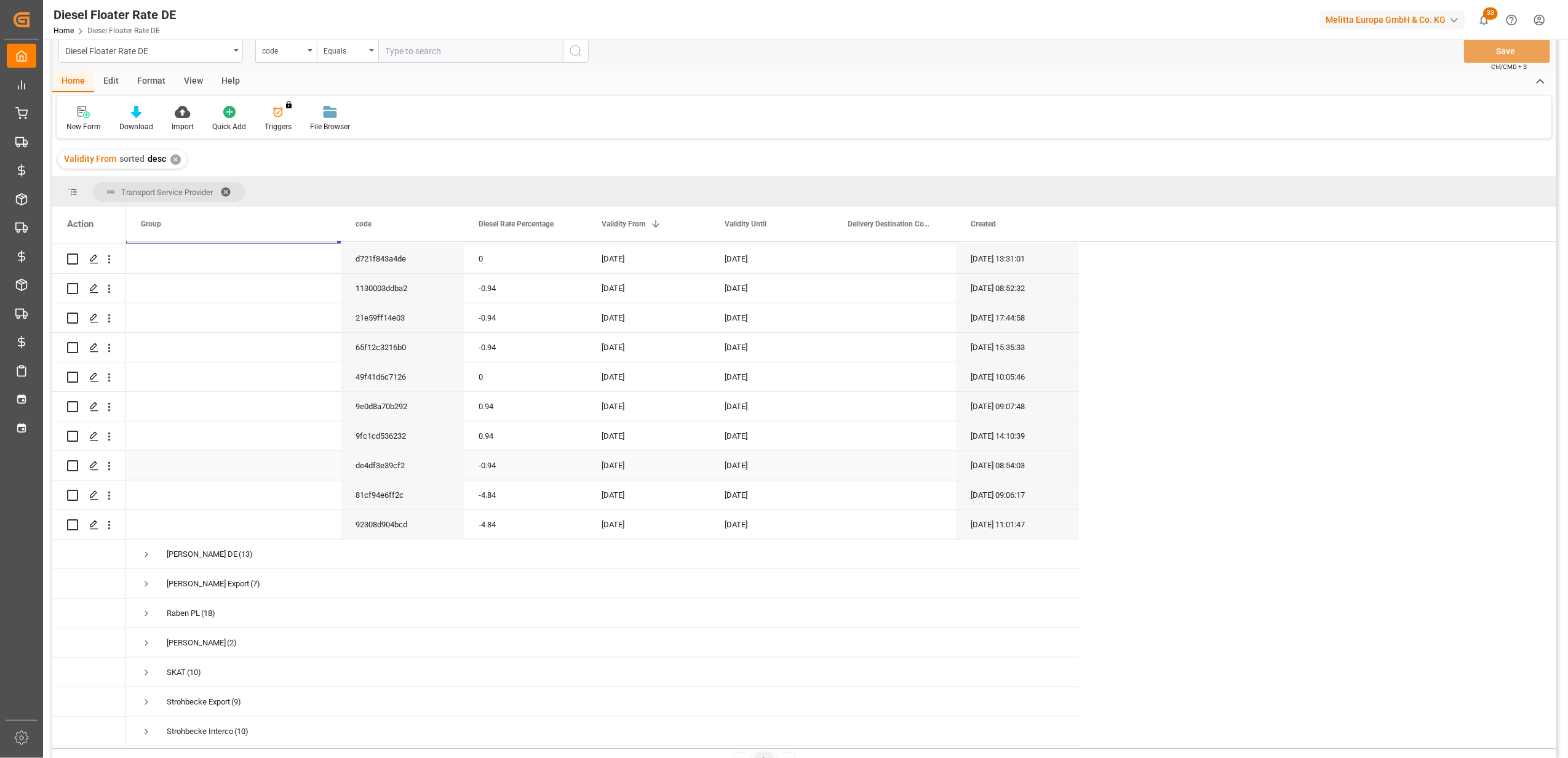
scroll to position [5934, 0]
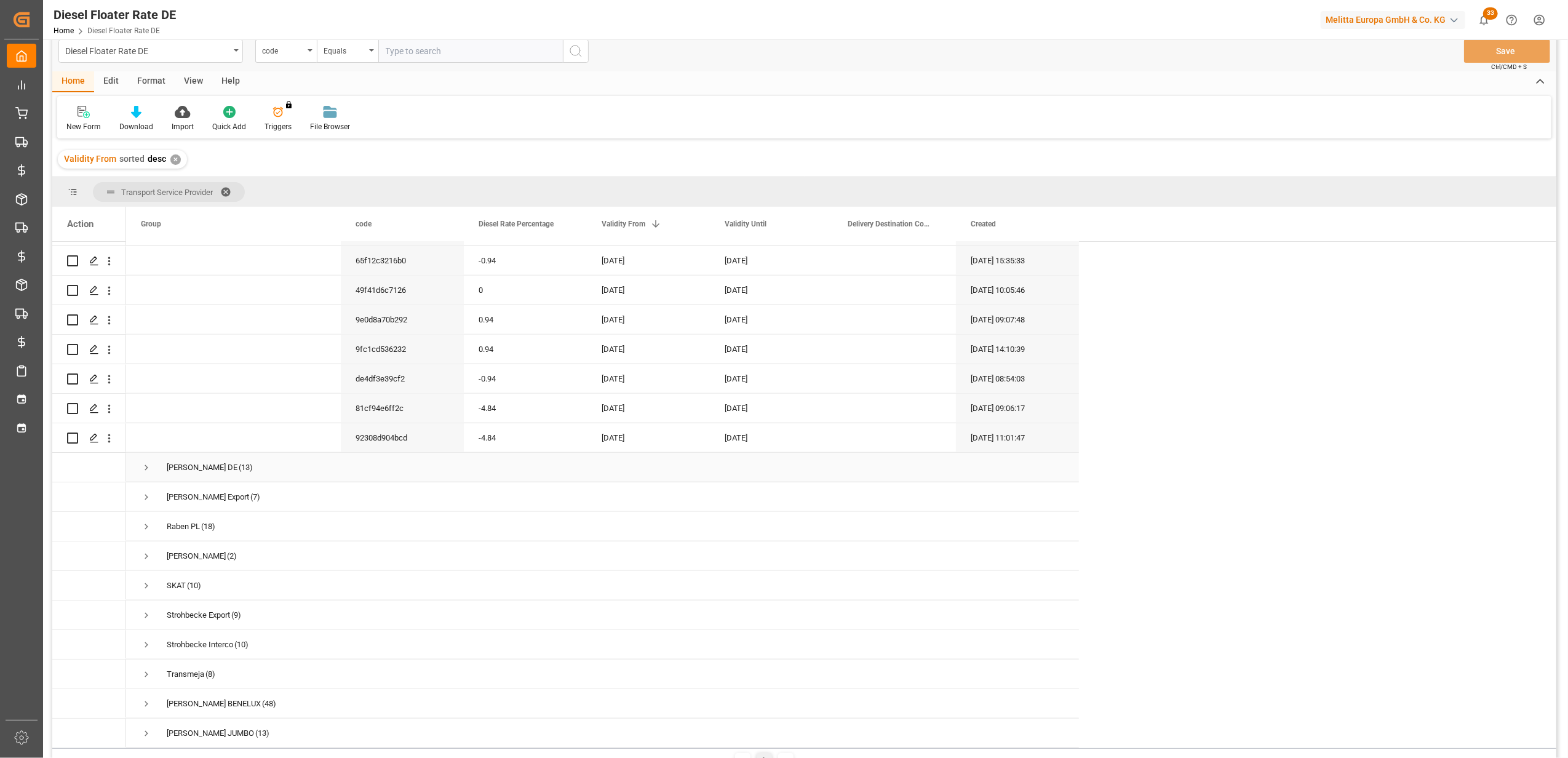
click at [146, 463] on span "Press SPACE to select this row." at bounding box center [146, 467] width 11 height 11
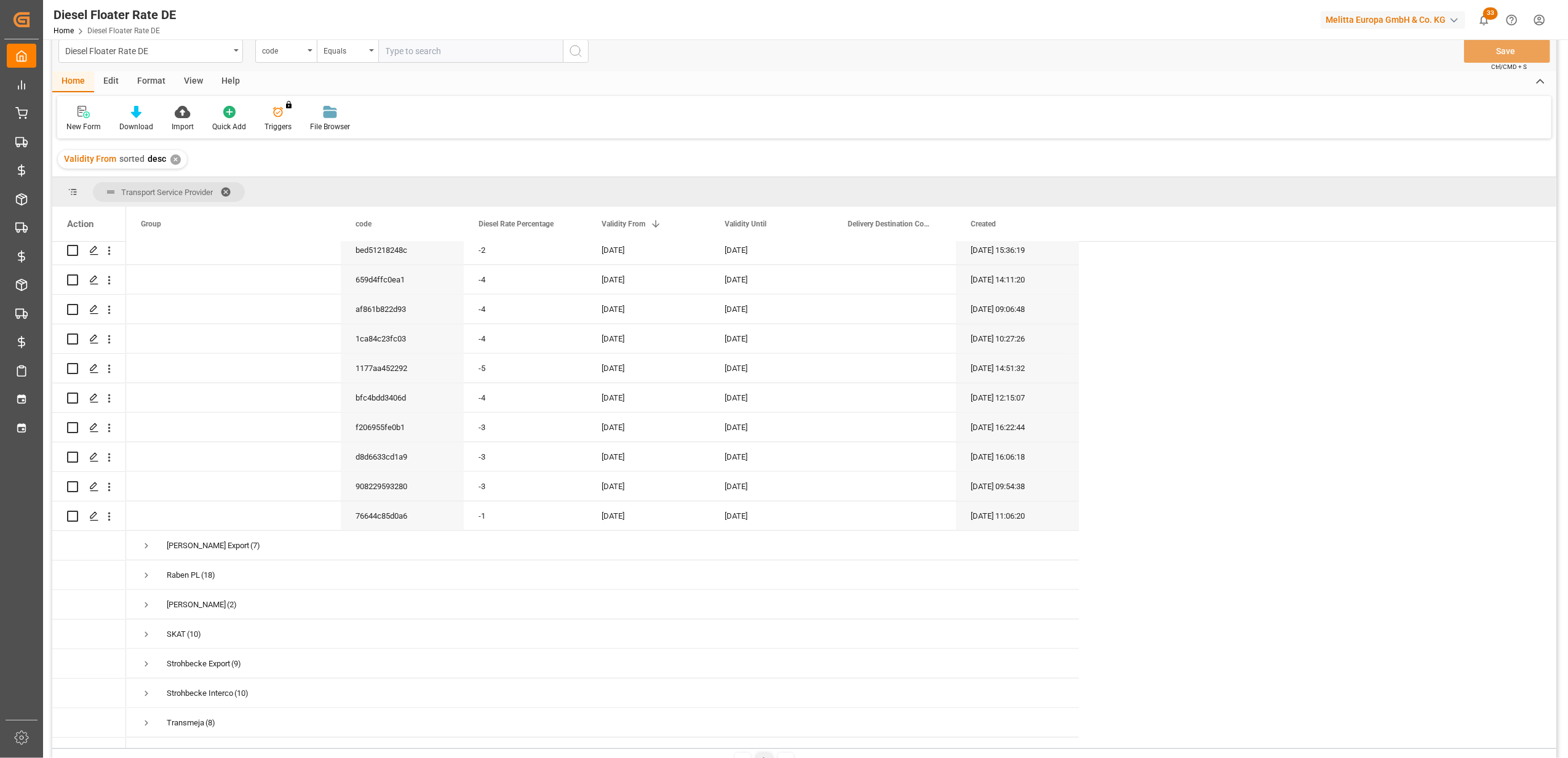
scroll to position [6318, 0]
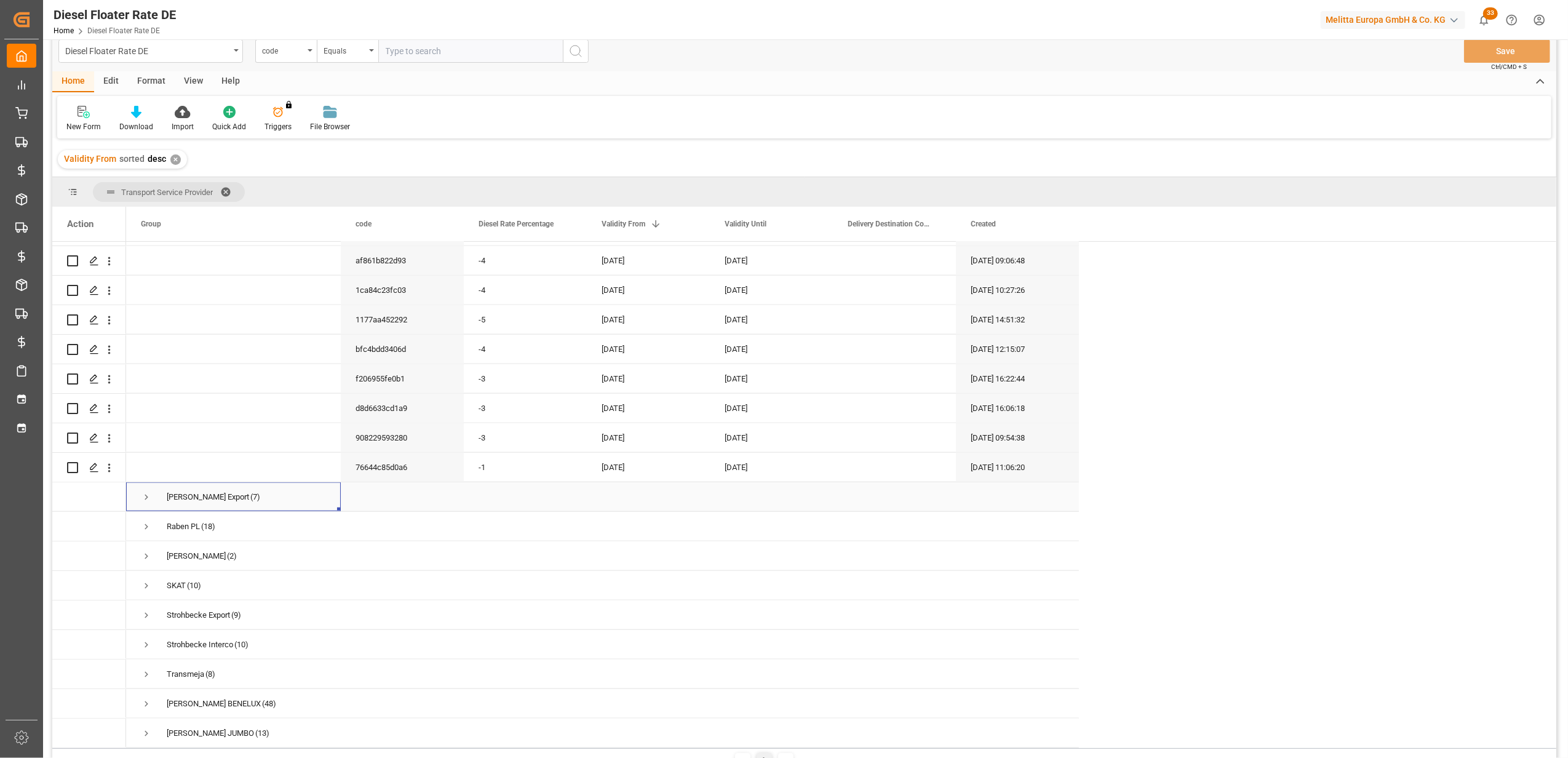
click at [145, 492] on span "Press SPACE to select this row." at bounding box center [146, 497] width 11 height 11
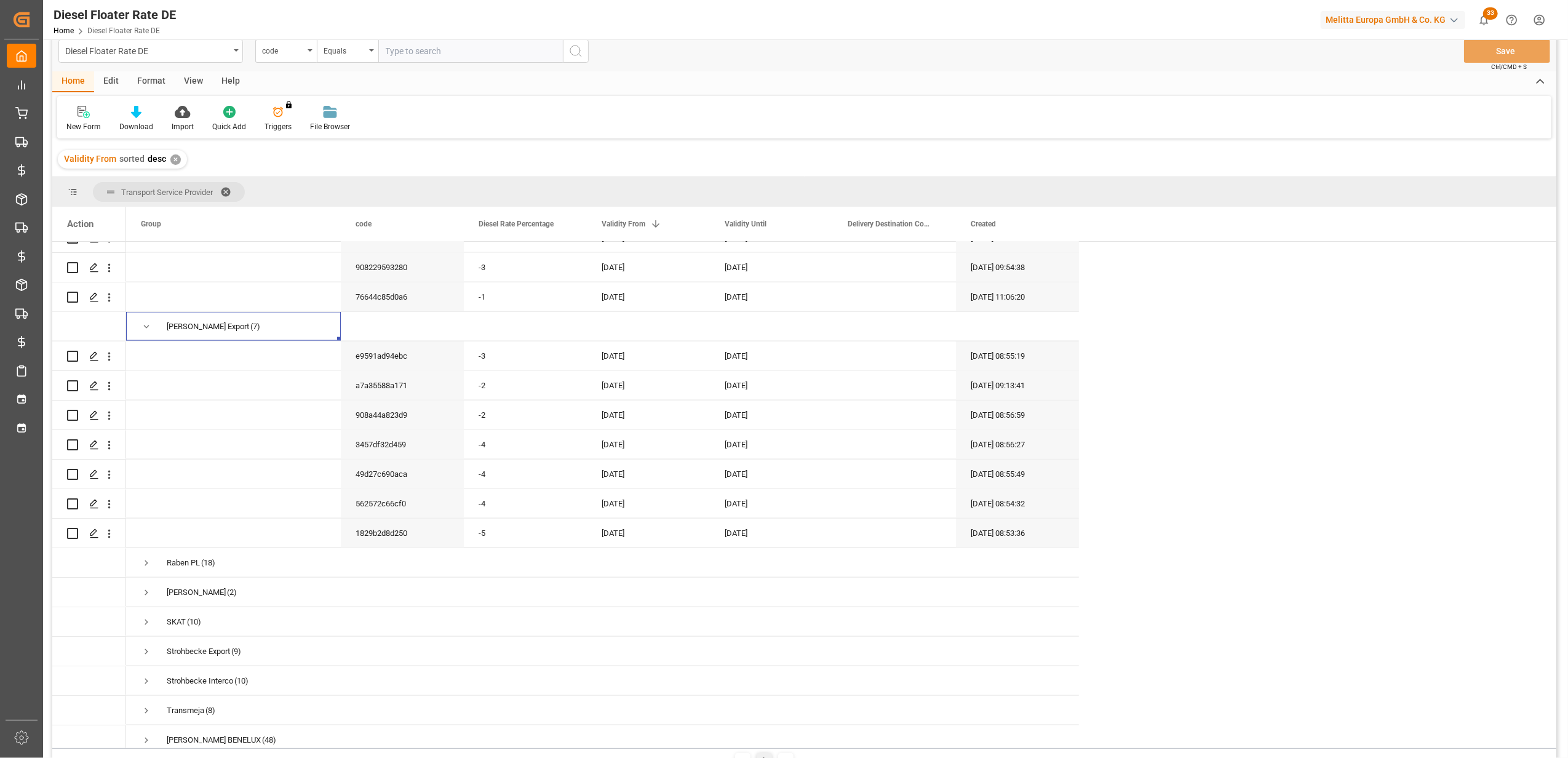
scroll to position [6524, 0]
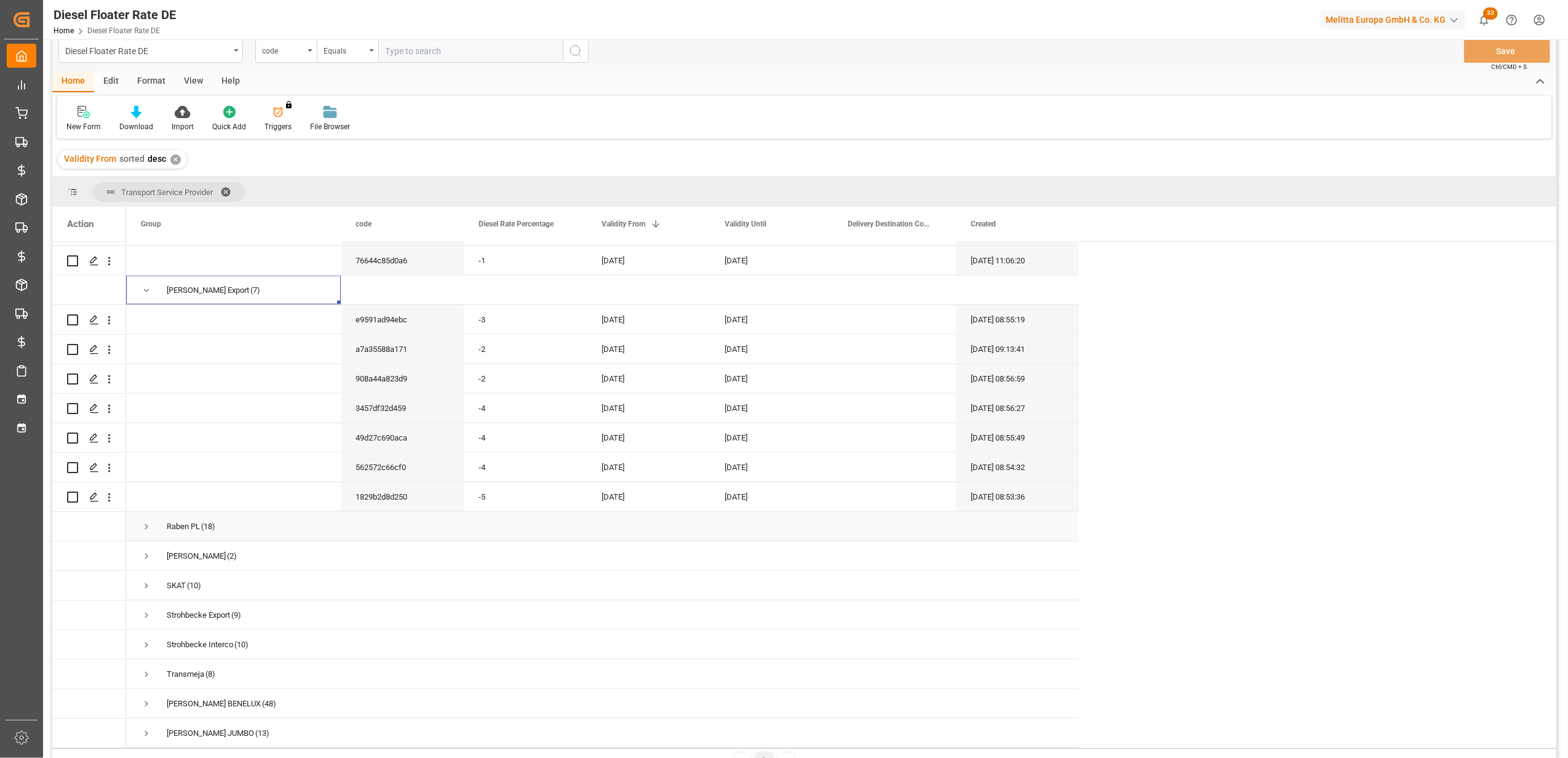
click at [146, 521] on span "Press SPACE to select this row." at bounding box center [146, 526] width 11 height 11
click at [144, 551] on span "Press SPACE to select this row." at bounding box center [146, 556] width 11 height 11
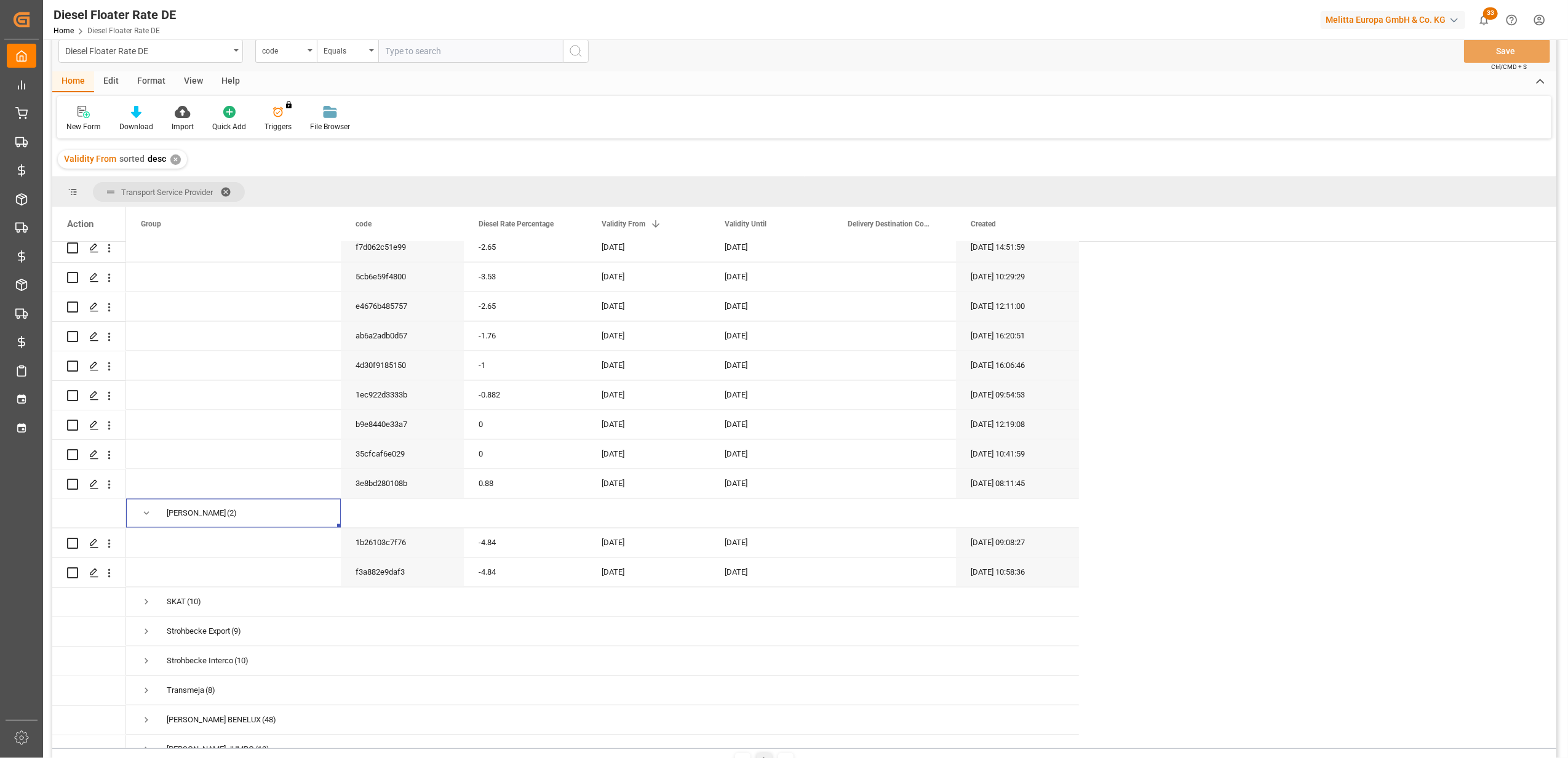
scroll to position [7115, 0]
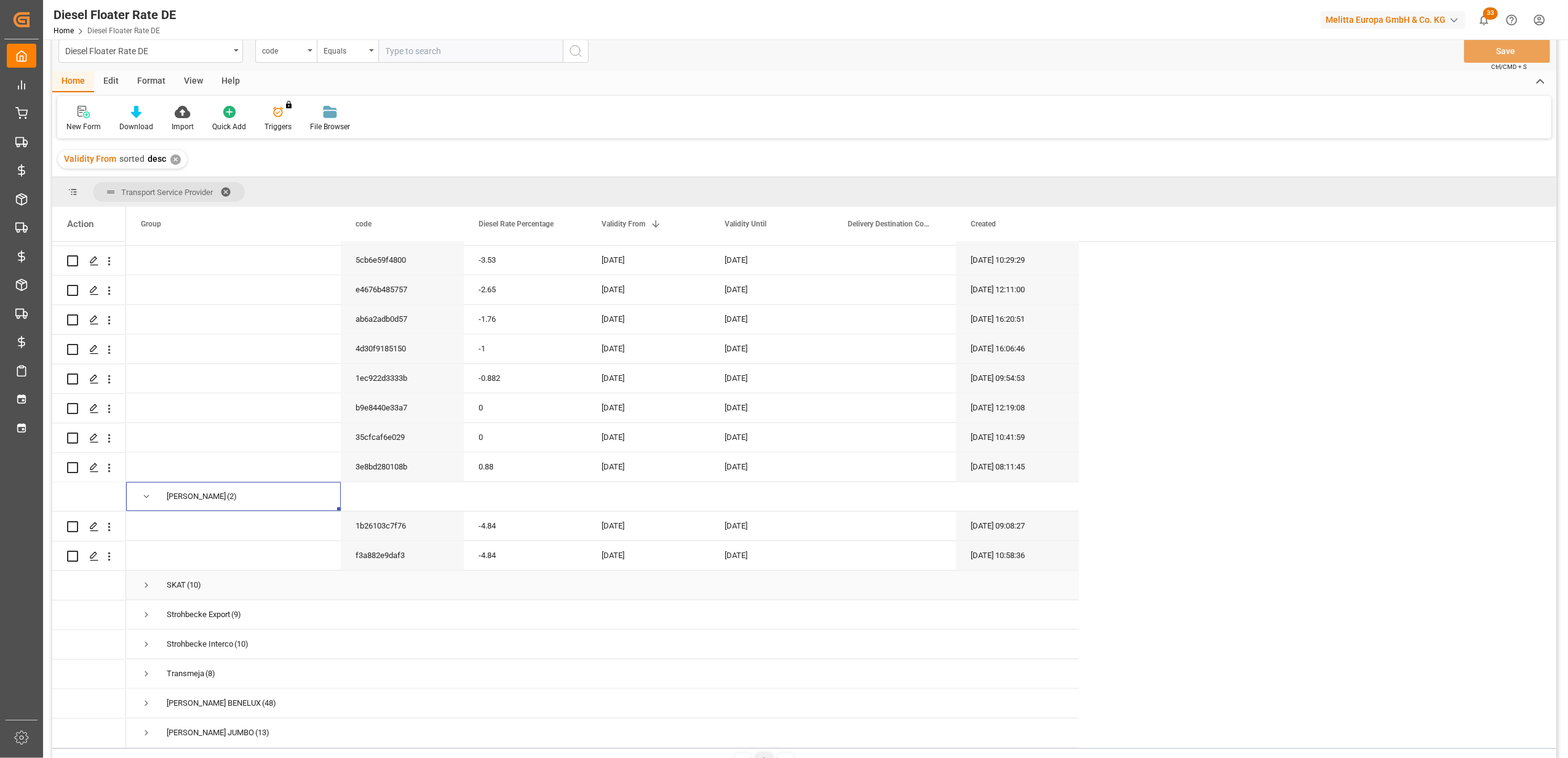
click at [146, 580] on span "Press SPACE to select this row." at bounding box center [146, 585] width 11 height 11
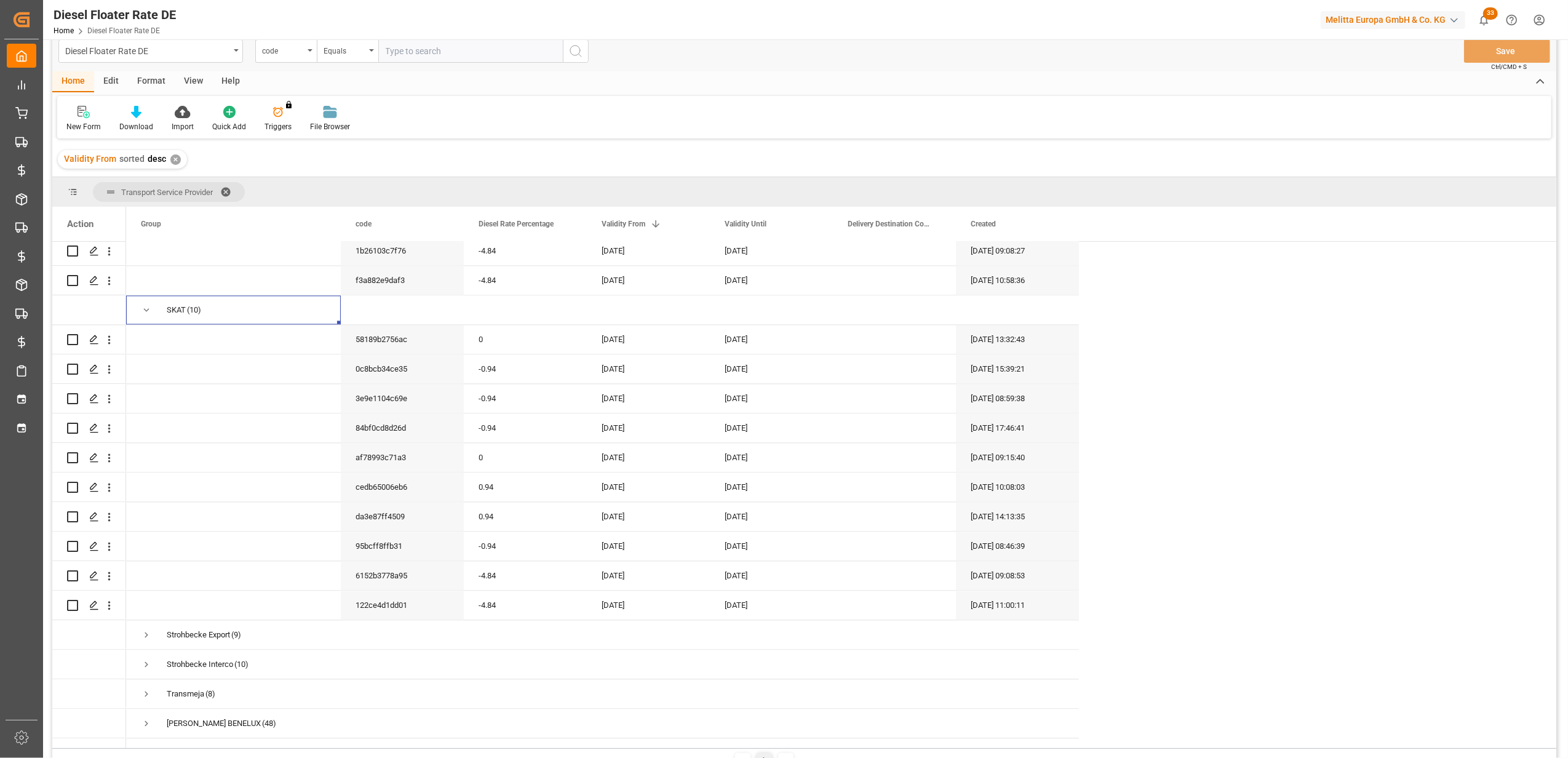
scroll to position [7410, 0]
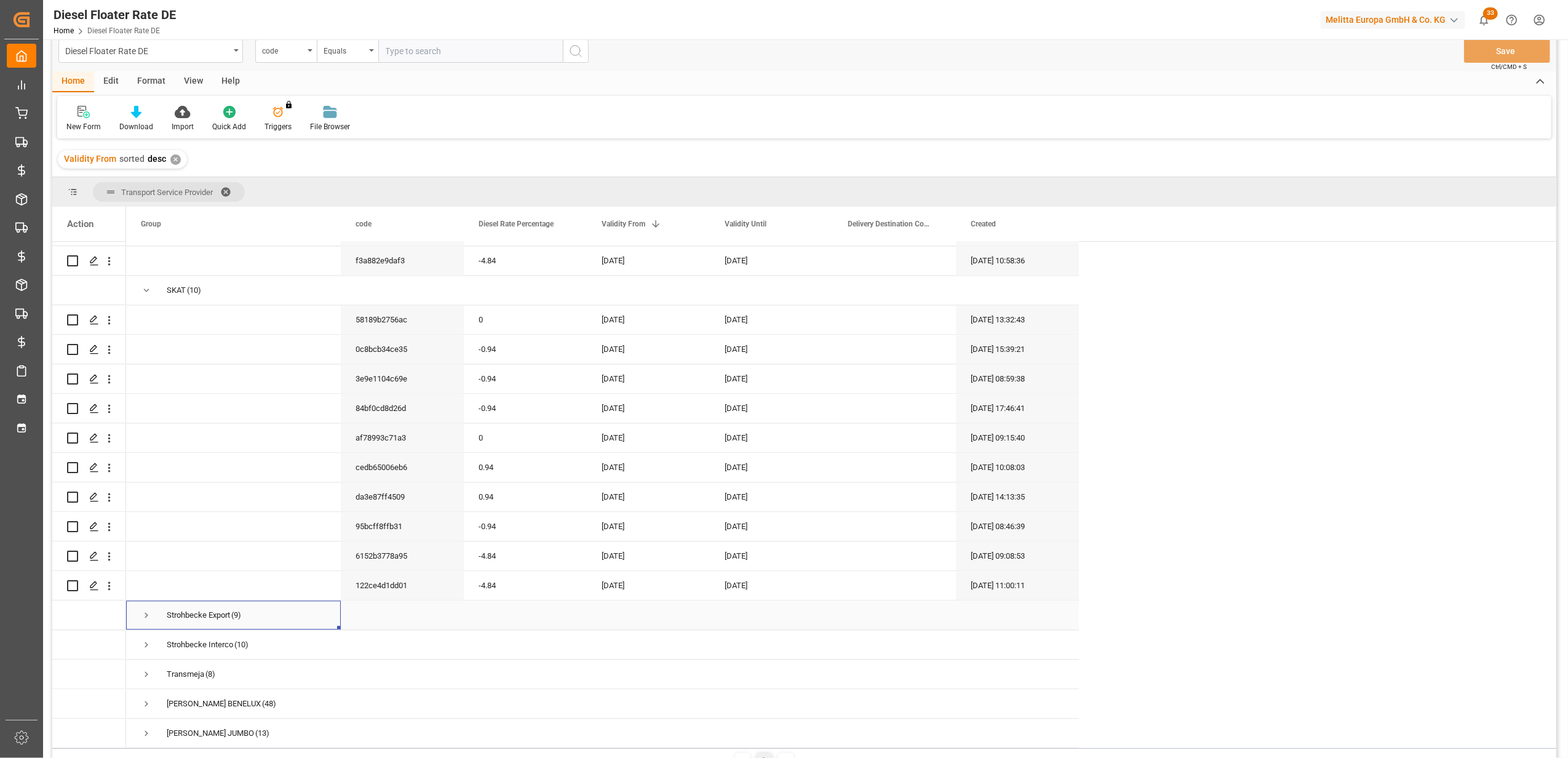
click at [144, 610] on span "Press SPACE to select this row." at bounding box center [146, 615] width 11 height 11
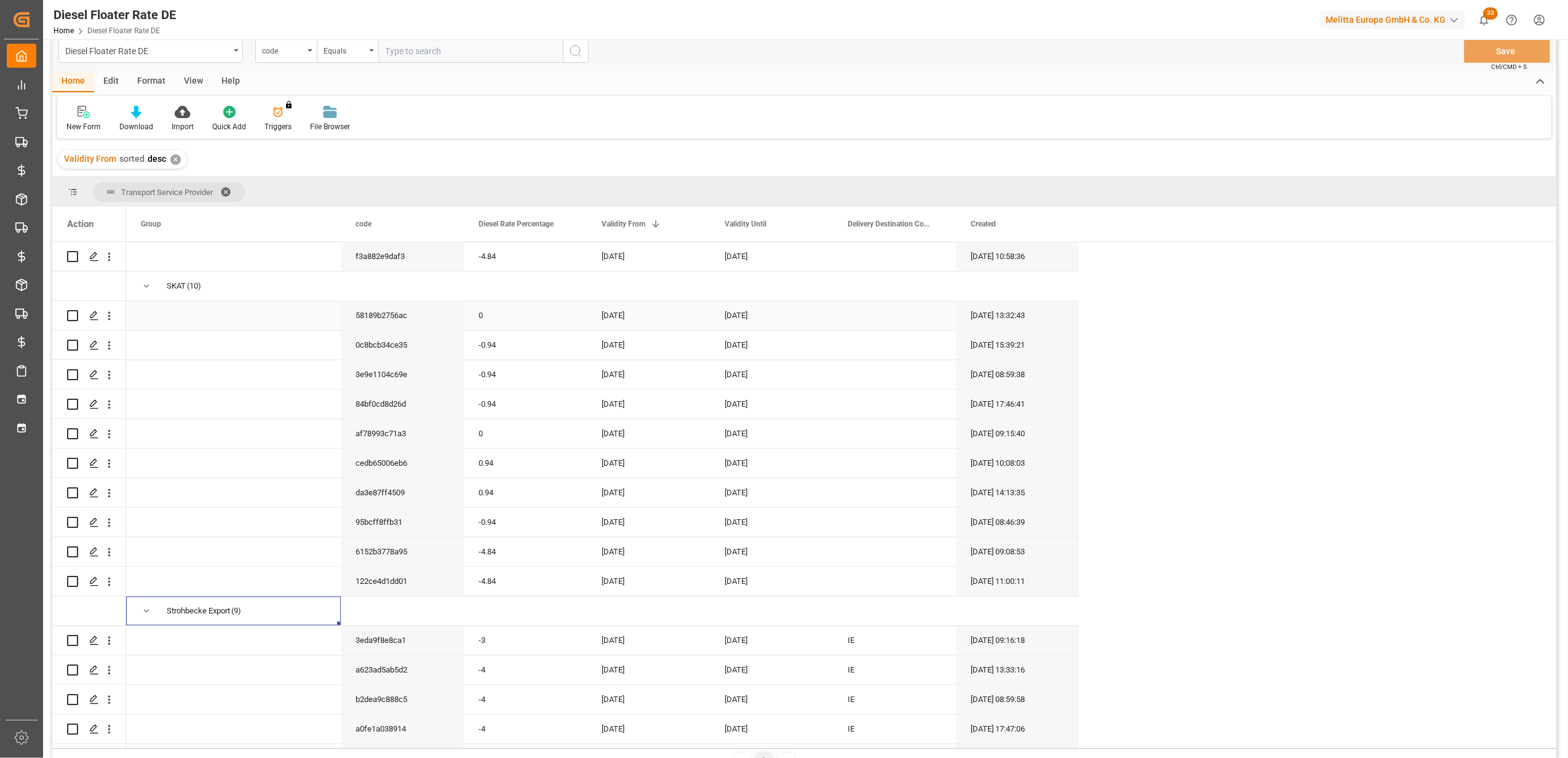
click at [762, 311] on div "[DATE]" at bounding box center [772, 315] width 123 height 29
click at [757, 490] on span "30" at bounding box center [759, 494] width 8 height 9
type input "[DATE]"
click at [690, 432] on div "[DATE]" at bounding box center [649, 433] width 123 height 29
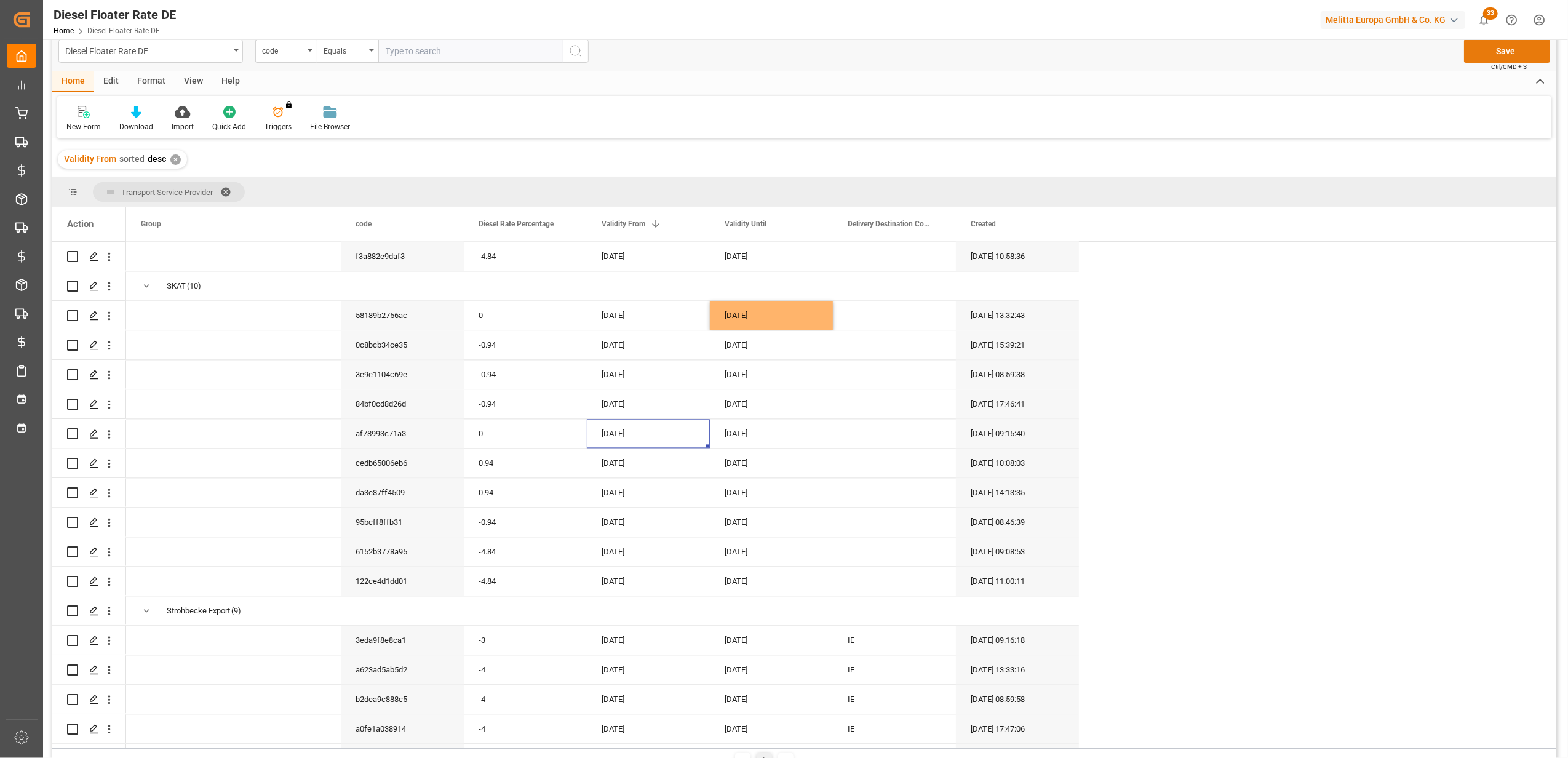
click at [1490, 51] on button "Save" at bounding box center [1507, 51] width 87 height 23
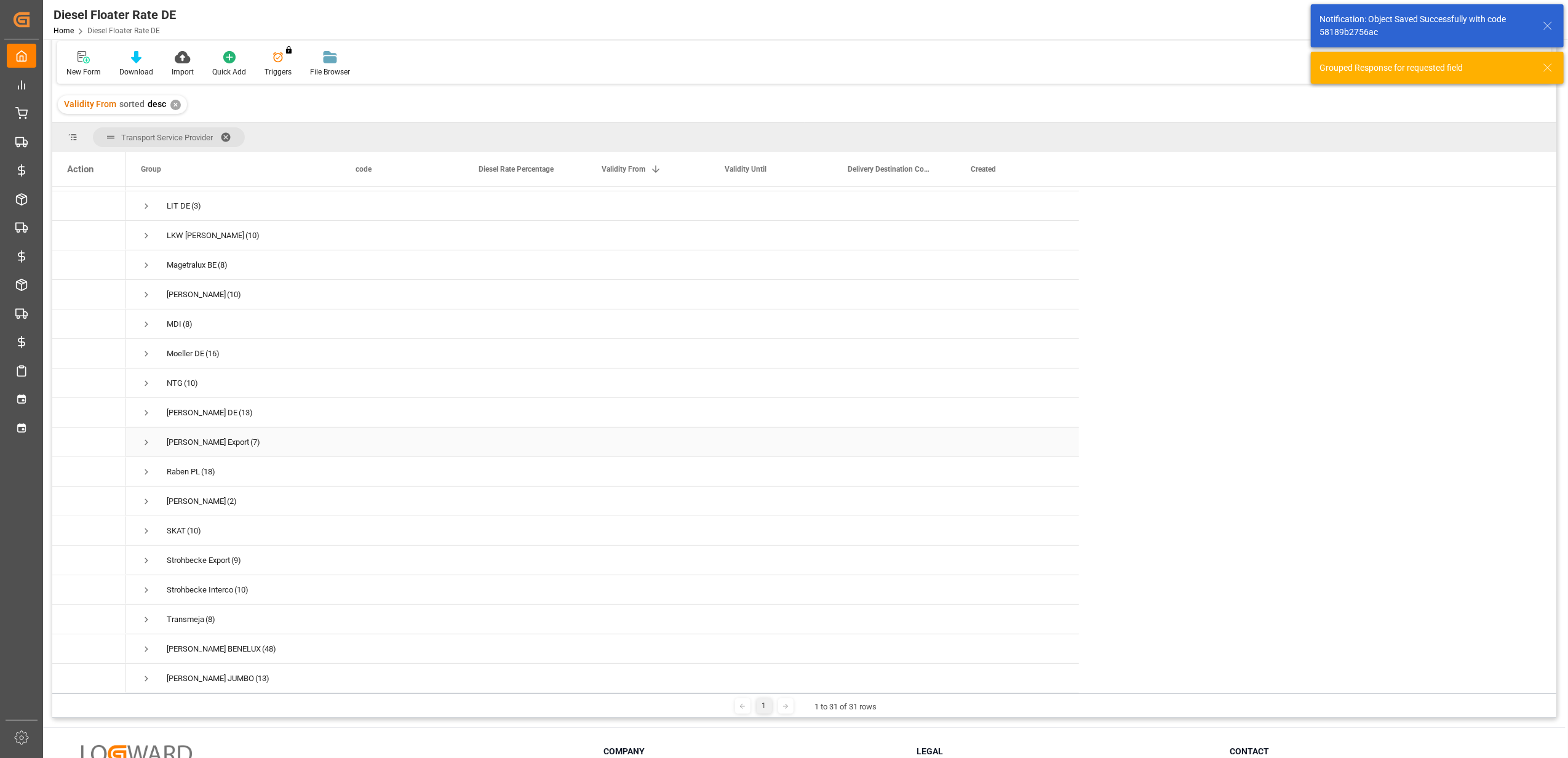
scroll to position [182, 0]
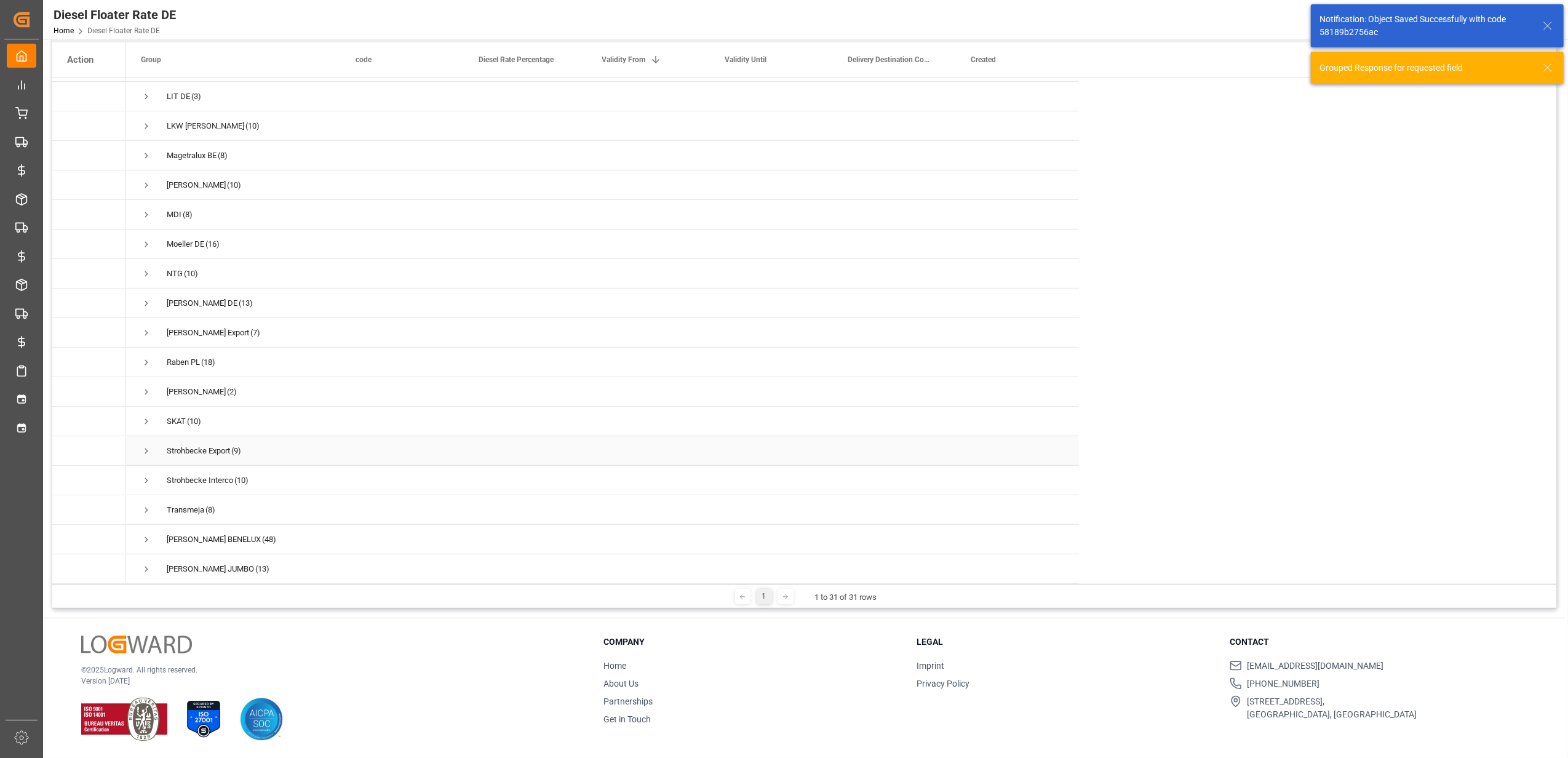
click at [148, 445] on span "Press SPACE to select this row." at bounding box center [146, 451] width 11 height 11
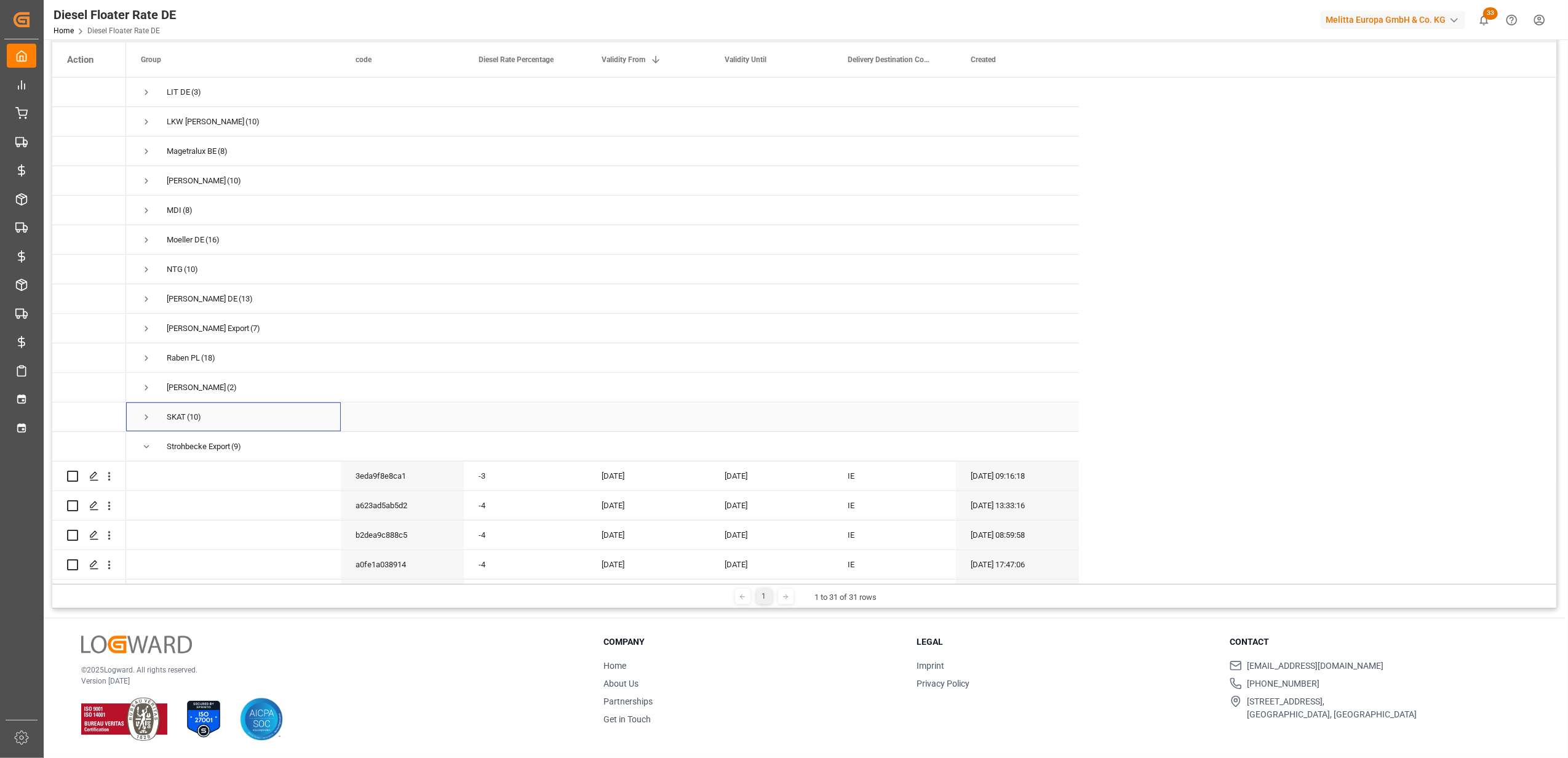
click at [139, 411] on div "SKAT (10)" at bounding box center [233, 417] width 215 height 29
click at [147, 414] on span "Press SPACE to select this row." at bounding box center [146, 416] width 11 height 11
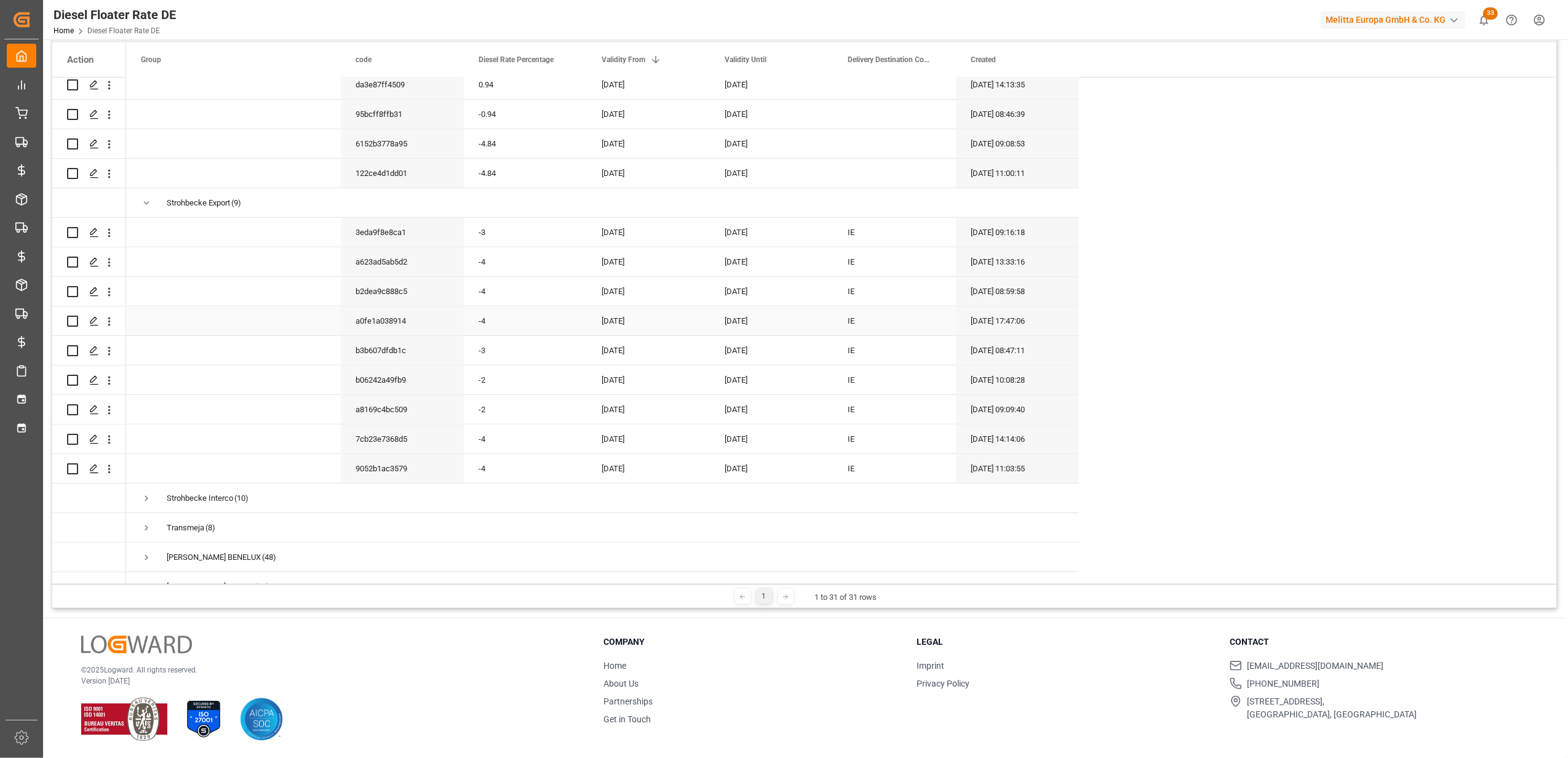
scroll to position [974, 0]
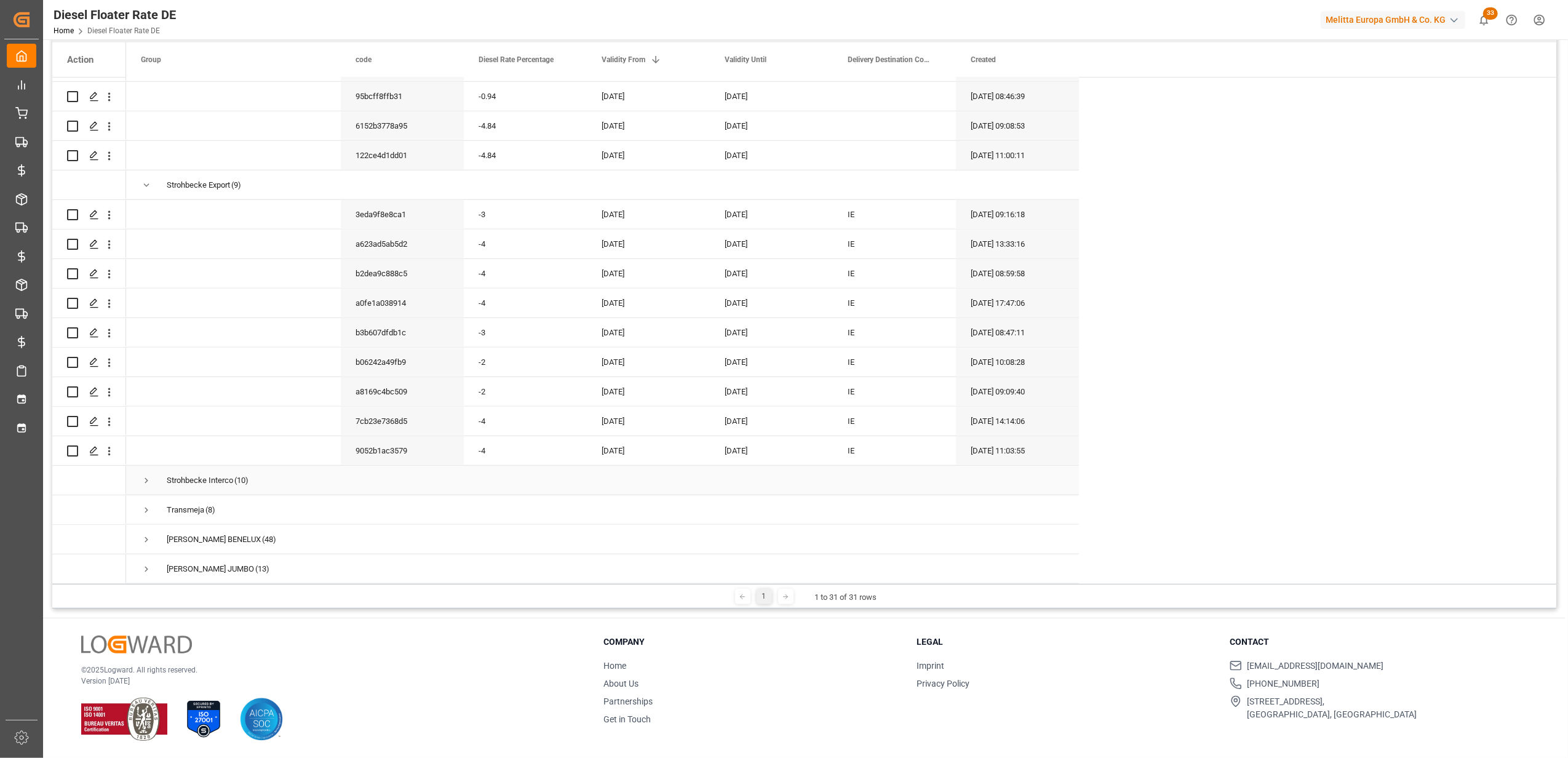
click at [147, 474] on span "Press SPACE to select this row." at bounding box center [146, 480] width 11 height 11
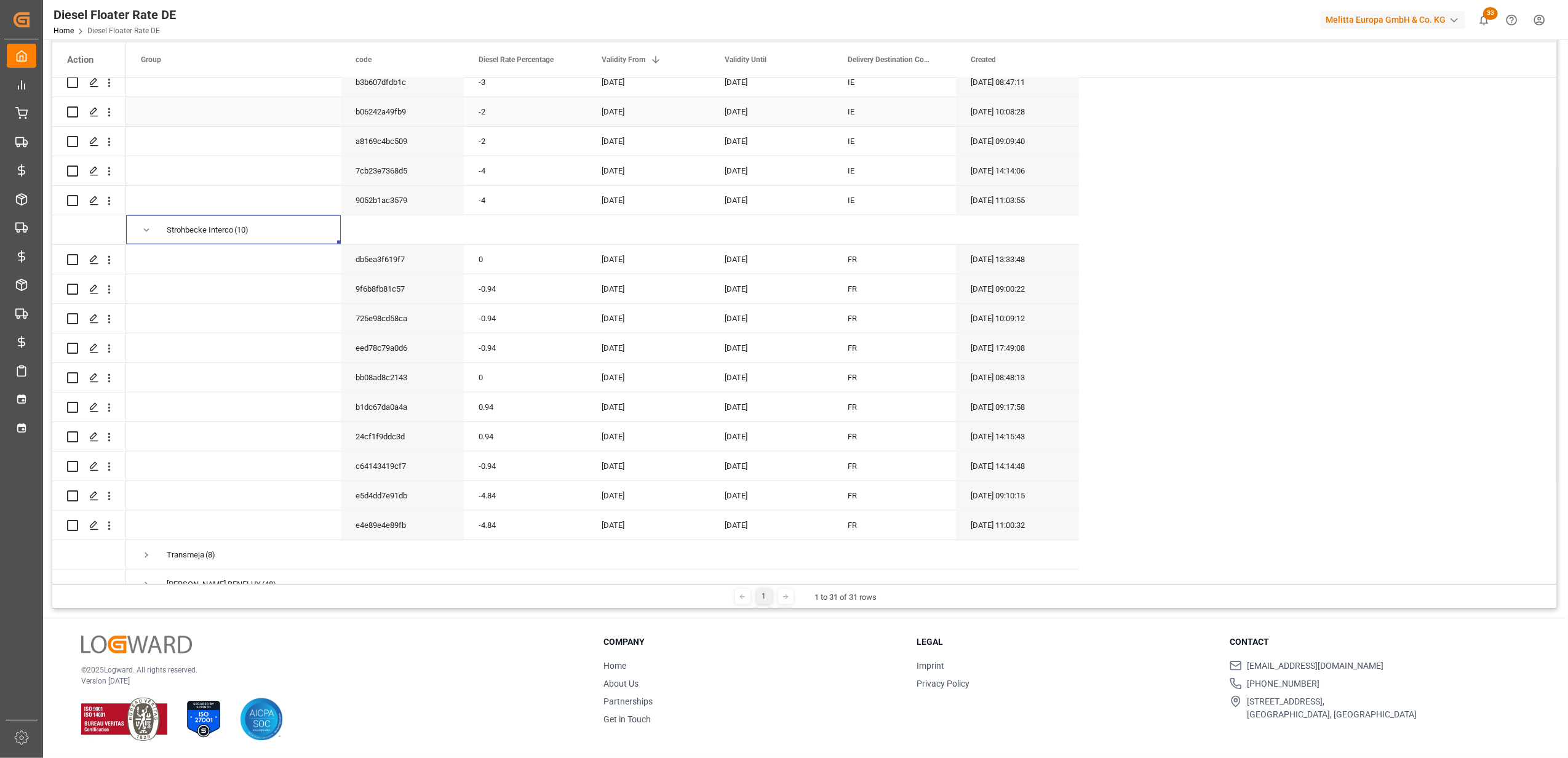
scroll to position [1269, 0]
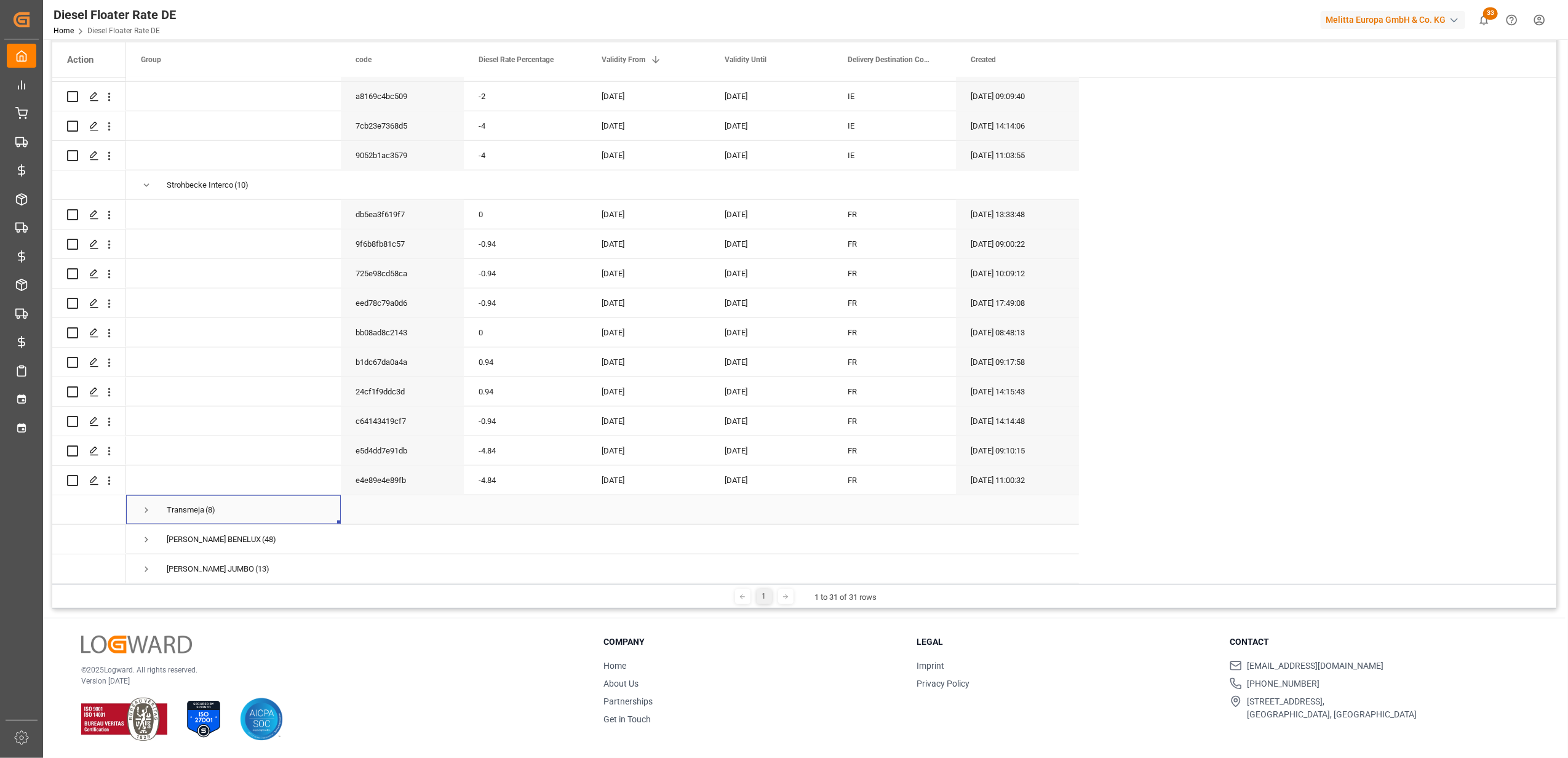
click at [141, 504] on span "Press SPACE to select this row." at bounding box center [146, 510] width 11 height 11
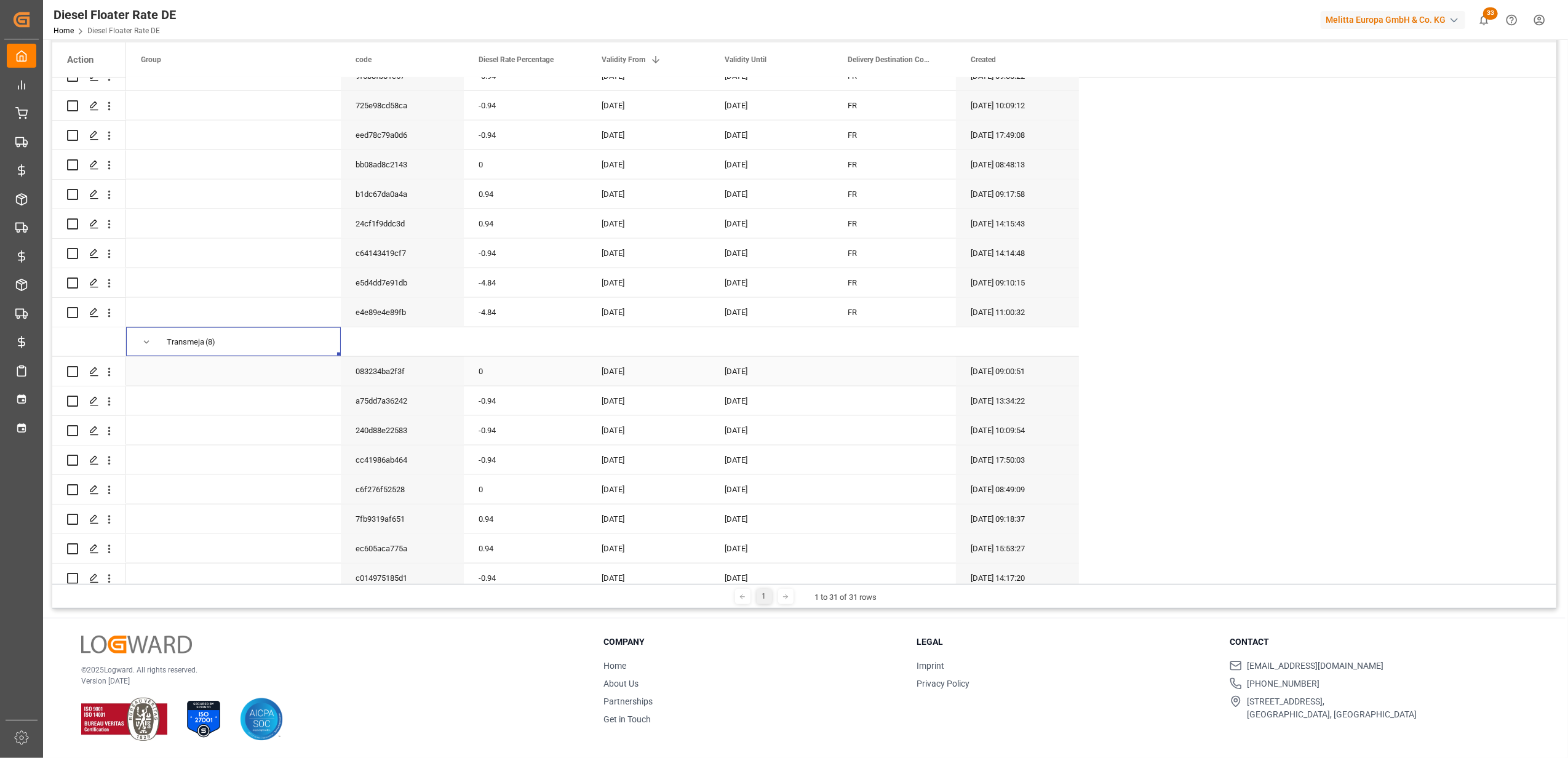
scroll to position [1506, 0]
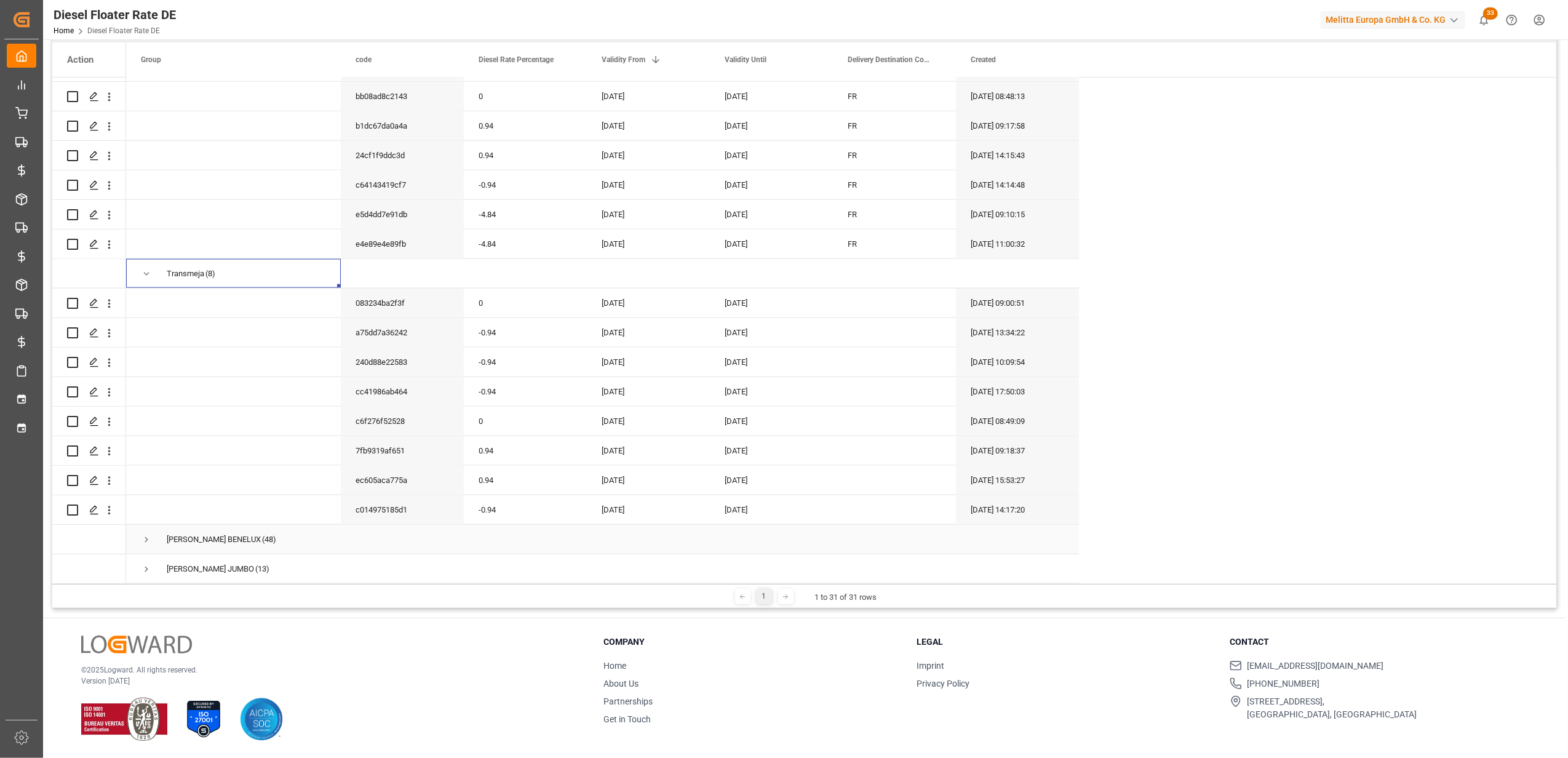
click at [147, 534] on span "Press SPACE to select this row." at bounding box center [146, 539] width 11 height 11
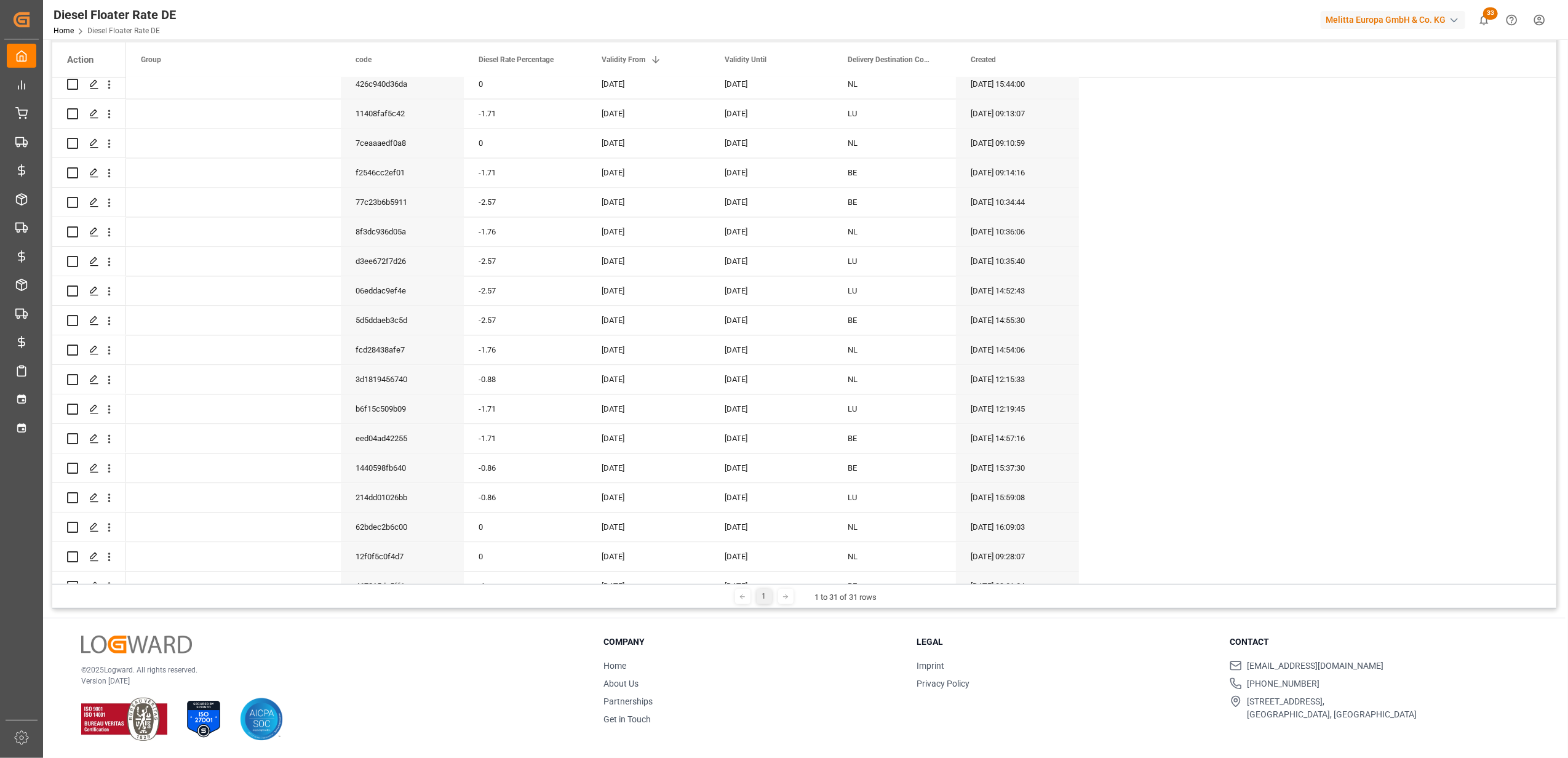
scroll to position [2922, 0]
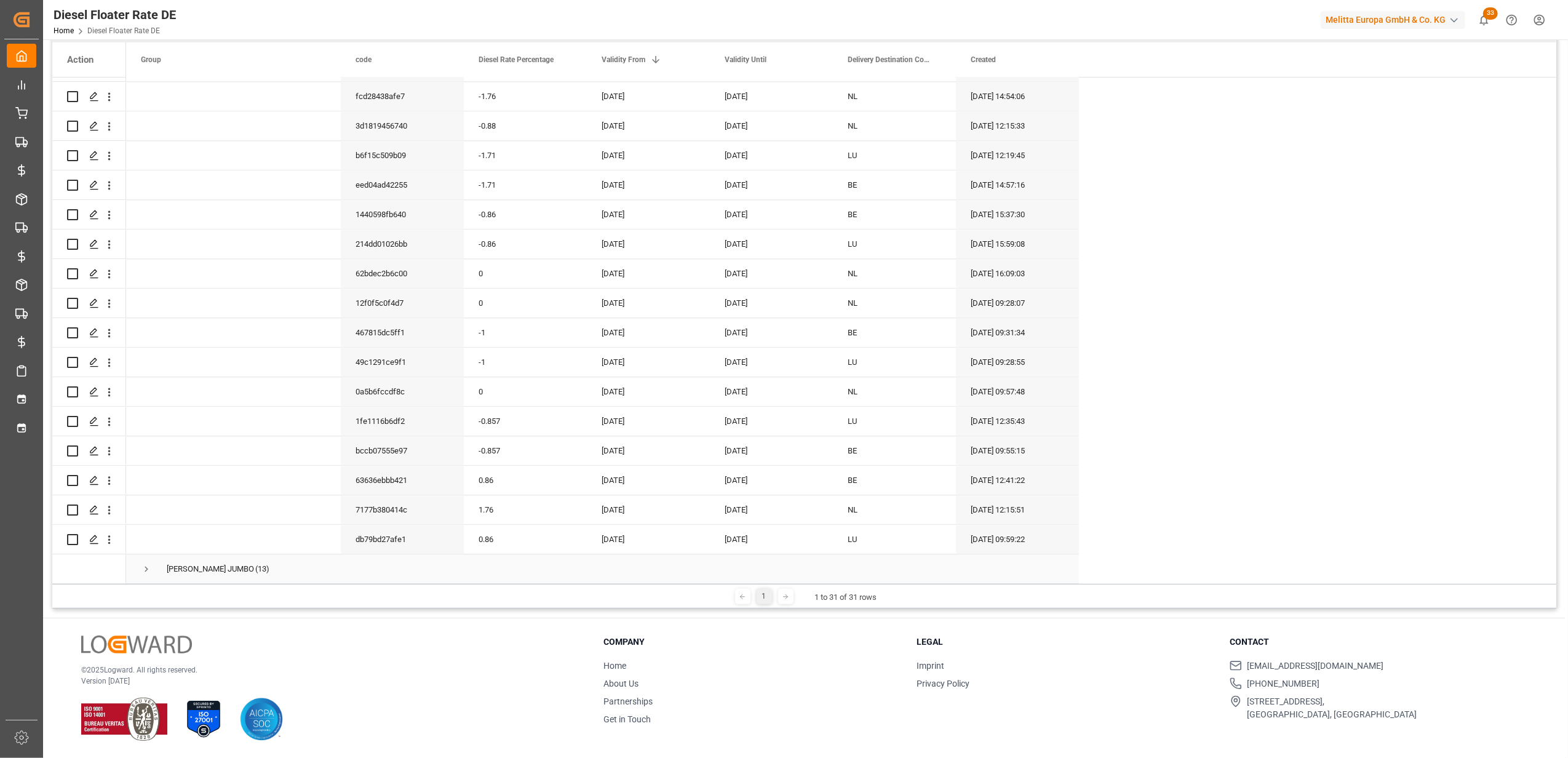
click at [145, 564] on span "Press SPACE to select this row." at bounding box center [146, 569] width 11 height 11
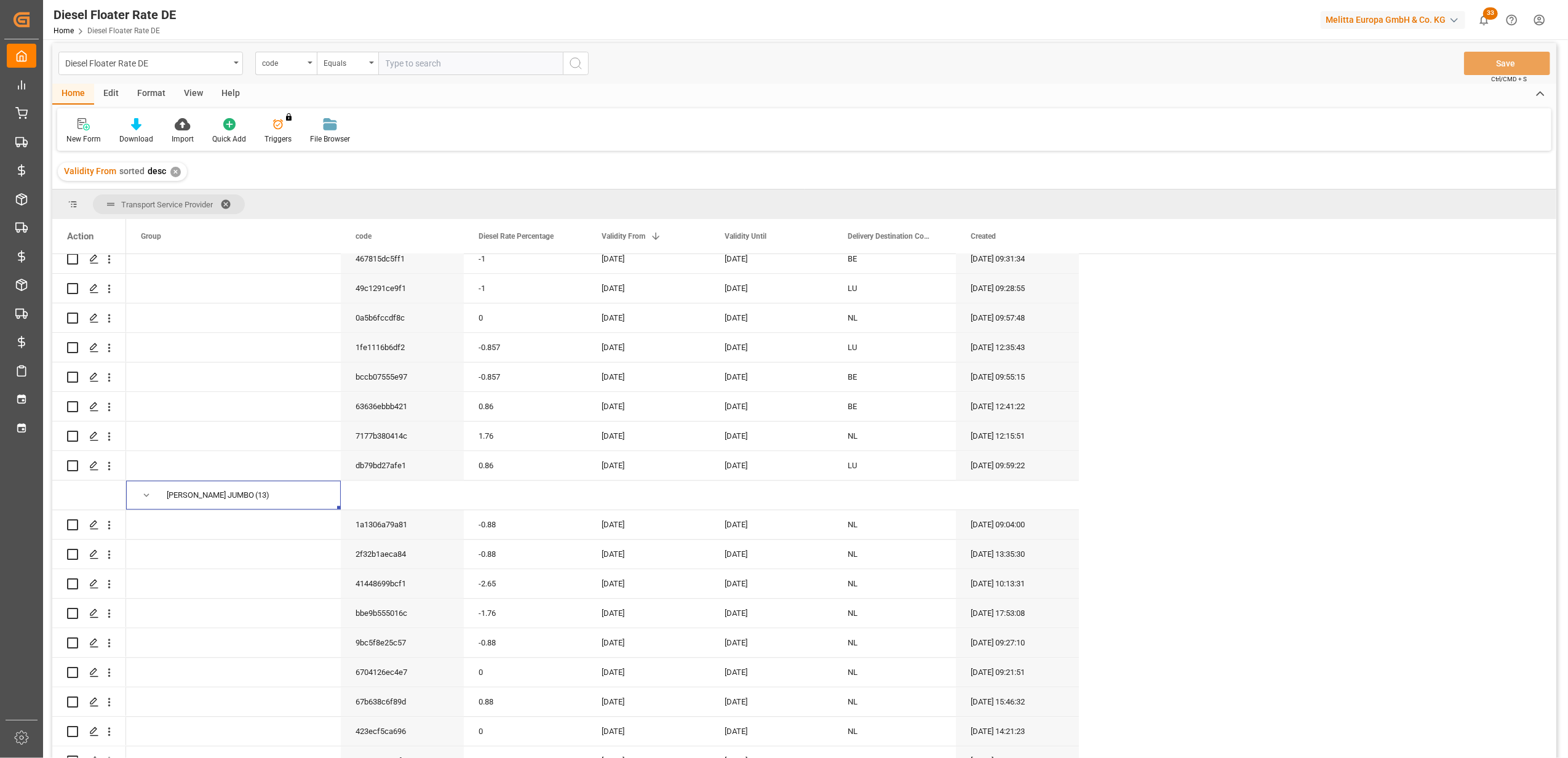
scroll to position [0, 0]
click at [212, 63] on div "Diesel Floater Rate DE" at bounding box center [147, 68] width 165 height 15
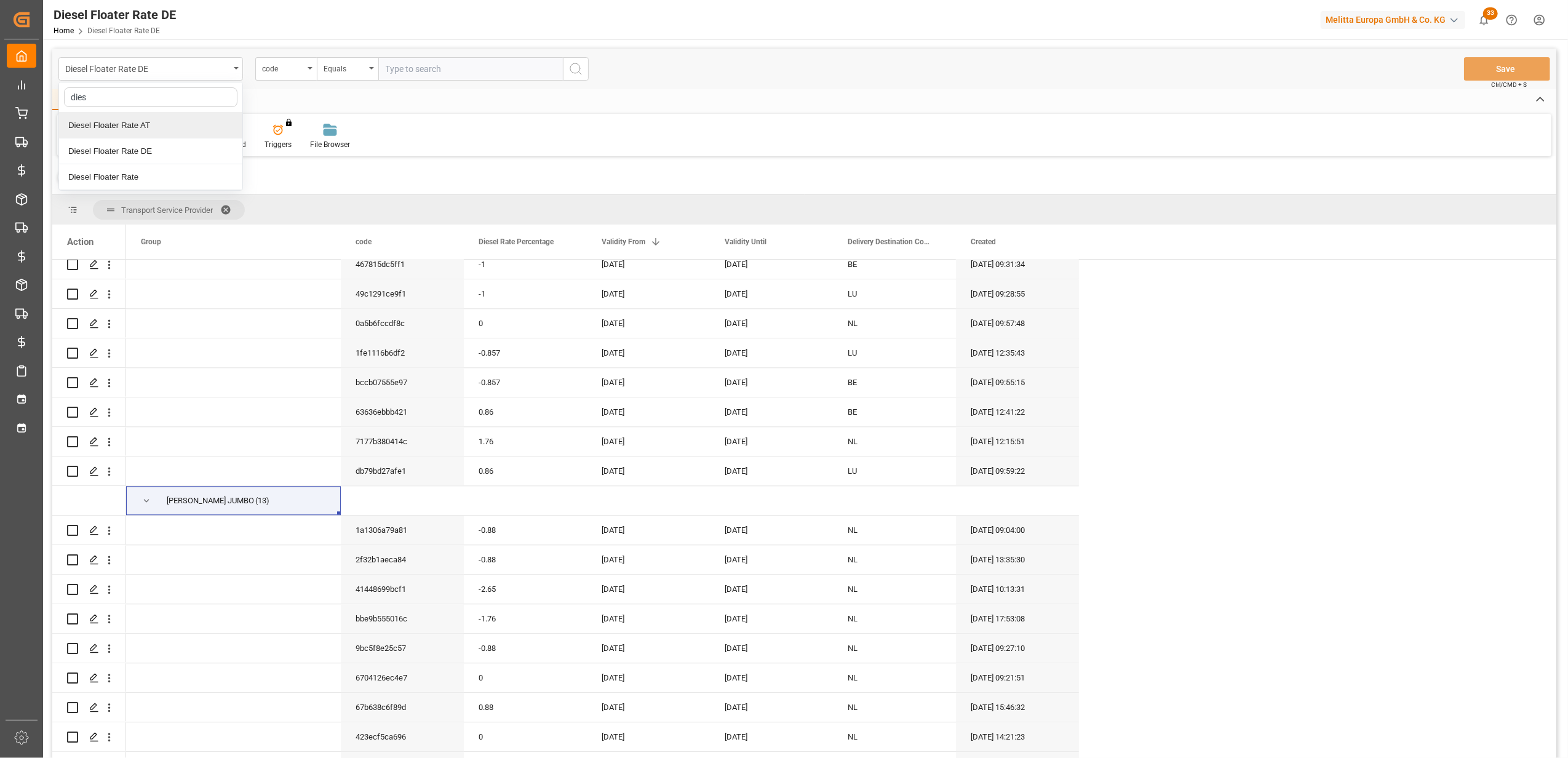
type input "diese"
click at [169, 176] on div "Diesel Floater Rate" at bounding box center [151, 177] width 183 height 26
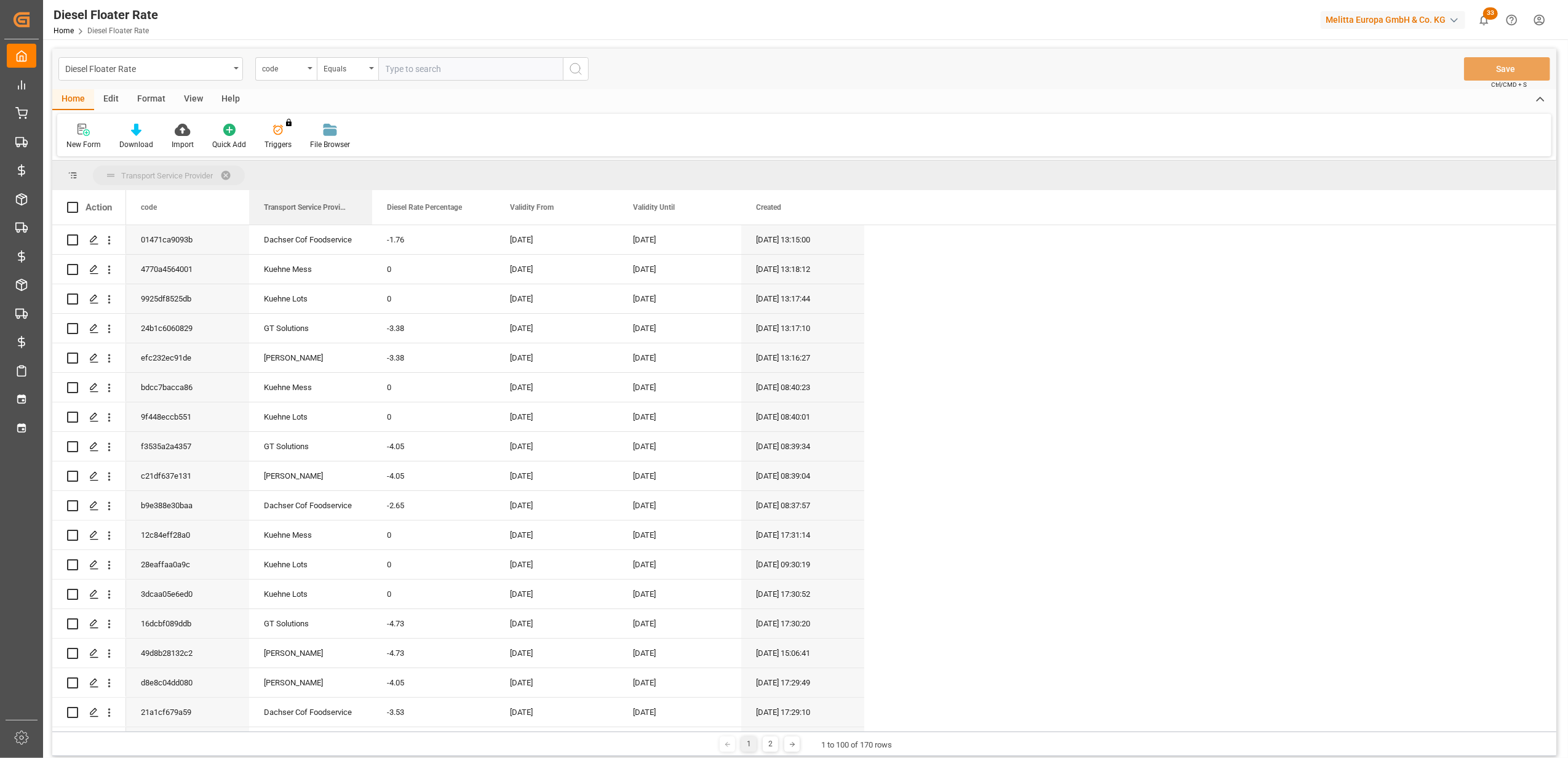
drag, startPoint x: 650, startPoint y: 215, endPoint x: 197, endPoint y: 170, distance: 455.2
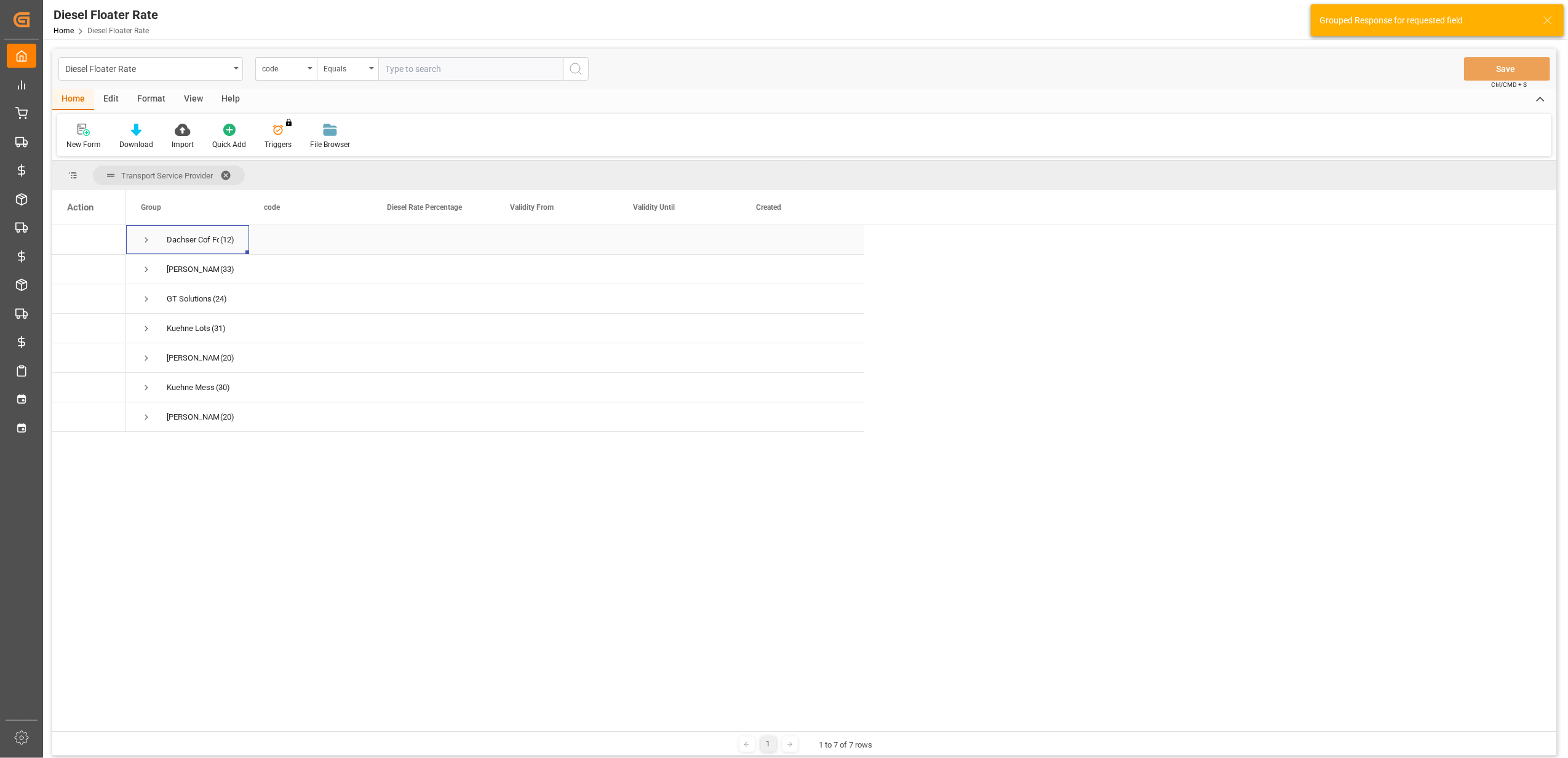
click at [143, 240] on span "Press SPACE to select this row." at bounding box center [146, 240] width 11 height 11
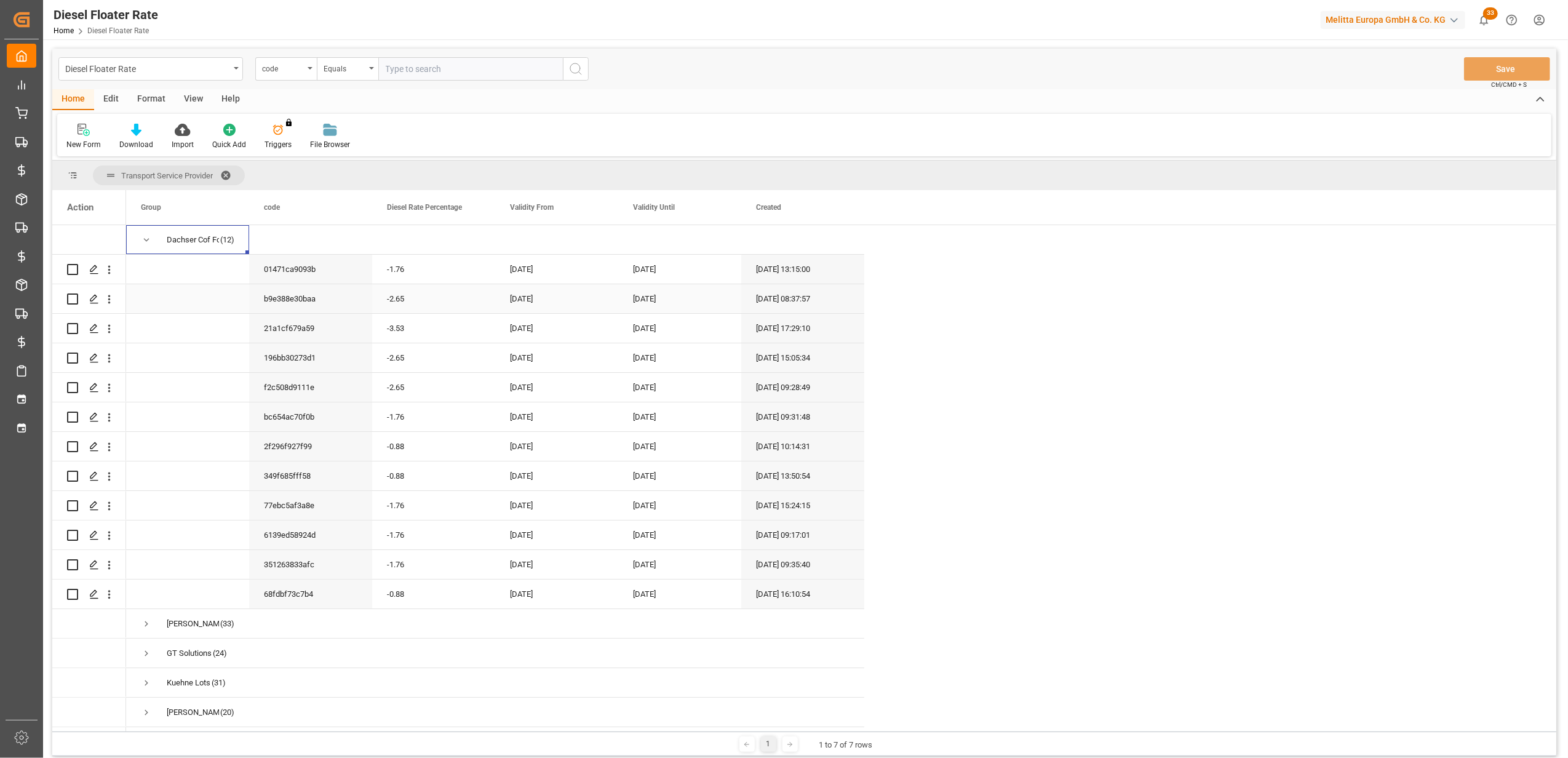
click at [657, 298] on div "[DATE]" at bounding box center [680, 299] width 123 height 29
click at [556, 324] on div "[DATE]" at bounding box center [557, 328] width 123 height 29
click at [661, 357] on div "[DATE]" at bounding box center [680, 358] width 123 height 29
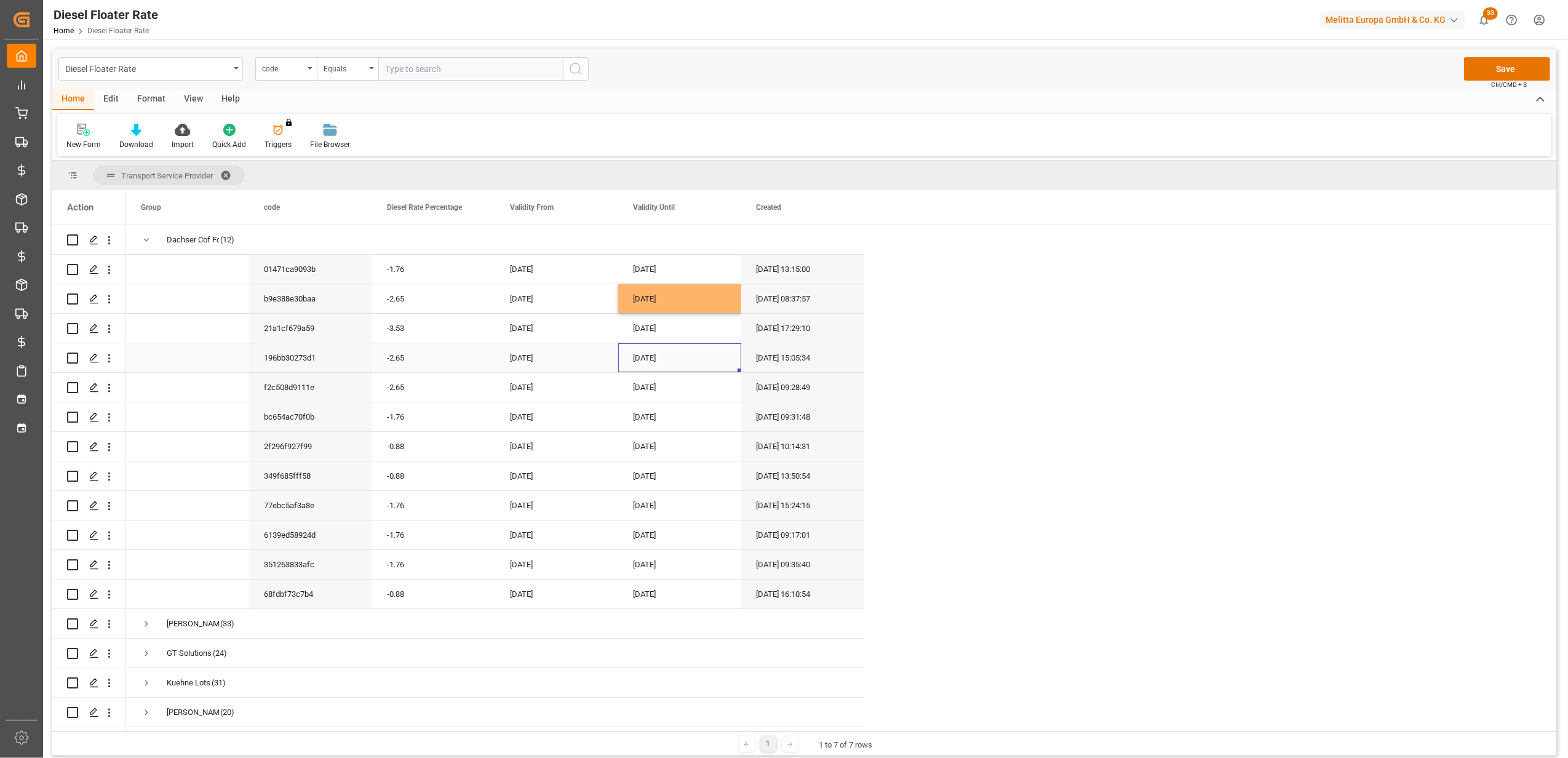
click at [661, 357] on div "[DATE]" at bounding box center [680, 358] width 123 height 29
click at [643, 398] on div "[DATE]" at bounding box center [716, 400] width 175 height 12
click at [641, 398] on button "Previous Month" at bounding box center [638, 398] width 8 height 8
click at [645, 564] on span "30" at bounding box center [643, 564] width 8 height 9
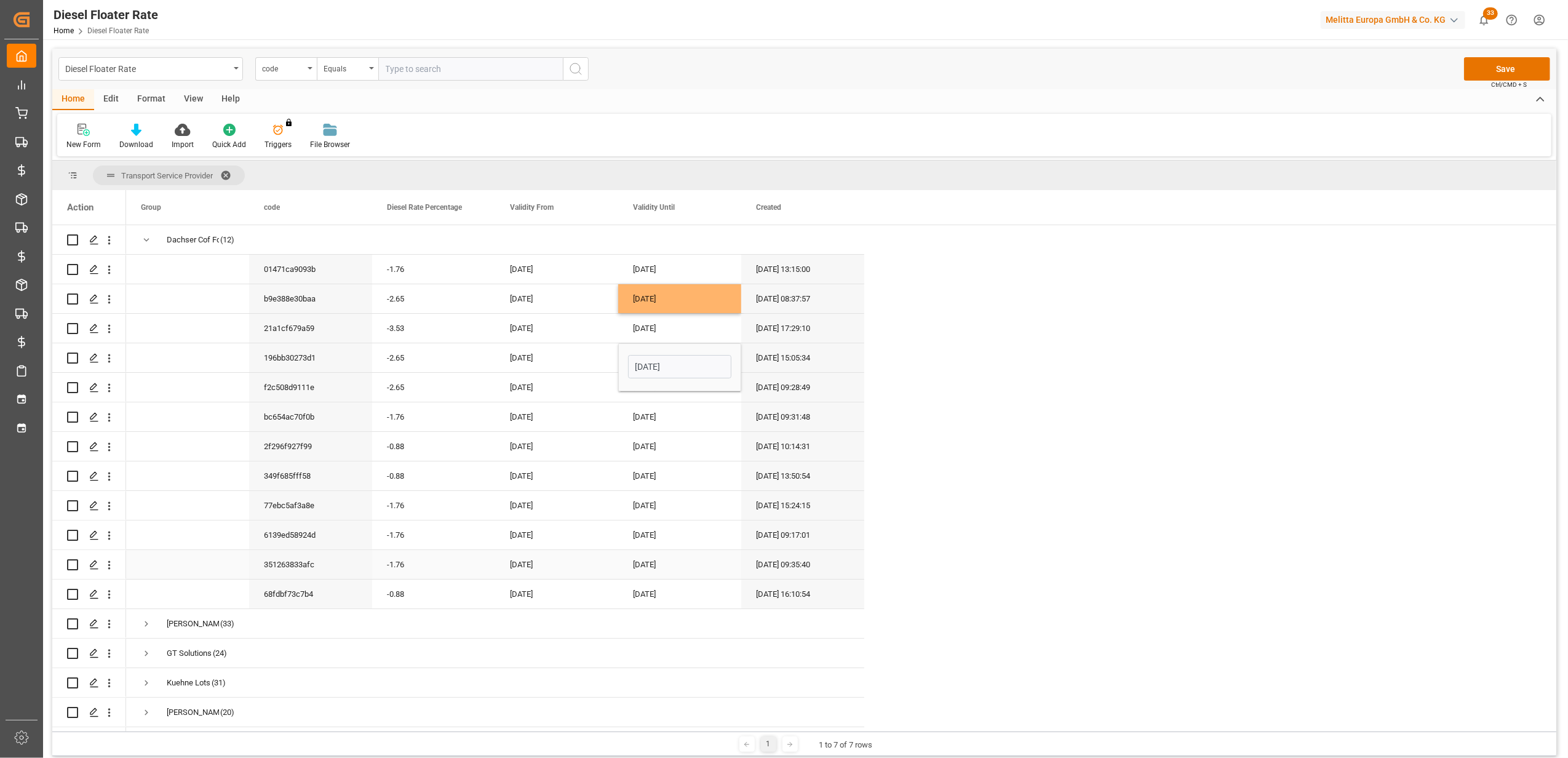
type input "[DATE]"
click at [667, 339] on div "[DATE]" at bounding box center [680, 328] width 123 height 29
click at [674, 330] on div "[DATE]" at bounding box center [680, 328] width 123 height 29
click at [641, 367] on button "Previous Month" at bounding box center [638, 369] width 8 height 8
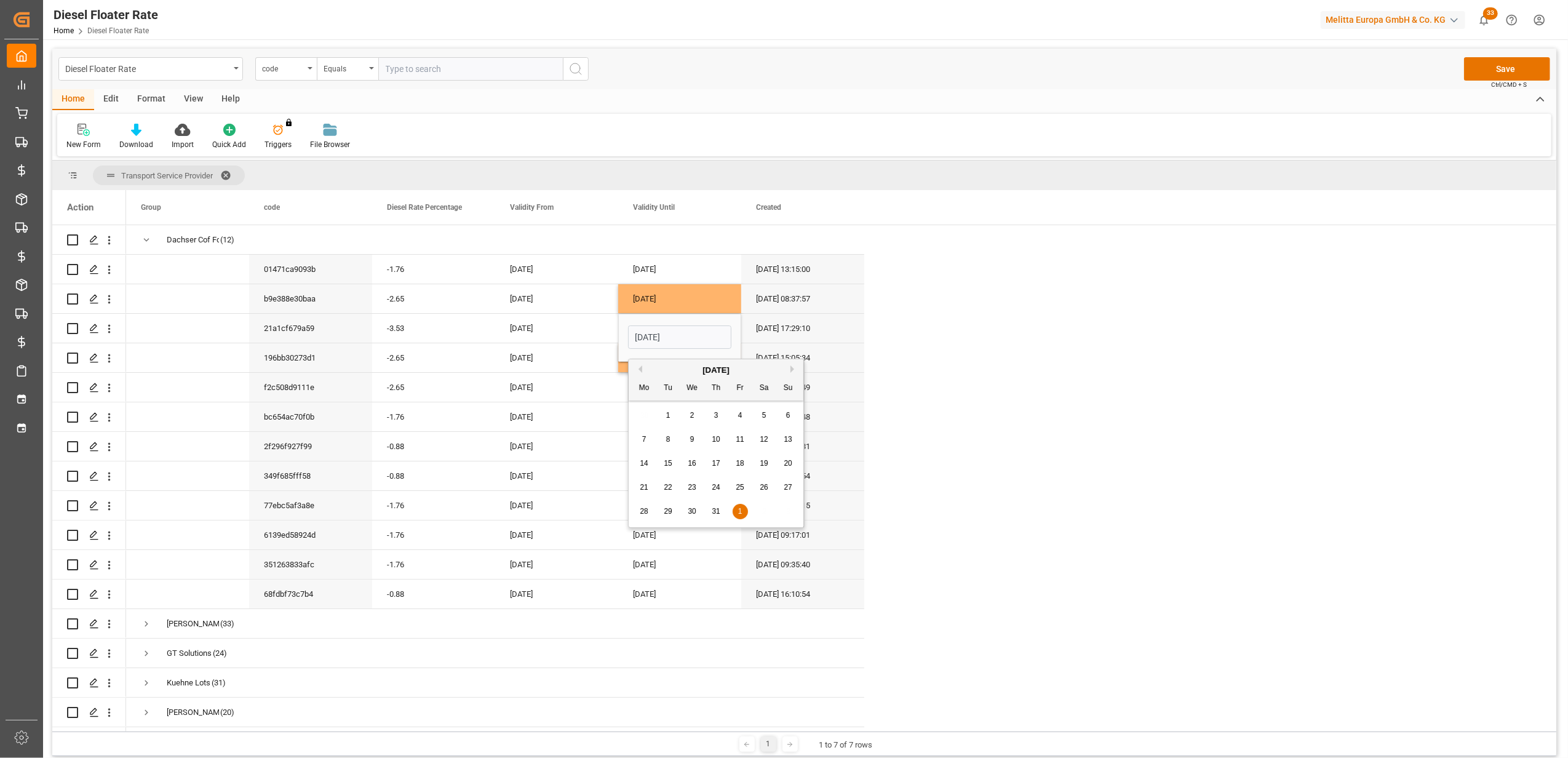
click at [719, 513] on span "31" at bounding box center [715, 511] width 8 height 9
type input "[DATE]"
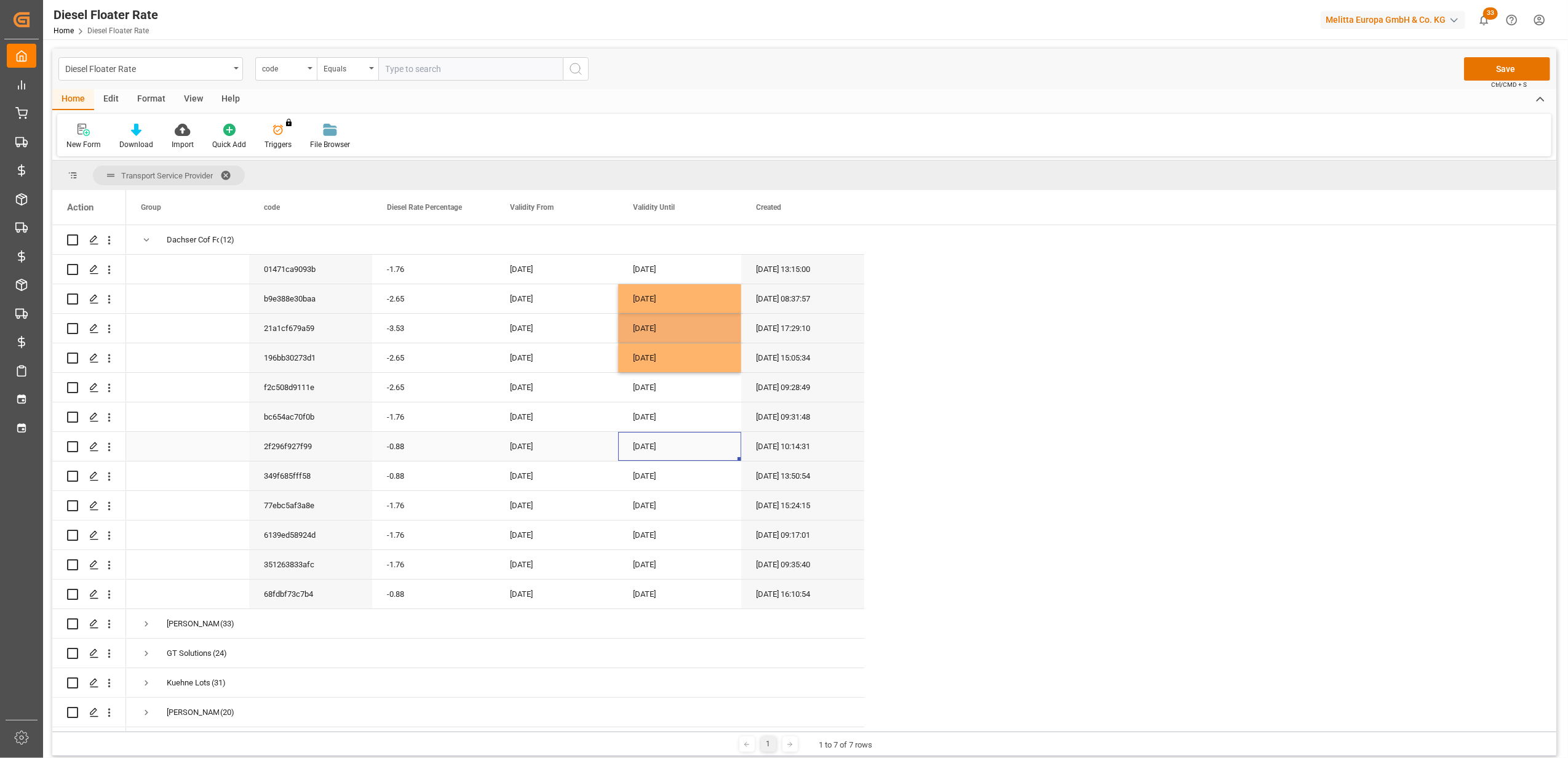
click at [682, 448] on div "[DATE]" at bounding box center [680, 446] width 123 height 29
click at [667, 294] on div "[DATE]" at bounding box center [680, 299] width 123 height 29
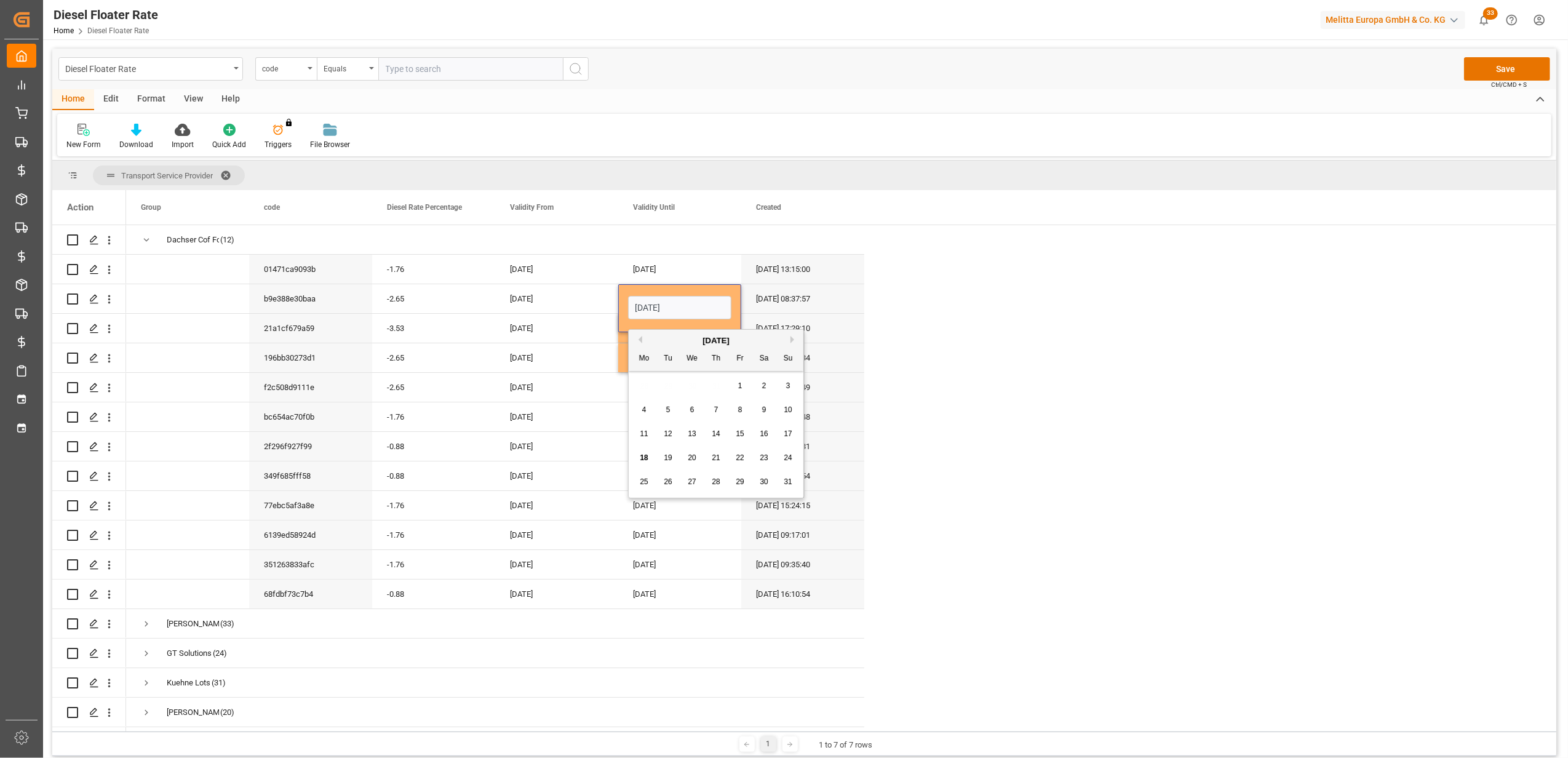
click at [786, 476] on div "31" at bounding box center [788, 481] width 15 height 15
type input "[DATE]"
click at [625, 422] on div "[DATE]" at bounding box center [680, 417] width 123 height 29
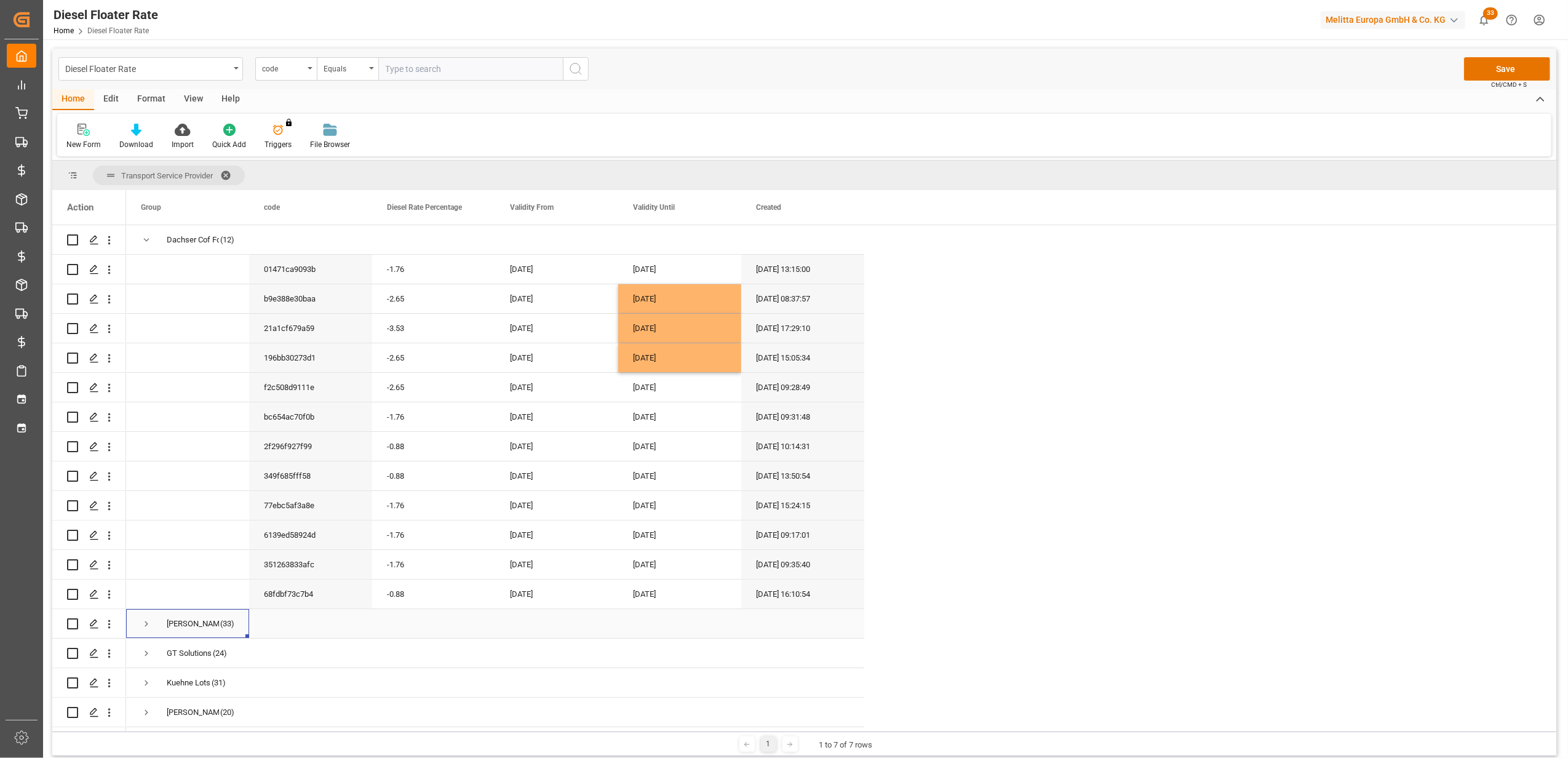
click at [146, 623] on span "Press SPACE to select this row." at bounding box center [146, 624] width 11 height 11
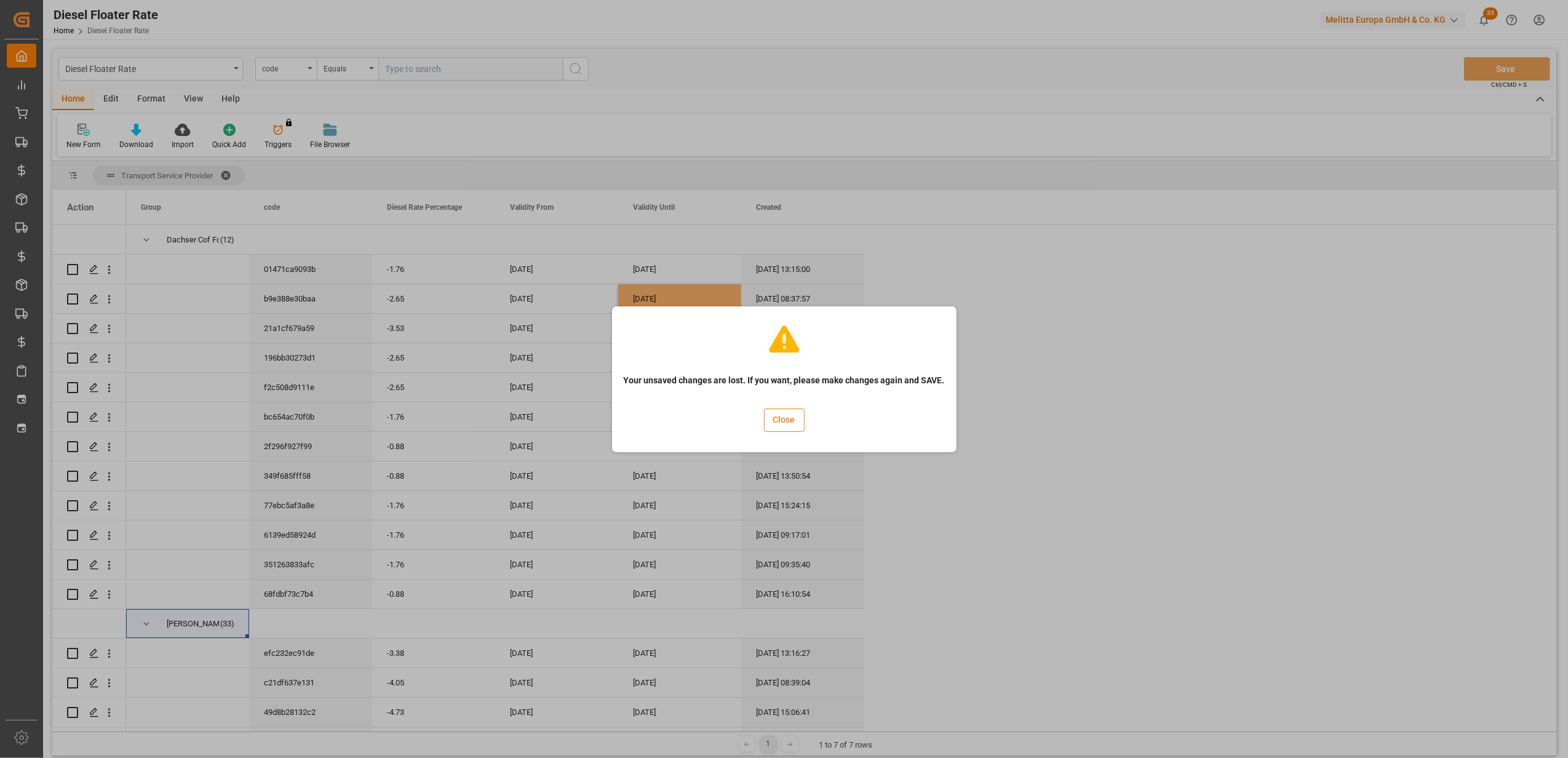
click at [776, 416] on button "Close" at bounding box center [784, 420] width 40 height 23
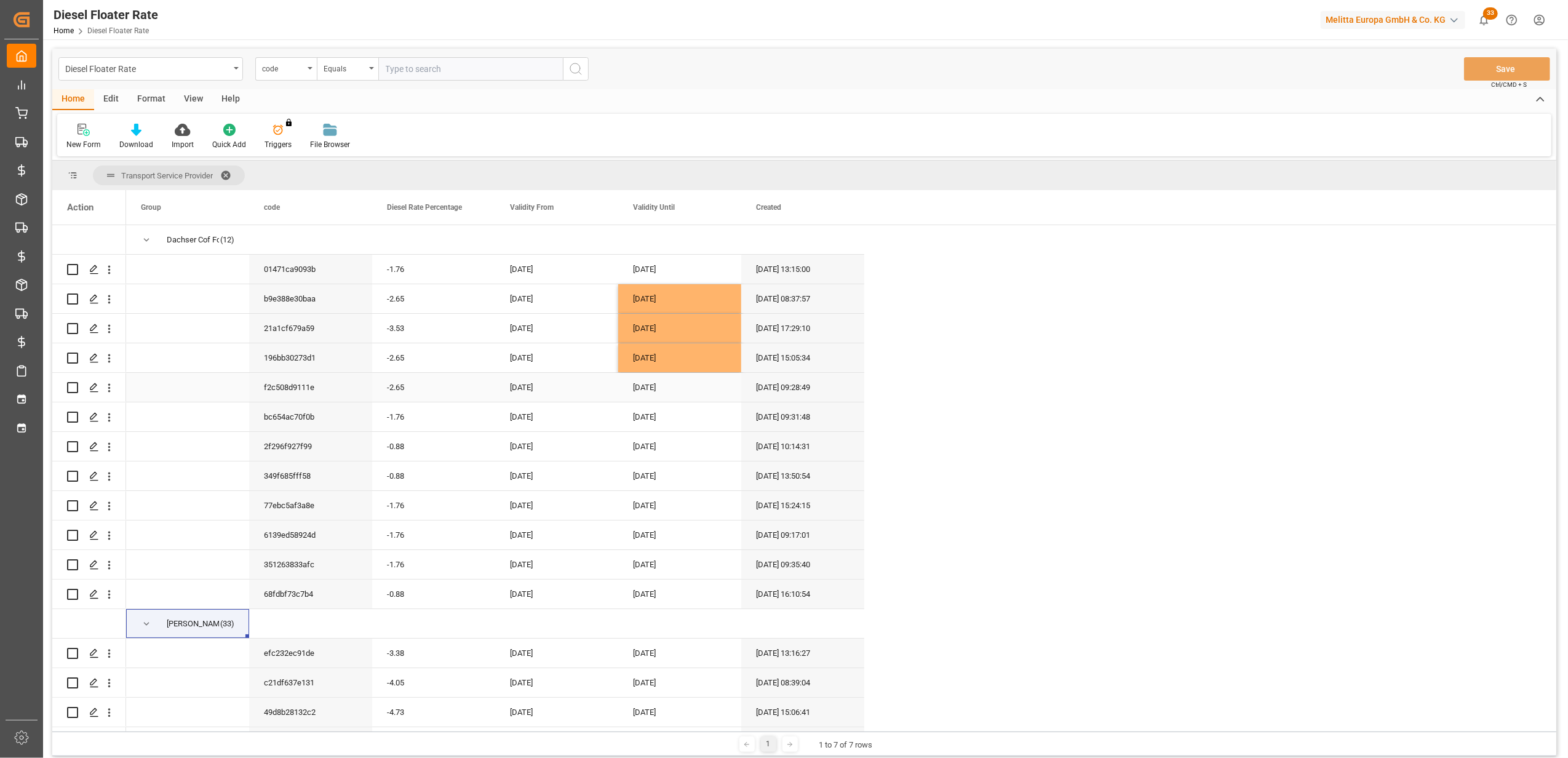
click at [672, 375] on div "[DATE]" at bounding box center [680, 387] width 123 height 29
click at [660, 685] on div "[DATE]" at bounding box center [680, 683] width 123 height 29
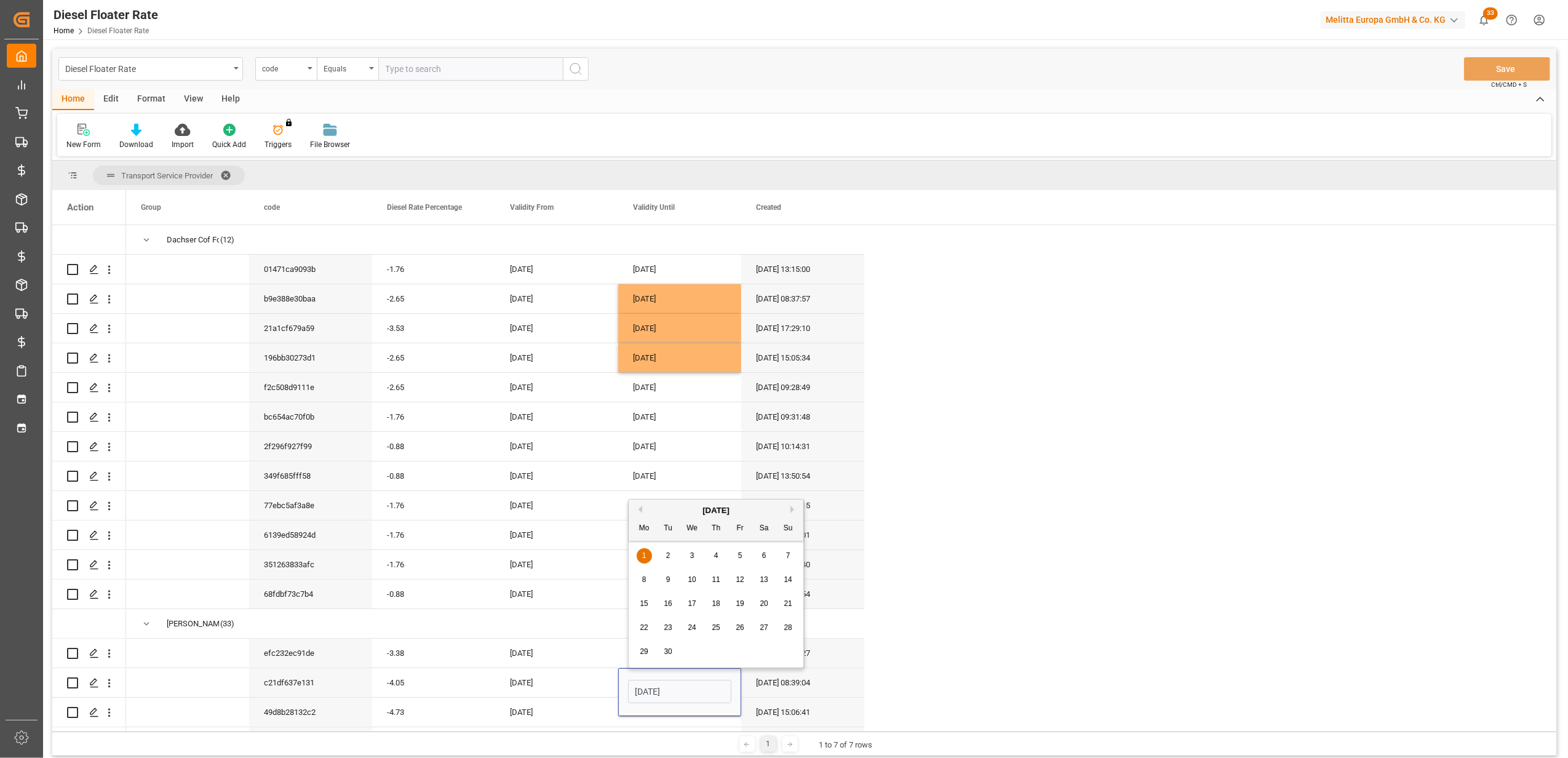
click at [637, 508] on button "Previous Month" at bounding box center [638, 509] width 8 height 8
click at [787, 648] on span "31" at bounding box center [787, 651] width 8 height 9
type input "[DATE]"
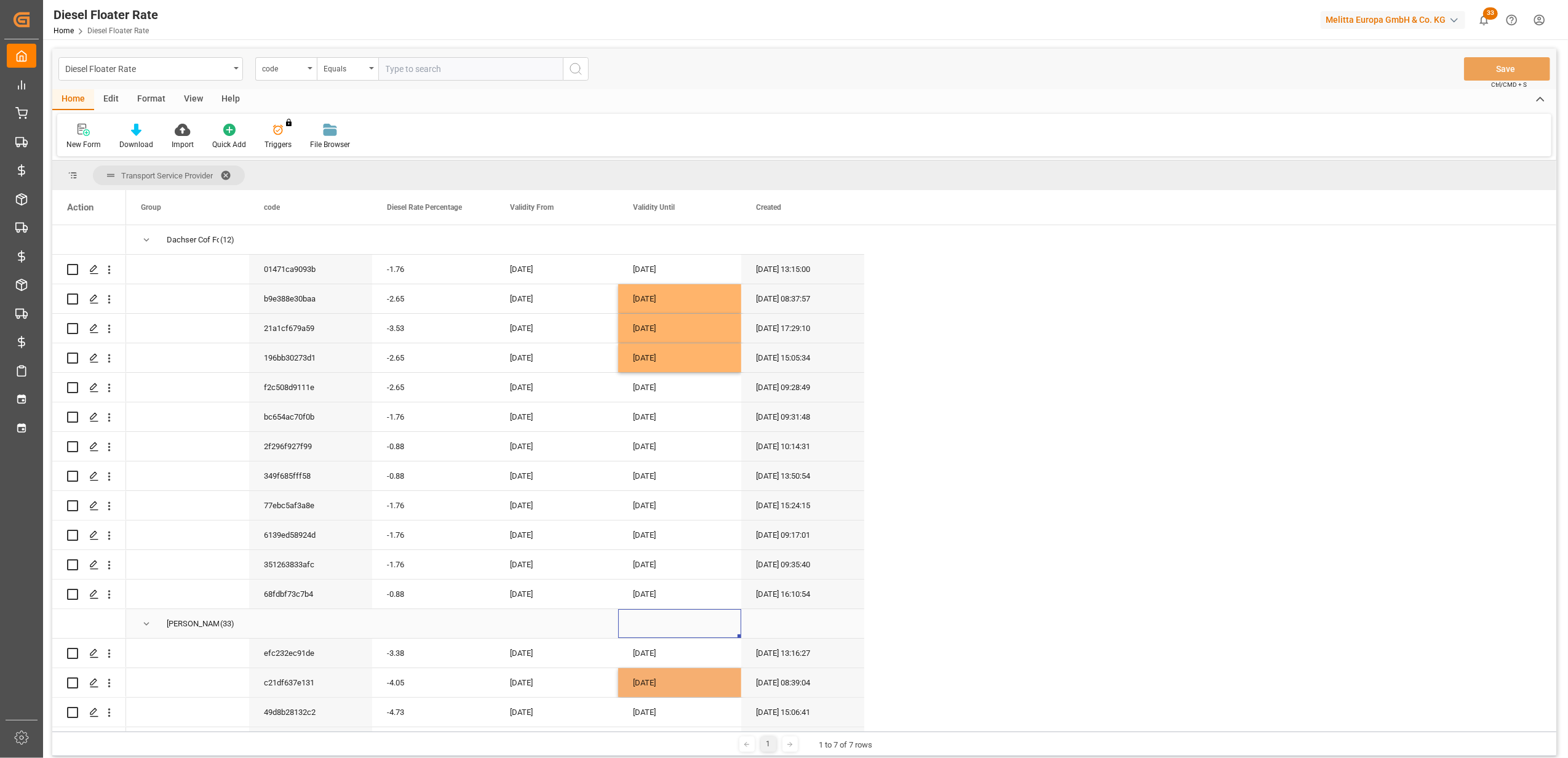
click at [688, 612] on div "Press SPACE to select this row." at bounding box center [680, 624] width 123 height 29
click at [1467, 60] on button "Save" at bounding box center [1507, 69] width 87 height 23
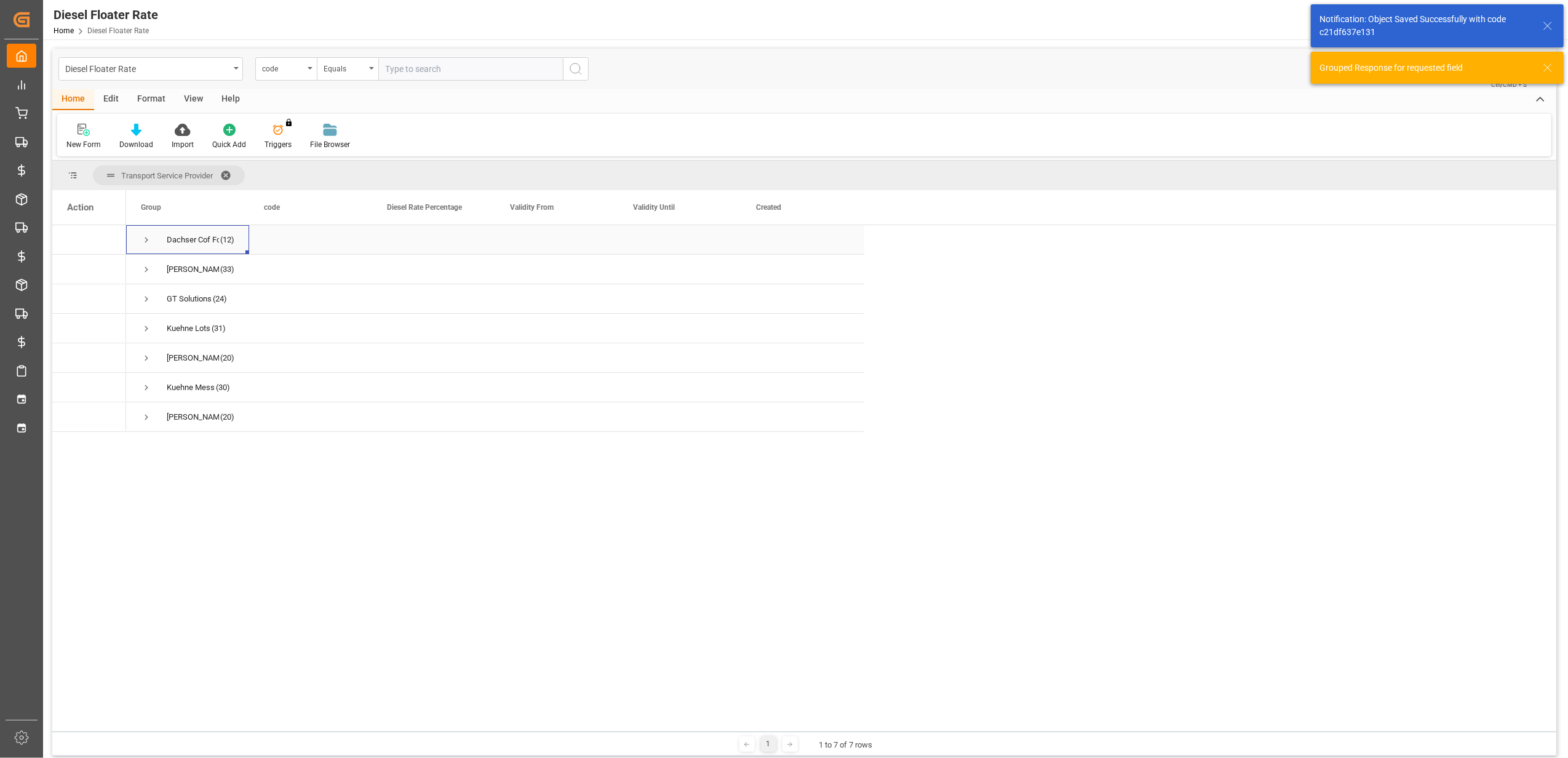
click at [145, 240] on span "Press SPACE to select this row." at bounding box center [146, 240] width 11 height 11
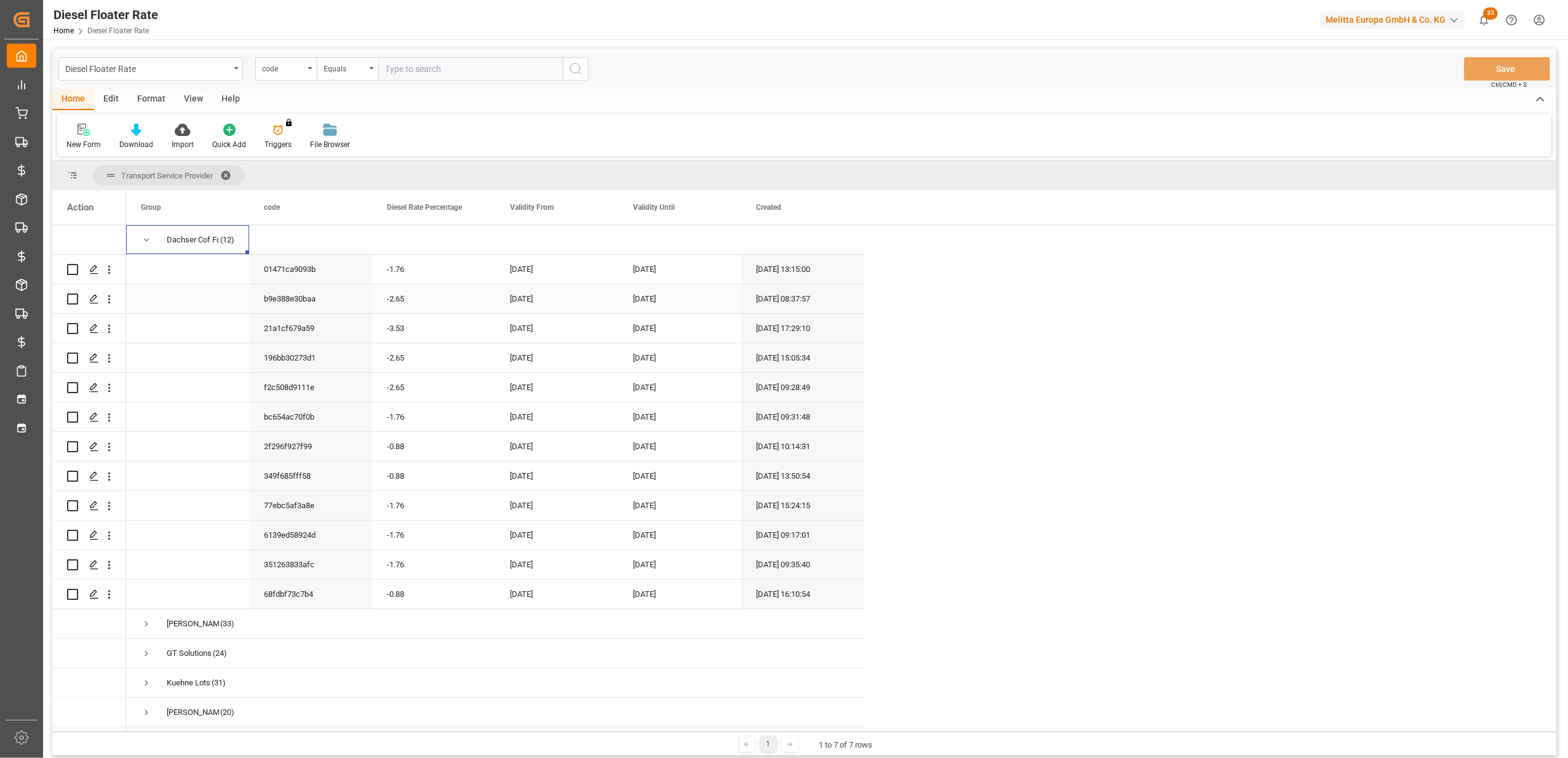
click at [649, 300] on div "[DATE]" at bounding box center [680, 299] width 123 height 29
click at [640, 339] on button "Previous Month" at bounding box center [638, 339] width 8 height 8
click at [785, 480] on span "31" at bounding box center [787, 481] width 8 height 9
type input "[DATE]"
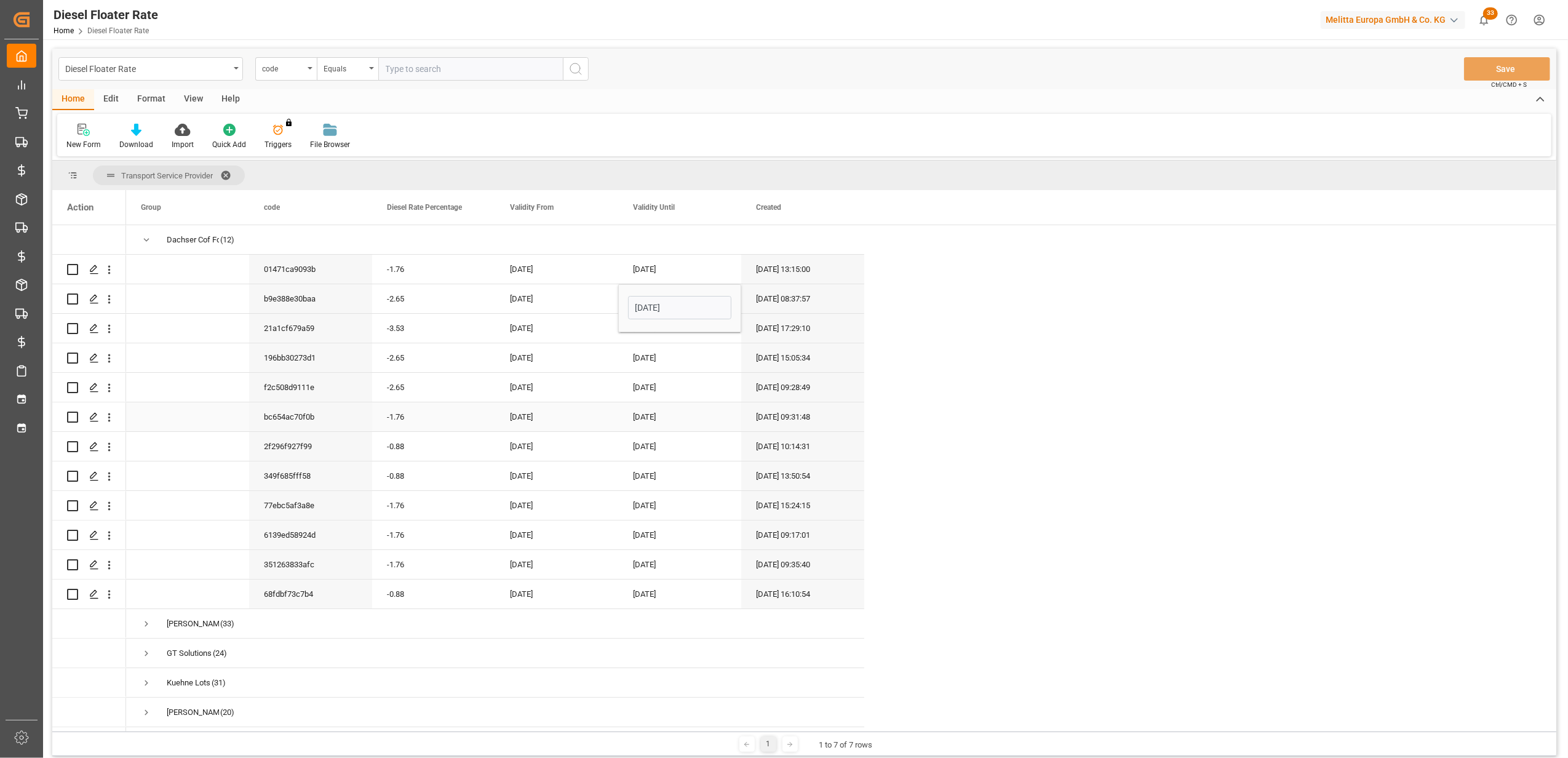
click at [679, 411] on div "[DATE]" at bounding box center [680, 417] width 123 height 29
click at [653, 324] on div "[DATE]" at bounding box center [680, 328] width 123 height 29
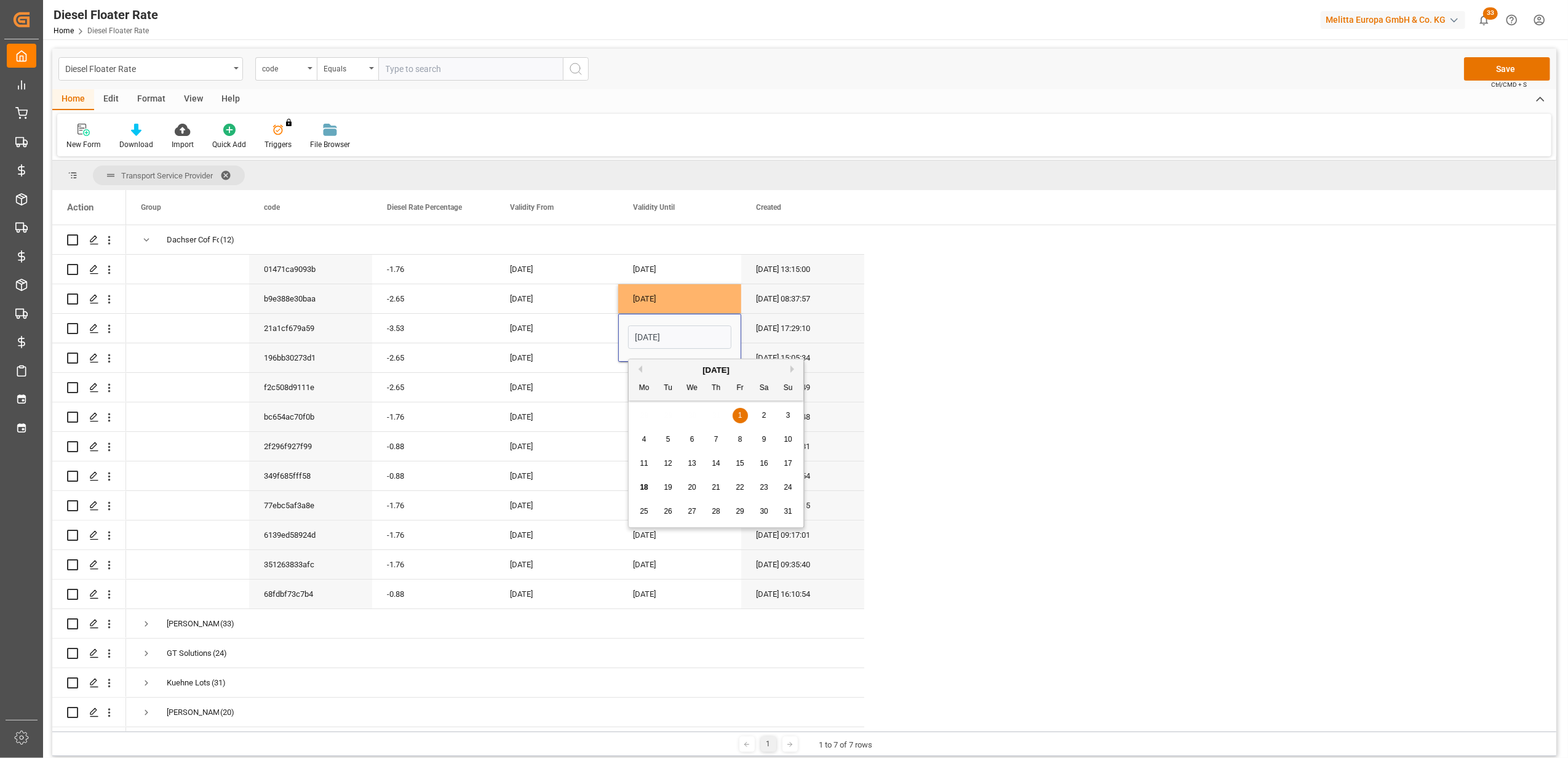
click at [641, 370] on button "Previous Month" at bounding box center [638, 369] width 8 height 8
click at [720, 511] on span "31" at bounding box center [715, 511] width 8 height 9
type input "[DATE]"
click at [587, 398] on div "[DATE]" at bounding box center [557, 387] width 123 height 29
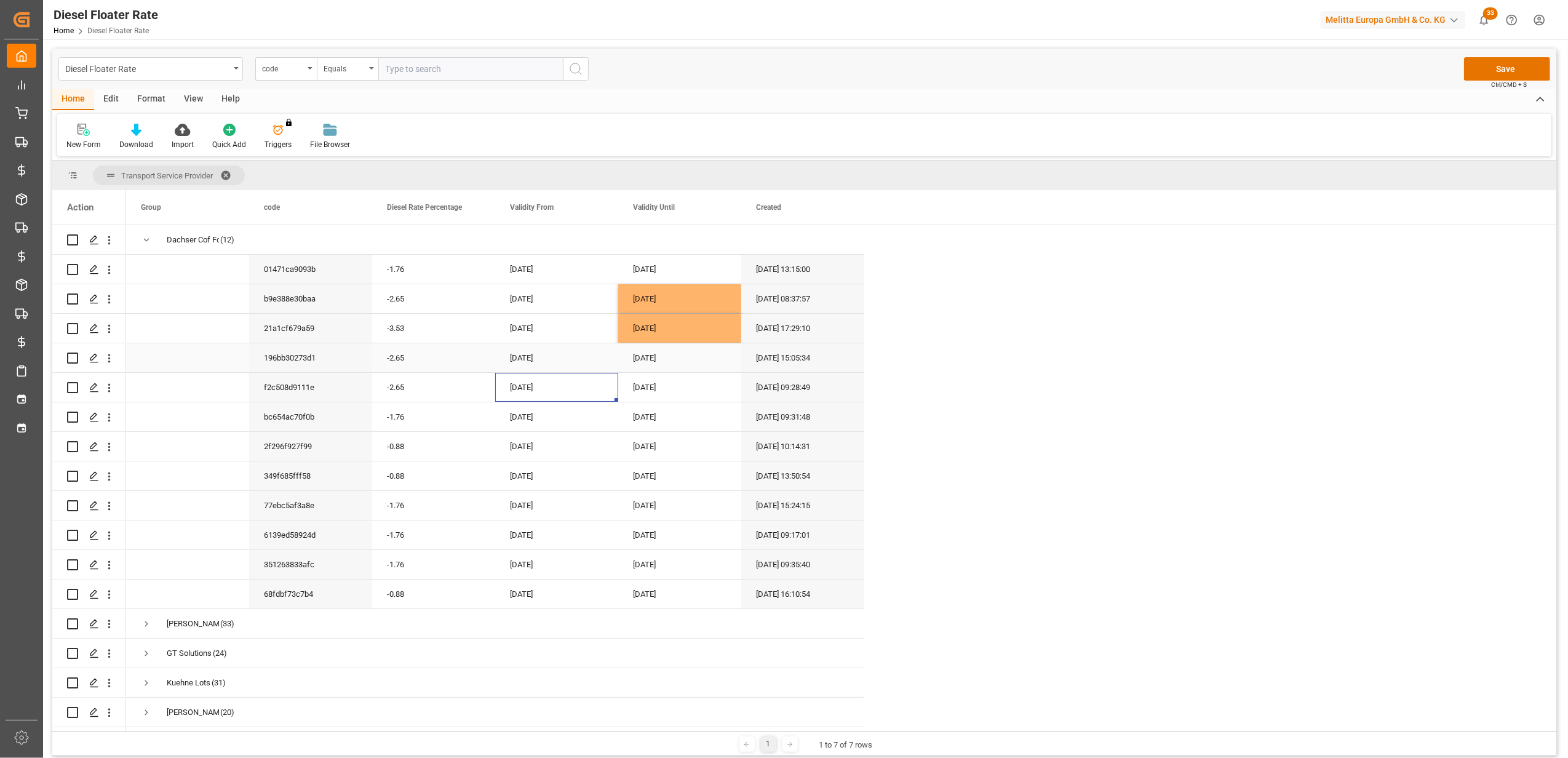
click at [646, 355] on div "[DATE]" at bounding box center [680, 358] width 123 height 29
click at [641, 399] on button "Previous Month" at bounding box center [638, 398] width 8 height 8
click at [643, 562] on span "30" at bounding box center [643, 564] width 8 height 9
type input "[DATE]"
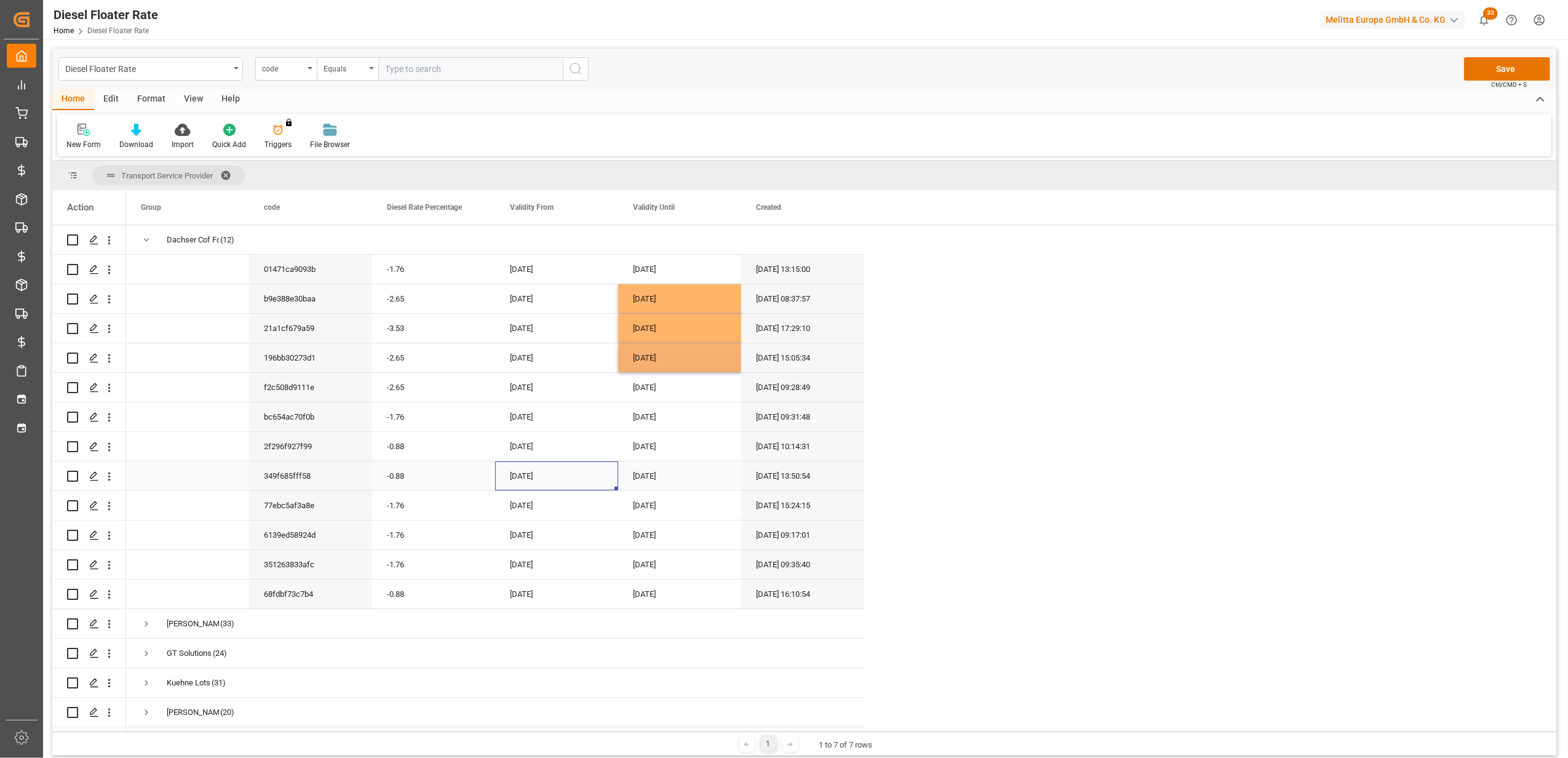
click at [586, 490] on div "[DATE]" at bounding box center [557, 476] width 123 height 29
click at [1487, 63] on button "Save" at bounding box center [1507, 69] width 87 height 23
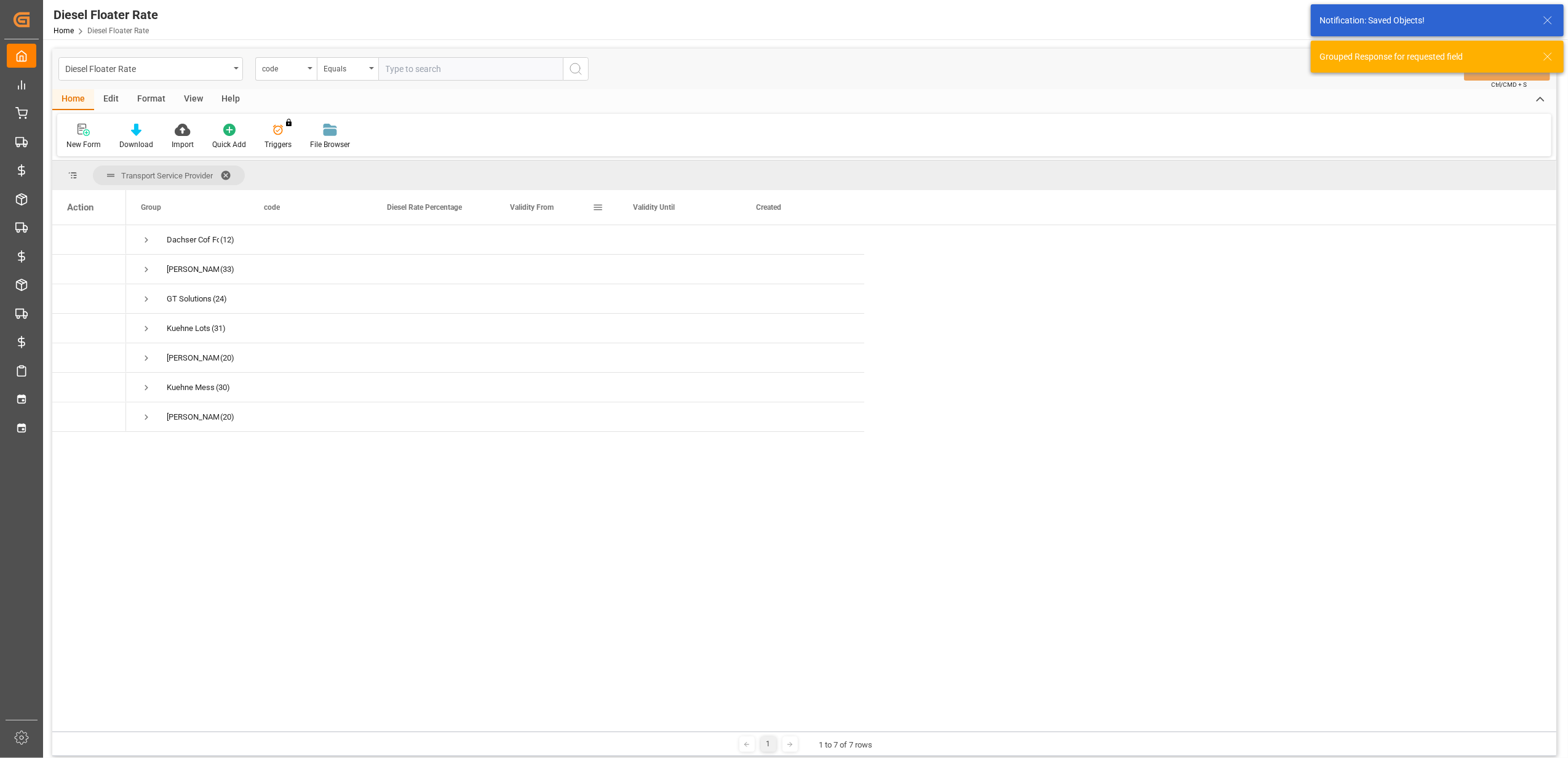
click at [545, 211] on span "Validity From" at bounding box center [531, 207] width 44 height 9
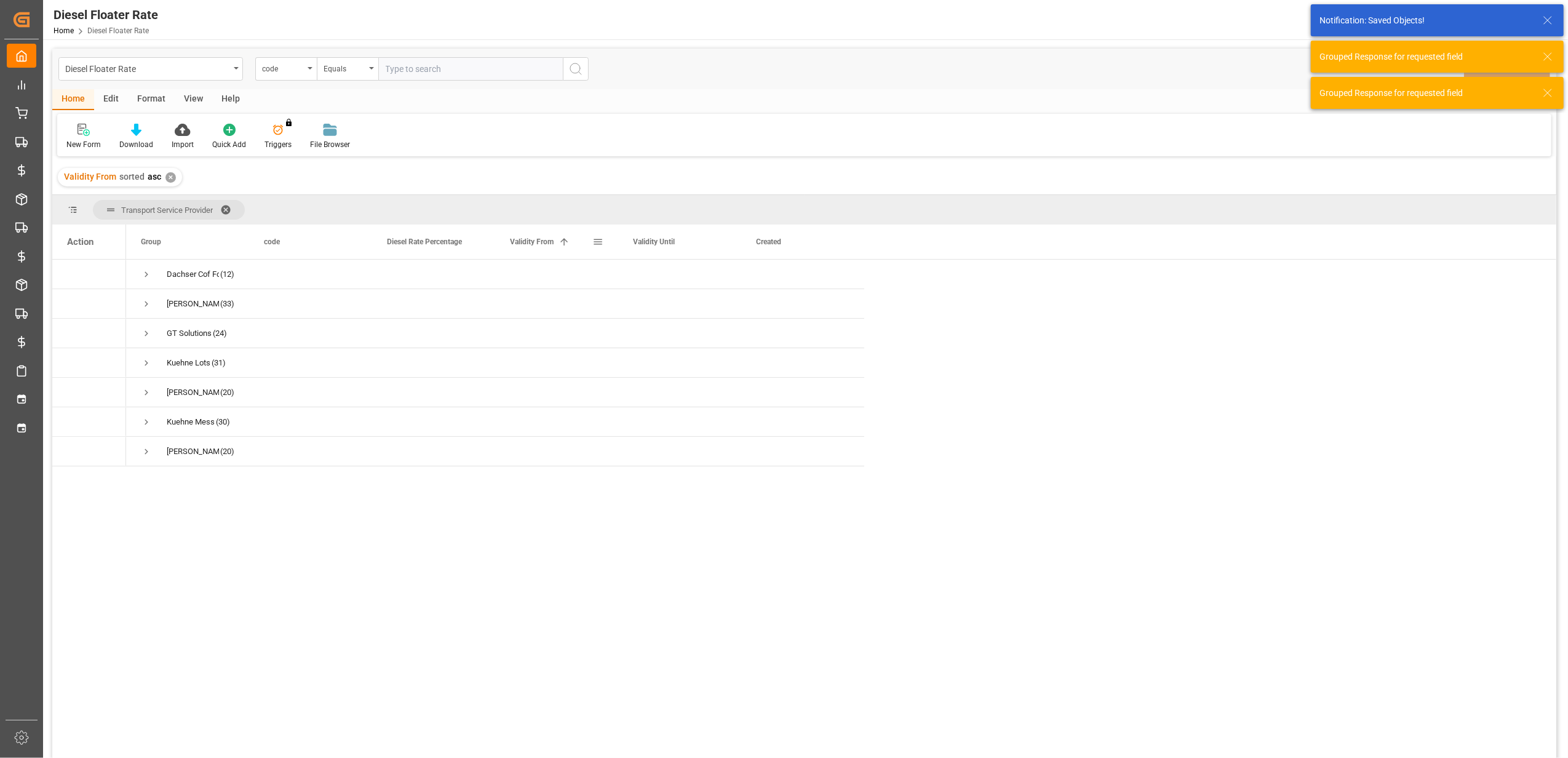
click at [520, 239] on span "Validity From" at bounding box center [531, 242] width 44 height 9
click at [147, 276] on span "Press SPACE to select this row." at bounding box center [146, 274] width 11 height 11
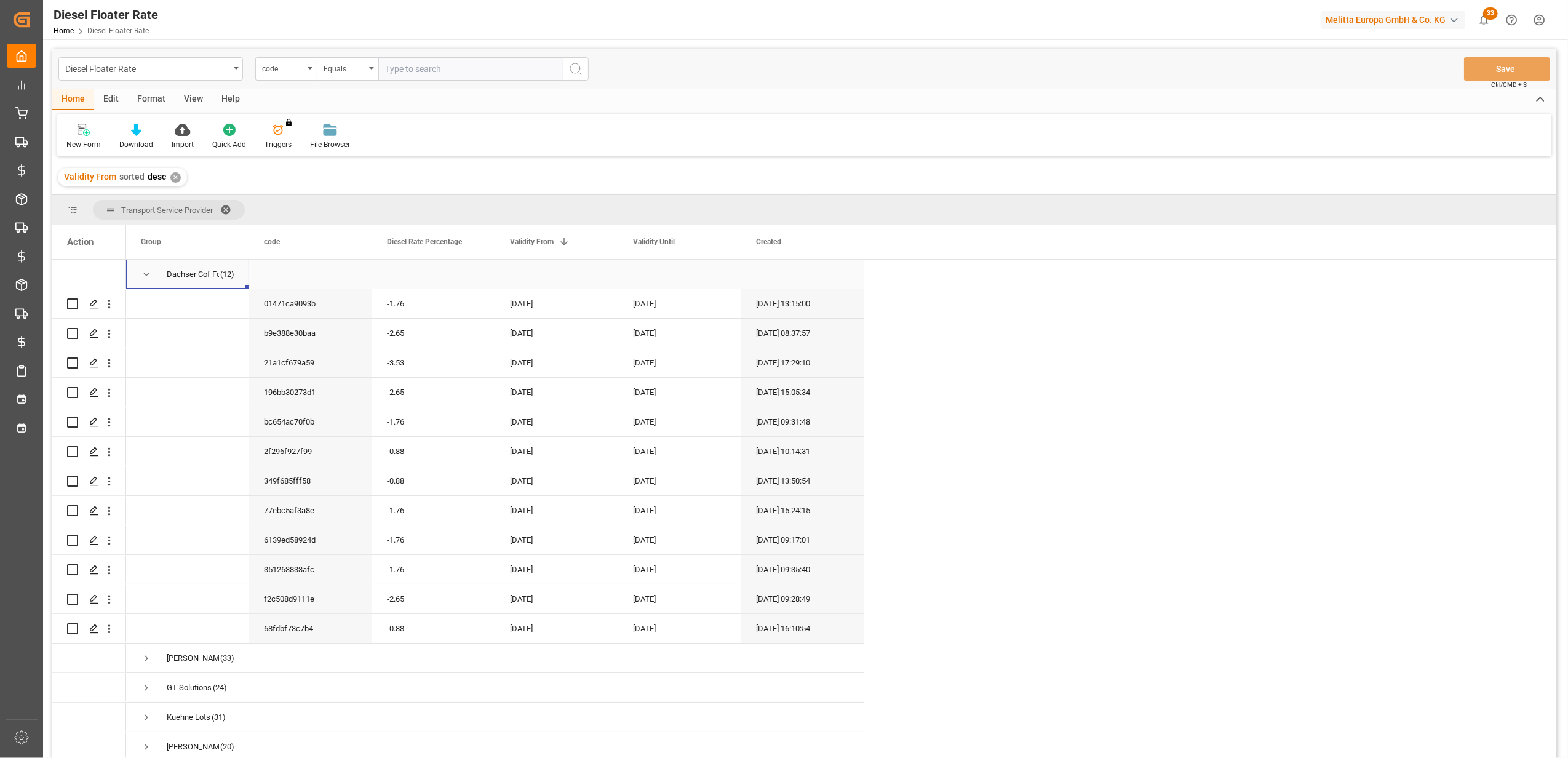
click at [147, 276] on span "Press SPACE to select this row." at bounding box center [146, 274] width 11 height 11
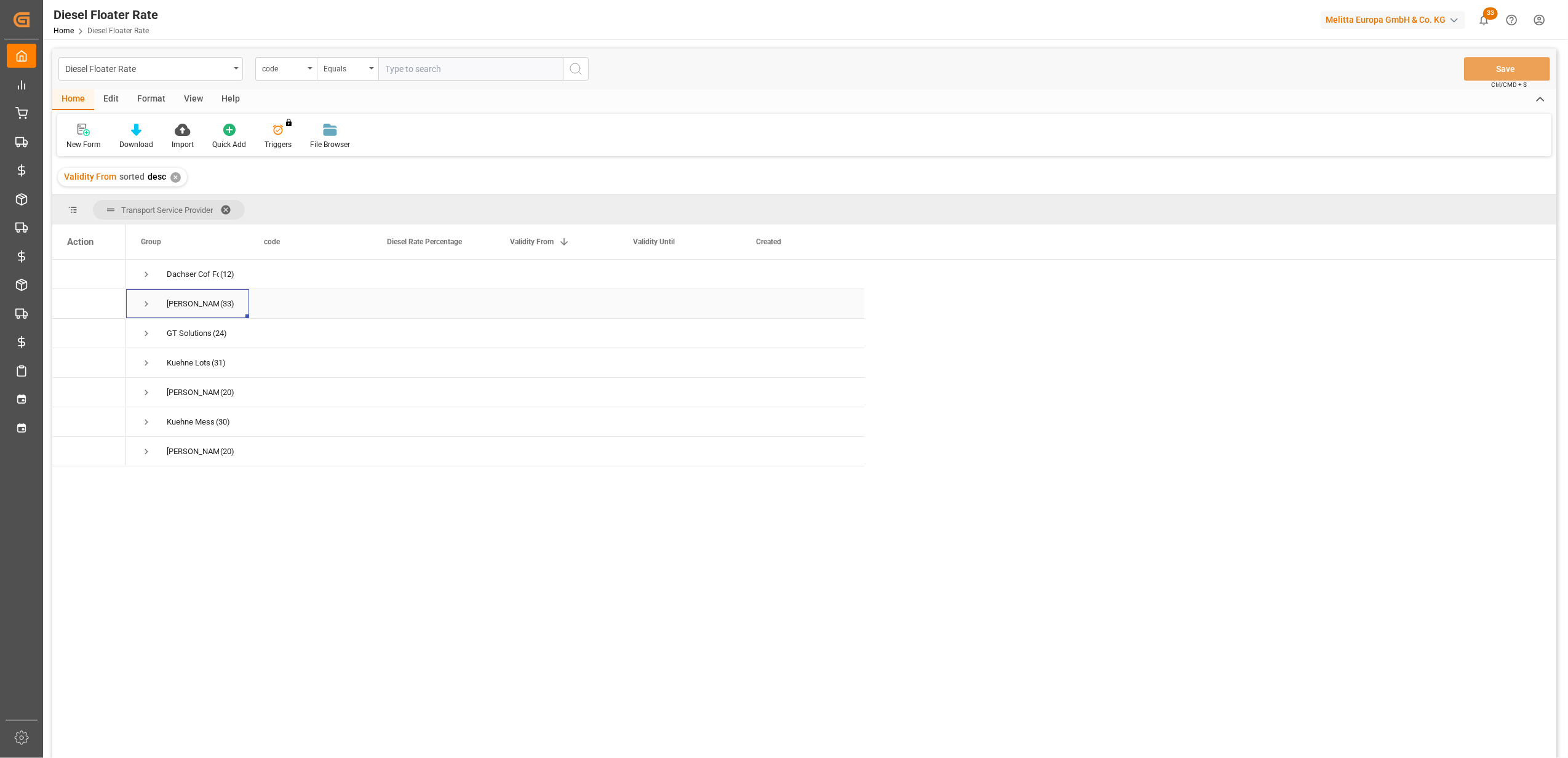
click at [143, 301] on span "Press SPACE to select this row." at bounding box center [146, 303] width 11 height 11
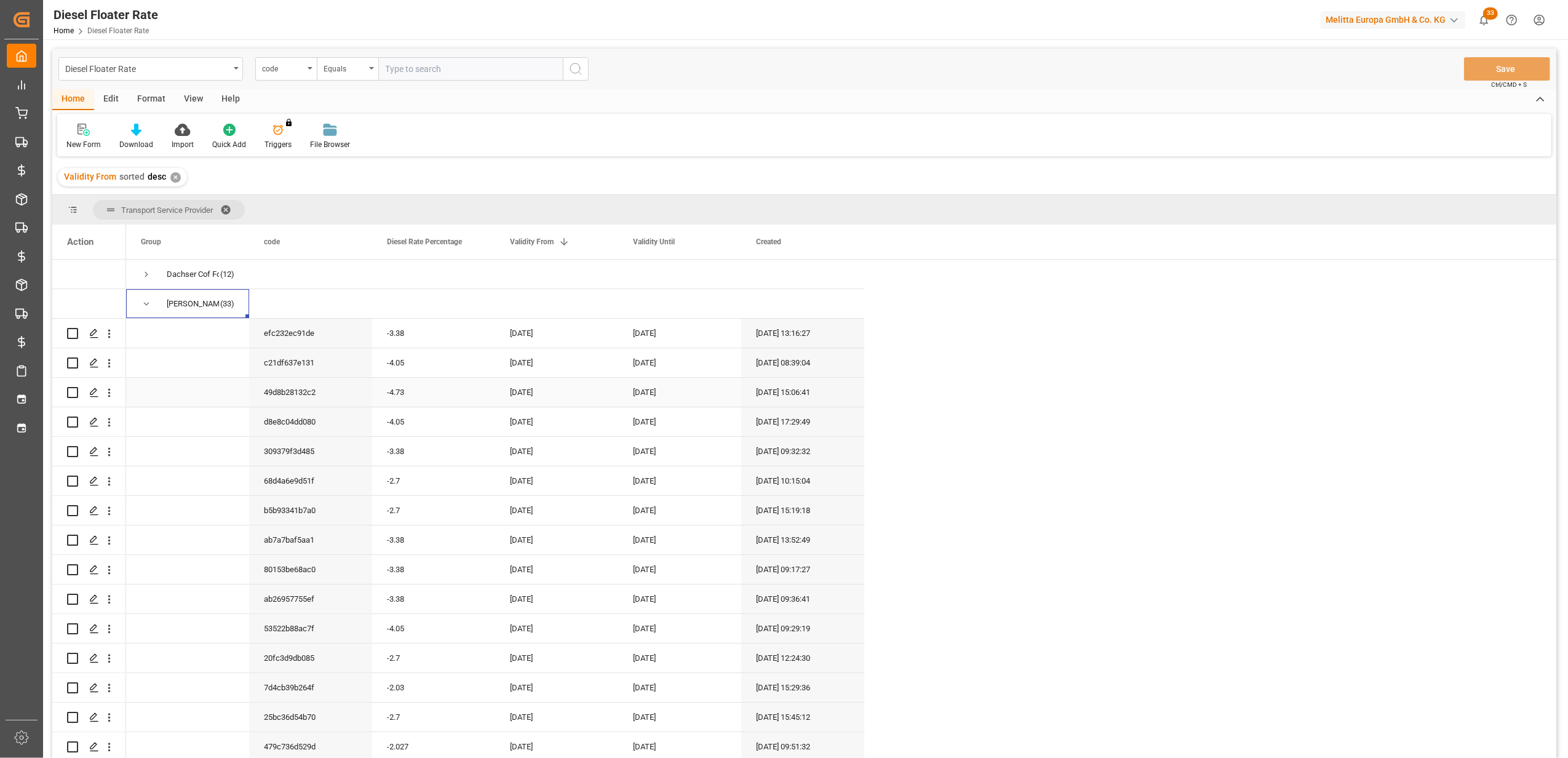
click at [668, 390] on div "[DATE]" at bounding box center [680, 392] width 123 height 29
click at [793, 432] on button "Next Month" at bounding box center [794, 433] width 8 height 8
click at [638, 432] on button "Previous Month" at bounding box center [638, 433] width 8 height 8
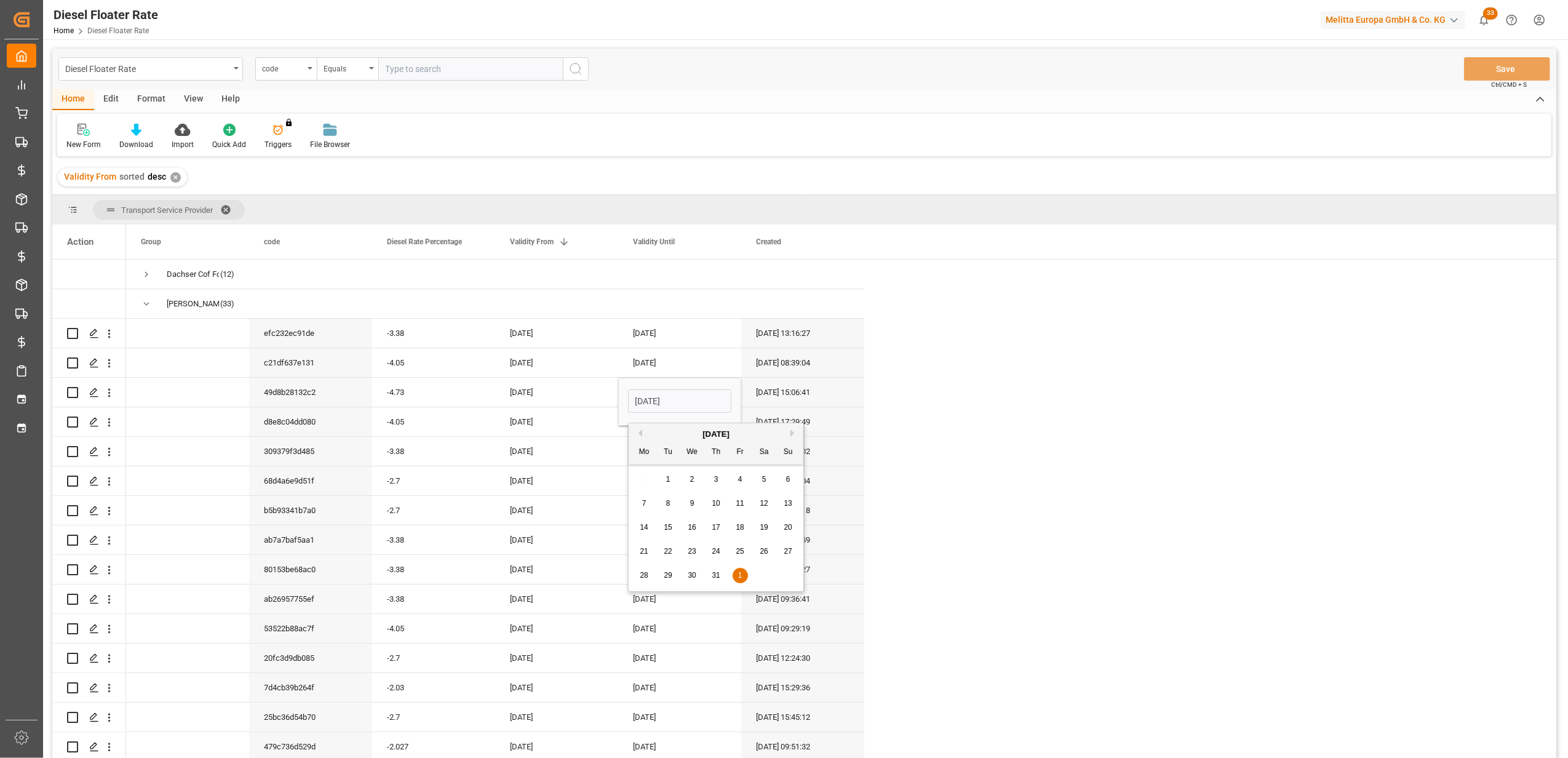
click at [719, 577] on span "31" at bounding box center [715, 575] width 8 height 9
type input "[DATE]"
click at [584, 458] on div "[DATE]" at bounding box center [557, 451] width 123 height 29
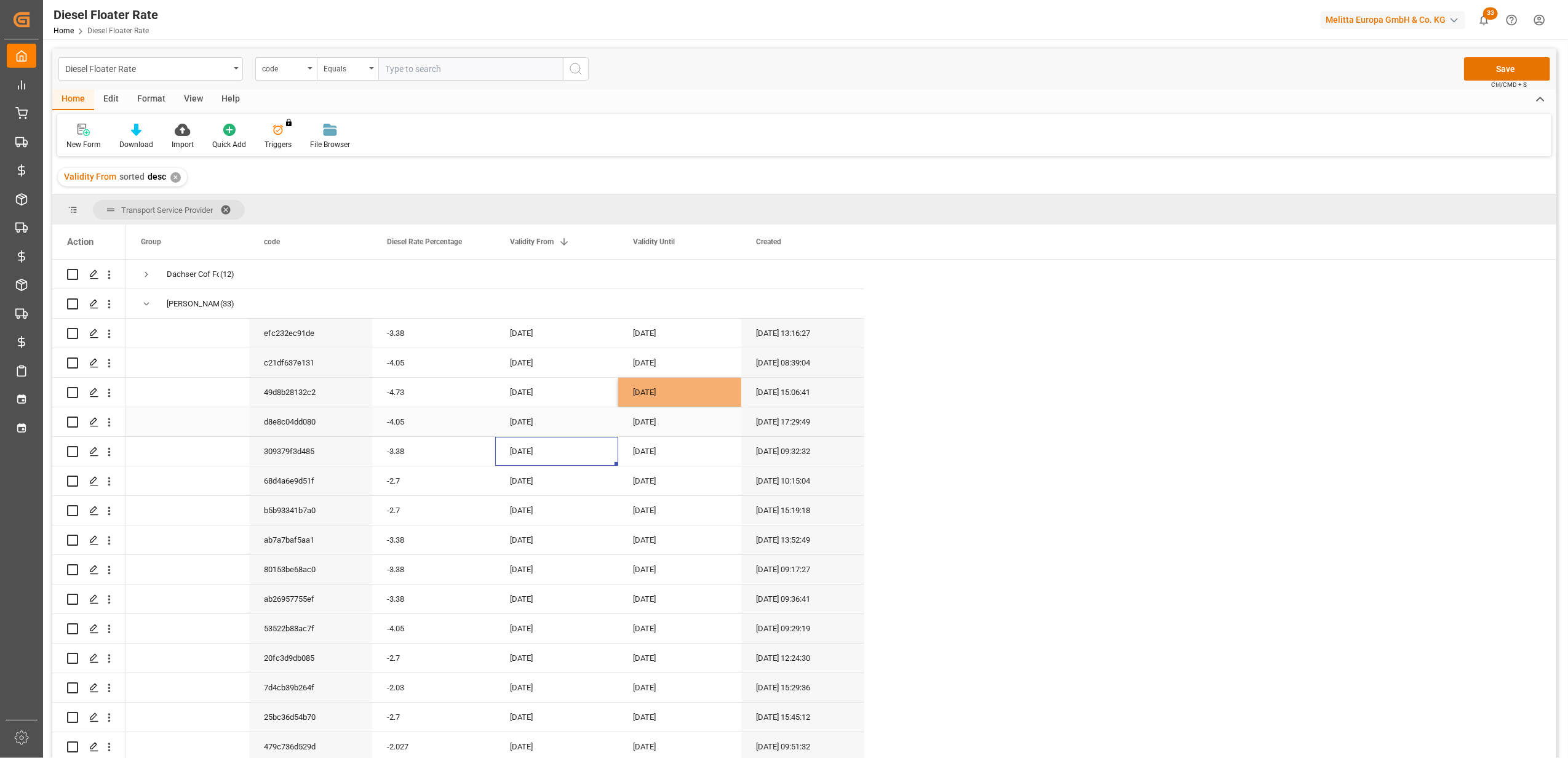
click at [641, 426] on div "[DATE]" at bounding box center [680, 421] width 123 height 29
click at [640, 459] on button "Previous Month" at bounding box center [638, 463] width 8 height 8
click at [637, 625] on div "30" at bounding box center [644, 629] width 15 height 15
type input "[DATE]"
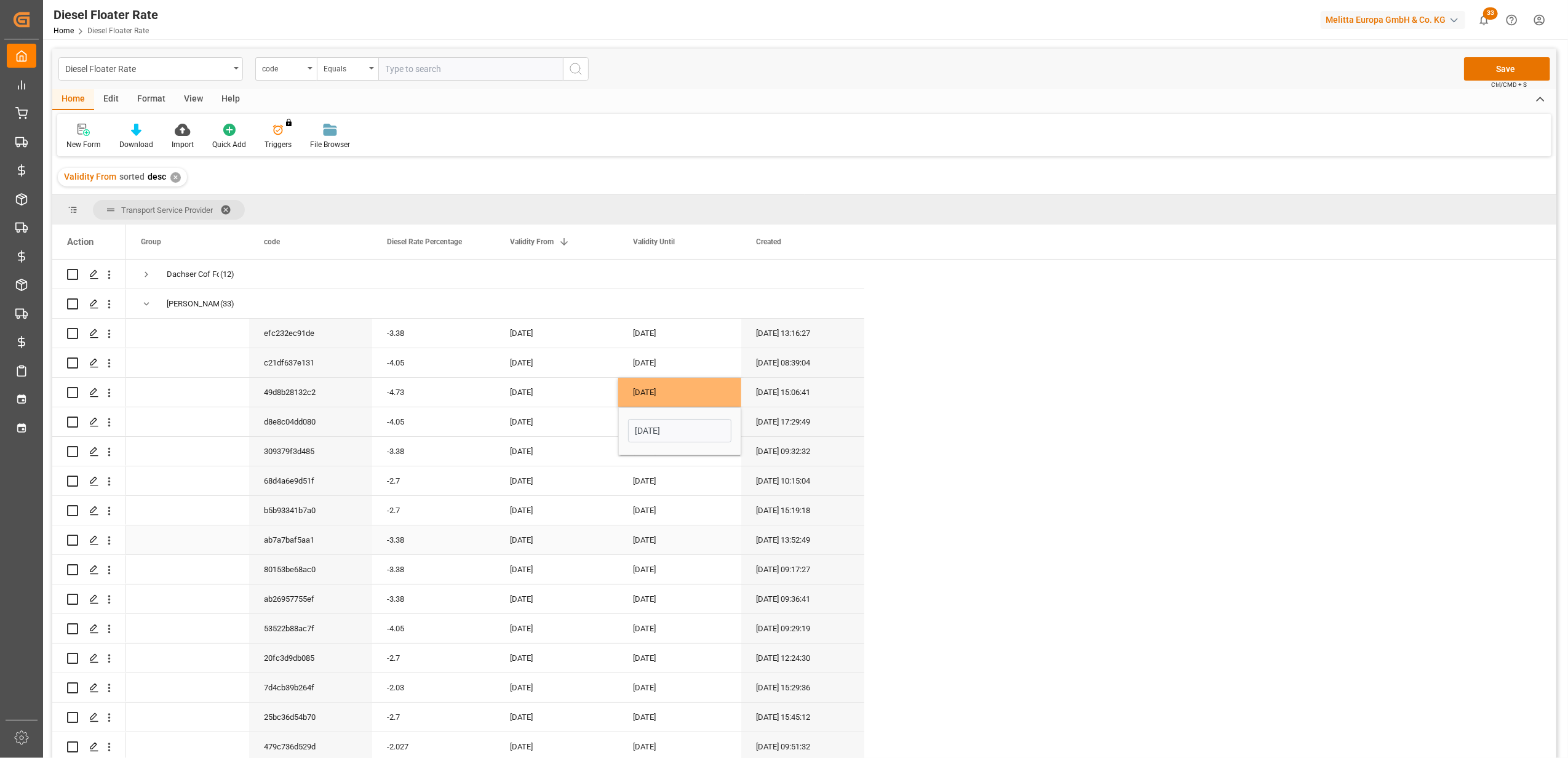
click at [572, 549] on div "[DATE]" at bounding box center [557, 540] width 123 height 29
click at [1495, 63] on button "Save" at bounding box center [1507, 69] width 87 height 23
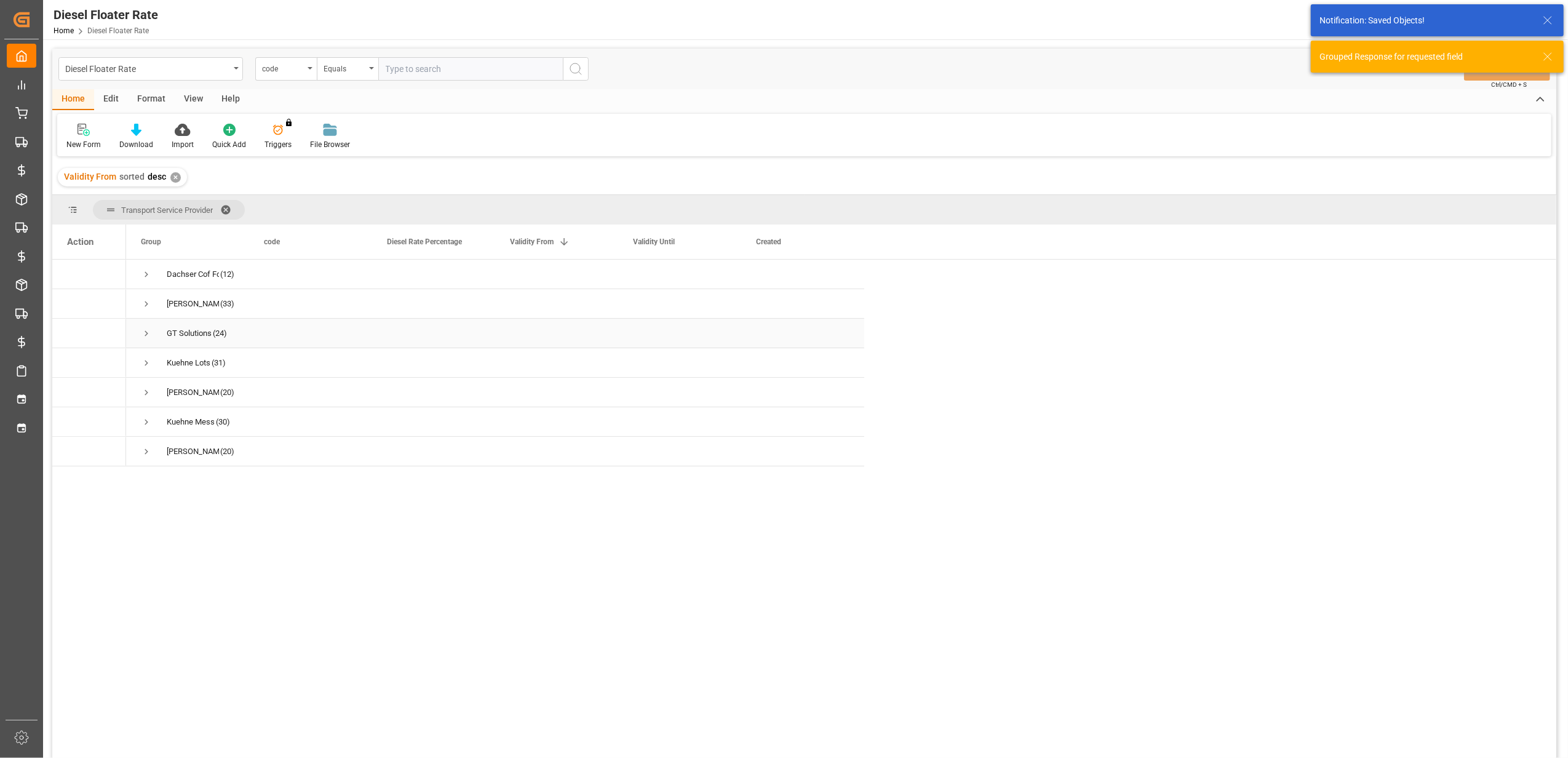
click at [148, 332] on span "Press SPACE to select this row." at bounding box center [146, 333] width 11 height 11
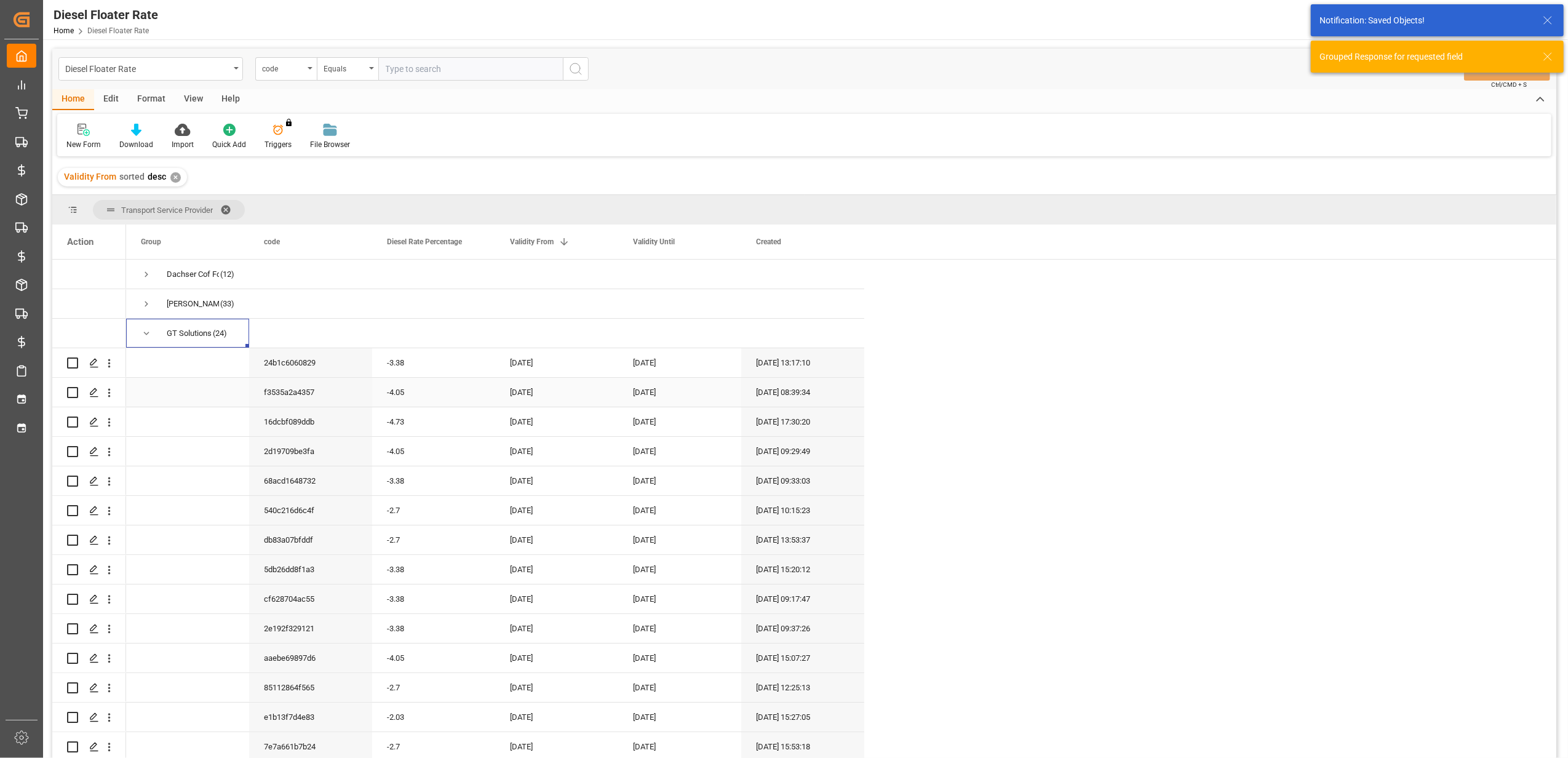
click at [662, 391] on div "[DATE]" at bounding box center [680, 392] width 123 height 29
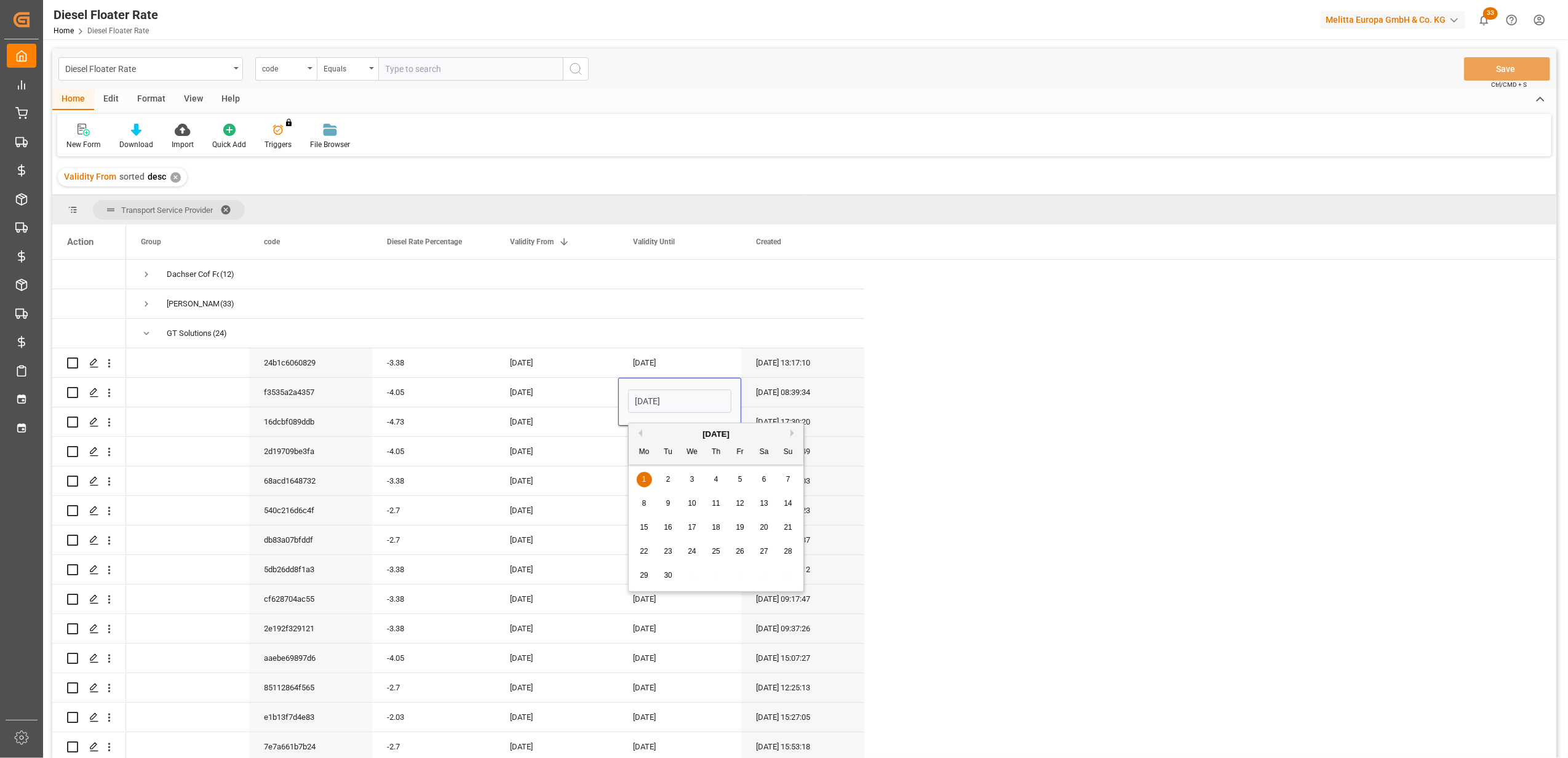
click at [640, 431] on button "Previous Month" at bounding box center [638, 433] width 8 height 8
click at [787, 574] on span "31" at bounding box center [787, 575] width 8 height 9
type input "[DATE]"
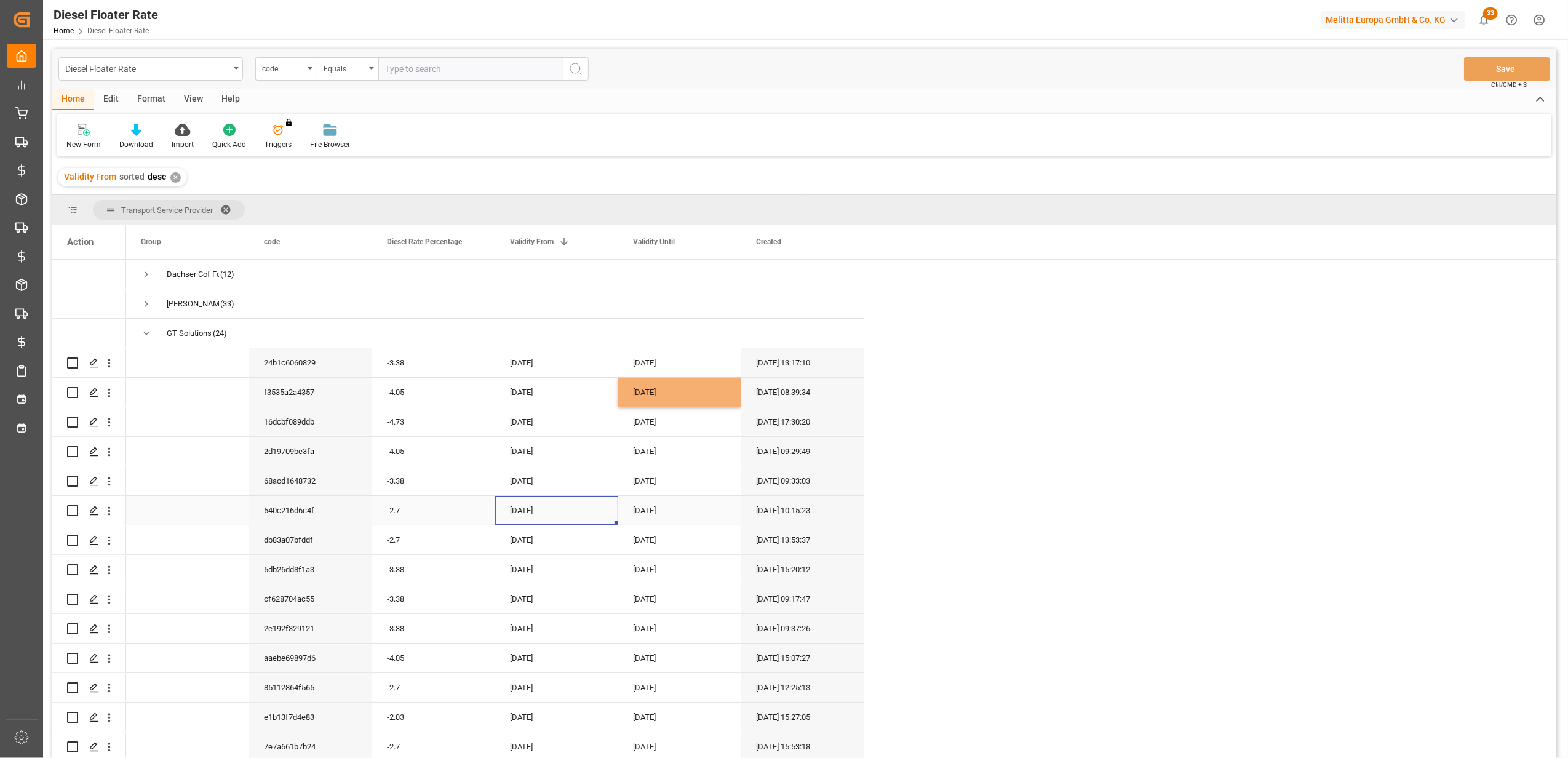
click at [606, 507] on div "[DATE]" at bounding box center [557, 510] width 123 height 29
click at [672, 428] on div "[DATE]" at bounding box center [680, 421] width 123 height 29
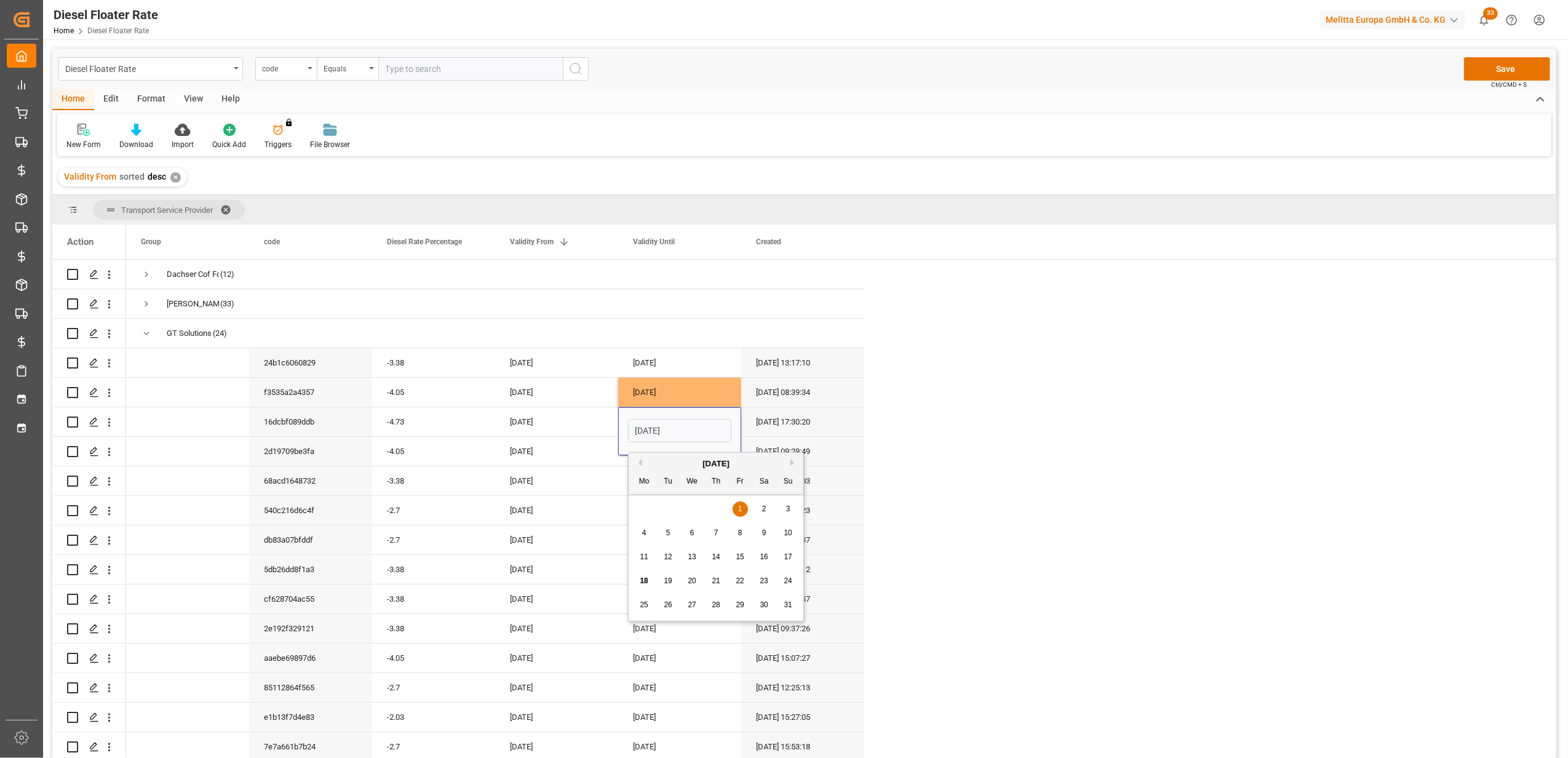
click at [640, 461] on button "Previous Month" at bounding box center [638, 463] width 8 height 8
click at [716, 601] on span "31" at bounding box center [715, 605] width 8 height 9
type input "[DATE]"
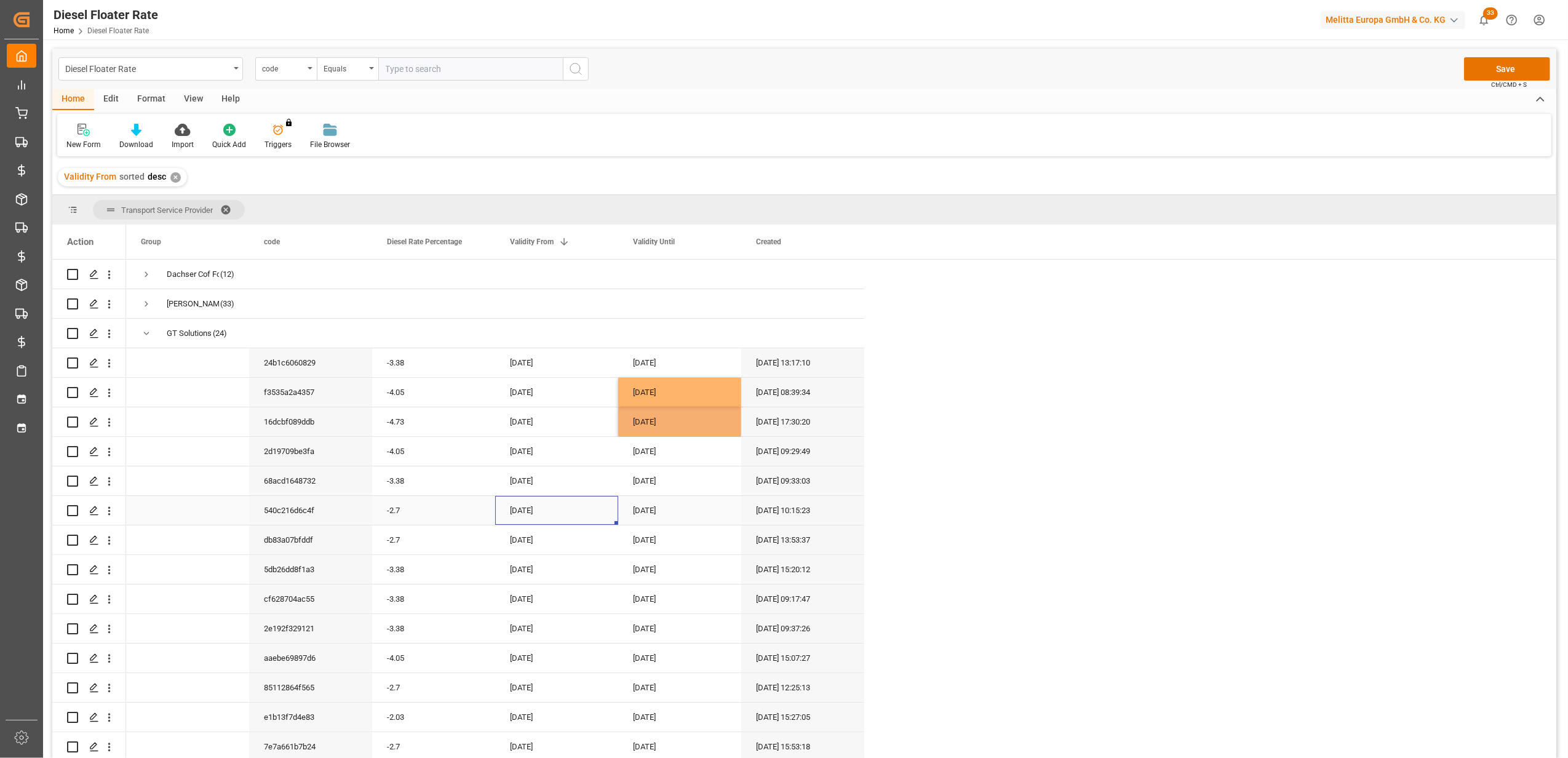
click at [610, 522] on div "[DATE]" at bounding box center [557, 510] width 123 height 29
click at [643, 451] on div "[DATE]" at bounding box center [680, 451] width 123 height 29
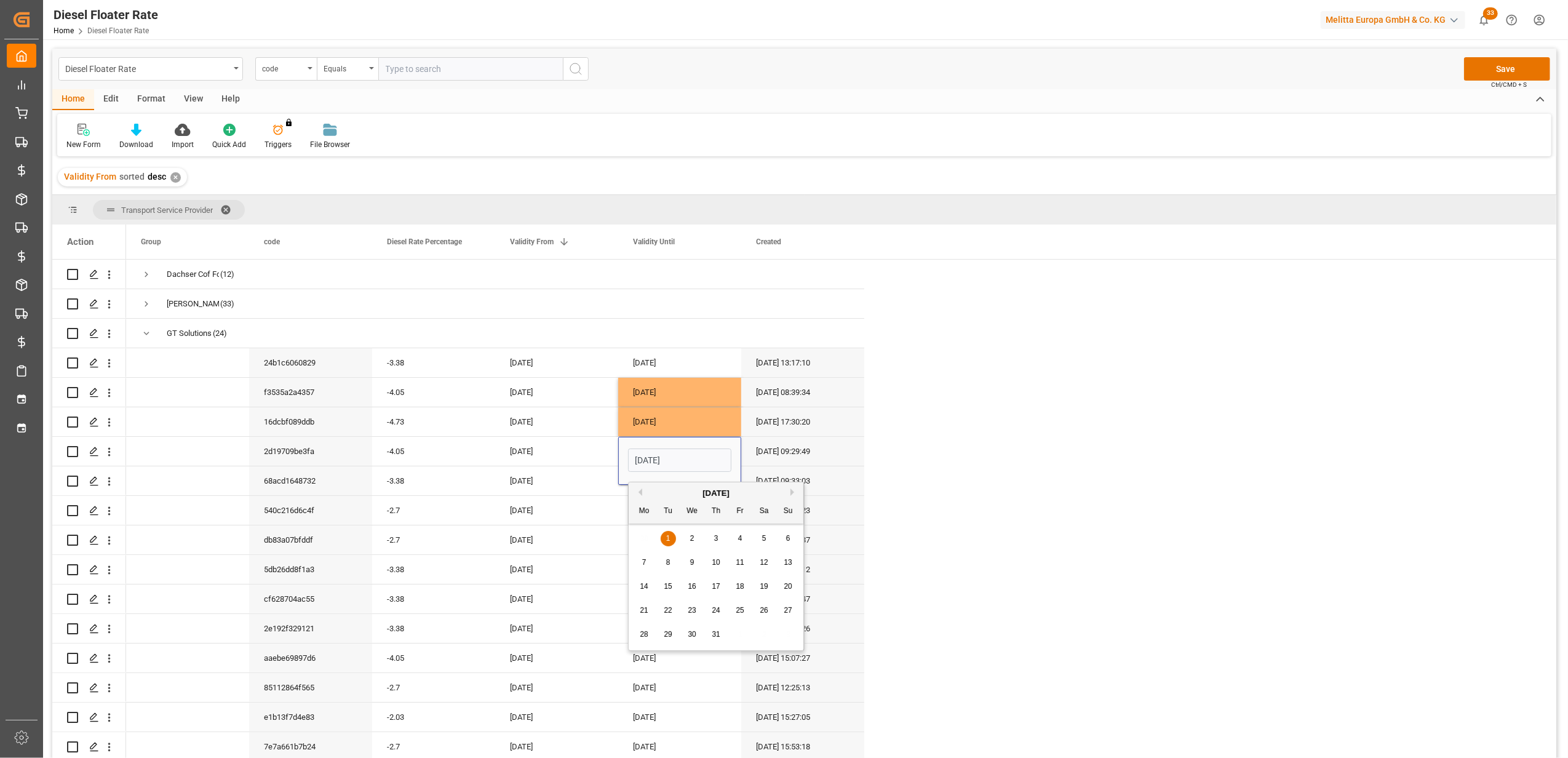
click at [641, 490] on button "Previous Month" at bounding box center [638, 492] width 8 height 8
click at [646, 654] on span "30" at bounding box center [643, 658] width 8 height 9
type input "[DATE]"
click at [570, 537] on div "[DATE]" at bounding box center [557, 540] width 123 height 29
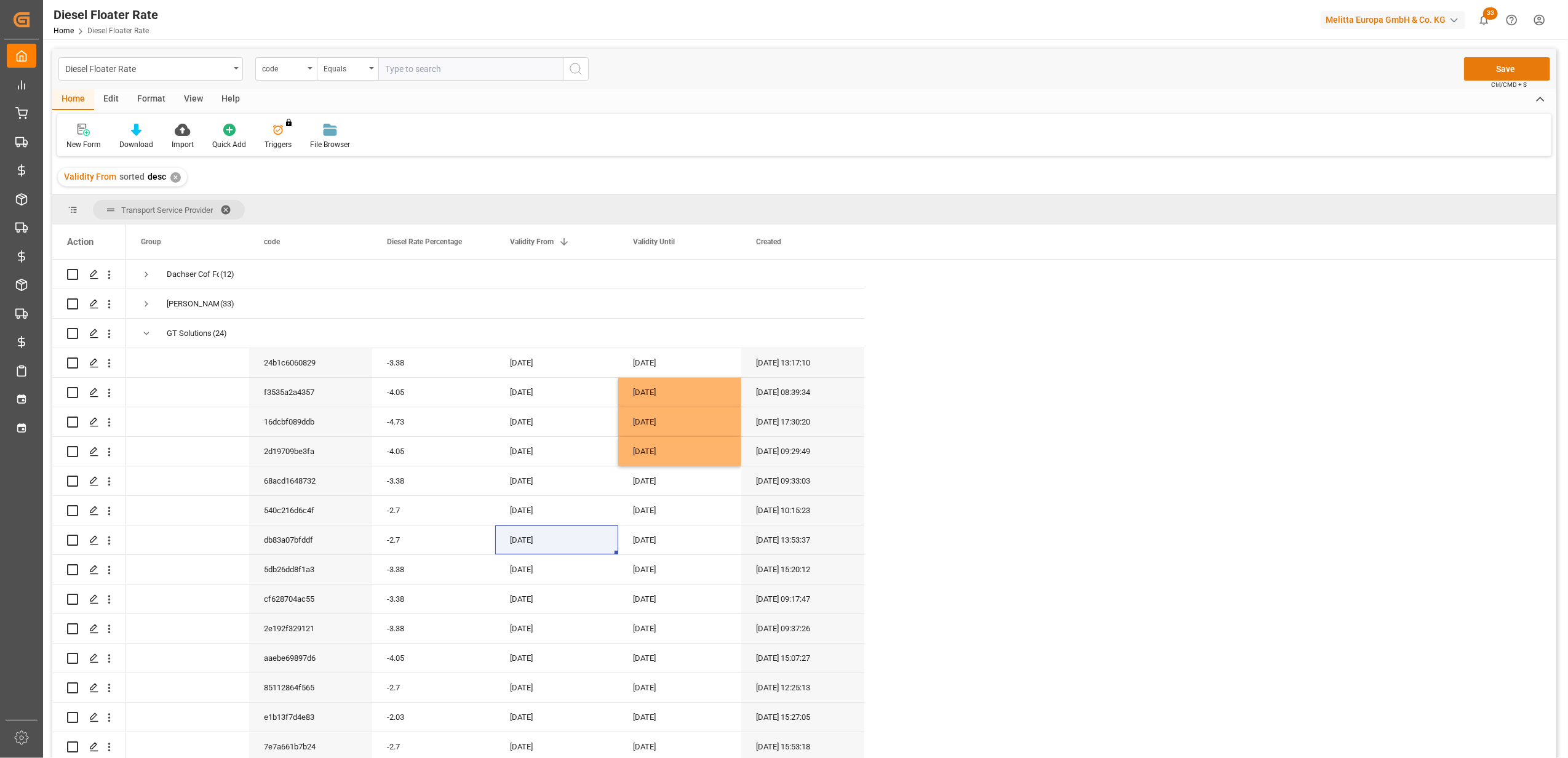
click at [1497, 60] on button "Save" at bounding box center [1507, 69] width 87 height 23
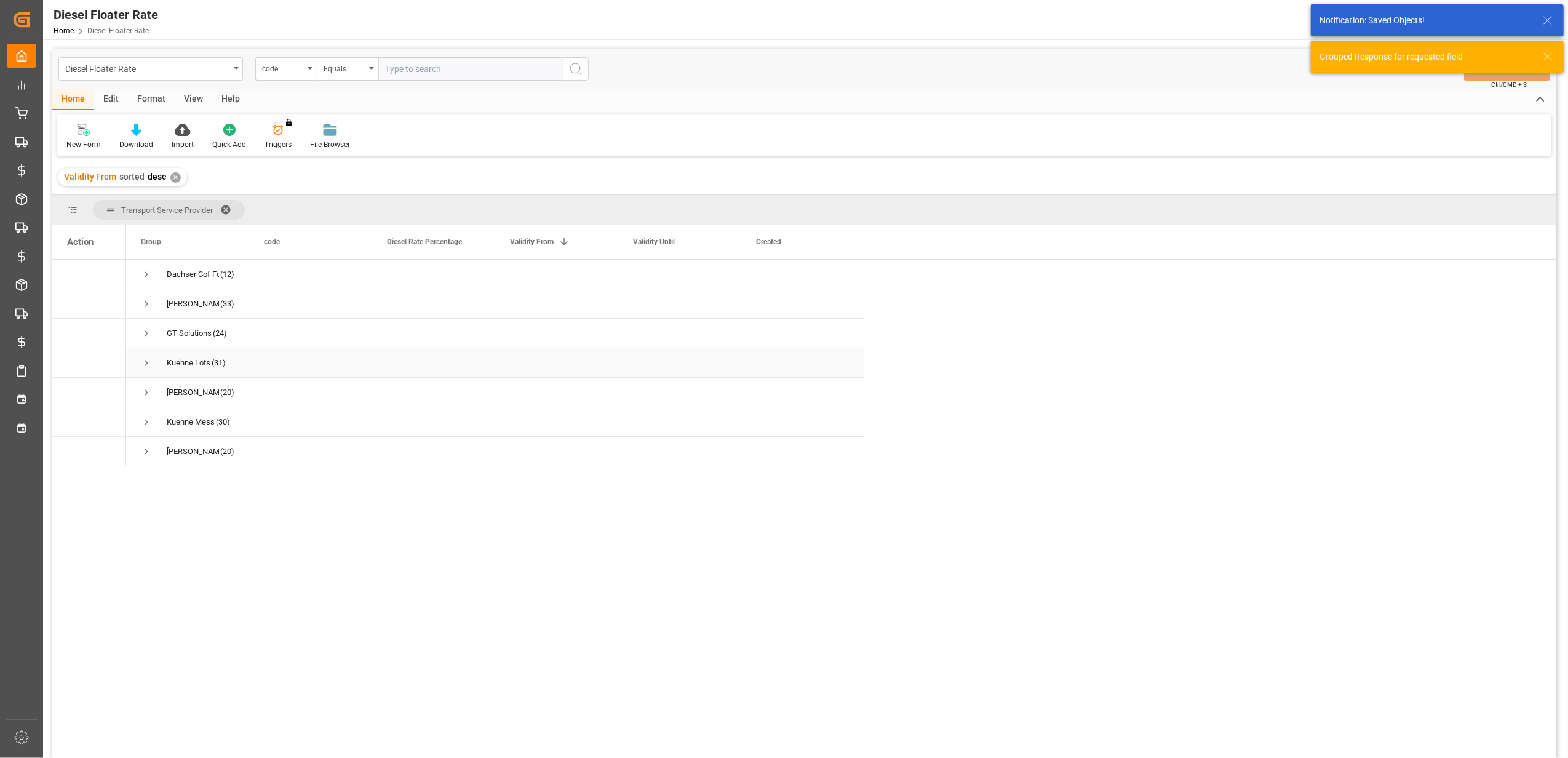
click at [149, 357] on span "Press SPACE to select this row." at bounding box center [146, 362] width 11 height 11
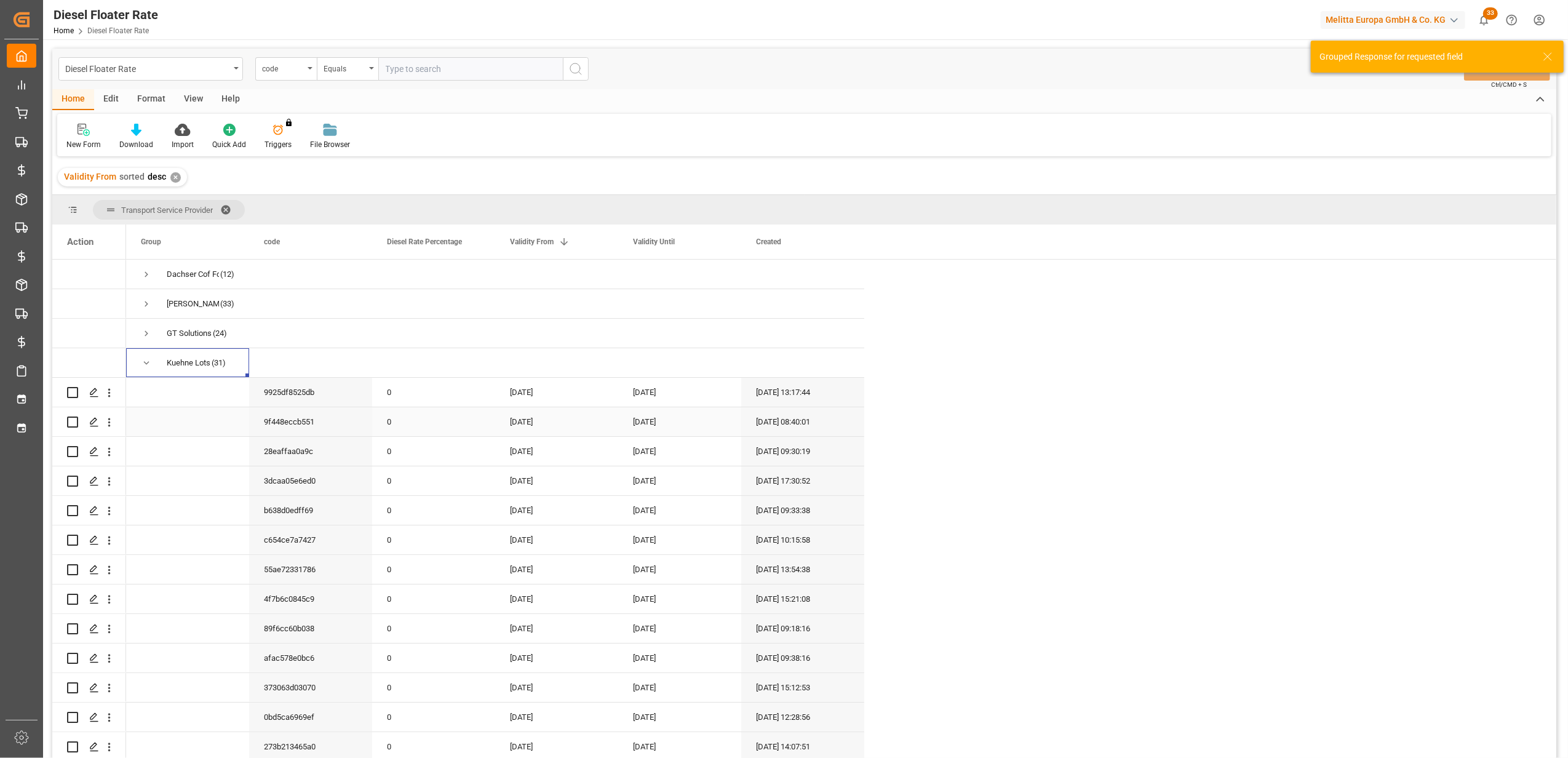
click at [653, 422] on div "[DATE]" at bounding box center [680, 421] width 123 height 29
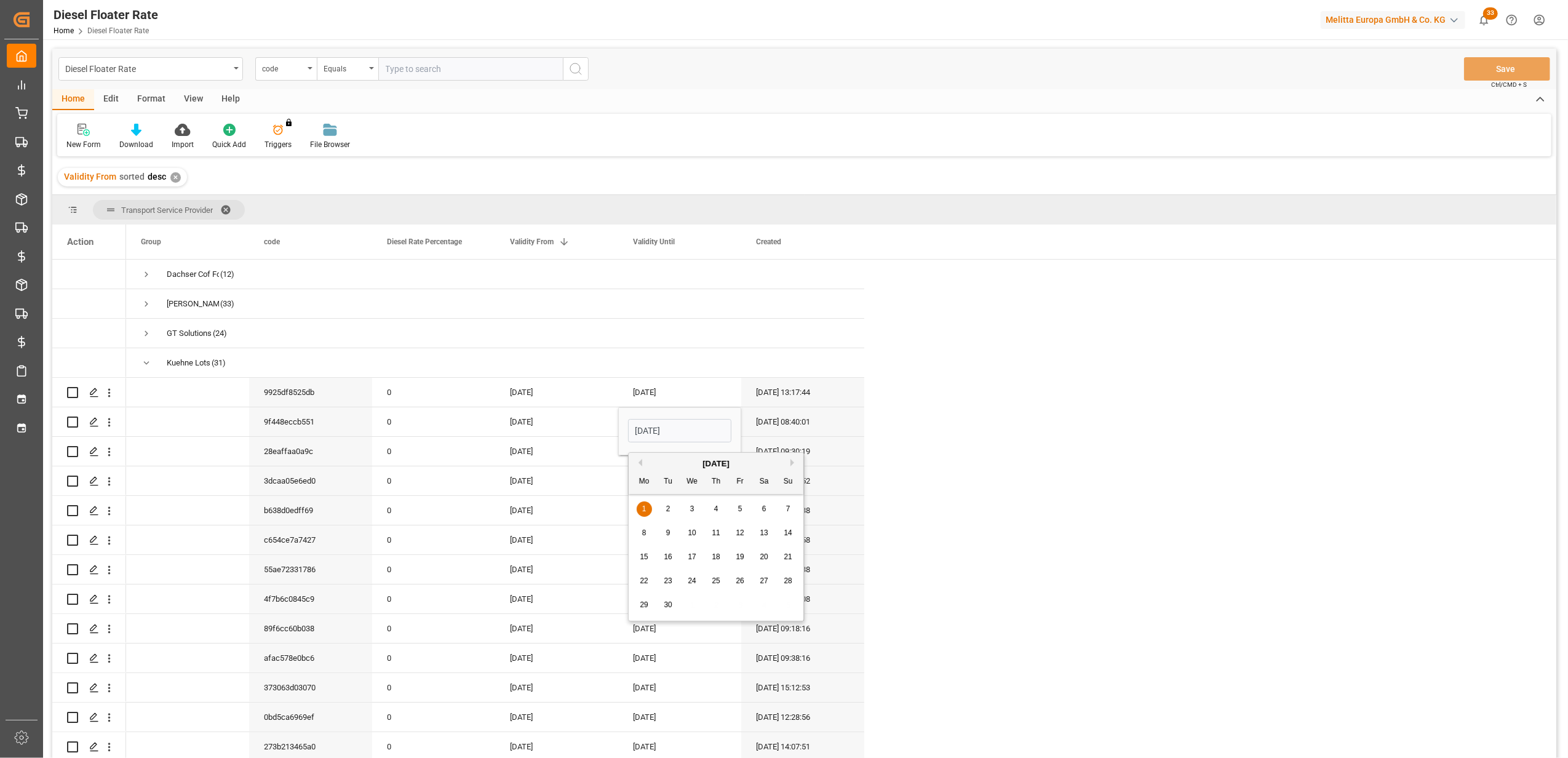
click at [638, 465] on button "Previous Month" at bounding box center [638, 463] width 8 height 8
click at [787, 601] on span "31" at bounding box center [787, 605] width 8 height 9
type input "[DATE]"
click at [626, 507] on div "[DATE]" at bounding box center [680, 510] width 123 height 29
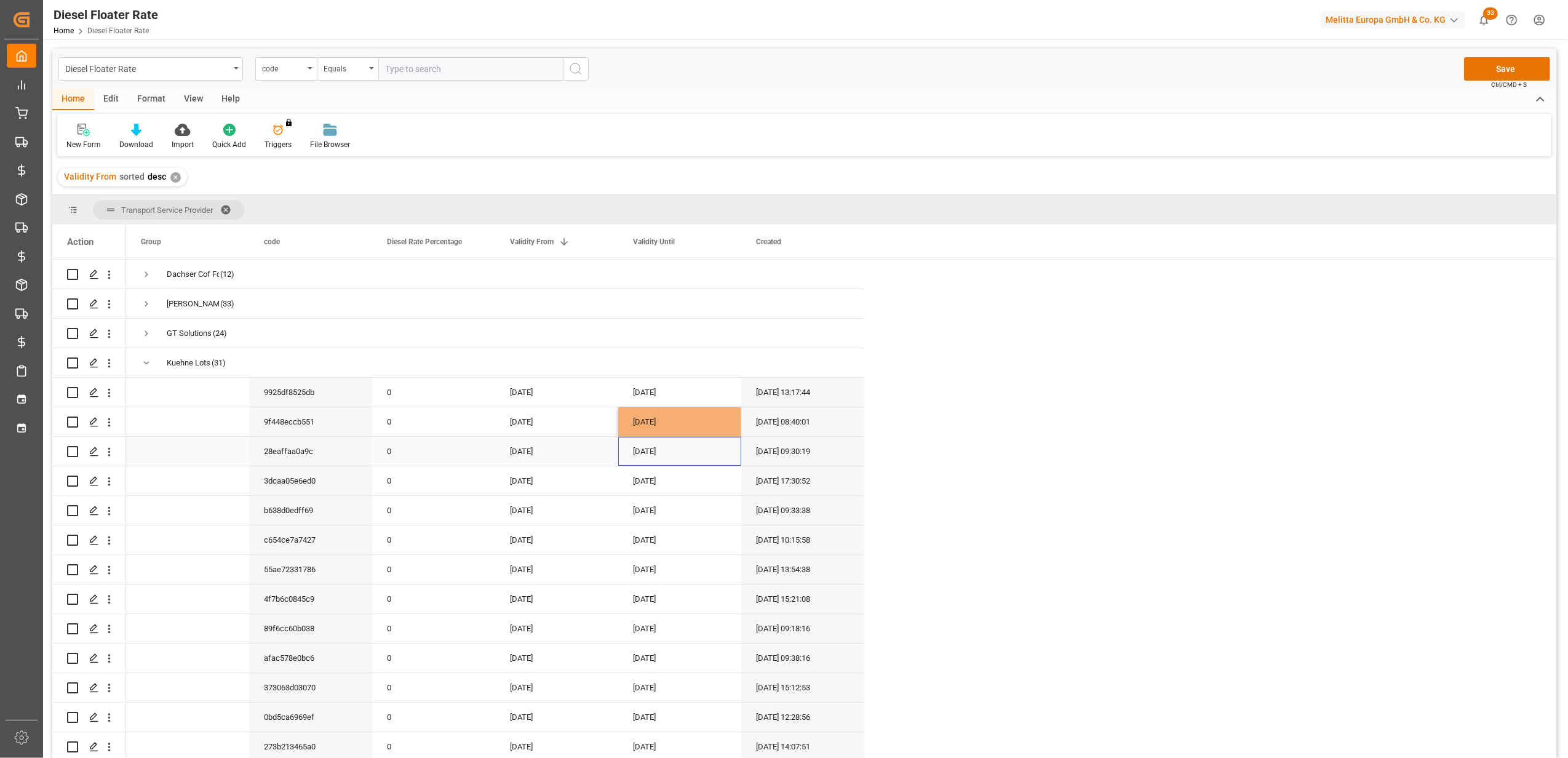
click at [662, 444] on div "[DATE]" at bounding box center [680, 451] width 123 height 29
click at [637, 491] on button "Previous Month" at bounding box center [638, 492] width 8 height 8
click at [715, 633] on span "31" at bounding box center [715, 634] width 8 height 9
type input "[DATE]"
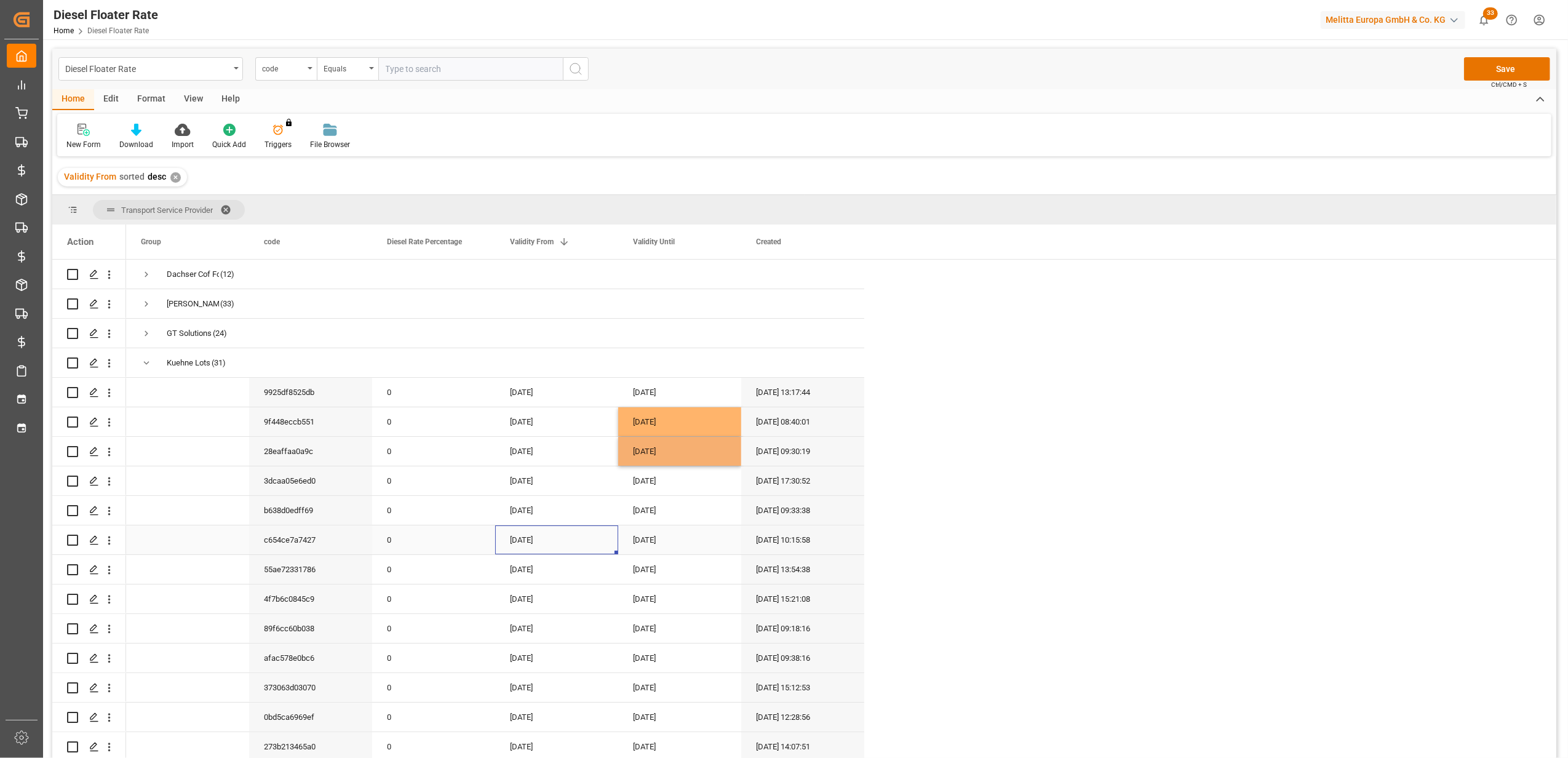
click at [575, 540] on div "[DATE]" at bounding box center [557, 540] width 123 height 29
click at [623, 485] on div "[DATE]" at bounding box center [680, 480] width 123 height 29
click at [638, 520] on button "Previous Month" at bounding box center [638, 522] width 8 height 8
click at [643, 684] on span "30" at bounding box center [643, 688] width 8 height 9
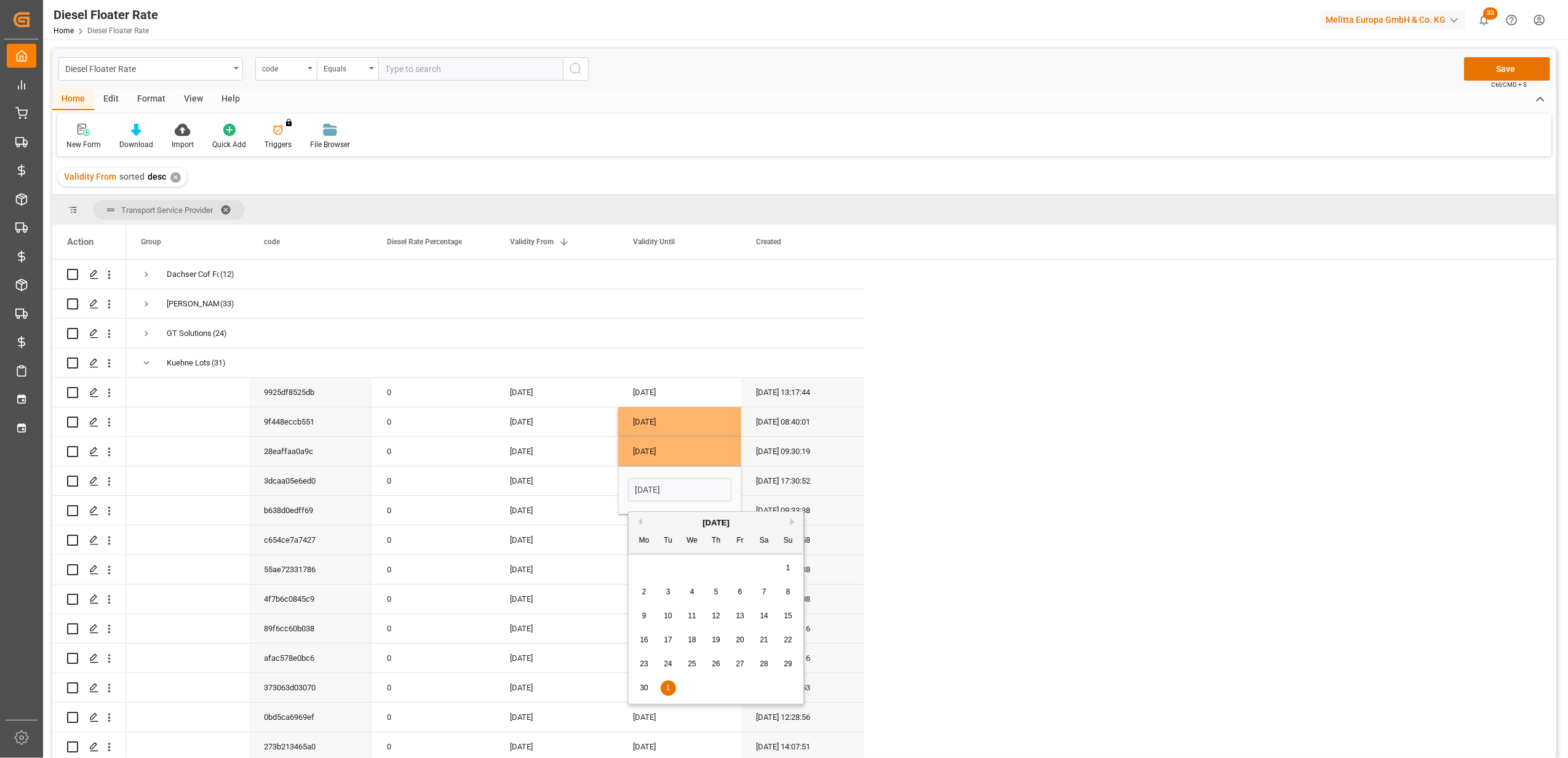
type input "[DATE]"
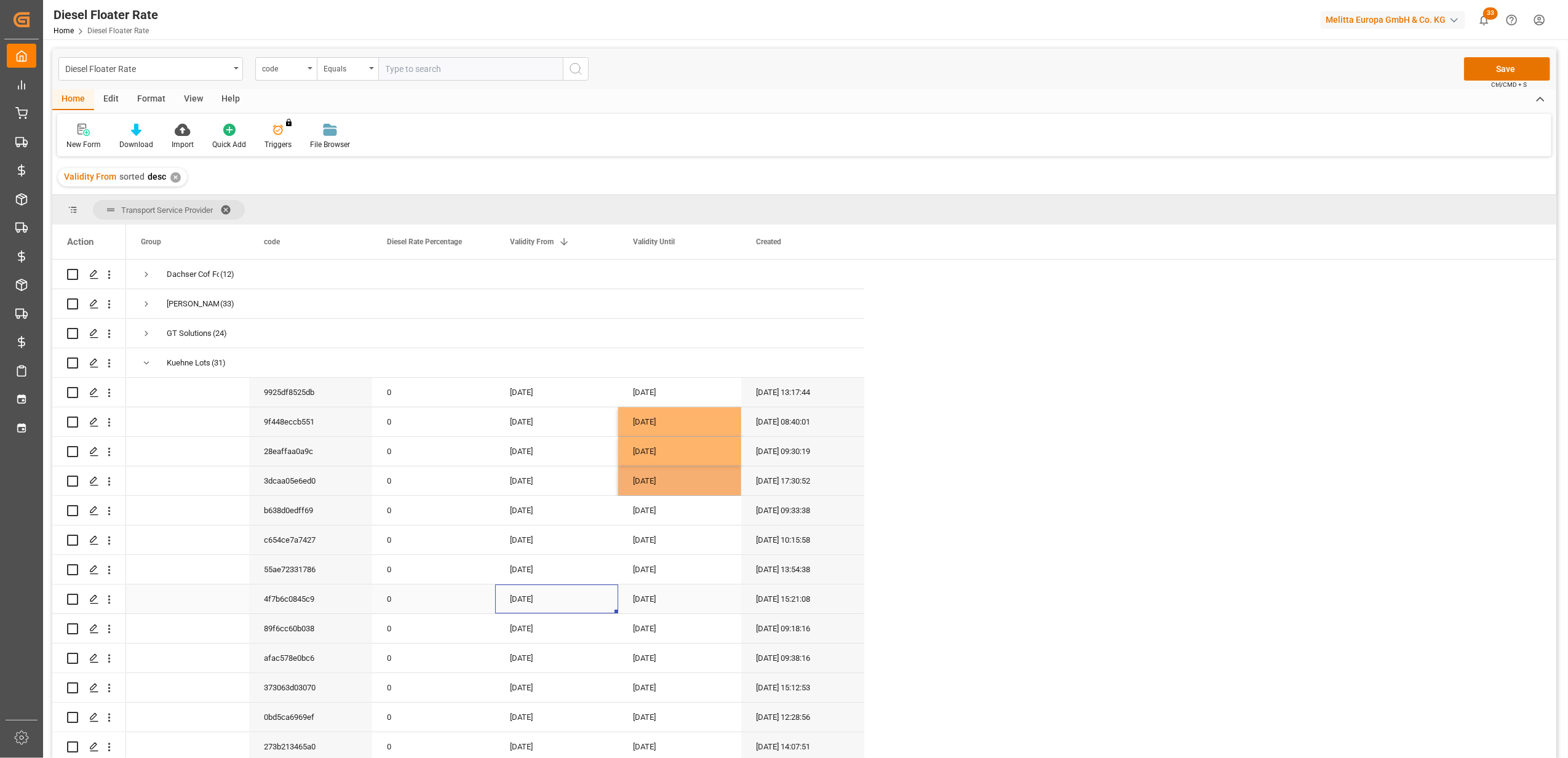
click at [587, 593] on div "[DATE]" at bounding box center [557, 599] width 123 height 29
click at [1511, 67] on button "Save" at bounding box center [1507, 69] width 87 height 23
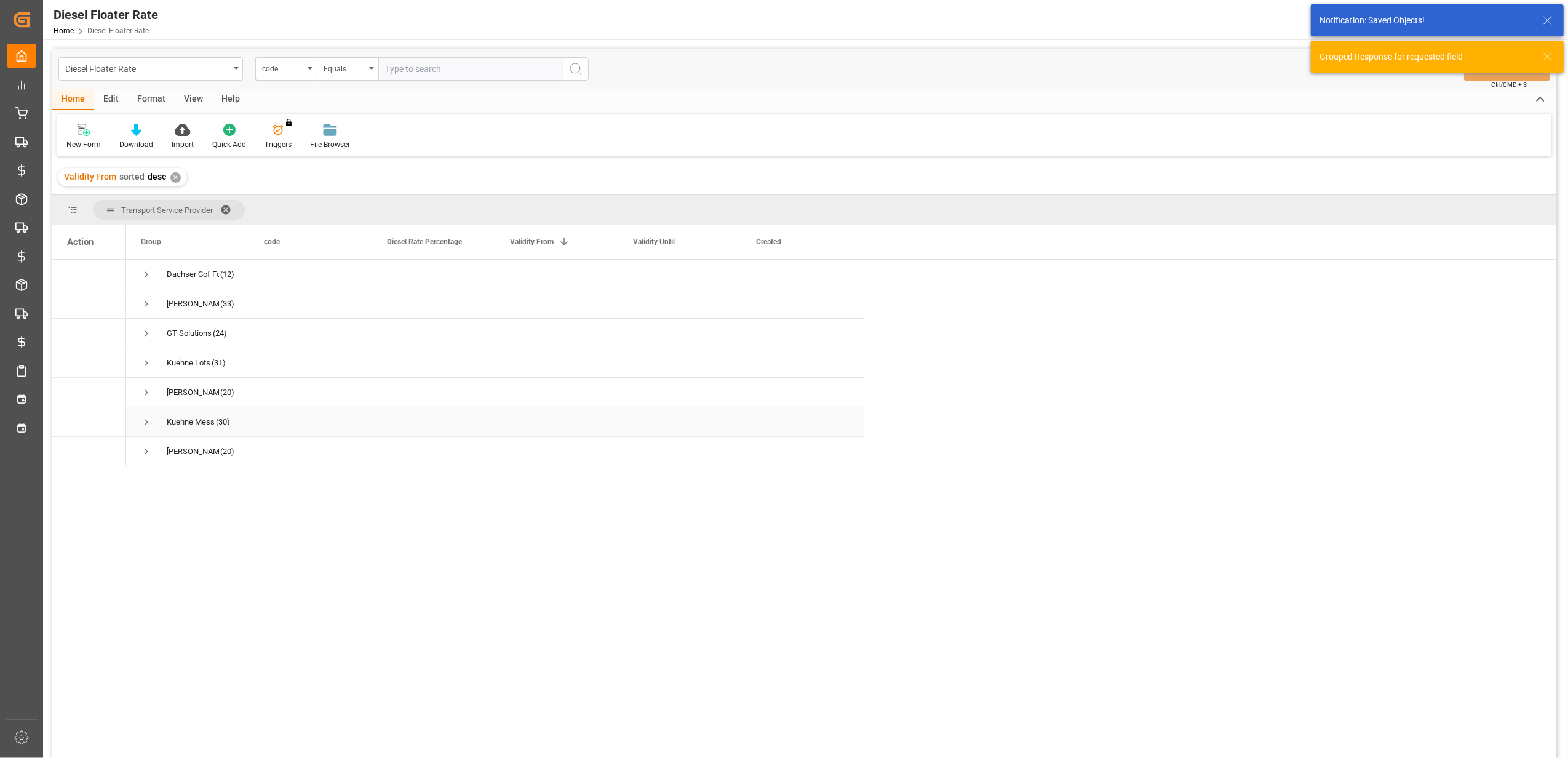
click at [146, 416] on span "Press SPACE to select this row." at bounding box center [146, 421] width 11 height 11
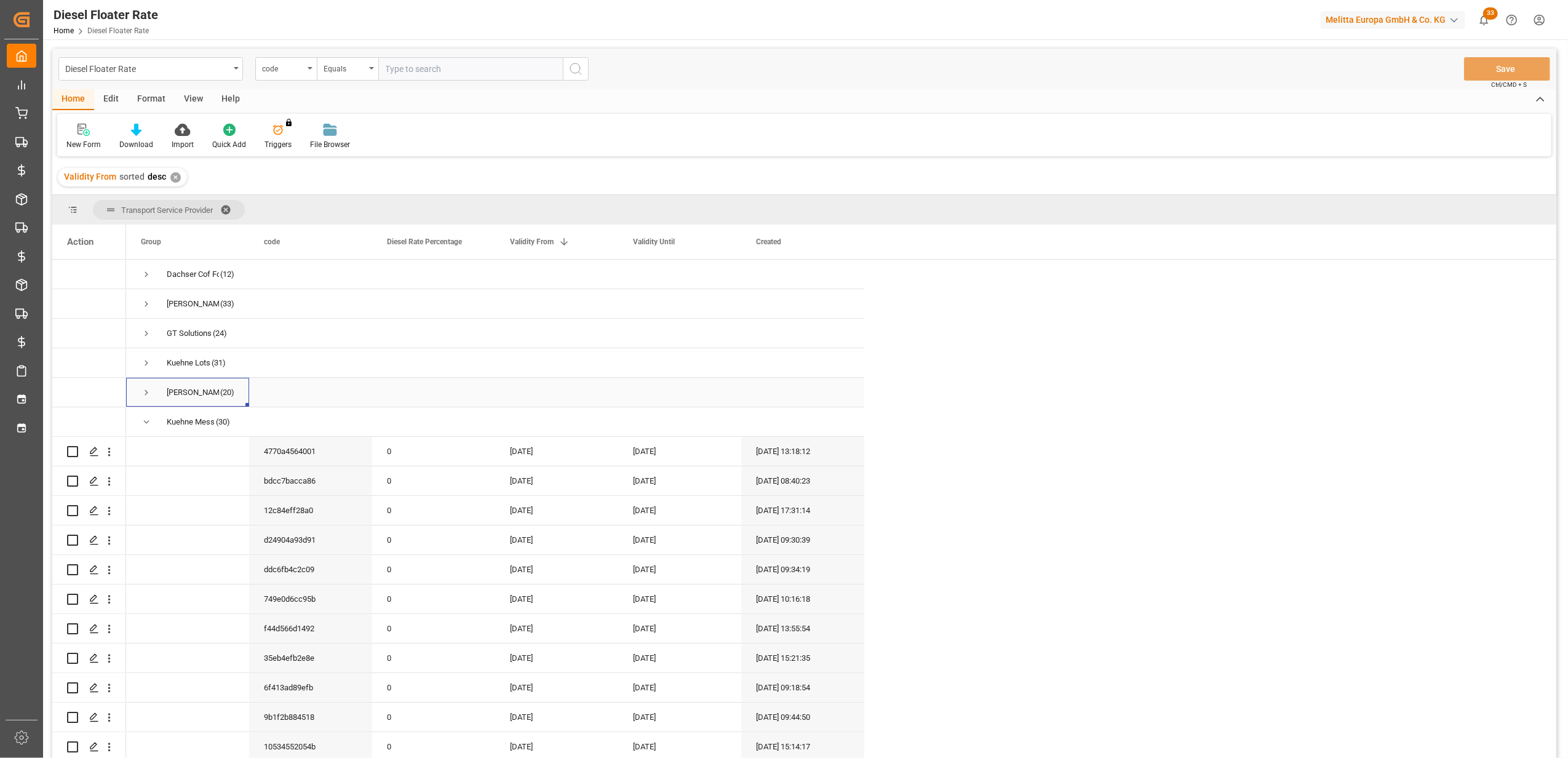
click at [143, 387] on span "Press SPACE to select this row." at bounding box center [146, 392] width 11 height 11
click at [654, 486] on div "[DATE]" at bounding box center [680, 480] width 123 height 29
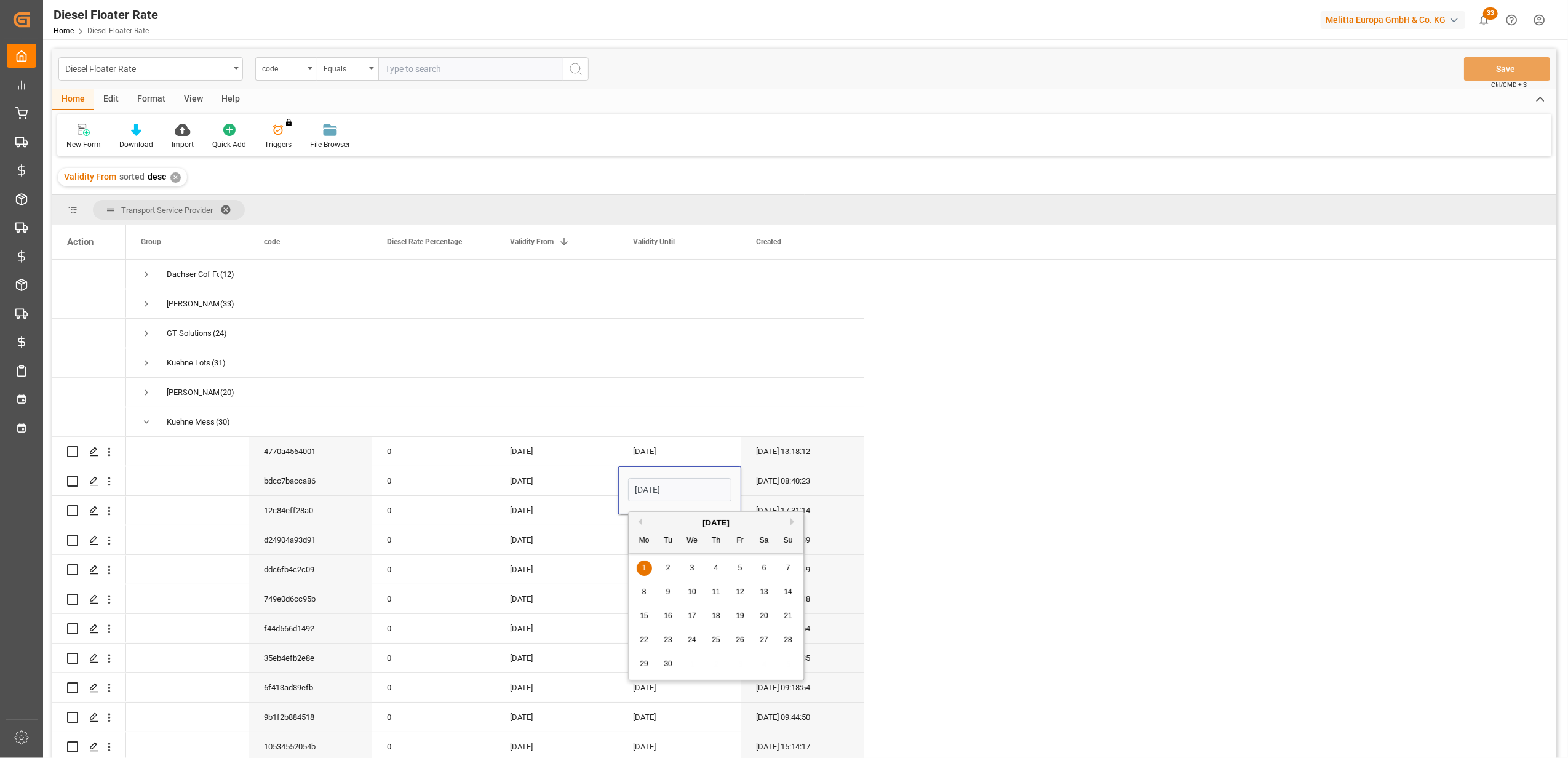
click at [641, 522] on button "Previous Month" at bounding box center [638, 522] width 8 height 8
click at [789, 662] on span "31" at bounding box center [787, 664] width 8 height 9
type input "[DATE]"
click at [683, 570] on div "[DATE]" at bounding box center [680, 570] width 123 height 29
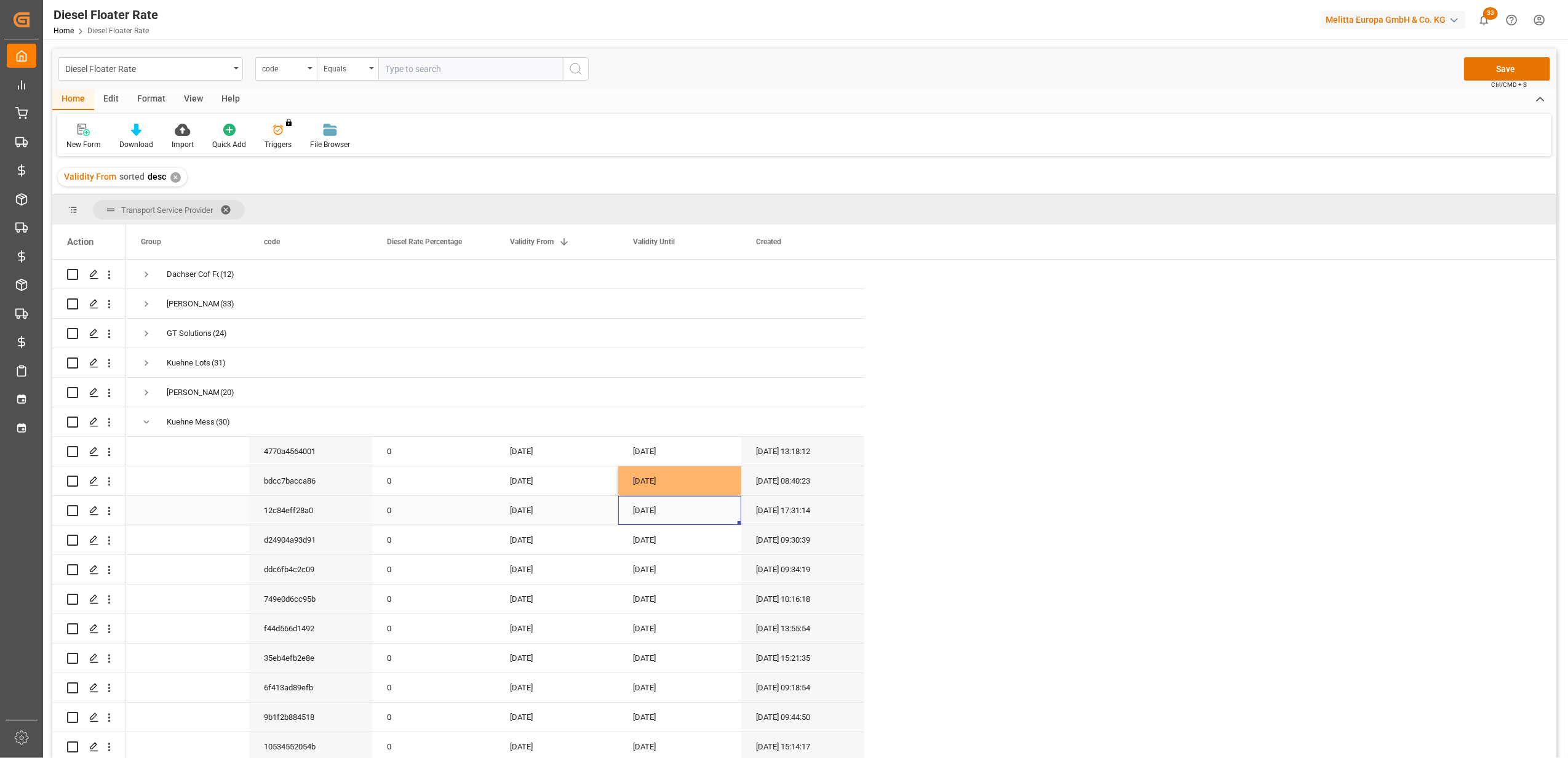
click at [679, 516] on div "[DATE]" at bounding box center [680, 510] width 123 height 29
click at [641, 551] on button "Previous Month" at bounding box center [638, 551] width 8 height 8
click at [720, 686] on div "28 29 30 31 1 2 3" at bounding box center [716, 694] width 168 height 24
click at [719, 689] on span "31" at bounding box center [715, 693] width 8 height 9
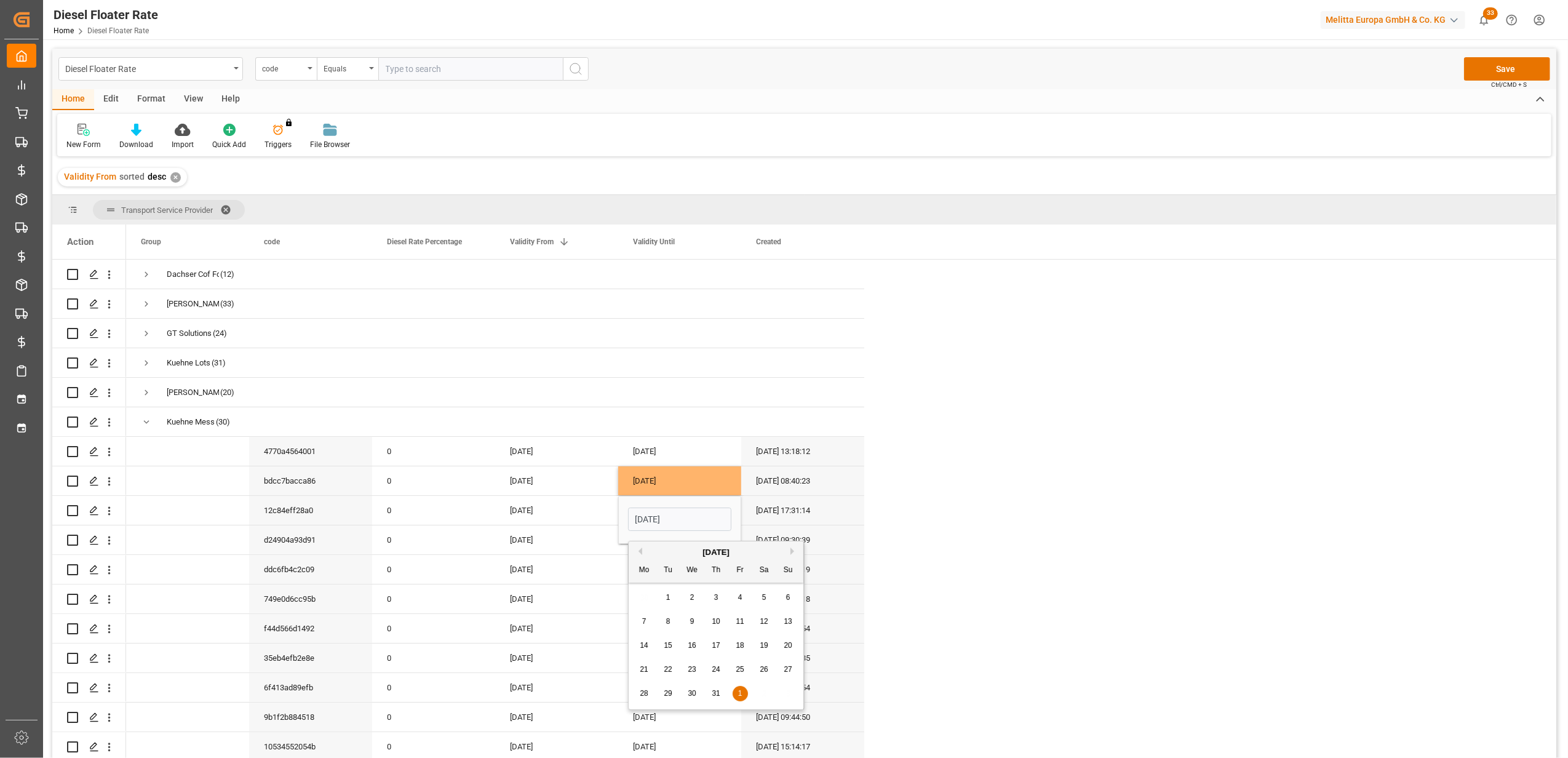
type input "[DATE]"
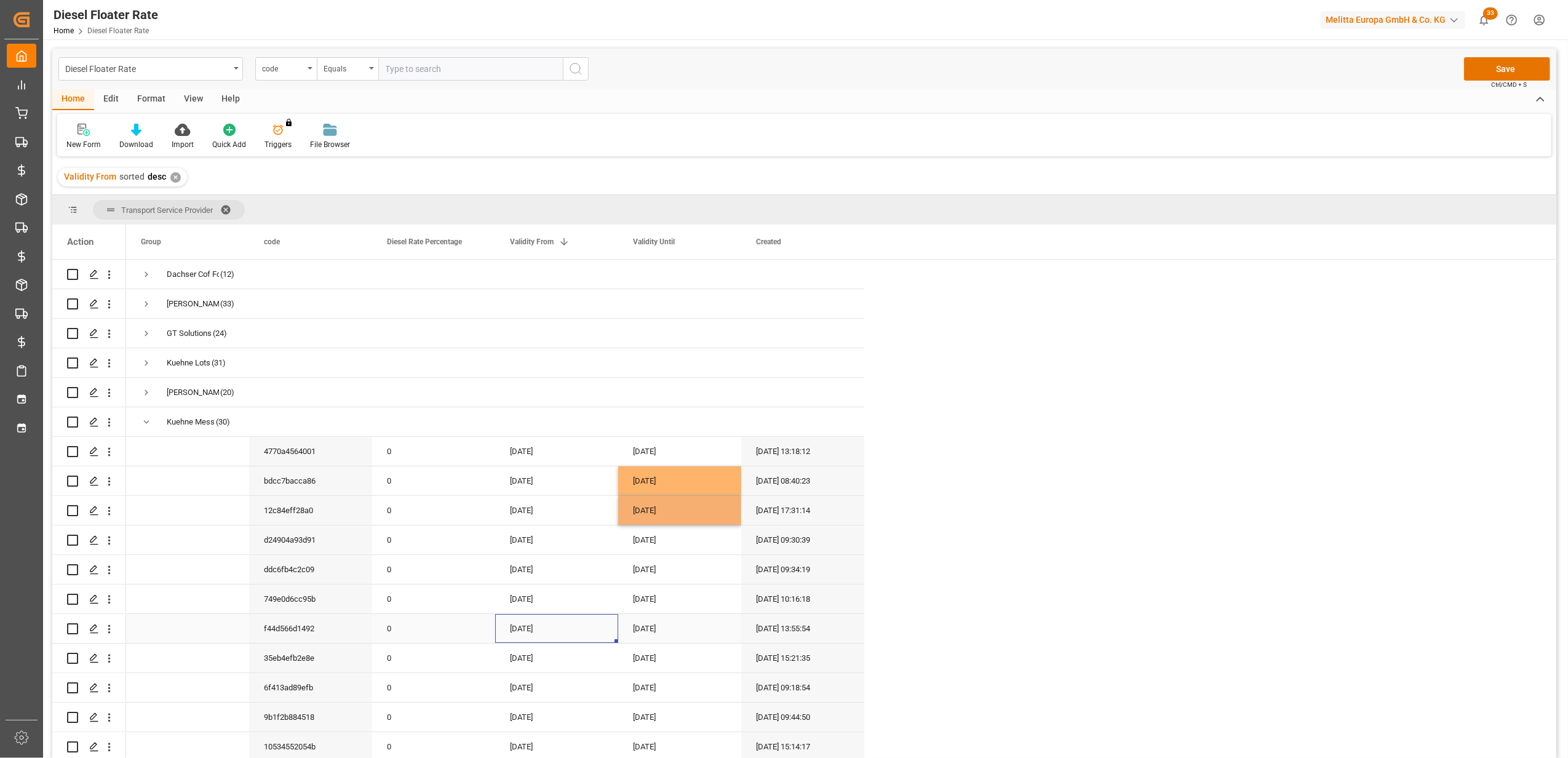
click at [617, 627] on div "[DATE]" at bounding box center [557, 629] width 123 height 29
click at [643, 540] on div "[DATE]" at bounding box center [680, 540] width 123 height 29
click at [638, 578] on button "Previous Month" at bounding box center [638, 581] width 8 height 8
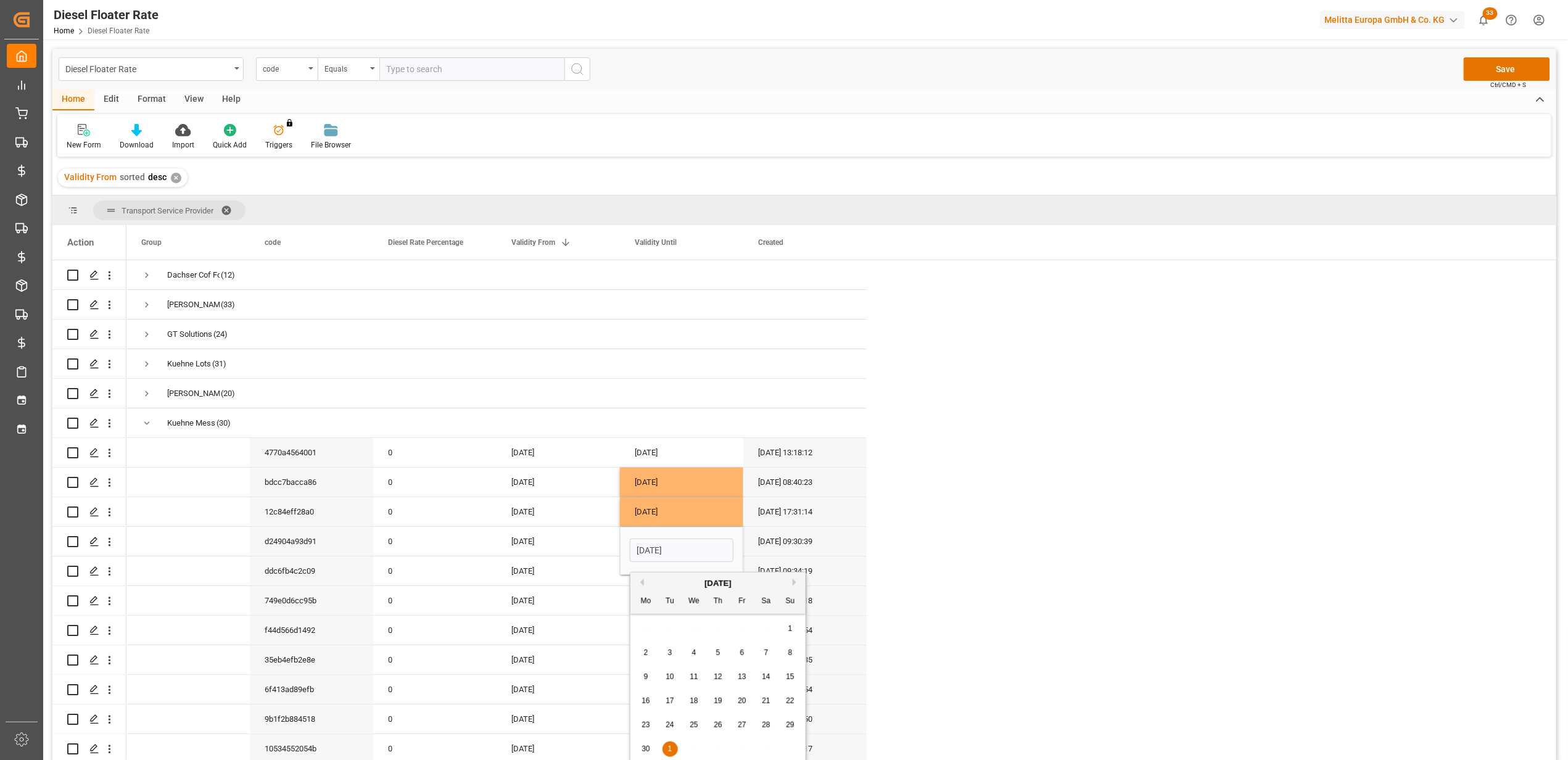
click at [647, 756] on div "30" at bounding box center [646, 749] width 15 height 15
type input "[DATE]"
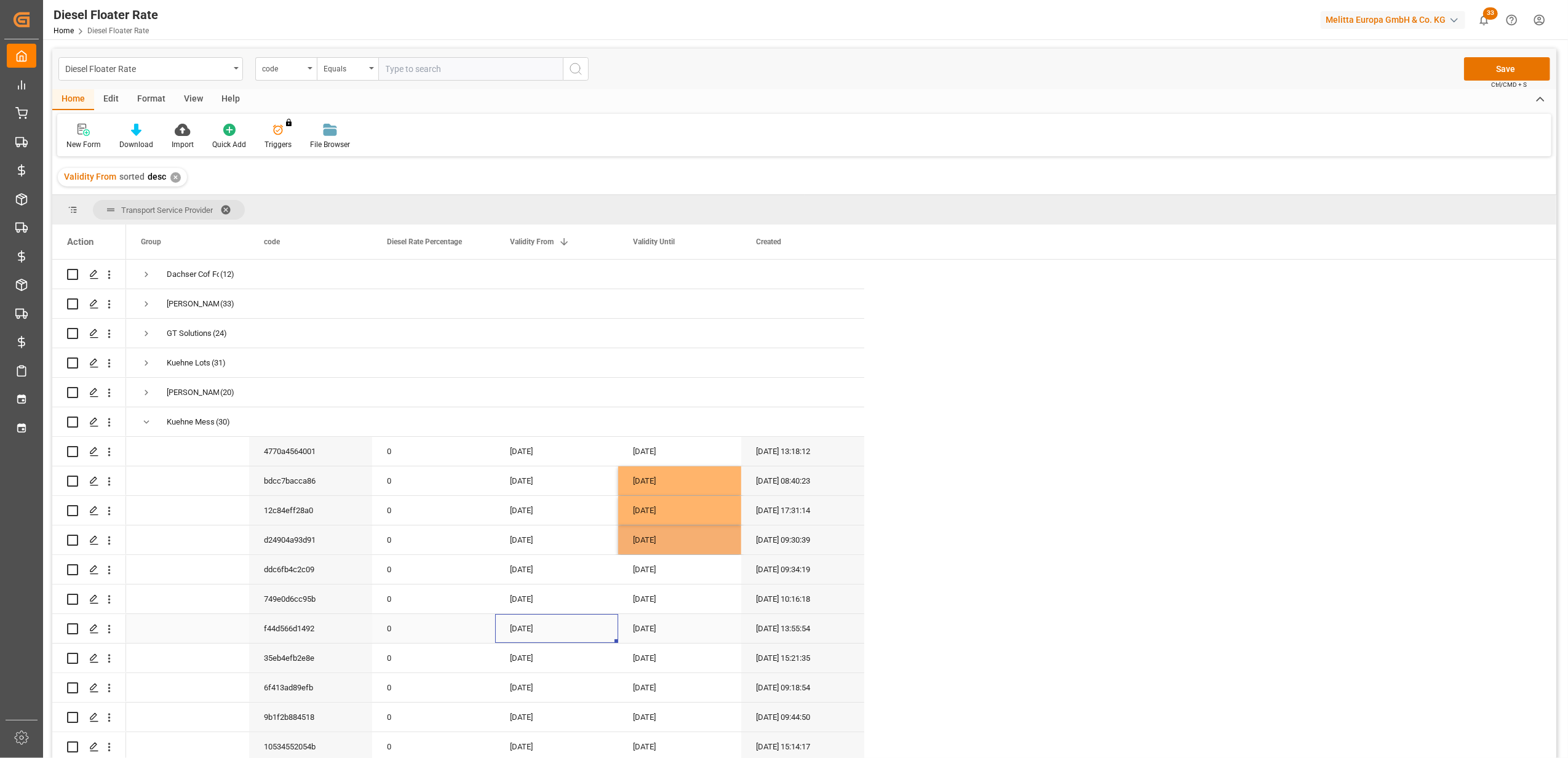
click at [595, 626] on div "[DATE]" at bounding box center [557, 629] width 123 height 29
click at [1479, 63] on button "Save" at bounding box center [1507, 69] width 87 height 23
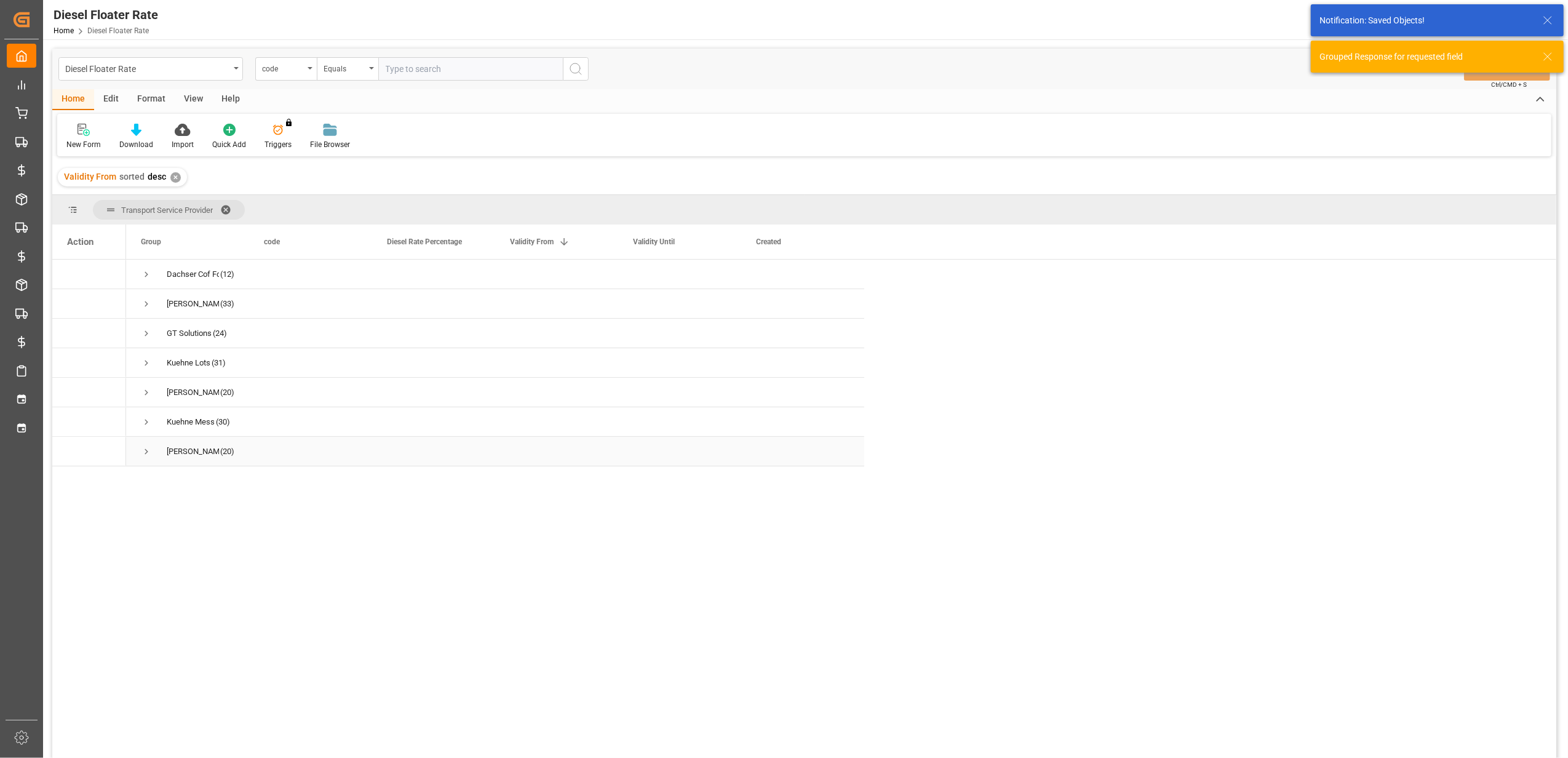
click at [141, 449] on span "Press SPACE to select this row." at bounding box center [146, 451] width 11 height 11
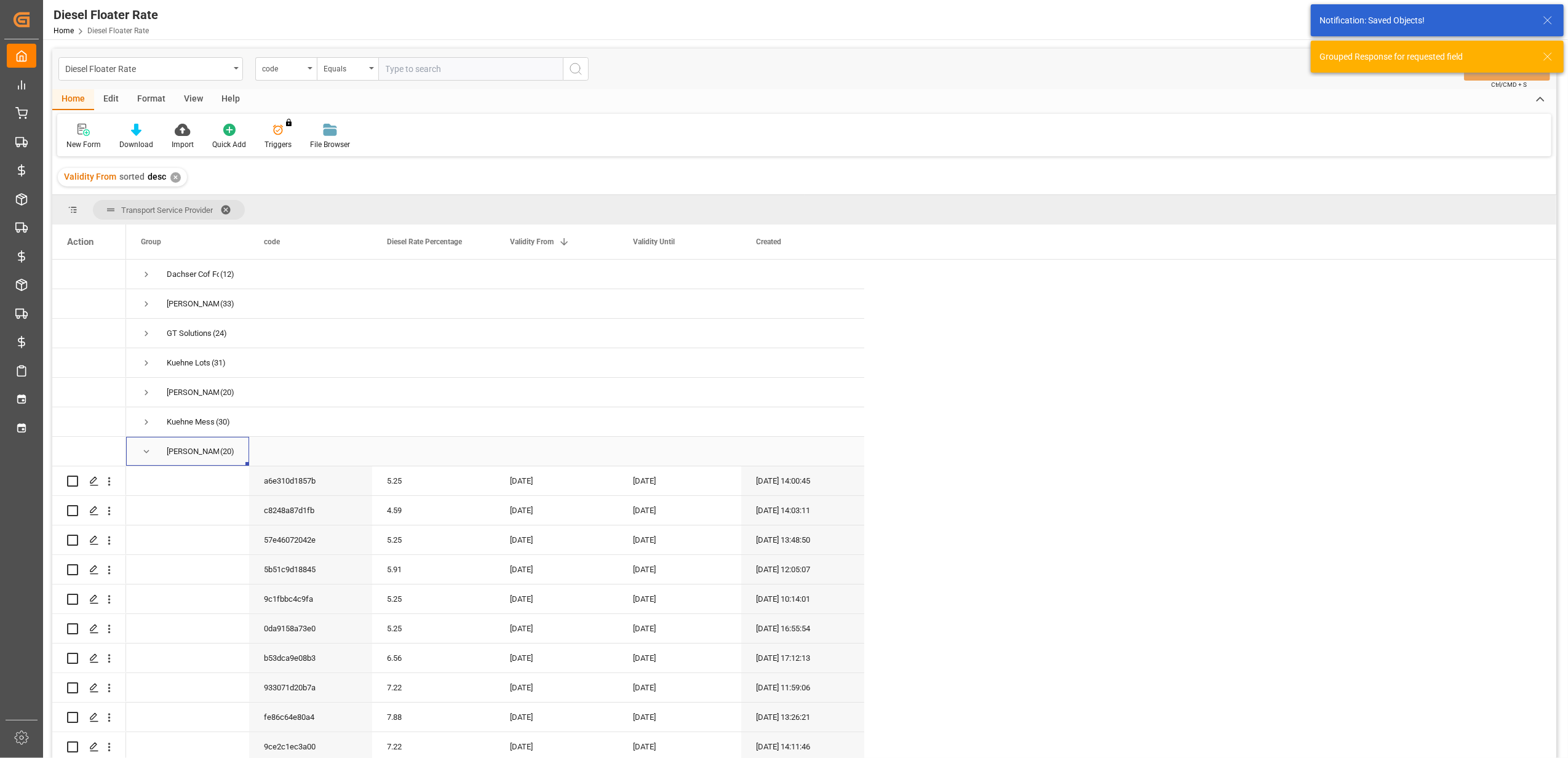
click at [141, 449] on span "Press SPACE to select this row." at bounding box center [146, 451] width 11 height 11
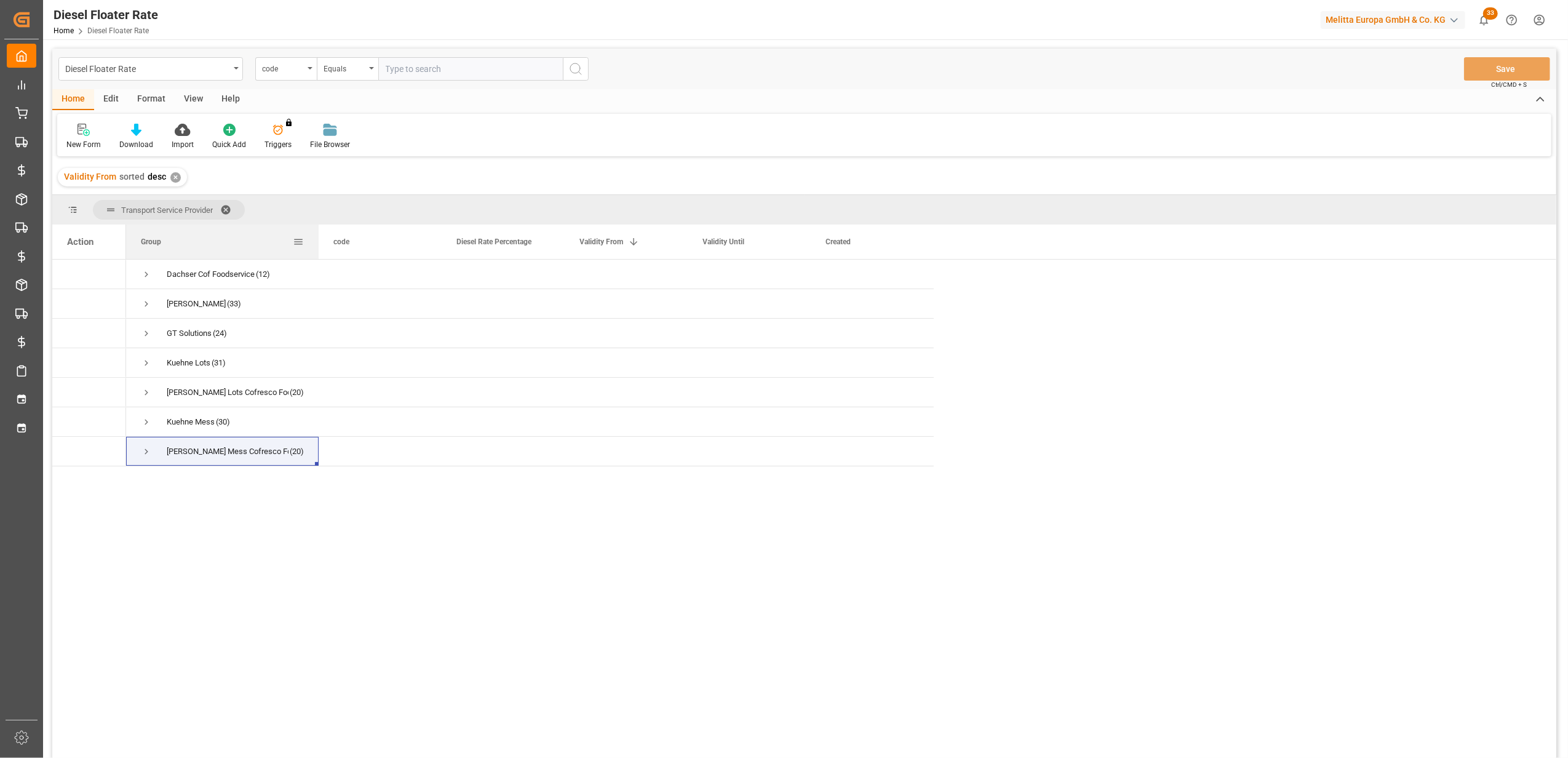
drag, startPoint x: 248, startPoint y: 232, endPoint x: 318, endPoint y: 242, distance: 70.7
click at [318, 242] on div at bounding box center [319, 242] width 5 height 34
click at [150, 273] on span "Press SPACE to select this row." at bounding box center [146, 274] width 11 height 11
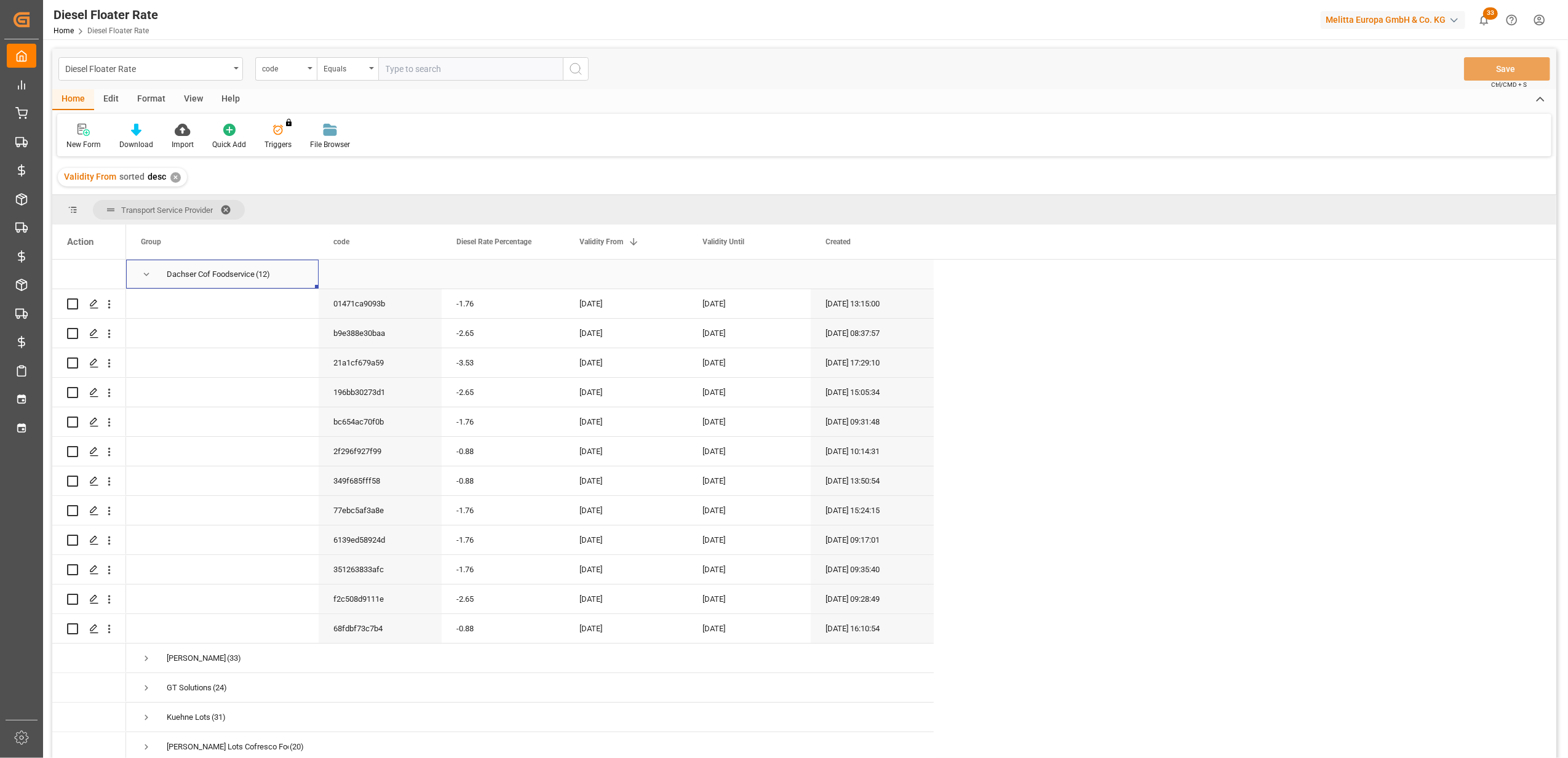
click at [146, 273] on span "Press SPACE to select this row." at bounding box center [146, 274] width 11 height 11
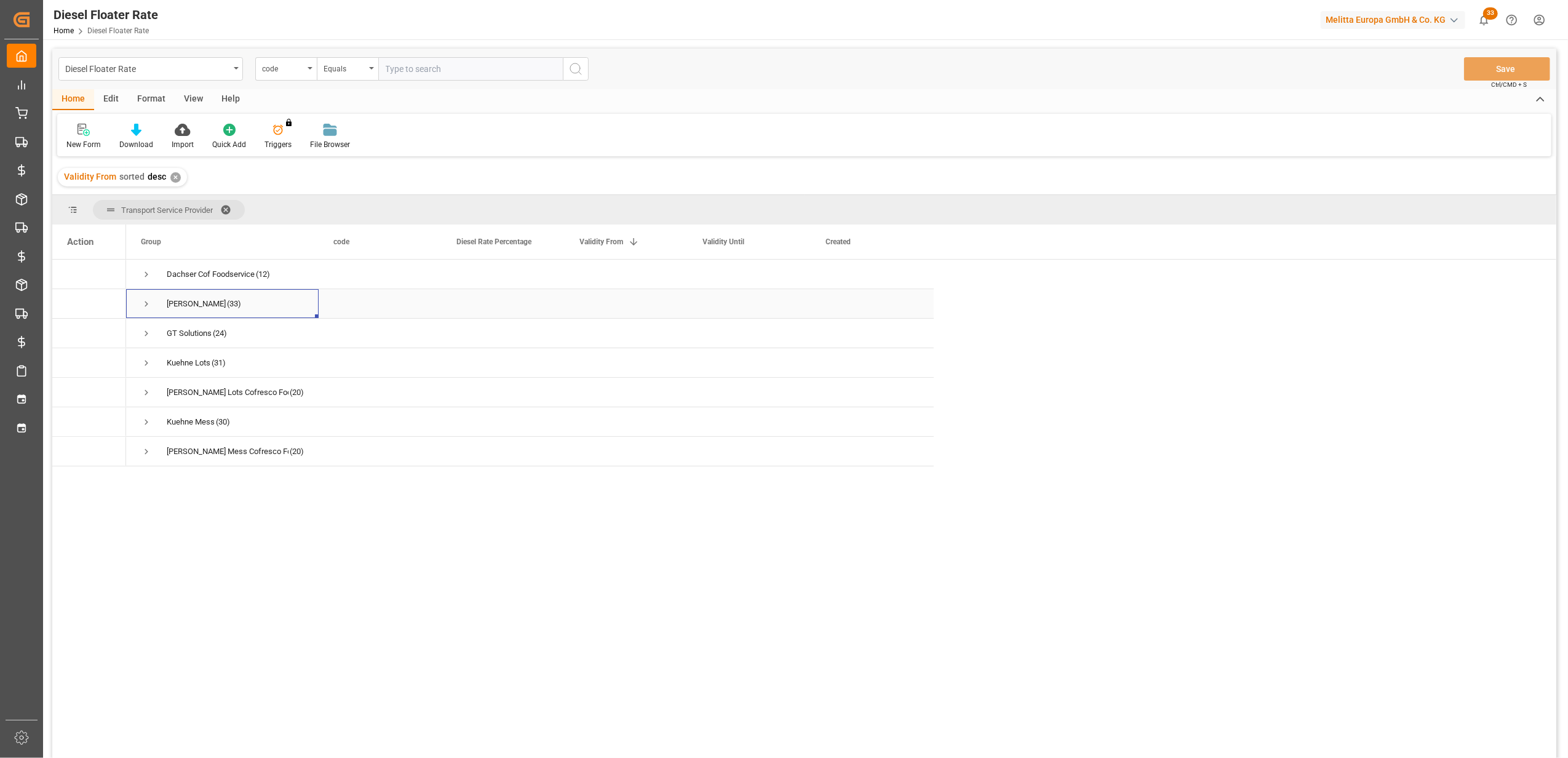
click at [145, 299] on span "Press SPACE to select this row." at bounding box center [146, 303] width 11 height 11
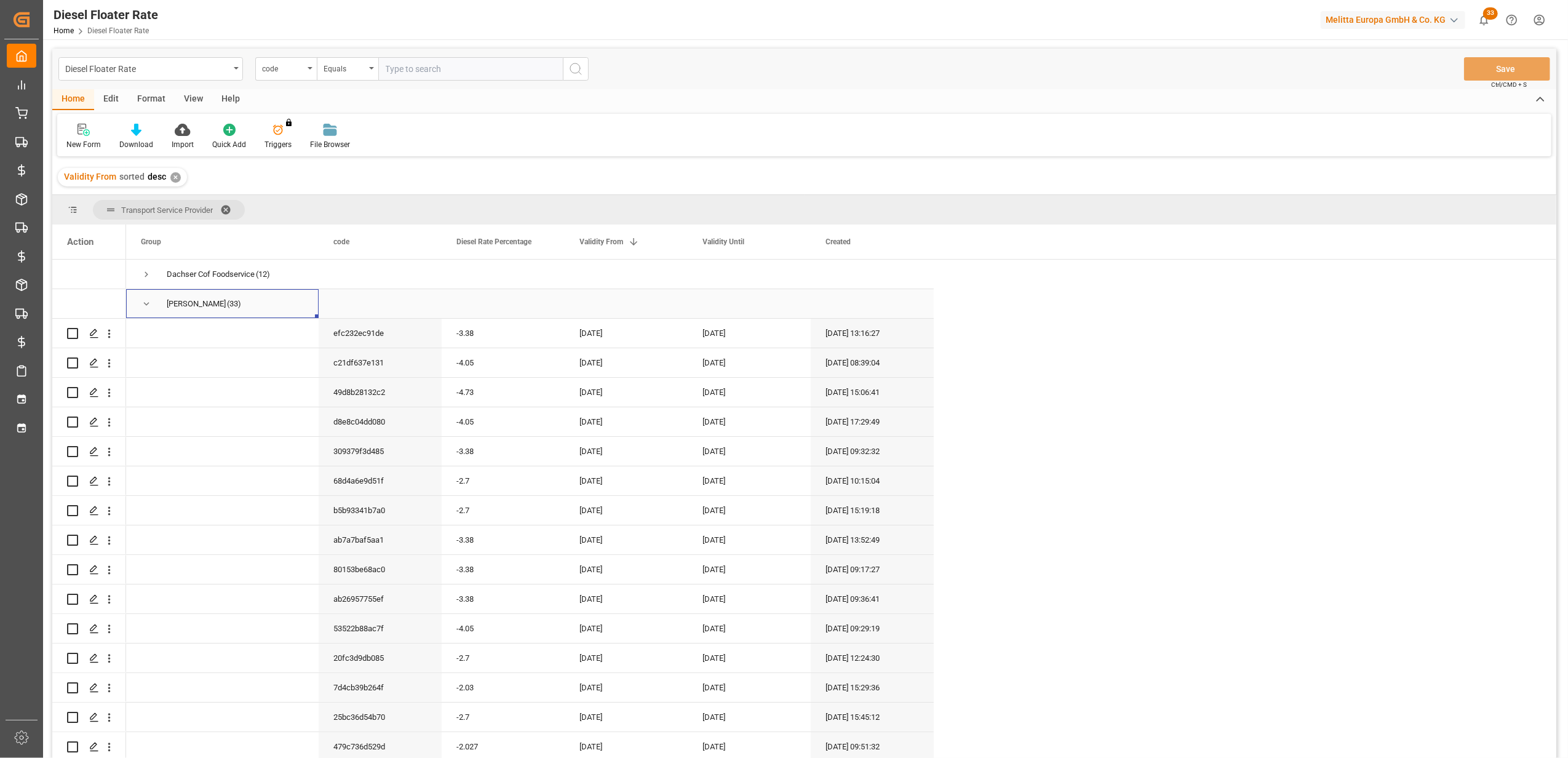
click at [145, 299] on span "Press SPACE to select this row." at bounding box center [146, 303] width 11 height 11
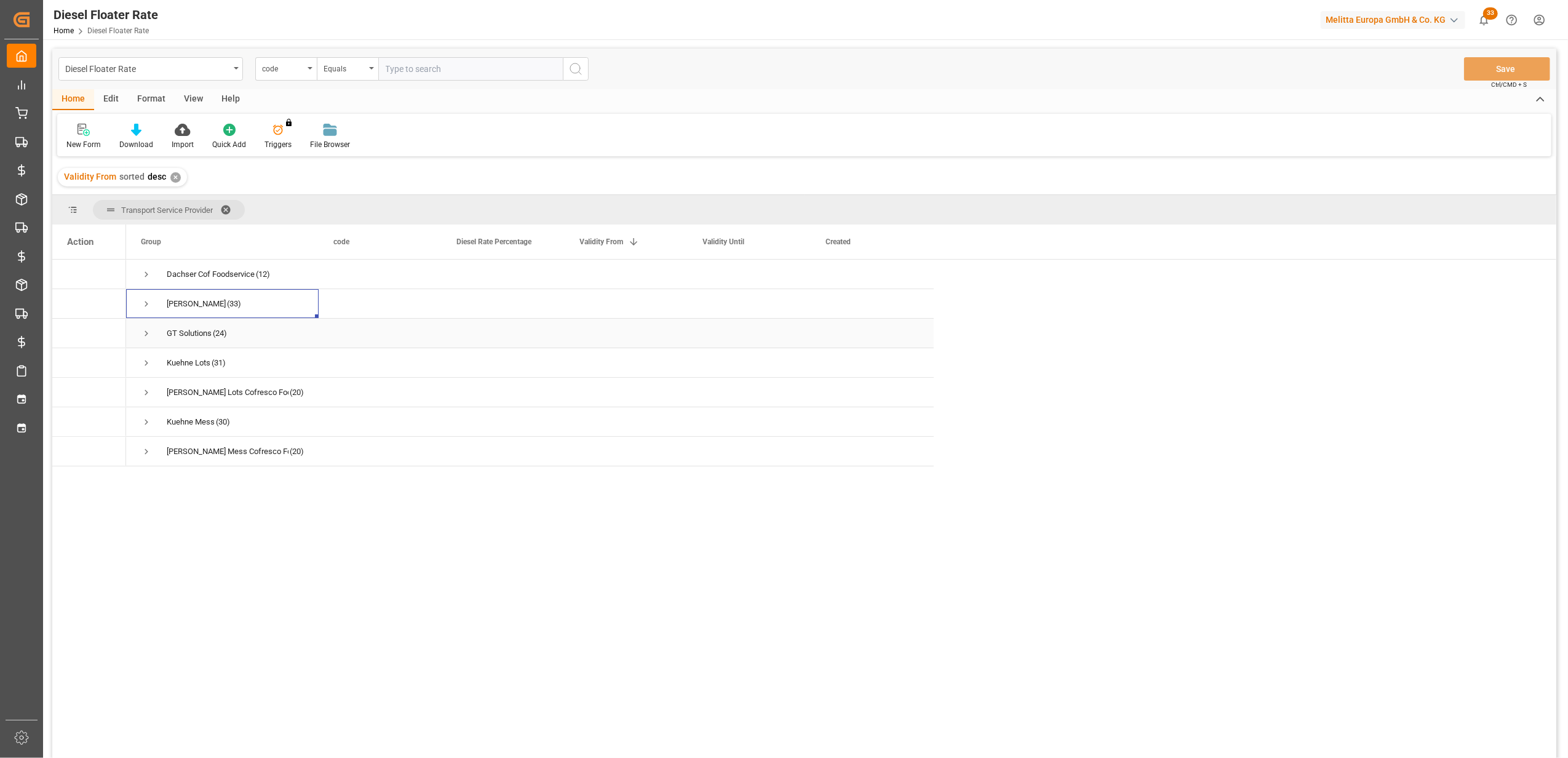
click at [145, 338] on span "Press SPACE to select this row." at bounding box center [146, 333] width 11 height 11
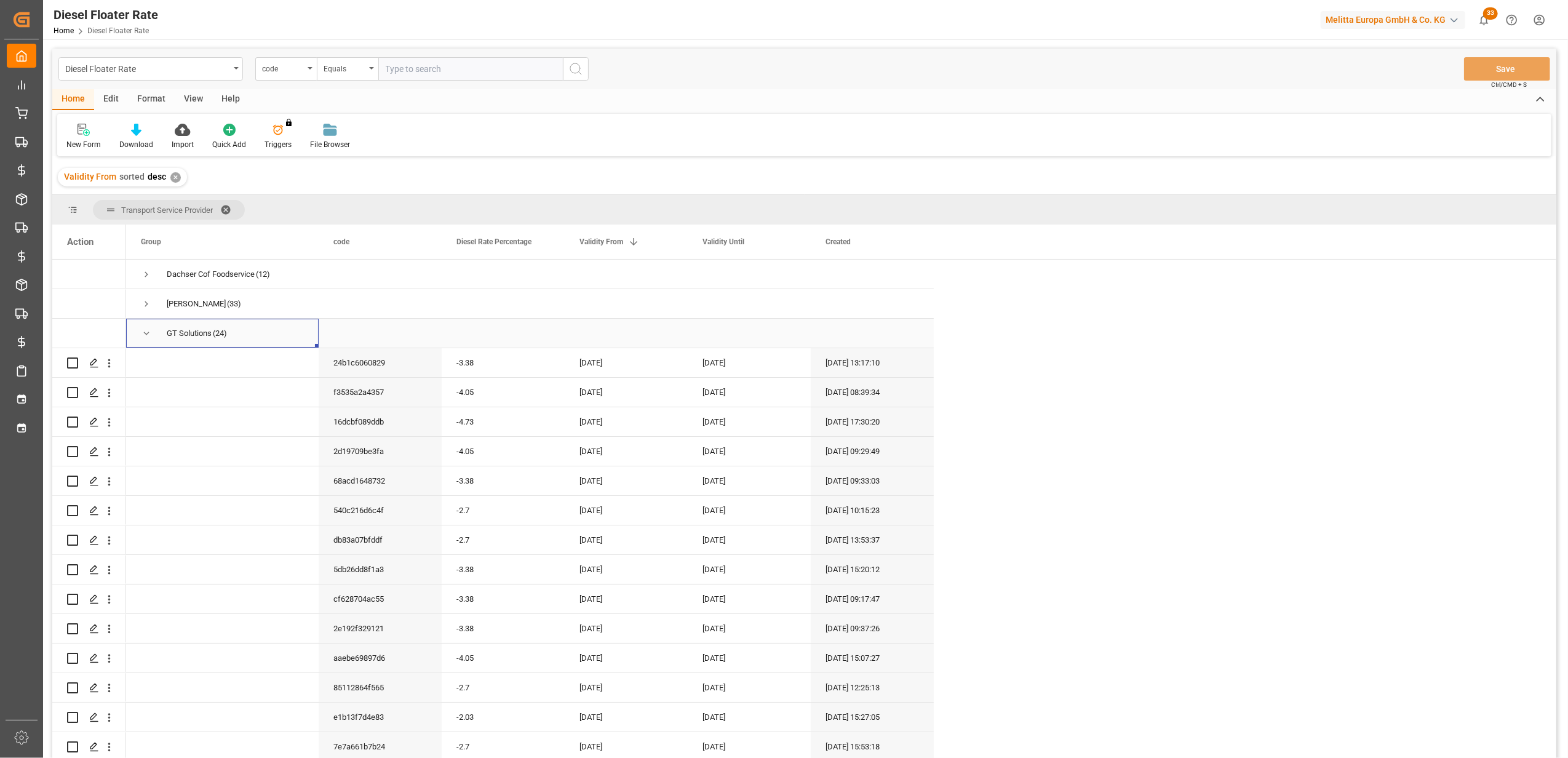
click at [145, 336] on span "Press SPACE to select this row." at bounding box center [146, 333] width 11 height 11
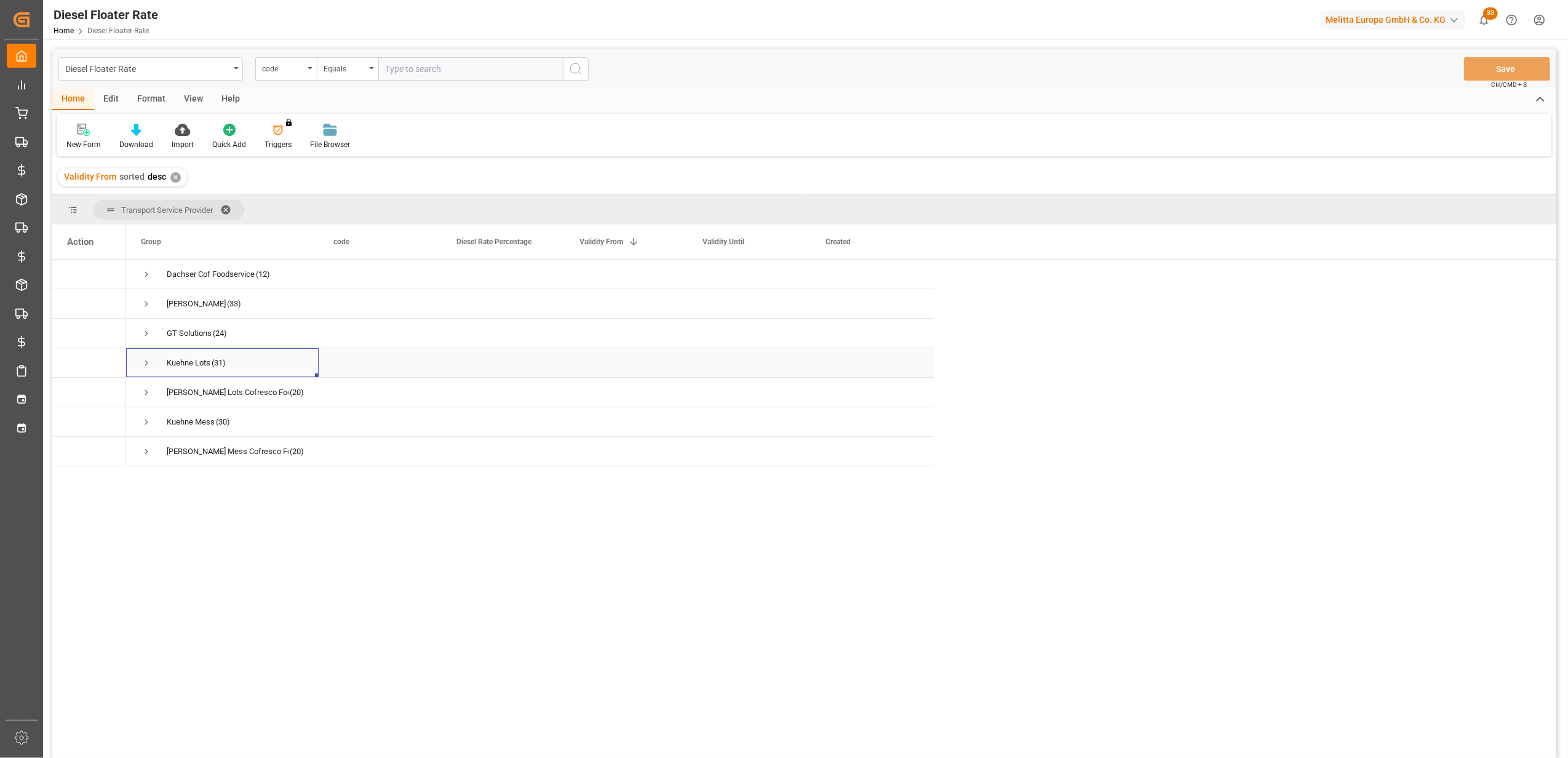
click at [145, 367] on span "Press SPACE to select this row." at bounding box center [146, 362] width 11 height 11
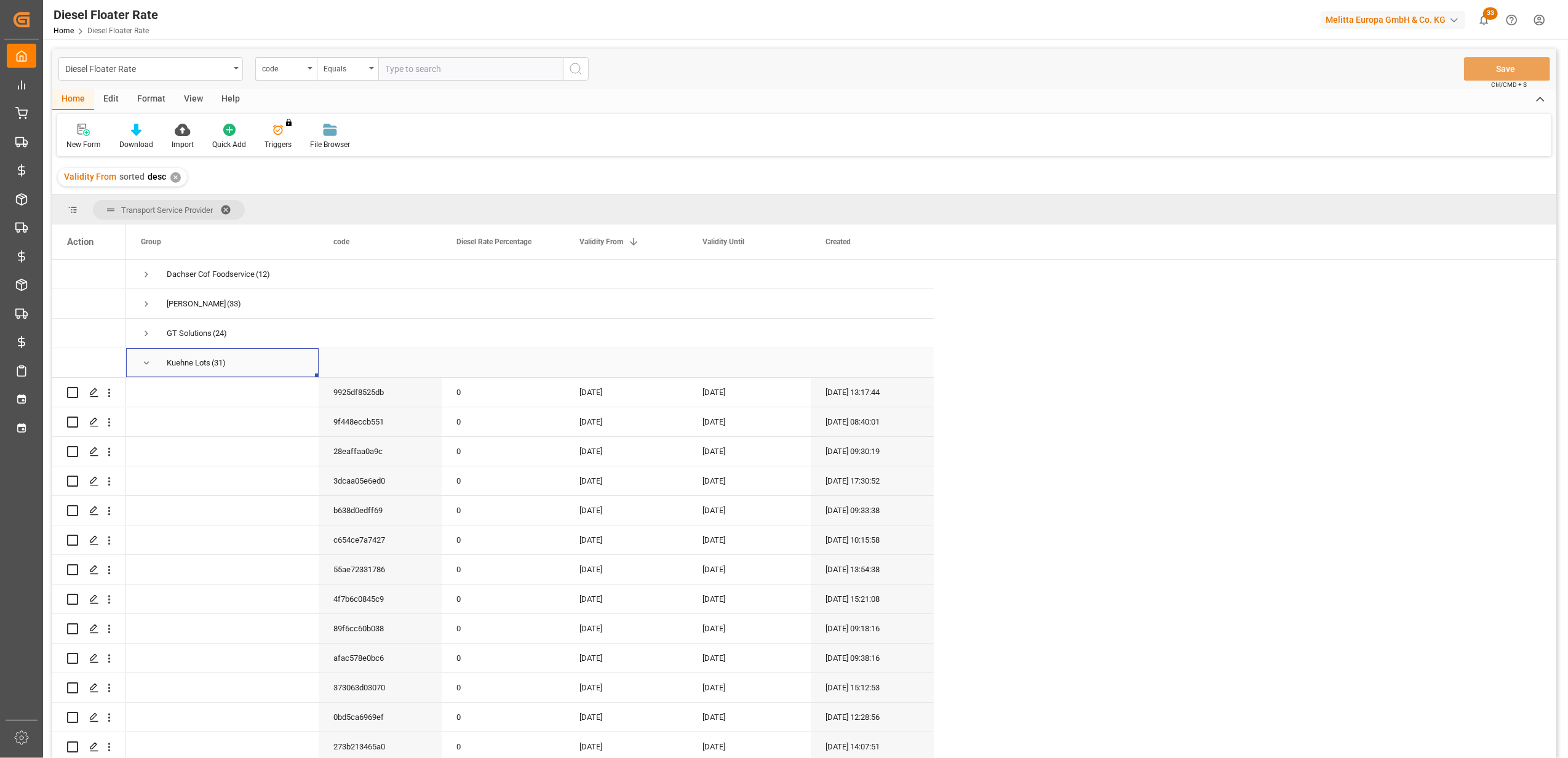
click at [145, 363] on span "Press SPACE to select this row." at bounding box center [146, 362] width 11 height 11
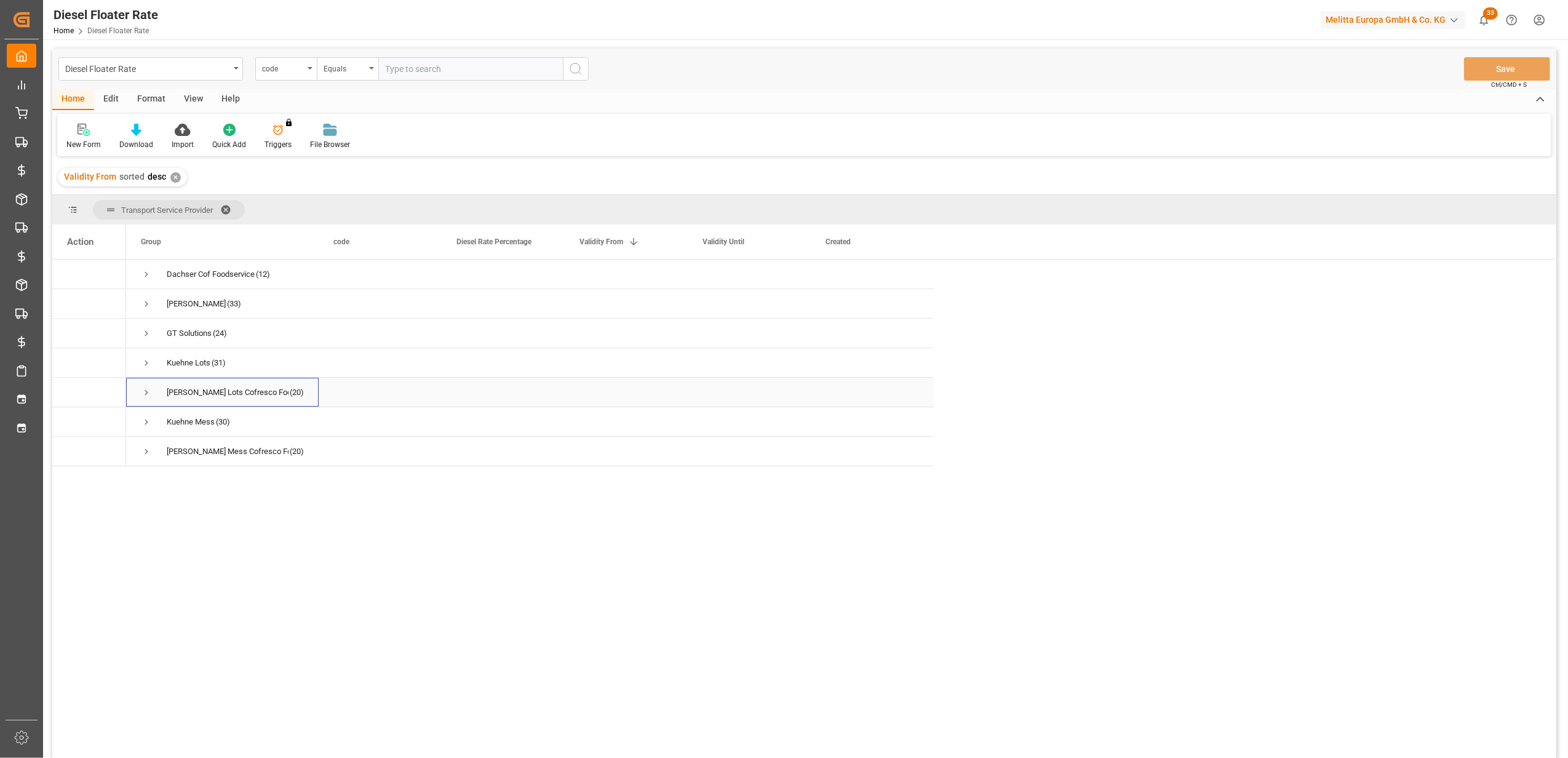
click at [147, 385] on span "Press SPACE to select this row." at bounding box center [146, 392] width 11 height 28
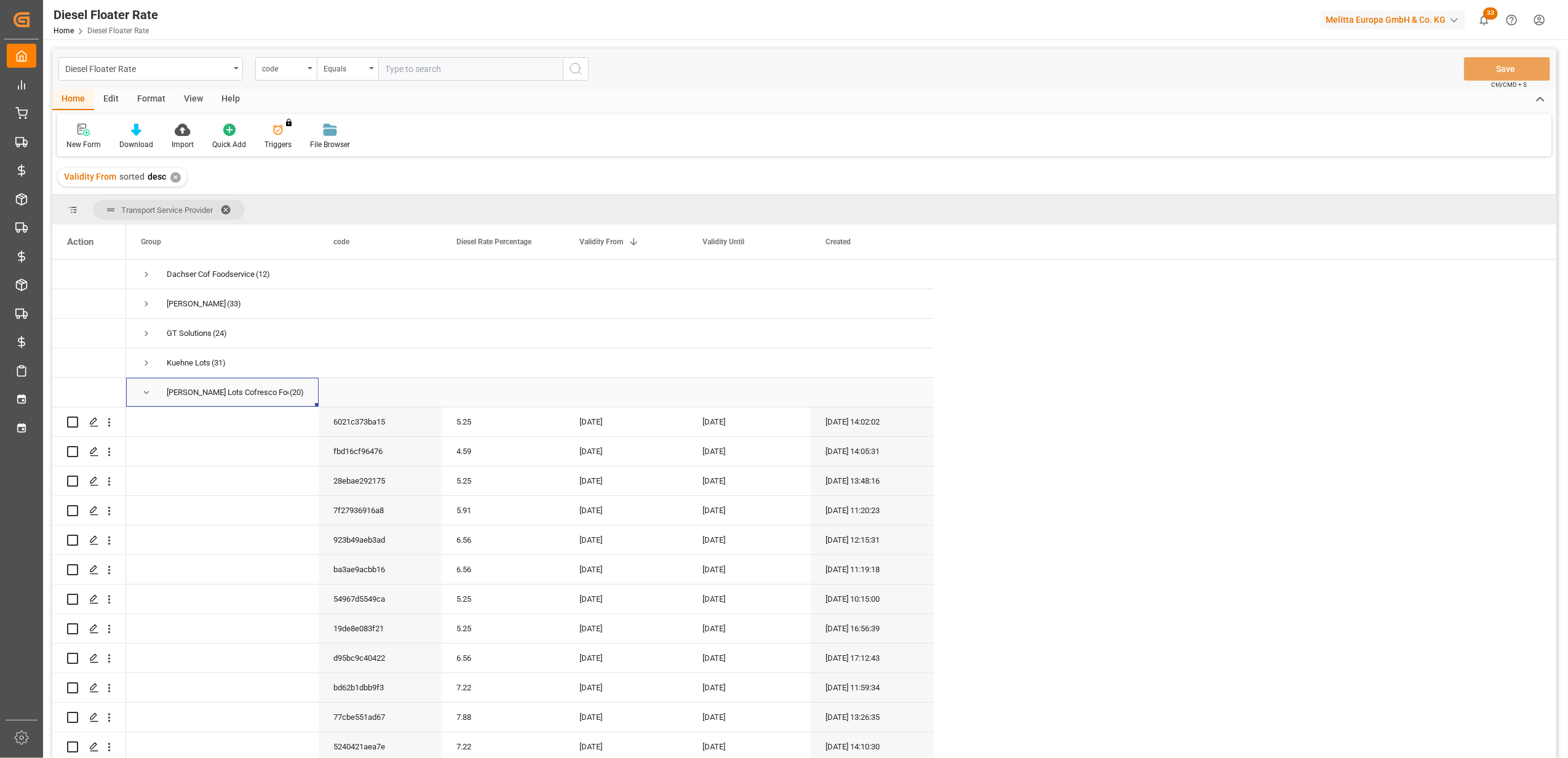
click at [147, 389] on span "Press SPACE to select this row." at bounding box center [146, 392] width 11 height 11
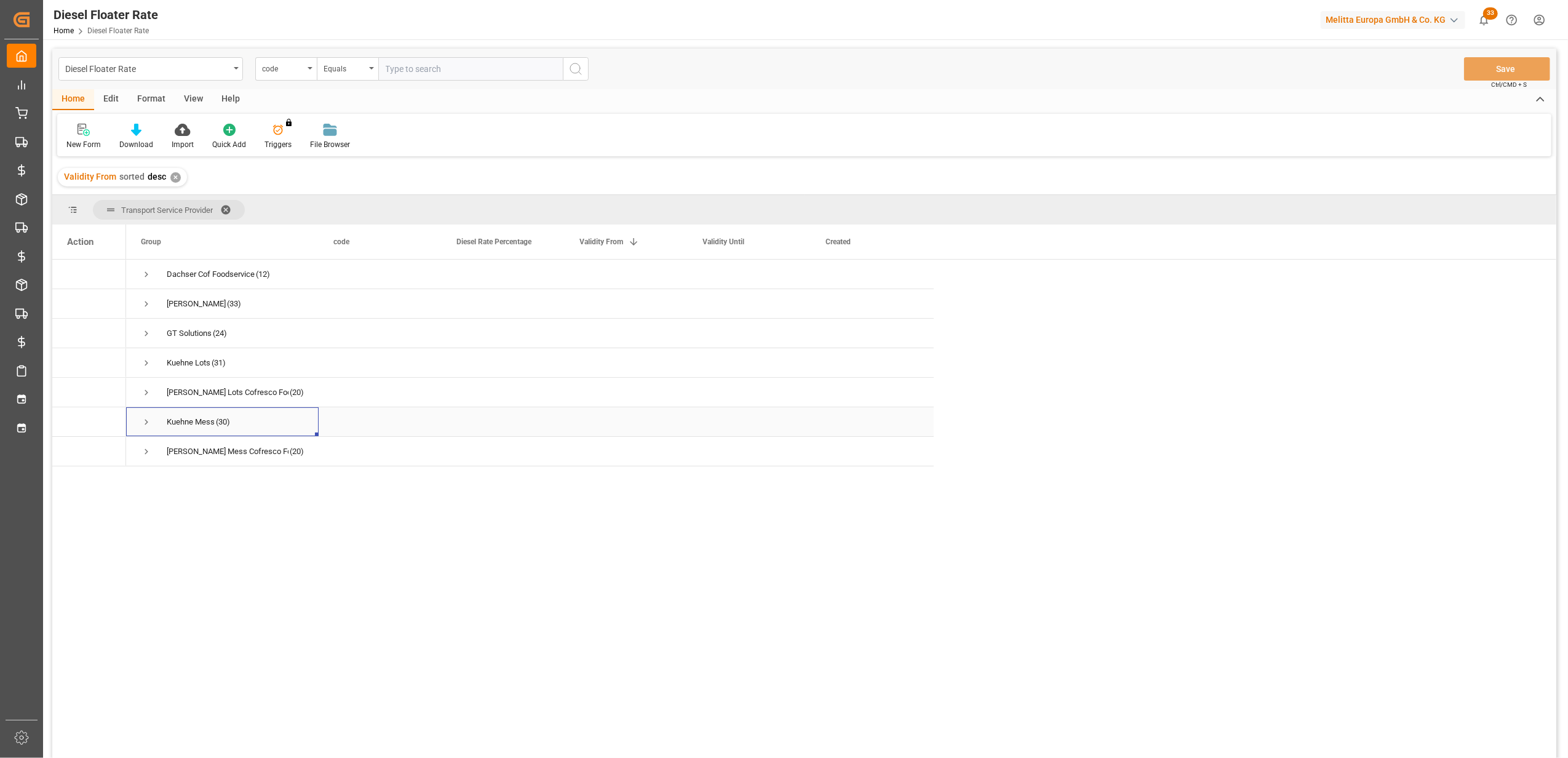
click at [149, 423] on span "Press SPACE to select this row." at bounding box center [146, 421] width 11 height 11
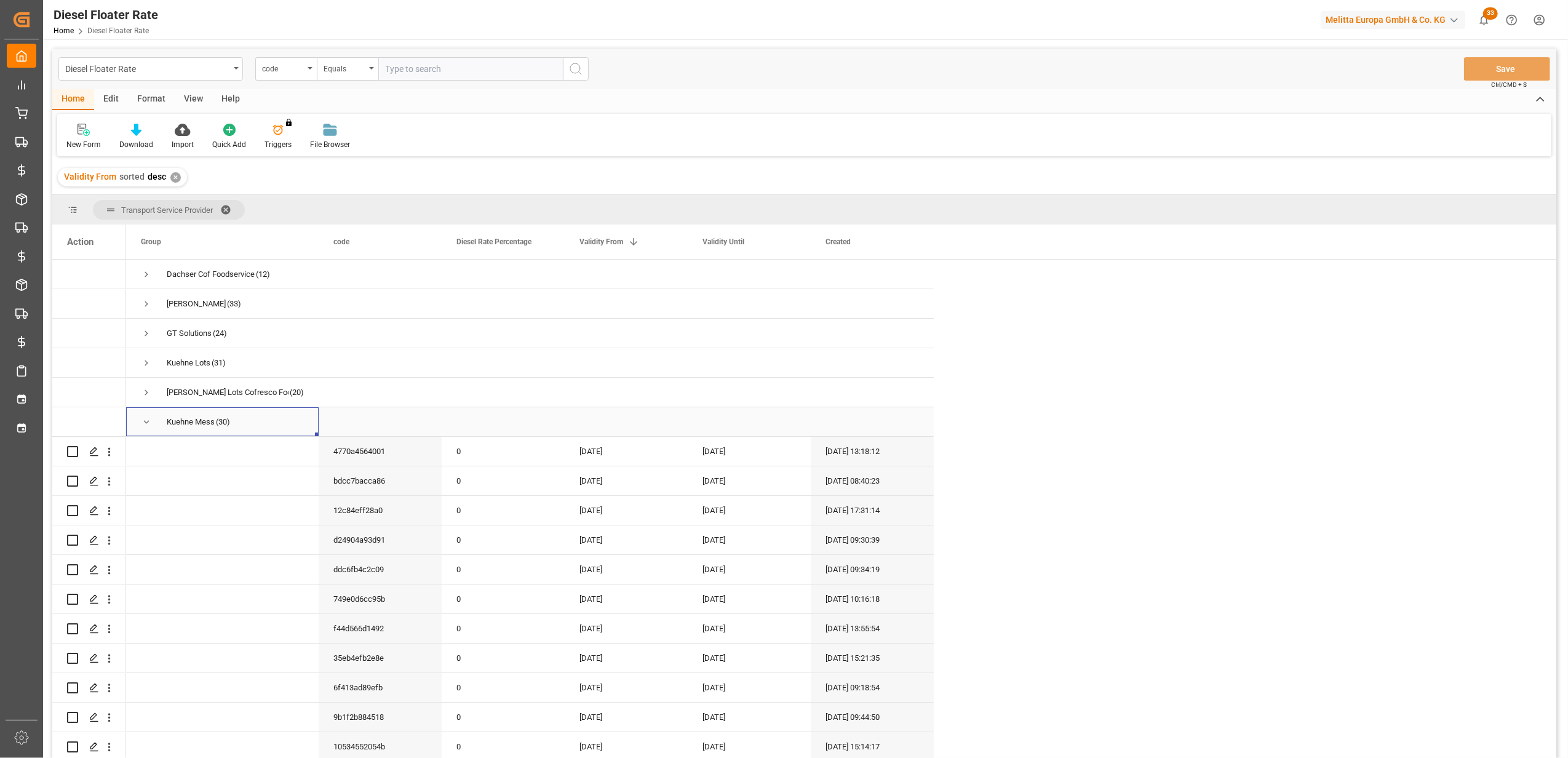
click at [149, 423] on span "Press SPACE to select this row." at bounding box center [146, 421] width 11 height 11
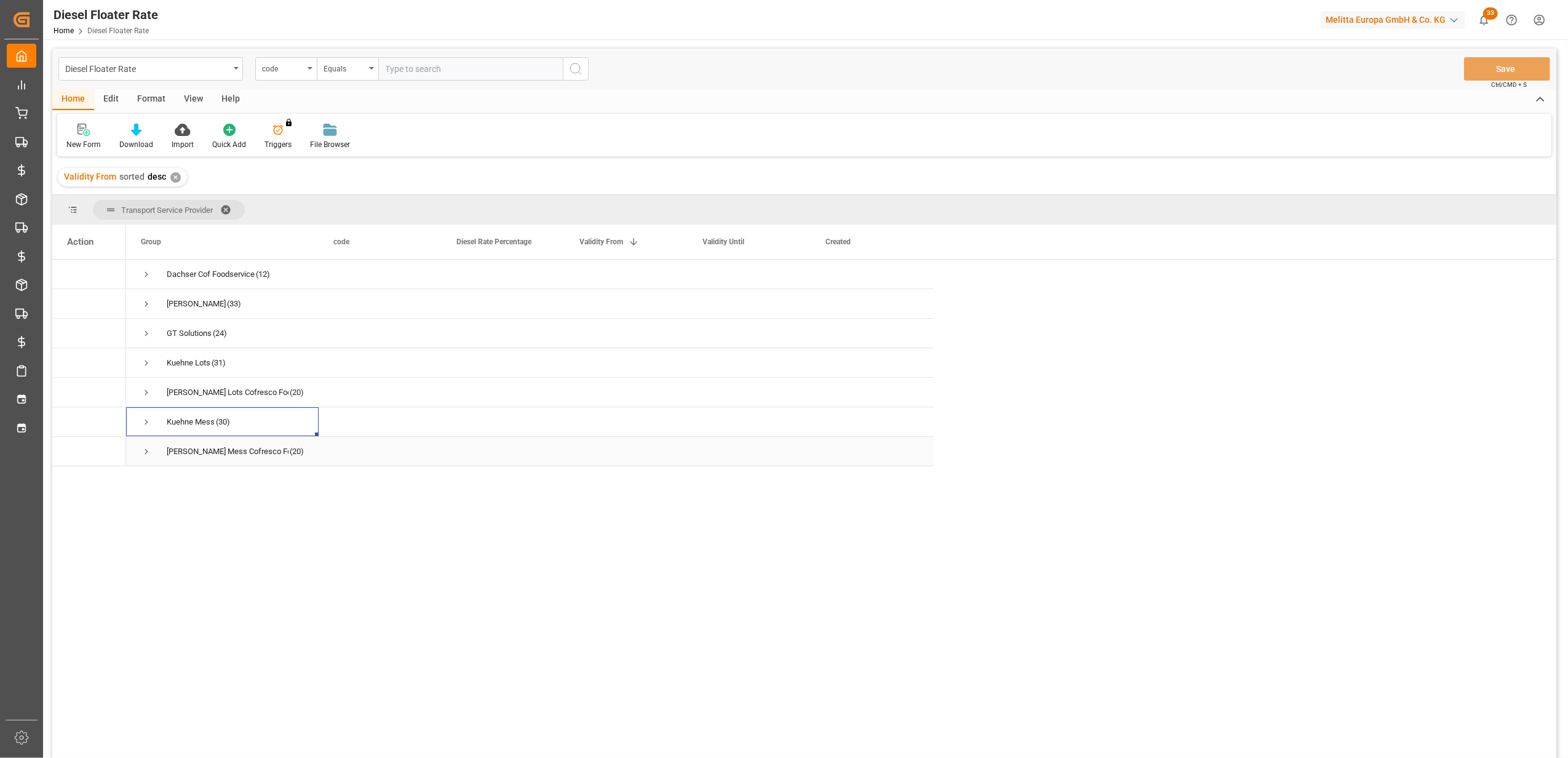
click at [148, 449] on span "Press SPACE to select this row." at bounding box center [146, 451] width 11 height 11
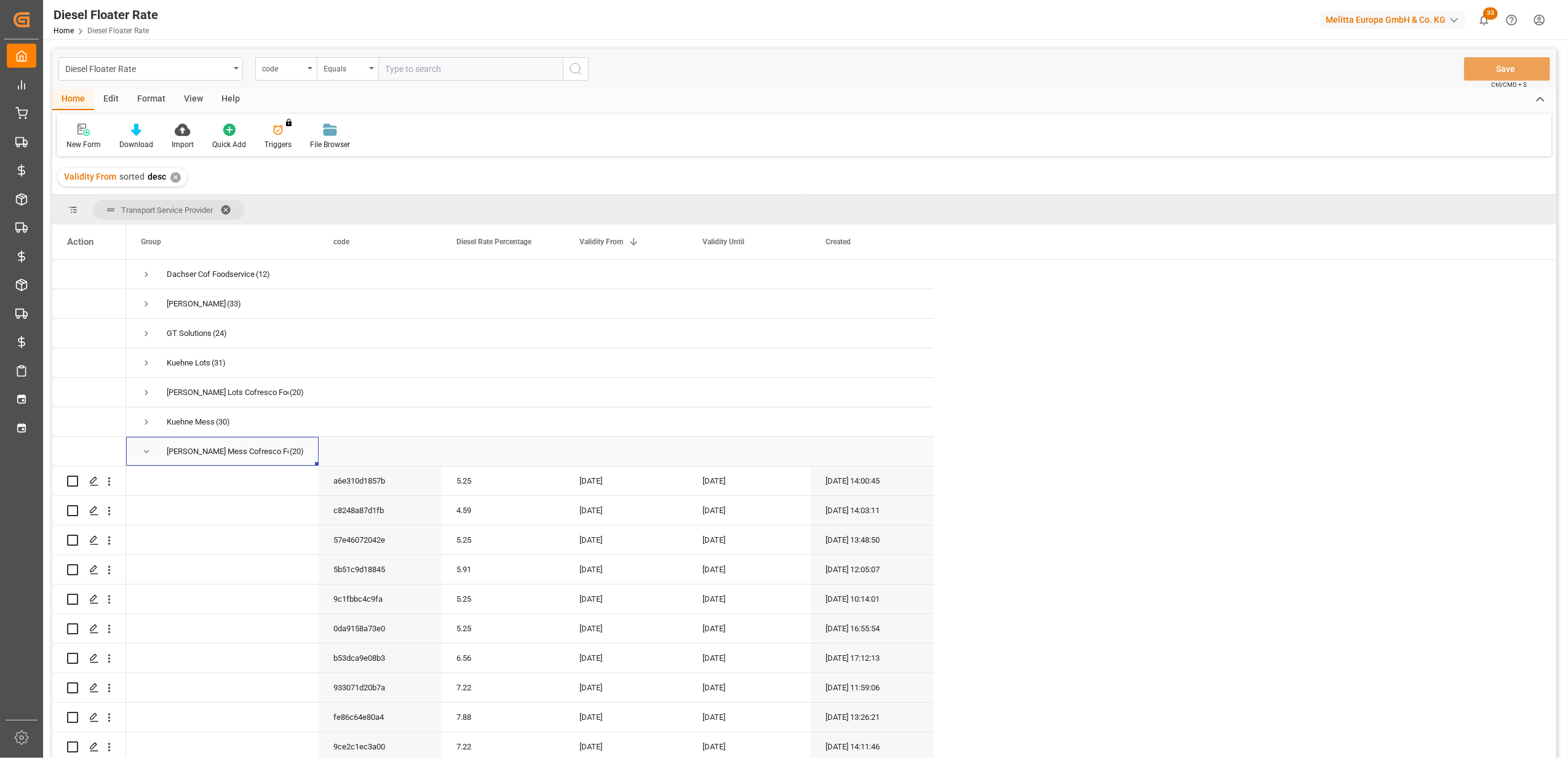
click at [148, 449] on span "Press SPACE to select this row." at bounding box center [146, 451] width 11 height 11
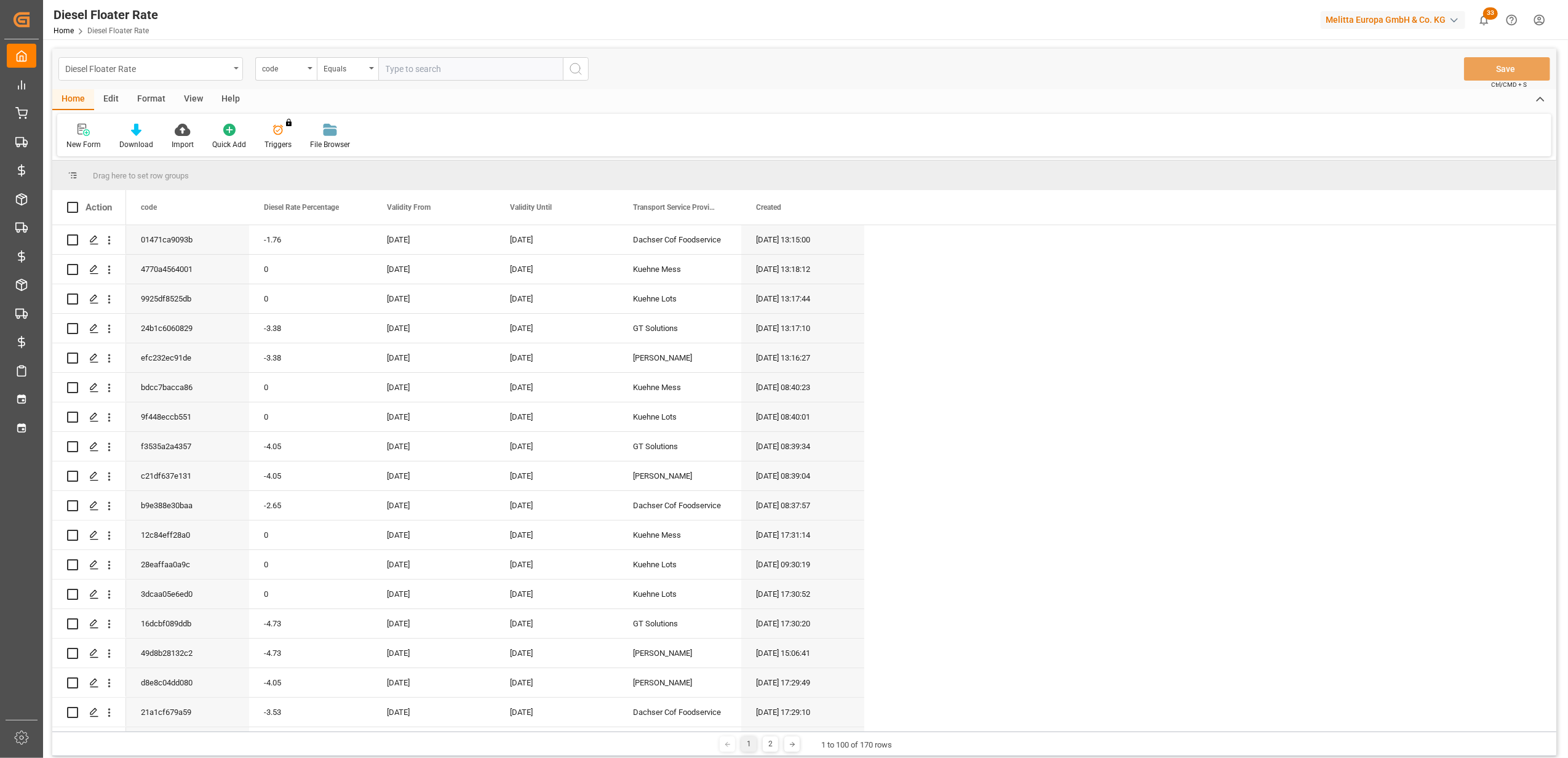
click at [175, 75] on div "Diesel Floater Rate" at bounding box center [147, 68] width 165 height 15
type input "dies"
click at [164, 150] on div "Diesel Floater Rate DE" at bounding box center [151, 152] width 183 height 26
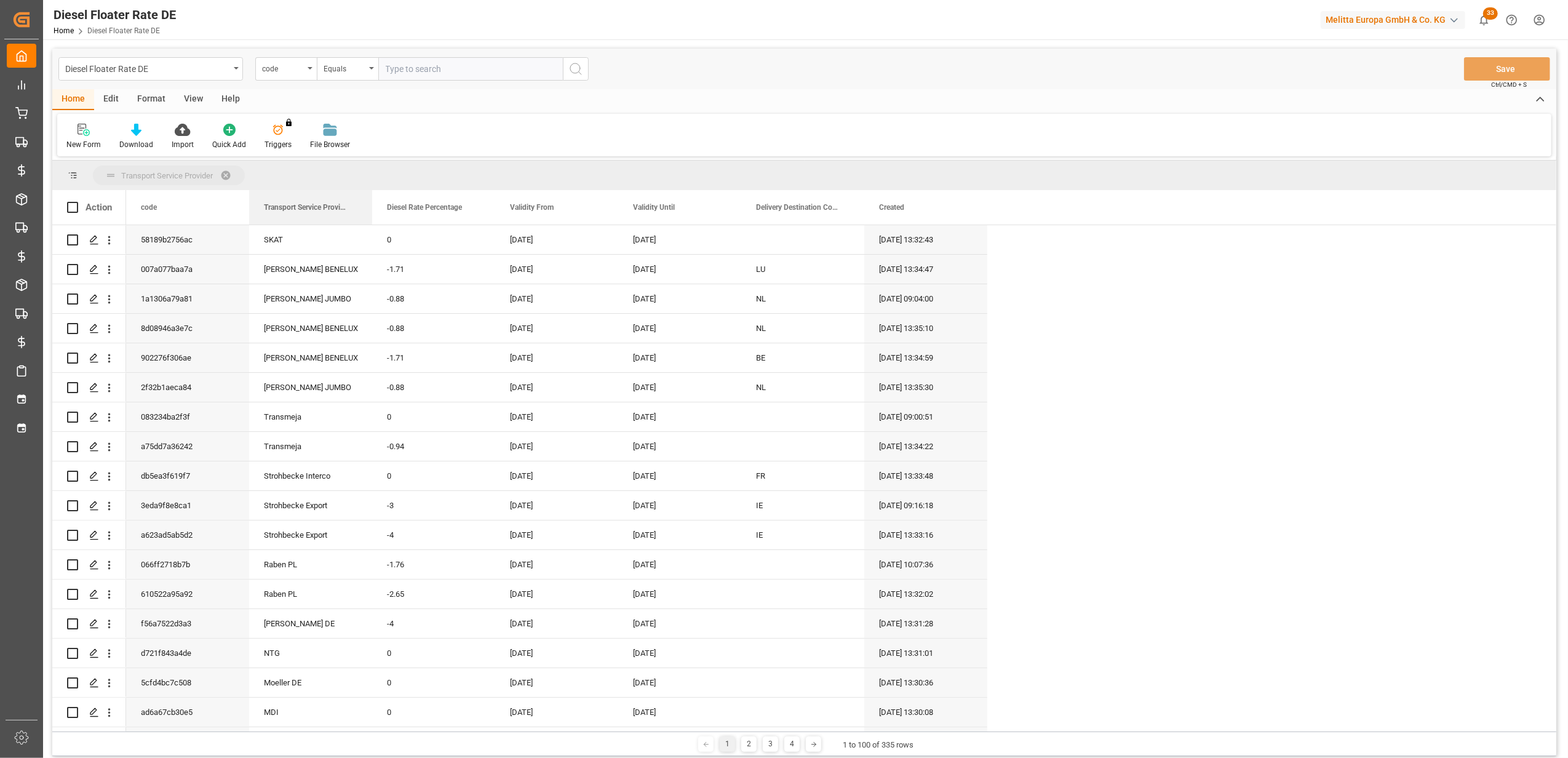
drag, startPoint x: 511, startPoint y: 210, endPoint x: 246, endPoint y: 177, distance: 267.0
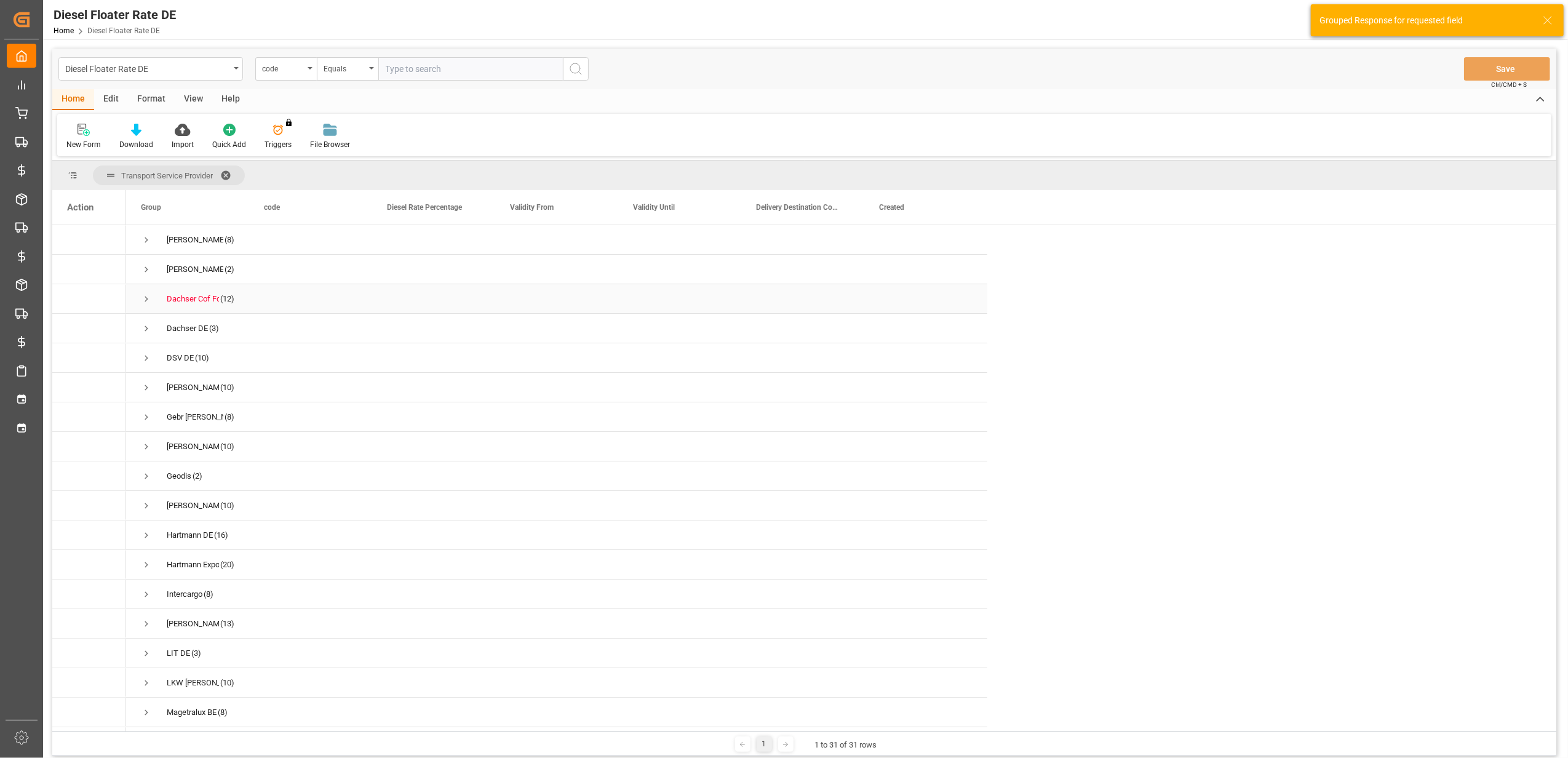
click at [146, 298] on span "Press SPACE to select this row." at bounding box center [146, 299] width 11 height 11
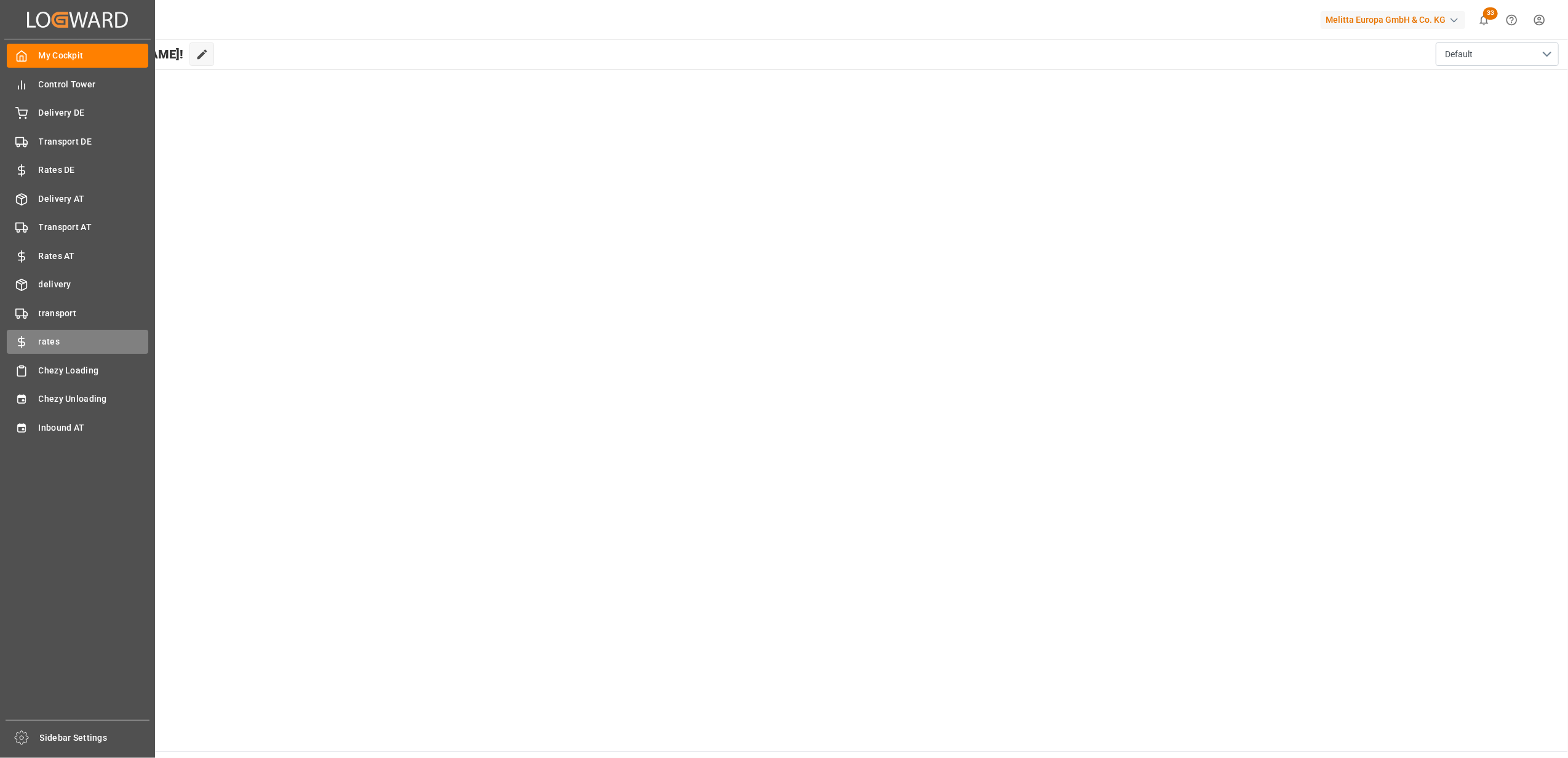
click at [25, 335] on div at bounding box center [17, 341] width 21 height 13
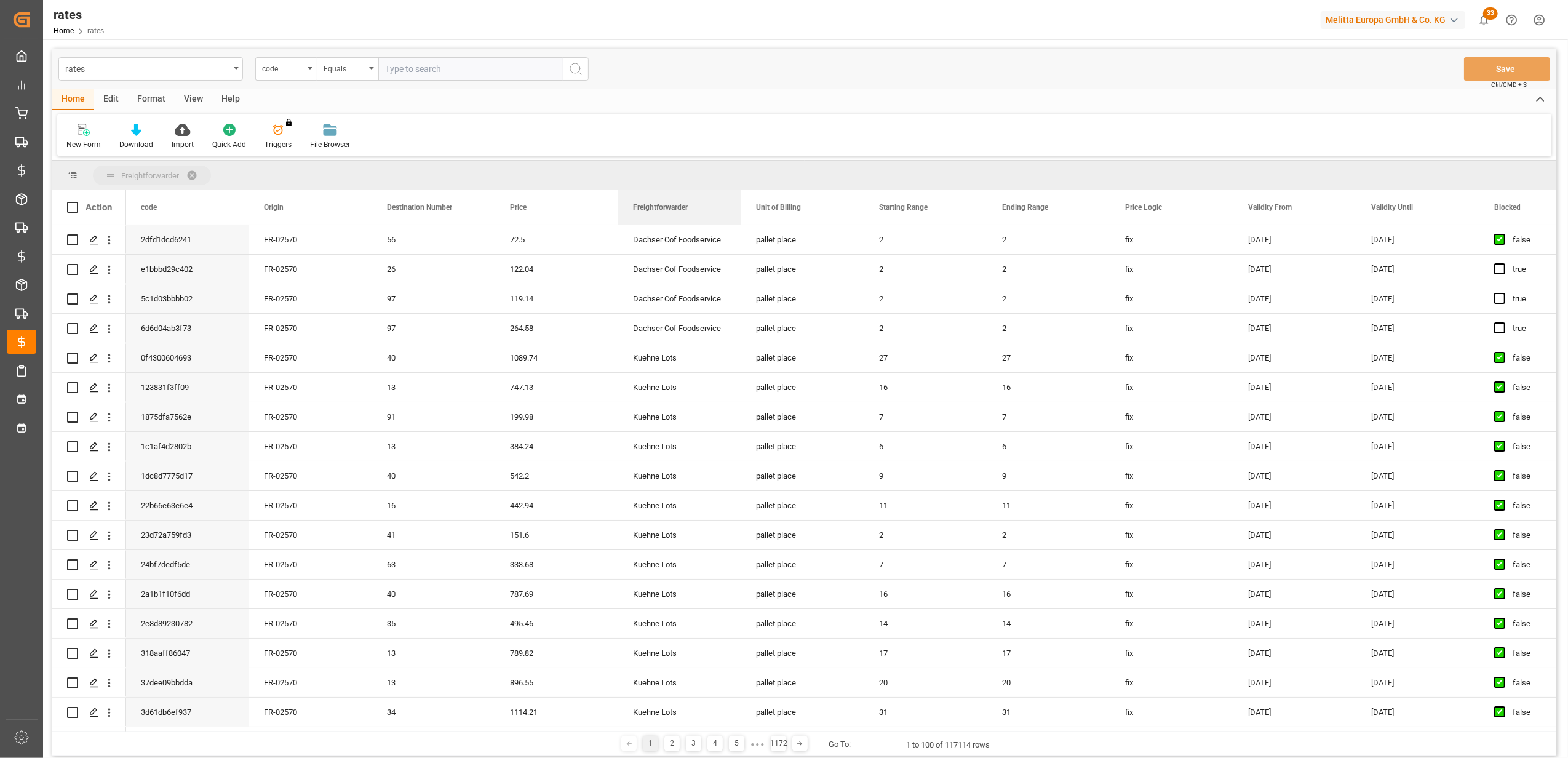
drag, startPoint x: 1170, startPoint y: 207, endPoint x: 293, endPoint y: 171, distance: 877.7
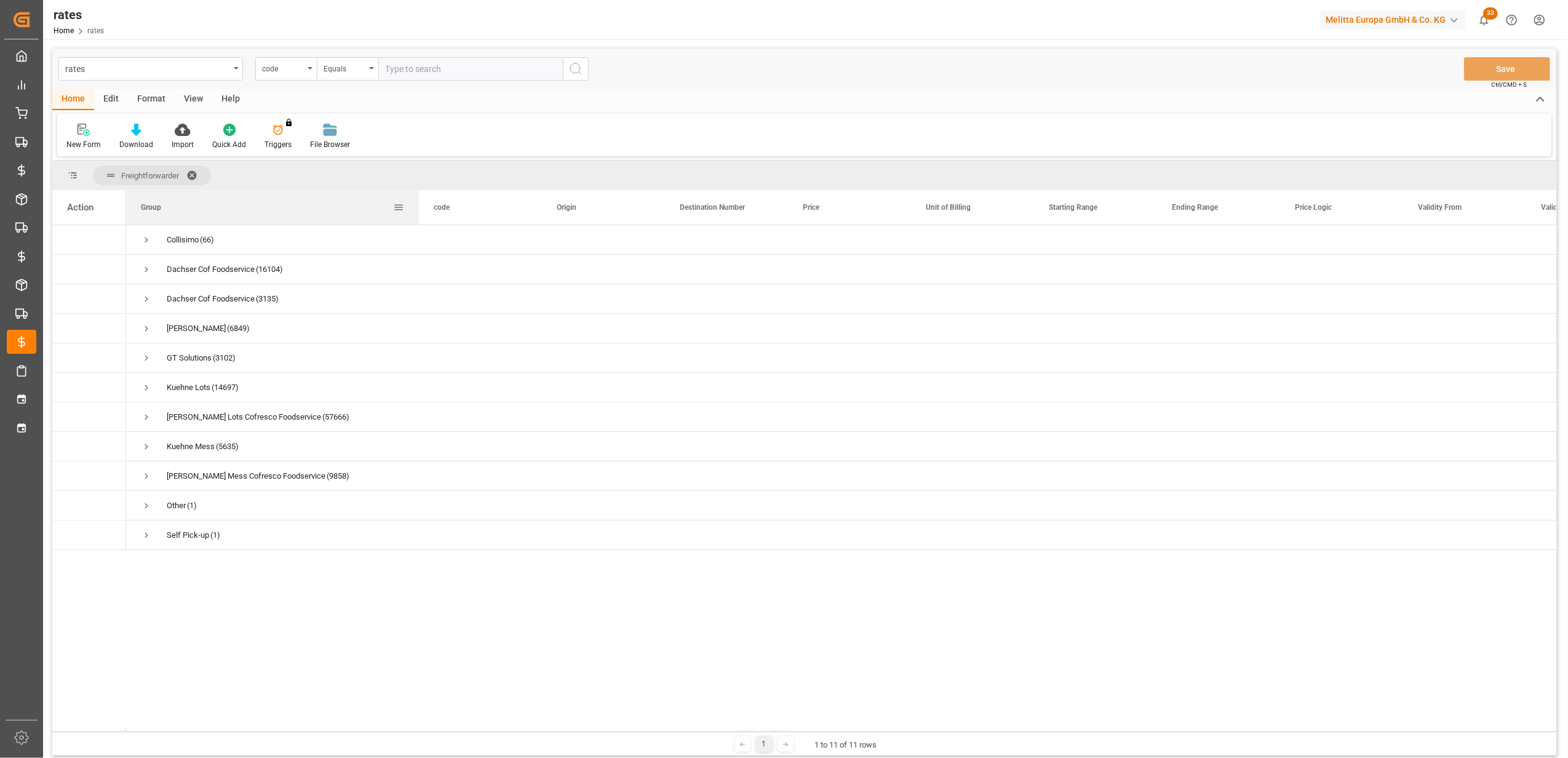
drag, startPoint x: 248, startPoint y: 214, endPoint x: 419, endPoint y: 211, distance: 171.0
click at [419, 211] on div at bounding box center [419, 207] width 5 height 34
click at [193, 173] on span at bounding box center [196, 175] width 20 height 11
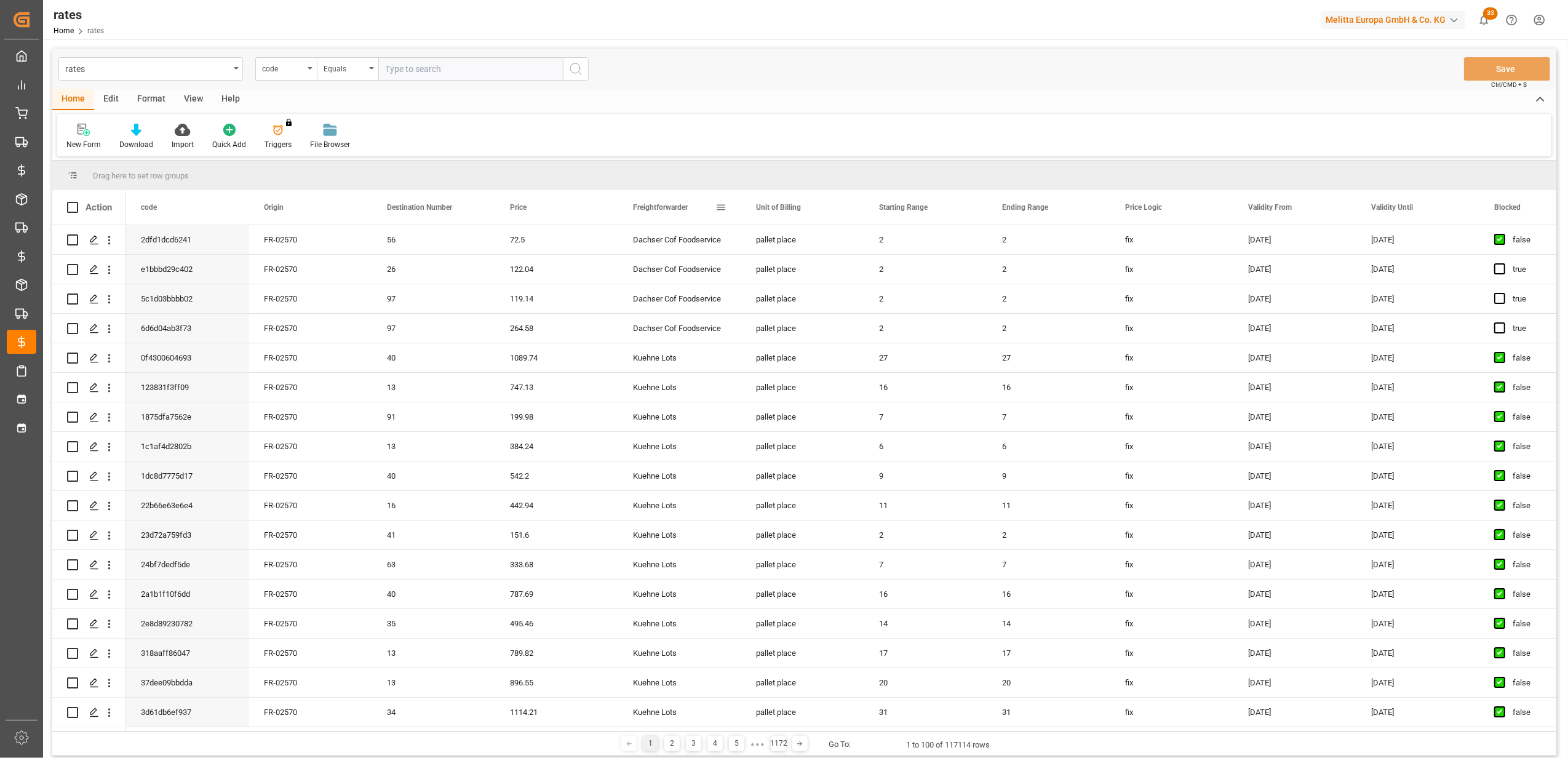
click at [724, 204] on span at bounding box center [721, 207] width 11 height 11
click at [785, 207] on span "filter" at bounding box center [786, 209] width 11 height 11
click at [727, 274] on input "Filter Value" at bounding box center [777, 273] width 121 height 25
type input "Dachser Cof Foodservice"
click at [795, 310] on button "Apply" at bounding box center [793, 312] width 23 height 12
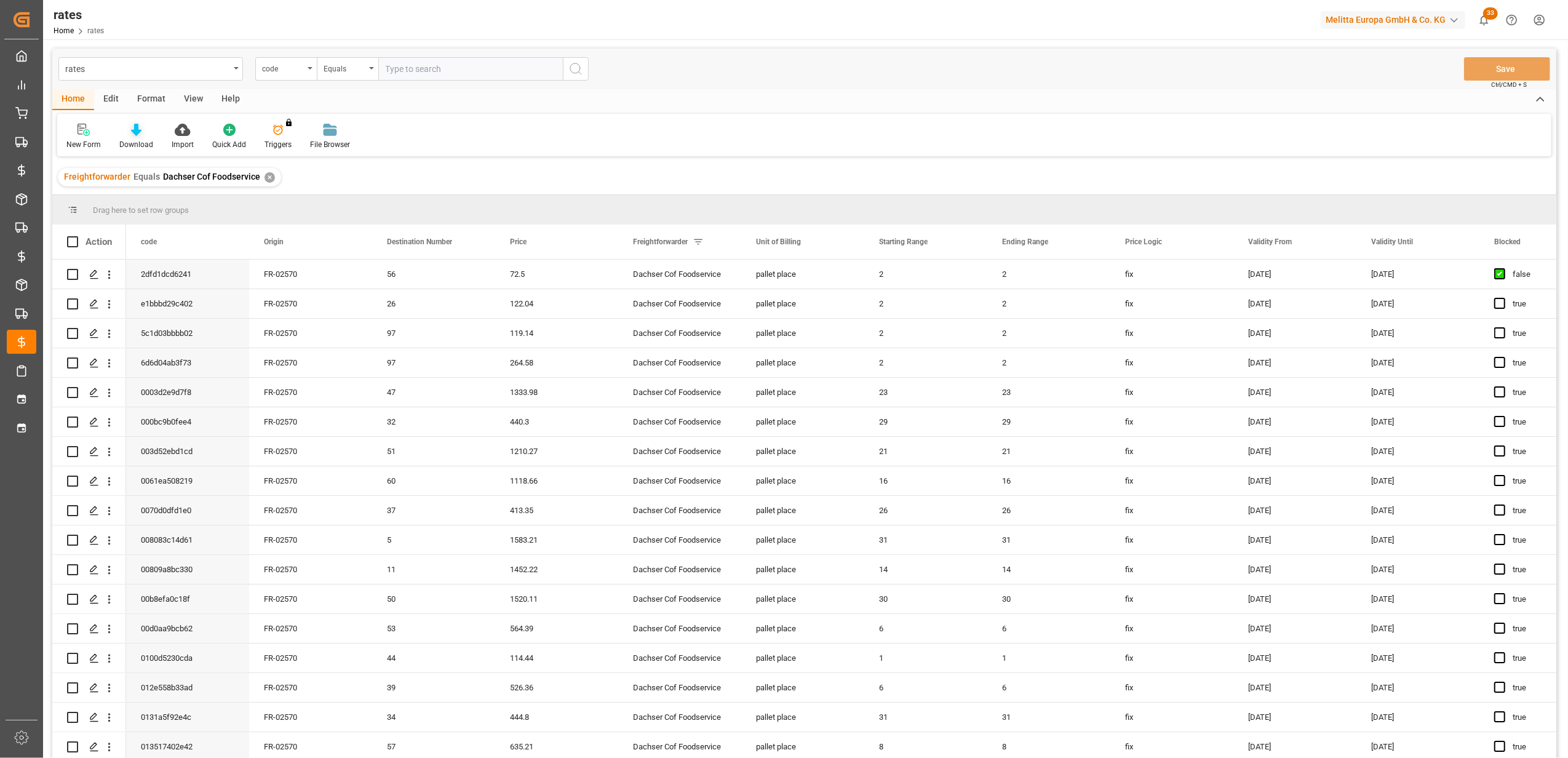
click at [136, 132] on icon at bounding box center [136, 129] width 10 height 12
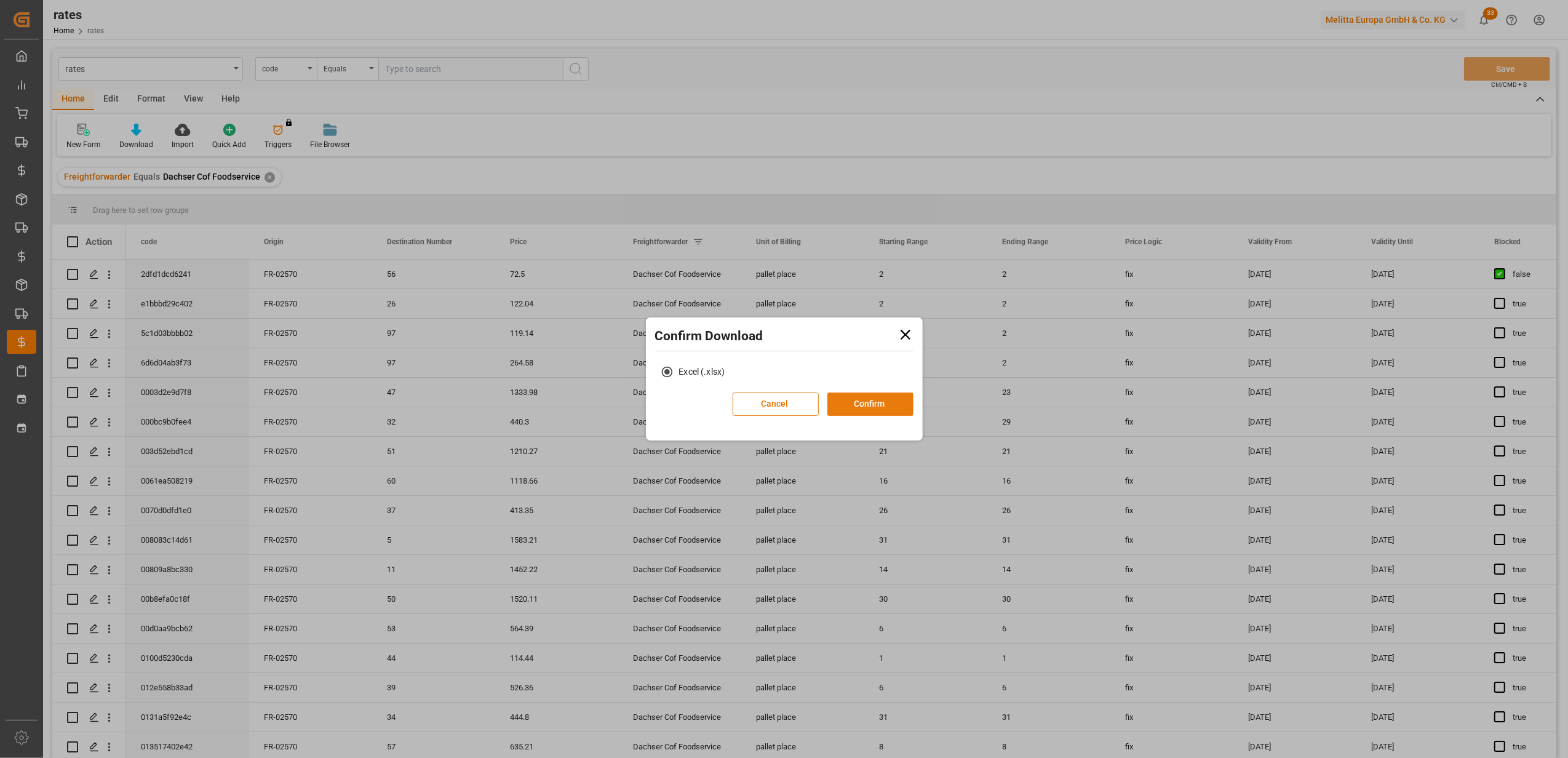
click at [875, 404] on button "Confirm" at bounding box center [871, 403] width 87 height 23
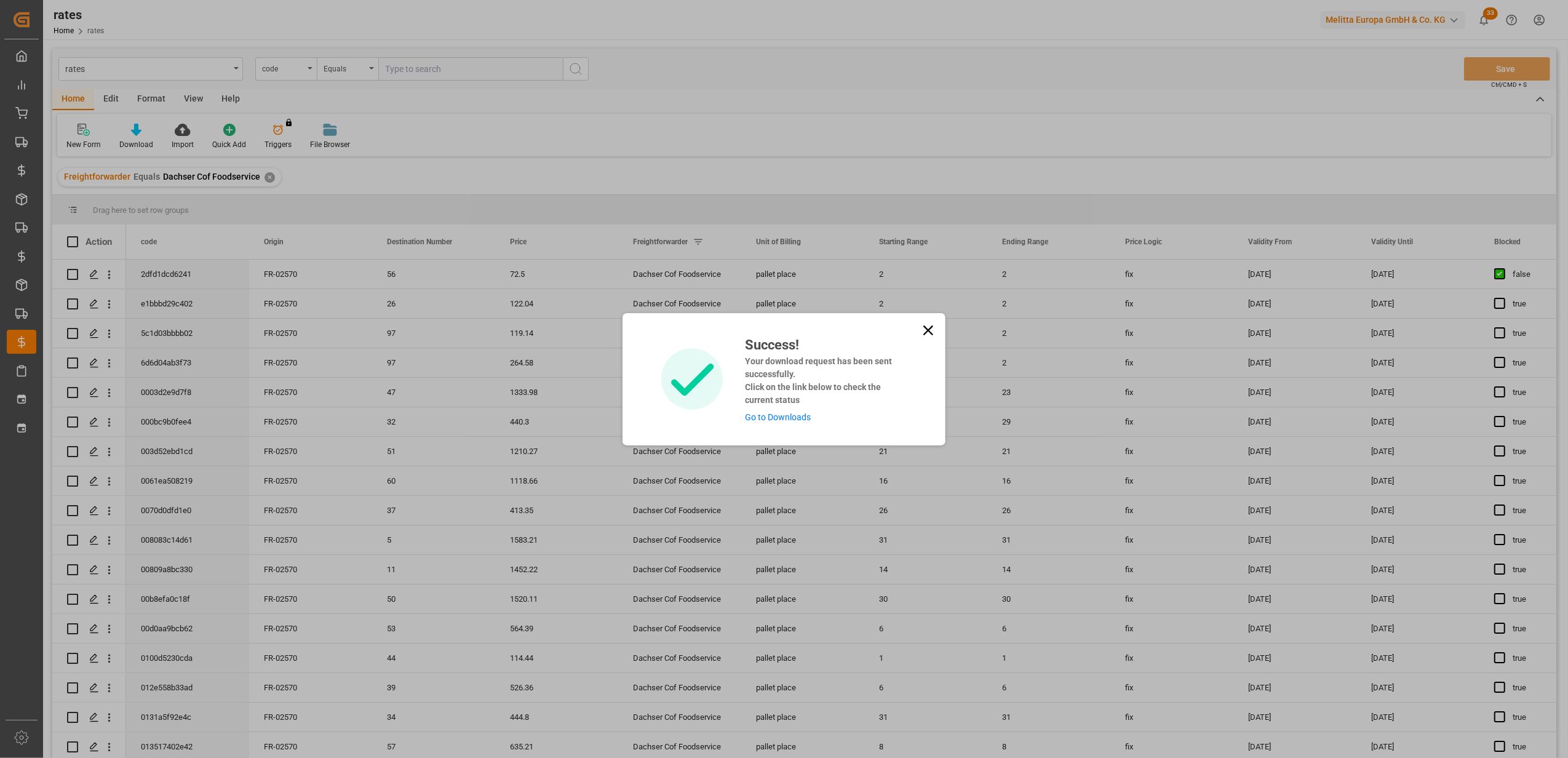
click at [796, 419] on link "Go to Downloads" at bounding box center [778, 416] width 66 height 9
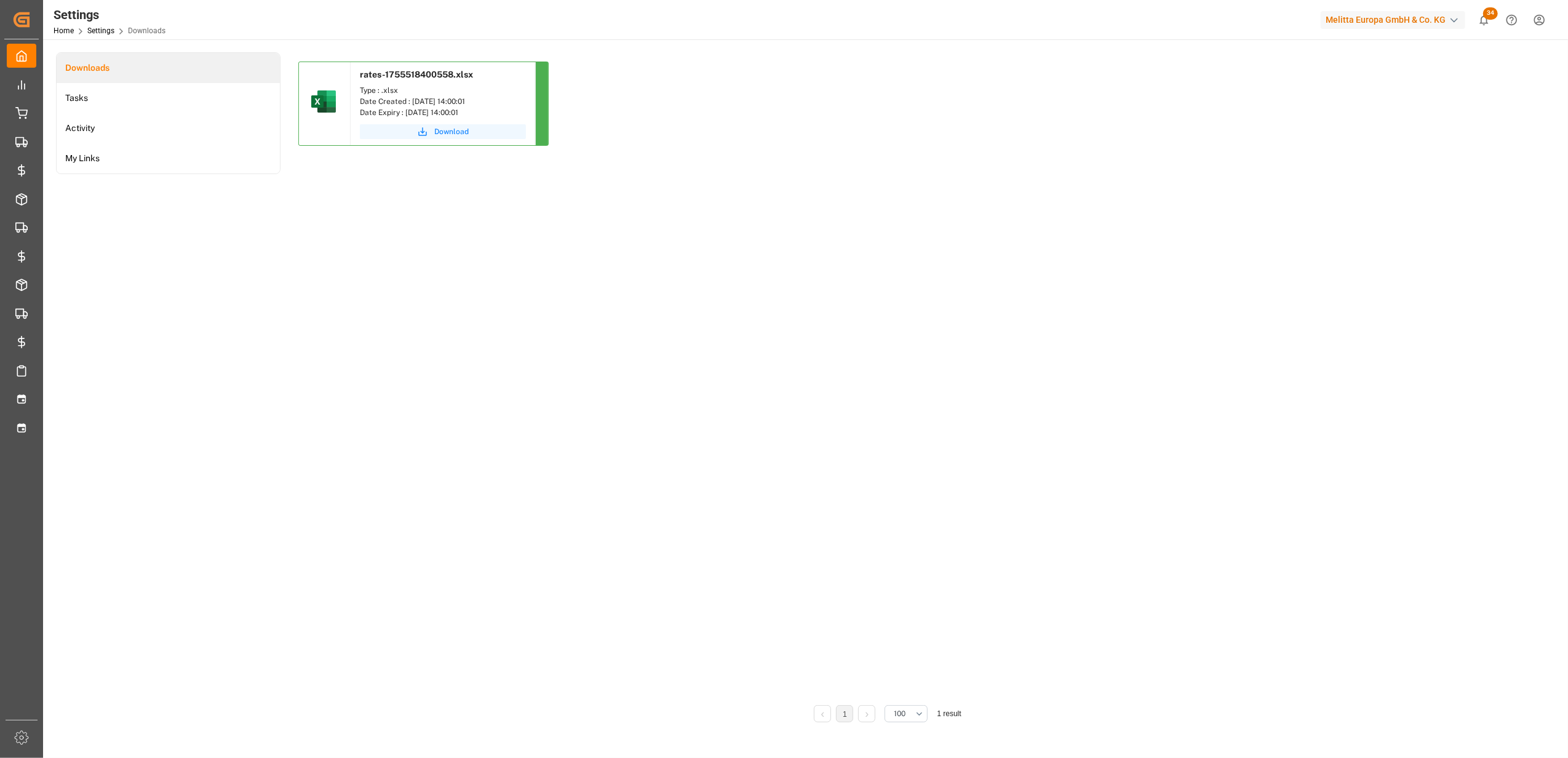
click at [469, 129] on button "Download" at bounding box center [443, 131] width 166 height 15
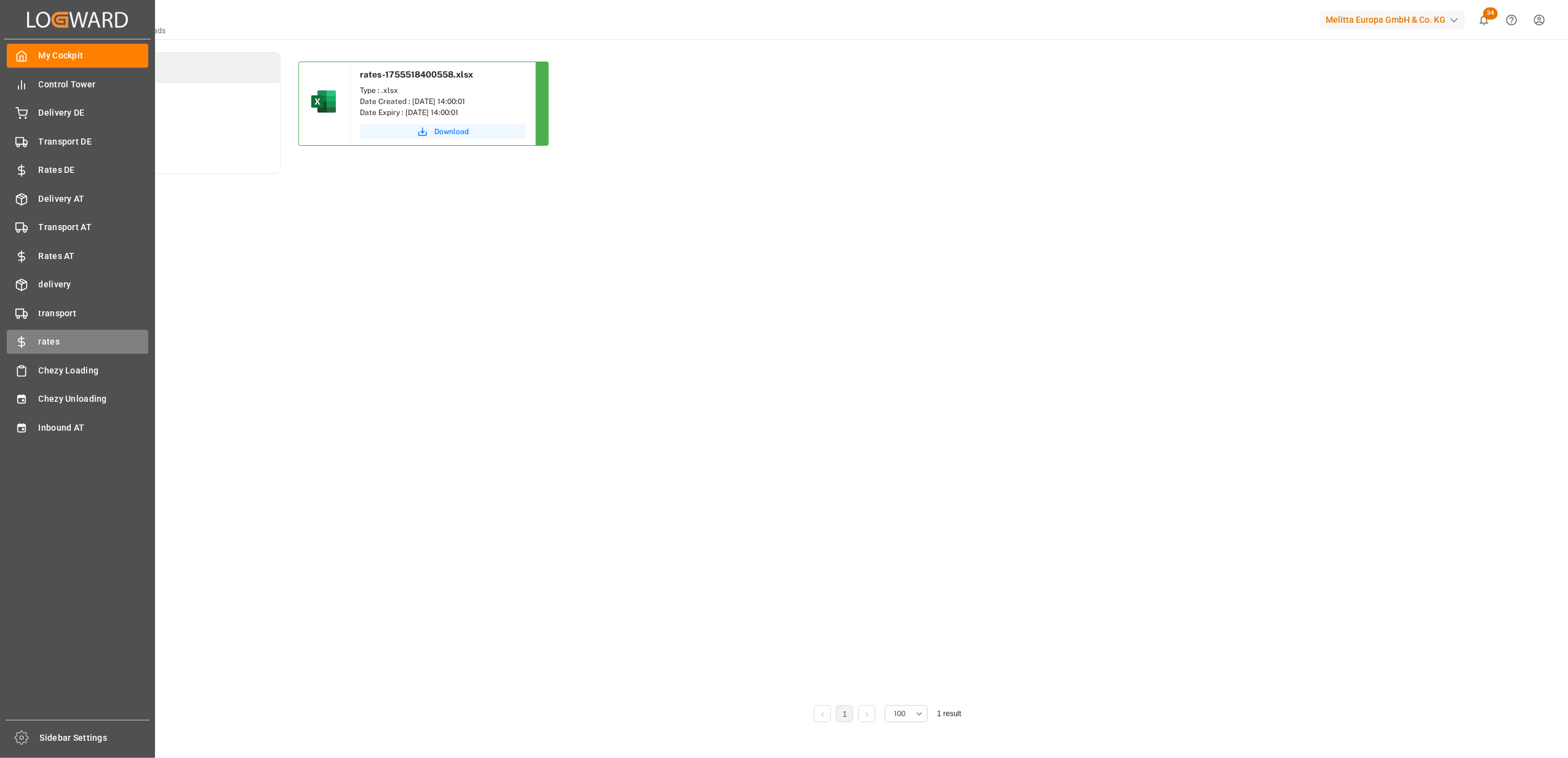
click at [57, 337] on span "rates" at bounding box center [93, 341] width 111 height 13
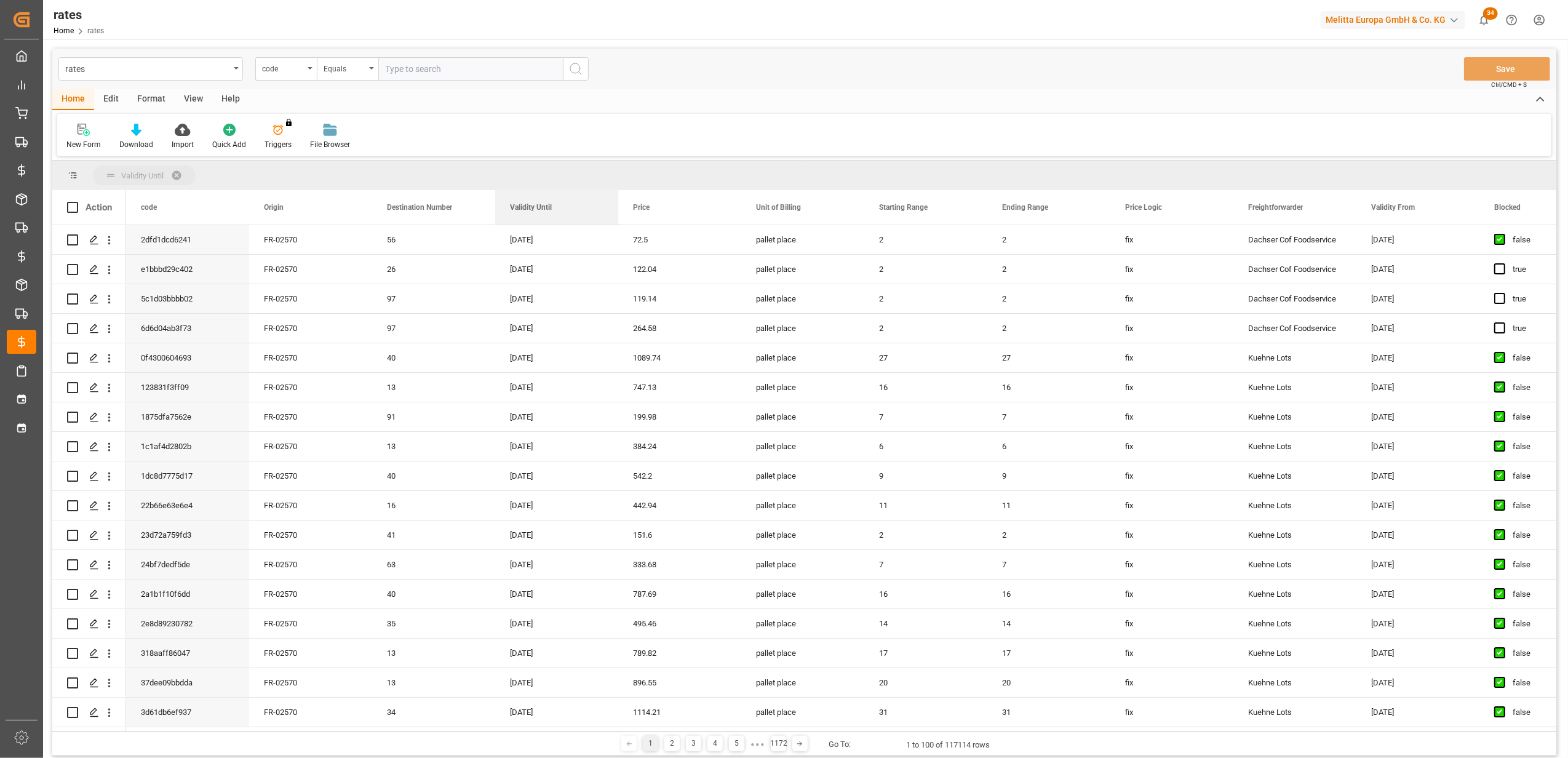
drag, startPoint x: 1391, startPoint y: 202, endPoint x: 217, endPoint y: 176, distance: 1174.3
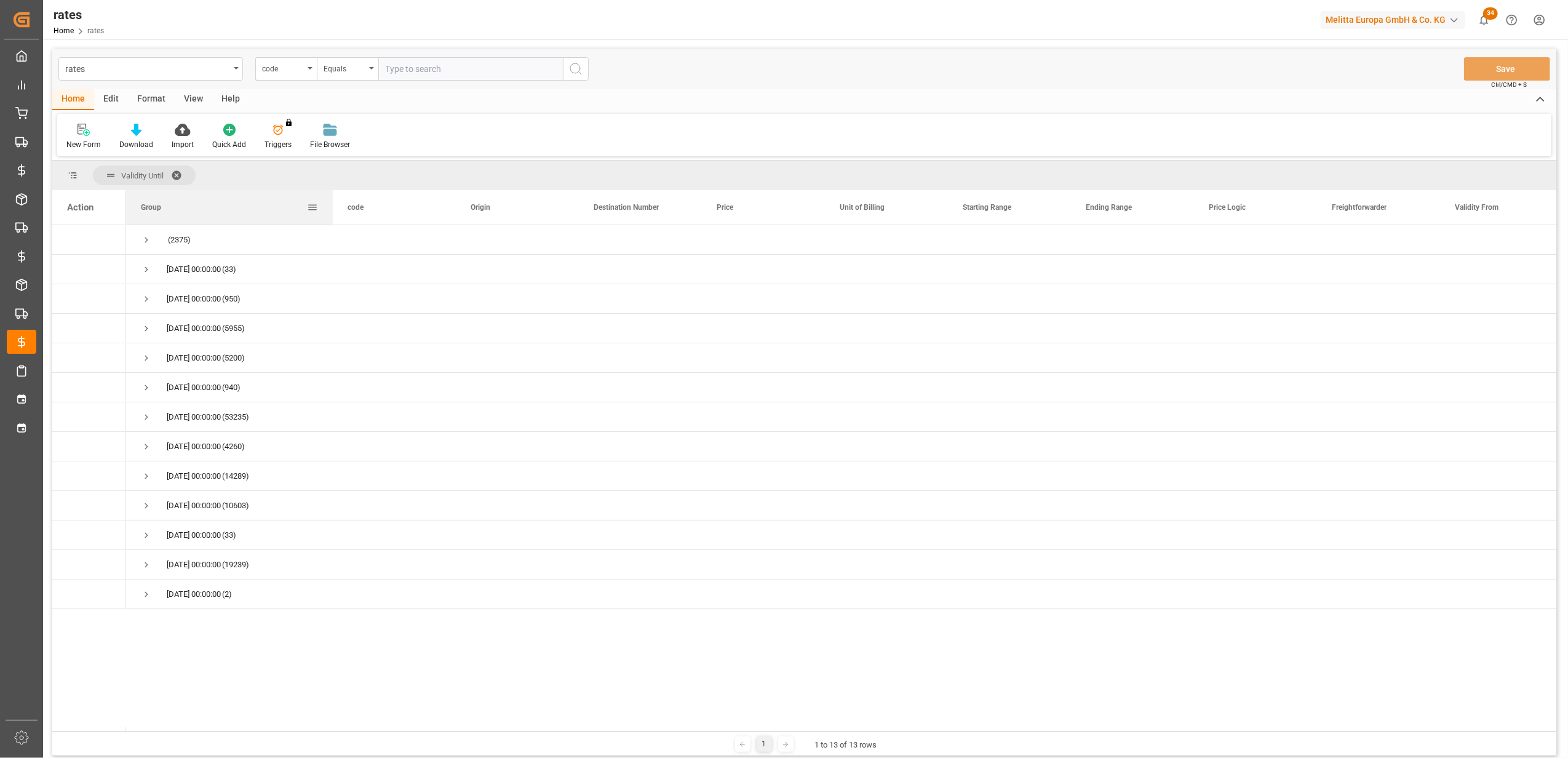
drag, startPoint x: 247, startPoint y: 207, endPoint x: 331, endPoint y: 210, distance: 84.1
click at [331, 210] on div at bounding box center [333, 207] width 5 height 34
click at [143, 564] on span "Press SPACE to select this row." at bounding box center [146, 564] width 11 height 11
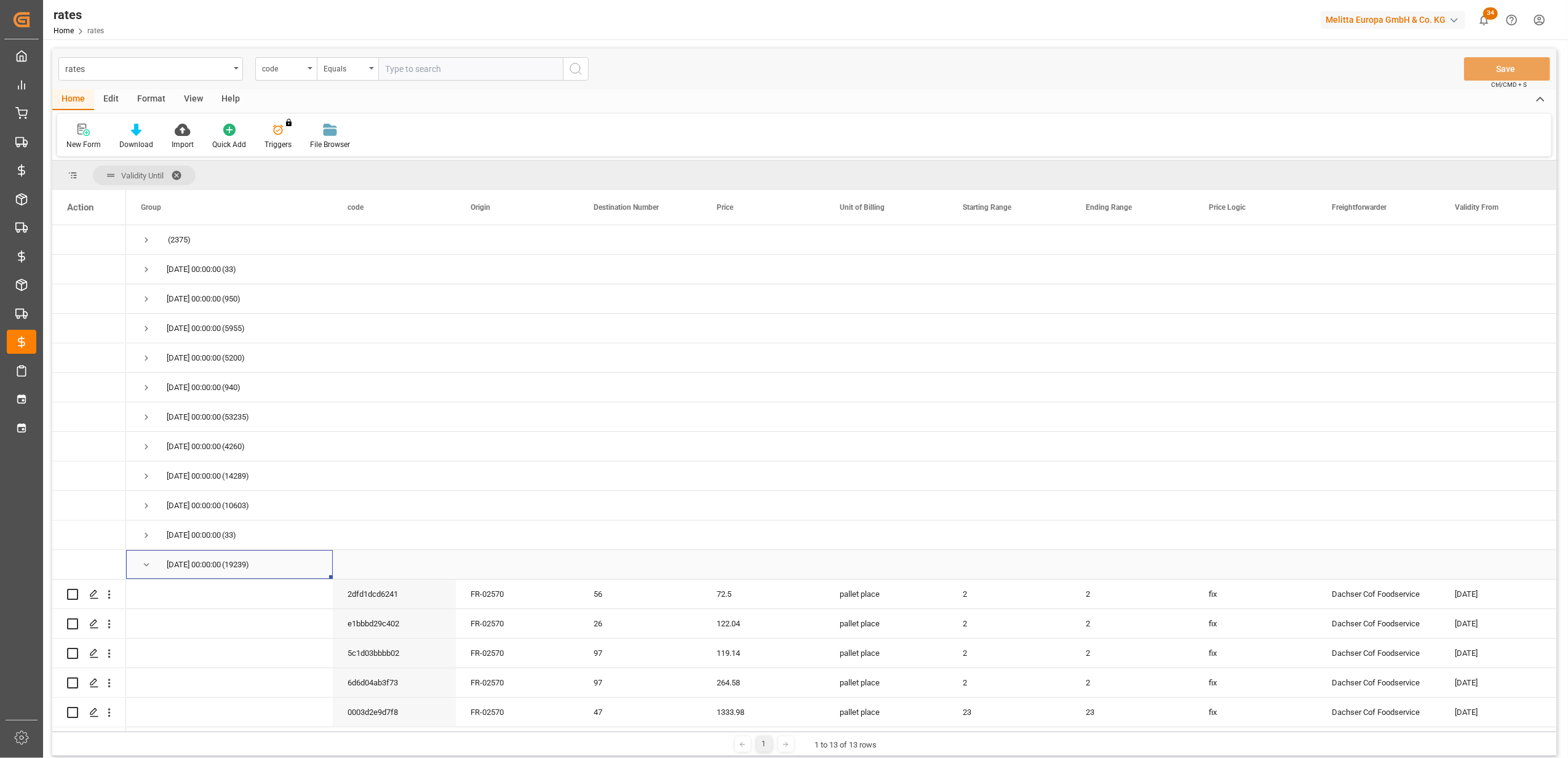
click at [143, 564] on span "Press SPACE to select this row." at bounding box center [146, 564] width 11 height 11
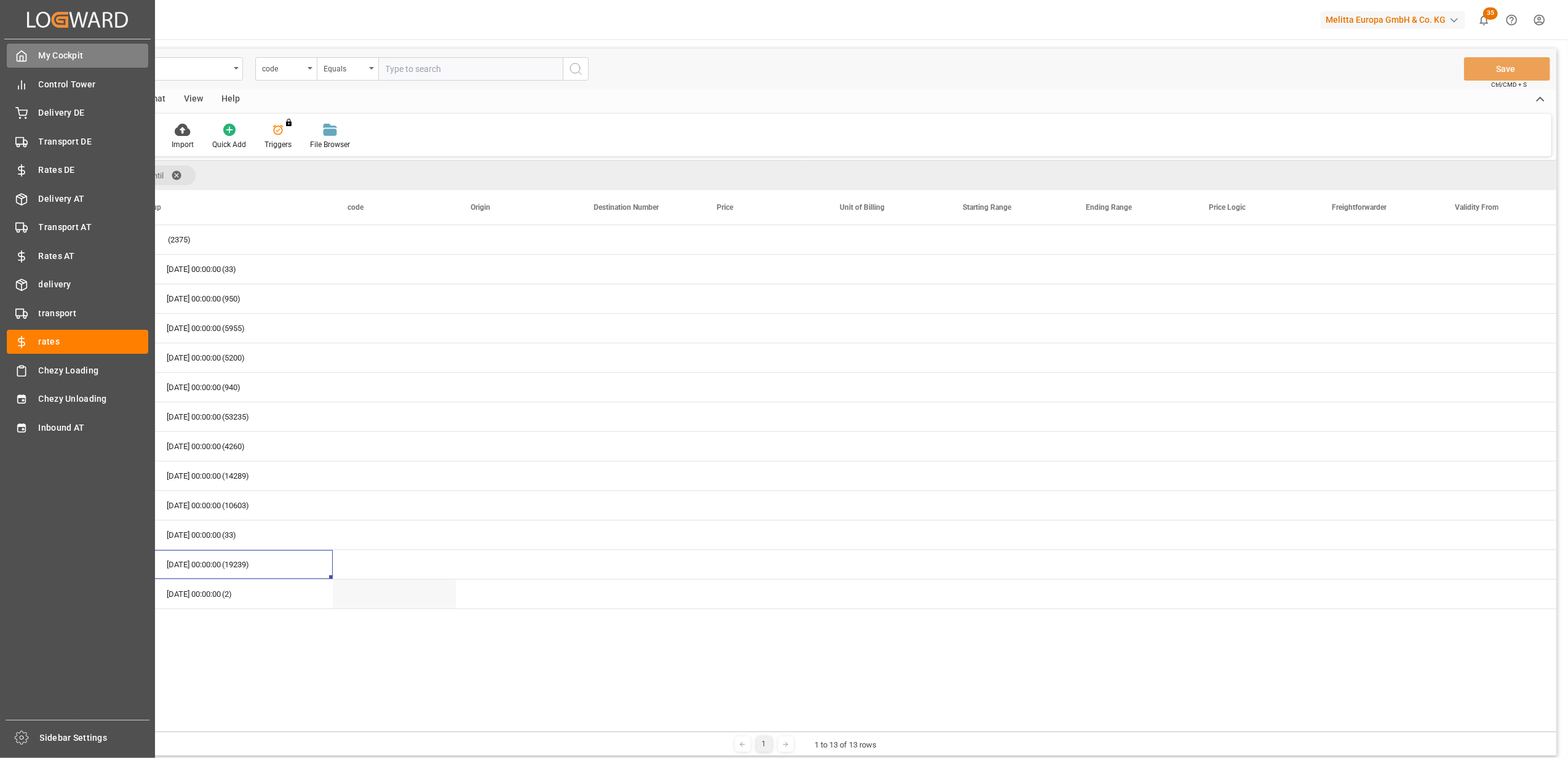
click at [43, 56] on span "My Cockpit" at bounding box center [93, 55] width 111 height 13
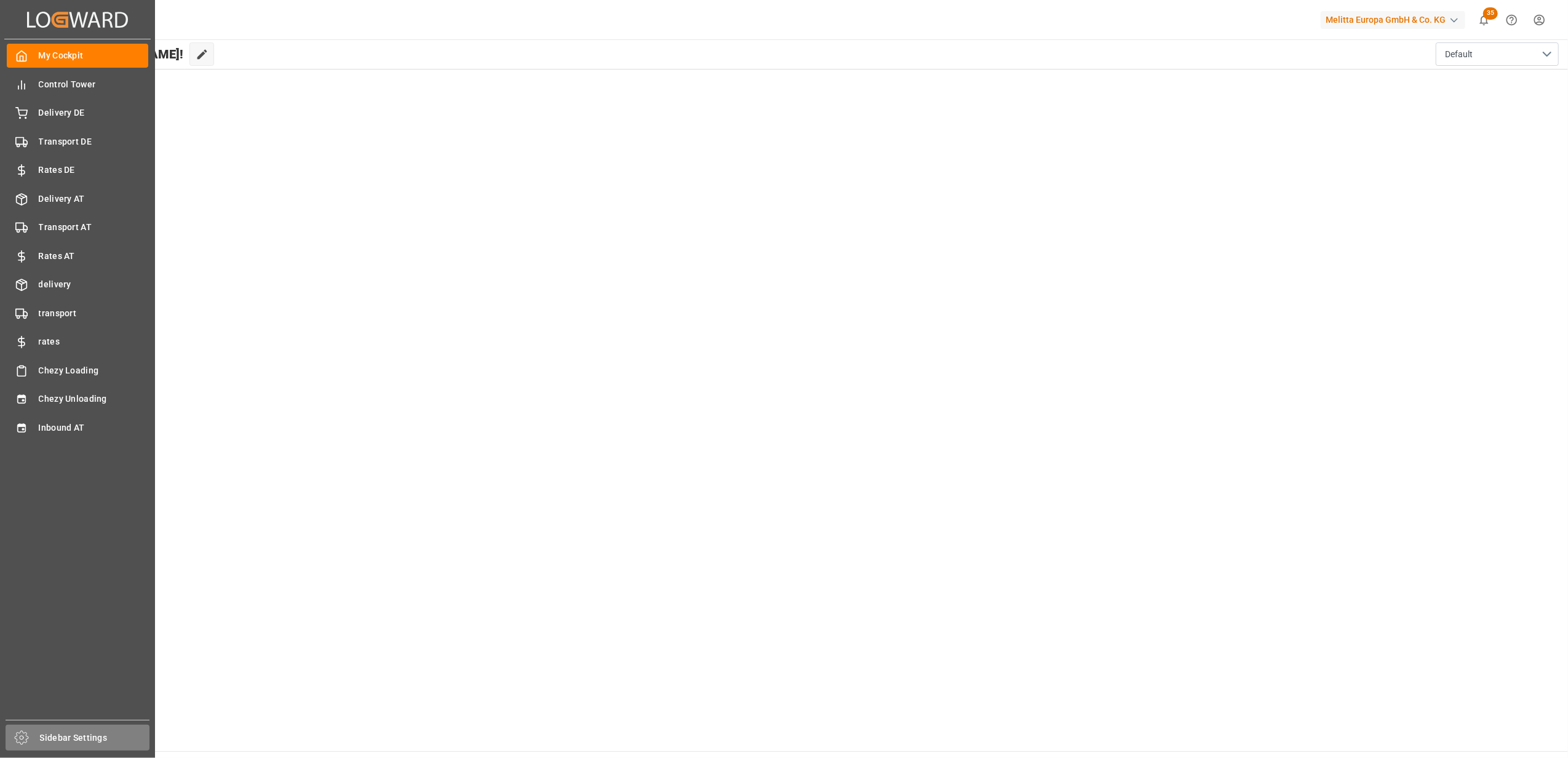
click at [60, 728] on div "Sidebar Settings" at bounding box center [77, 737] width 144 height 26
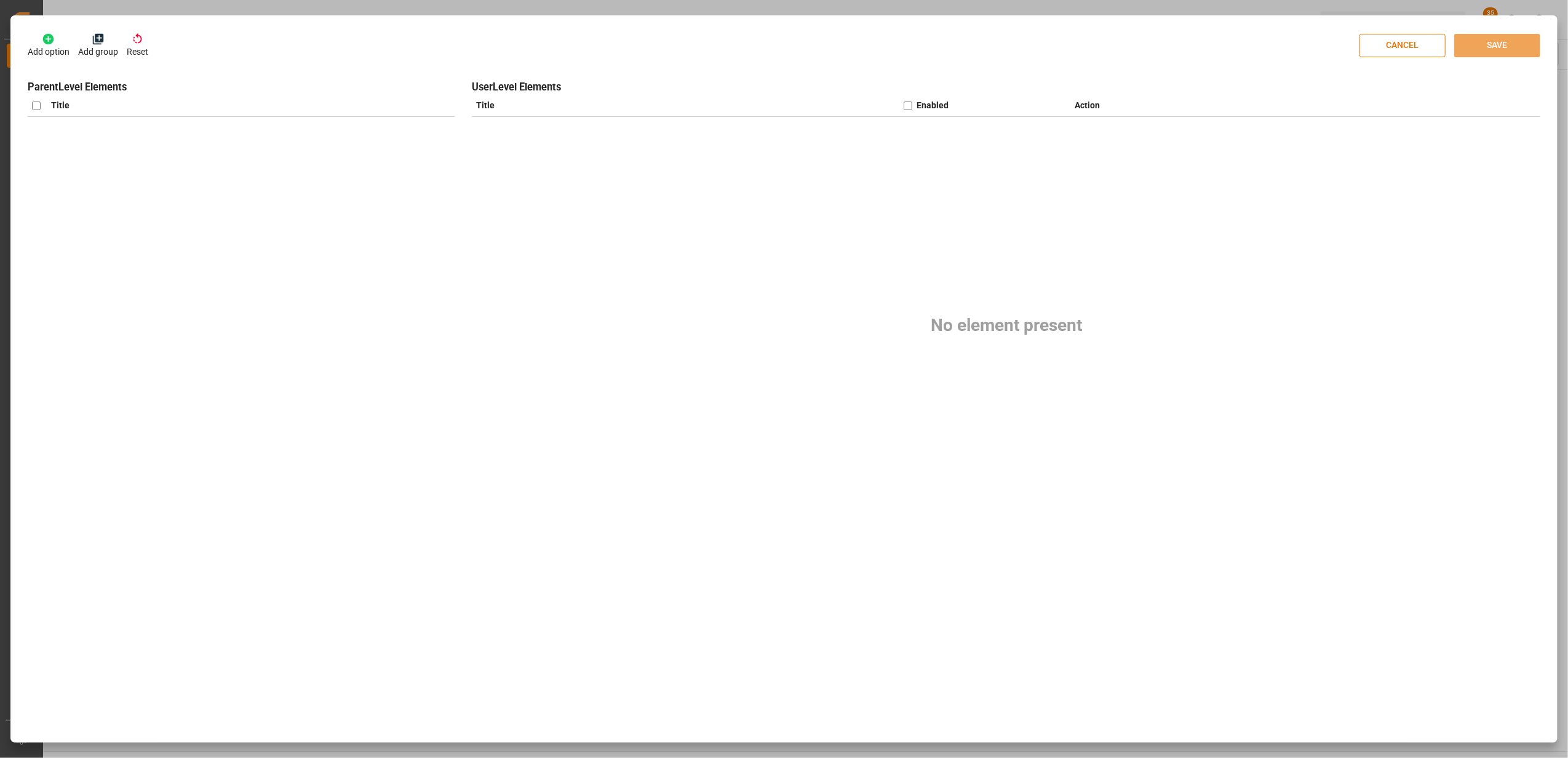
checkbox input "true"
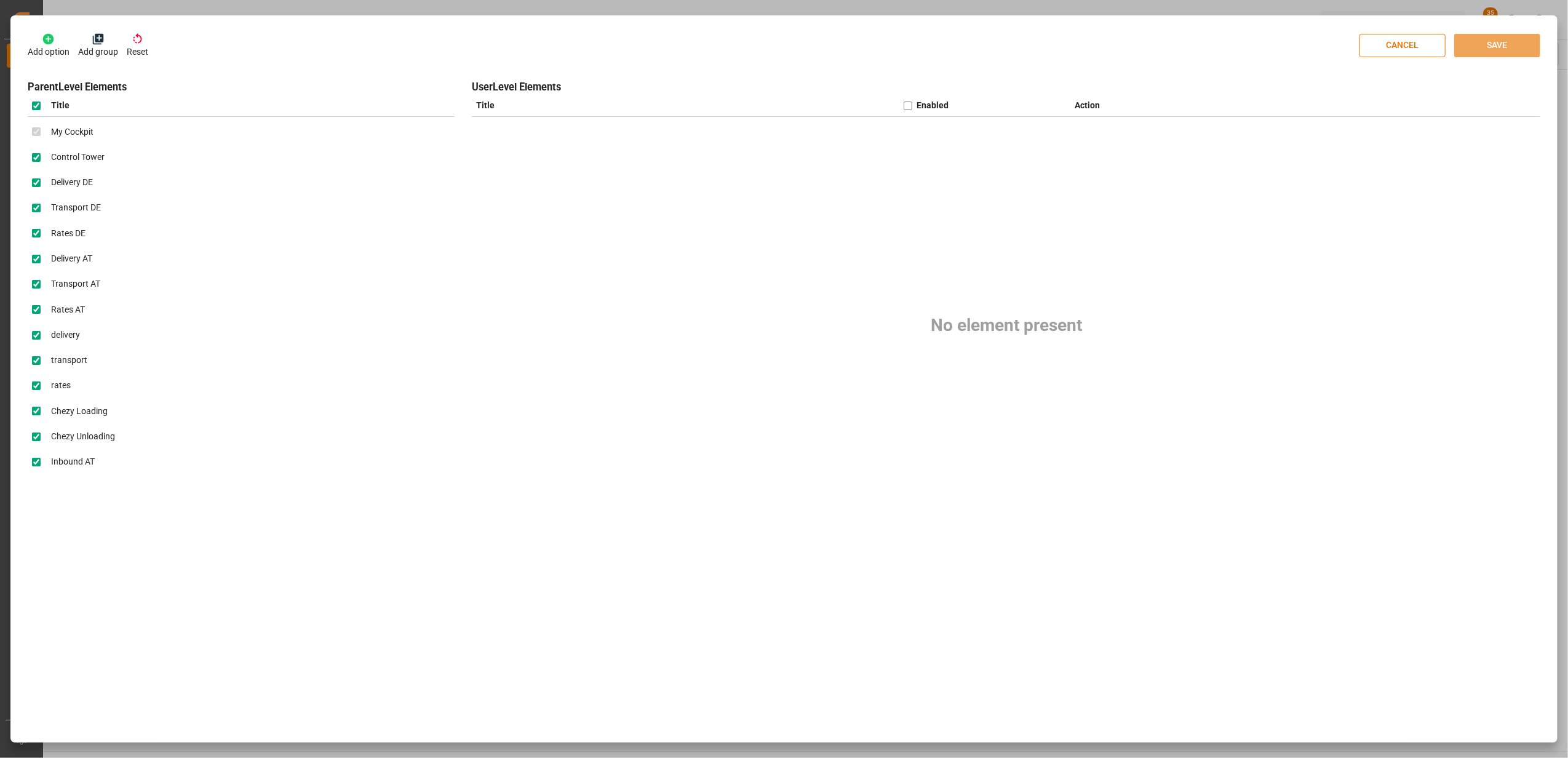
click at [151, 8] on div "Add option Add group Reset CANCEL SAVE Parent Level Elements Title My Cockpit C…" at bounding box center [784, 379] width 1568 height 758
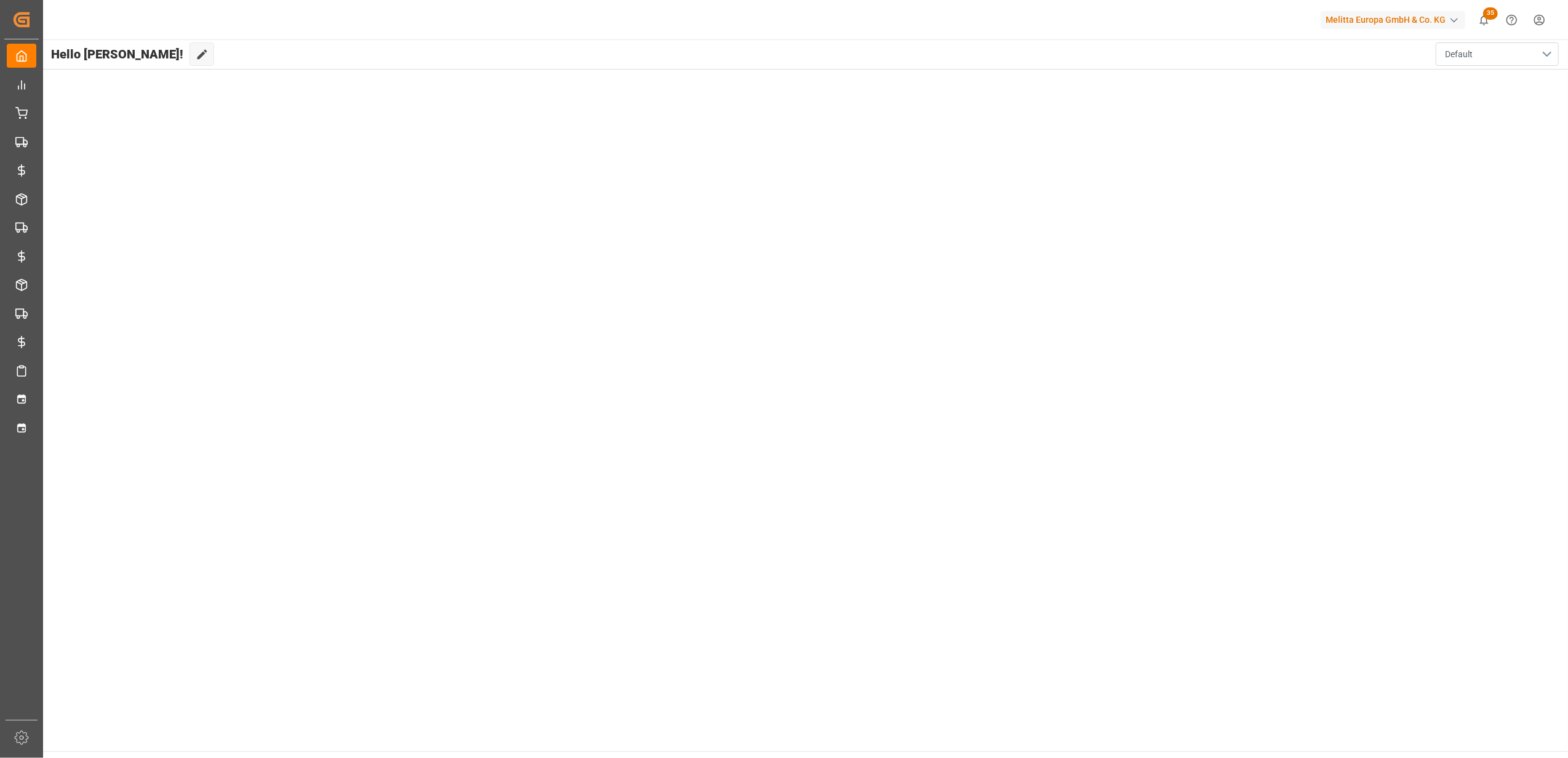
click at [1527, 53] on button "Default" at bounding box center [1498, 54] width 123 height 23
click at [1455, 15] on div "button" at bounding box center [1454, 21] width 12 height 12
click at [274, 156] on html "Created by potrace 1.15, written by Peter Selinger 2001-2017 Created by potrace…" at bounding box center [784, 379] width 1568 height 758
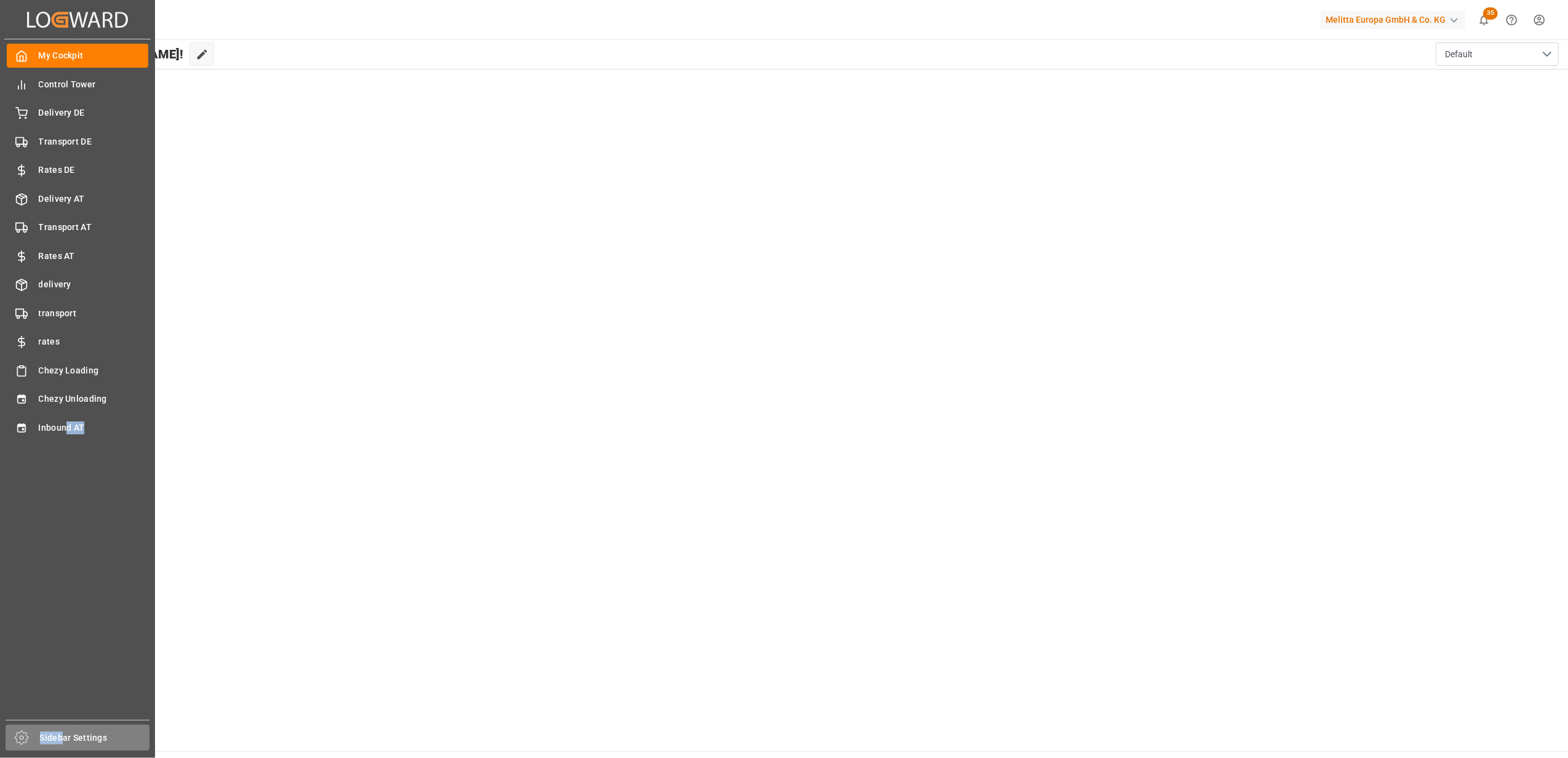
click at [60, 737] on div "Created by potrace 1.15, written by Peter Selinger 2001-2017 Created by potrace…" at bounding box center [77, 375] width 155 height 750
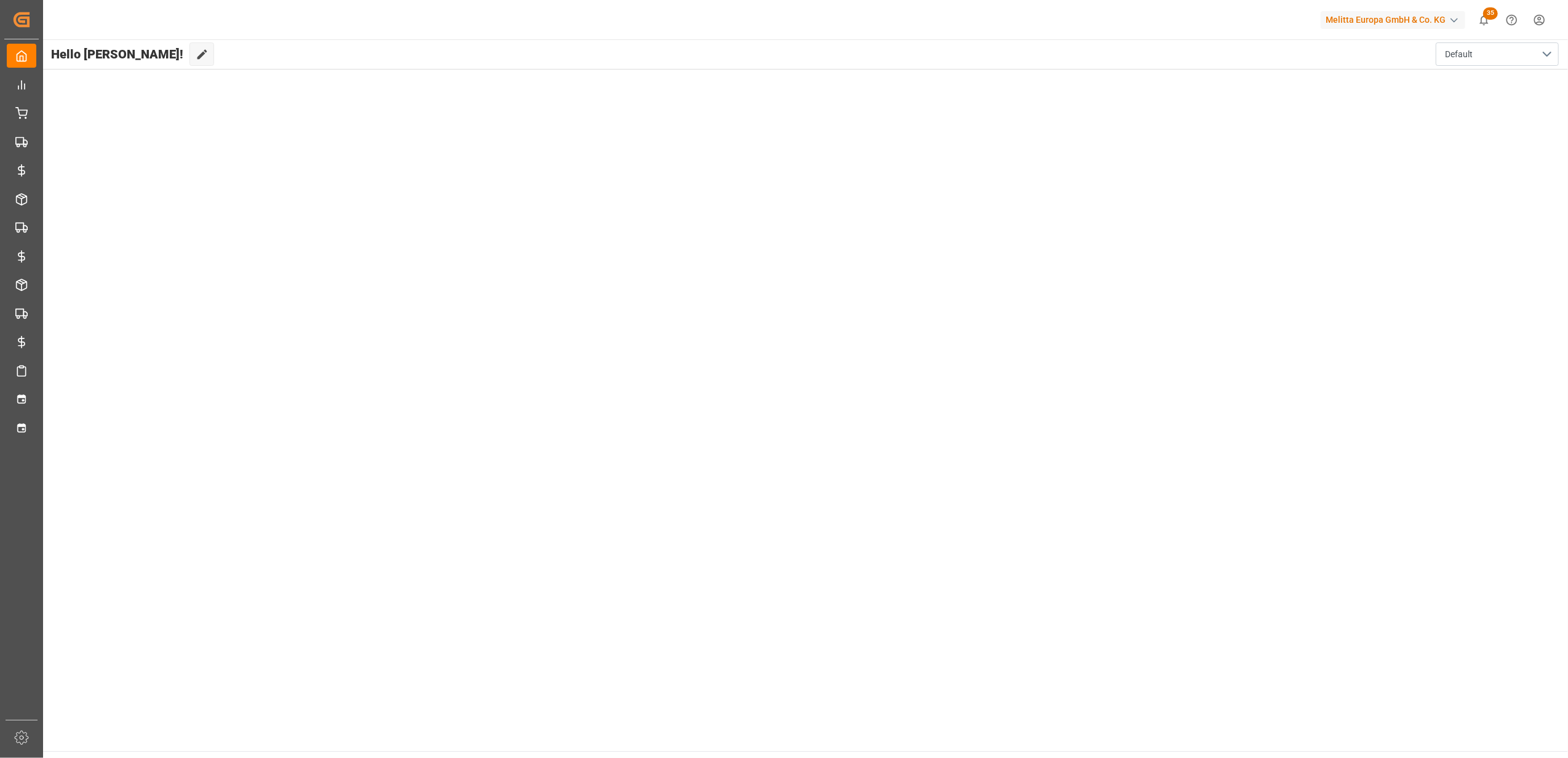
click at [542, 202] on main "Hello Felicia! Edit Cockpit Default" at bounding box center [805, 395] width 1527 height 712
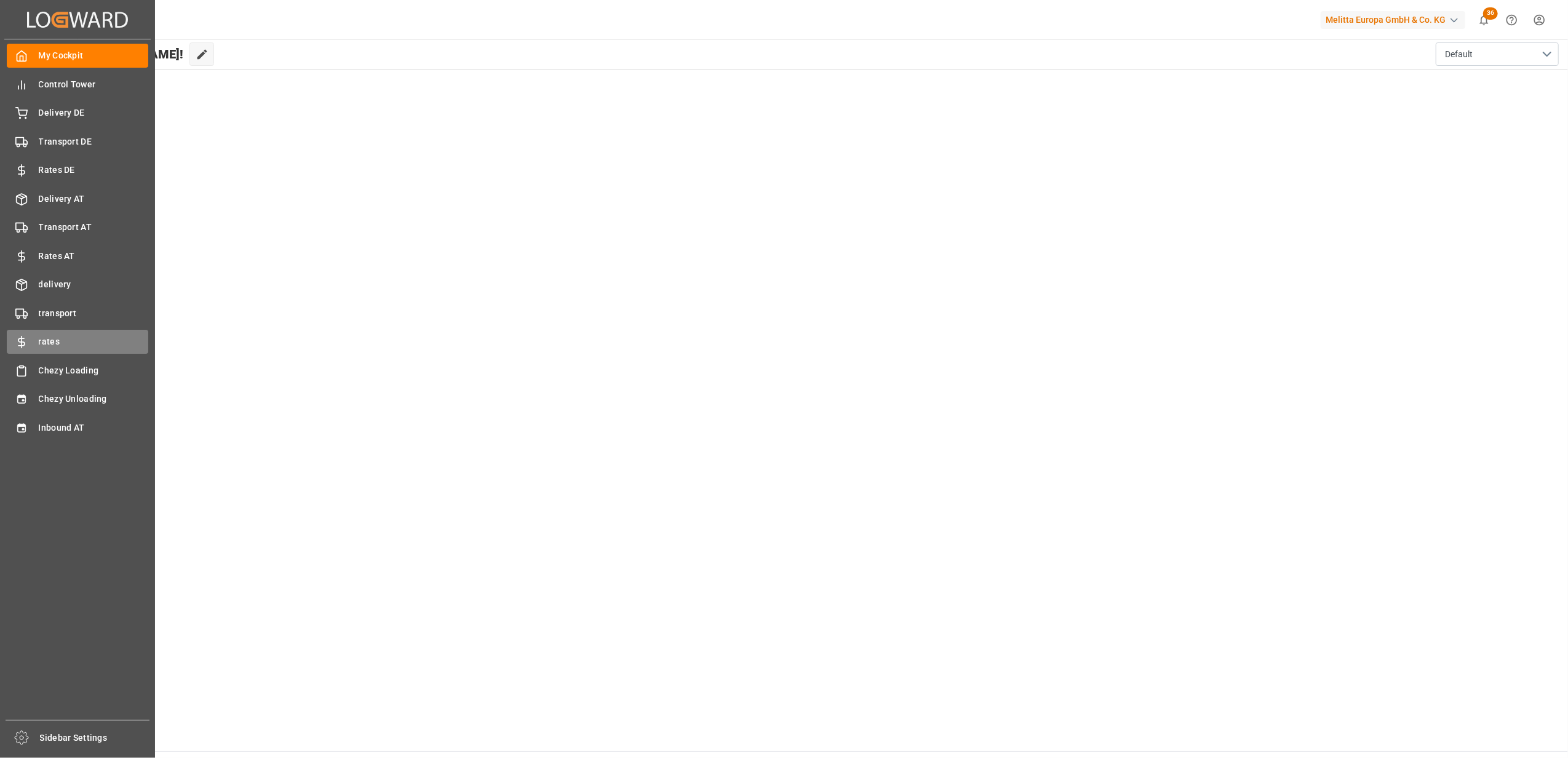
click at [48, 332] on div "rates rates" at bounding box center [77, 342] width 141 height 24
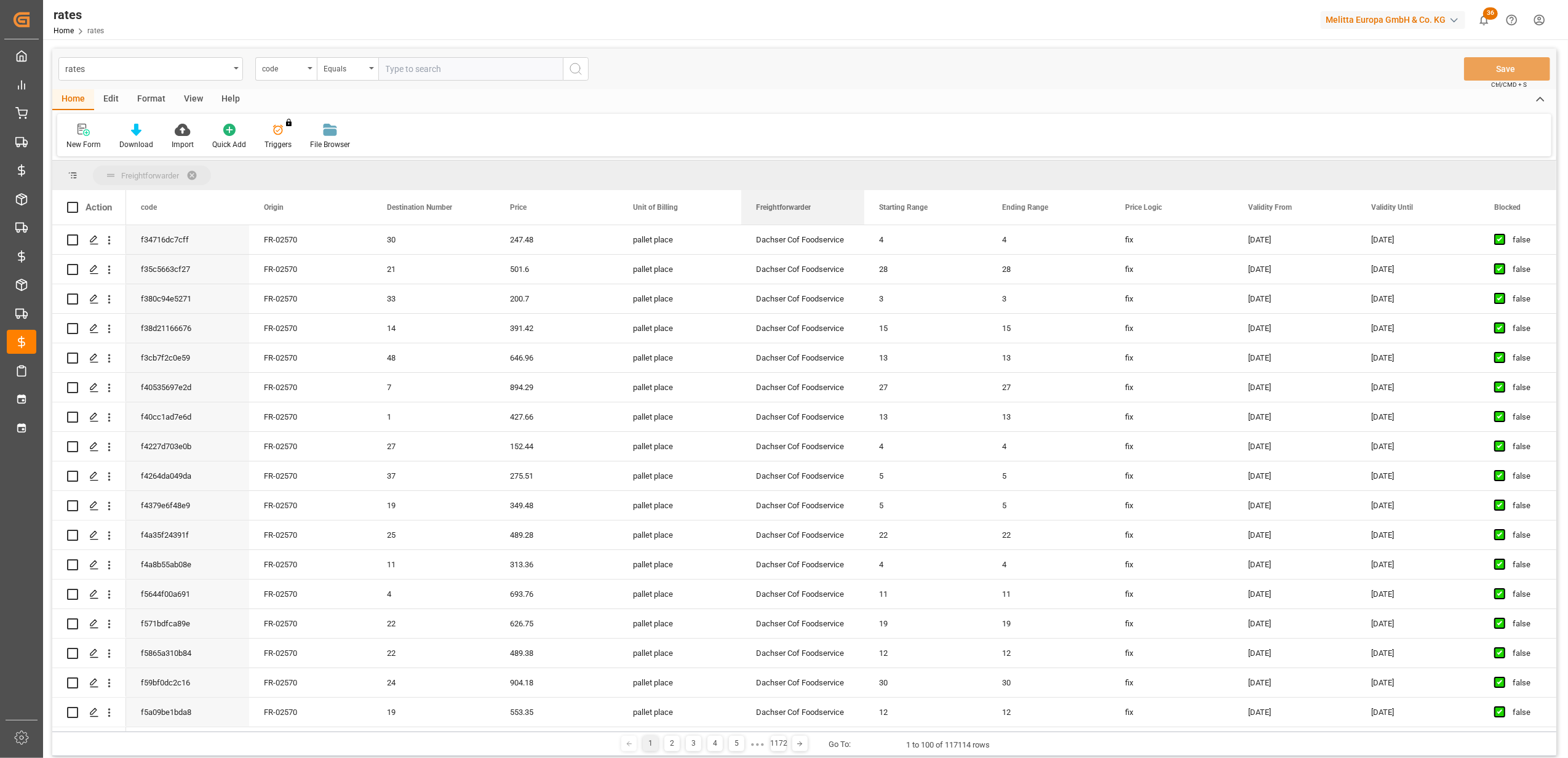
drag, startPoint x: 1162, startPoint y: 208, endPoint x: 667, endPoint y: 171, distance: 496.4
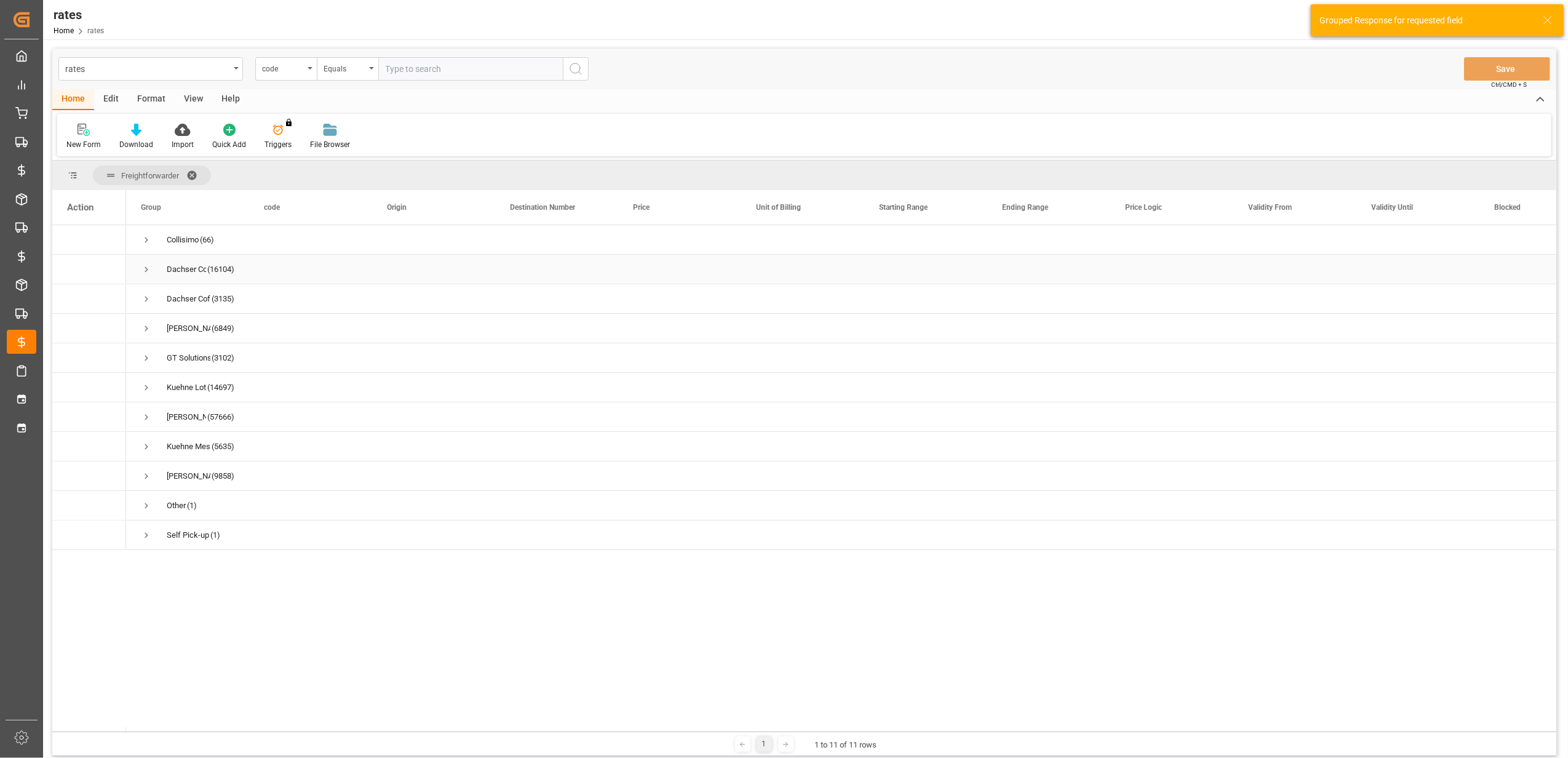
click at [143, 269] on span "Press SPACE to select this row." at bounding box center [146, 269] width 11 height 11
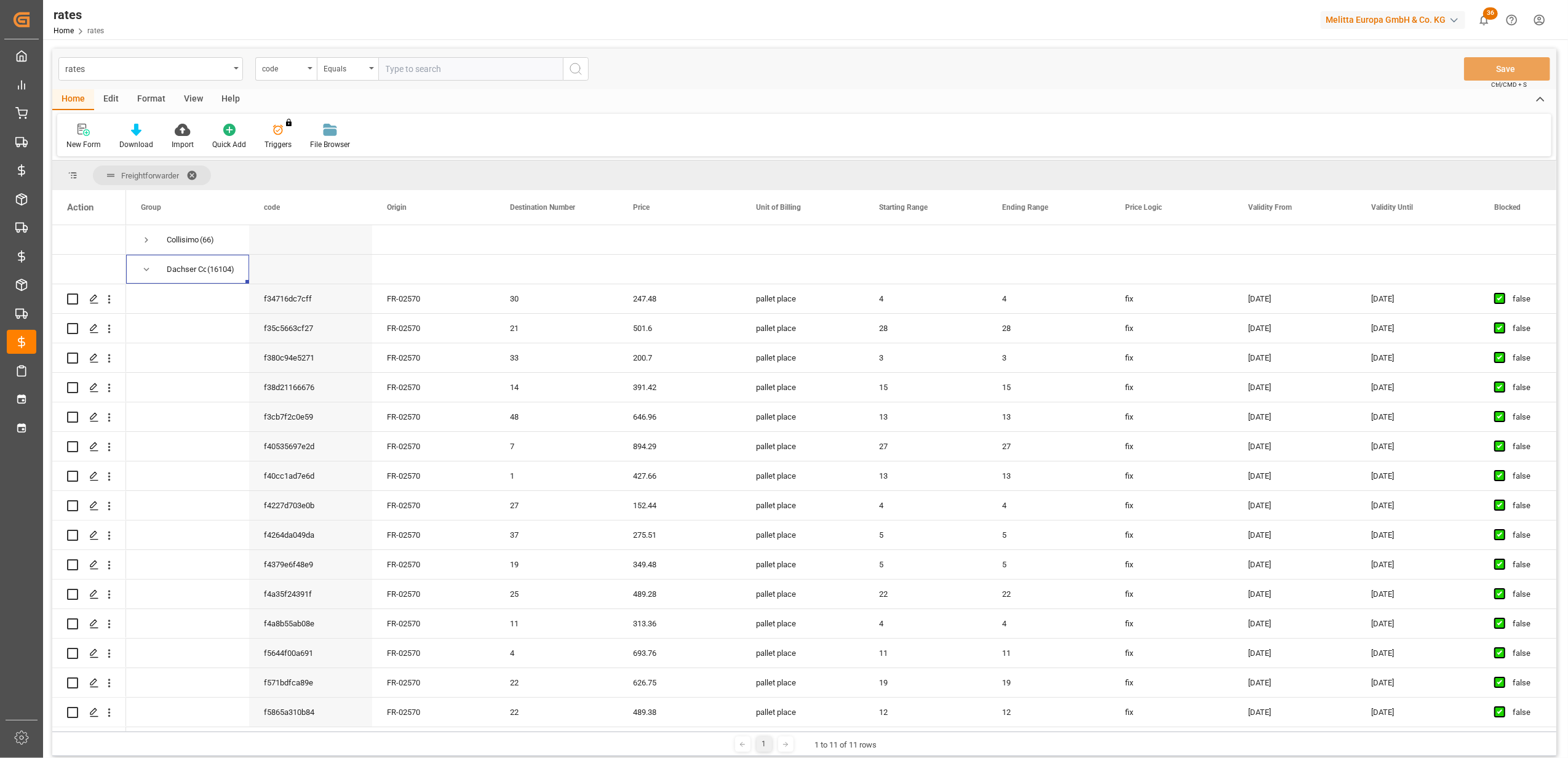
click at [1494, 211] on span "Blocked" at bounding box center [1507, 207] width 27 height 9
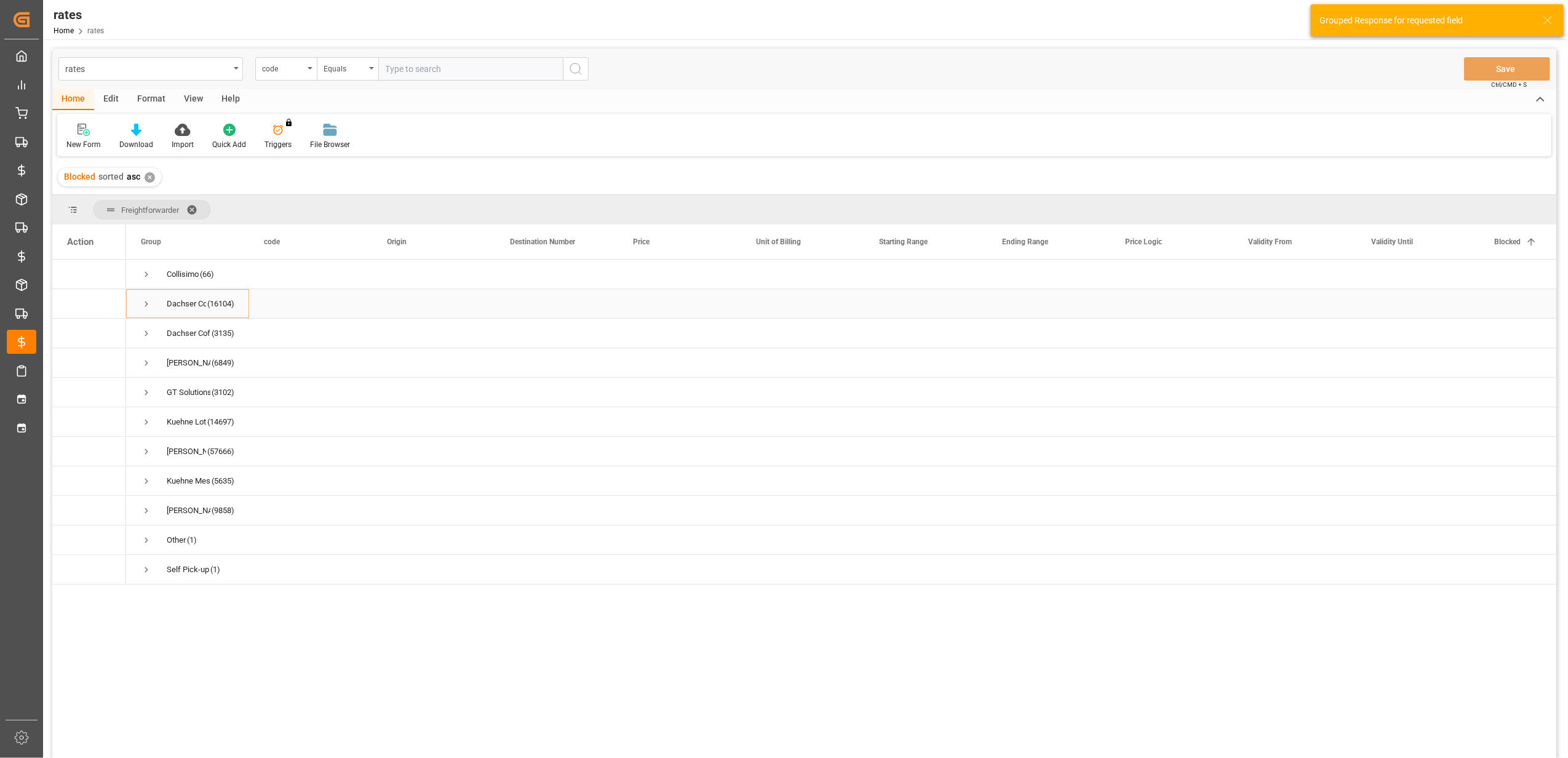
click at [144, 303] on span "Press SPACE to select this row." at bounding box center [146, 303] width 11 height 11
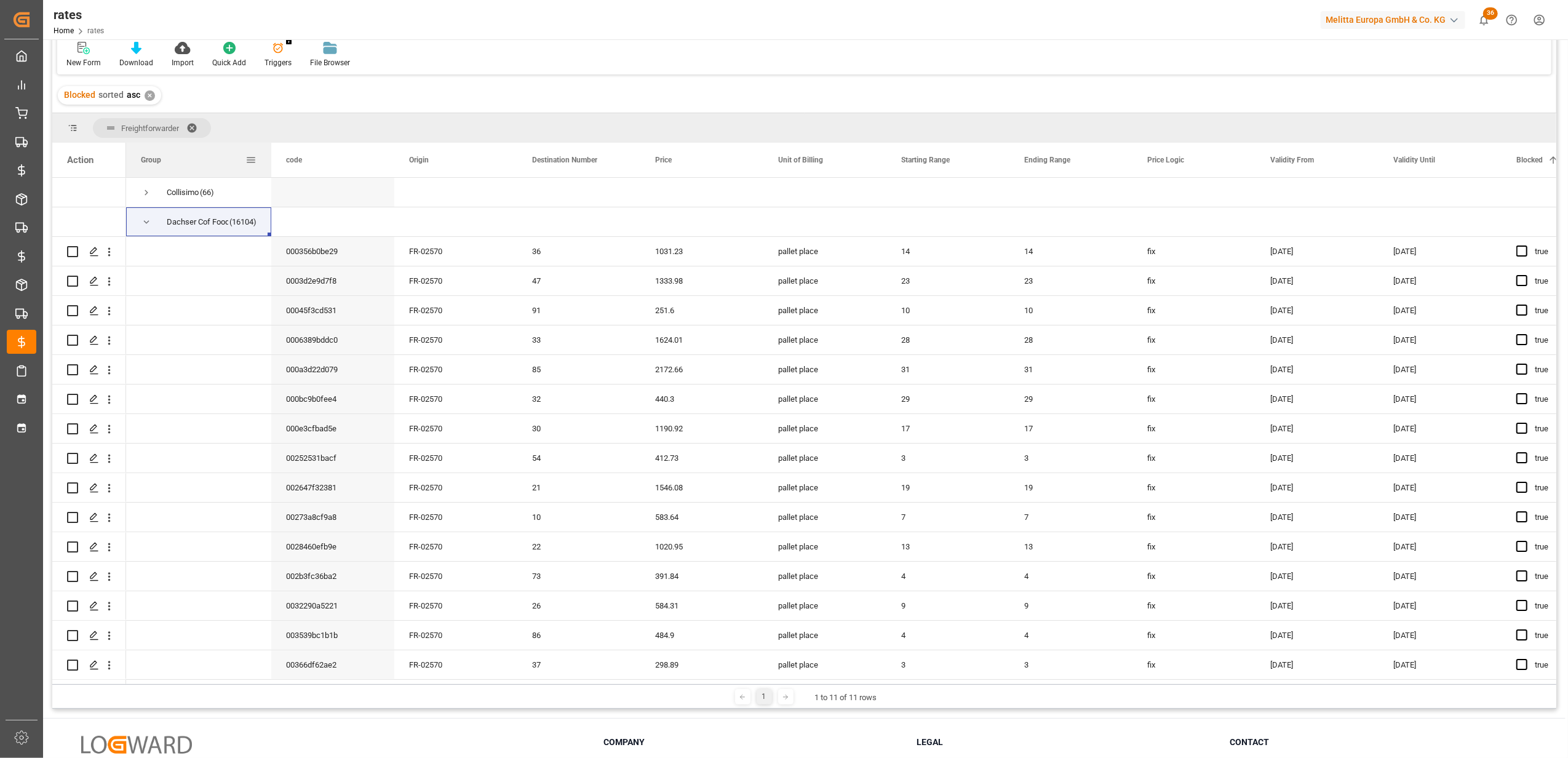
drag, startPoint x: 252, startPoint y: 161, endPoint x: 271, endPoint y: 163, distance: 19.1
click at [271, 163] on div at bounding box center [272, 160] width 5 height 34
click at [321, 163] on div "code" at bounding box center [327, 160] width 82 height 34
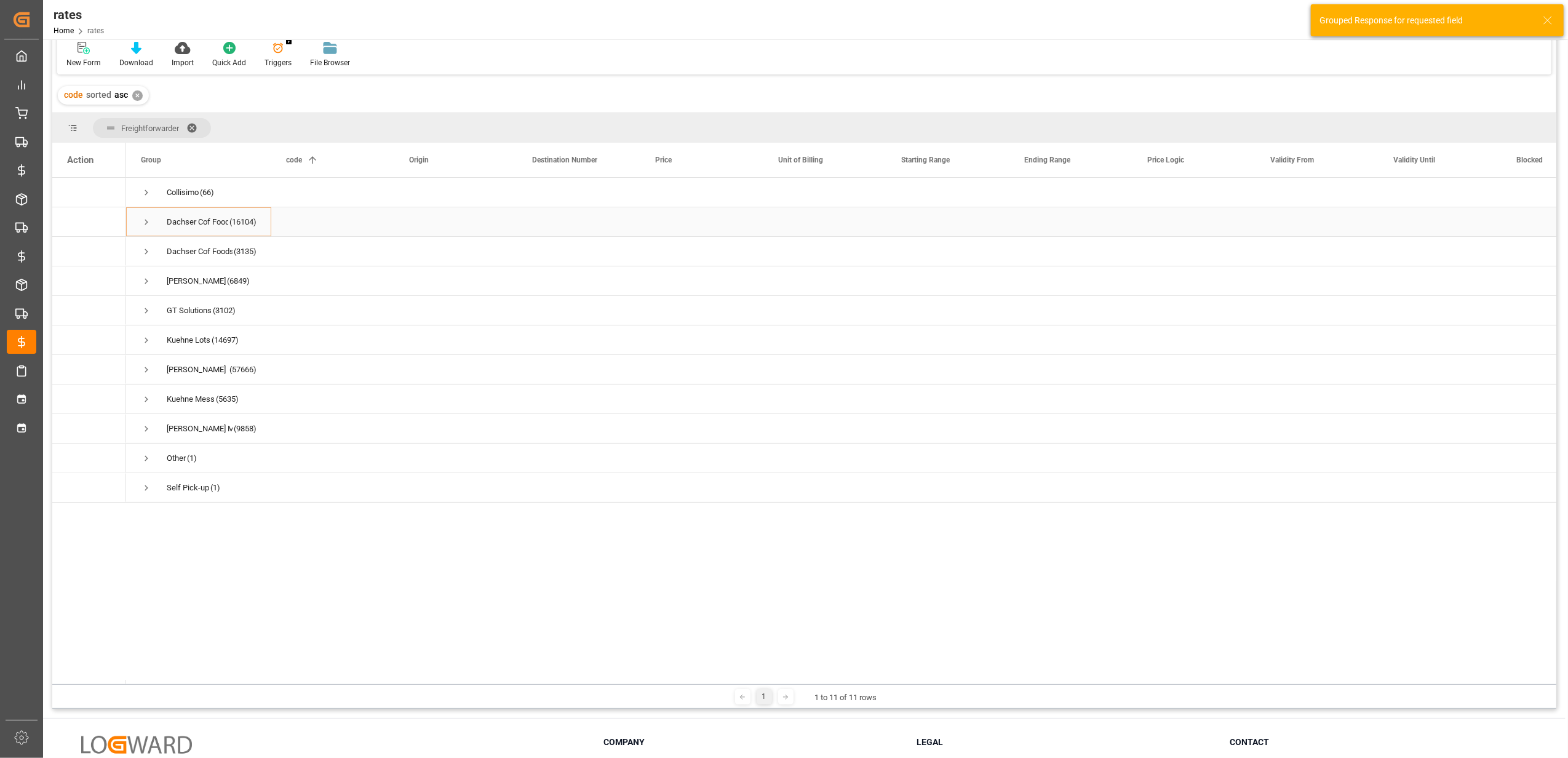
click at [144, 219] on span "Press SPACE to select this row." at bounding box center [146, 222] width 11 height 11
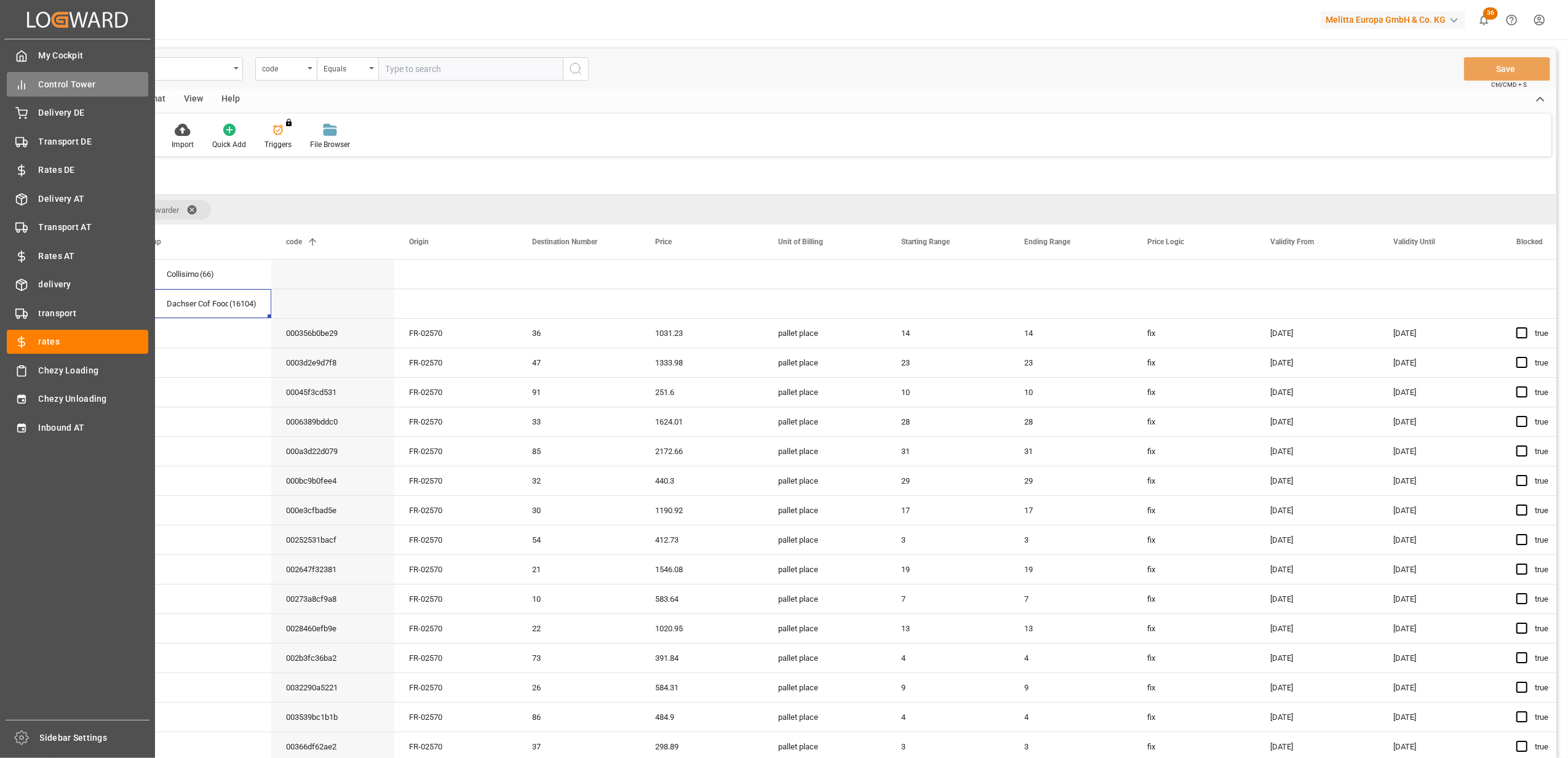
click at [33, 79] on div "Control Tower Control Tower" at bounding box center [77, 84] width 141 height 24
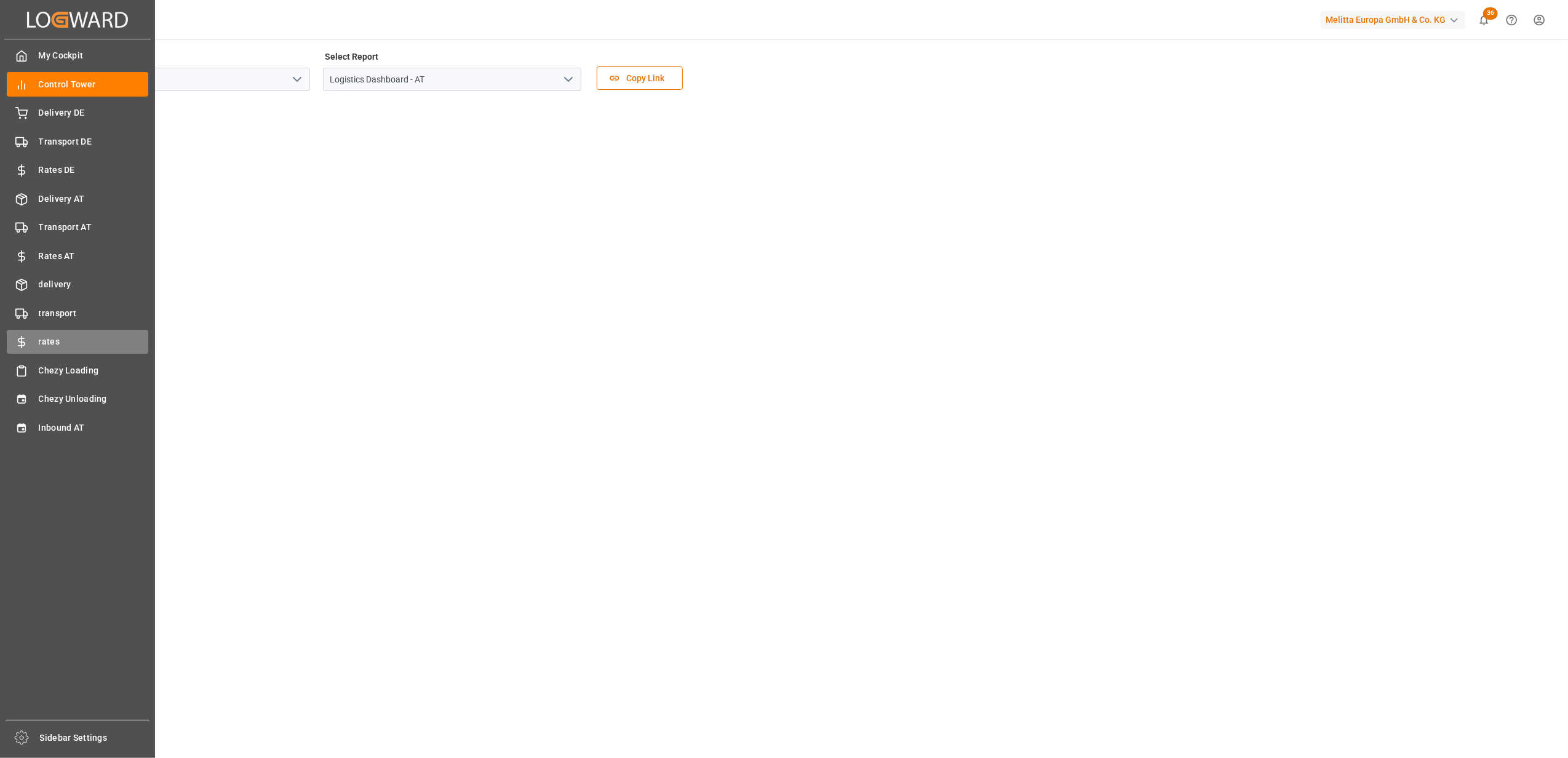
click at [55, 335] on span "rates" at bounding box center [93, 341] width 111 height 13
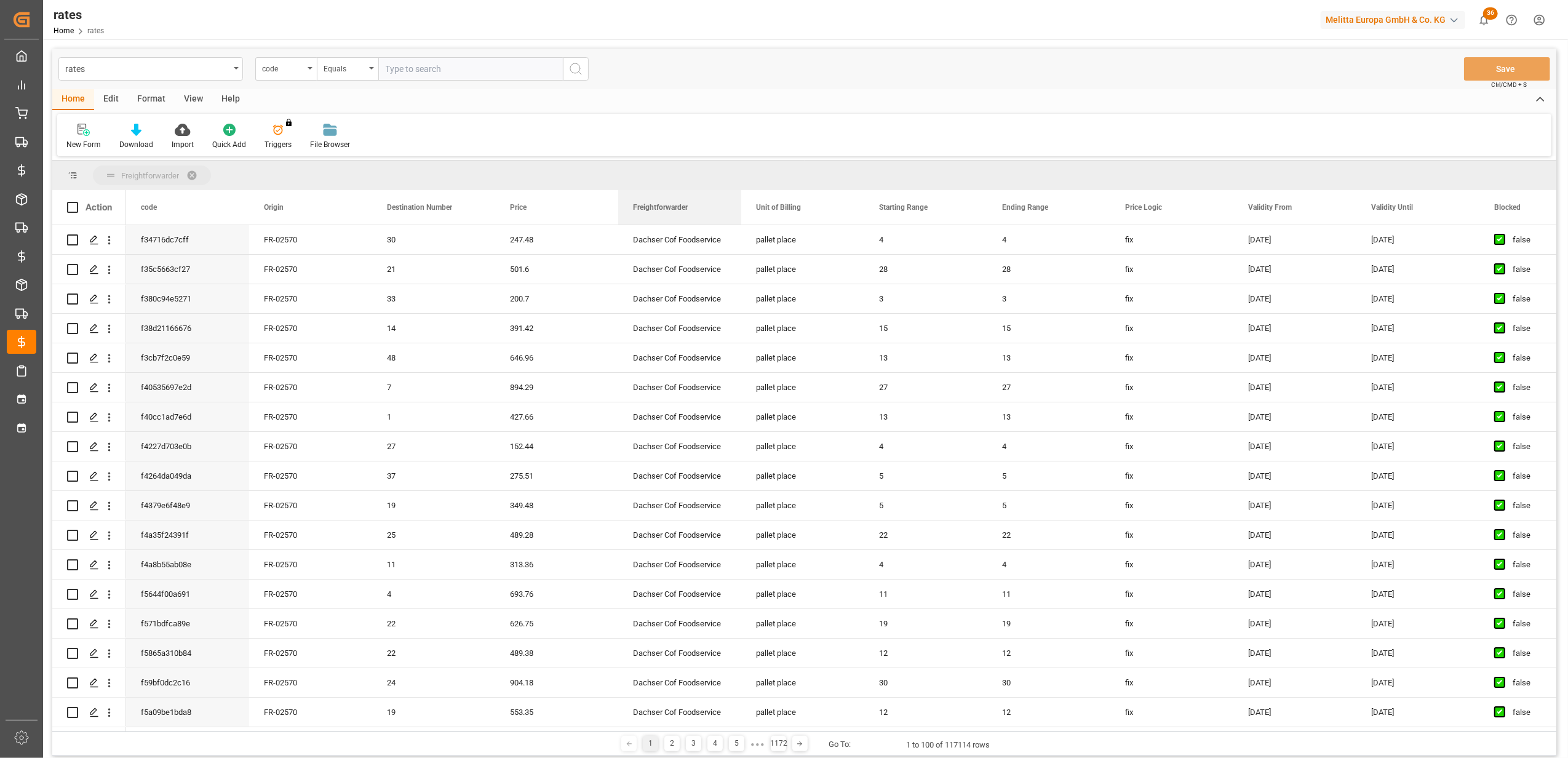
drag, startPoint x: 1164, startPoint y: 197, endPoint x: 466, endPoint y: 173, distance: 698.4
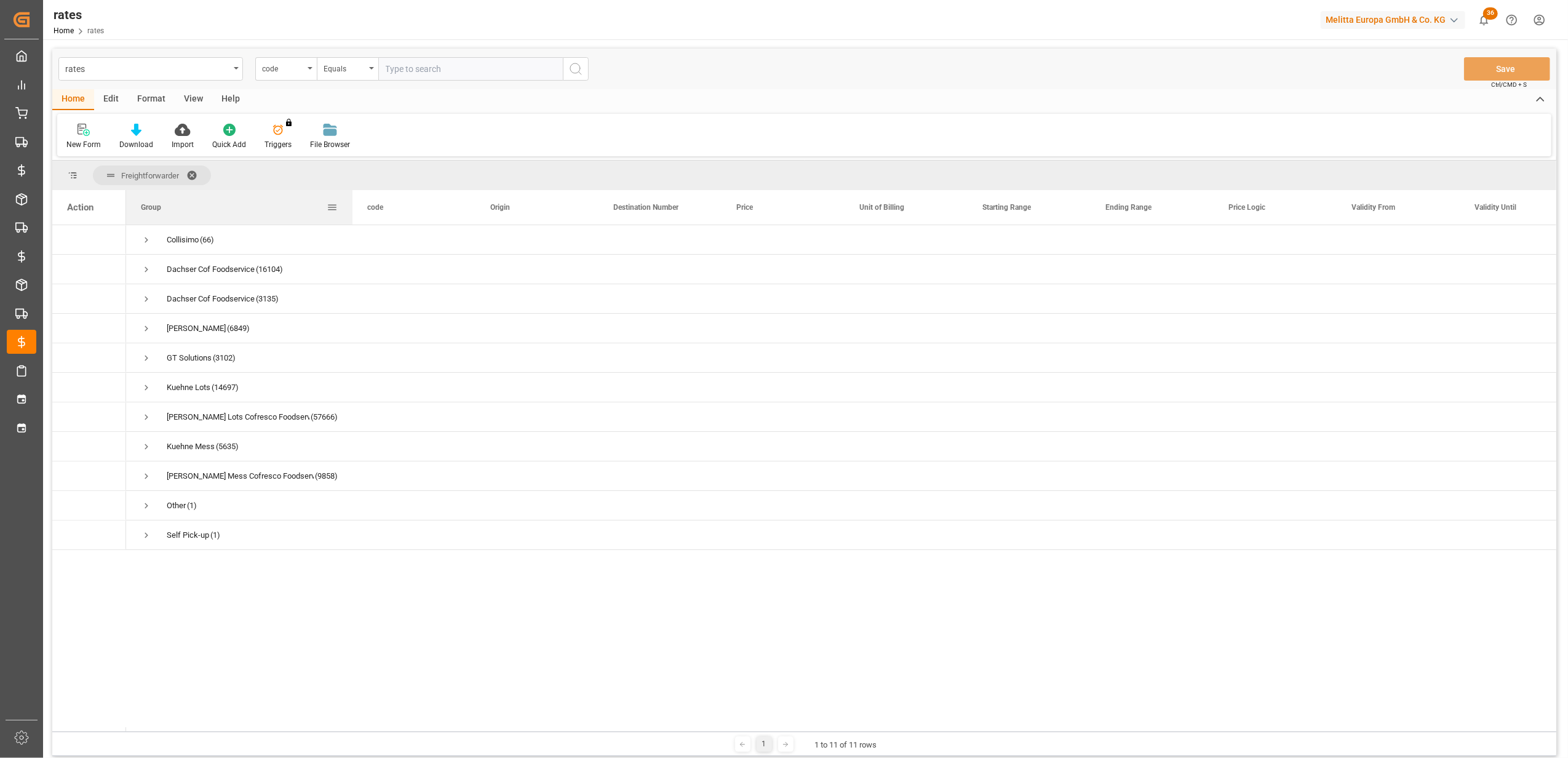
drag, startPoint x: 248, startPoint y: 211, endPoint x: 352, endPoint y: 222, distance: 104.6
click at [352, 222] on div at bounding box center [353, 207] width 5 height 34
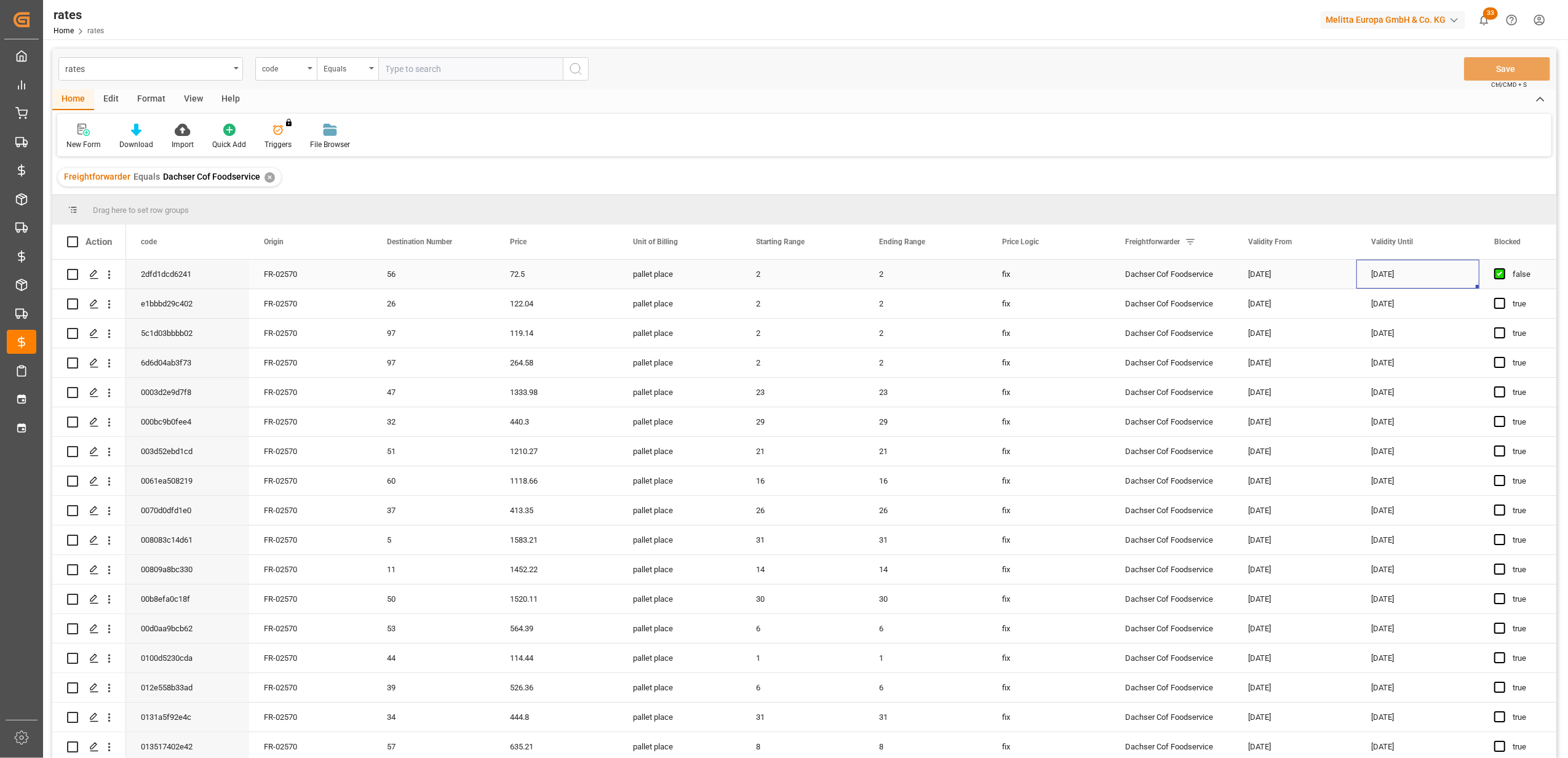
click at [1411, 278] on div "[DATE]" at bounding box center [1418, 274] width 123 height 29
type input "[DATE]"
click at [1453, 182] on div "Freightforwarder Equals Dachser Cof Foodservice ✕" at bounding box center [805, 177] width 1505 height 34
click at [1428, 355] on div "[DATE]" at bounding box center [1418, 362] width 123 height 29
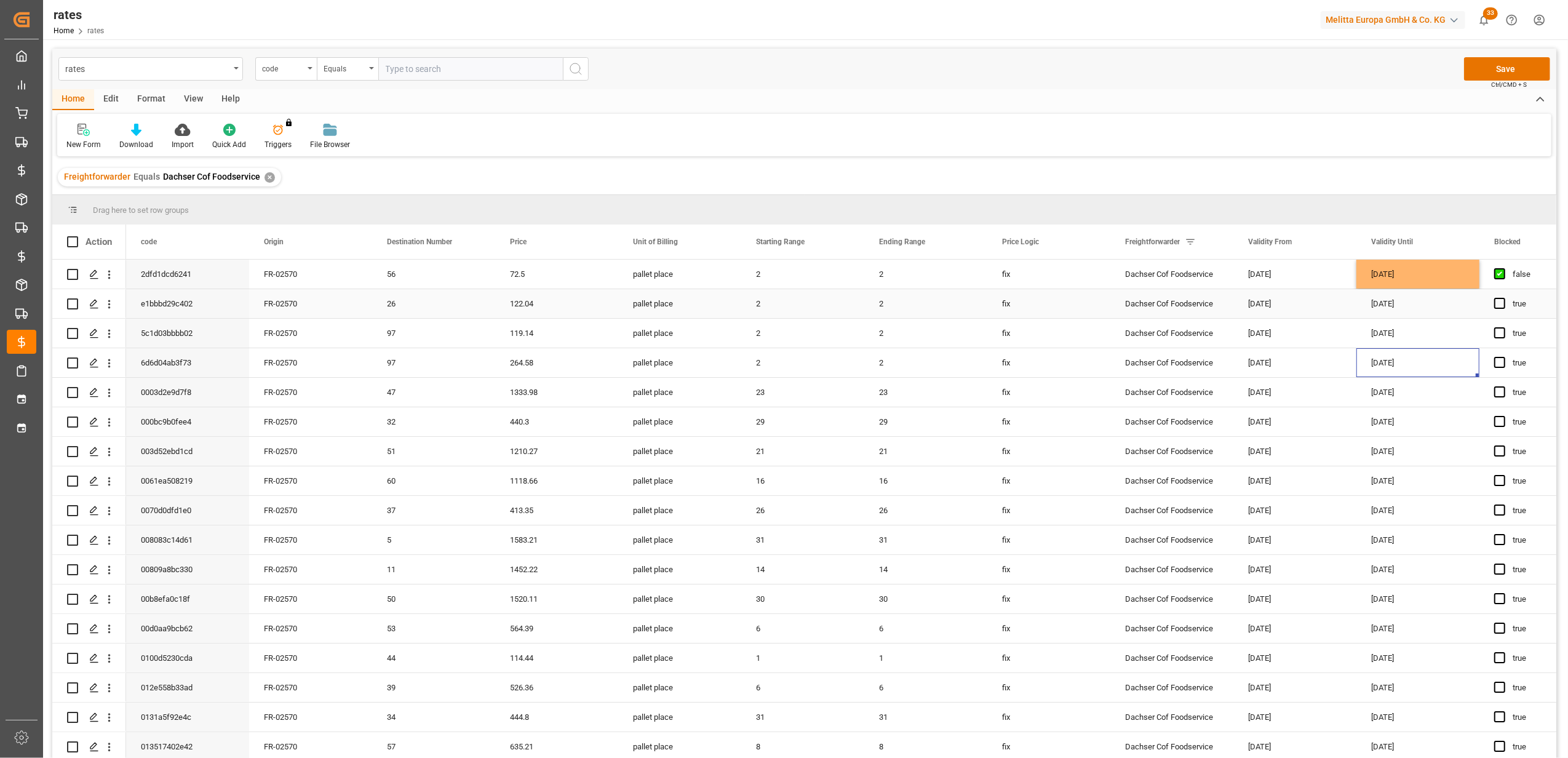
click at [1473, 281] on div "[DATE]" at bounding box center [1418, 274] width 123 height 29
drag, startPoint x: 1477, startPoint y: 287, endPoint x: 1431, endPoint y: 721, distance: 436.4
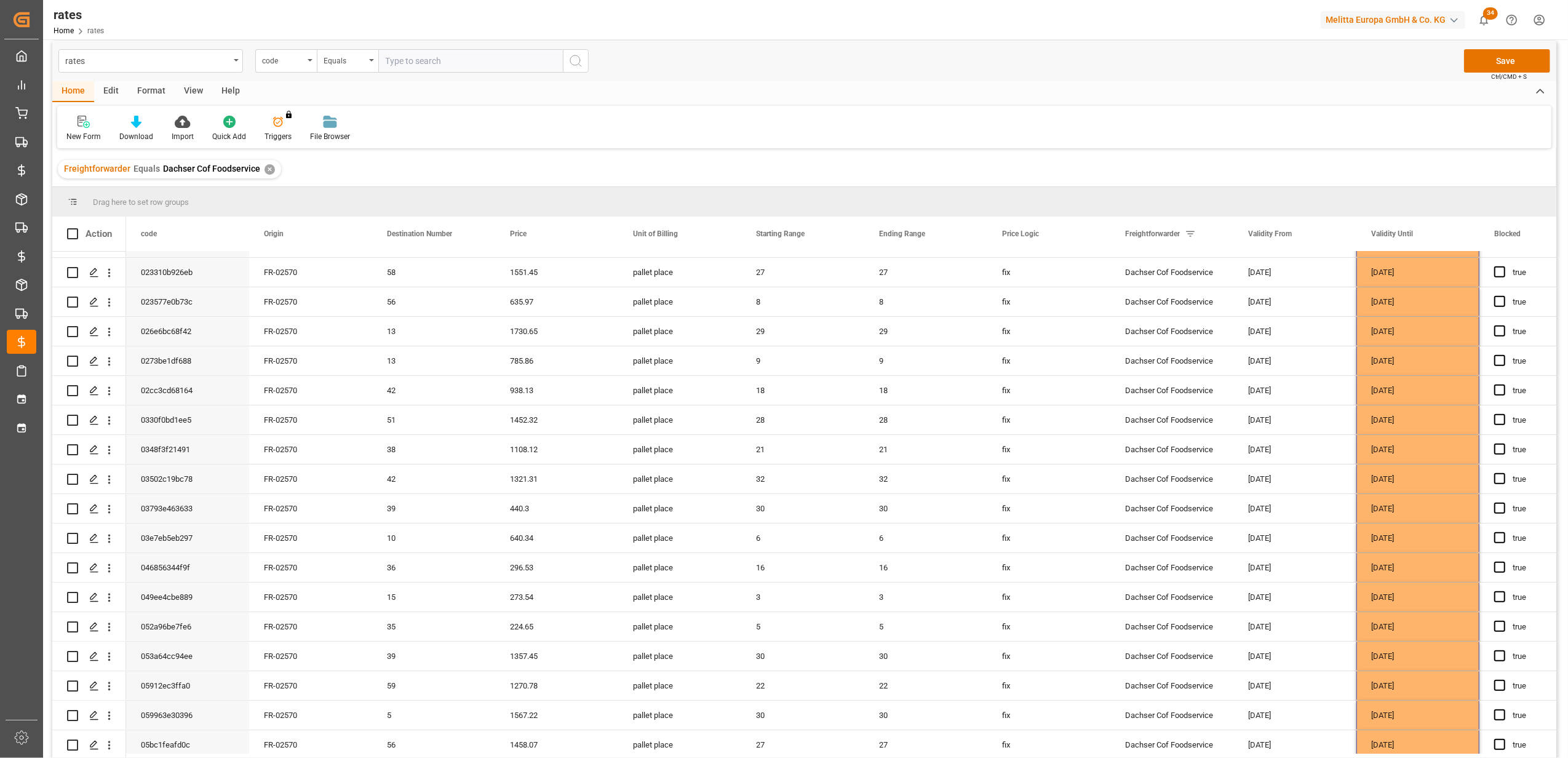
scroll to position [0, 0]
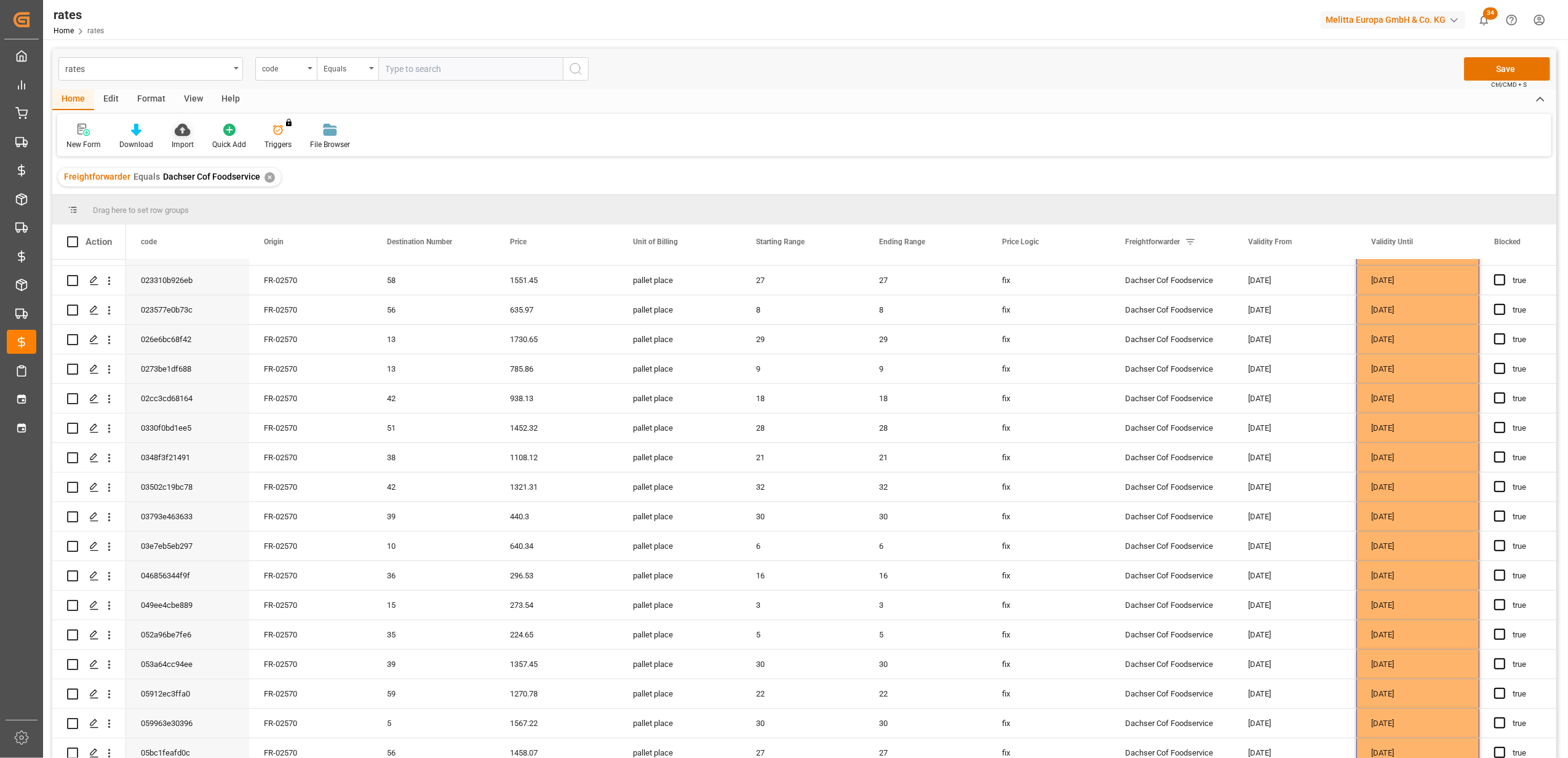
click at [189, 134] on div at bounding box center [183, 129] width 22 height 13
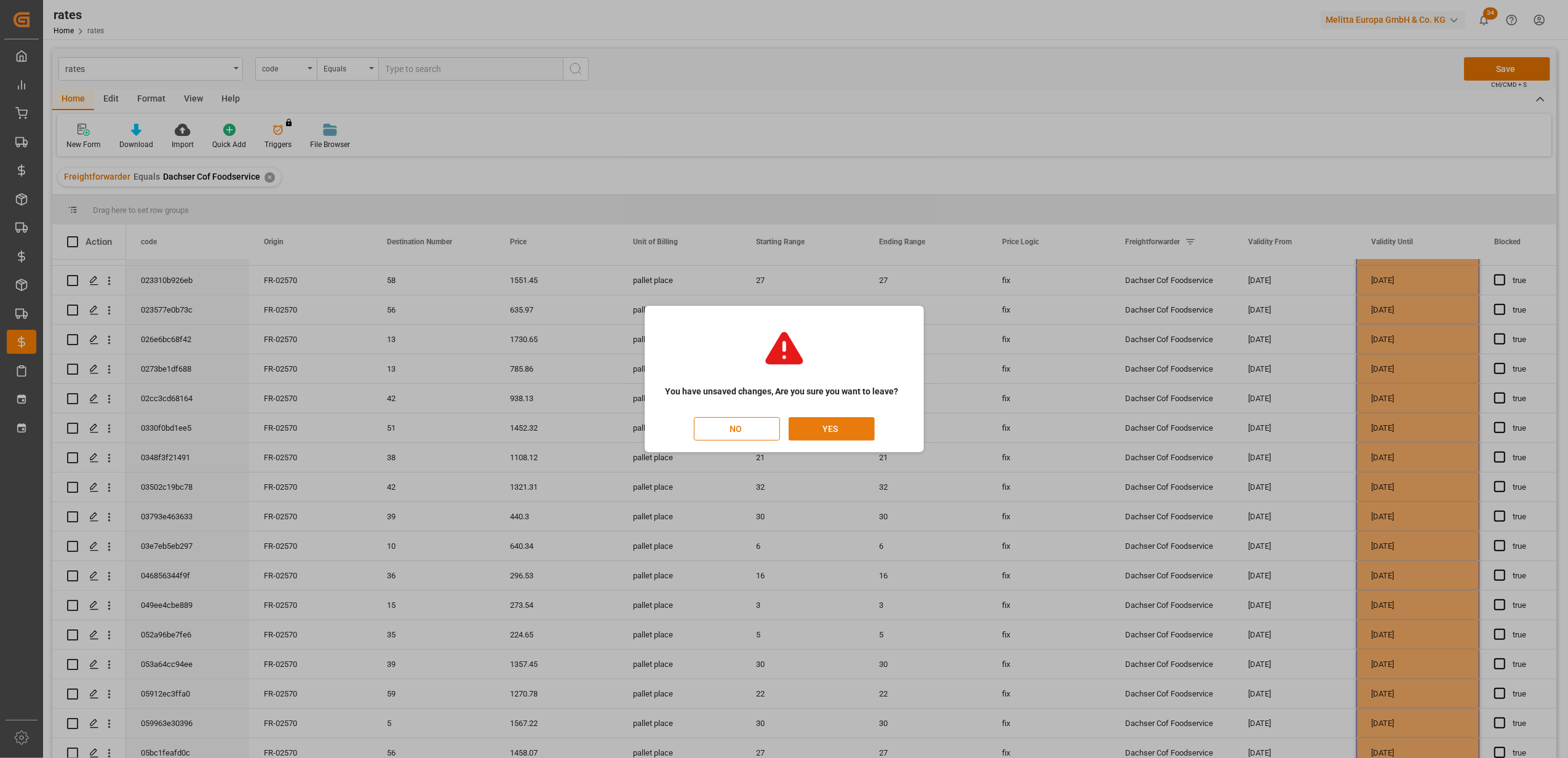
click at [838, 421] on button "YES" at bounding box center [832, 428] width 87 height 23
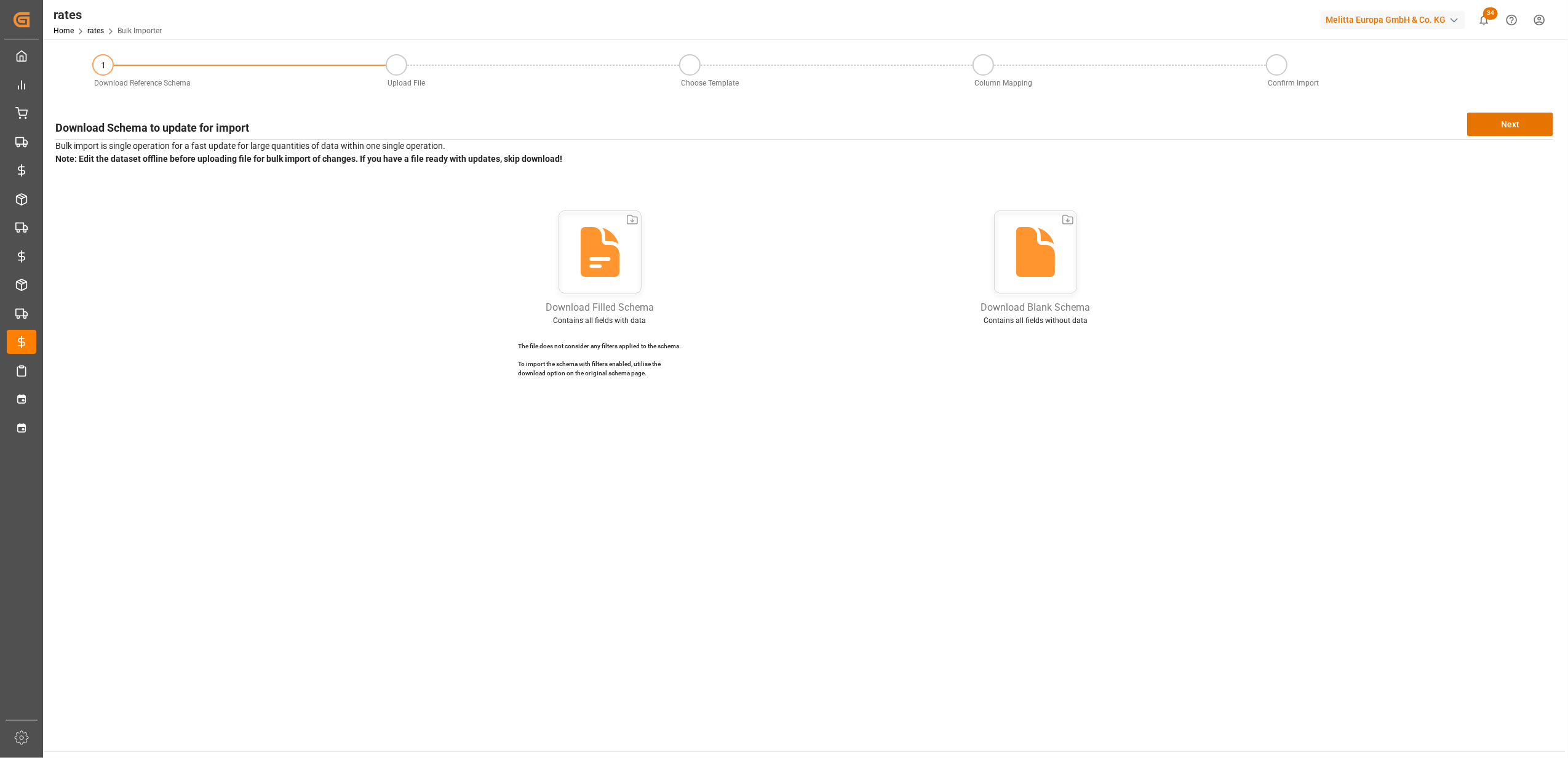
click at [601, 239] on icon at bounding box center [600, 252] width 39 height 50
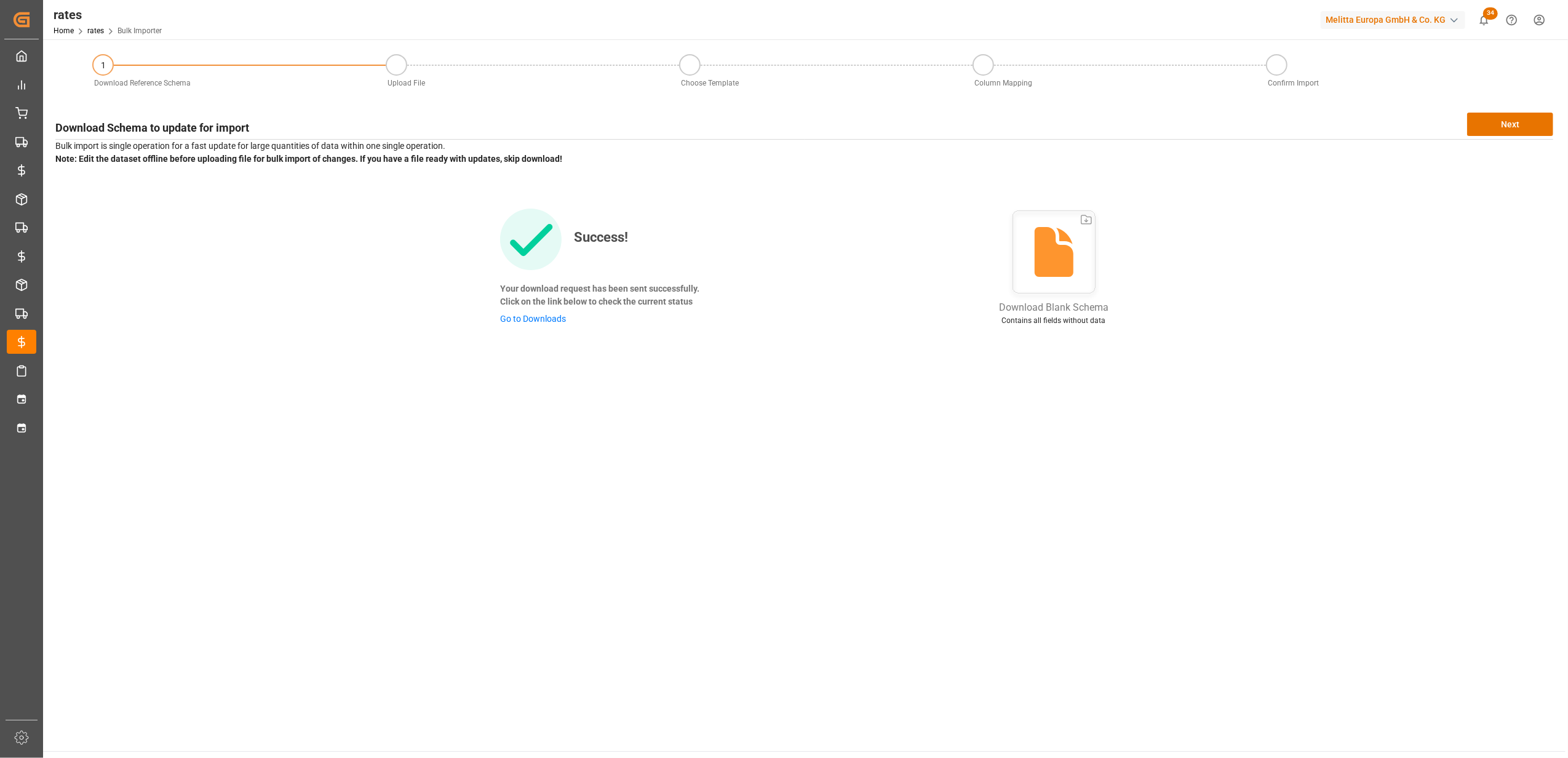
click at [535, 319] on link "Go to Downloads" at bounding box center [533, 318] width 66 height 9
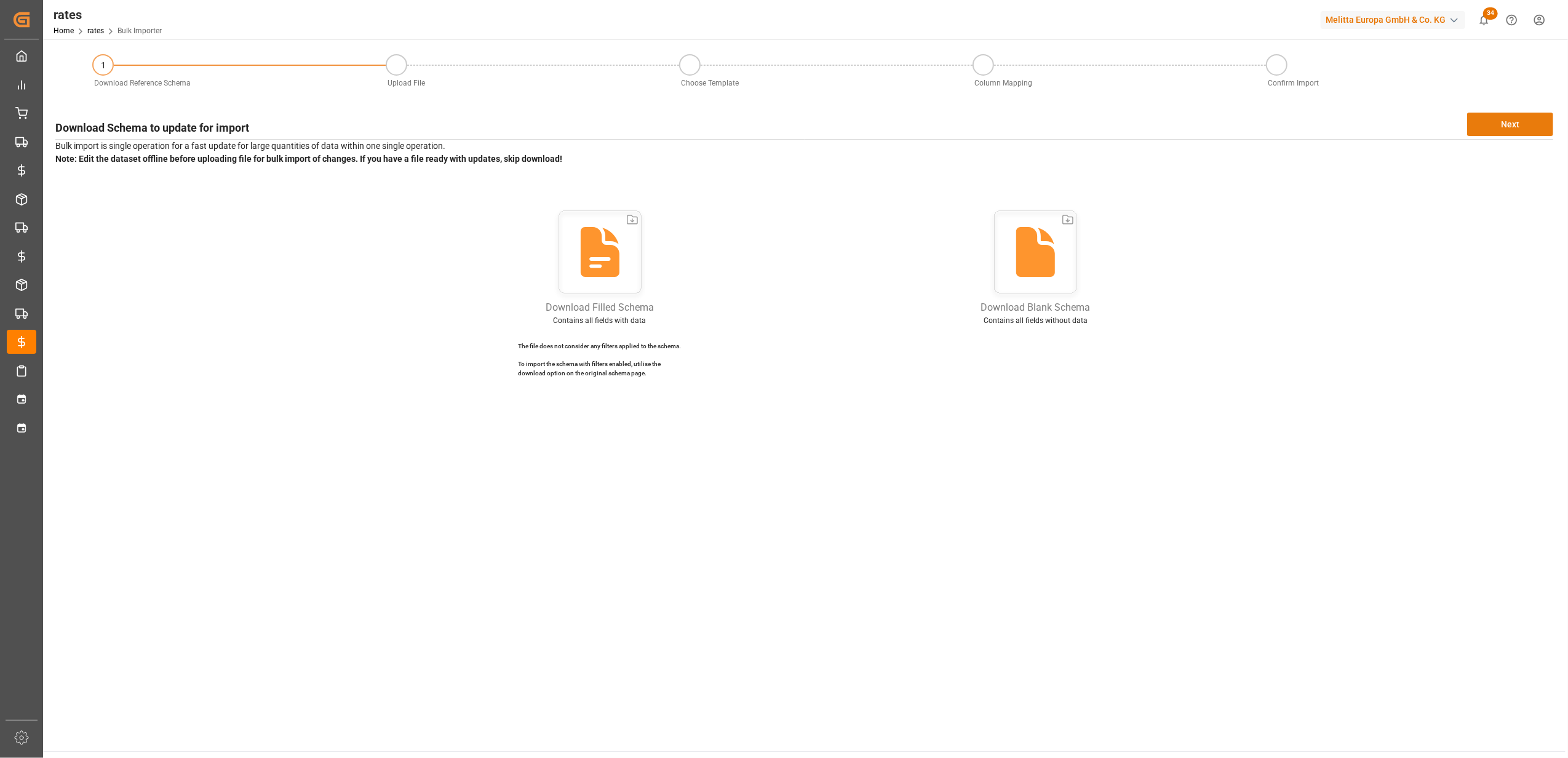
click at [1490, 116] on button "Next" at bounding box center [1511, 123] width 87 height 23
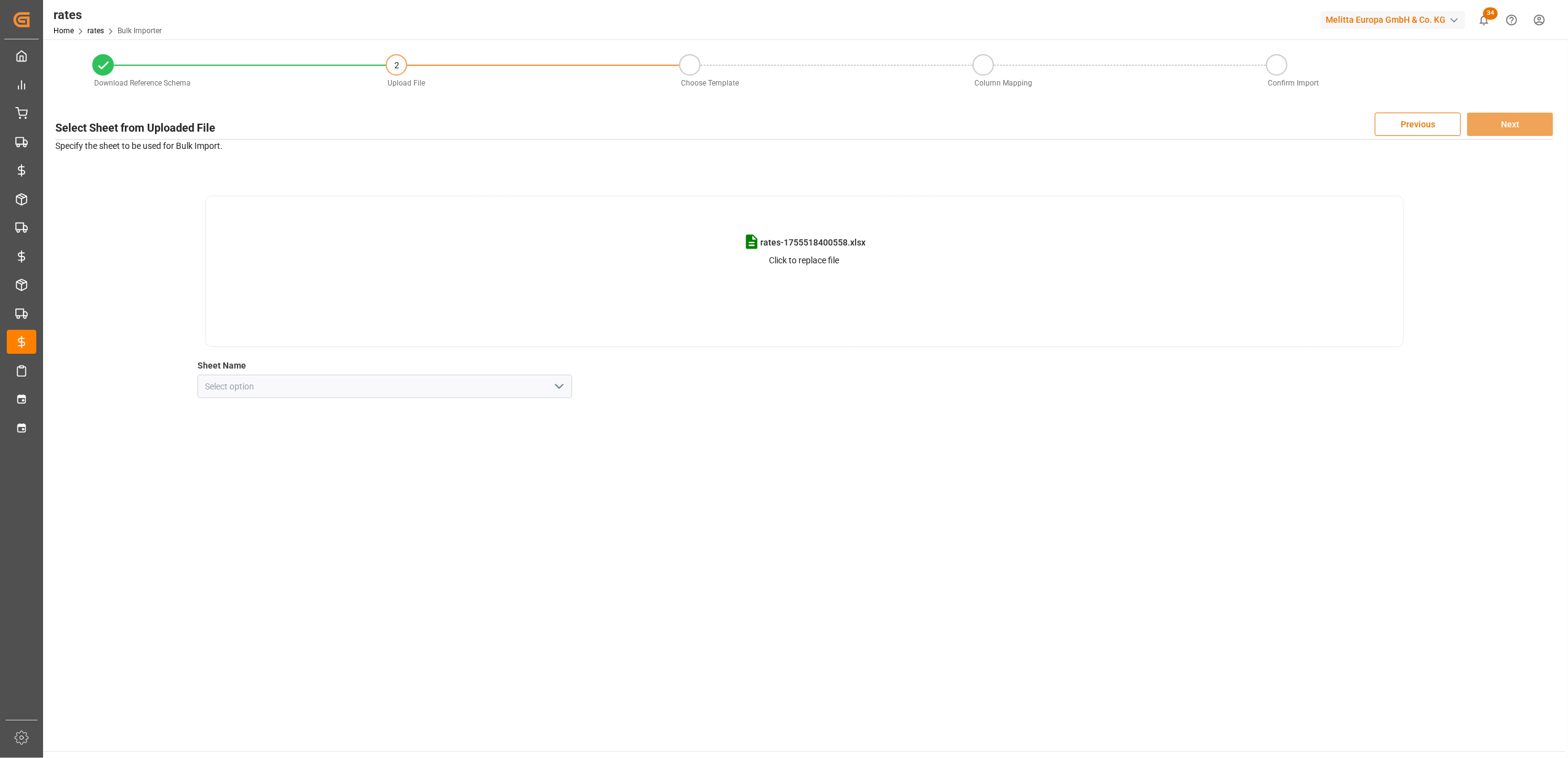
click at [901, 527] on main "Download Reference Schema 2 Upload File Choose Template Column Mapping Confirm …" at bounding box center [804, 395] width 1523 height 712
click at [512, 385] on input at bounding box center [384, 385] width 374 height 23
click at [557, 385] on polyline "open menu" at bounding box center [559, 386] width 8 height 3
click at [552, 414] on div "my sheet" at bounding box center [385, 414] width 374 height 27
type input "my sheet"
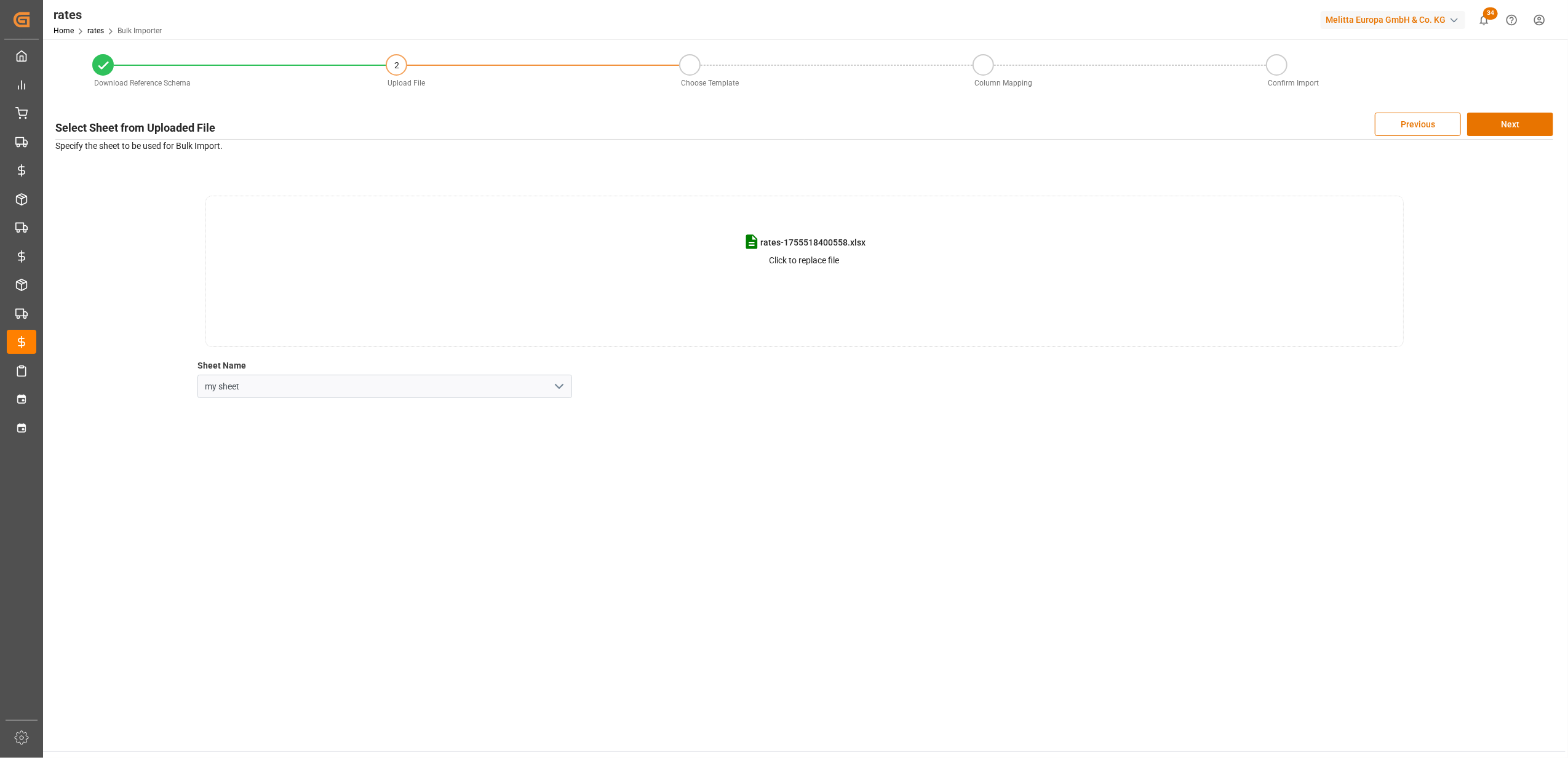
click at [754, 414] on main "Download Reference Schema 2 Upload File Choose Template Column Mapping Confirm …" at bounding box center [804, 395] width 1523 height 712
click at [1498, 119] on button "Next" at bounding box center [1511, 123] width 87 height 23
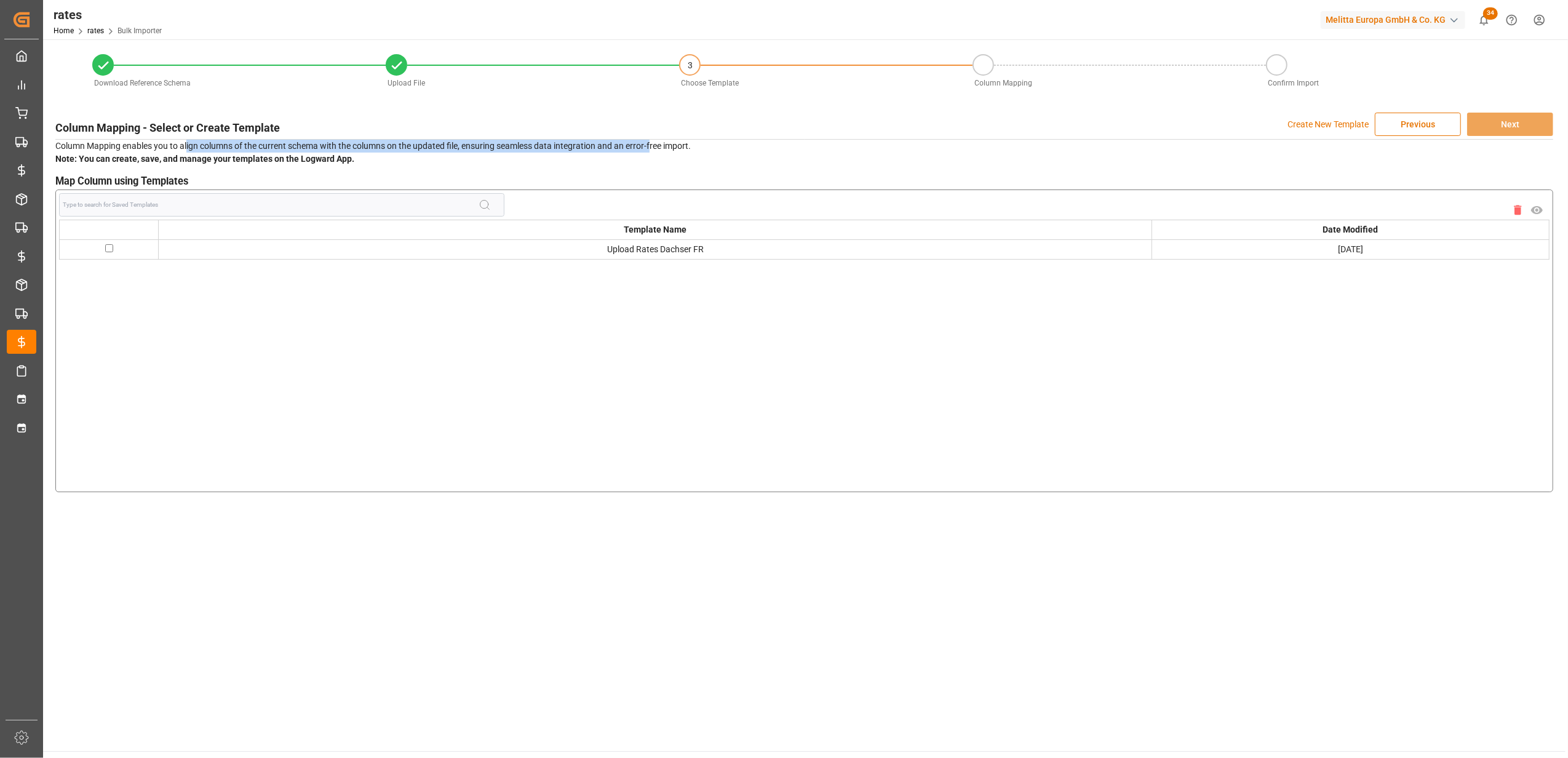
drag, startPoint x: 188, startPoint y: 149, endPoint x: 652, endPoint y: 146, distance: 464.0
click at [652, 146] on p "Column Mapping enables you to align columns of the current schema with the colu…" at bounding box center [805, 152] width 1498 height 26
click at [390, 158] on p "Column Mapping enables you to align columns of the current schema with the colu…" at bounding box center [805, 152] width 1498 height 26
click at [107, 249] on input "checkbox" at bounding box center [109, 248] width 8 height 8
checkbox input "true"
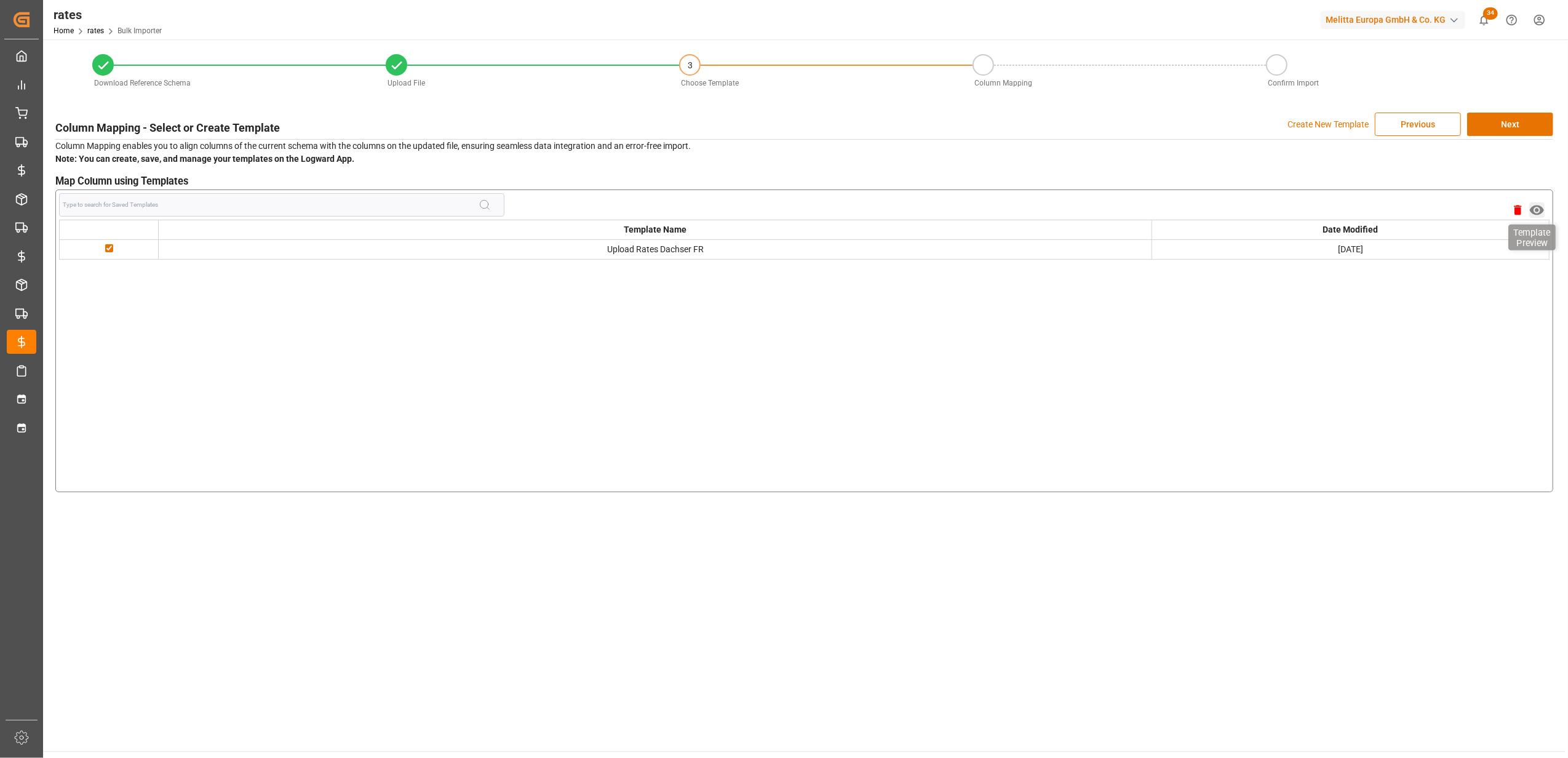
click at [1540, 205] on icon "button" at bounding box center [1537, 210] width 15 height 15
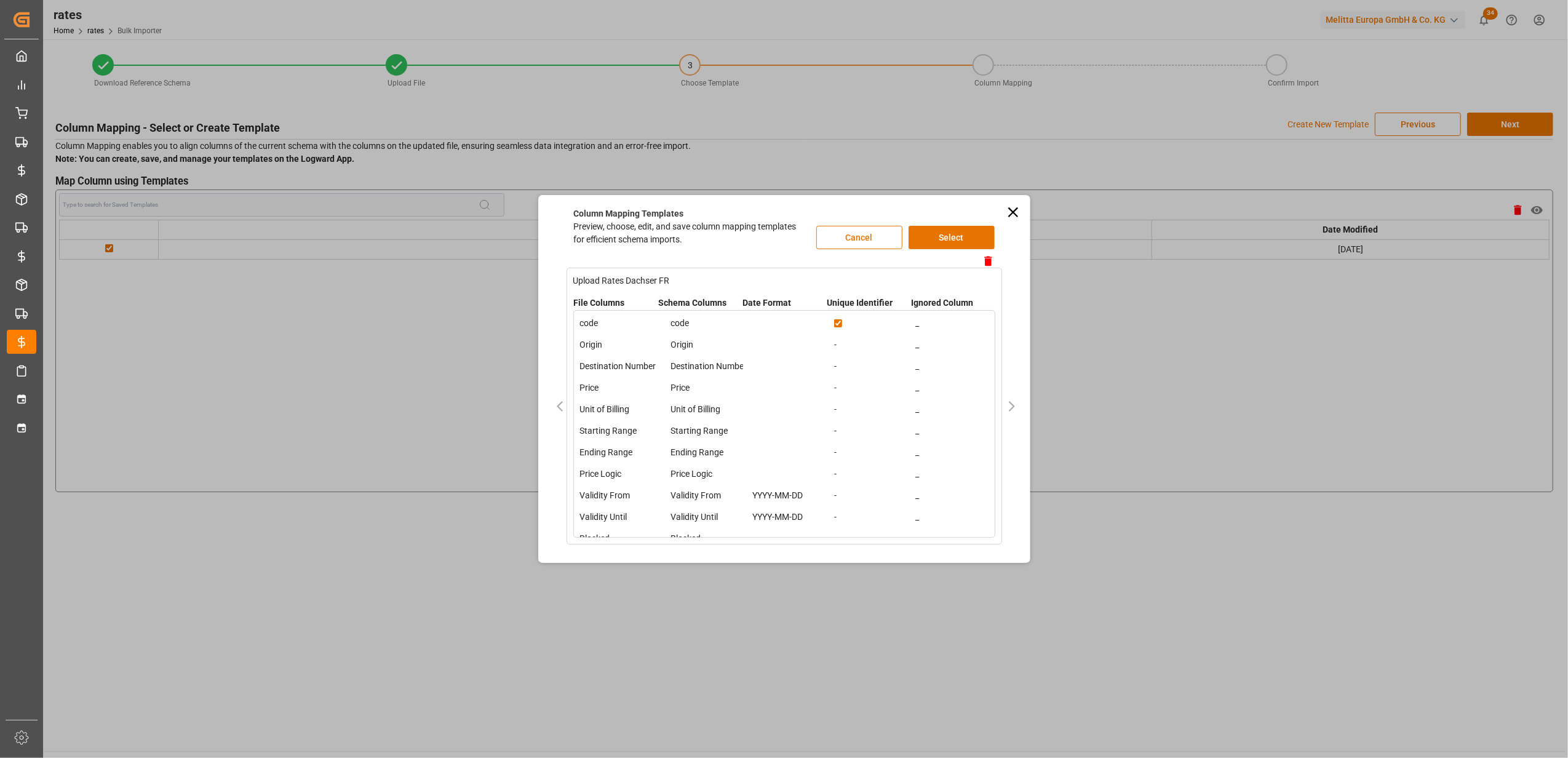
click at [1014, 210] on icon at bounding box center [1014, 212] width 17 height 17
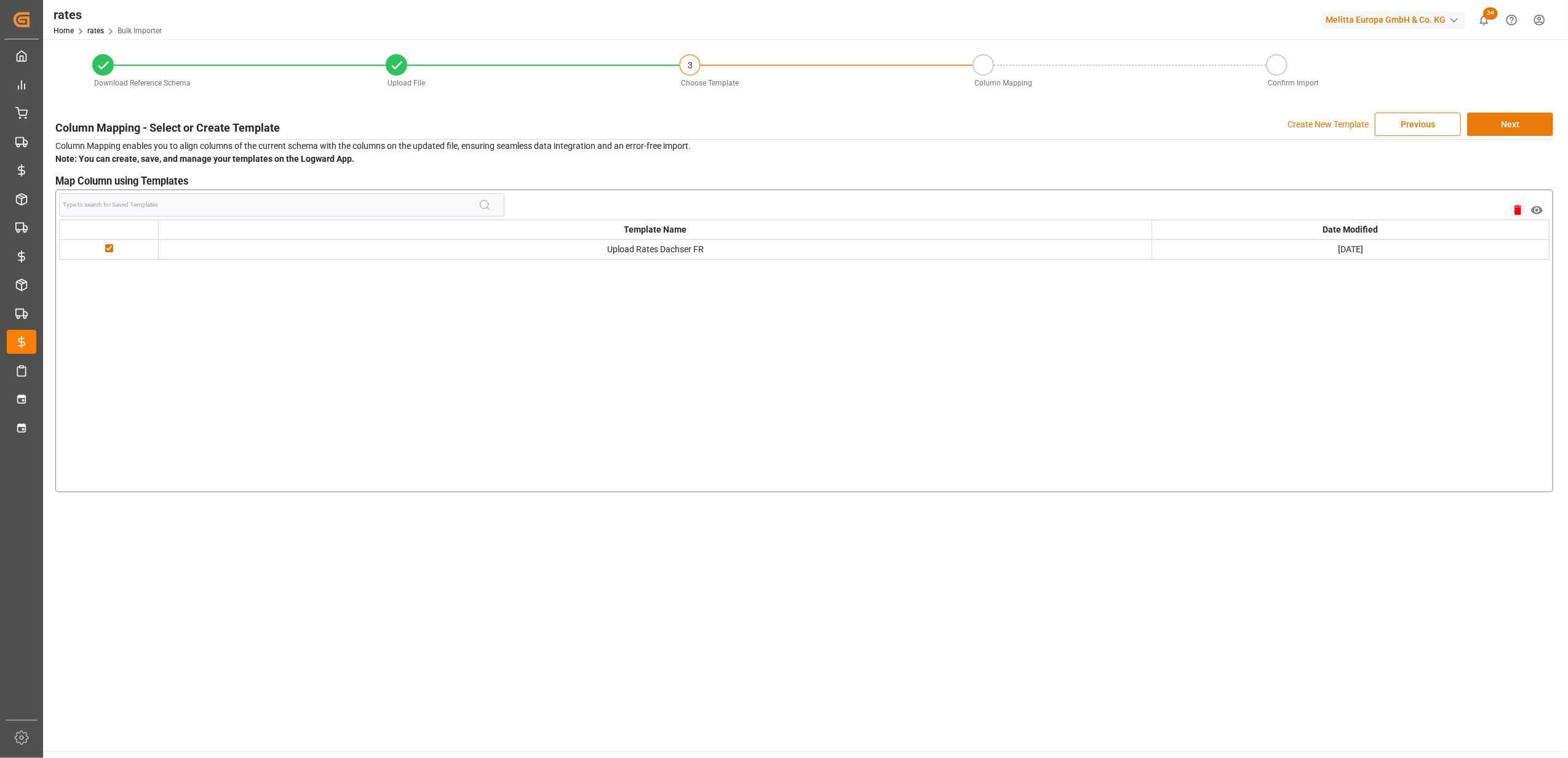
click at [1500, 122] on button "Next" at bounding box center [1511, 123] width 87 height 23
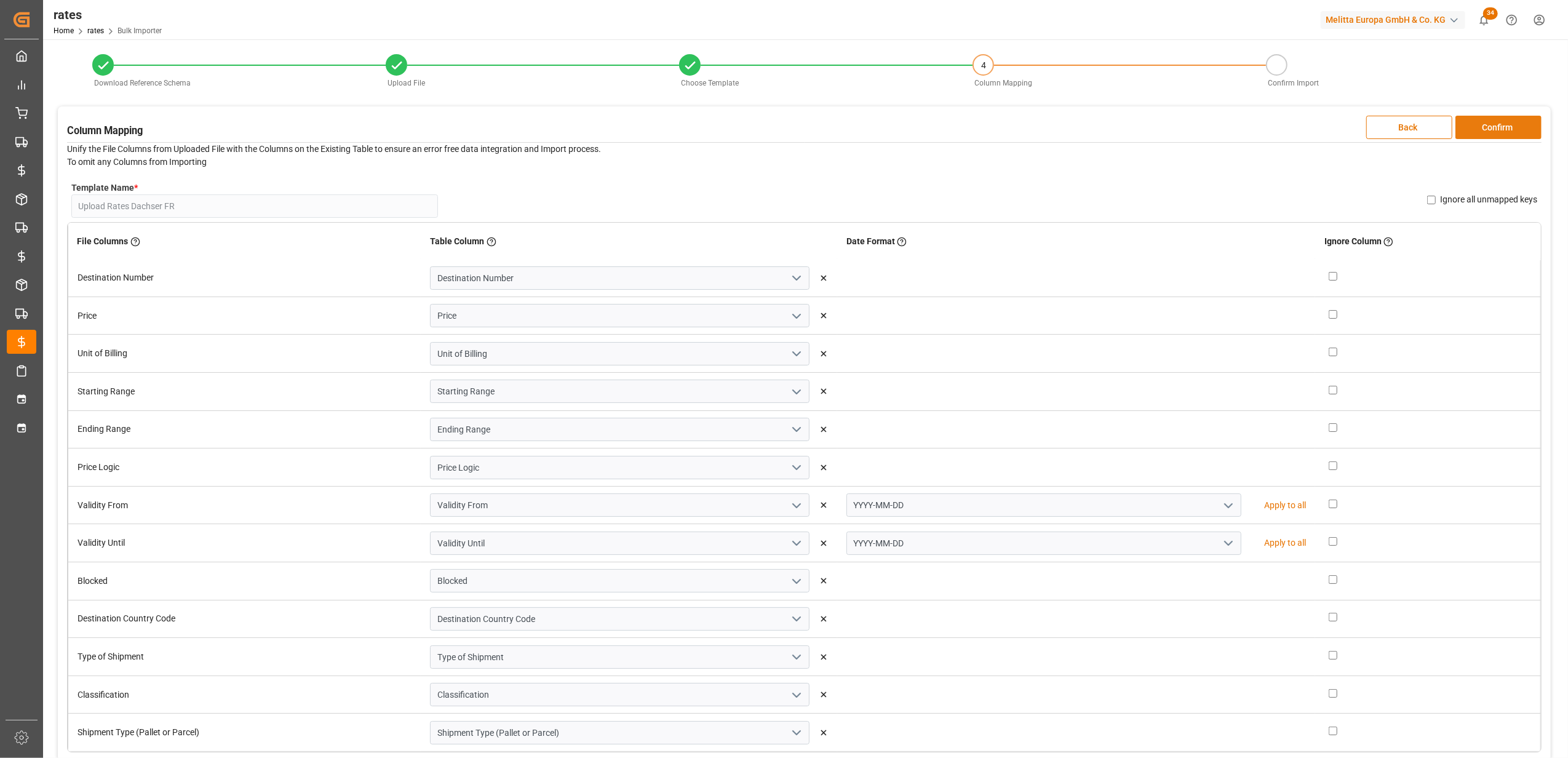
click at [1494, 122] on button "Confirm" at bounding box center [1499, 127] width 87 height 23
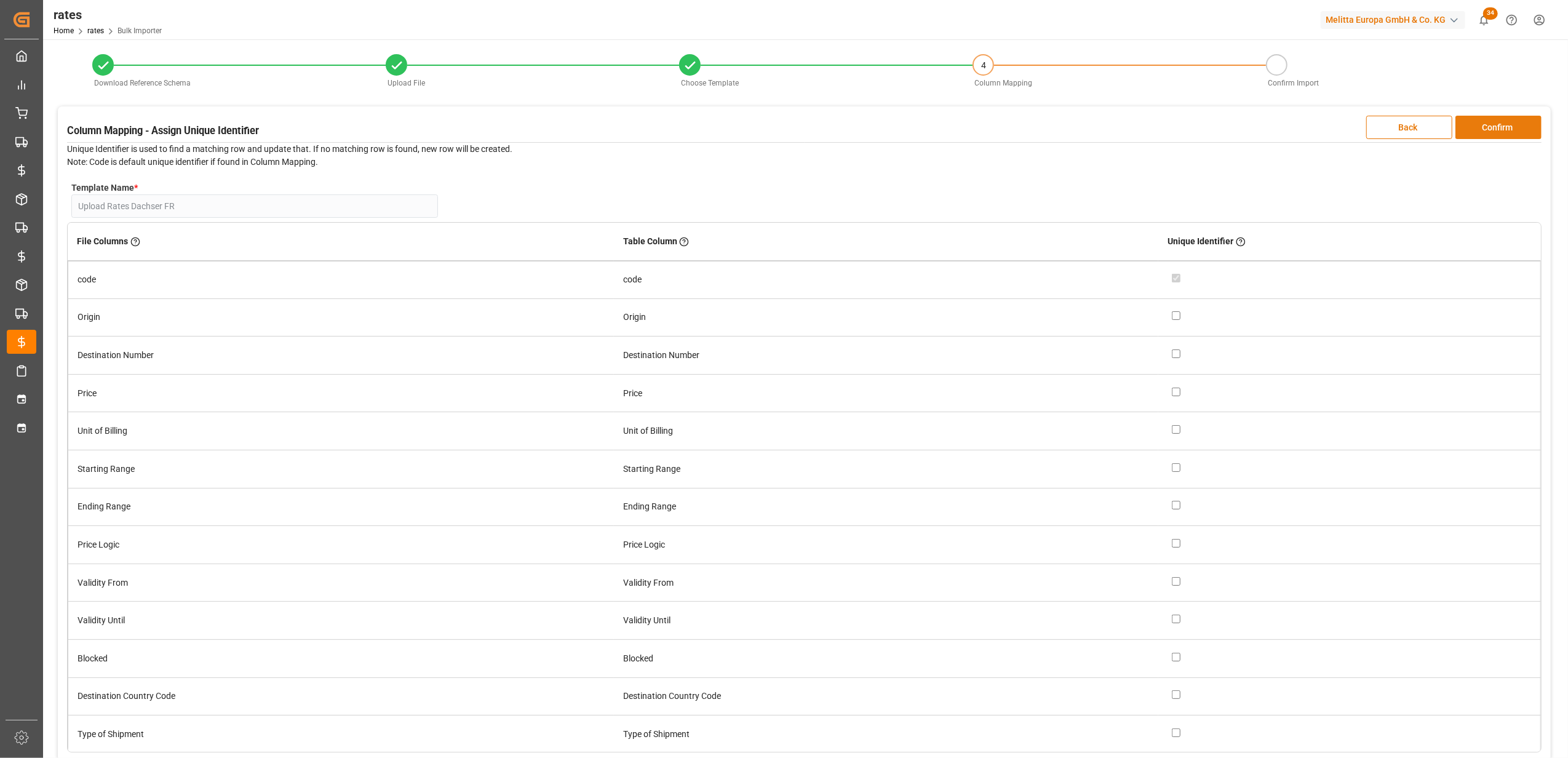
click at [1517, 122] on button "Confirm" at bounding box center [1499, 127] width 87 height 23
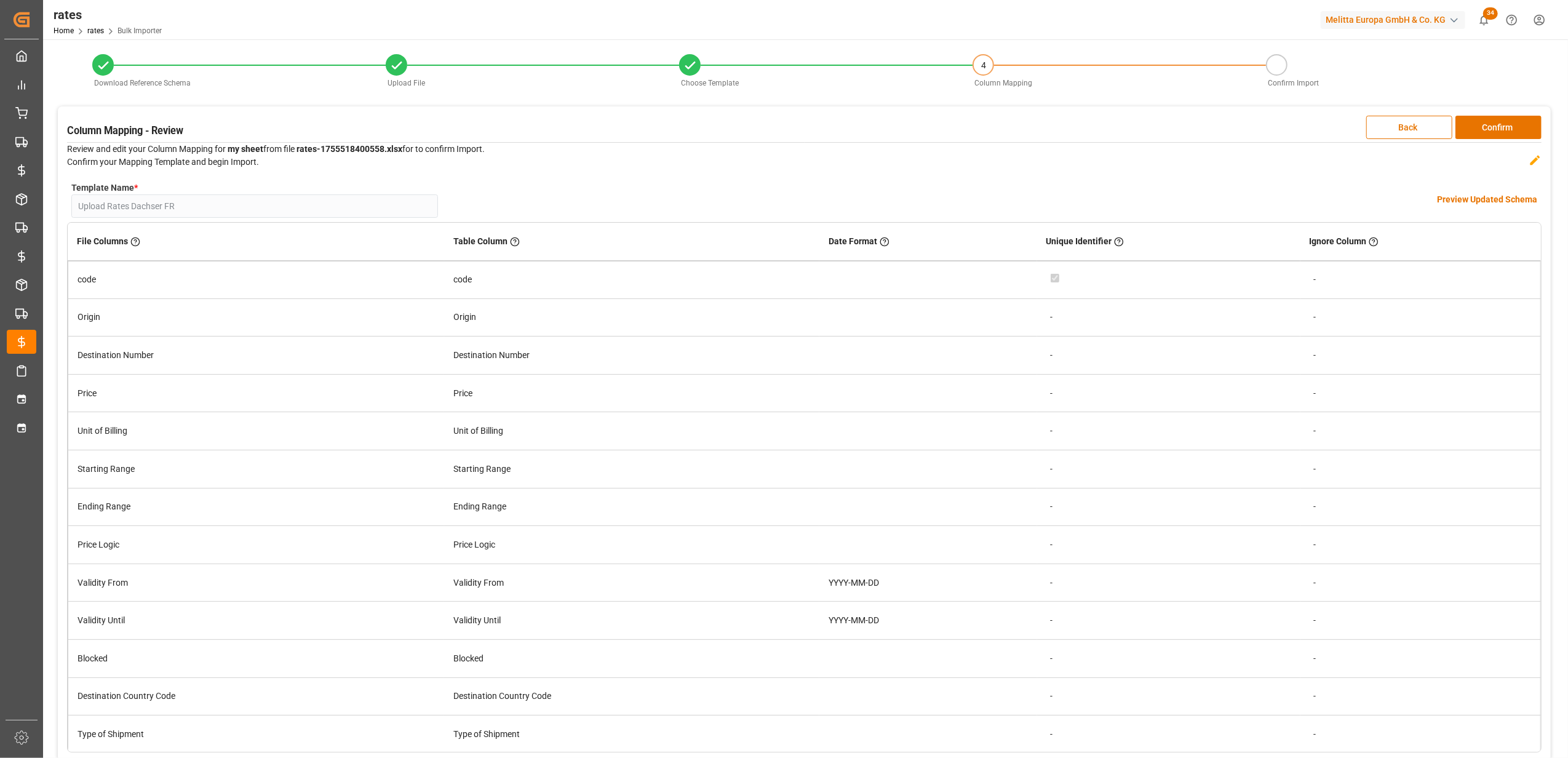
click at [1470, 194] on h4 "Preview Updated Schema" at bounding box center [1487, 199] width 100 height 13
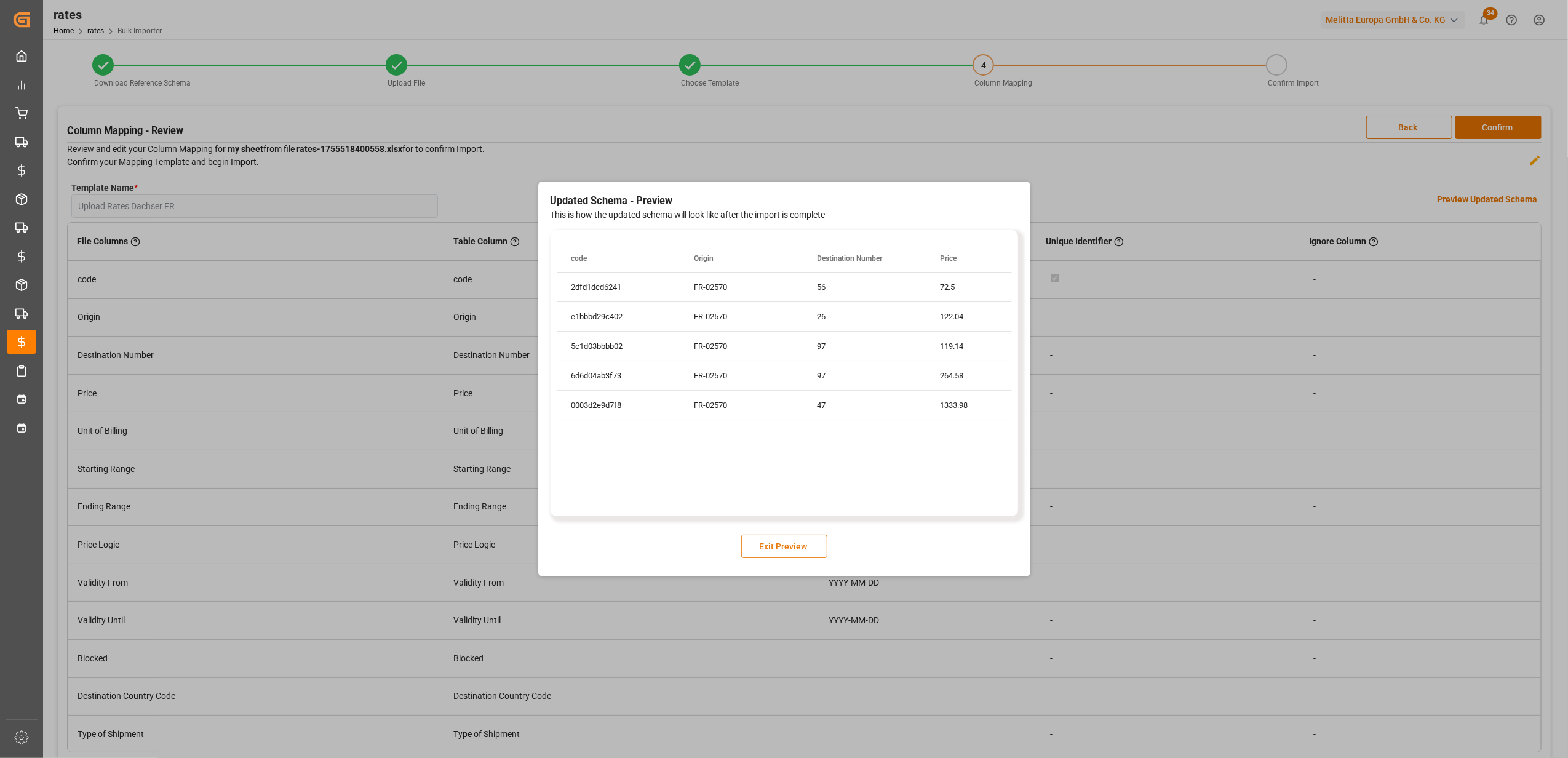
click at [795, 546] on button "Exit Preview" at bounding box center [784, 546] width 87 height 23
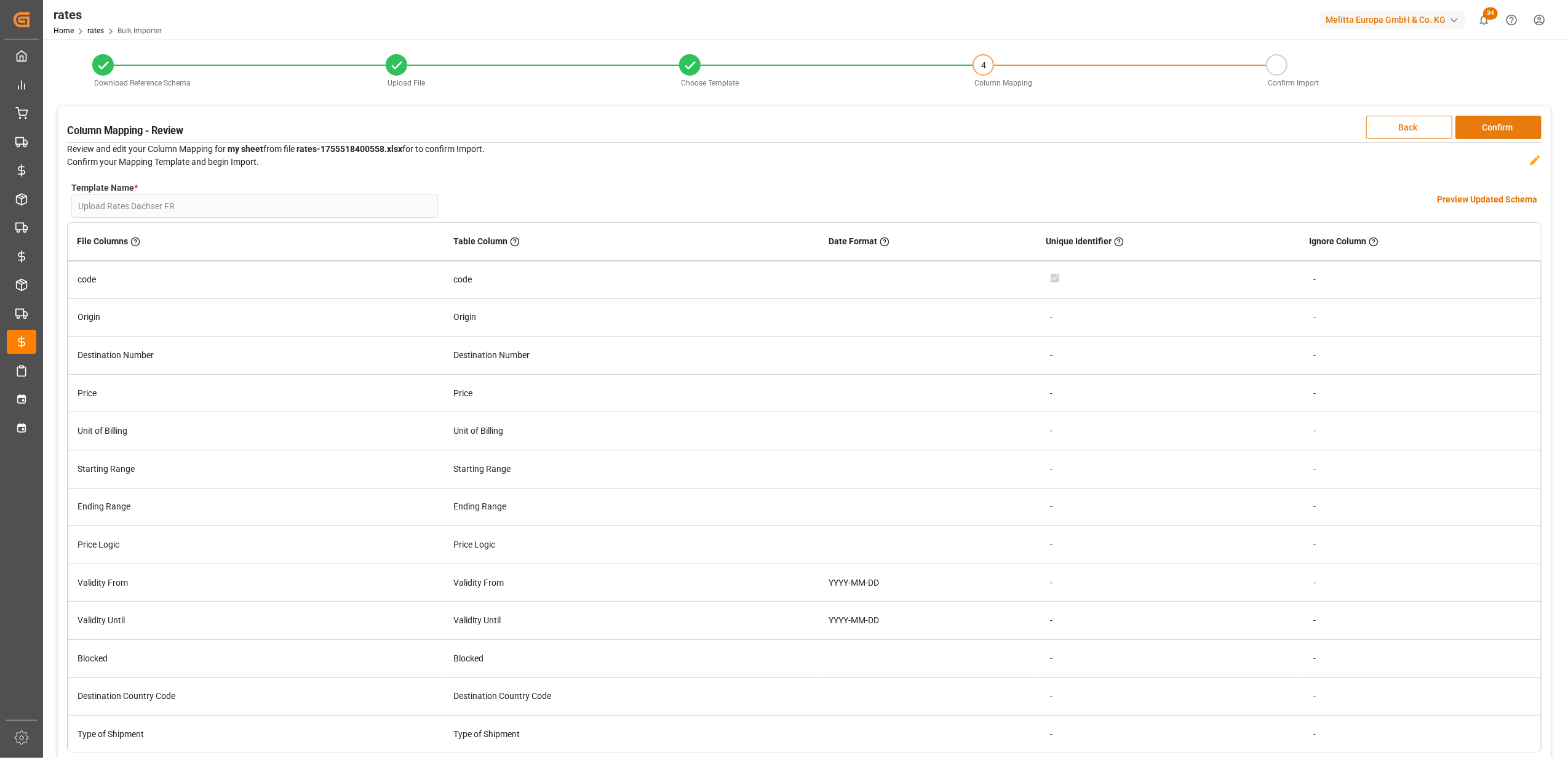
click at [1479, 122] on button "Confirm" at bounding box center [1499, 127] width 87 height 23
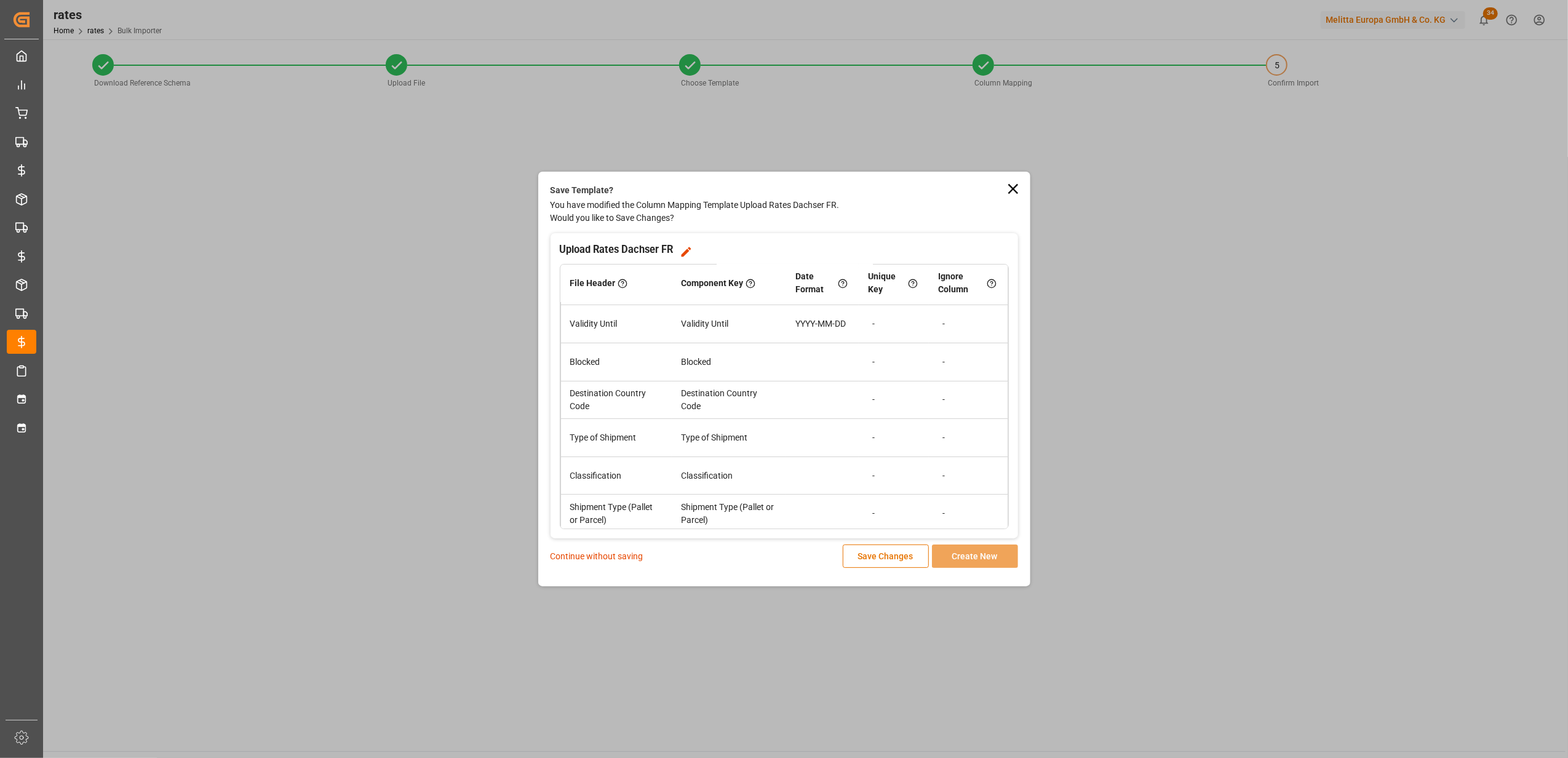
scroll to position [343, 0]
click at [621, 555] on p "Continue without saving" at bounding box center [597, 556] width 93 height 13
click at [615, 553] on p "Continue without saving" at bounding box center [597, 556] width 93 height 13
click at [1110, 180] on div "Save Template? You have modified the Column Mapping Template Upload Rates Dachs…" at bounding box center [784, 379] width 1568 height 758
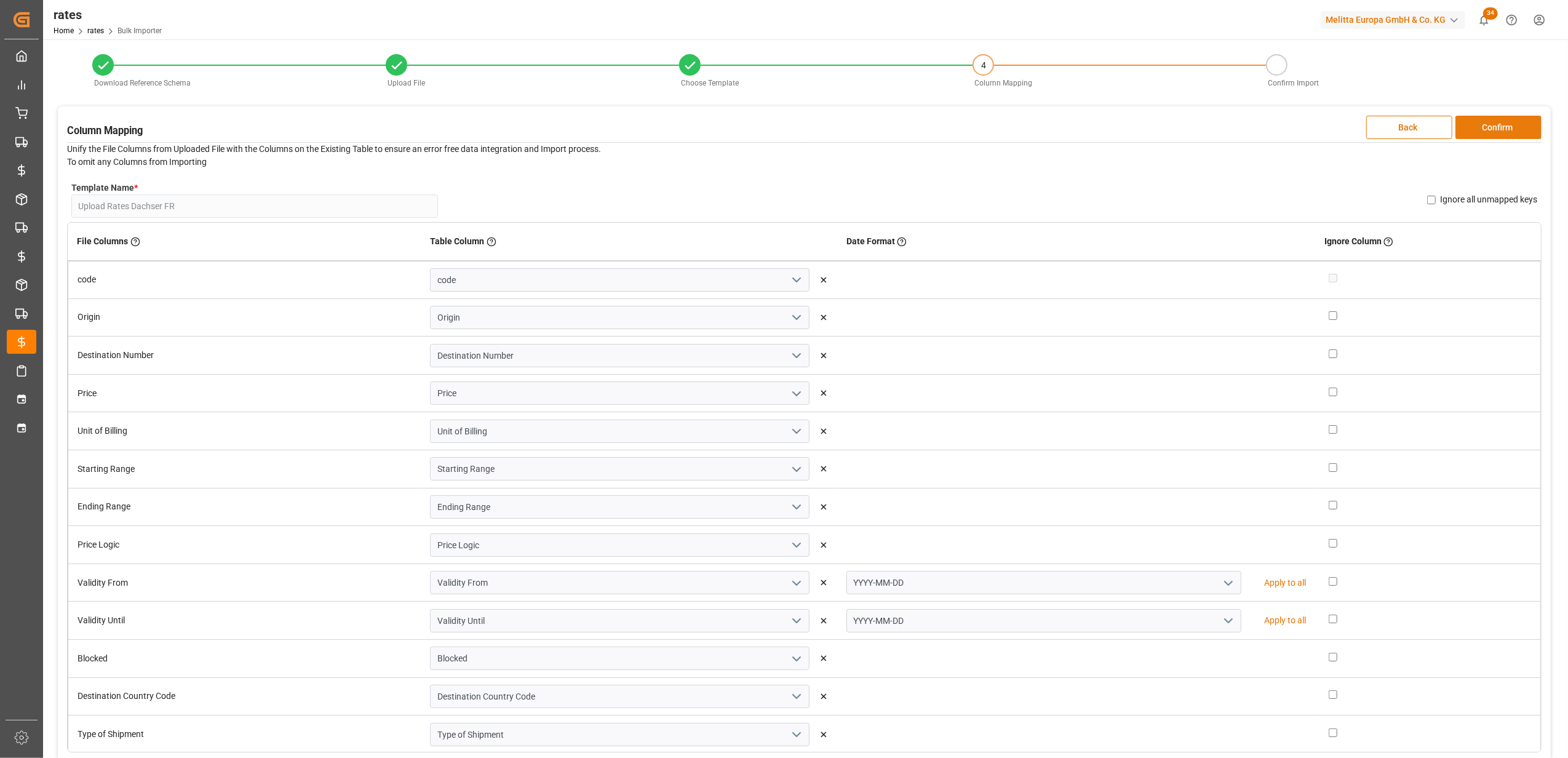
click at [1493, 128] on button "Confirm" at bounding box center [1499, 127] width 87 height 23
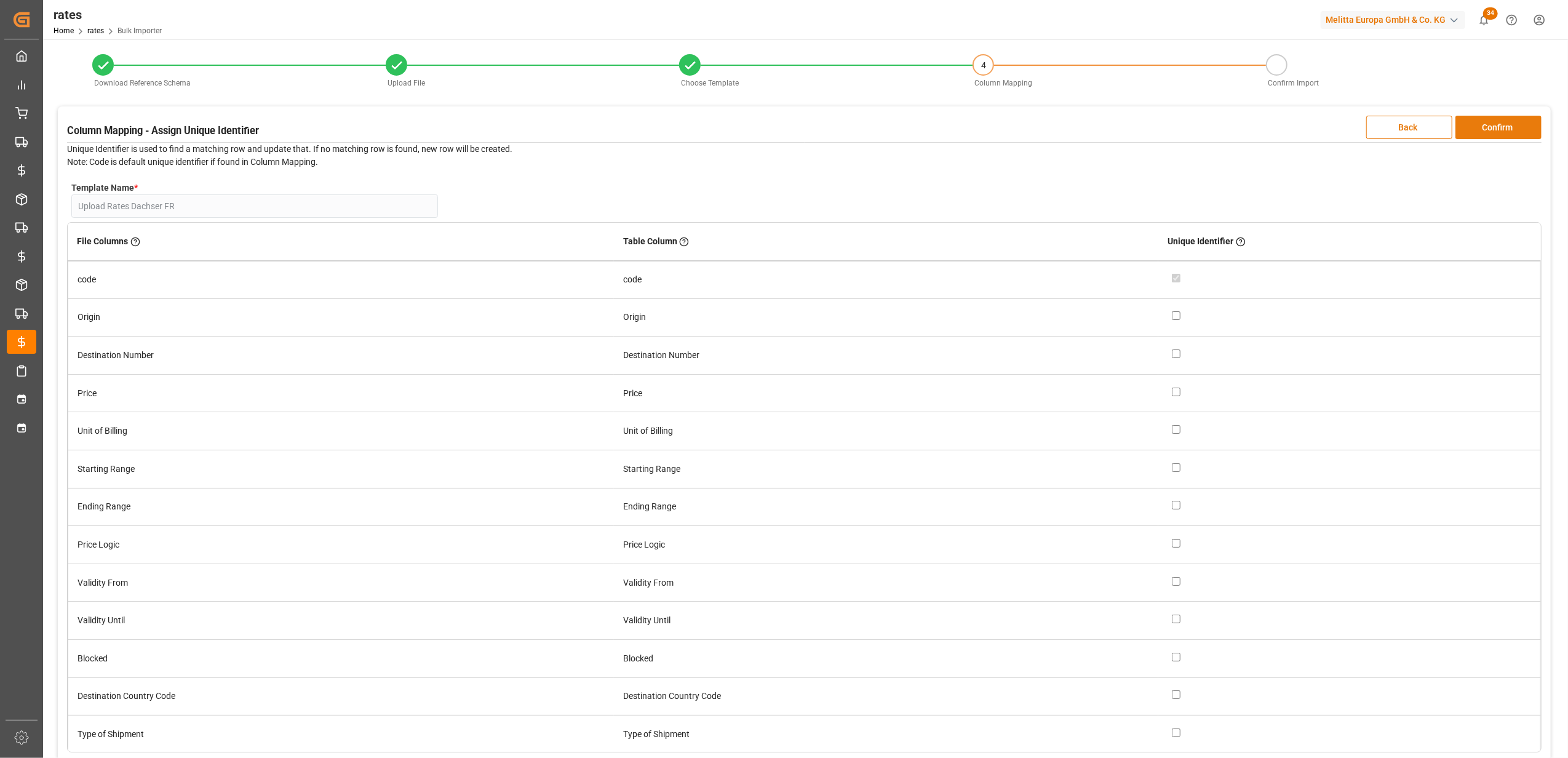
click at [1493, 128] on button "Confirm" at bounding box center [1499, 127] width 87 height 23
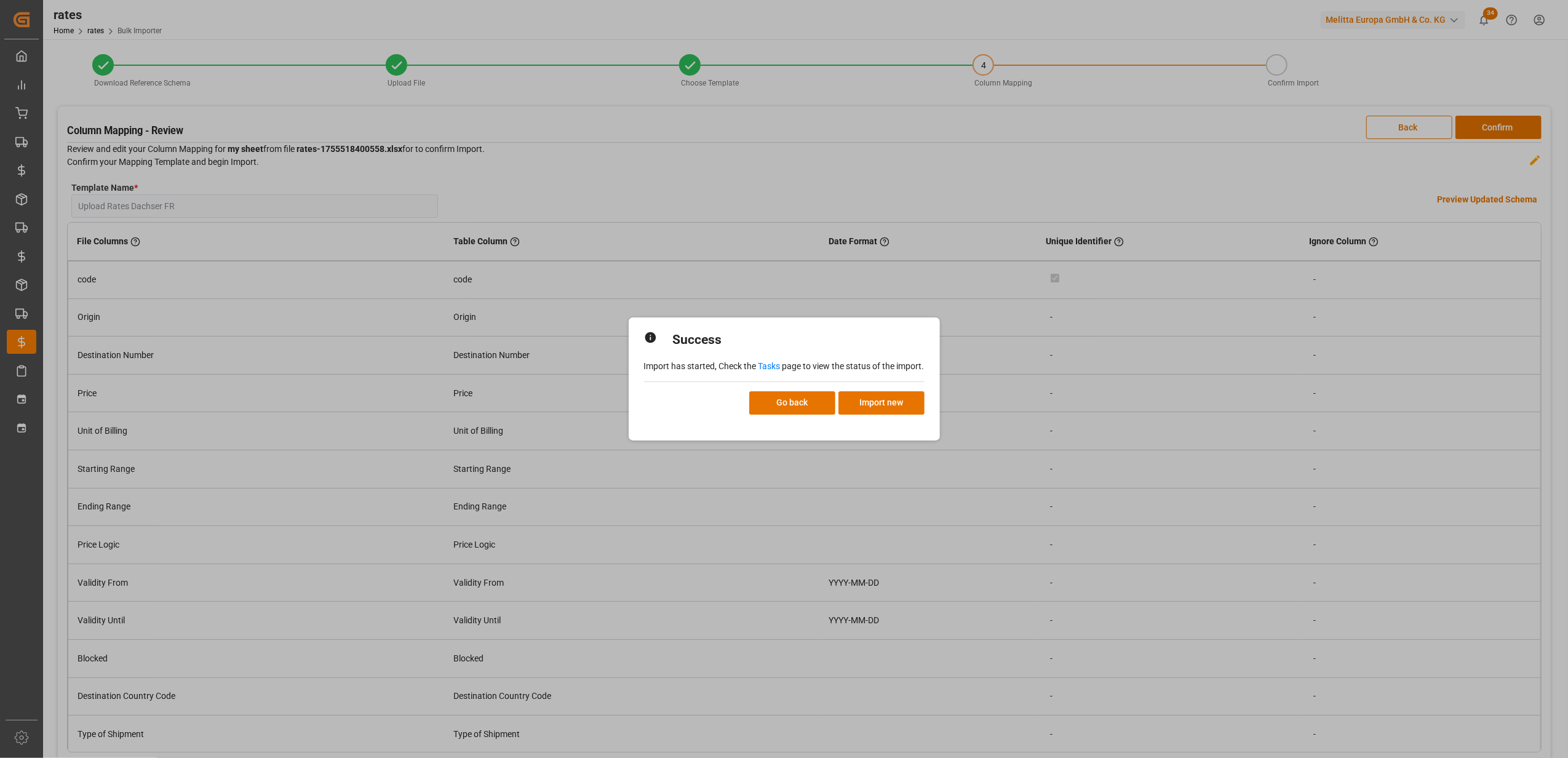
click at [774, 367] on link "Tasks" at bounding box center [769, 366] width 22 height 9
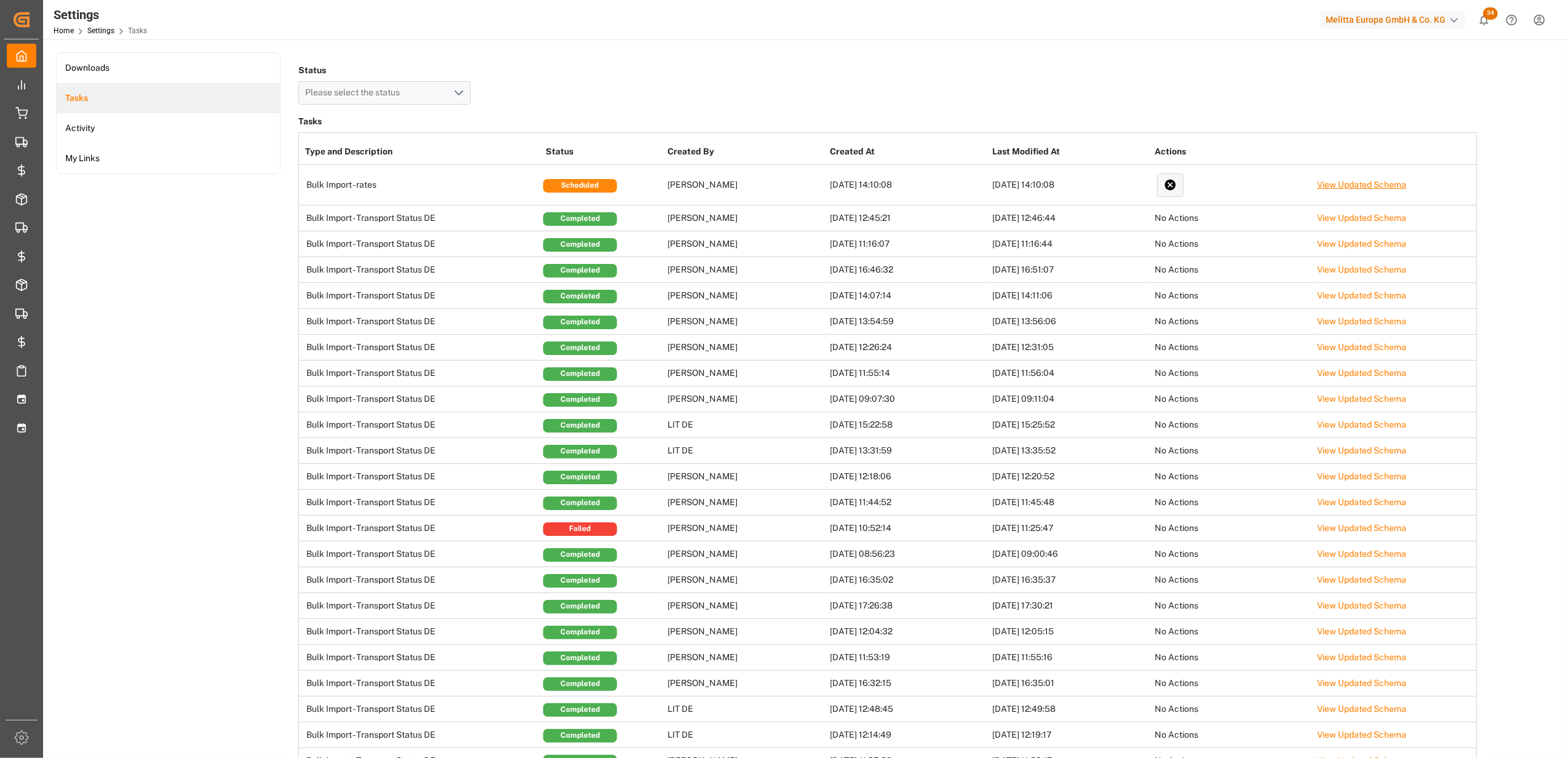
click at [1379, 185] on link "View Updated Schema" at bounding box center [1362, 184] width 89 height 9
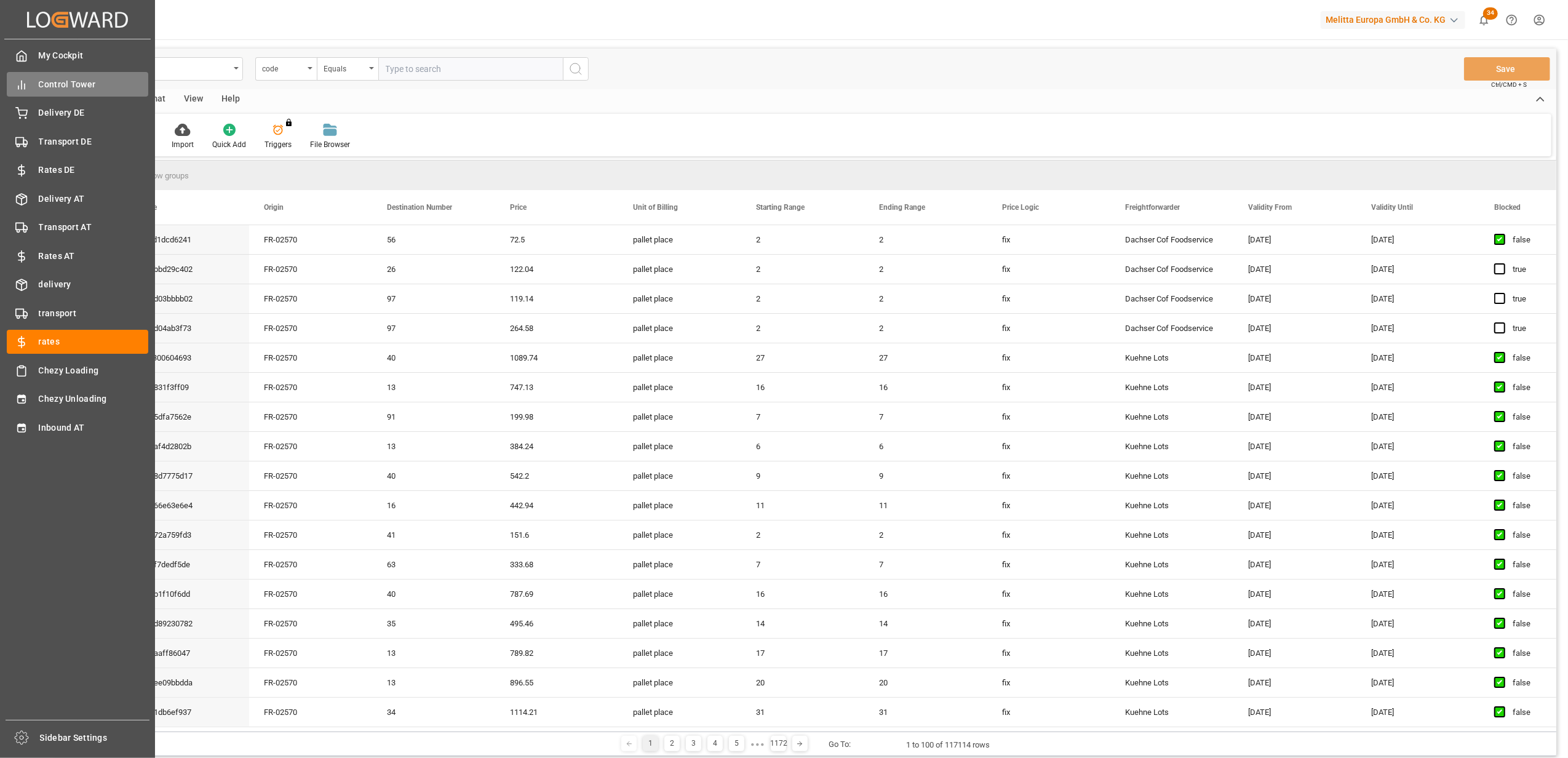
click at [50, 87] on span "Control Tower" at bounding box center [93, 84] width 111 height 13
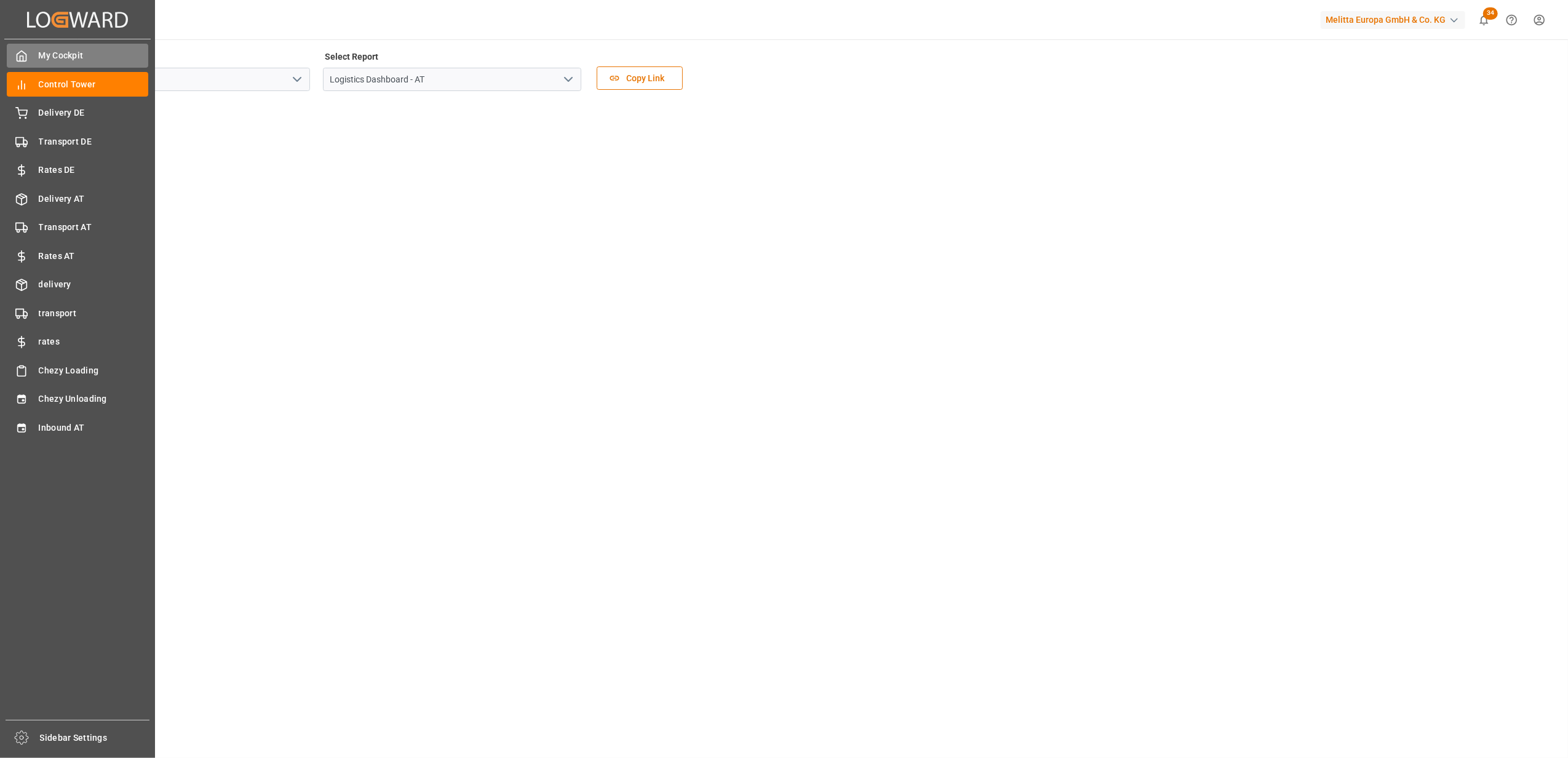
click at [69, 47] on div "My Cockpit My Cockpit" at bounding box center [77, 56] width 141 height 24
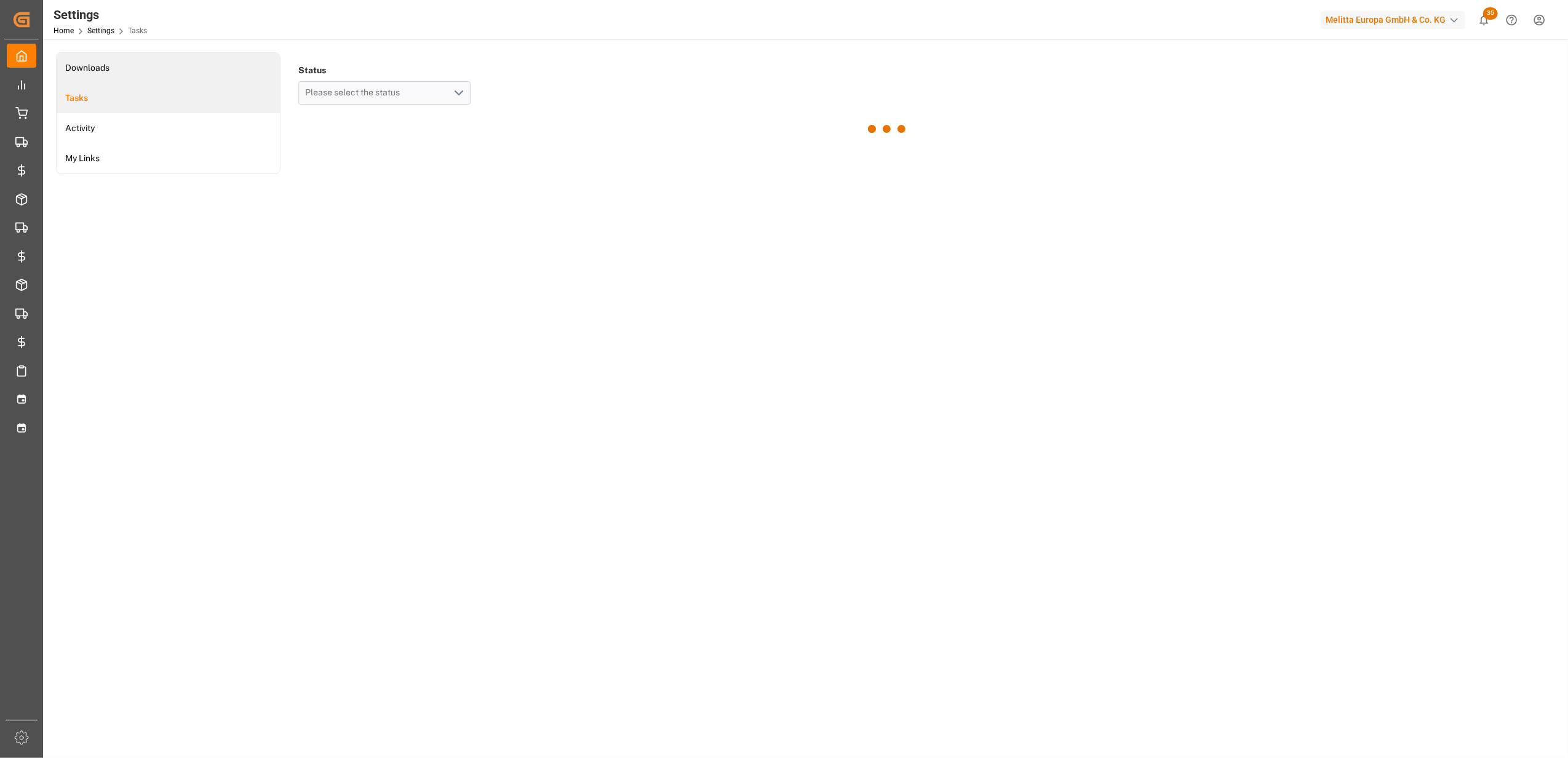
click at [79, 75] on li "Downloads" at bounding box center [168, 68] width 224 height 30
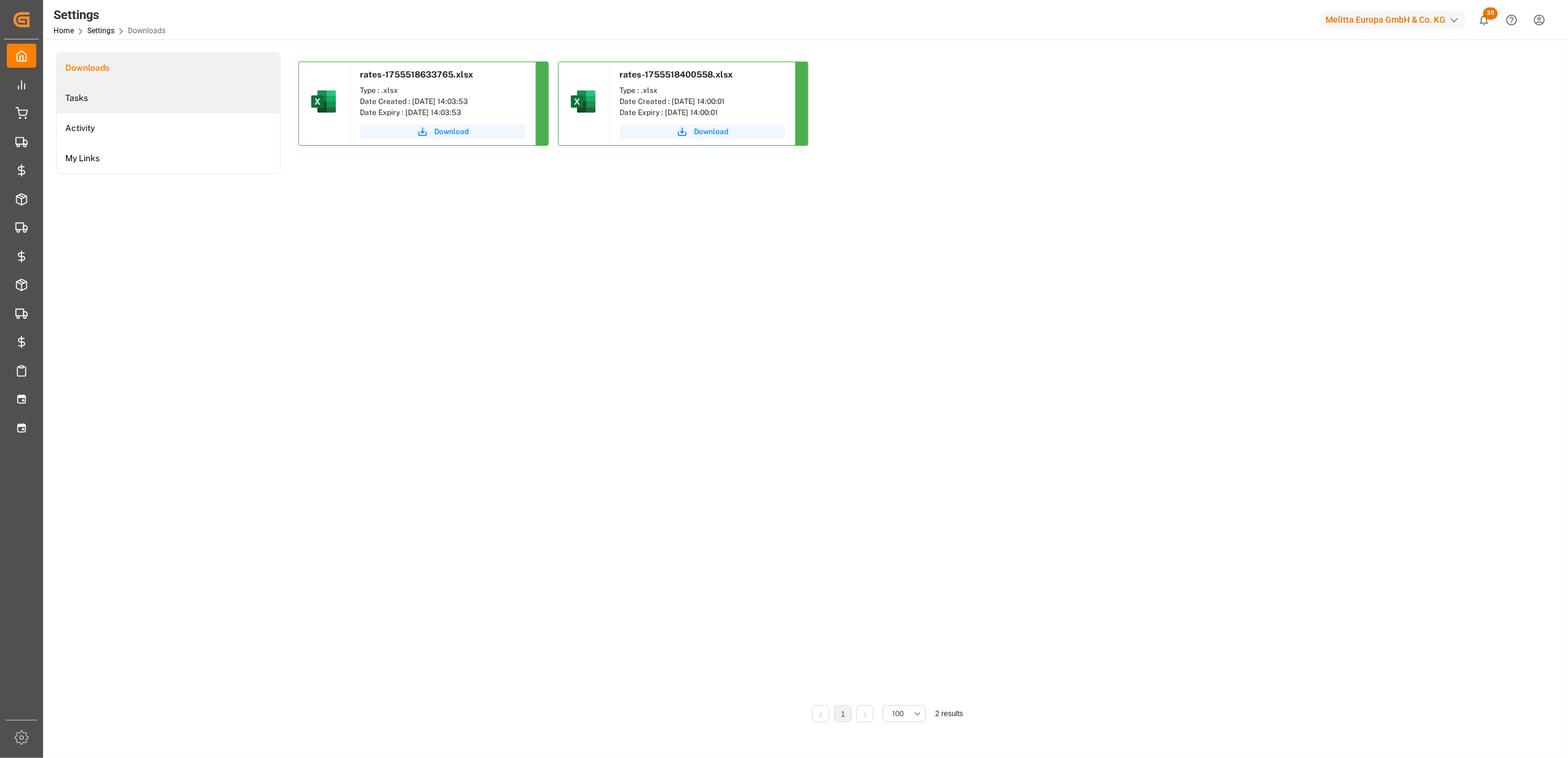
click at [77, 94] on li "Tasks" at bounding box center [168, 98] width 224 height 30
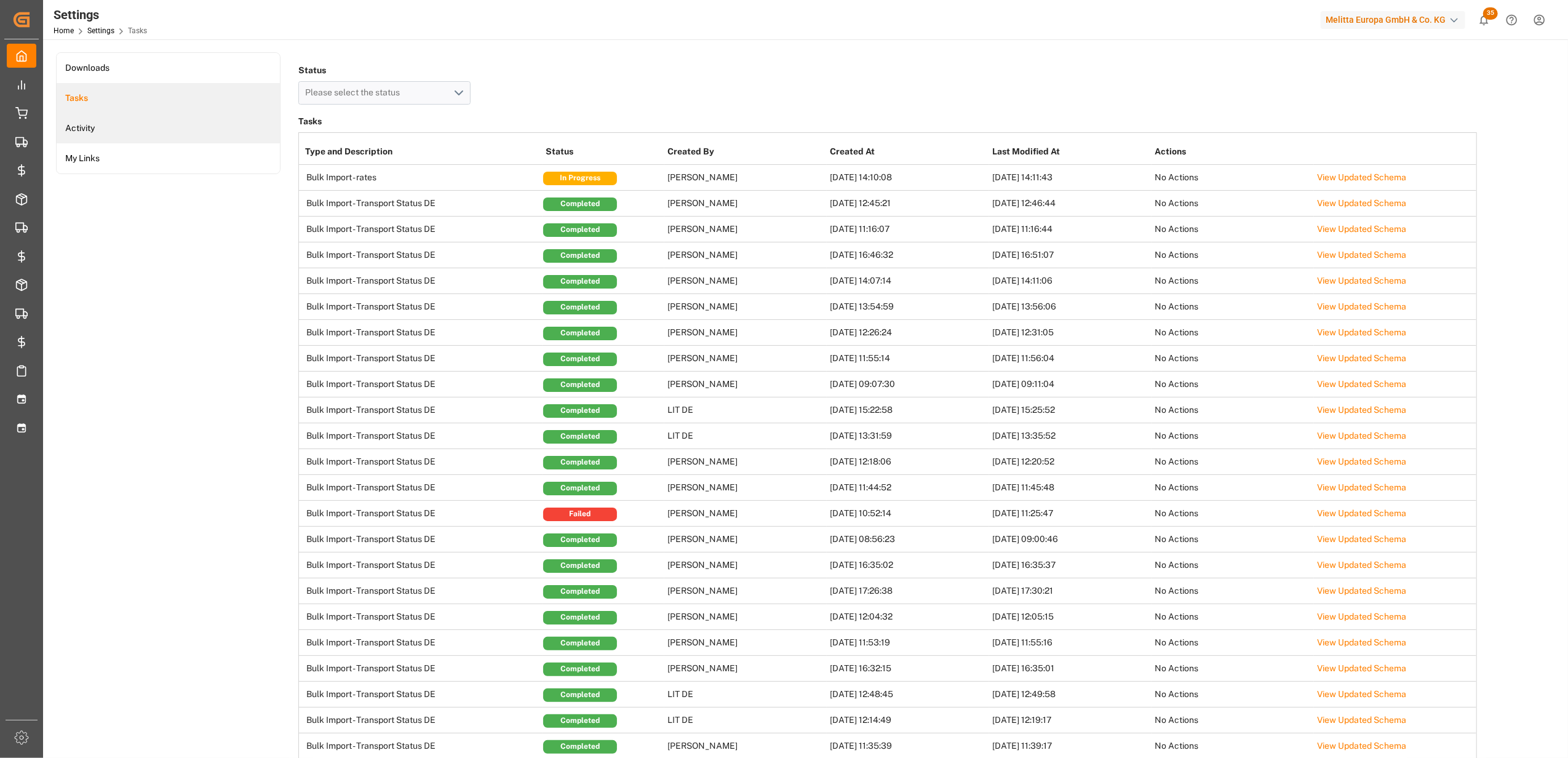
click at [88, 128] on li "Activity" at bounding box center [168, 128] width 224 height 30
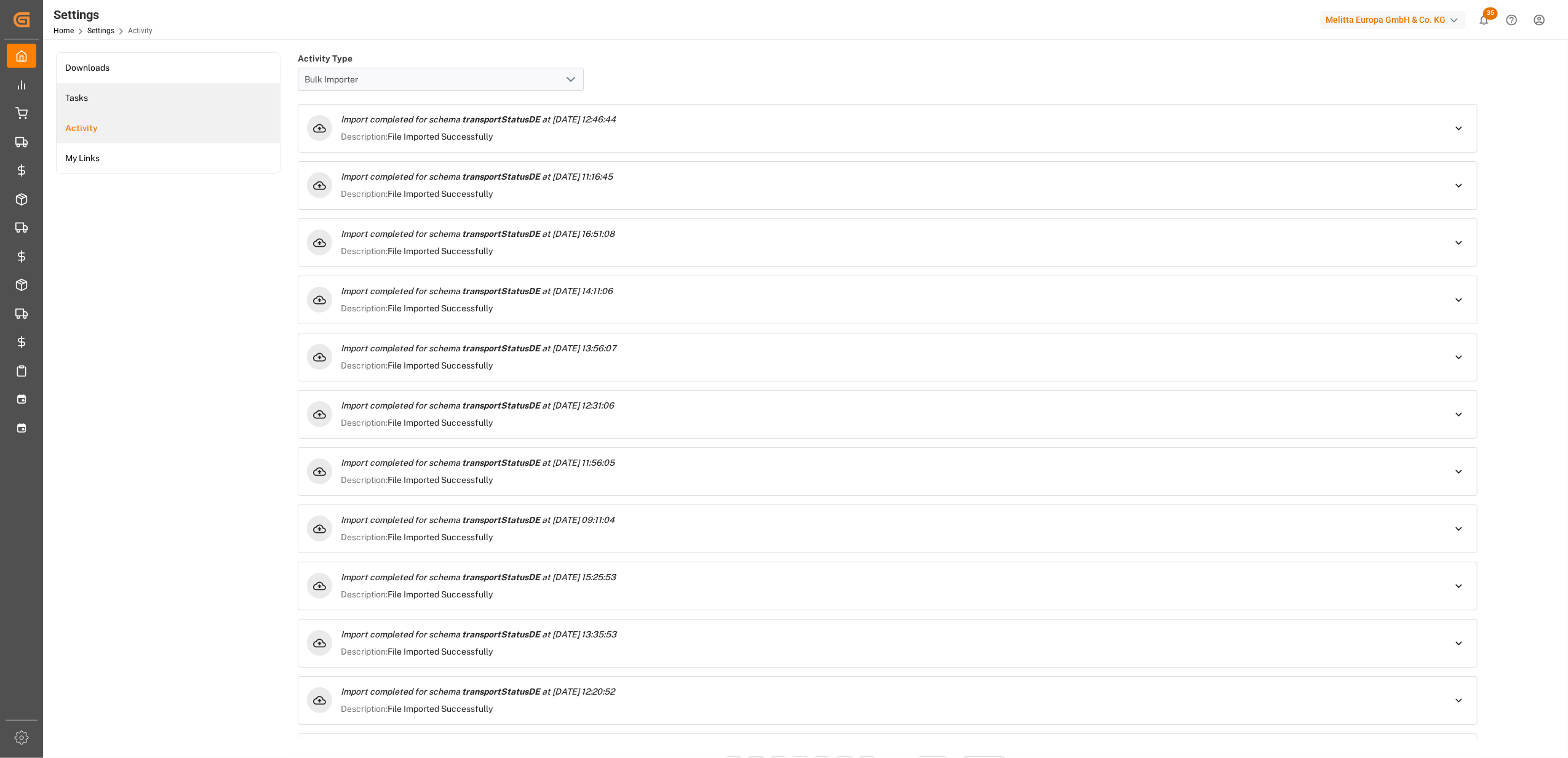
click at [124, 99] on li "Tasks" at bounding box center [168, 98] width 224 height 30
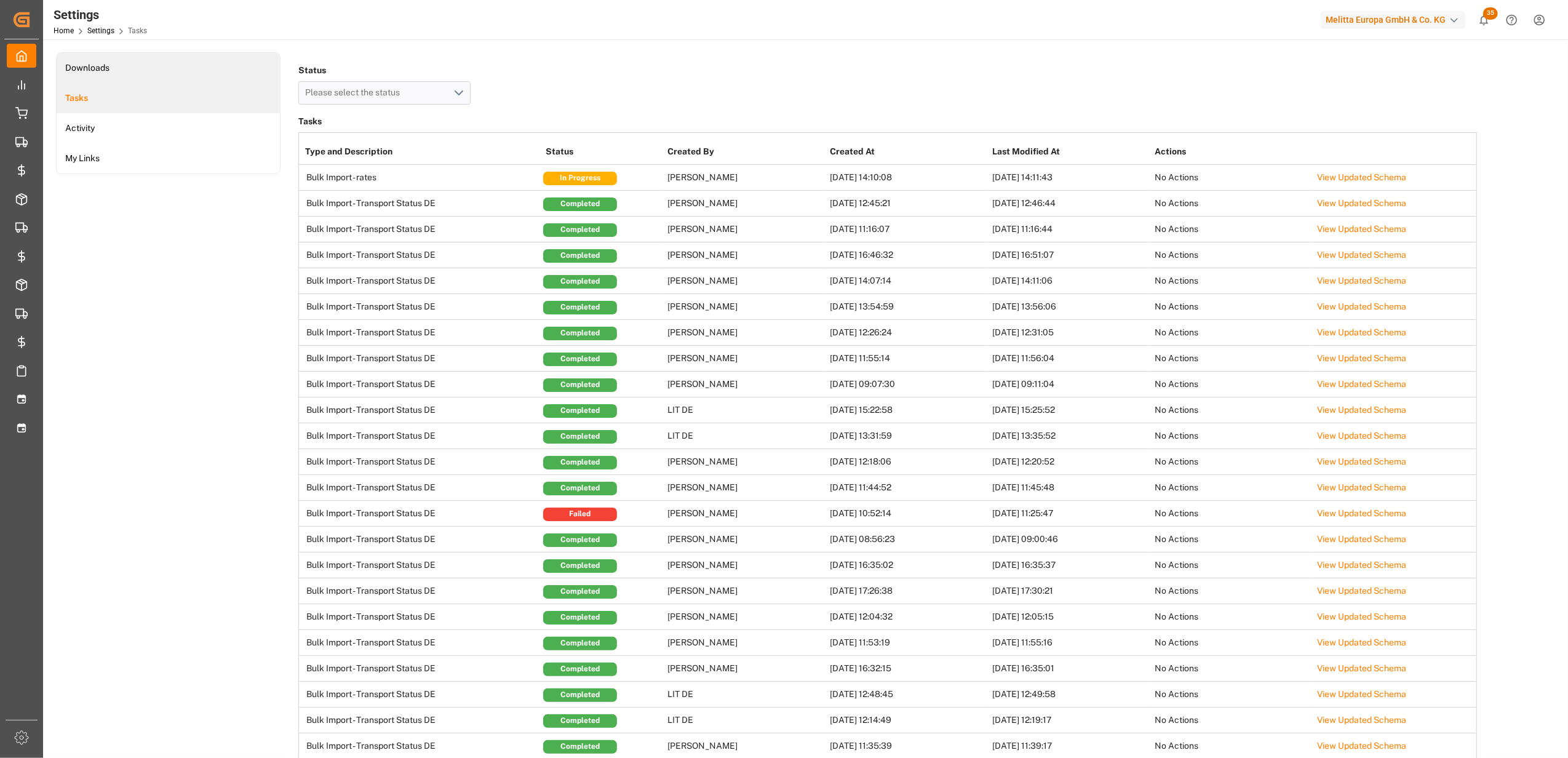
click at [111, 69] on li "Downloads" at bounding box center [168, 68] width 224 height 30
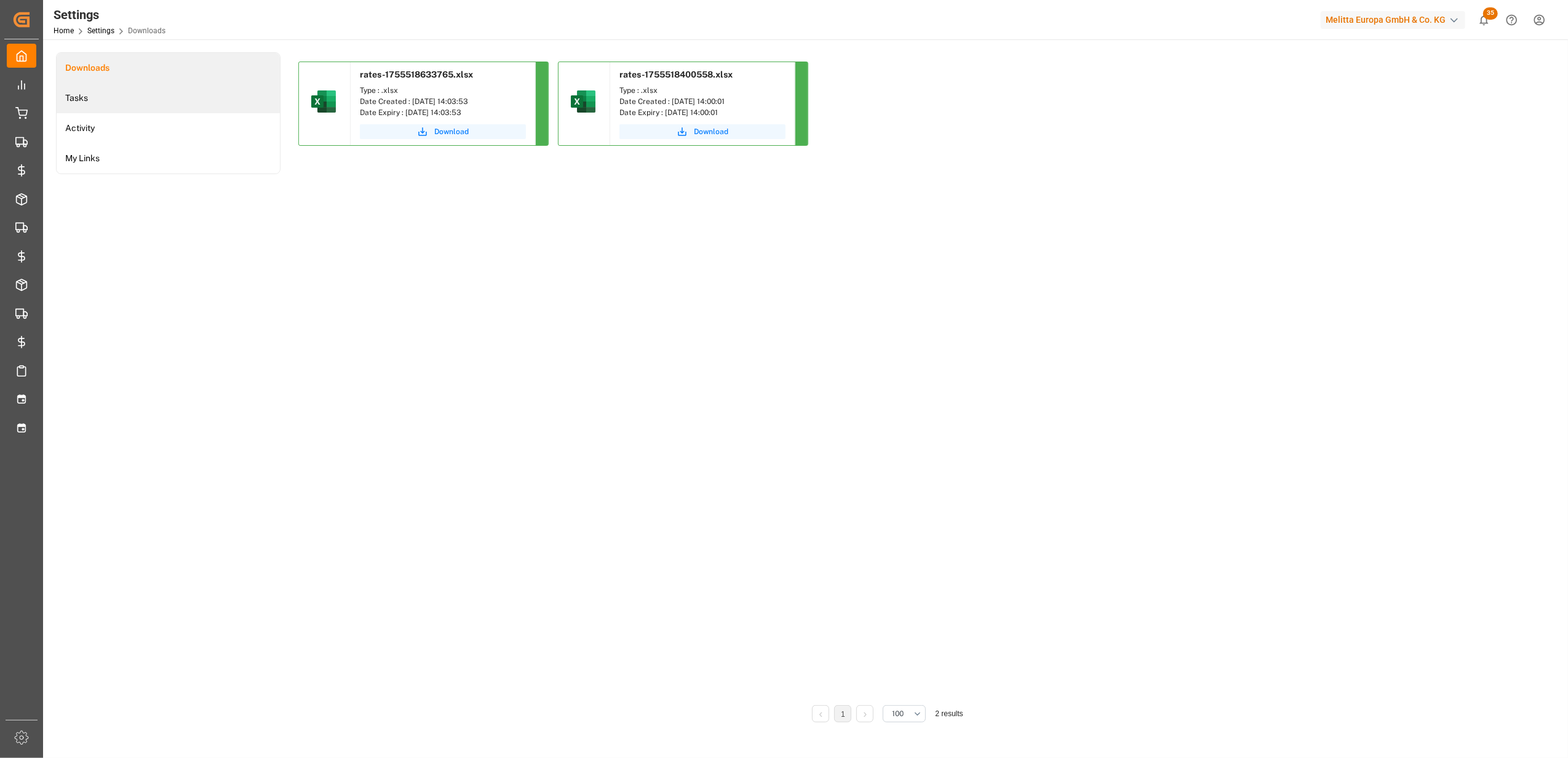
click at [105, 92] on li "Tasks" at bounding box center [168, 98] width 224 height 30
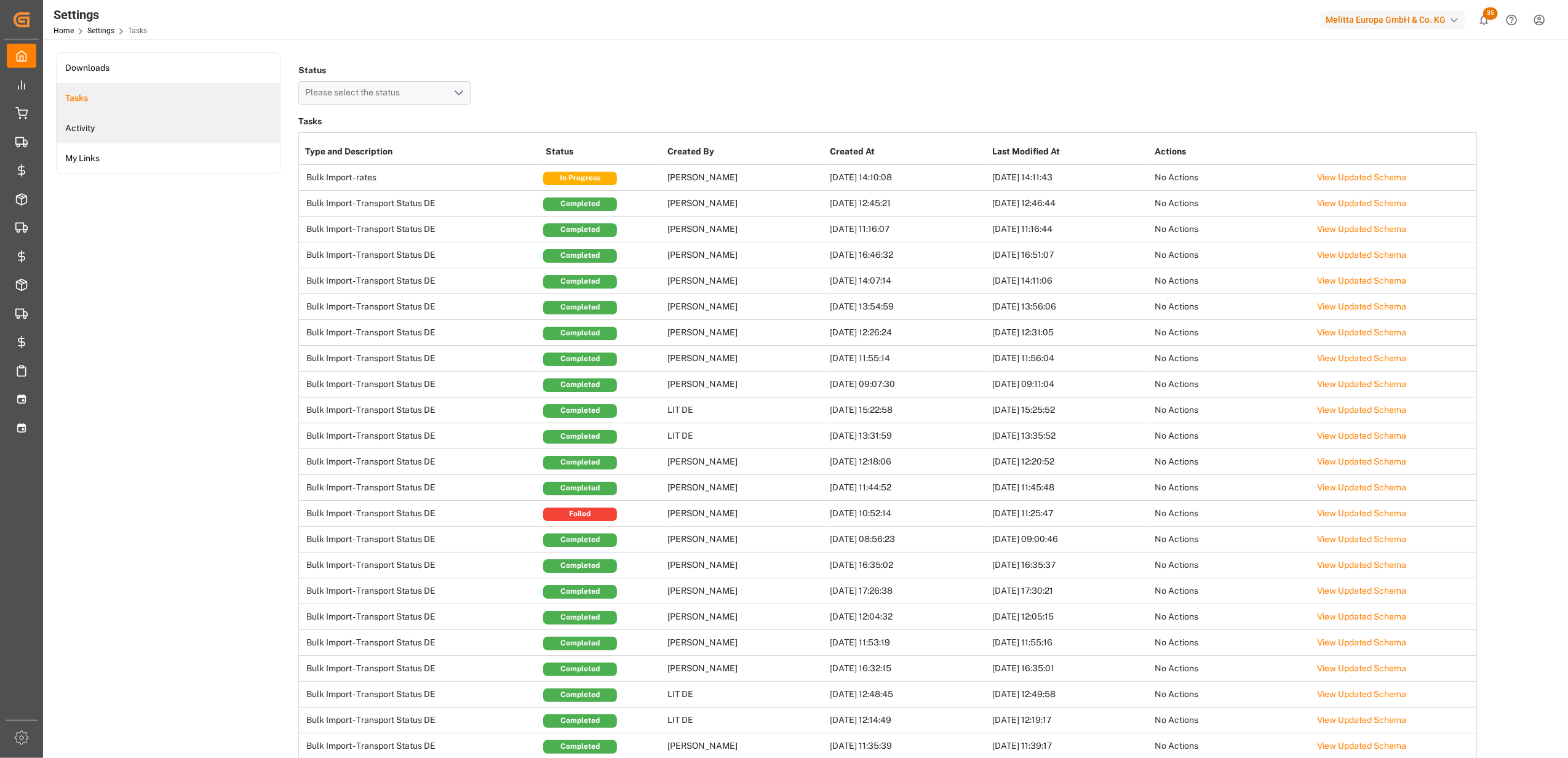
click at [166, 125] on li "Activity" at bounding box center [168, 128] width 224 height 30
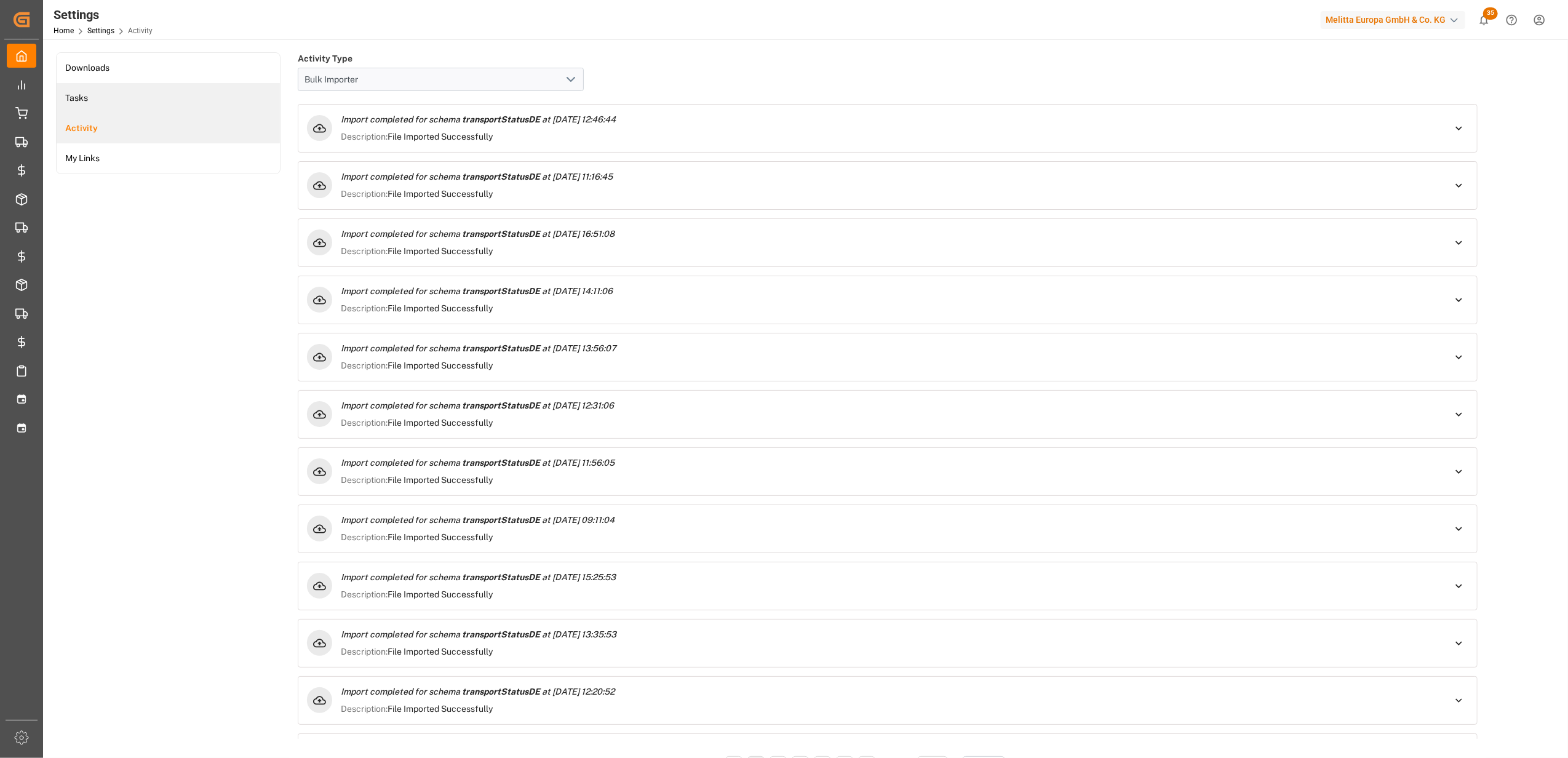
click at [87, 90] on li "Tasks" at bounding box center [168, 98] width 224 height 30
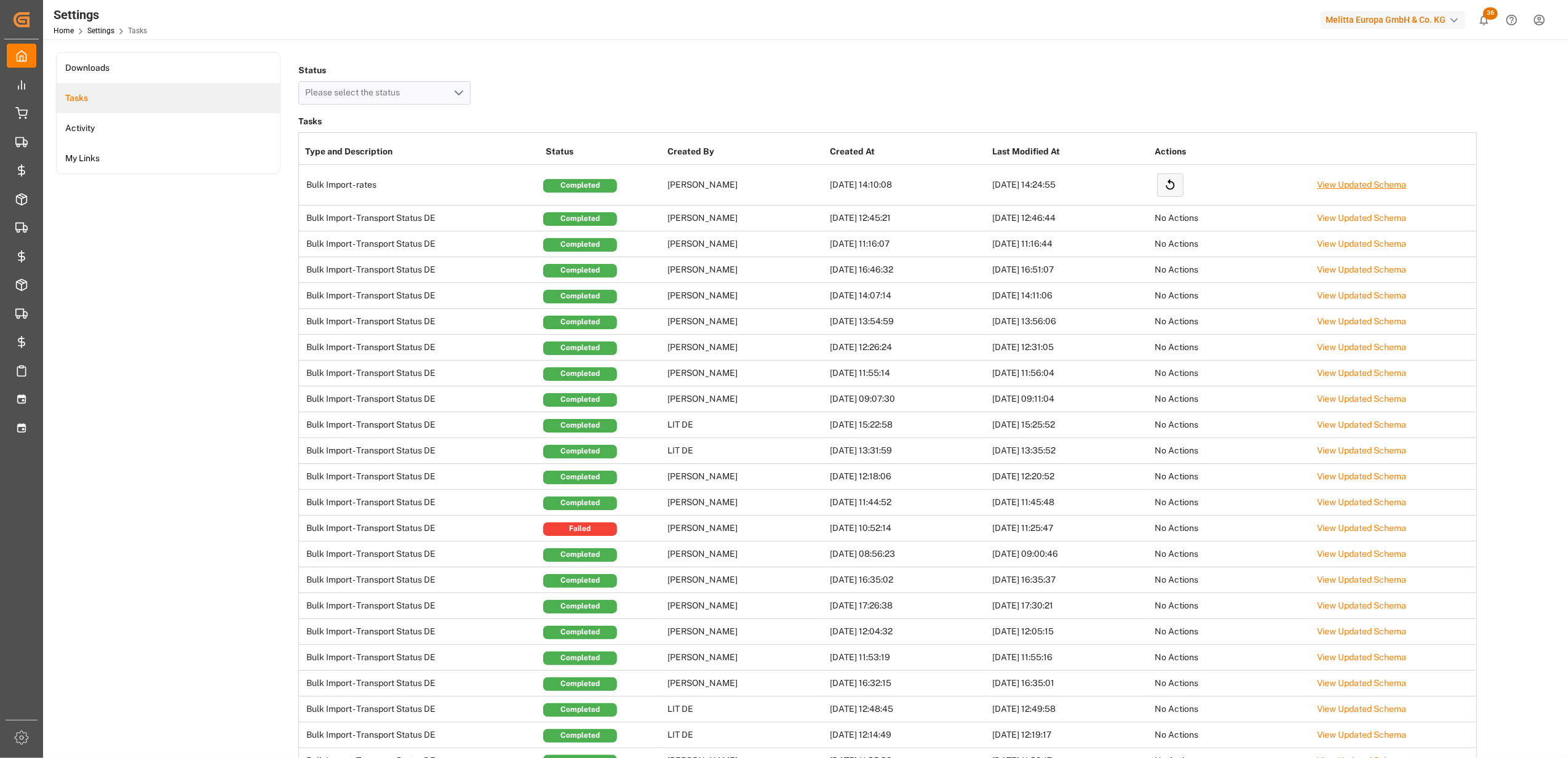
click at [1344, 176] on td "View Updated Schema" at bounding box center [1396, 184] width 163 height 40
click at [1350, 182] on link "View Updated Schema" at bounding box center [1362, 184] width 89 height 9
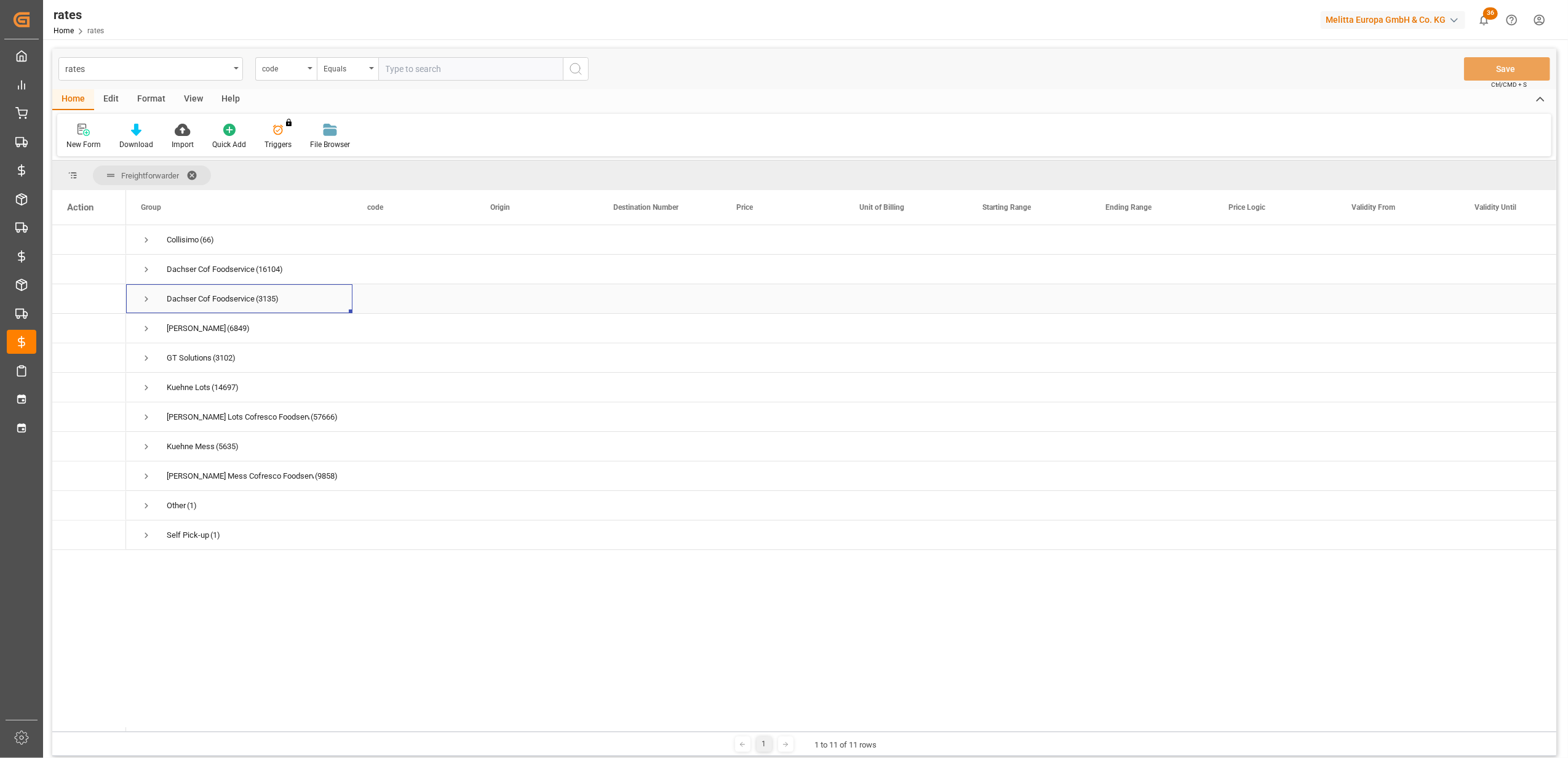
click at [143, 300] on span "Press SPACE to select this row." at bounding box center [146, 299] width 11 height 11
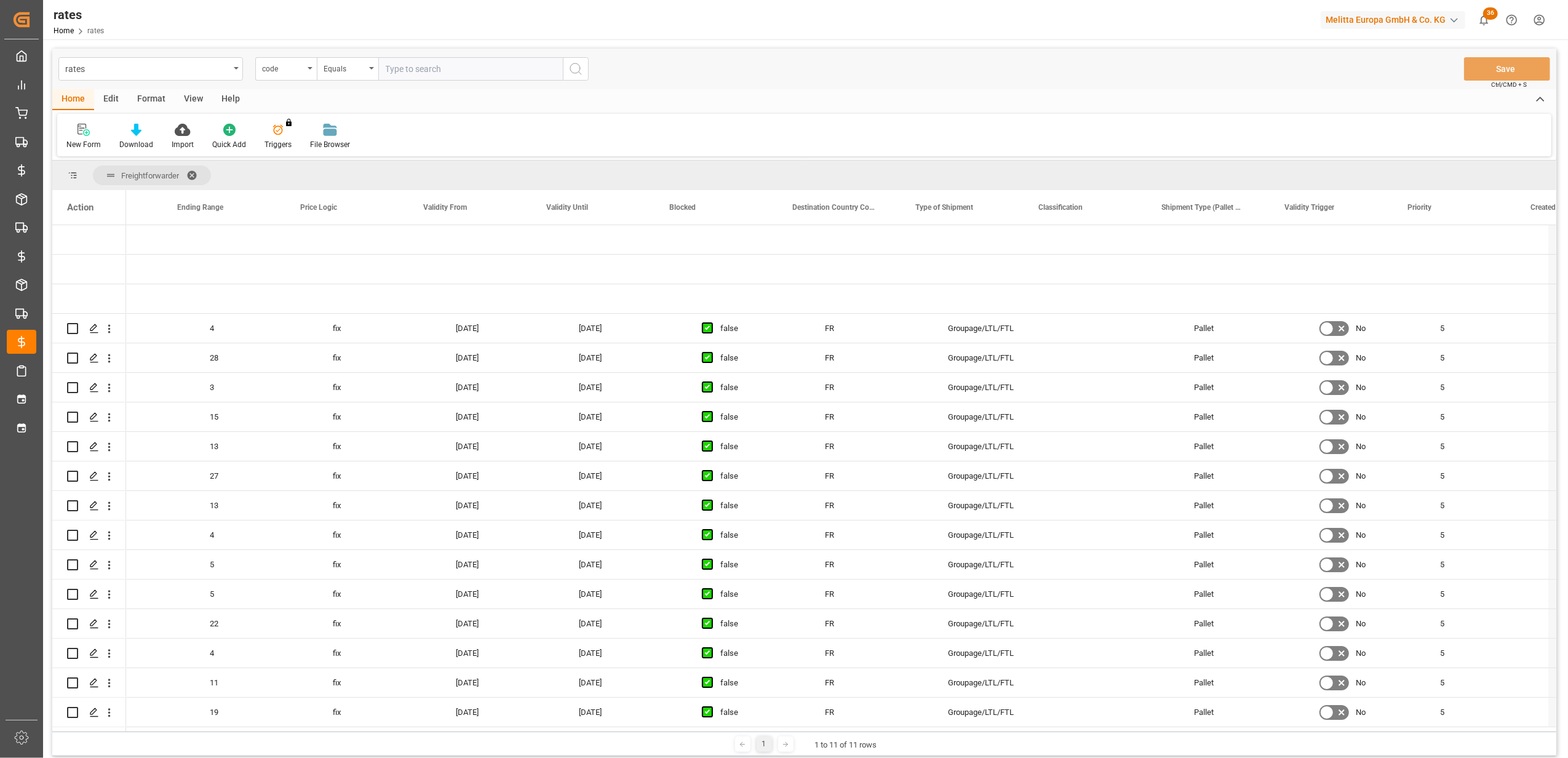
scroll to position [0, 929]
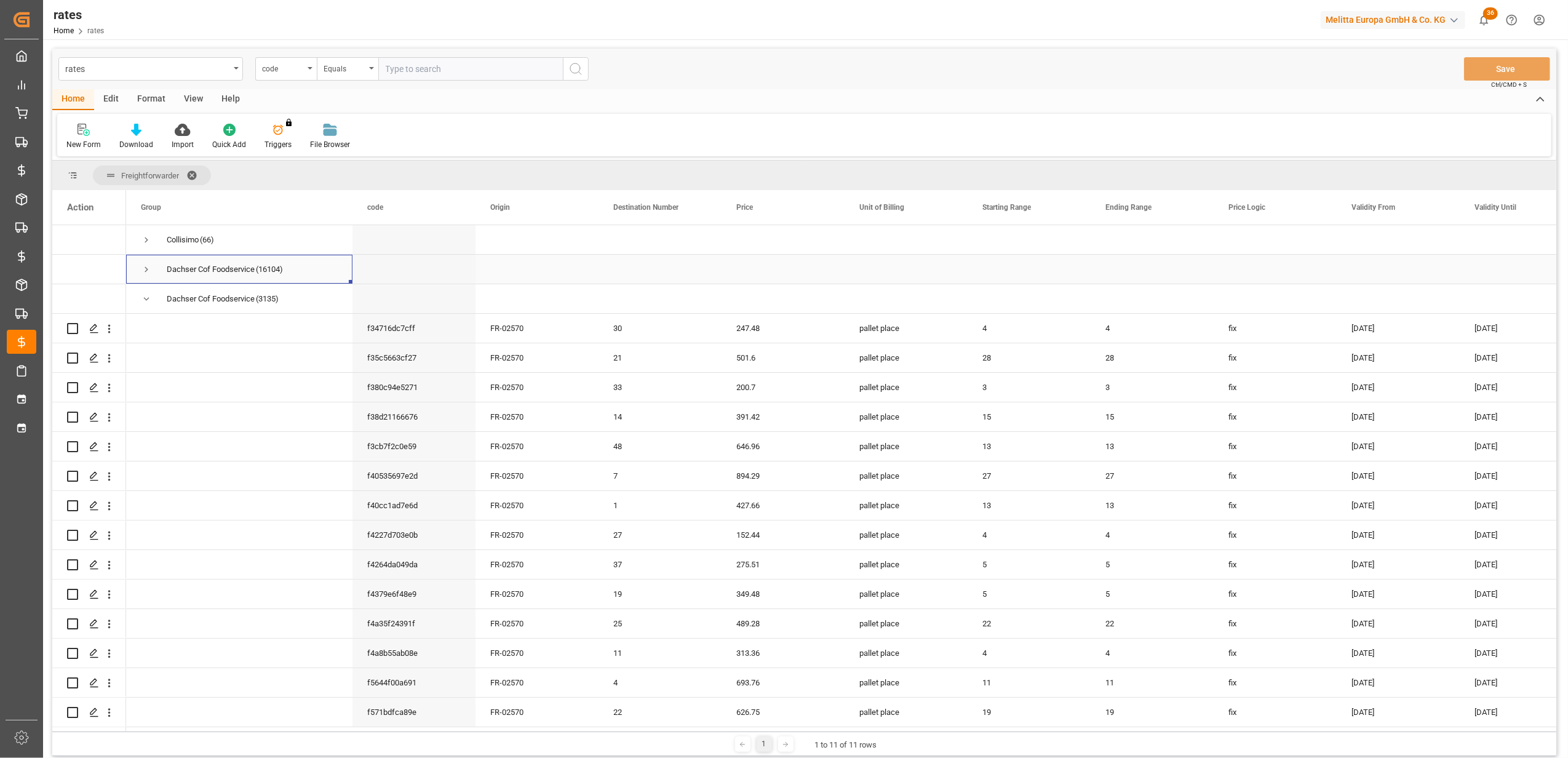
click at [144, 268] on span "Press SPACE to select this row." at bounding box center [146, 269] width 11 height 11
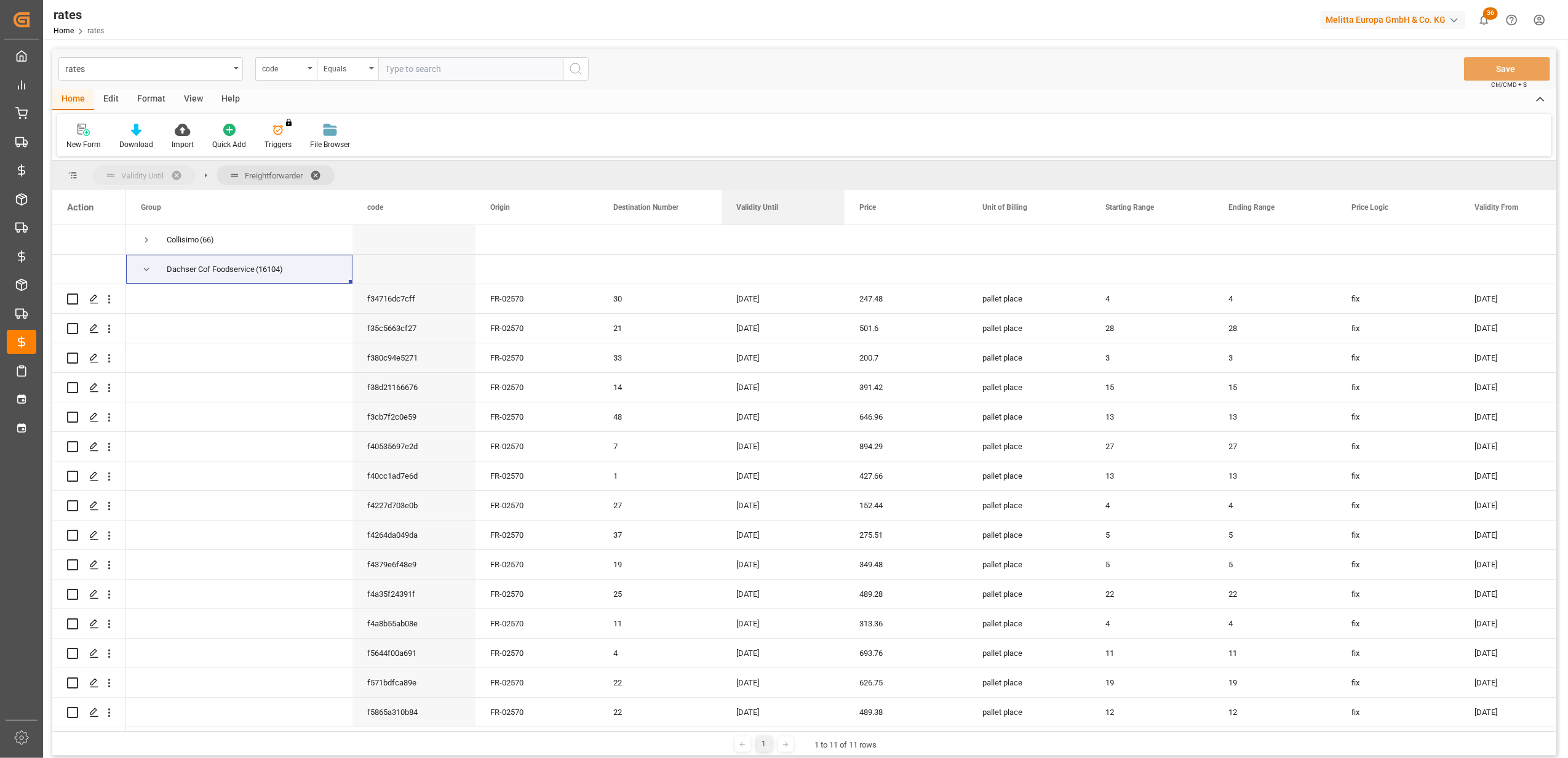
drag, startPoint x: 1492, startPoint y: 206, endPoint x: 132, endPoint y: 170, distance: 1360.5
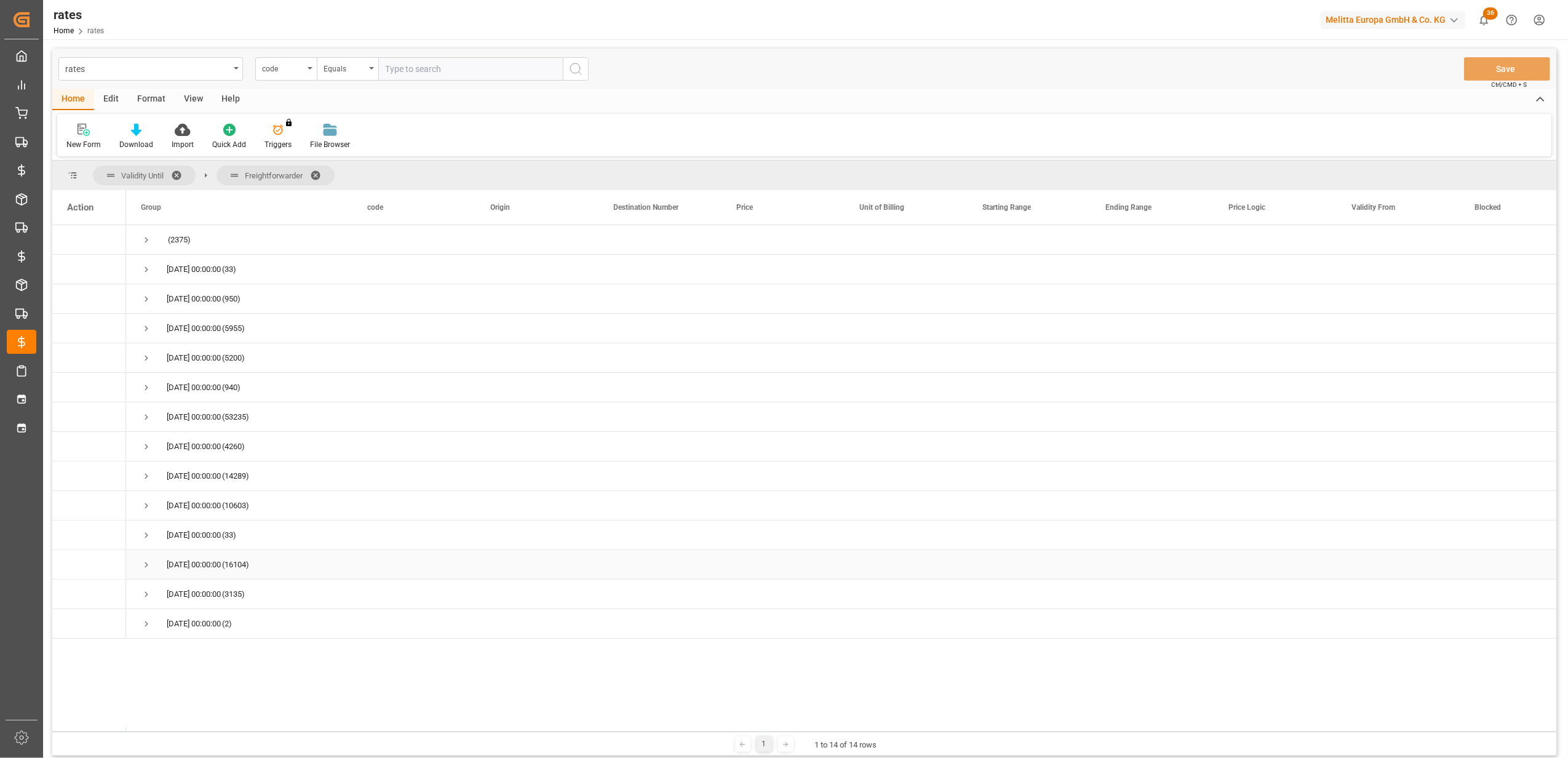
click at [147, 564] on span "Press SPACE to select this row." at bounding box center [146, 564] width 11 height 11
click at [147, 625] on span "Press SPACE to select this row." at bounding box center [146, 624] width 11 height 11
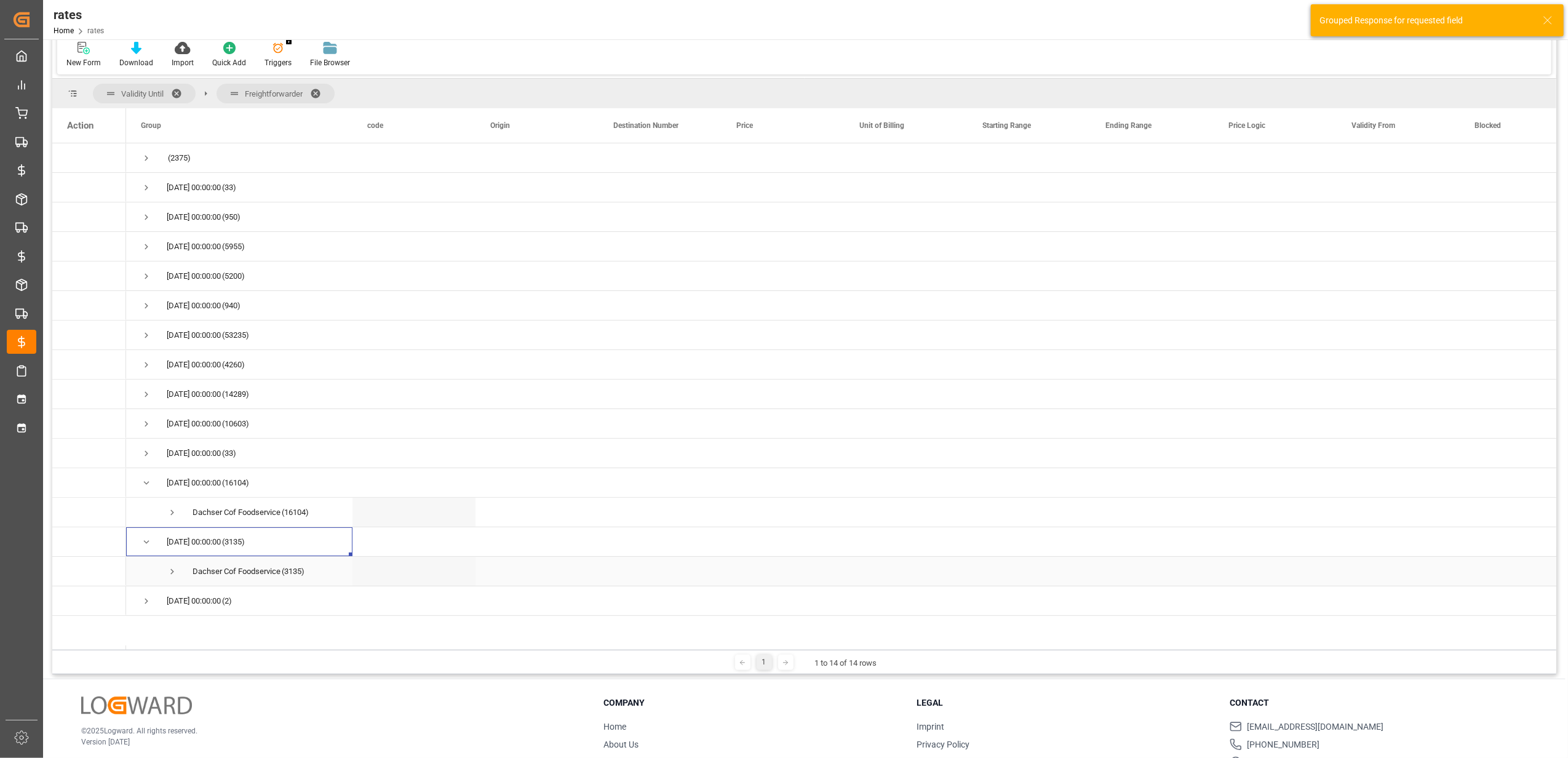
click at [171, 570] on span "Press SPACE to select this row." at bounding box center [172, 571] width 11 height 11
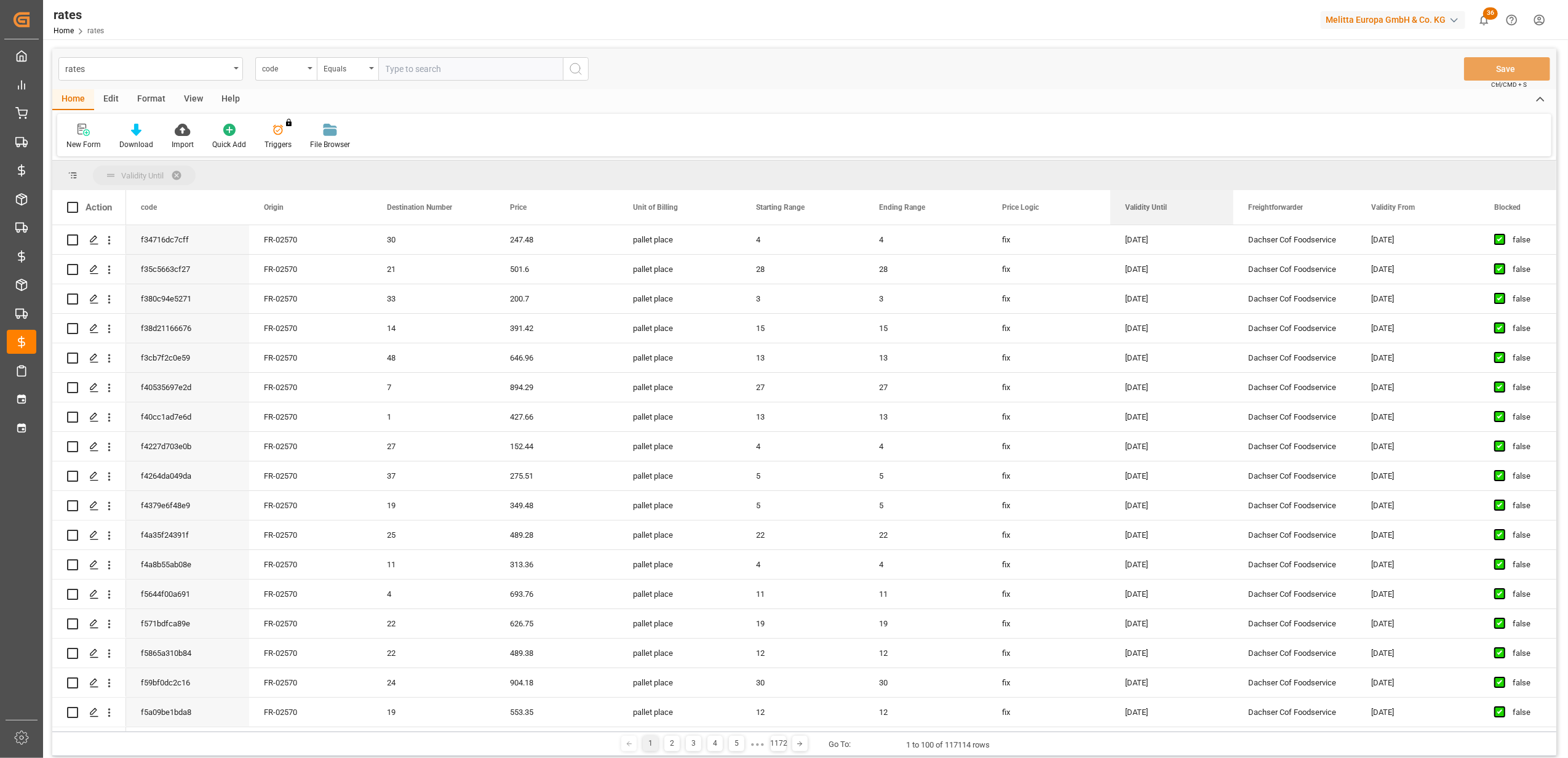
drag, startPoint x: 1396, startPoint y: 204, endPoint x: 176, endPoint y: 184, distance: 1220.2
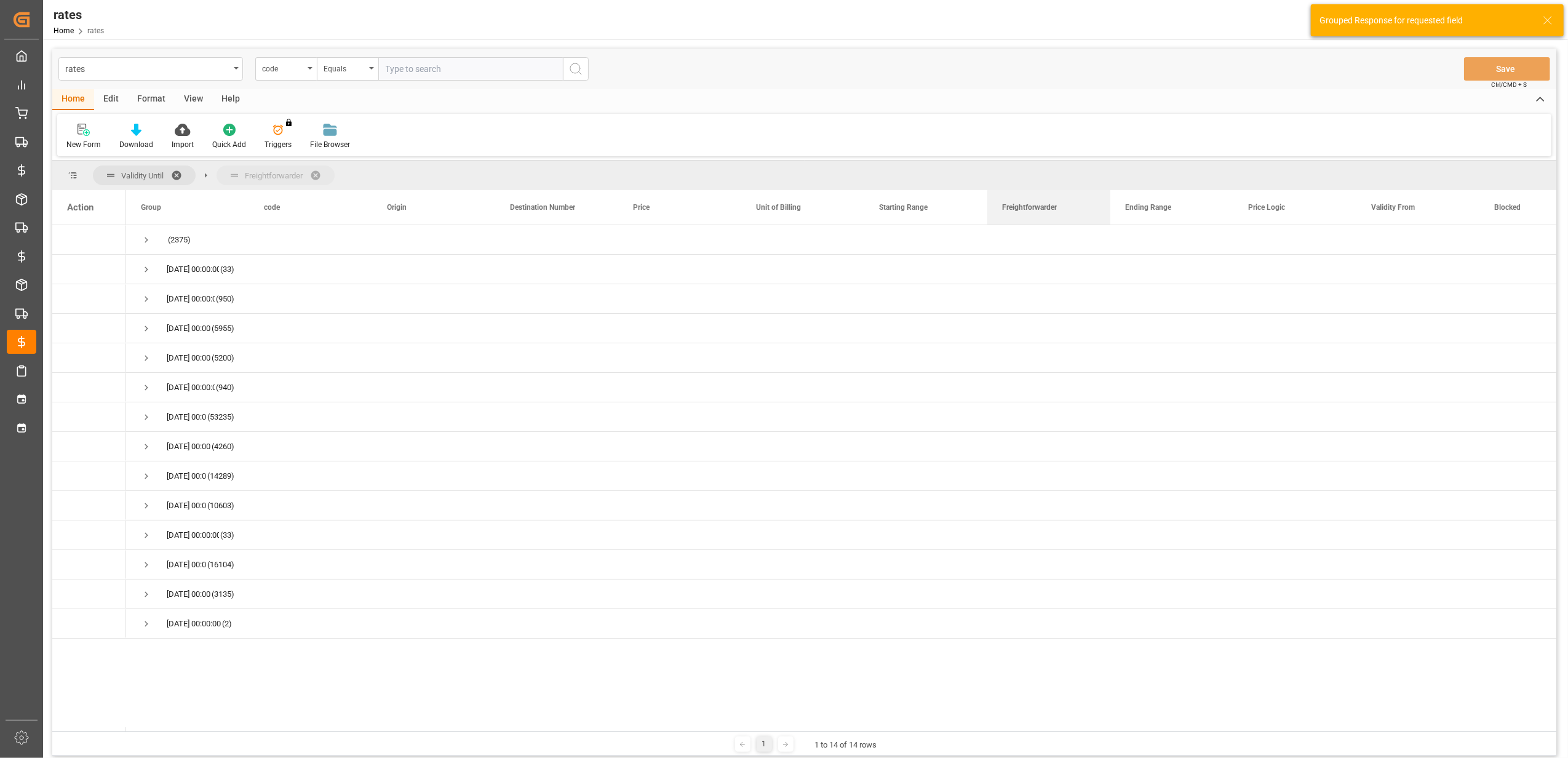
drag, startPoint x: 1283, startPoint y: 207, endPoint x: 845, endPoint y: 169, distance: 439.6
click at [149, 567] on span "Press SPACE to select this row." at bounding box center [146, 564] width 11 height 11
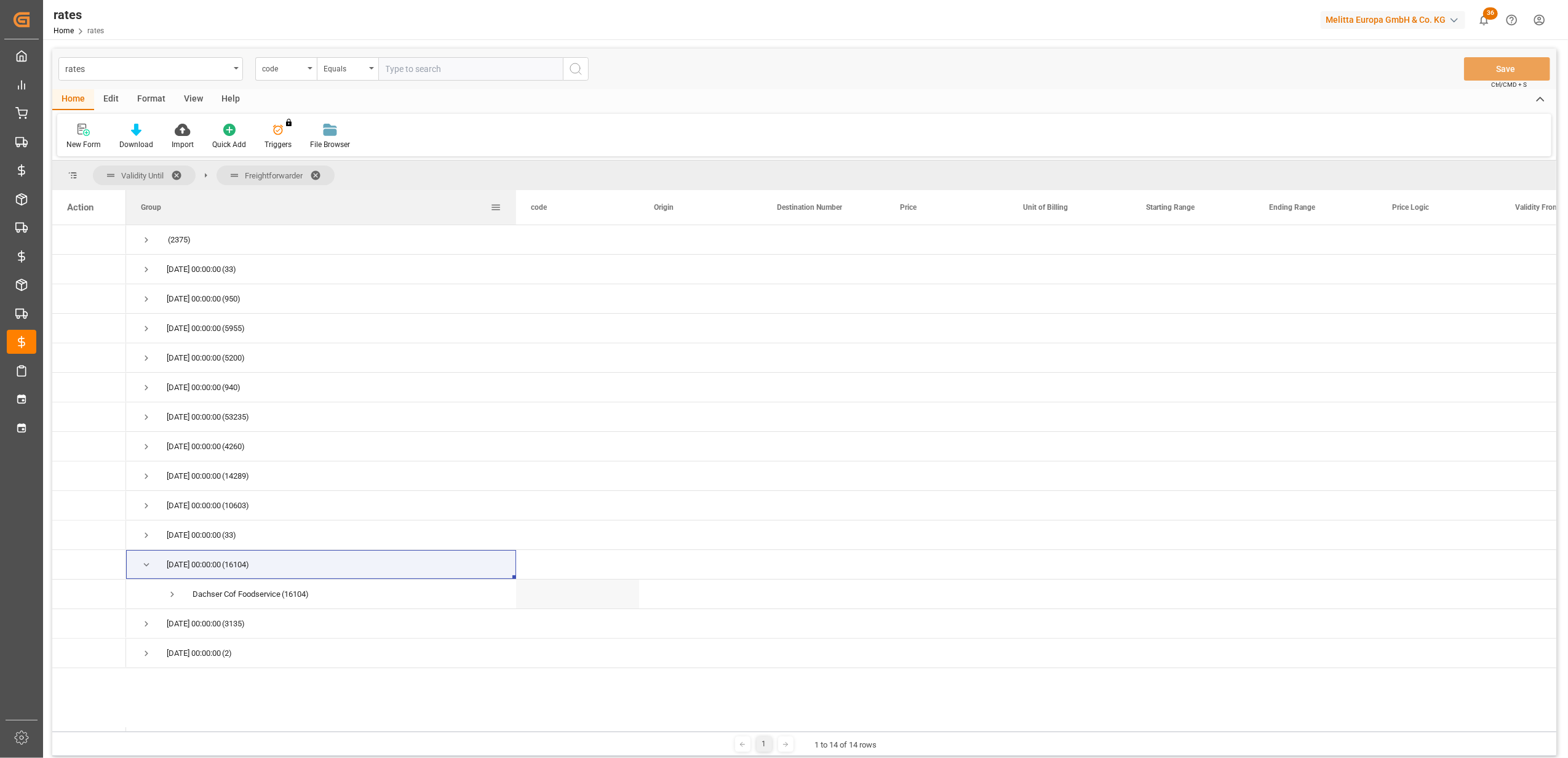
drag, startPoint x: 248, startPoint y: 210, endPoint x: 520, endPoint y: 219, distance: 272.1
click at [518, 219] on div at bounding box center [517, 207] width 5 height 34
click at [143, 623] on span "Press SPACE to select this row." at bounding box center [146, 624] width 11 height 11
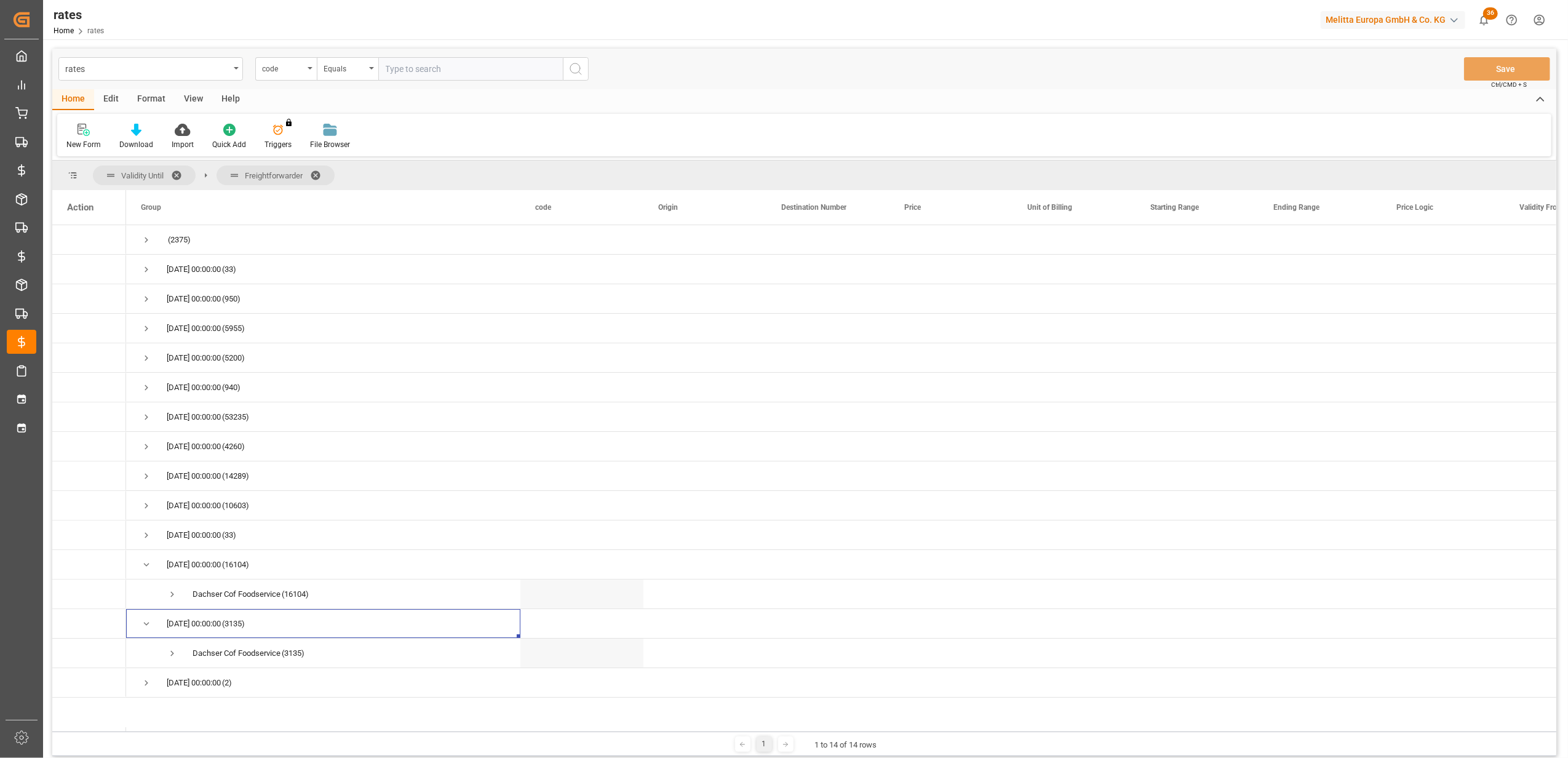
click at [181, 171] on span at bounding box center [181, 175] width 20 height 11
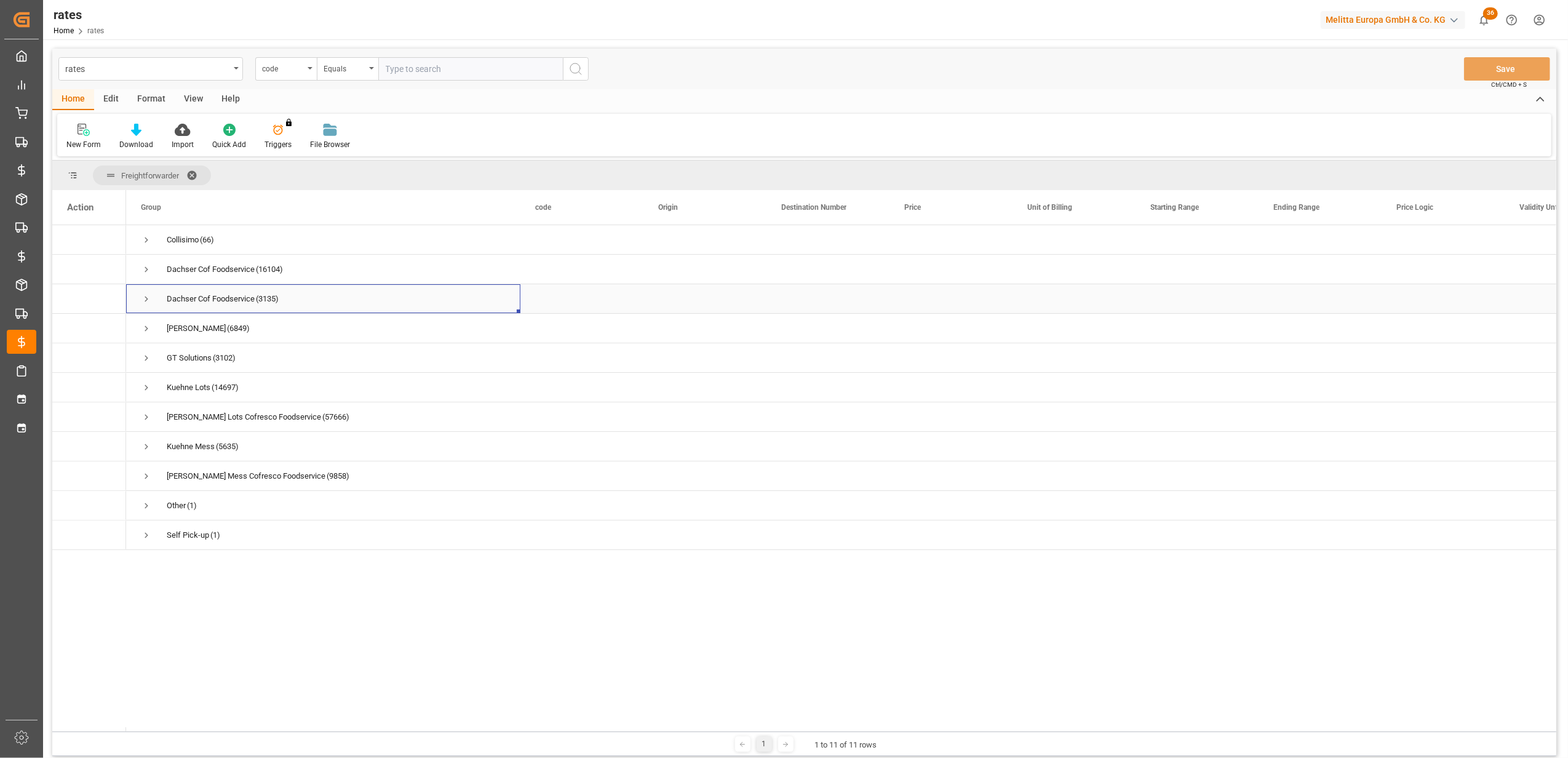
click at [147, 298] on span "Press SPACE to select this row." at bounding box center [146, 299] width 11 height 11
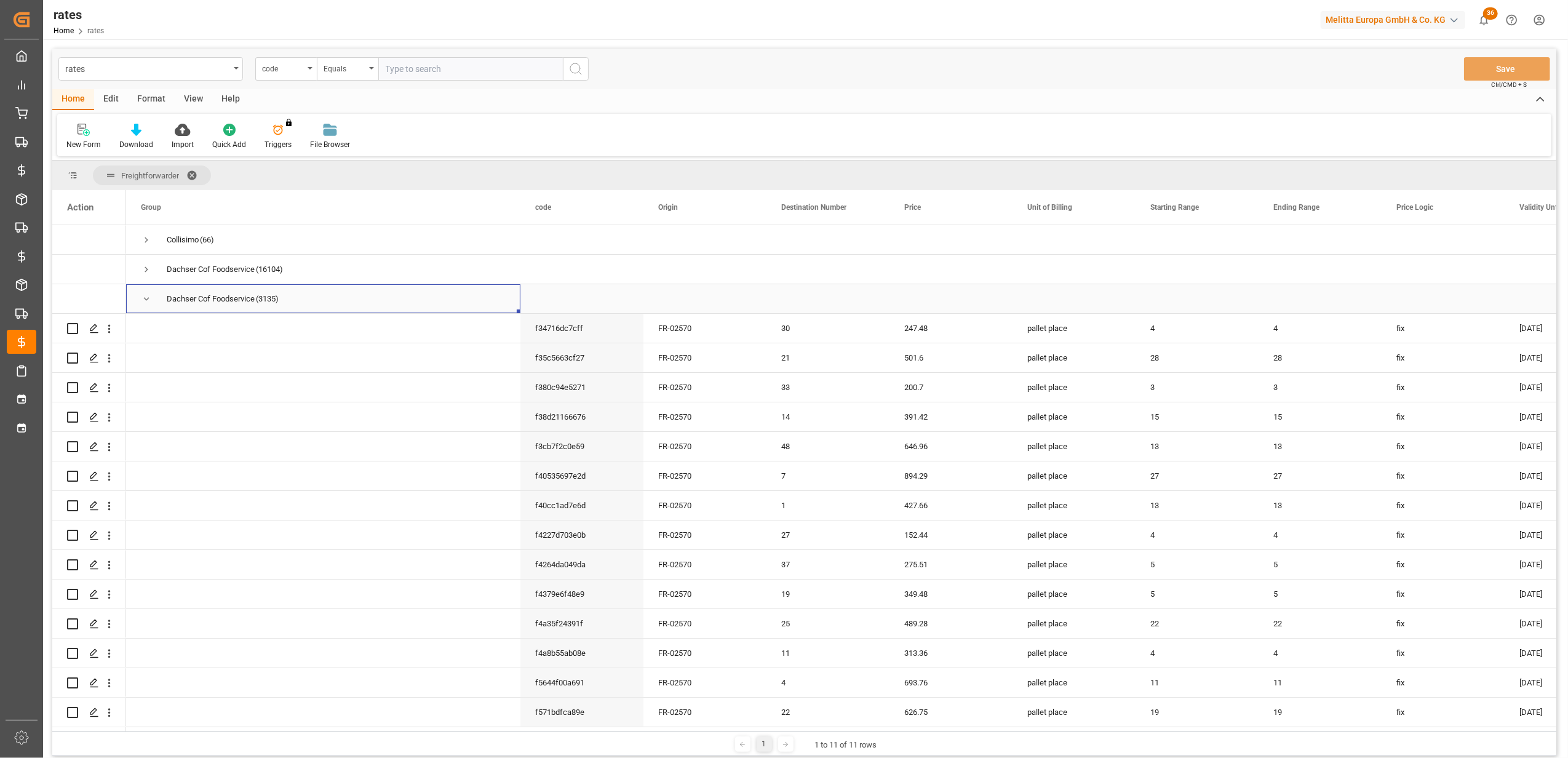
click at [148, 298] on span "Press SPACE to select this row." at bounding box center [146, 299] width 11 height 11
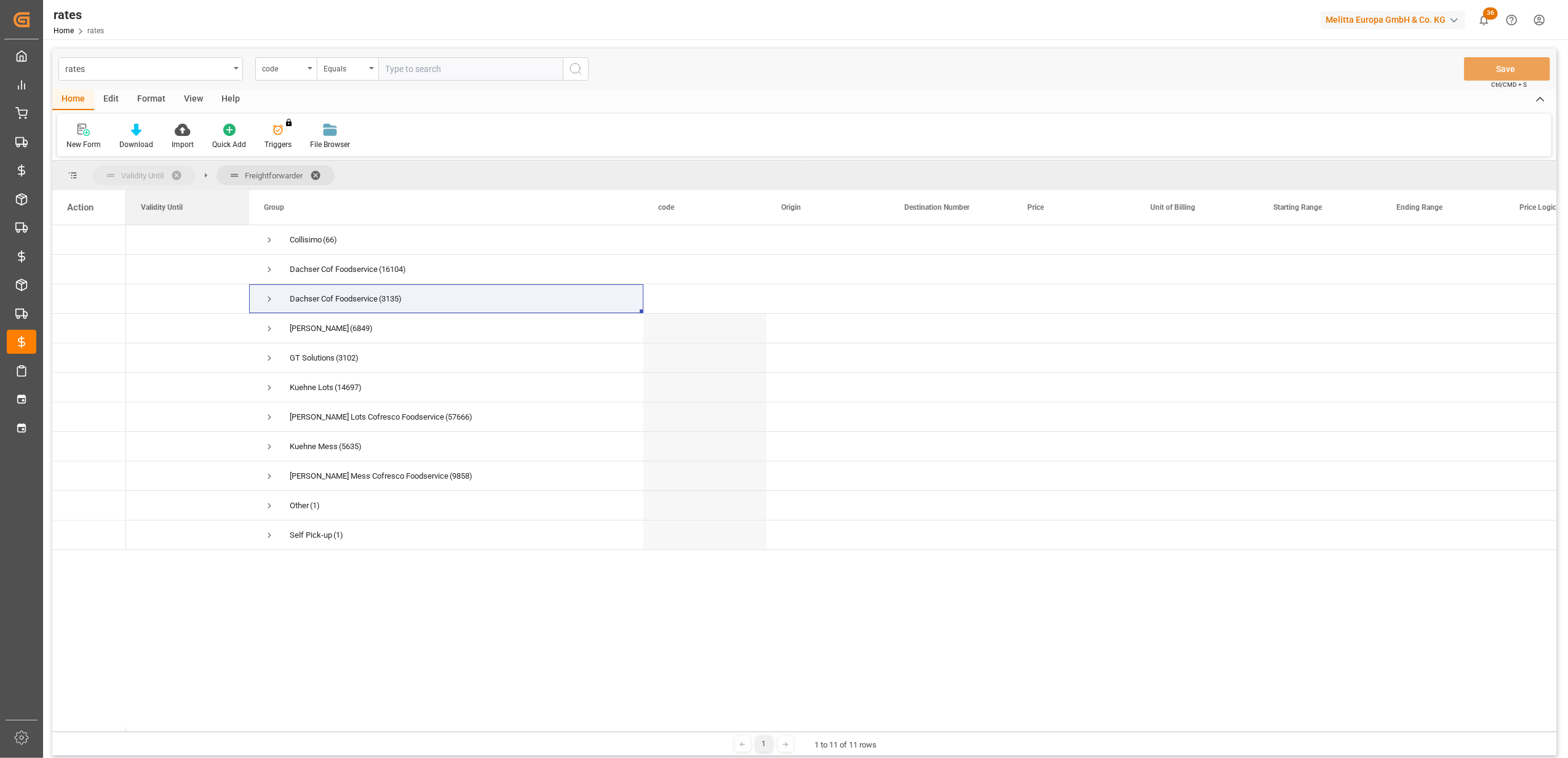
drag, startPoint x: 1527, startPoint y: 206, endPoint x: 93, endPoint y: 178, distance: 1434.3
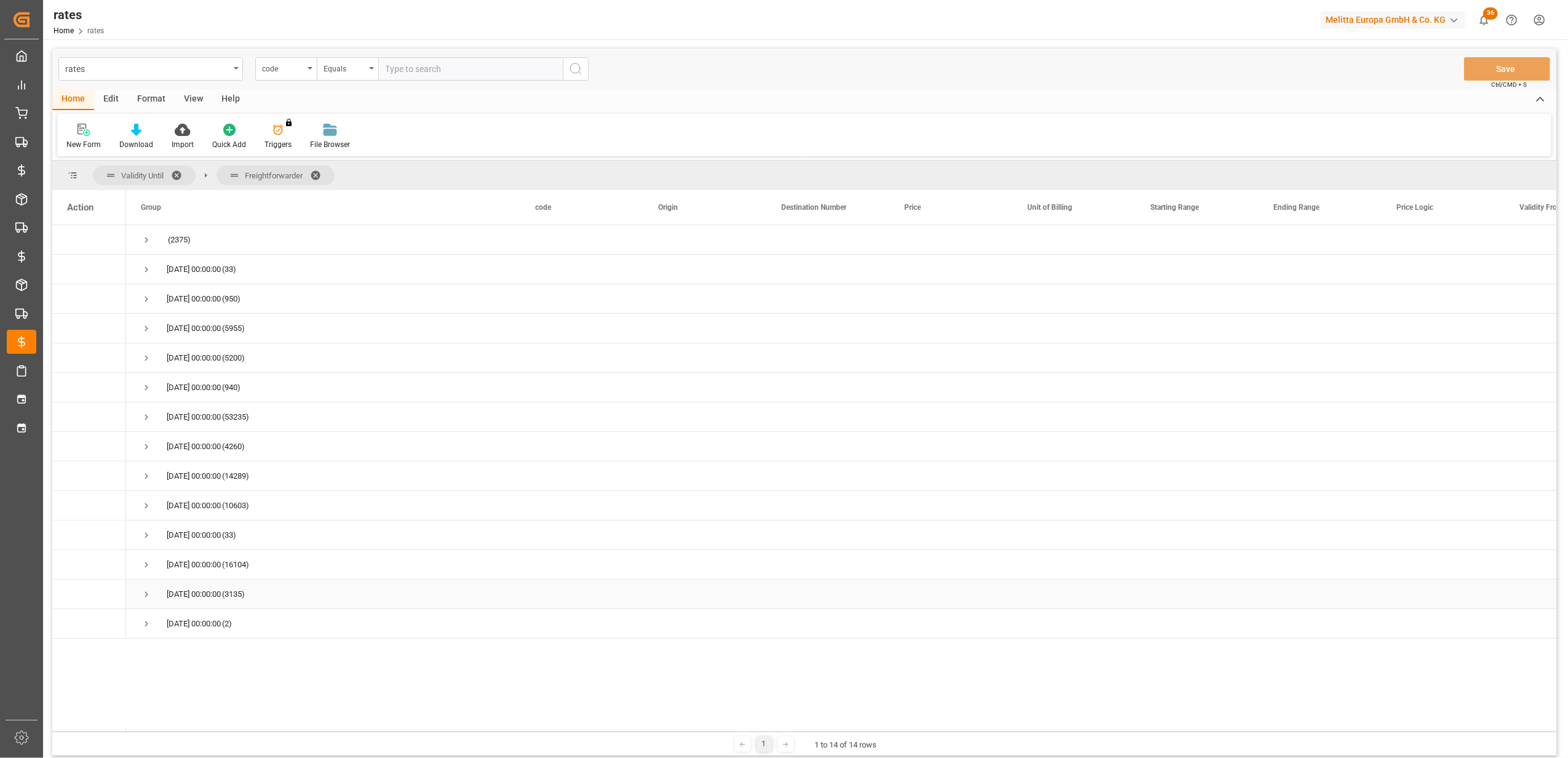
click at [145, 594] on span "Press SPACE to select this row." at bounding box center [146, 594] width 11 height 11
click at [172, 623] on span "Press SPACE to select this row." at bounding box center [172, 624] width 11 height 11
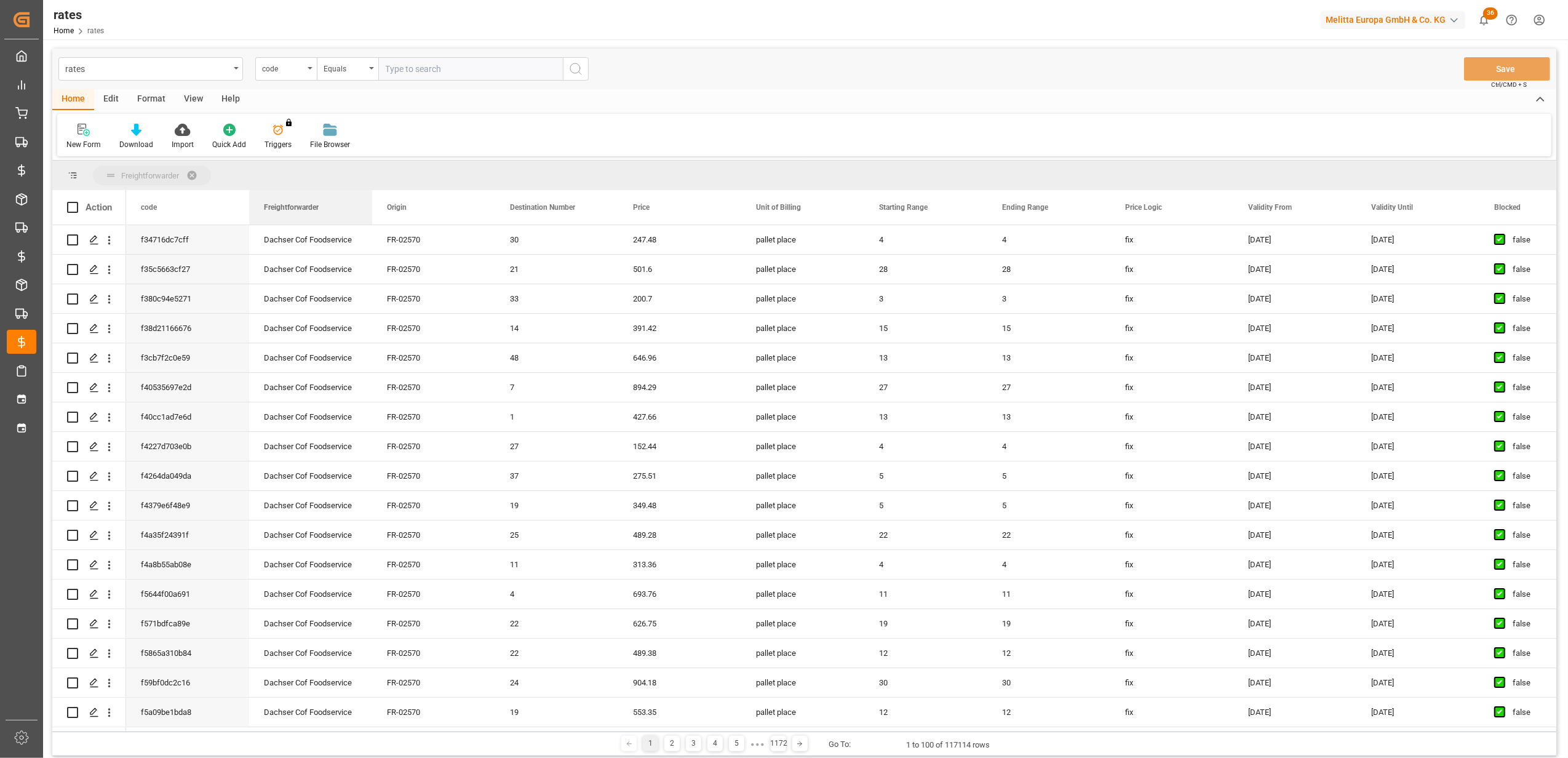
drag, startPoint x: 1169, startPoint y: 208, endPoint x: 217, endPoint y: 178, distance: 952.5
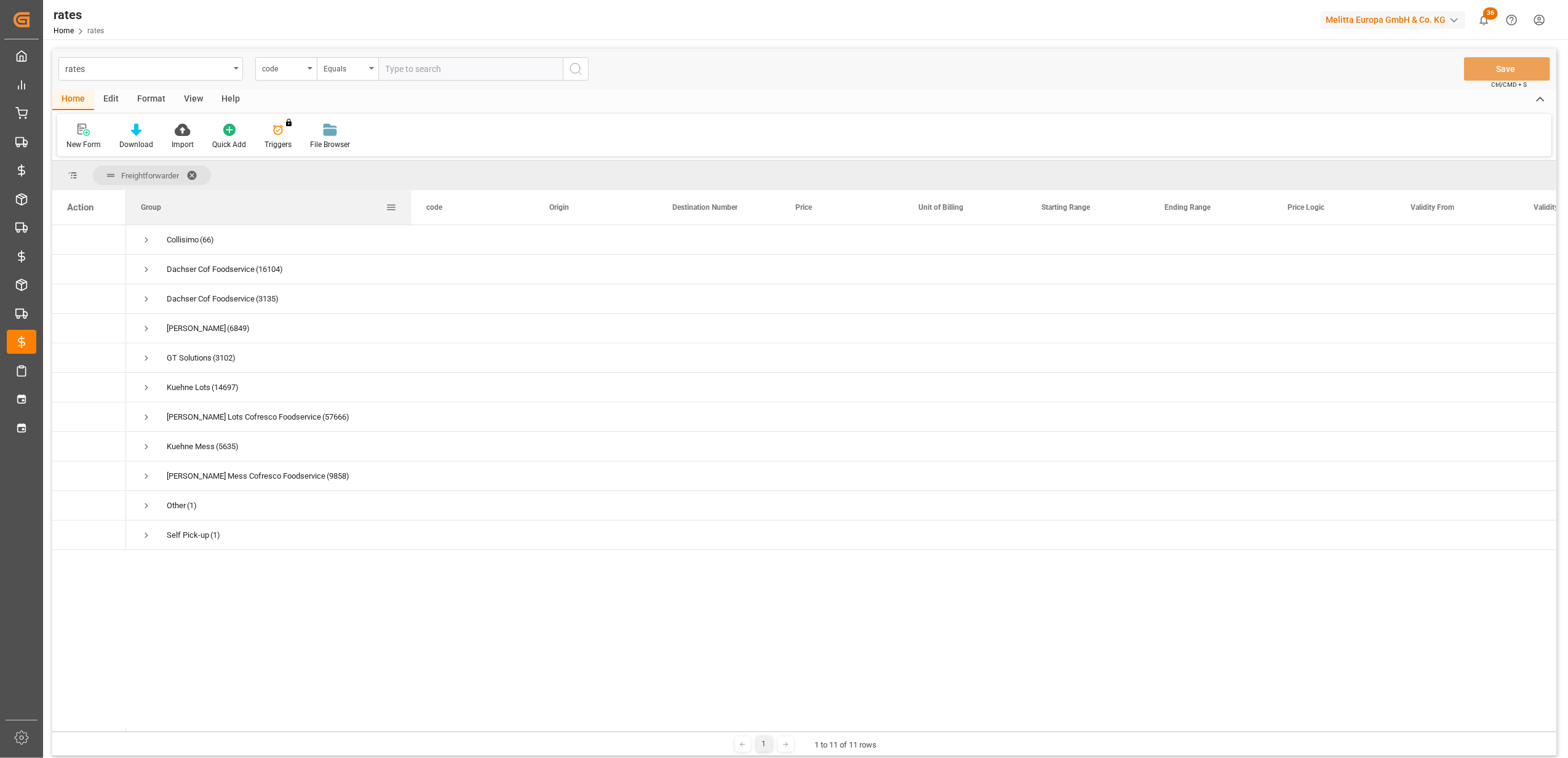
drag, startPoint x: 246, startPoint y: 206, endPoint x: 409, endPoint y: 209, distance: 163.0
click at [410, 209] on div at bounding box center [412, 207] width 5 height 34
click at [147, 298] on span "Press SPACE to select this row." at bounding box center [146, 299] width 11 height 11
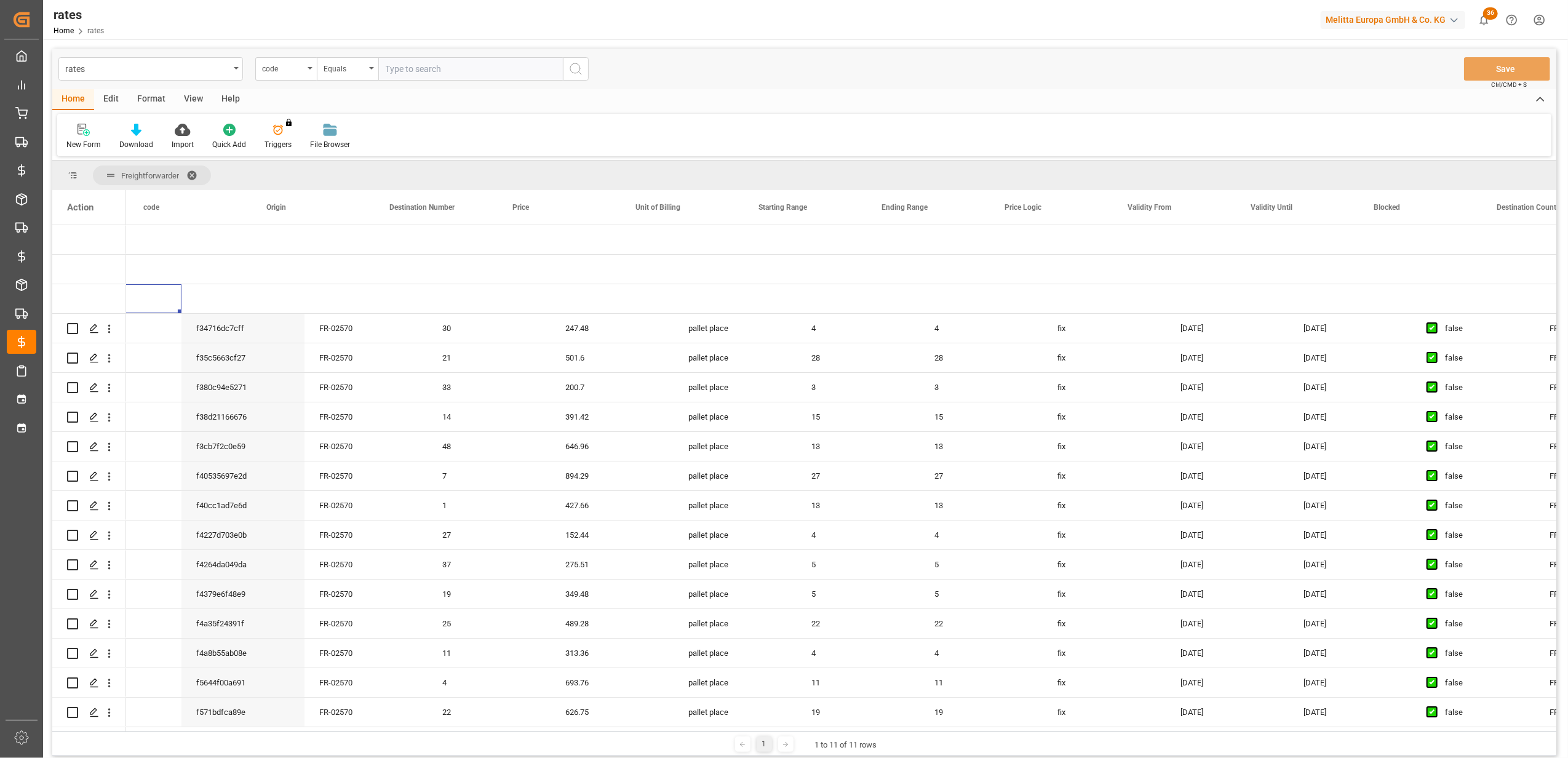
scroll to position [0, 284]
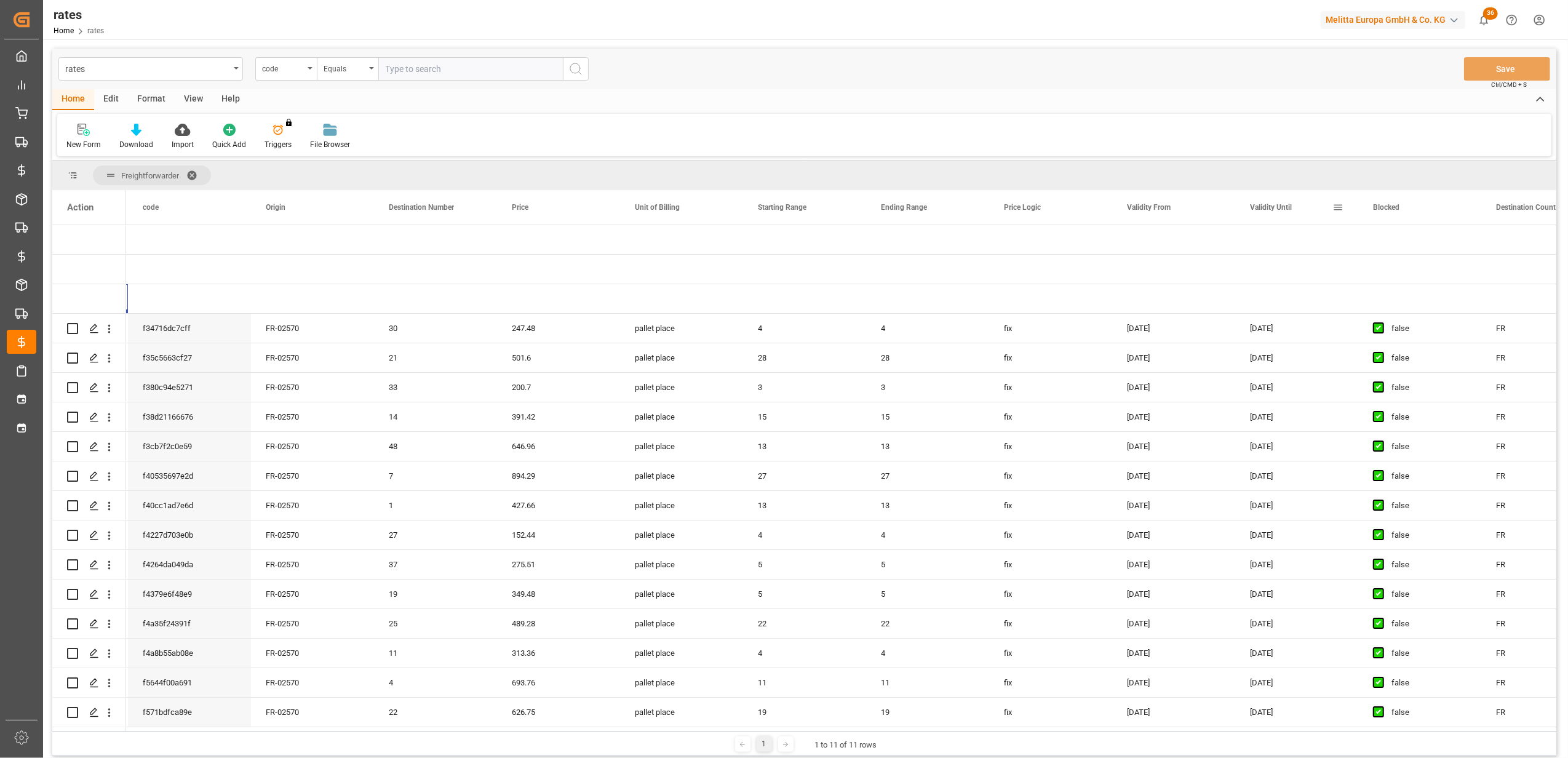
click at [1289, 206] on span "Validity Until" at bounding box center [1271, 207] width 42 height 9
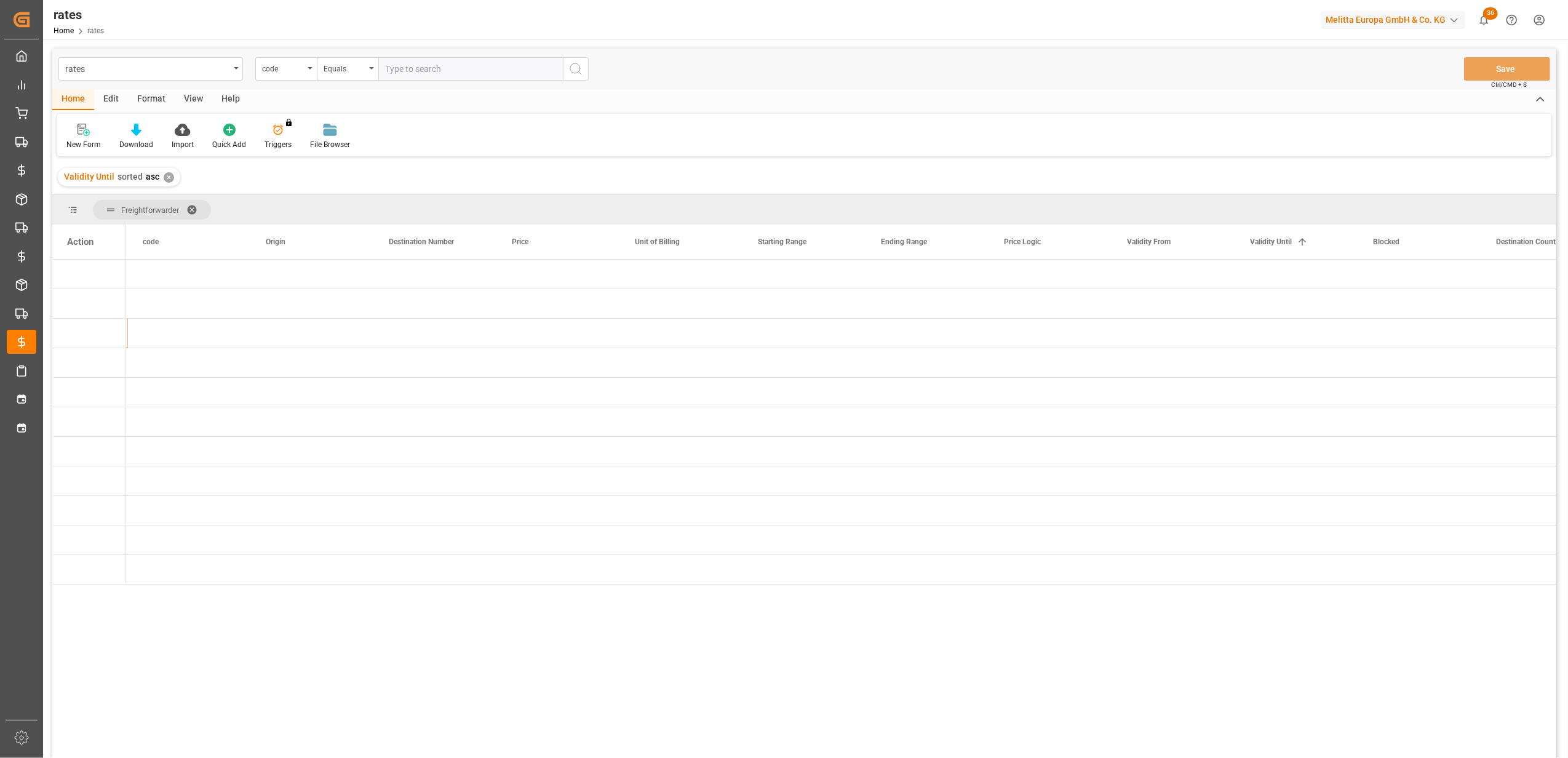
drag, startPoint x: 630, startPoint y: 697, endPoint x: 0, endPoint y: 675, distance: 630.4
click at [0, 675] on html "Created by potrace 1.15, written by Peter Selinger 2001-2017 Created by potrace…" at bounding box center [784, 379] width 1568 height 758
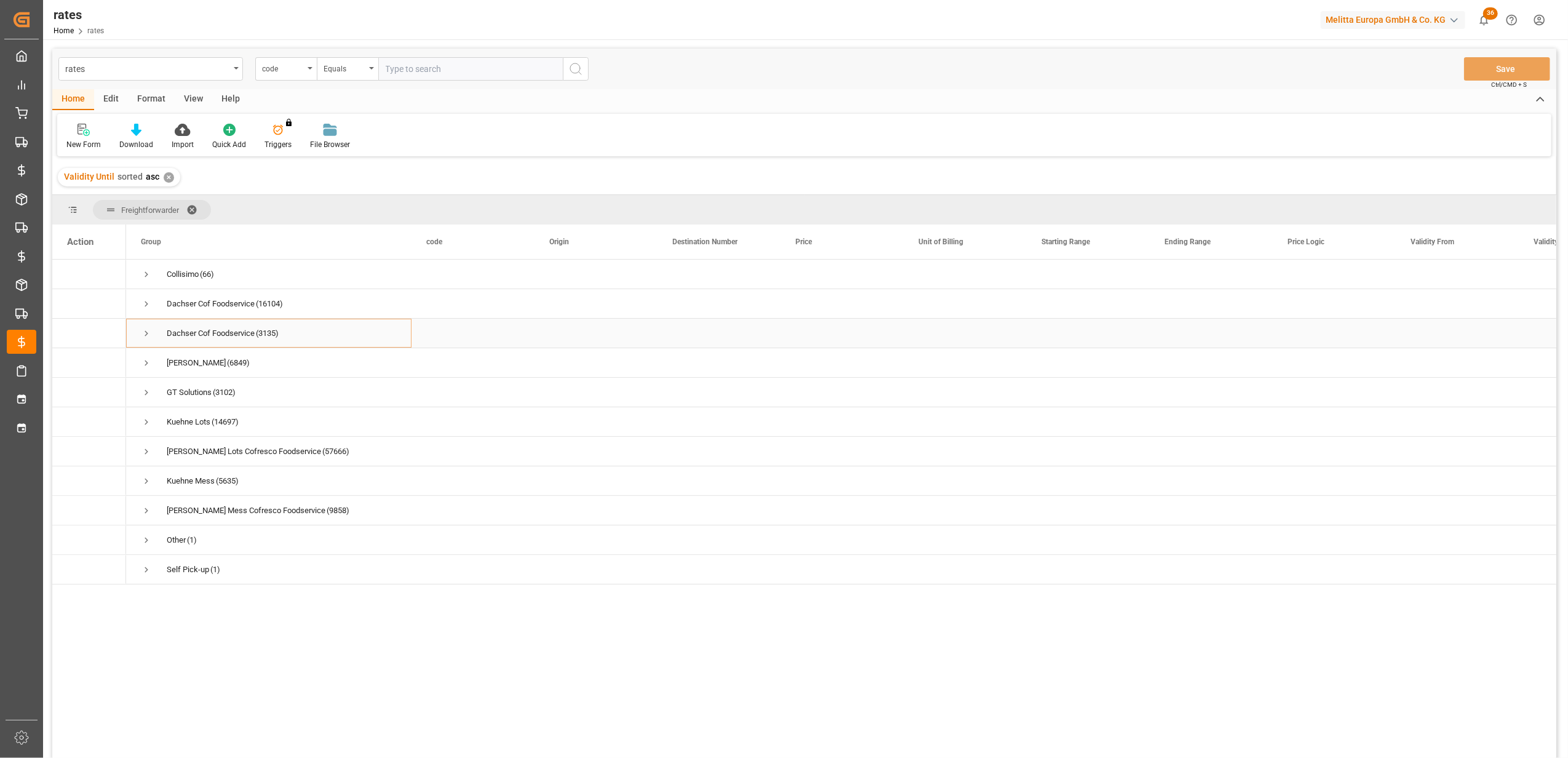
click at [147, 336] on span "Press SPACE to select this row." at bounding box center [146, 333] width 11 height 11
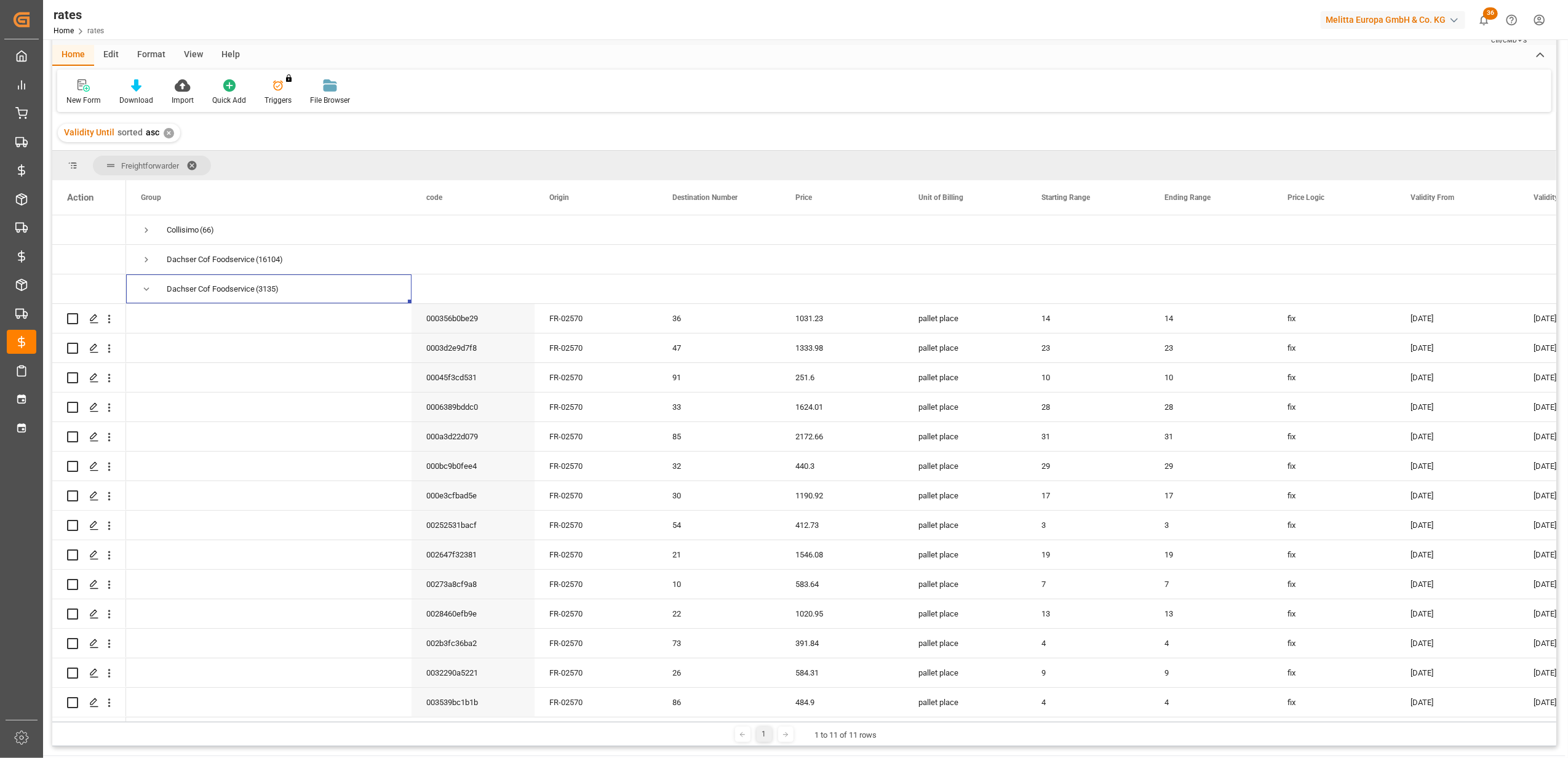
scroll to position [82, 0]
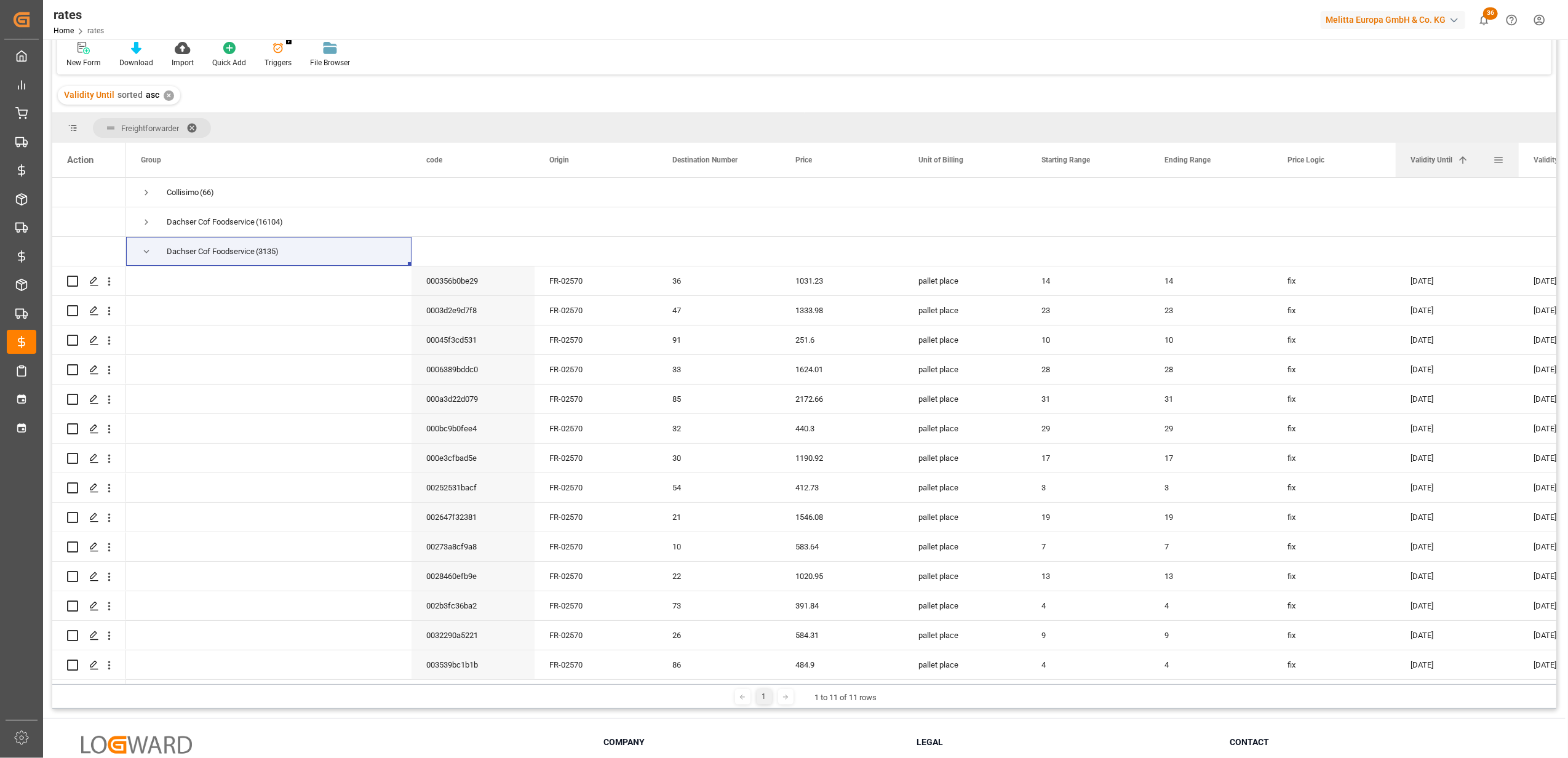
drag, startPoint x: 1536, startPoint y: 156, endPoint x: 1414, endPoint y: 175, distance: 123.5
click at [1414, 175] on div "Validity Until 1" at bounding box center [1452, 160] width 82 height 34
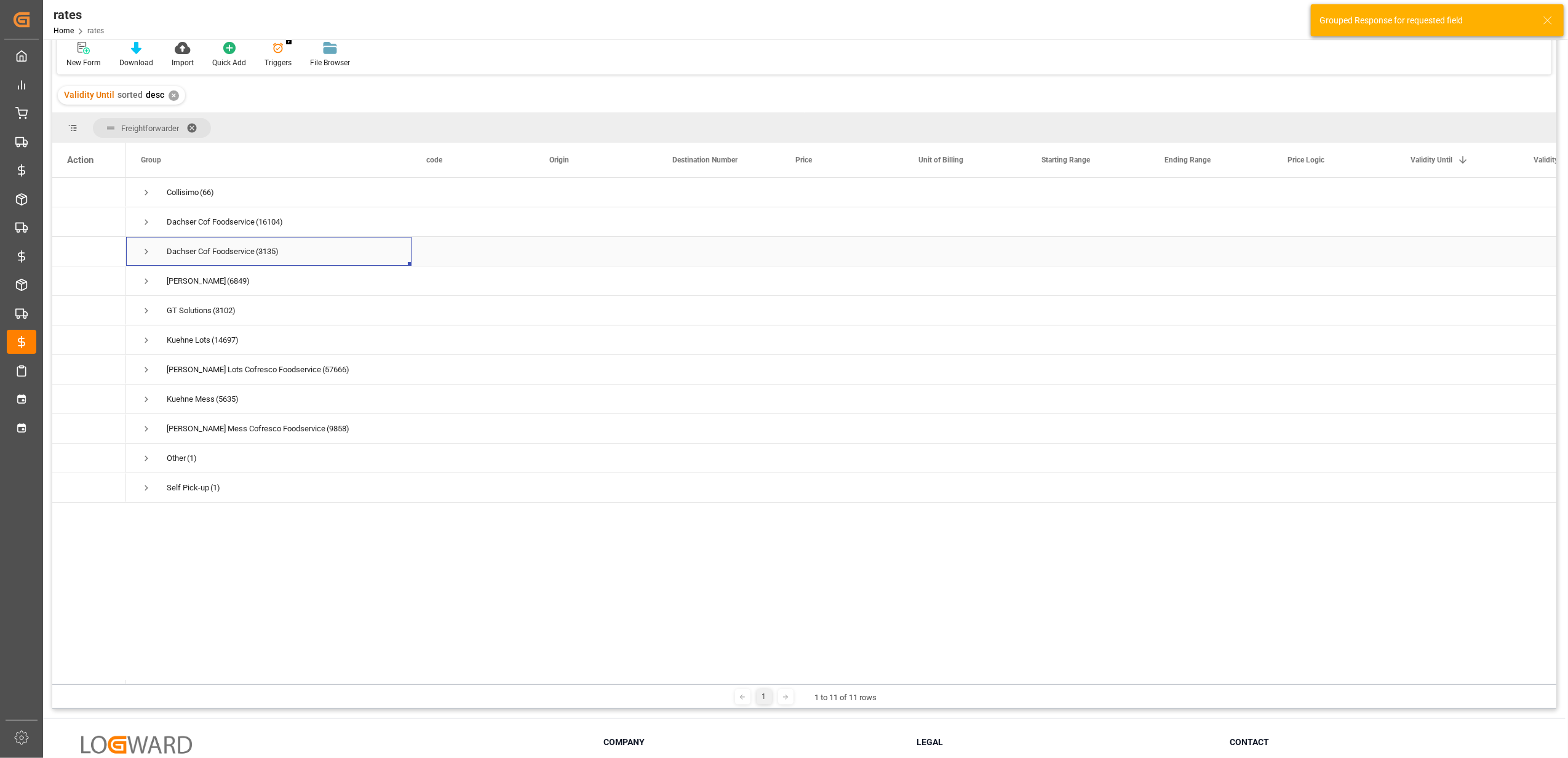
click at [143, 252] on span "Press SPACE to select this row." at bounding box center [146, 251] width 11 height 11
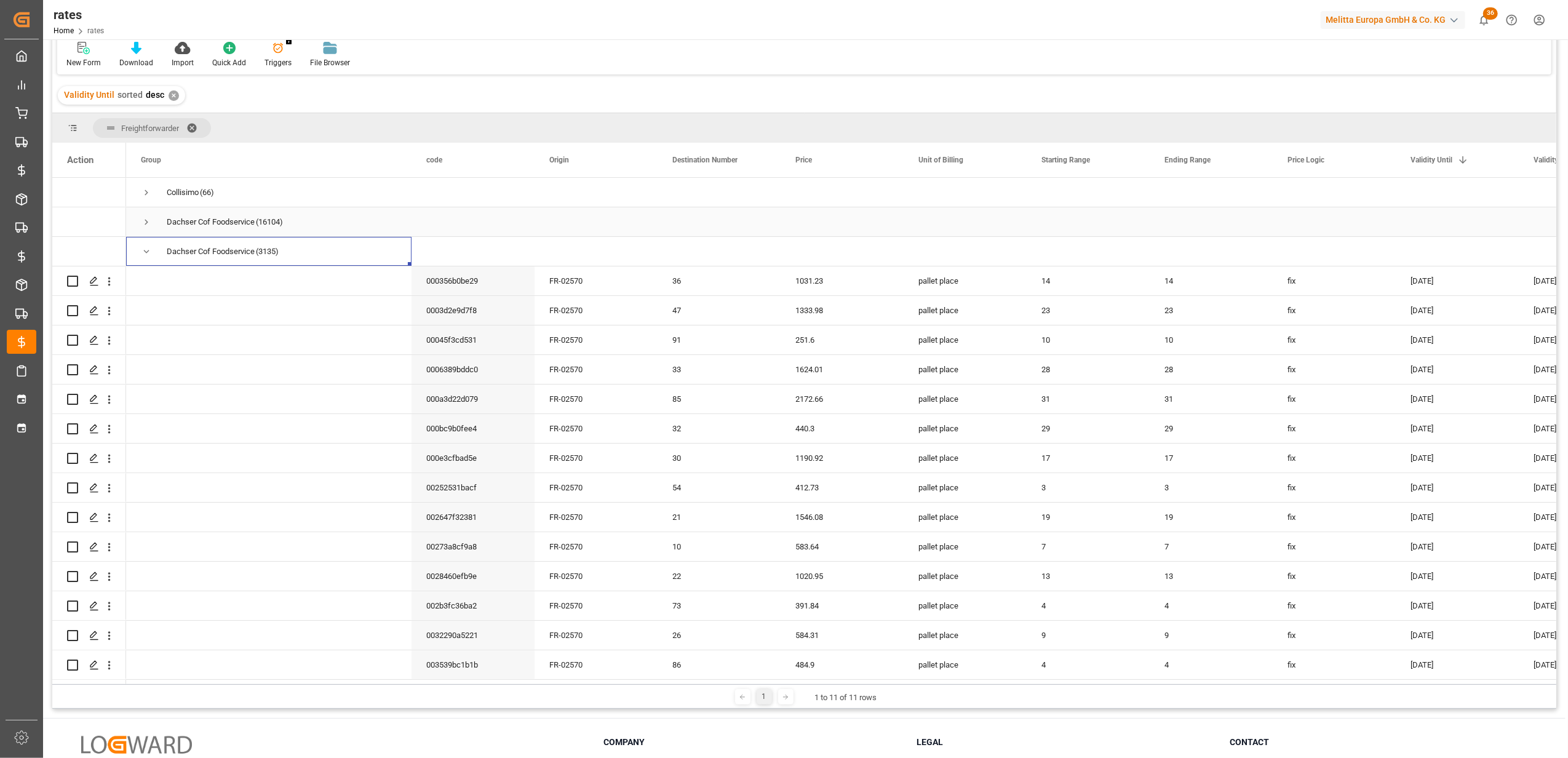
click at [148, 222] on span "Press SPACE to select this row." at bounding box center [146, 222] width 11 height 11
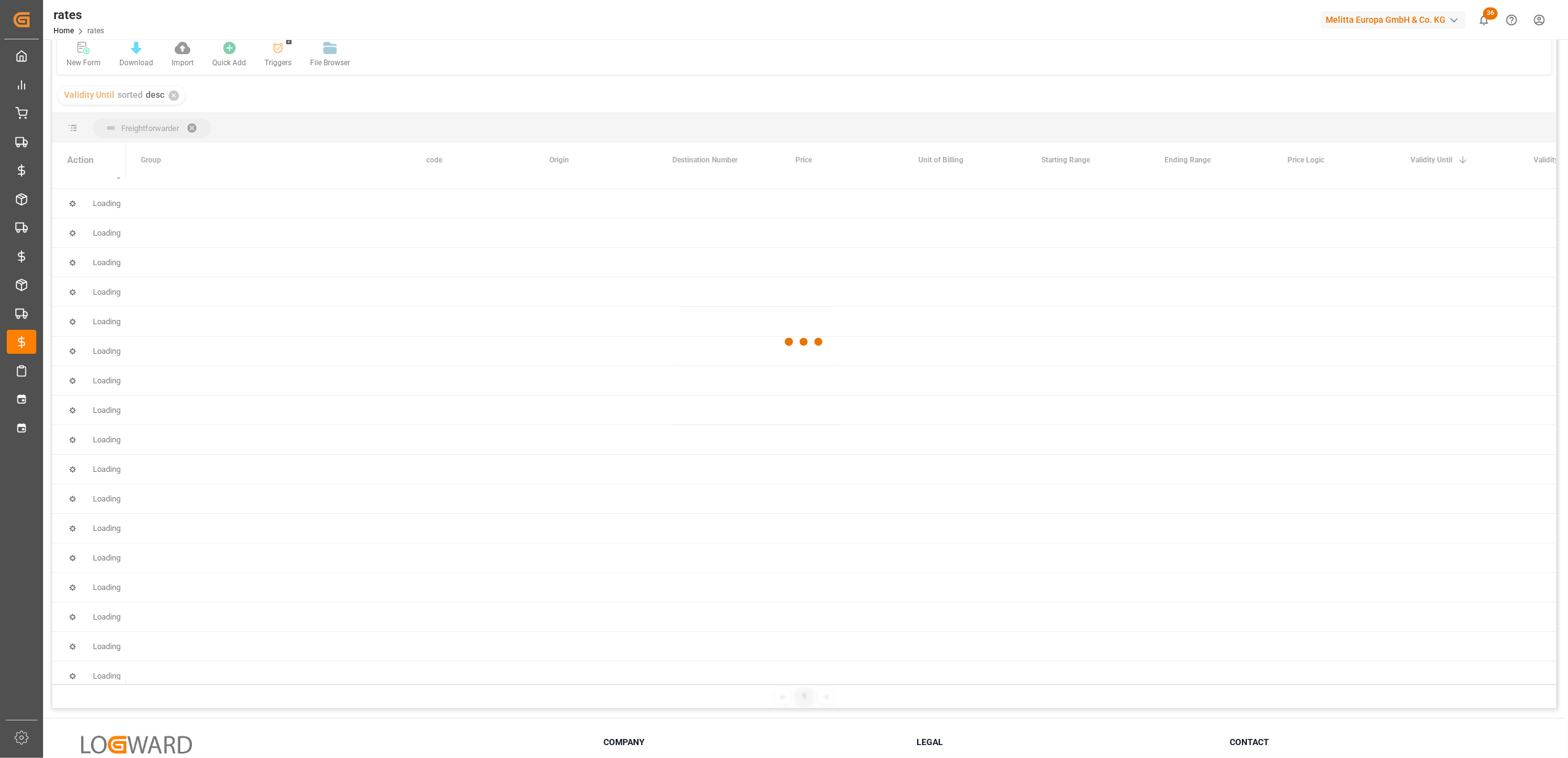
scroll to position [51386, 0]
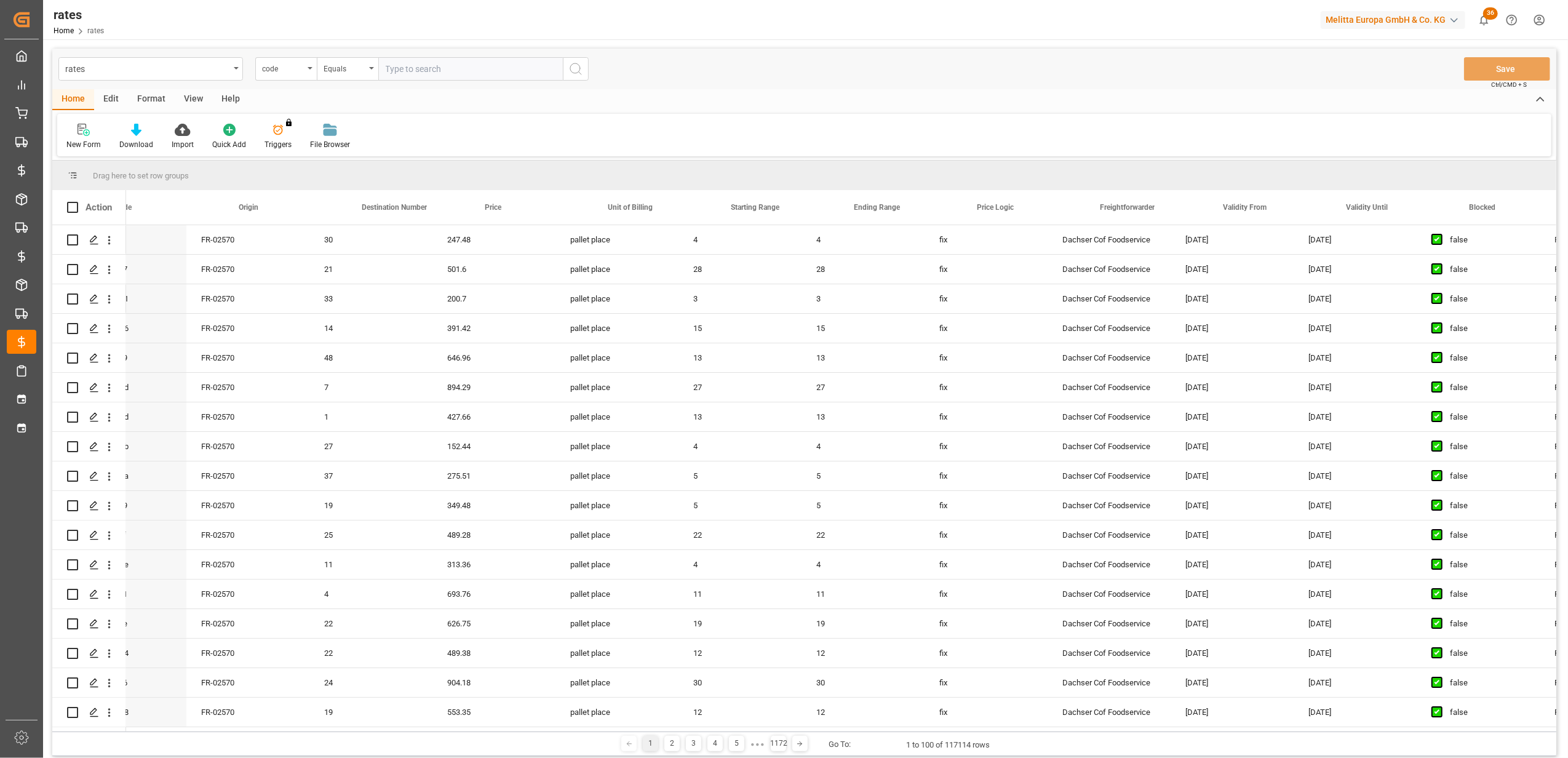
scroll to position [0, 21]
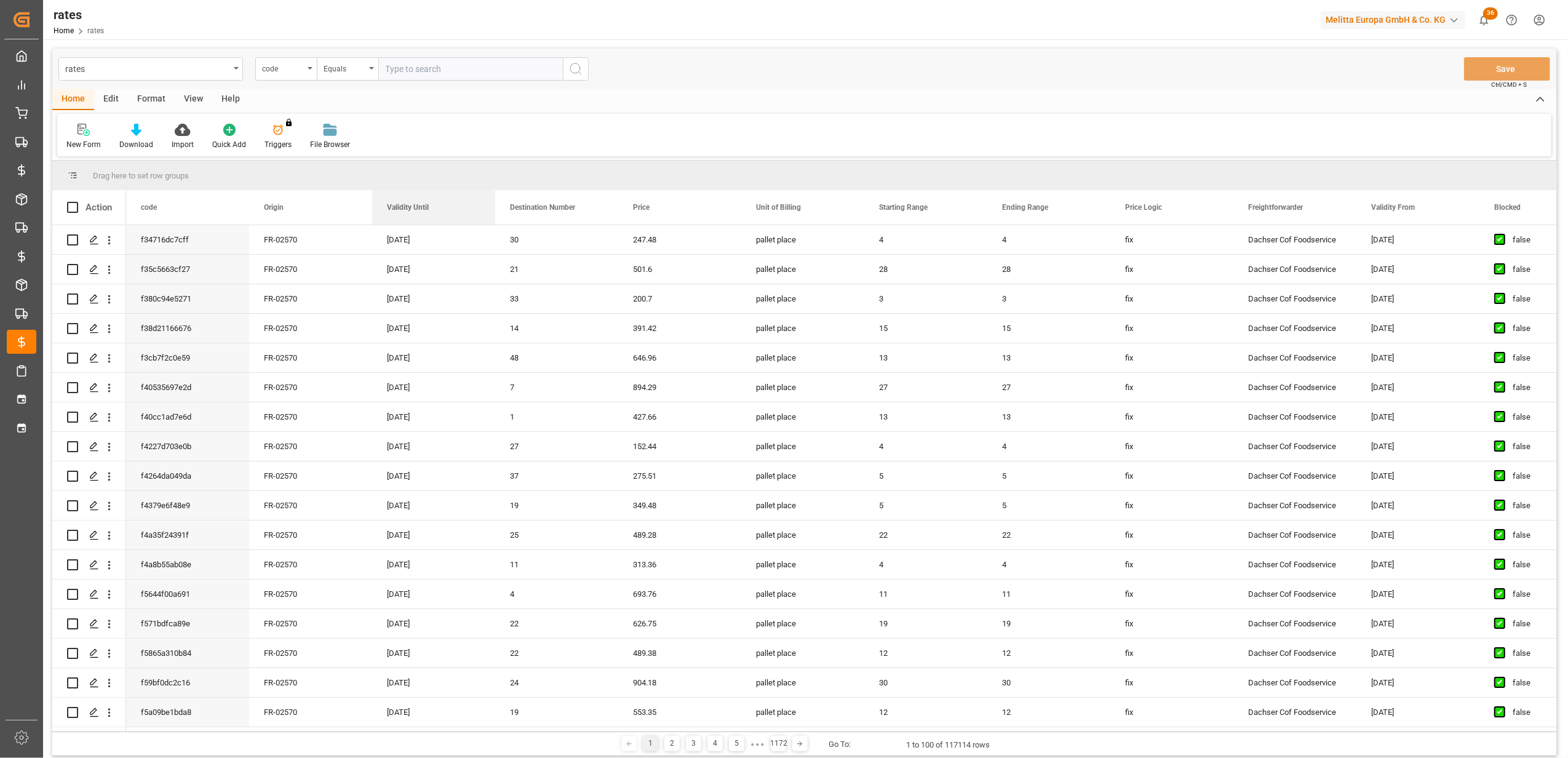
drag, startPoint x: 1397, startPoint y: 207, endPoint x: 256, endPoint y: 158, distance: 1142.1
click at [256, 158] on div "rates code Equals Save Ctrl/CMD + S Home Edit Format View Help New Form Downloa…" at bounding box center [805, 403] width 1505 height 707
drag, startPoint x: 308, startPoint y: 187, endPoint x: 274, endPoint y: 180, distance: 34.7
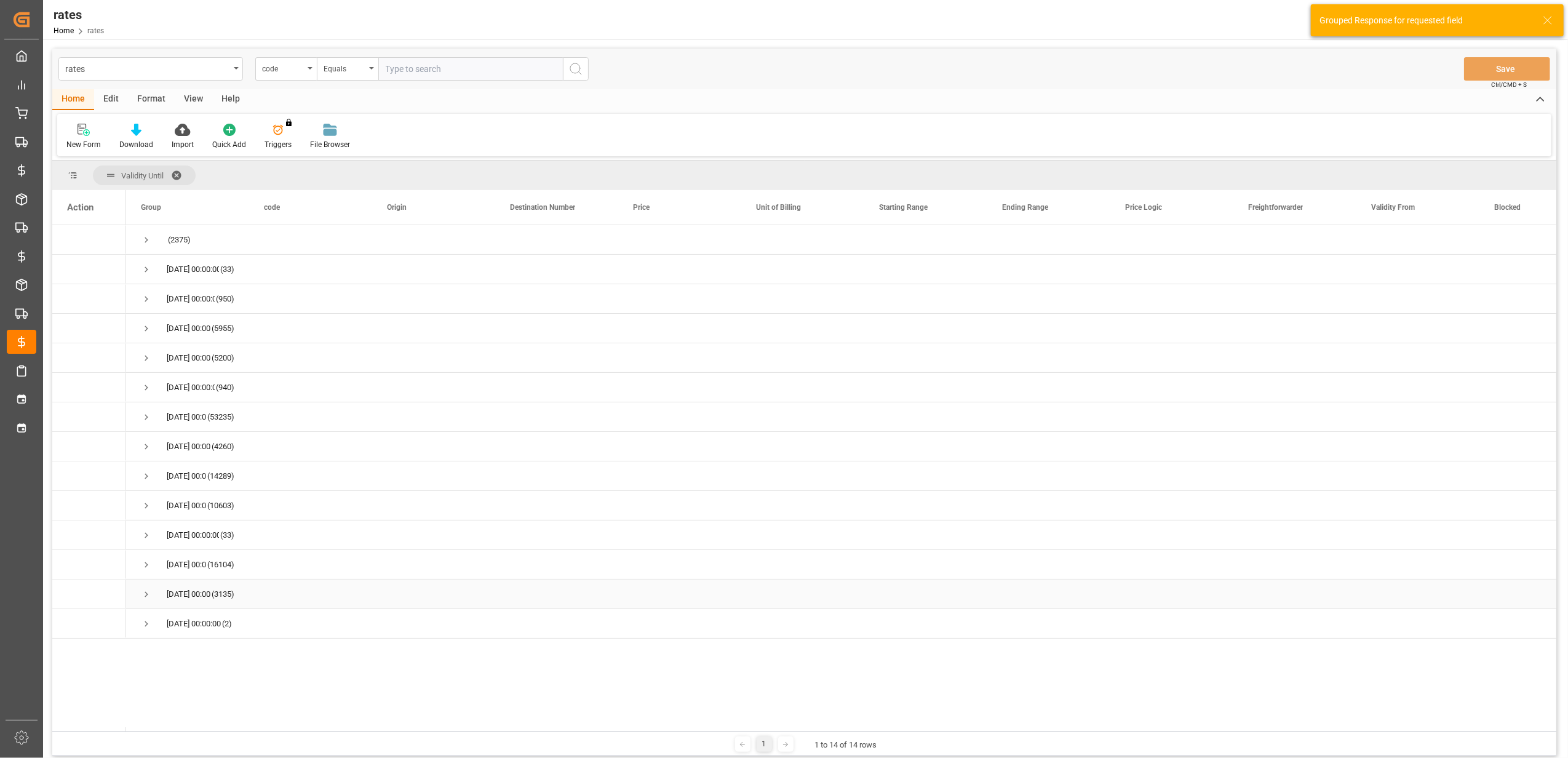
click at [148, 598] on span "Press SPACE to select this row." at bounding box center [146, 594] width 11 height 11
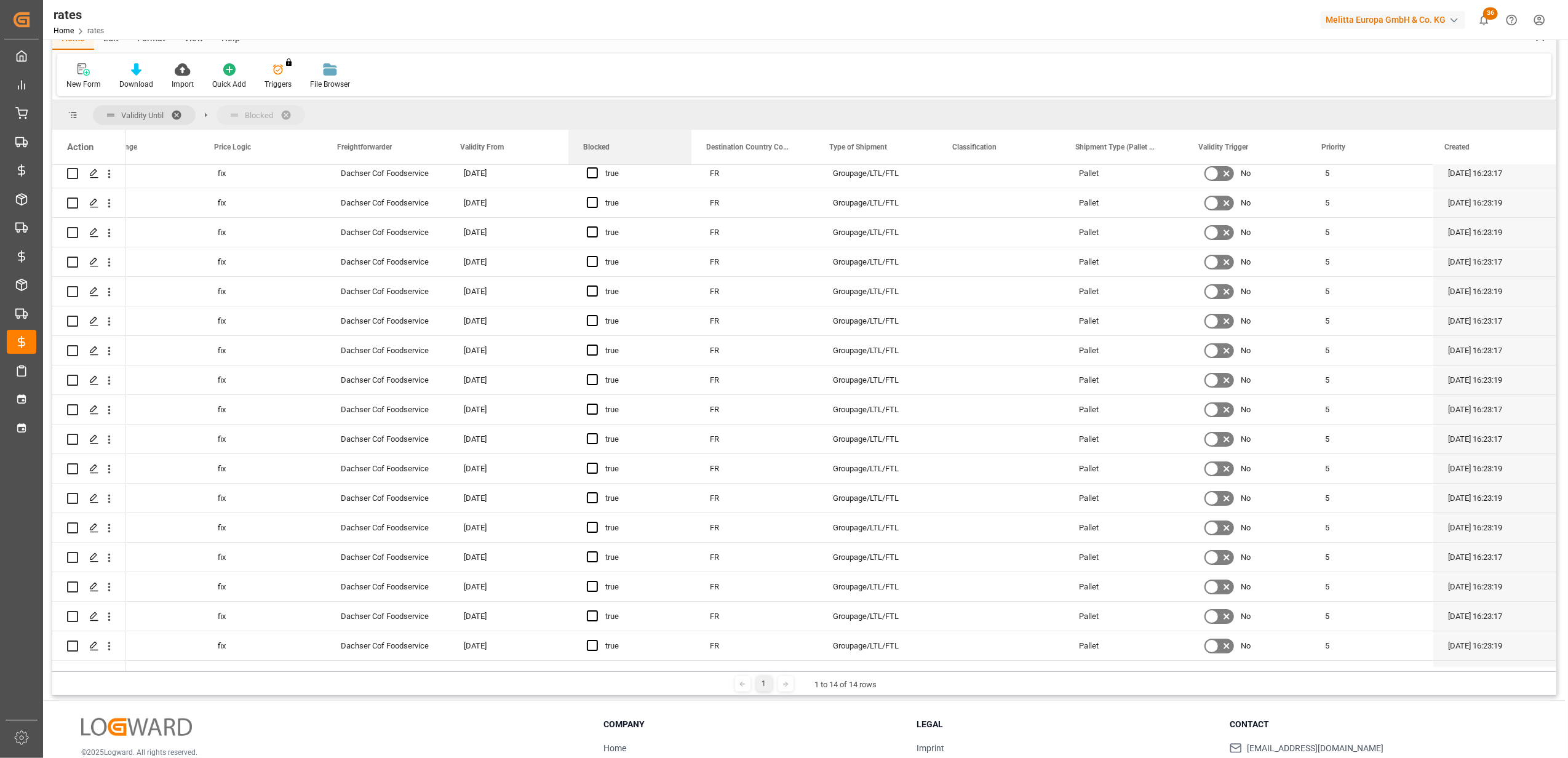
drag, startPoint x: 595, startPoint y: 152, endPoint x: 223, endPoint y: 113, distance: 374.0
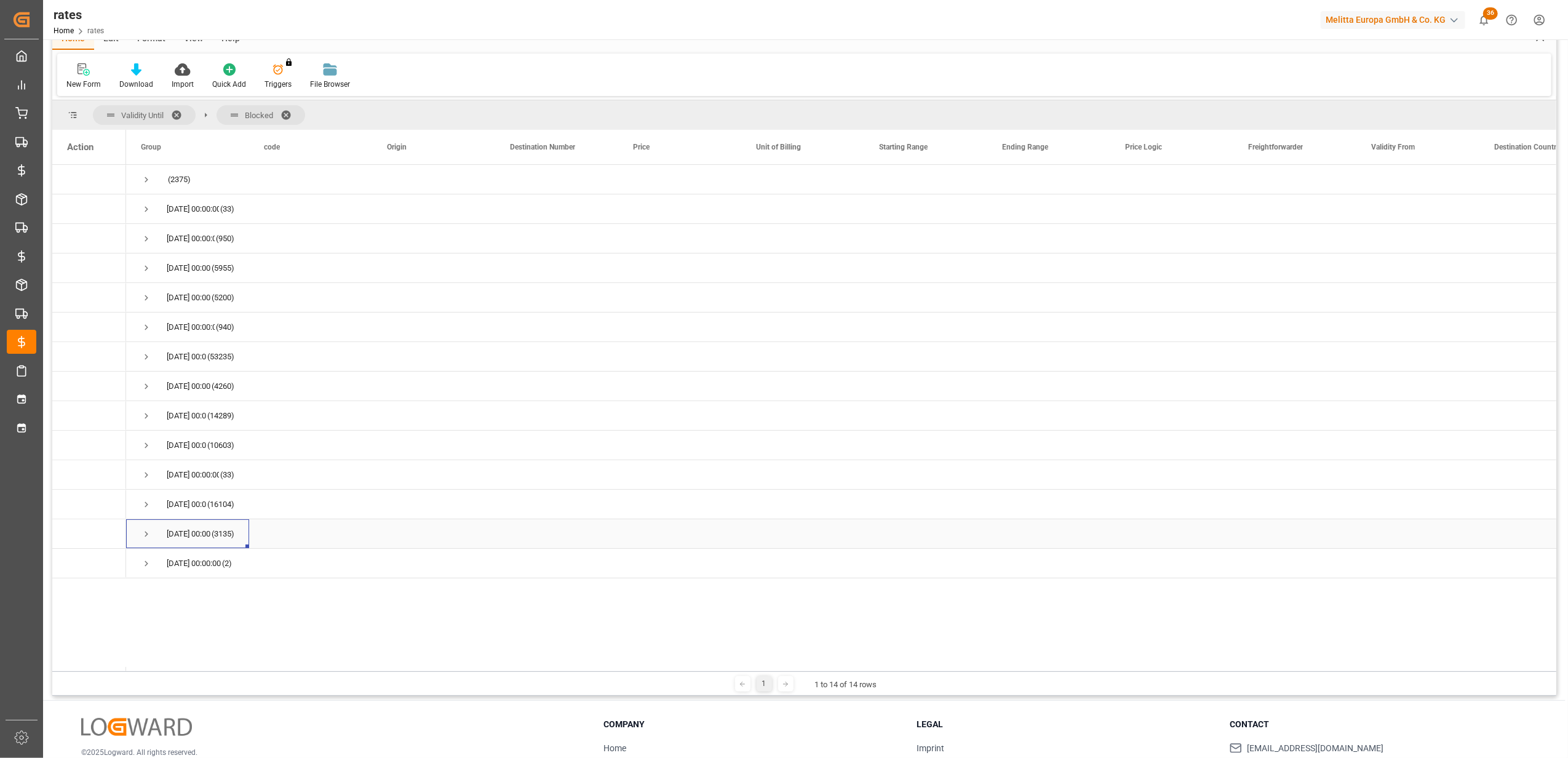
click at [145, 528] on span "Press SPACE to select this row." at bounding box center [146, 534] width 11 height 11
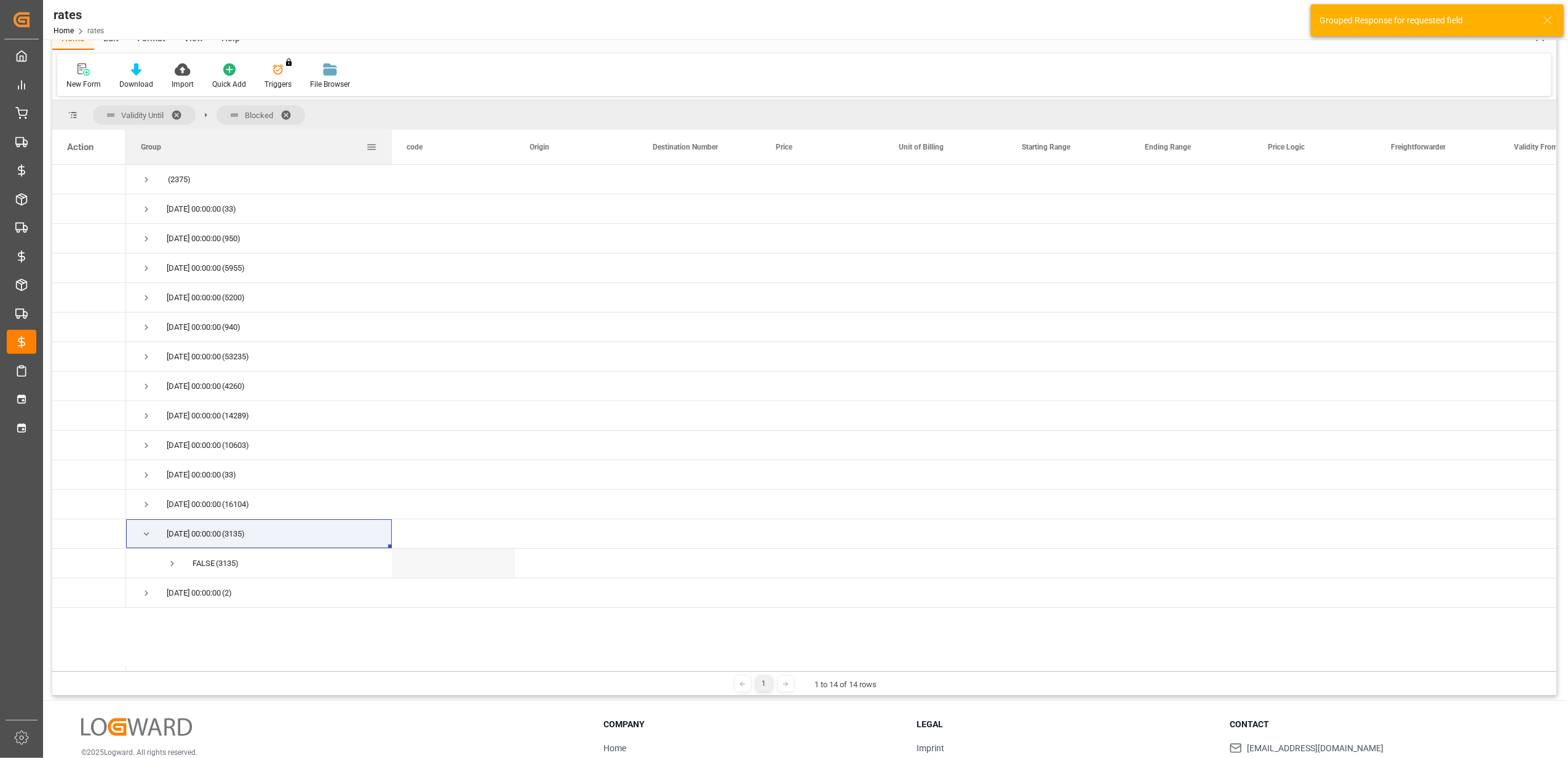
drag, startPoint x: 248, startPoint y: 152, endPoint x: 392, endPoint y: 158, distance: 144.1
click at [392, 158] on div at bounding box center [392, 147] width 5 height 34
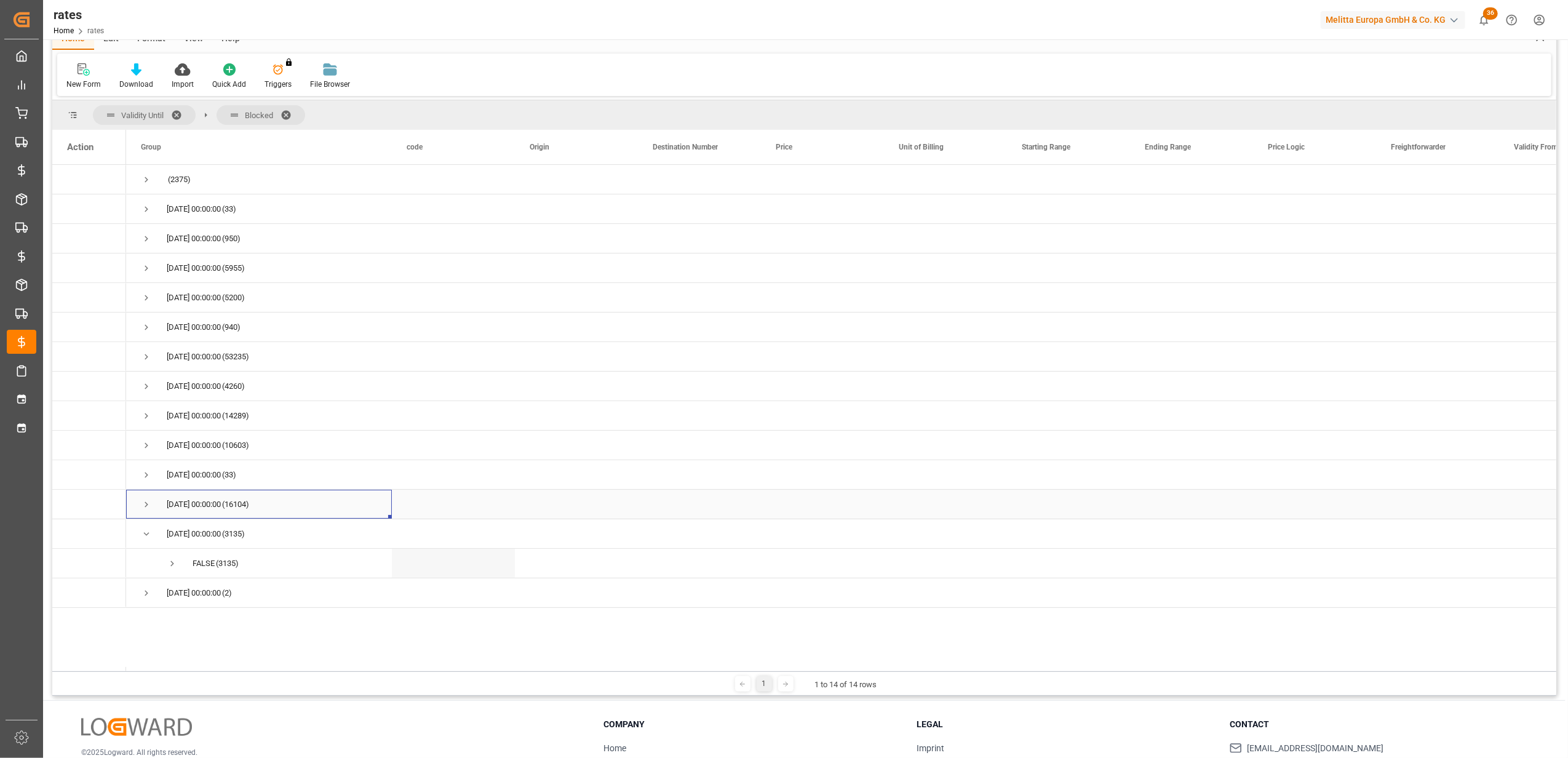
click at [149, 502] on span "Press SPACE to select this row." at bounding box center [146, 504] width 11 height 11
click at [285, 110] on span at bounding box center [290, 115] width 20 height 11
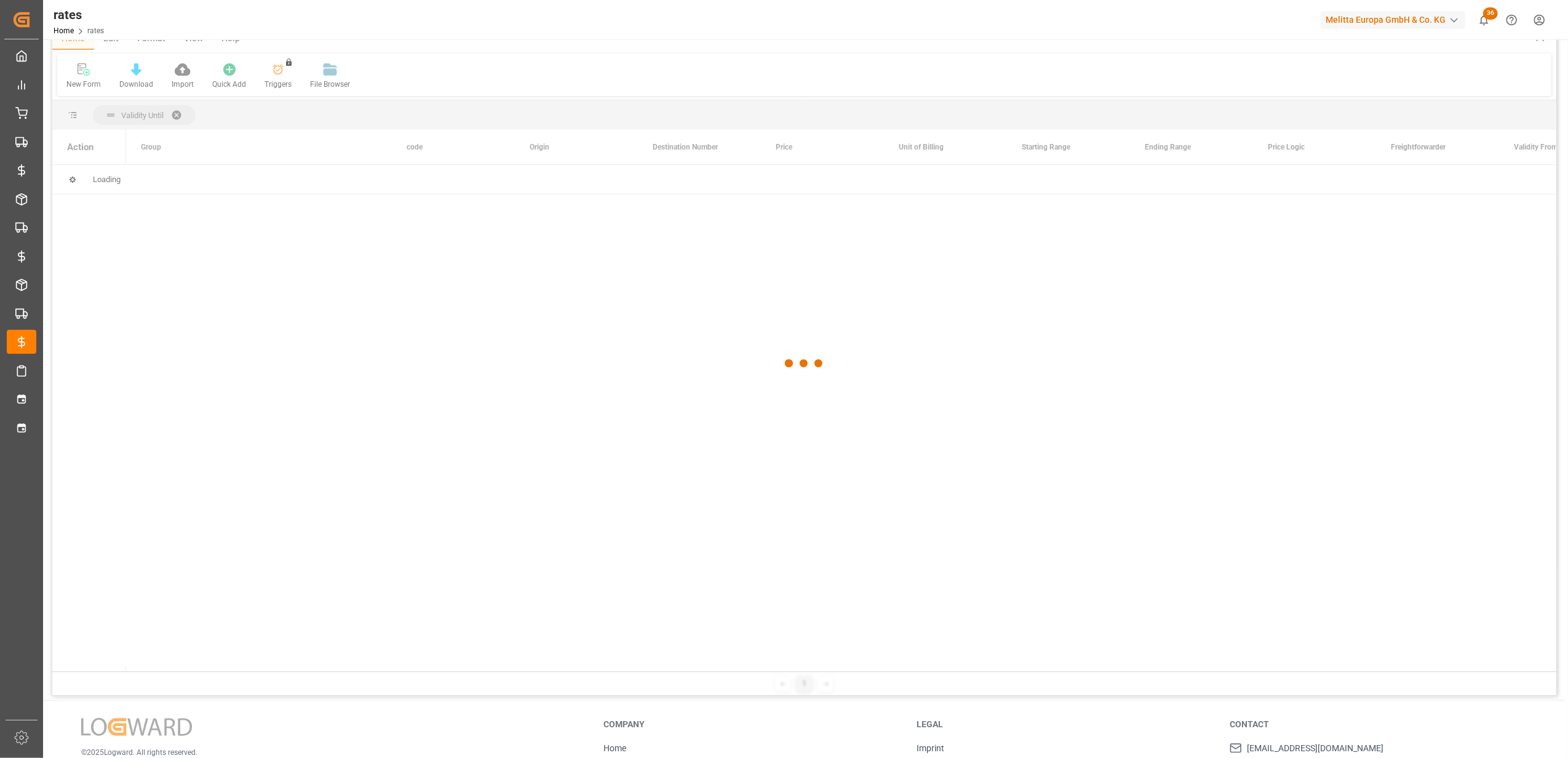
scroll to position [0, 0]
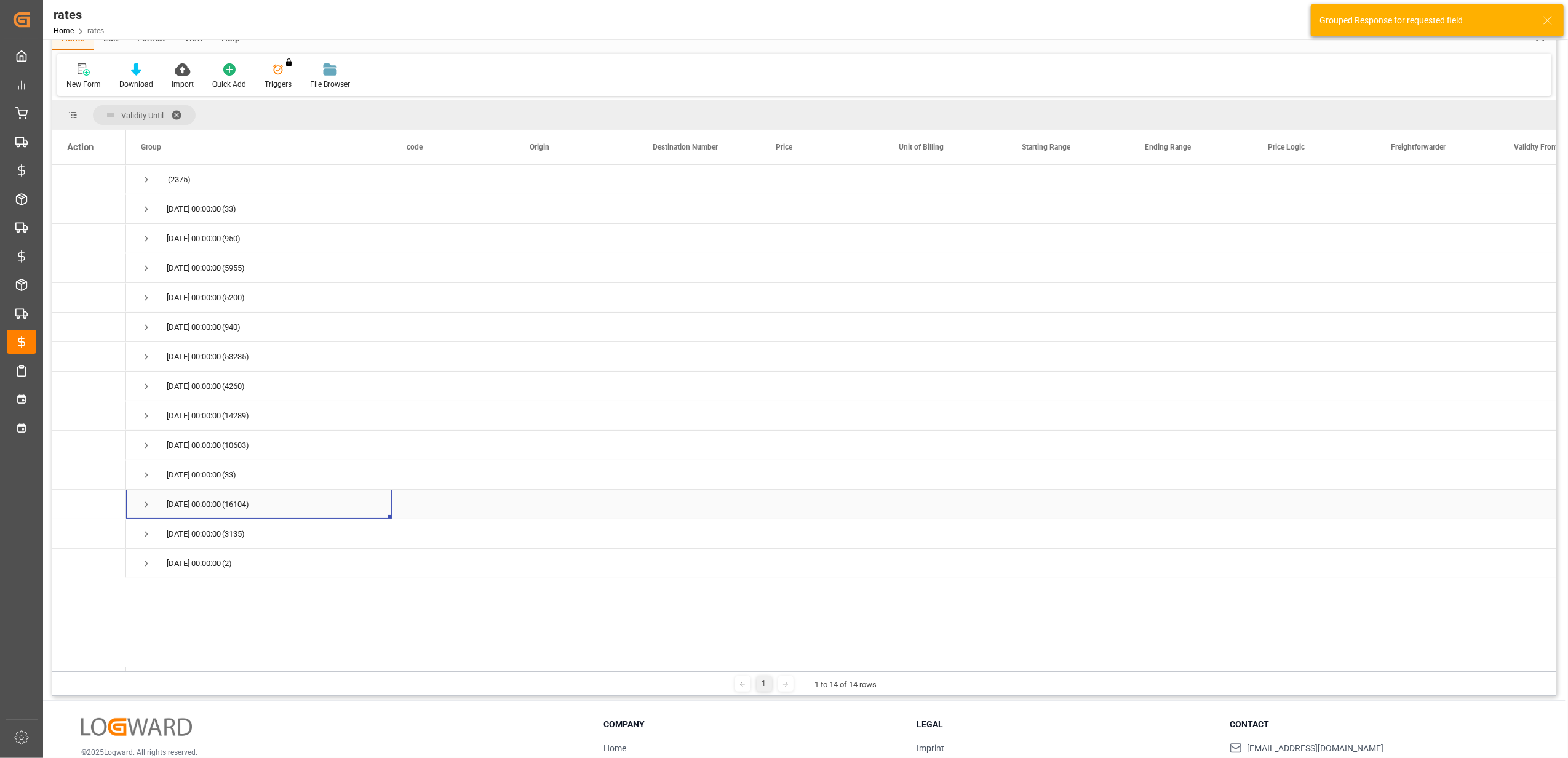
click at [149, 504] on span "Press SPACE to select this row." at bounding box center [146, 504] width 11 height 11
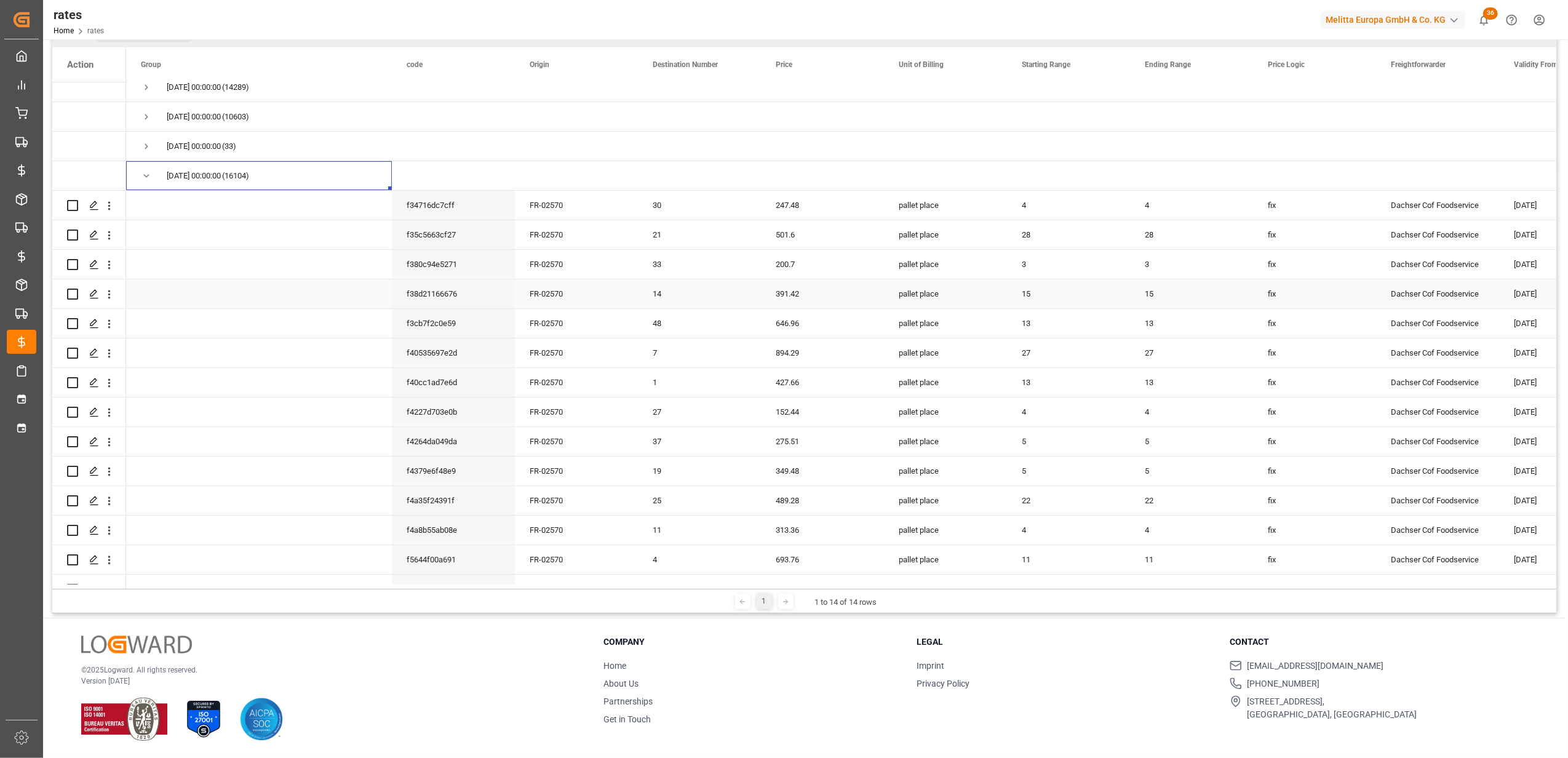
scroll to position [328, 0]
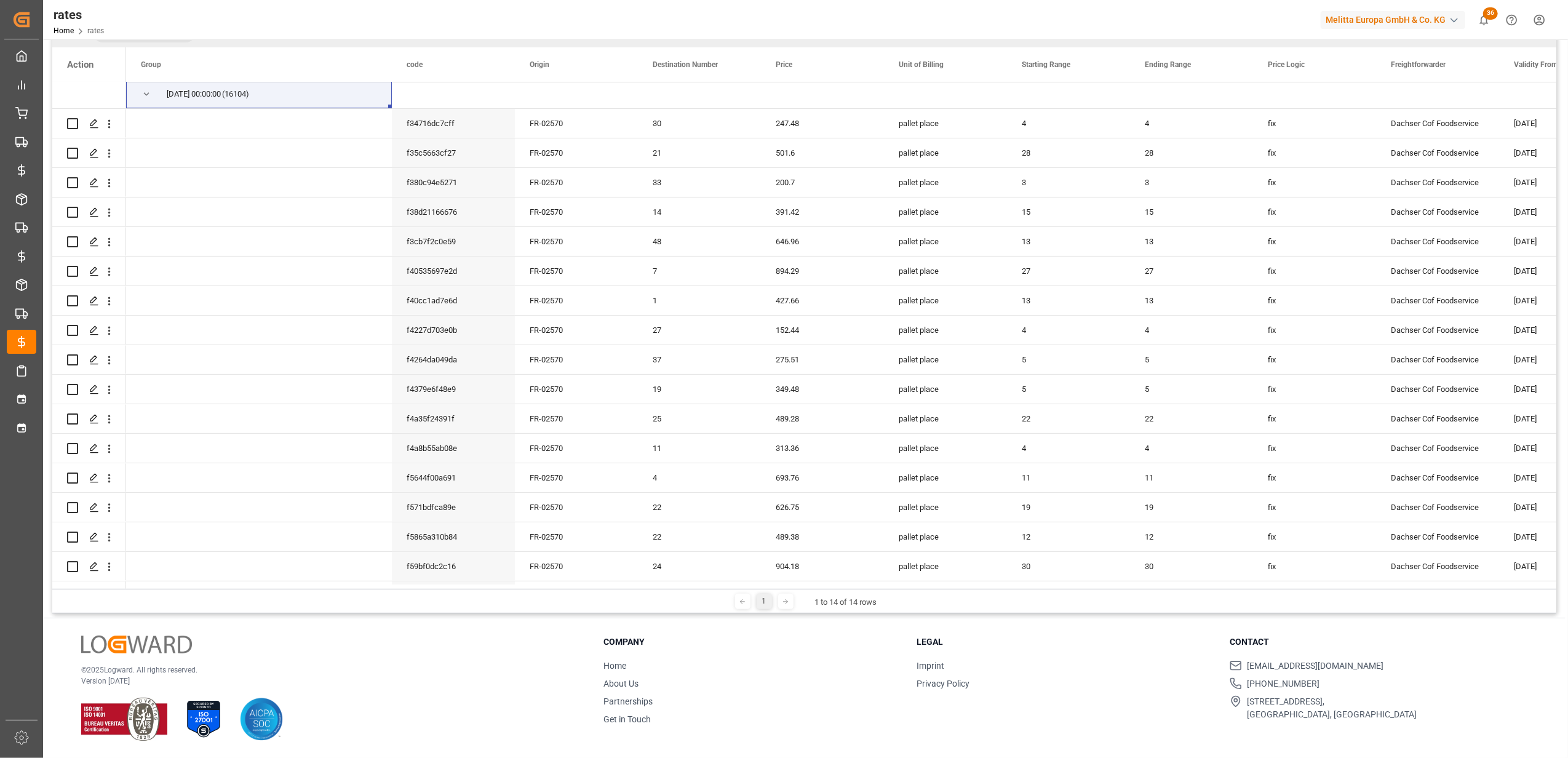
drag, startPoint x: 912, startPoint y: 588, endPoint x: 1137, endPoint y: 593, distance: 225.1
click at [1150, 595] on div "1 1 to 14 of 14 rows" at bounding box center [805, 600] width 1505 height 25
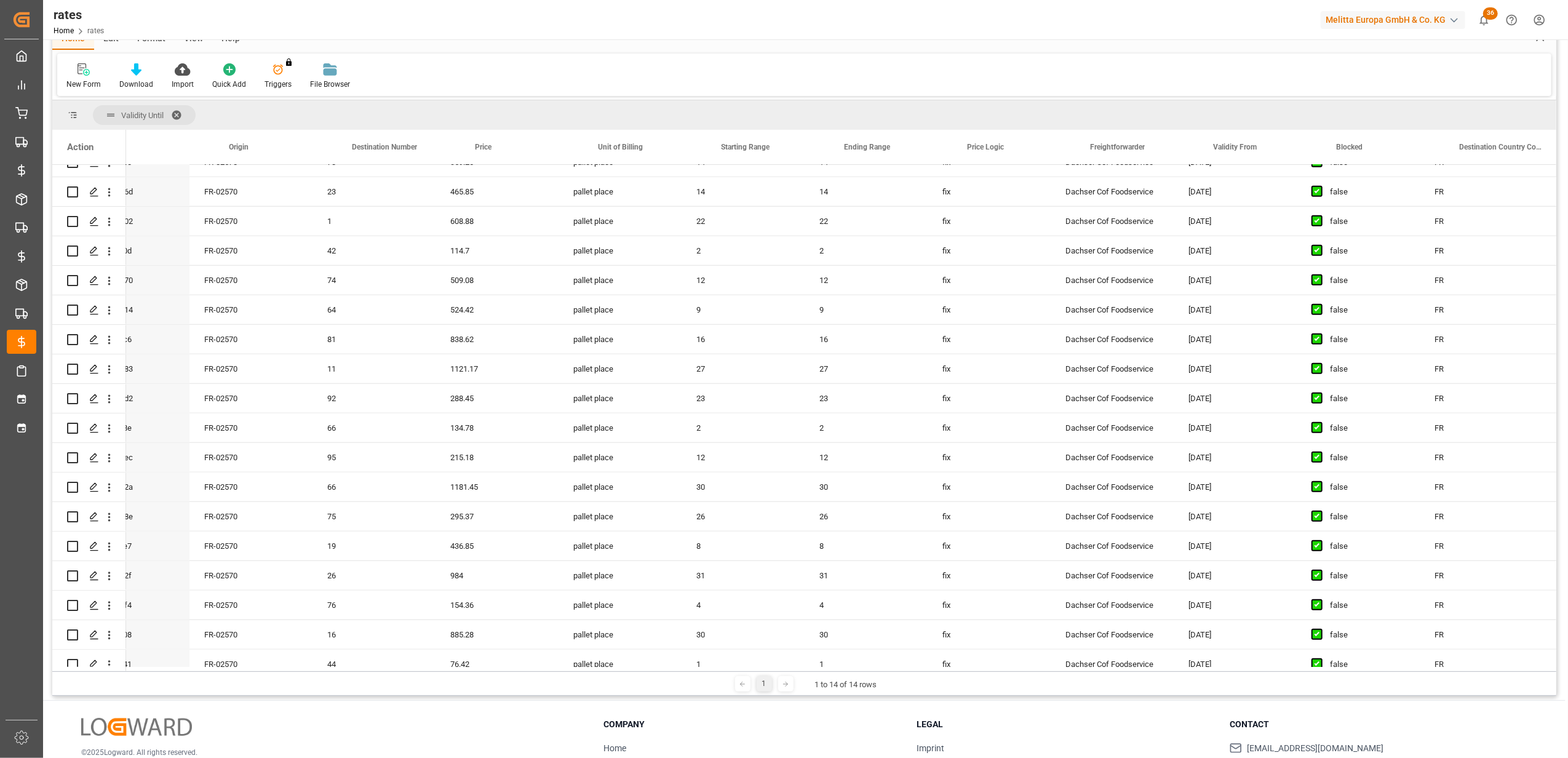
scroll to position [0, 291]
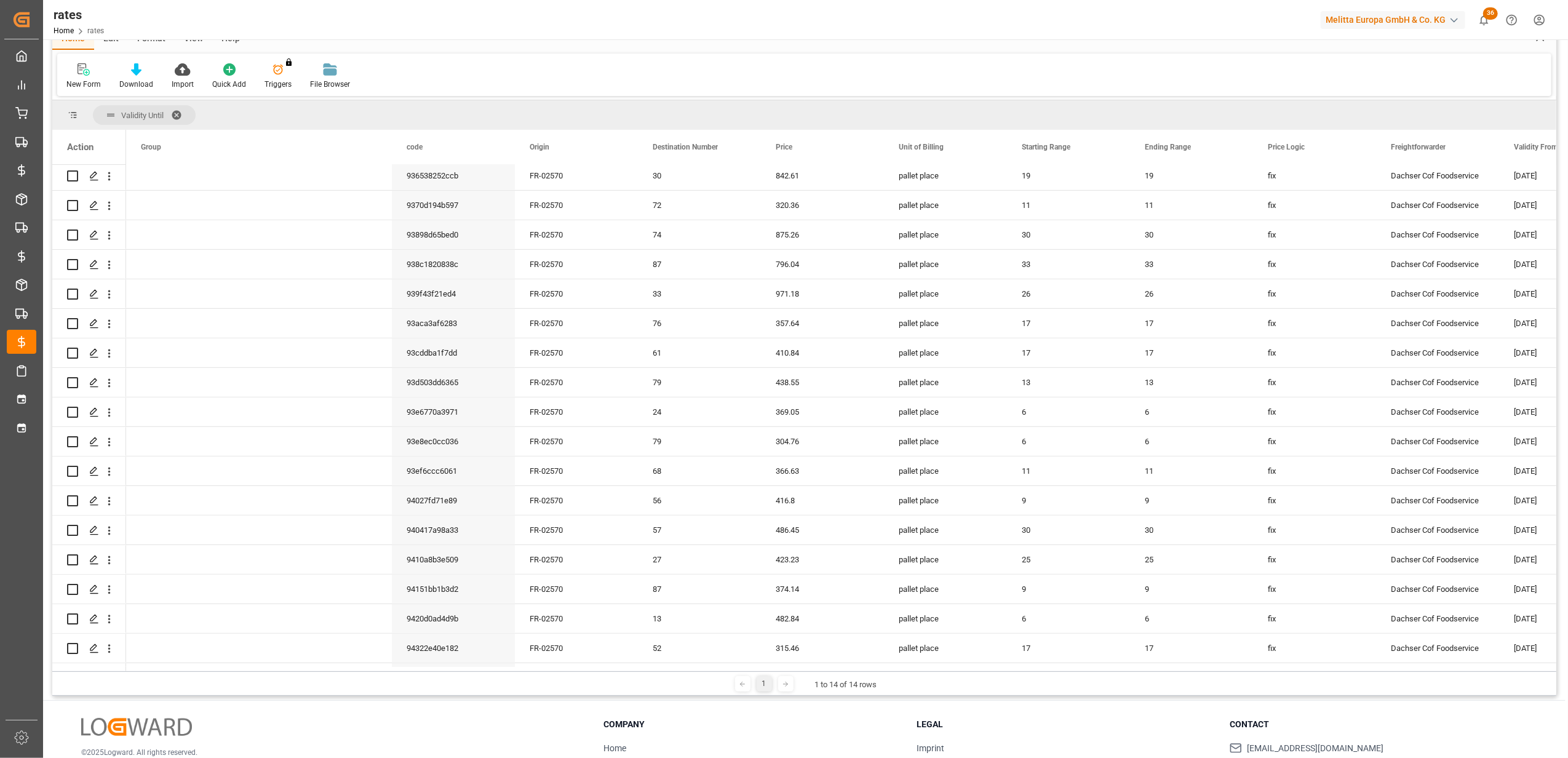
click at [180, 110] on span at bounding box center [181, 115] width 20 height 11
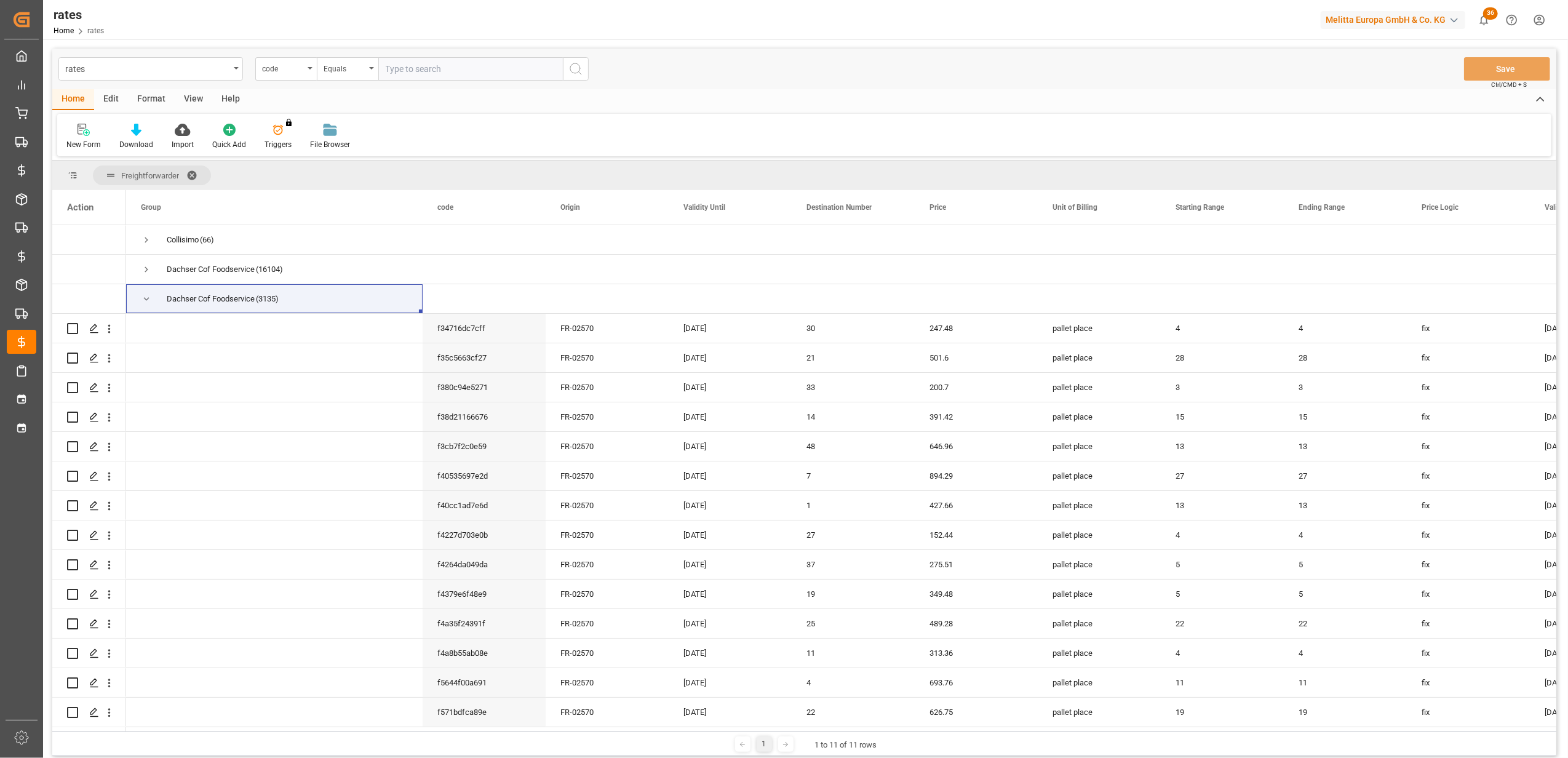
click at [195, 173] on span at bounding box center [196, 175] width 20 height 11
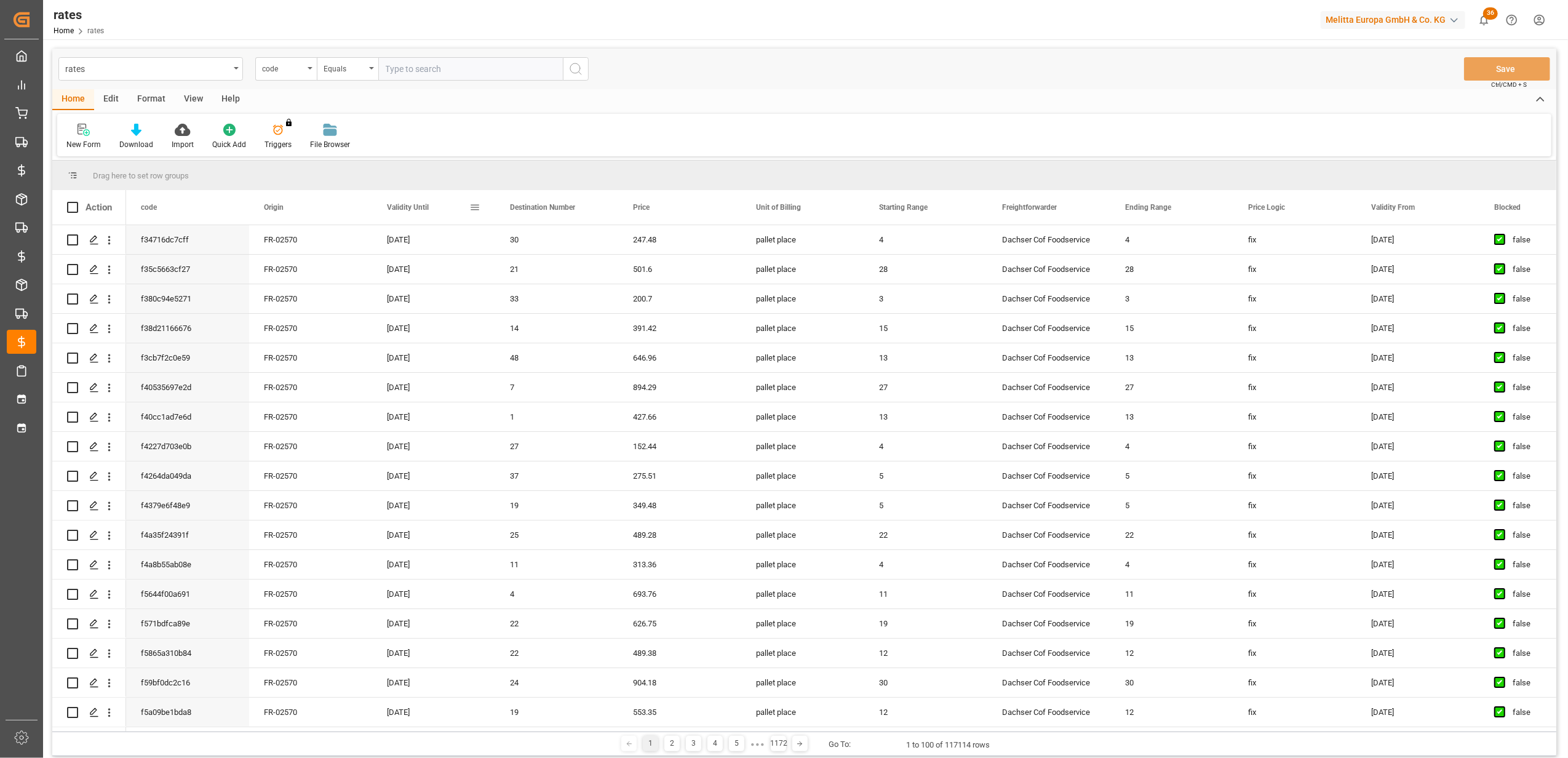
click at [473, 206] on span at bounding box center [475, 207] width 11 height 11
click at [537, 208] on span "filter" at bounding box center [532, 209] width 11 height 11
type input "[DATE]"
click at [542, 307] on button "Apply" at bounding box center [547, 312] width 23 height 12
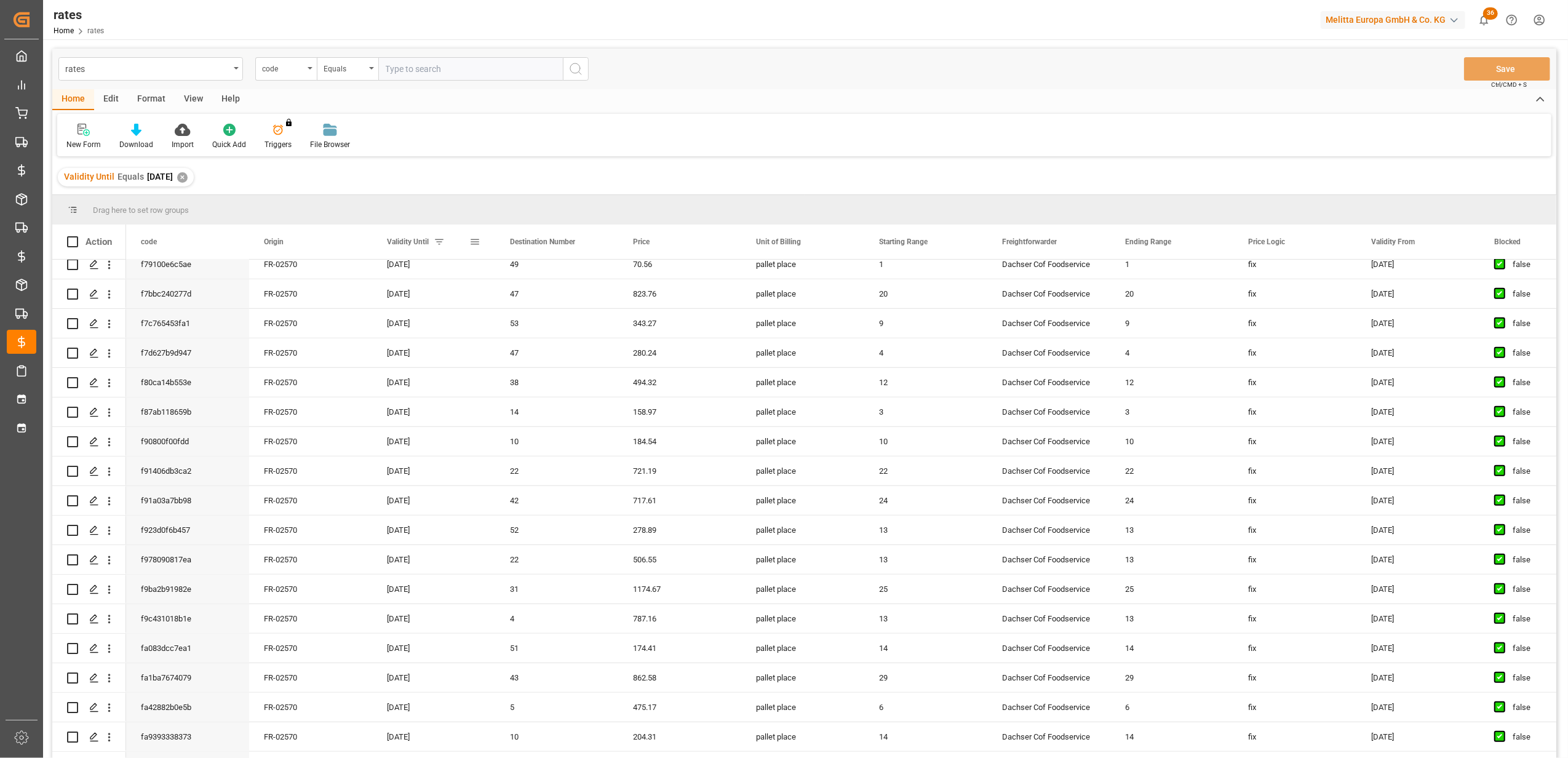
click at [438, 244] on span at bounding box center [439, 242] width 11 height 11
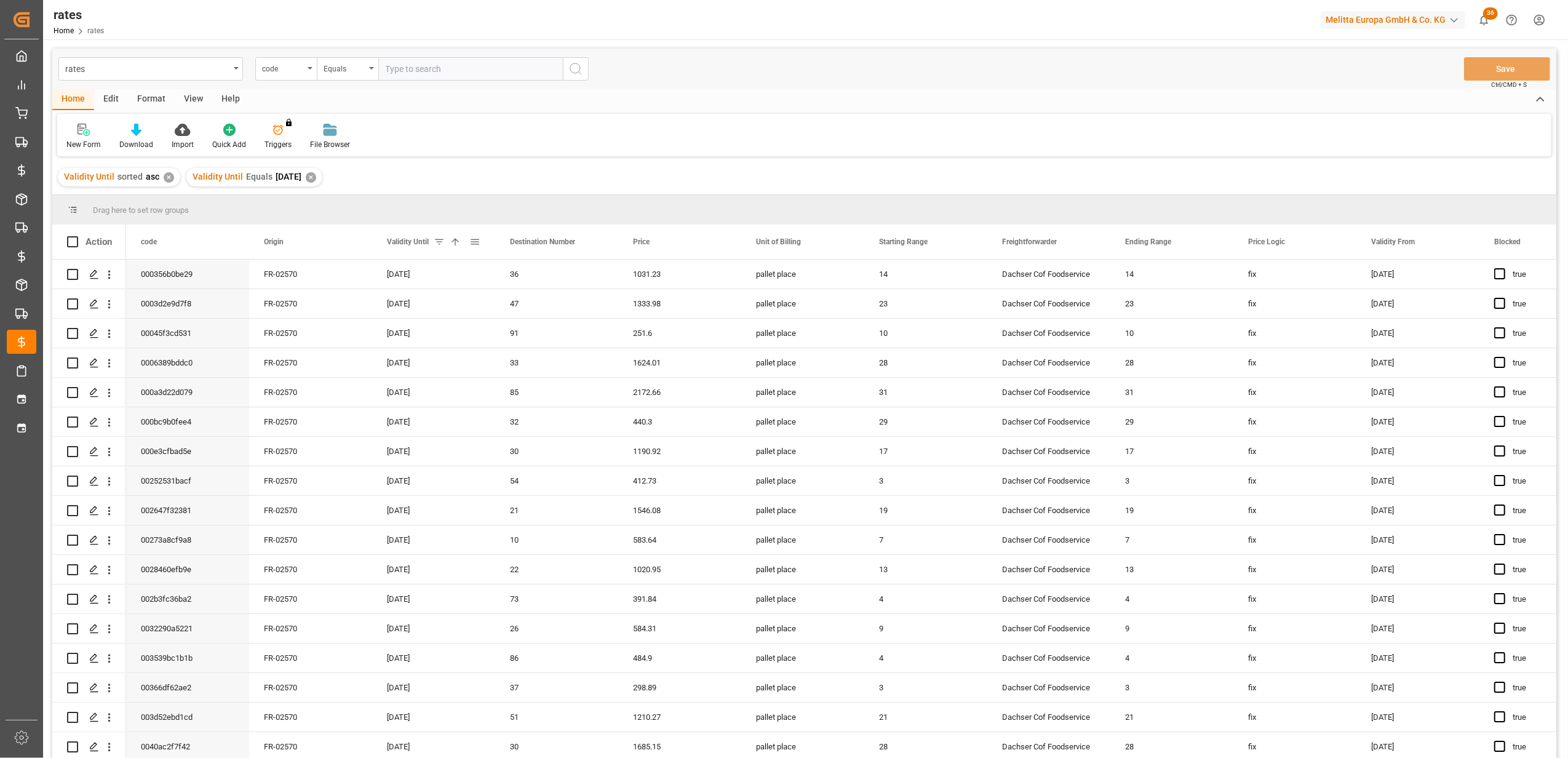
click at [471, 239] on span at bounding box center [475, 242] width 11 height 11
type input "[DATE]"
click at [544, 347] on button "Apply" at bounding box center [547, 346] width 23 height 12
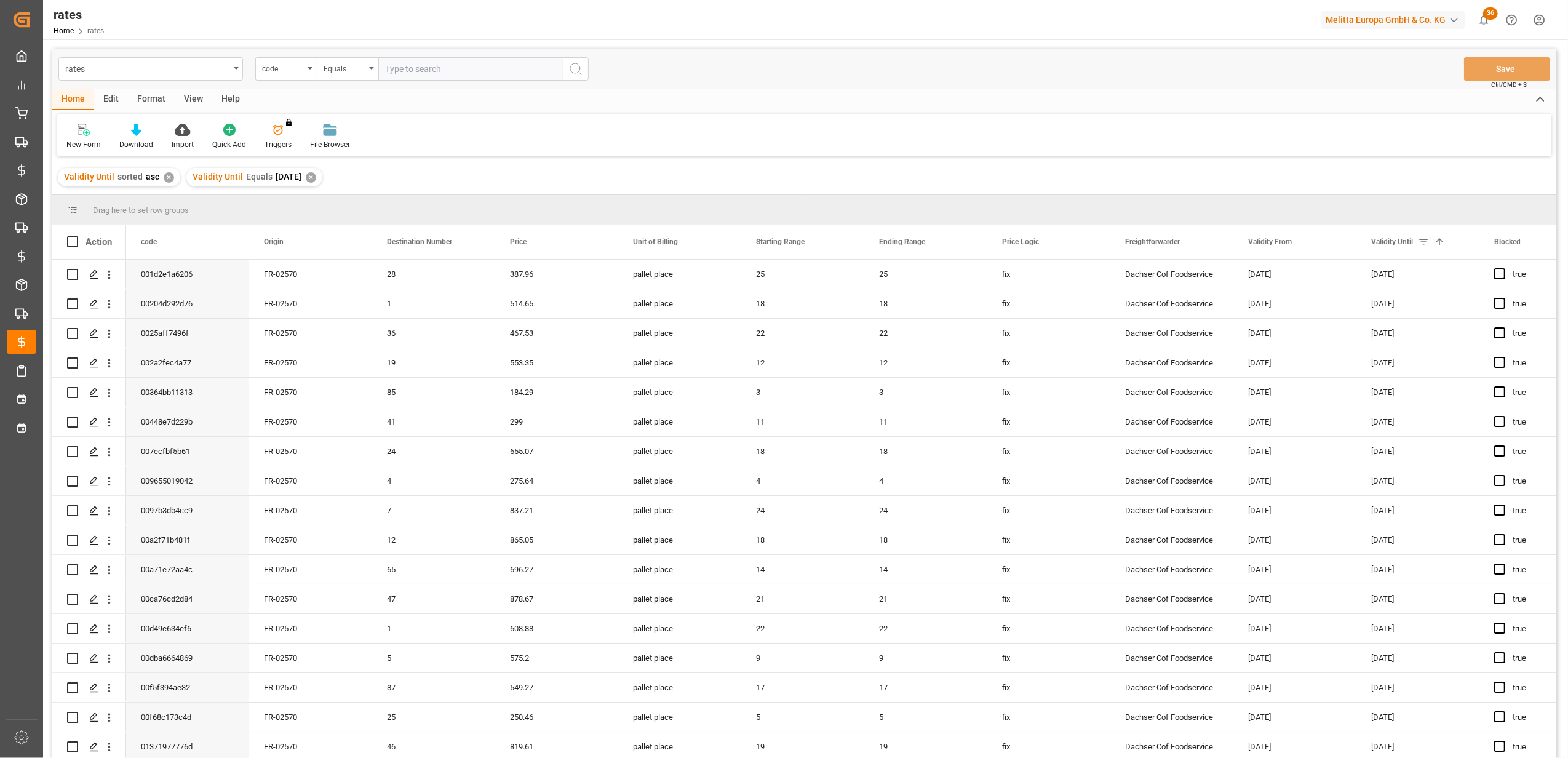
click at [164, 175] on div "✕" at bounding box center [169, 177] width 10 height 10
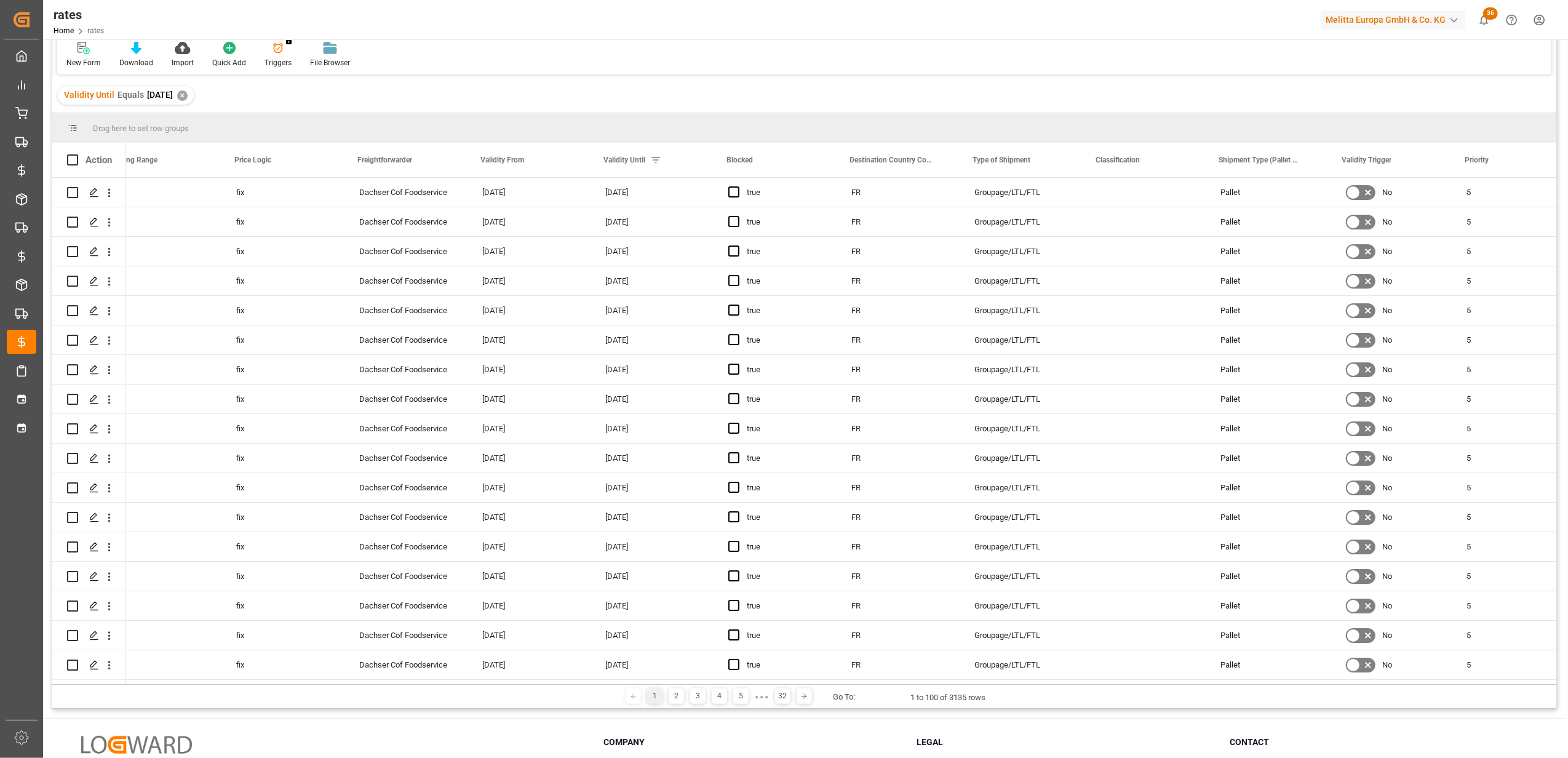
scroll to position [0, 751]
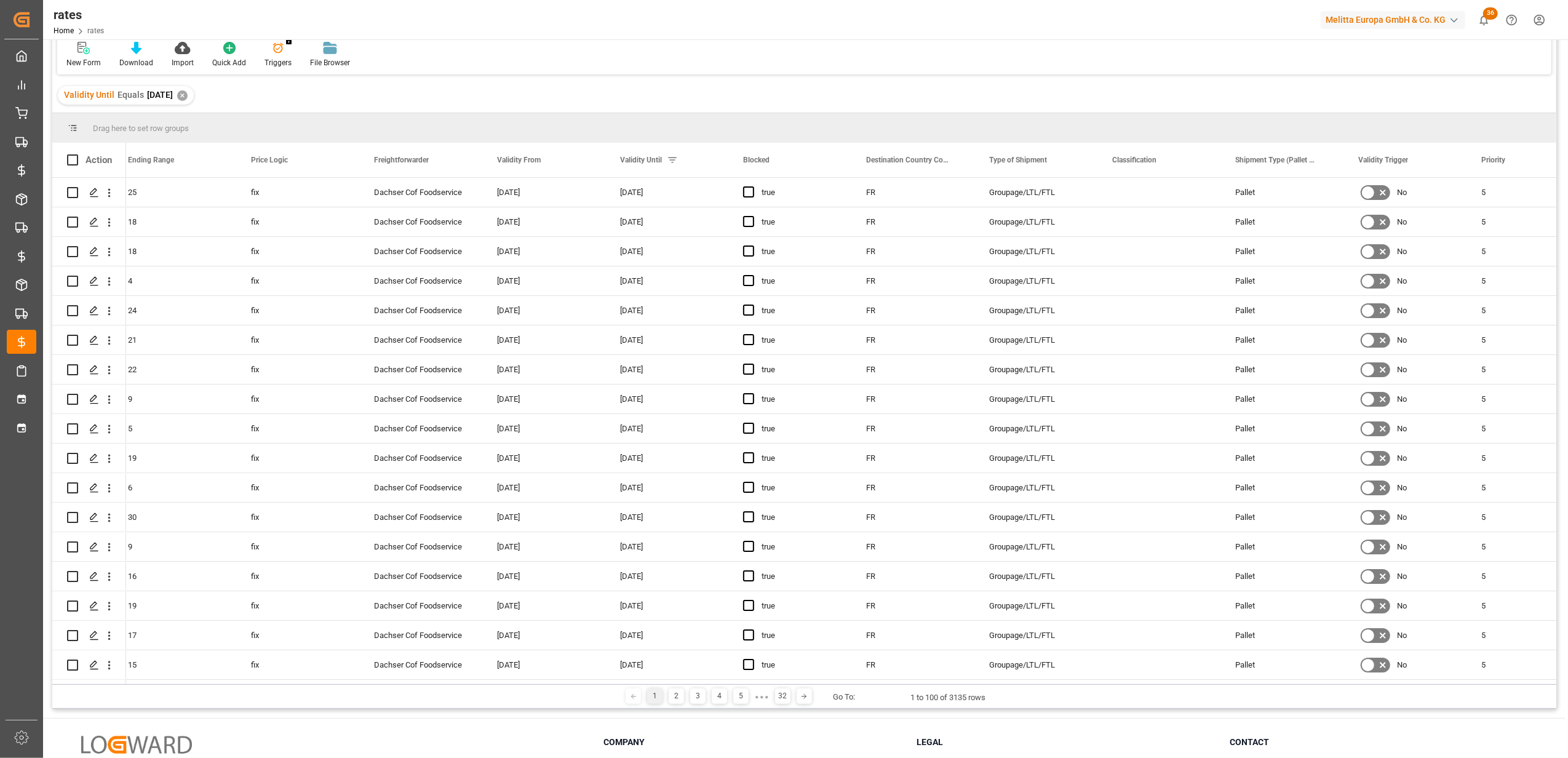
drag, startPoint x: 1557, startPoint y: 209, endPoint x: 1568, endPoint y: 357, distance: 148.4
click at [1568, 357] on html "Created by potrace 1.15, written by [PERSON_NAME] [DATE]-[DATE] Created by potr…" at bounding box center [784, 379] width 1568 height 758
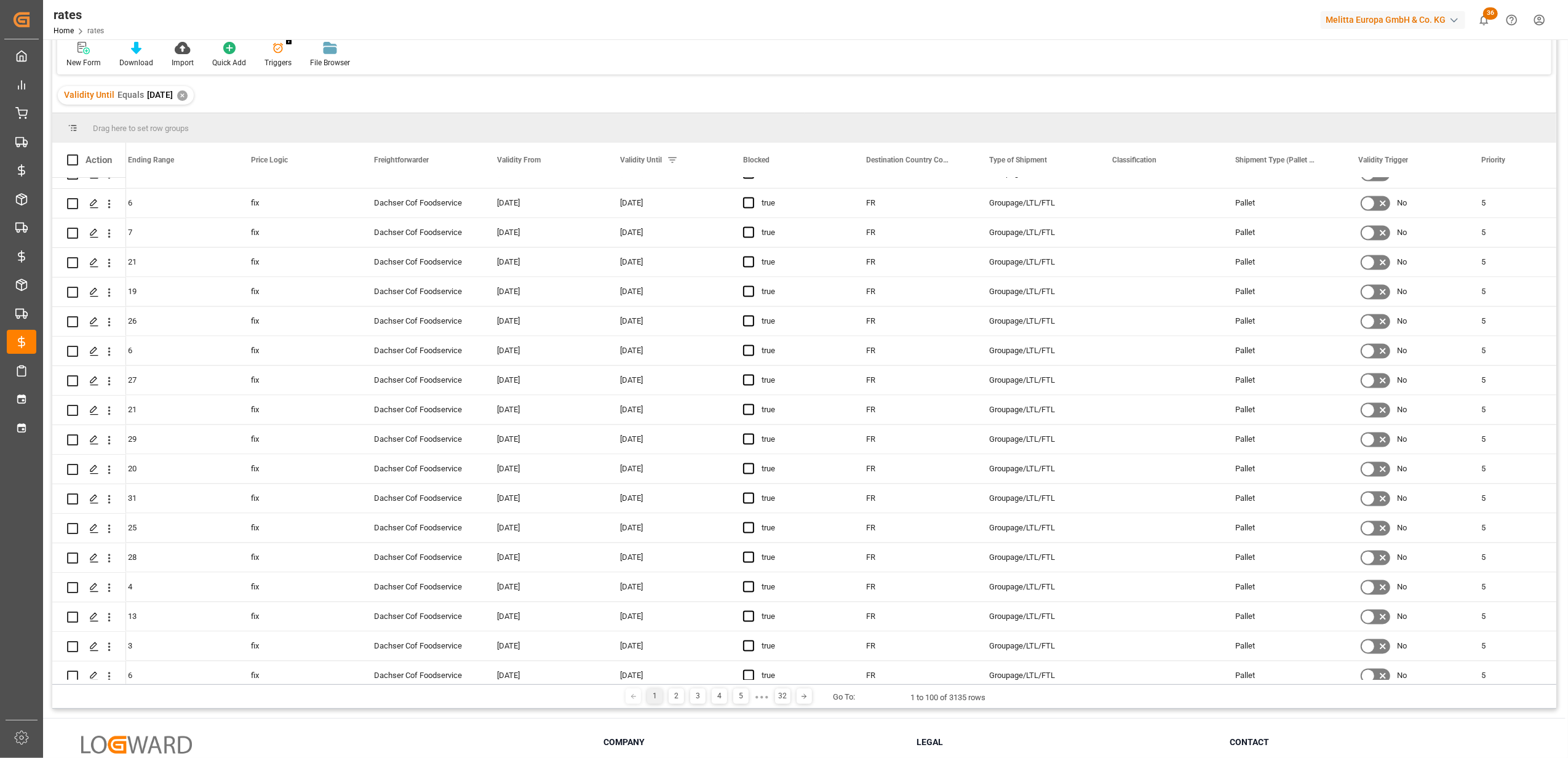
scroll to position [2454, 0]
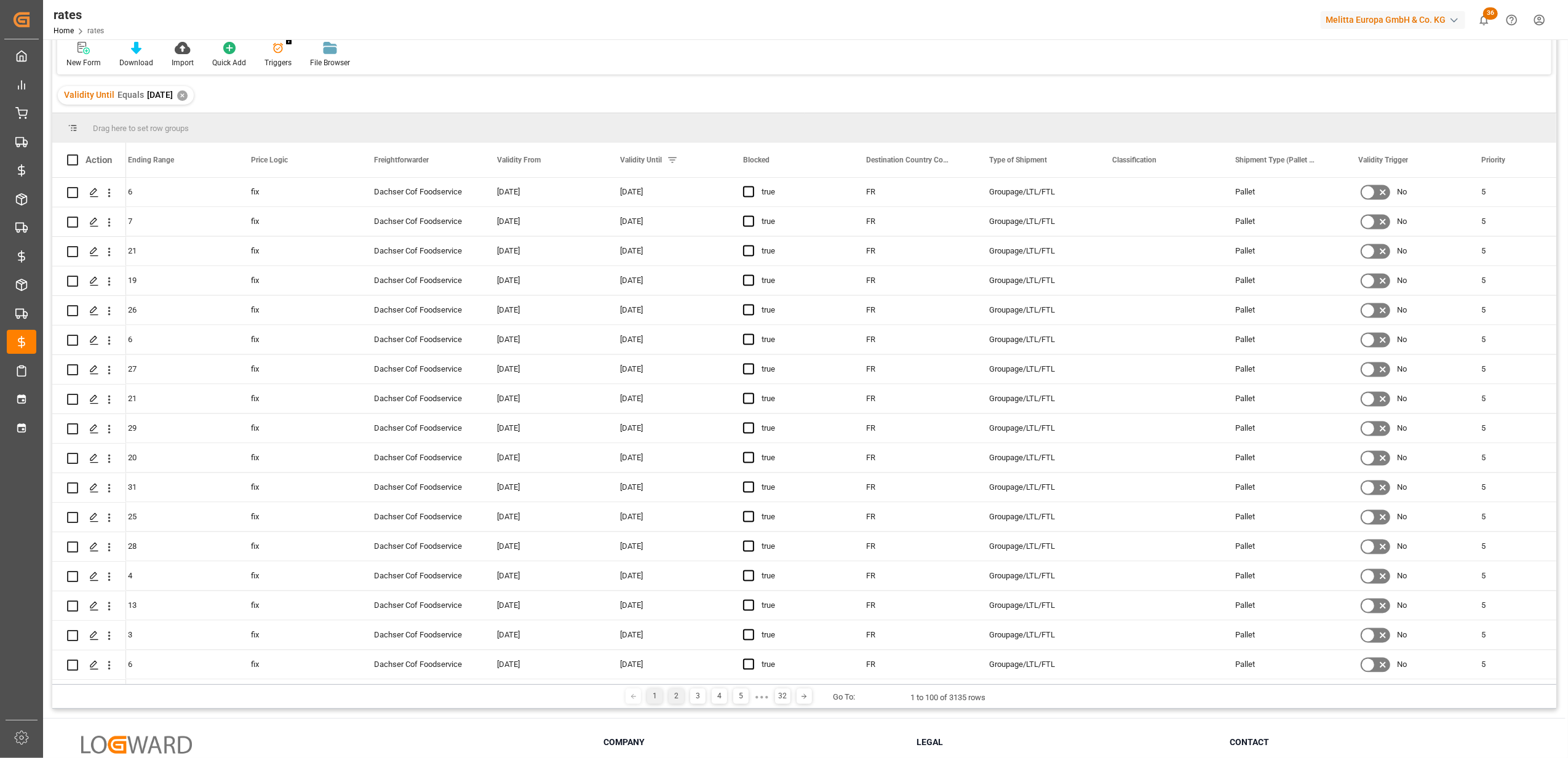
click at [673, 695] on div "2" at bounding box center [677, 696] width 15 height 15
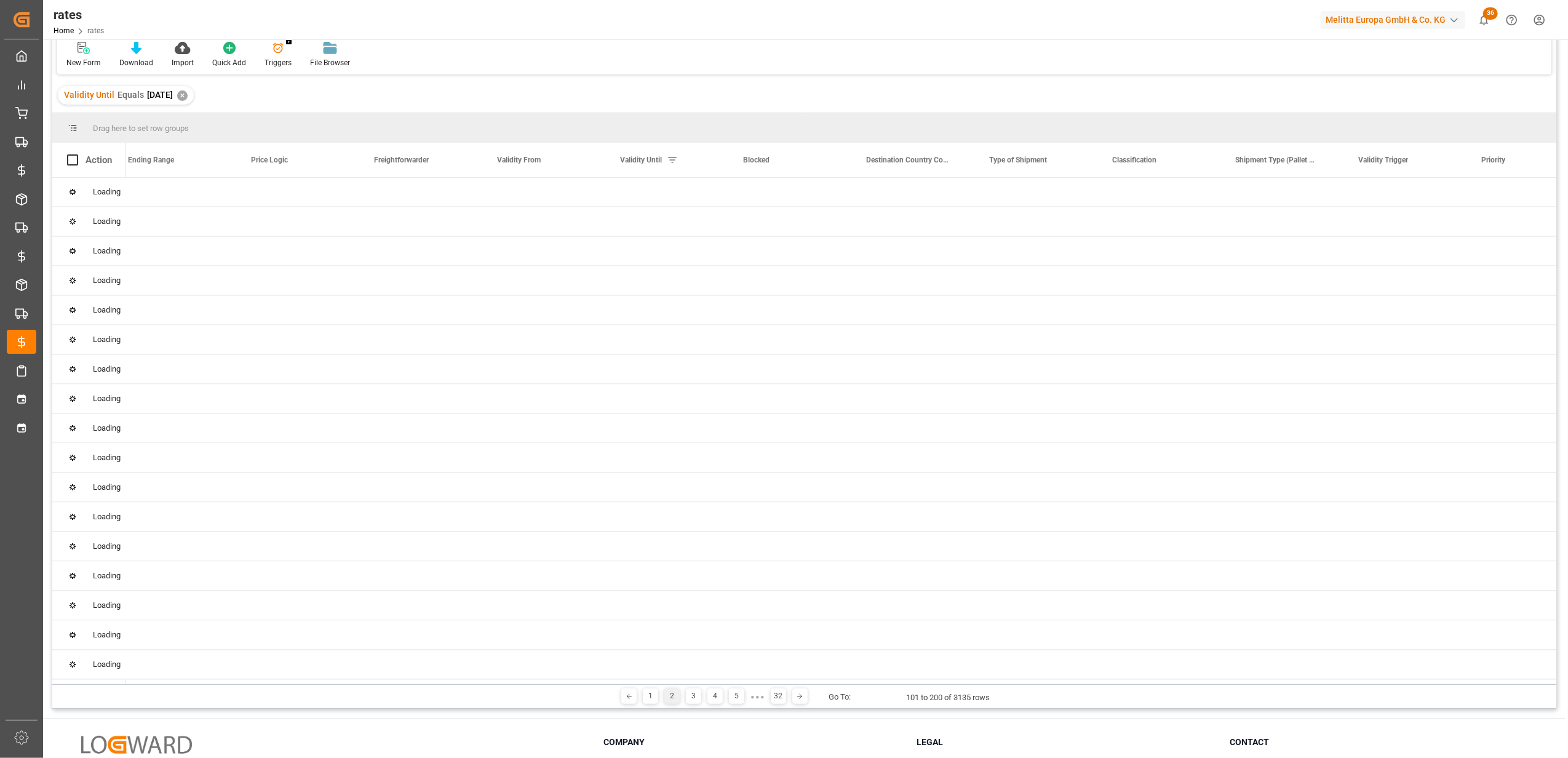
scroll to position [0, 0]
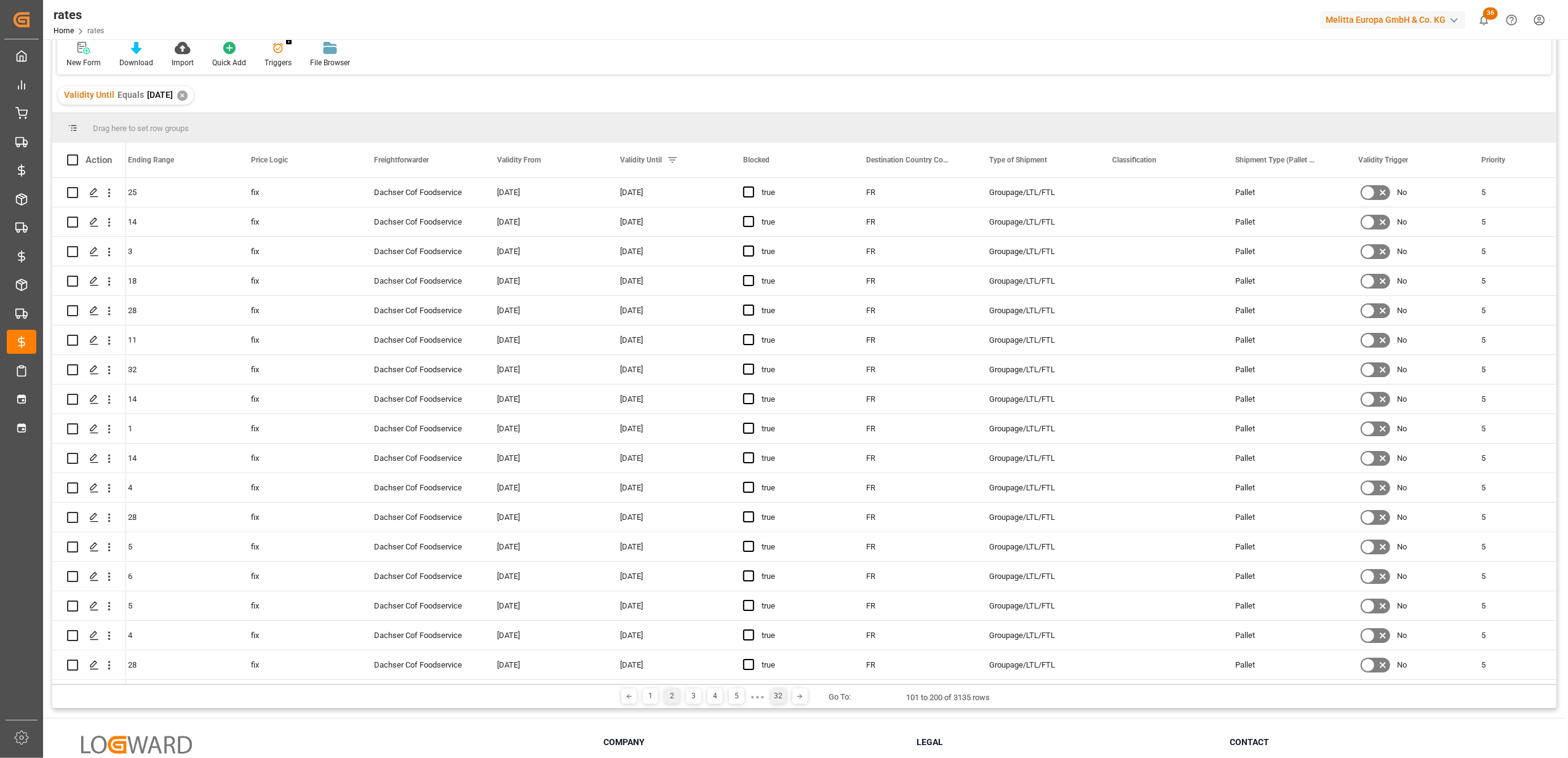
click at [771, 696] on div "32" at bounding box center [779, 696] width 15 height 15
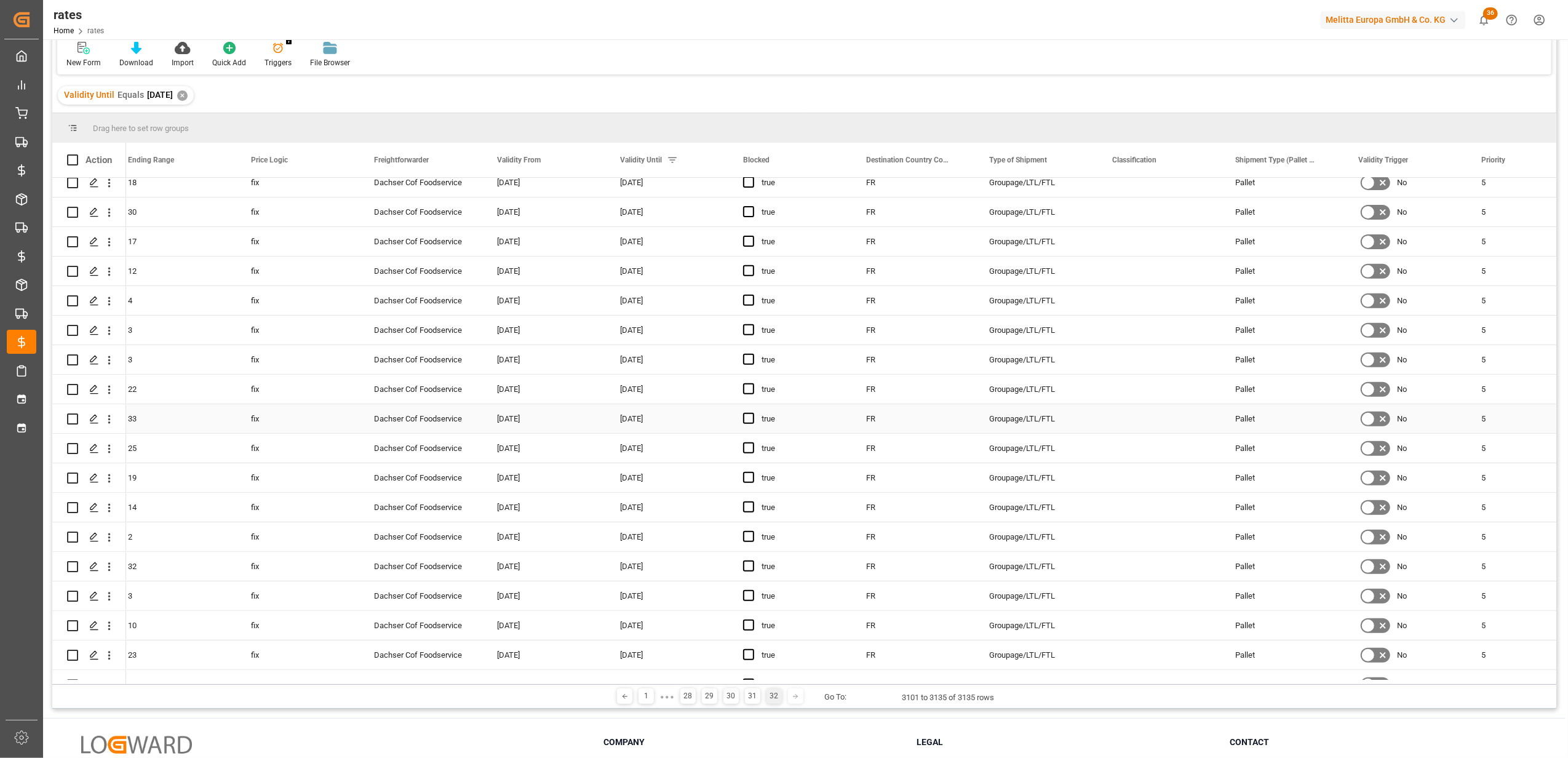
scroll to position [453, 0]
drag, startPoint x: 1557, startPoint y: 584, endPoint x: 1548, endPoint y: 477, distance: 107.4
click at [1548, 477] on main "rates code Equals Save Ctrl/CMD + S Home Edit Format View Help New Form Downloa…" at bounding box center [804, 337] width 1523 height 742
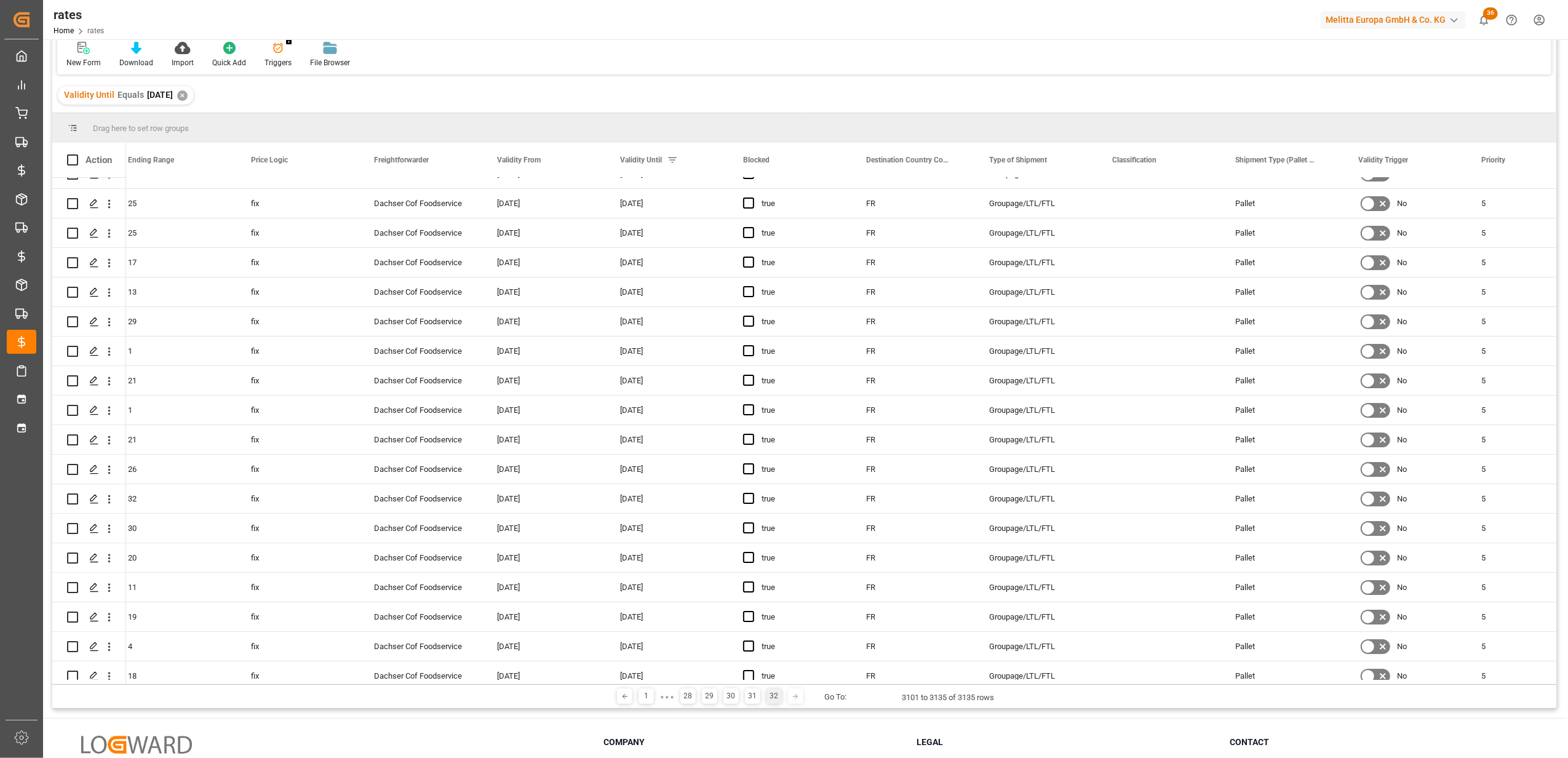
scroll to position [0, 0]
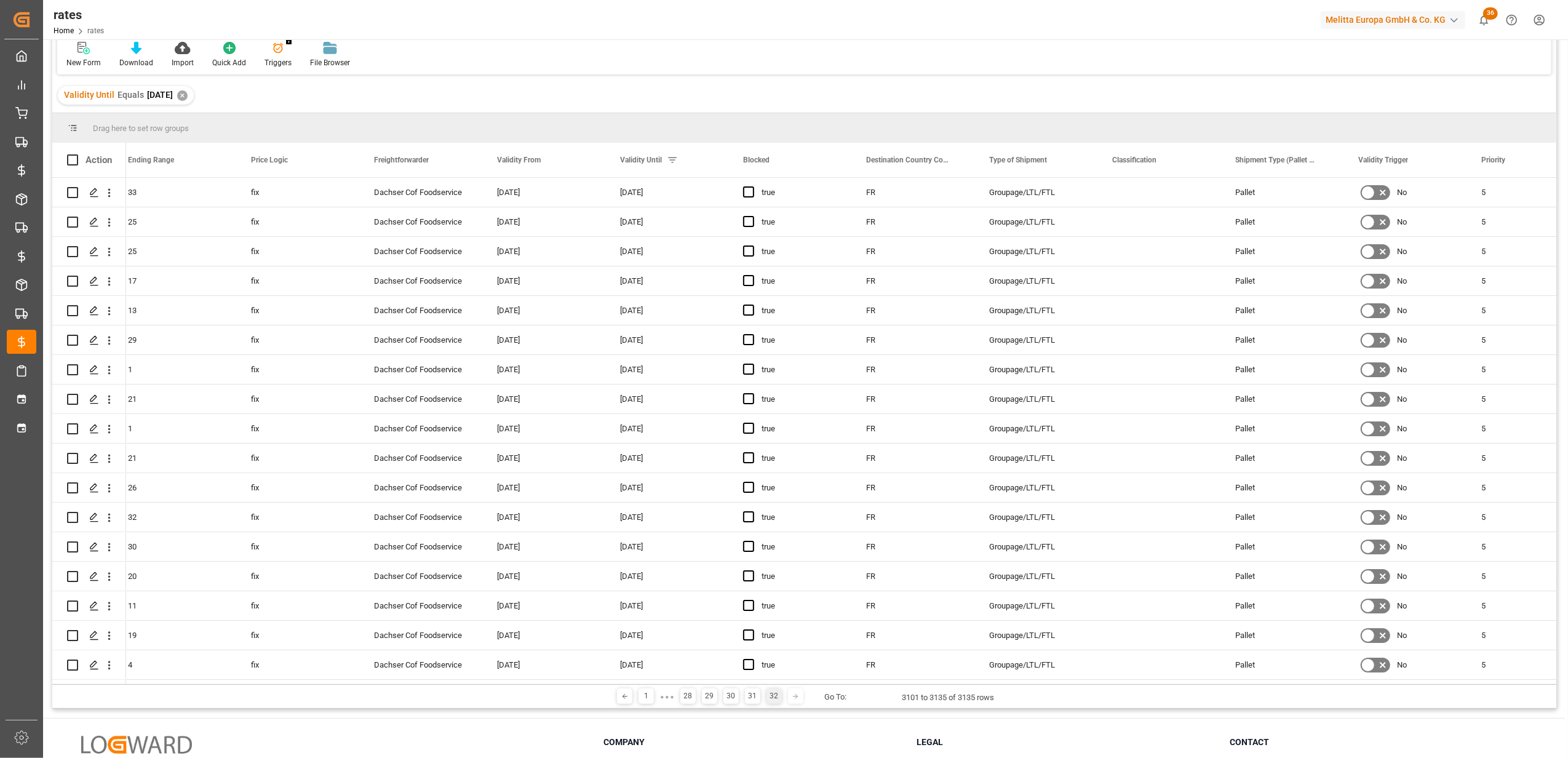
click at [188, 91] on div "✕" at bounding box center [183, 96] width 10 height 10
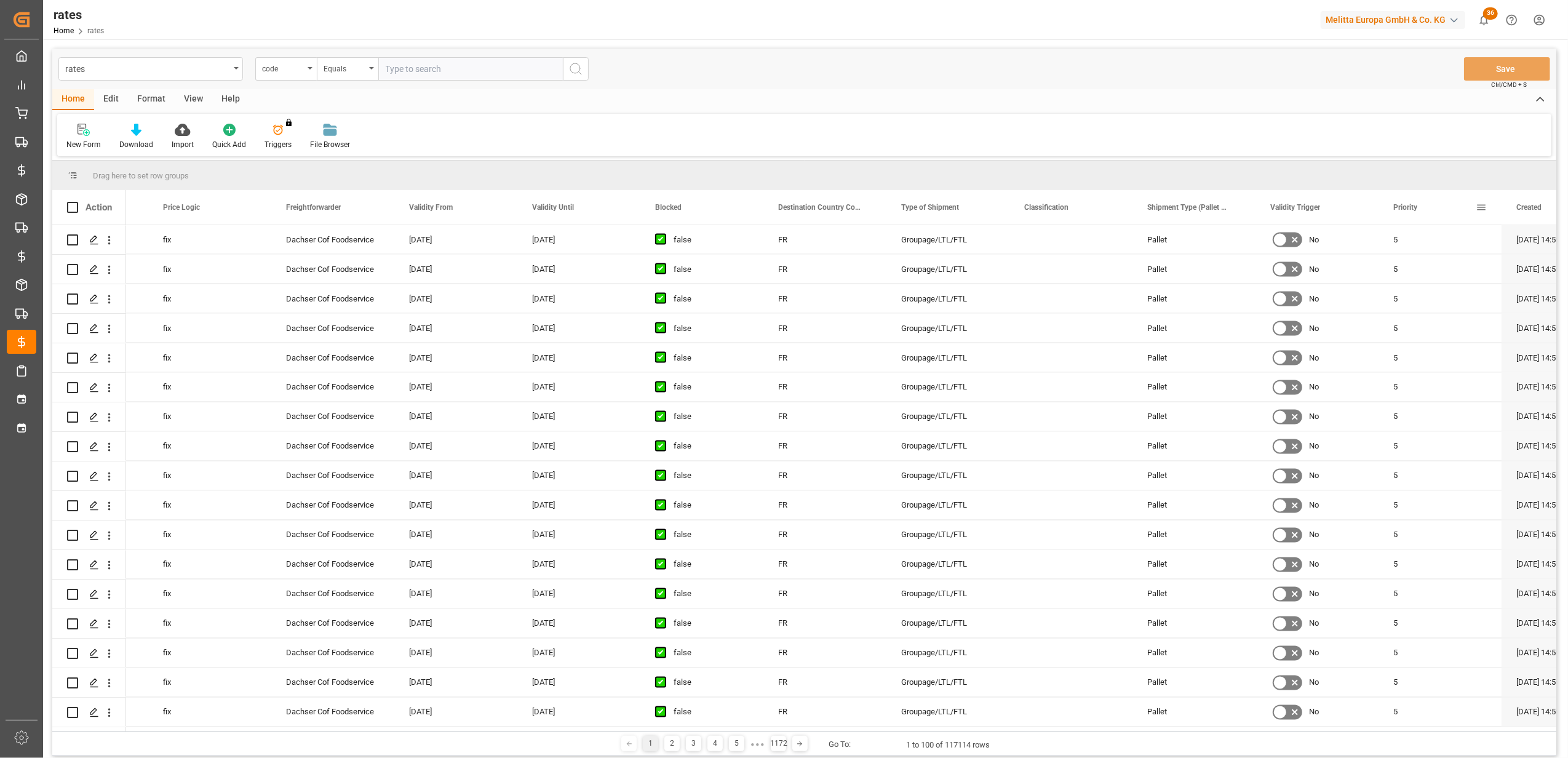
click at [1430, 200] on div "Priority" at bounding box center [1434, 207] width 82 height 34
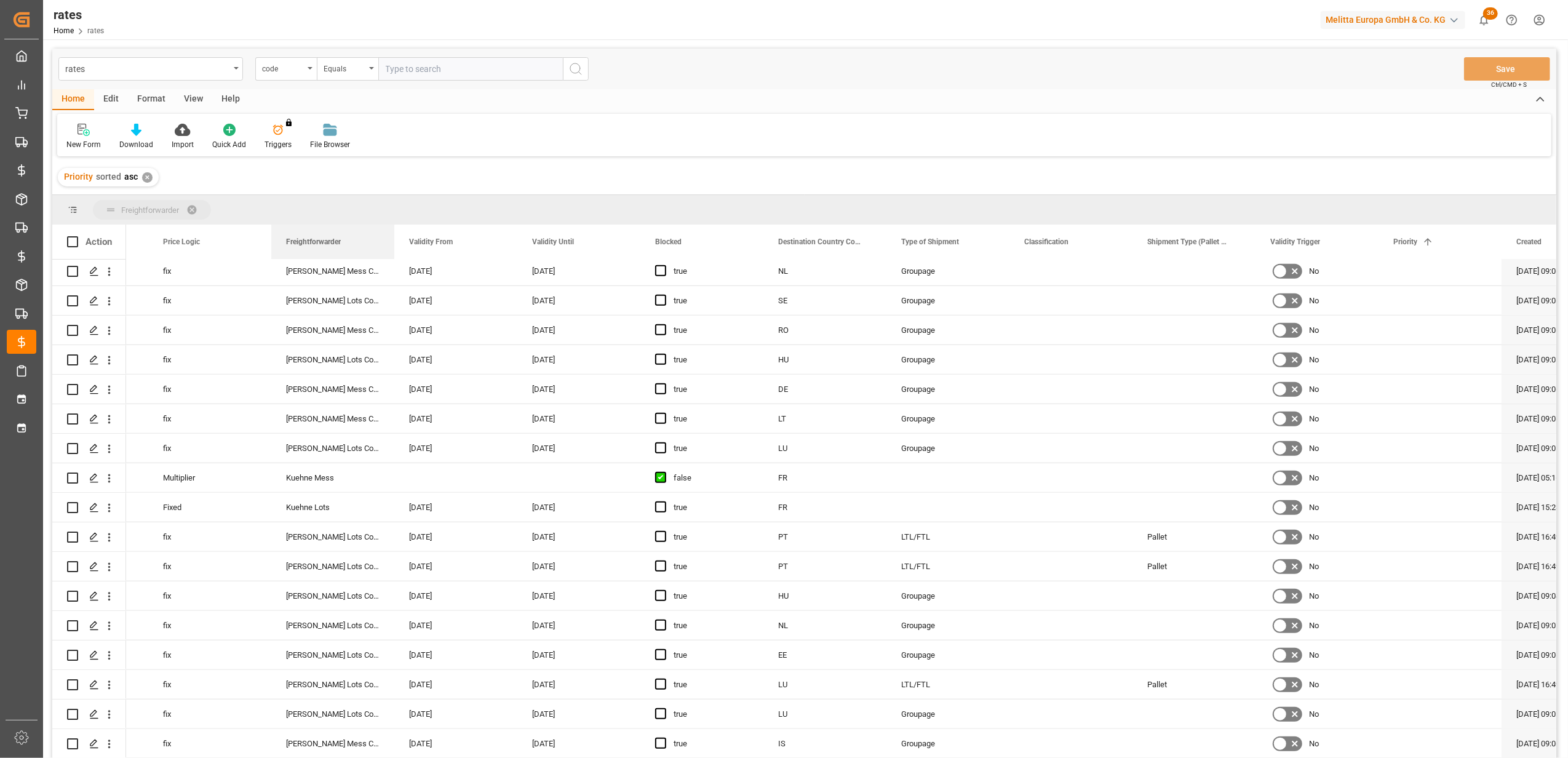
drag, startPoint x: 291, startPoint y: 234, endPoint x: 215, endPoint y: 209, distance: 80.0
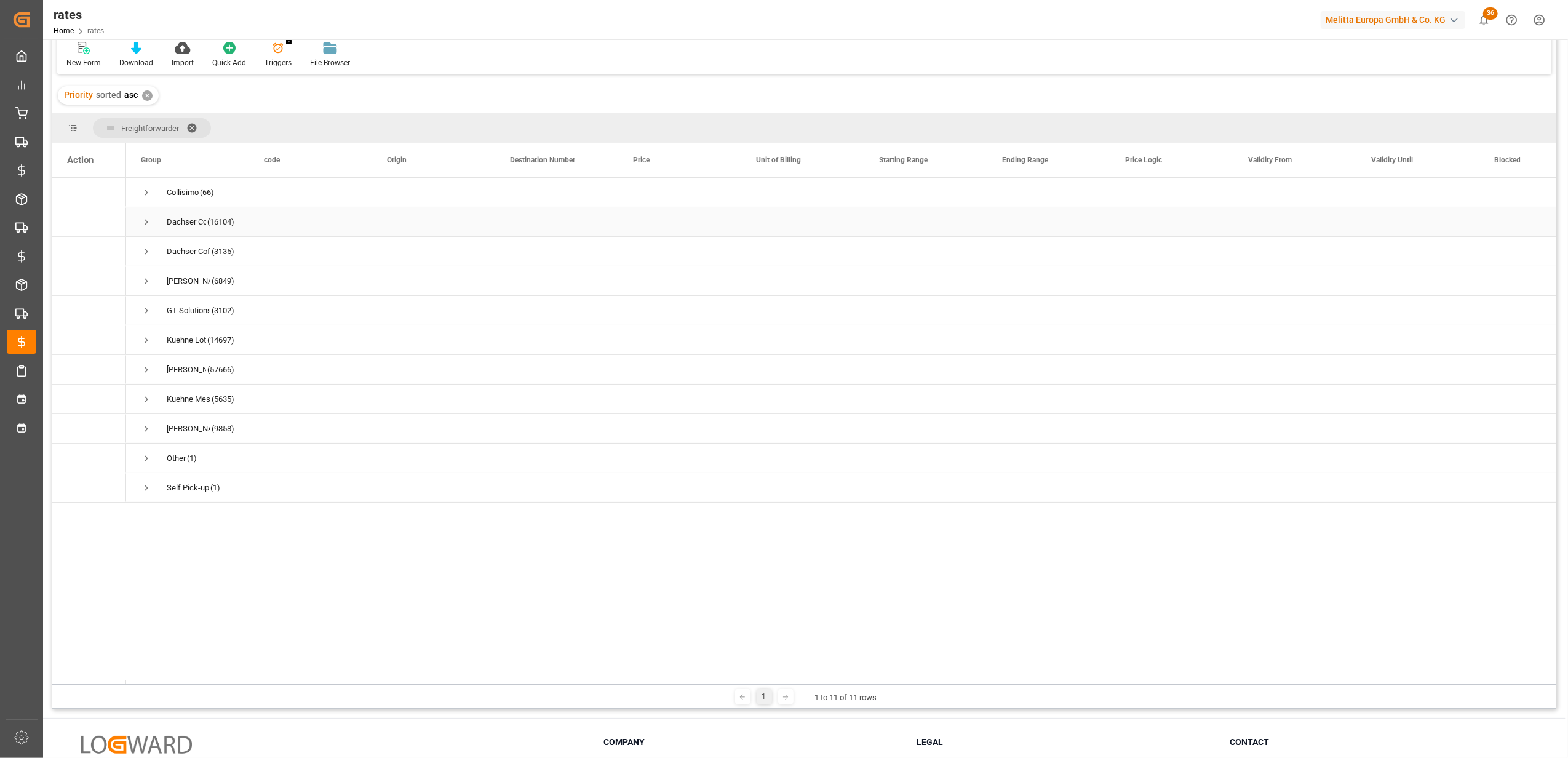
click at [146, 220] on span "Press SPACE to select this row." at bounding box center [146, 222] width 11 height 11
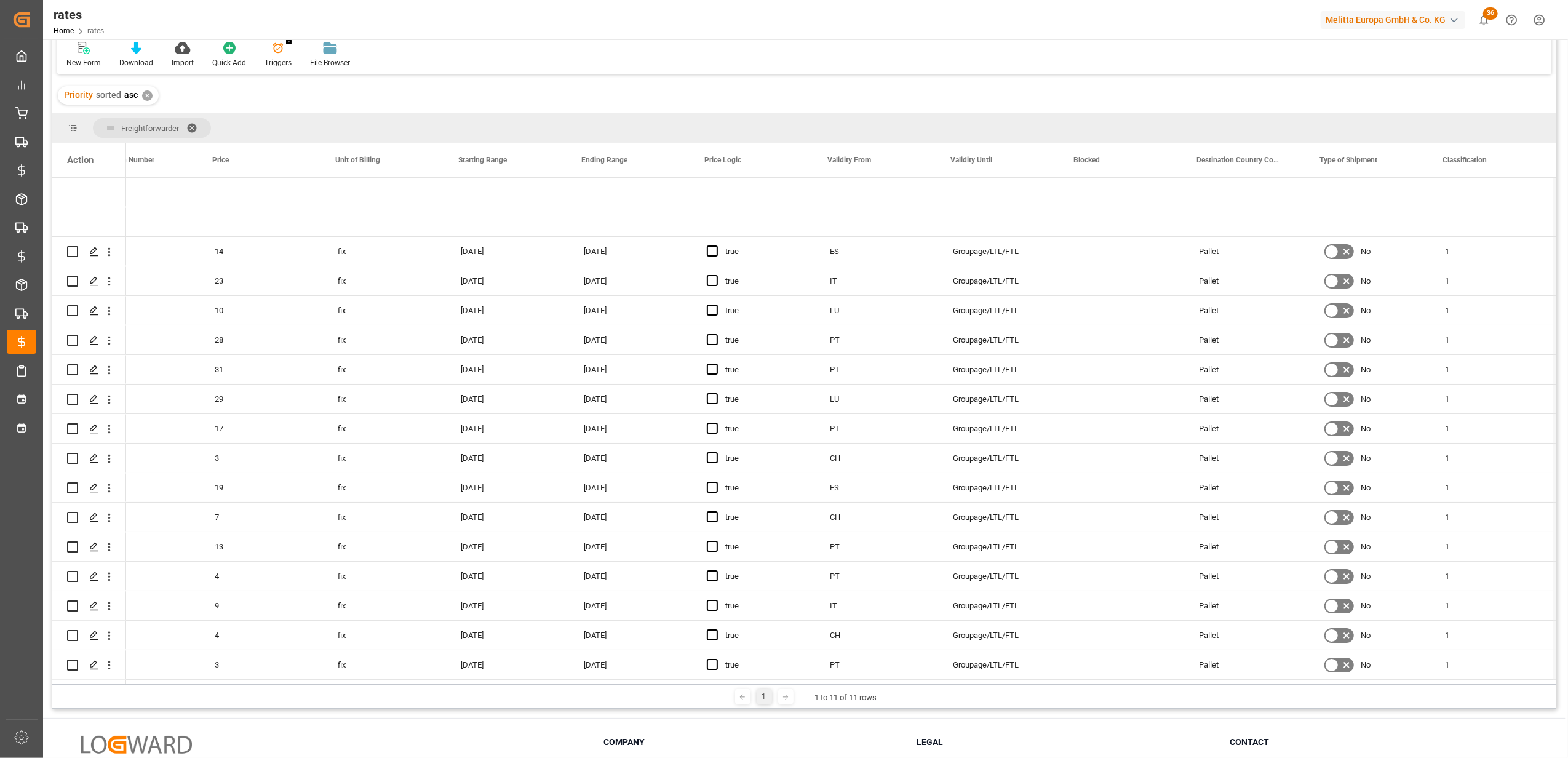
scroll to position [0, 52]
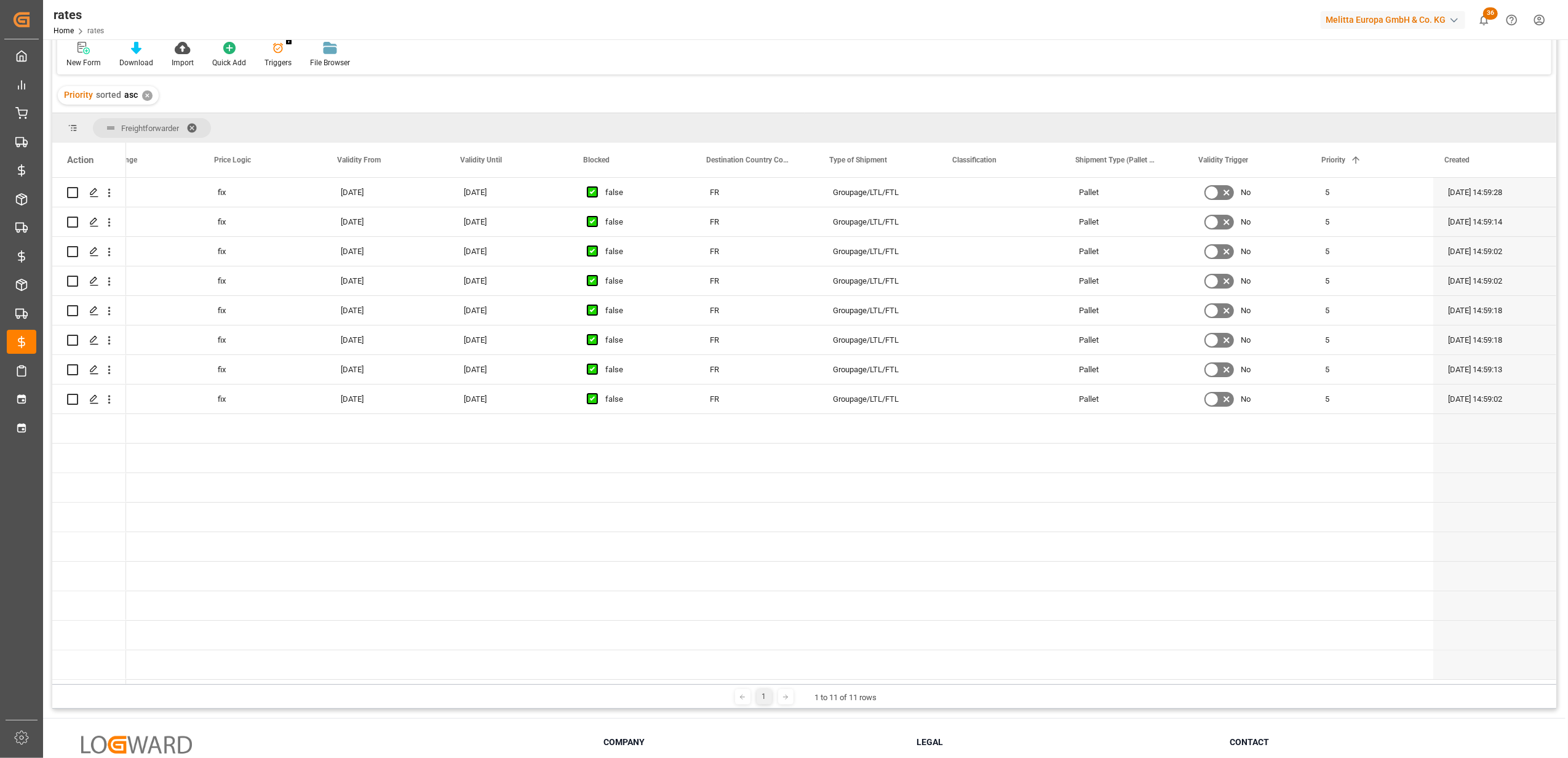
click at [149, 93] on div "✕" at bounding box center [147, 96] width 10 height 10
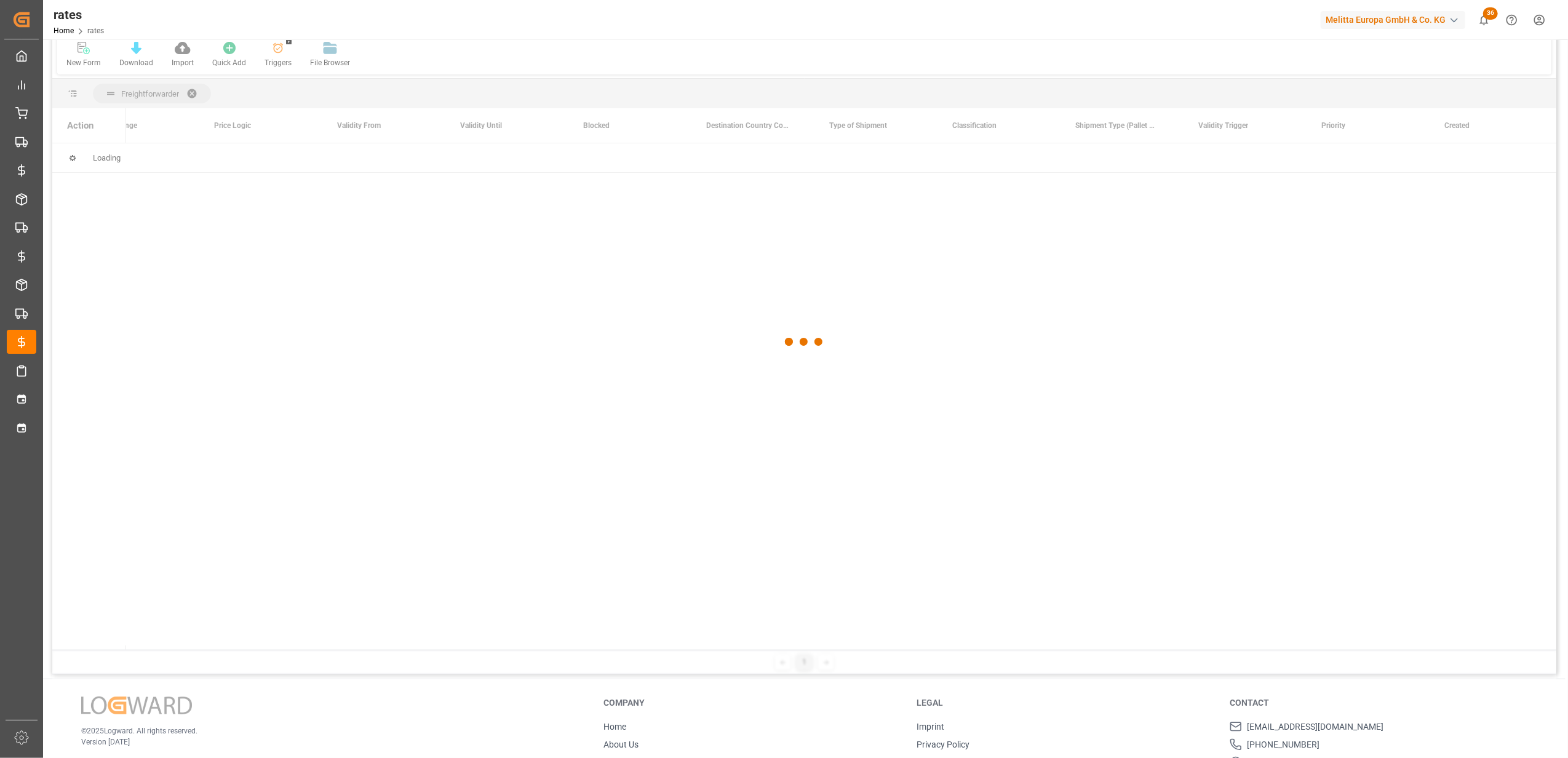
scroll to position [0, 907]
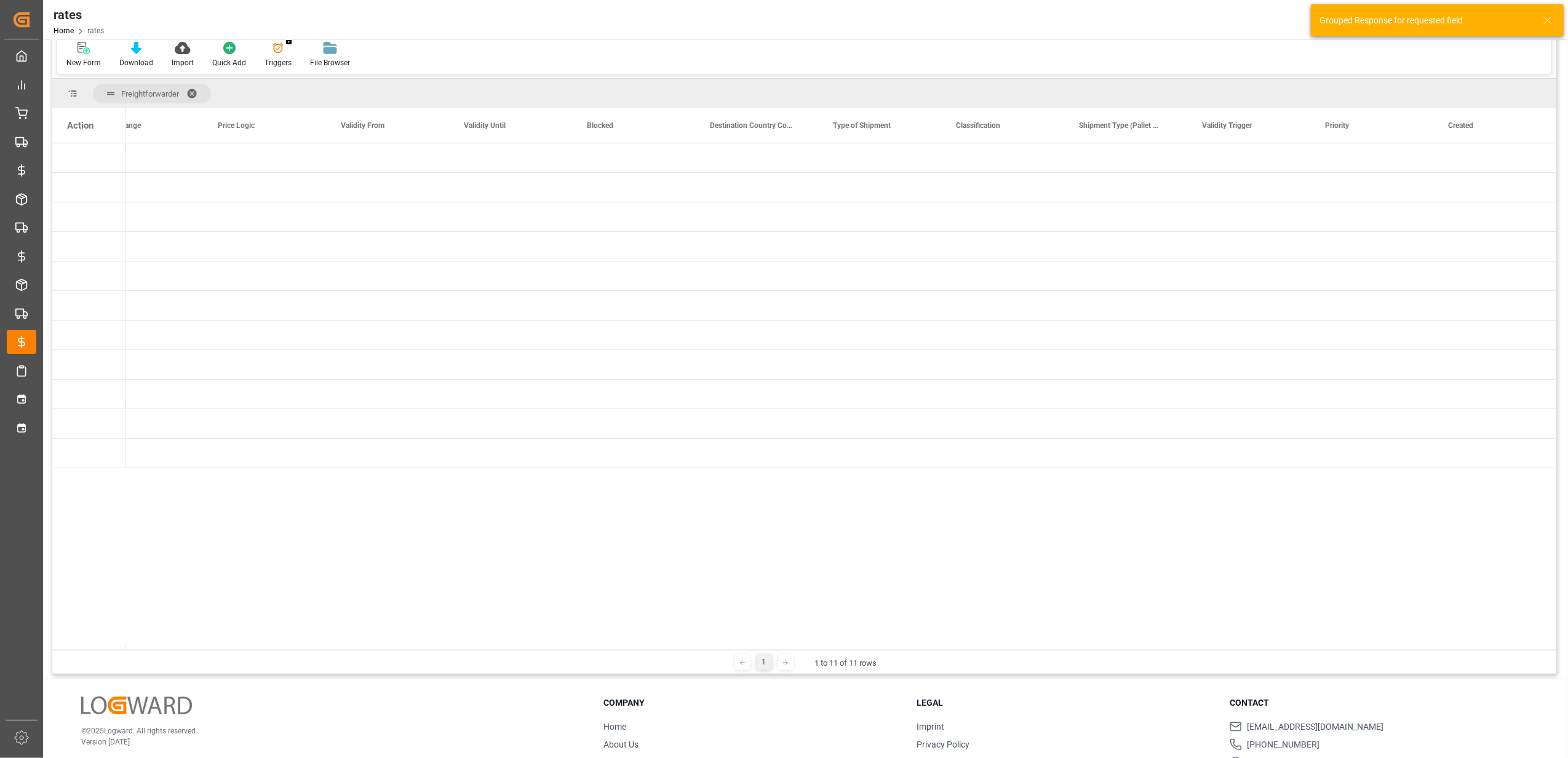
click at [195, 90] on span at bounding box center [196, 93] width 20 height 11
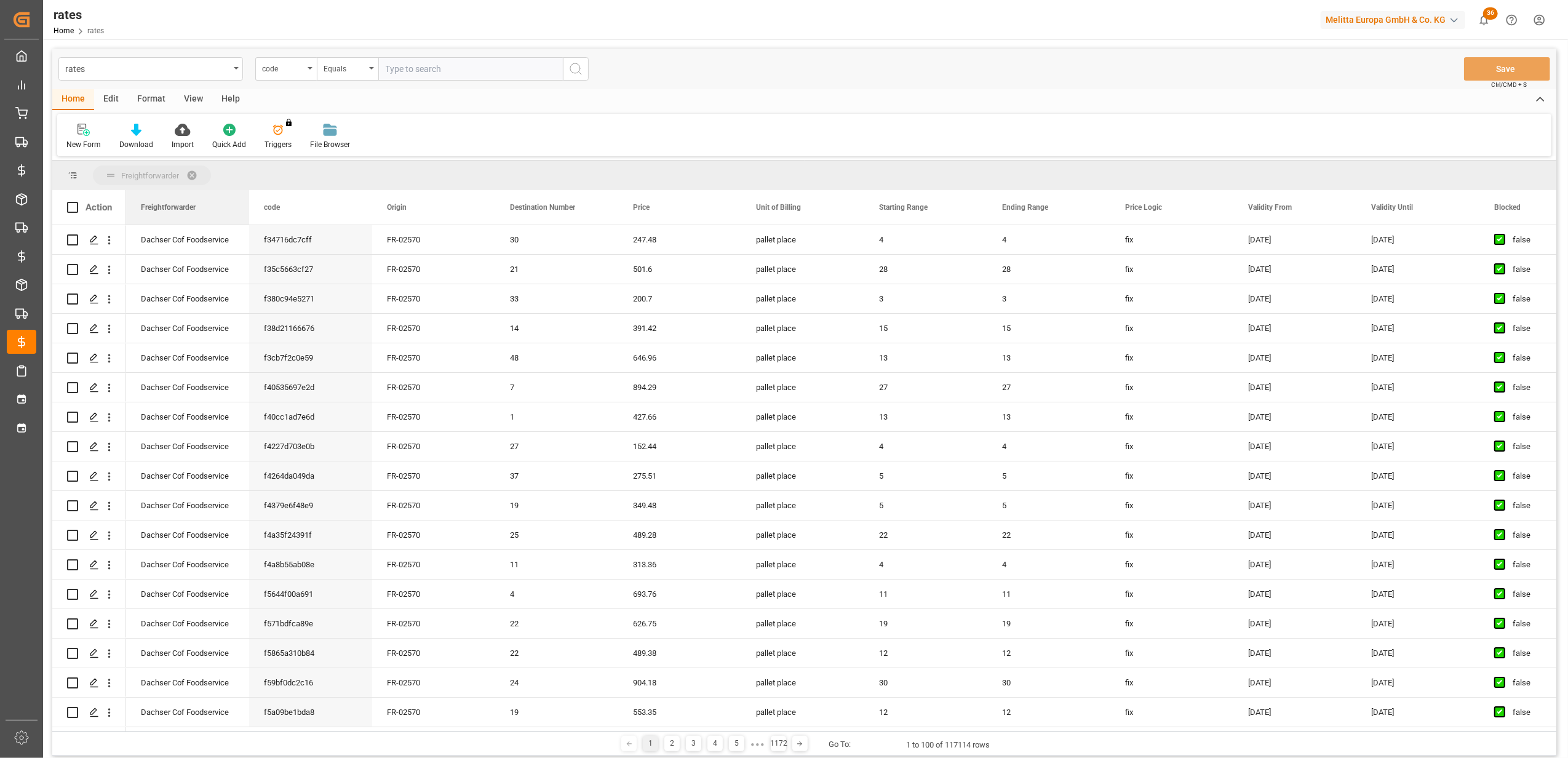
drag, startPoint x: 1152, startPoint y: 207, endPoint x: 163, endPoint y: 182, distance: 989.3
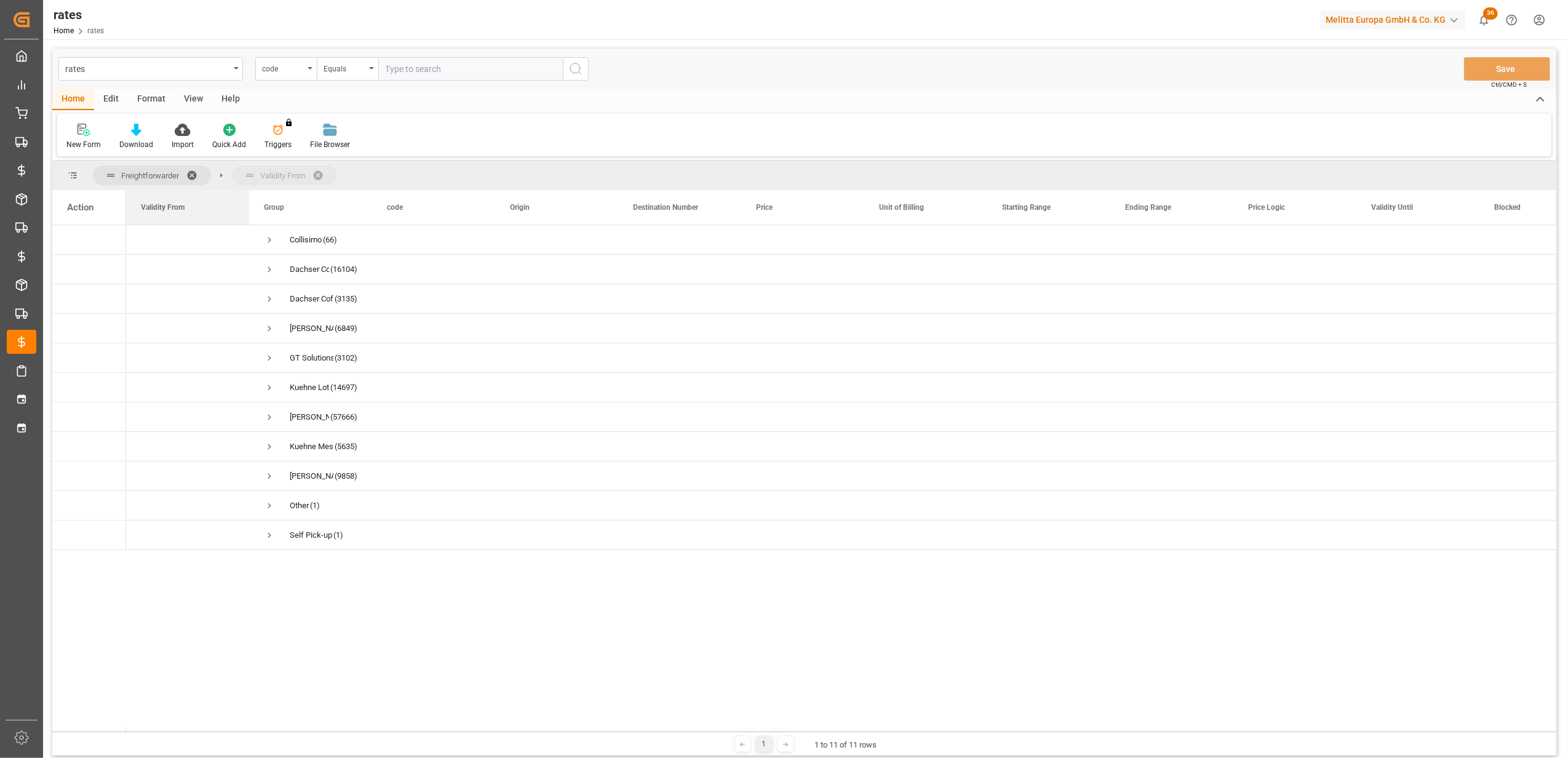
drag, startPoint x: 1268, startPoint y: 212, endPoint x: 244, endPoint y: 176, distance: 1024.6
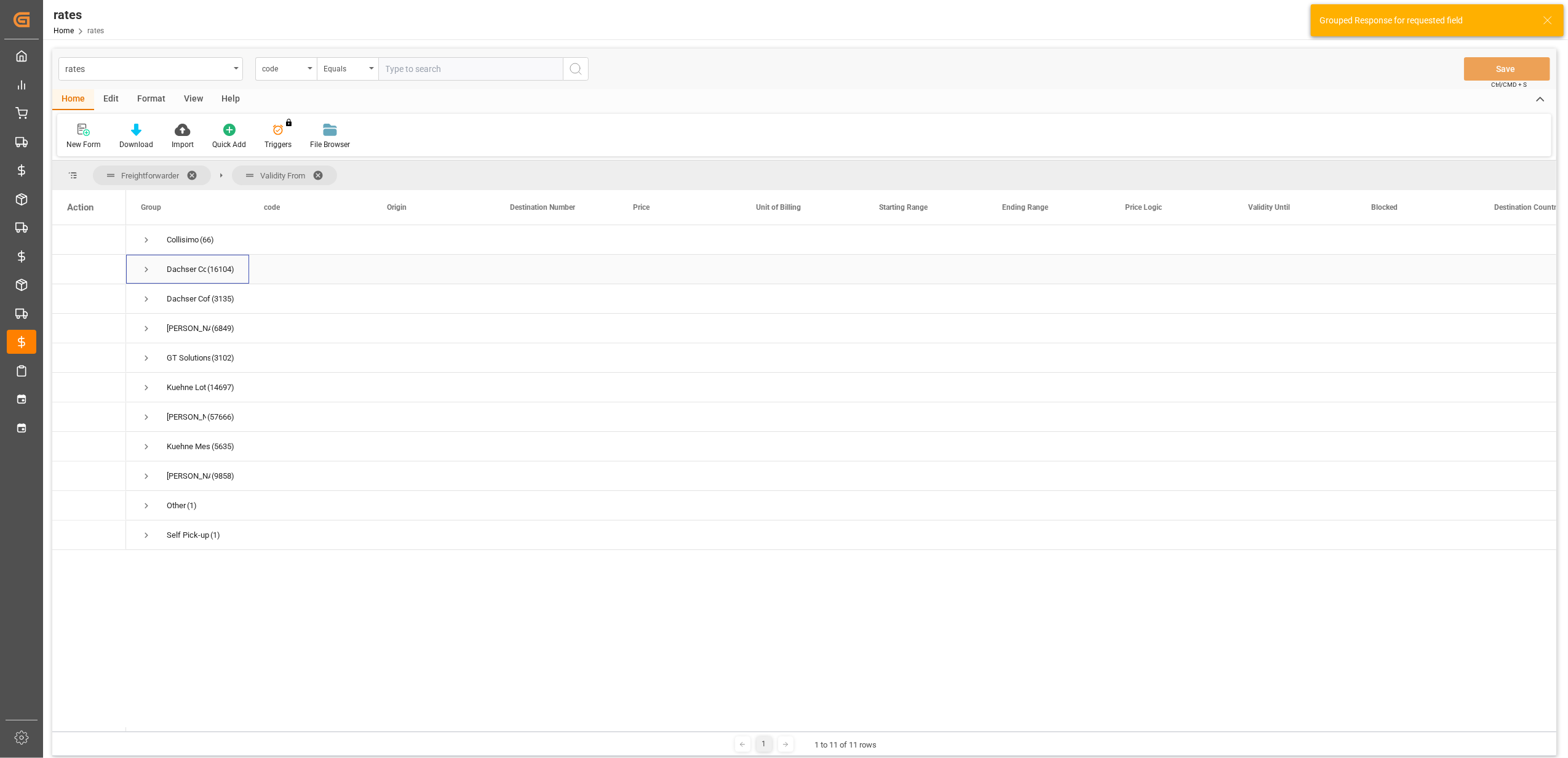
click at [147, 273] on span "Press SPACE to select this row." at bounding box center [146, 269] width 11 height 11
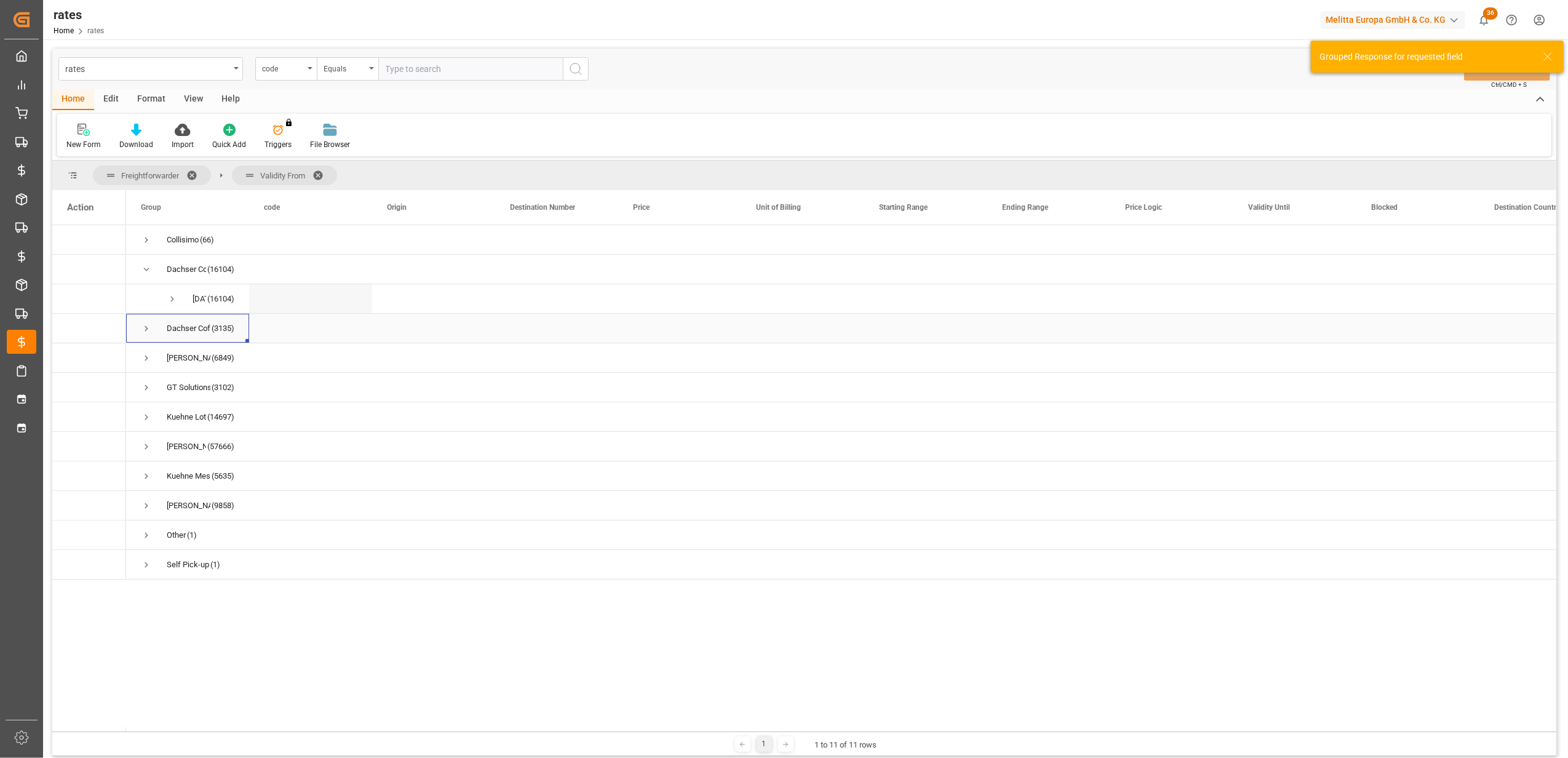
click at [144, 331] on span "Press SPACE to select this row." at bounding box center [146, 328] width 11 height 11
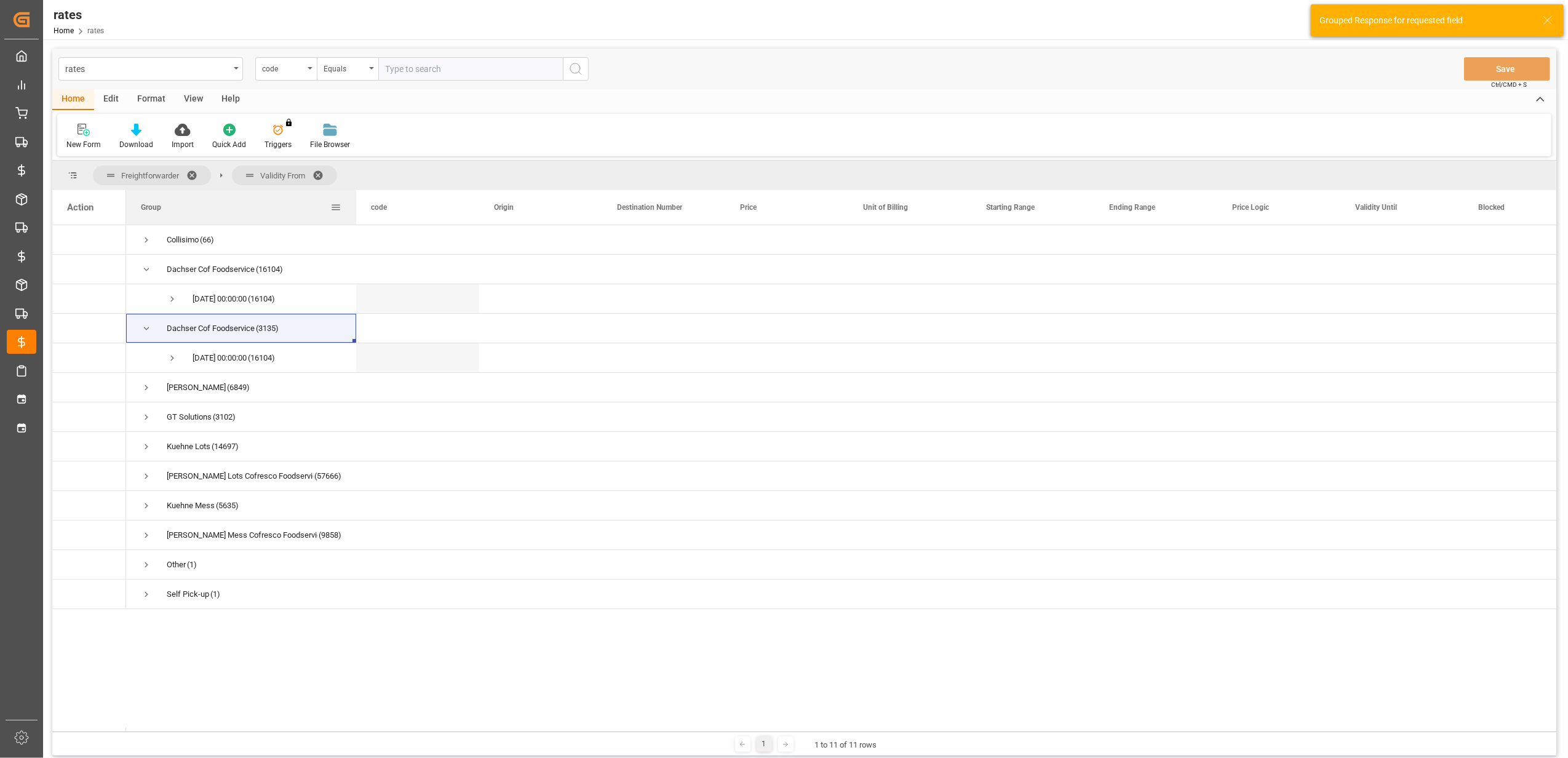
drag, startPoint x: 248, startPoint y: 210, endPoint x: 355, endPoint y: 211, distance: 107.0
click at [355, 211] on div at bounding box center [356, 207] width 5 height 34
click at [324, 172] on span at bounding box center [322, 175] width 20 height 11
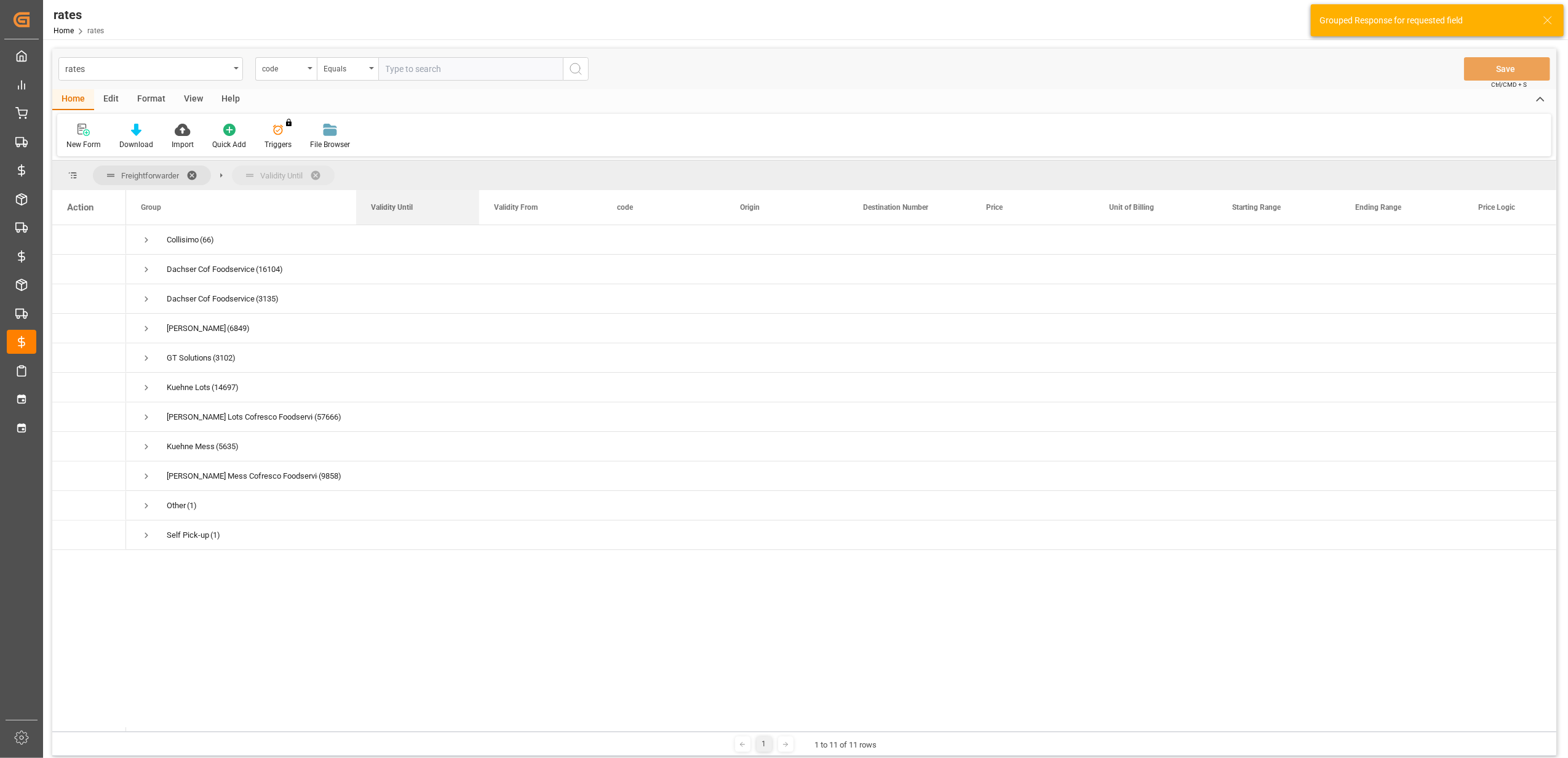
drag, startPoint x: 1498, startPoint y: 194, endPoint x: 311, endPoint y: 180, distance: 1187.1
click at [147, 264] on span "Press SPACE to select this row." at bounding box center [146, 269] width 11 height 11
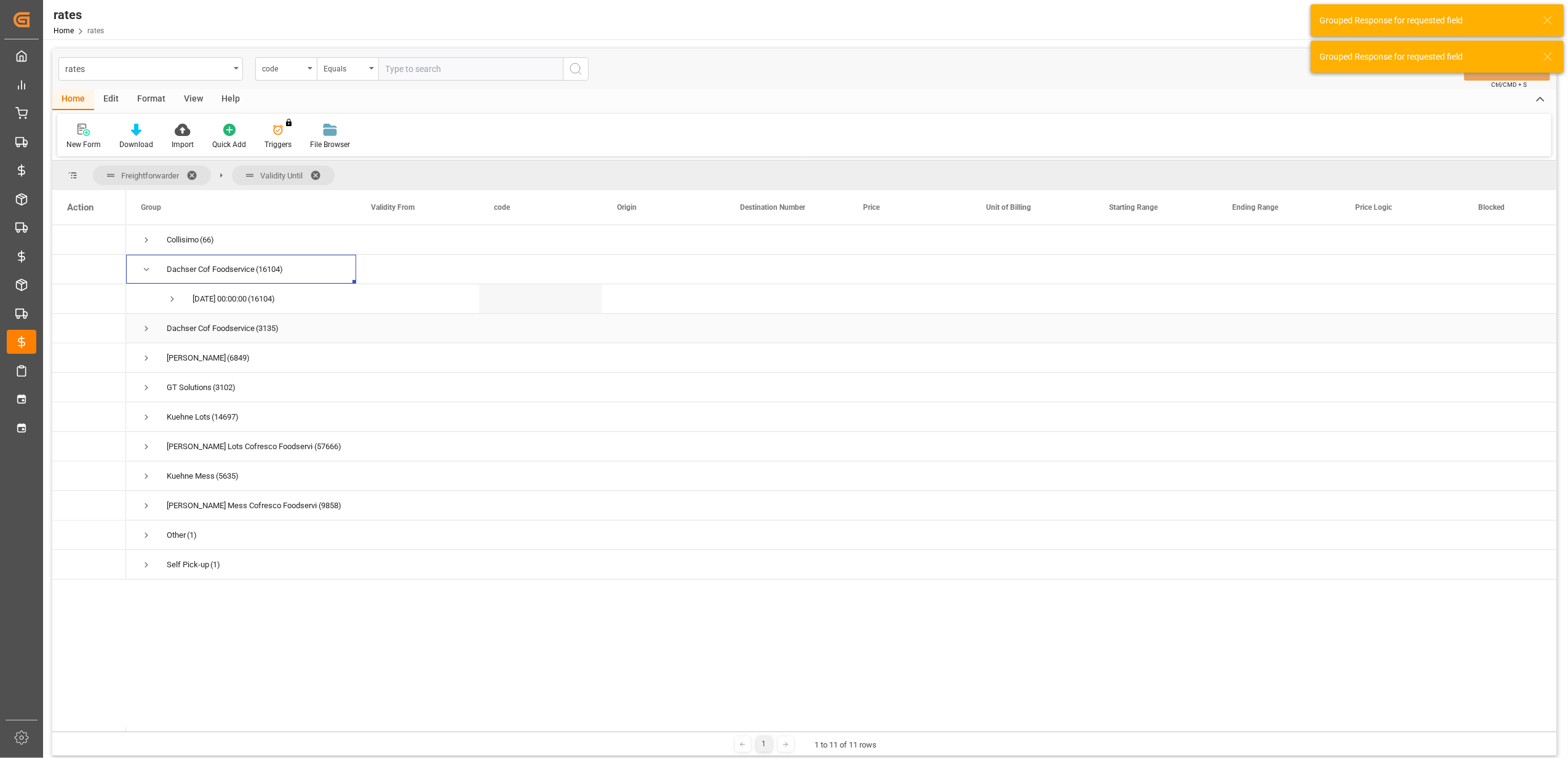
click at [146, 325] on span "Press SPACE to select this row." at bounding box center [146, 328] width 11 height 11
